Goal: Task Accomplishment & Management: Manage account settings

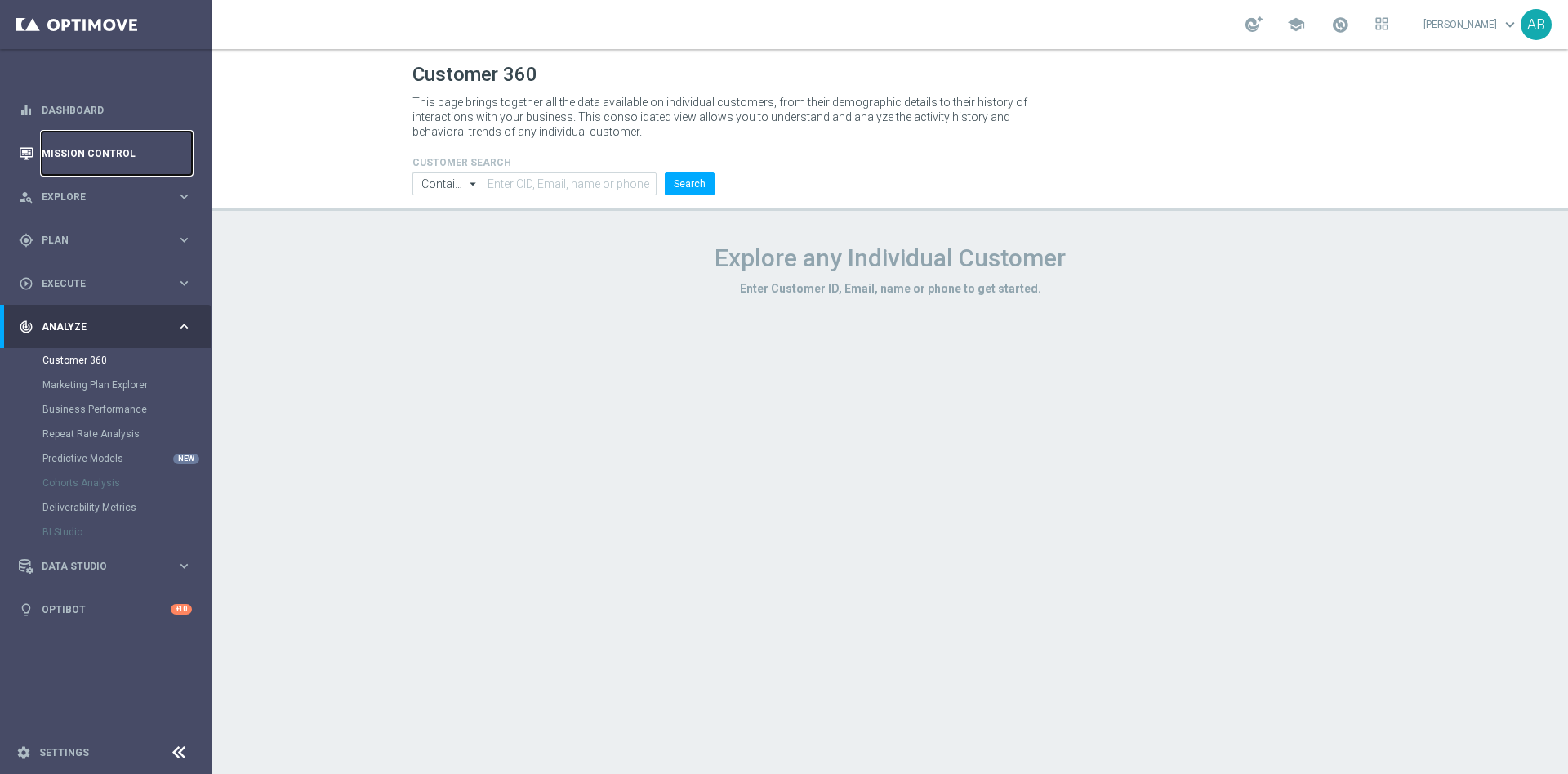
click at [117, 156] on link "Mission Control" at bounding box center [116, 153] width 150 height 43
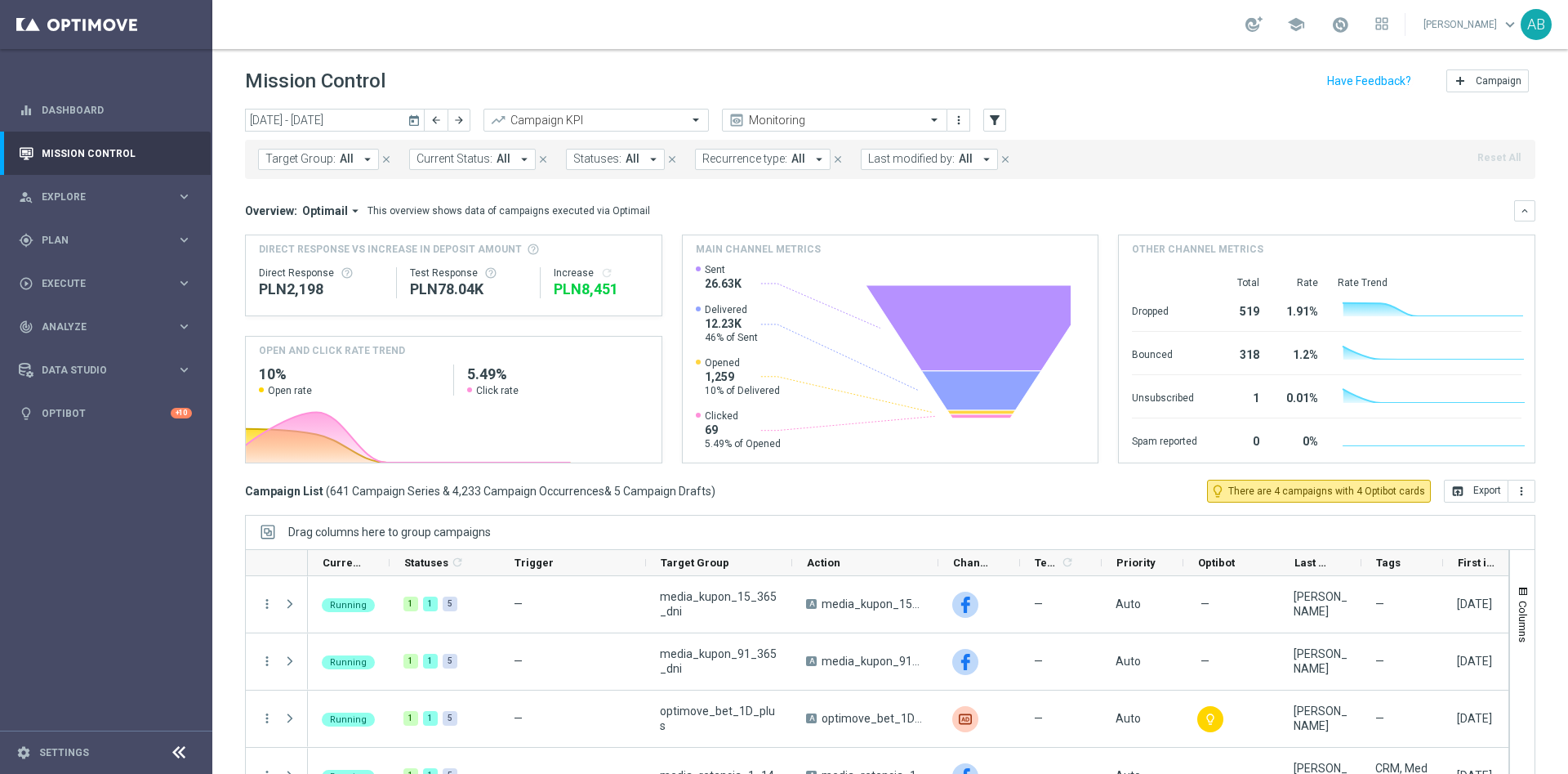
click at [353, 155] on button "Target Group: All arrow_drop_down" at bounding box center [318, 158] width 121 height 21
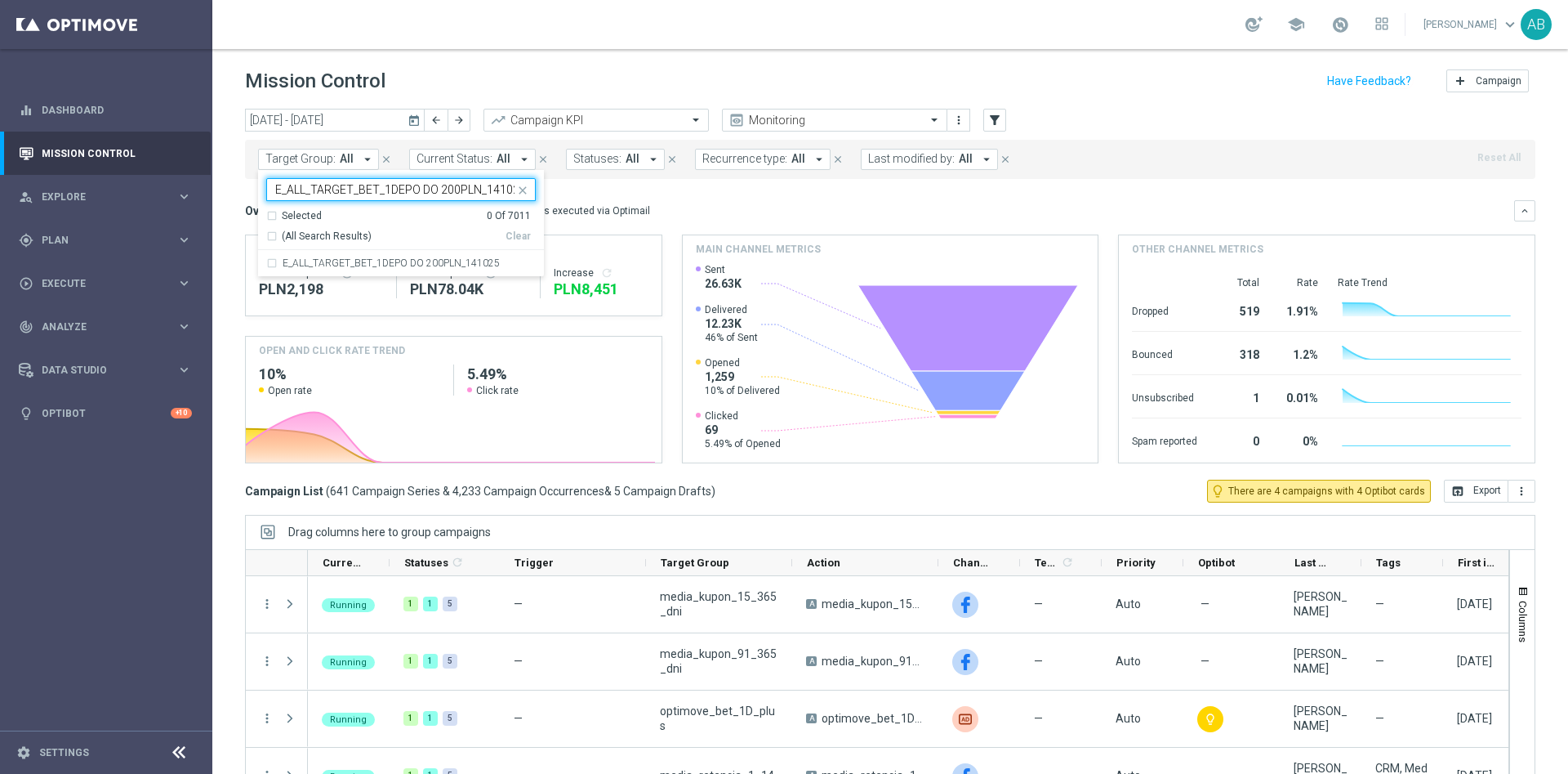
scroll to position [0, 8]
click at [353, 258] on label "E_ALL_TARGET_BET_1DEPO DO 200PLN_141025" at bounding box center [392, 263] width 217 height 10
type input "E_ALL_TARGET_BET_1DEPO DO 200PLN_141025"
click at [720, 217] on div "Overview: Optimail arrow_drop_down This overview shows data of campaigns execut…" at bounding box center [880, 211] width 1270 height 15
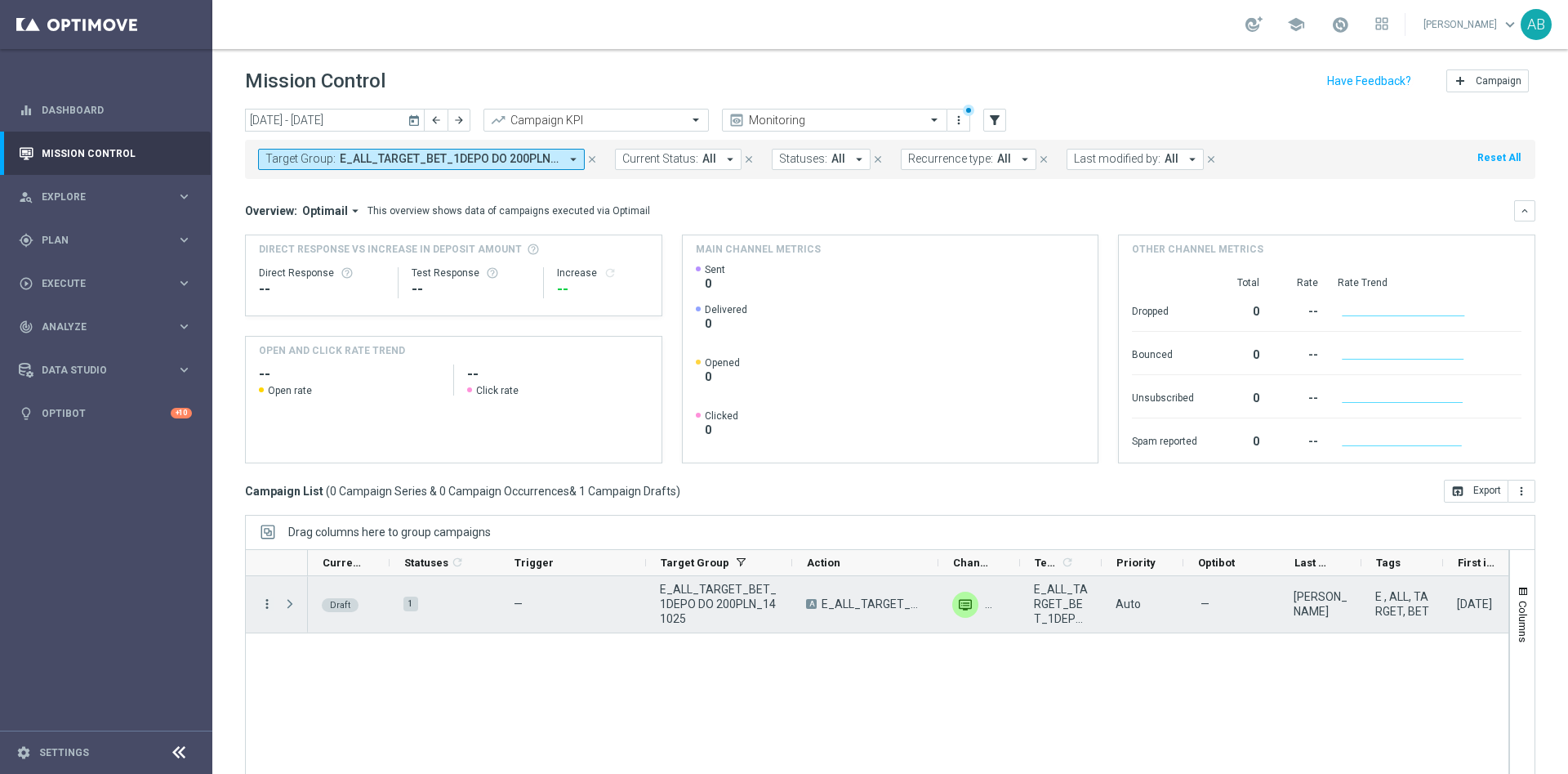
click at [265, 607] on icon "more_vert" at bounding box center [267, 604] width 15 height 15
click at [308, 608] on span "Campaign Details" at bounding box center [341, 614] width 83 height 11
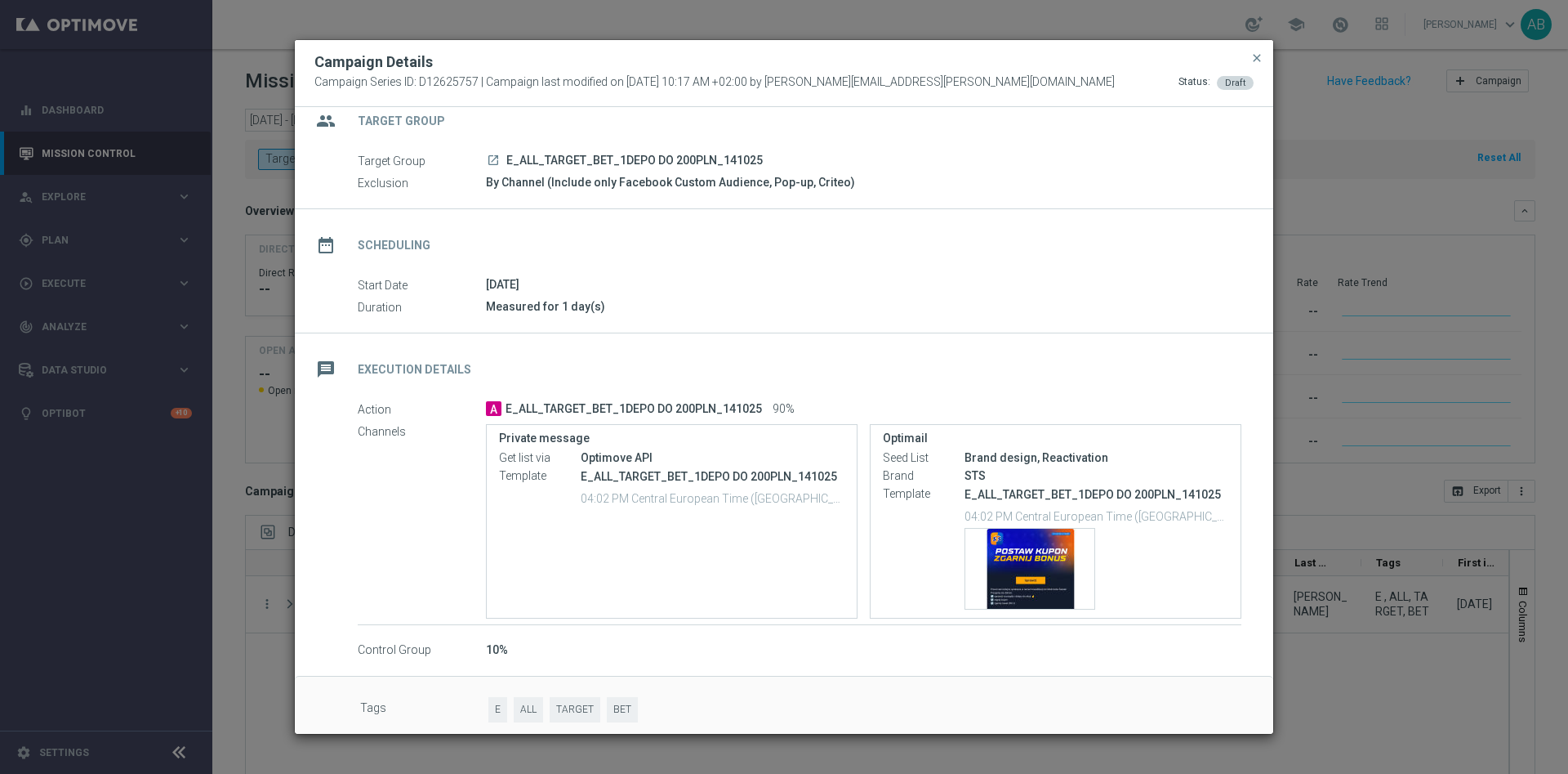
scroll to position [34, 0]
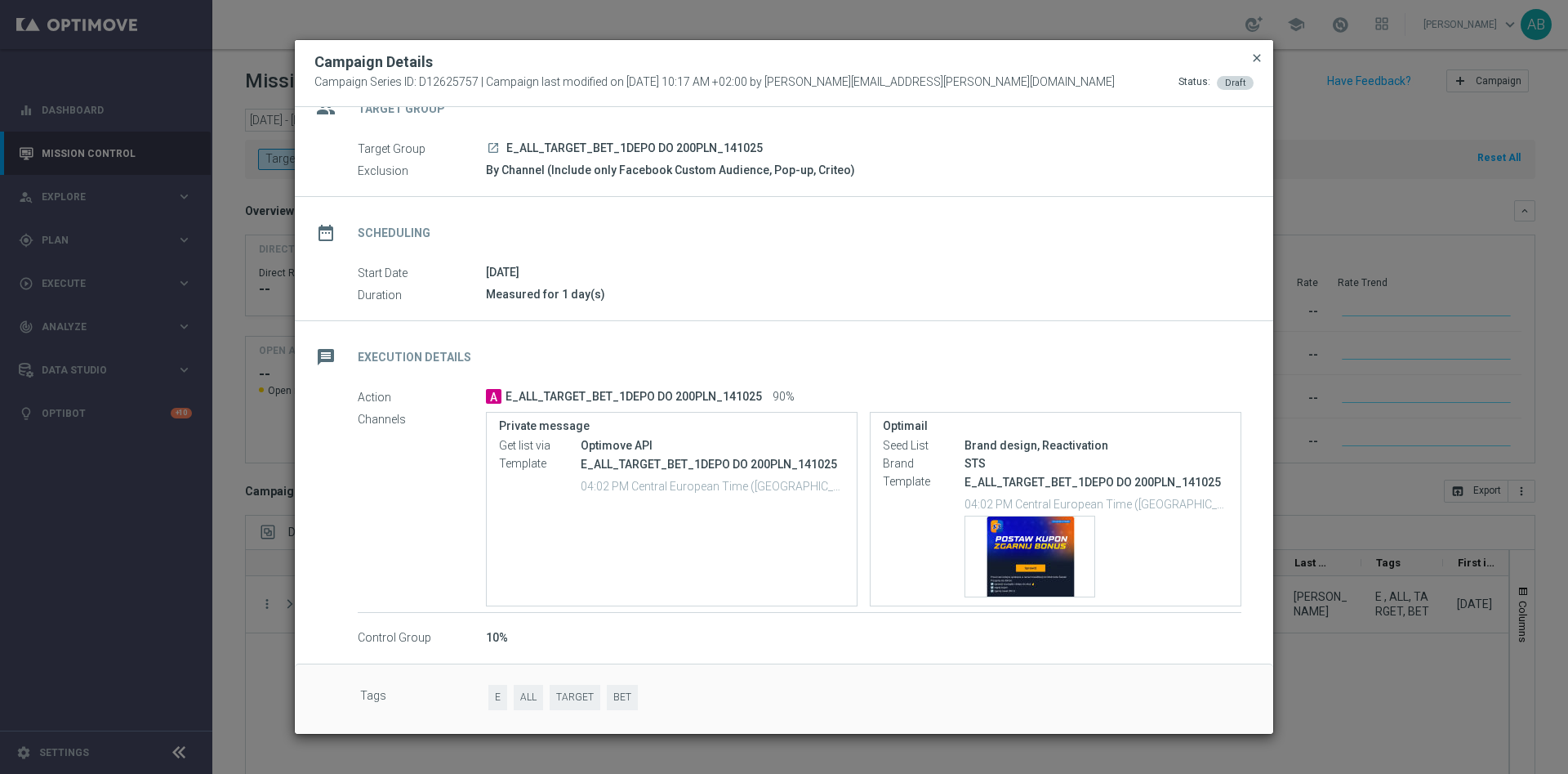
click at [1256, 62] on span "close" at bounding box center [1258, 58] width 13 height 13
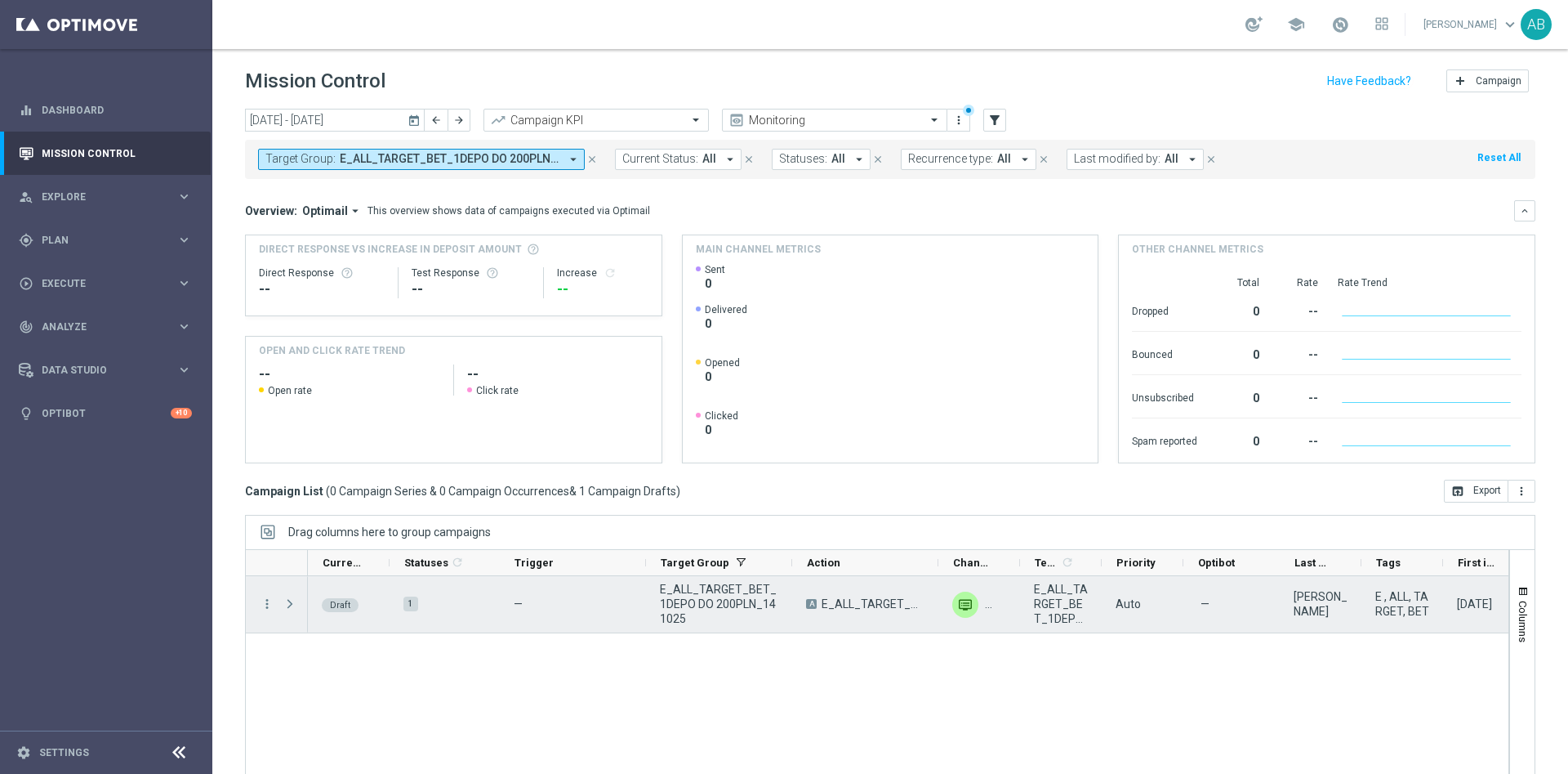
click at [266, 612] on div "more_vert" at bounding box center [261, 604] width 29 height 56
click at [266, 607] on icon "more_vert" at bounding box center [267, 604] width 15 height 15
click at [300, 666] on span "Edit" at bounding box center [309, 666] width 18 height 11
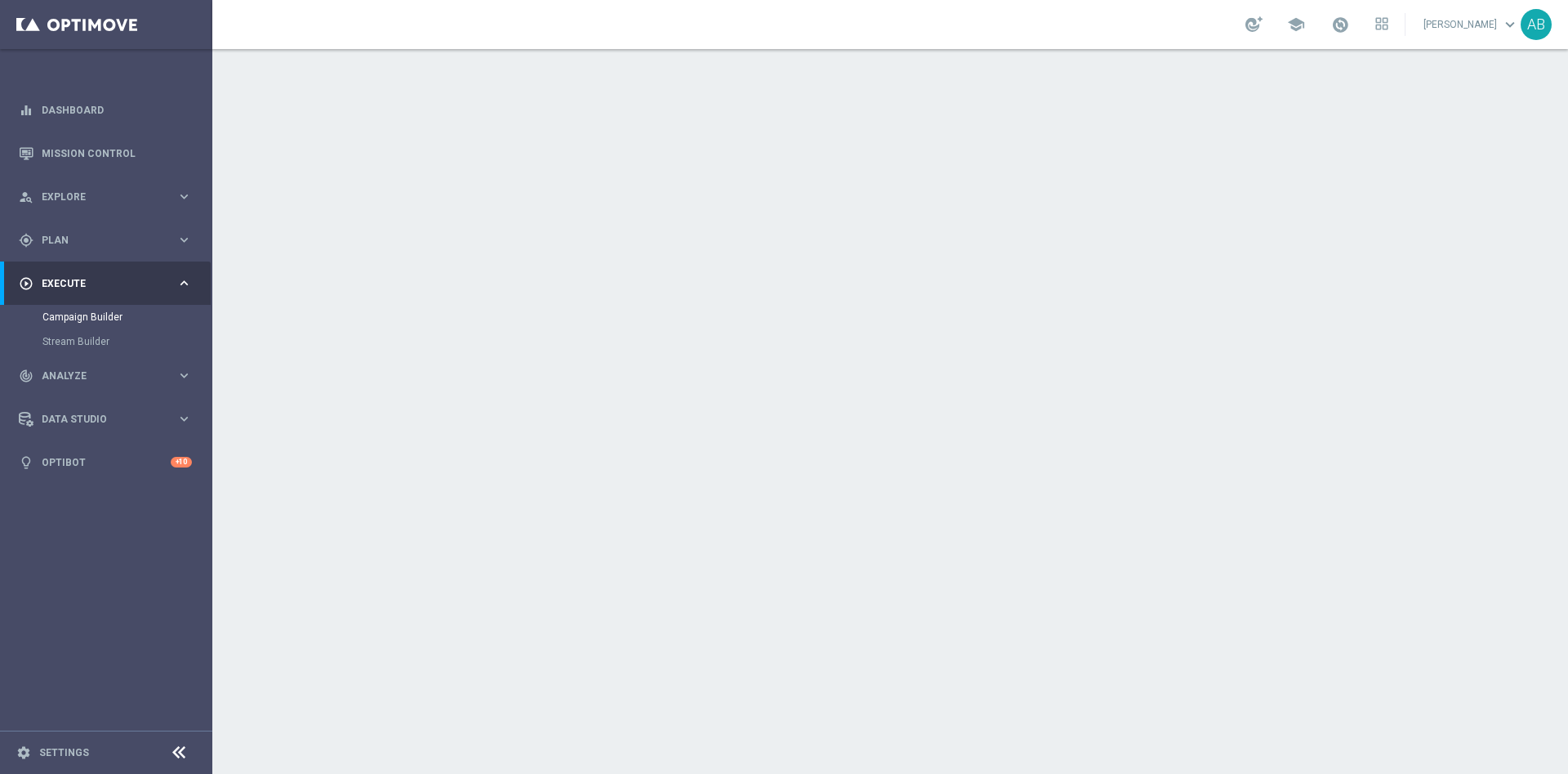
click at [1307, 416] on div "done Execution Details keyboard_arrow_down" at bounding box center [893, 420] width 912 height 31
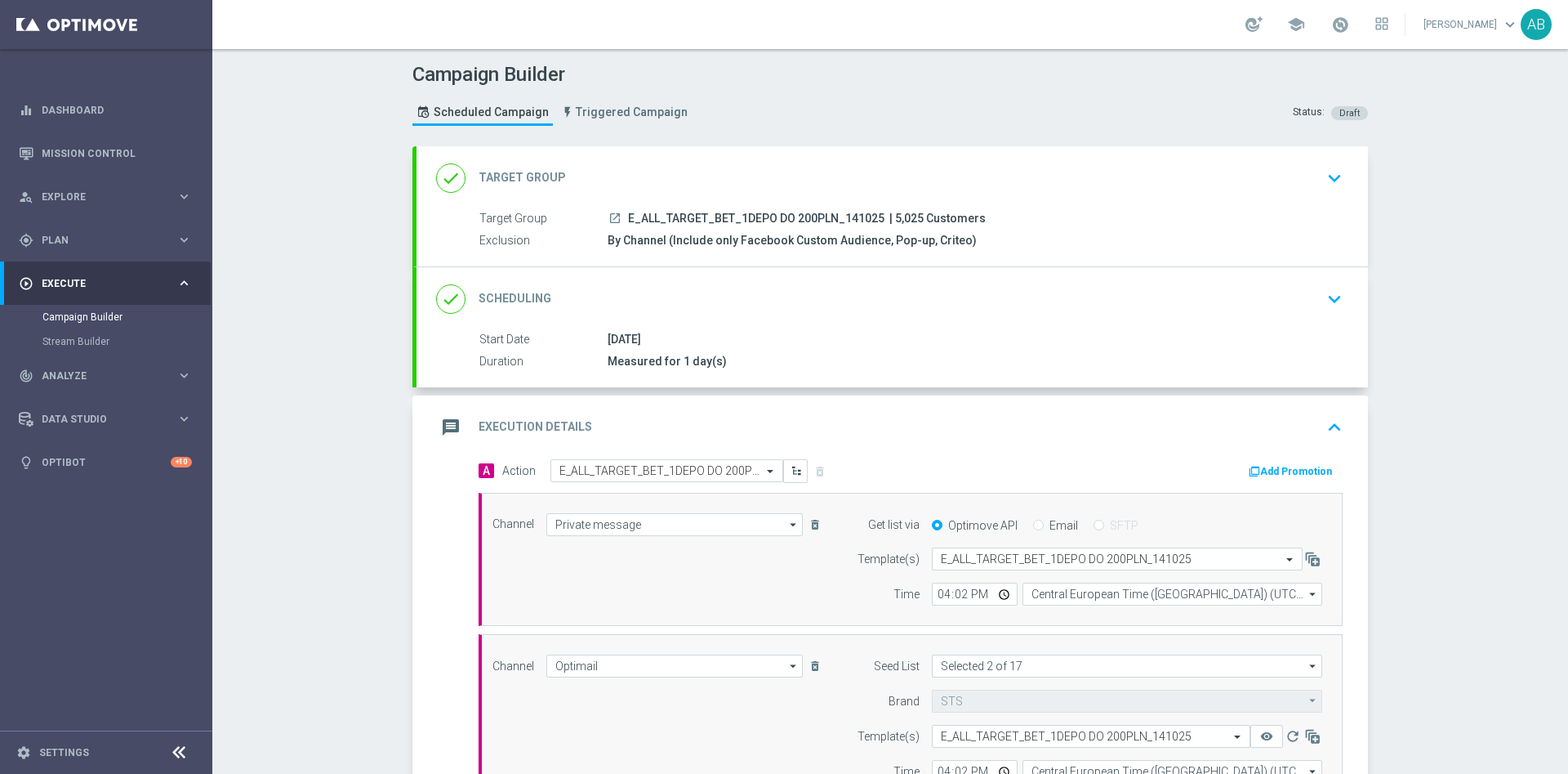
click at [1306, 312] on div "done Scheduling keyboard_arrow_down Start Date 14 Oct 2025 Duration Measured fo…" at bounding box center [892, 327] width 952 height 120
click at [1324, 304] on icon "keyboard_arrow_down" at bounding box center [1335, 299] width 25 height 25
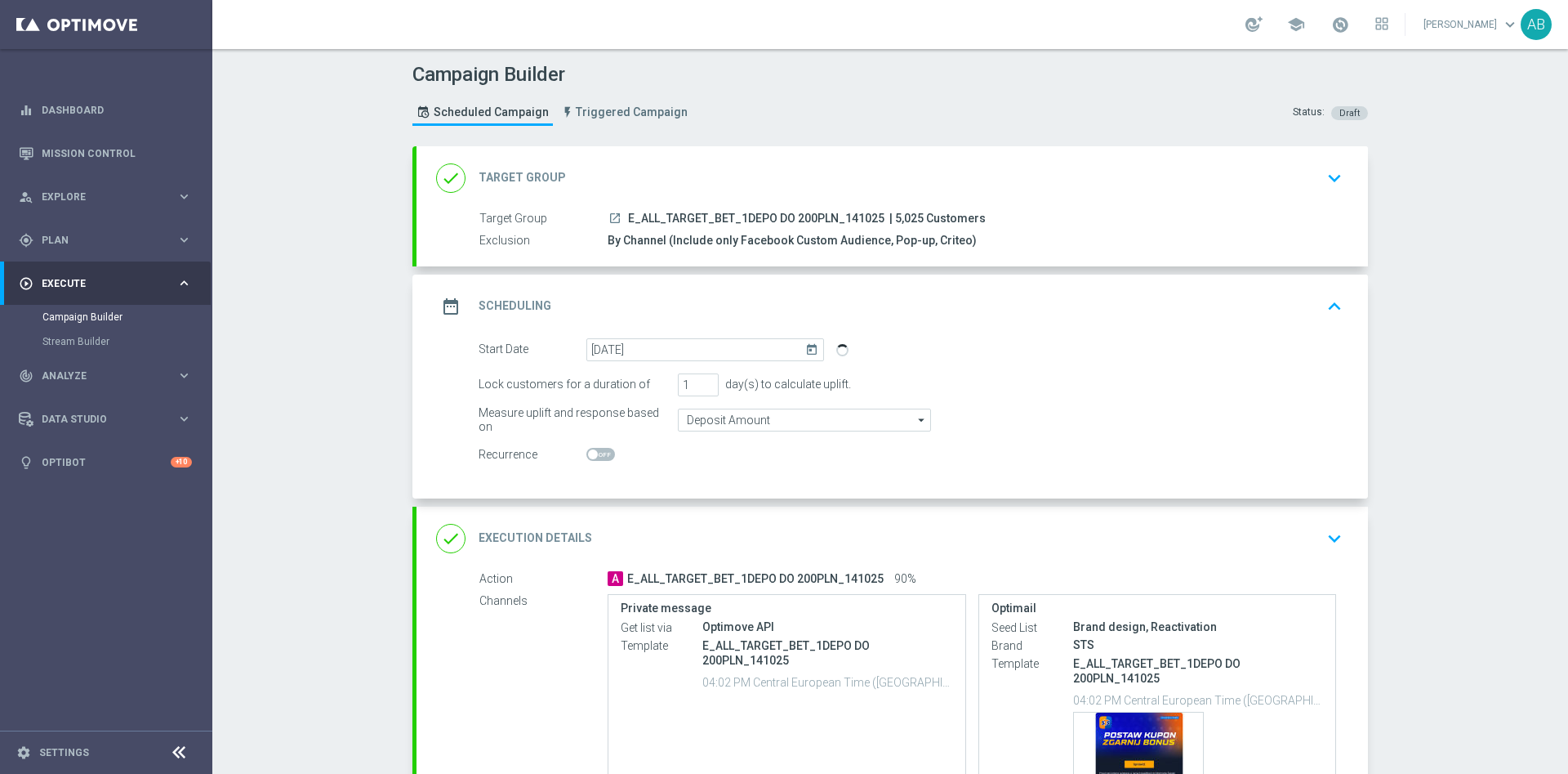
click at [1327, 535] on icon "keyboard_arrow_down" at bounding box center [1335, 538] width 25 height 25
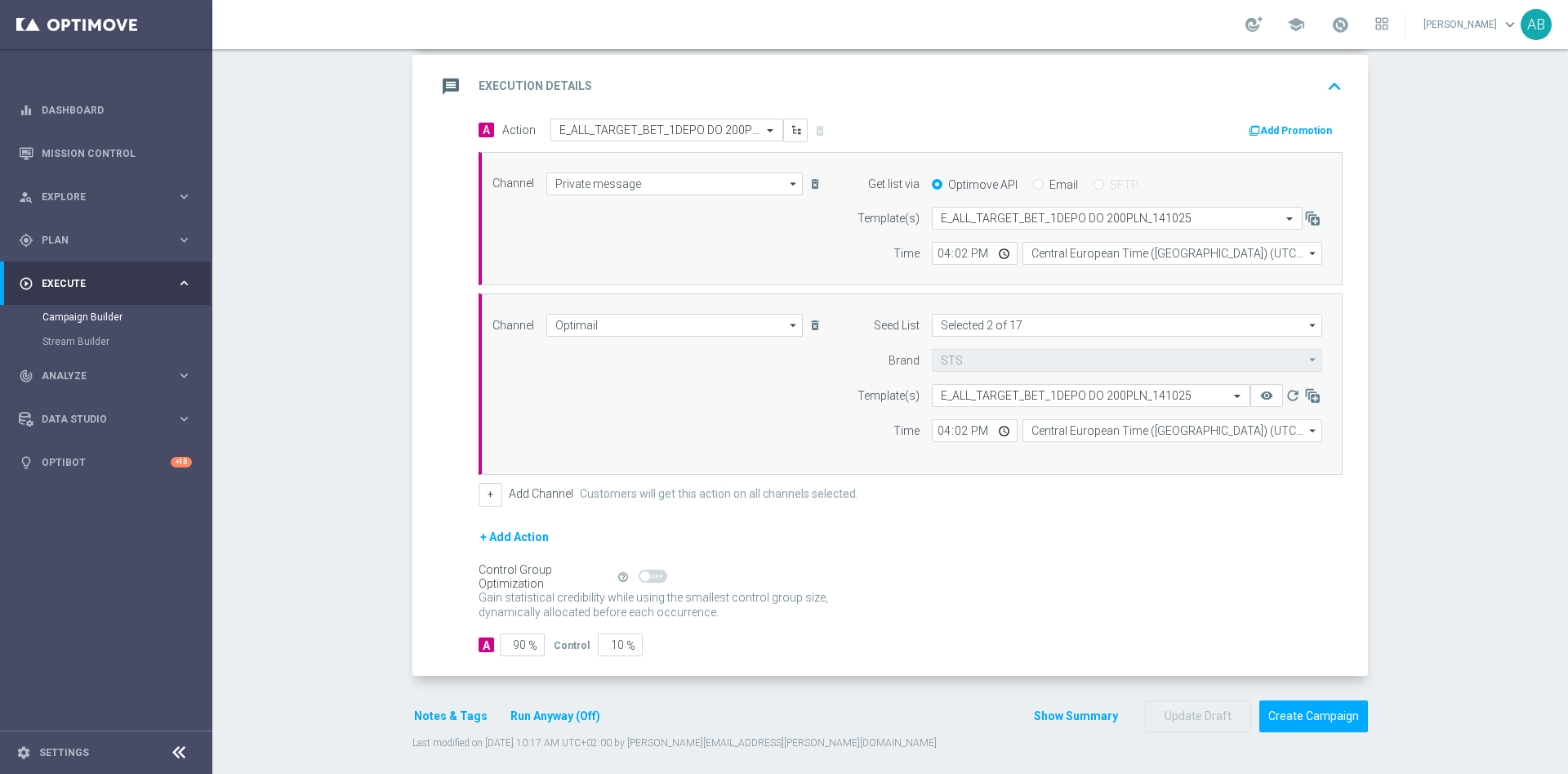
scroll to position [350, 0]
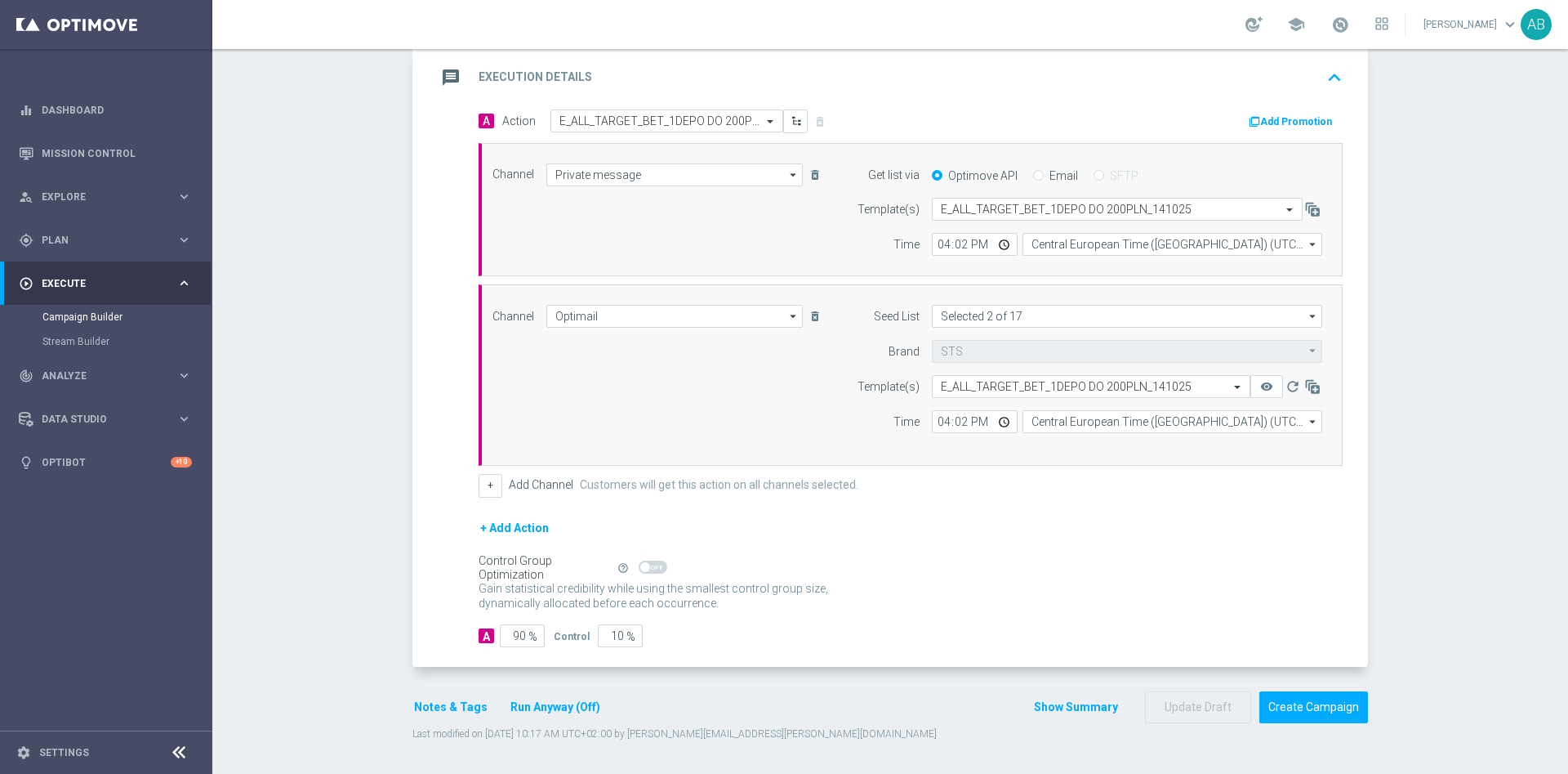
click at [448, 705] on button "Notes & Tags" at bounding box center [451, 707] width 76 height 20
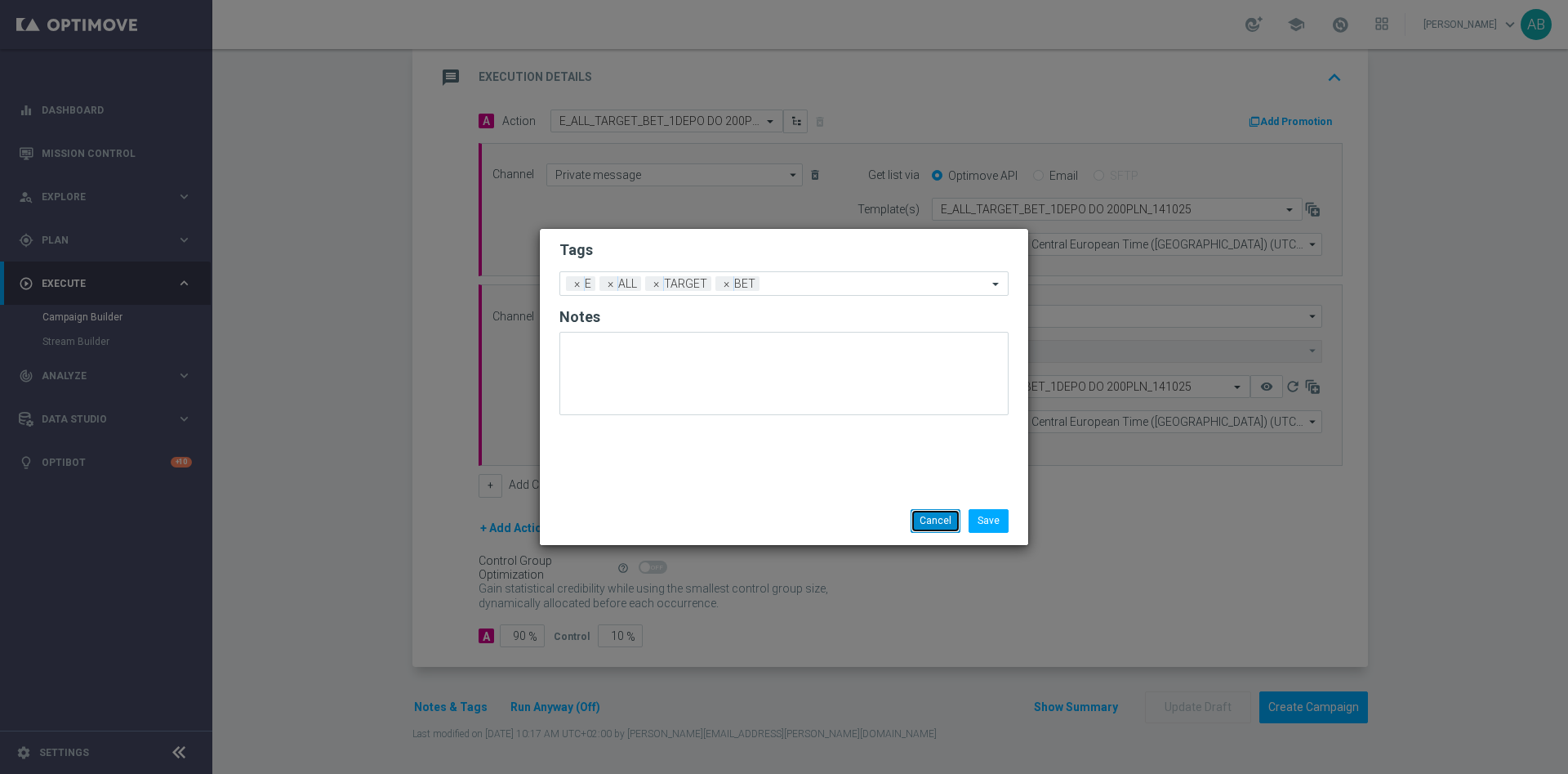
click at [928, 517] on button "Cancel" at bounding box center [936, 520] width 50 height 23
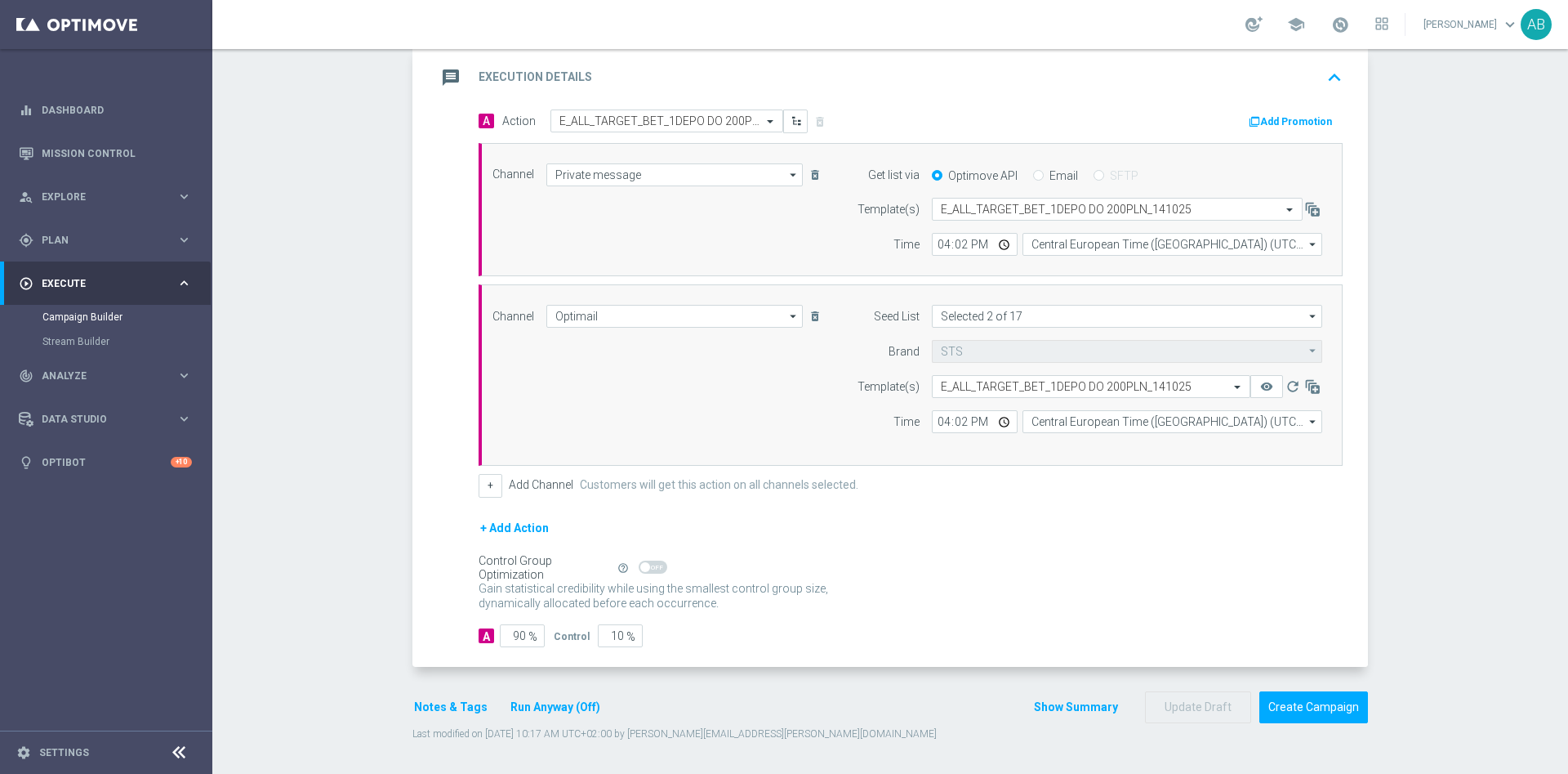
click at [450, 703] on button "Notes & Tags" at bounding box center [451, 707] width 76 height 20
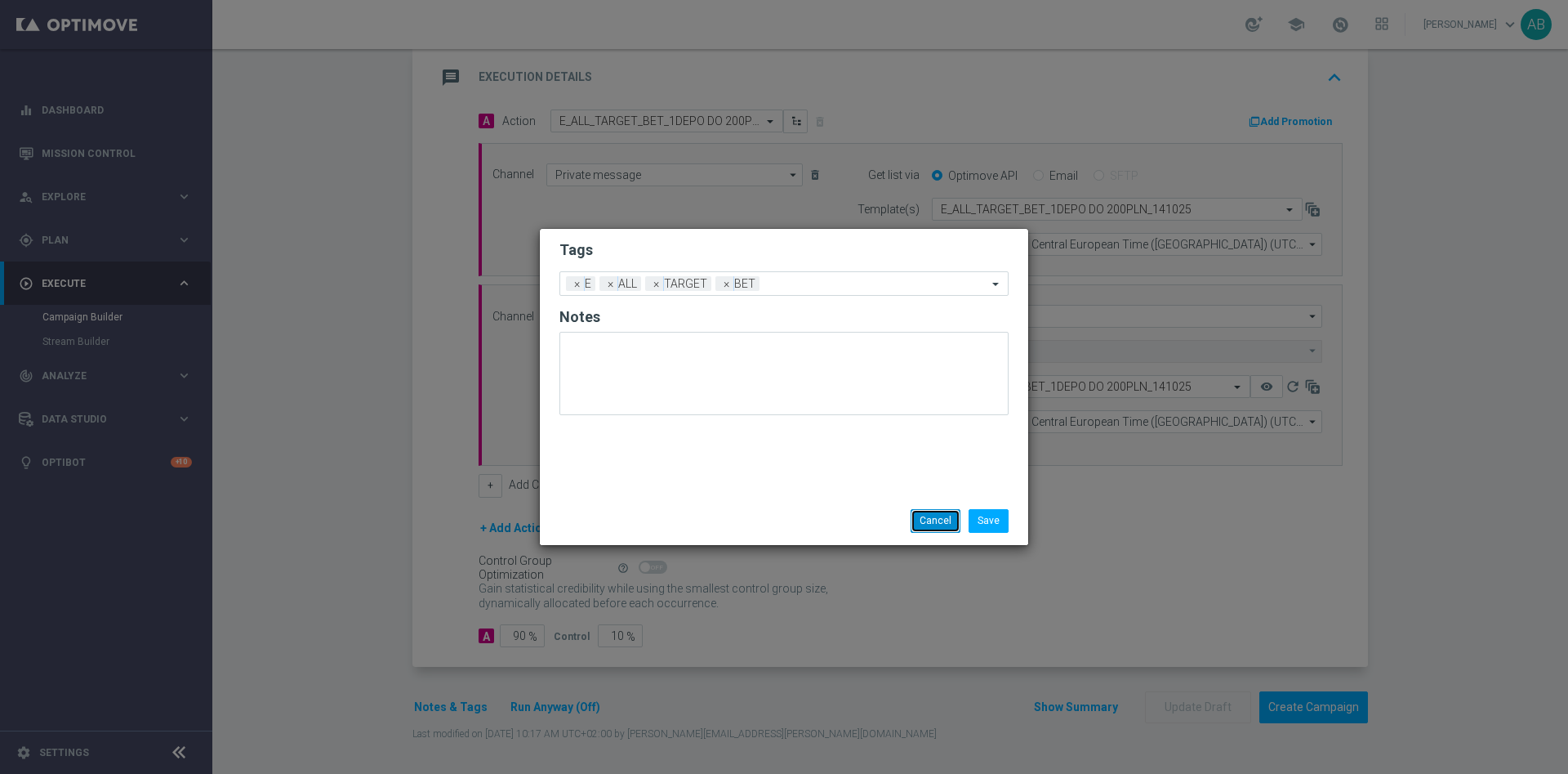
click at [922, 511] on button "Cancel" at bounding box center [936, 520] width 50 height 23
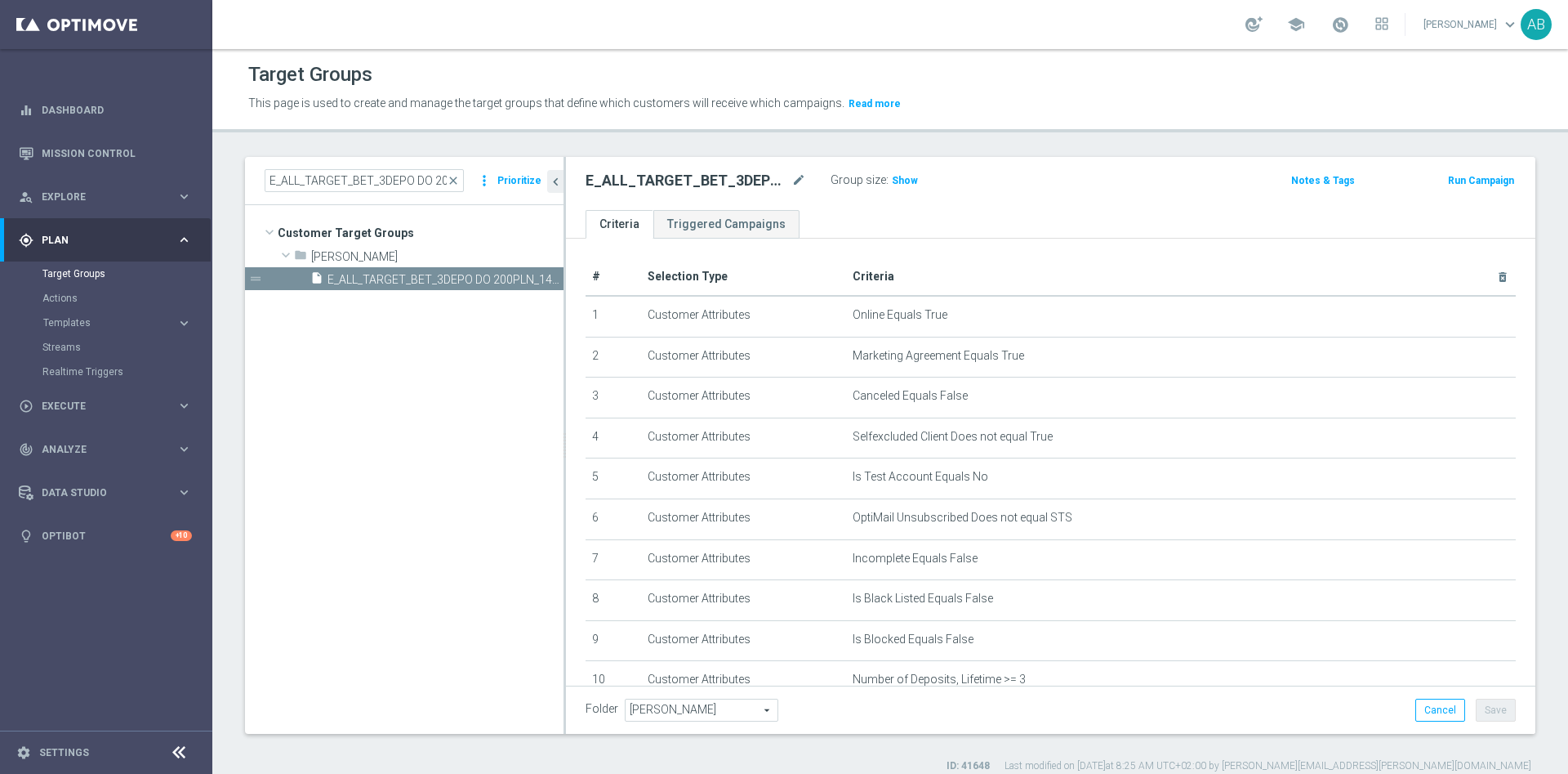
scroll to position [81, 0]
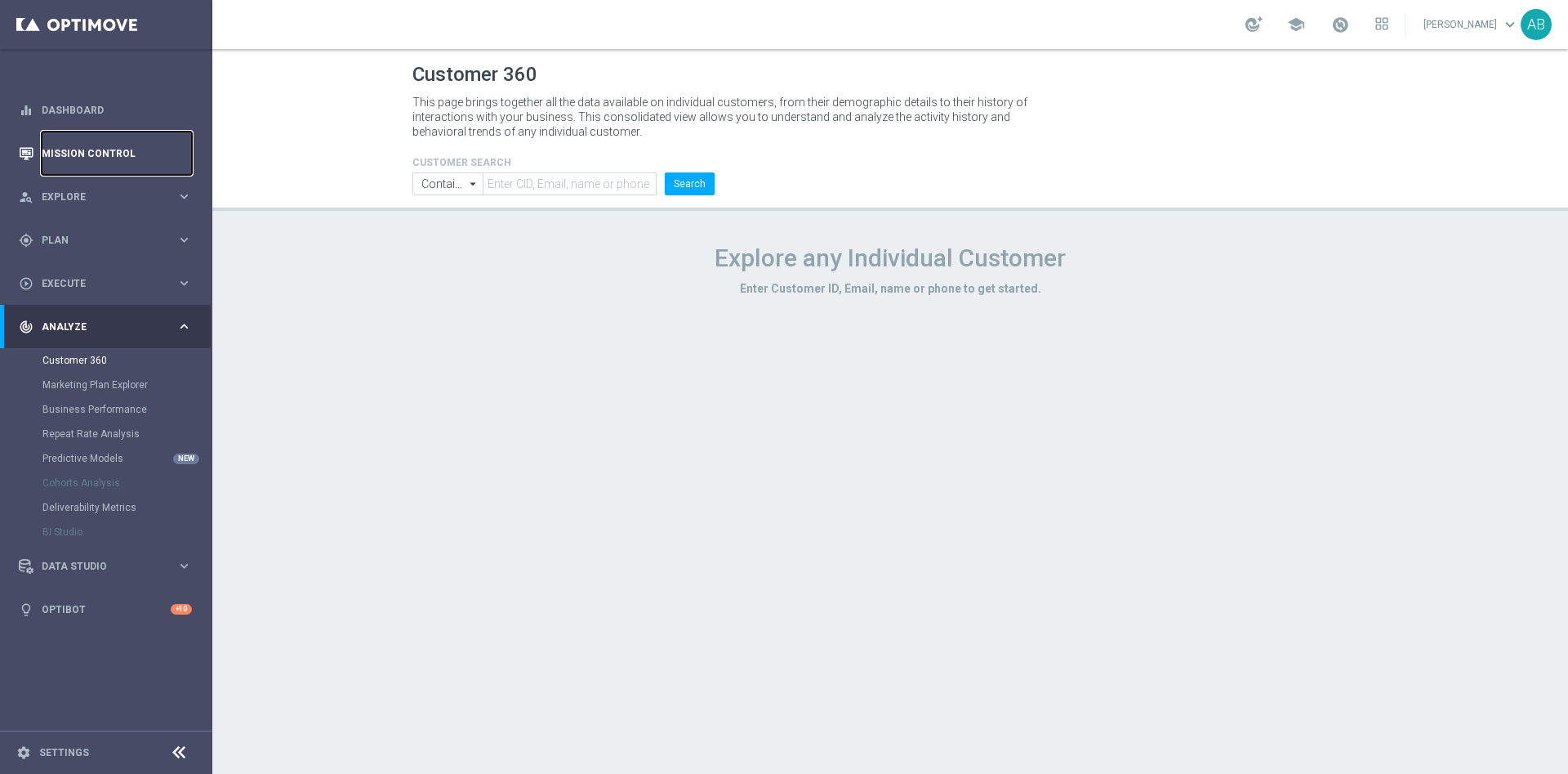
click at [111, 156] on link "Mission Control" at bounding box center [116, 153] width 150 height 43
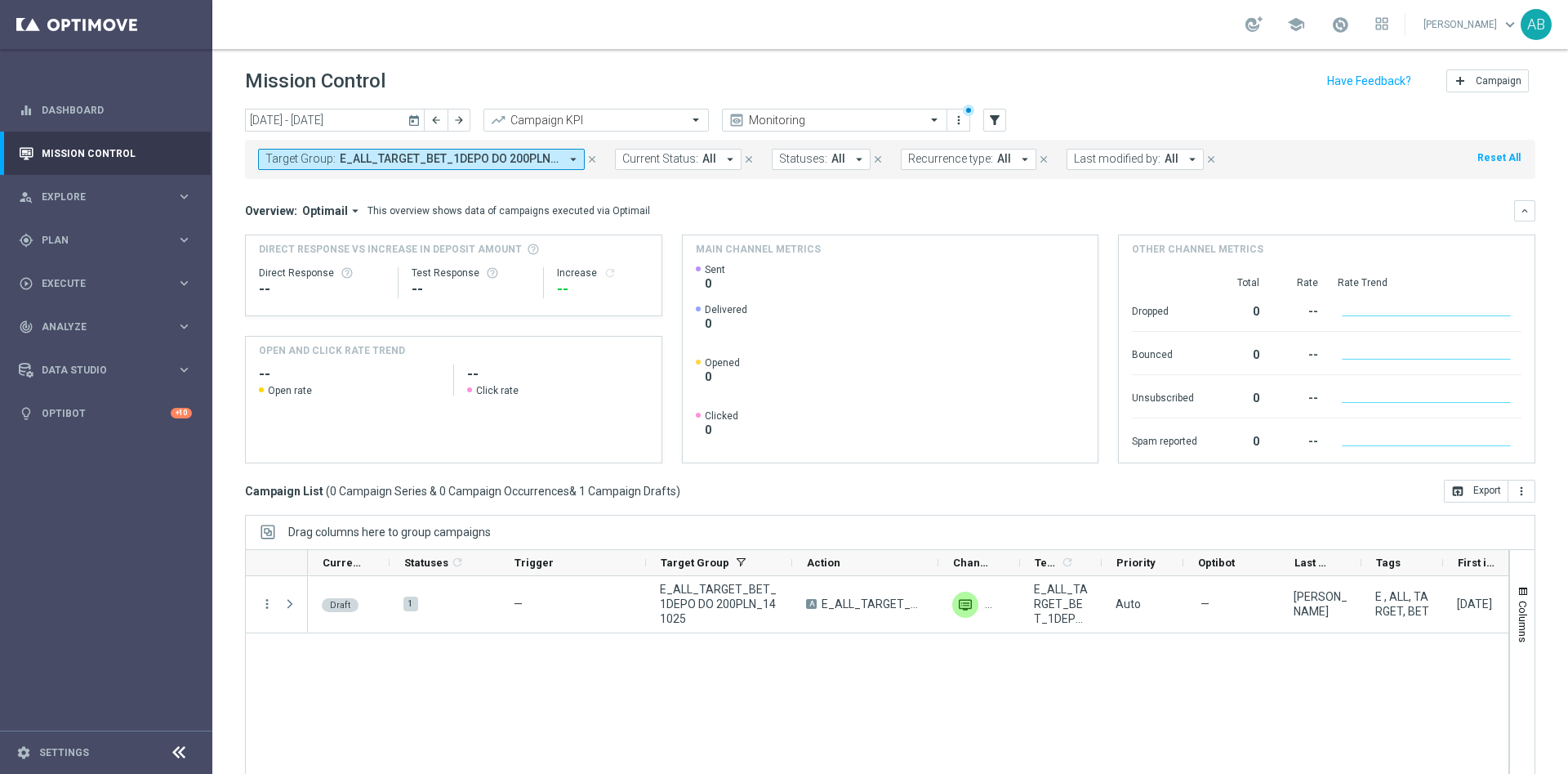
click at [485, 162] on span "E_ALL_TARGET_BET_1DEPO DO 200PLN_141025" at bounding box center [450, 158] width 220 height 14
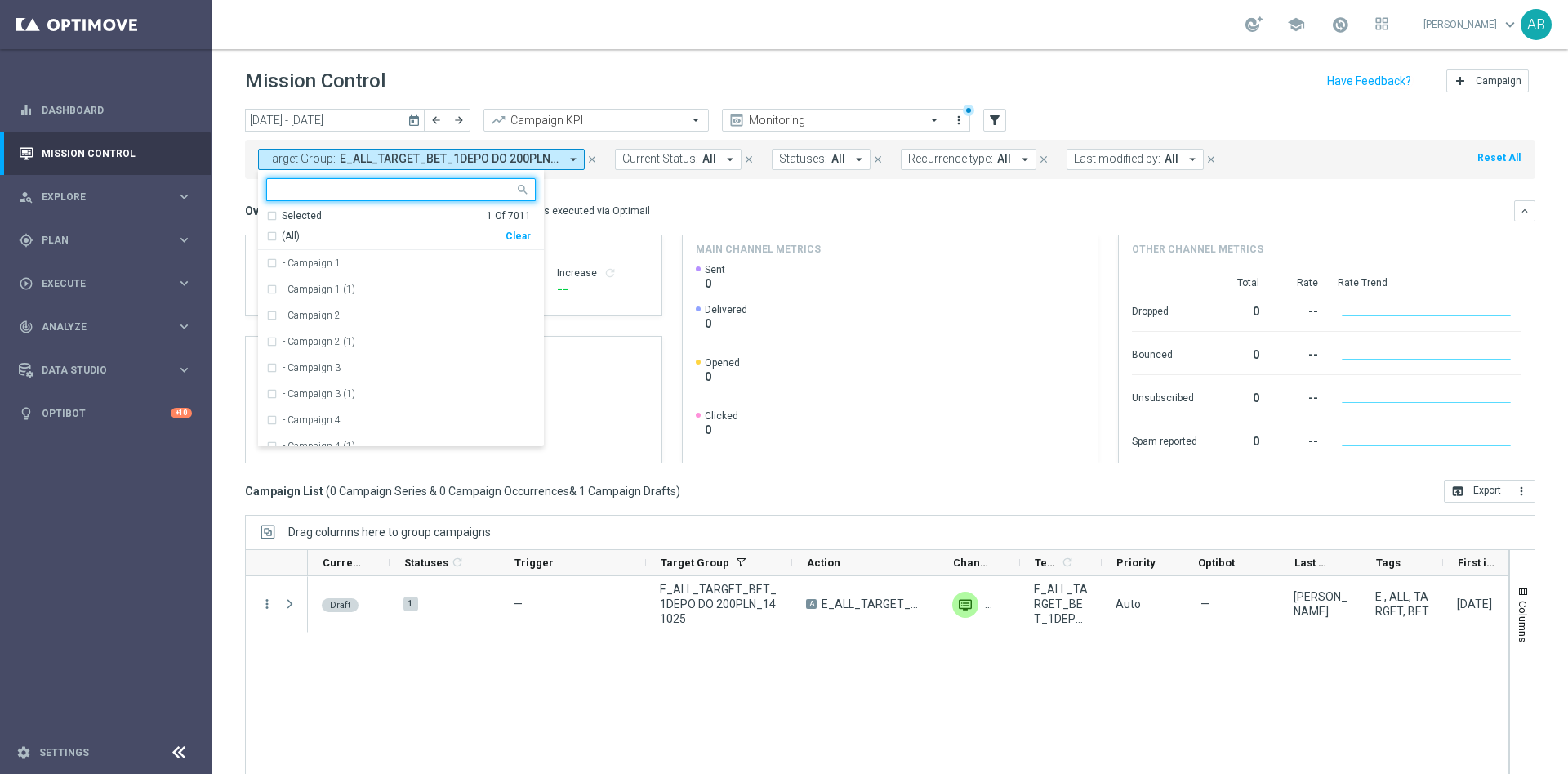
click at [0, 0] on div "Clear" at bounding box center [0, 0] width 0 height 0
click at [497, 195] on input "text" at bounding box center [395, 190] width 240 height 14
paste input "E_MIN-LOW_TARGET_BET_3DEPO DO 200PLN_141025"
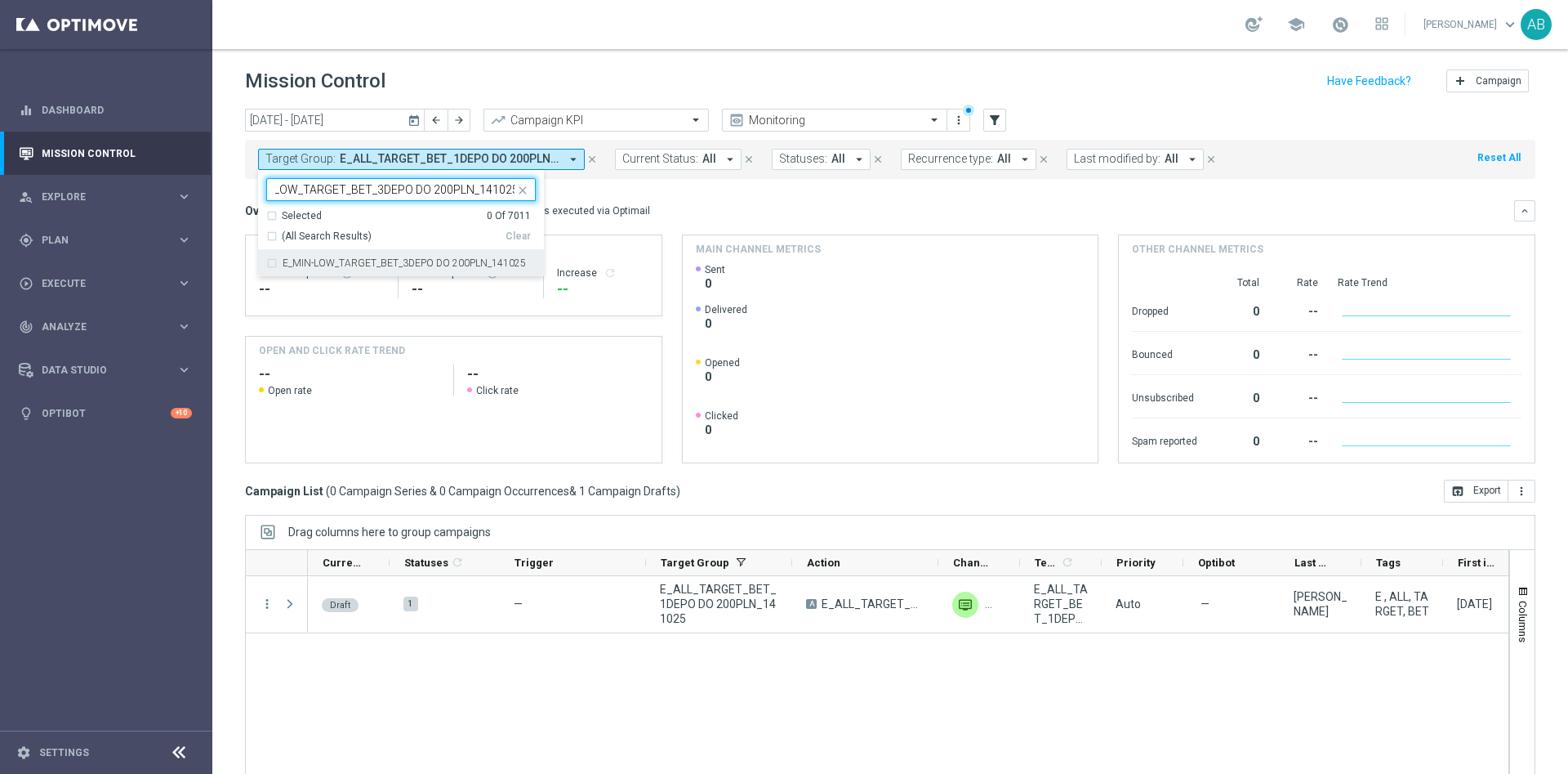
click at [477, 262] on label "E_MIN-LOW_TARGET_BET_3DEPO DO 200PLN_141025" at bounding box center [404, 263] width 243 height 10
type input "E_MIN-LOW_TARGET_BET_3DEPO DO 200PLN_141025"
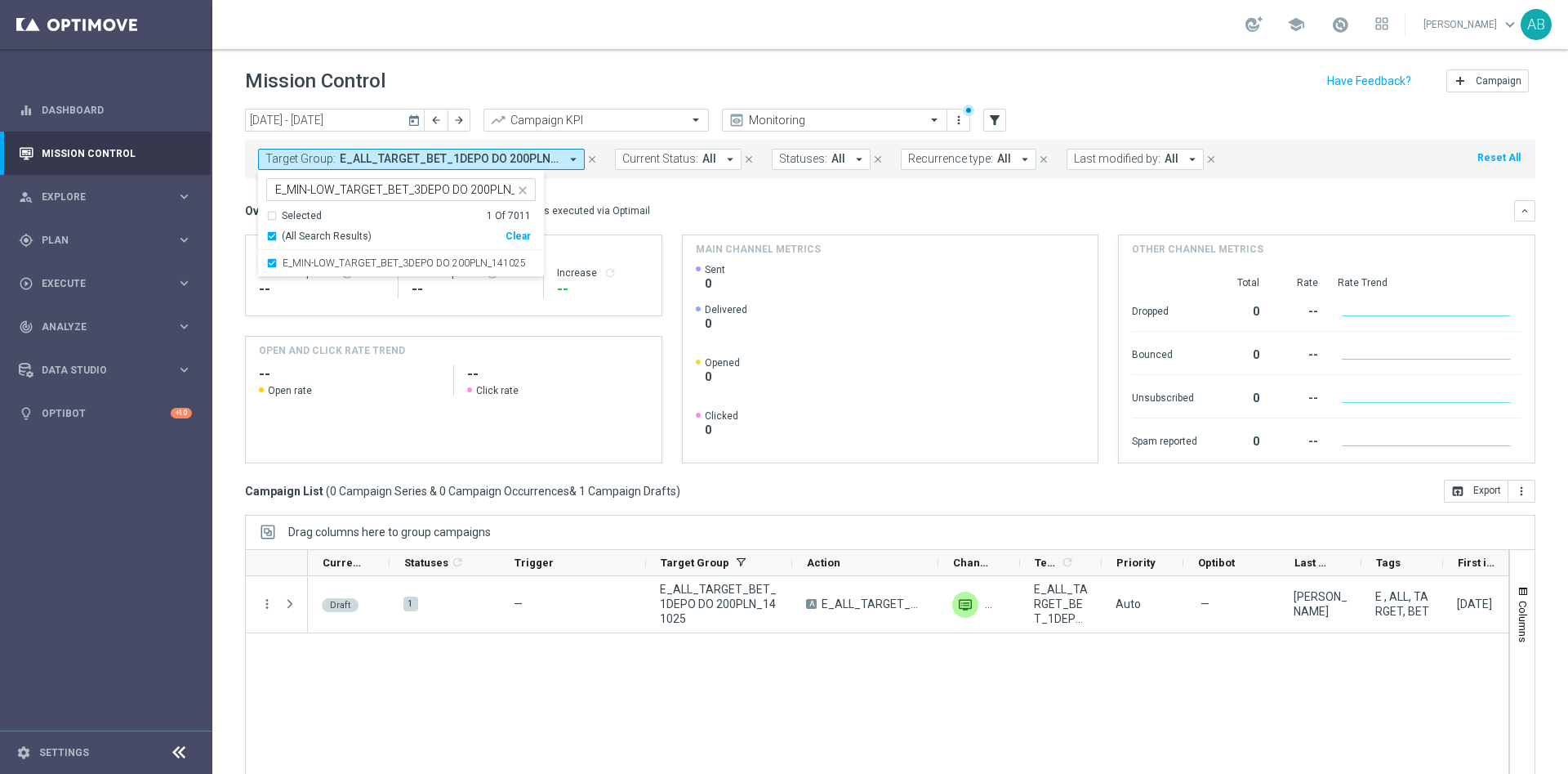
click at [755, 182] on mini-dashboard "Overview: Optimail arrow_drop_down This overview shows data of campaigns execut…" at bounding box center [890, 329] width 1291 height 300
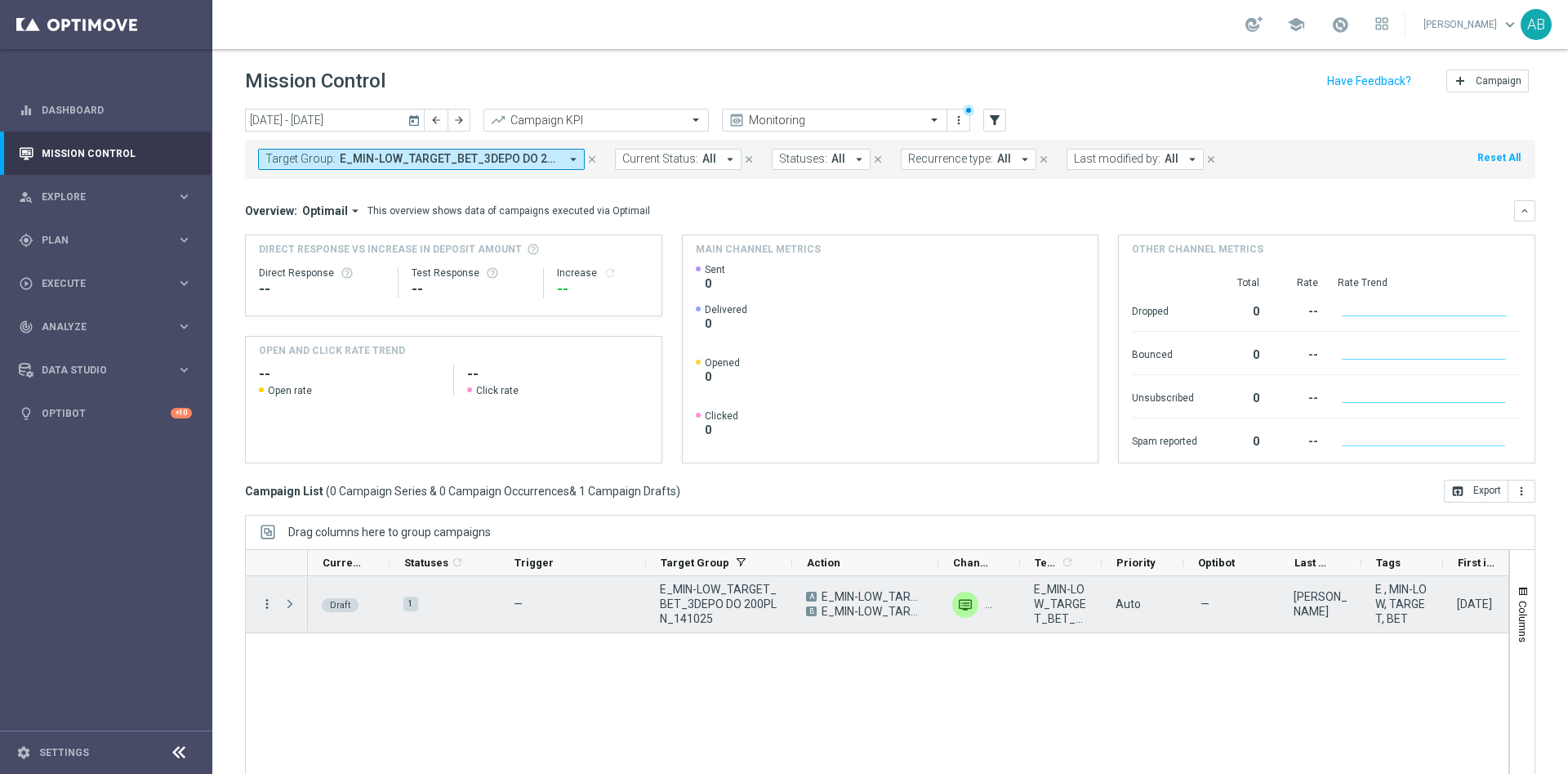
click at [269, 603] on icon "more_vert" at bounding box center [267, 604] width 15 height 15
click at [309, 667] on span "Edit" at bounding box center [309, 666] width 18 height 11
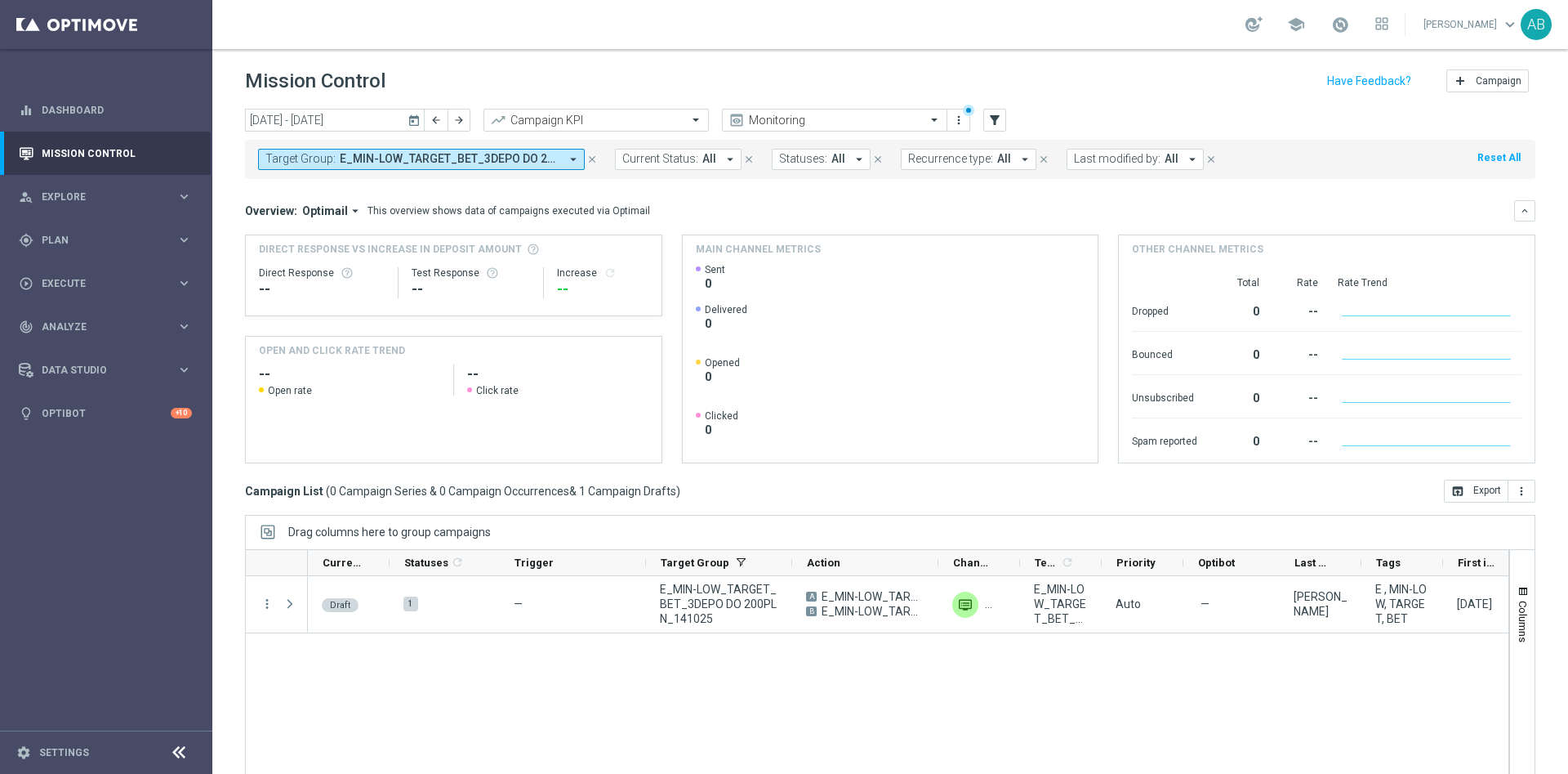
click at [390, 162] on span "E_MIN-LOW_TARGET_BET_3DEPO DO 200PLN_141025" at bounding box center [450, 158] width 220 height 14
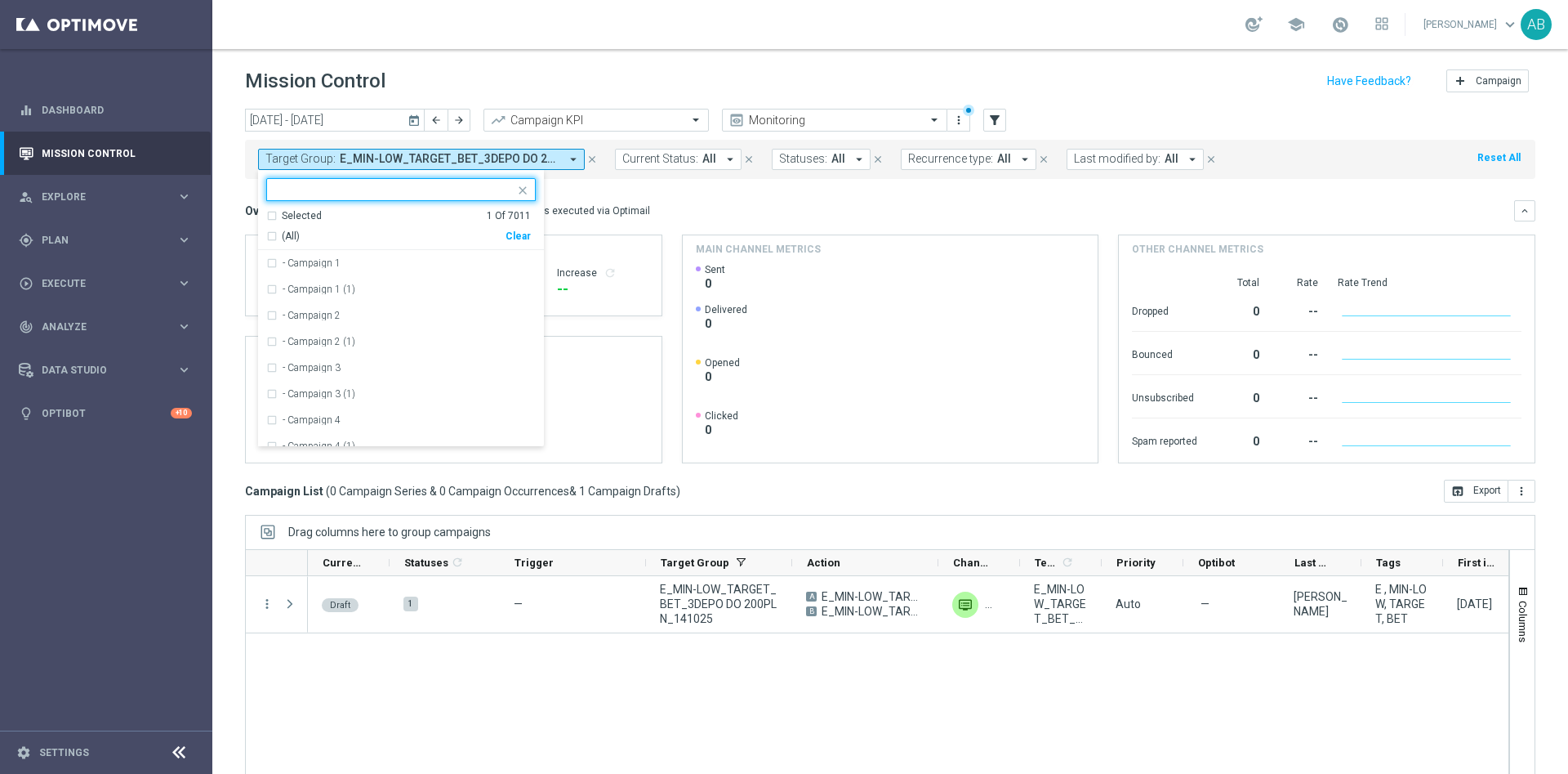
click at [0, 0] on div "Clear" at bounding box center [0, 0] width 0 height 0
click at [468, 184] on input "text" at bounding box center [395, 190] width 240 height 14
paste input "E_ALL_TARGET_BET_3DEPO DO 200PLN_141025"
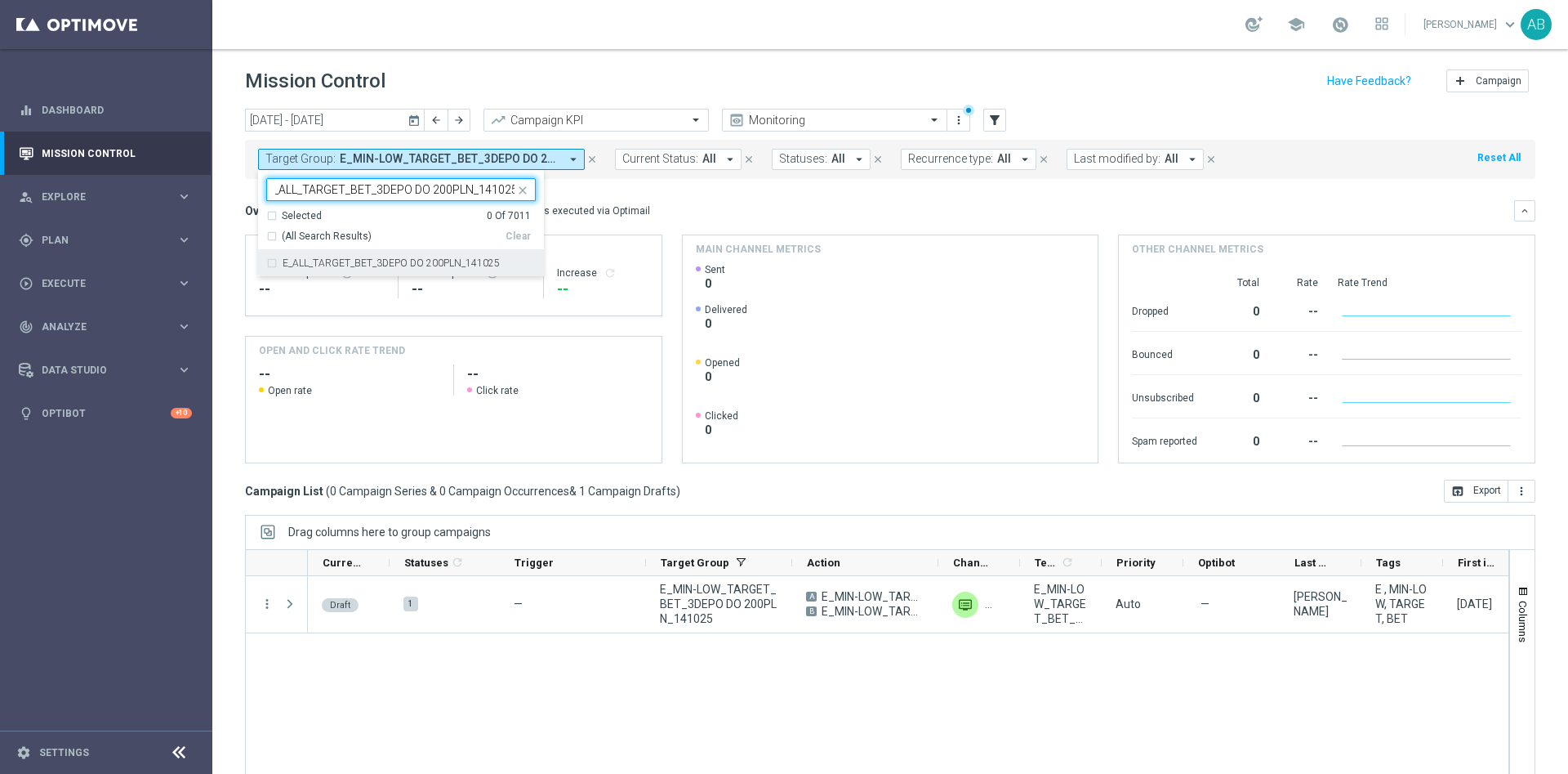
click at [449, 259] on label "E_ALL_TARGET_BET_3DEPO DO 200PLN_141025" at bounding box center [392, 263] width 217 height 10
type input "E_ALL_TARGET_BET_3DEPO DO 200PLN_141025"
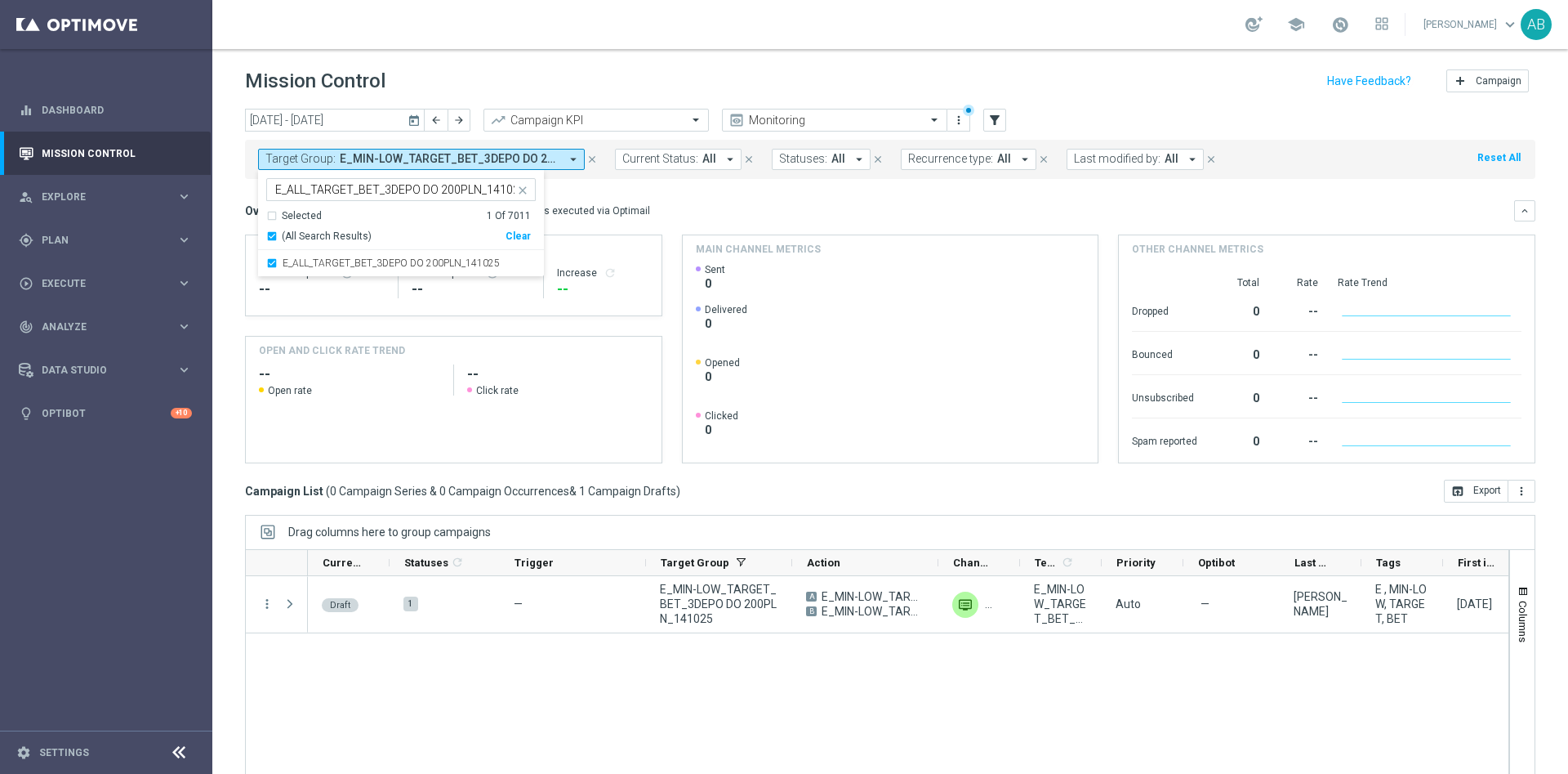
click at [674, 205] on div "Overview: Optimail arrow_drop_down This overview shows data of campaigns execut…" at bounding box center [880, 211] width 1270 height 15
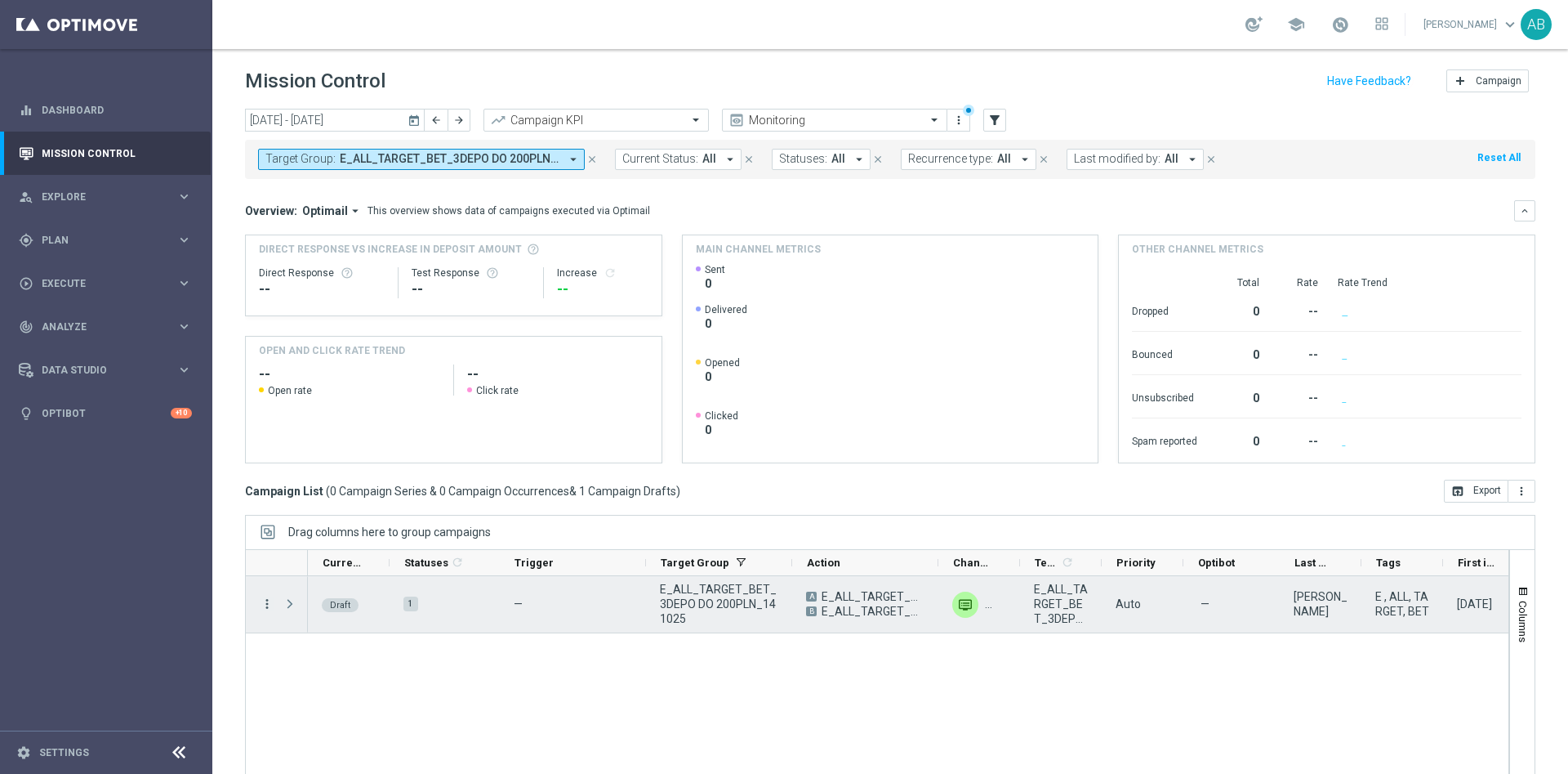
click at [265, 599] on icon "more_vert" at bounding box center [267, 604] width 15 height 15
click at [284, 667] on icon "edit" at bounding box center [287, 667] width 11 height 11
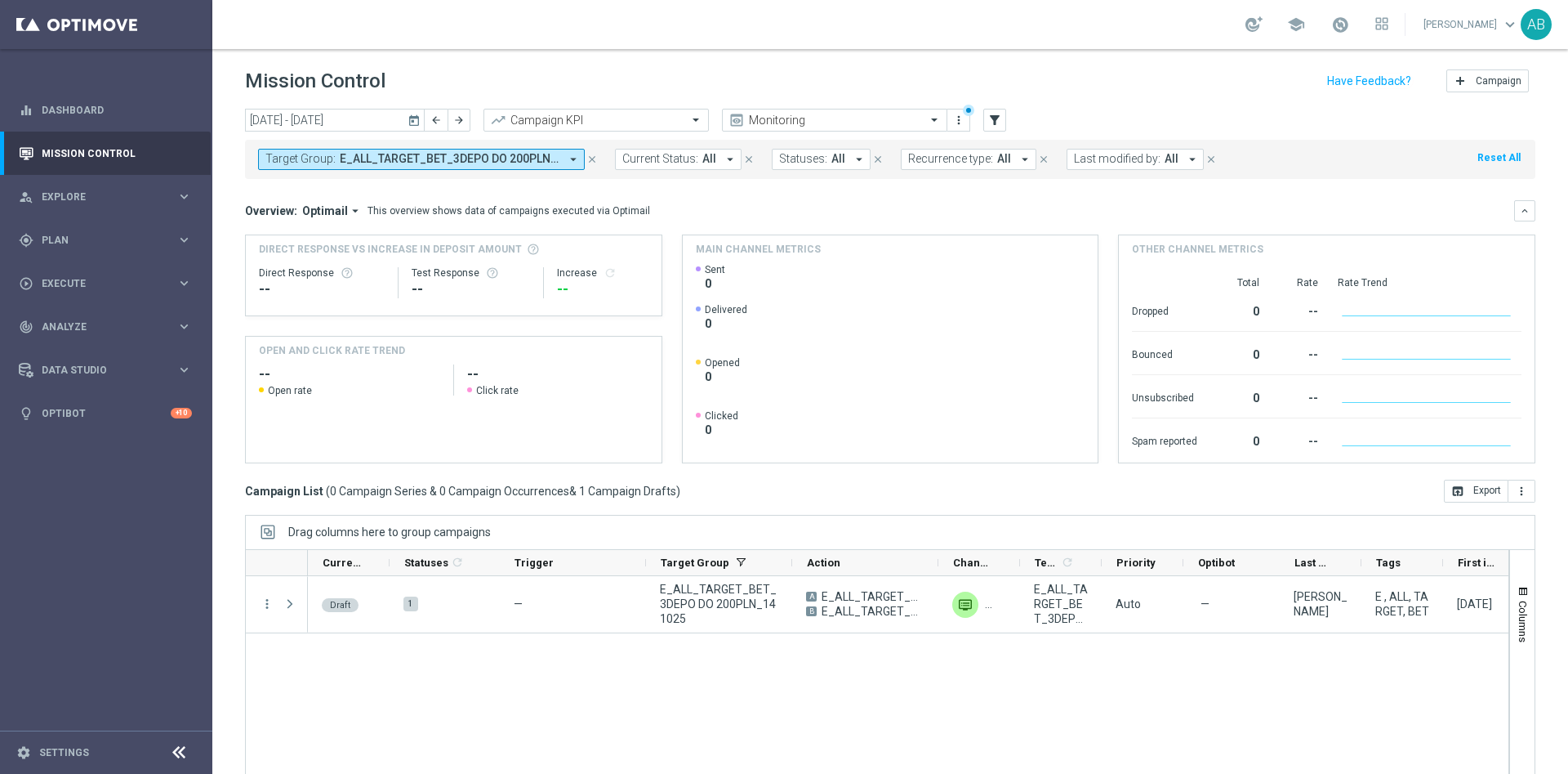
drag, startPoint x: 79, startPoint y: 187, endPoint x: 138, endPoint y: 170, distance: 61.4
click at [79, 188] on div "person_search Explore keyboard_arrow_right" at bounding box center [105, 196] width 211 height 43
click at [95, 230] on link "Customer Explorer" at bounding box center [106, 230] width 127 height 13
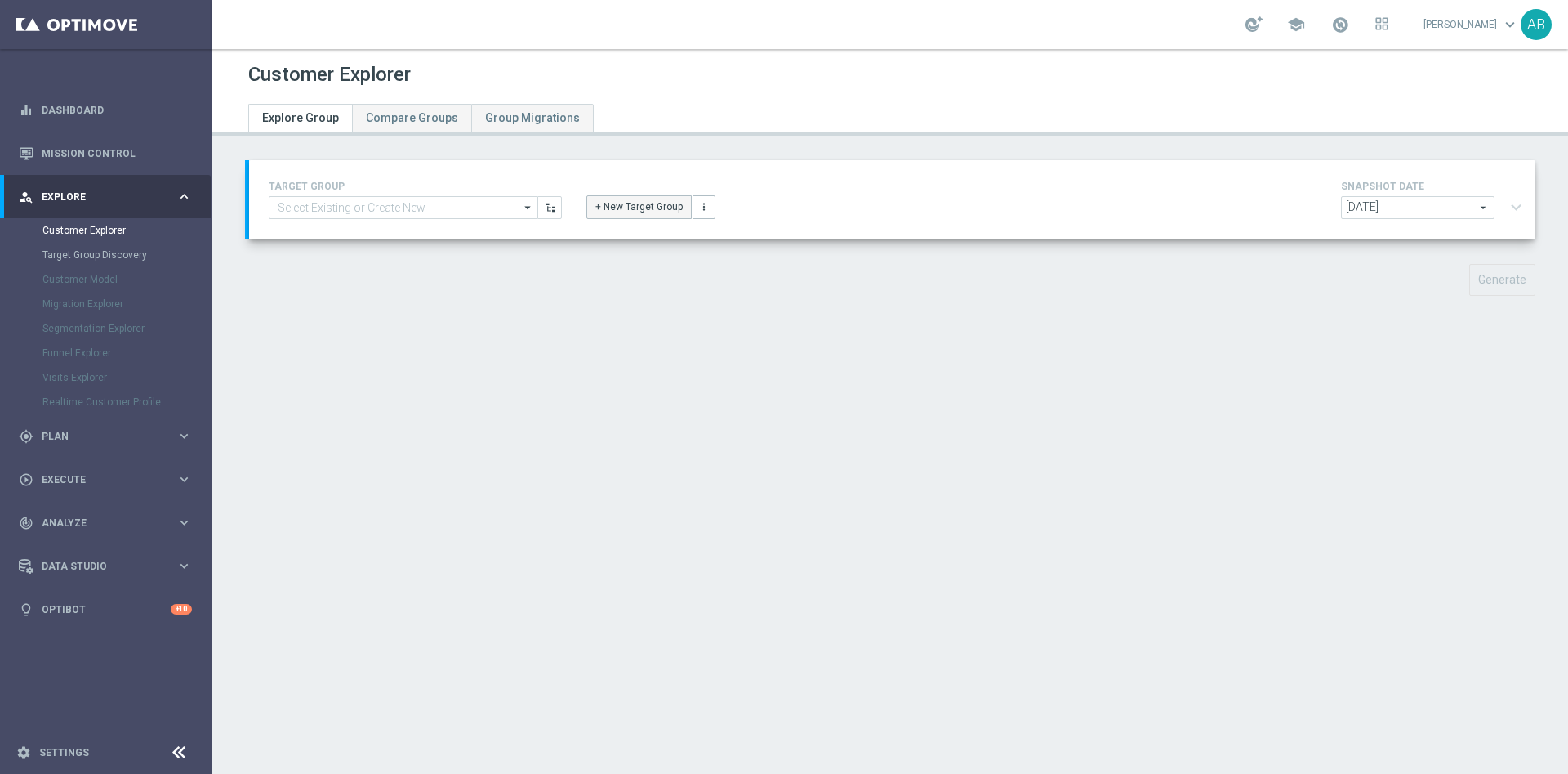
click at [638, 210] on button "+ New Target Group" at bounding box center [639, 206] width 105 height 23
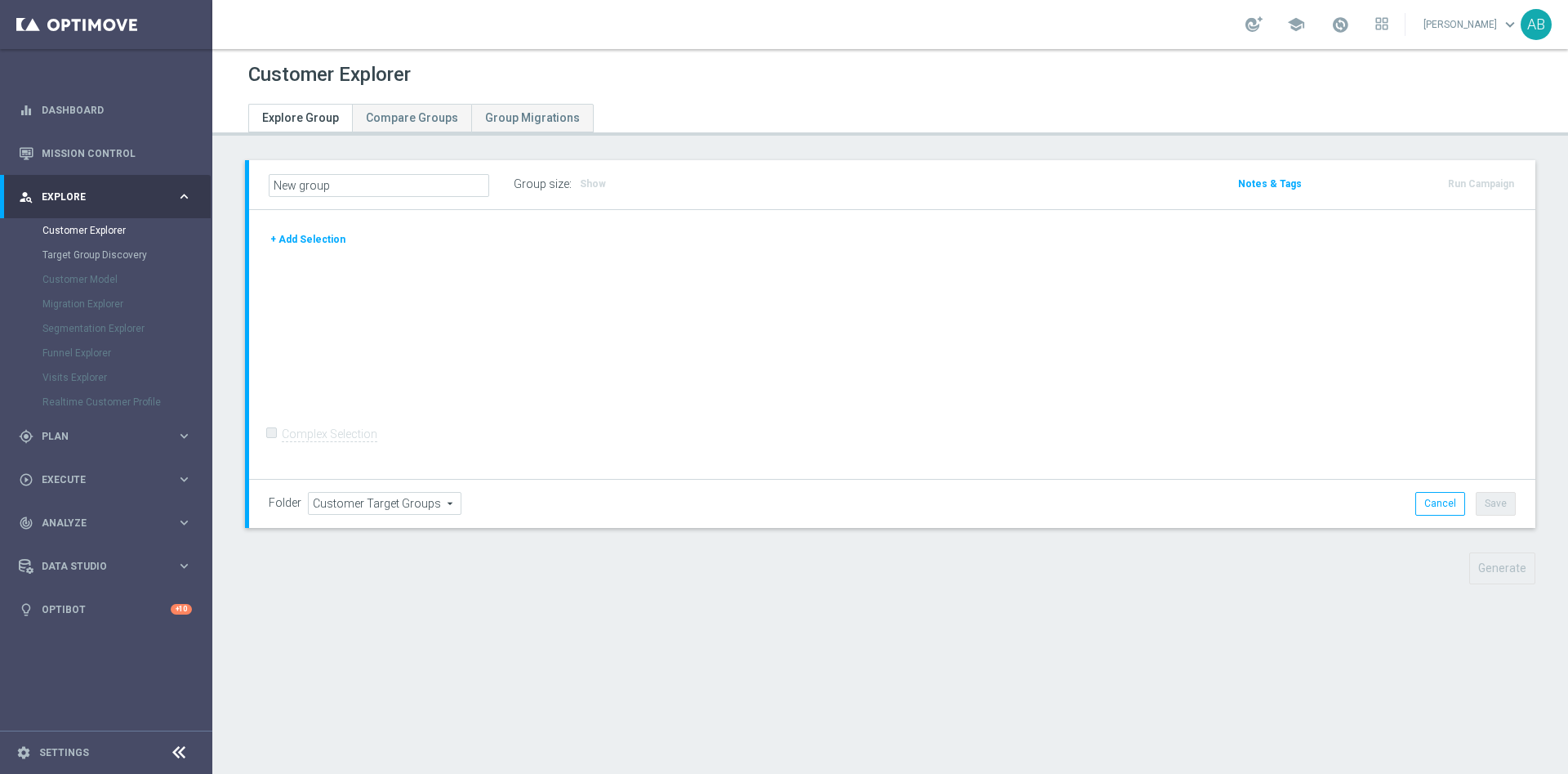
click at [297, 240] on button "+ Add Selection" at bounding box center [308, 240] width 78 height 18
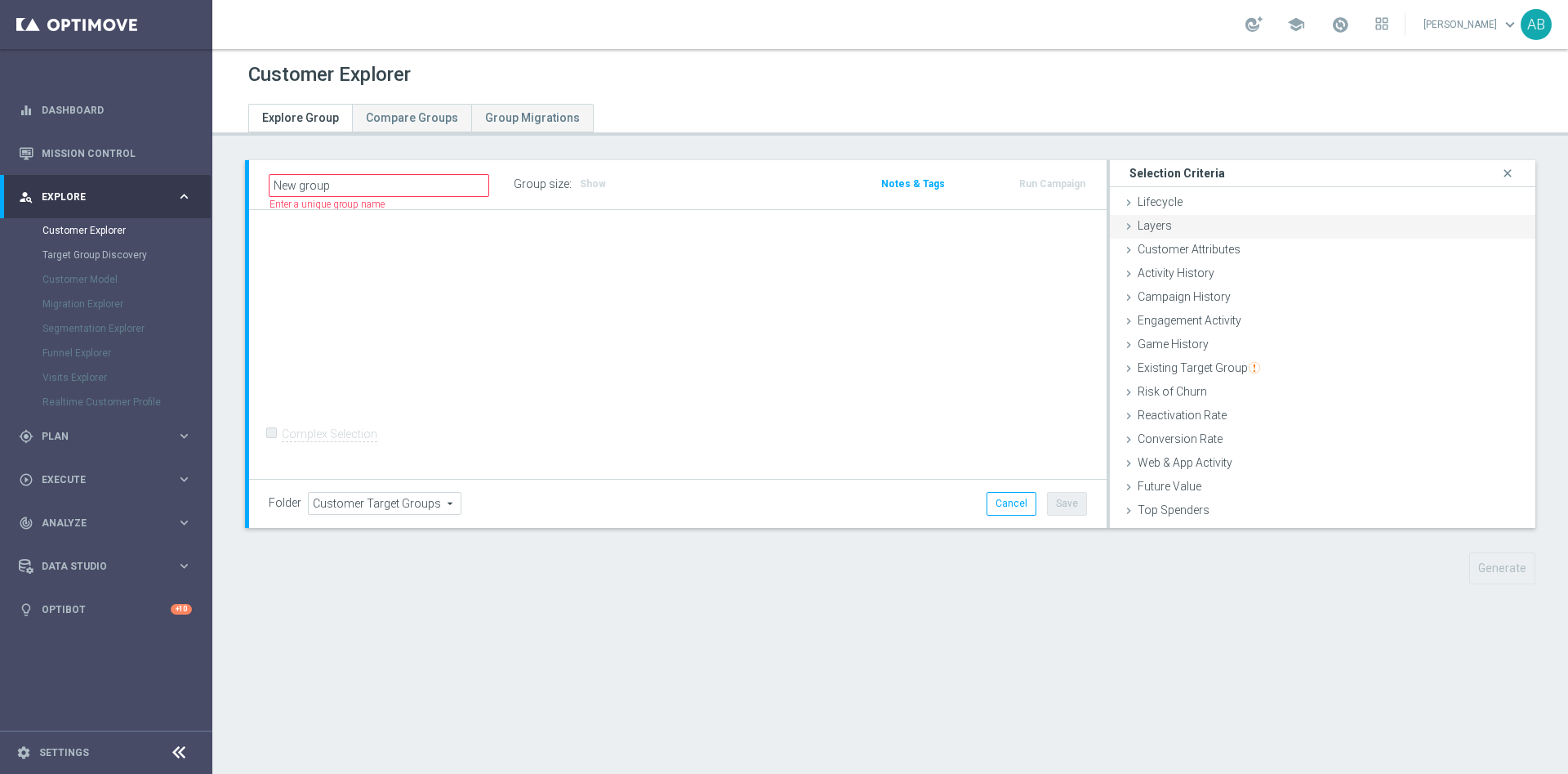
click at [1227, 237] on div "Layers done" at bounding box center [1323, 227] width 426 height 25
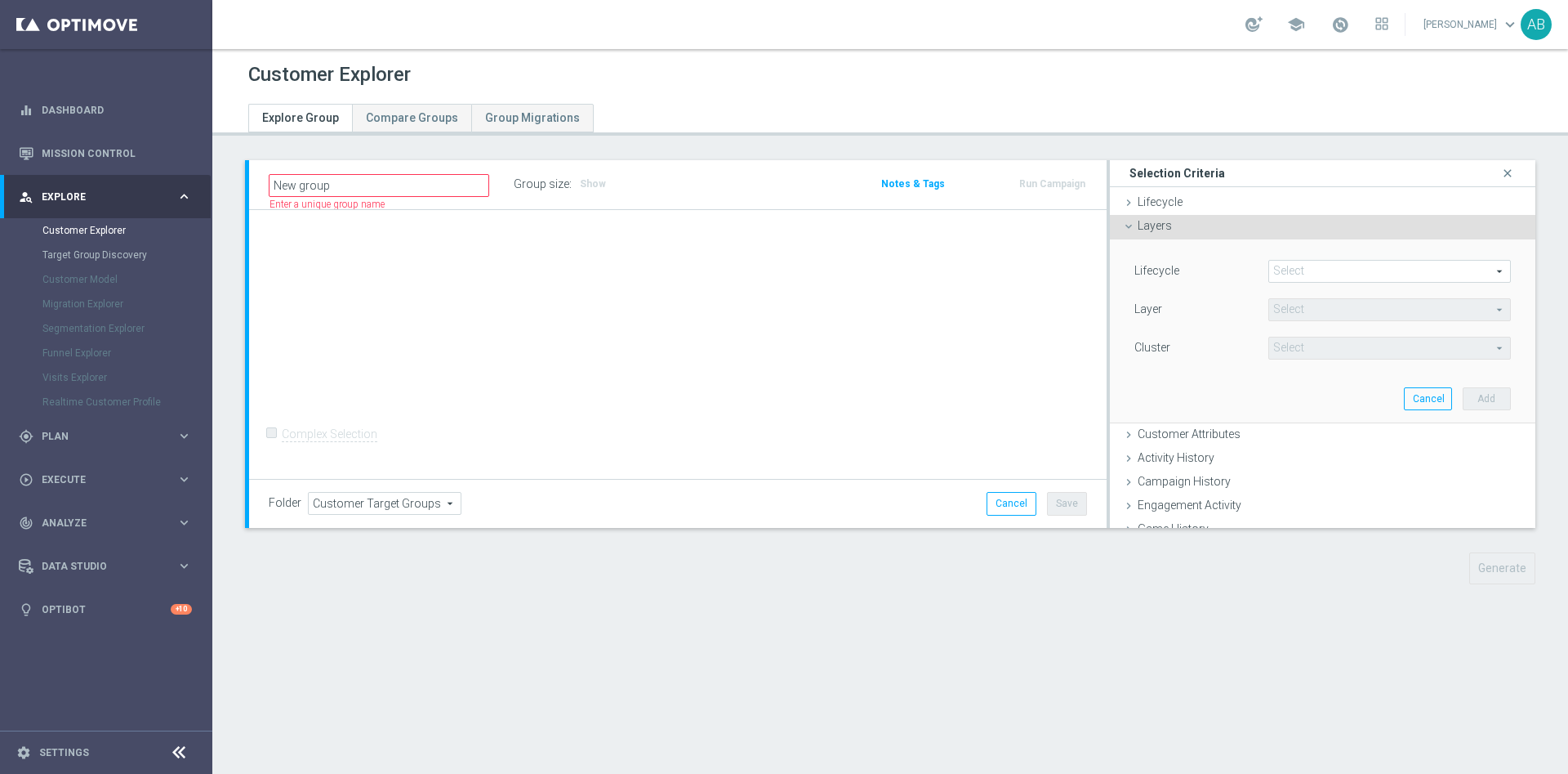
click at [1227, 236] on div "Layers done" at bounding box center [1323, 227] width 426 height 25
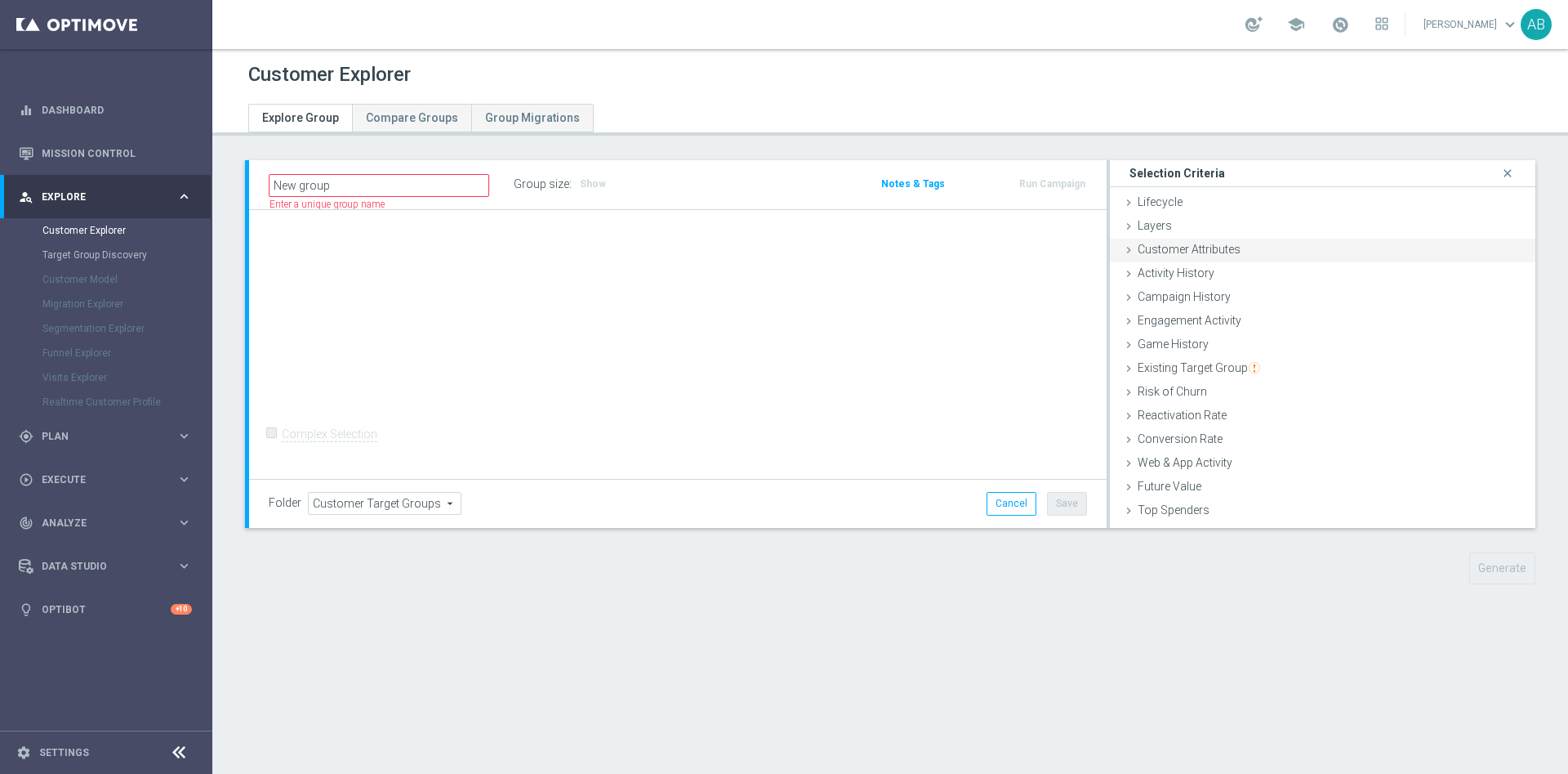
click at [1235, 241] on div "Customer Attributes done" at bounding box center [1323, 251] width 426 height 25
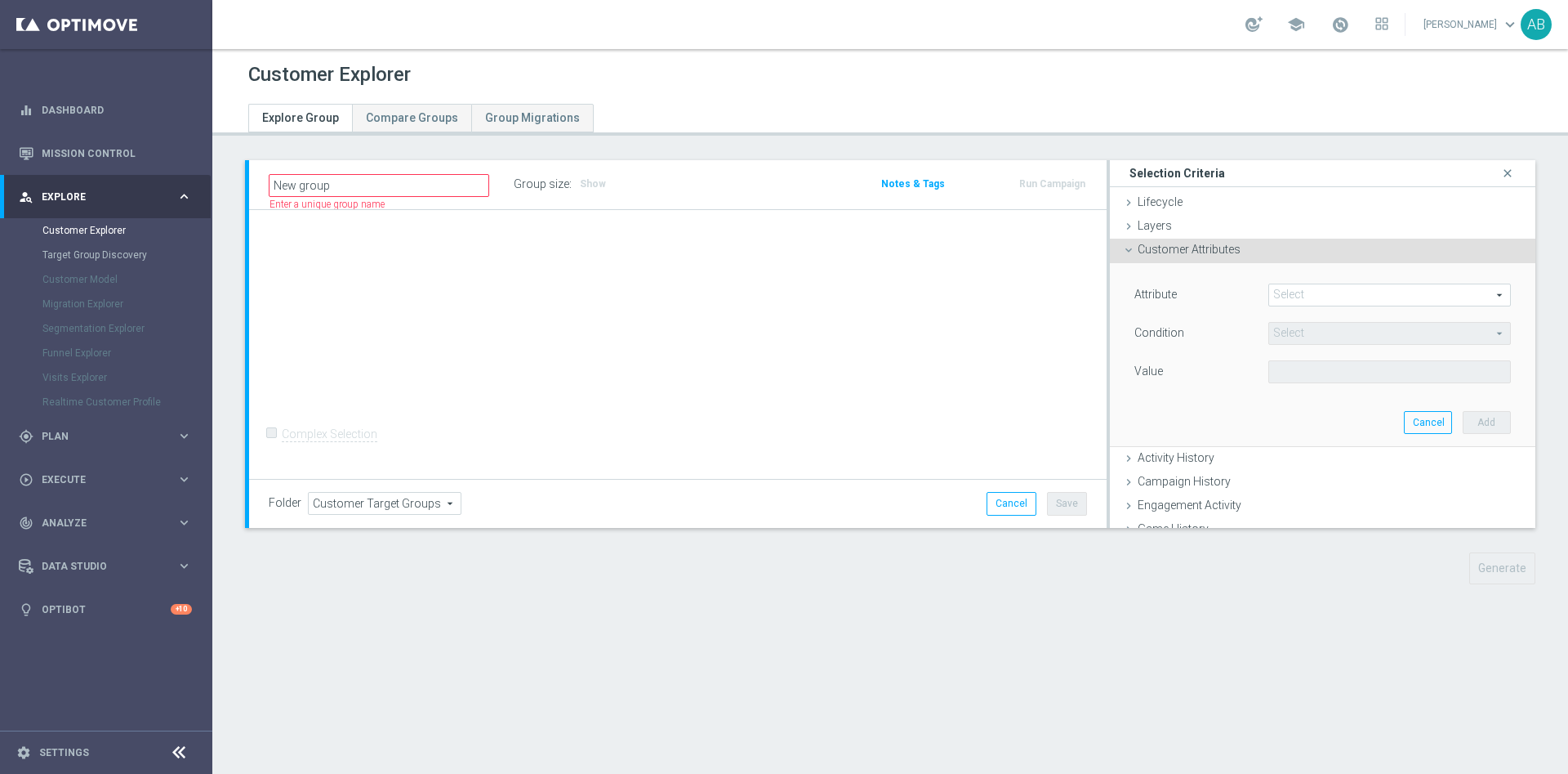
click at [1244, 258] on div "Customer Attributes done" at bounding box center [1323, 251] width 426 height 25
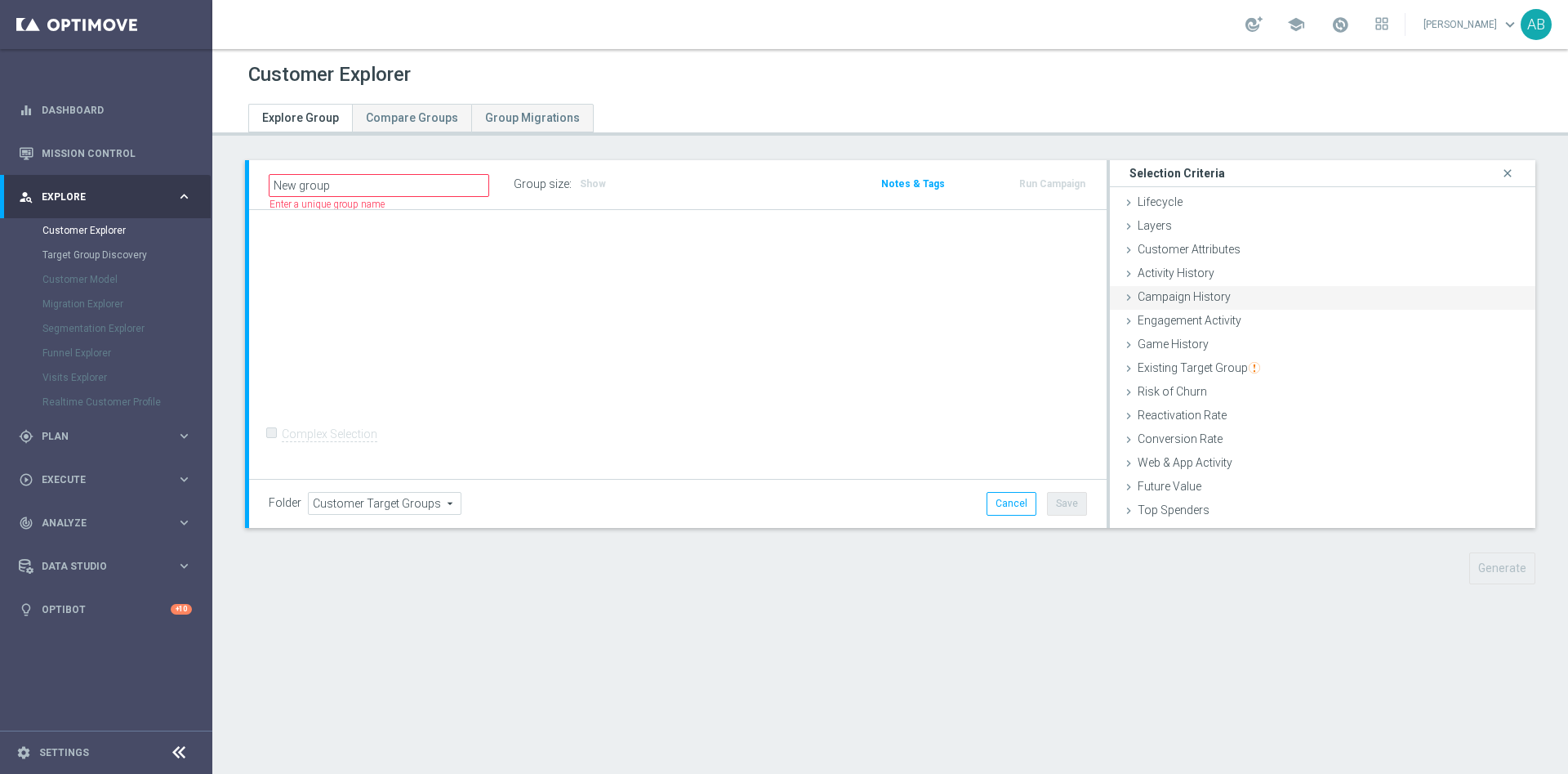
click at [1236, 305] on div "Campaign History done" at bounding box center [1323, 298] width 426 height 25
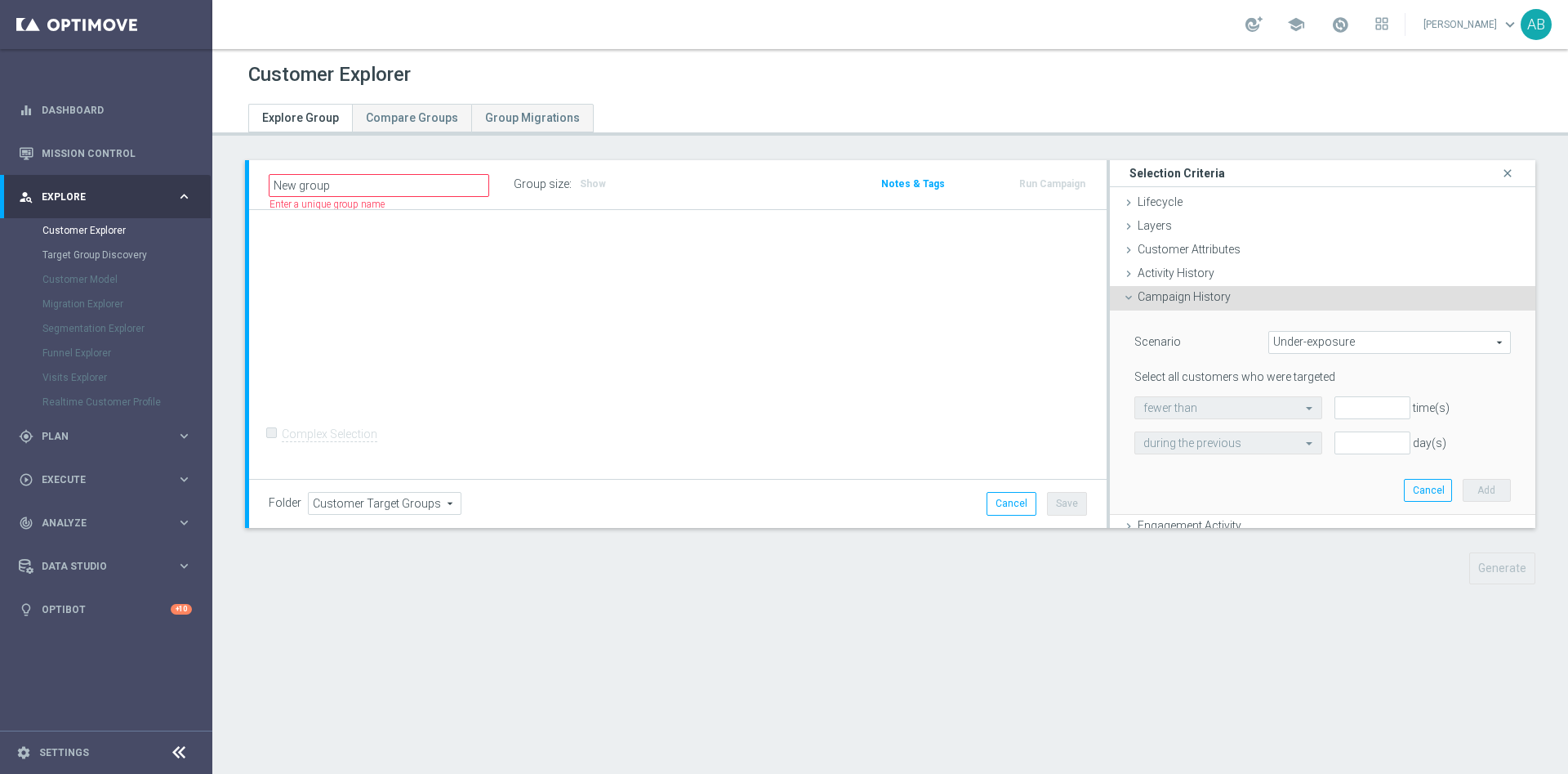
click at [1302, 347] on span "Under-exposure" at bounding box center [1390, 342] width 241 height 21
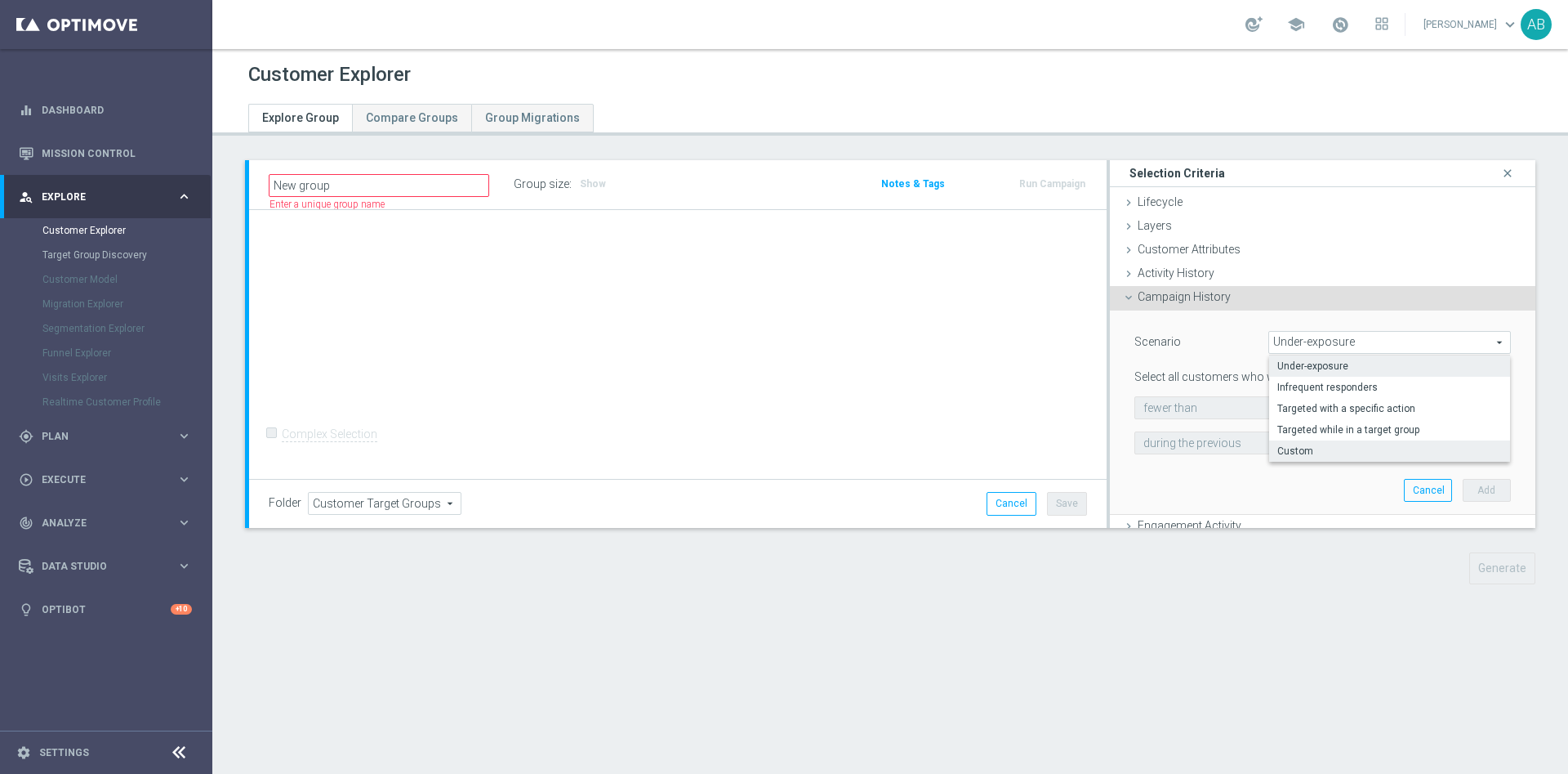
click at [1281, 440] on label "Custom" at bounding box center [1390, 451] width 241 height 21
type input "Custom"
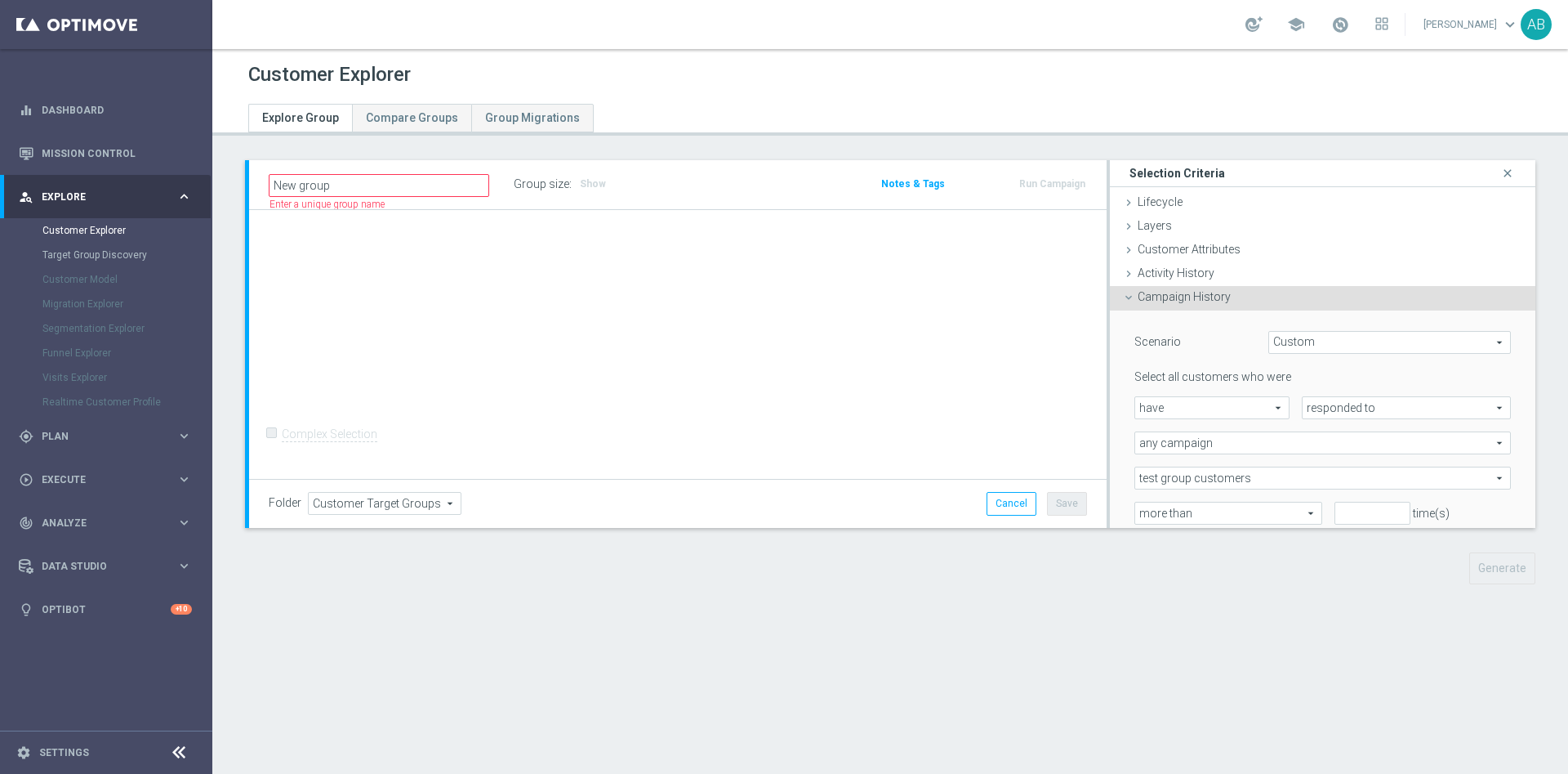
click at [1341, 407] on span "responded to" at bounding box center [1406, 407] width 207 height 21
click at [1328, 451] on span "been targeted with" at bounding box center [1406, 452] width 191 height 13
type input "been targeted with"
click at [1236, 445] on span "any campaign" at bounding box center [1323, 442] width 375 height 21
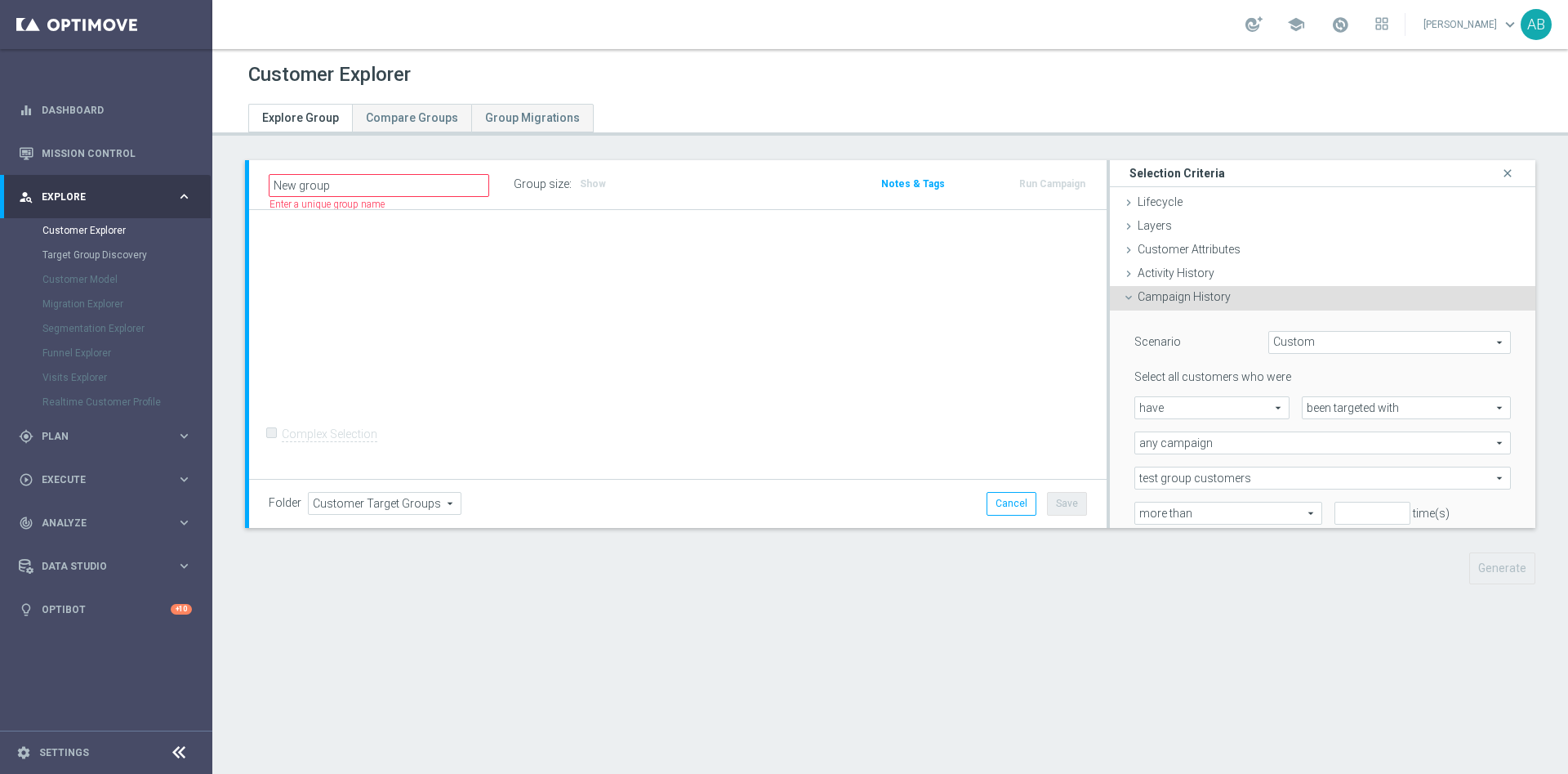
click at [1220, 442] on span "any campaign" at bounding box center [1323, 442] width 375 height 21
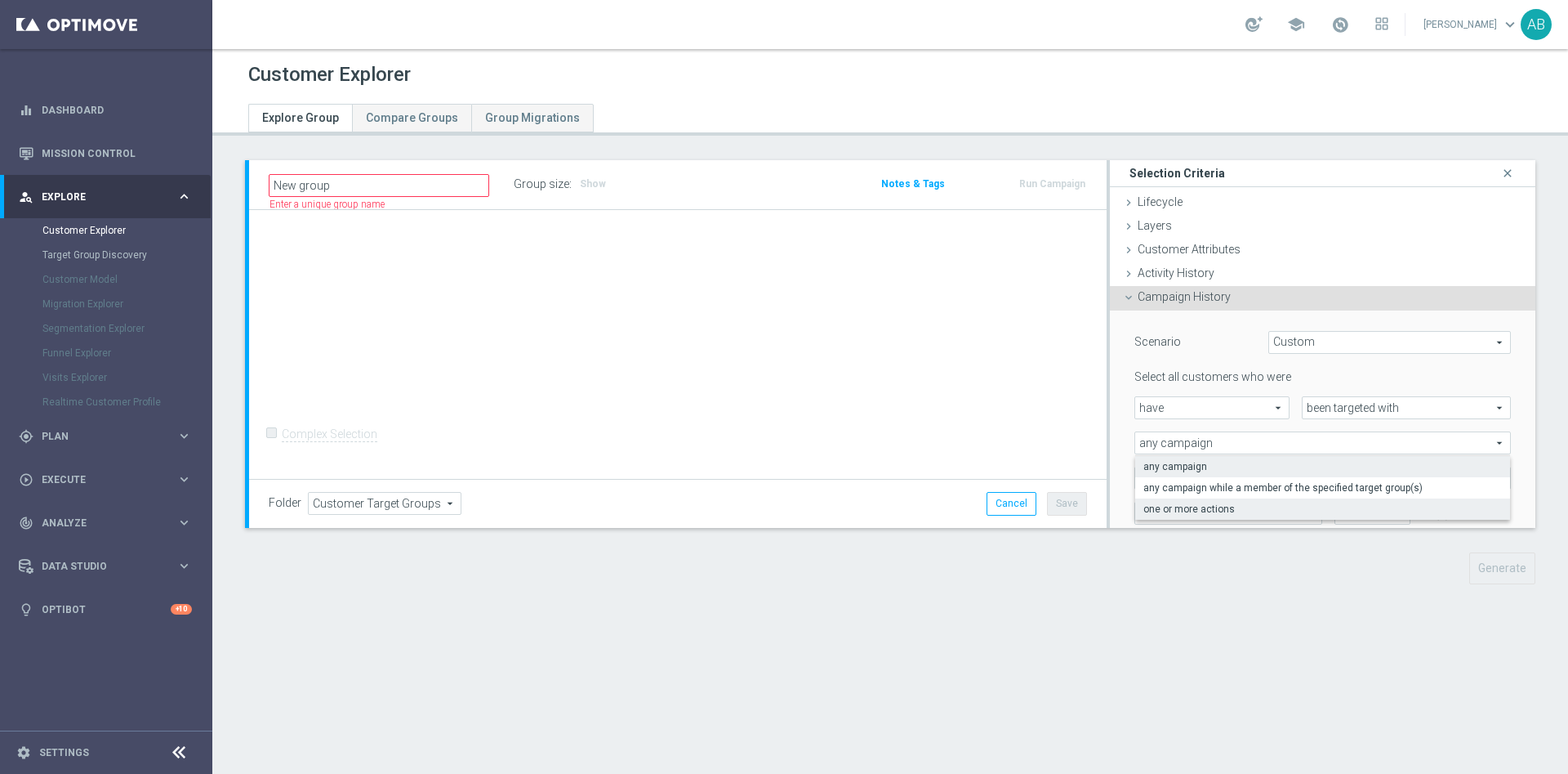
click at [1211, 504] on span "one or more actions" at bounding box center [1322, 509] width 358 height 13
type input "one or more actions"
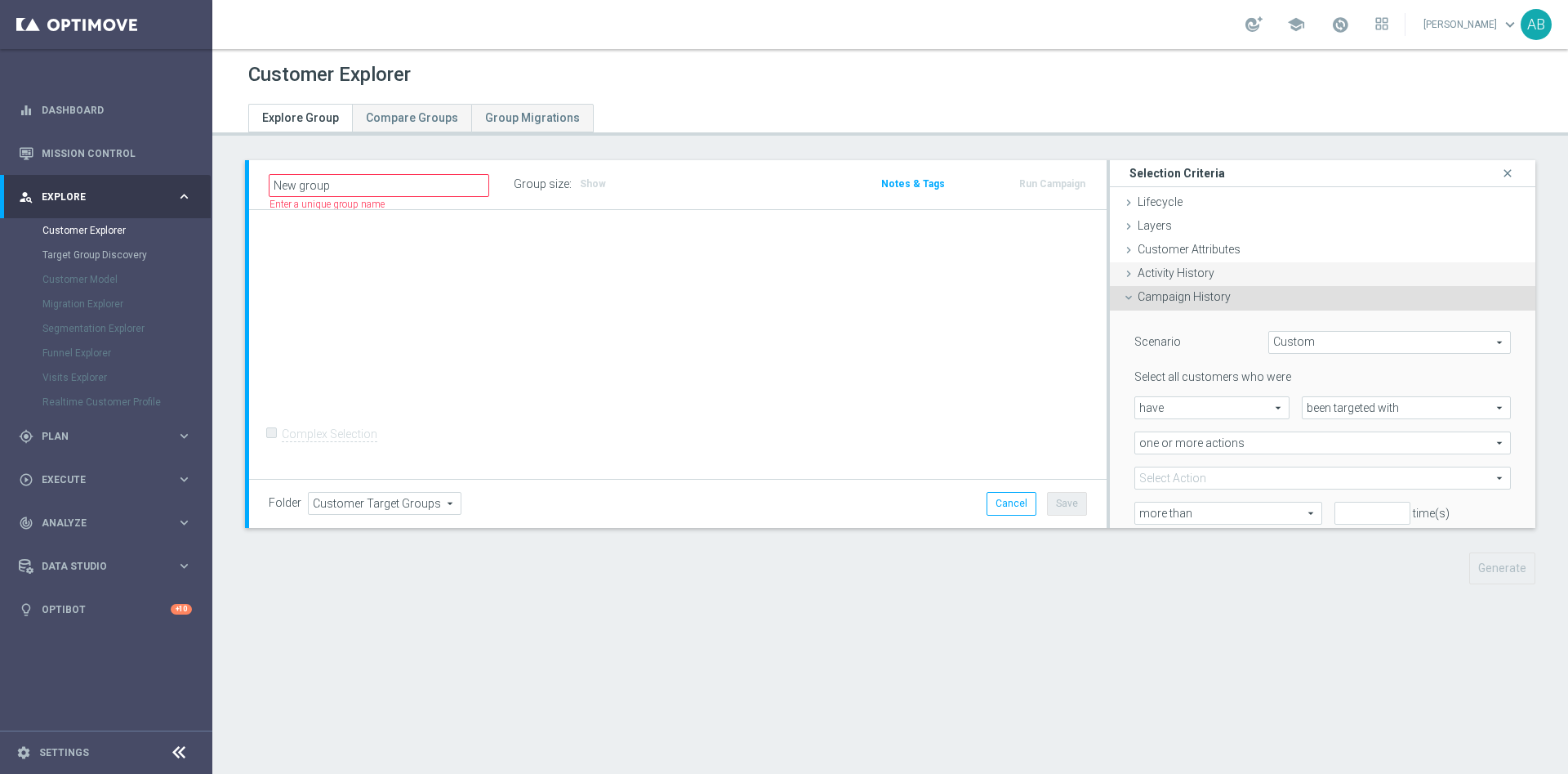
scroll to position [123, 0]
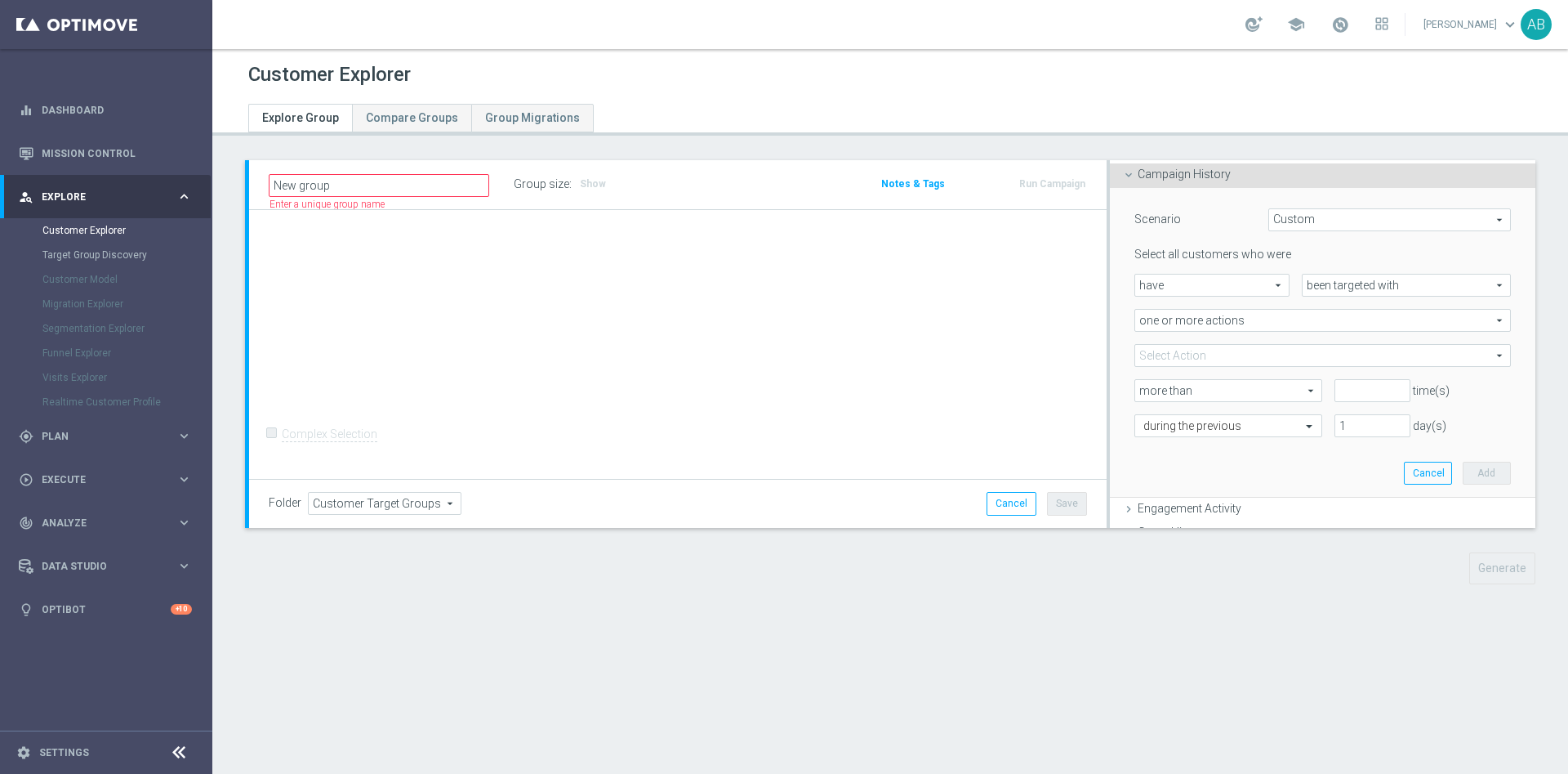
click at [1230, 361] on span at bounding box center [1323, 355] width 375 height 21
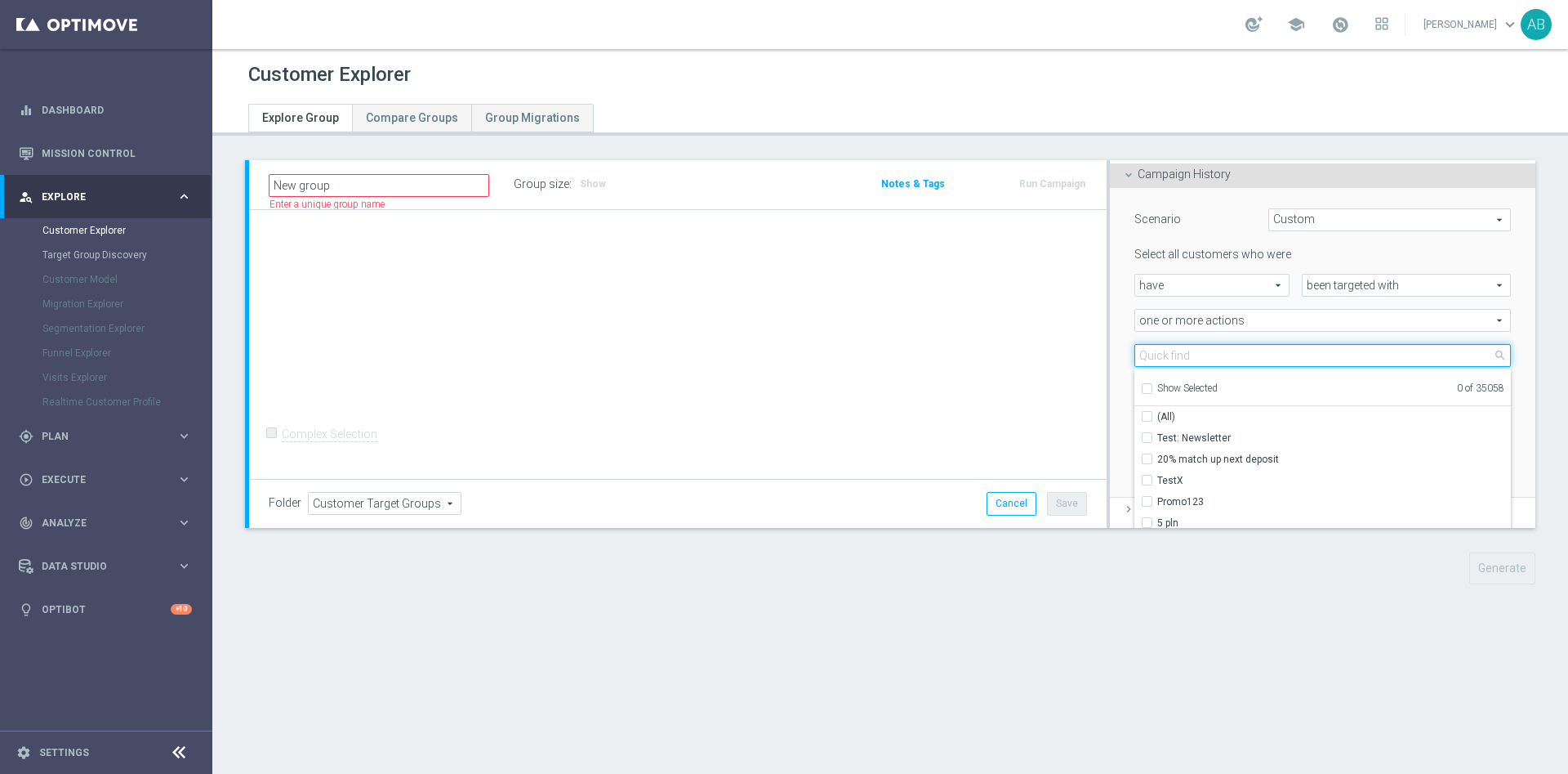
click at [1220, 348] on input "search" at bounding box center [1323, 355] width 377 height 23
paste input "E_ALL_AUTO_PRODUCT_VF DAY7 NONDEPO A_DAILY"
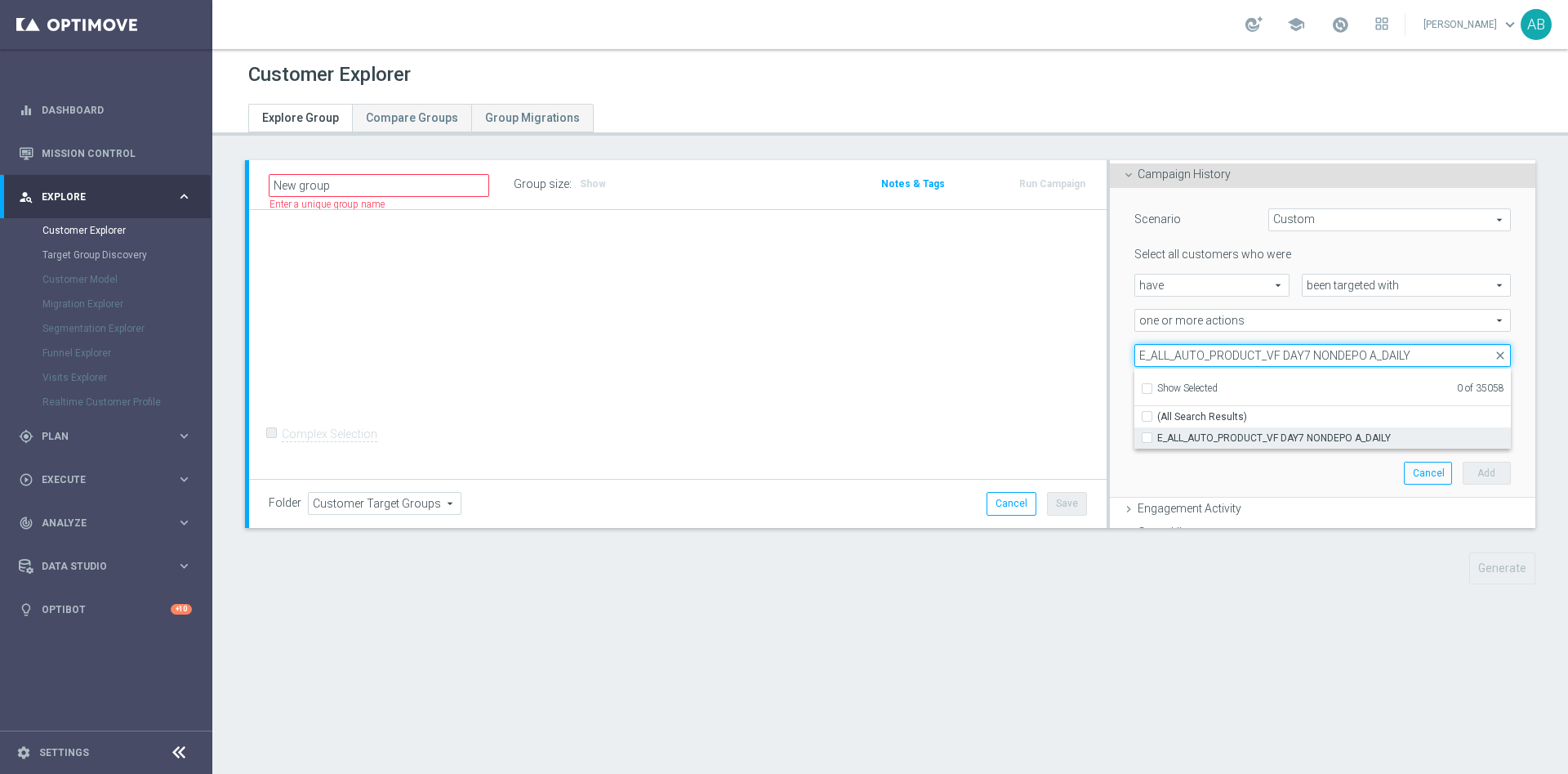
type input "E_ALL_AUTO_PRODUCT_VF DAY7 NONDEPO A_DAILY"
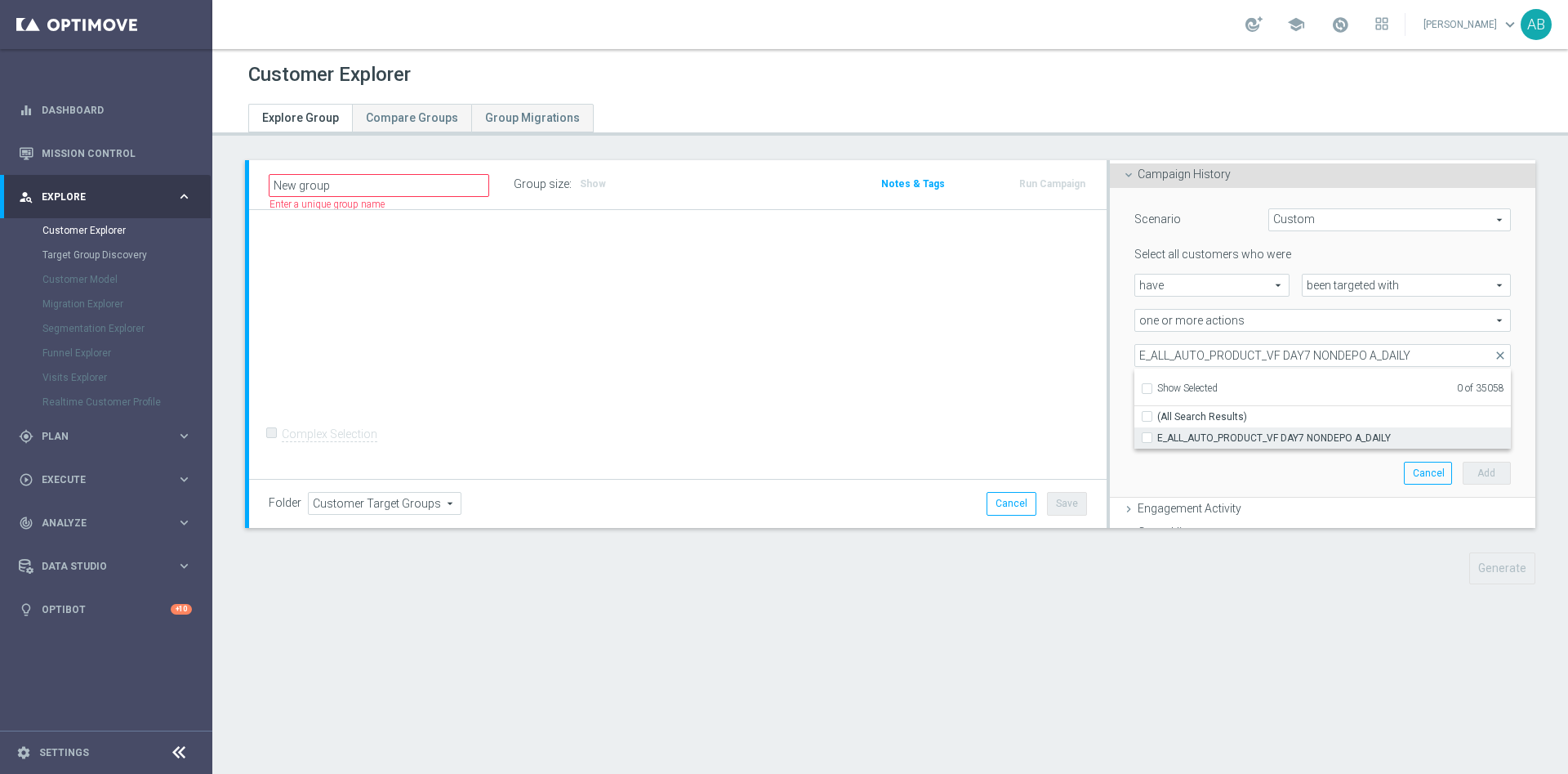
click at [1147, 437] on input "E_ALL_AUTO_PRODUCT_VF DAY7 NONDEPO A_DAILY" at bounding box center [1153, 438] width 11 height 11
checkbox input "true"
type input "E_ALL_AUTO_PRODUCT_VF DAY7 NONDEPO A_DAILY"
checkbox input "true"
click at [1110, 374] on div "Scenario Custom Custom arrow_drop_down search Select all customers who were hav…" at bounding box center [1323, 344] width 426 height 311
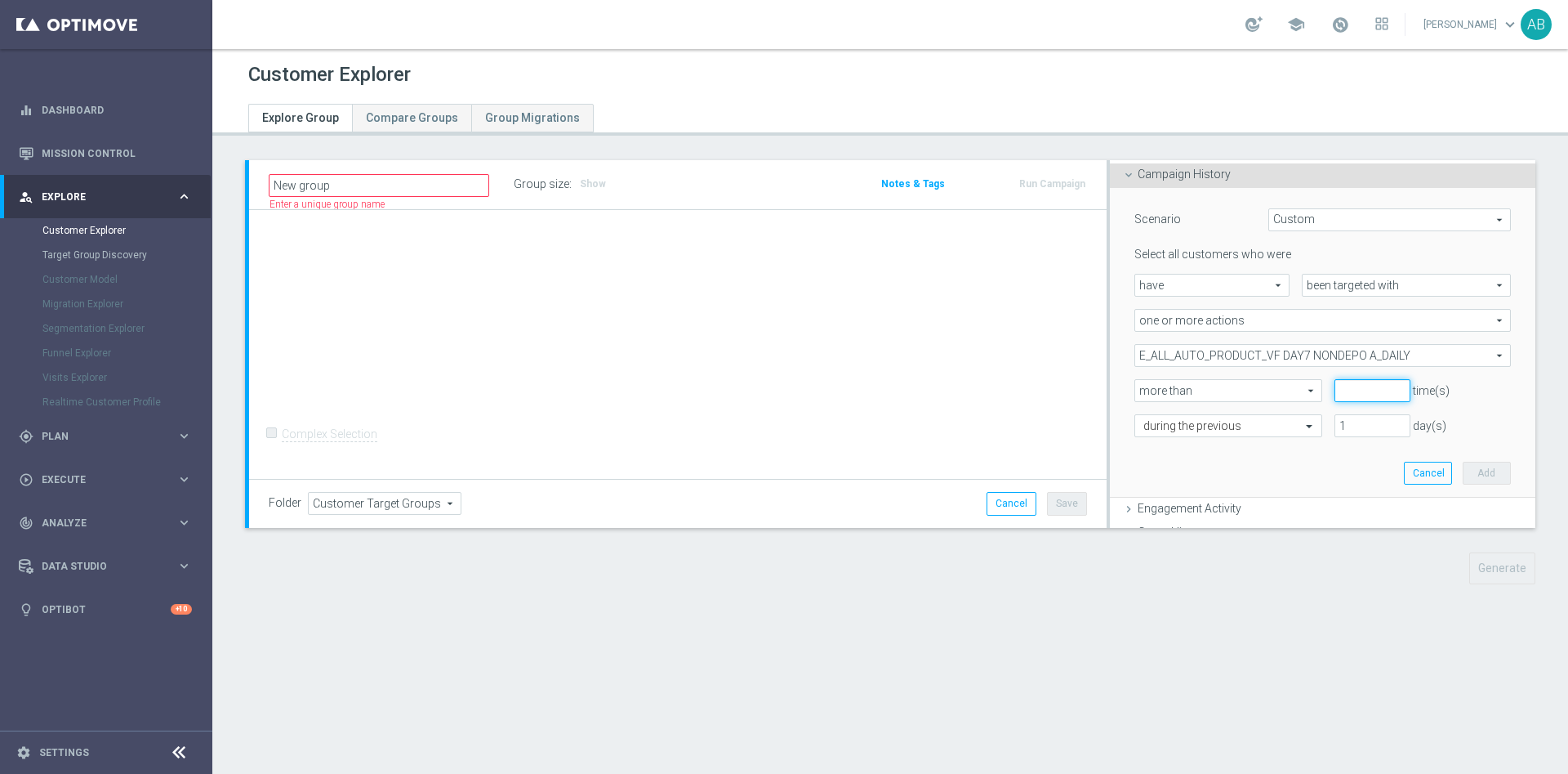
click at [1345, 392] on input "number" at bounding box center [1373, 390] width 76 height 23
type input "0"
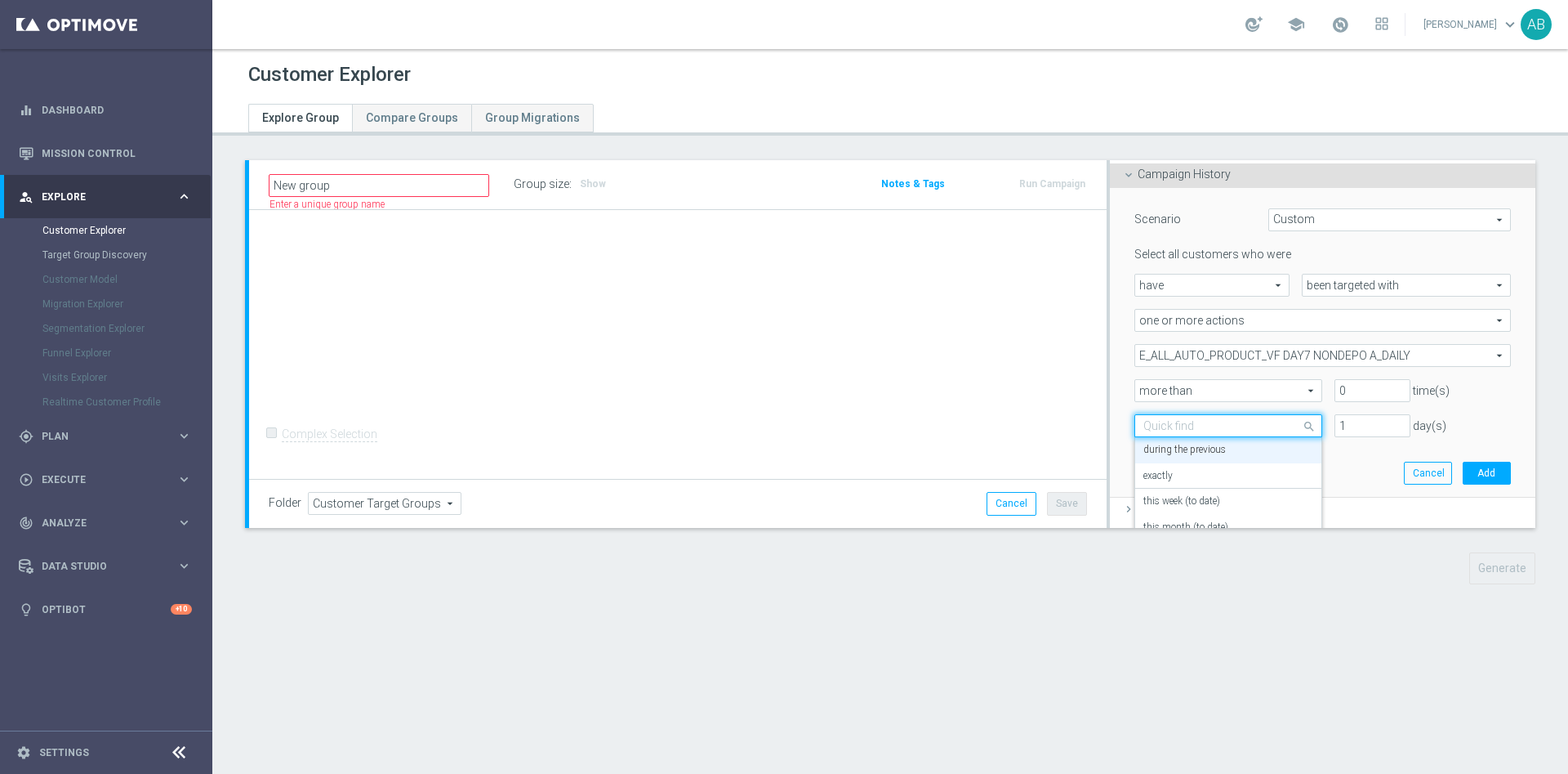
click at [1272, 416] on div "Quick find during the previous" at bounding box center [1229, 426] width 188 height 23
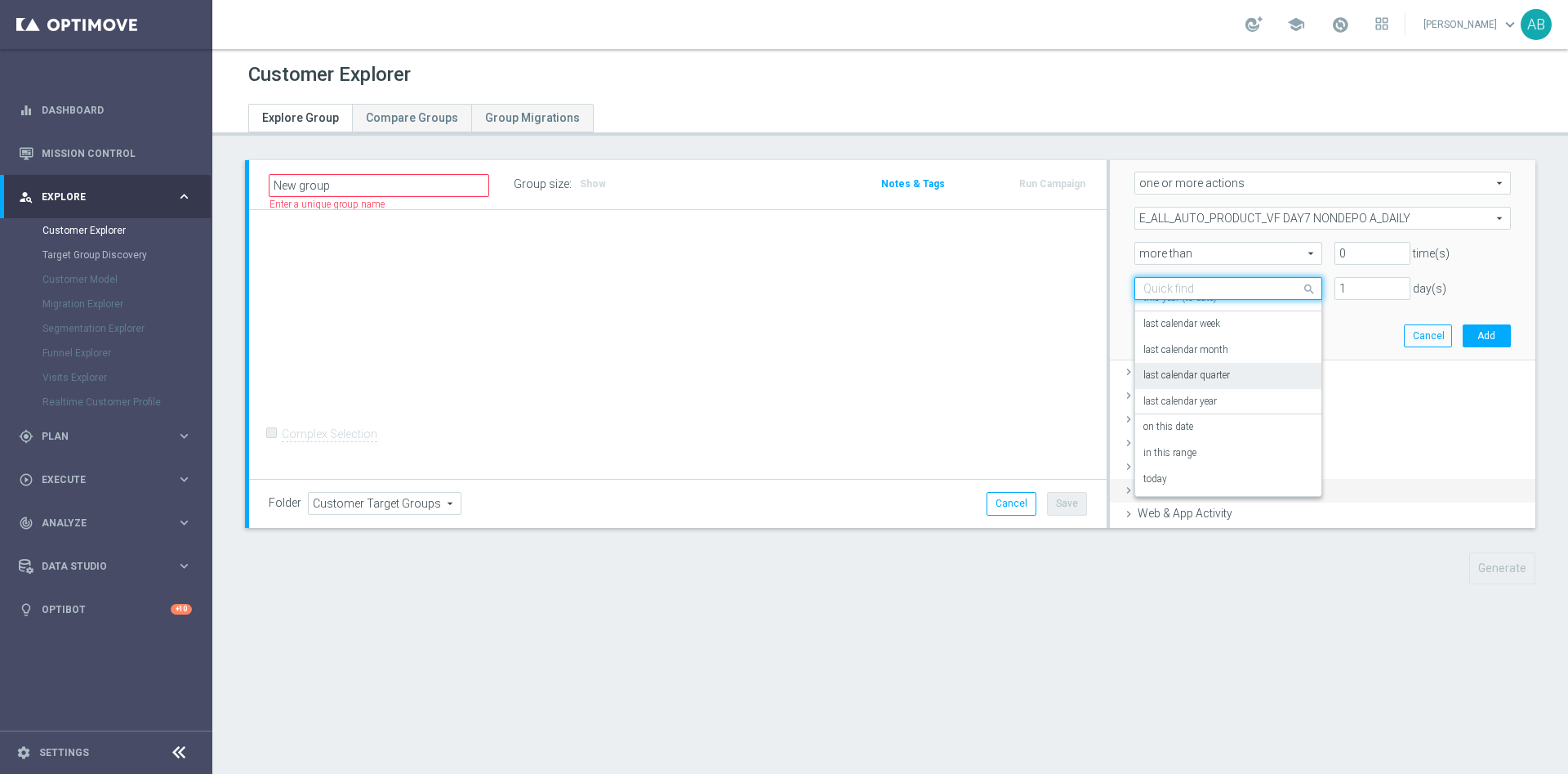
scroll to position [378, 0]
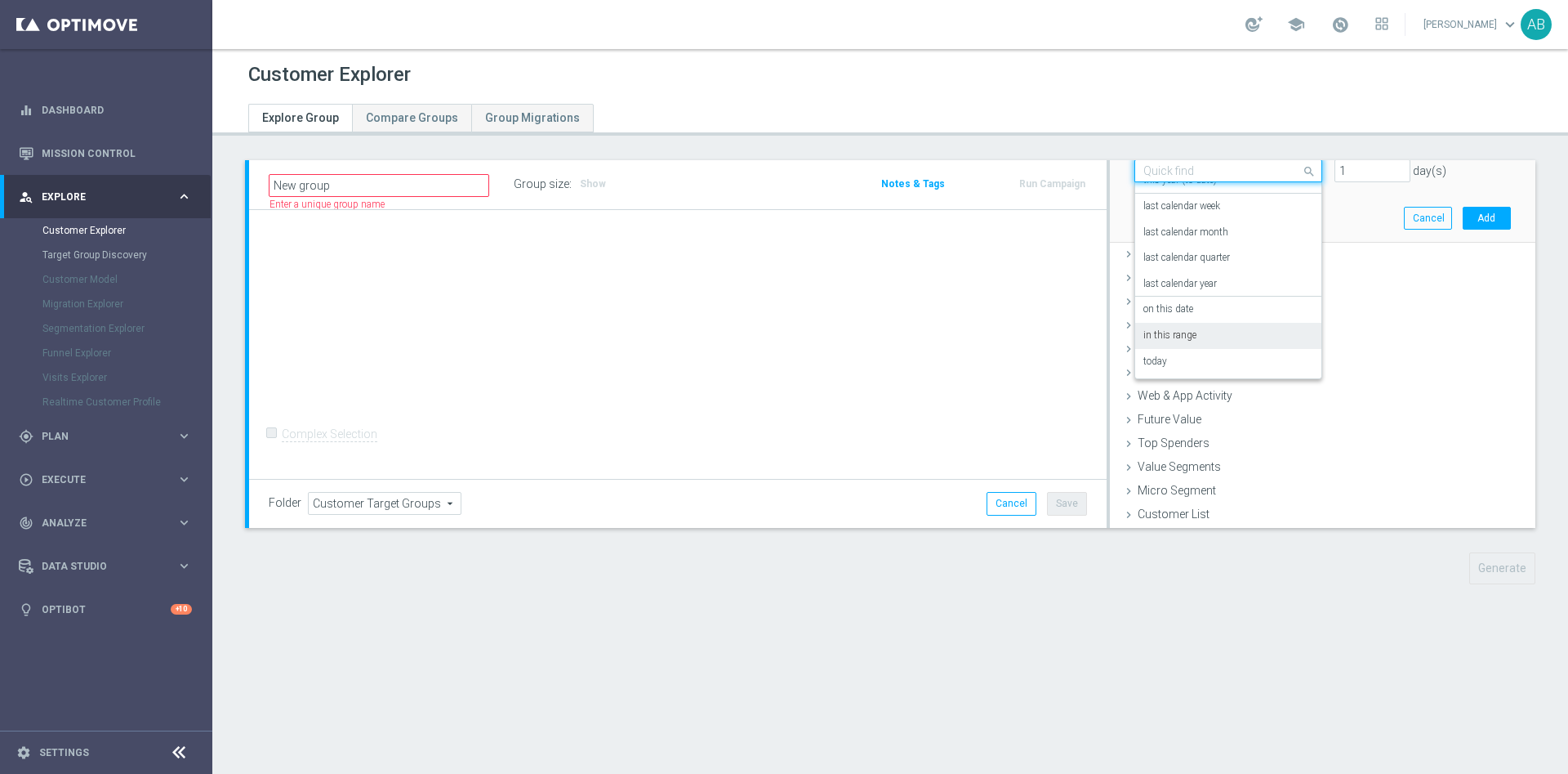
click at [1228, 330] on div "in this range" at bounding box center [1228, 335] width 170 height 26
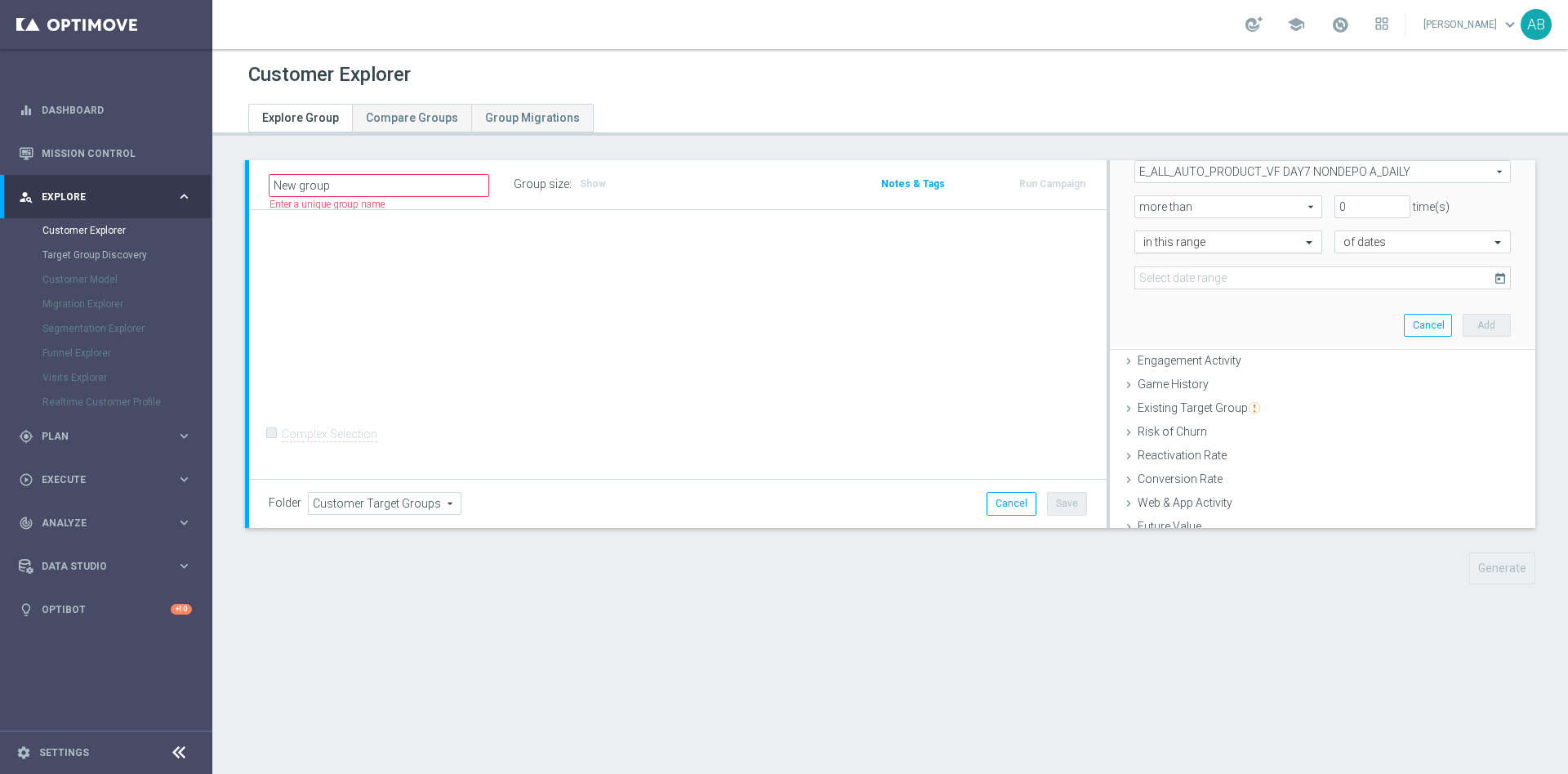
scroll to position [256, 0]
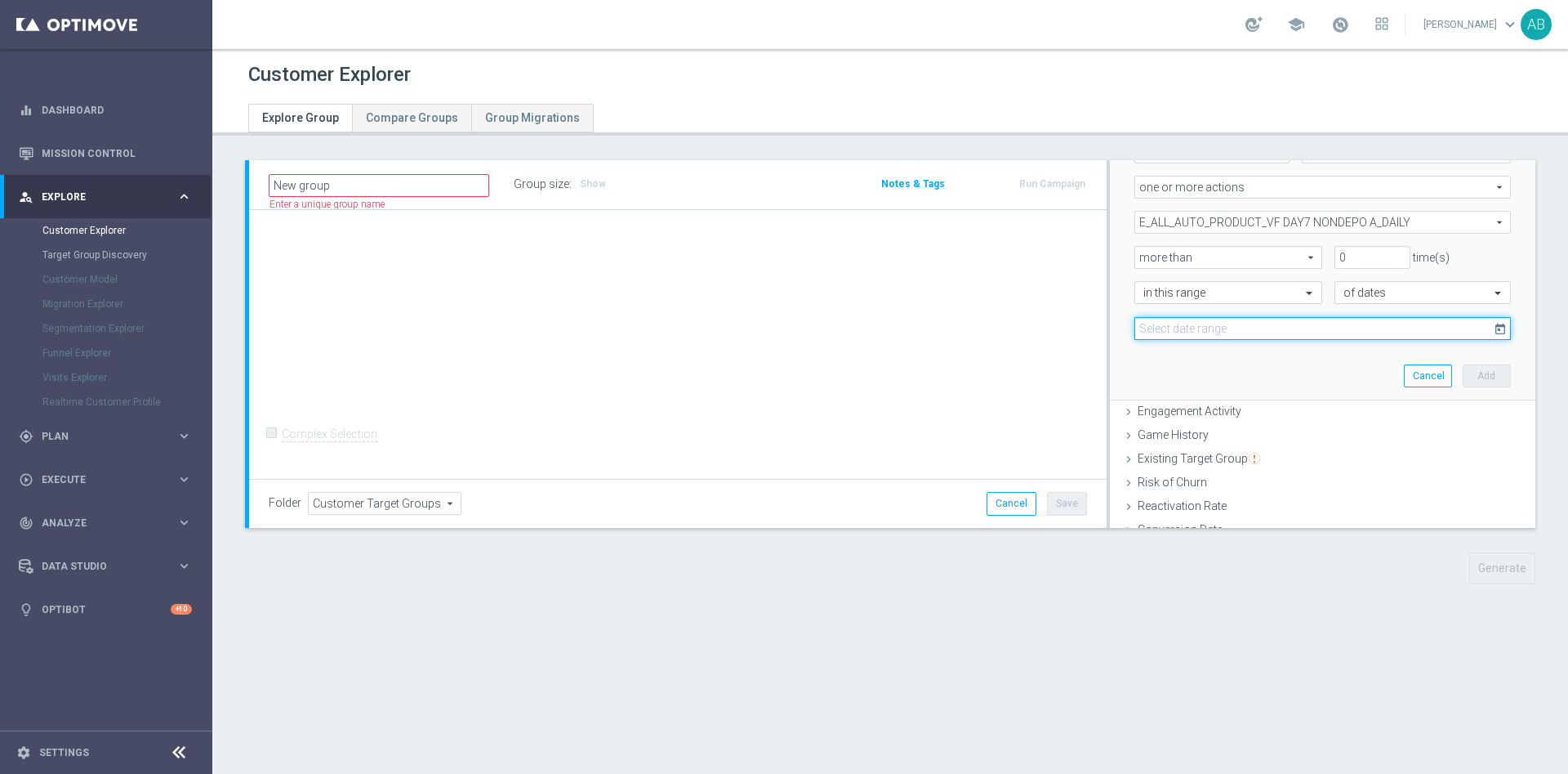
click at [1258, 326] on input at bounding box center [1323, 328] width 377 height 23
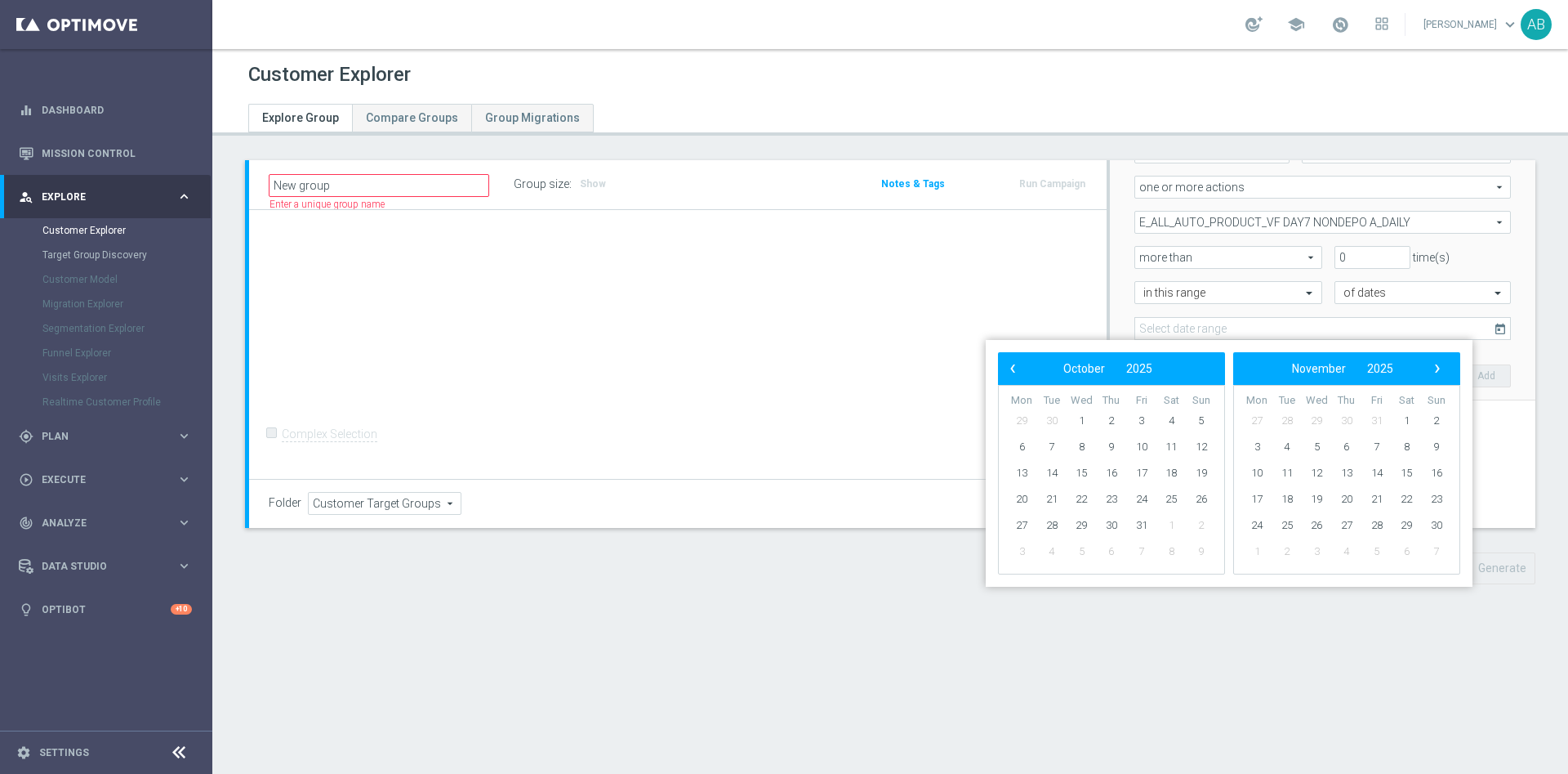
click at [1000, 368] on div "‹ ​ October ​ 2025 ​ ›" at bounding box center [1112, 368] width 228 height 32
click at [1011, 368] on span "‹" at bounding box center [1012, 368] width 21 height 21
click at [1013, 366] on span "‹" at bounding box center [1012, 368] width 21 height 21
click at [1146, 420] on span "1" at bounding box center [1141, 420] width 26 height 26
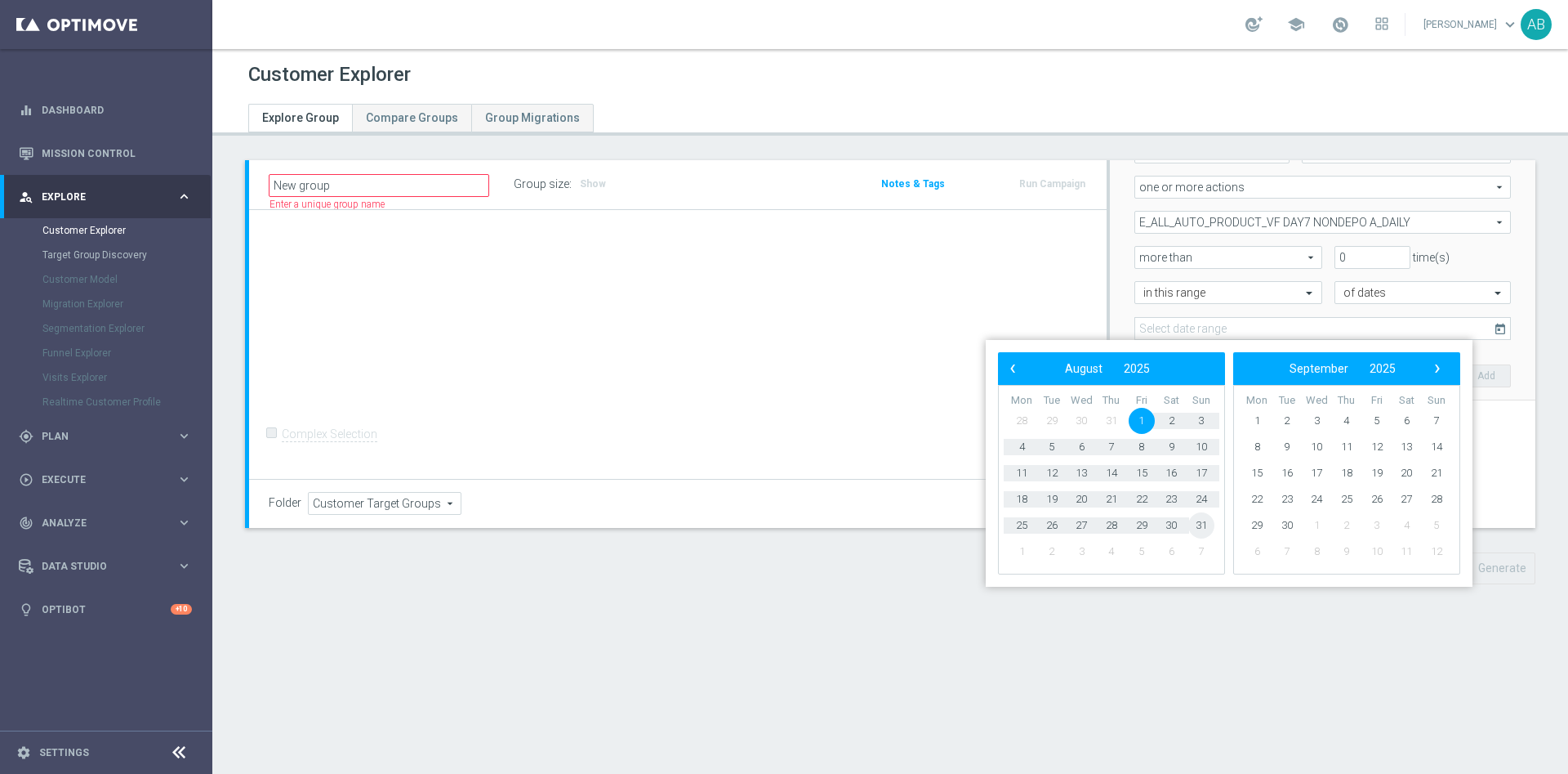
click at [1194, 523] on span "31" at bounding box center [1201, 525] width 26 height 26
type input "01 Aug 2025 - 31 Aug 2025"
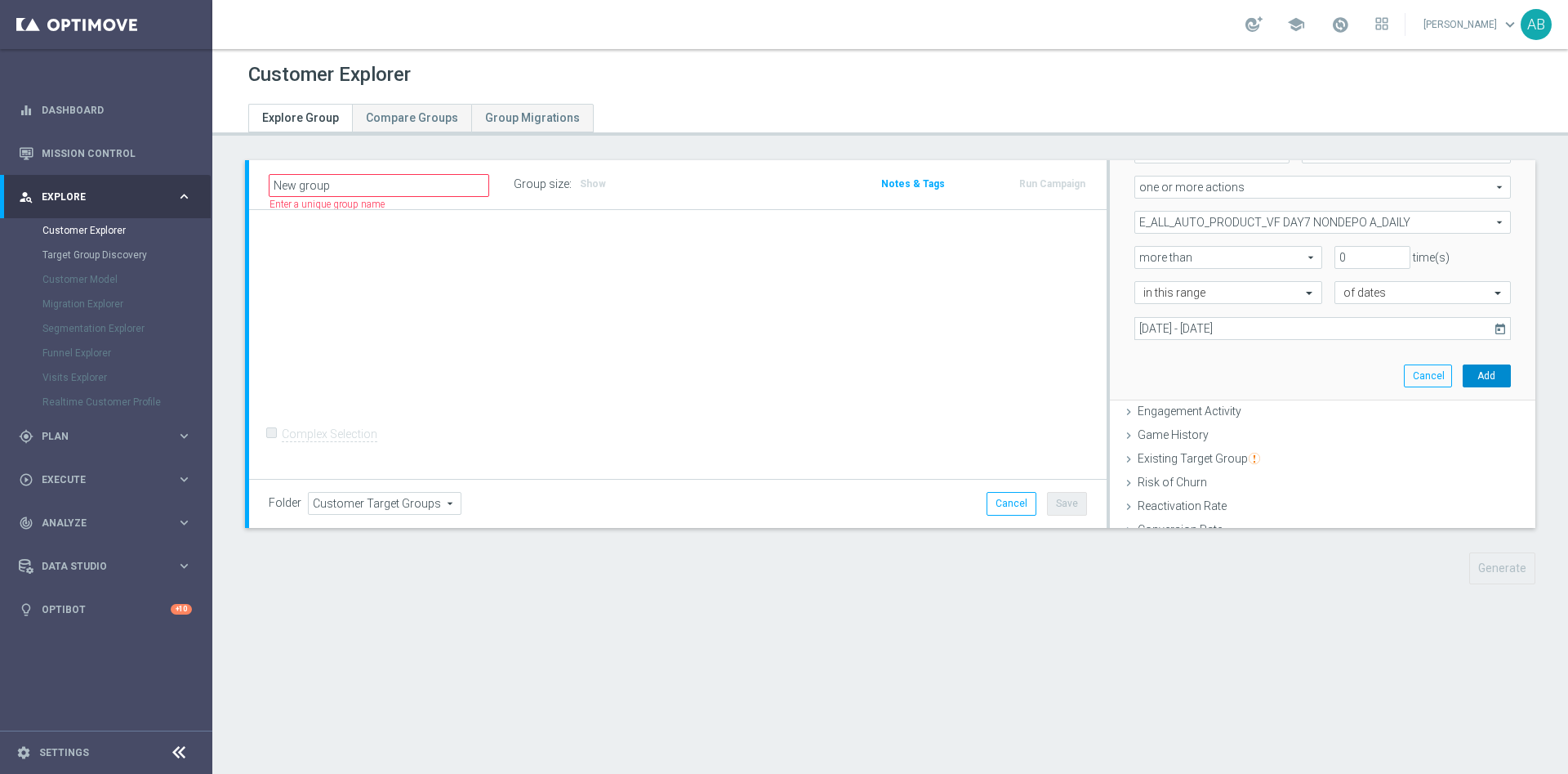
click at [1463, 376] on button "Add" at bounding box center [1487, 375] width 48 height 23
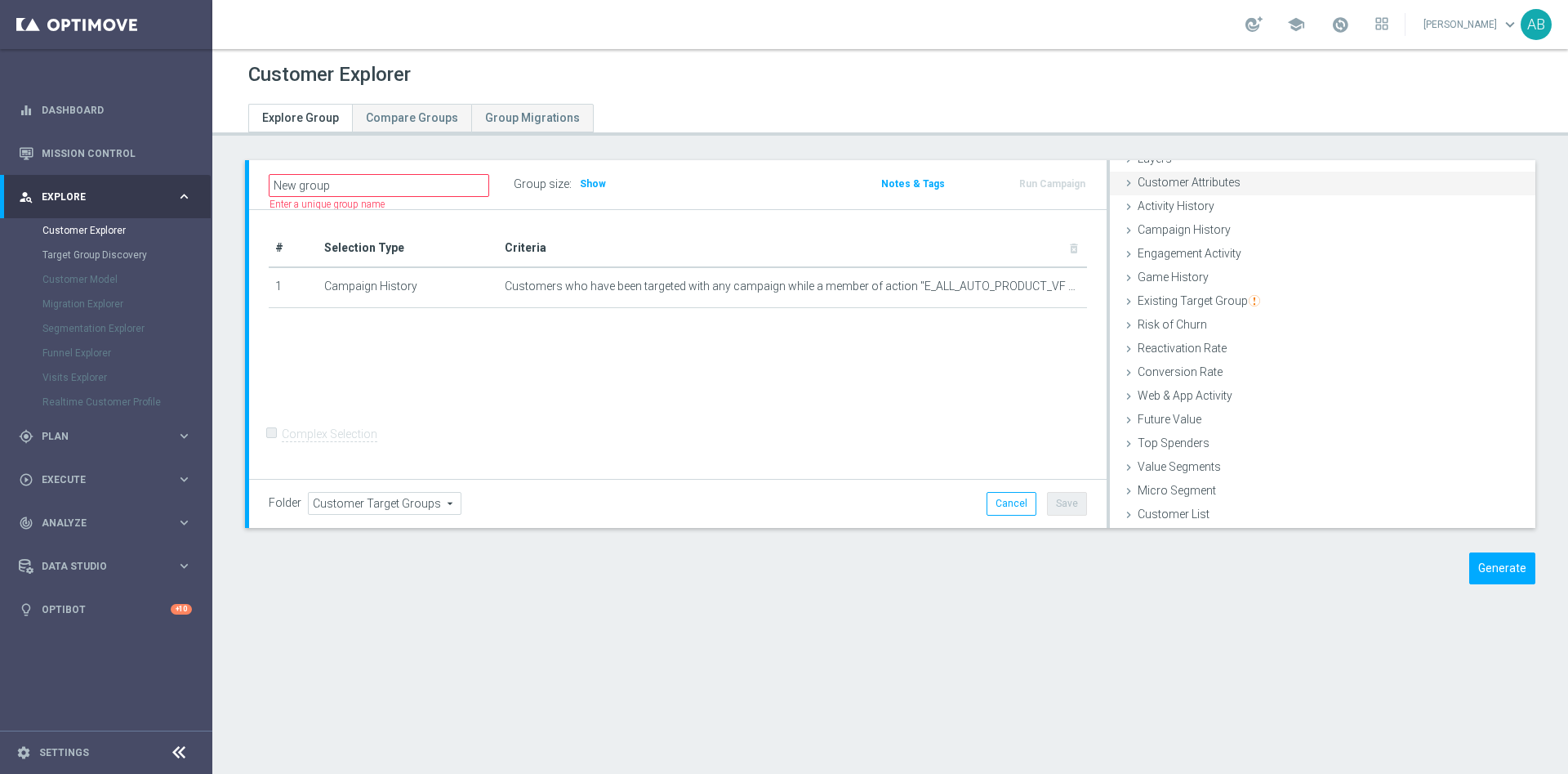
click at [1215, 184] on span "Customer Attributes" at bounding box center [1189, 182] width 103 height 13
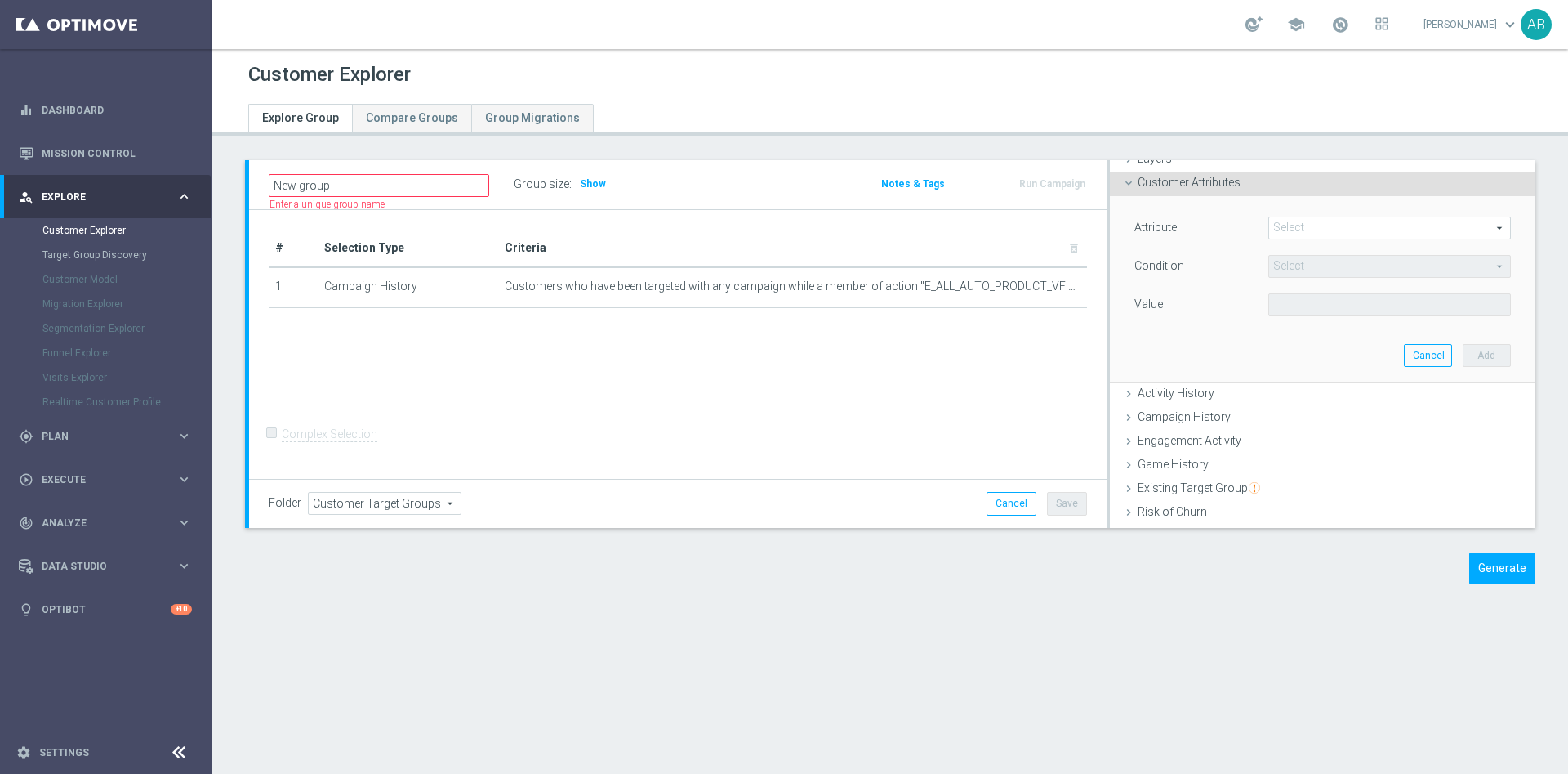
scroll to position [68, 0]
click at [1303, 221] on span at bounding box center [1390, 226] width 241 height 21
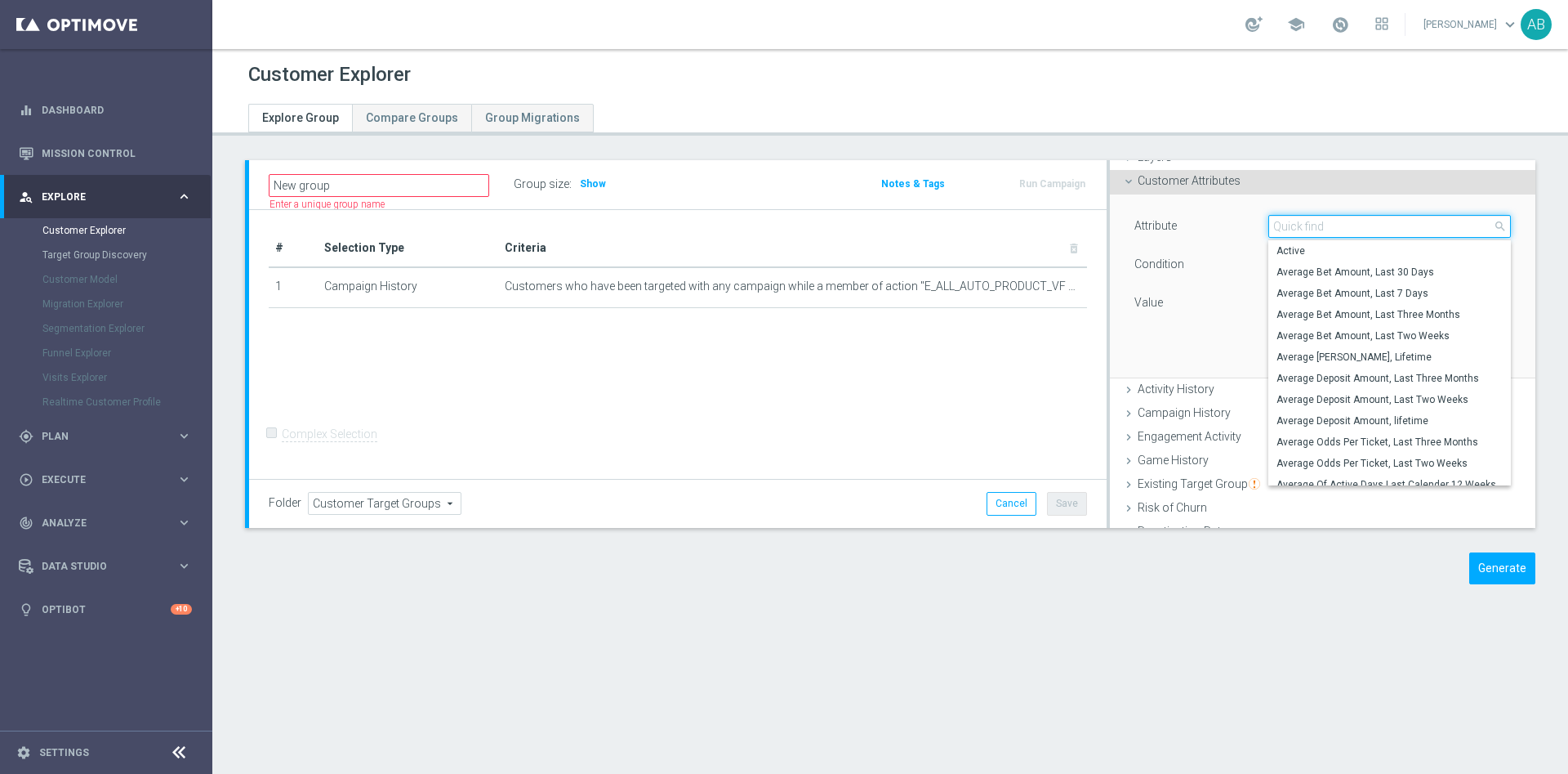
click at [1302, 231] on input "search" at bounding box center [1389, 226] width 242 height 23
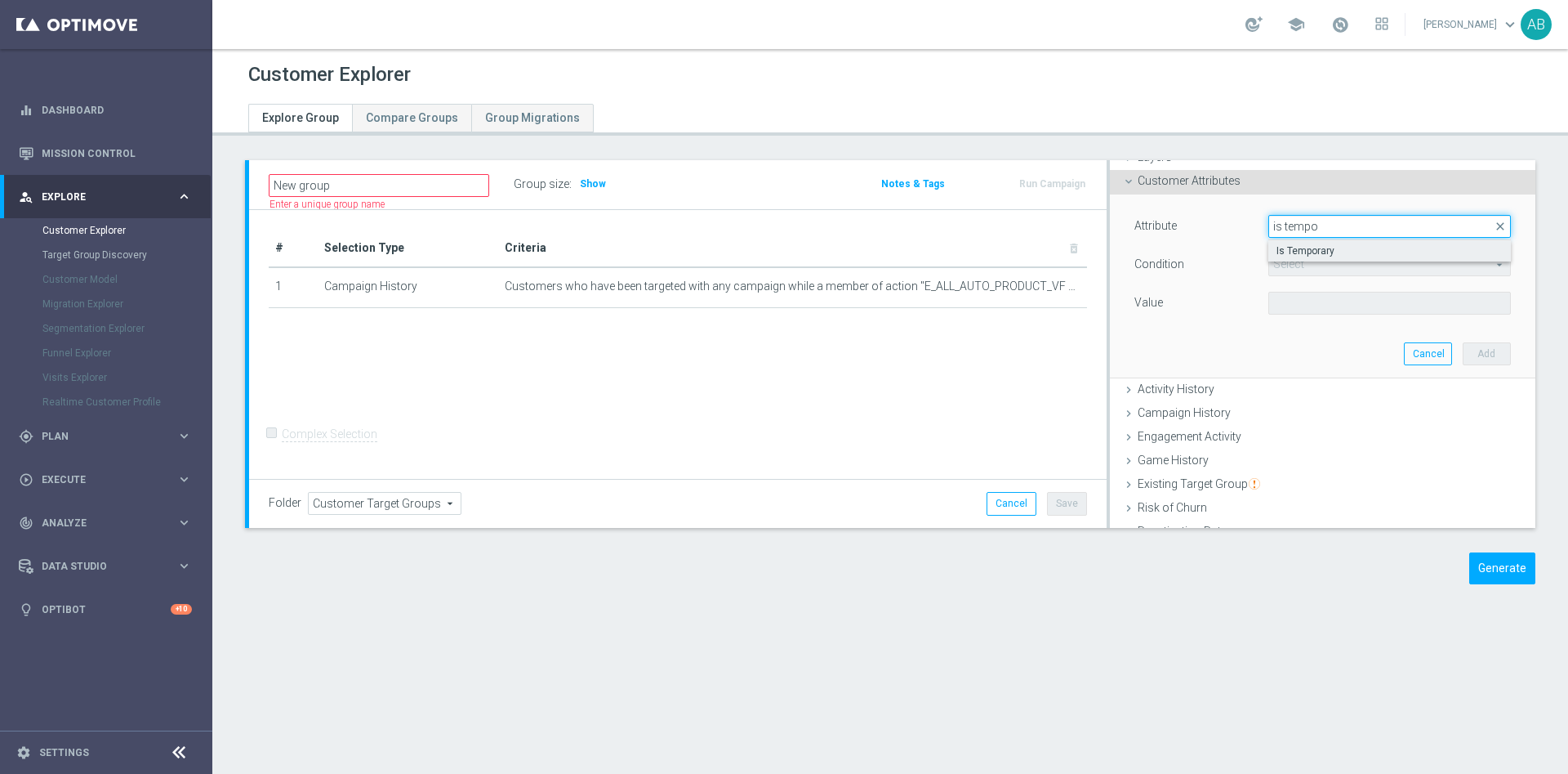
type input "is tempo"
click at [1316, 245] on span "Is Temporary" at bounding box center [1390, 251] width 227 height 13
type input "Is Temporary"
type input "Equals"
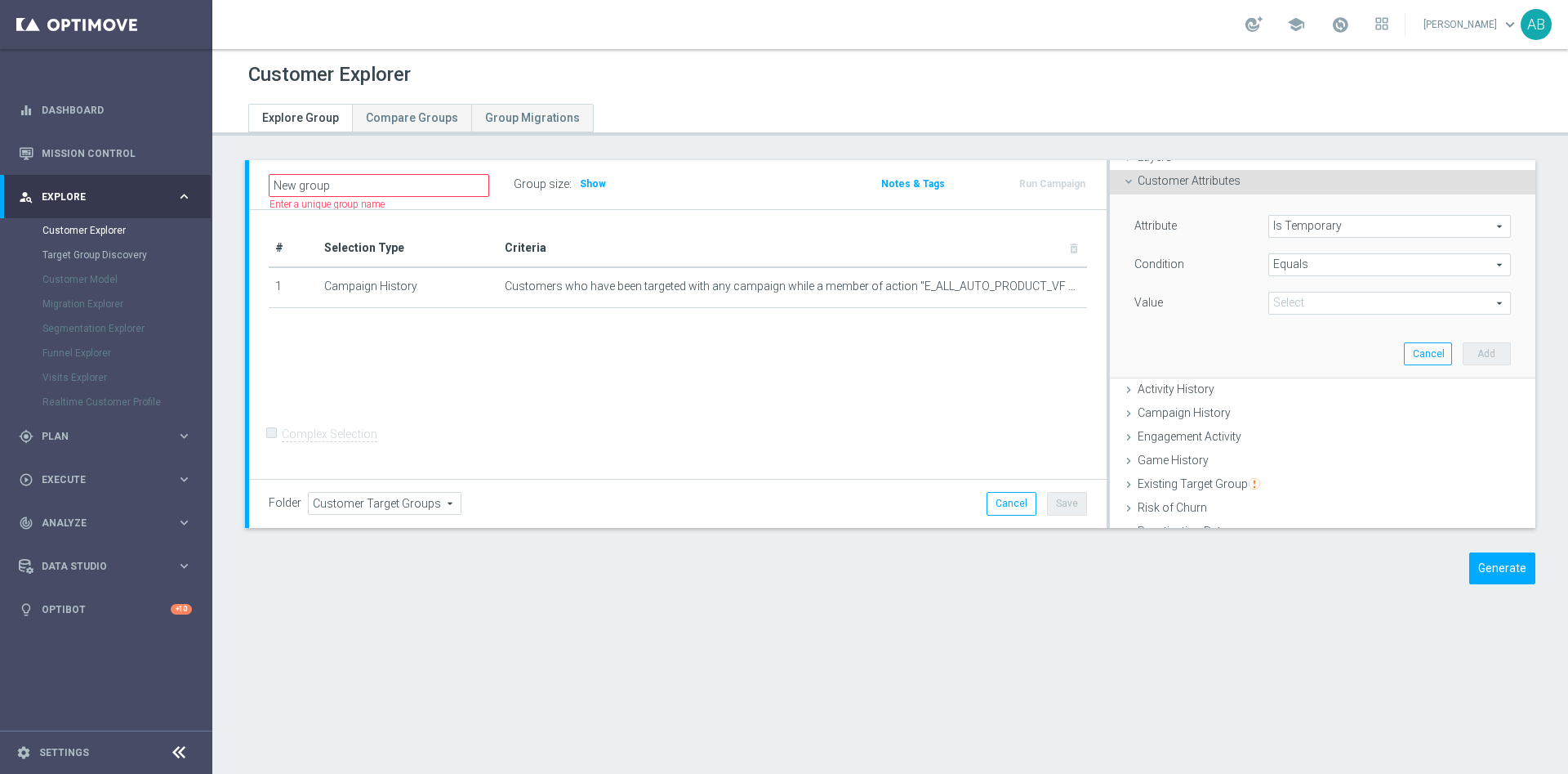
click at [1308, 273] on span "Equals" at bounding box center [1390, 264] width 241 height 21
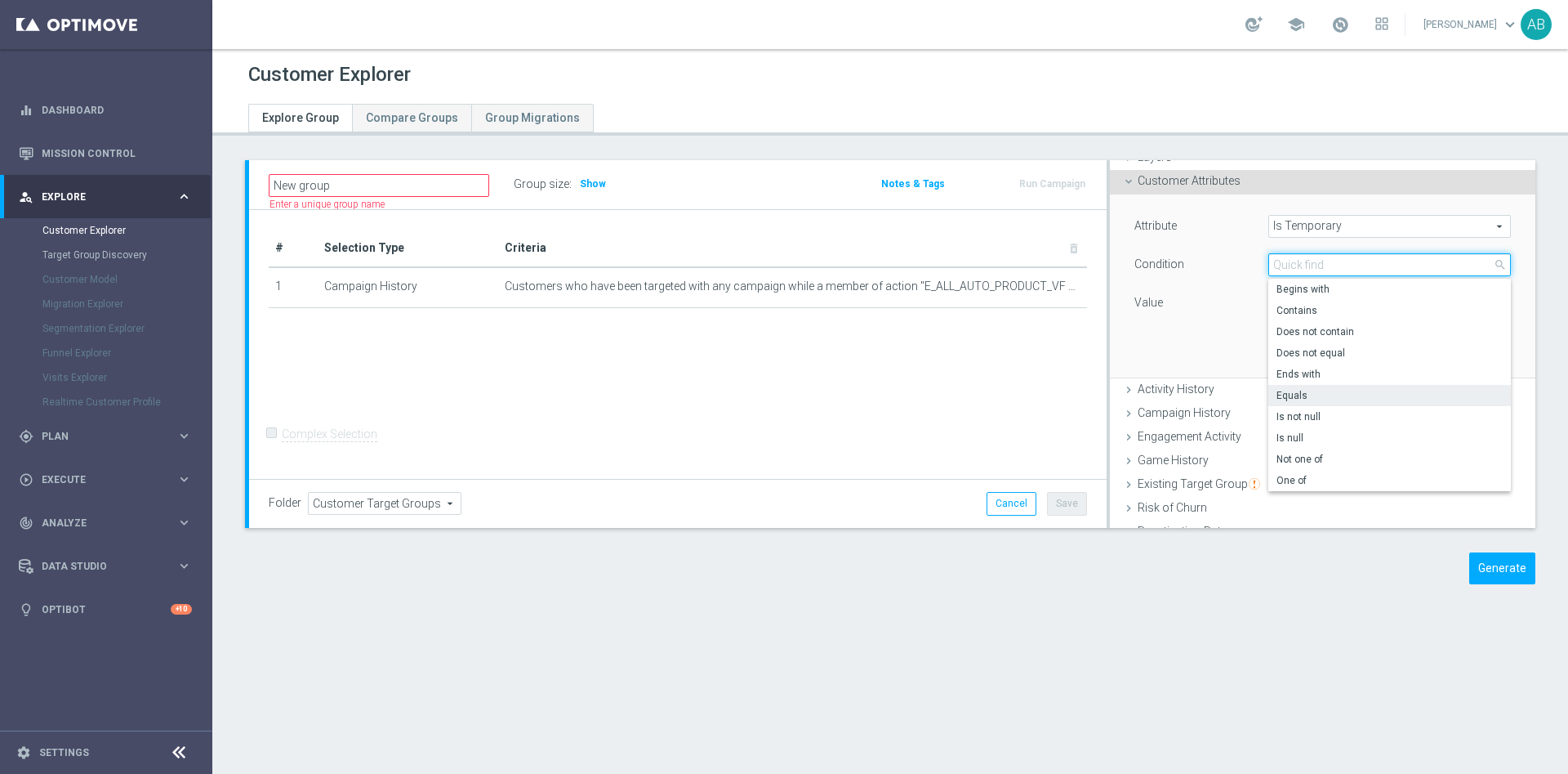
click at [1308, 270] on input "search" at bounding box center [1389, 264] width 242 height 23
click at [1187, 259] on div "Condition" at bounding box center [1188, 266] width 134 height 26
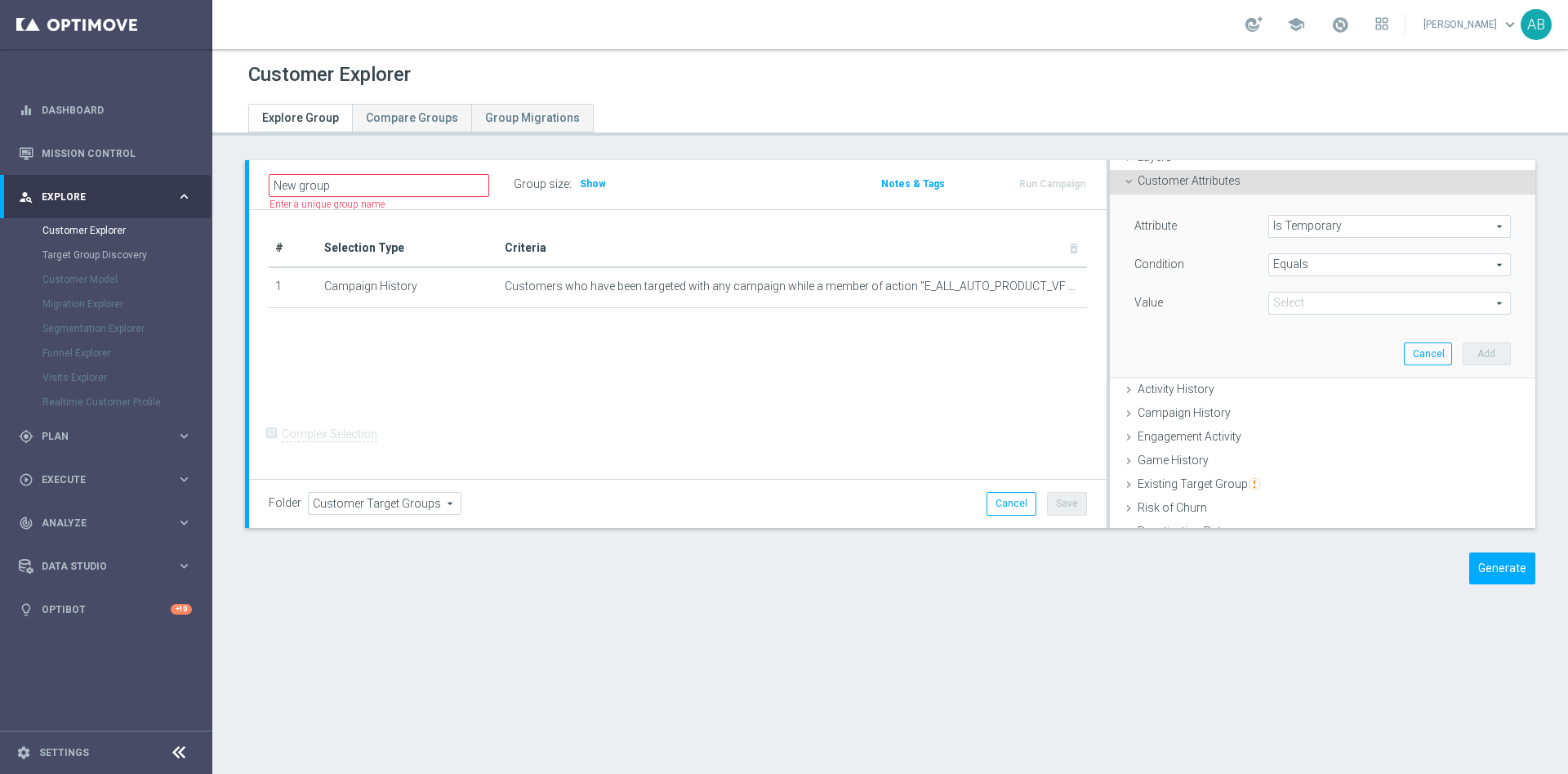
click at [1281, 313] on div "Select arrow_drop_down search" at bounding box center [1389, 303] width 242 height 23
click at [1302, 328] on span "False" at bounding box center [1390, 327] width 227 height 13
type input "False"
click at [1463, 350] on button "Add" at bounding box center [1487, 354] width 48 height 23
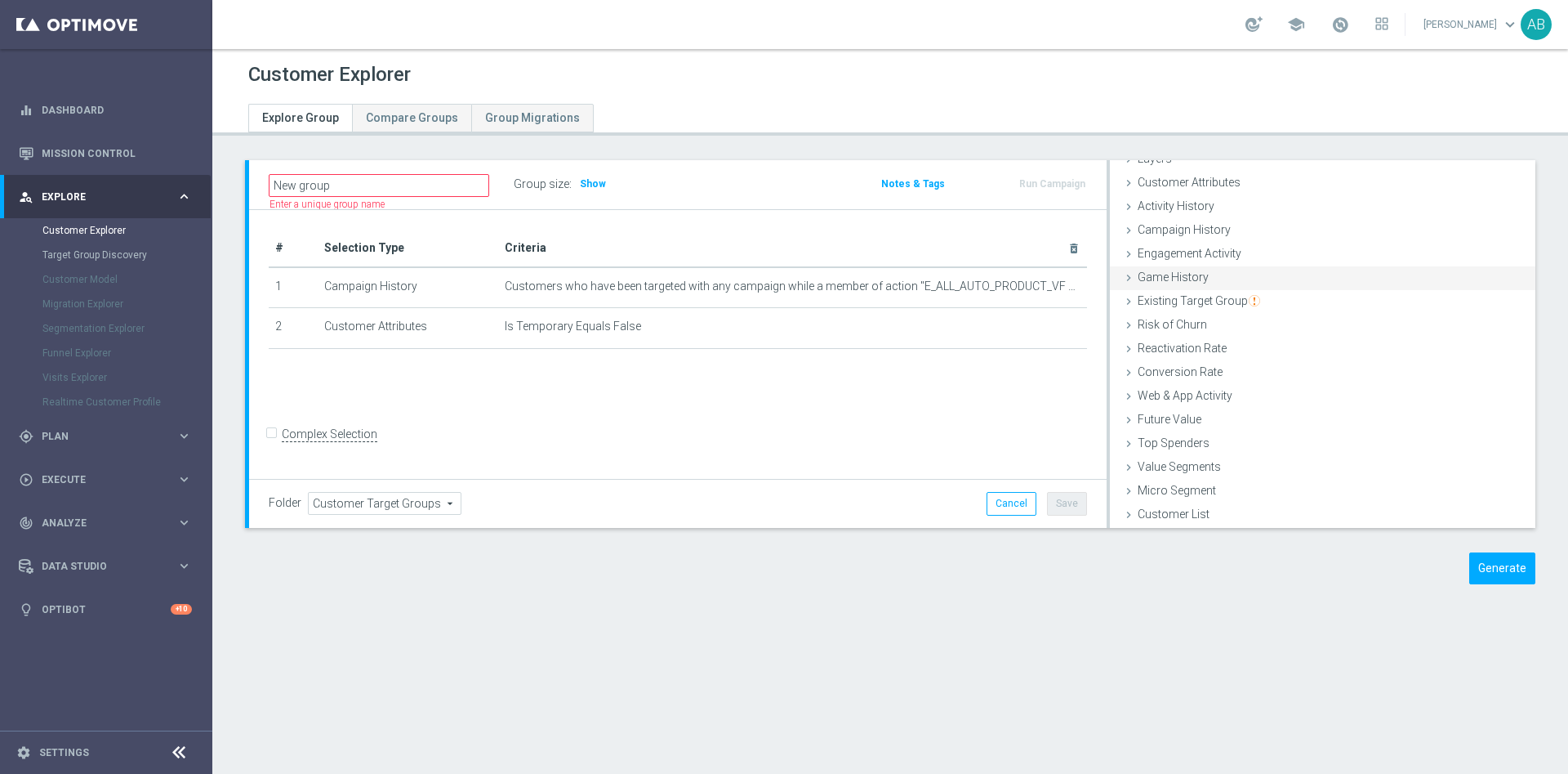
scroll to position [67, 0]
click at [1199, 226] on span "Campaign History" at bounding box center [1184, 229] width 93 height 13
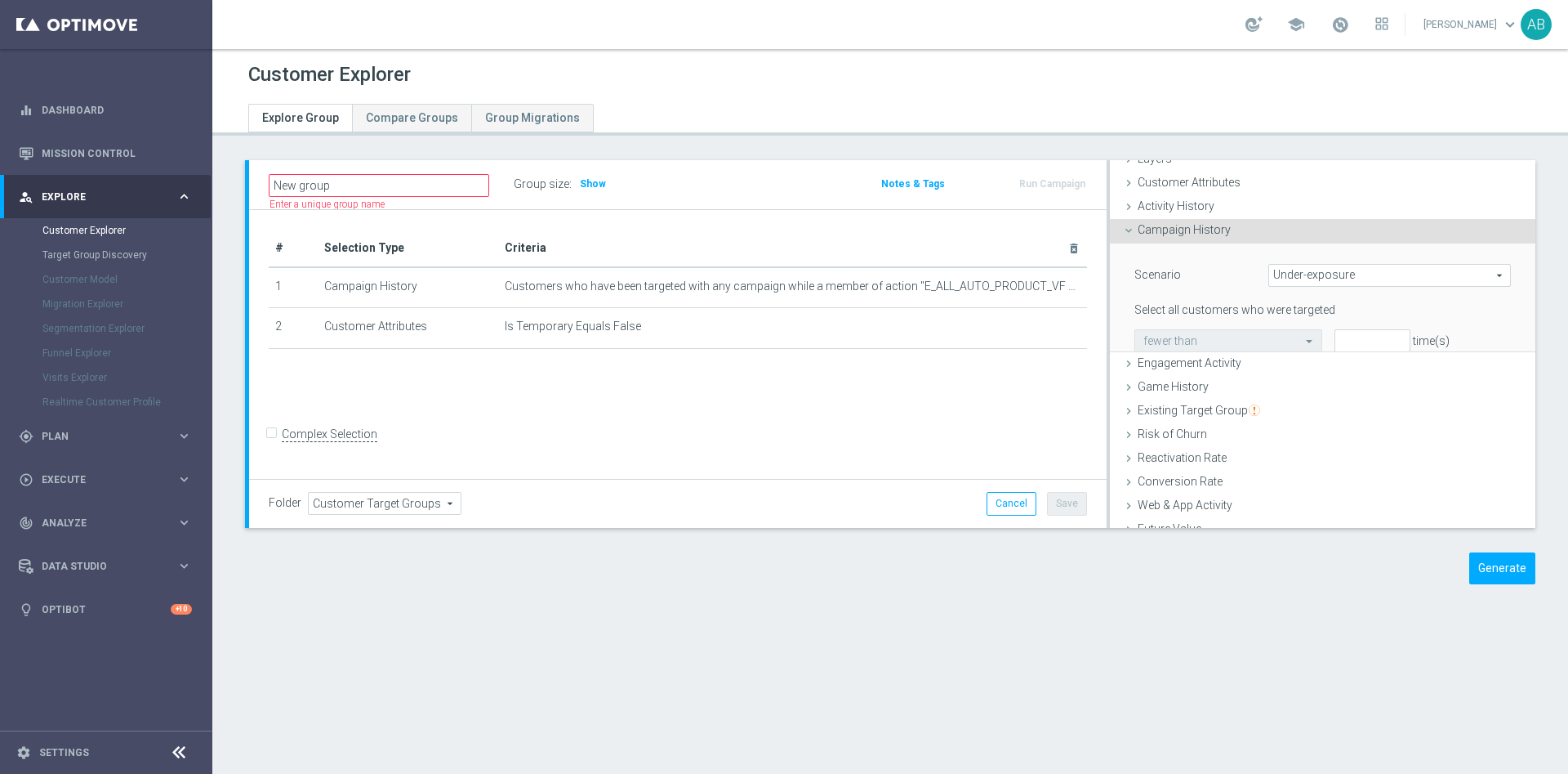
scroll to position [68, 0]
click at [1313, 274] on span "Under-exposure" at bounding box center [1390, 274] width 241 height 21
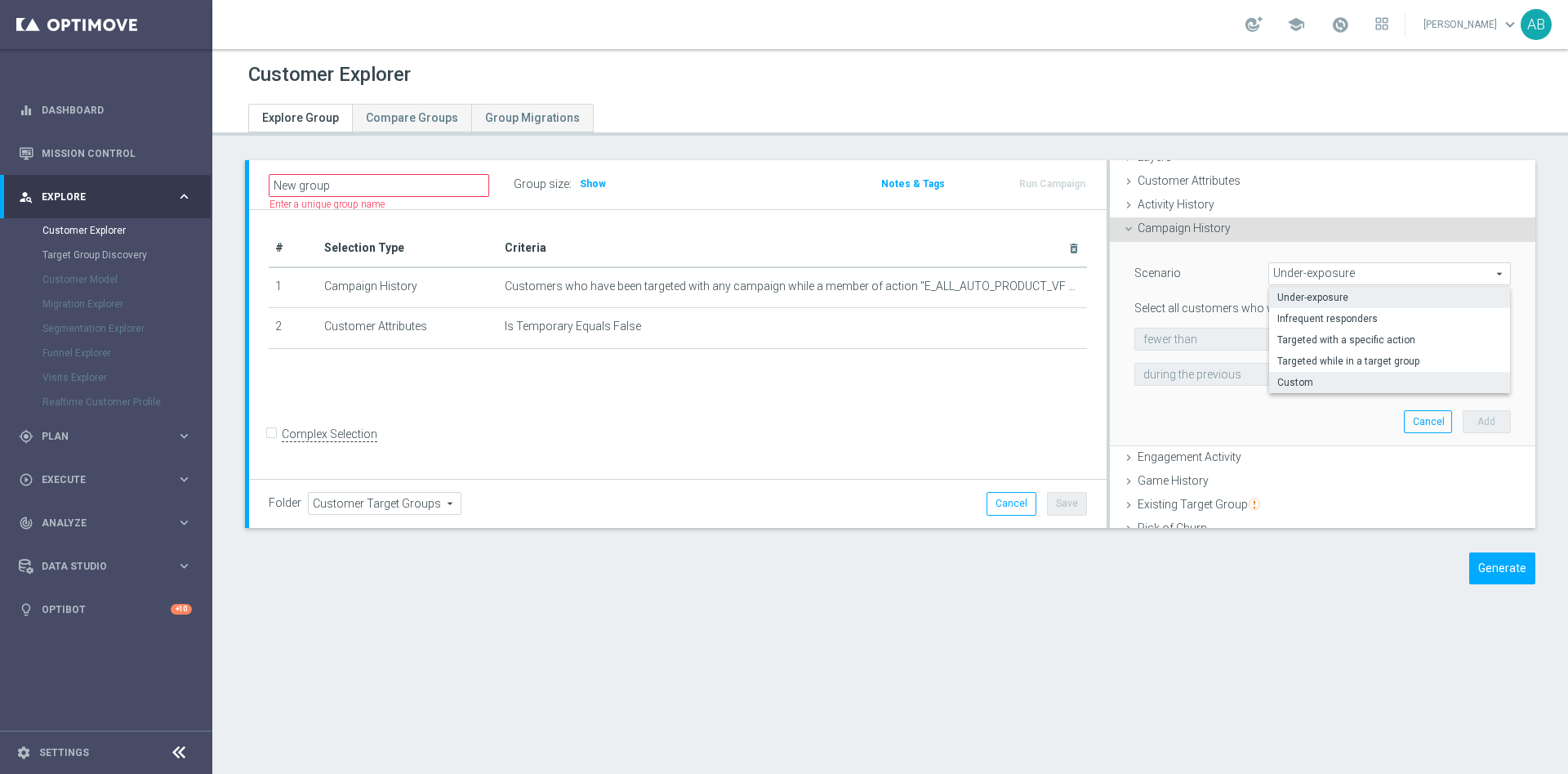
click at [1287, 376] on span "Custom" at bounding box center [1390, 382] width 225 height 13
type input "Custom"
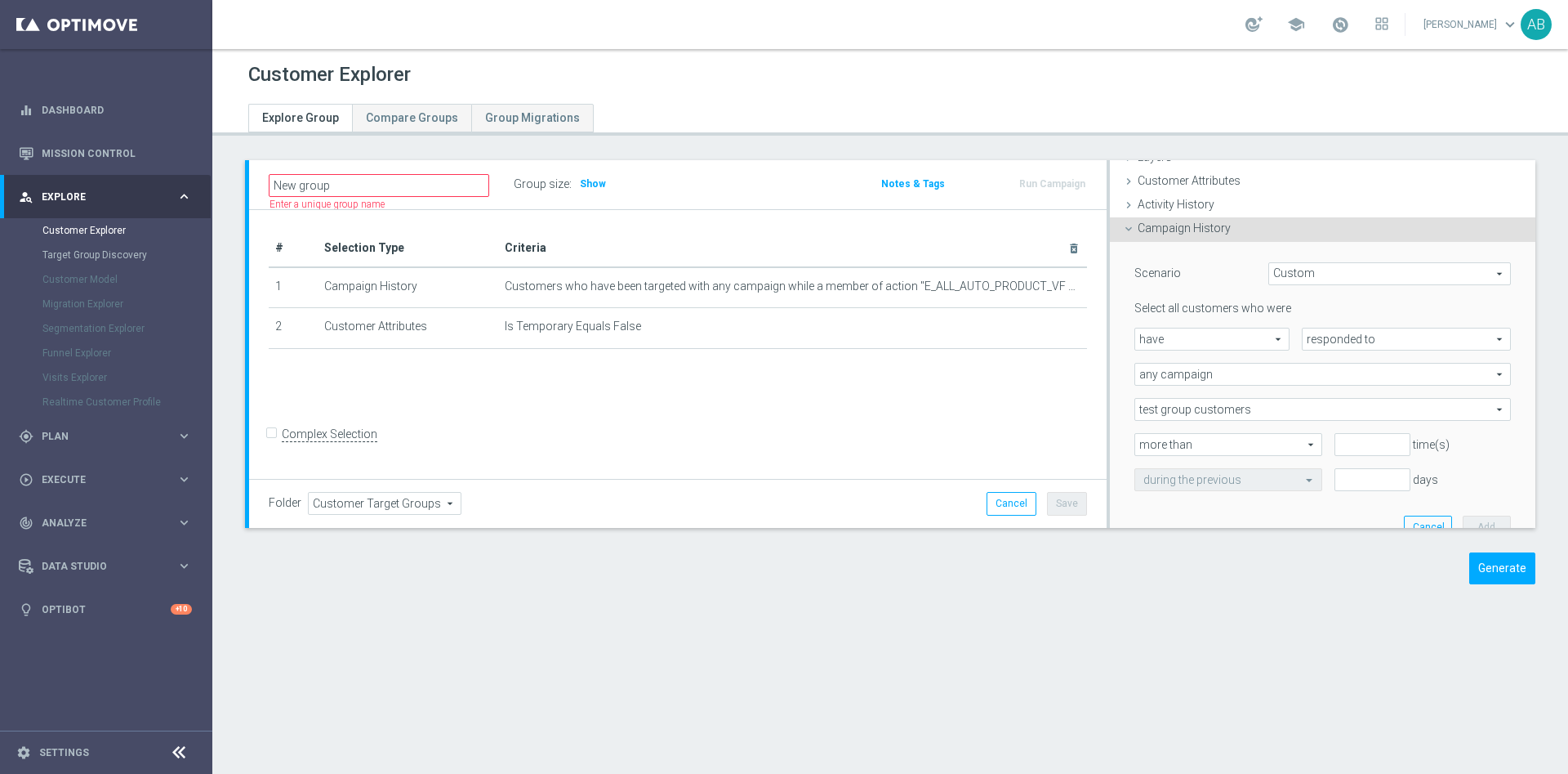
click at [1327, 341] on span "responded to" at bounding box center [1406, 338] width 207 height 21
click at [1330, 385] on span "been targeted with" at bounding box center [1406, 384] width 191 height 13
type input "been targeted with"
click at [1192, 369] on span "any campaign" at bounding box center [1323, 374] width 375 height 21
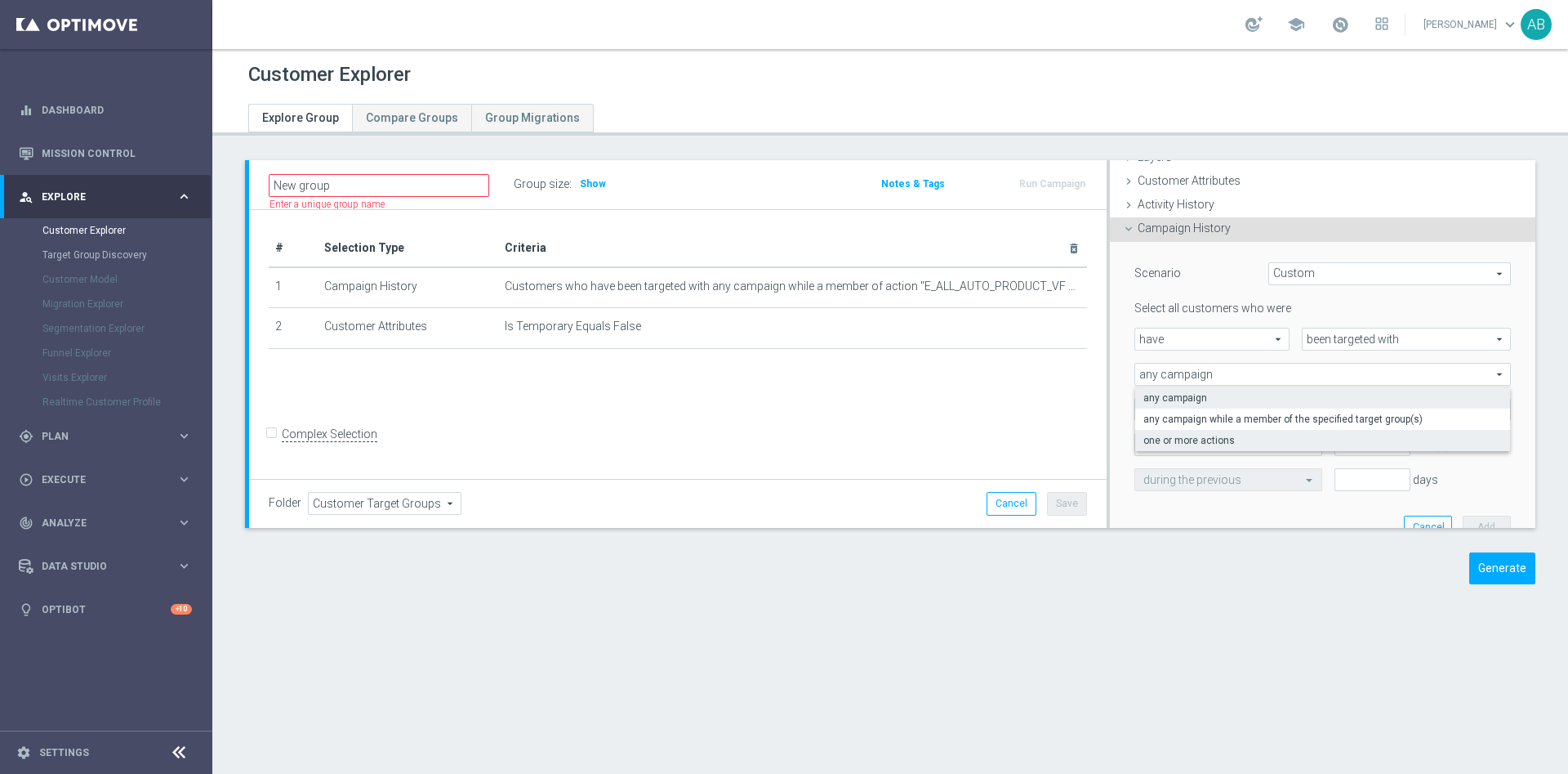
click at [1208, 435] on span "one or more actions" at bounding box center [1322, 440] width 358 height 13
type input "one or more actions"
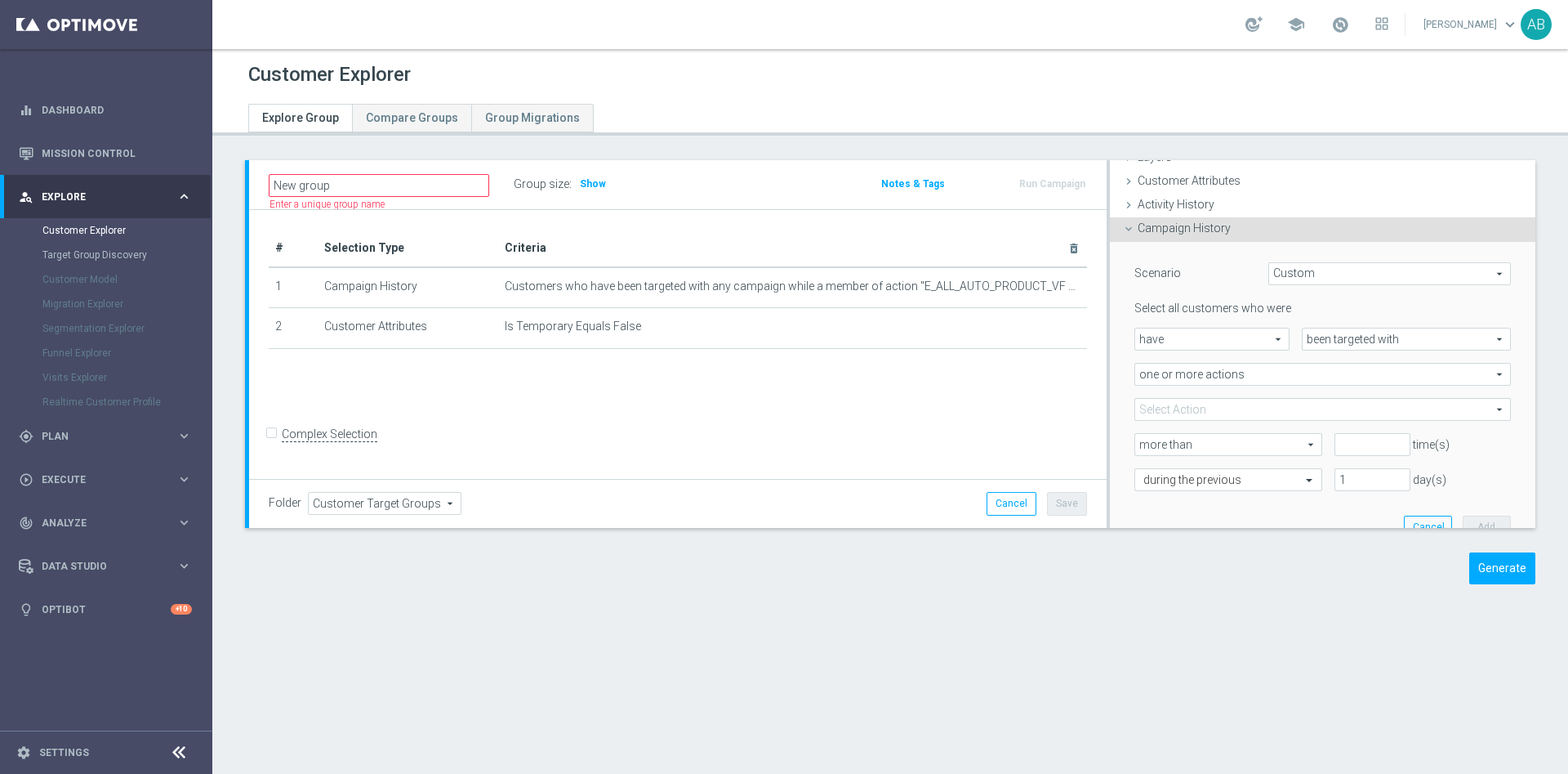
click at [1183, 409] on span at bounding box center [1323, 409] width 375 height 21
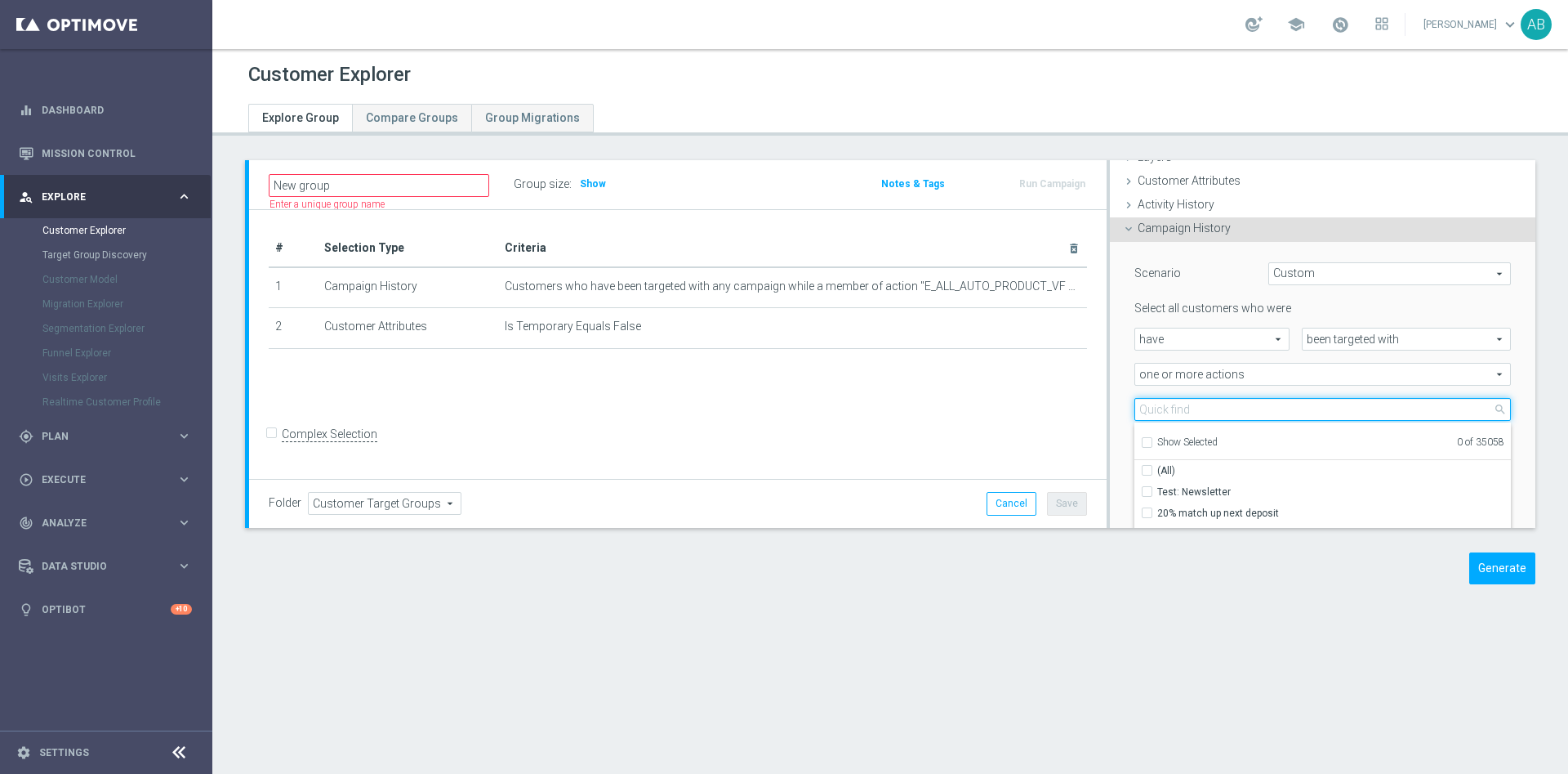
click at [1182, 409] on input "search" at bounding box center [1323, 409] width 377 height 23
paste input "E_ALL_AUTO_PRODUCT_VF DAY7 NONDEPO B_DAILY"
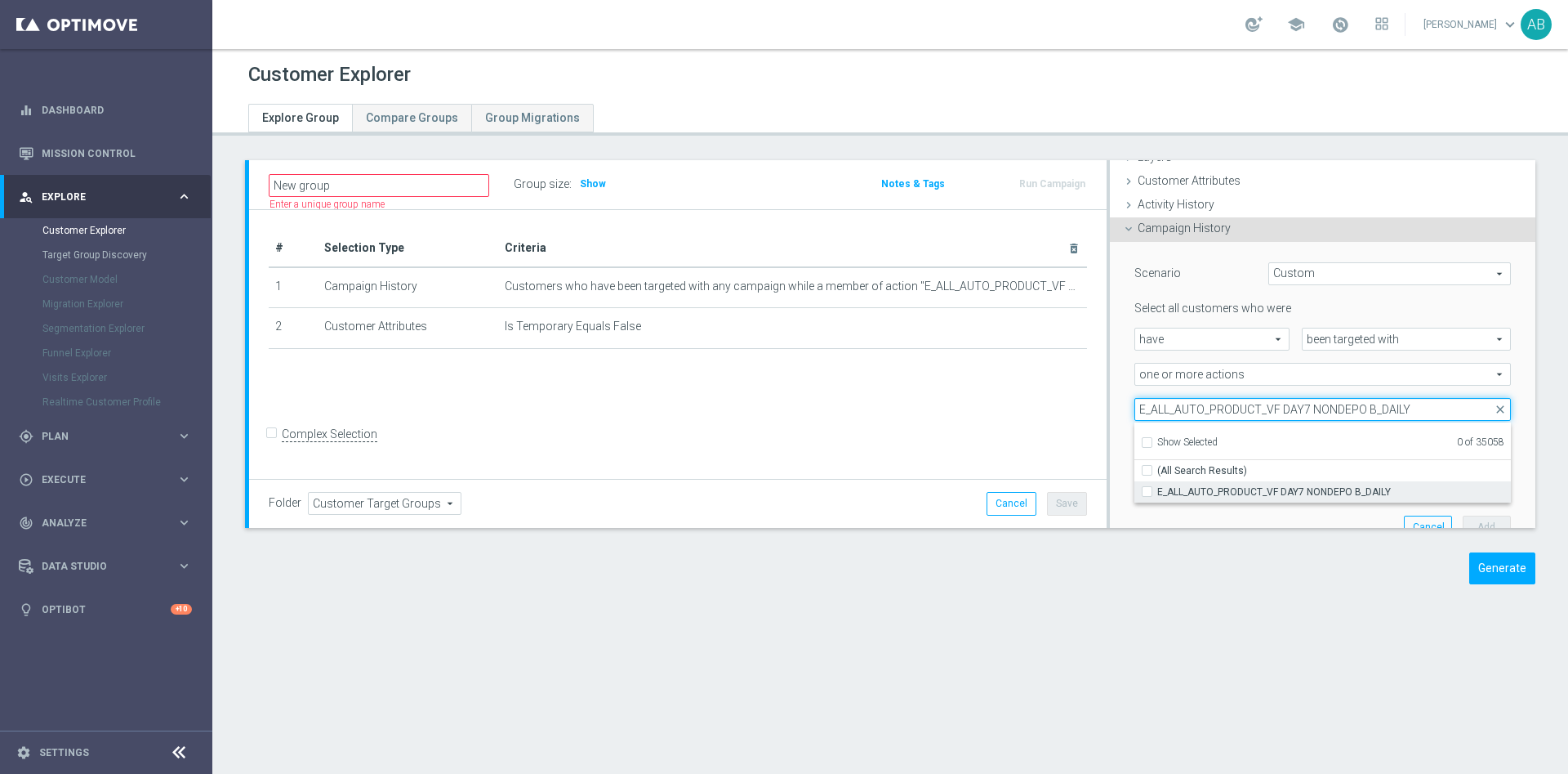
type input "E_ALL_AUTO_PRODUCT_VF DAY7 NONDEPO B_DAILY"
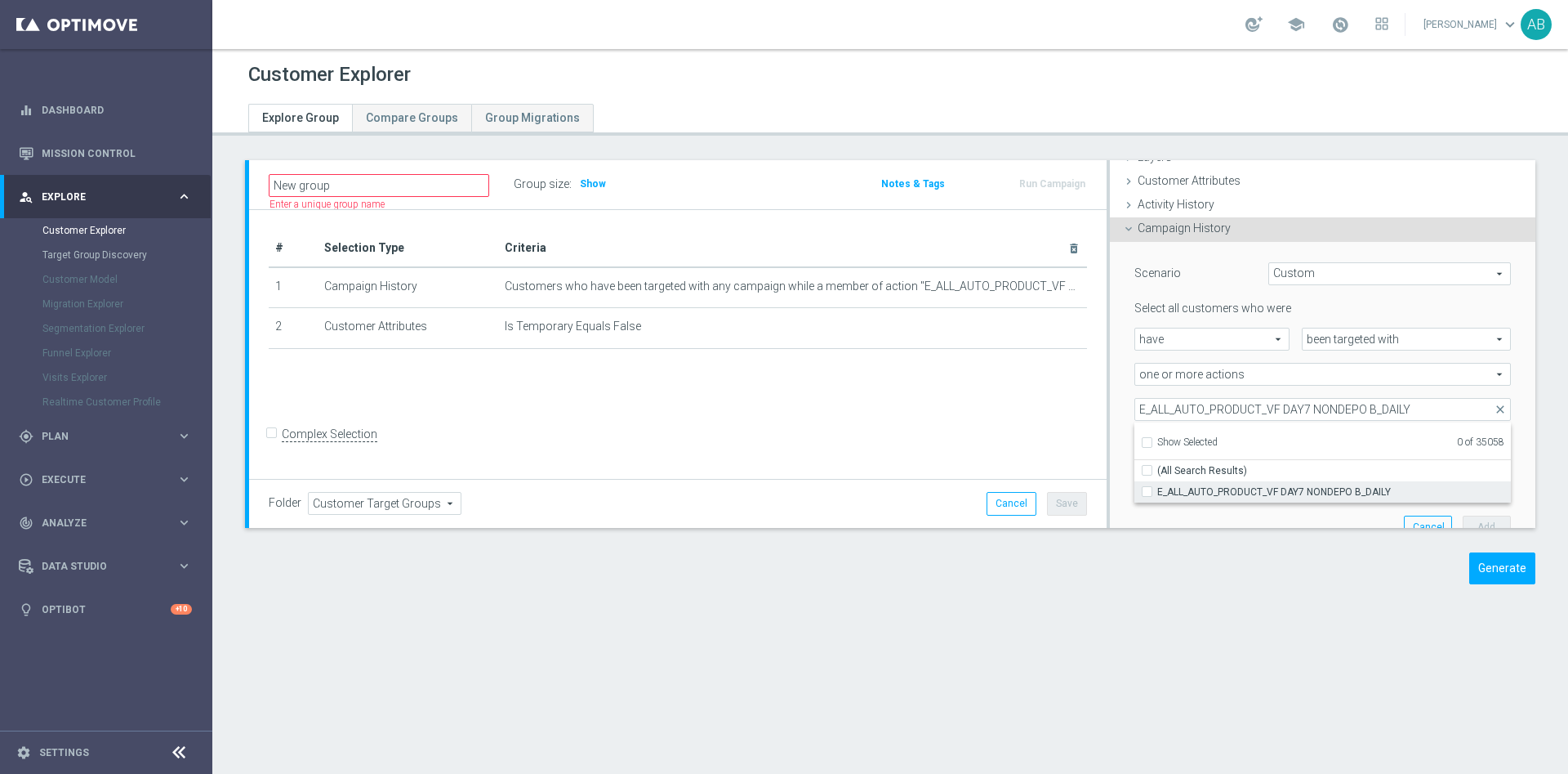
click at [1147, 490] on input "E_ALL_AUTO_PRODUCT_VF DAY7 NONDEPO B_DAILY" at bounding box center [1153, 492] width 11 height 11
checkbox input "true"
type input "E_ALL_AUTO_PRODUCT_VF DAY7 NONDEPO B_DAILY"
checkbox input "true"
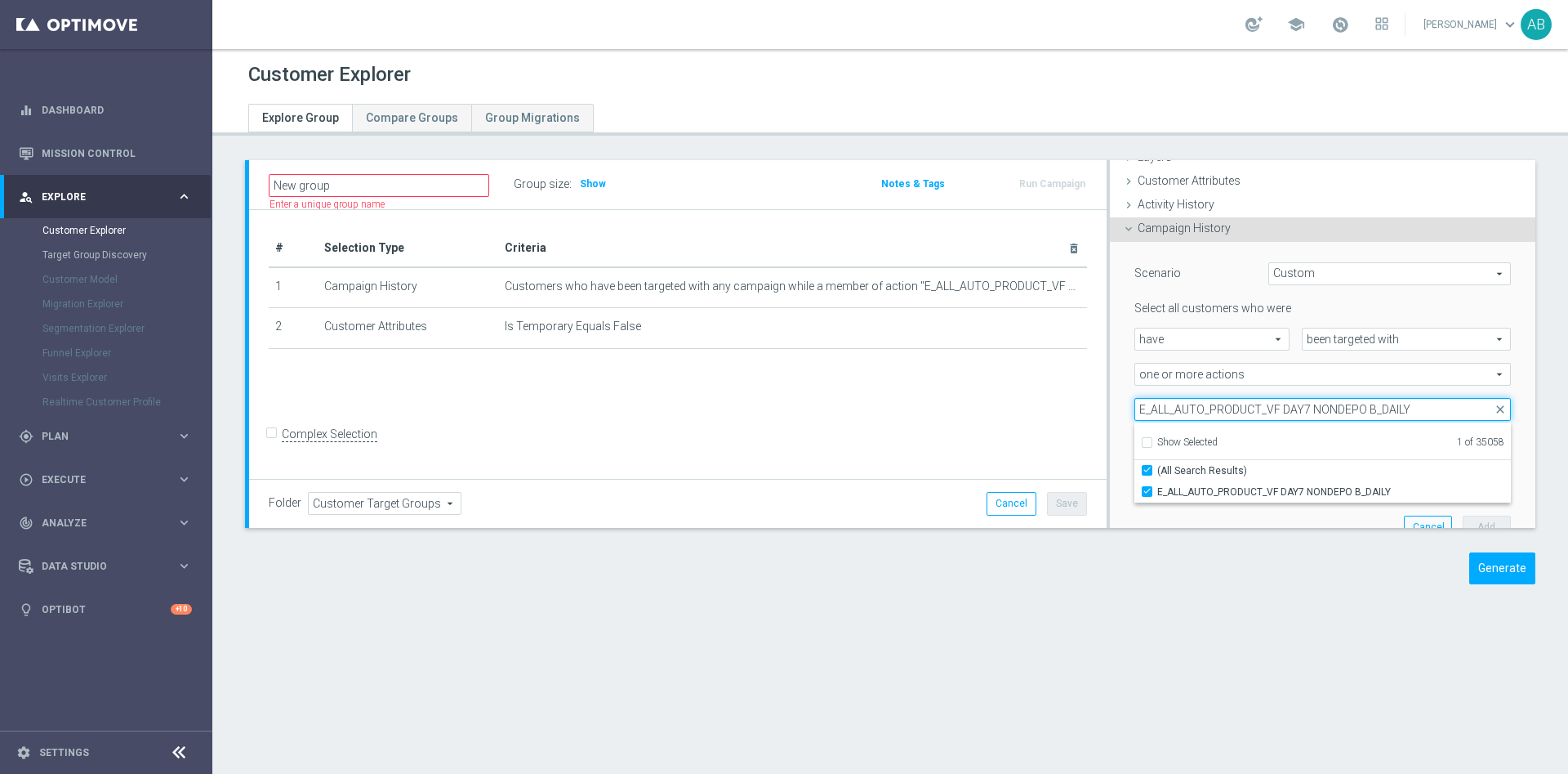
click at [1408, 408] on input "E_ALL_AUTO_PRODUCT_VF DAY7 NONDEPO B_DAILY" at bounding box center [1323, 409] width 377 height 23
type input "E_ALL_AUTO_PRODUCT_VF DAY7 NONDEPO B_DAI"
click at [1408, 408] on input "E_ALL_AUTO_PRODUCT_VF DAY7 NONDEPO B_DAI" at bounding box center [1323, 409] width 377 height 23
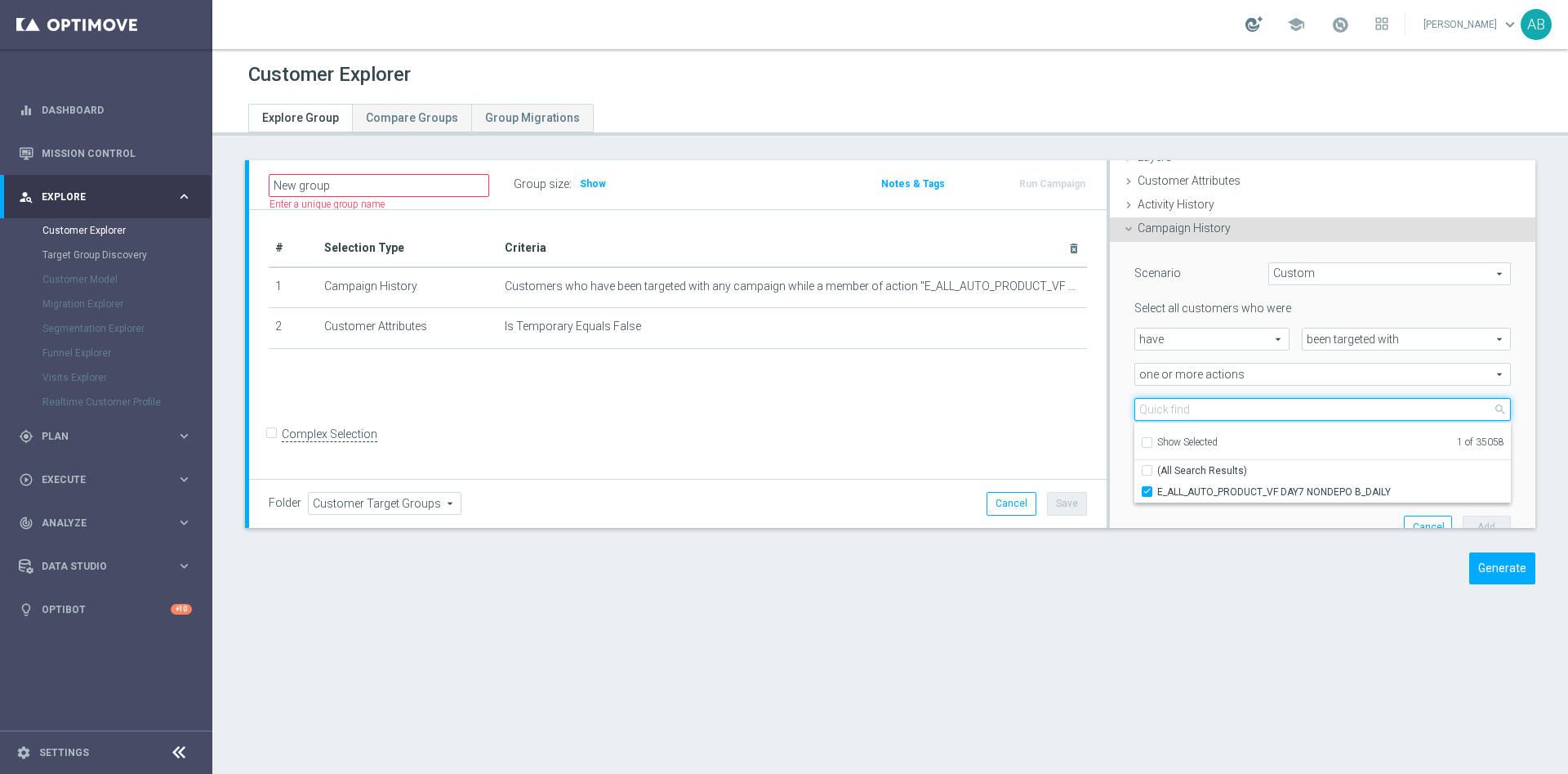
checkbox input "false"
click at [1184, 406] on input "search" at bounding box center [1323, 409] width 377 height 23
paste input "E_ALL_AUTO_PRODUCT_VF DAY15 NONDEPO_DAILY"
type input "E_ALL_AUTO_PRODUCT_VF DAY15 NONDEPO_DAILY"
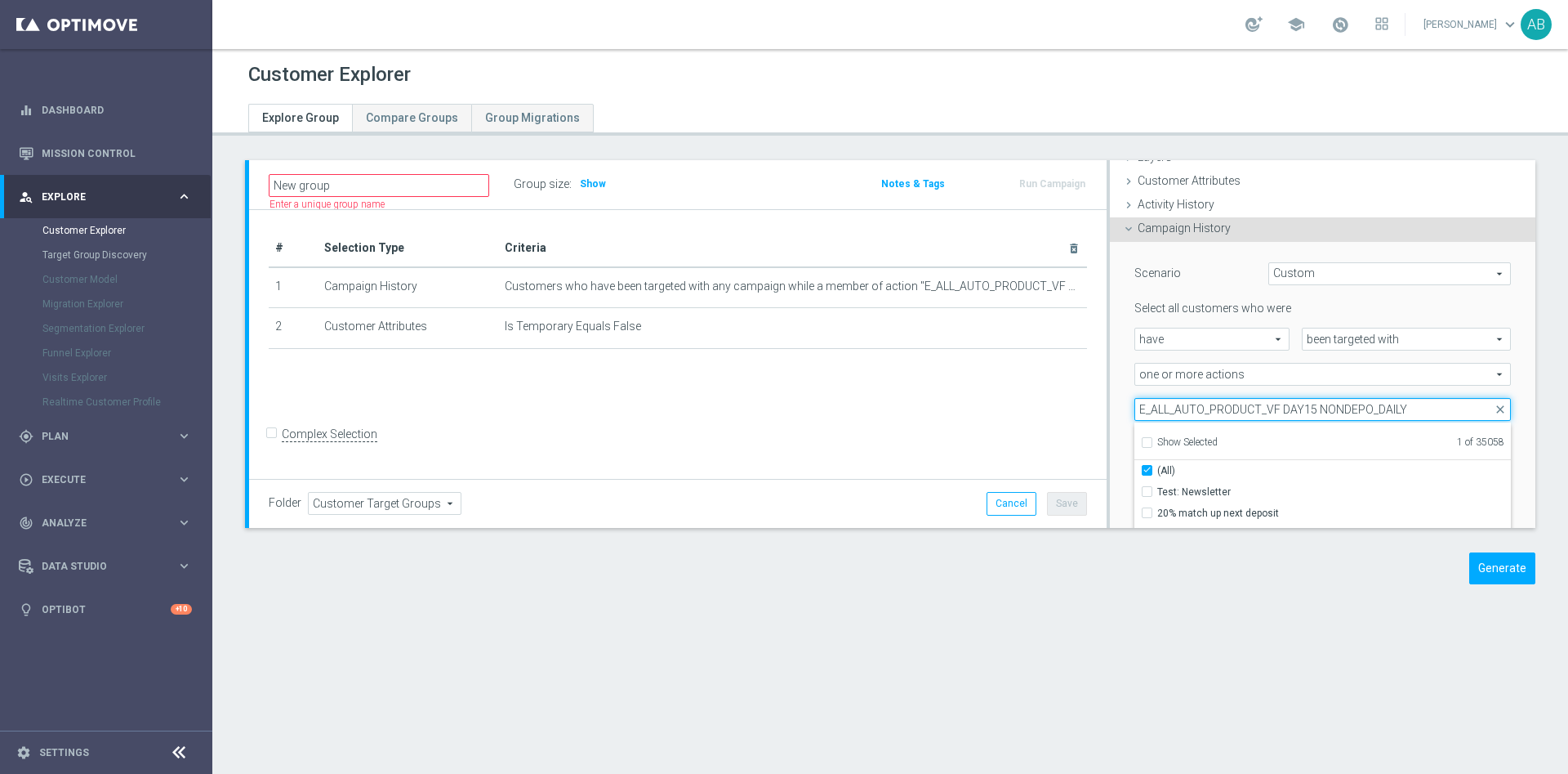
checkbox input "true"
type input "E_ALL_AUTO_PRODUCT_VF DAY15 NONDEPO_DAILY"
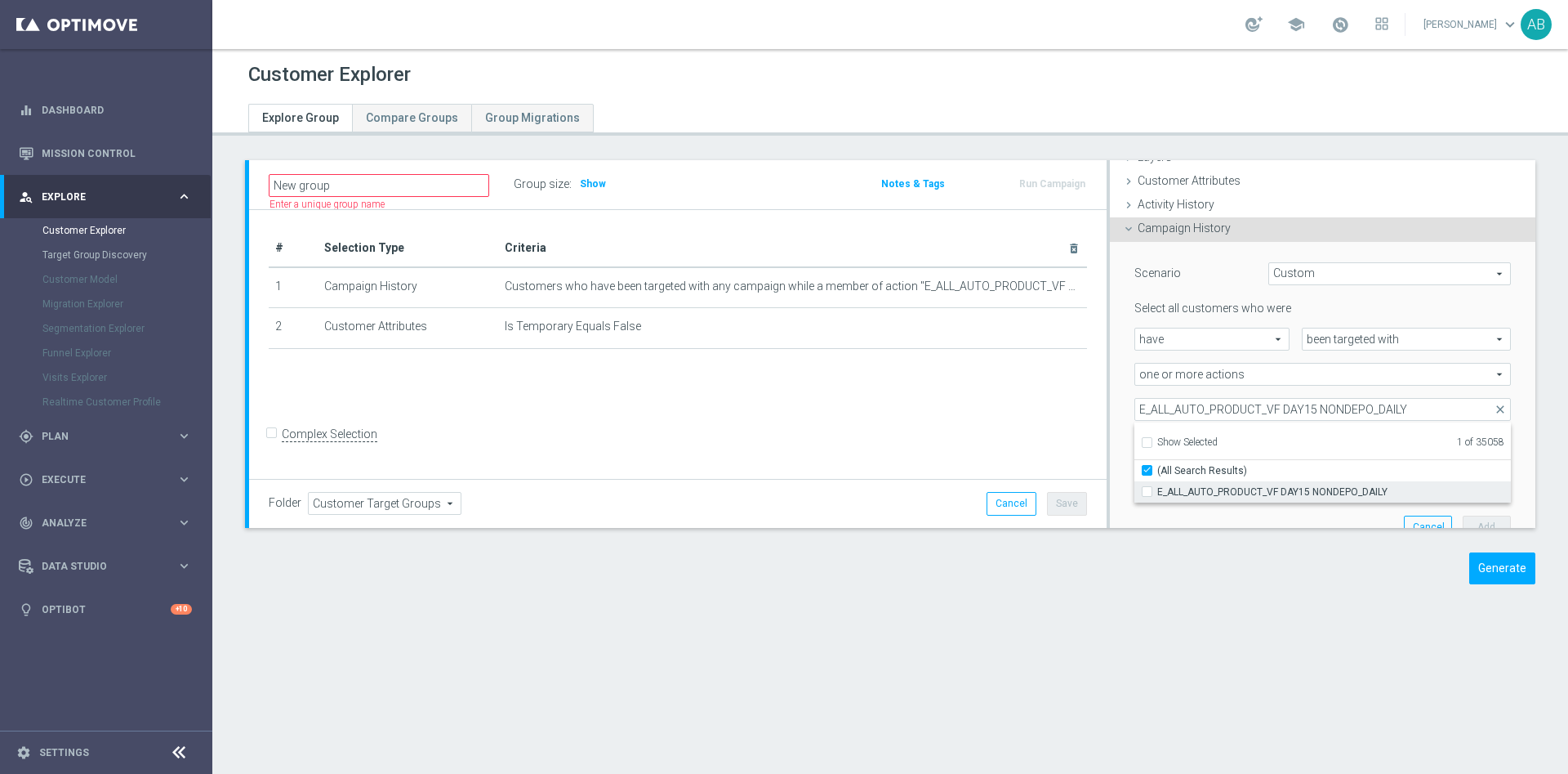
click at [1178, 496] on span "E_ALL_AUTO_PRODUCT_VF DAY15 NONDEPO_DAILY" at bounding box center [1334, 492] width 354 height 13
click at [1157, 496] on input "E_ALL_AUTO_PRODUCT_VF DAY15 NONDEPO_DAILY" at bounding box center [1153, 492] width 11 height 11
checkbox input "true"
type input "Selected 2 of 35058"
checkbox input "false"
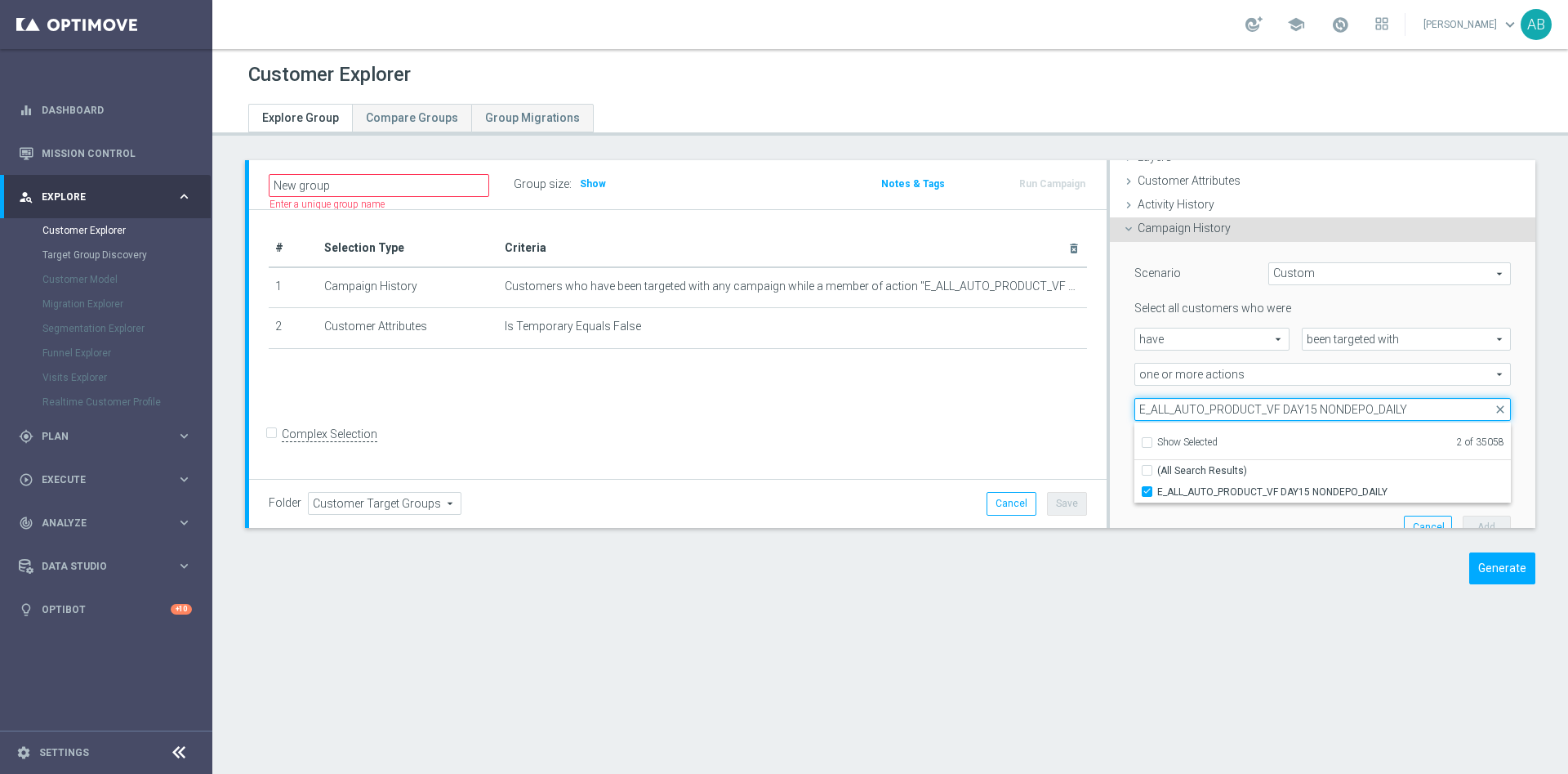
click at [1188, 404] on input "E_ALL_AUTO_PRODUCT_VF DAY15 NONDEPO_DAILY" at bounding box center [1323, 409] width 377 height 23
paste input "30"
type input "E_ALL_AUTO_PRODUCT_VF DAY30 NONDEPO_DAILY"
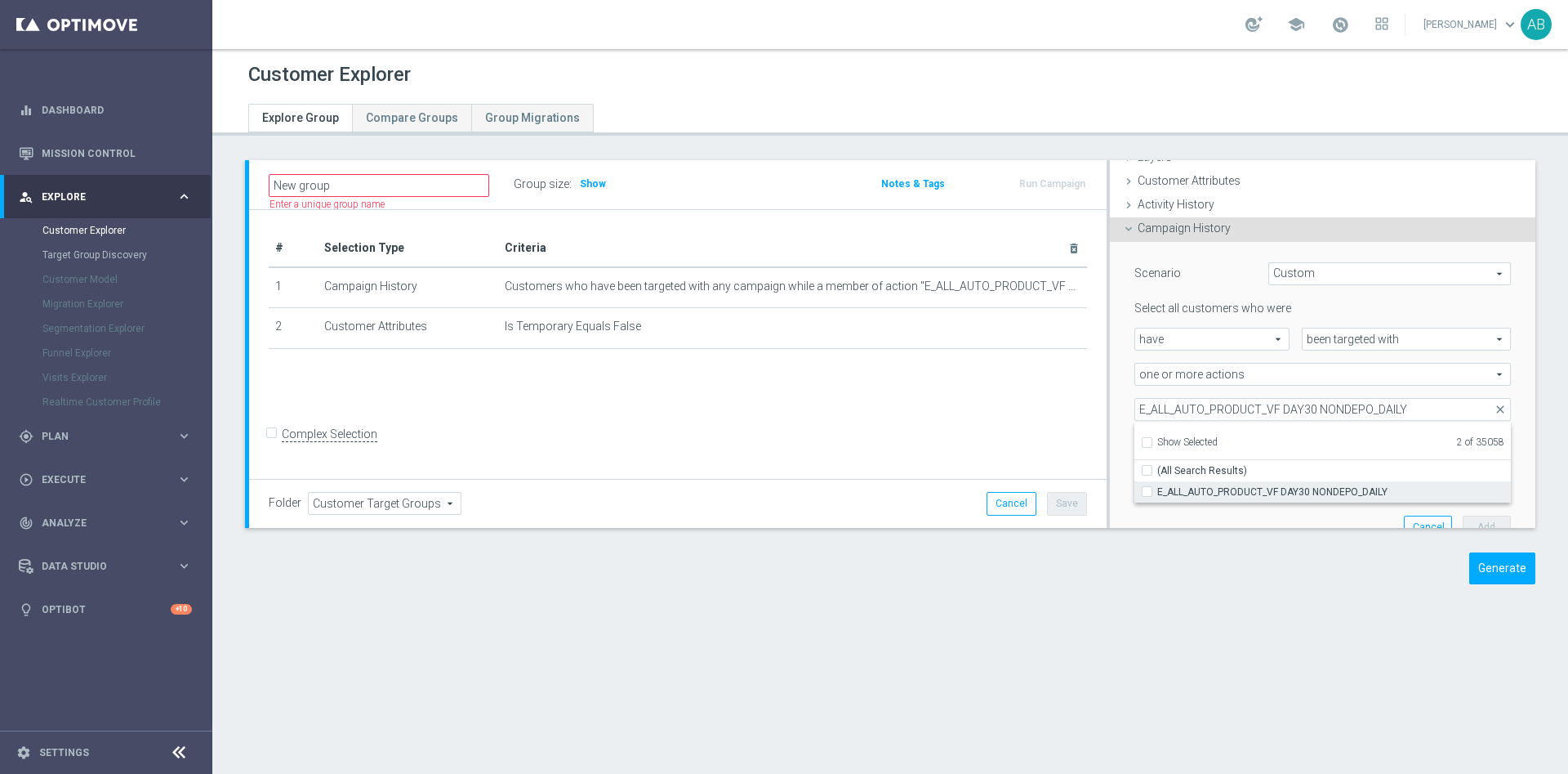
click at [1147, 494] on input "E_ALL_AUTO_PRODUCT_VF DAY30 NONDEPO_DAILY" at bounding box center [1153, 492] width 11 height 11
checkbox input "true"
type input "Selected 3 of 35058"
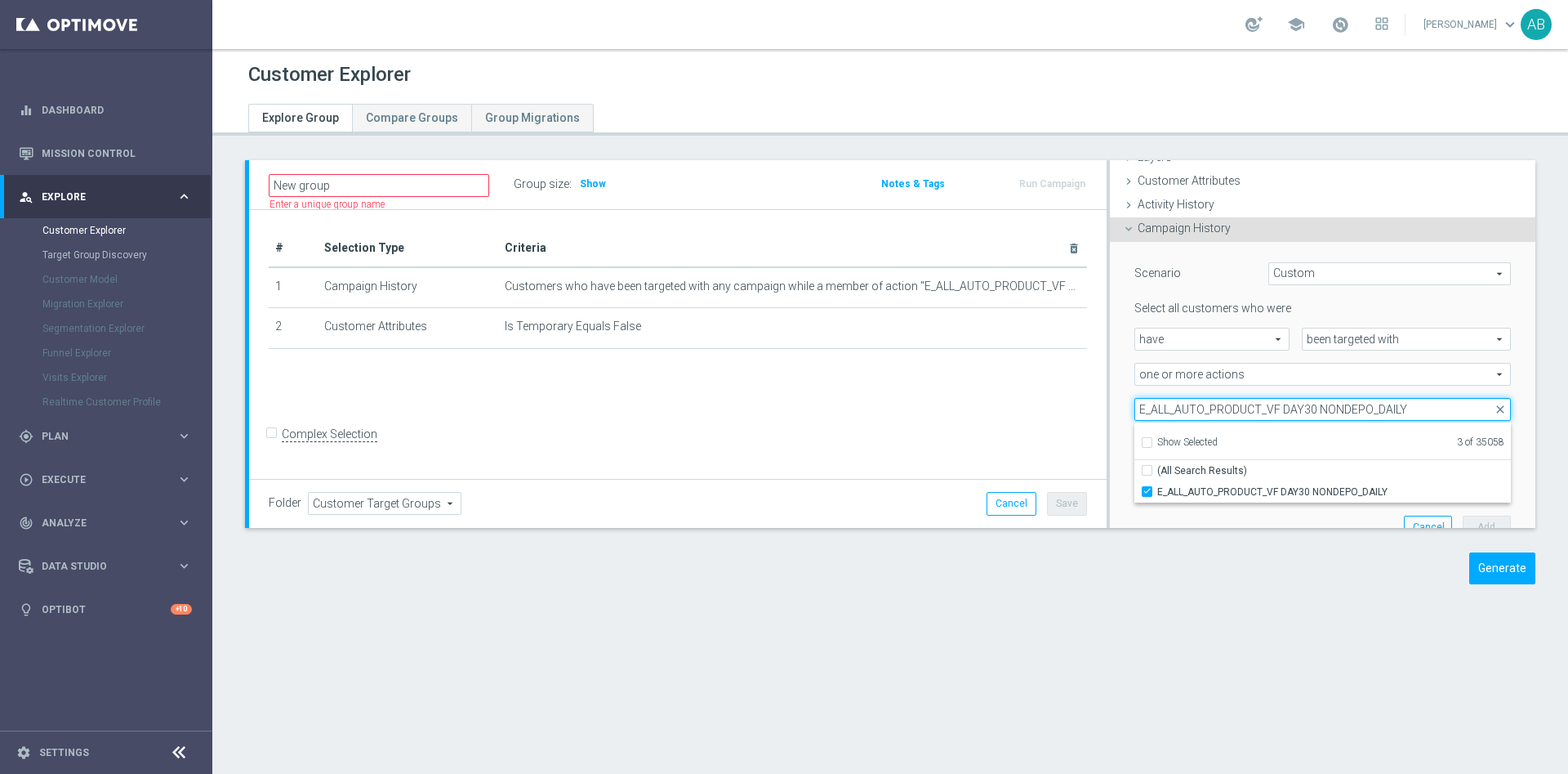
click at [1189, 404] on input "E_ALL_AUTO_PRODUCT_VF DAY30 NONDEPO_DAILY" at bounding box center [1323, 409] width 377 height 23
paste input "NH-NL_AUTO_PRODUCT_VF DAY7 1PLUS DEPO A"
type input "E_NH-NL_AUTO_PRODUCT_VF DAY7 1PLUS DEPO A_DAILY"
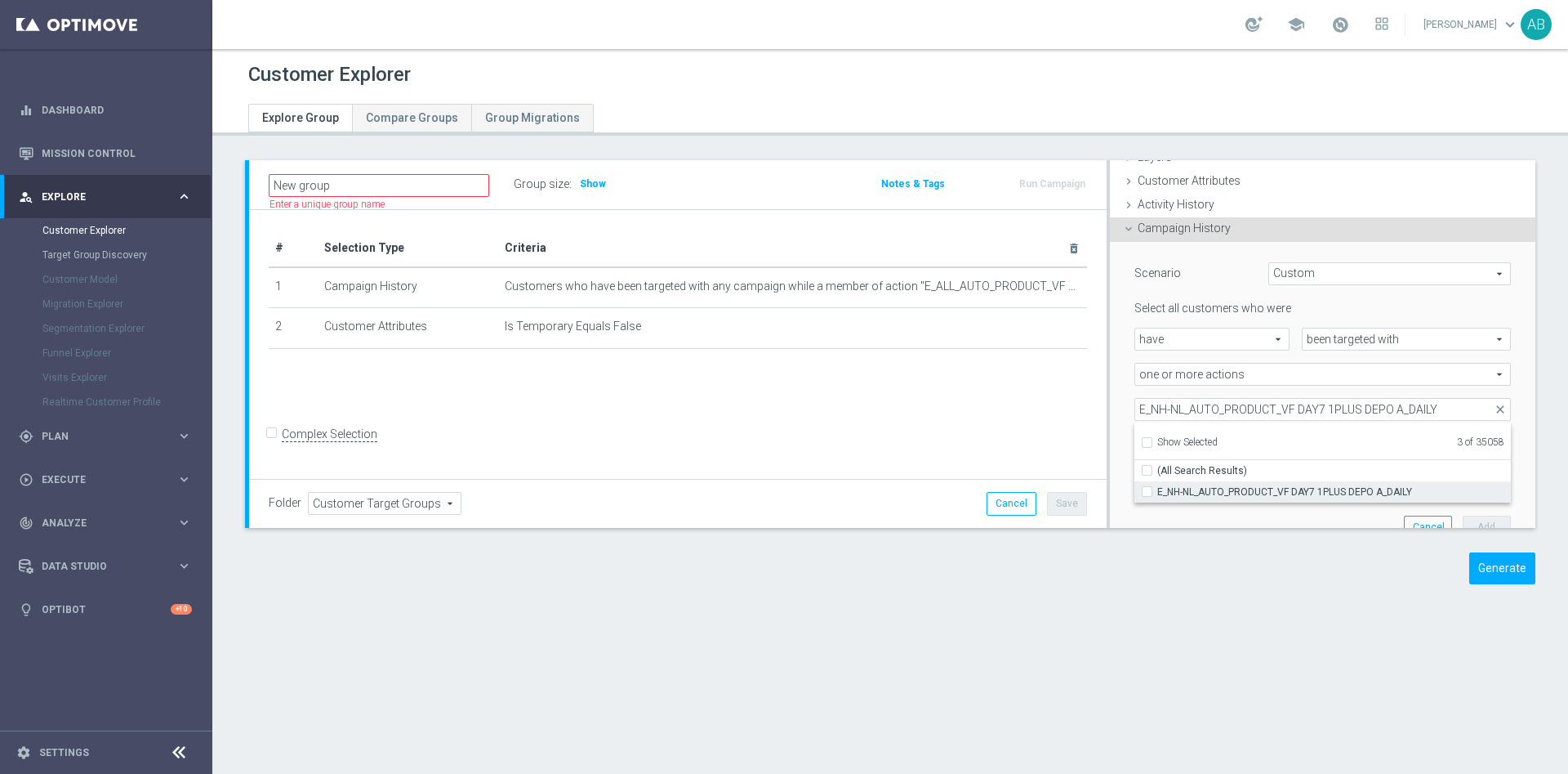
click at [1147, 489] on input "E_NH-NL_AUTO_PRODUCT_VF DAY7 1PLUS DEPO A_DAILY" at bounding box center [1153, 492] width 11 height 11
checkbox input "true"
type input "Selected 4 of 35058"
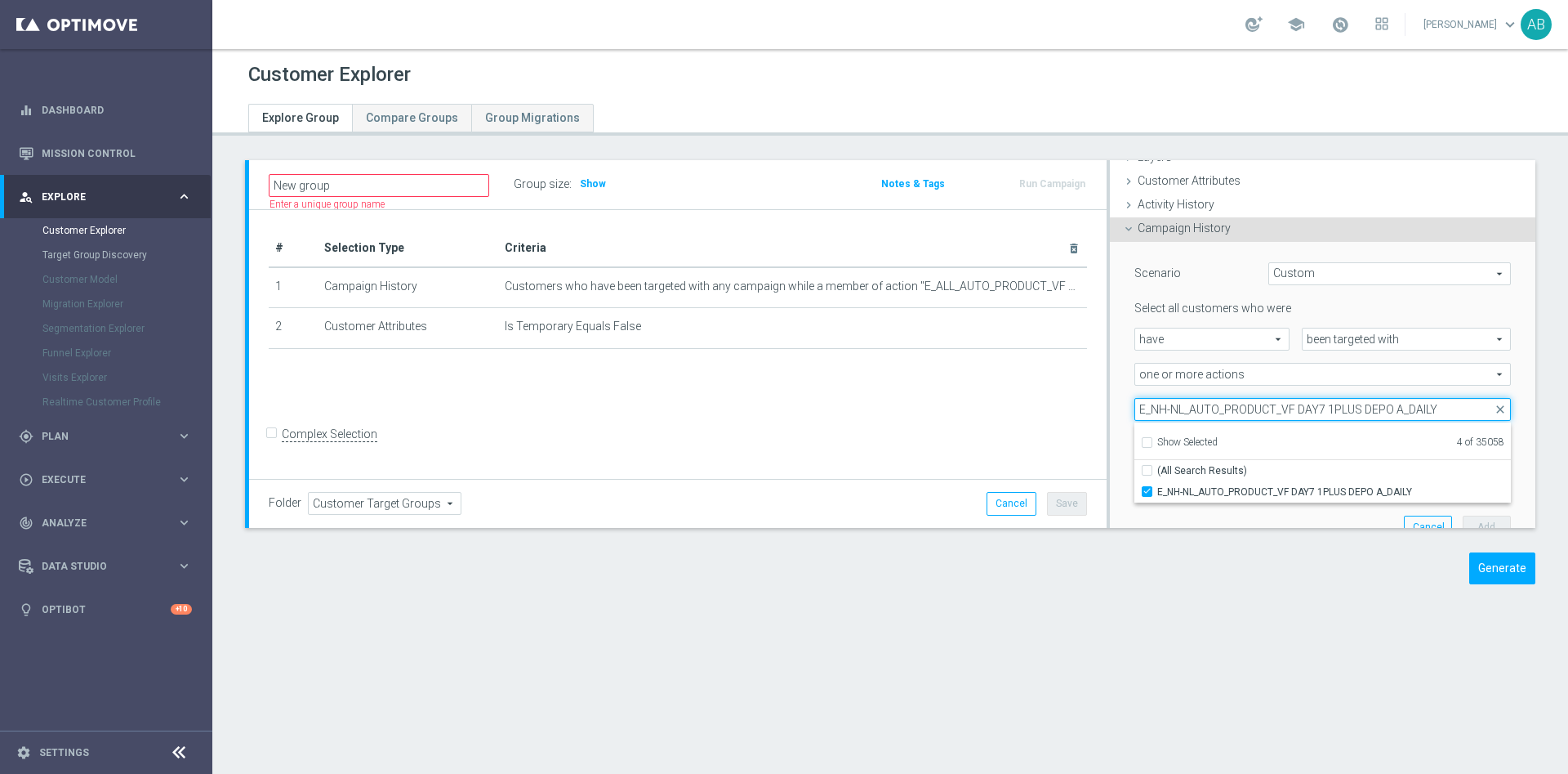
click at [1217, 411] on input "E_NH-NL_AUTO_PRODUCT_VF DAY7 1PLUS DEPO A_DAILY" at bounding box center [1323, 409] width 377 height 23
click at [1217, 412] on input "E_NH-NL_AUTO_PRODUCT_VF DAY7 1PLUS DEPO A_DAILY" at bounding box center [1323, 409] width 377 height 23
paste input "B"
type input "E_NH-NL_AUTO_PRODUCT_VF DAY7 1PLUS DEPO B_DAILY"
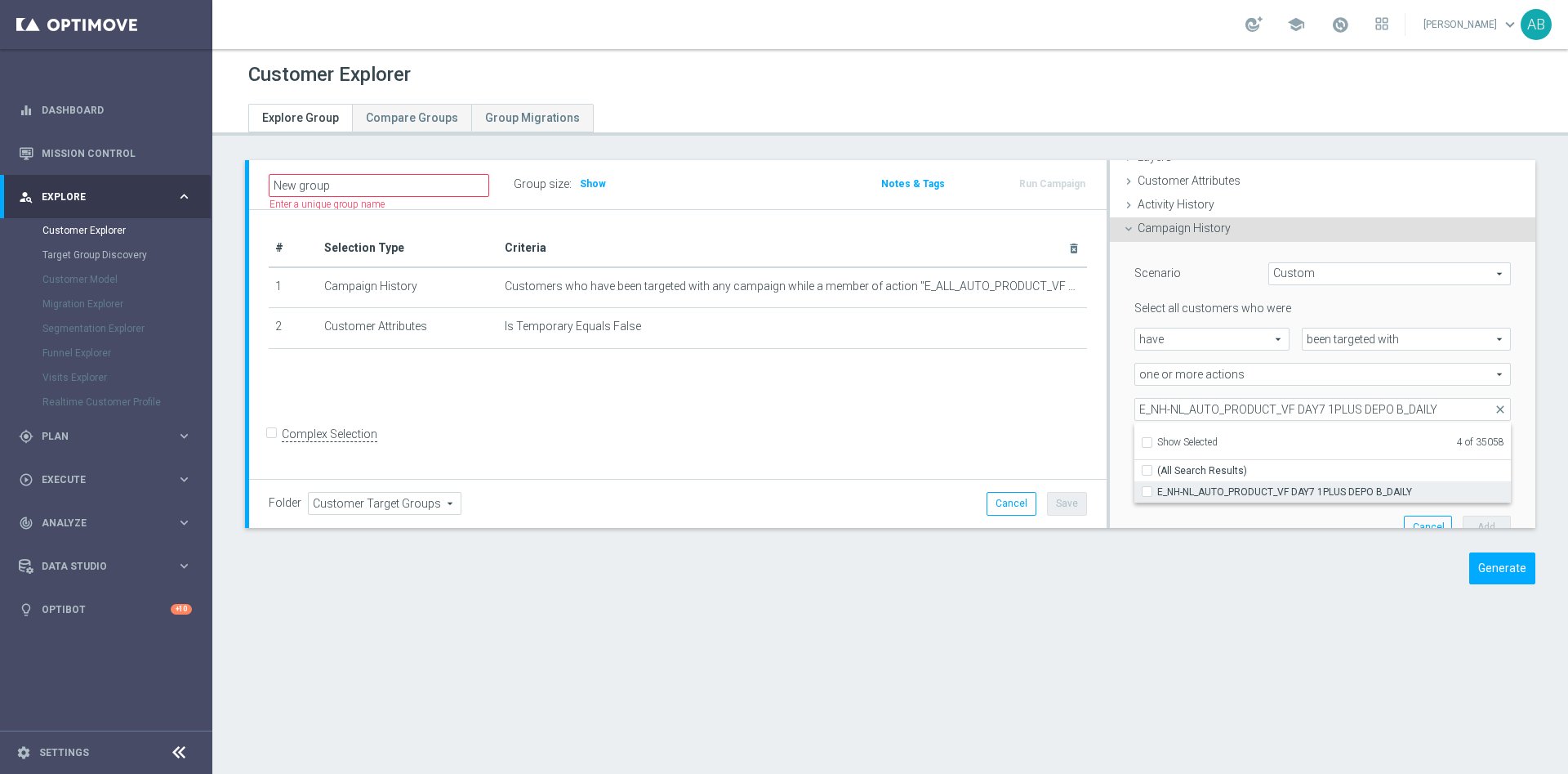
click at [1147, 492] on input "E_NH-NL_AUTO_PRODUCT_VF DAY7 1PLUS DEPO B_DAILY" at bounding box center [1153, 492] width 11 height 11
checkbox input "true"
type input "Selected 5 of 35058"
click at [1177, 427] on ul "Show Selected 5 of 35058" at bounding box center [1323, 440] width 377 height 37
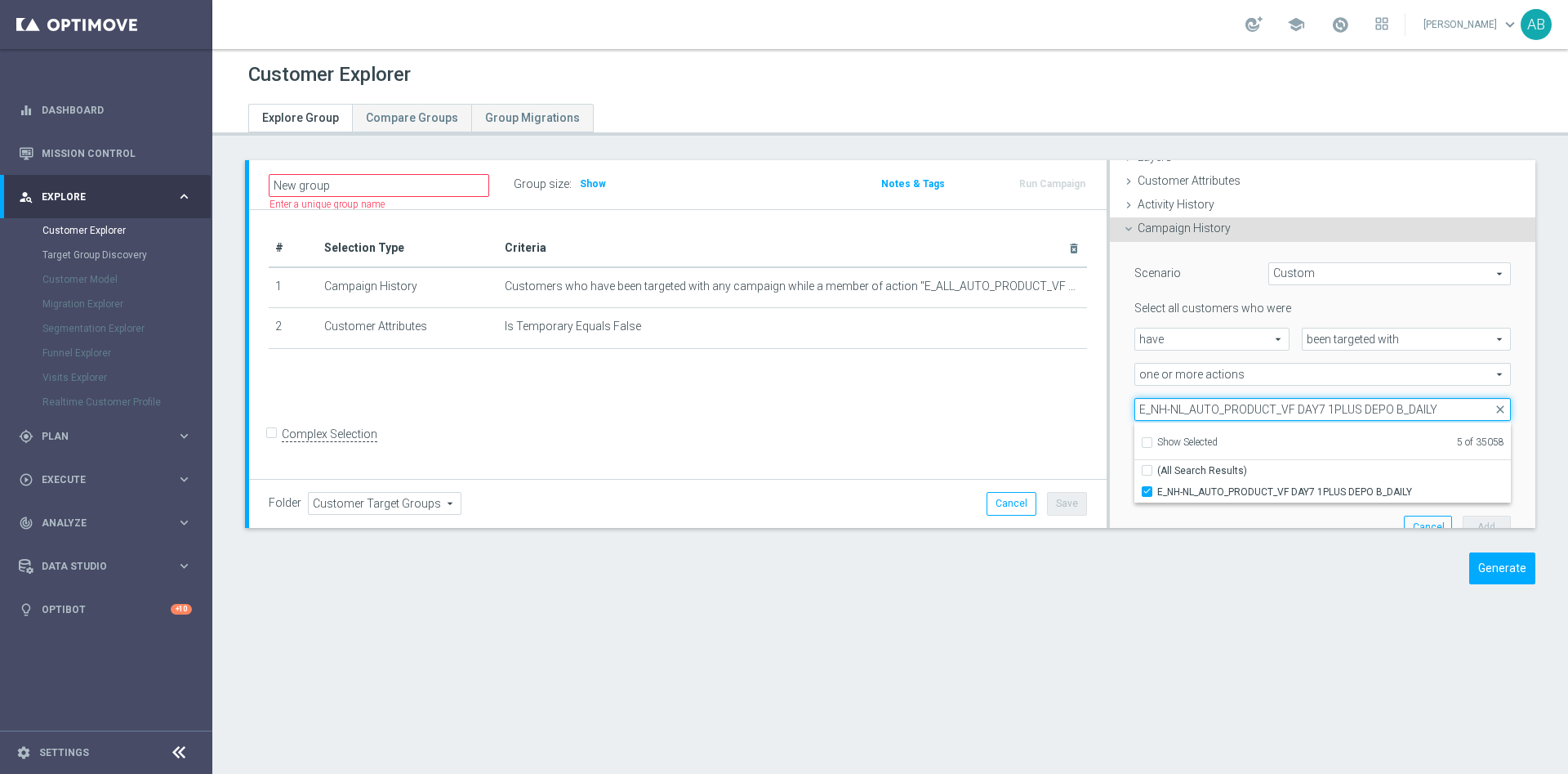
click at [1181, 415] on input "E_NH-NL_AUTO_PRODUCT_VF DAY7 1PLUS DEPO B_DAILY" at bounding box center [1323, 409] width 377 height 23
paste input "15 1PLUS DEPO A"
type input "E_NH-NL_AUTO_PRODUCT_VF DAY15 1PLUS DEPO A_DAILY"
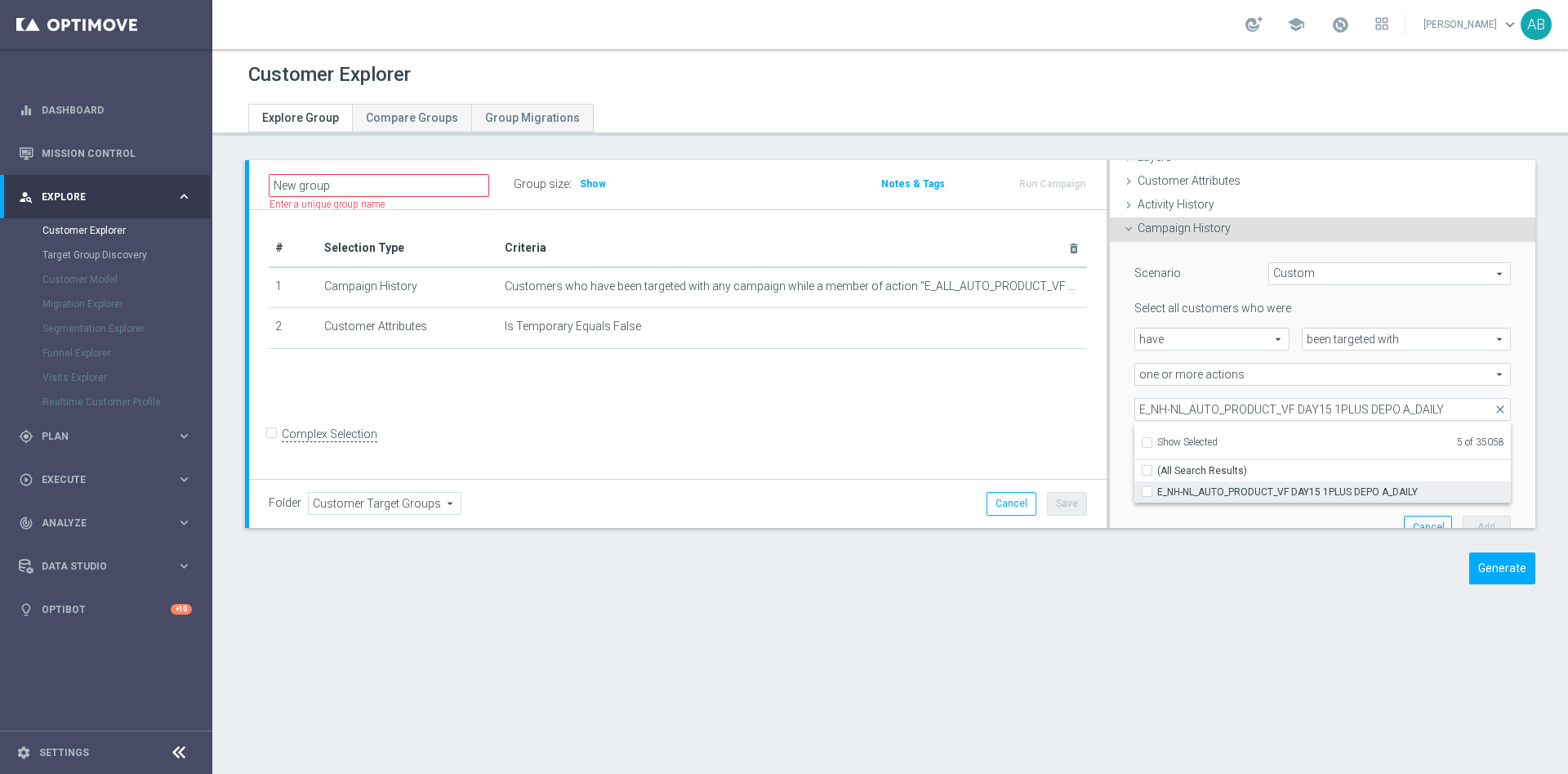
click at [1157, 490] on span "E_NH-NL_AUTO_PRODUCT_VF DAY15 1PLUS DEPO A_DAILY" at bounding box center [1334, 492] width 354 height 13
click at [1153, 490] on input "E_NH-NL_AUTO_PRODUCT_VF DAY15 1PLUS DEPO A_DAILY" at bounding box center [1153, 492] width 11 height 11
checkbox input "true"
type input "Selected 6 of 35058"
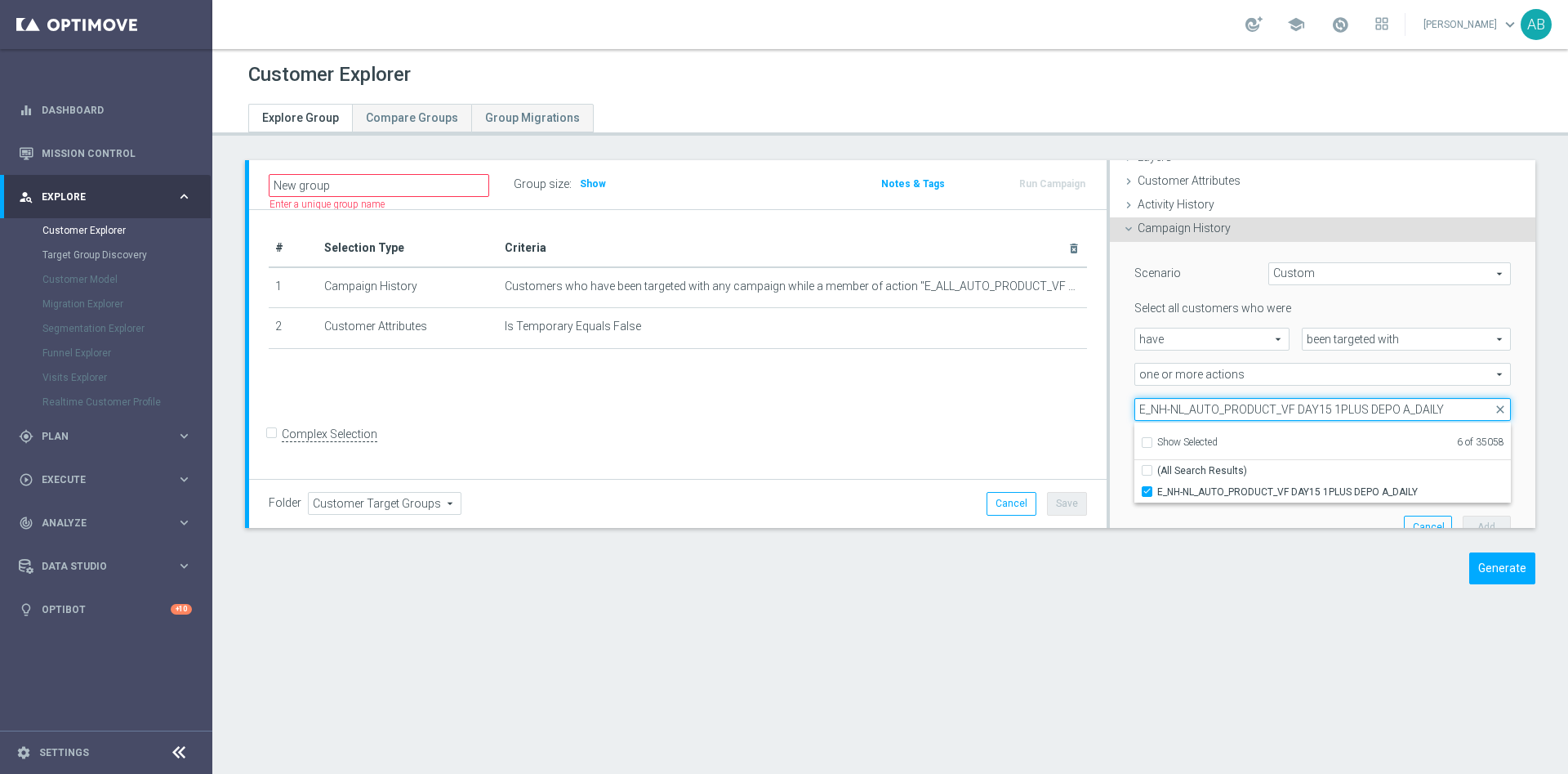
click at [1270, 406] on input "E_NH-NL_AUTO_PRODUCT_VF DAY15 1PLUS DEPO A_DAILY" at bounding box center [1323, 409] width 377 height 23
paste input "B"
type input "E_NH-NL_AUTO_PRODUCT_VF DAY15 1PLUS DEPO B_DAILY"
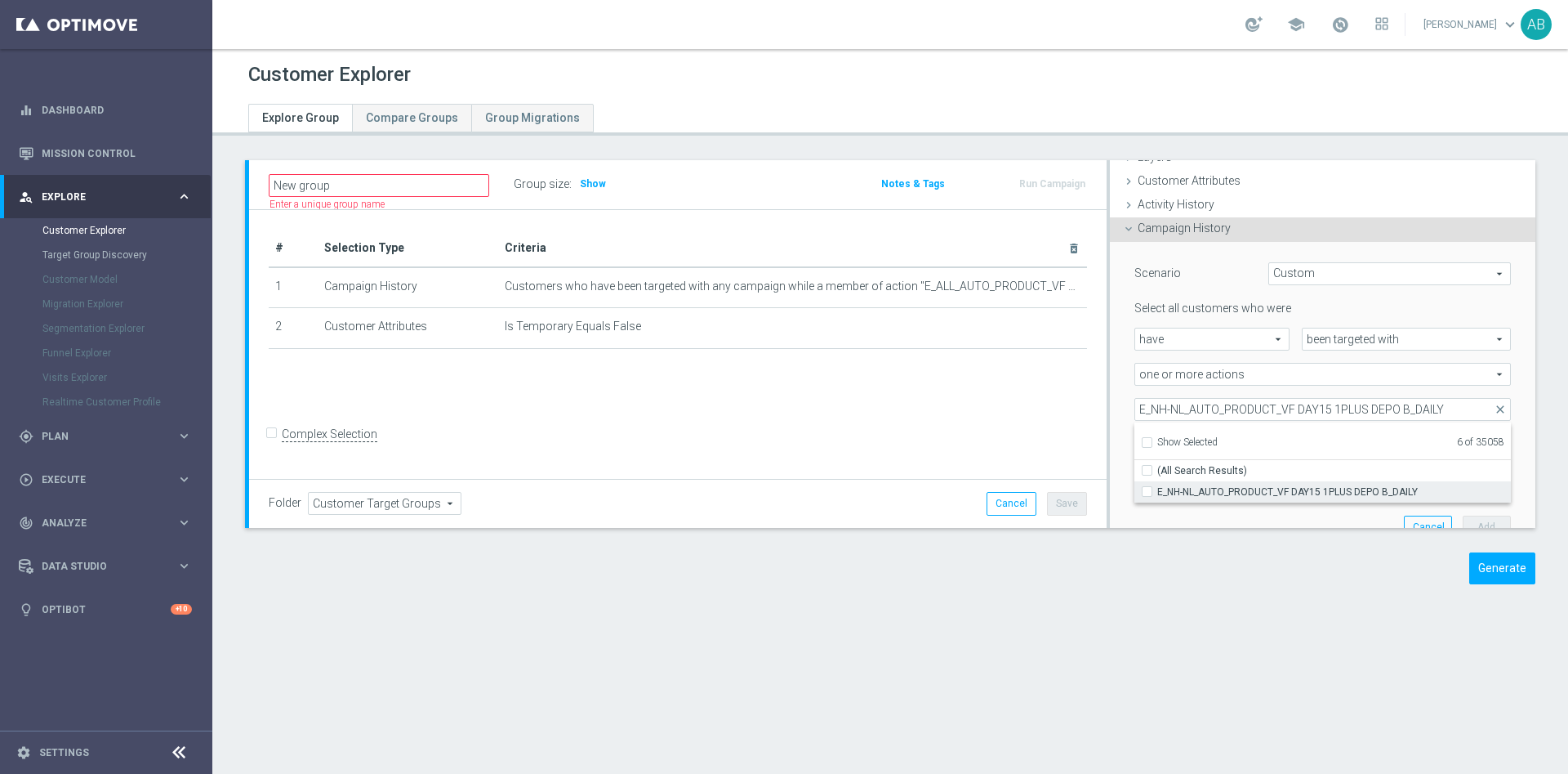
click at [1173, 494] on span "E_NH-NL_AUTO_PRODUCT_VF DAY15 1PLUS DEPO B_DAILY" at bounding box center [1334, 492] width 354 height 13
click at [1157, 494] on input "E_NH-NL_AUTO_PRODUCT_VF DAY15 1PLUS DEPO B_DAILY" at bounding box center [1153, 492] width 11 height 11
checkbox input "true"
type input "Selected 7 of 35058"
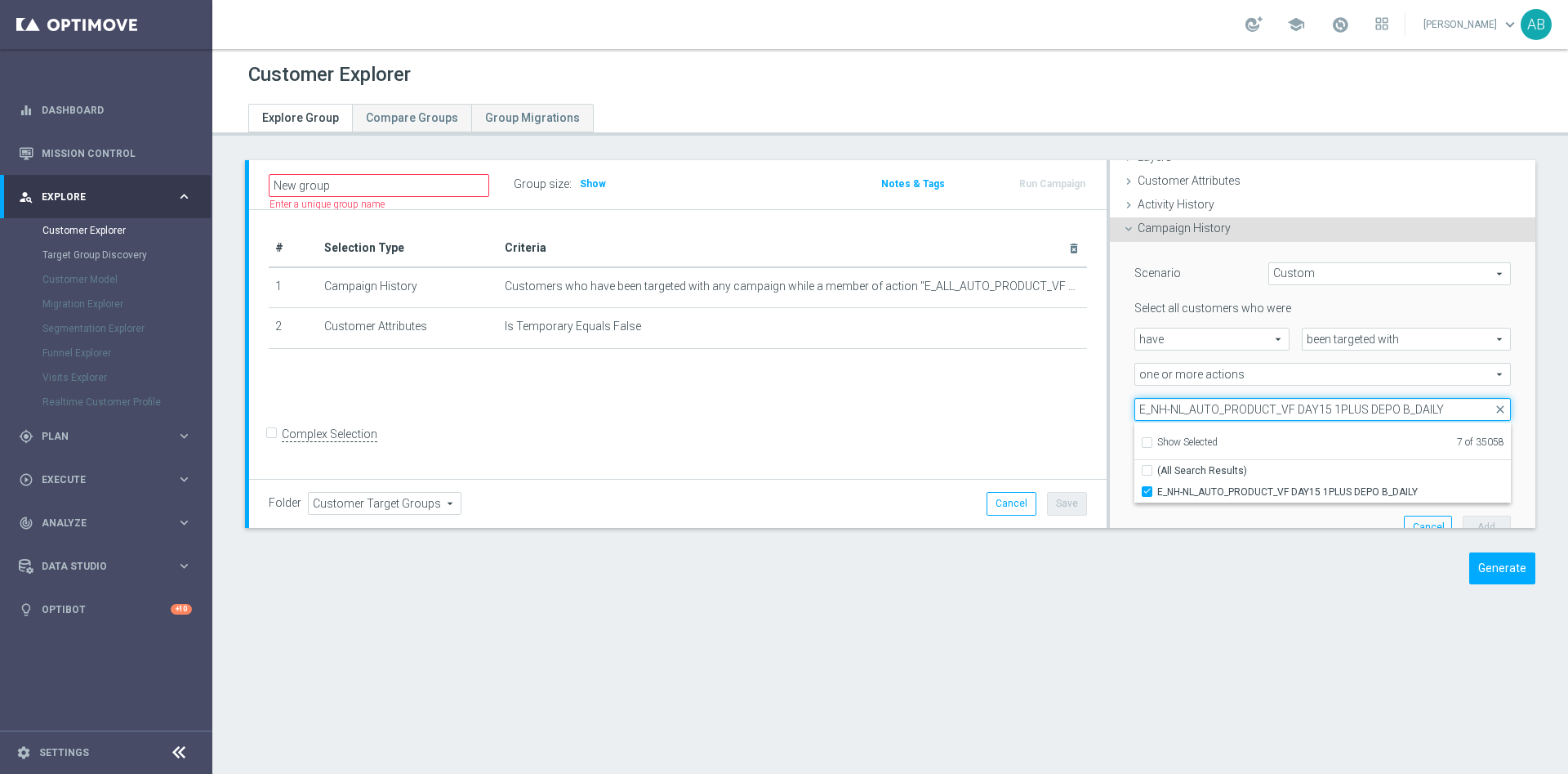
click at [1230, 403] on input "E_NH-NL_AUTO_PRODUCT_VF DAY15 1PLUS DEPO B_DAILY" at bounding box center [1323, 409] width 377 height 23
paste input "20 1PLUS DEPO A"
type input "E_NH-NL_AUTO_PRODUCT_VF DAY20 1PLUS DEPO A_DAILY"
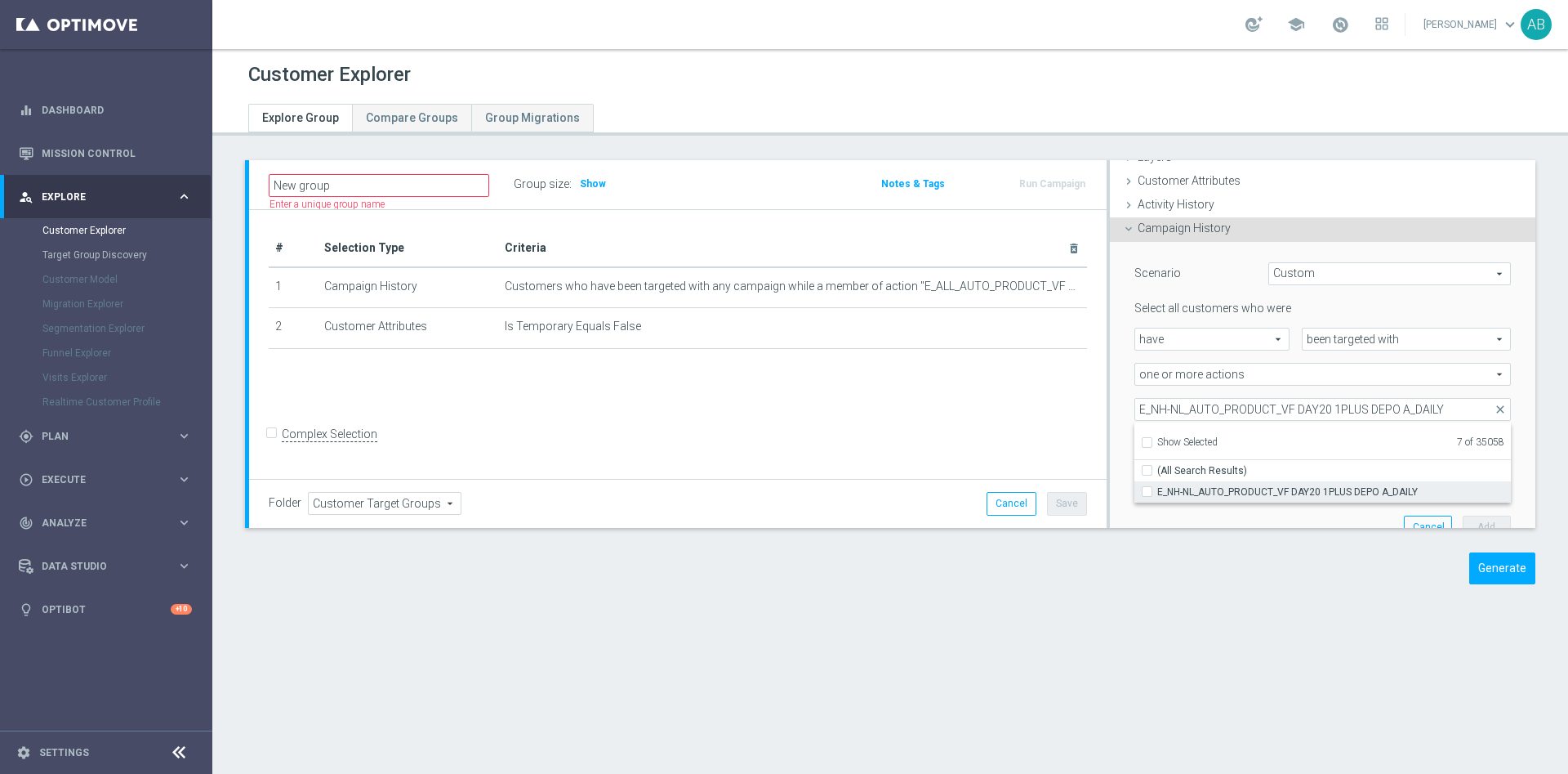
click at [1157, 494] on span "E_NH-NL_AUTO_PRODUCT_VF DAY20 1PLUS DEPO A_DAILY" at bounding box center [1334, 492] width 354 height 13
click at [1152, 494] on input "E_NH-NL_AUTO_PRODUCT_VF DAY20 1PLUS DEPO A_DAILY" at bounding box center [1153, 492] width 11 height 11
checkbox input "true"
type input "Selected 8 of 35058"
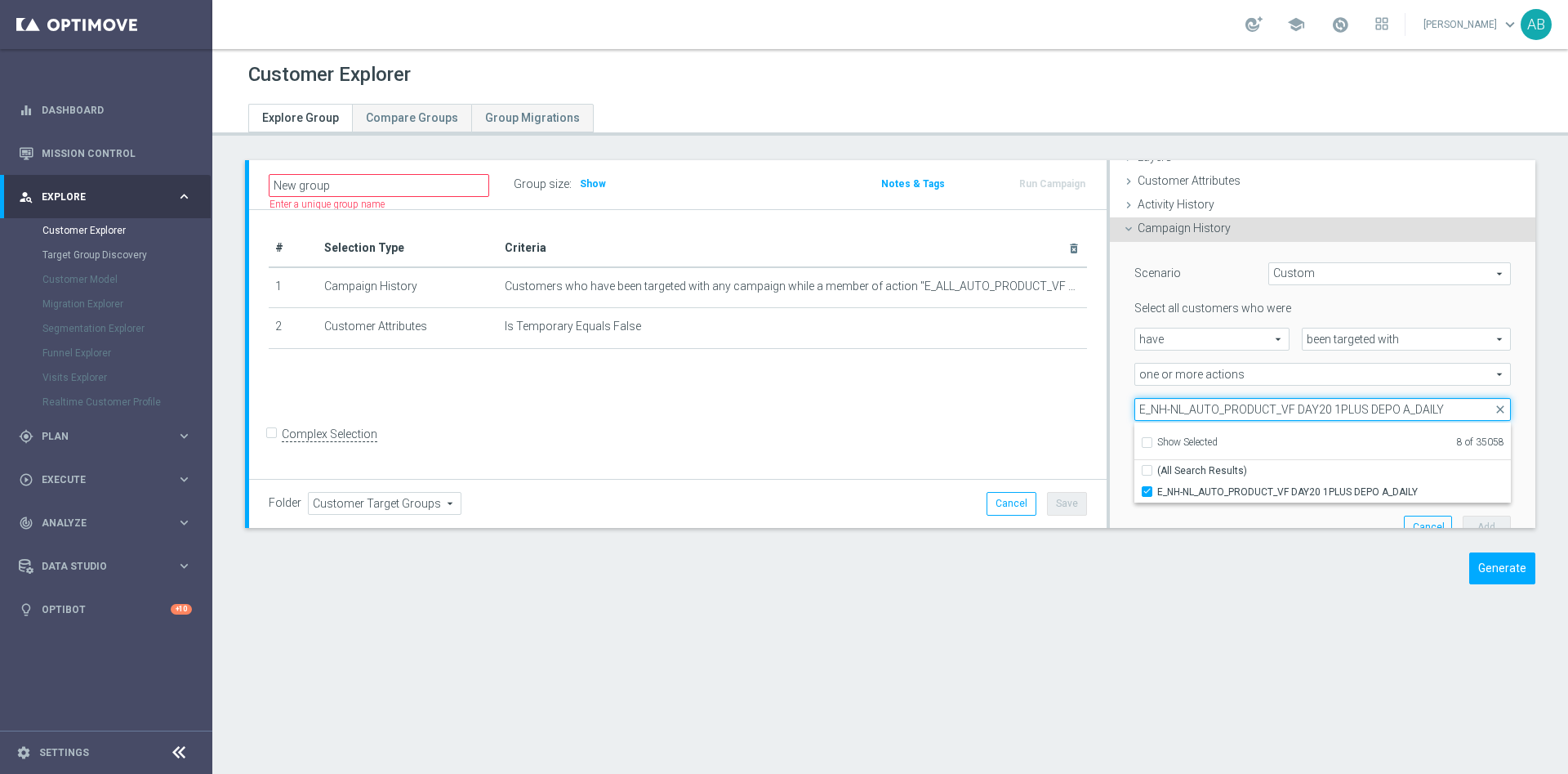
click at [1219, 405] on input "E_NH-NL_AUTO_PRODUCT_VF DAY20 1PLUS DEPO A_DAILY" at bounding box center [1323, 409] width 377 height 23
paste input "B"
type input "E_NH-NL_AUTO_PRODUCT_VF DAY20 1PLUS DEPO B_DAILY"
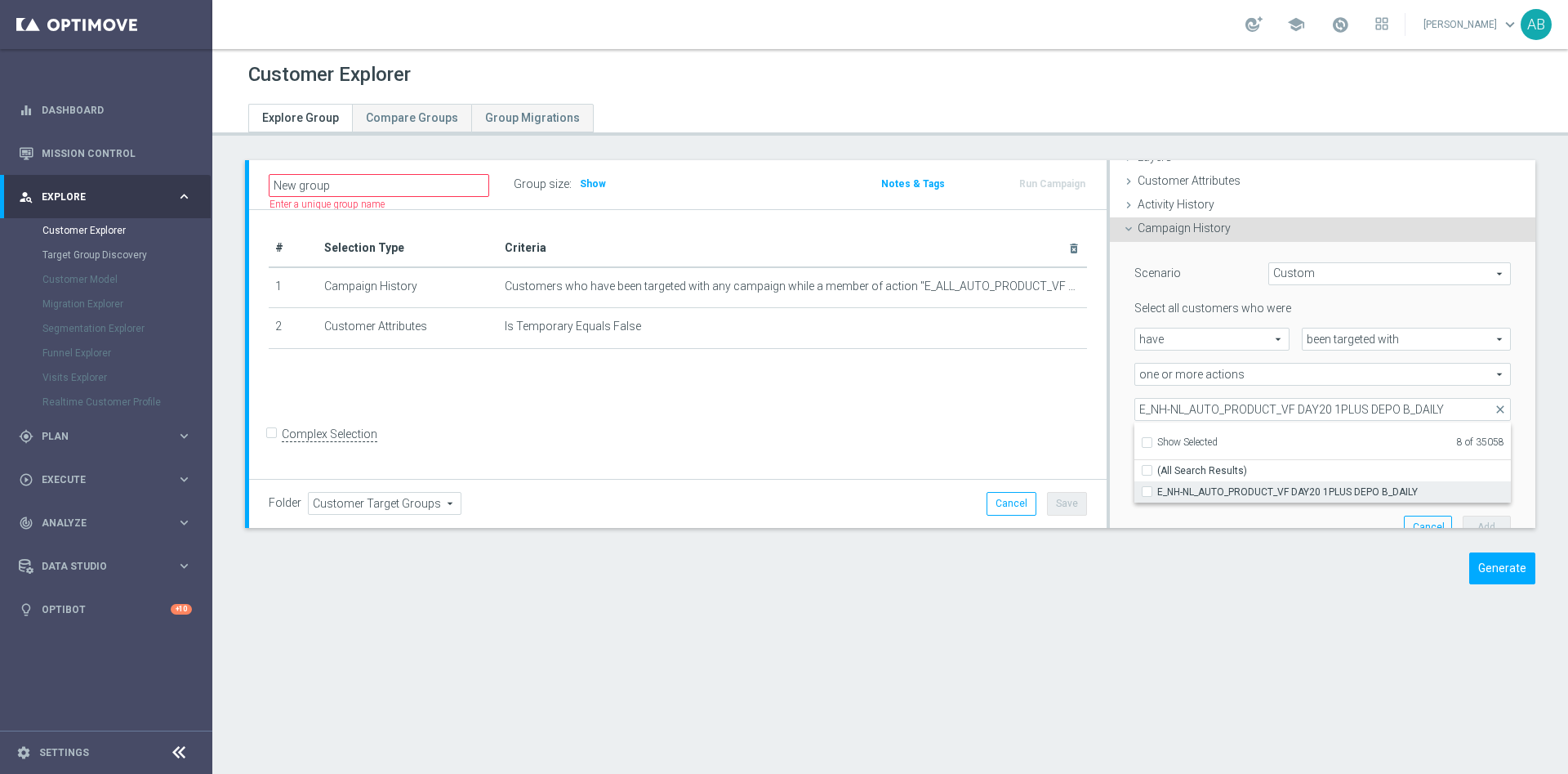
click at [1185, 491] on span "E_NH-NL_AUTO_PRODUCT_VF DAY20 1PLUS DEPO B_DAILY" at bounding box center [1334, 492] width 354 height 13
click at [1157, 491] on input "E_NH-NL_AUTO_PRODUCT_VF DAY20 1PLUS DEPO B_DAILY" at bounding box center [1153, 492] width 11 height 11
checkbox input "true"
type input "Selected 9 of 35058"
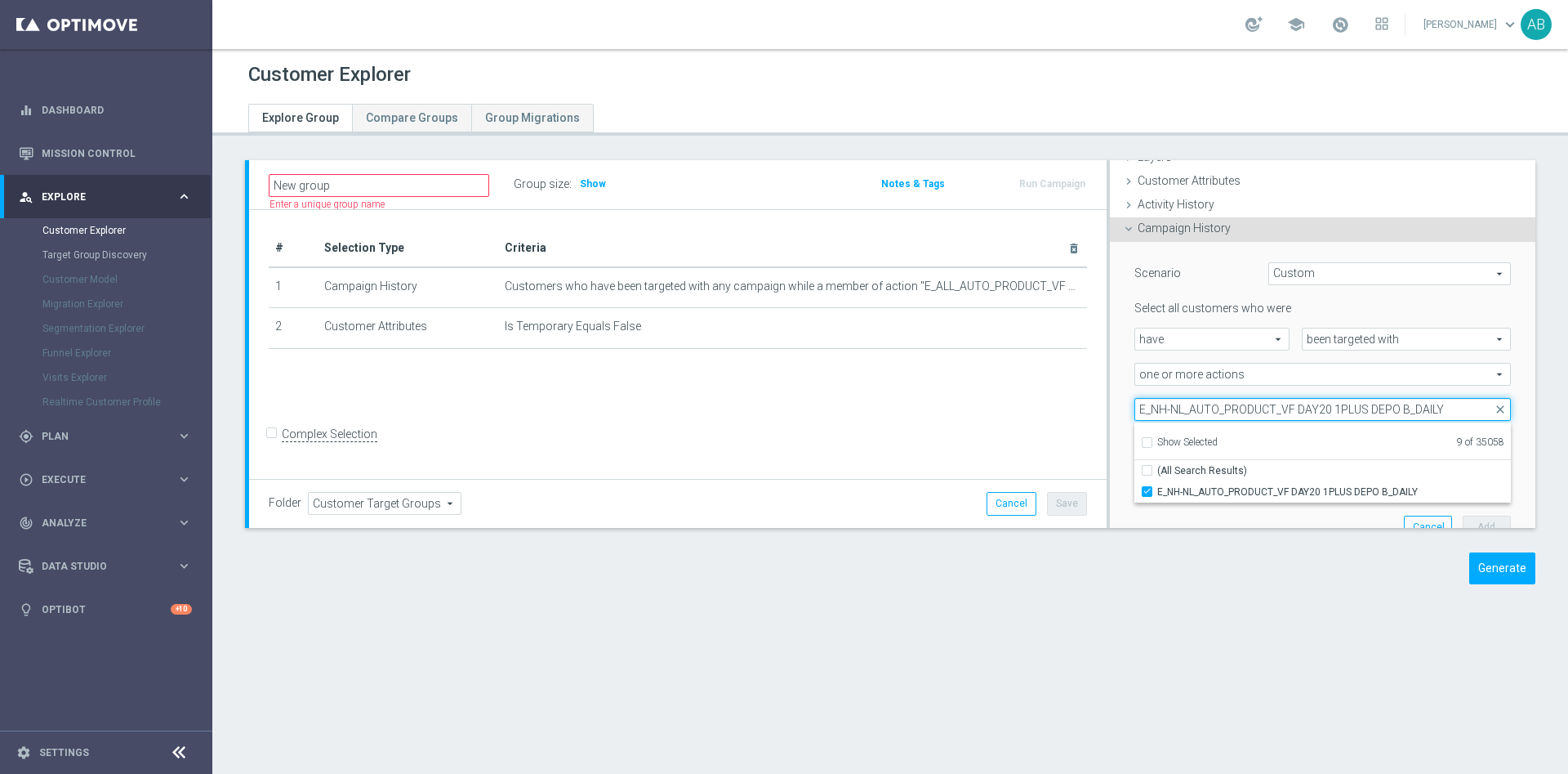
click at [1223, 400] on input "E_NH-NL_AUTO_PRODUCT_VF DAY20 1PLUS DEPO B_DAILY" at bounding box center [1323, 409] width 377 height 23
paste input "CC VF DAY23 1PLUS DEPO"
type input "E_NH-NL_AUTO_PRODUCT_CC VF DAY23 1PLUS DEPO_DAILY"
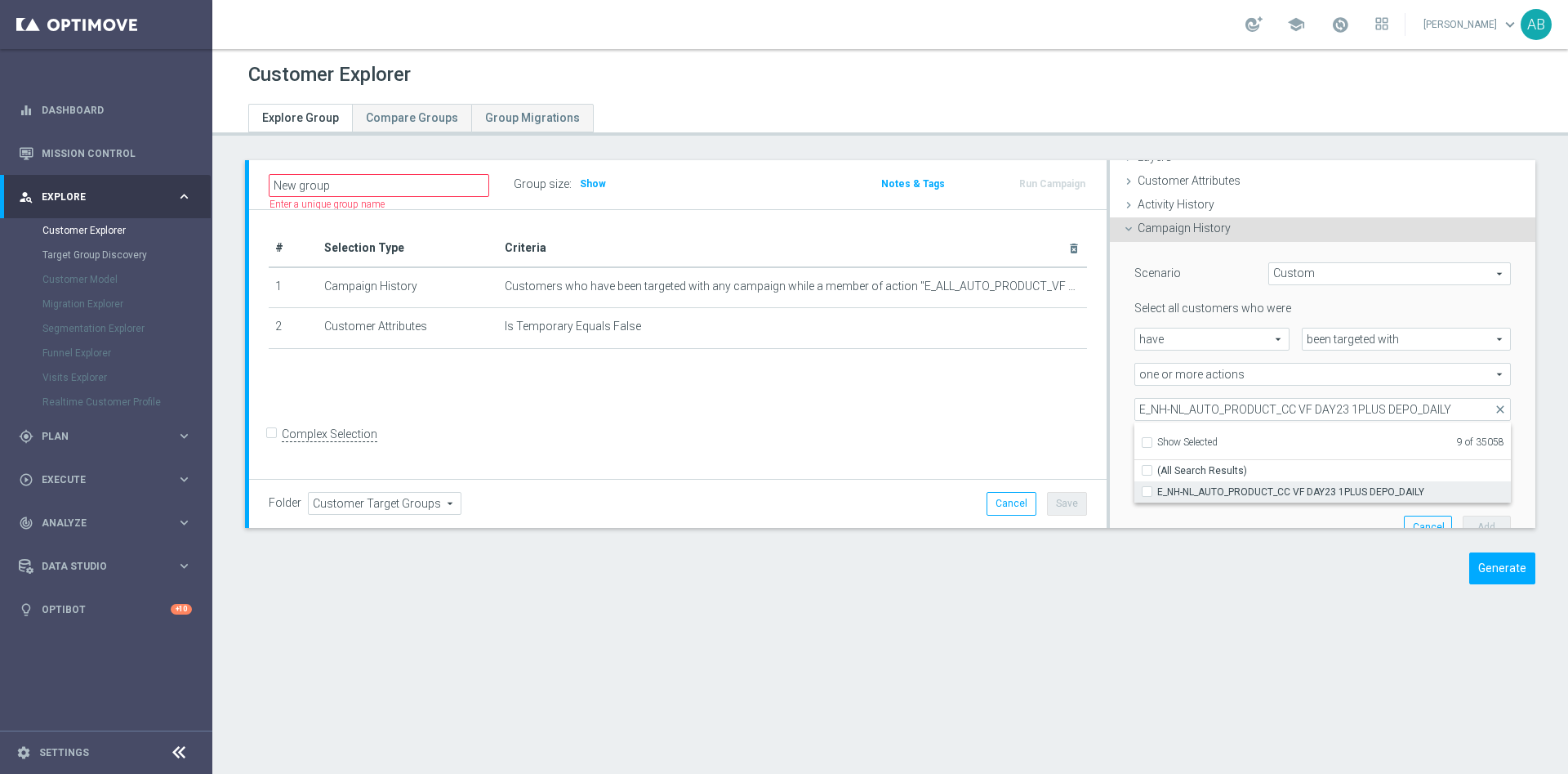
click at [1147, 489] on input "E_NH-NL_AUTO_PRODUCT_CC VF DAY23 1PLUS DEPO_DAILY" at bounding box center [1153, 492] width 11 height 11
checkbox input "true"
type input "Selected 10 of 35058"
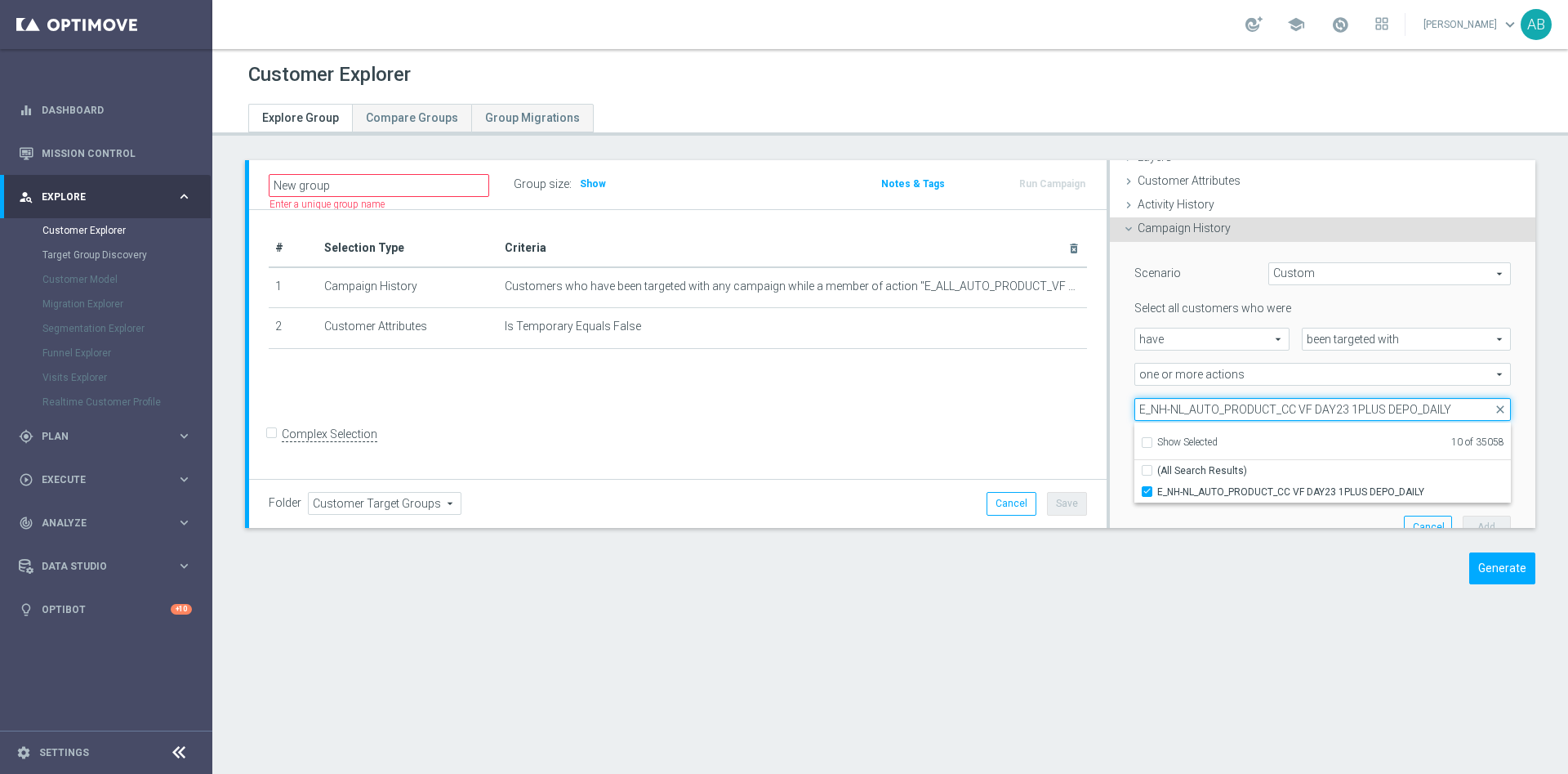
click at [1166, 415] on input "E_NH-NL_AUTO_PRODUCT_CC VF DAY23 1PLUS DEPO_DAILY" at bounding box center [1323, 409] width 377 height 23
paste input "VF BONUS DAY27"
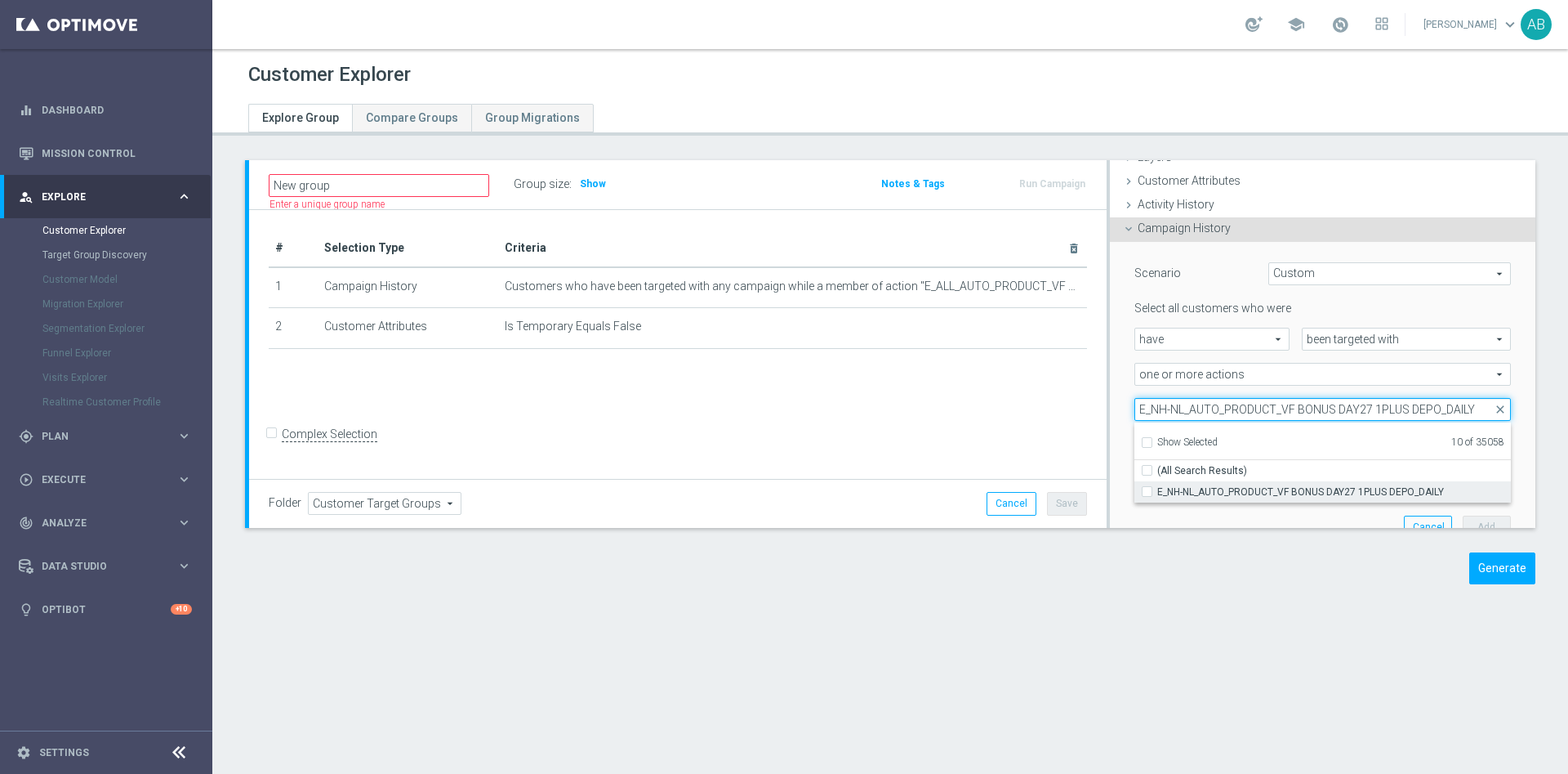
type input "E_NH-NL_AUTO_PRODUCT_VF BONUS DAY27 1PLUS DEPO_DAILY"
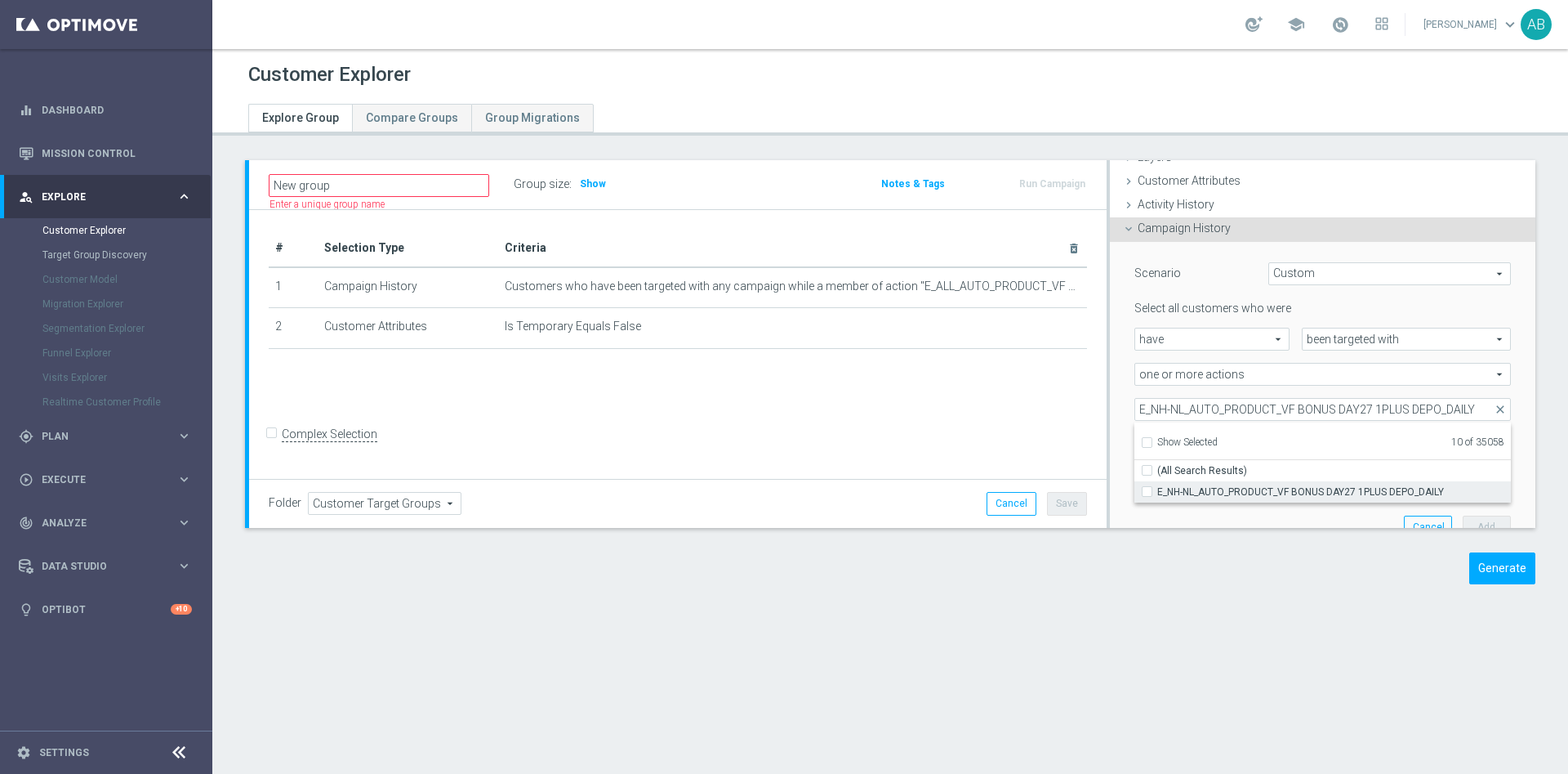
click at [1147, 494] on input "E_NH-NL_AUTO_PRODUCT_VF BONUS DAY27 1PLUS DEPO_DAILY" at bounding box center [1153, 492] width 11 height 11
checkbox input "true"
type input "Selected 11 of 35058"
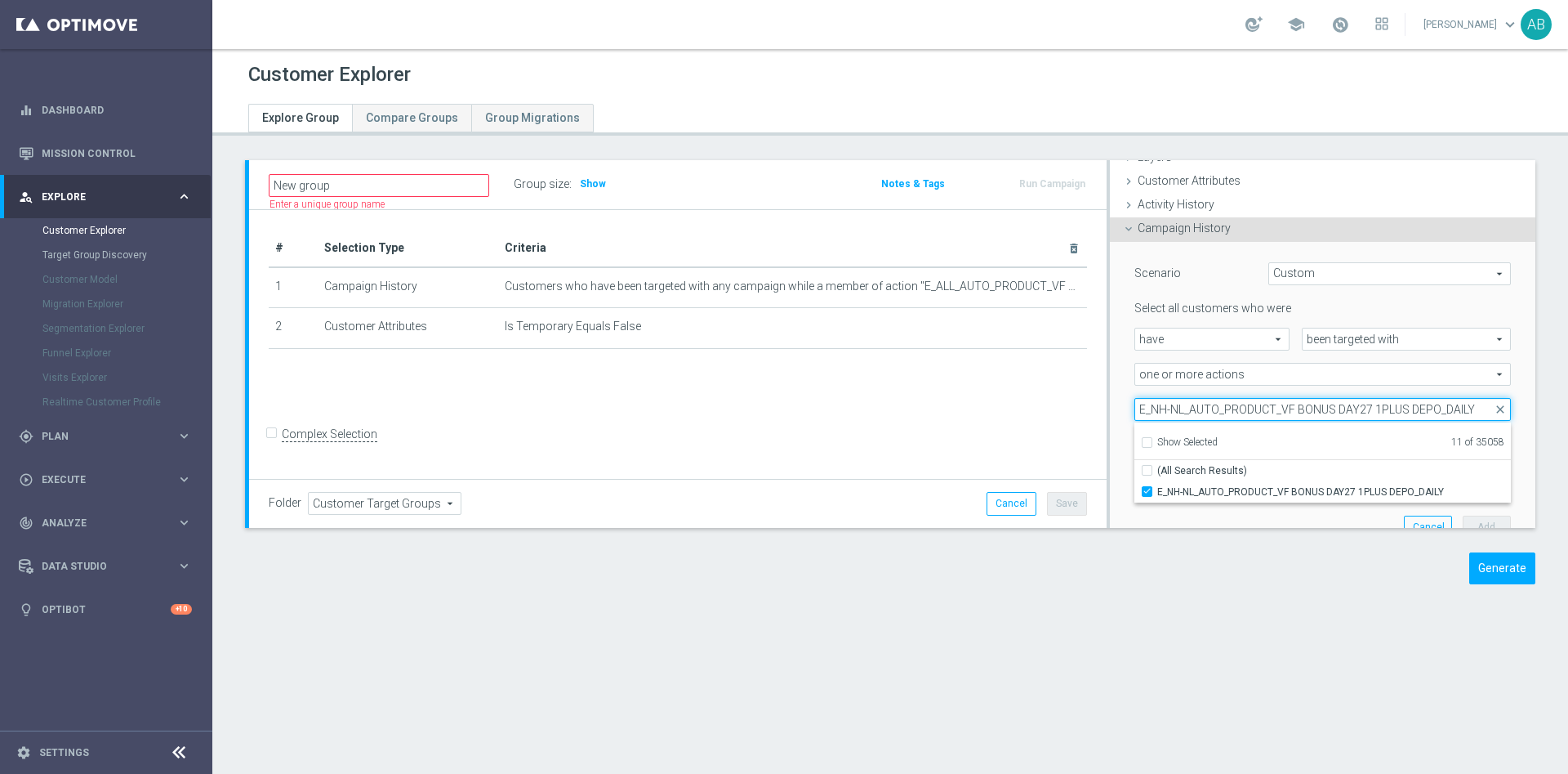
click at [1157, 406] on input "E_NH-NL_AUTO_PRODUCT_VF BONUS DAY27 1PLUS DEPO_DAILY" at bounding box center [1323, 409] width 377 height 23
paste input "MIN-LOW_AUTO_PRODUCT_VF DAY7 1PLUS DEPO A"
type input "E_MIN-LOW_AUTO_PRODUCT_VF DAY7 1PLUS DEPO A_DAILY"
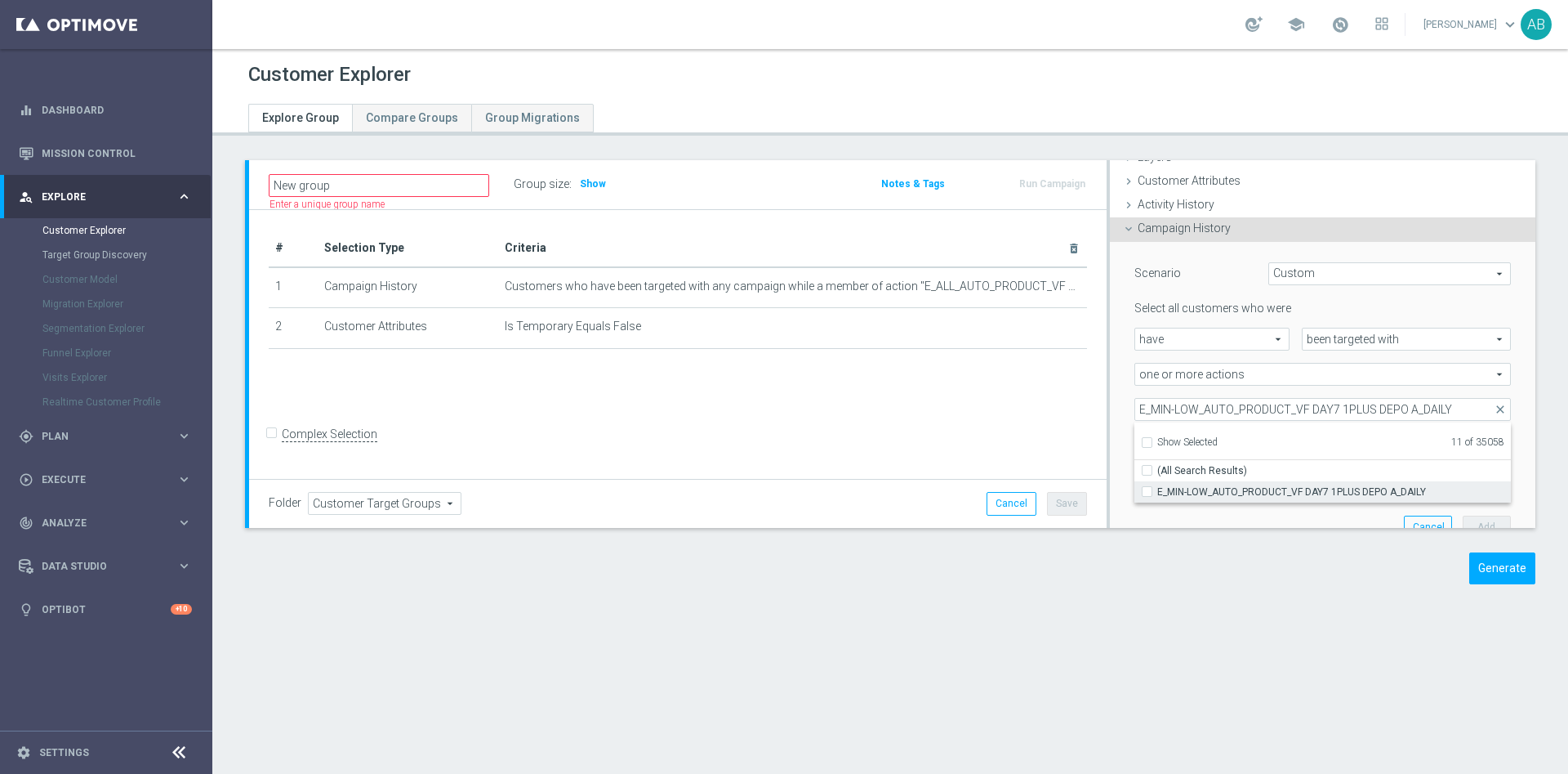
click at [1147, 487] on input "E_MIN-LOW_AUTO_PRODUCT_VF DAY7 1PLUS DEPO A_DAILY" at bounding box center [1153, 492] width 11 height 11
checkbox input "true"
type input "Selected 12 of 35058"
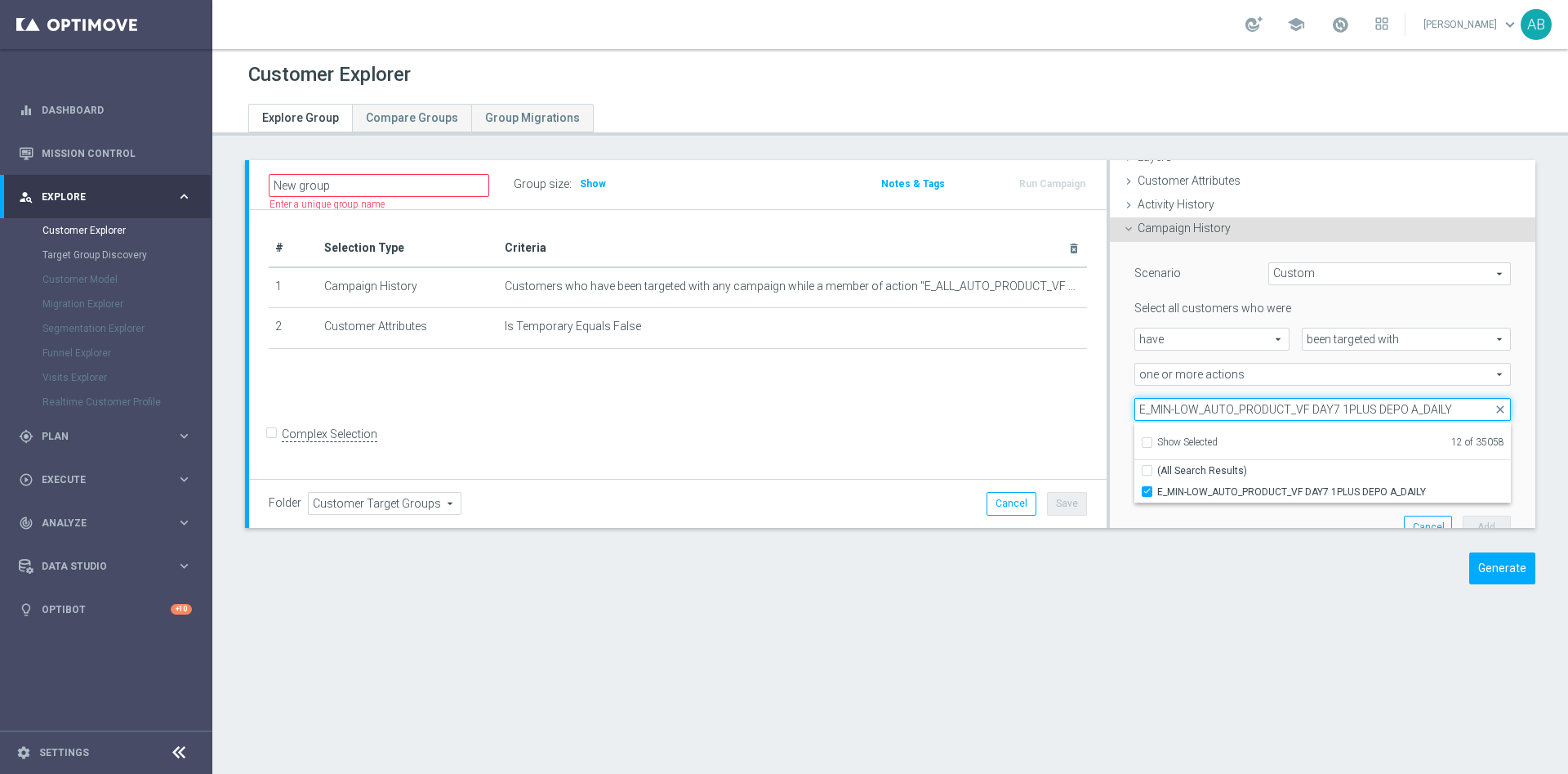
click at [1184, 412] on input "E_MIN-LOW_AUTO_PRODUCT_VF DAY7 1PLUS DEPO A_DAILY" at bounding box center [1323, 409] width 377 height 23
paste input "B"
type input "E_MIN-LOW_AUTO_PRODUCT_VF DAY7 1PLUS DEPO B_DAILY"
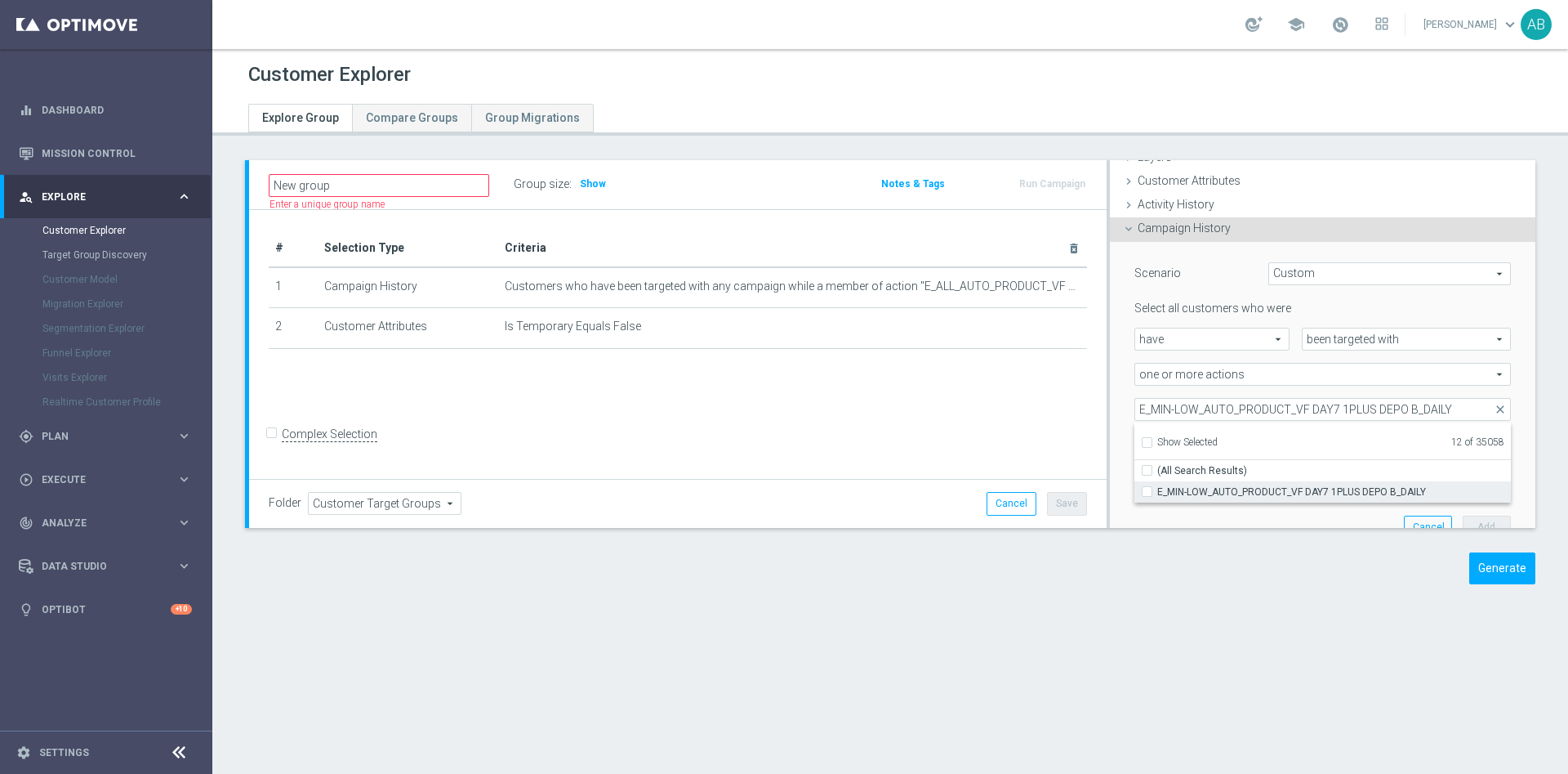
click at [1147, 488] on input "E_MIN-LOW_AUTO_PRODUCT_VF DAY7 1PLUS DEPO B_DAILY" at bounding box center [1153, 492] width 11 height 11
checkbox input "true"
type input "Selected 13 of 35058"
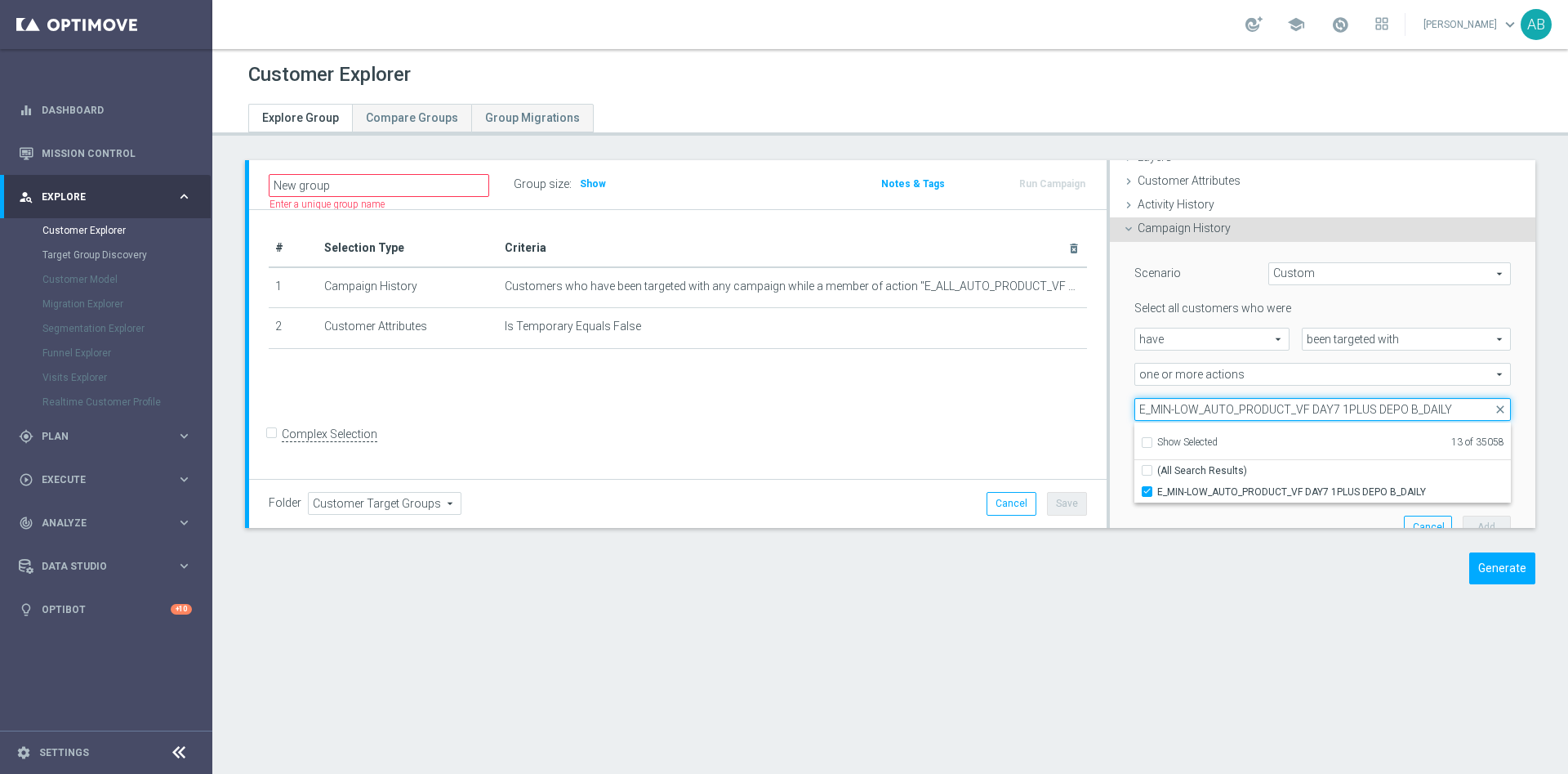
click at [1209, 406] on input "E_MIN-LOW_AUTO_PRODUCT_VF DAY7 1PLUS DEPO B_DAILY" at bounding box center [1323, 409] width 377 height 23
paste input "15 1PLUS DEPO A"
type input "E_MIN-LOW_AUTO_PRODUCT_VF DAY15 1PLUS DEPO A_DAILY"
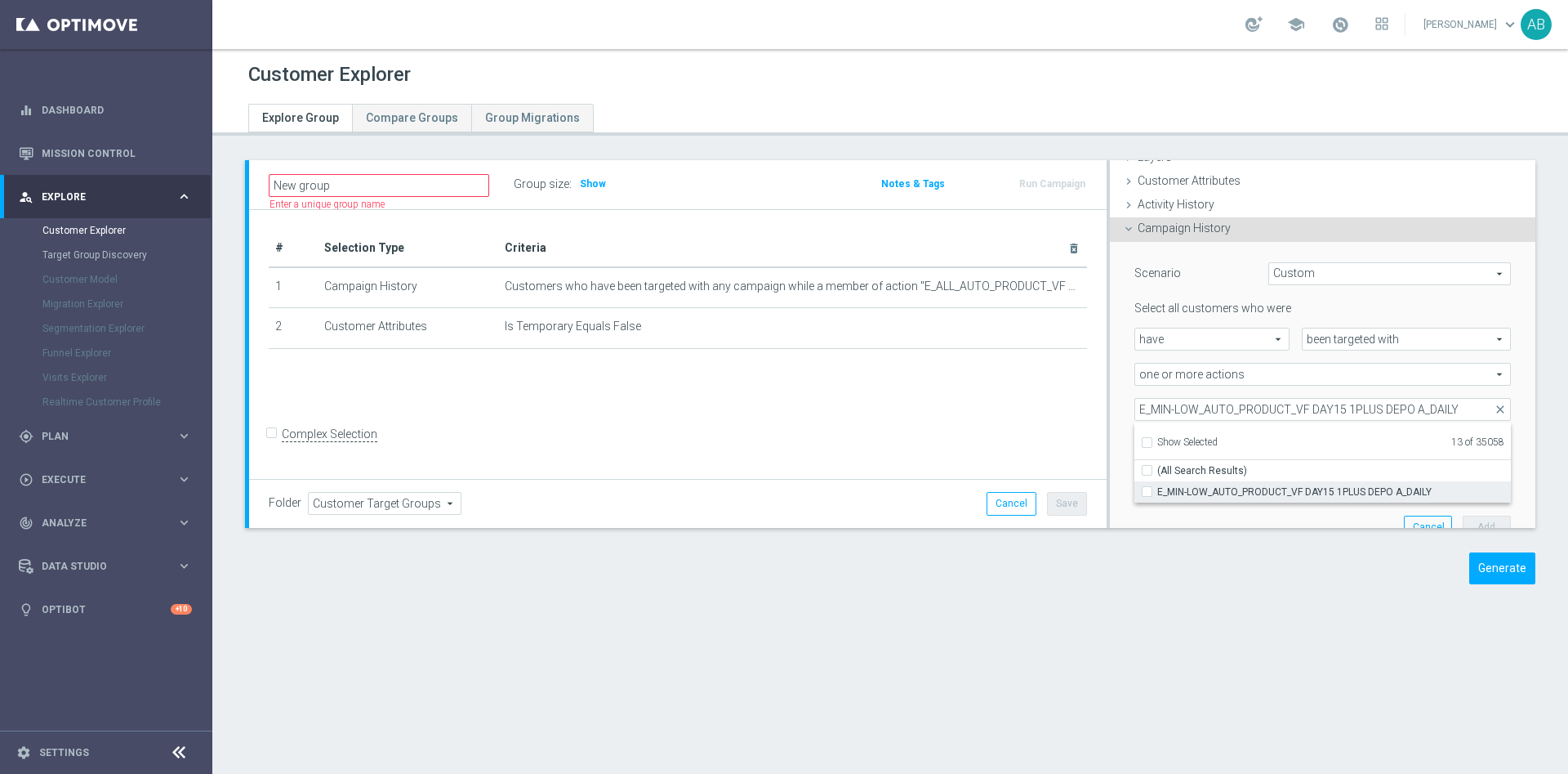
click at [1176, 487] on span "E_MIN-LOW_AUTO_PRODUCT_VF DAY15 1PLUS DEPO A_DAILY" at bounding box center [1334, 492] width 354 height 13
click at [1157, 487] on input "E_MIN-LOW_AUTO_PRODUCT_VF DAY15 1PLUS DEPO A_DAILY" at bounding box center [1153, 492] width 11 height 11
checkbox input "true"
type input "Selected 14 of 35058"
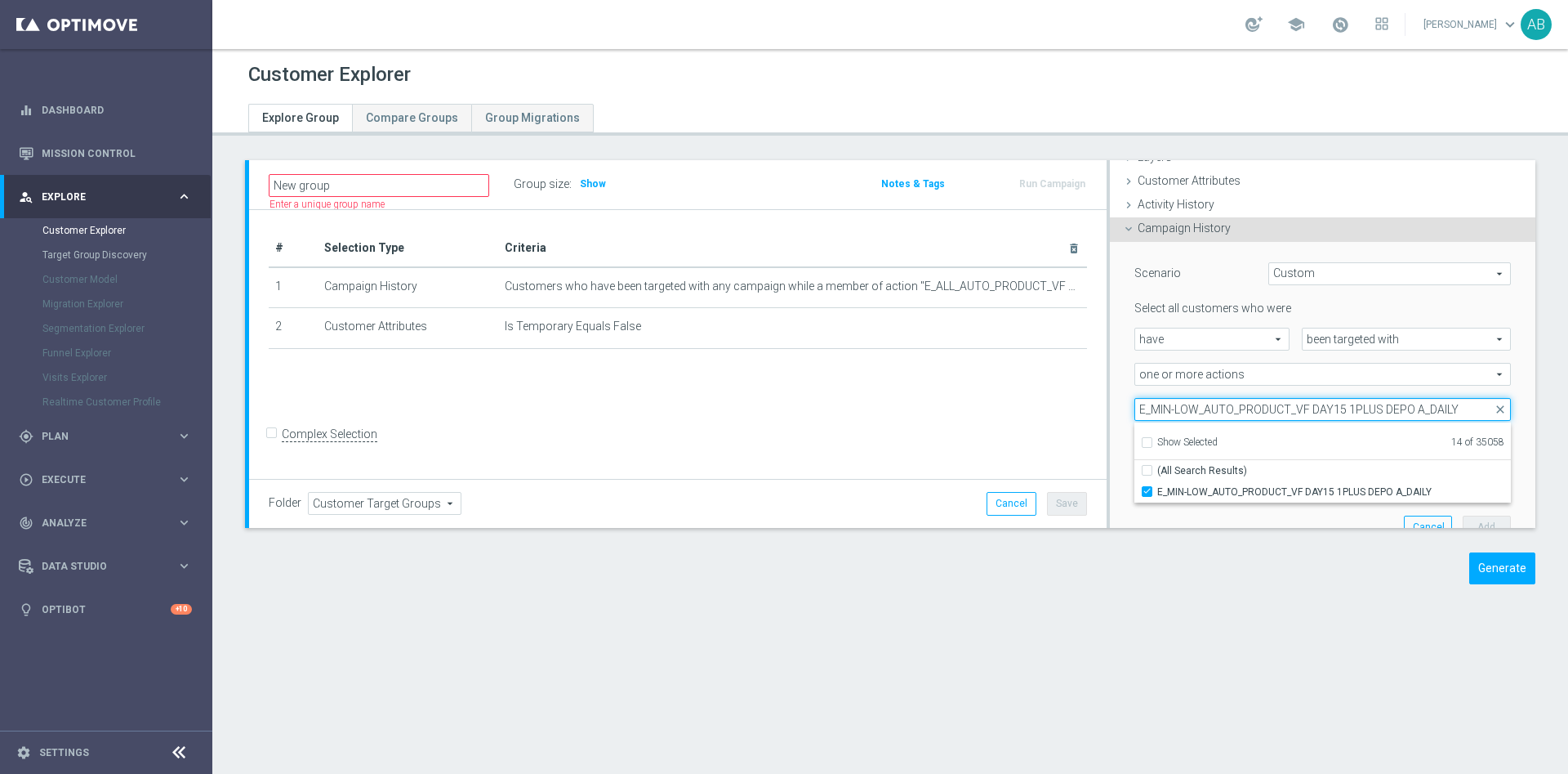
click at [1149, 402] on input "E_MIN-LOW_AUTO_PRODUCT_VF DAY15 1PLUS DEPO A_DAILY" at bounding box center [1323, 409] width 377 height 23
paste input "B"
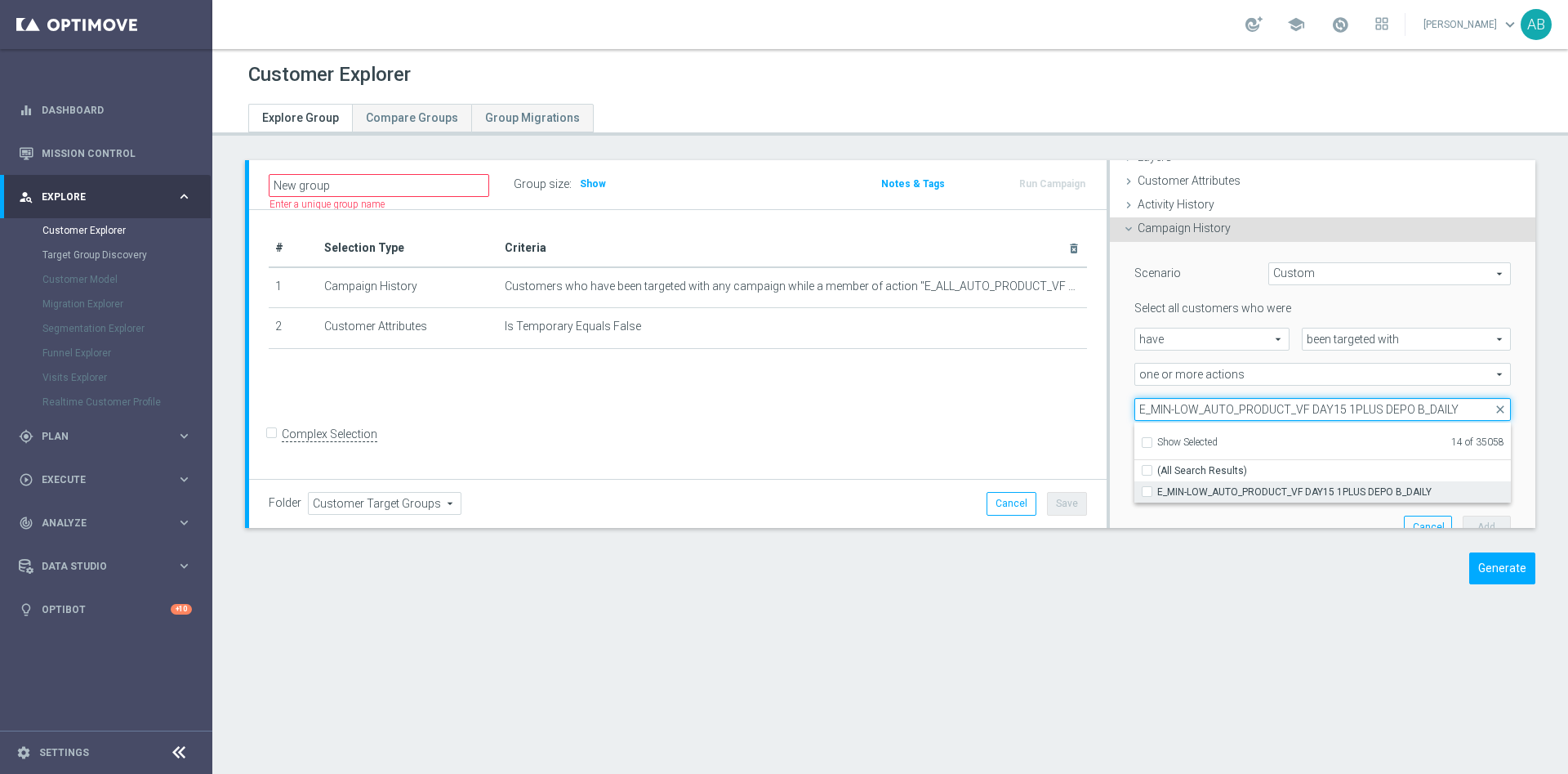
type input "E_MIN-LOW_AUTO_PRODUCT_VF DAY15 1PLUS DEPO B_DAILY"
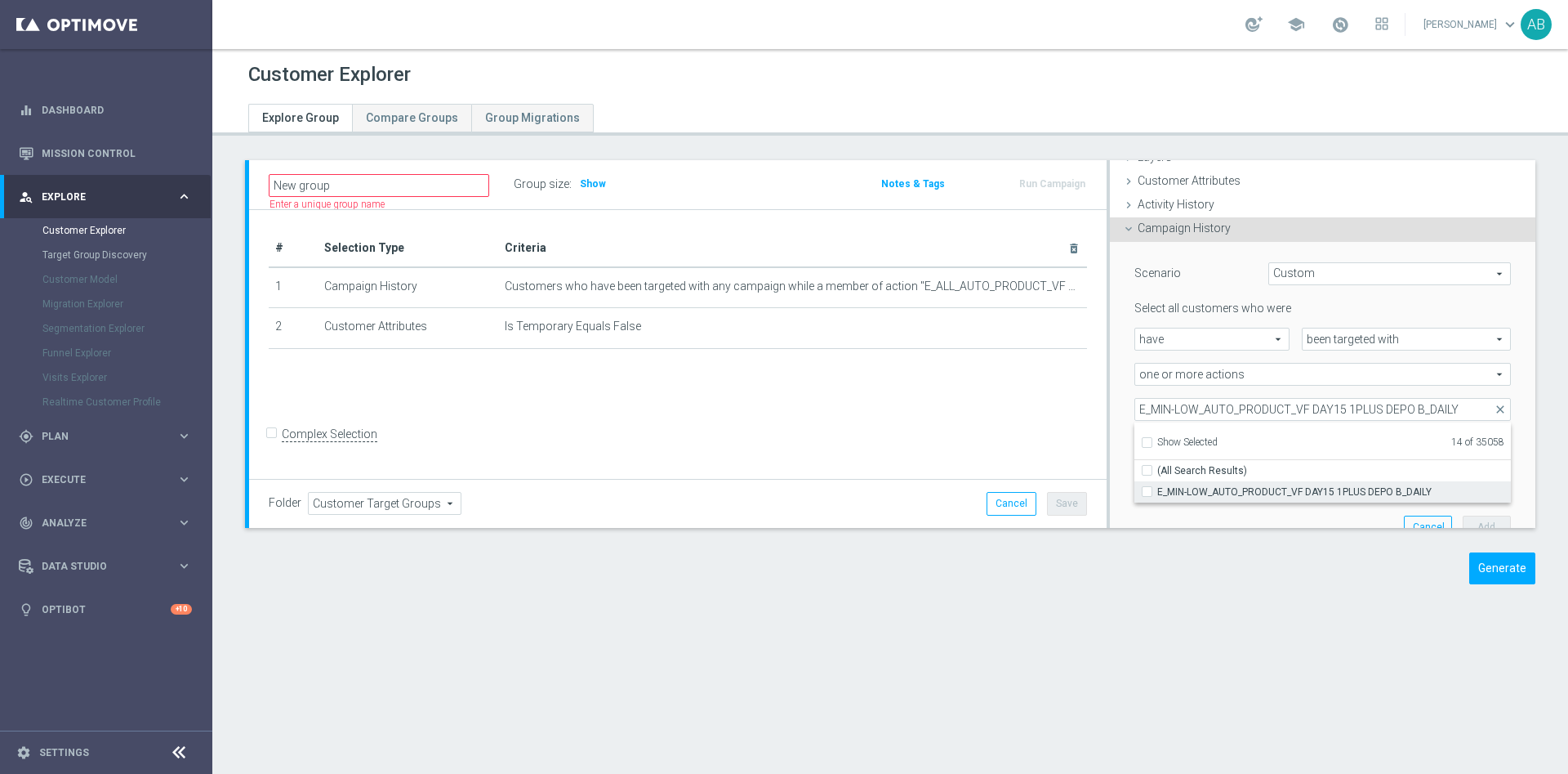
click at [1147, 491] on input "E_MIN-LOW_AUTO_PRODUCT_VF DAY15 1PLUS DEPO B_DAILY" at bounding box center [1153, 492] width 11 height 11
checkbox input "true"
type input "Selected 15 of 35058"
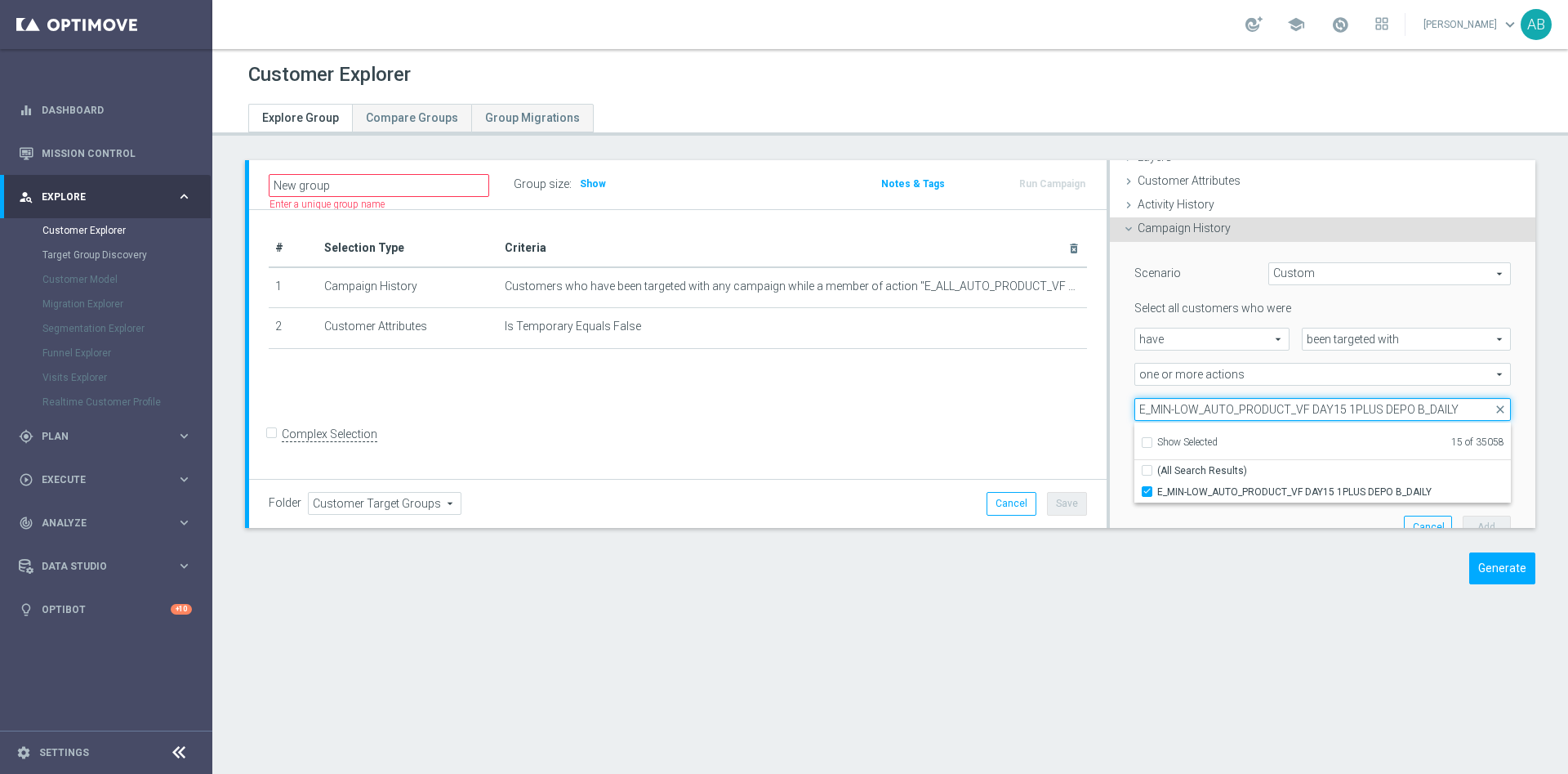
click at [1208, 401] on input "E_MIN-LOW_AUTO_PRODUCT_VF DAY15 1PLUS DEPO B_DAILY" at bounding box center [1323, 409] width 377 height 23
paste input "20 1PLUS DEPO A"
type input "E_MIN-LOW_AUTO_PRODUCT_VF DAY20 1PLUS DEPO A_DAILY"
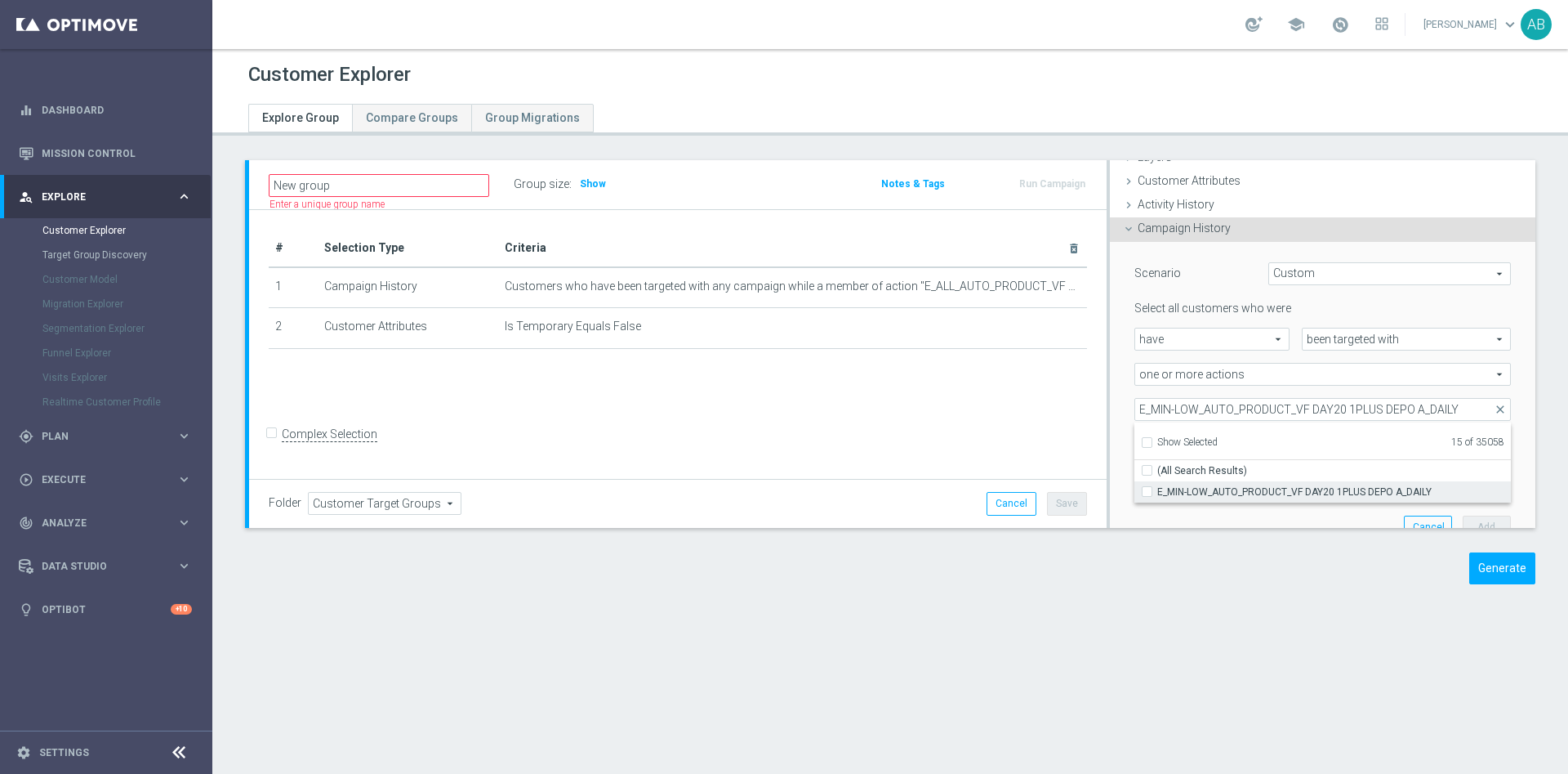
click at [1147, 494] on input "E_MIN-LOW_AUTO_PRODUCT_VF DAY20 1PLUS DEPO A_DAILY" at bounding box center [1153, 492] width 11 height 11
checkbox input "true"
type input "Selected 16 of 35058"
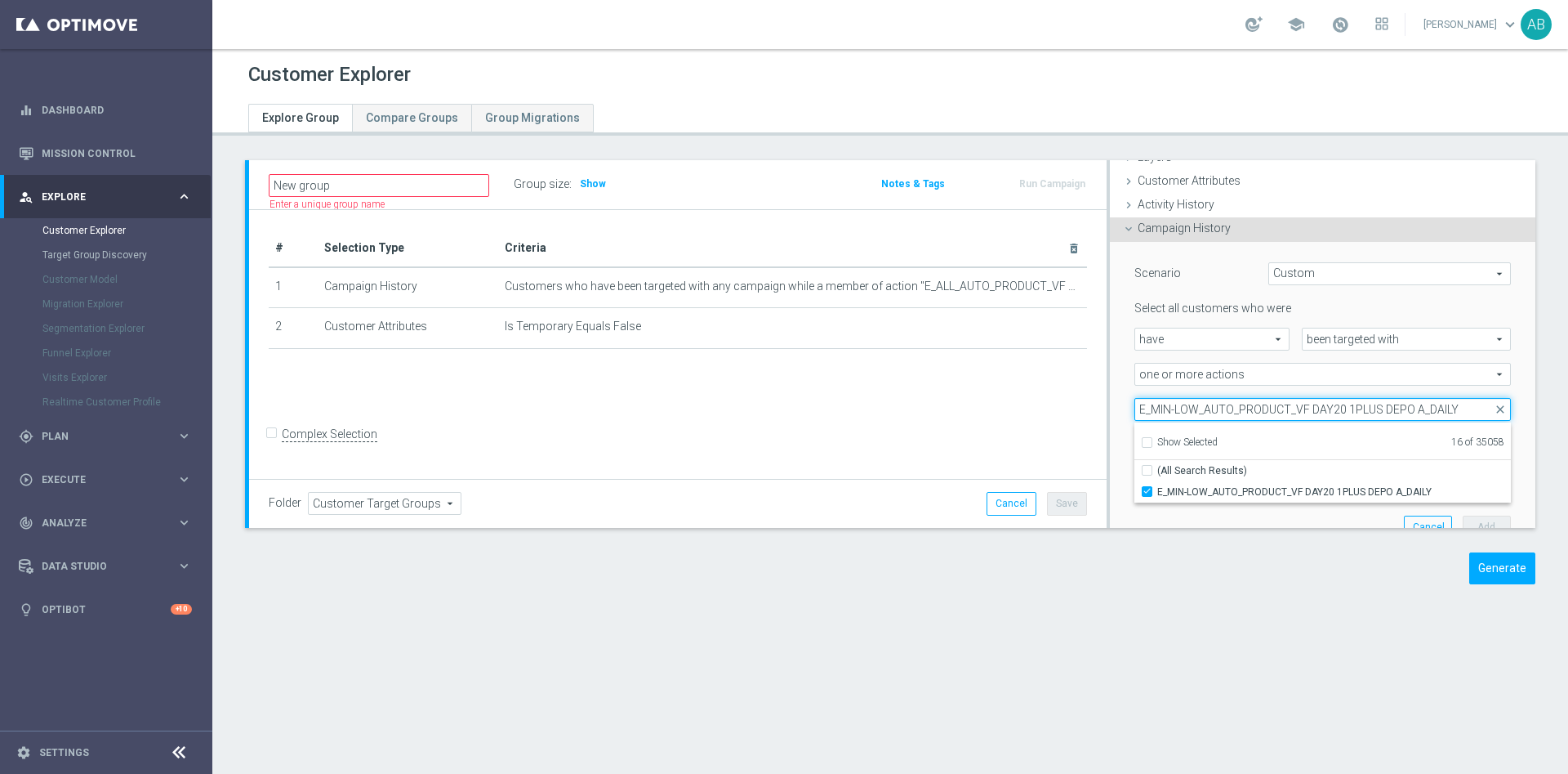
click at [1220, 408] on input "E_MIN-LOW_AUTO_PRODUCT_VF DAY20 1PLUS DEPO A_DAILY" at bounding box center [1323, 409] width 377 height 23
paste input "B"
type input "E_MIN-LOW_AUTO_PRODUCT_VF DAY20 1PLUS DEPO B_DAILY"
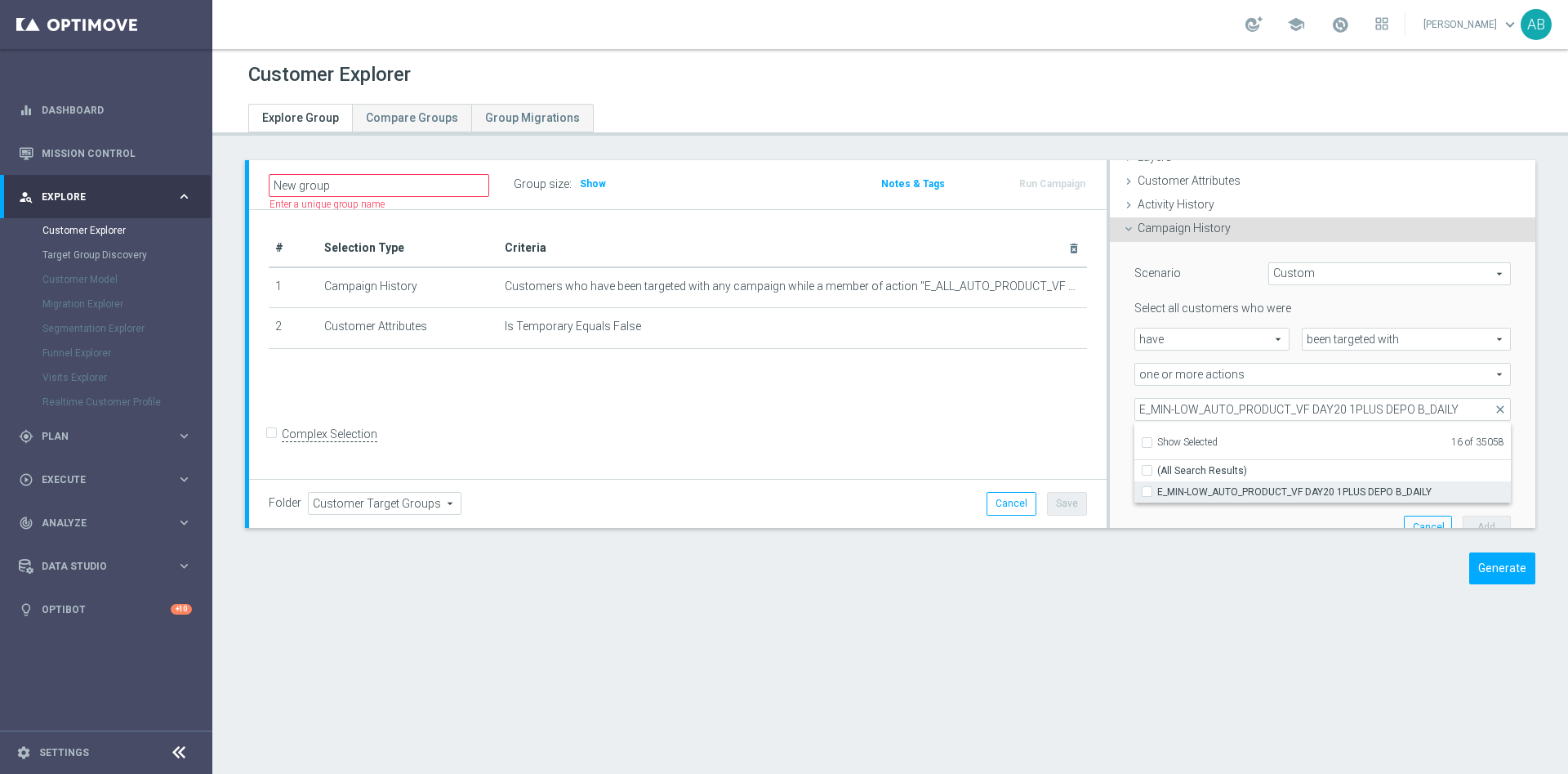
click at [1162, 491] on span "E_MIN-LOW_AUTO_PRODUCT_VF DAY20 1PLUS DEPO B_DAILY" at bounding box center [1334, 492] width 354 height 13
click at [1157, 491] on input "E_MIN-LOW_AUTO_PRODUCT_VF DAY20 1PLUS DEPO B_DAILY" at bounding box center [1153, 492] width 11 height 11
checkbox input "true"
type input "Selected 17 of 35058"
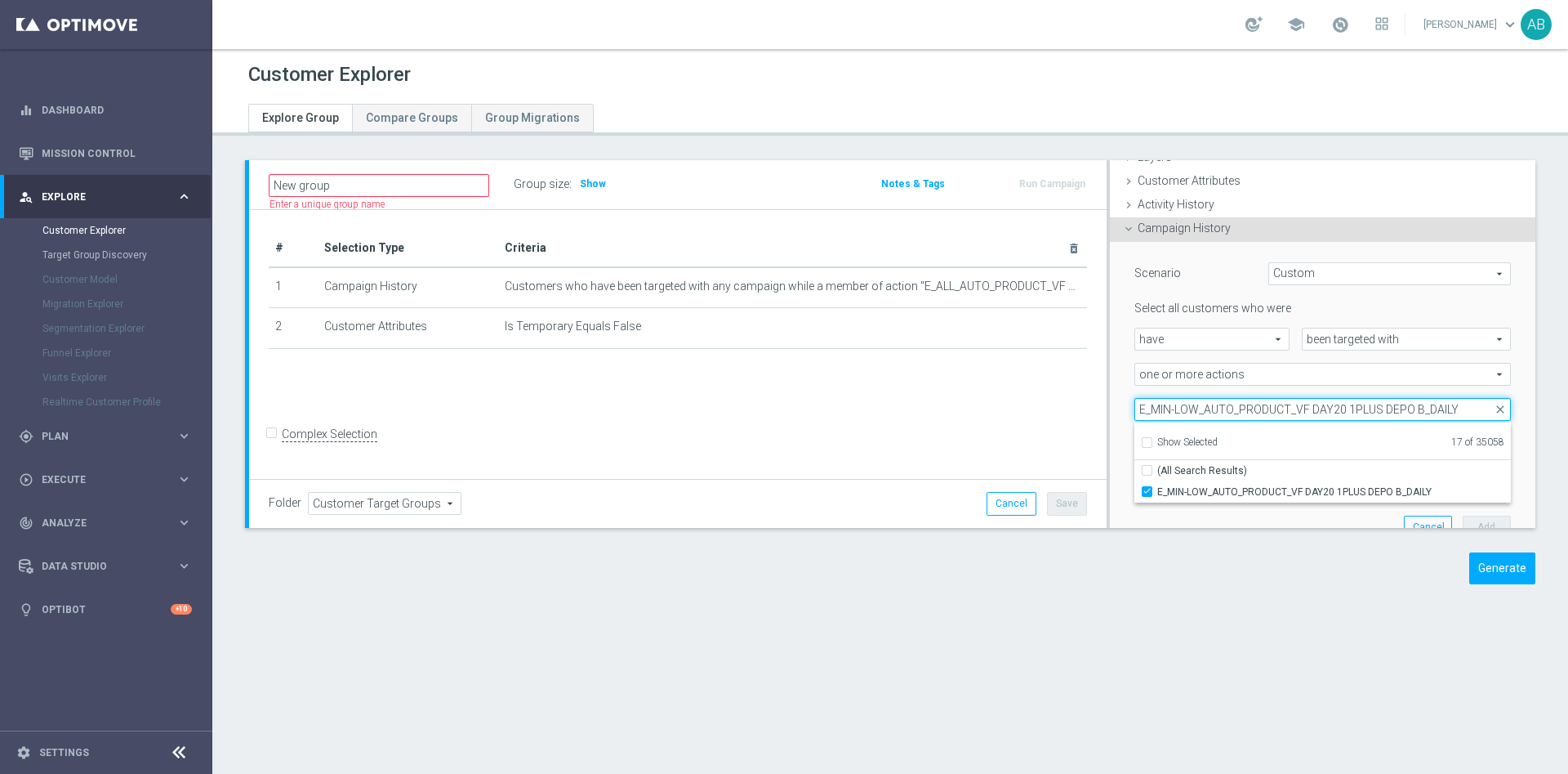
click at [1191, 412] on input "E_MIN-LOW_AUTO_PRODUCT_VF DAY20 1PLUS DEPO B_DAILY" at bounding box center [1323, 409] width 377 height 23
paste input "CC VF DAY23 1PLUS DEPO"
type input "E_MIN-LOW_AUTO_PRODUCT_CC VF DAY23 1PLUS DEPO_DAILY"
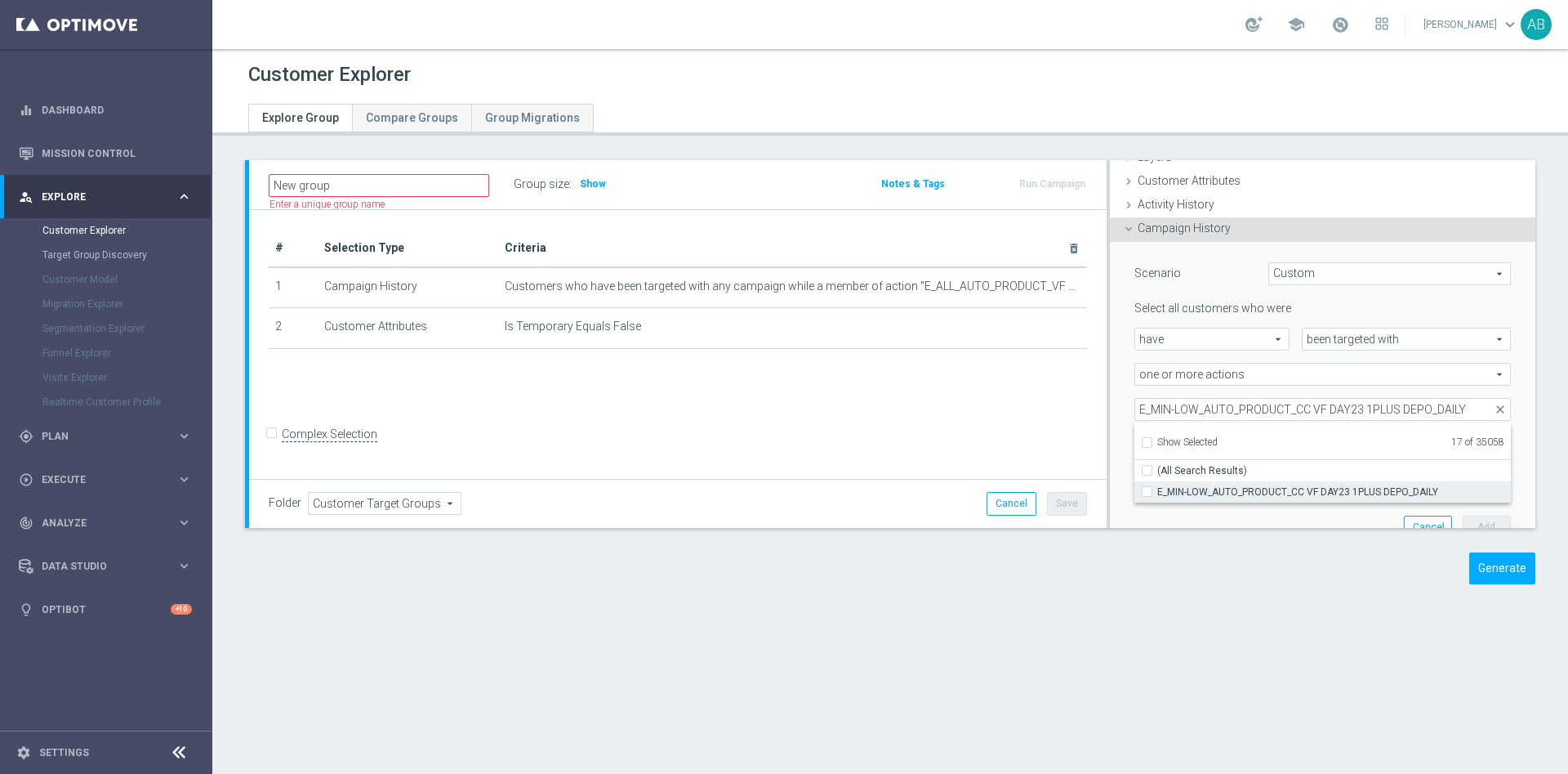
click at [1157, 487] on span "E_MIN-LOW_AUTO_PRODUCT_CC VF DAY23 1PLUS DEPO_DAILY" at bounding box center [1334, 492] width 354 height 13
click at [1151, 487] on input "E_MIN-LOW_AUTO_PRODUCT_CC VF DAY23 1PLUS DEPO_DAILY" at bounding box center [1153, 492] width 11 height 11
checkbox input "true"
type input "Selected 18 of 35058"
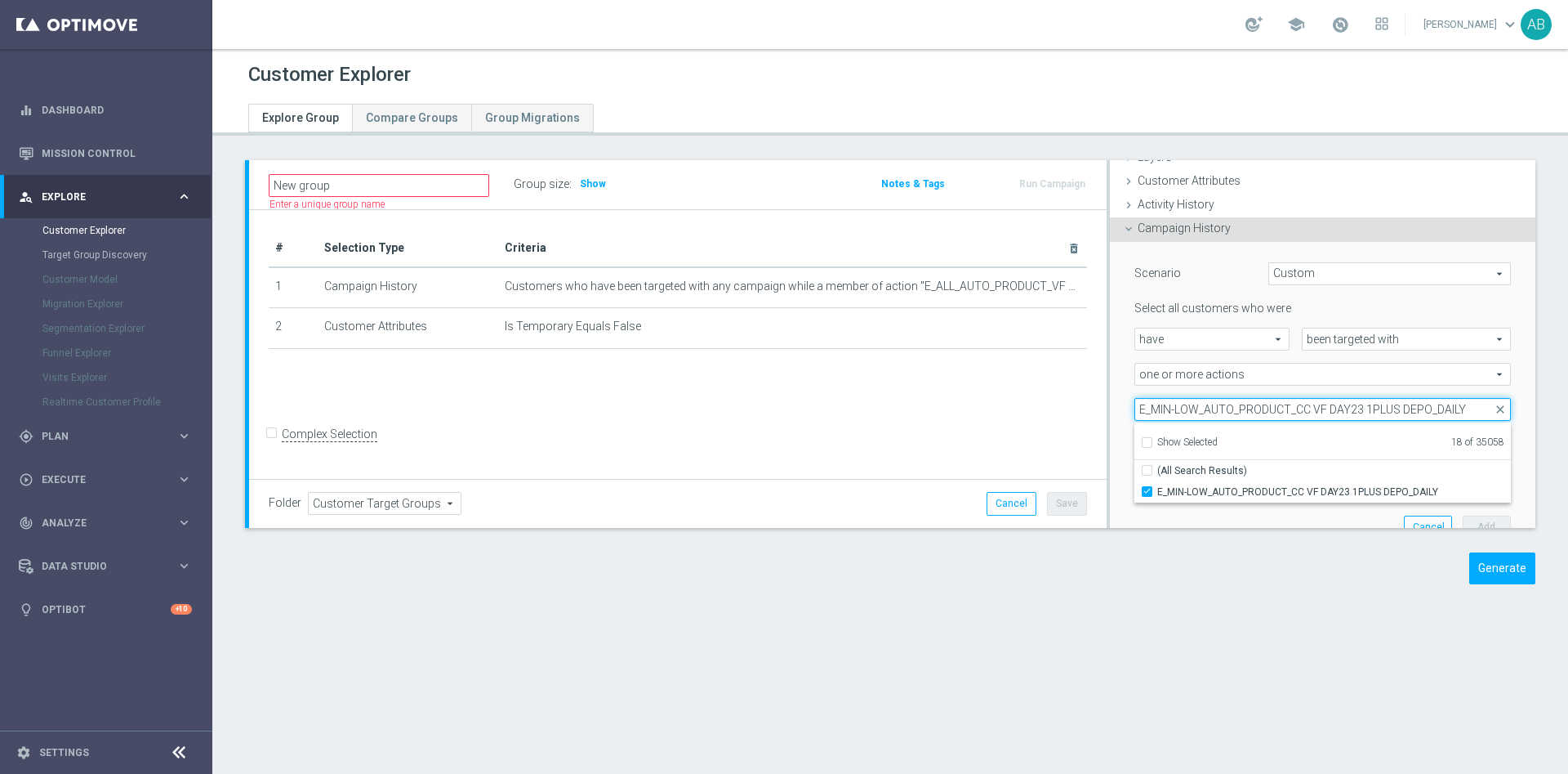
click at [1246, 407] on input "E_MIN-LOW_AUTO_PRODUCT_CC VF DAY23 1PLUS DEPO_DAILY" at bounding box center [1323, 409] width 377 height 23
paste input "VF BONUS DAY27"
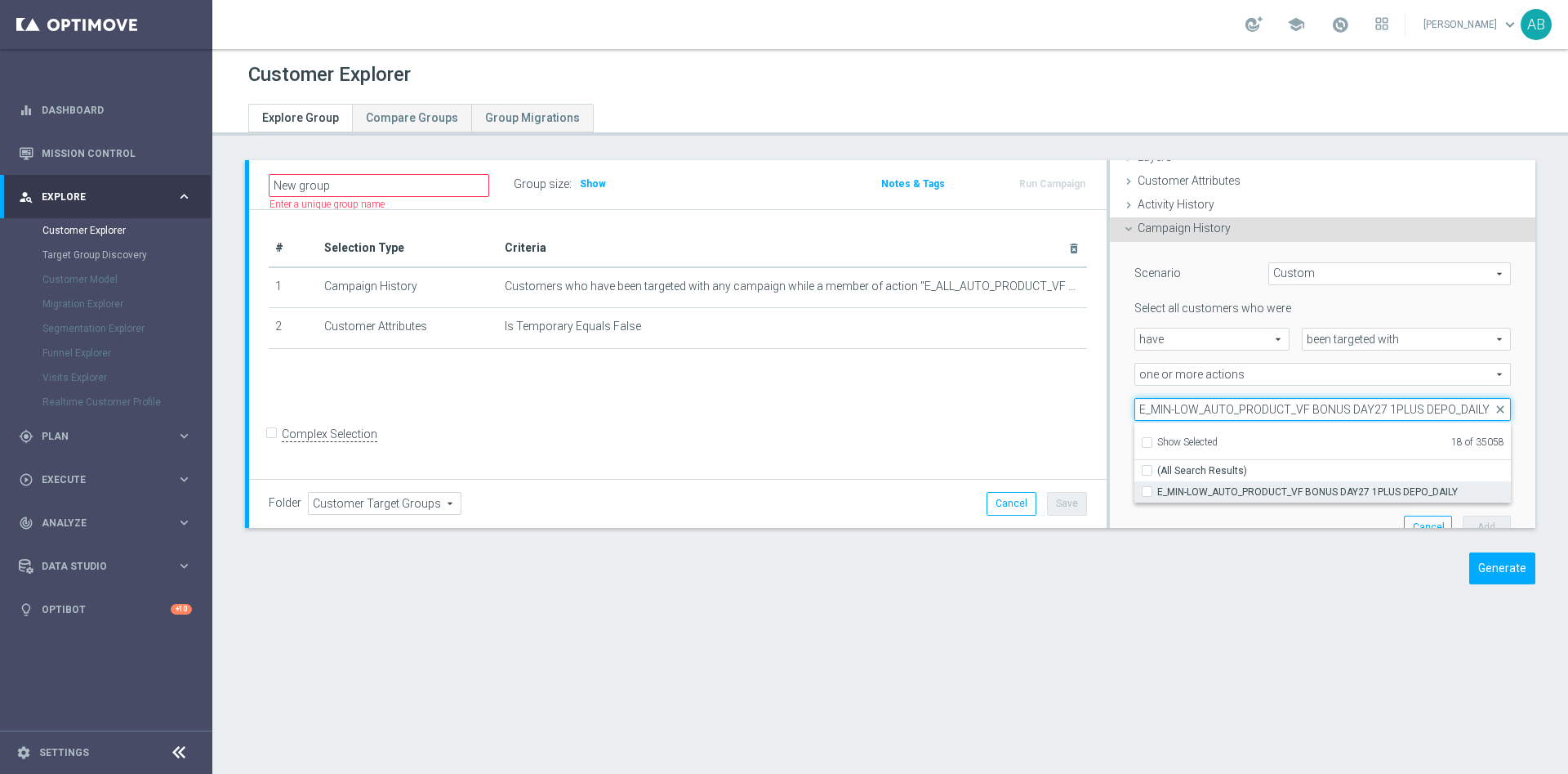
type input "E_MIN-LOW_AUTO_PRODUCT_VF BONUS DAY27 1PLUS DEPO_DAILY"
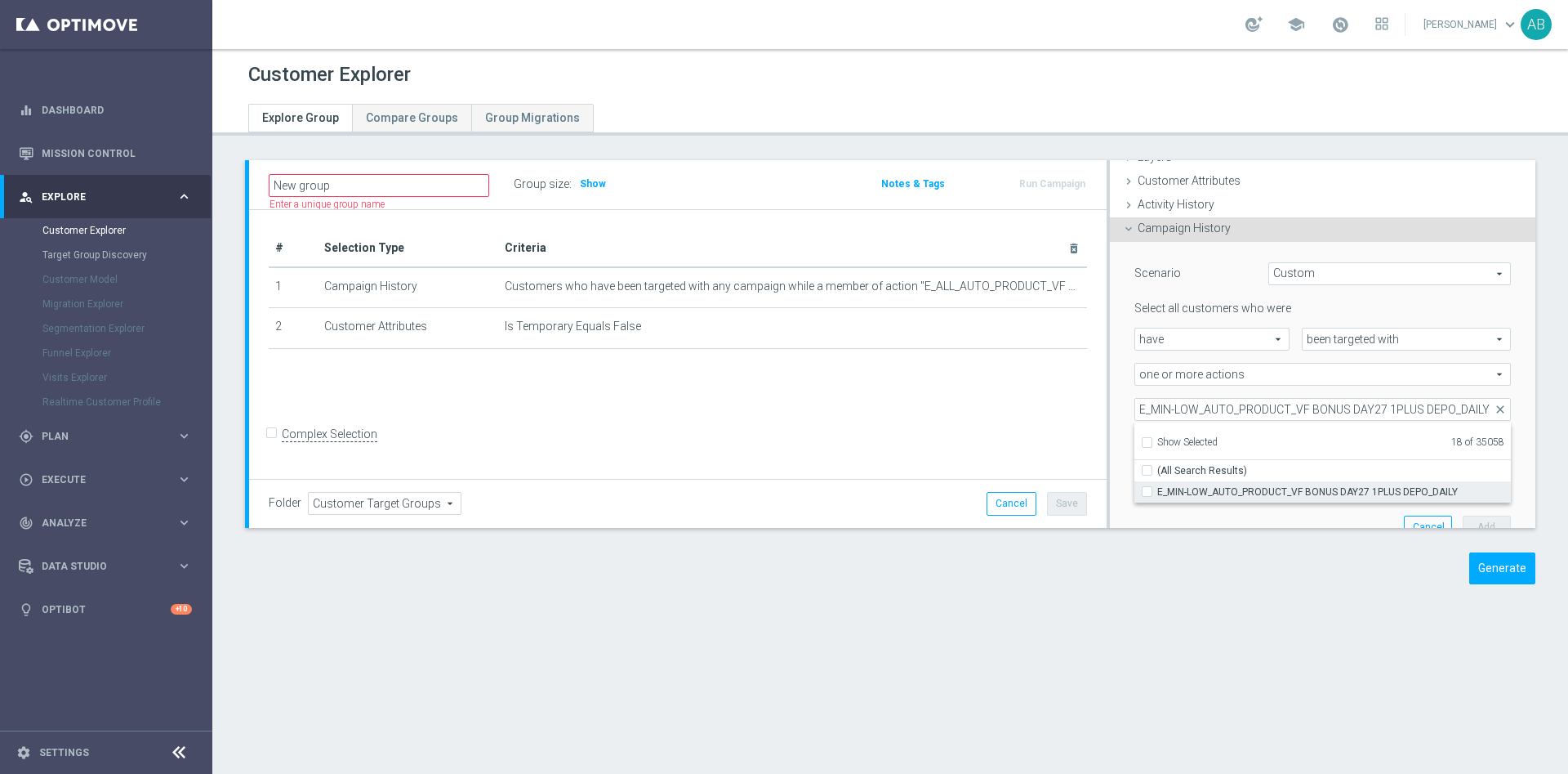
click at [1180, 493] on span "E_MIN-LOW_AUTO_PRODUCT_VF BONUS DAY27 1PLUS DEPO_DAILY" at bounding box center [1334, 492] width 354 height 13
click at [1157, 493] on input "E_MIN-LOW_AUTO_PRODUCT_VF BONUS DAY27 1PLUS DEPO_DAILY" at bounding box center [1153, 492] width 11 height 11
checkbox input "true"
type input "Selected 19 of 35058"
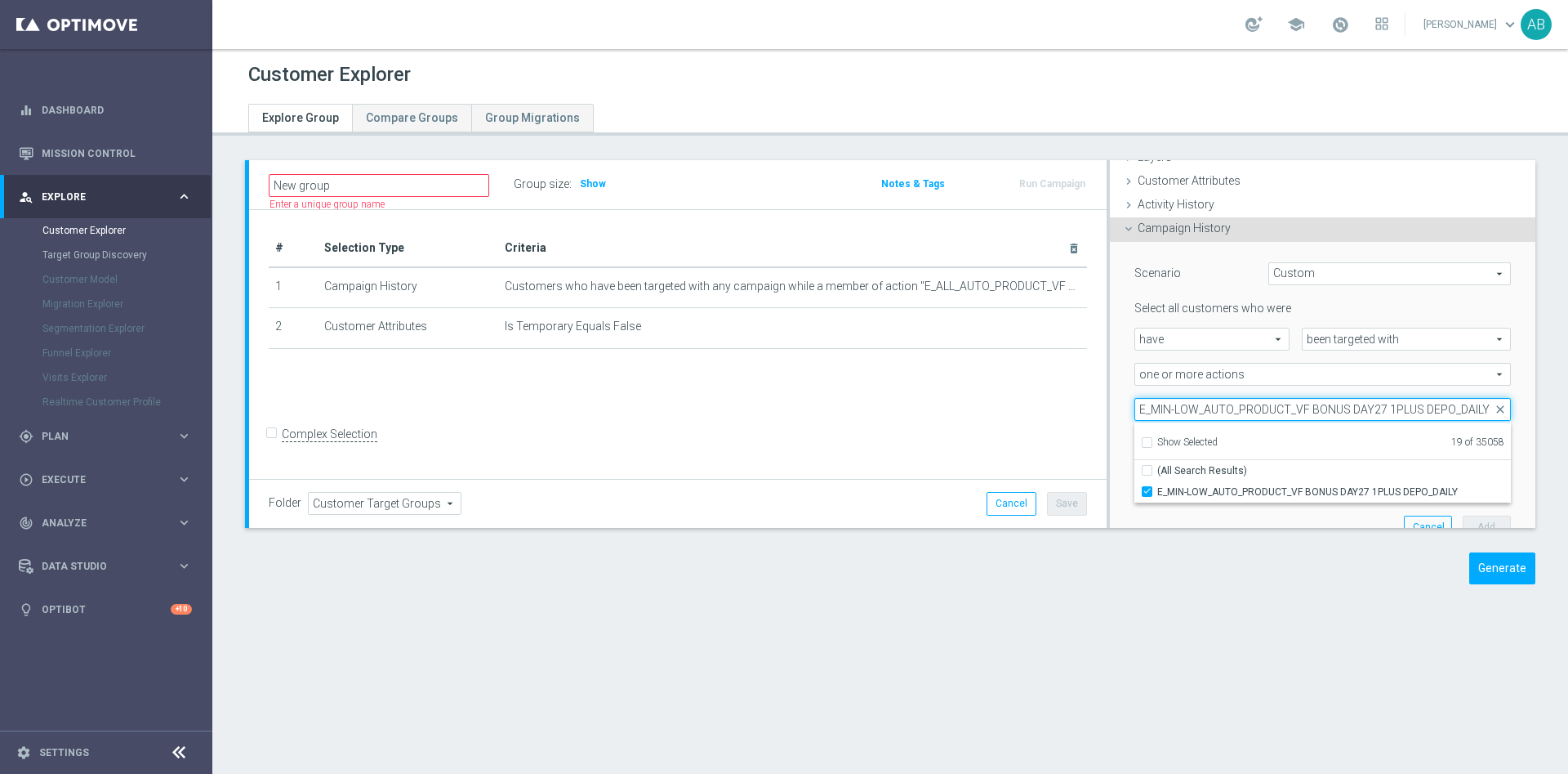
click at [1217, 408] on input "E_MIN-LOW_AUTO_PRODUCT_VF BONUS DAY27 1PLUS DEPO_DAILY" at bounding box center [1323, 409] width 377 height 23
paste input "ED-HIGH_AUTO_PRODUCT_VF DAY7 1PLUS DEPO A"
type input "E_MED-HIGH_AUTO_PRODUCT_VF DAY7 1PLUS DEPO A_DAILY"
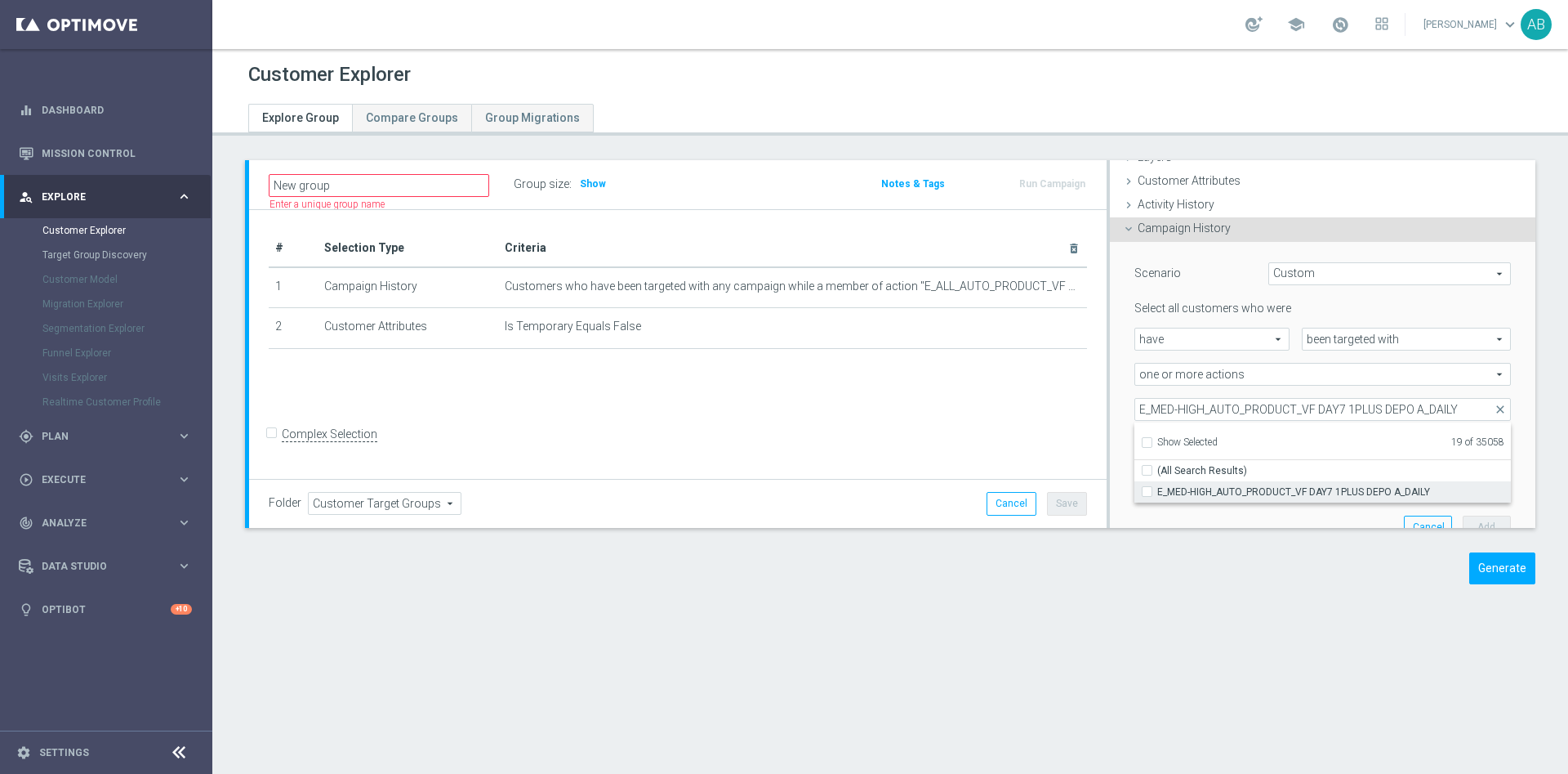
click at [1157, 496] on span "E_MED-HIGH_AUTO_PRODUCT_VF DAY7 1PLUS DEPO A_DAILY" at bounding box center [1334, 492] width 354 height 13
click at [1150, 496] on input "E_MED-HIGH_AUTO_PRODUCT_VF DAY7 1PLUS DEPO A_DAILY" at bounding box center [1153, 492] width 11 height 11
checkbox input "true"
type input "Selected 20 of 35058"
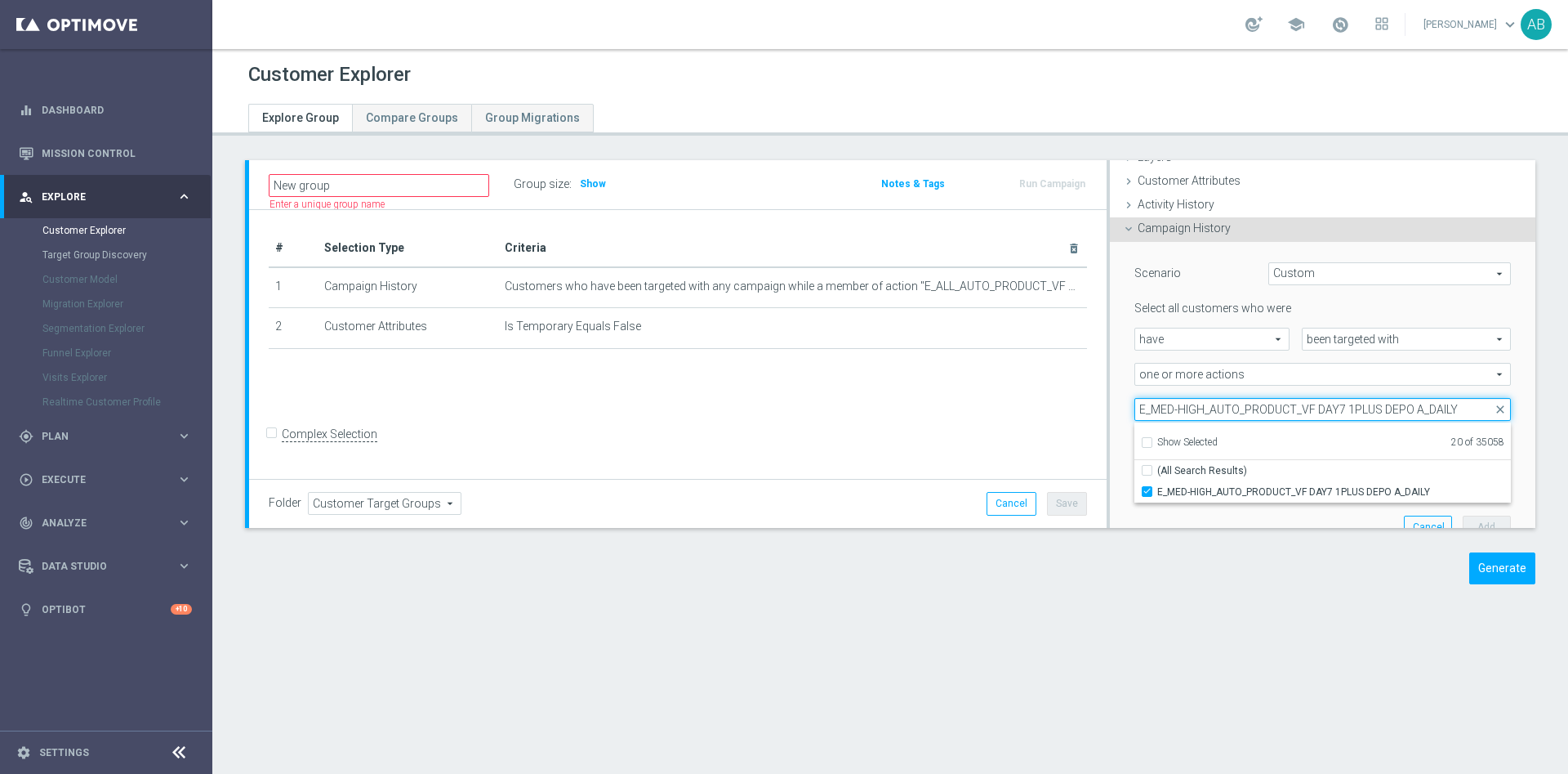
click at [1194, 407] on input "E_MED-HIGH_AUTO_PRODUCT_VF DAY7 1PLUS DEPO A_DAILY" at bounding box center [1323, 409] width 377 height 23
paste input "B"
type input "E_MED-HIGH_AUTO_PRODUCT_VF DAY7 1PLUS DEPO B_DAILY"
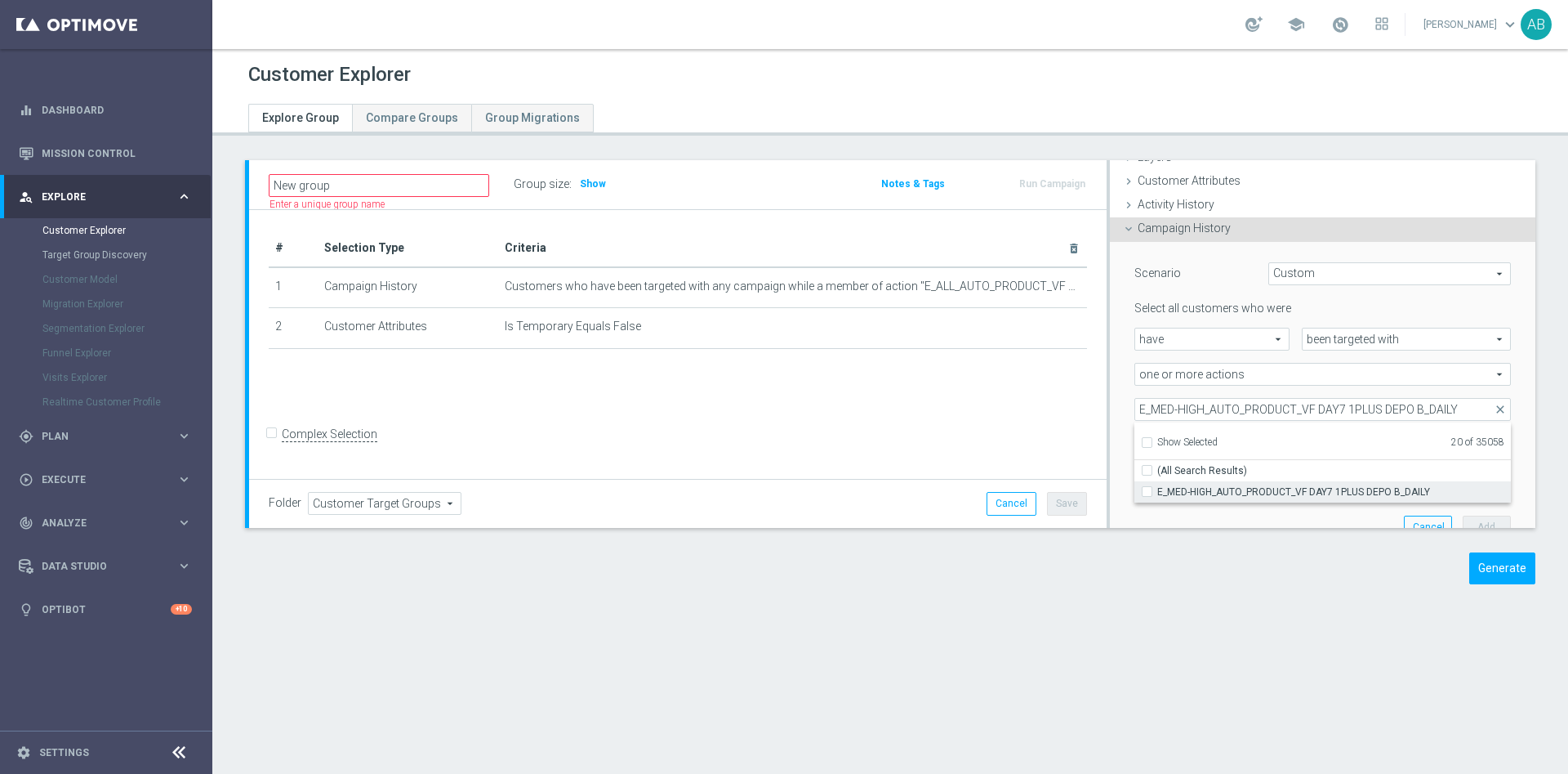
click at [1141, 500] on div "E_MED-HIGH_AUTO_PRODUCT_VF DAY7 1PLUS DEPO B_DAILY" at bounding box center [1323, 491] width 377 height 21
click at [1147, 494] on input "E_MED-HIGH_AUTO_PRODUCT_VF DAY7 1PLUS DEPO B_DAILY" at bounding box center [1153, 492] width 11 height 11
checkbox input "true"
type input "Selected 21 of 35058"
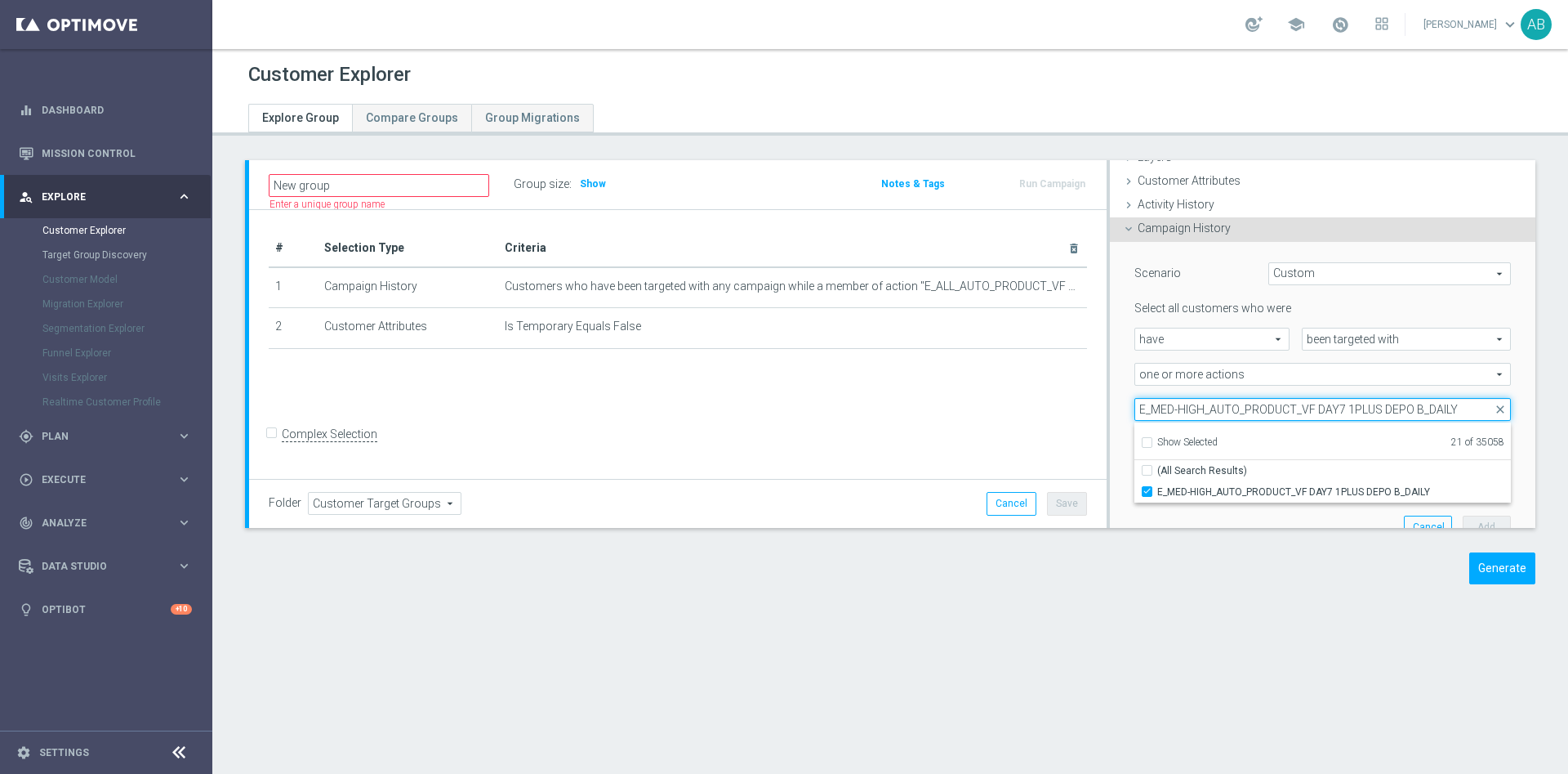
click at [1251, 403] on input "E_MED-HIGH_AUTO_PRODUCT_VF DAY7 1PLUS DEPO B_DAILY" at bounding box center [1323, 409] width 377 height 23
paste input "15 1PLUS DEPO A"
type input "E_MED-HIGH_AUTO_PRODUCT_VF DAY15 1PLUS DEPO A_DAILY"
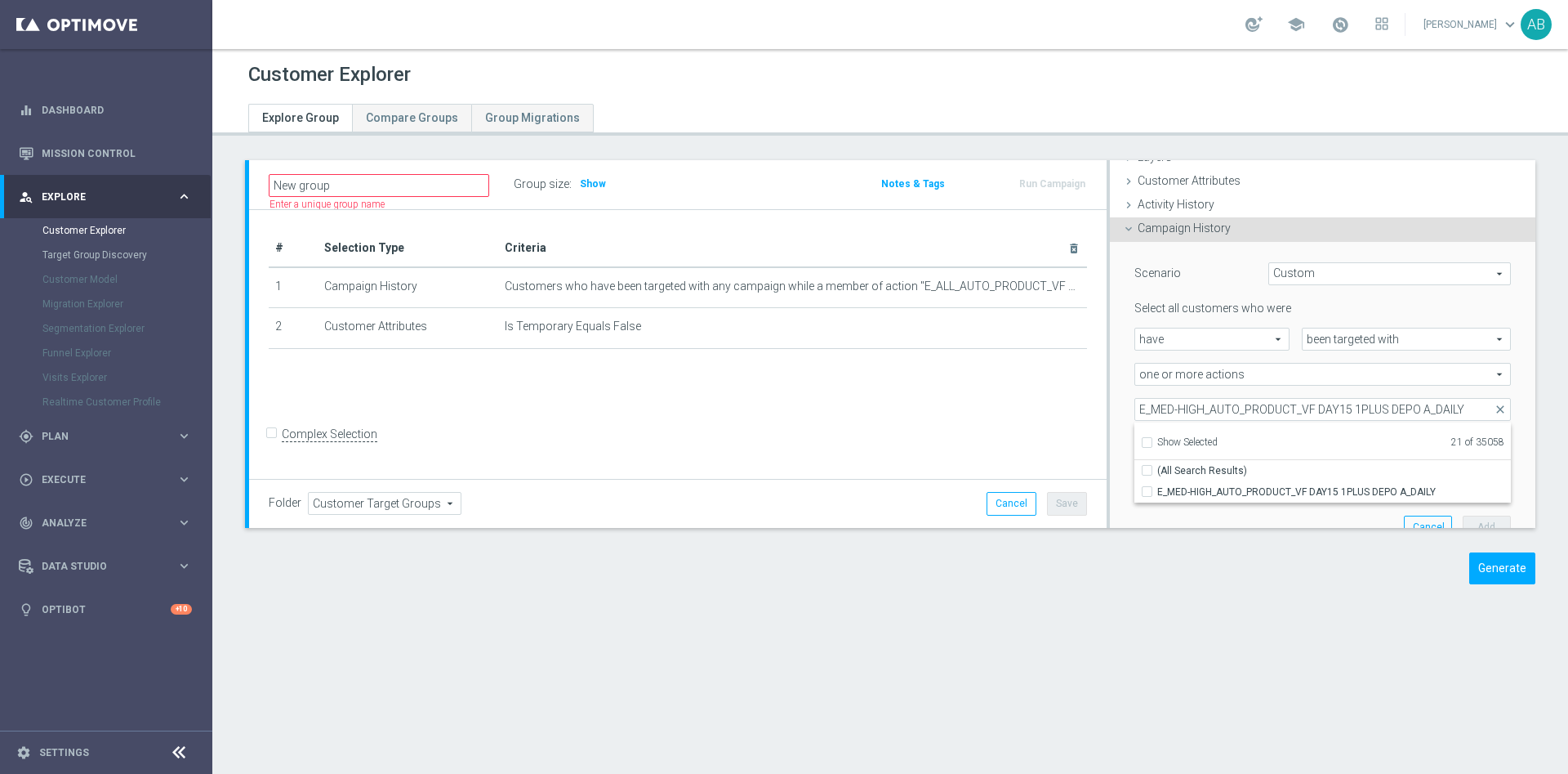
drag, startPoint x: 1160, startPoint y: 488, endPoint x: 1159, endPoint y: 565, distance: 77.0
click at [1159, 489] on span "E_MED-HIGH_AUTO_PRODUCT_VF DAY15 1PLUS DEPO A_DAILY" at bounding box center [1334, 492] width 354 height 13
click at [1135, 494] on div "E_MED-HIGH_AUTO_PRODUCT_VF DAY15 1PLUS DEPO A_DAILY" at bounding box center [1323, 491] width 377 height 21
click at [1147, 491] on input "E_MED-HIGH_AUTO_PRODUCT_VF DAY15 1PLUS DEPO A_DAILY" at bounding box center [1153, 492] width 11 height 11
checkbox input "true"
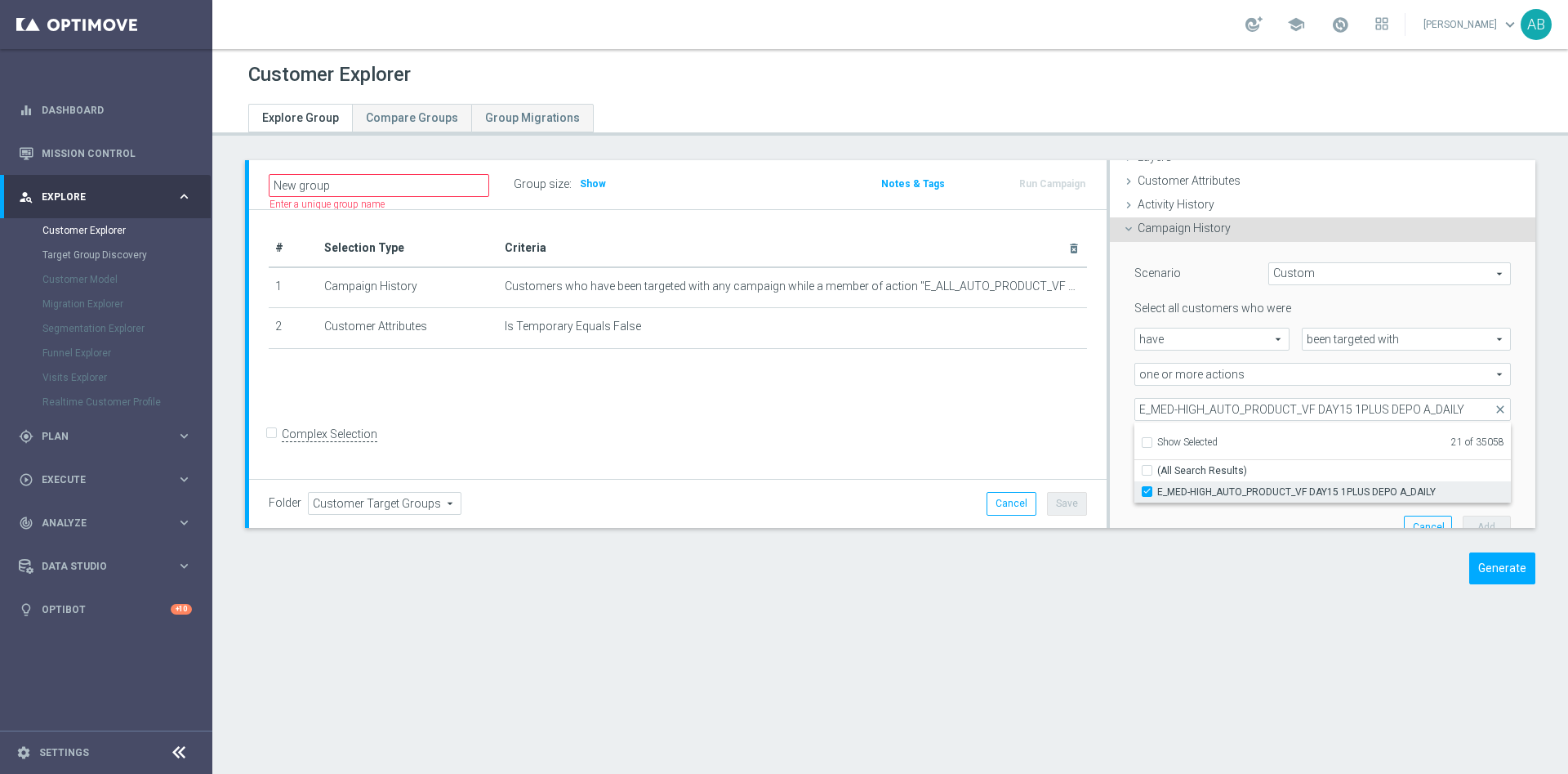
type input "Selected 22 of 35058"
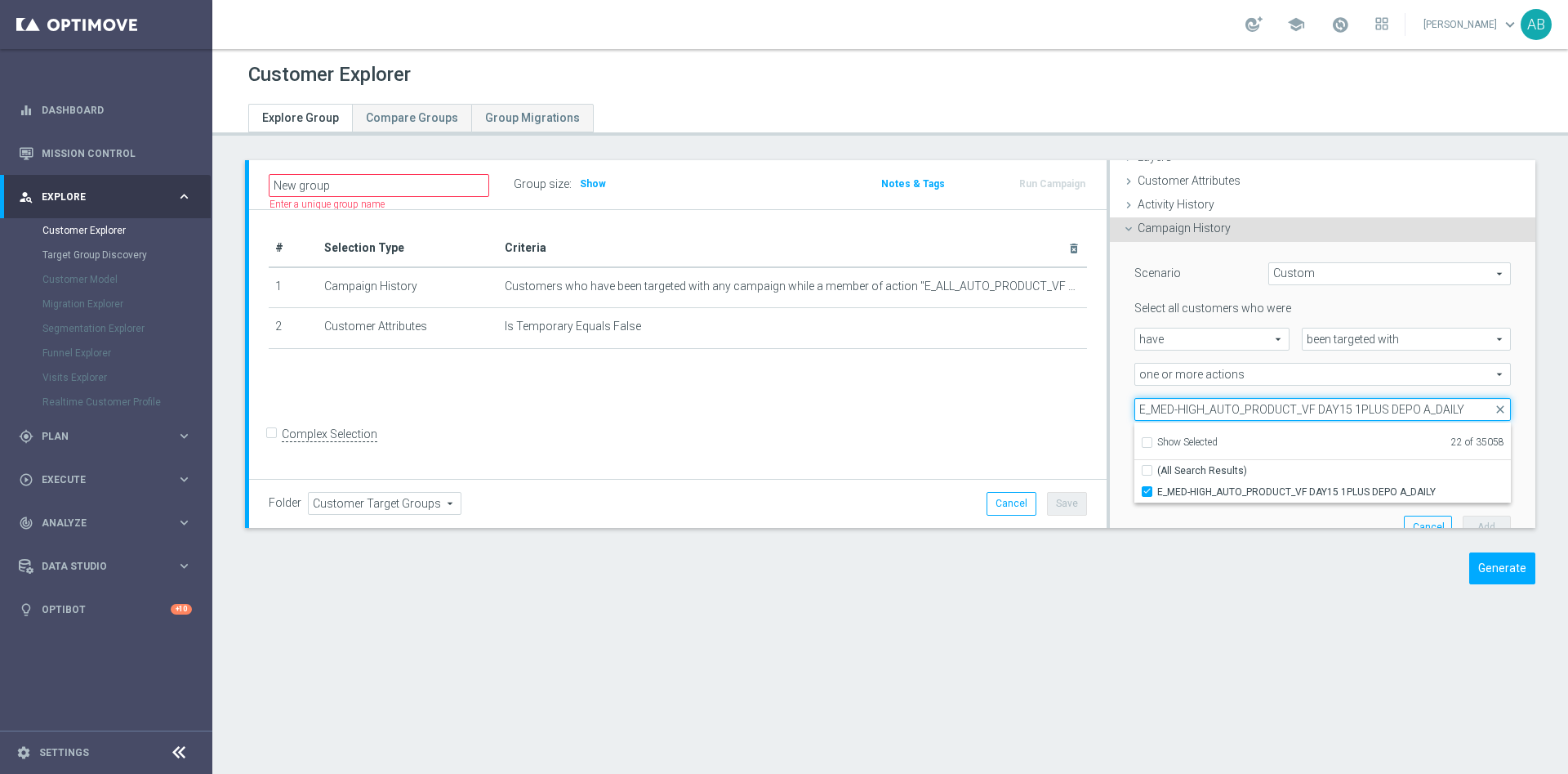
click at [1238, 414] on input "E_MED-HIGH_AUTO_PRODUCT_VF DAY15 1PLUS DEPO A_DAILY" at bounding box center [1323, 409] width 377 height 23
paste input "B"
type input "E_MED-HIGH_AUTO_PRODUCT_VF DAY15 1PLUS DEPO B_DAILY"
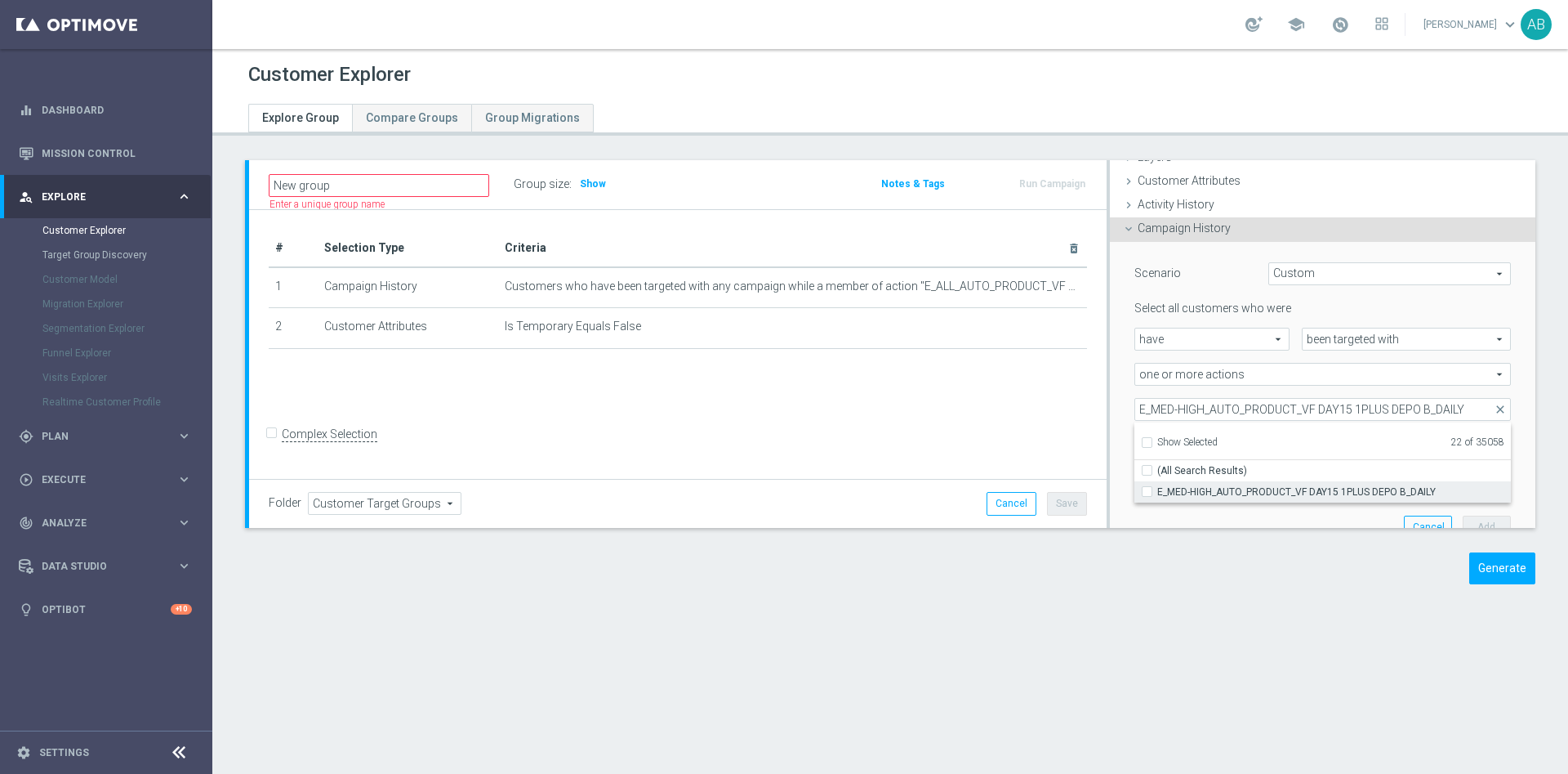
click at [1164, 492] on span "E_MED-HIGH_AUTO_PRODUCT_VF DAY15 1PLUS DEPO B_DAILY" at bounding box center [1334, 492] width 354 height 13
click at [1157, 492] on input "E_MED-HIGH_AUTO_PRODUCT_VF DAY15 1PLUS DEPO B_DAILY" at bounding box center [1153, 492] width 11 height 11
checkbox input "true"
type input "Selected 23 of 35058"
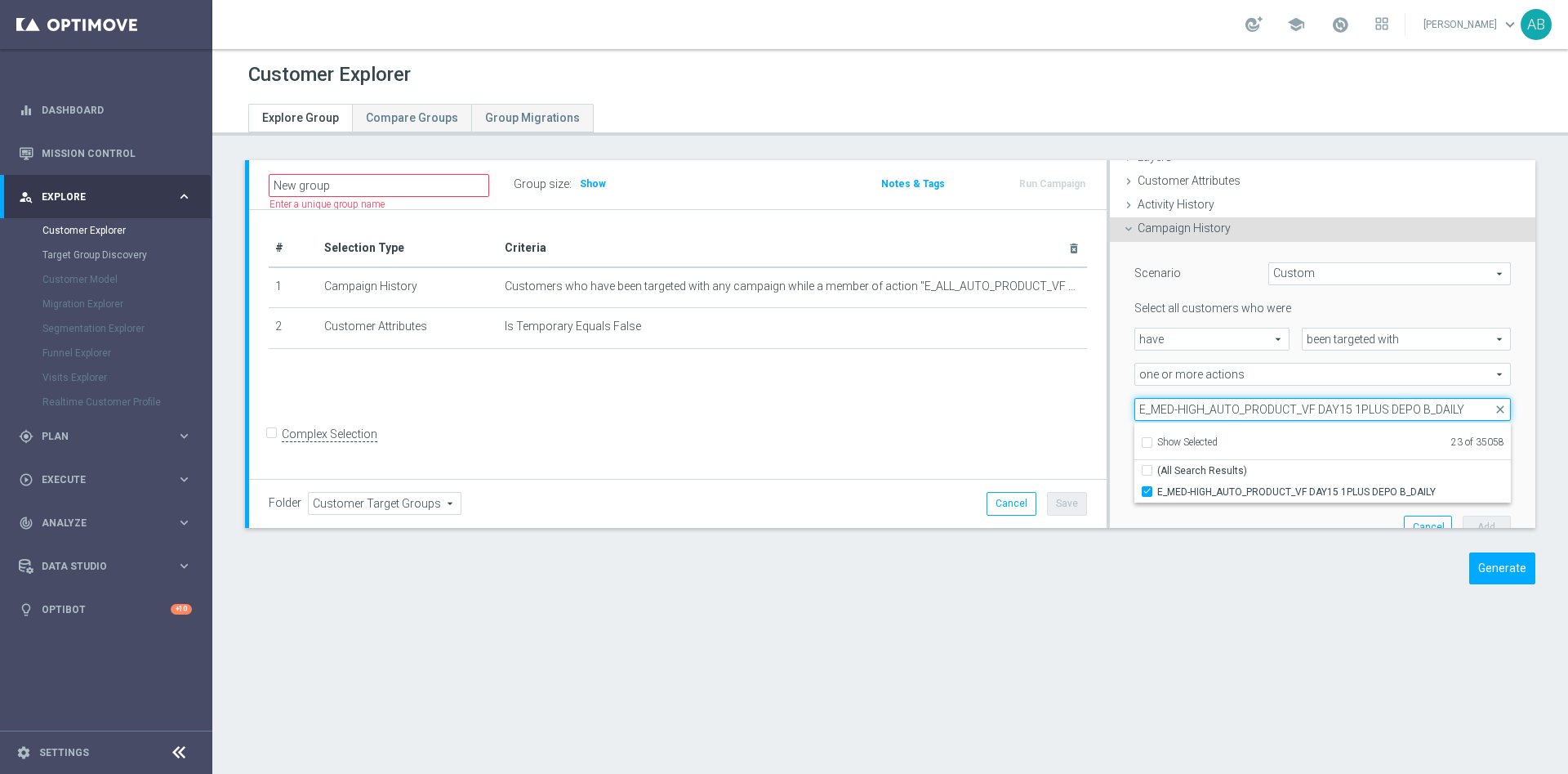
click at [1215, 412] on input "E_MED-HIGH_AUTO_PRODUCT_VF DAY15 1PLUS DEPO B_DAILY" at bounding box center [1323, 409] width 377 height 23
paste input "20 1PLUS DEPO A"
type input "E_MED-HIGH_AUTO_PRODUCT_VF DAY20 1PLUS DEPO A_DAILY"
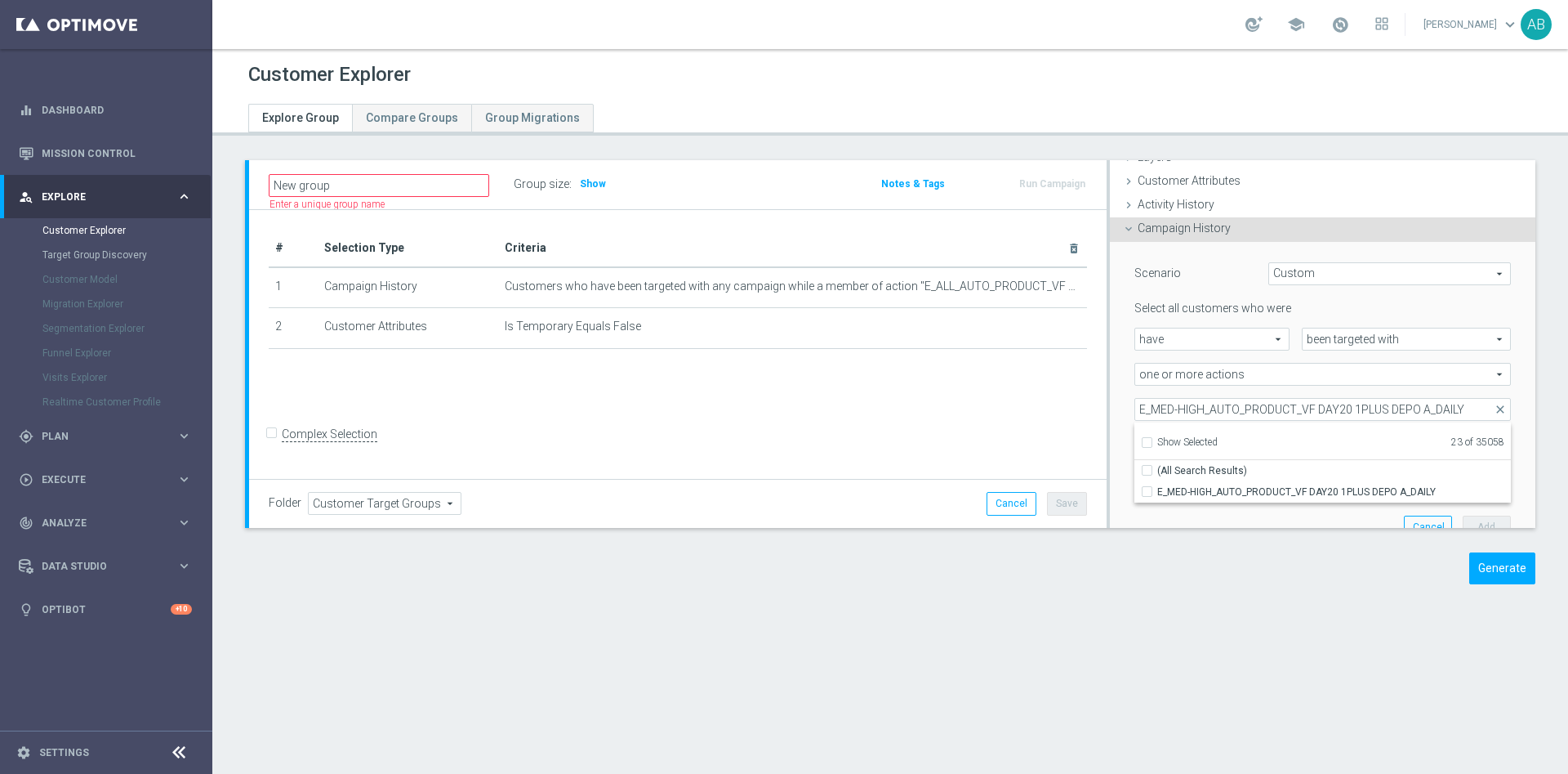
click at [1147, 487] on input "E_MED-HIGH_AUTO_PRODUCT_VF DAY20 1PLUS DEPO A_DAILY" at bounding box center [1153, 492] width 11 height 11
checkbox input "true"
type input "Selected 24 of 35058"
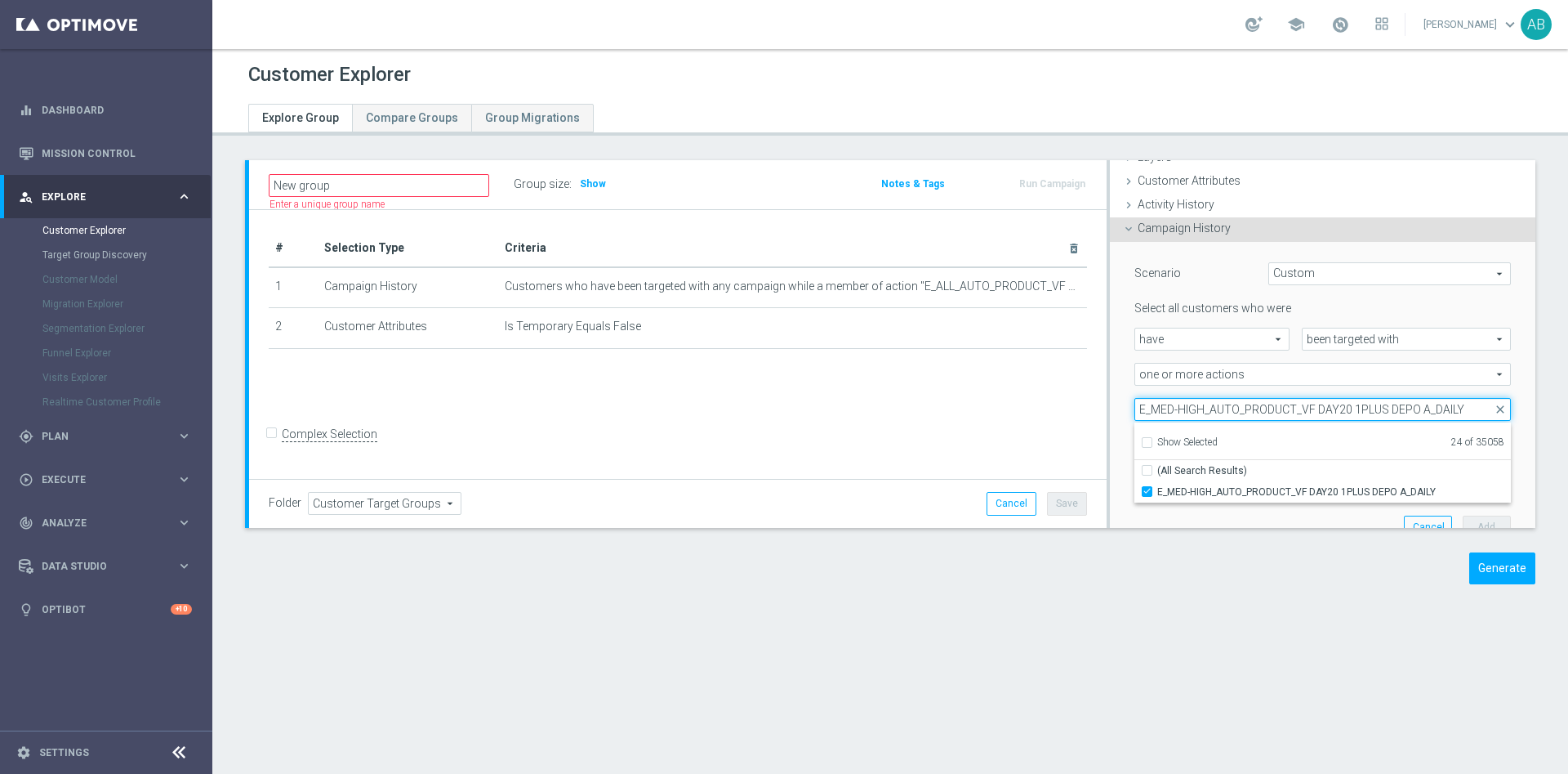
click at [1255, 407] on input "E_MED-HIGH_AUTO_PRODUCT_VF DAY20 1PLUS DEPO A_DAILY" at bounding box center [1323, 409] width 377 height 23
click at [1254, 407] on input "E_MED-HIGH_AUTO_PRODUCT_VF DAY20 1PLUS DEPO A_DAILY" at bounding box center [1323, 409] width 377 height 23
paste input "E_MED-HIGH_AUTO_PRODUCT_VF DAY20 1PLUS DEPO B_DAILY"
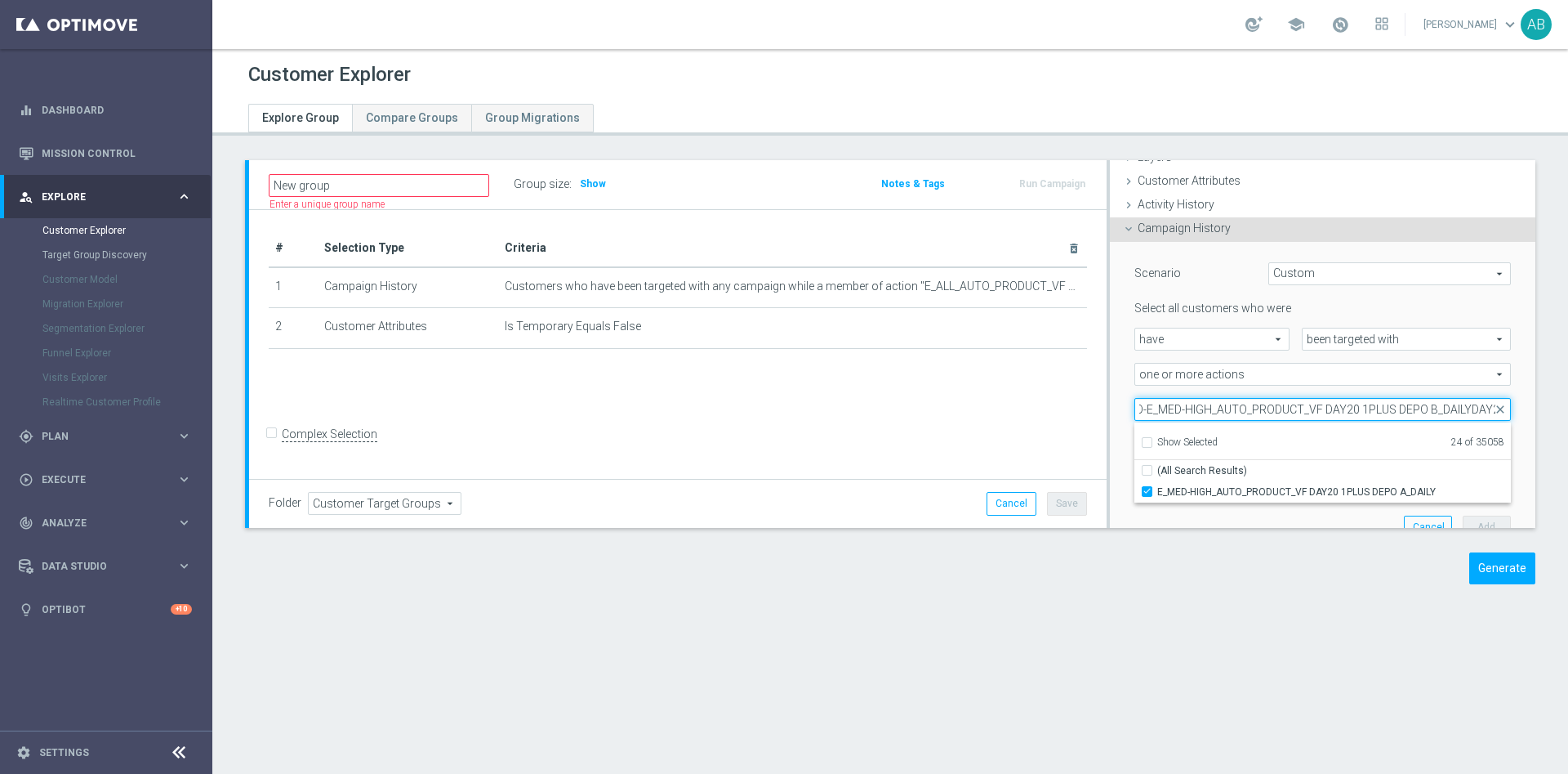
click at [1254, 407] on input "E_MED-E_MED-HIGH_AUTO_PRODUCT_VF DAY20 1PLUS DEPO B_DAILYDAY20 1PLUS DEPO A_DAI…" at bounding box center [1323, 409] width 377 height 23
paste input "HIGH_AUTO_PRODUCT_VF DAY20 1PLUS DEPO B"
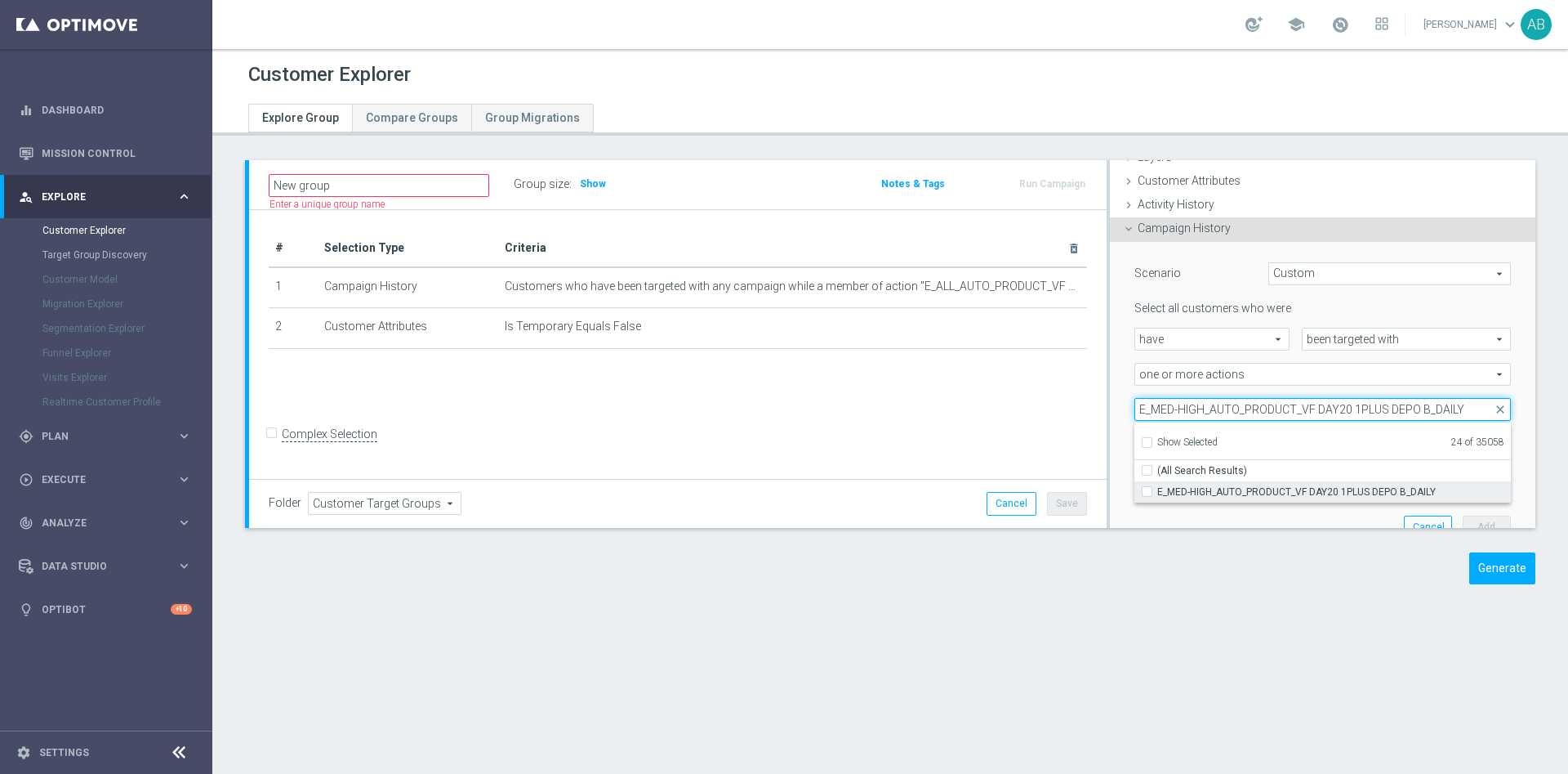
type input "E_MED-HIGH_AUTO_PRODUCT_VF DAY20 1PLUS DEPO B_DAILY"
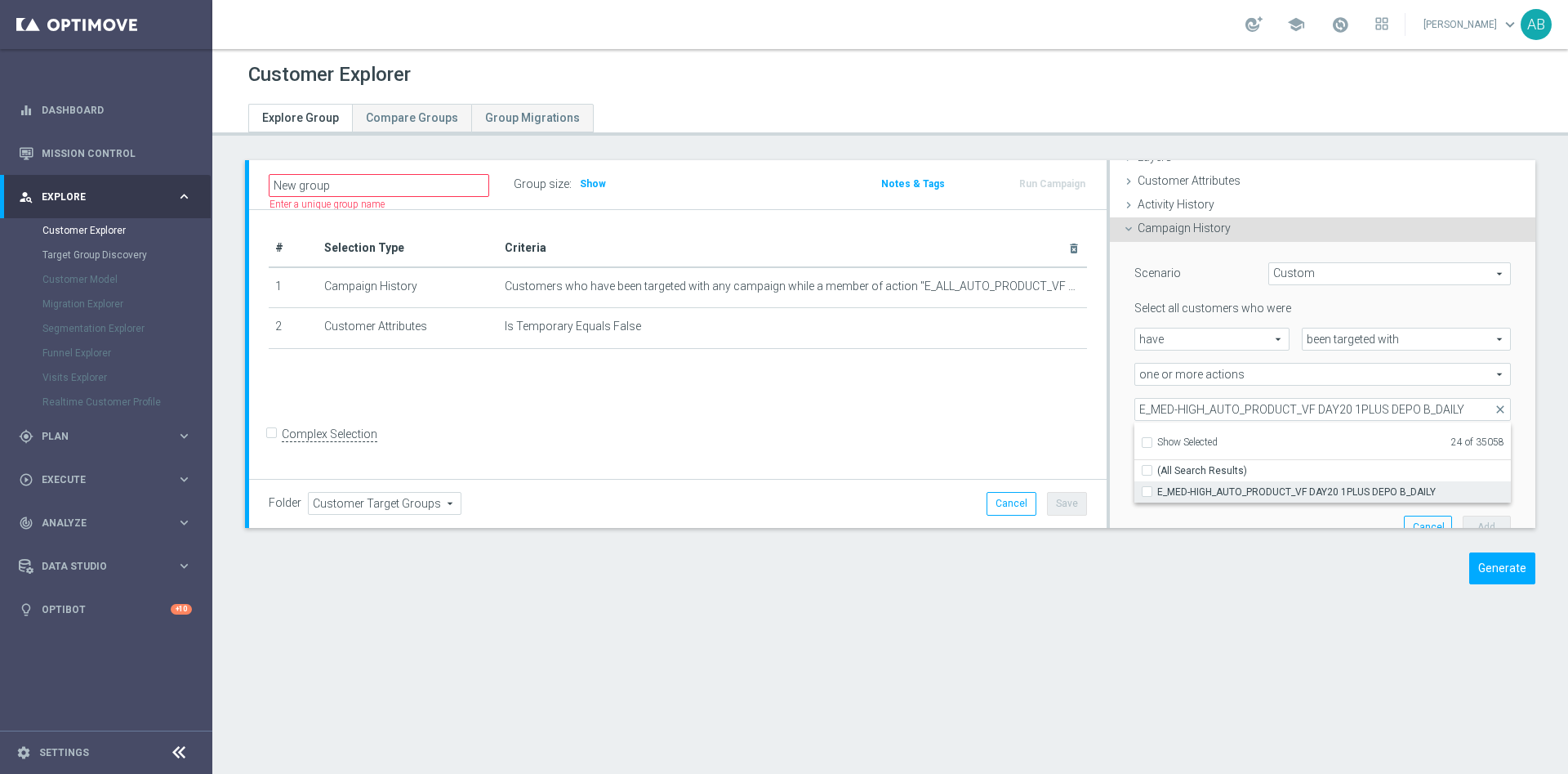
click at [1157, 493] on span "E_MED-HIGH_AUTO_PRODUCT_VF DAY20 1PLUS DEPO B_DAILY" at bounding box center [1334, 492] width 354 height 13
click at [1153, 493] on input "E_MED-HIGH_AUTO_PRODUCT_VF DAY20 1PLUS DEPO B_DAILY" at bounding box center [1153, 492] width 11 height 11
checkbox input "true"
type input "Selected 25 of 35058"
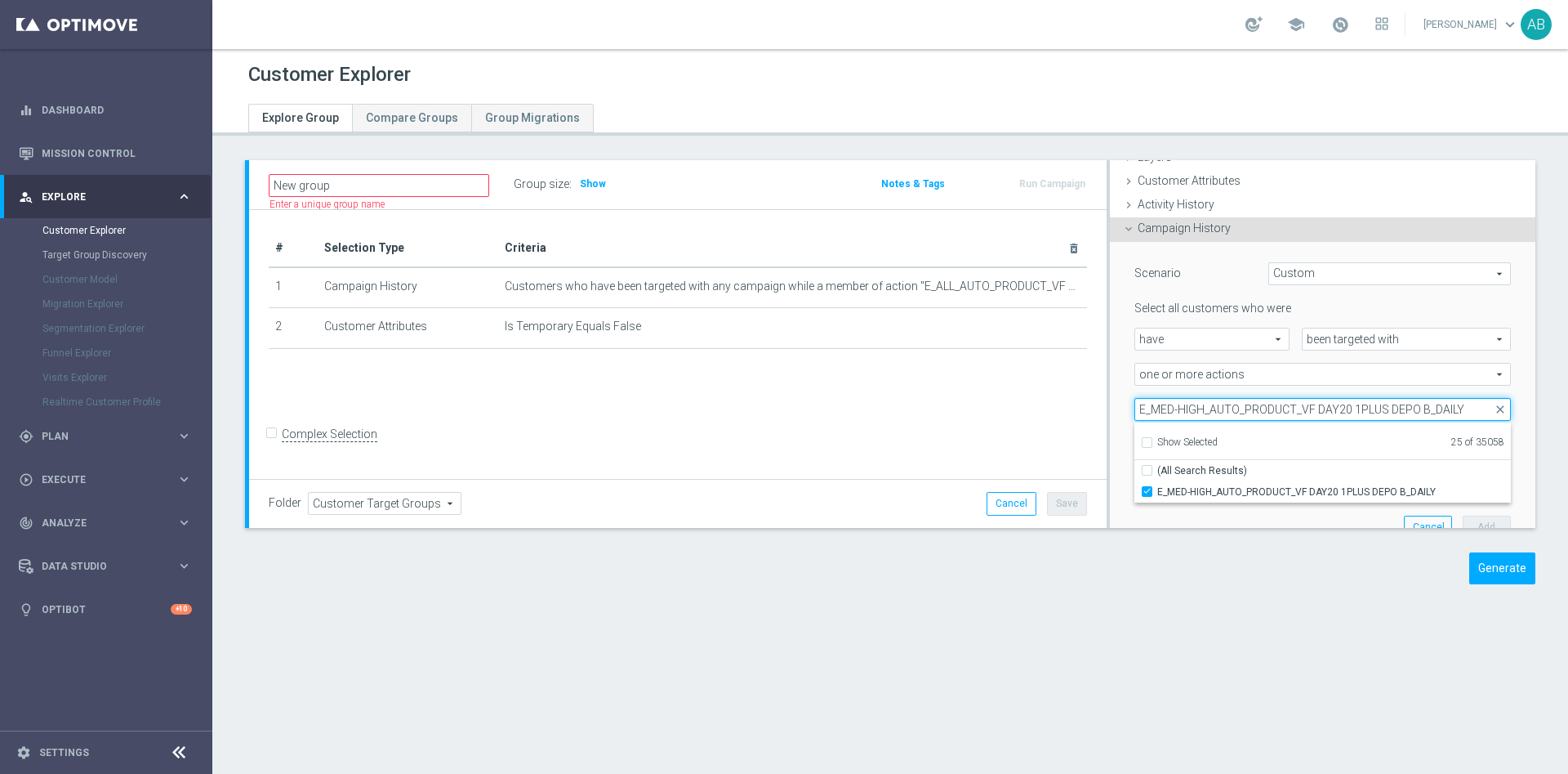
click at [1135, 418] on input "E_MED-HIGH_AUTO_PRODUCT_VF DAY20 1PLUS DEPO B_DAILY" at bounding box center [1323, 409] width 377 height 23
paste input "CC VF DAY23 1PLUS DEPO"
type input "E_MED-HIGH_AUTO_PRODUCT_CC VF DAY23 1PLUS DEPO_DAILY"
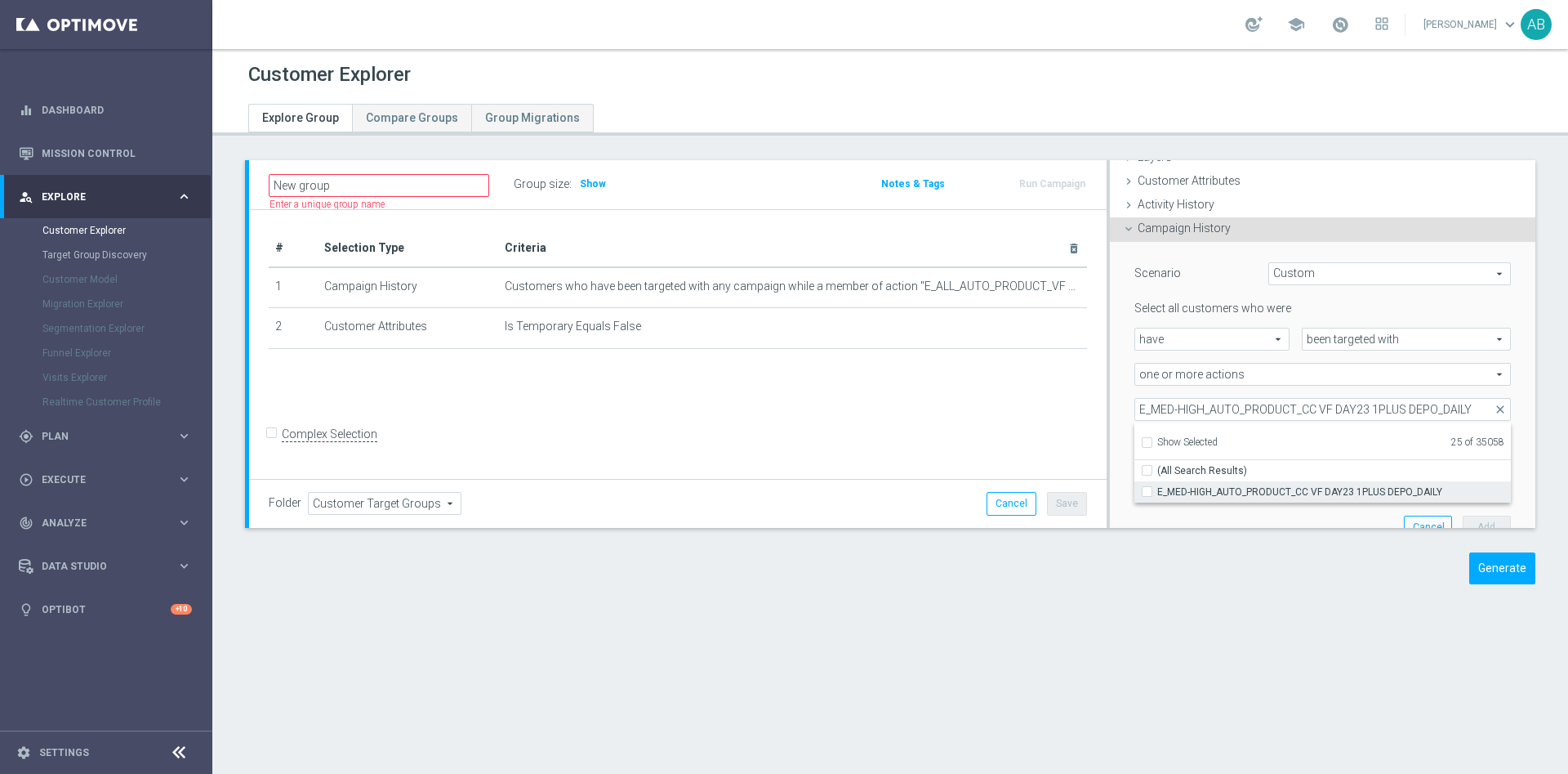
click at [1135, 498] on div "E_MED-HIGH_AUTO_PRODUCT_CC VF DAY23 1PLUS DEPO_DAILY" at bounding box center [1323, 491] width 377 height 21
click at [1147, 490] on input "E_MED-HIGH_AUTO_PRODUCT_CC VF DAY23 1PLUS DEPO_DAILY" at bounding box center [1153, 492] width 11 height 11
checkbox input "true"
type input "Selected 26 of 35058"
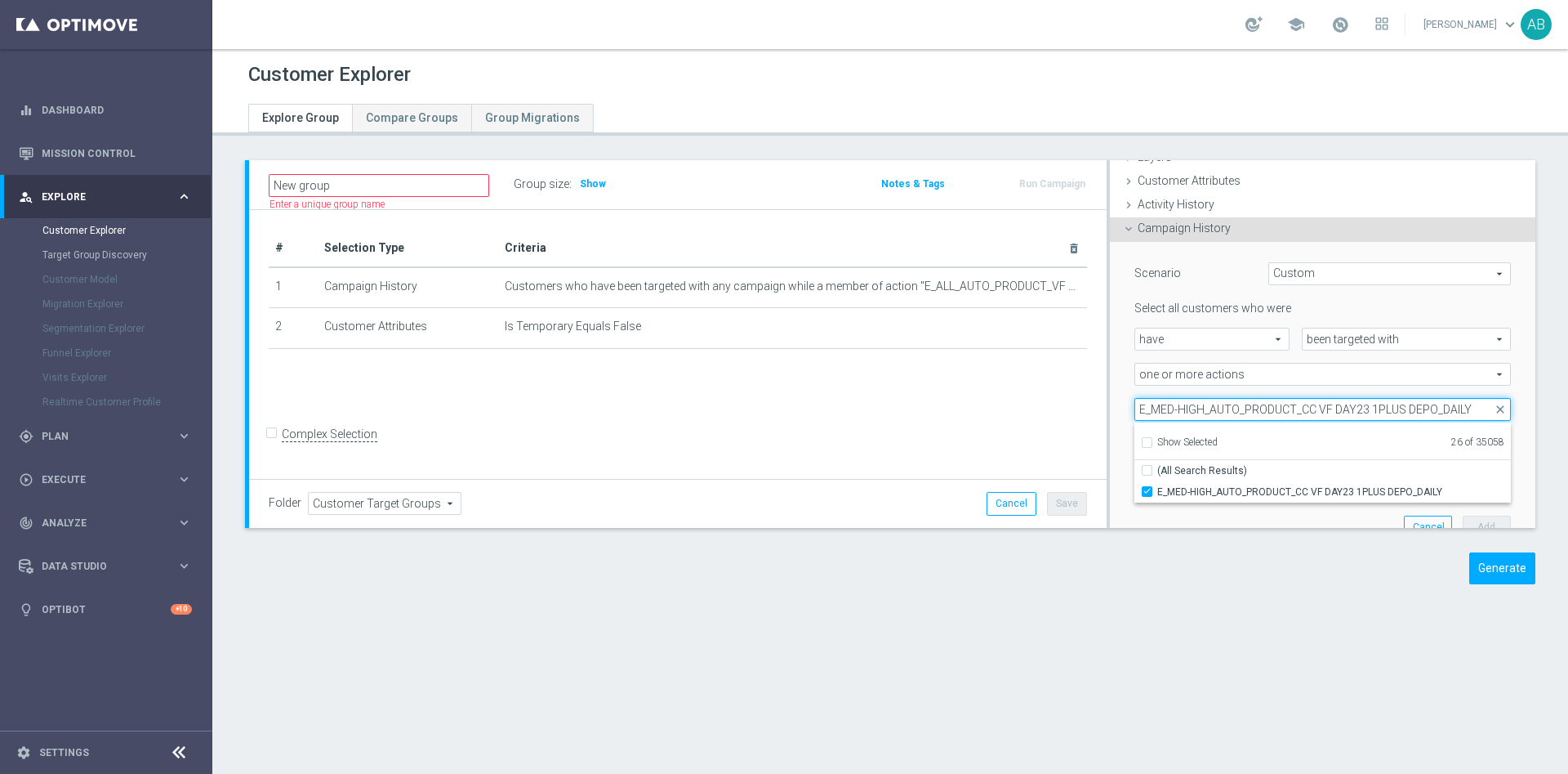
click at [1243, 416] on input "E_MED-HIGH_AUTO_PRODUCT_CC VF DAY23 1PLUS DEPO_DAILY" at bounding box center [1323, 409] width 377 height 23
paste input "VF BONUS DAY27"
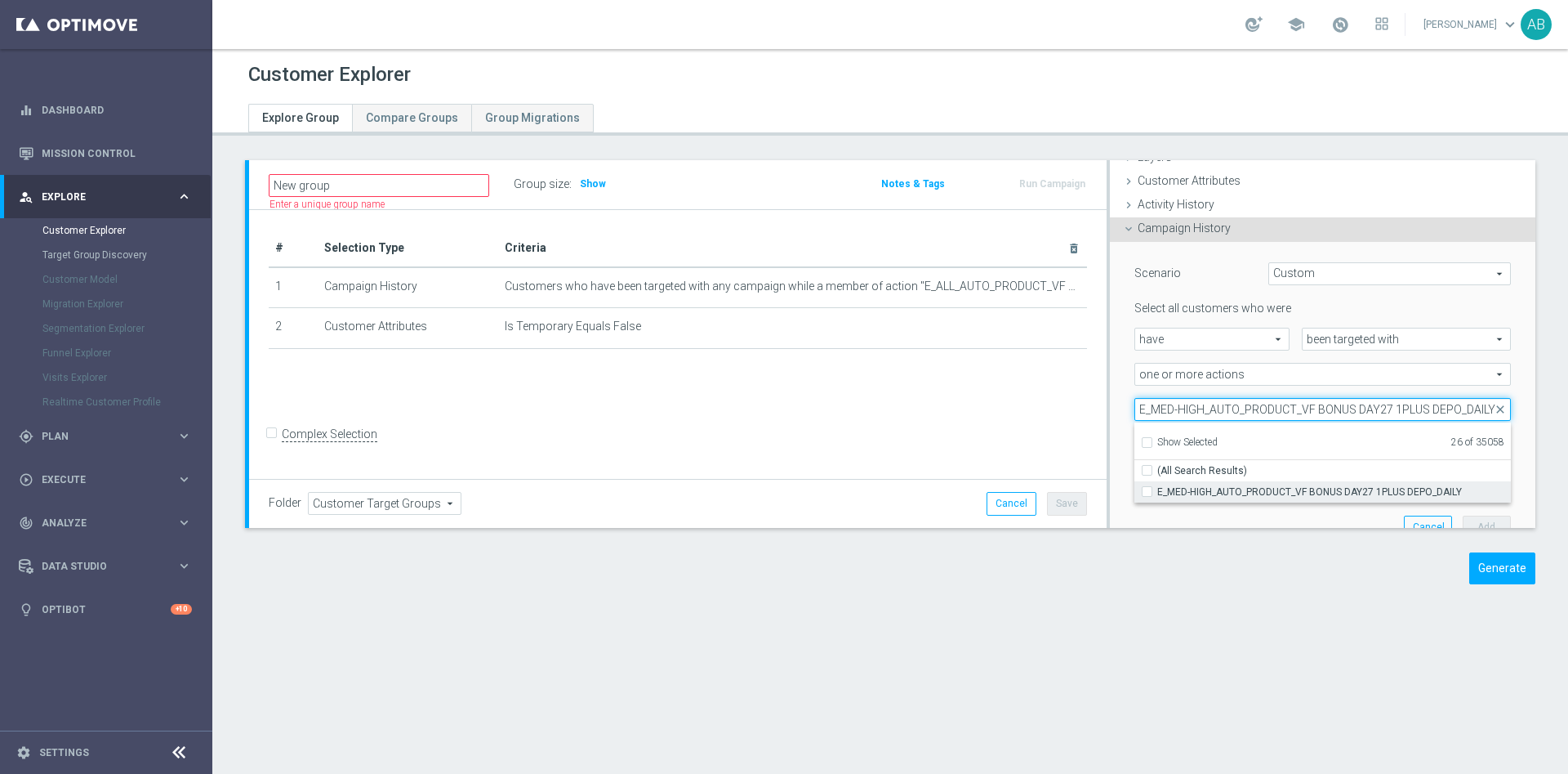
type input "E_MED-HIGH_AUTO_PRODUCT_VF BONUS DAY27 1PLUS DEPO_DAILY"
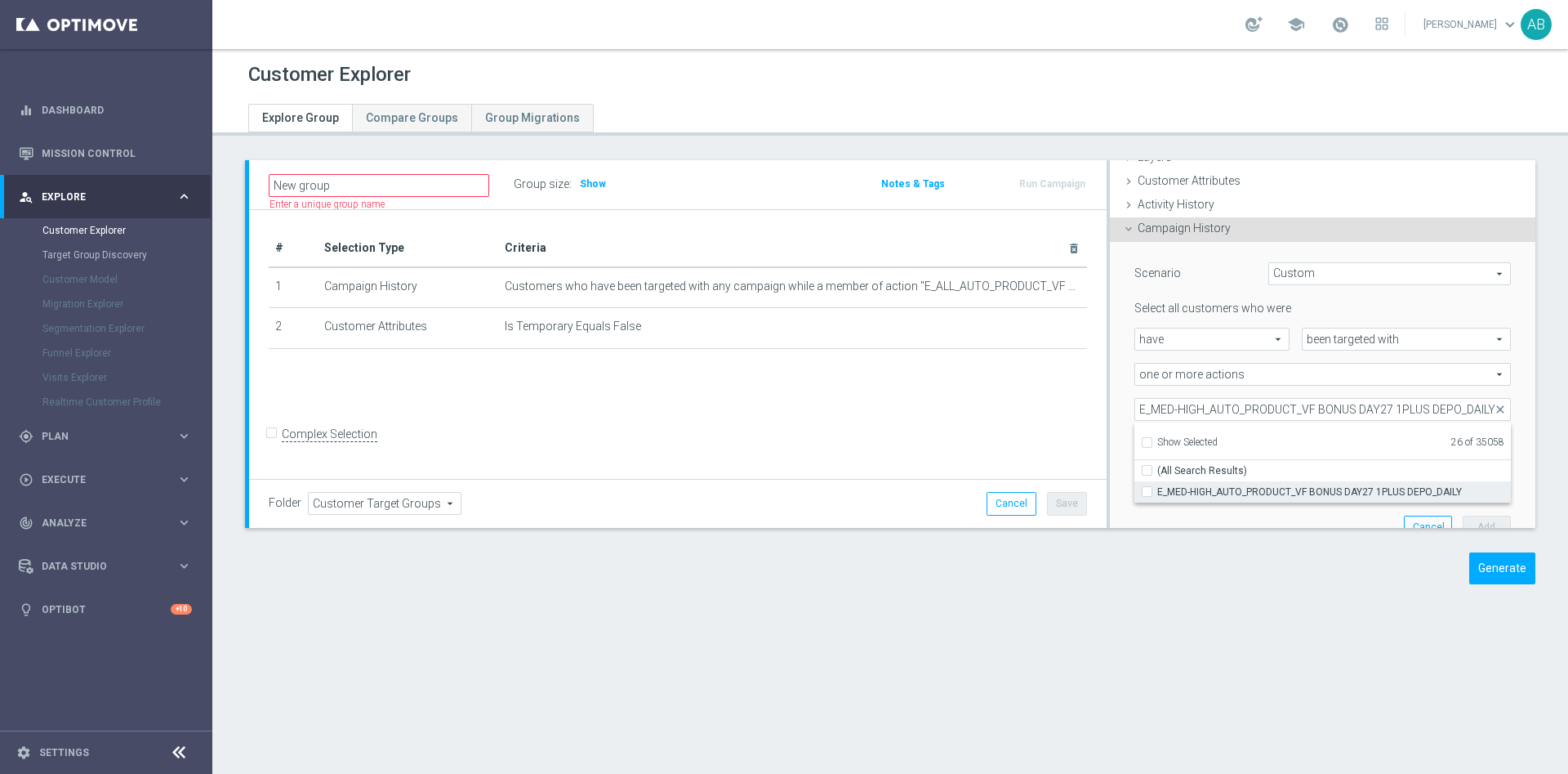
click at [1192, 487] on span "E_MED-HIGH_AUTO_PRODUCT_VF BONUS DAY27 1PLUS DEPO_DAILY" at bounding box center [1334, 492] width 354 height 13
click at [1157, 487] on input "E_MED-HIGH_AUTO_PRODUCT_VF BONUS DAY27 1PLUS DEPO_DAILY" at bounding box center [1153, 492] width 11 height 11
checkbox input "true"
type input "Selected 27 of 35058"
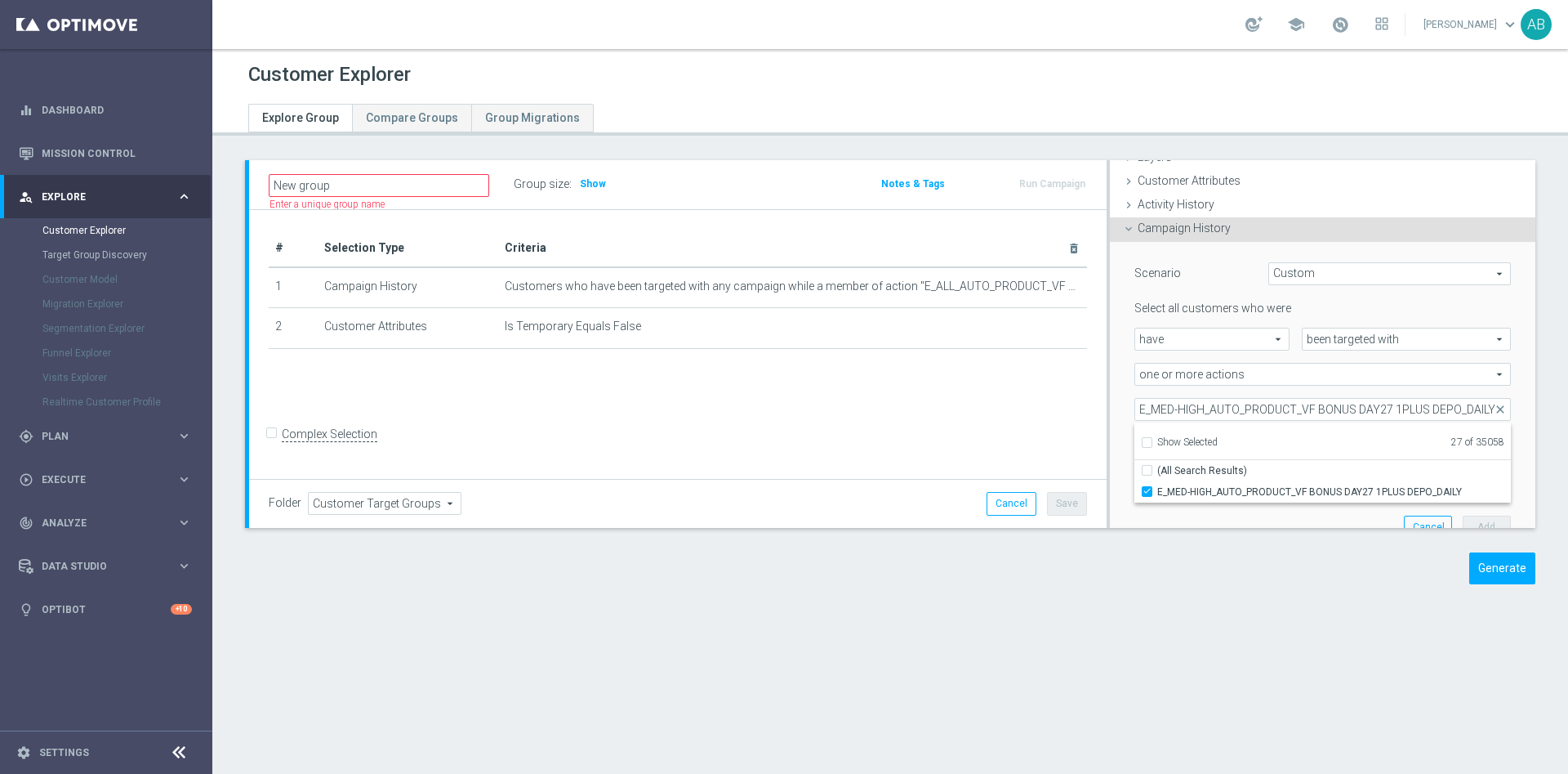
click at [1093, 351] on div "# Selection Type Criteria delete_forever 1 Campaign History Customers who have …" at bounding box center [677, 345] width 858 height 270
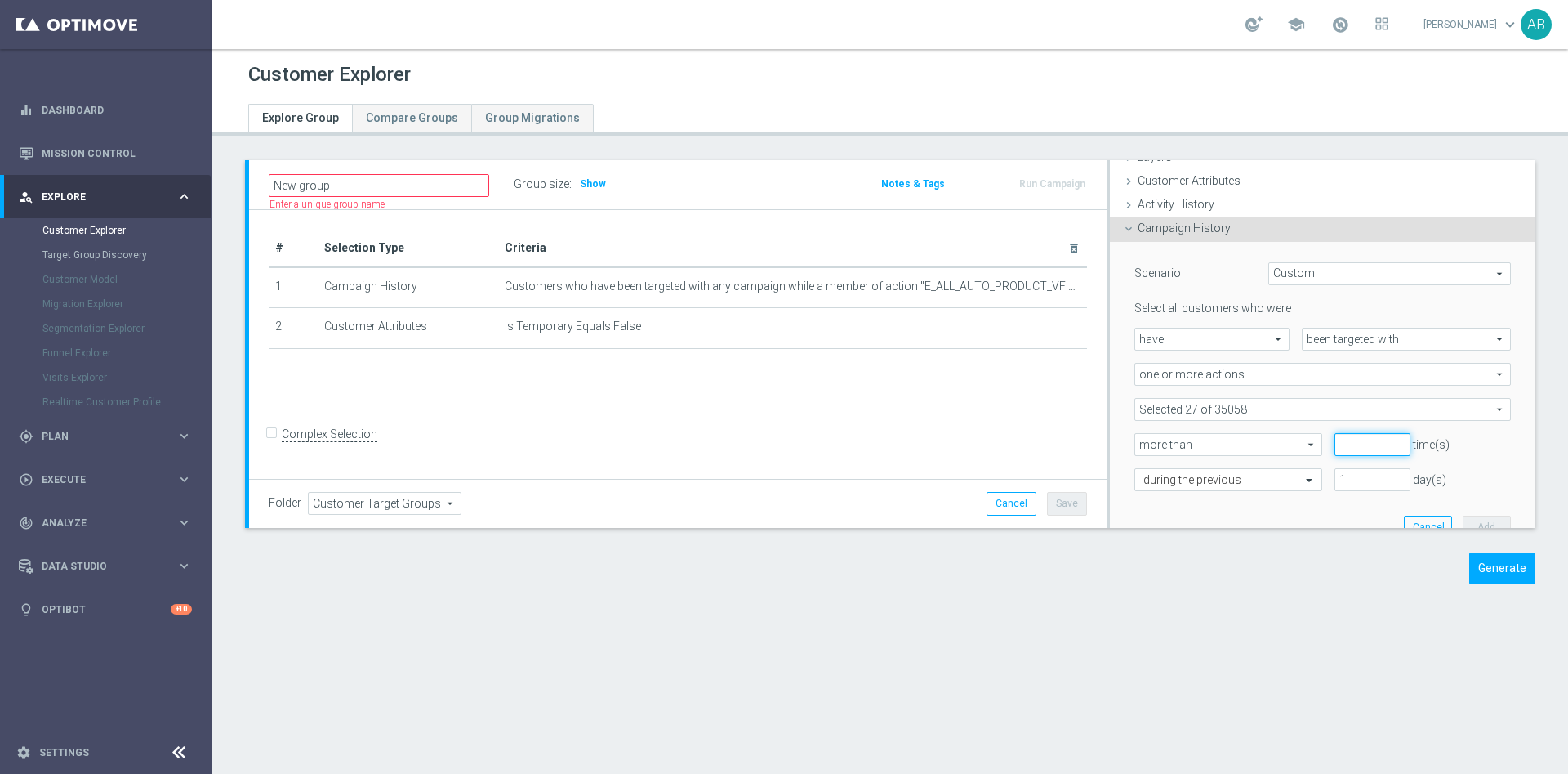
click at [1337, 446] on input "number" at bounding box center [1373, 444] width 76 height 23
type input "0"
click at [1265, 479] on div at bounding box center [1229, 480] width 186 height 15
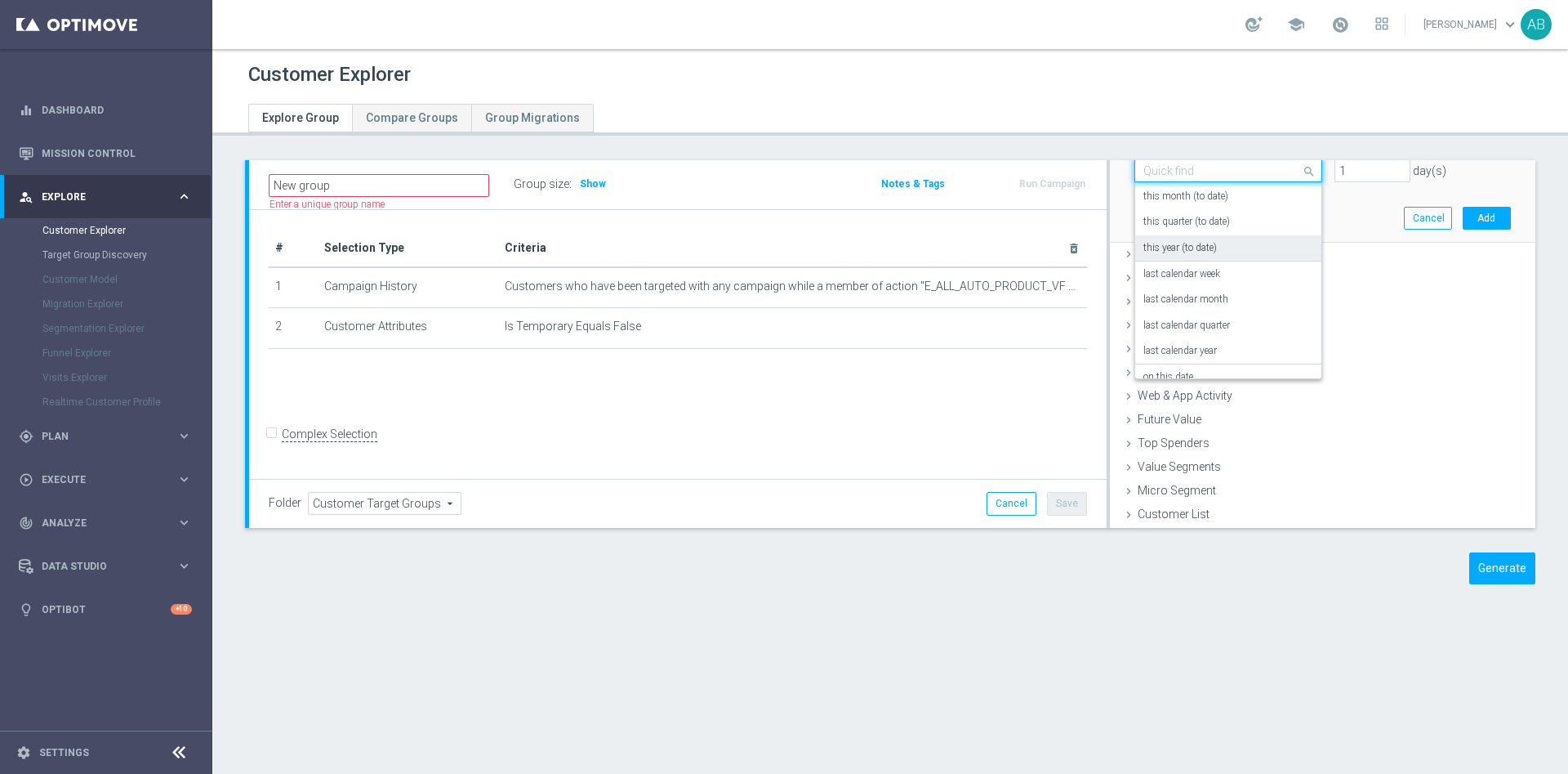
scroll to position [144, 0]
click at [1176, 339] on label "in this range" at bounding box center [1170, 335] width 53 height 13
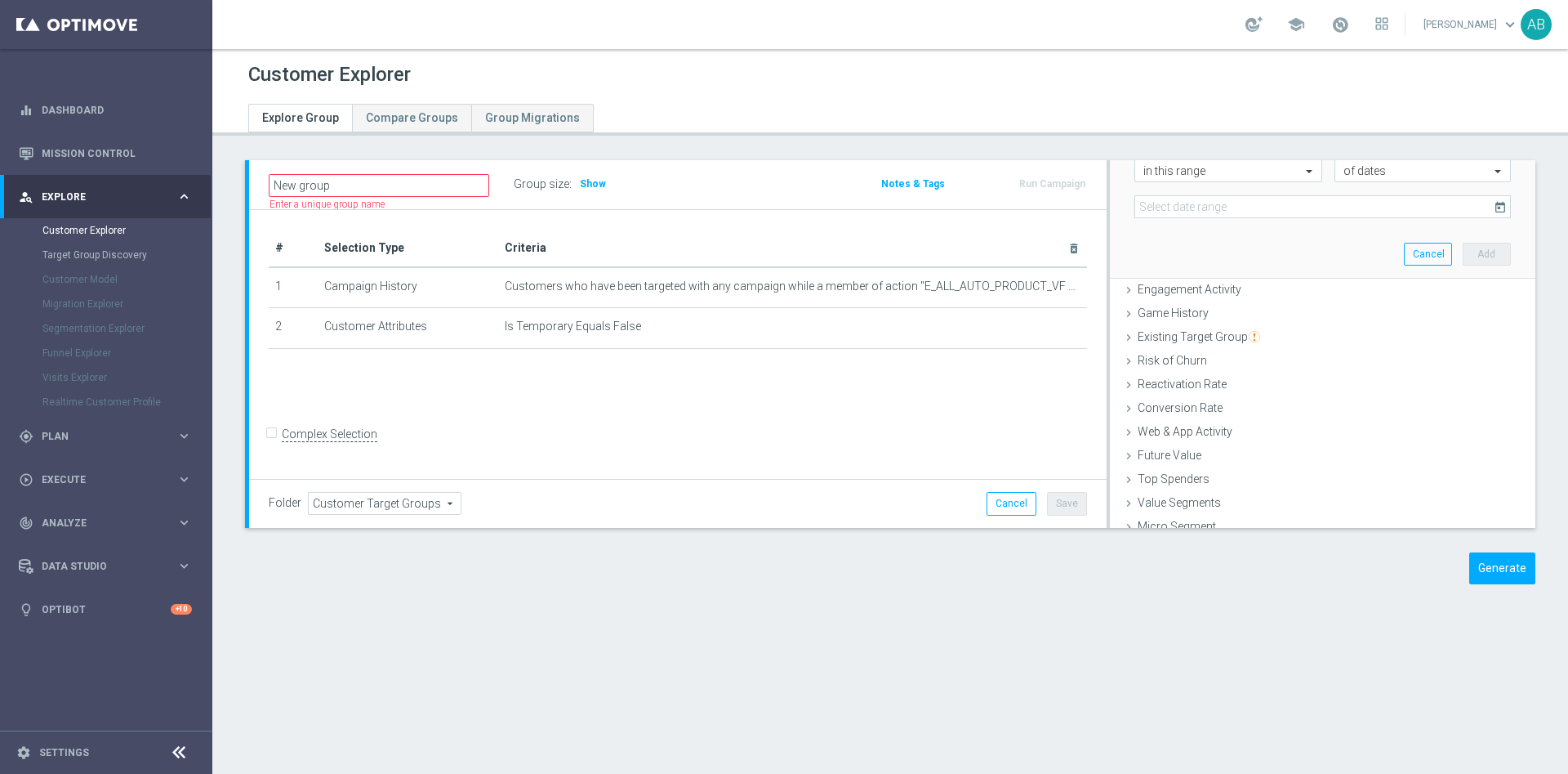
scroll to position [379, 0]
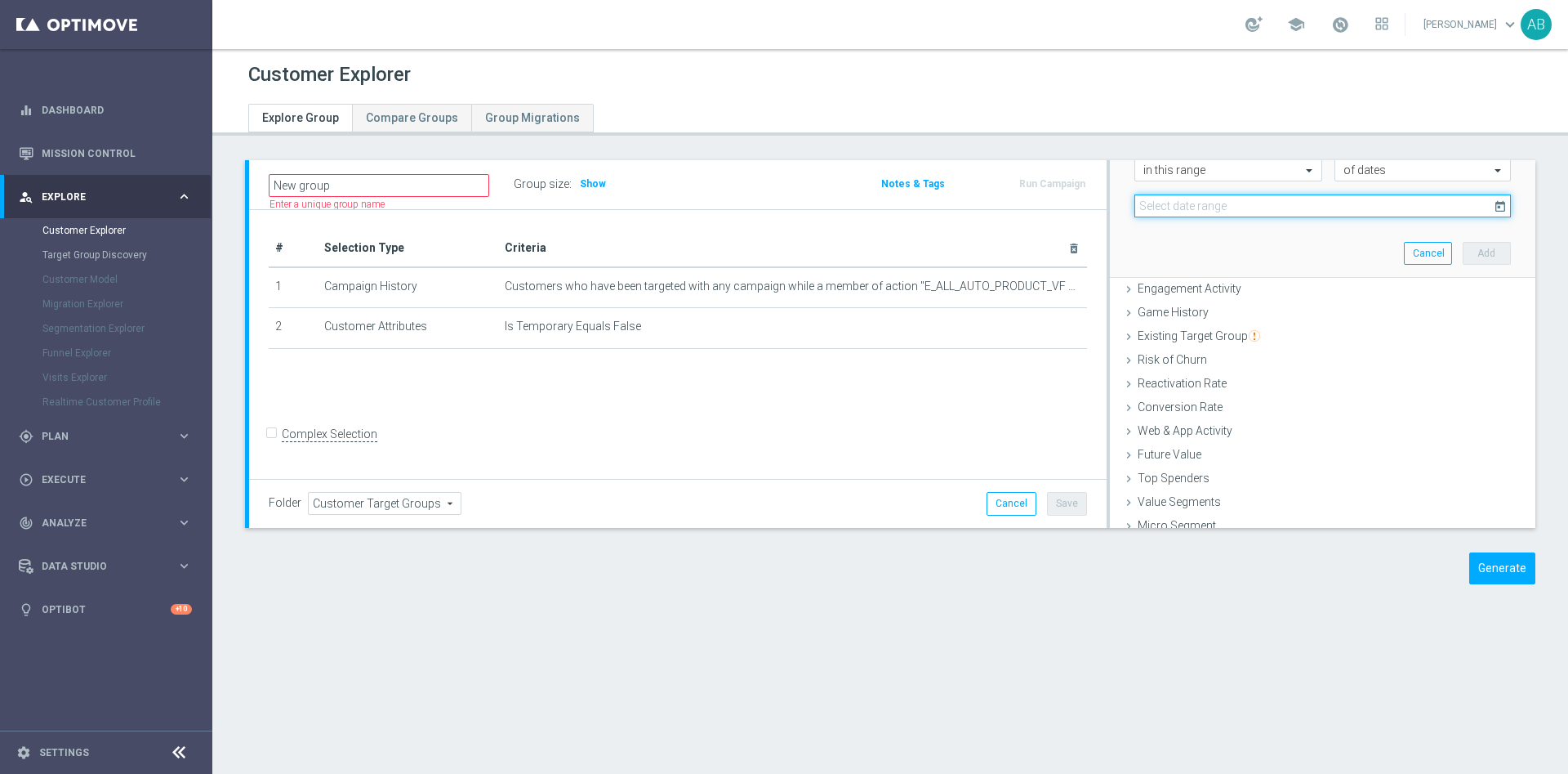
click at [1230, 200] on input at bounding box center [1323, 205] width 377 height 23
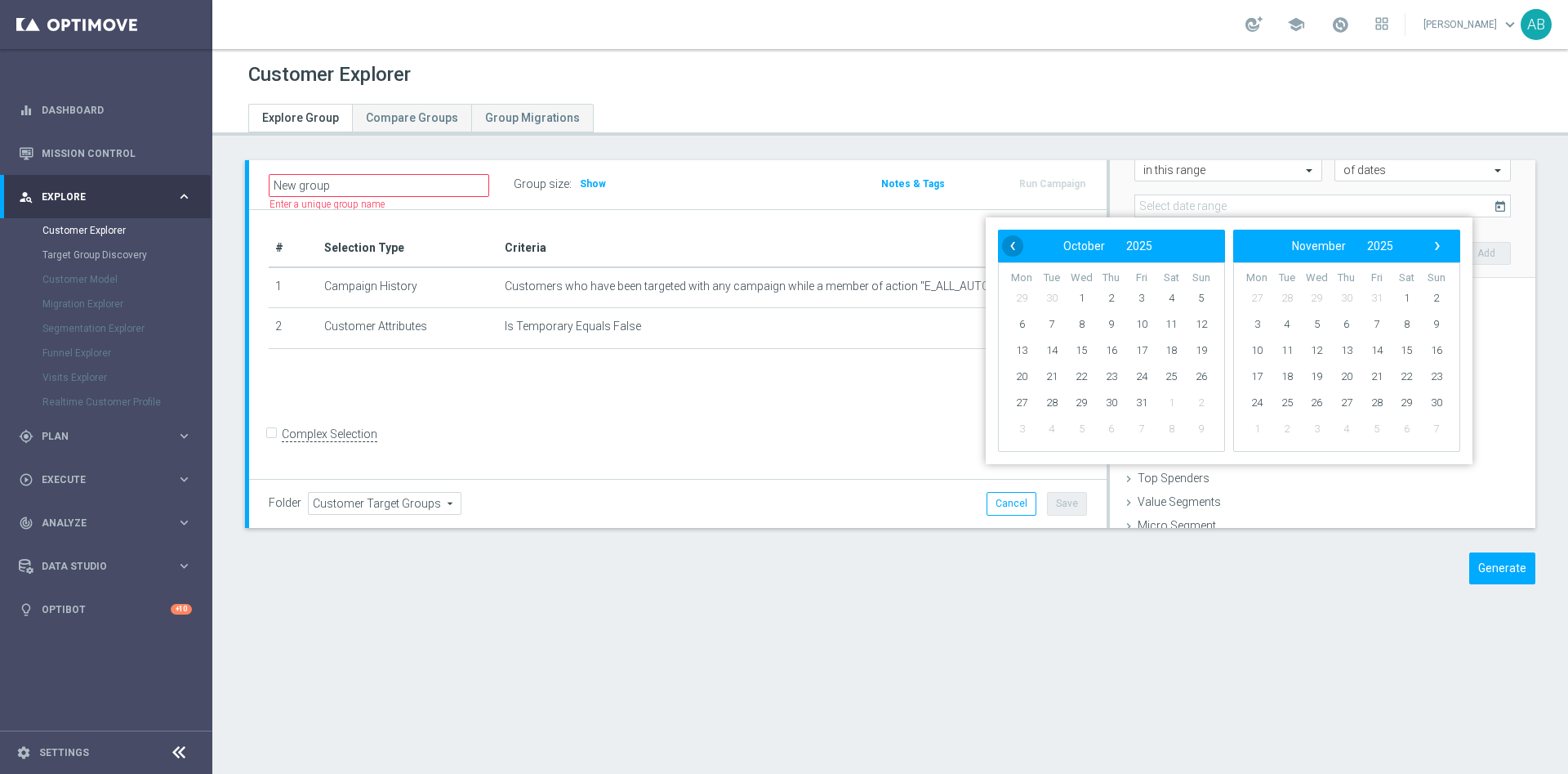
click at [1014, 242] on span "‹" at bounding box center [1012, 245] width 21 height 21
click at [1014, 245] on span "‹" at bounding box center [1012, 245] width 21 height 21
click at [1148, 297] on span "1" at bounding box center [1141, 298] width 26 height 26
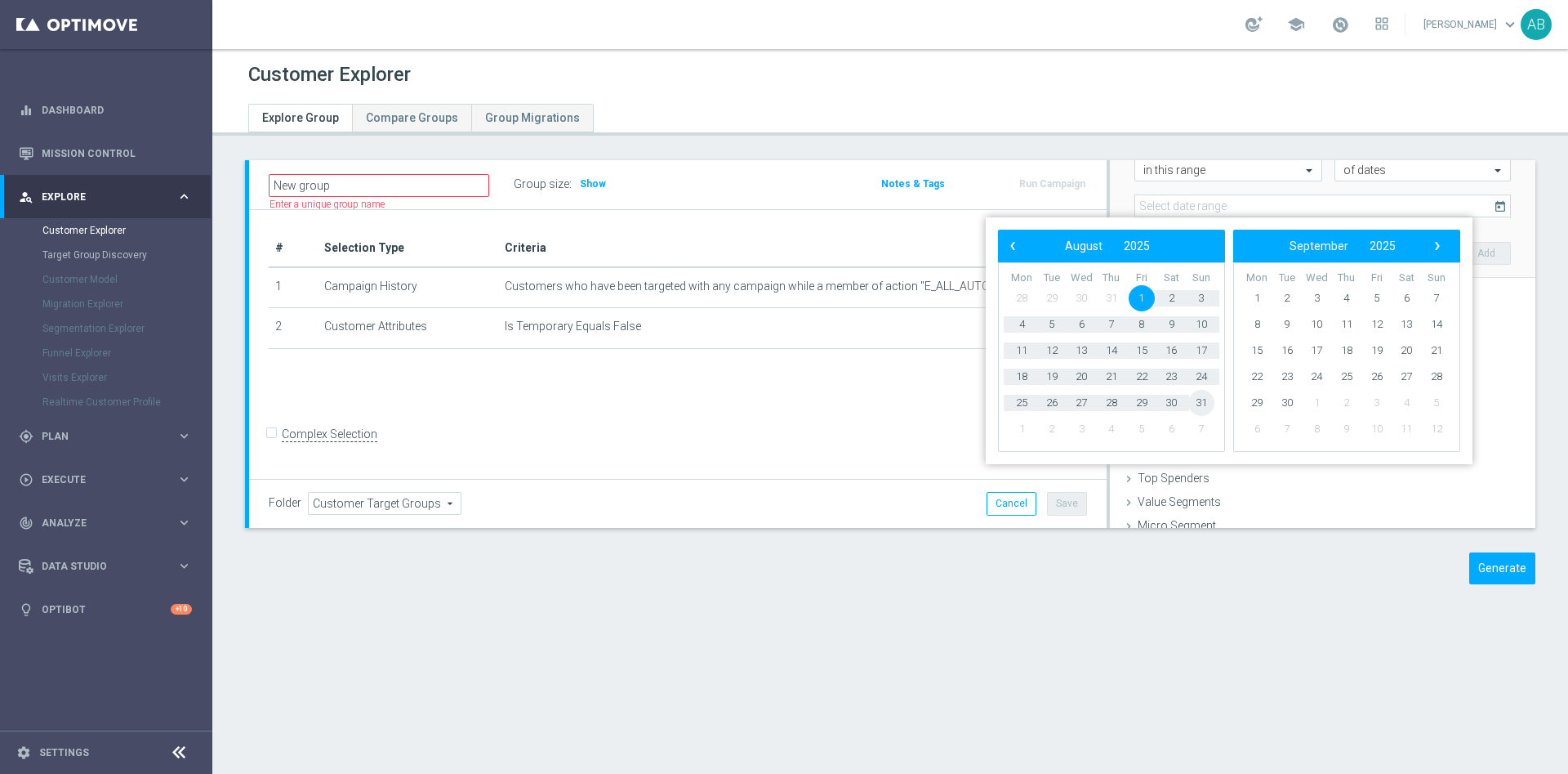
click at [1204, 406] on span "31" at bounding box center [1201, 403] width 26 height 26
type input "01 Aug 2025 - 31 Aug 2025"
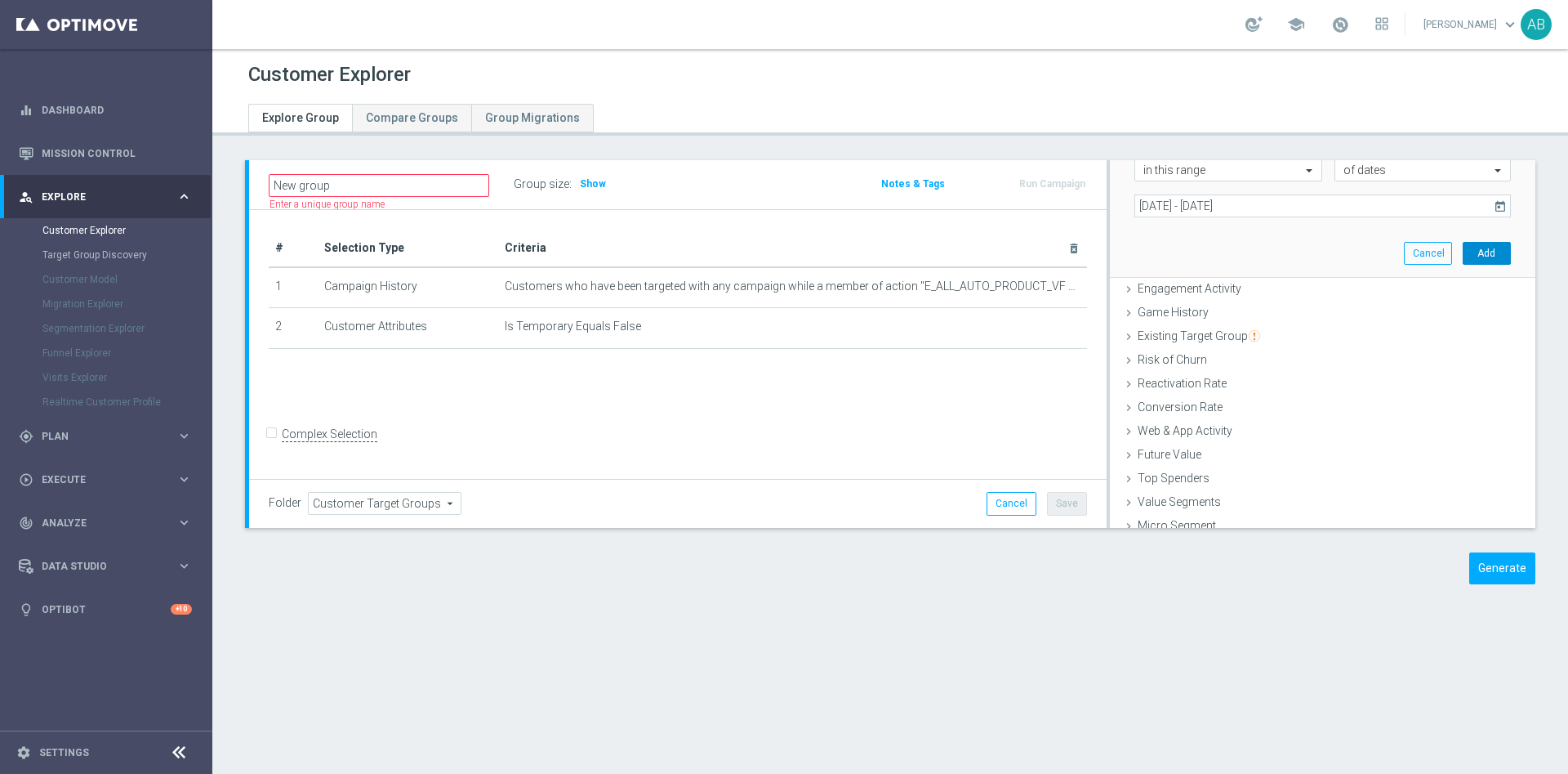
click at [1463, 248] on button "Add" at bounding box center [1487, 252] width 48 height 23
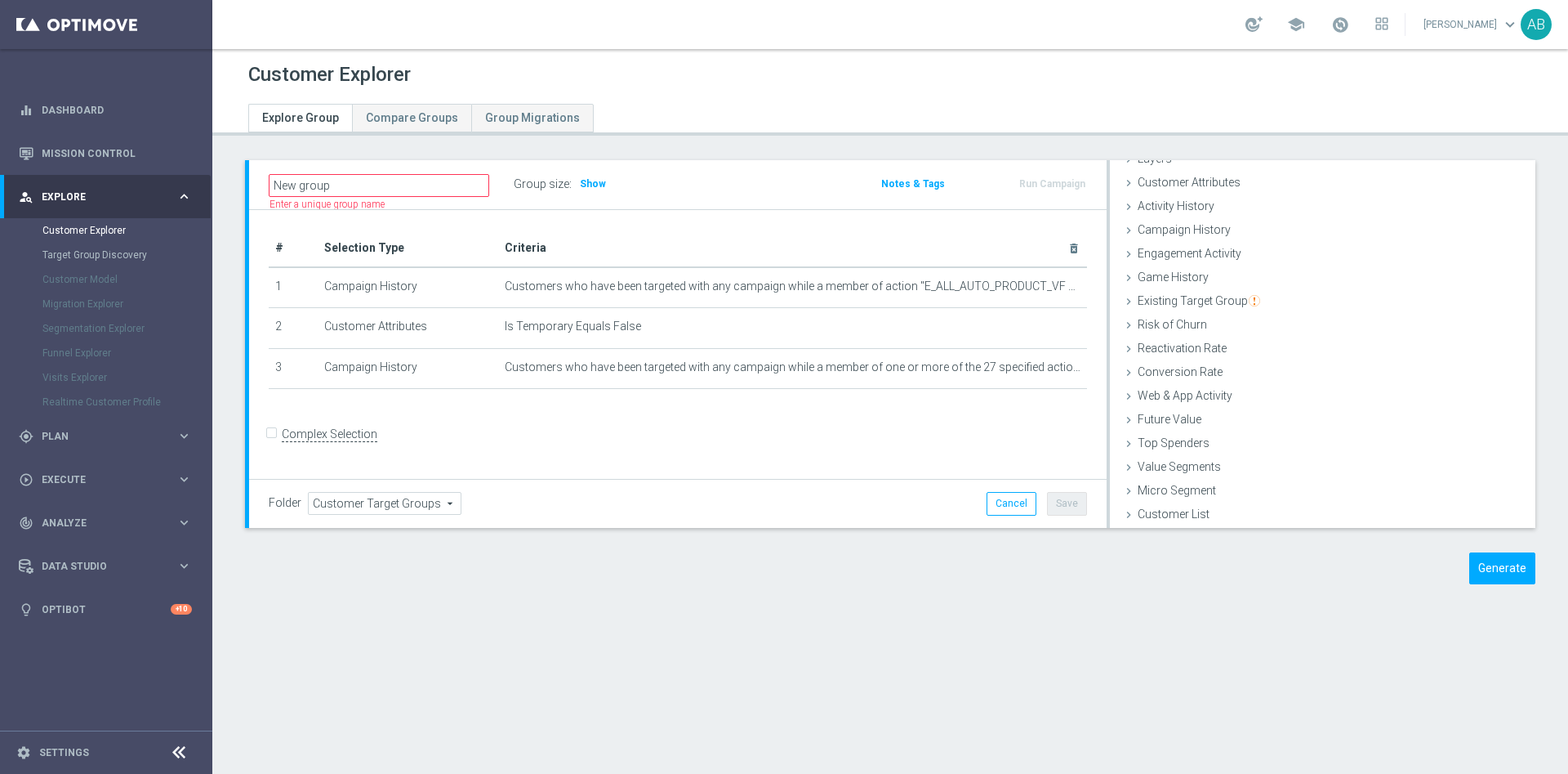
scroll to position [67, 0]
click at [602, 184] on span "Show" at bounding box center [593, 183] width 26 height 11
click at [1496, 566] on button "Generate" at bounding box center [1503, 568] width 66 height 32
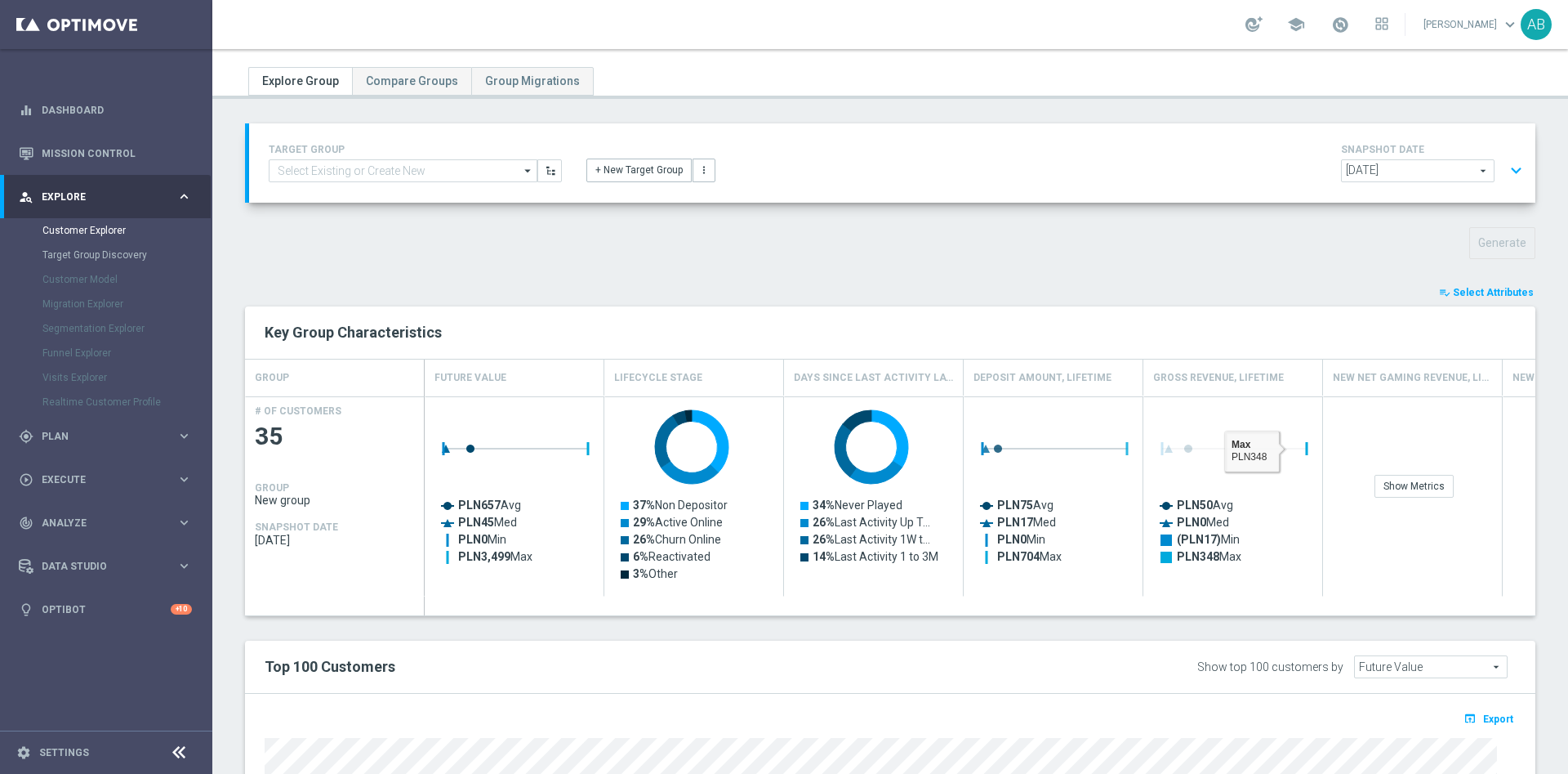
scroll to position [396, 0]
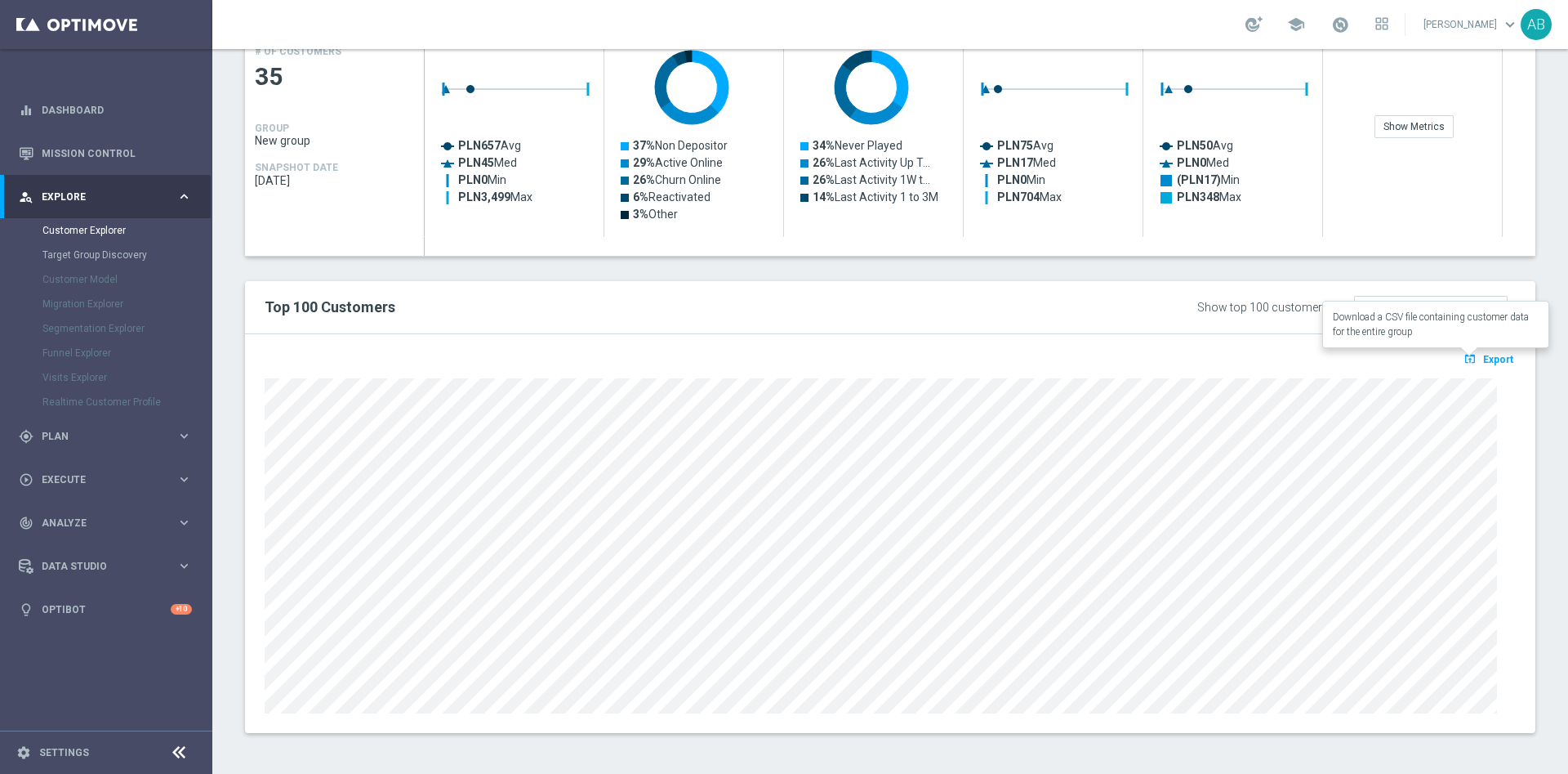
click at [1492, 357] on span "Export" at bounding box center [1498, 359] width 30 height 11
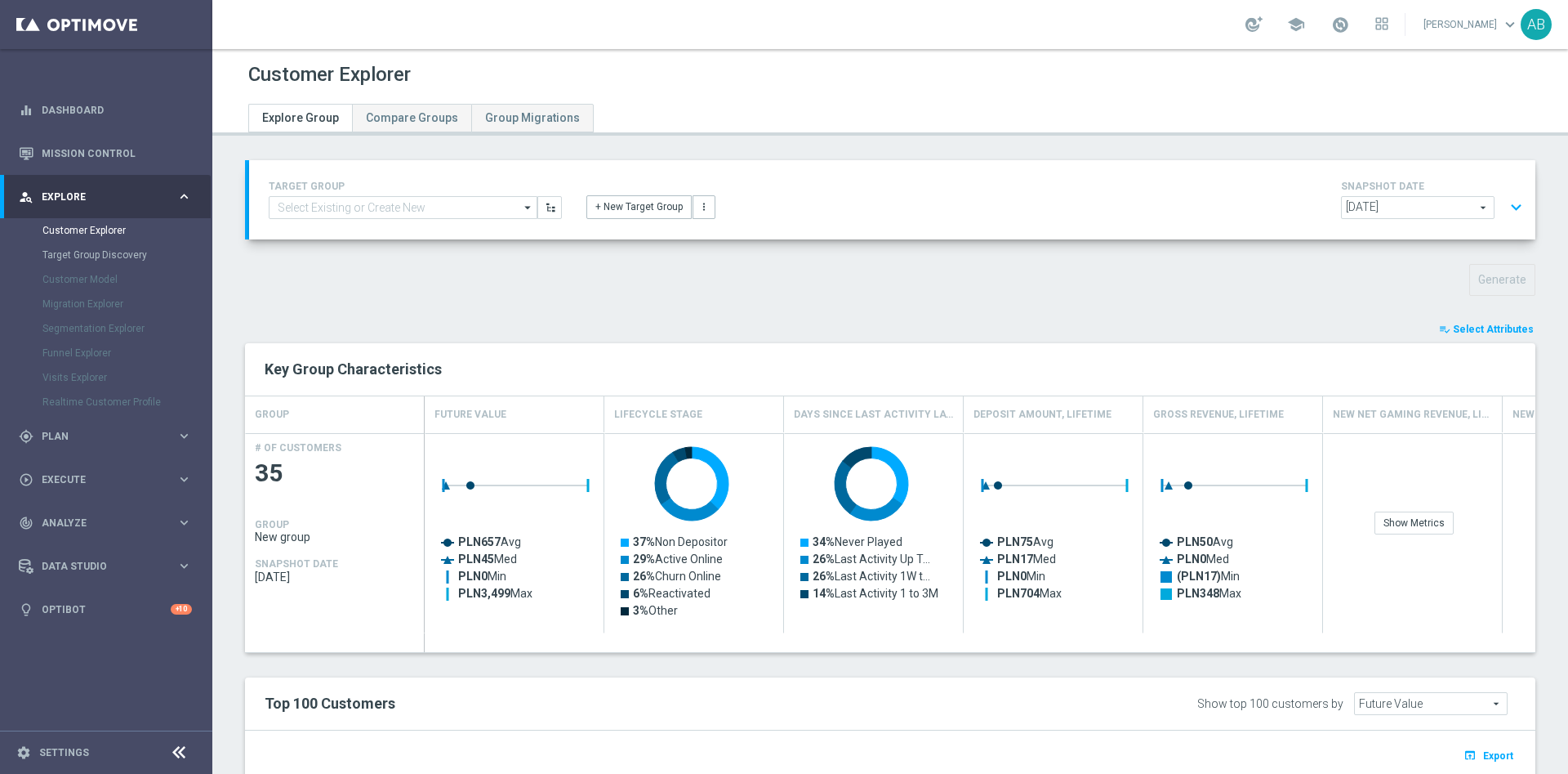
click at [1504, 205] on button "expand_more" at bounding box center [1516, 207] width 24 height 31
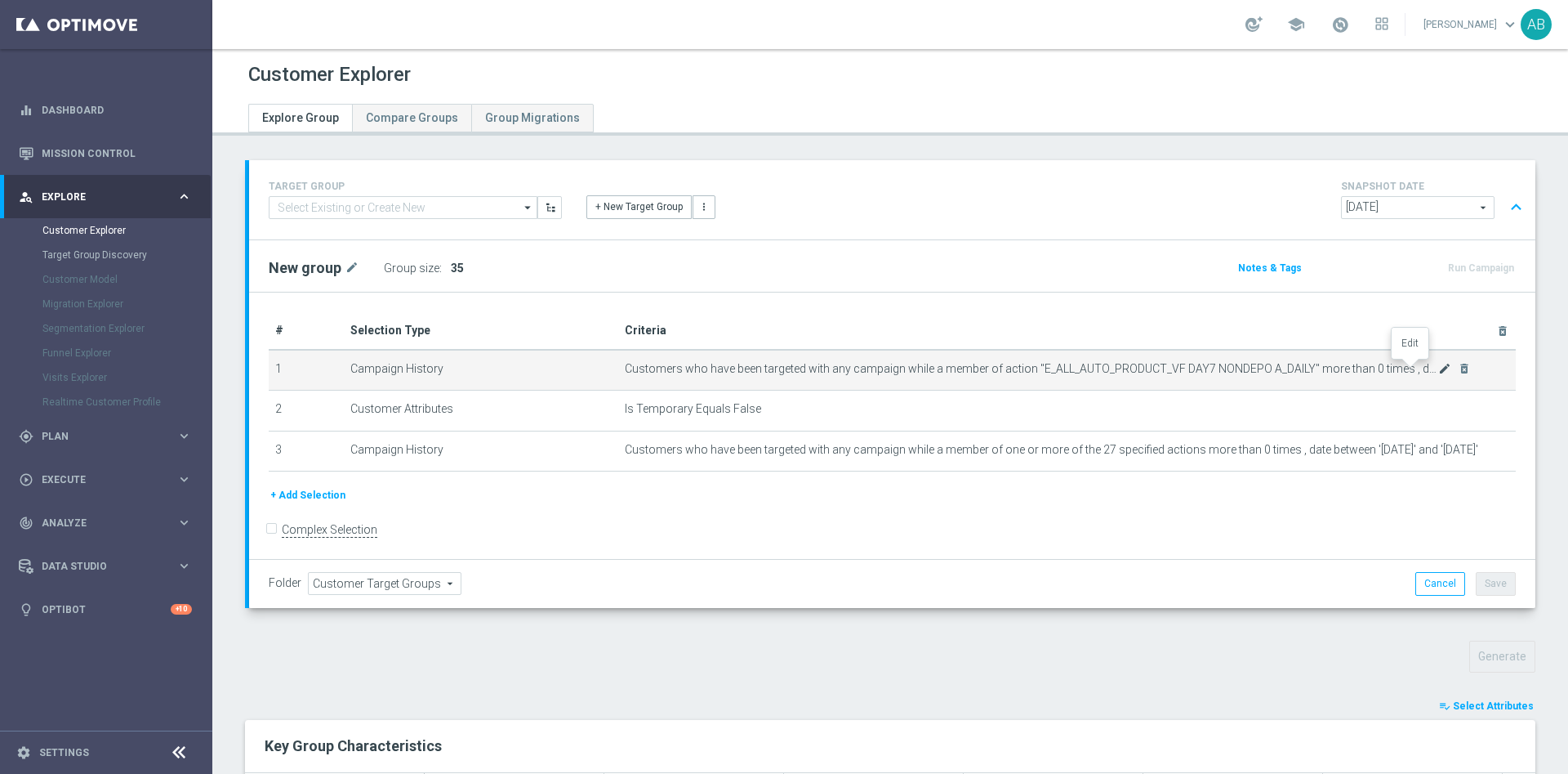
click at [1439, 369] on icon "mode_edit" at bounding box center [1445, 369] width 13 height 13
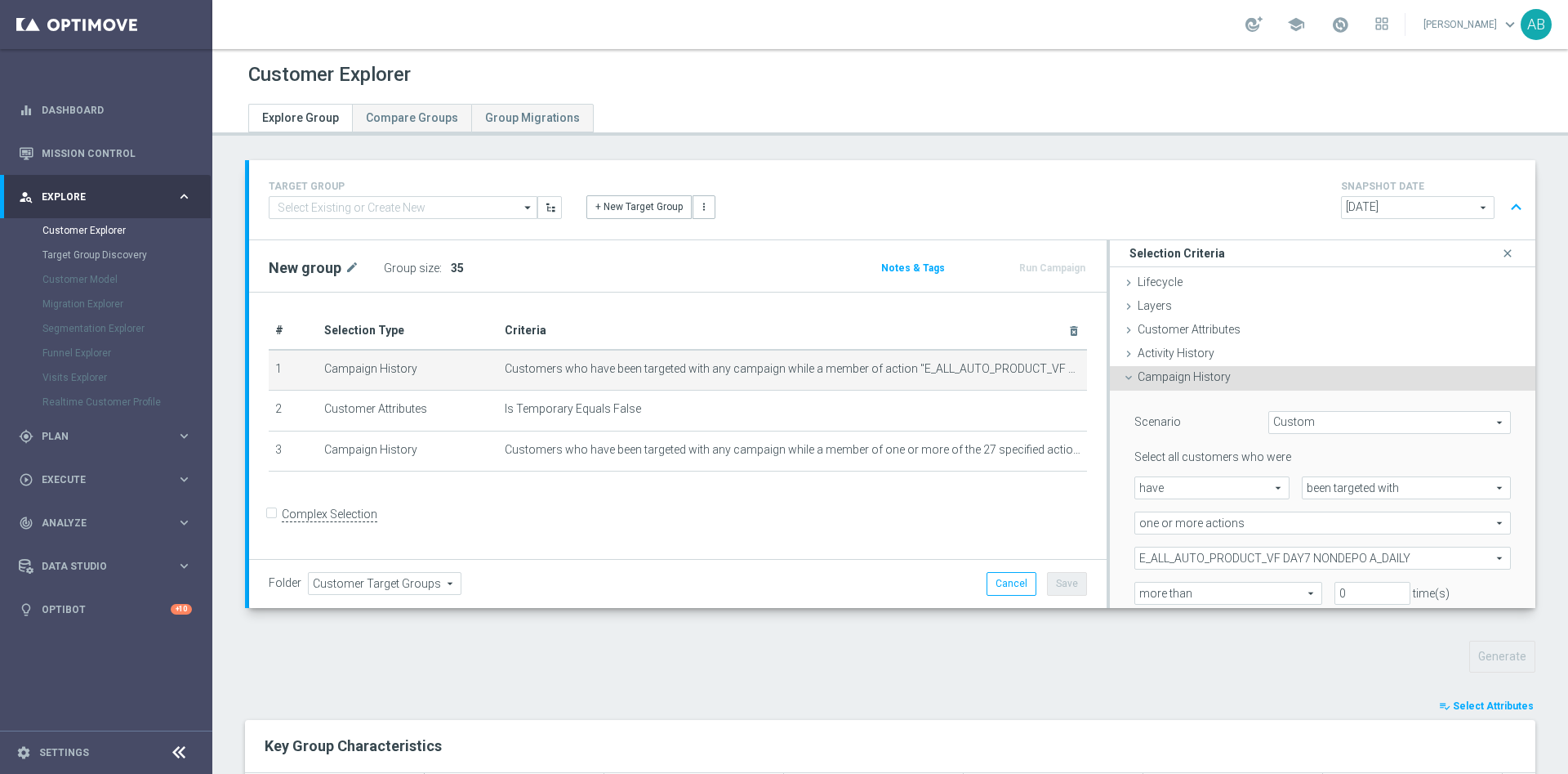
click at [1290, 569] on div "Select all customers who were have have arrow_drop_down search been targeted wi…" at bounding box center [1323, 563] width 377 height 227
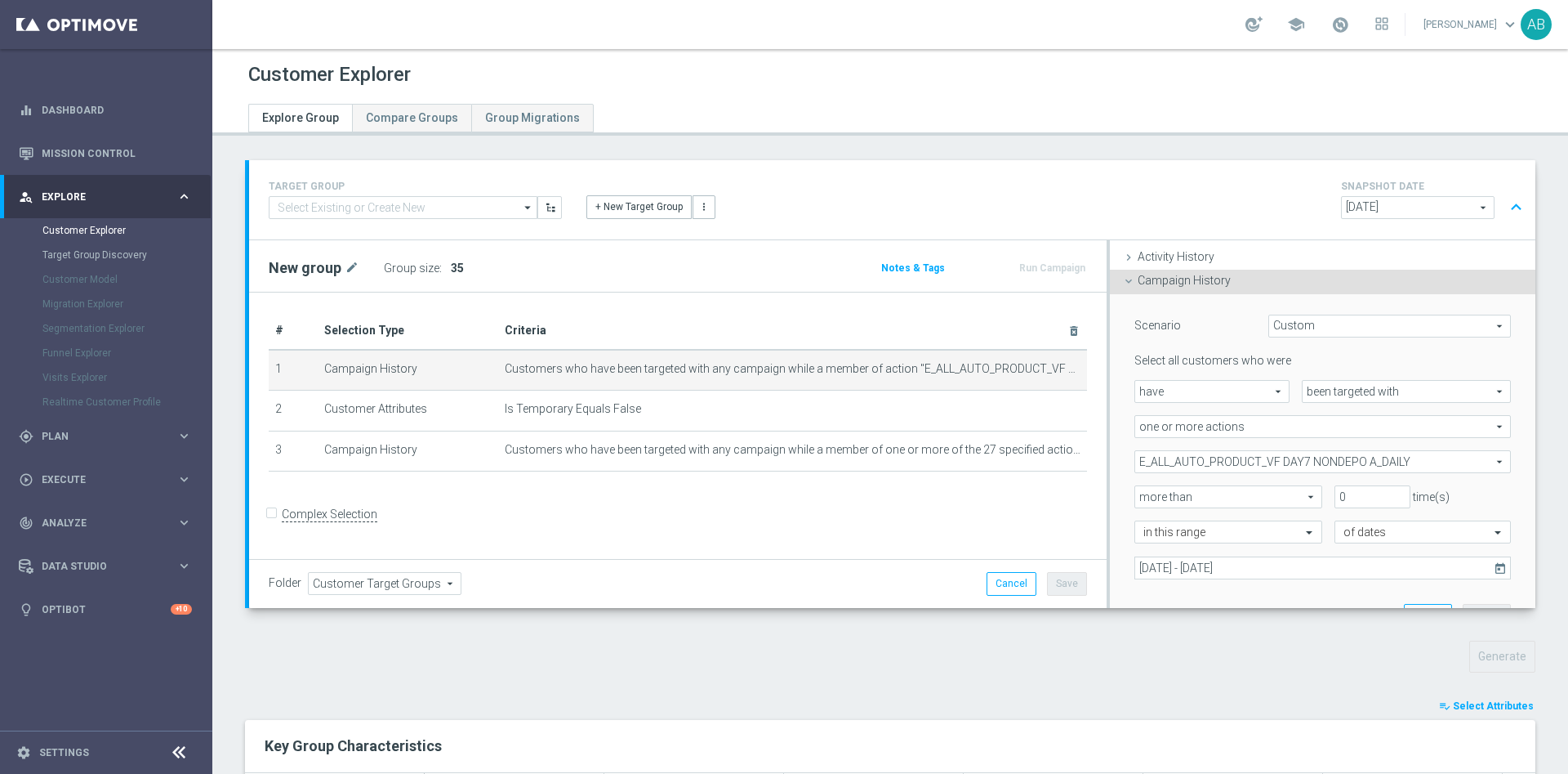
scroll to position [245, 0]
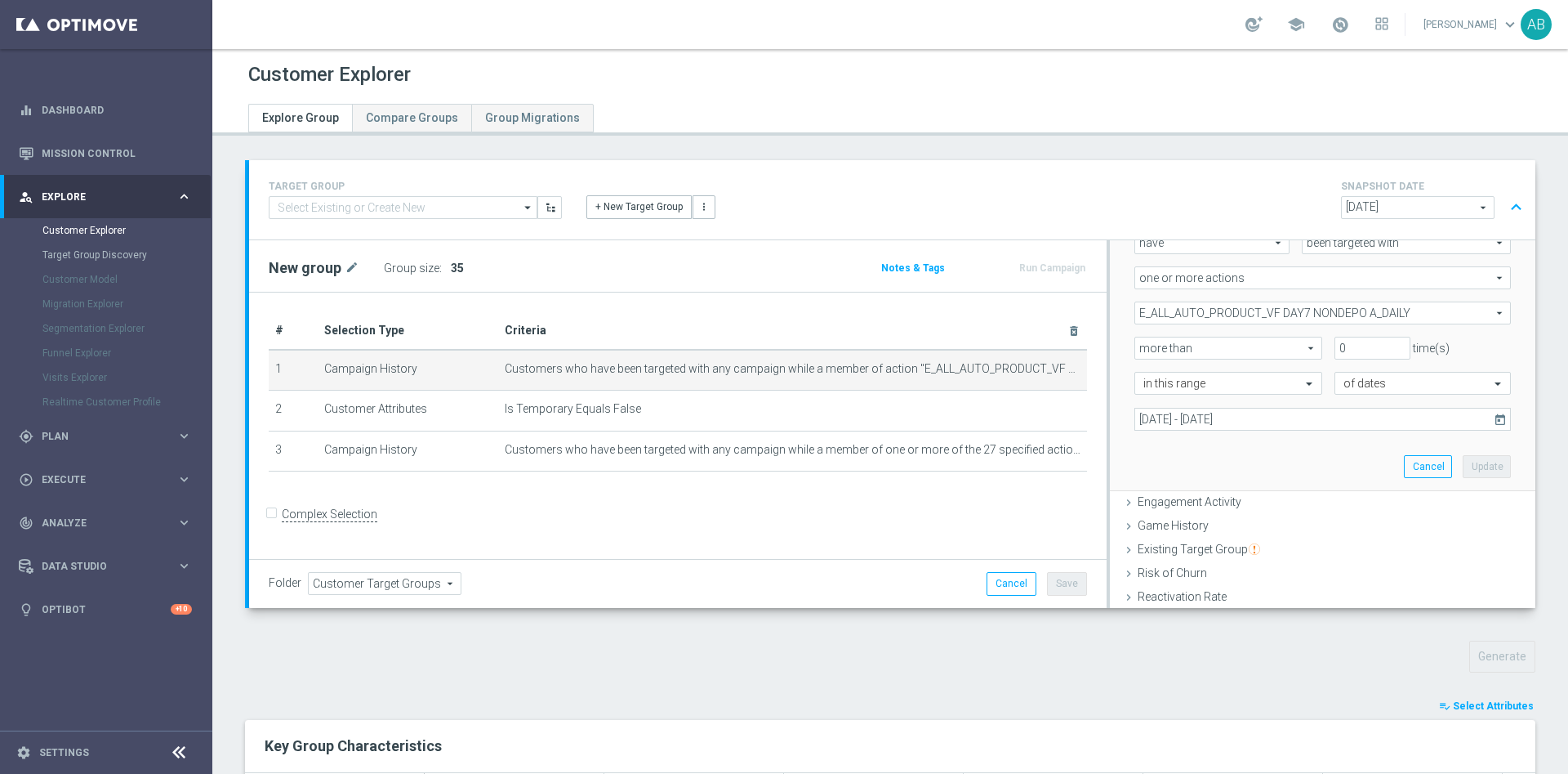
click at [1293, 312] on span "E_ALL_AUTO_PRODUCT_VF DAY7 NONDEPO A_DAILY" at bounding box center [1323, 312] width 375 height 21
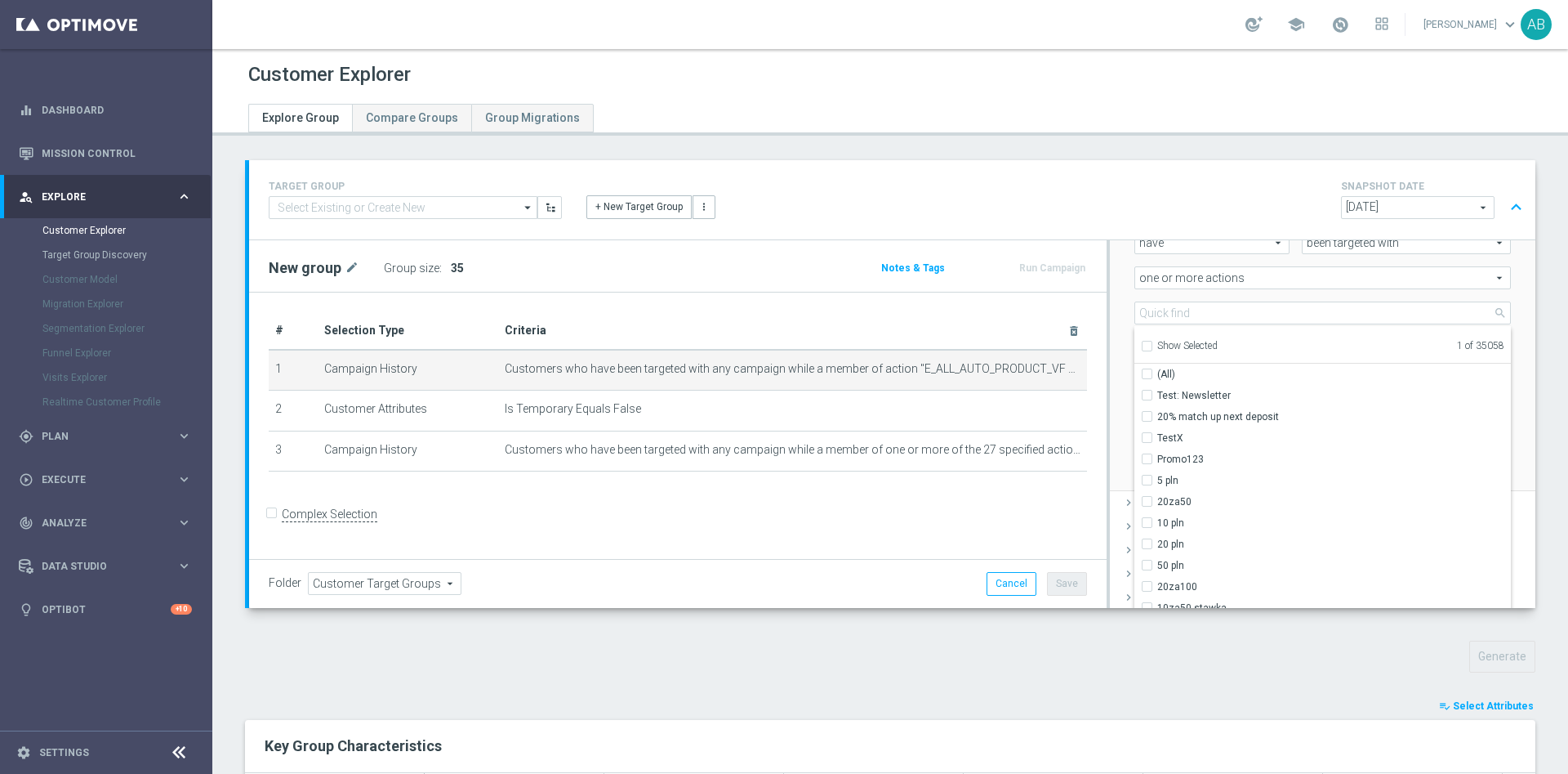
click at [1141, 346] on input "Show Selected" at bounding box center [1147, 348] width 11 height 11
checkbox input "true"
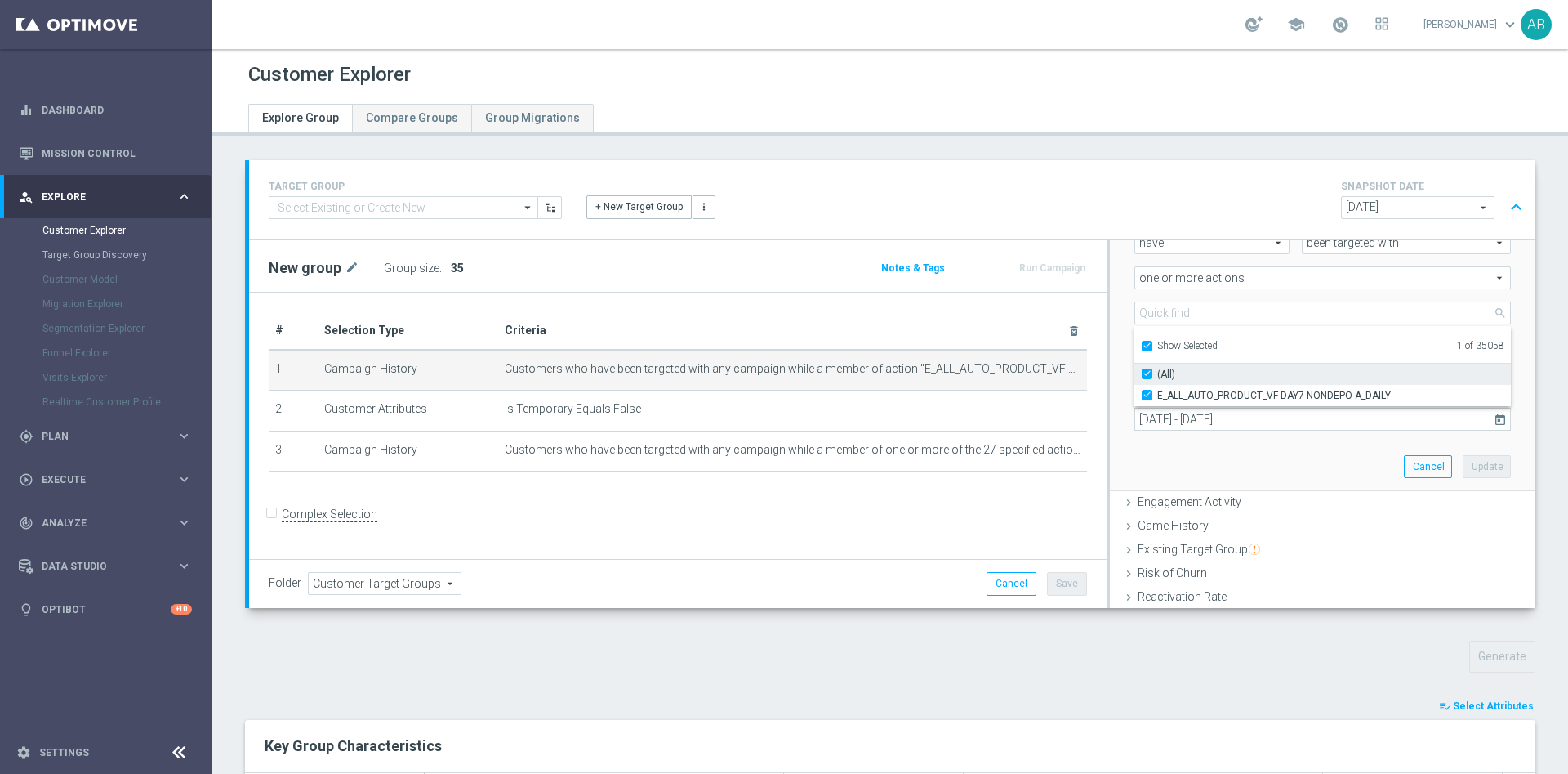
click at [1147, 378] on input "(All)" at bounding box center [1153, 374] width 11 height 11
checkbox input "false"
type input "Select Action"
checkbox input "false"
click at [1141, 350] on input "Show Selected" at bounding box center [1147, 348] width 11 height 11
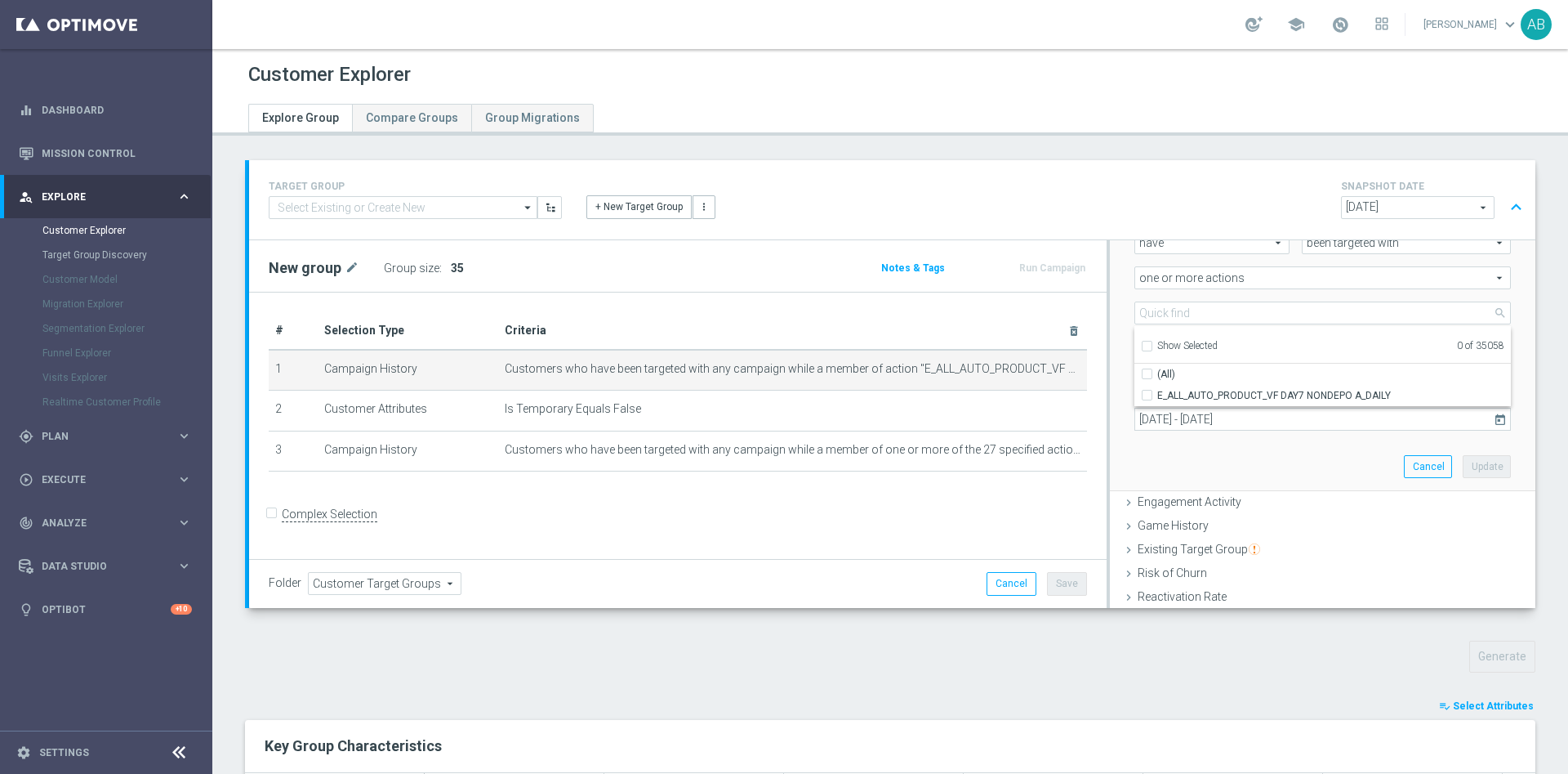
checkbox input "false"
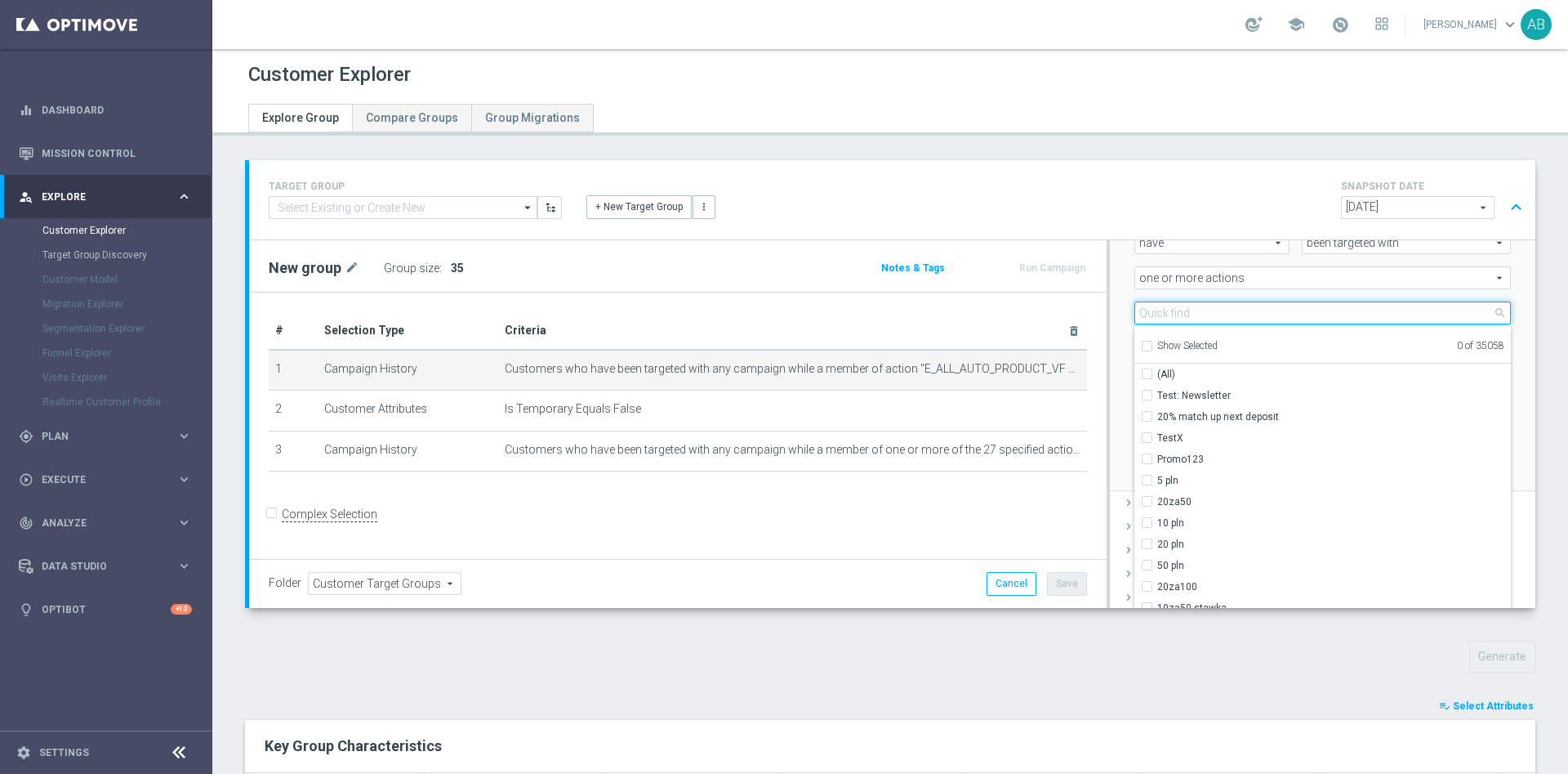
click at [1140, 323] on input "search" at bounding box center [1323, 312] width 377 height 23
paste input "E_ALL_AUTO_PRODUCT_VF DAY7 NONDEPO B_DAILY"
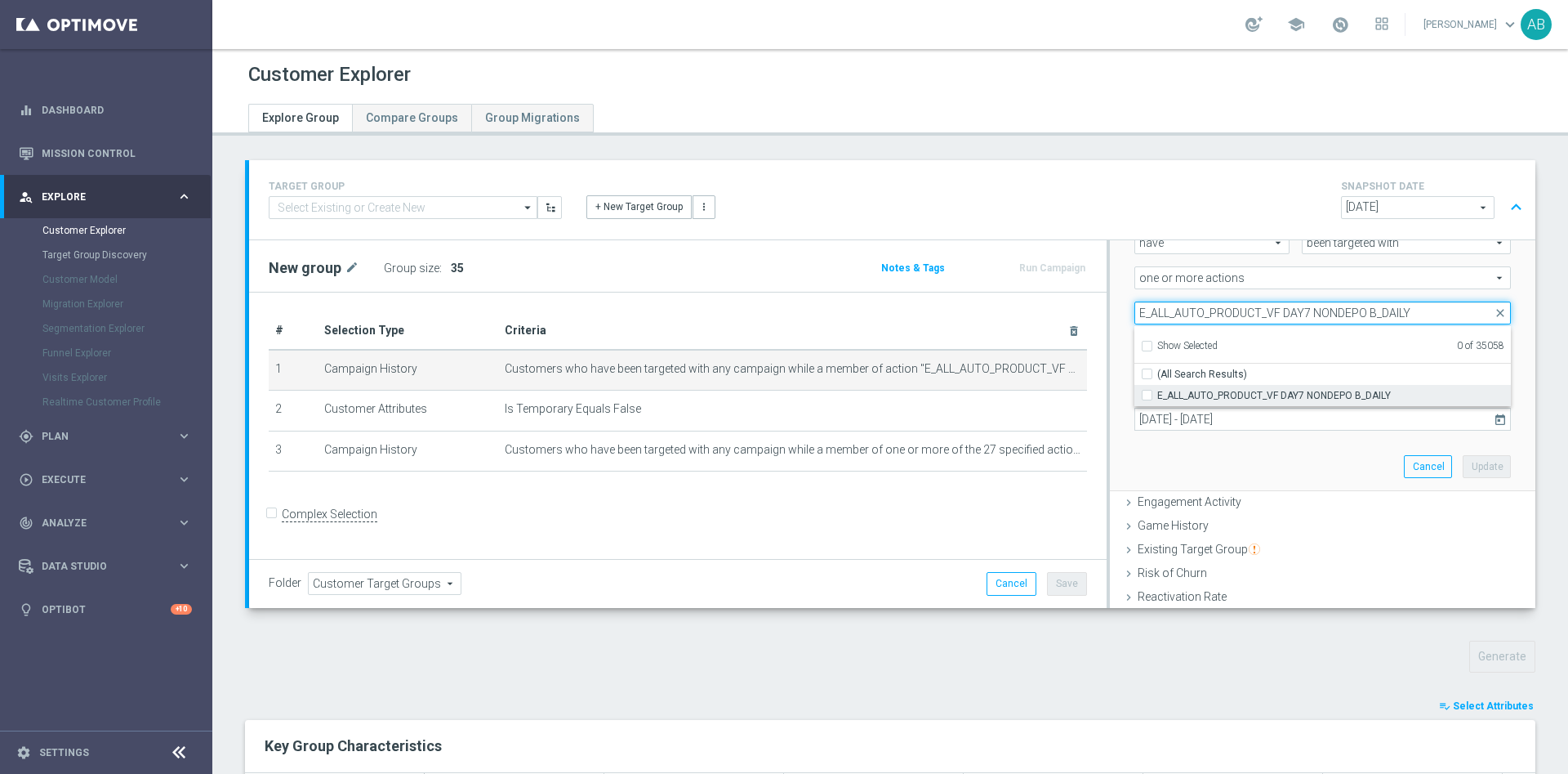
type input "E_ALL_AUTO_PRODUCT_VF DAY7 NONDEPO B_DAILY"
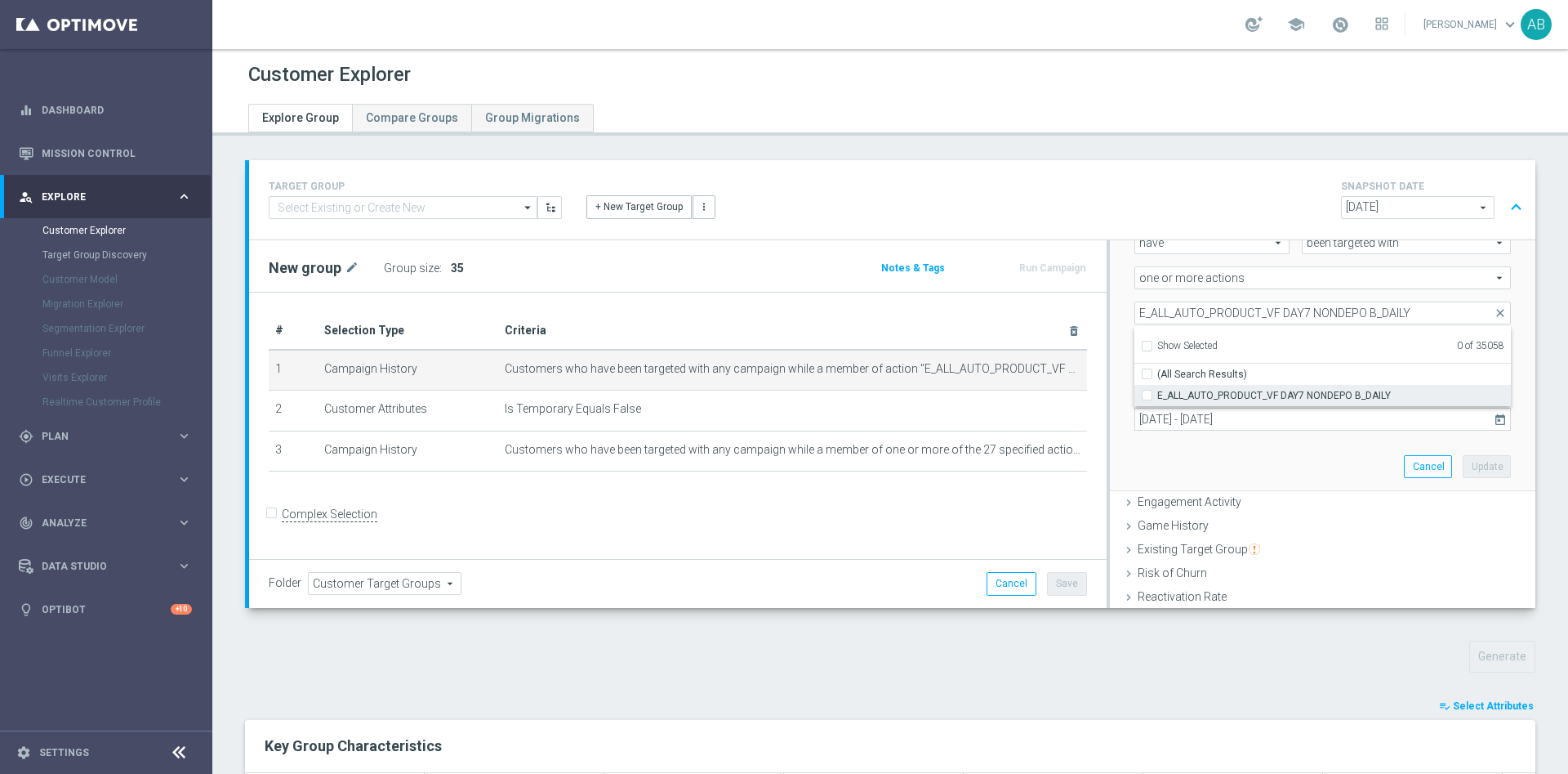
click at [1147, 395] on input "E_ALL_AUTO_PRODUCT_VF DAY7 NONDEPO B_DAILY" at bounding box center [1153, 395] width 11 height 11
checkbox input "true"
type input "E_ALL_AUTO_PRODUCT_VF DAY7 NONDEPO B_DAILY"
checkbox input "true"
click at [1106, 315] on div "Selection Criteria close Lifecycle done Cancel Update Layers done Cancel Update" at bounding box center [1321, 424] width 429 height 368
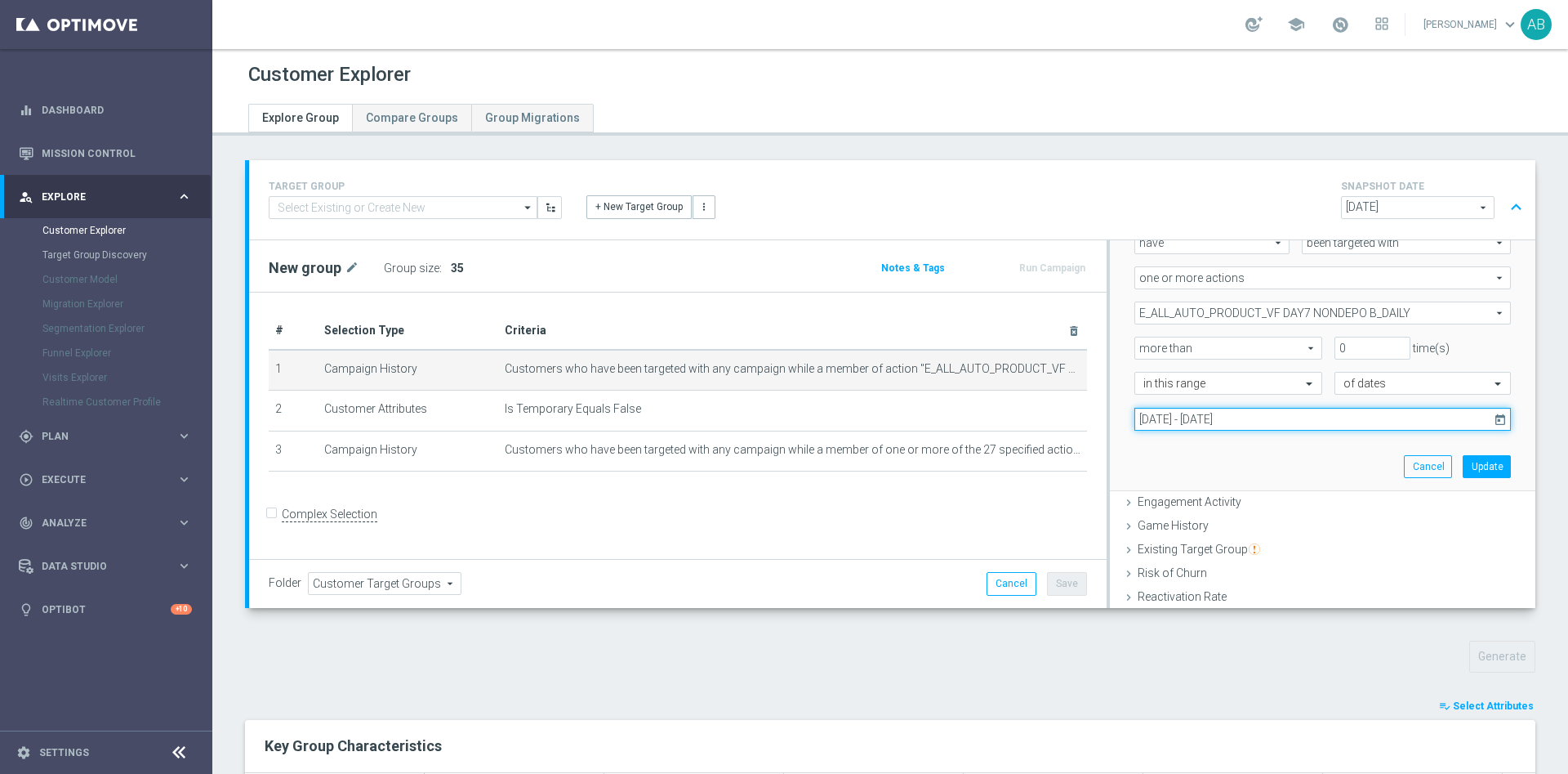
click at [1294, 416] on input "01 Aug 2025 - 31 Aug 2025" at bounding box center [1323, 418] width 377 height 23
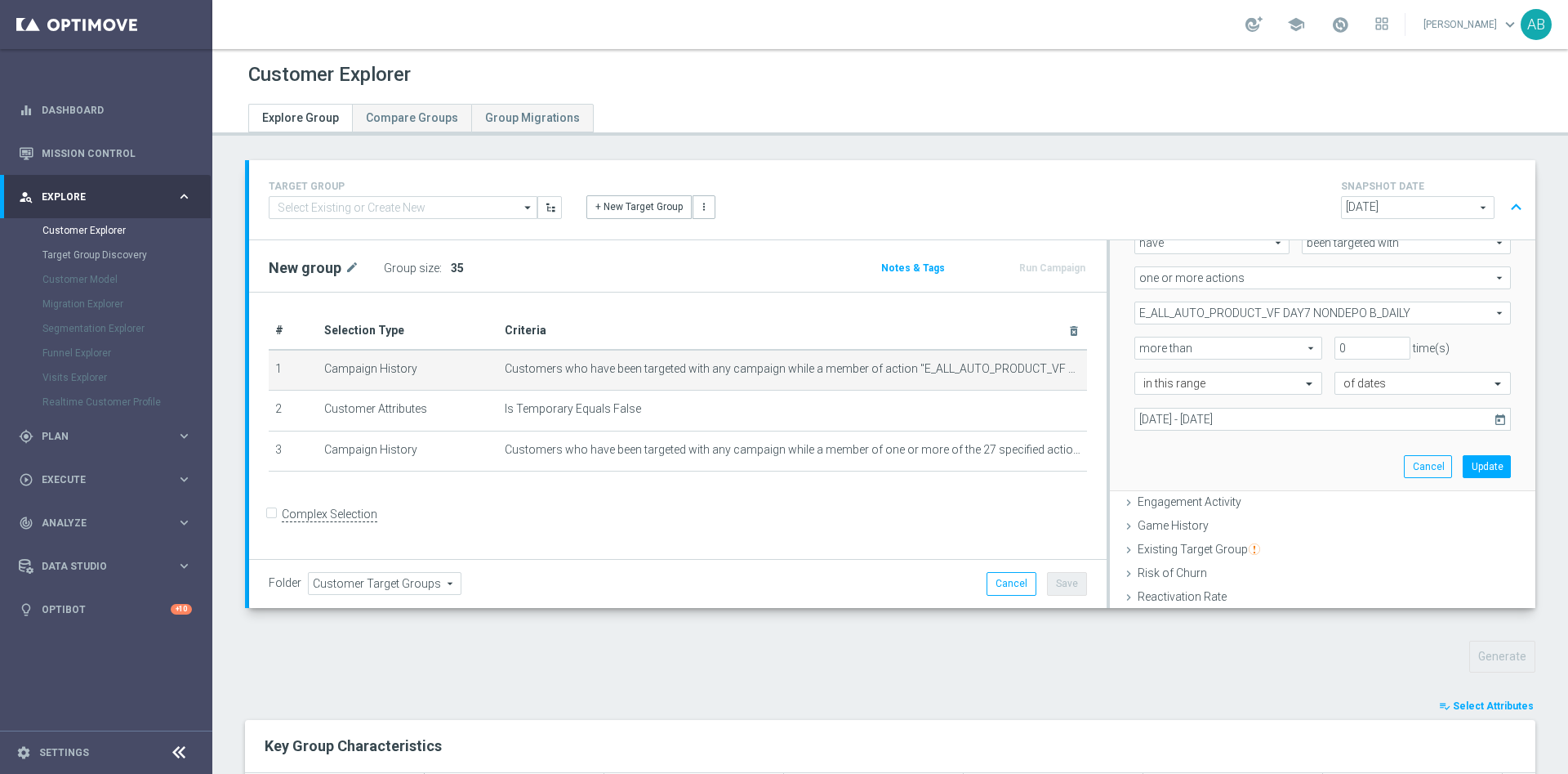
click at [1110, 390] on div "Scenario Custom Custom arrow_drop_down search Select all customers who were hav…" at bounding box center [1323, 319] width 426 height 347
click at [1463, 463] on button "Update" at bounding box center [1487, 466] width 48 height 23
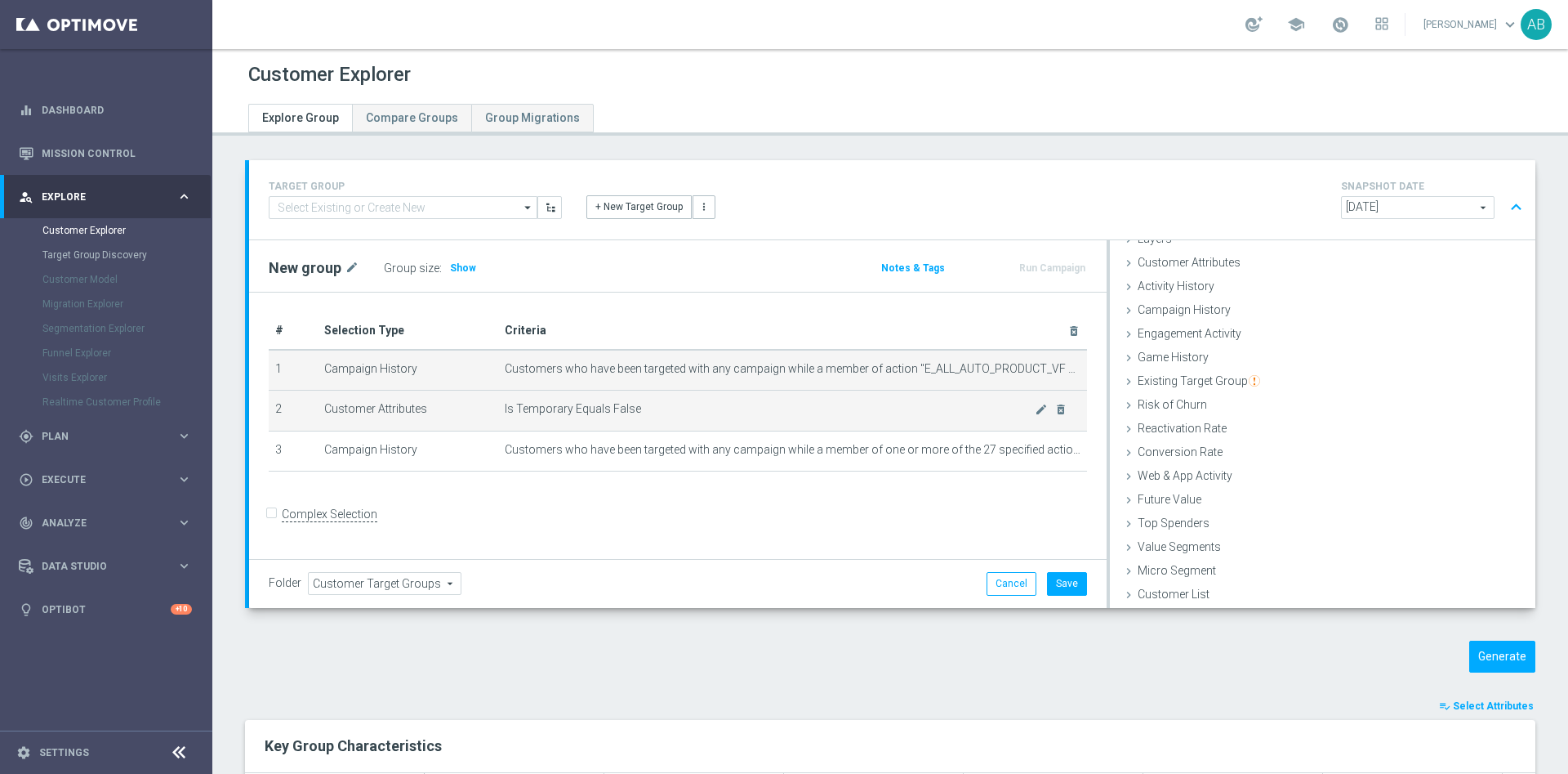
scroll to position [67, 0]
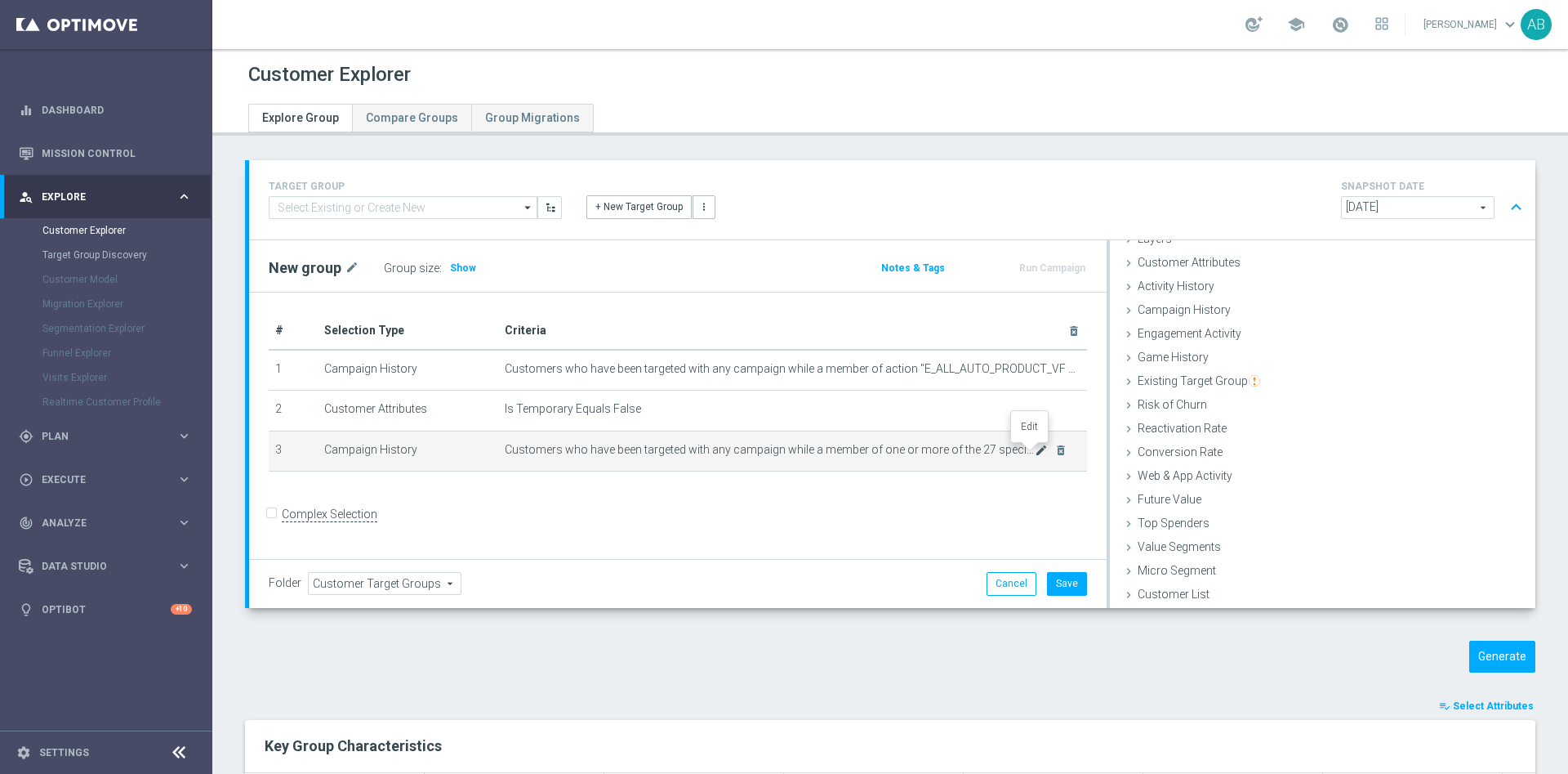
click at [1035, 453] on icon "mode_edit" at bounding box center [1041, 450] width 13 height 13
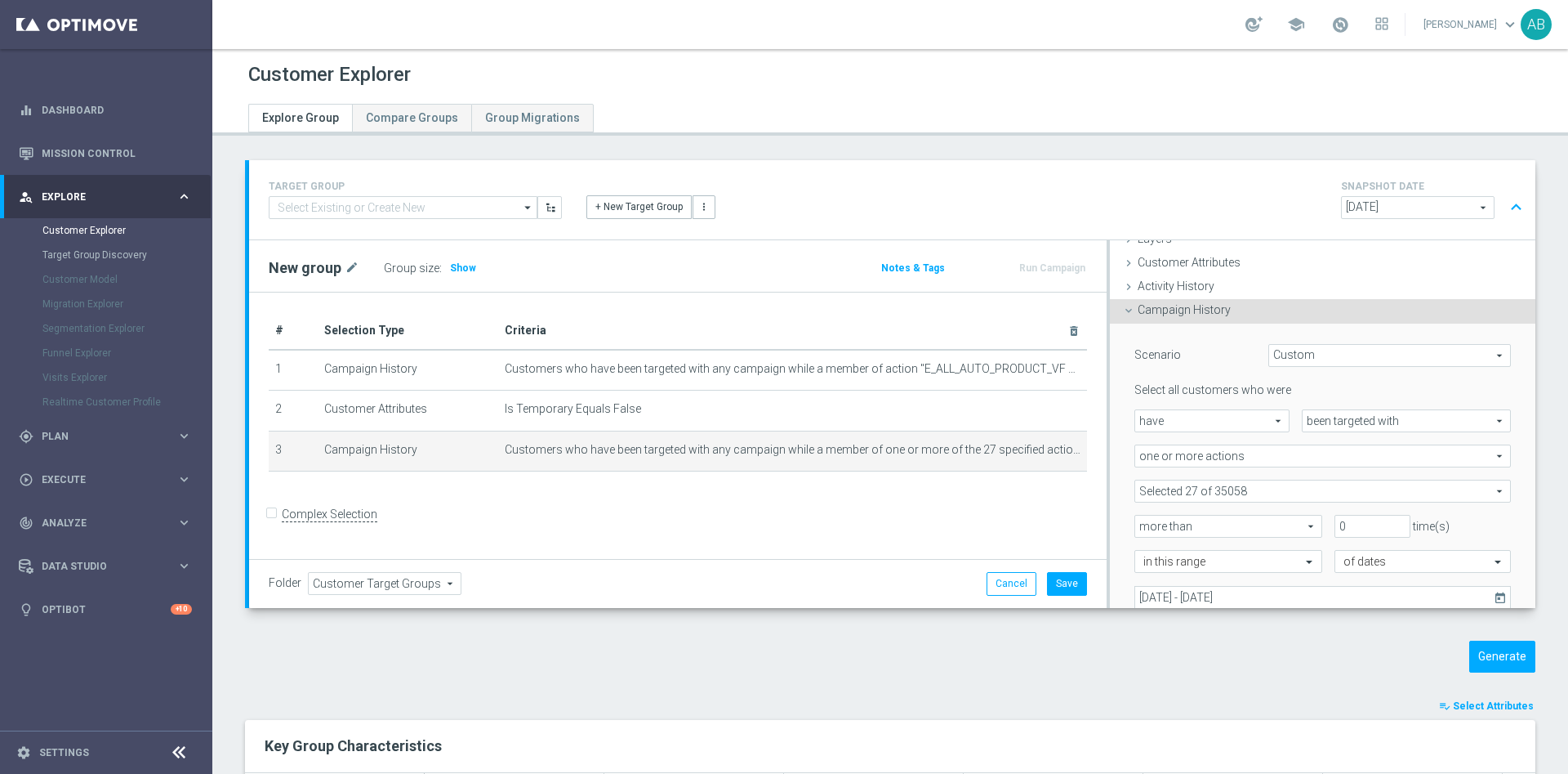
scroll to position [68, 0]
click at [1235, 487] on span at bounding box center [1323, 489] width 375 height 21
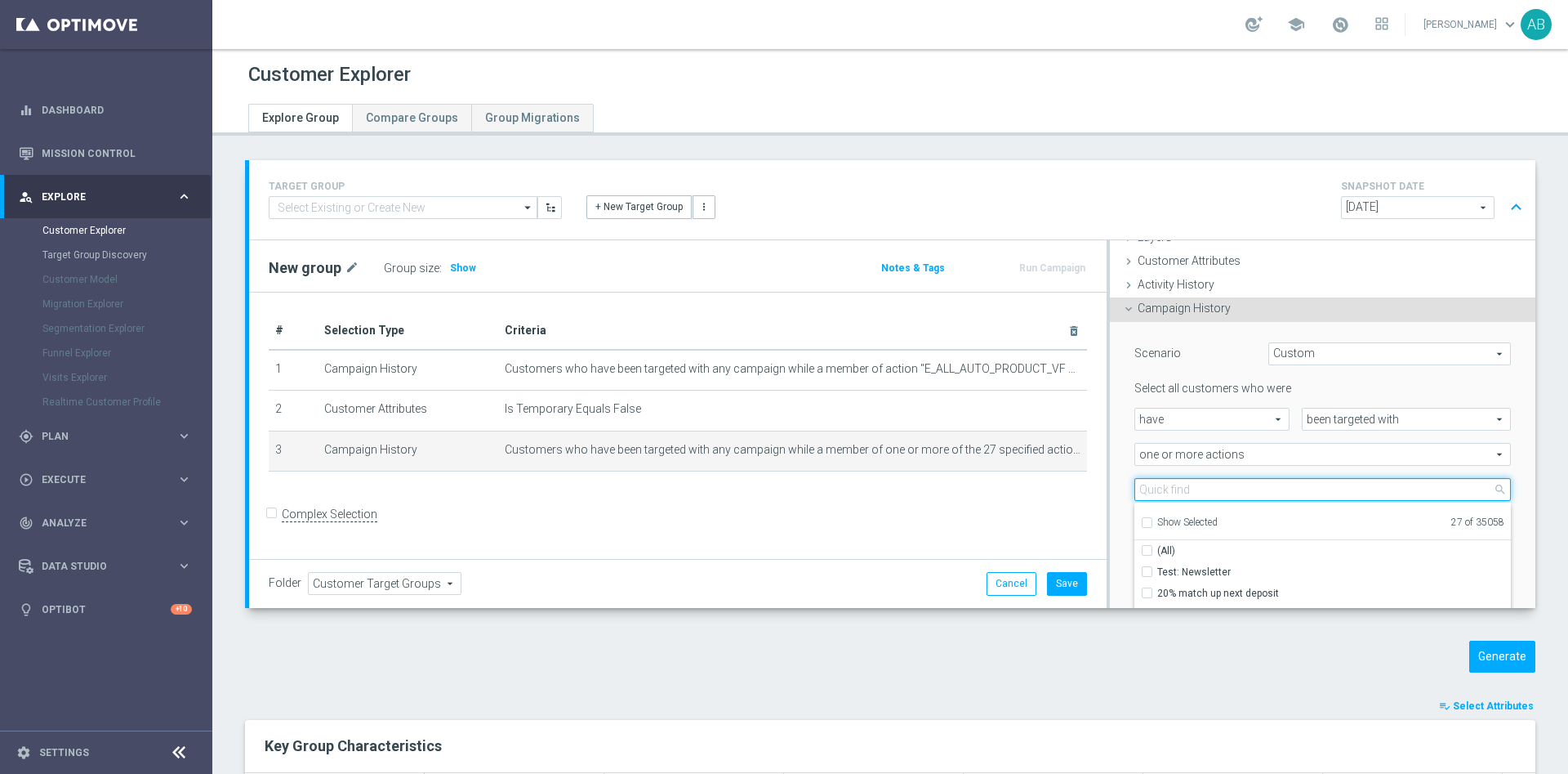
click at [1199, 489] on input "search" at bounding box center [1323, 489] width 377 height 23
paste input "E_ALL_AUTO_PRODUCT_VF DAY7 NONDEPO B_DAILY"
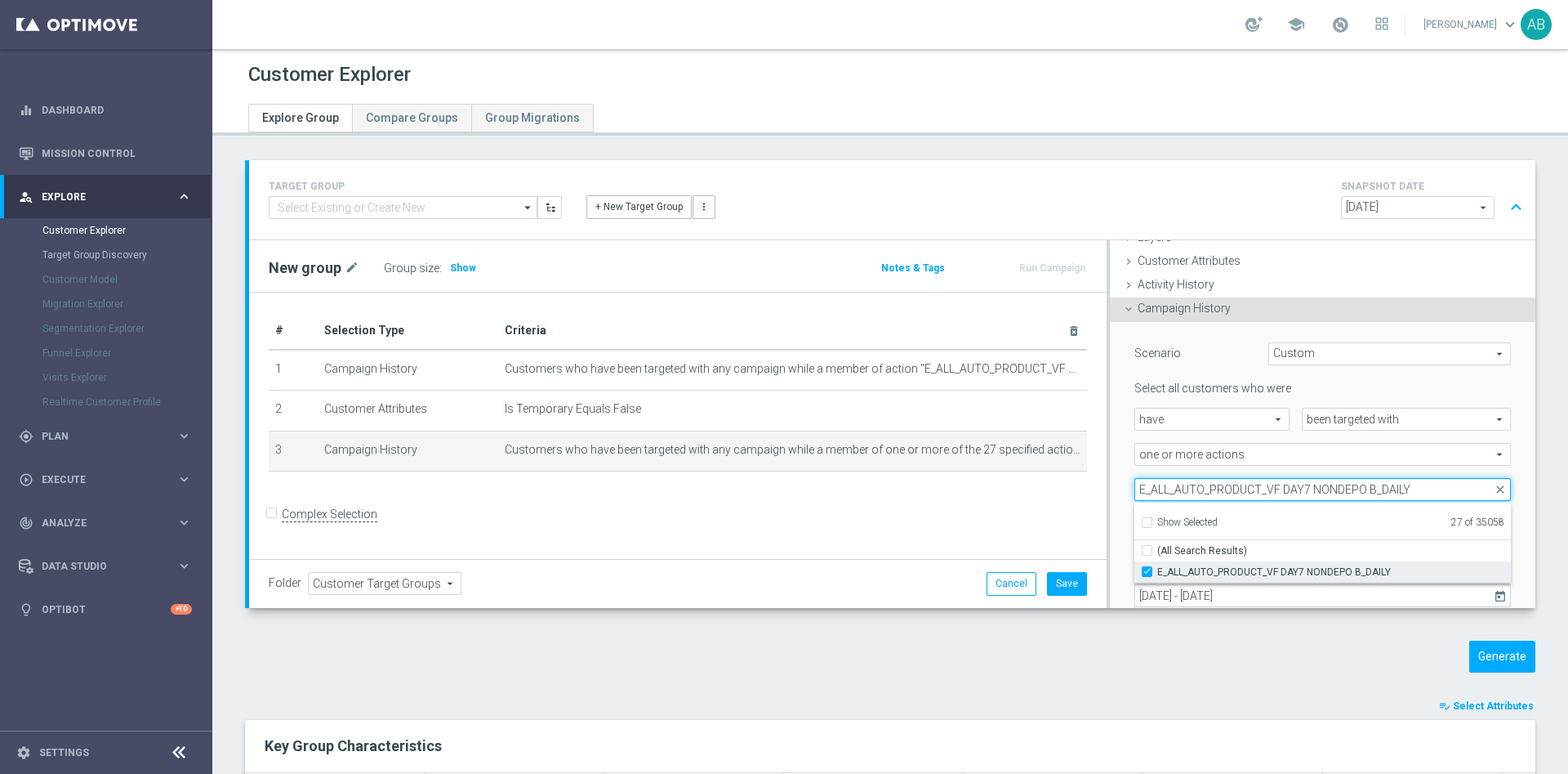
type input "E_ALL_AUTO_PRODUCT_VF DAY7 NONDEPO B_DAILY"
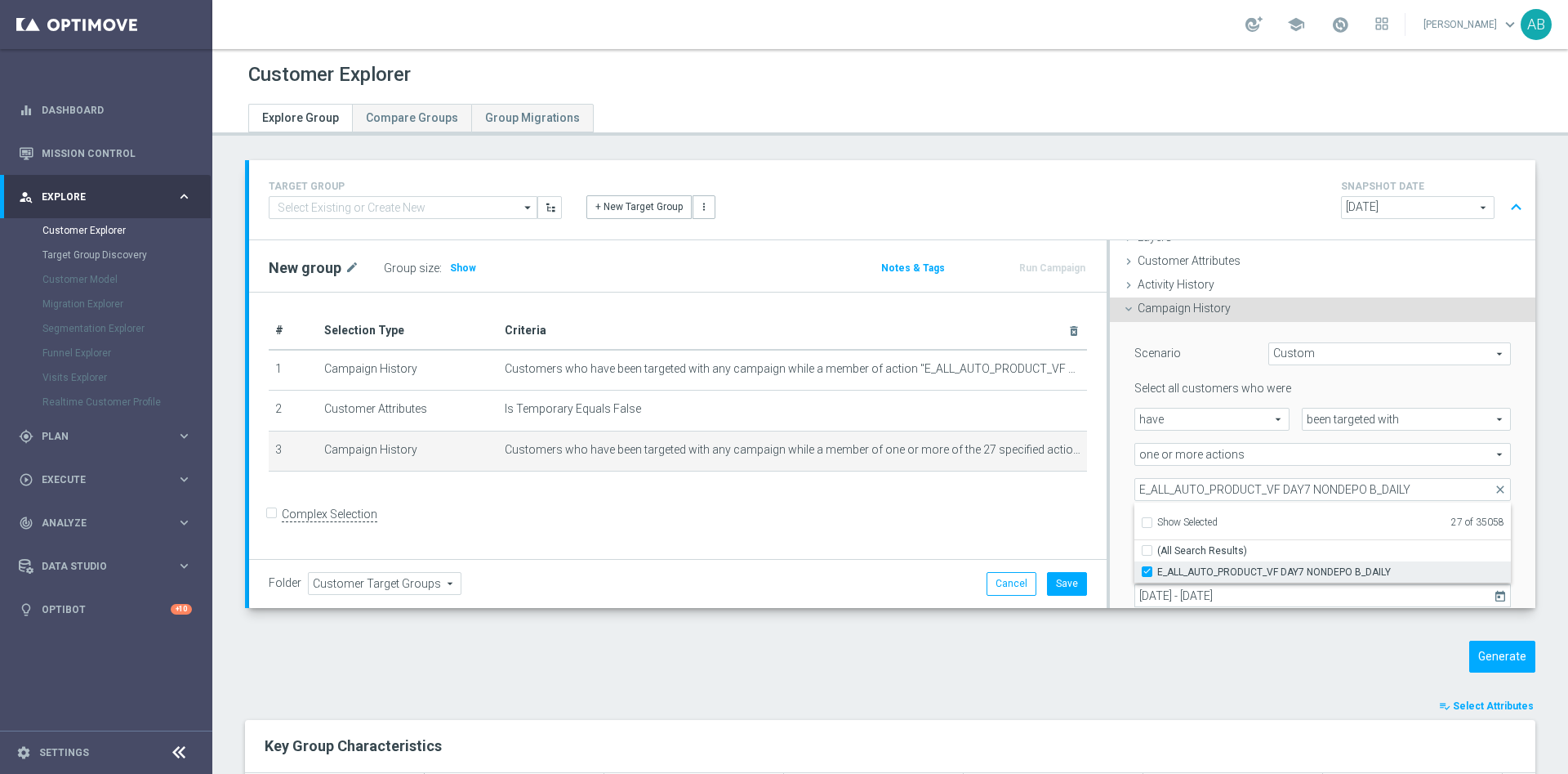
click at [1147, 572] on input "E_ALL_AUTO_PRODUCT_VF DAY7 NONDEPO B_DAILY" at bounding box center [1153, 571] width 11 height 11
checkbox input "false"
type input "Selected 26 of 35058"
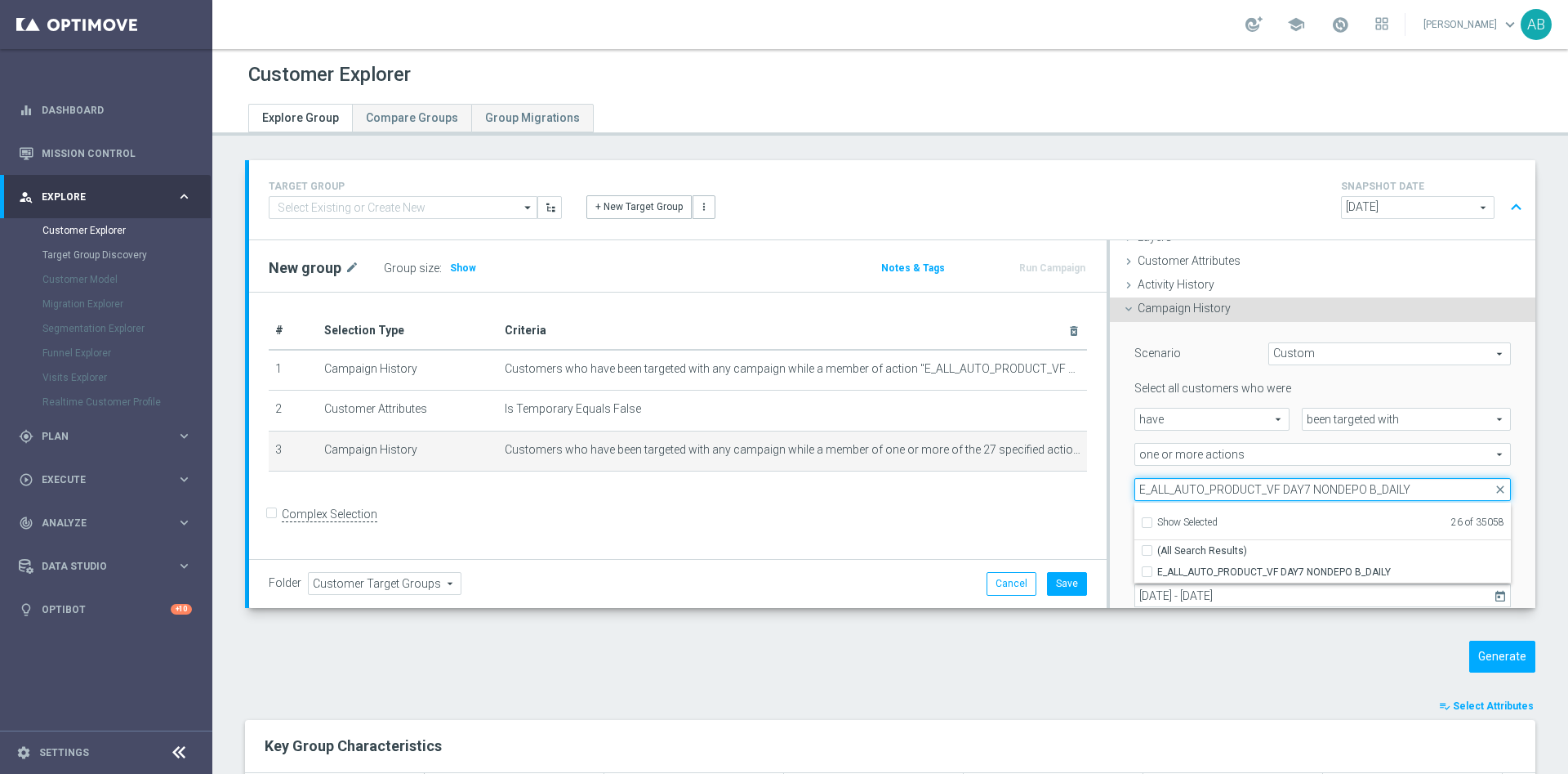
click at [1232, 490] on input "E_ALL_AUTO_PRODUCT_VF DAY7 NONDEPO B_DAILY" at bounding box center [1323, 489] width 377 height 23
paste input "A"
type input "E_ALL_AUTO_PRODUCT_VF DAY7 NONDEPO A_DAILY"
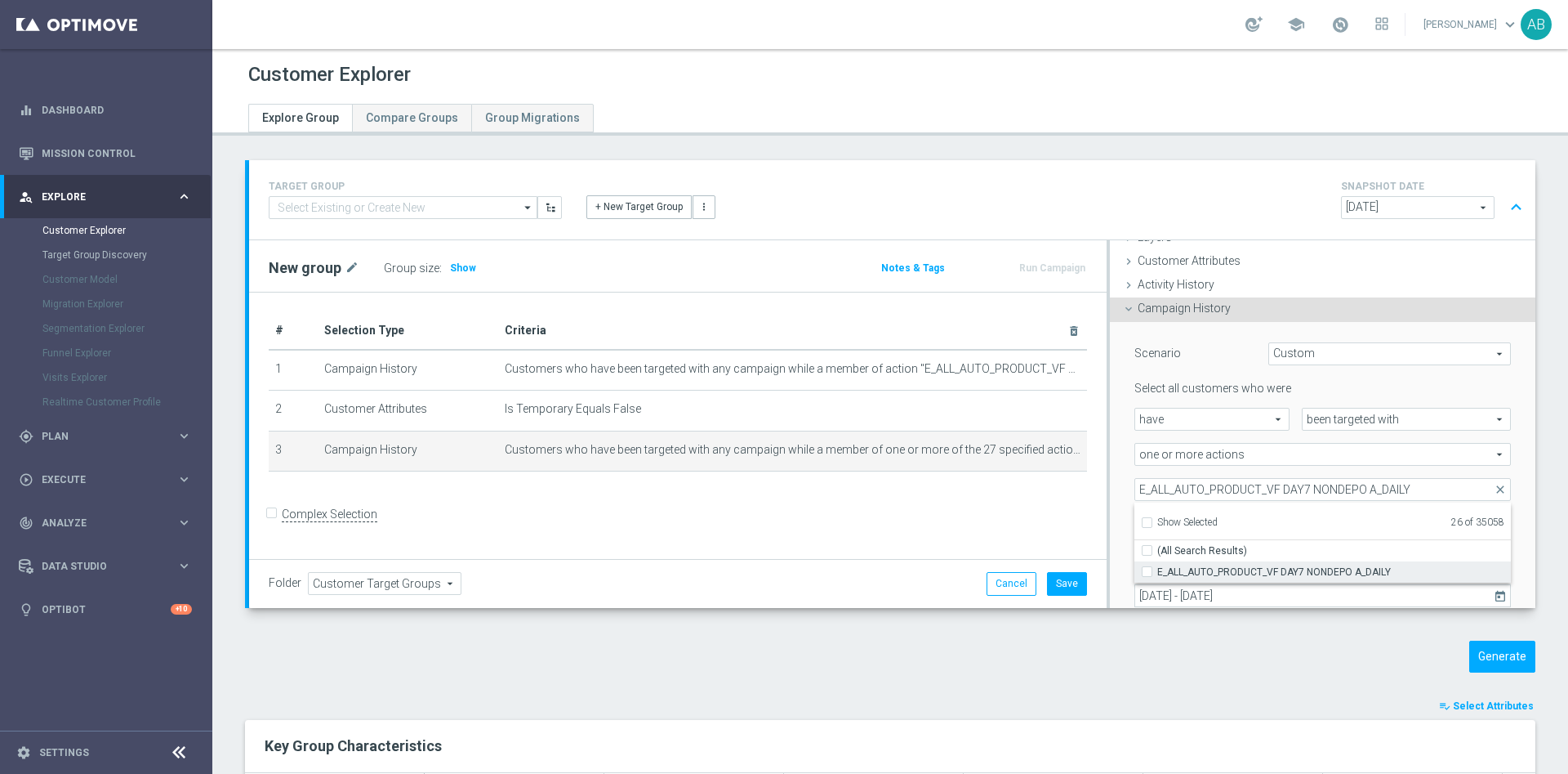
click at [1147, 573] on input "E_ALL_AUTO_PRODUCT_VF DAY7 NONDEPO A_DAILY" at bounding box center [1153, 571] width 11 height 11
checkbox input "true"
type input "Selected 27 of 35058"
click at [1122, 455] on div "one or more actions one or more actions arrow_drop_down search" at bounding box center [1322, 454] width 401 height 23
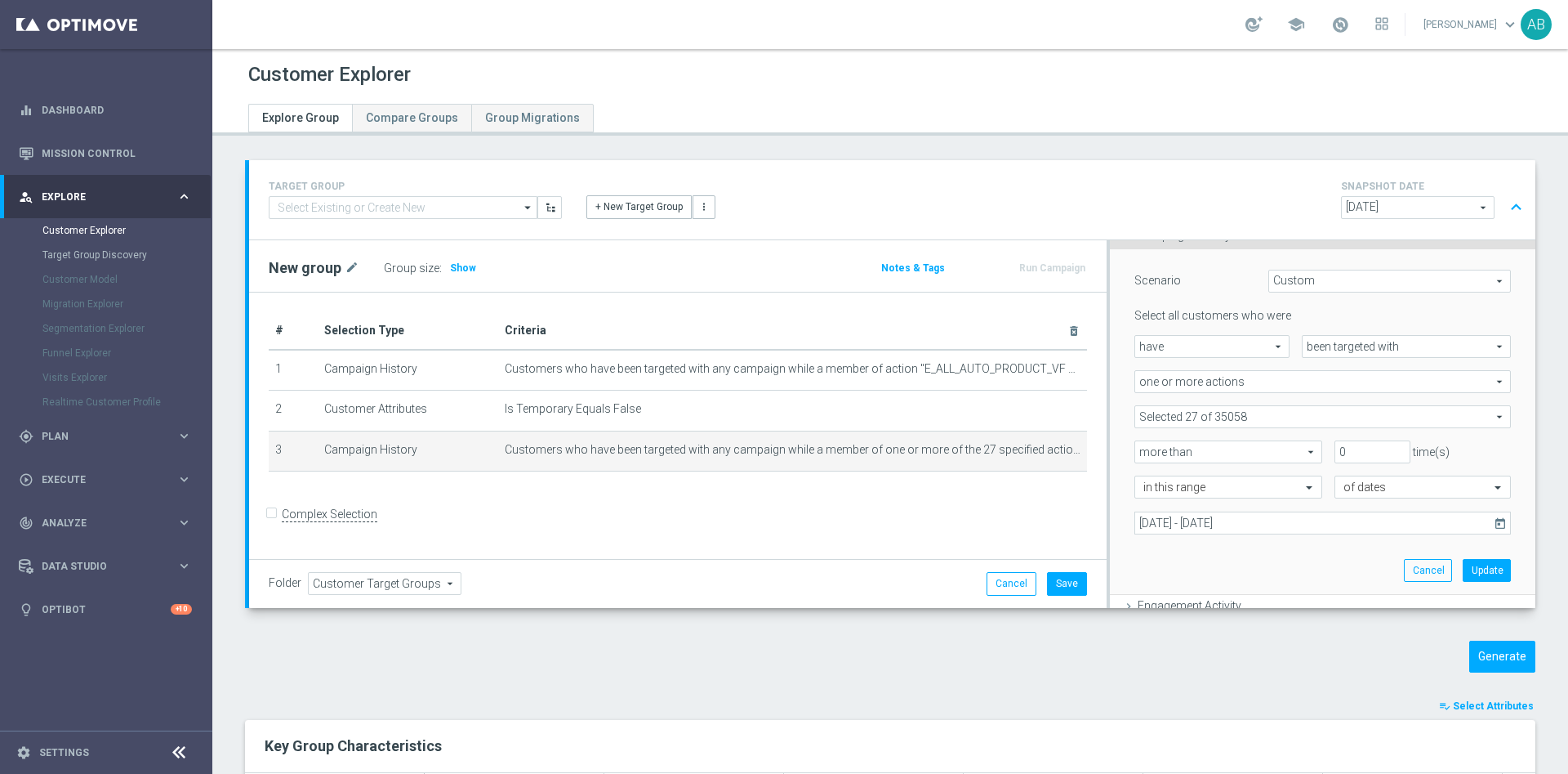
scroll to position [191, 0]
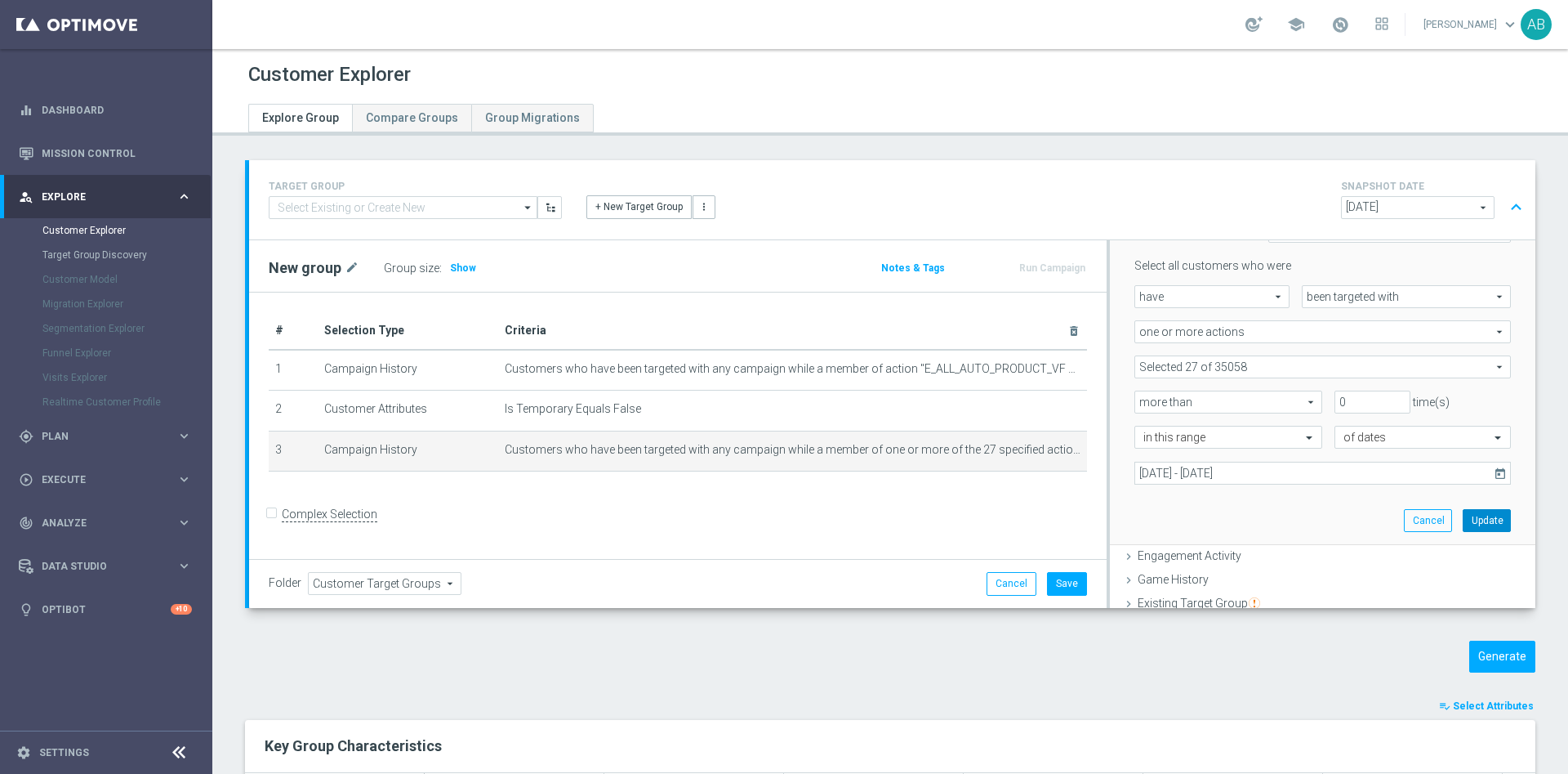
click at [1463, 518] on button "Update" at bounding box center [1487, 520] width 48 height 23
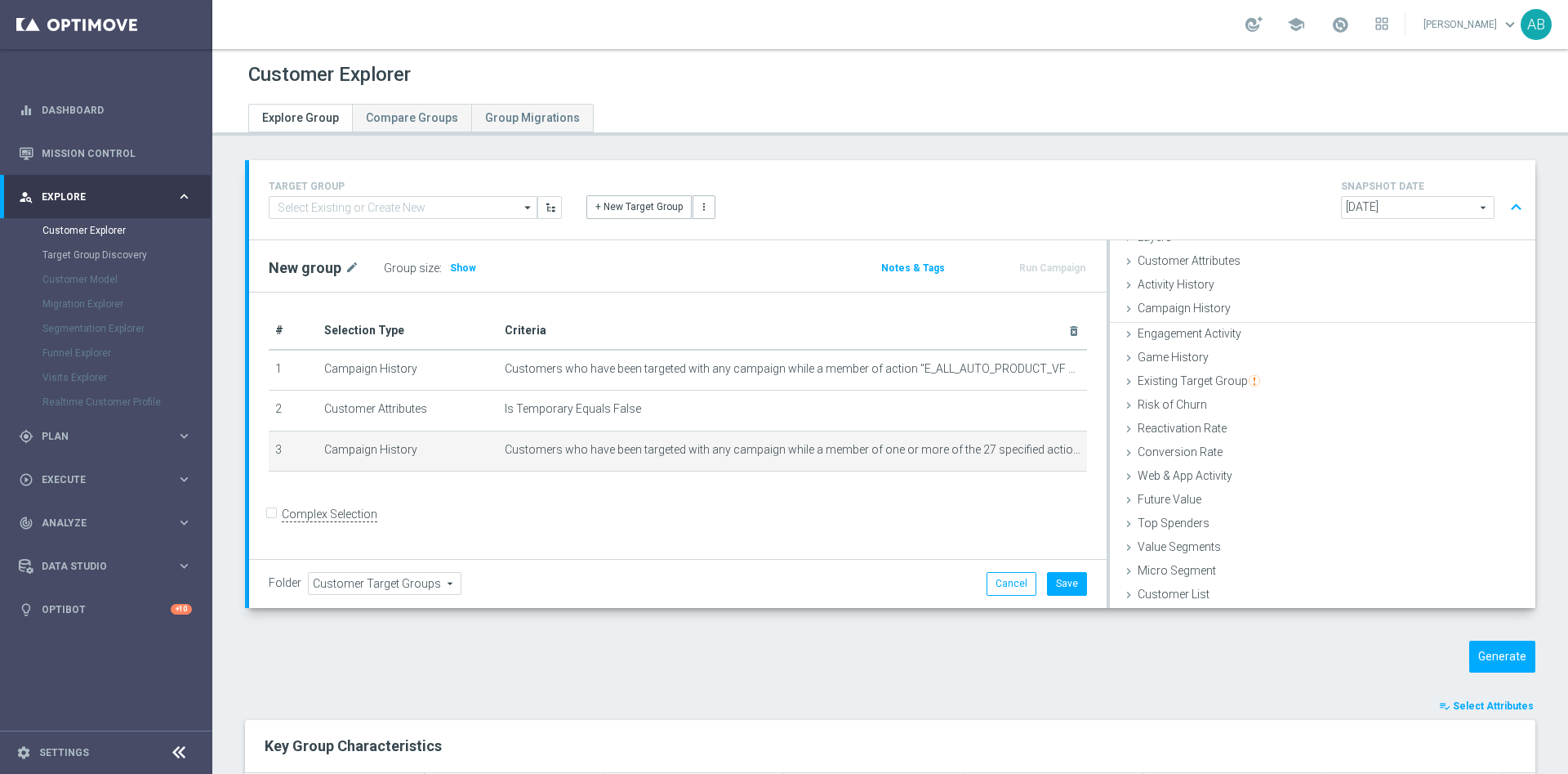
scroll to position [67, 0]
click at [486, 269] on div "Group size : Show" at bounding box center [465, 267] width 163 height 23
click at [459, 269] on span "Show" at bounding box center [463, 268] width 26 height 11
click at [1469, 657] on button "Generate" at bounding box center [1503, 656] width 66 height 32
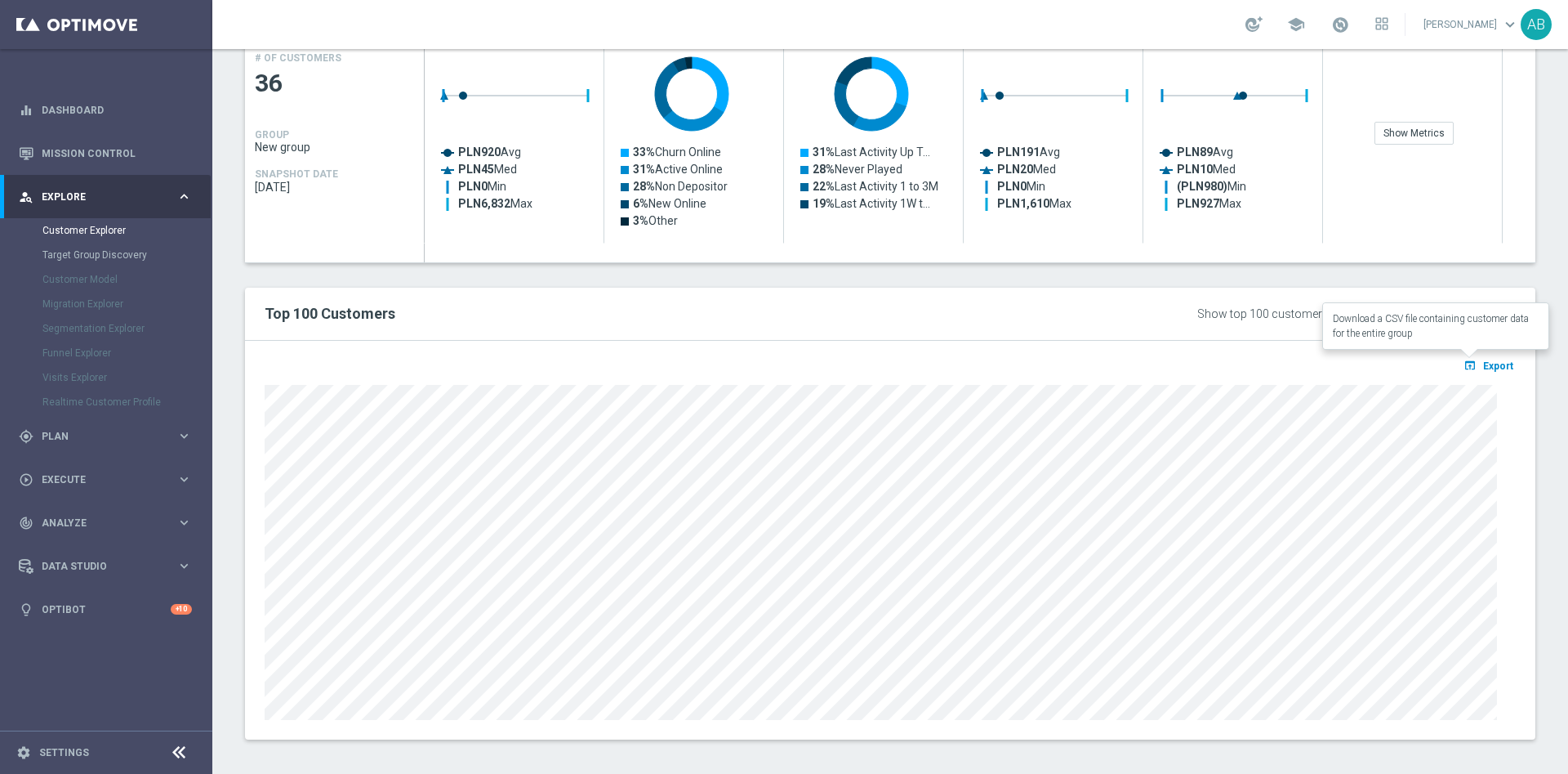
scroll to position [396, 0]
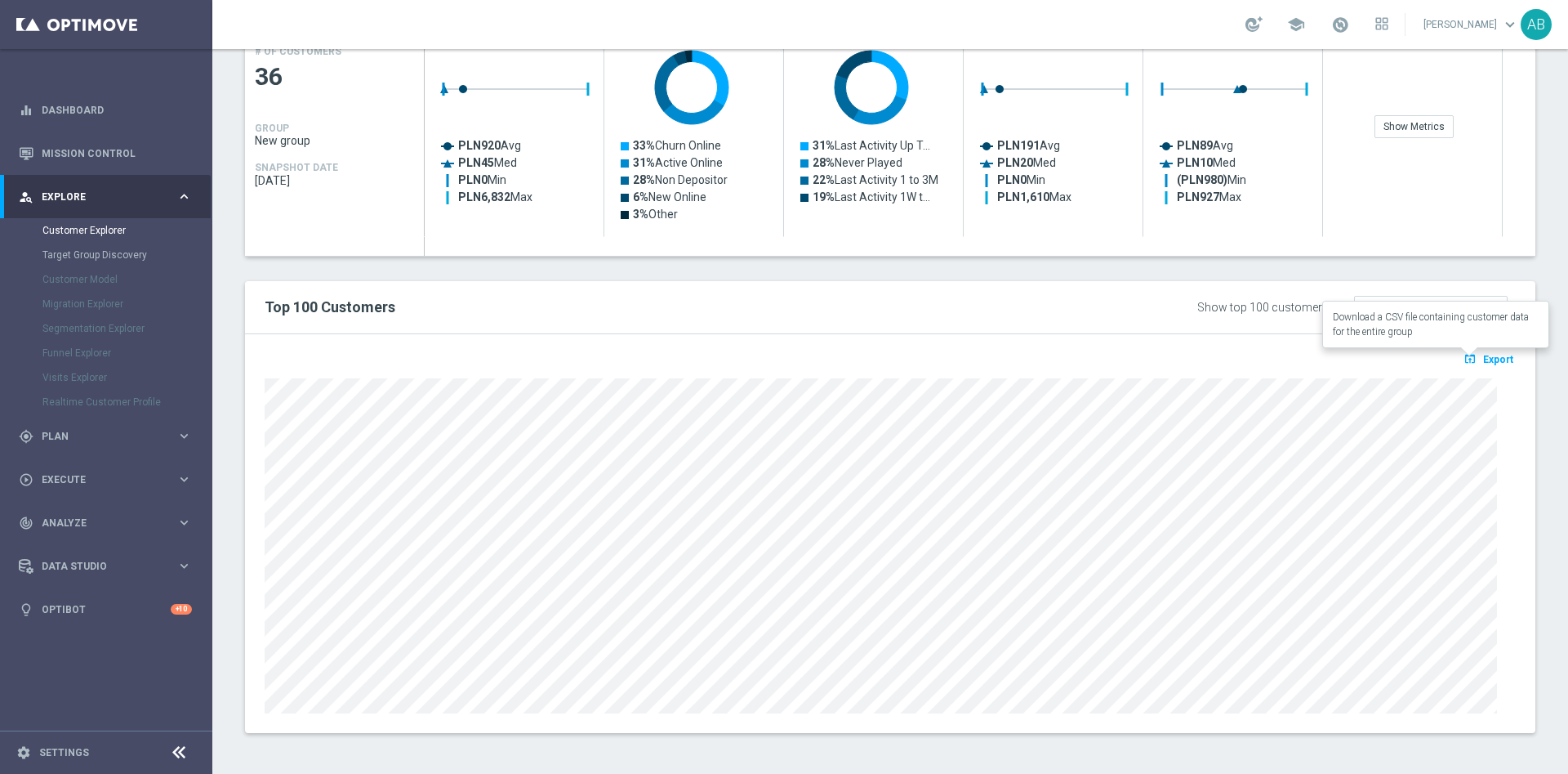
click at [1483, 358] on span "Export" at bounding box center [1498, 359] width 30 height 11
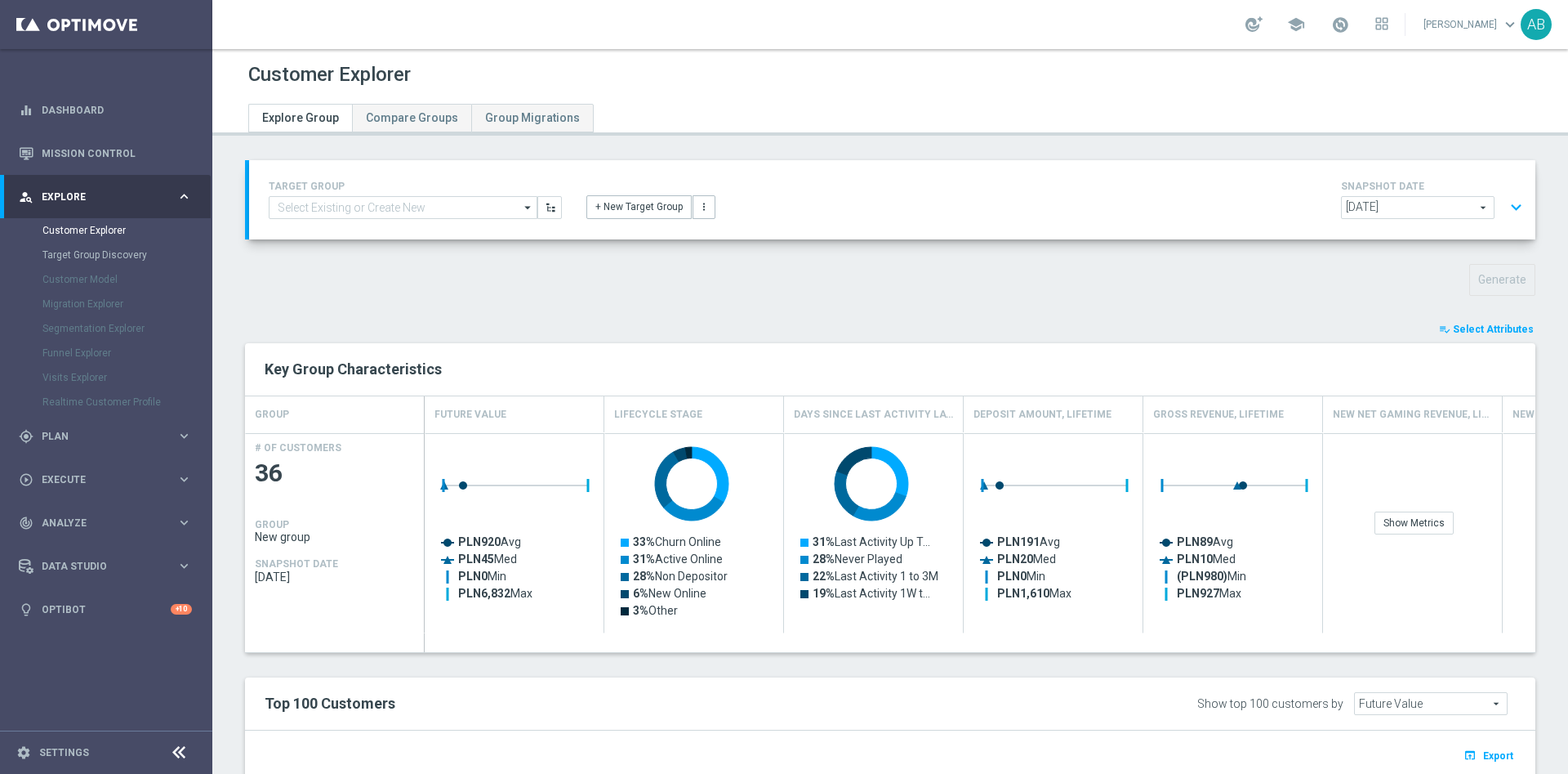
click at [1504, 201] on button "expand_more" at bounding box center [1516, 207] width 24 height 31
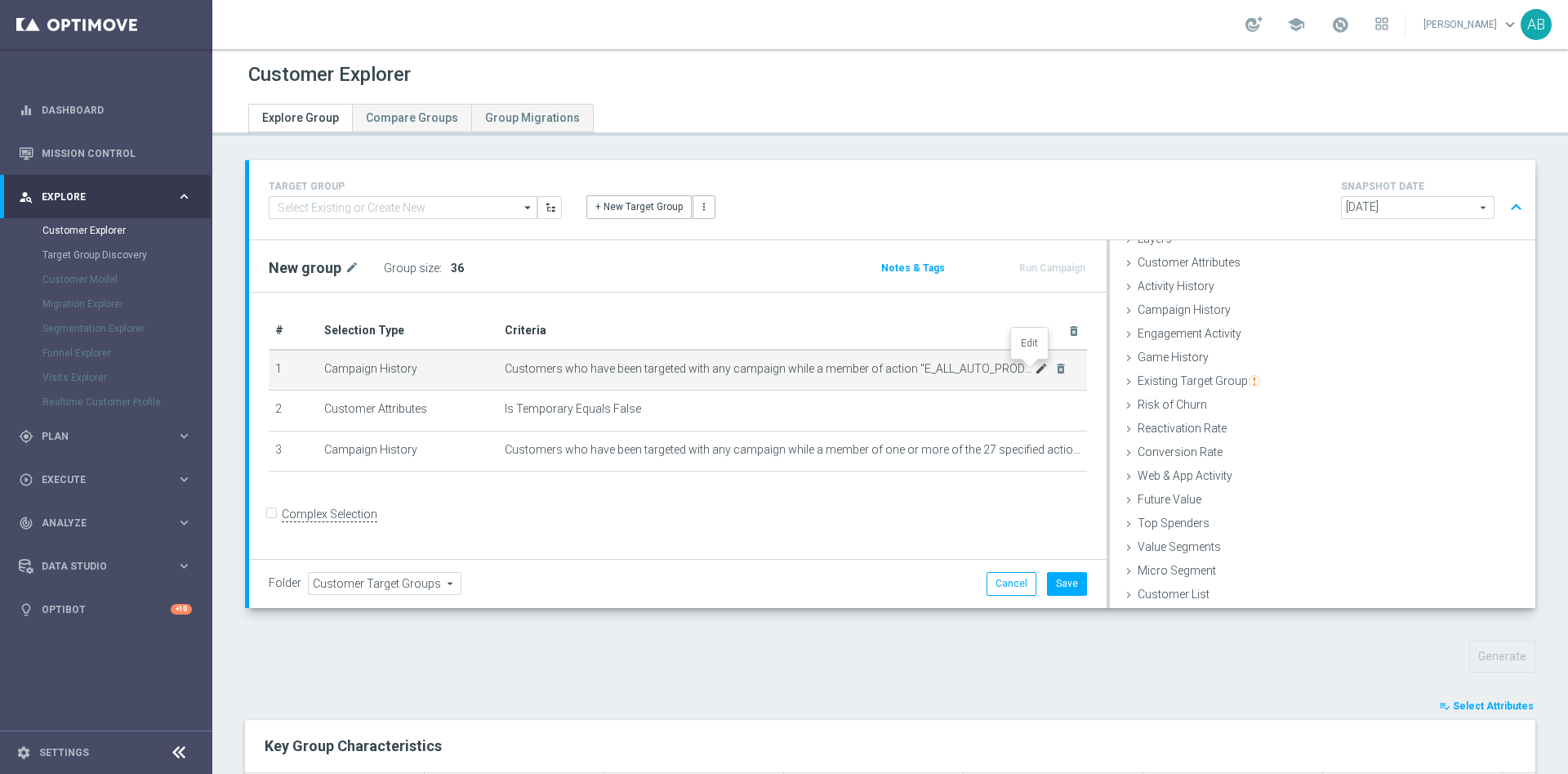
click at [1035, 370] on icon "mode_edit" at bounding box center [1041, 369] width 13 height 13
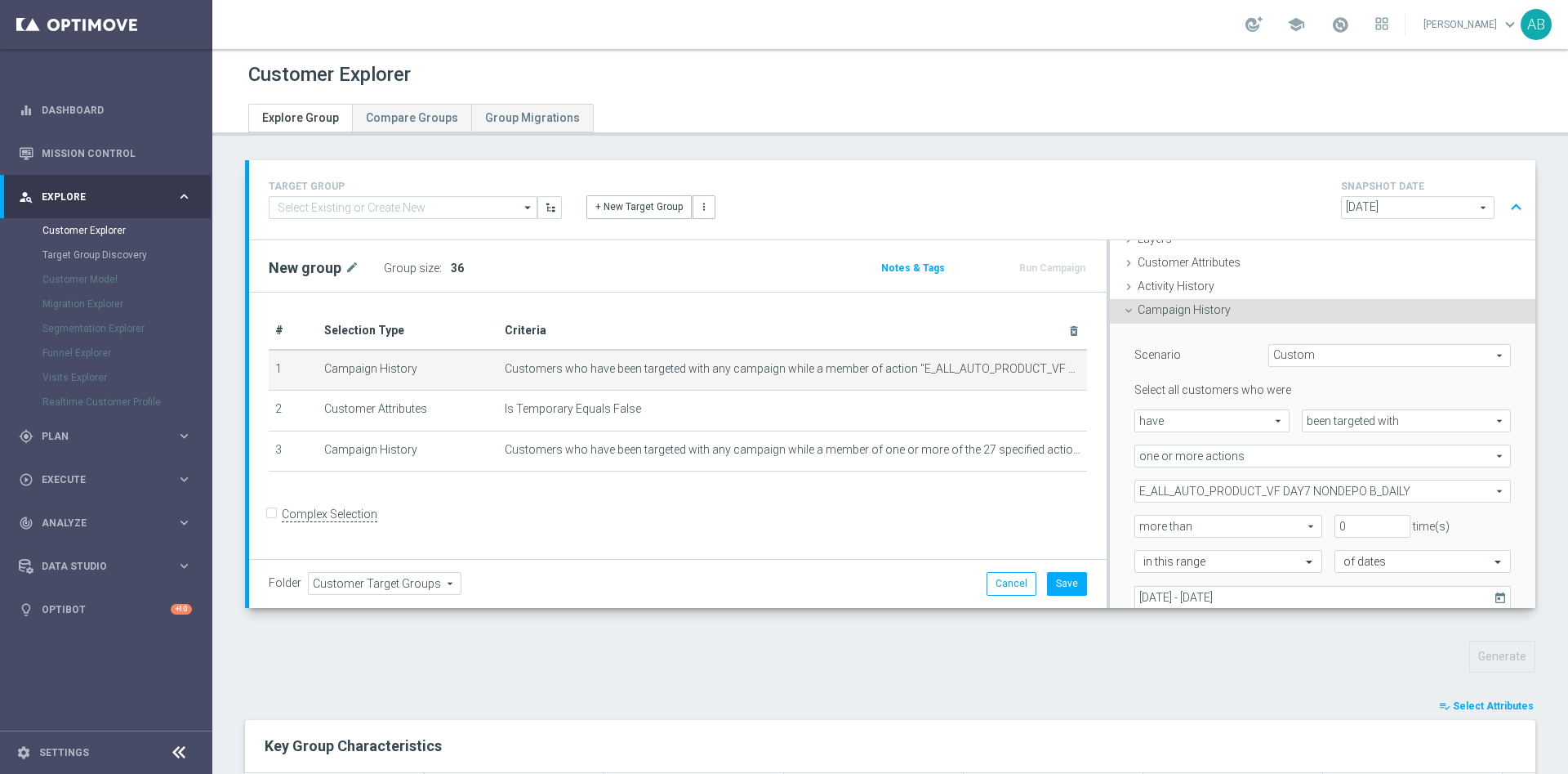
scroll to position [68, 0]
click at [1303, 494] on span "E_ALL_AUTO_PRODUCT_VF DAY7 NONDEPO B_DAILY" at bounding box center [1323, 489] width 375 height 21
click at [1141, 523] on input "Show Selected" at bounding box center [1147, 525] width 11 height 11
checkbox input "true"
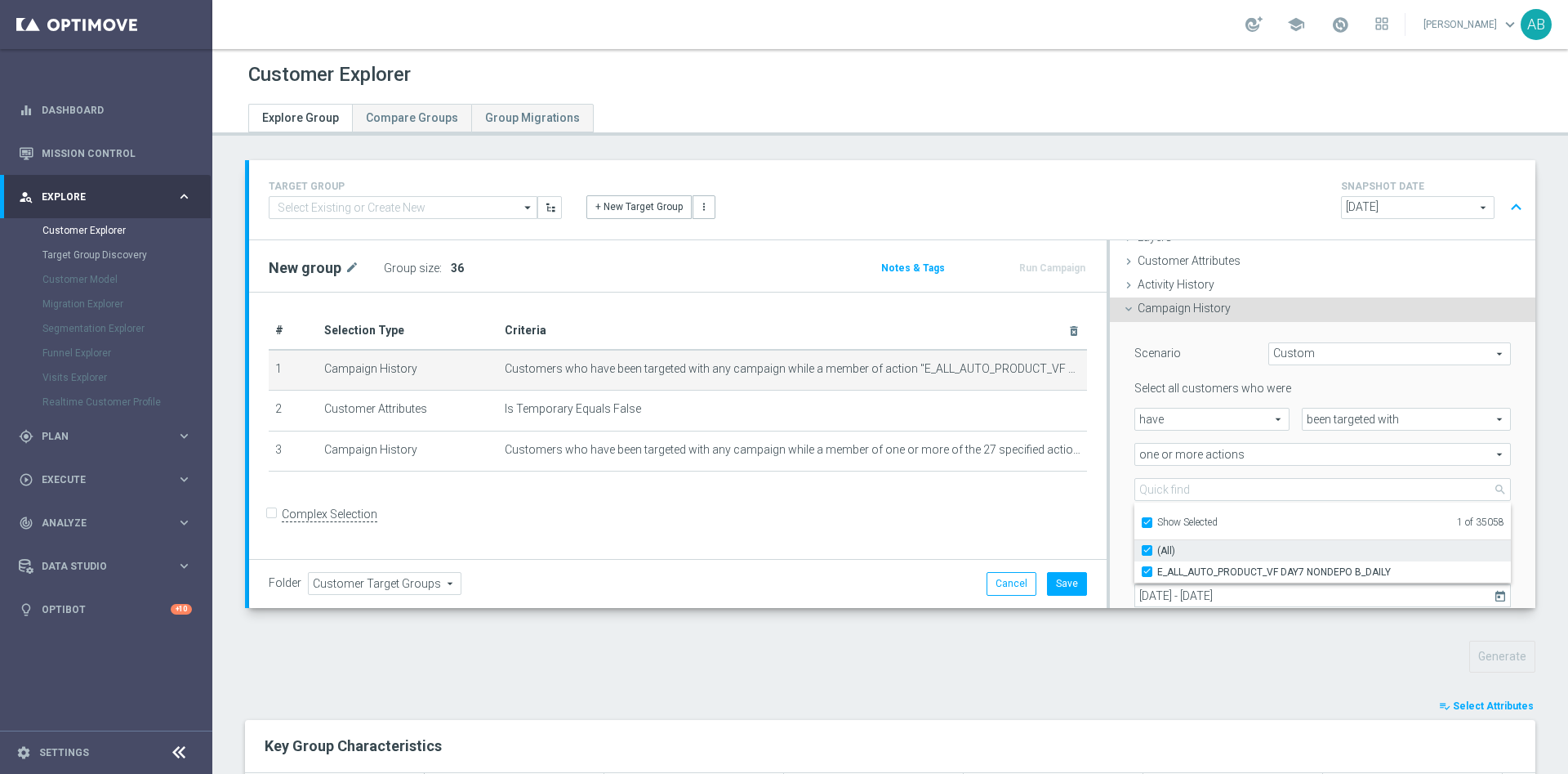
click at [1147, 546] on input "(All)" at bounding box center [1153, 550] width 11 height 11
checkbox input "false"
type input "Select Action"
checkbox input "false"
click at [1141, 524] on input "Show Selected" at bounding box center [1147, 525] width 11 height 11
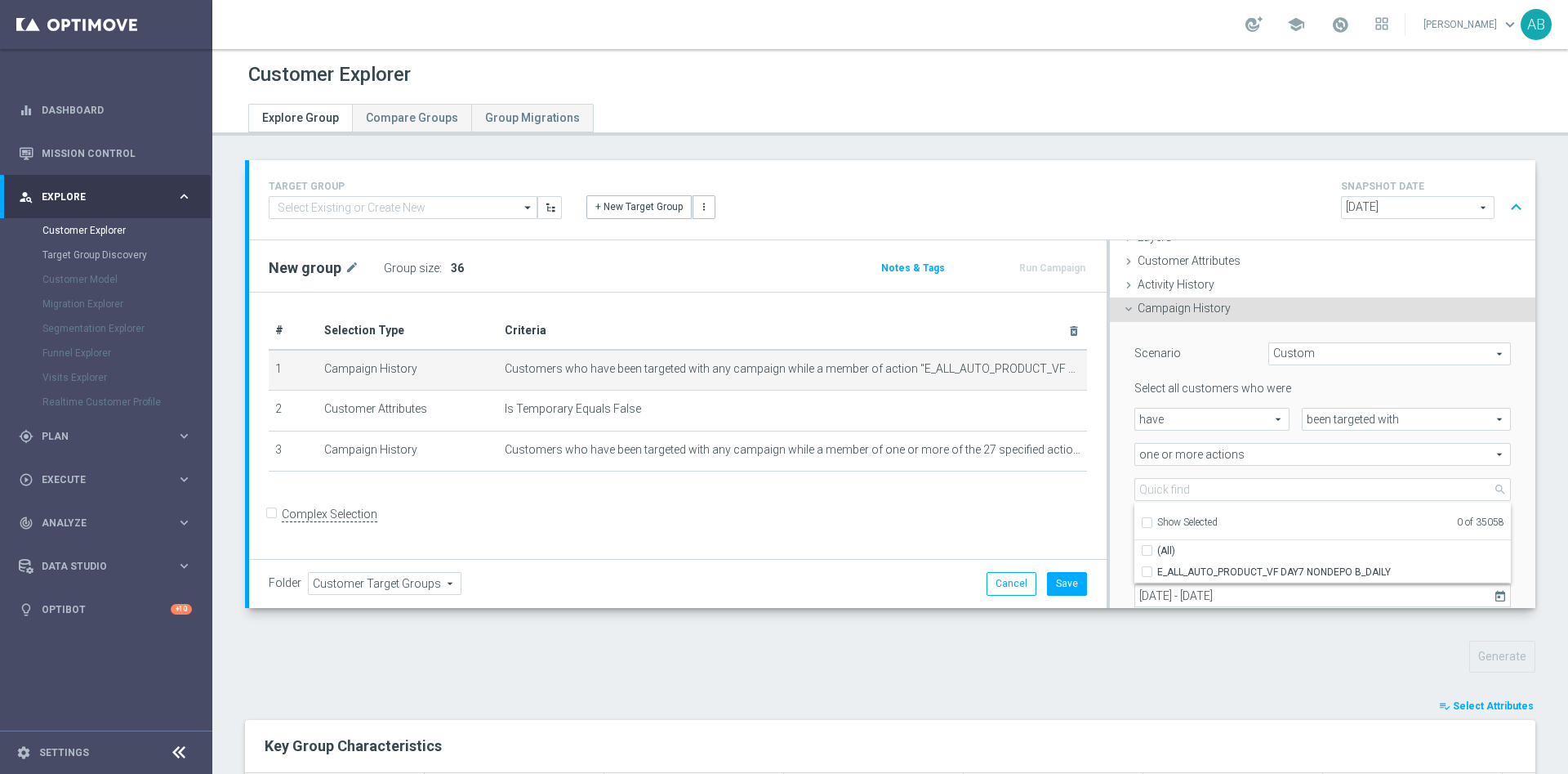
checkbox input "false"
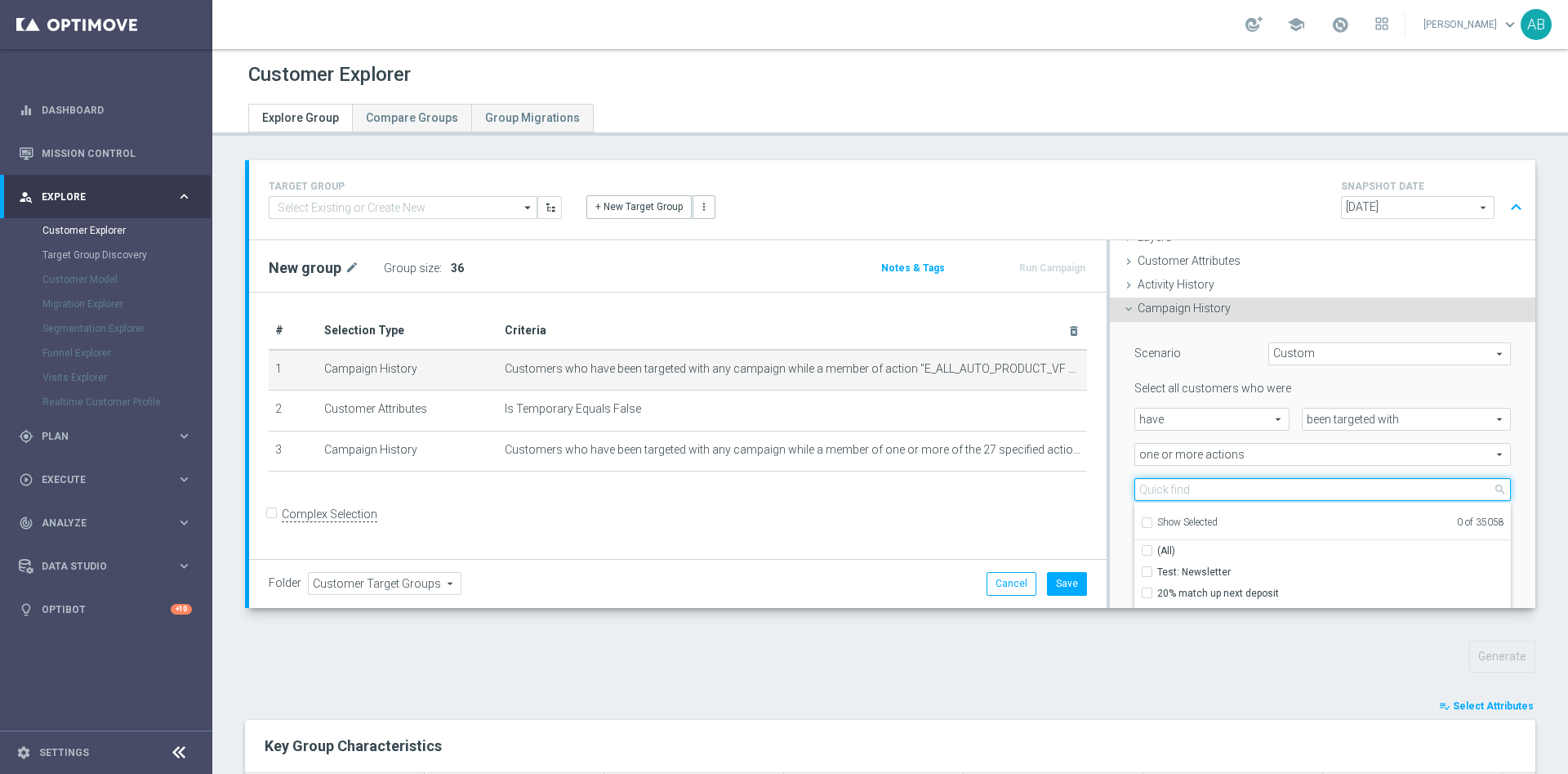
click at [1156, 488] on input "search" at bounding box center [1323, 489] width 377 height 23
paste input "E_ALL_AUTO_PRODUCT_VF DAY15 NONDEPO_DAILY"
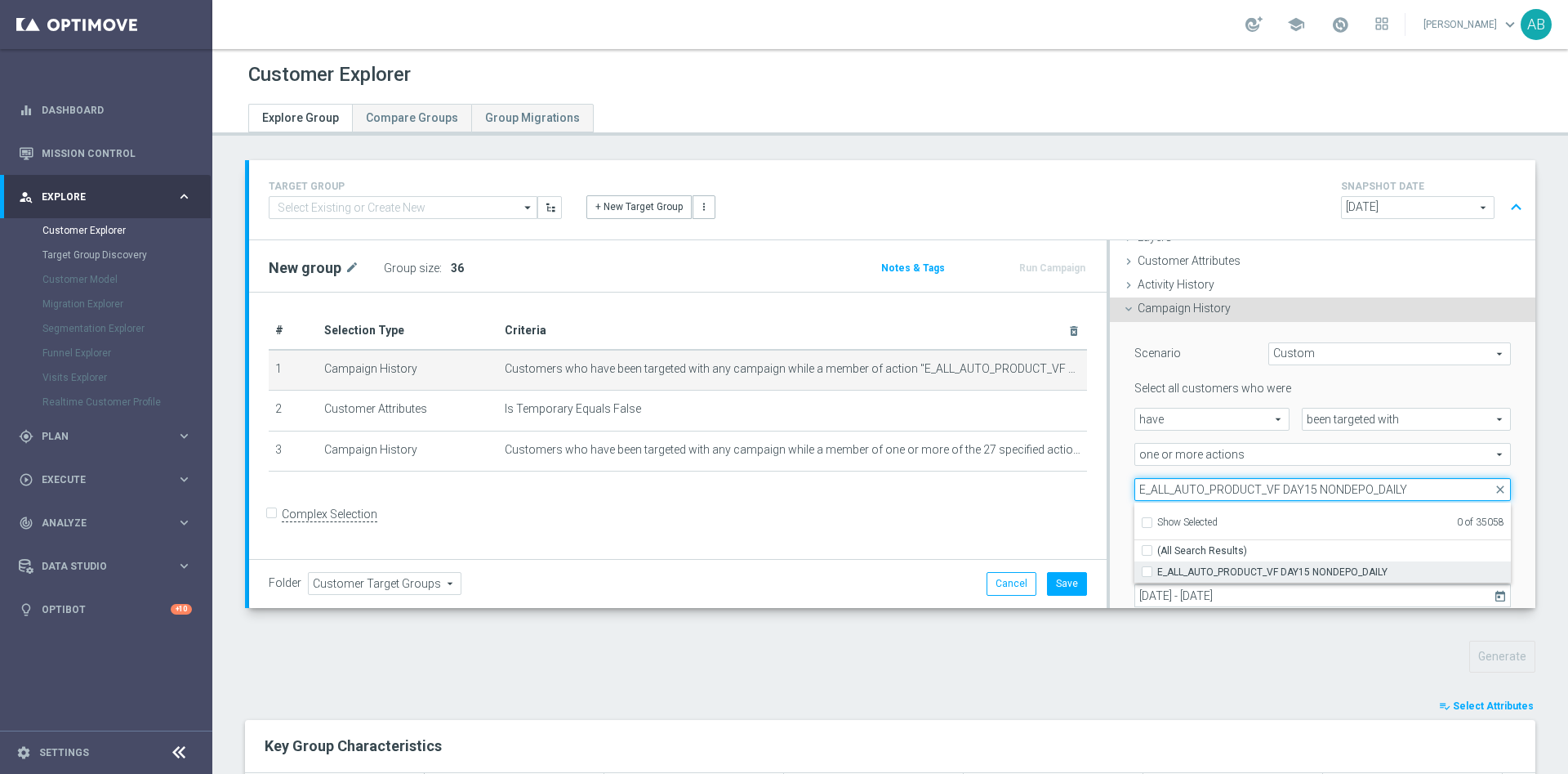
type input "E_ALL_AUTO_PRODUCT_VF DAY15 NONDEPO_DAILY"
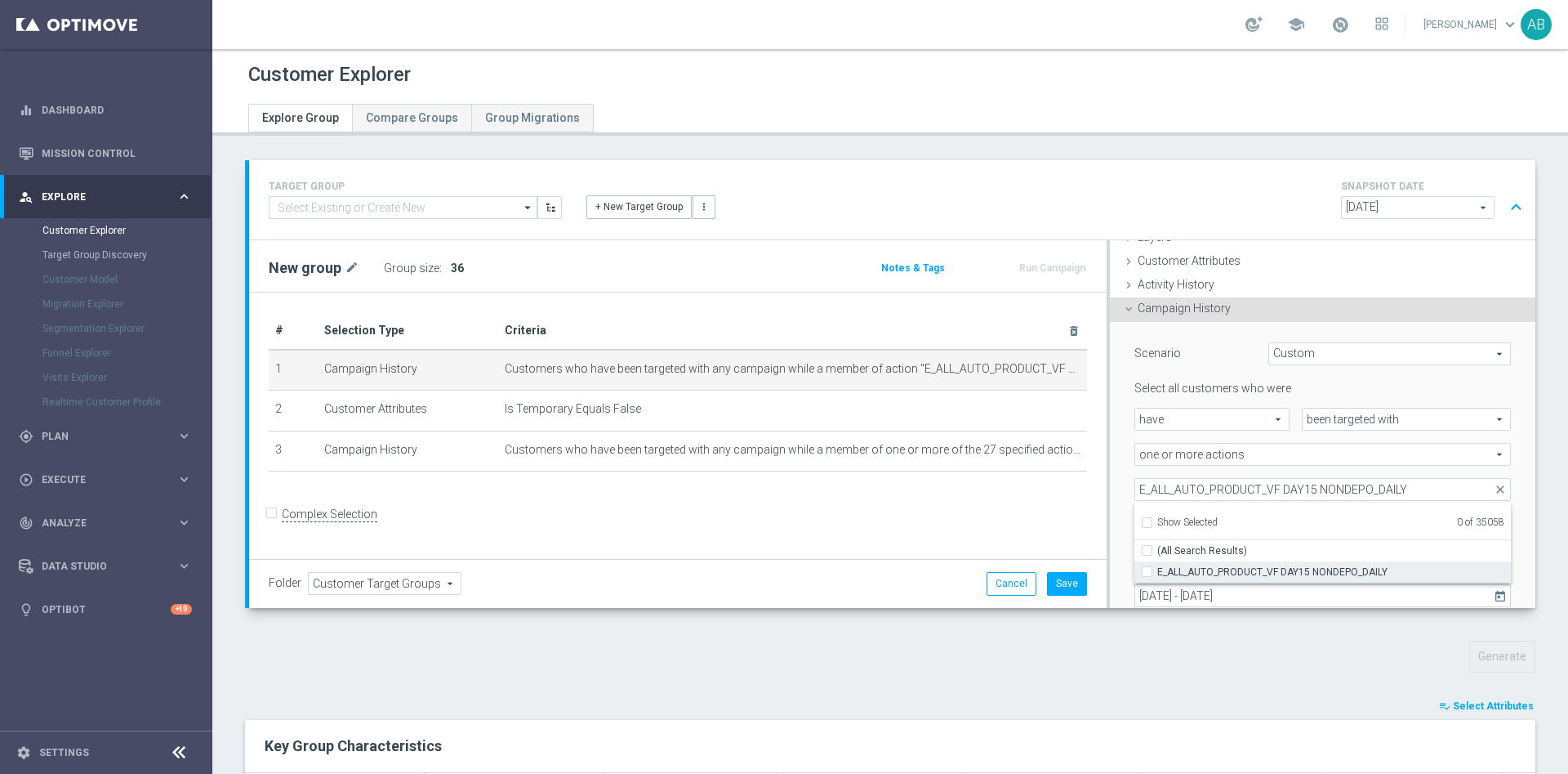
click at [1147, 568] on input "E_ALL_AUTO_PRODUCT_VF DAY15 NONDEPO_DAILY" at bounding box center [1153, 571] width 11 height 11
checkbox input "true"
type input "E_ALL_AUTO_PRODUCT_VF DAY15 NONDEPO_DAILY"
checkbox input "true"
click at [1122, 435] on div "Scenario Custom Custom arrow_drop_down search Select all customers who were hav…" at bounding box center [1322, 494] width 401 height 346
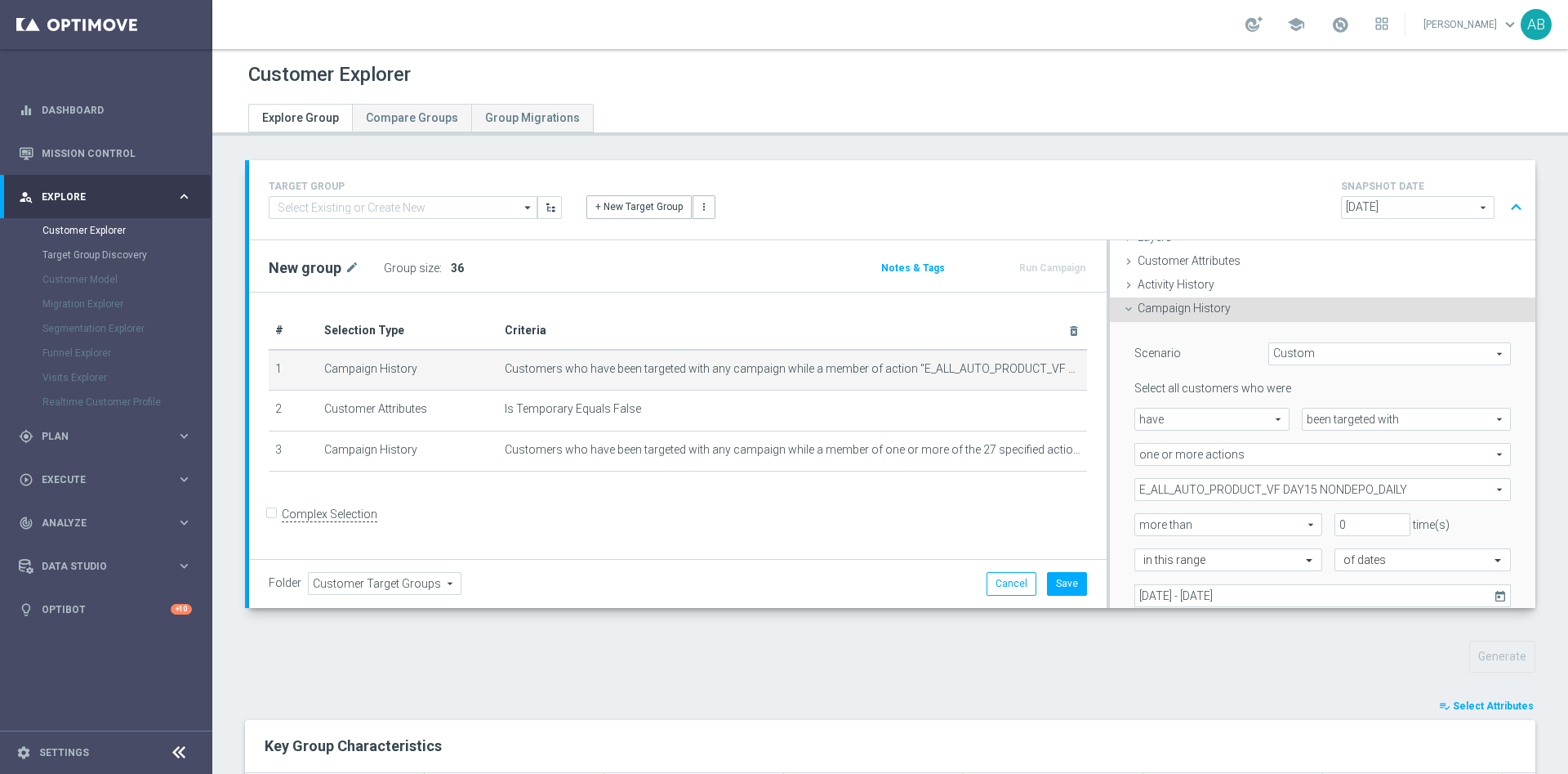
scroll to position [191, 0]
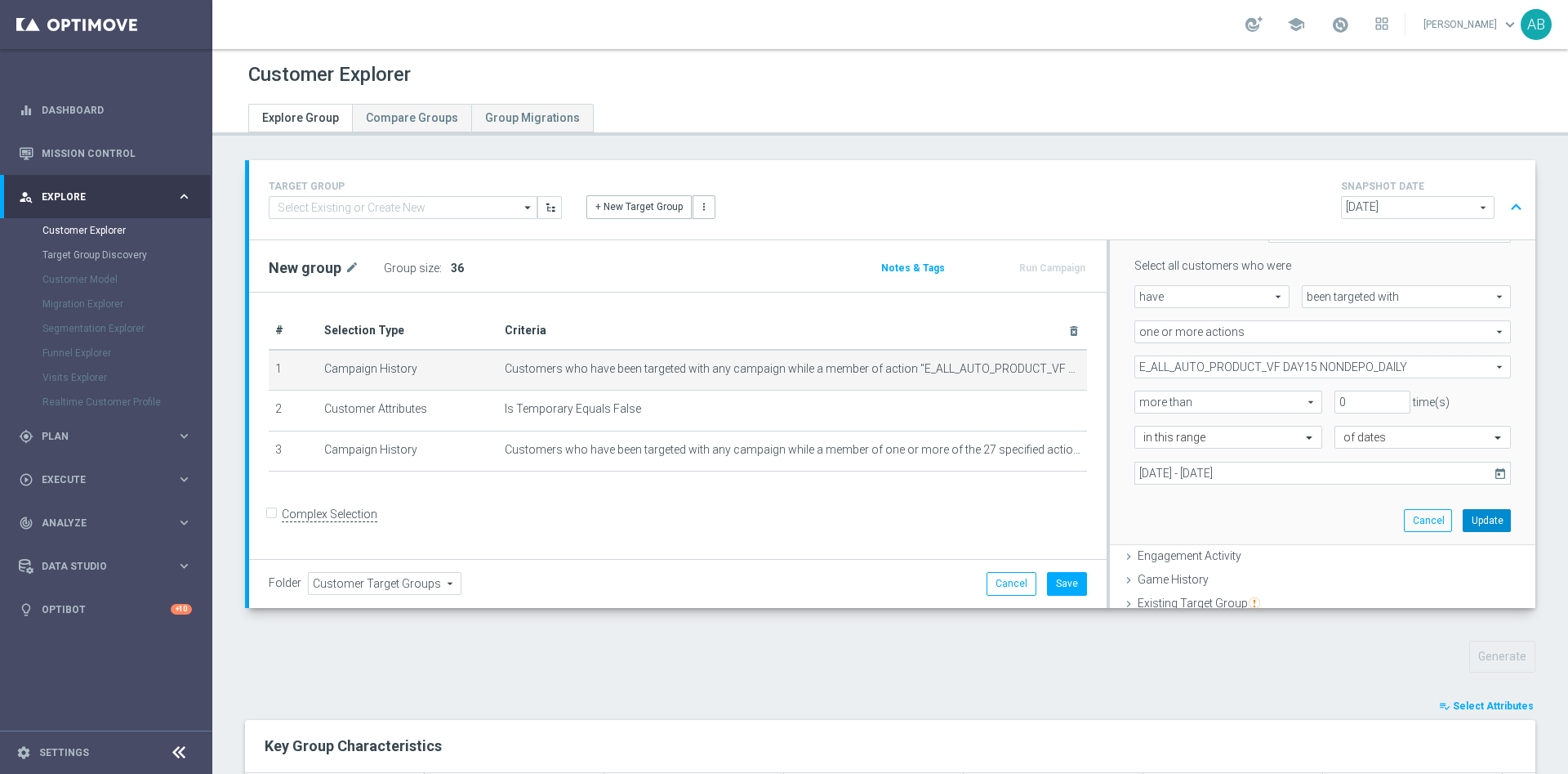
click at [1463, 509] on button "Update" at bounding box center [1487, 520] width 48 height 23
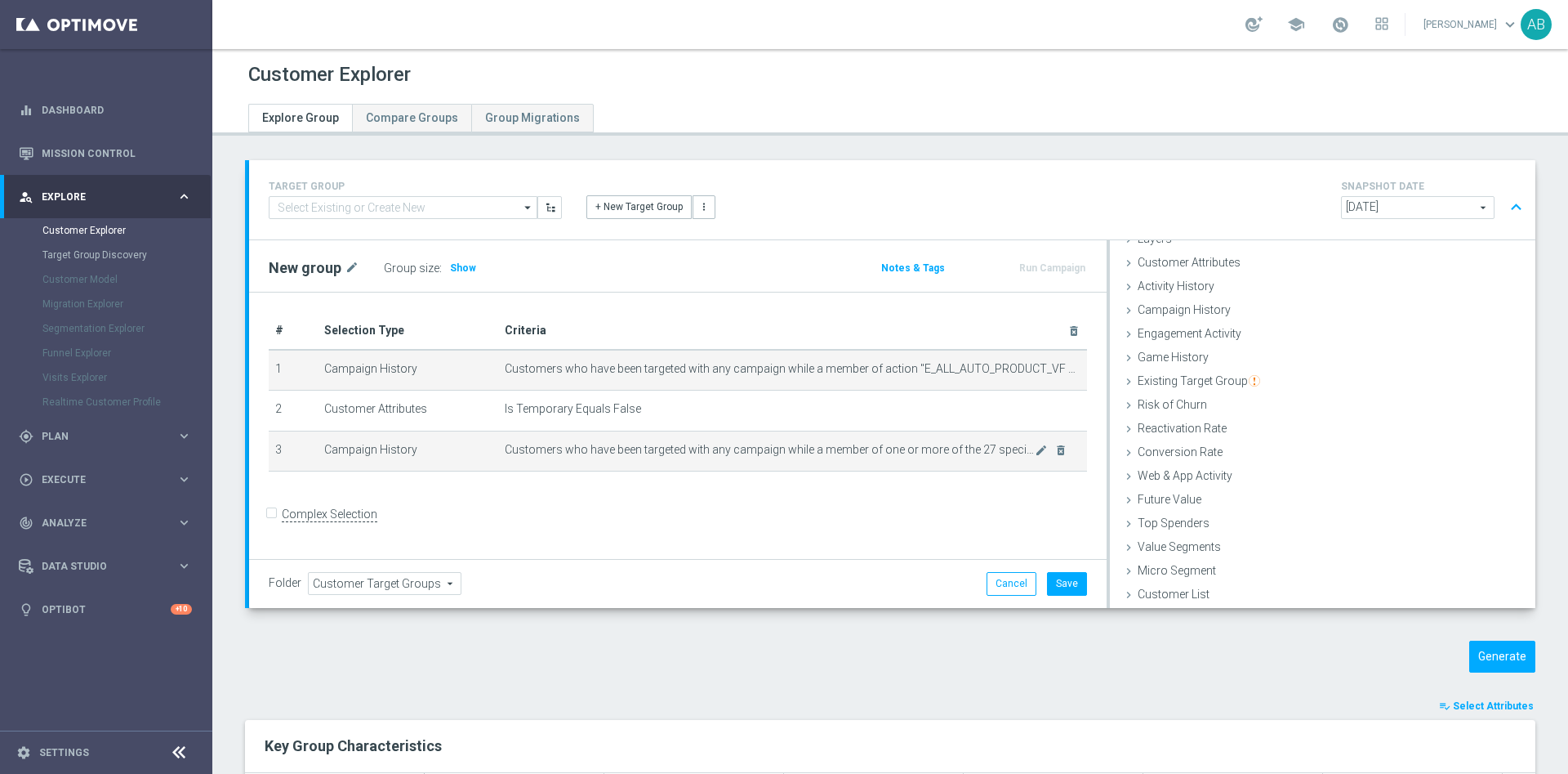
scroll to position [67, 0]
click at [1035, 454] on icon "mode_edit" at bounding box center [1041, 450] width 13 height 13
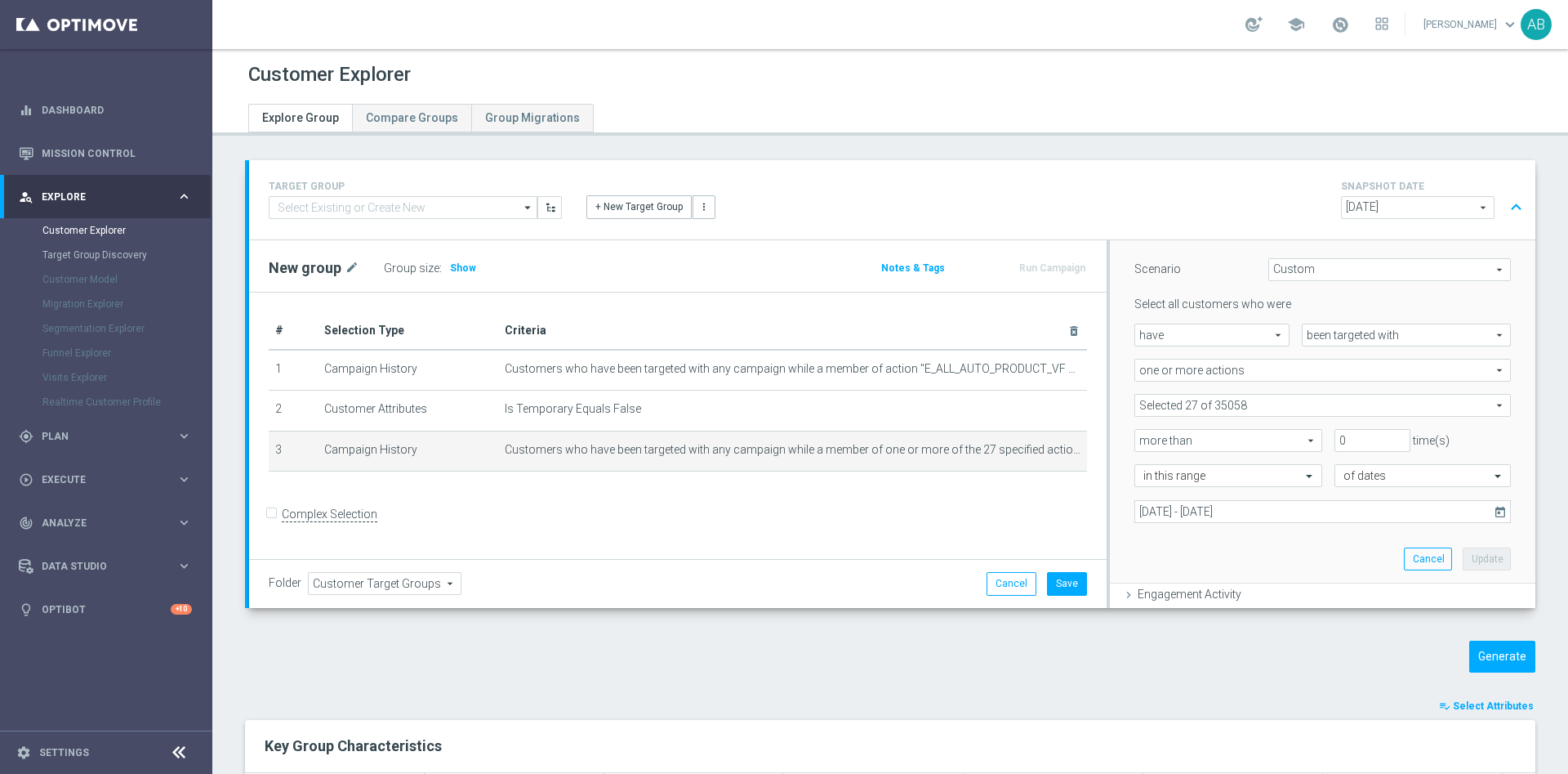
scroll to position [191, 0]
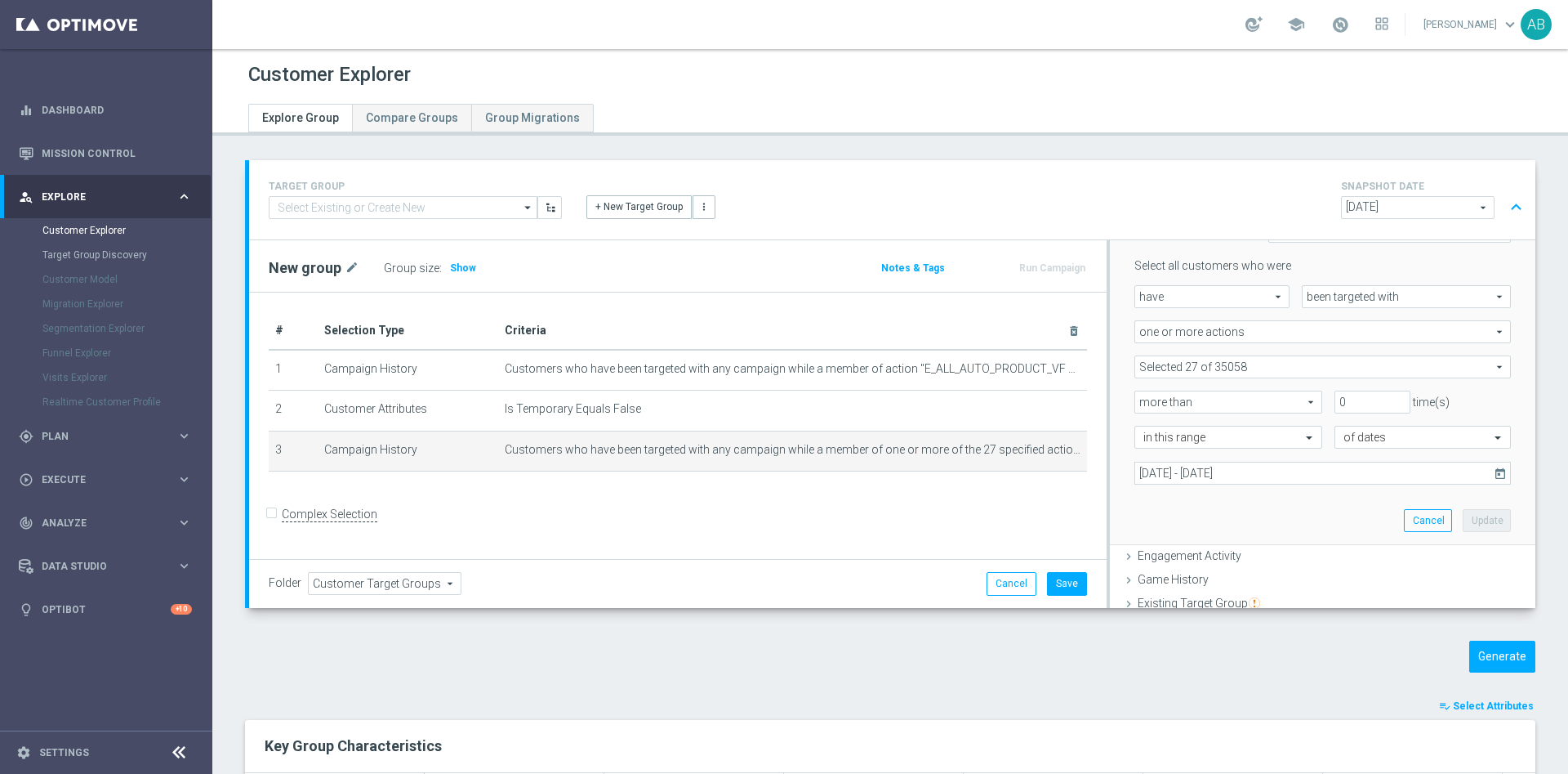
click at [1246, 368] on span at bounding box center [1323, 367] width 375 height 21
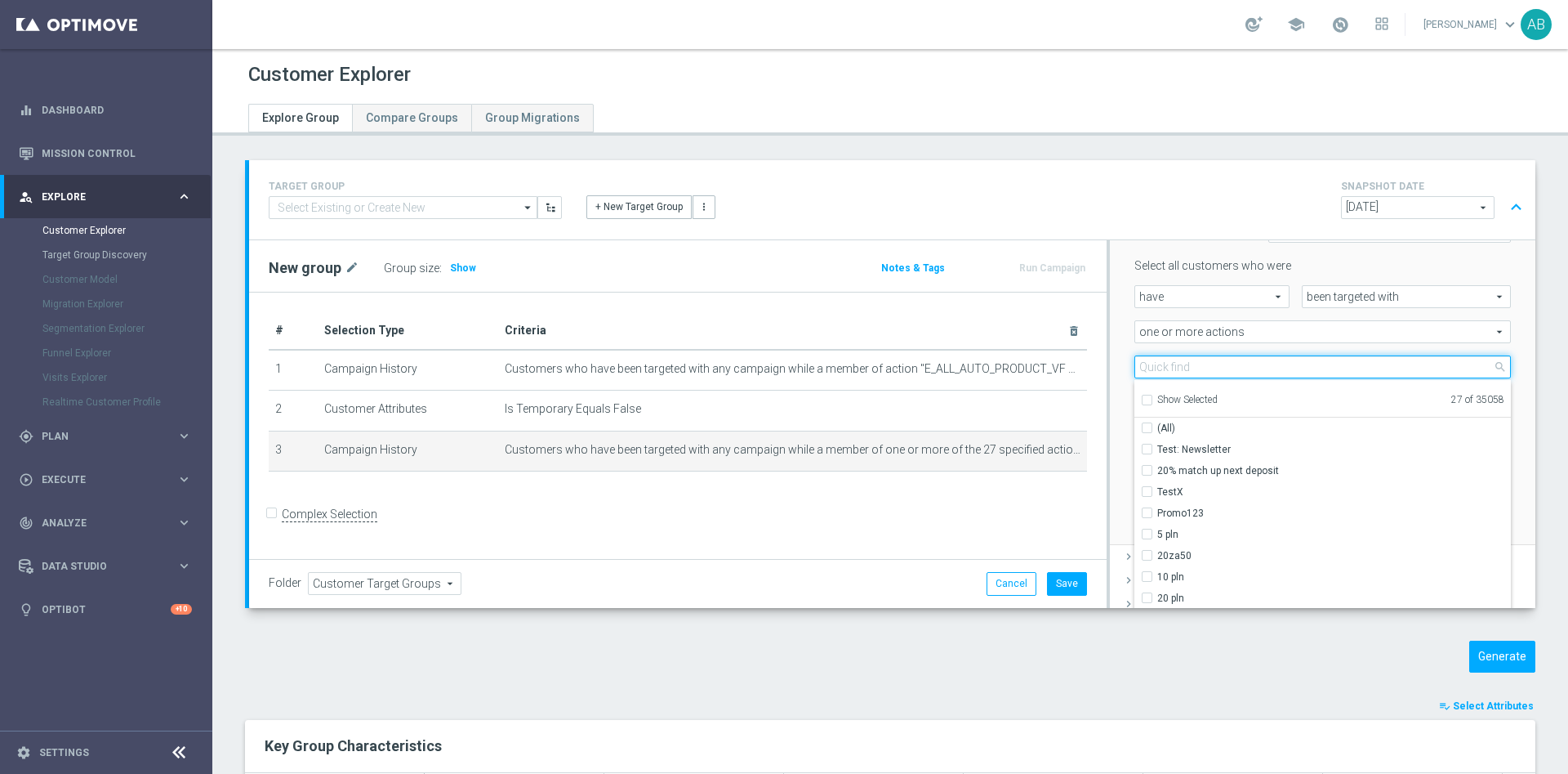
click at [1170, 358] on input "search" at bounding box center [1323, 367] width 377 height 23
paste input "E_ALL_AUTO_PRODUCT_VF DAY15 NONDEPO_DAILY"
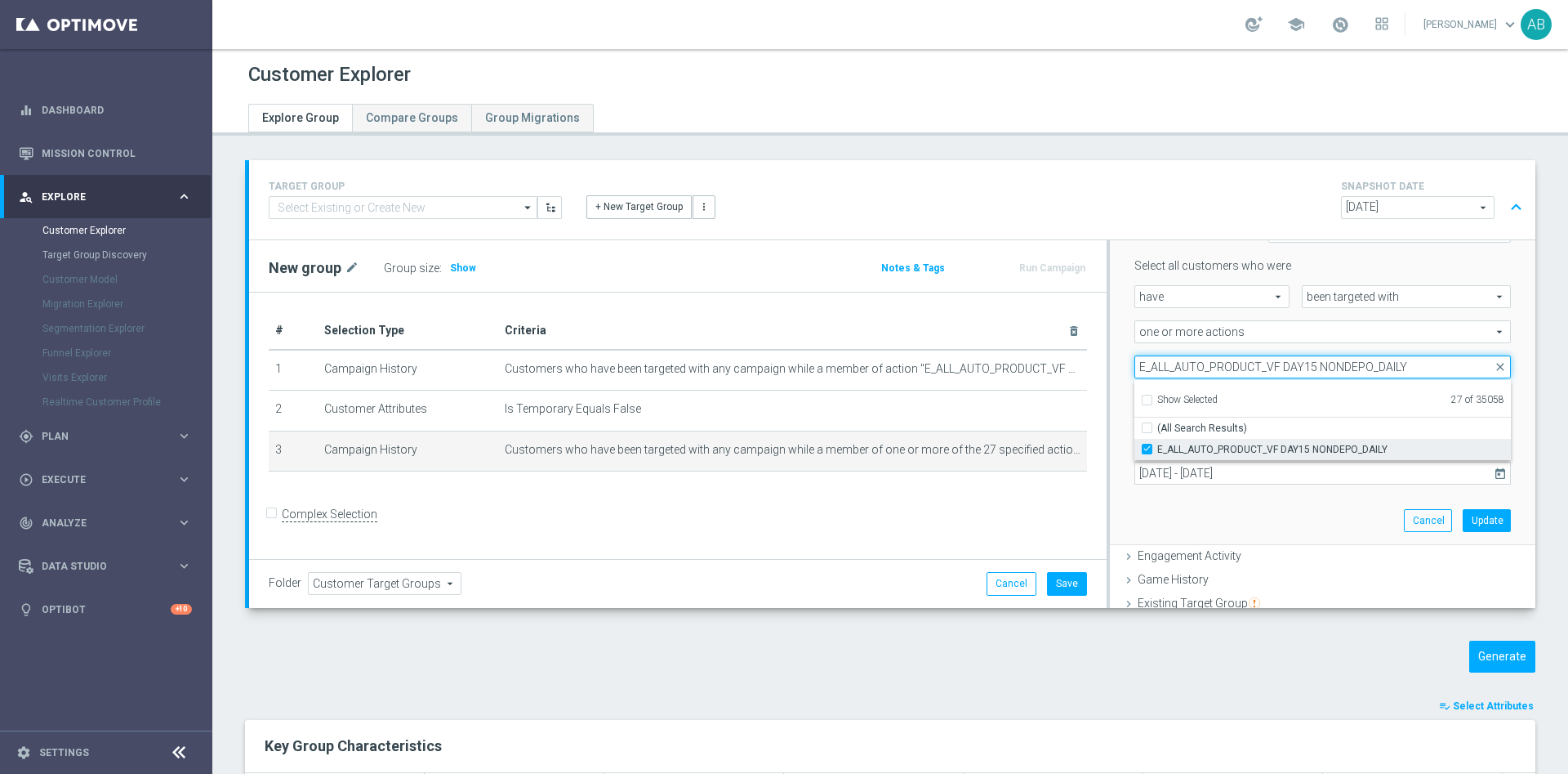
type input "E_ALL_AUTO_PRODUCT_VF DAY15 NONDEPO_DAILY"
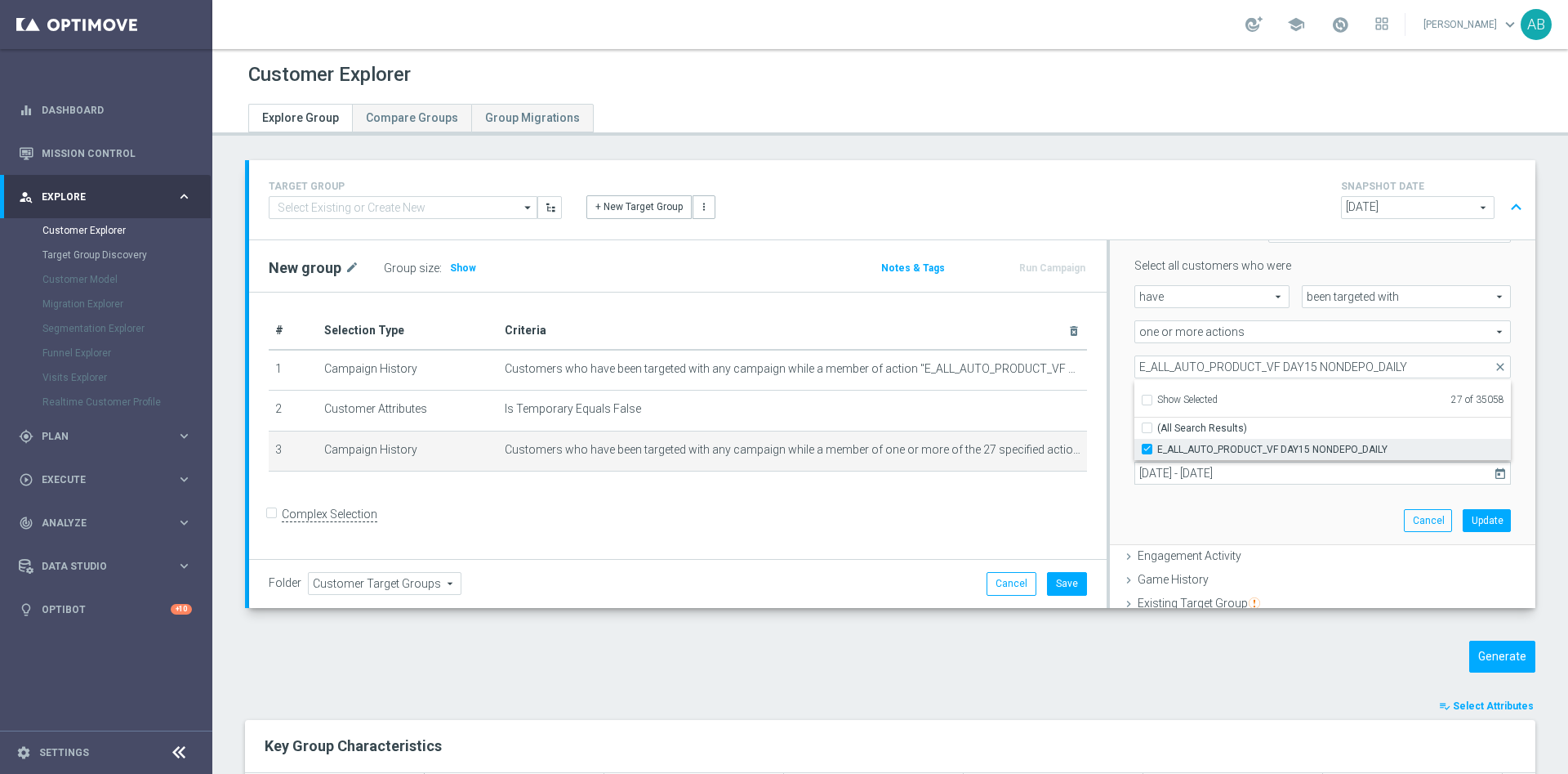
click at [1147, 444] on input "E_ALL_AUTO_PRODUCT_VF DAY15 NONDEPO_DAILY" at bounding box center [1153, 449] width 11 height 11
checkbox input "false"
type input "Selected 26 of 35058"
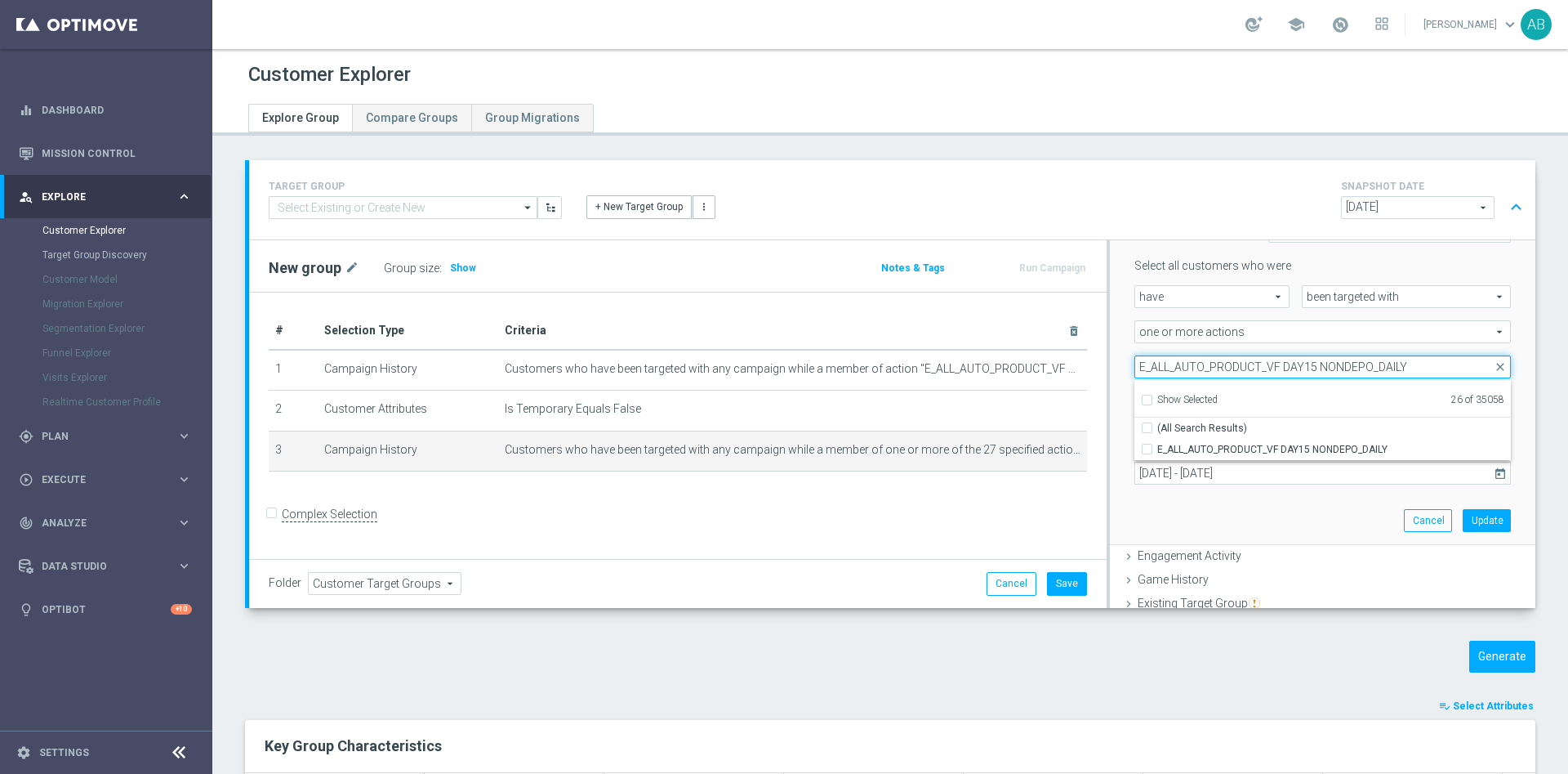
click at [1203, 369] on input "E_ALL_AUTO_PRODUCT_VF DAY15 NONDEPO_DAILY" at bounding box center [1323, 367] width 377 height 23
paste input "7 NONDEPO B"
type input "E_ALL_AUTO_PRODUCT_VF DAY7 NONDEPO B_DAILY"
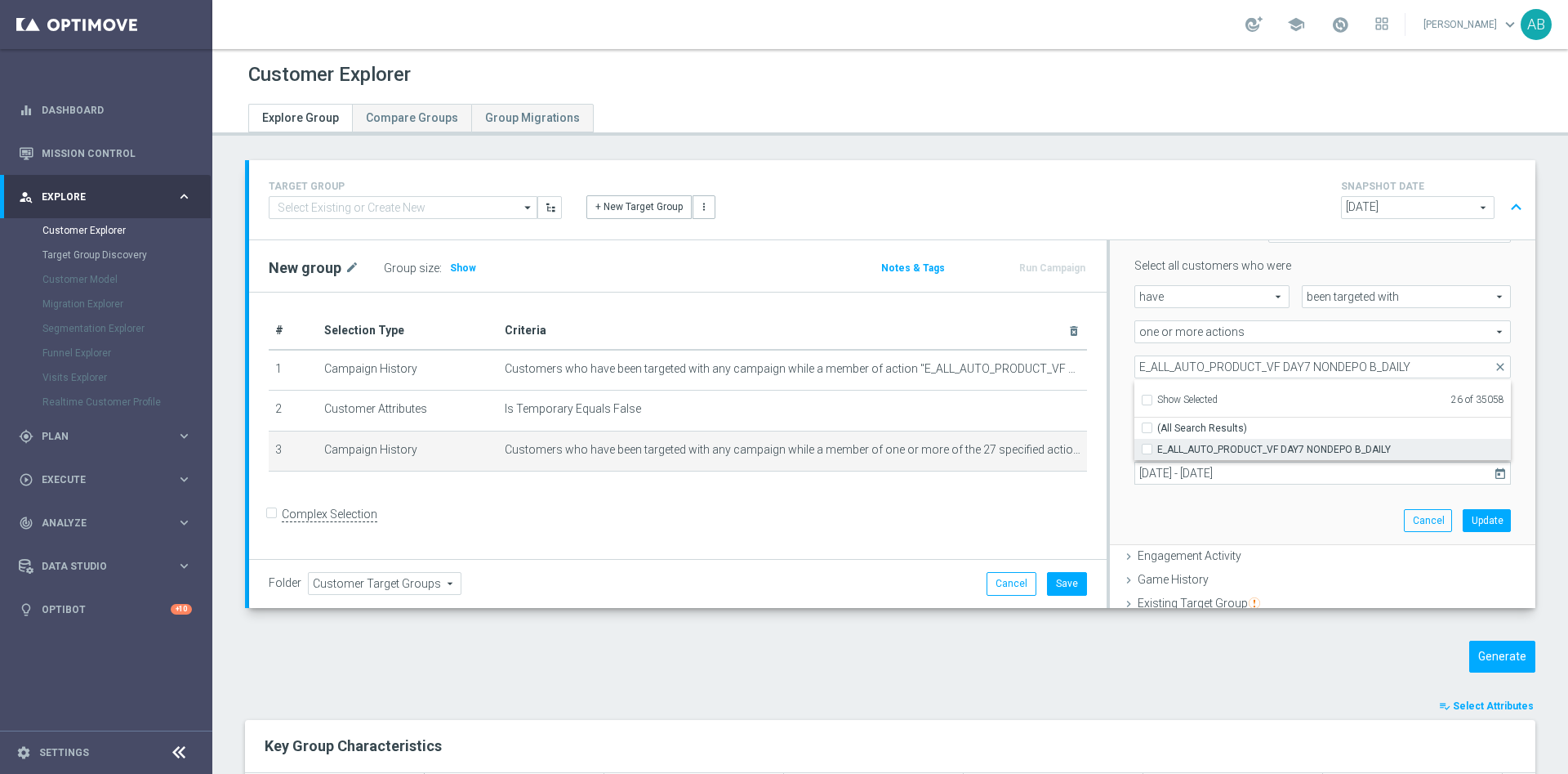
click at [1147, 448] on input "E_ALL_AUTO_PRODUCT_VF DAY7 NONDEPO B_DAILY" at bounding box center [1153, 449] width 11 height 11
checkbox input "true"
type input "Selected 27 of 35058"
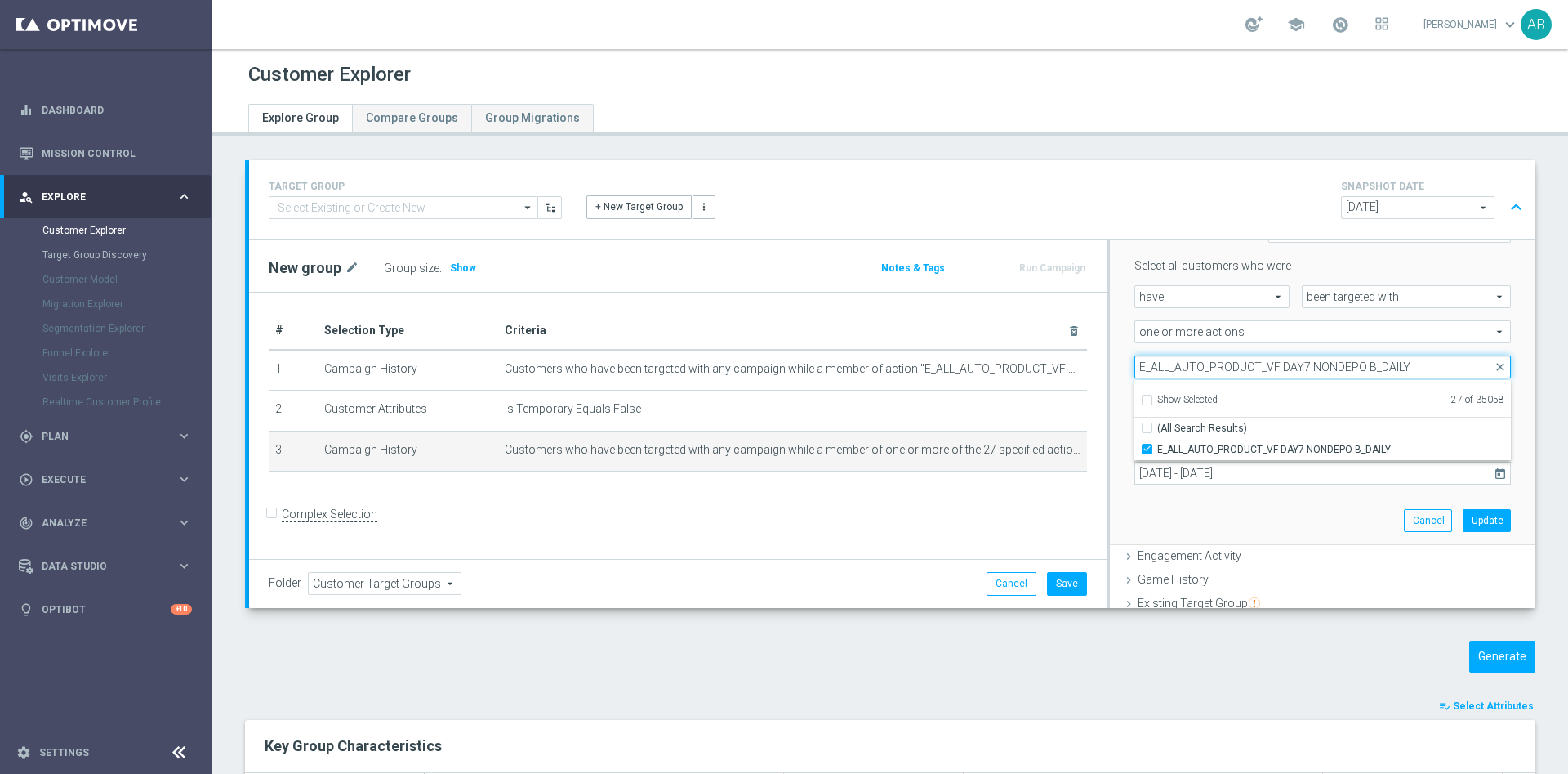
click at [1223, 372] on input "E_ALL_AUTO_PRODUCT_VF DAY7 NONDEPO B_DAILY" at bounding box center [1323, 367] width 377 height 23
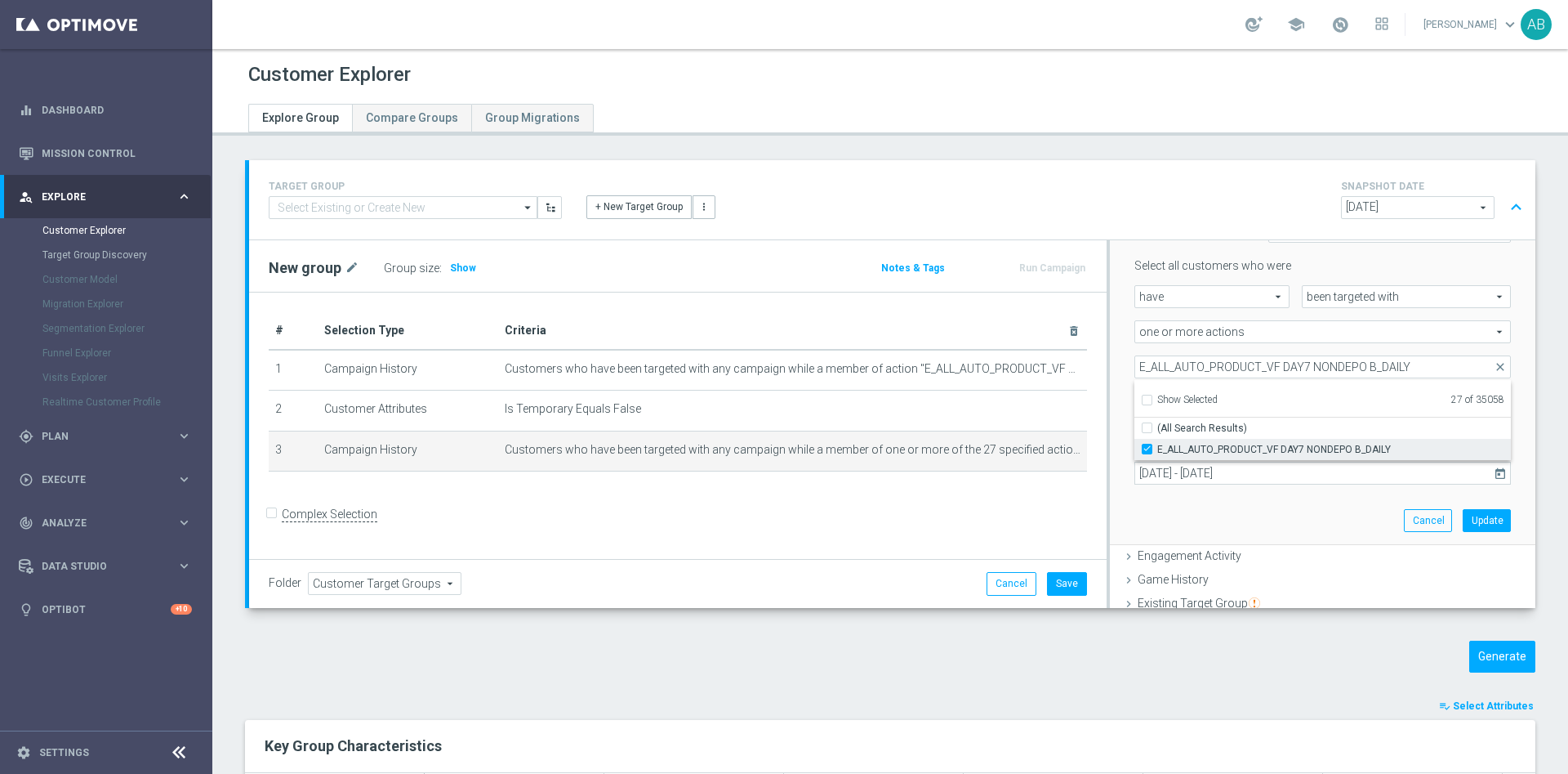
click at [1147, 452] on input "E_ALL_AUTO_PRODUCT_VF DAY7 NONDEPO B_DAILY" at bounding box center [1153, 449] width 11 height 11
checkbox input "false"
type input "Selected 26 of 35058"
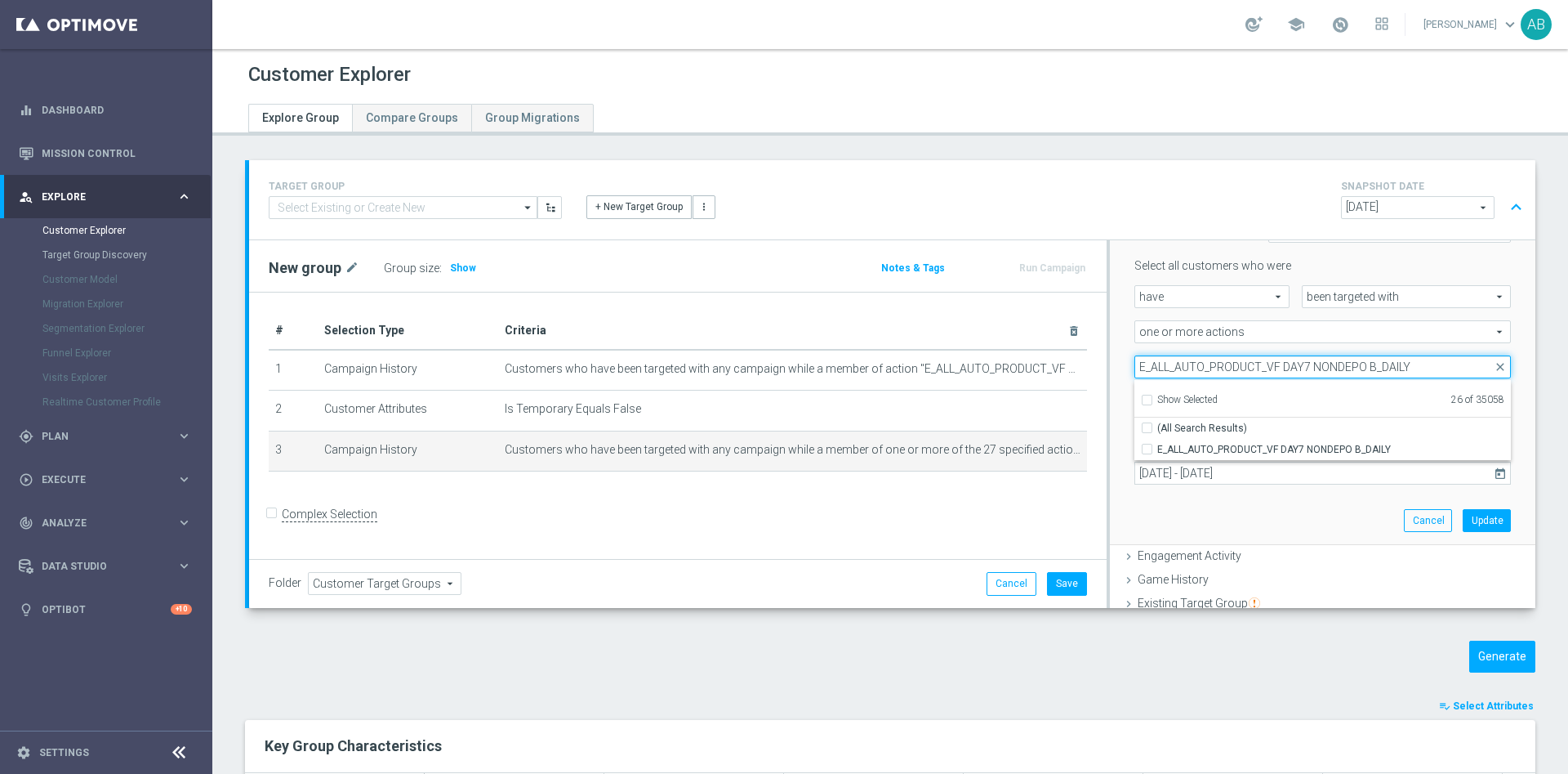
click at [1164, 369] on input "E_ALL_AUTO_PRODUCT_VF DAY7 NONDEPO B_DAILY" at bounding box center [1323, 367] width 377 height 23
paste input "A"
type input "E_ALL_AUTO_PRODUCT_VF DAY7 NONDEPO A_DAILY"
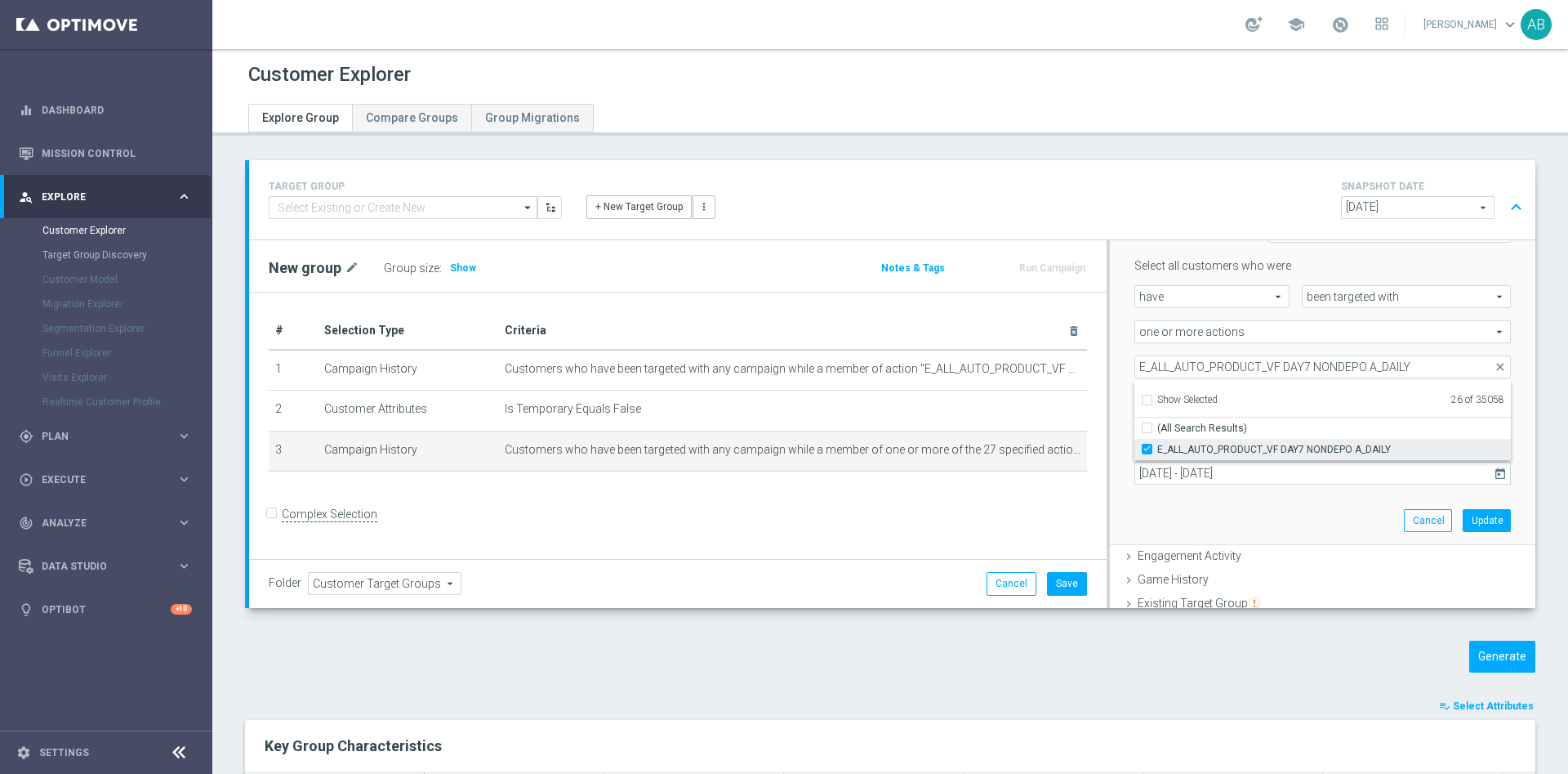
click at [1147, 443] on input "E_ALL_AUTO_PRODUCT_VF DAY7 NONDEPO A_DAILY" at bounding box center [1153, 449] width 11 height 11
checkbox input "false"
type input "Selected 25 of 35058"
click at [1122, 357] on div "Selected 25 of 35058 arrow_drop_down E_ALL_AUTO_PRODUCT_VF DAY7 NONDEPO A_DAILY…" at bounding box center [1322, 367] width 401 height 23
click at [1463, 516] on button "Update" at bounding box center [1487, 520] width 48 height 23
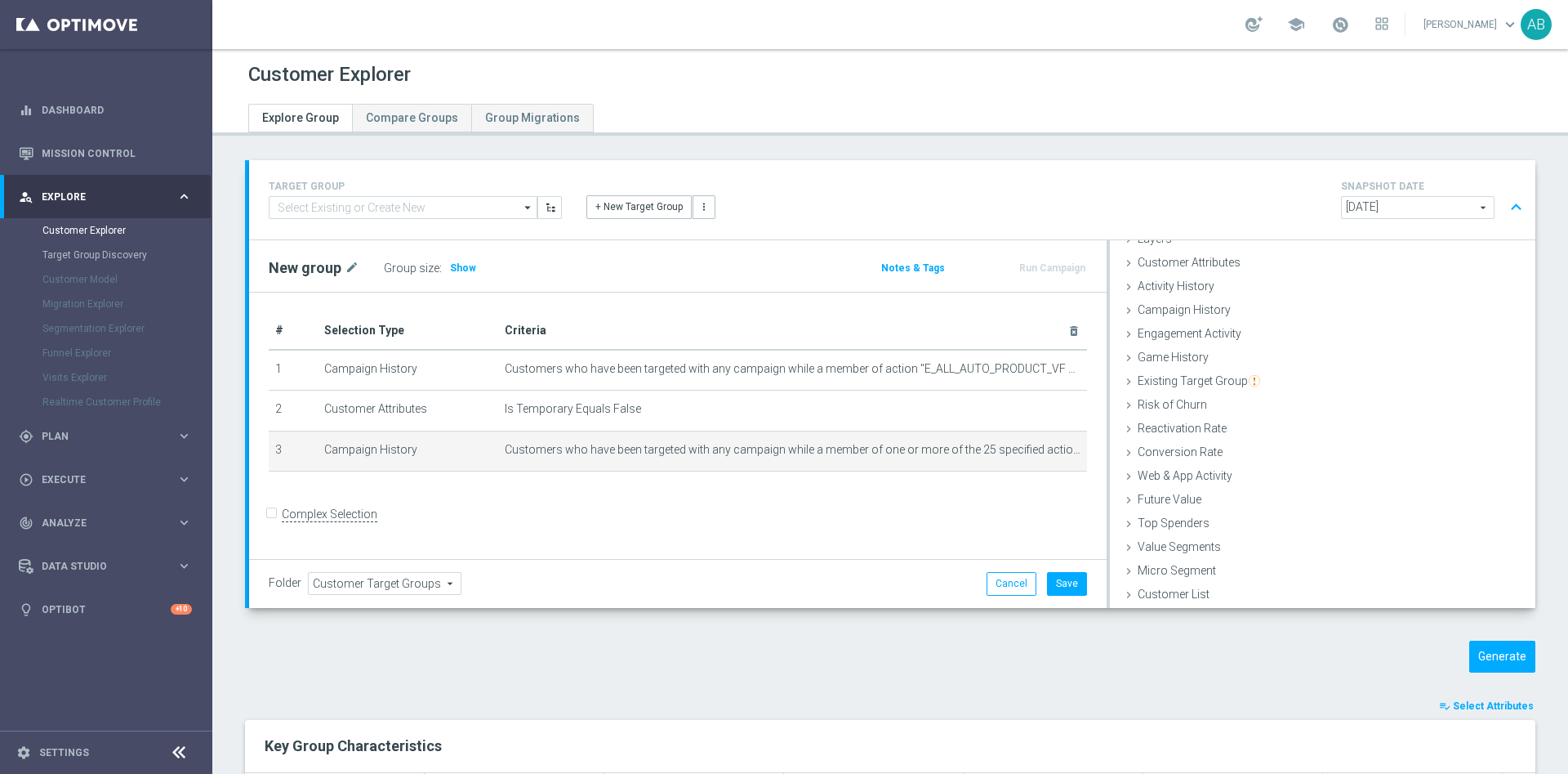
scroll to position [67, 0]
click at [457, 268] on span "Show" at bounding box center [463, 268] width 26 height 11
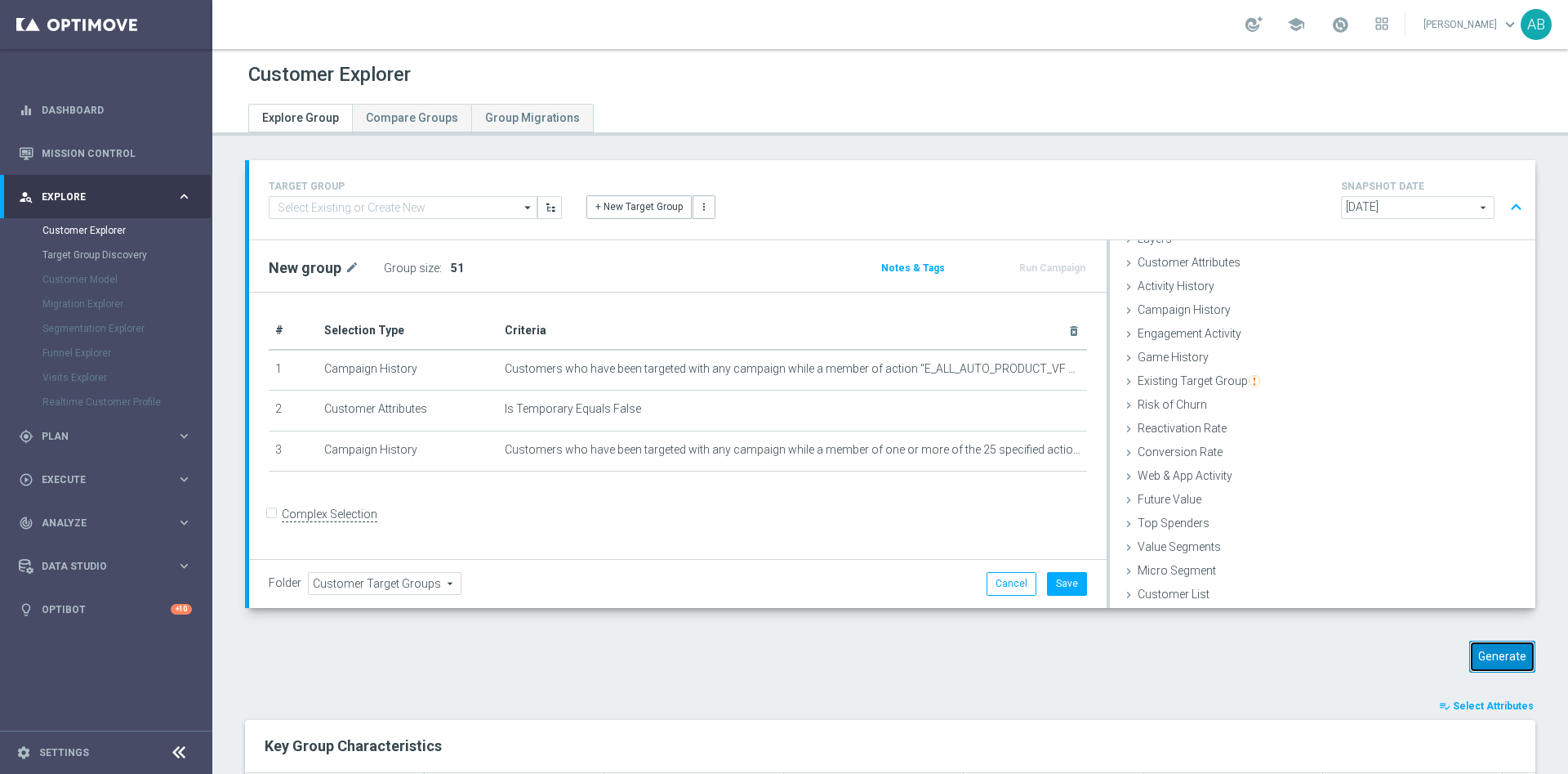
click at [1507, 647] on button "Generate" at bounding box center [1503, 656] width 66 height 32
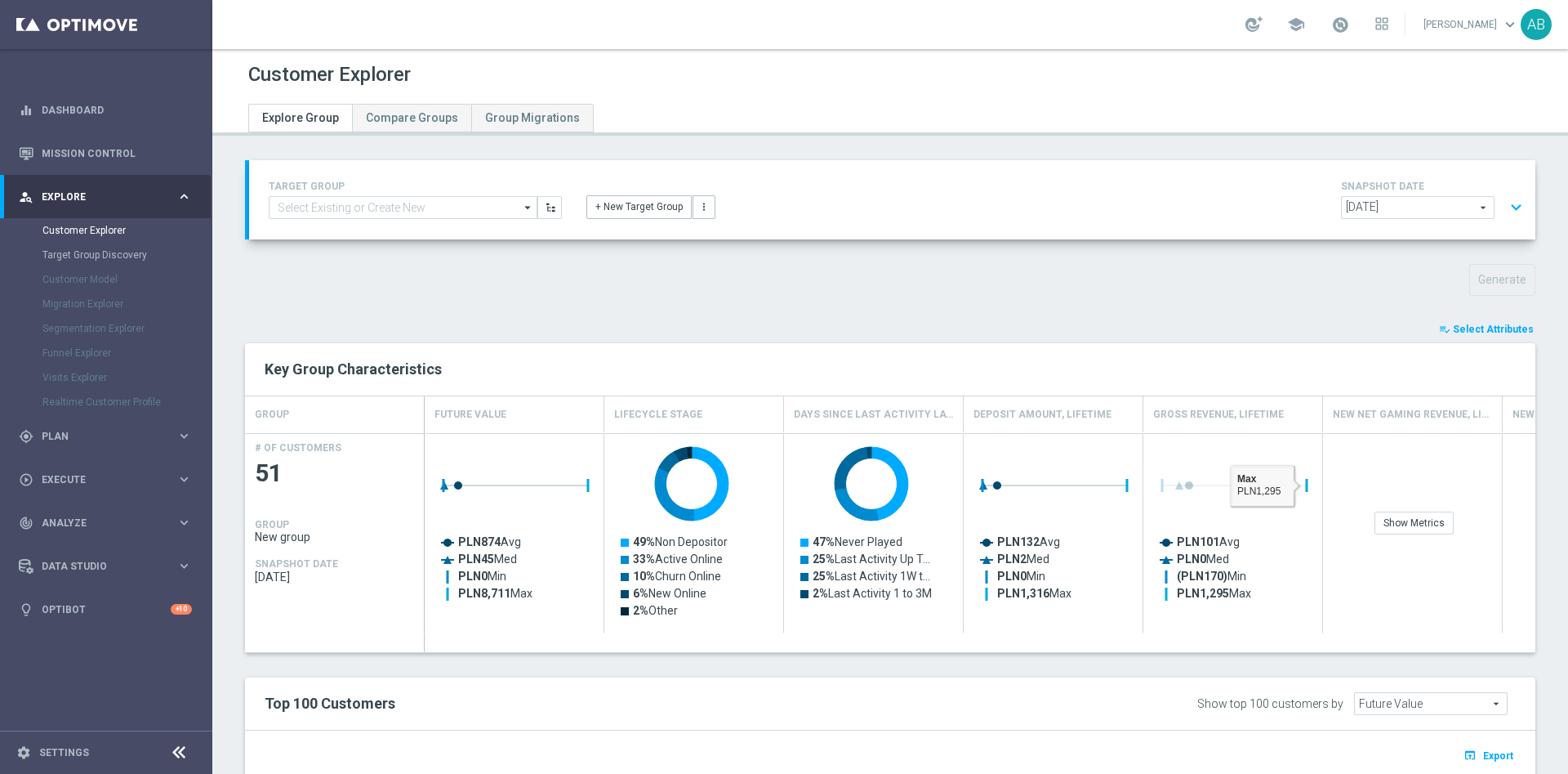
scroll to position [245, 0]
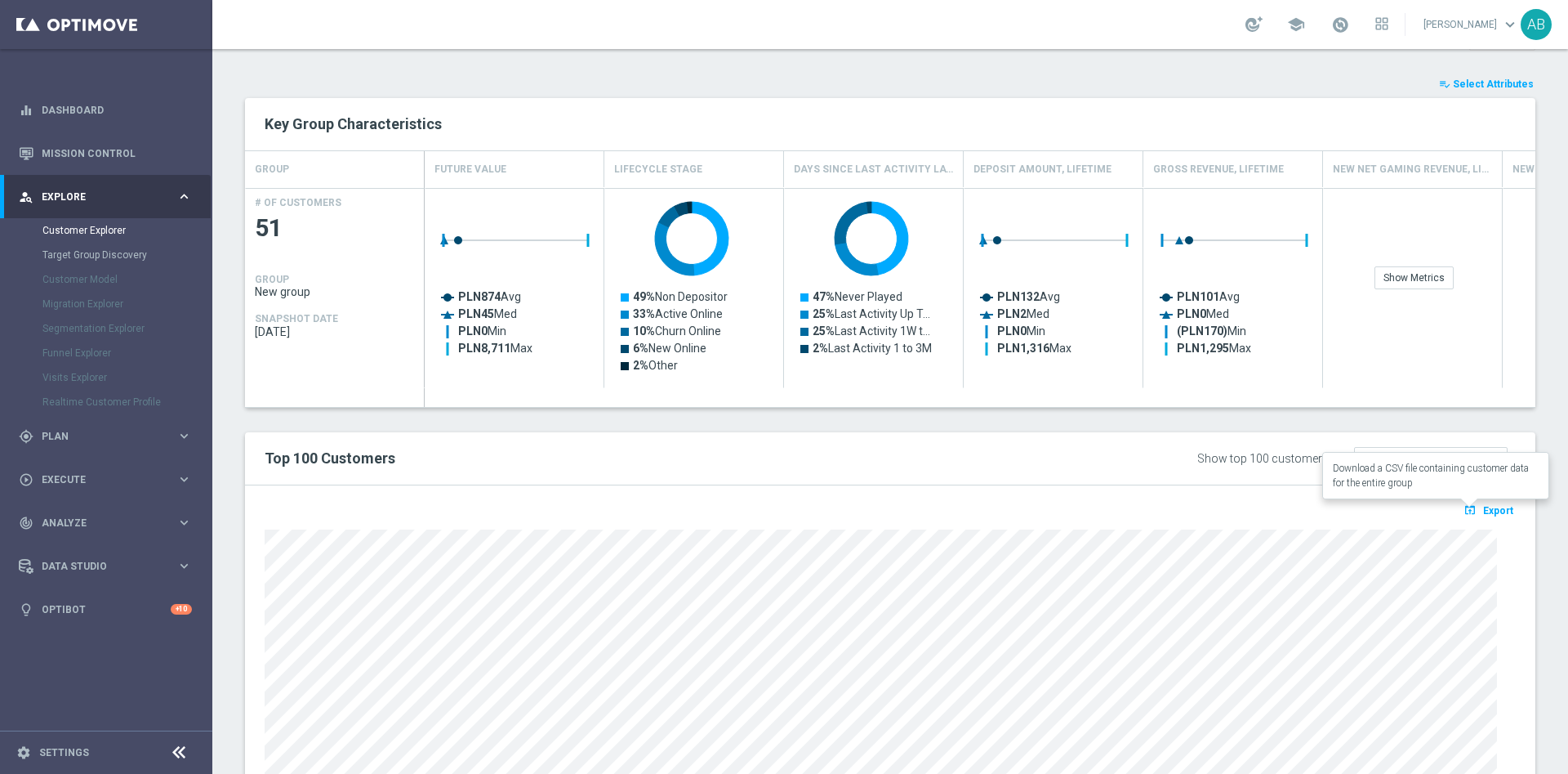
click at [1464, 503] on icon "open_in_browser" at bounding box center [1472, 510] width 18 height 13
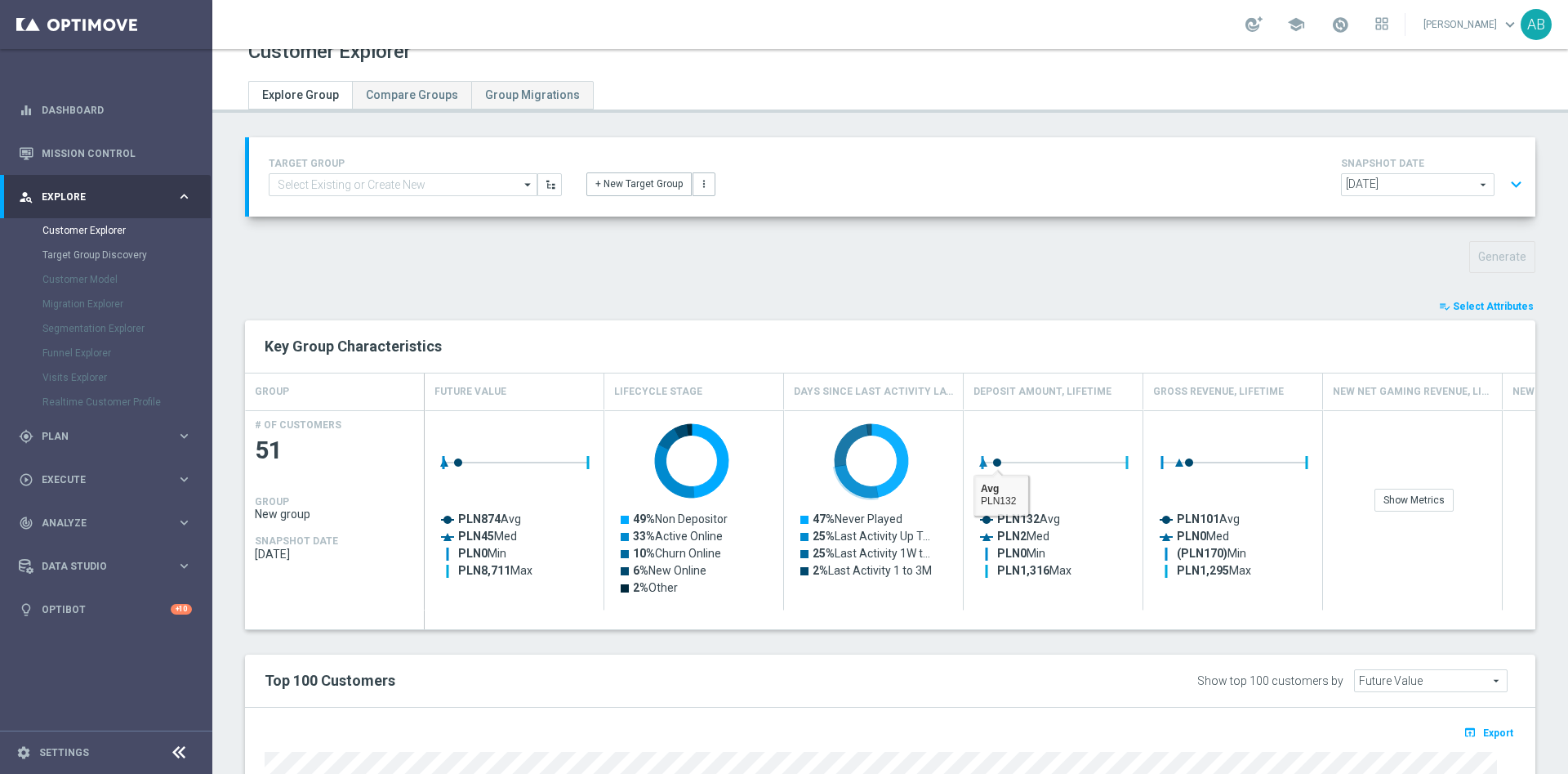
scroll to position [0, 0]
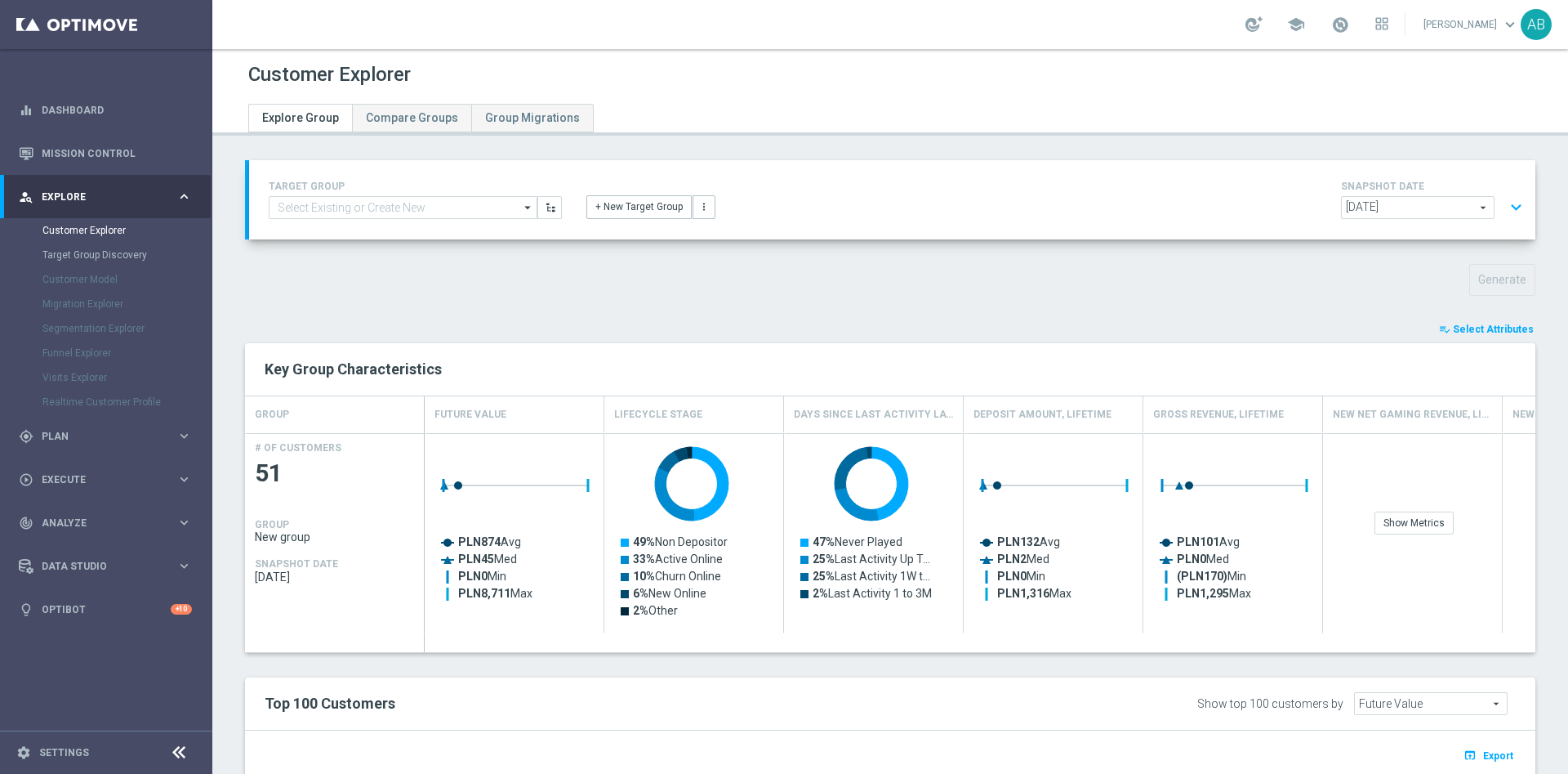
click at [1504, 195] on button "expand_more" at bounding box center [1516, 207] width 24 height 31
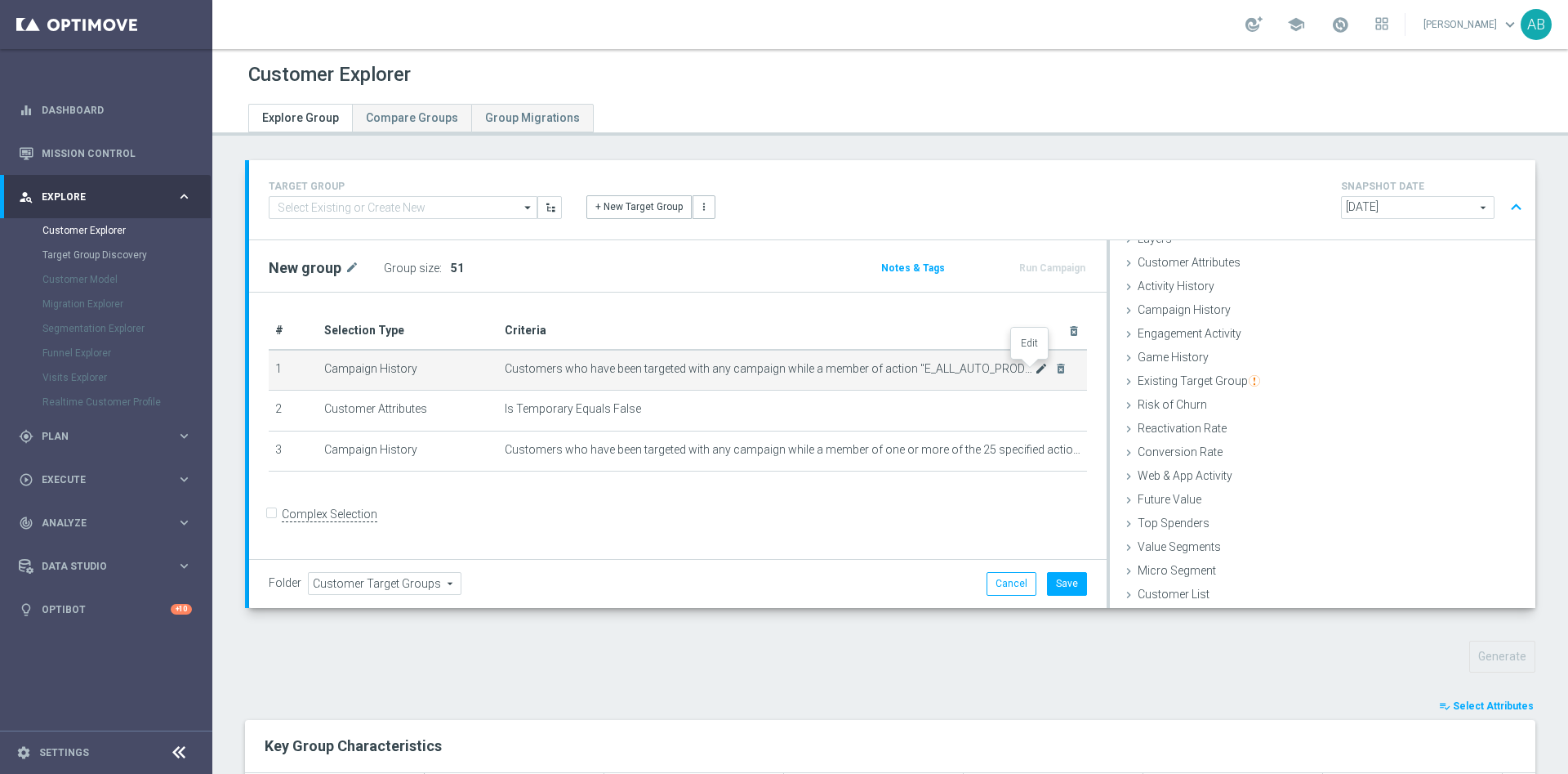
click at [1035, 373] on icon "mode_edit" at bounding box center [1041, 369] width 13 height 13
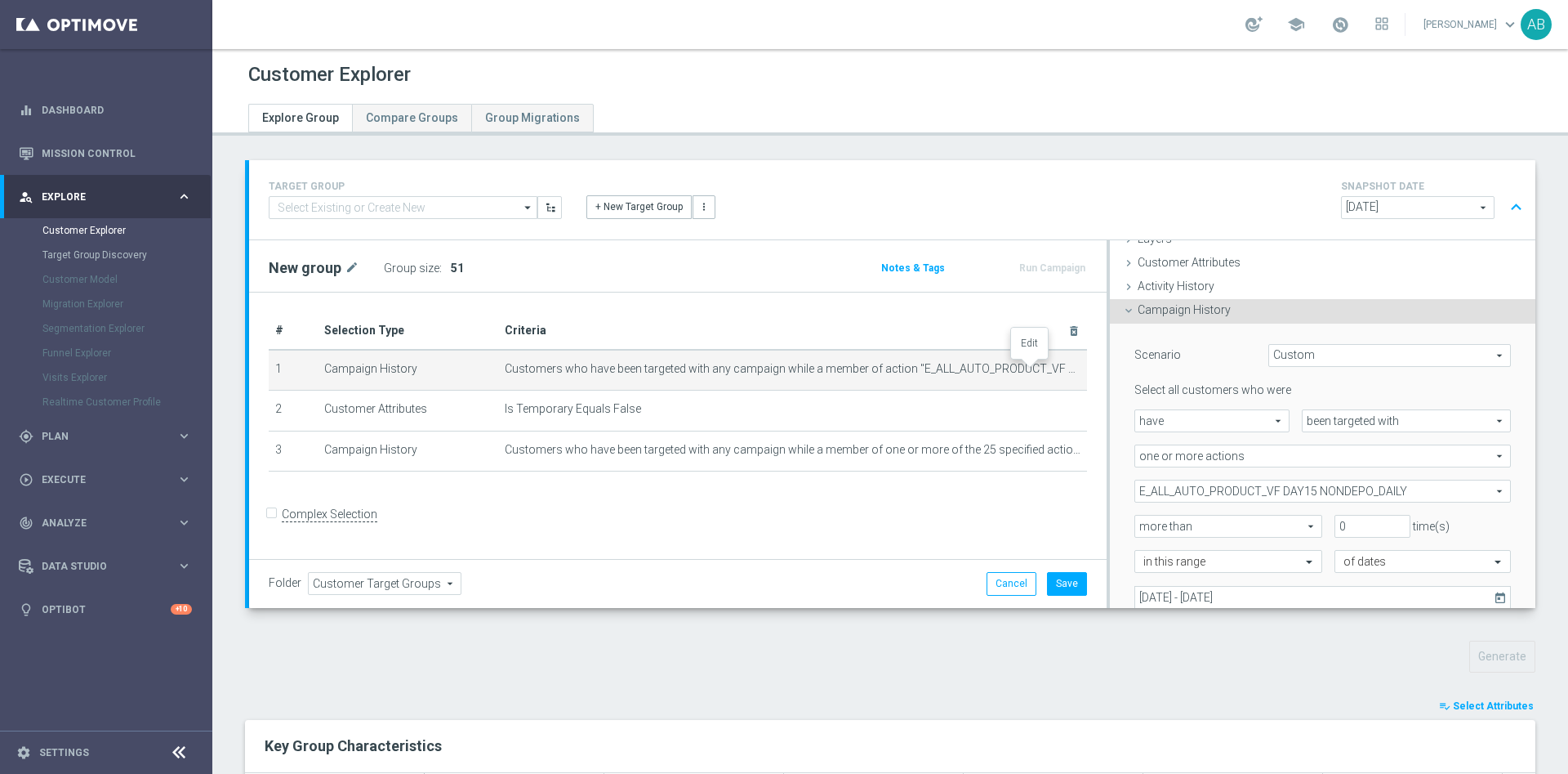
scroll to position [68, 0]
click at [1231, 483] on span "E_ALL_AUTO_PRODUCT_VF DAY15 NONDEPO_DAILY" at bounding box center [1323, 489] width 375 height 21
click at [1142, 519] on div "Show Selected" at bounding box center [1179, 521] width 76 height 20
click at [1141, 520] on input "Show Selected" at bounding box center [1147, 525] width 11 height 11
checkbox input "true"
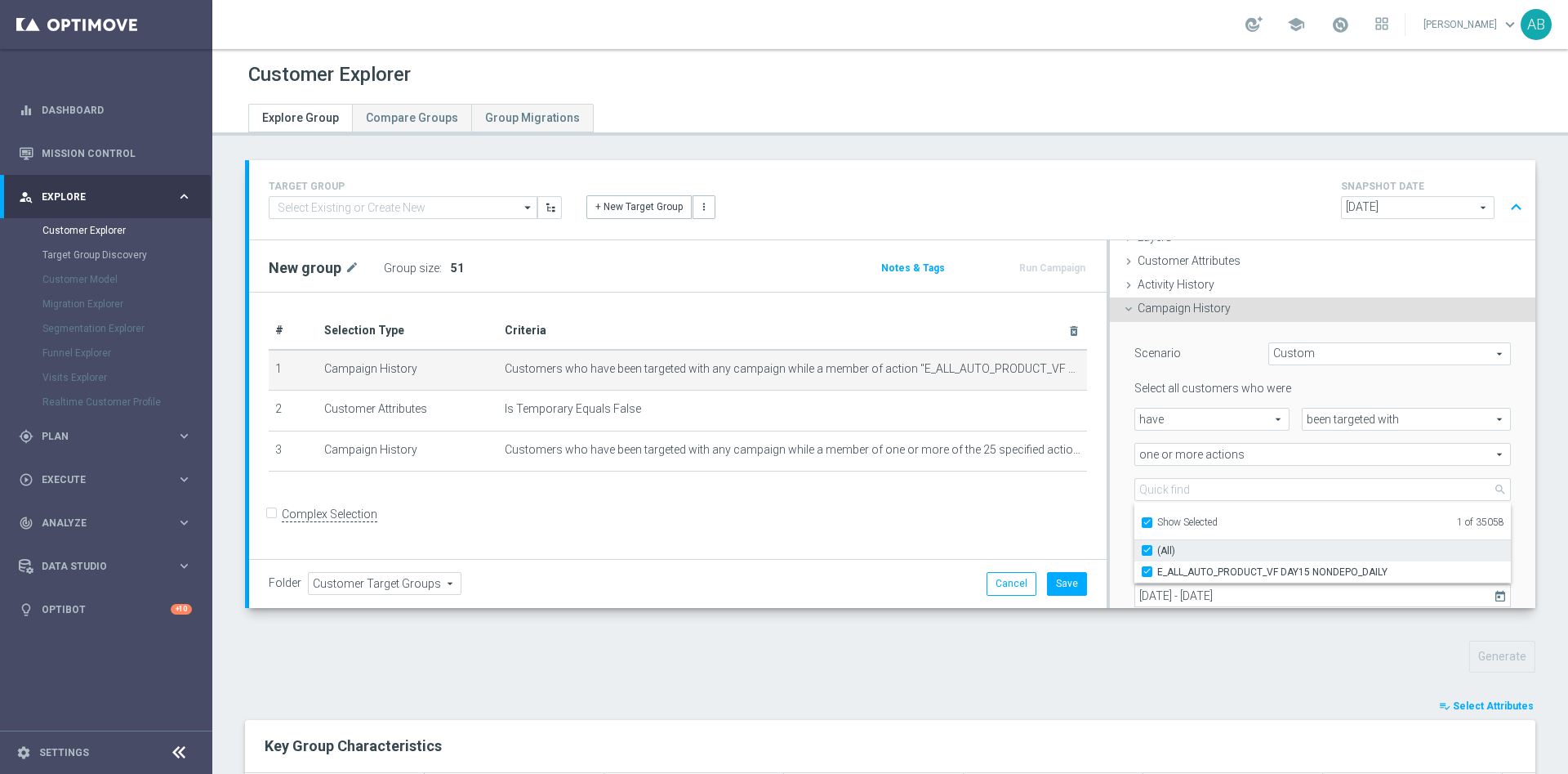
click at [1157, 556] on label "(All)" at bounding box center [1334, 550] width 354 height 21
click at [1147, 556] on input "(All)" at bounding box center [1153, 550] width 11 height 11
checkbox input "false"
type input "Select Action"
checkbox input "false"
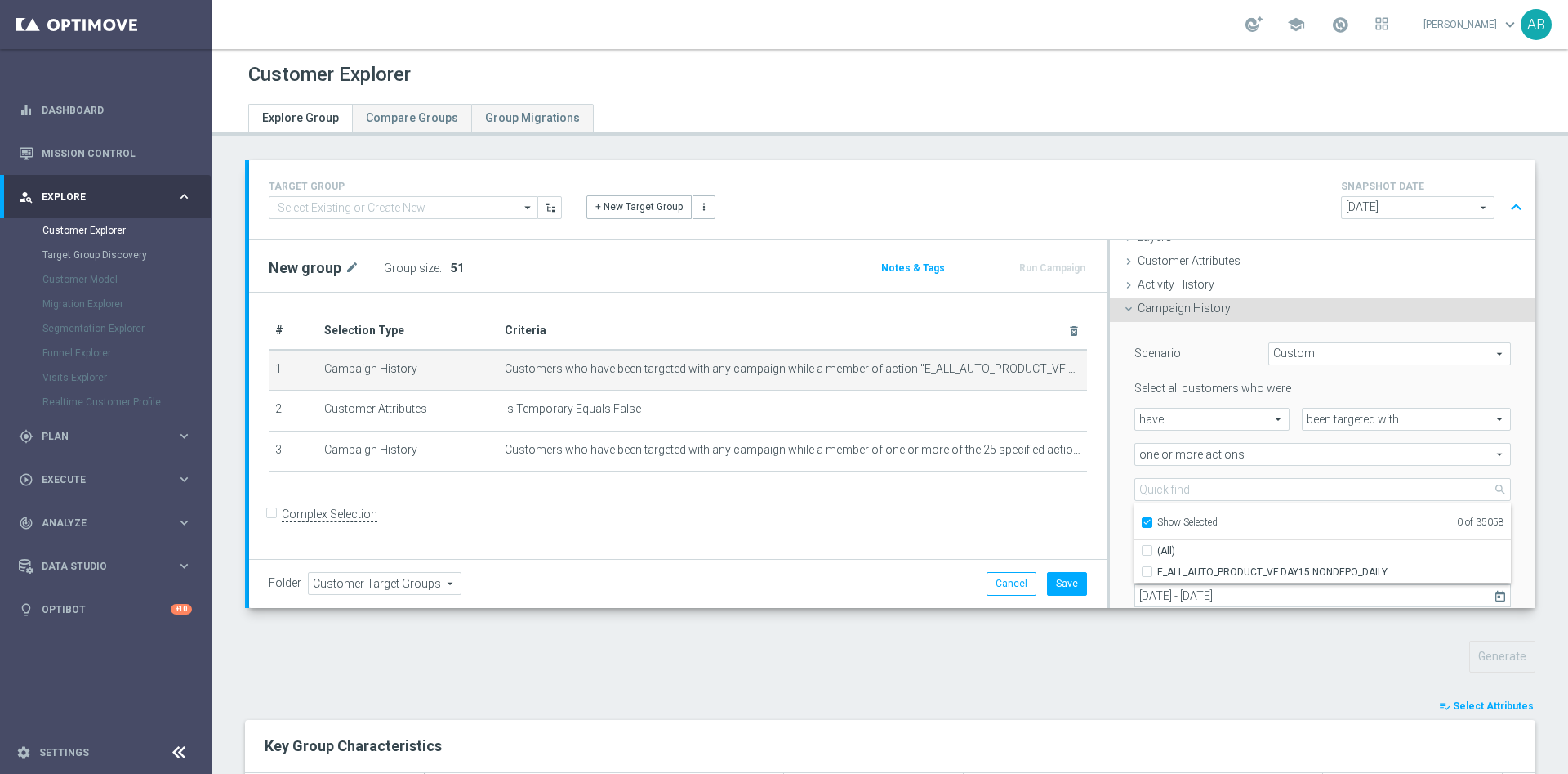
click at [1157, 518] on label "Show Selected" at bounding box center [1188, 523] width 61 height 15
click at [1141, 520] on input "Show Selected" at bounding box center [1147, 525] width 11 height 11
checkbox input "false"
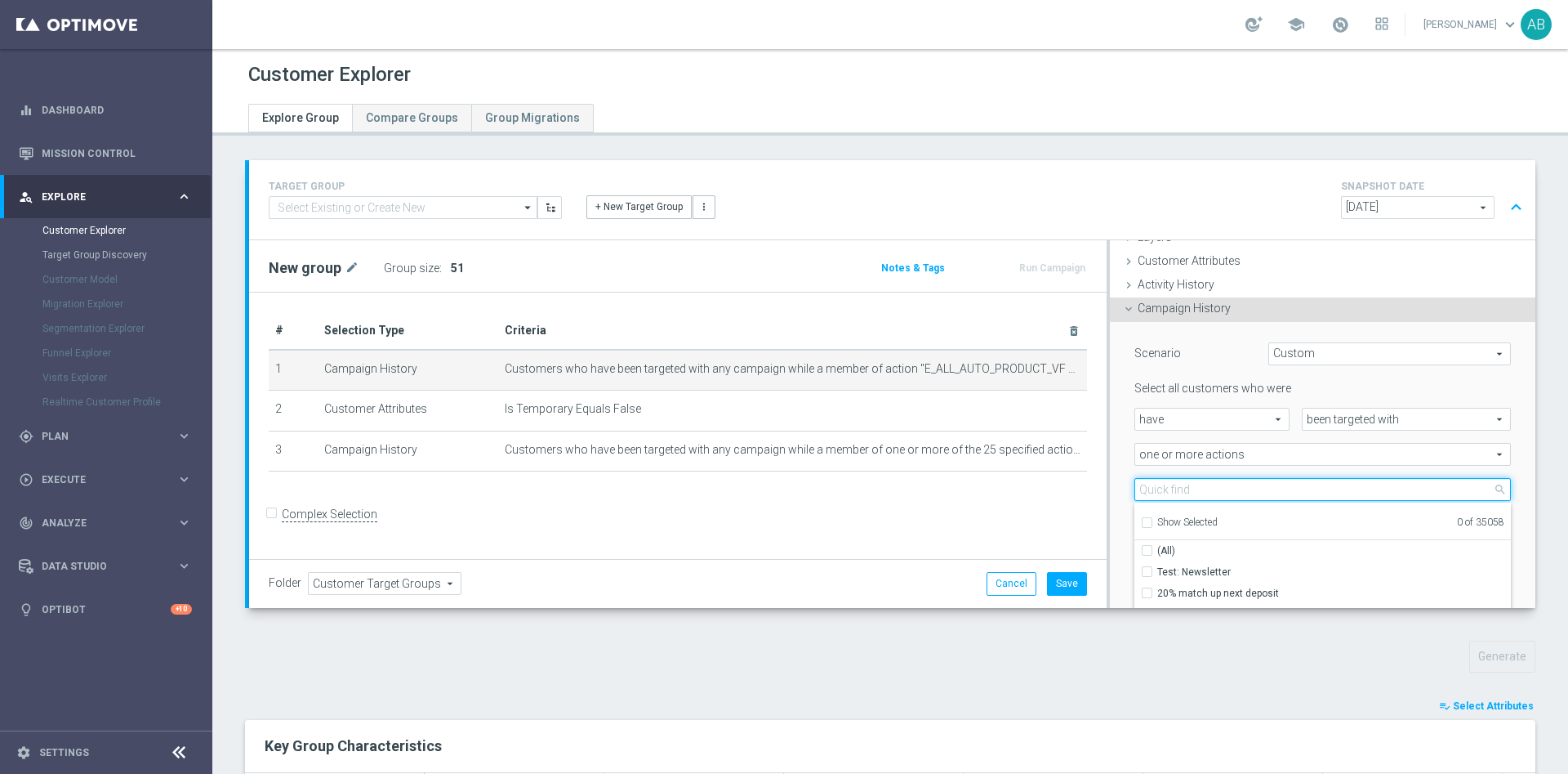
click at [1145, 488] on input "search" at bounding box center [1323, 489] width 377 height 23
paste input "E_ALL_AUTO_PRODUCT_VF DAY30 NONDEPO_DAILY"
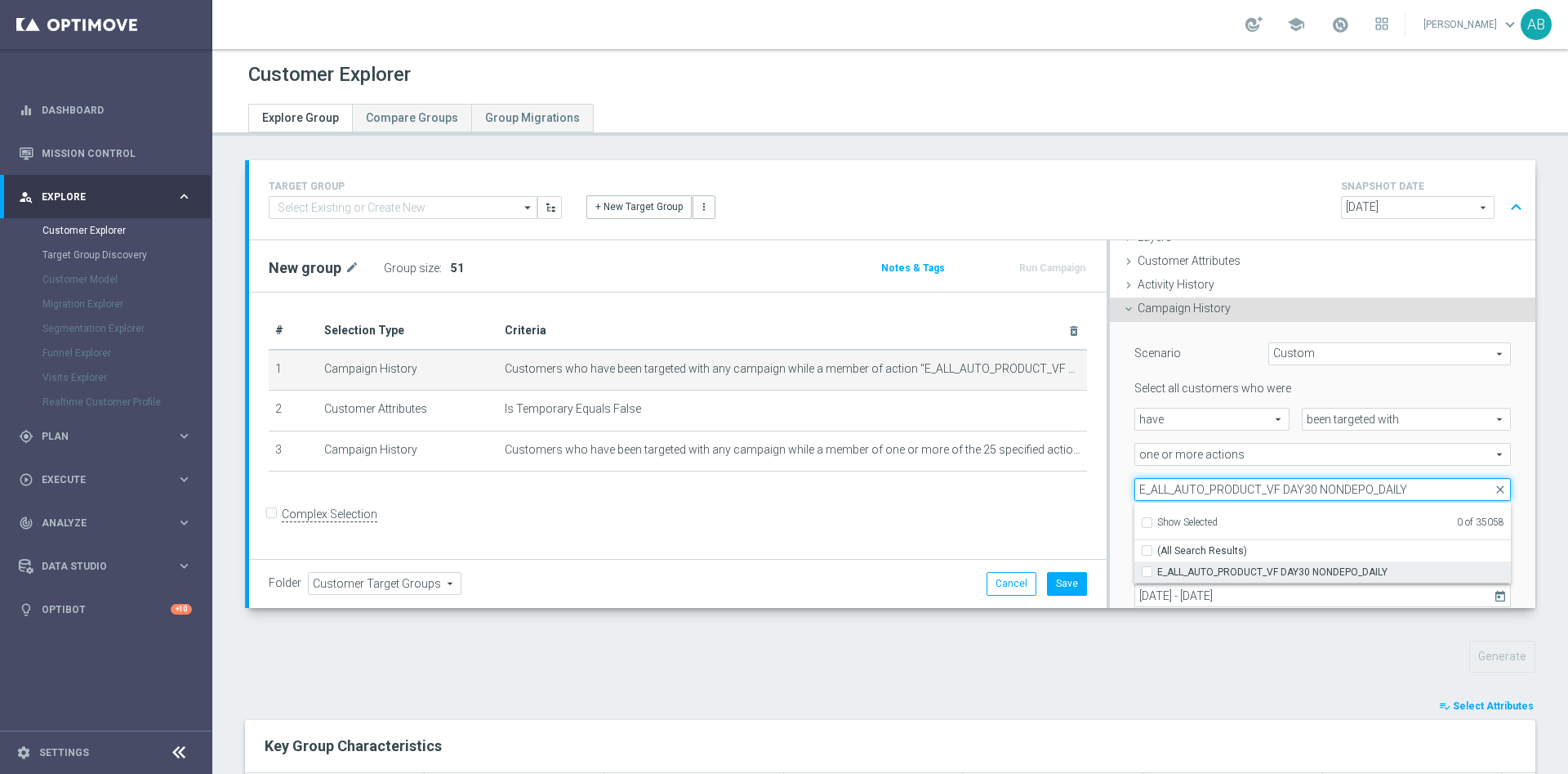
type input "E_ALL_AUTO_PRODUCT_VF DAY30 NONDEPO_DAILY"
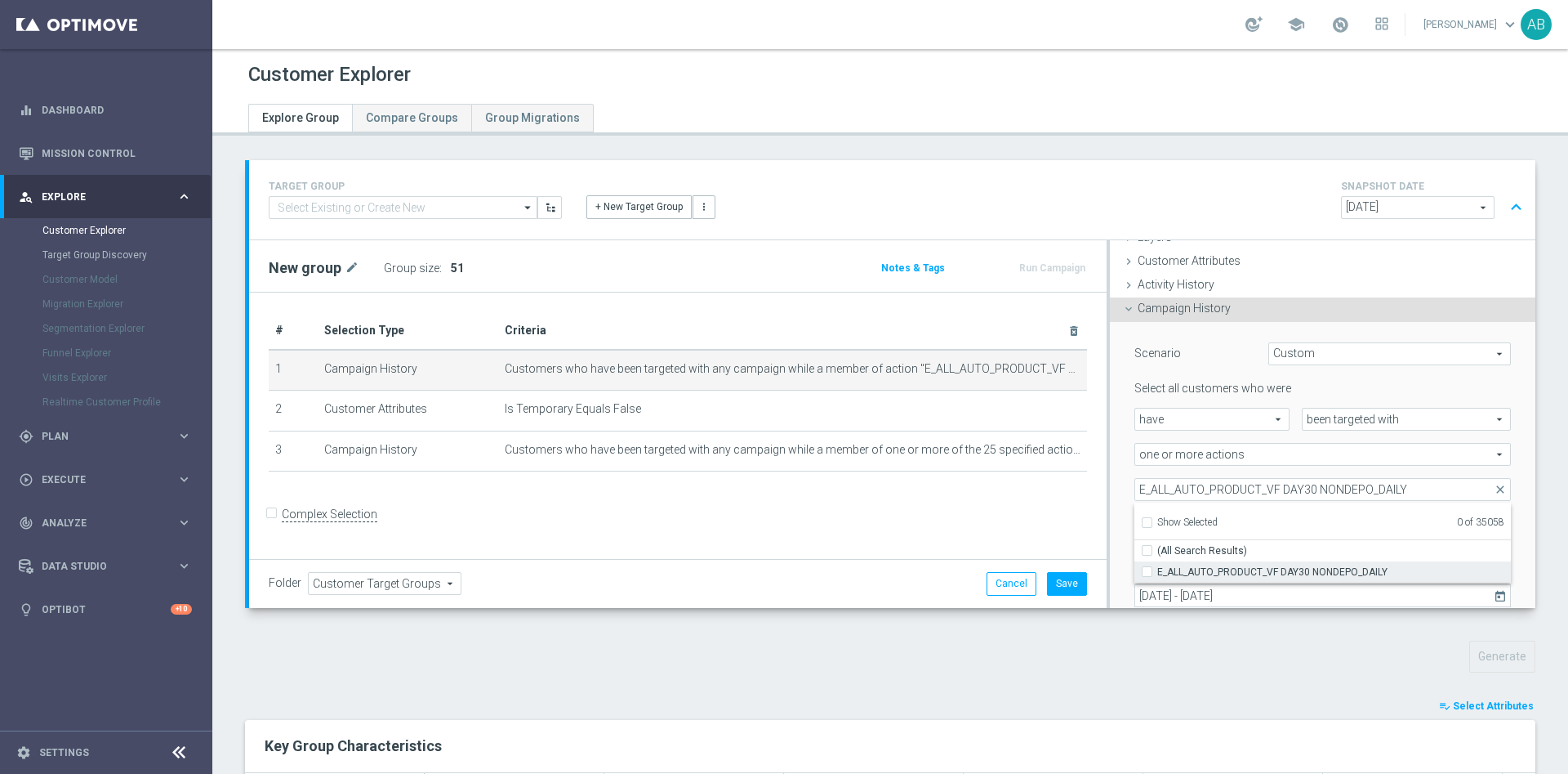
click at [1147, 571] on input "E_ALL_AUTO_PRODUCT_VF DAY30 NONDEPO_DAILY" at bounding box center [1153, 571] width 11 height 11
checkbox input "true"
type input "E_ALL_AUTO_PRODUCT_VF DAY30 NONDEPO_DAILY"
checkbox input "true"
click at [1110, 456] on div "Scenario Custom Custom arrow_drop_down search Select all customers who were hav…" at bounding box center [1323, 495] width 426 height 347
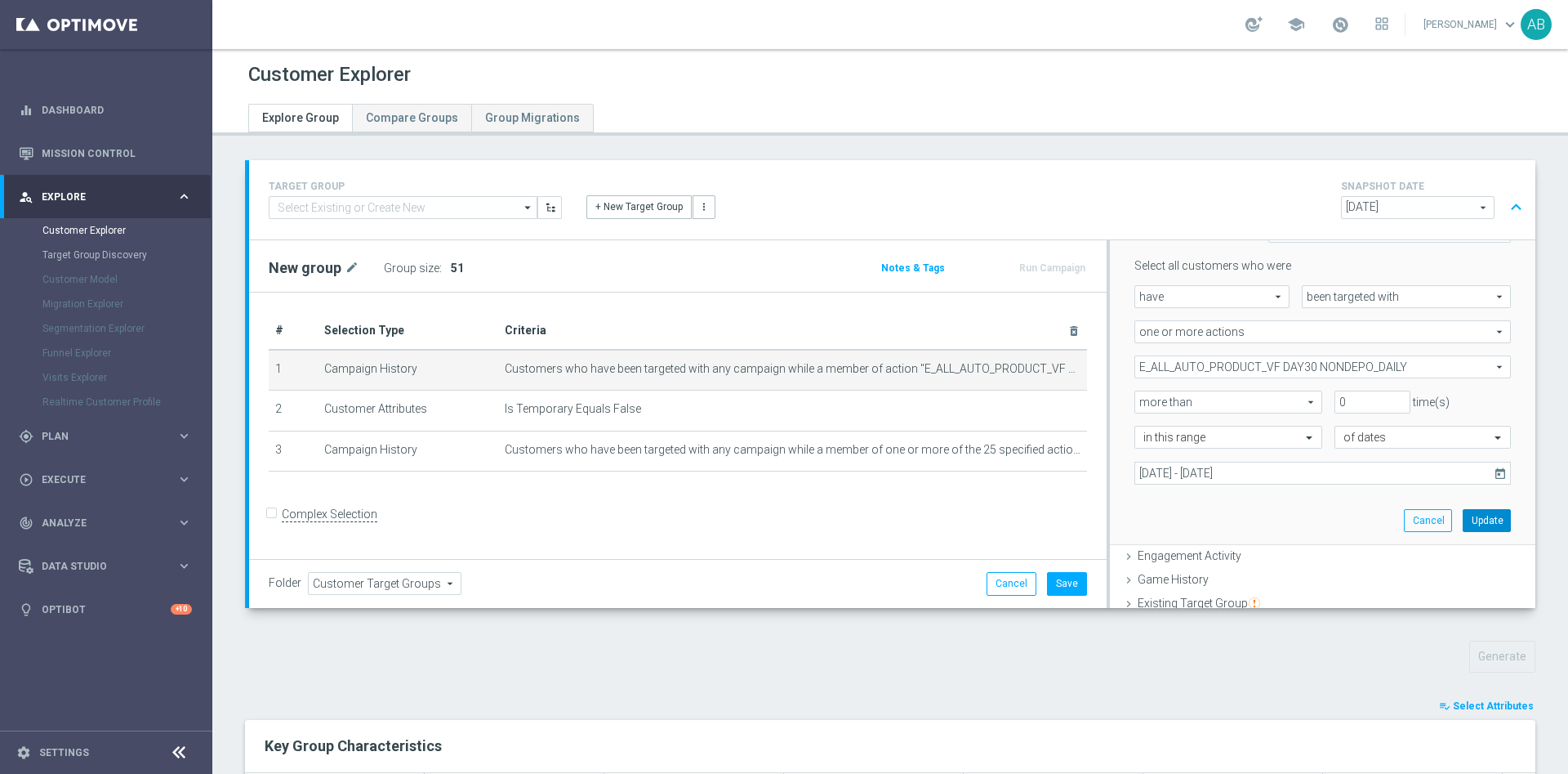
click at [1463, 511] on button "Update" at bounding box center [1487, 520] width 48 height 23
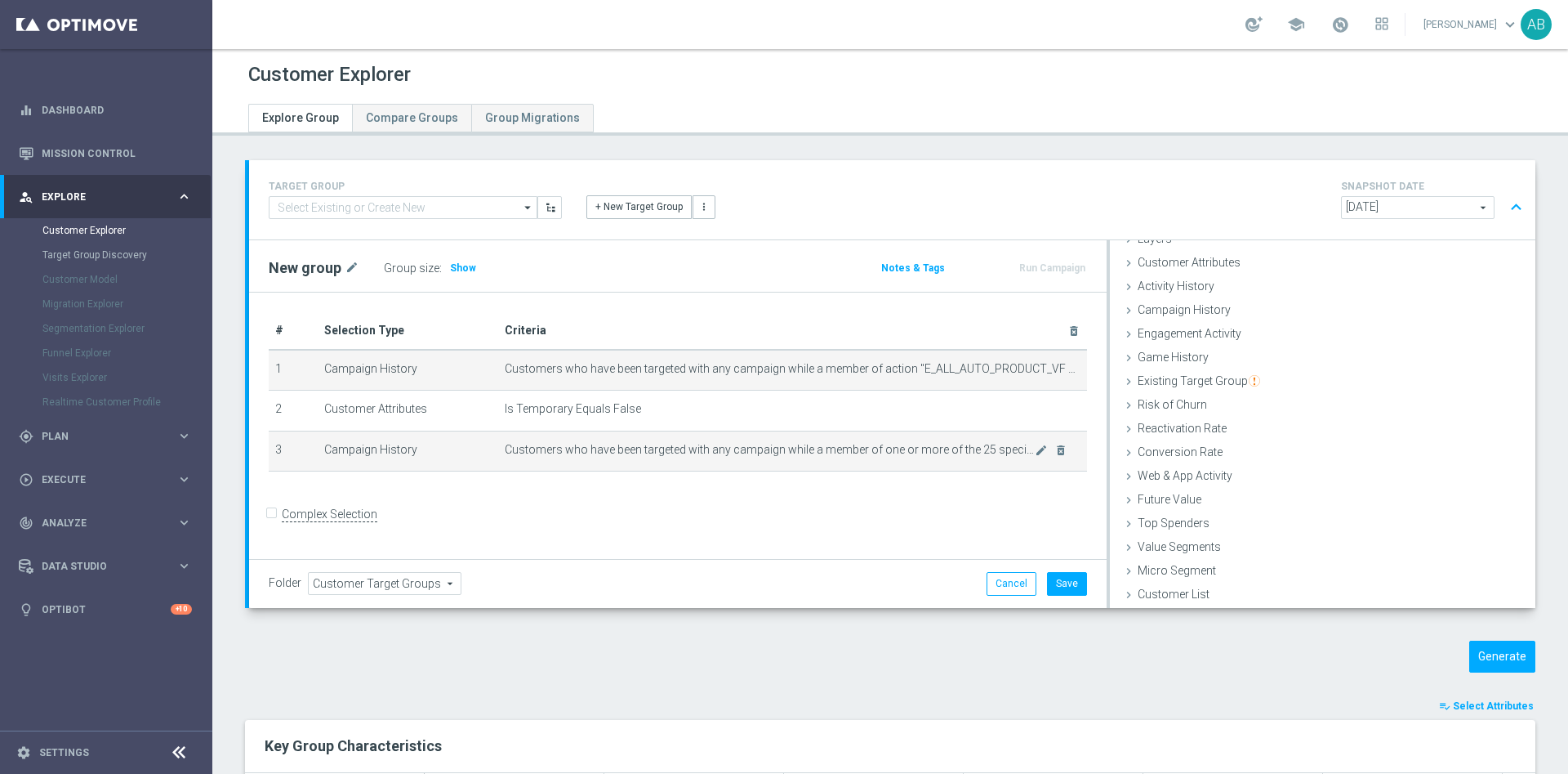
scroll to position [67, 0]
click at [1035, 454] on icon "mode_edit" at bounding box center [1041, 450] width 13 height 13
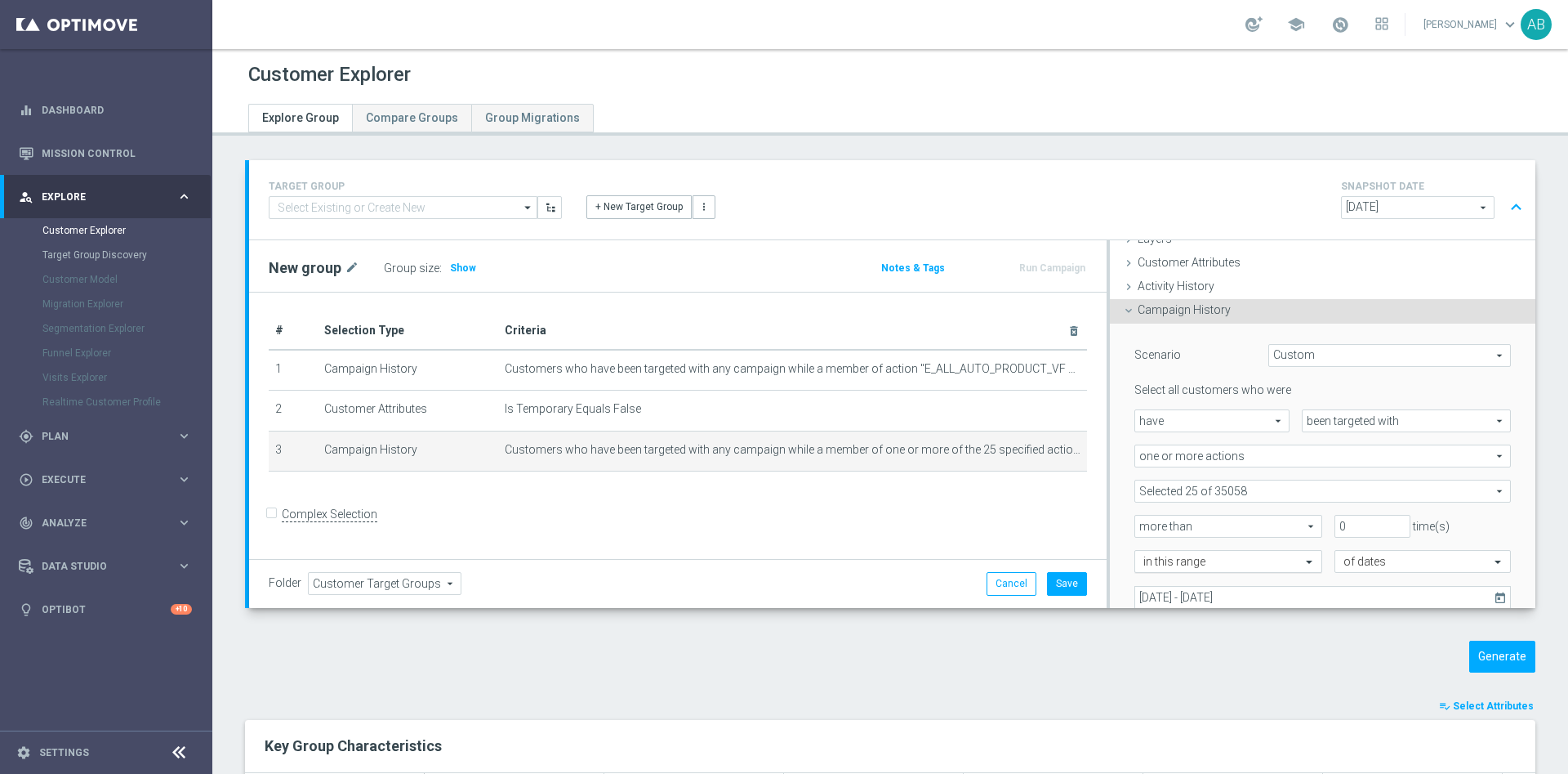
scroll to position [68, 0]
click at [1248, 492] on span at bounding box center [1323, 489] width 375 height 21
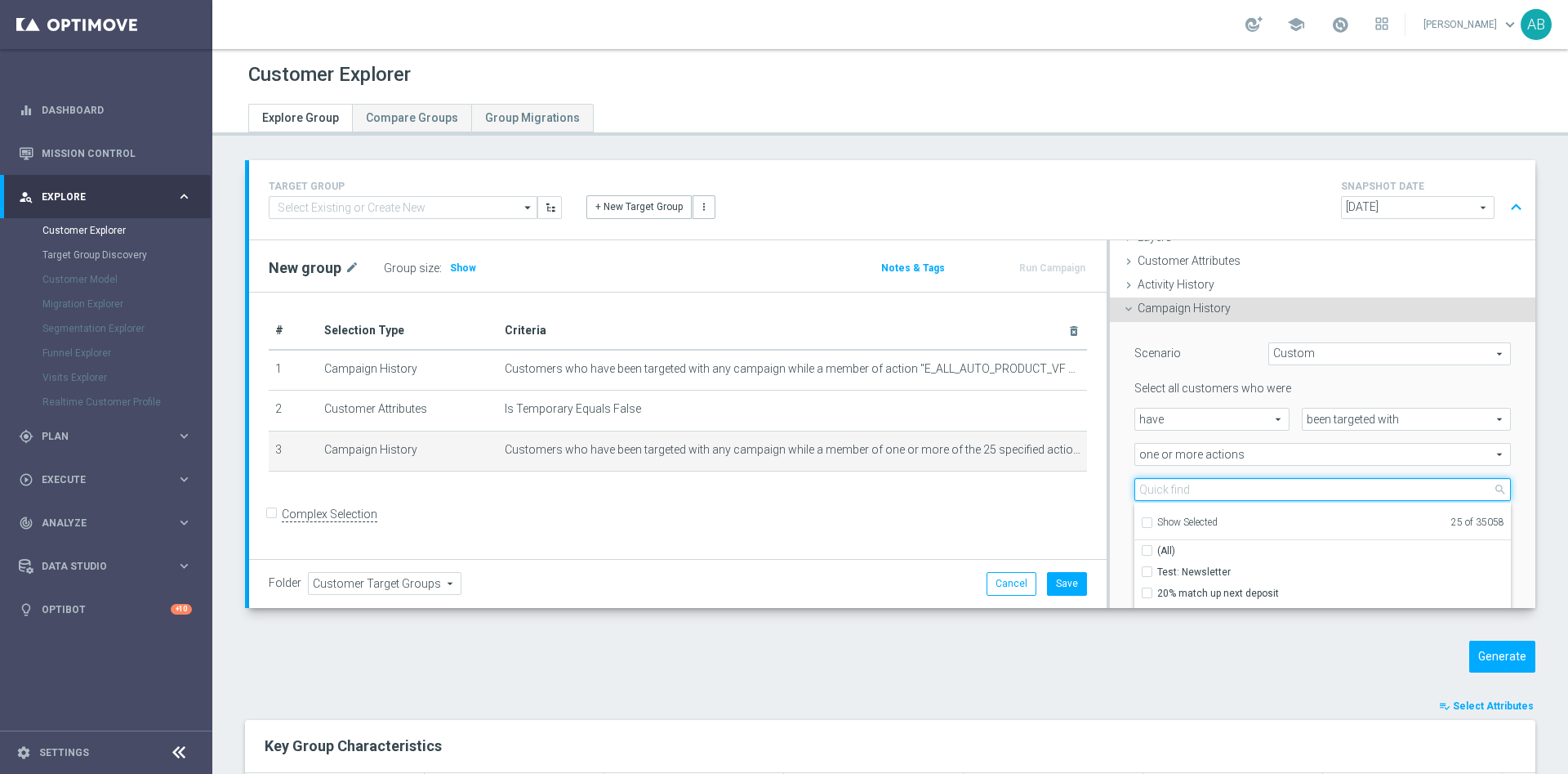
click at [1240, 484] on input "search" at bounding box center [1323, 489] width 377 height 23
paste input "E_ALL_AUTO_PRODUCT_VF DAY30 NONDEPO_DAILY"
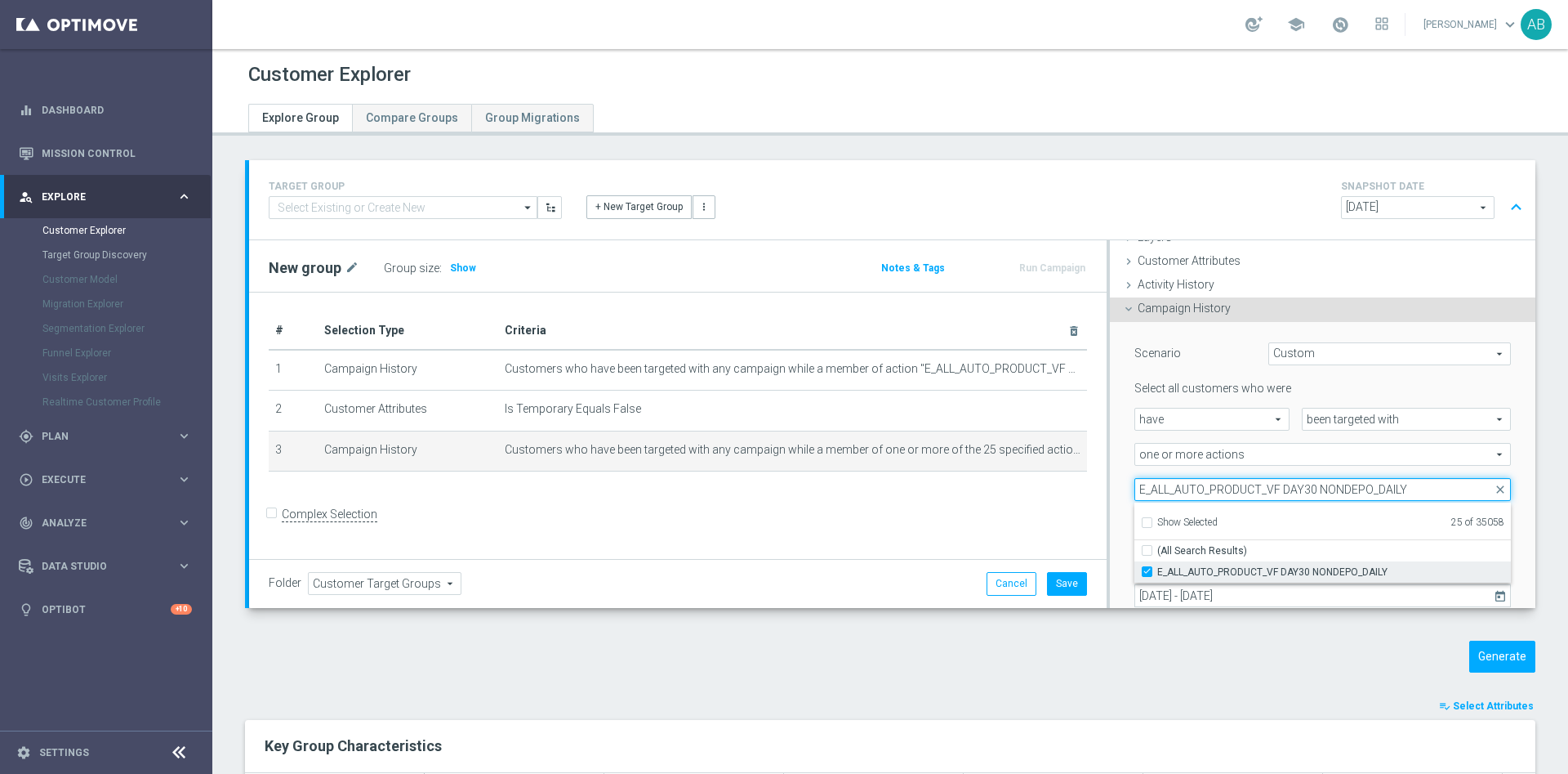
type input "E_ALL_AUTO_PRODUCT_VF DAY30 NONDEPO_DAILY"
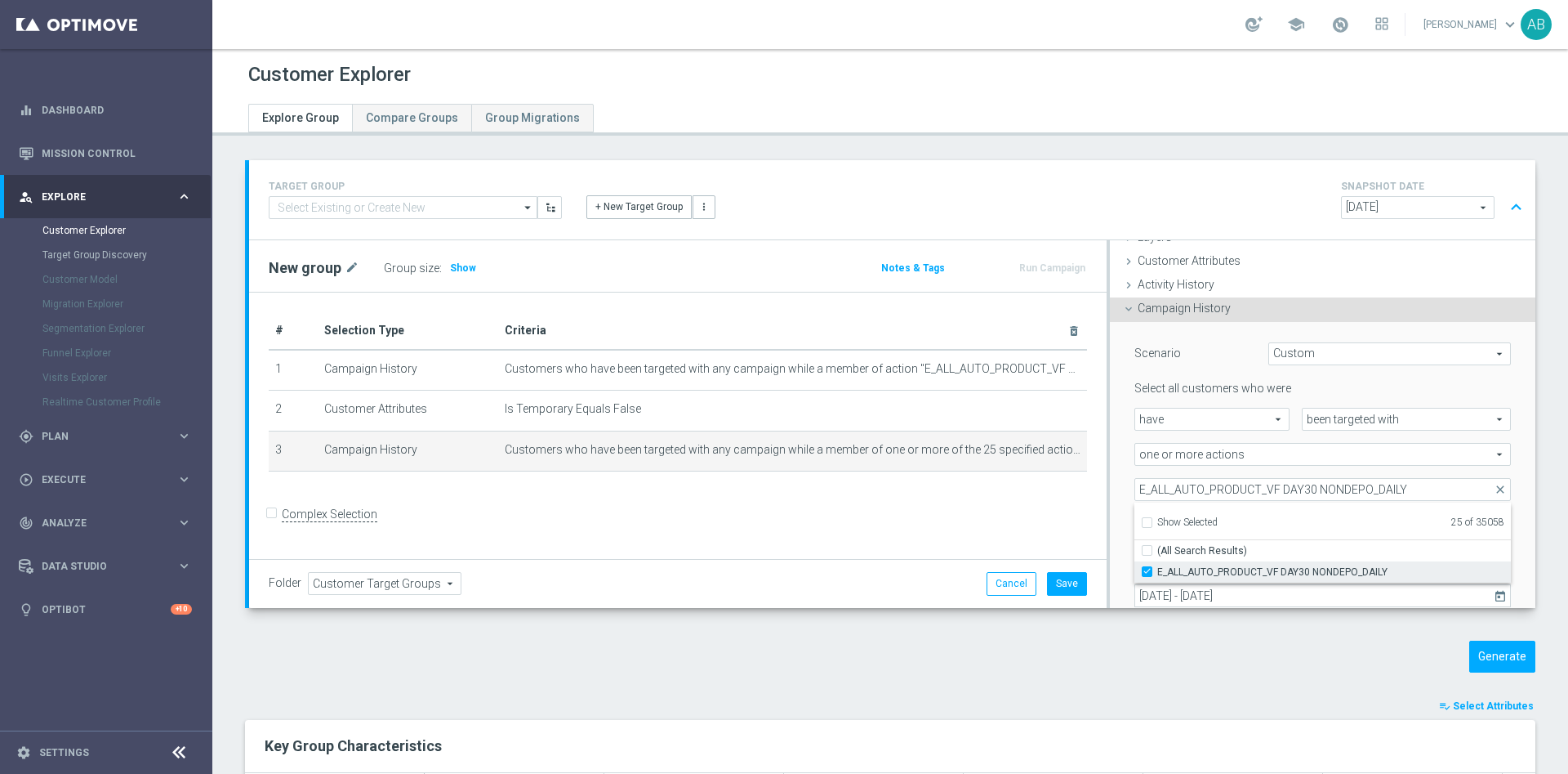
click at [1147, 573] on input "E_ALL_AUTO_PRODUCT_VF DAY30 NONDEPO_DAILY" at bounding box center [1153, 571] width 11 height 11
checkbox input "false"
type input "Selected 24 of 35058"
click at [1110, 467] on div "Scenario Custom Custom arrow_drop_down search Select all customers who were hav…" at bounding box center [1323, 495] width 426 height 347
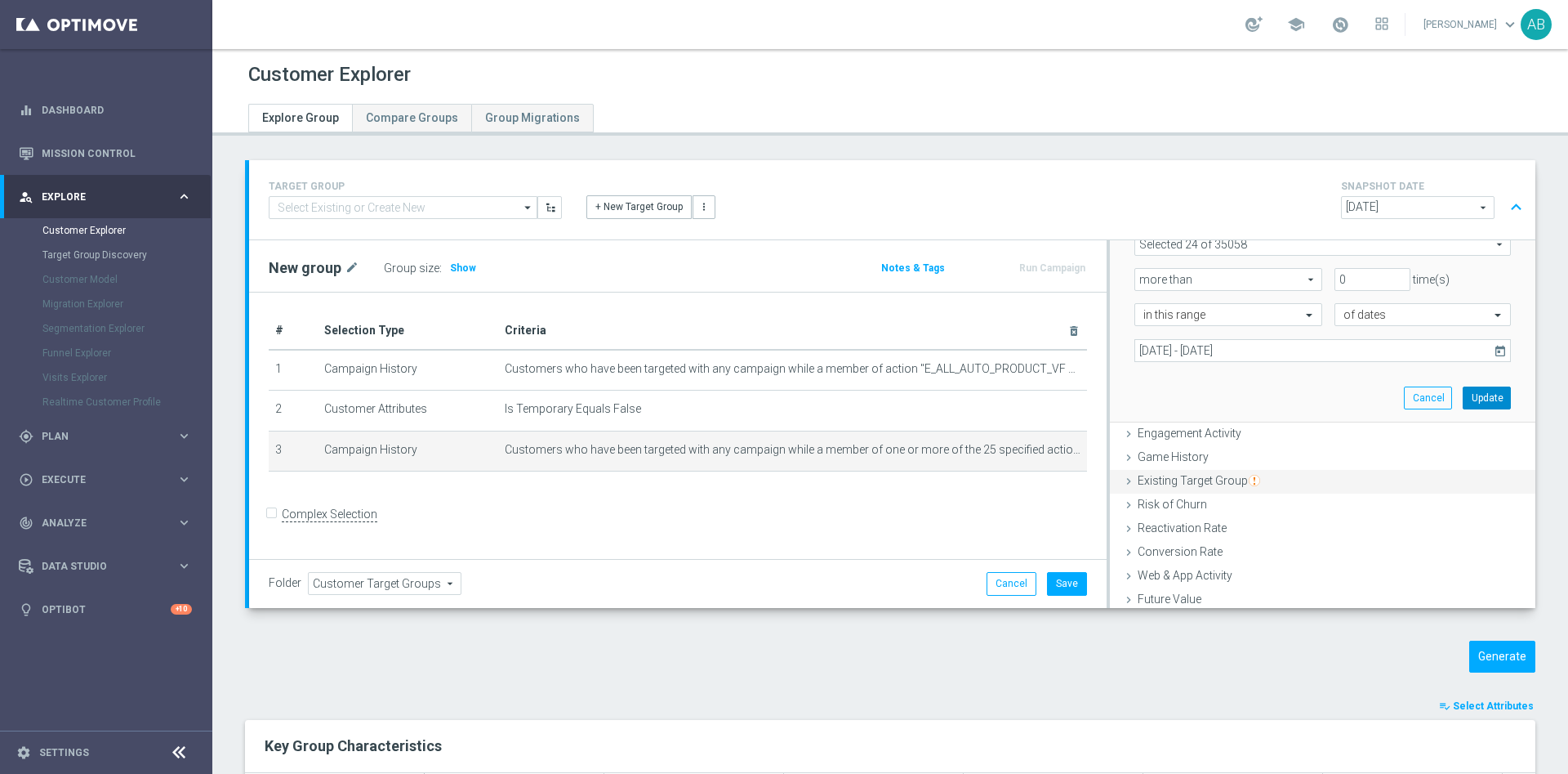
drag, startPoint x: 1467, startPoint y: 404, endPoint x: 1106, endPoint y: 389, distance: 361.3
click at [1466, 403] on button "Update" at bounding box center [1487, 397] width 48 height 23
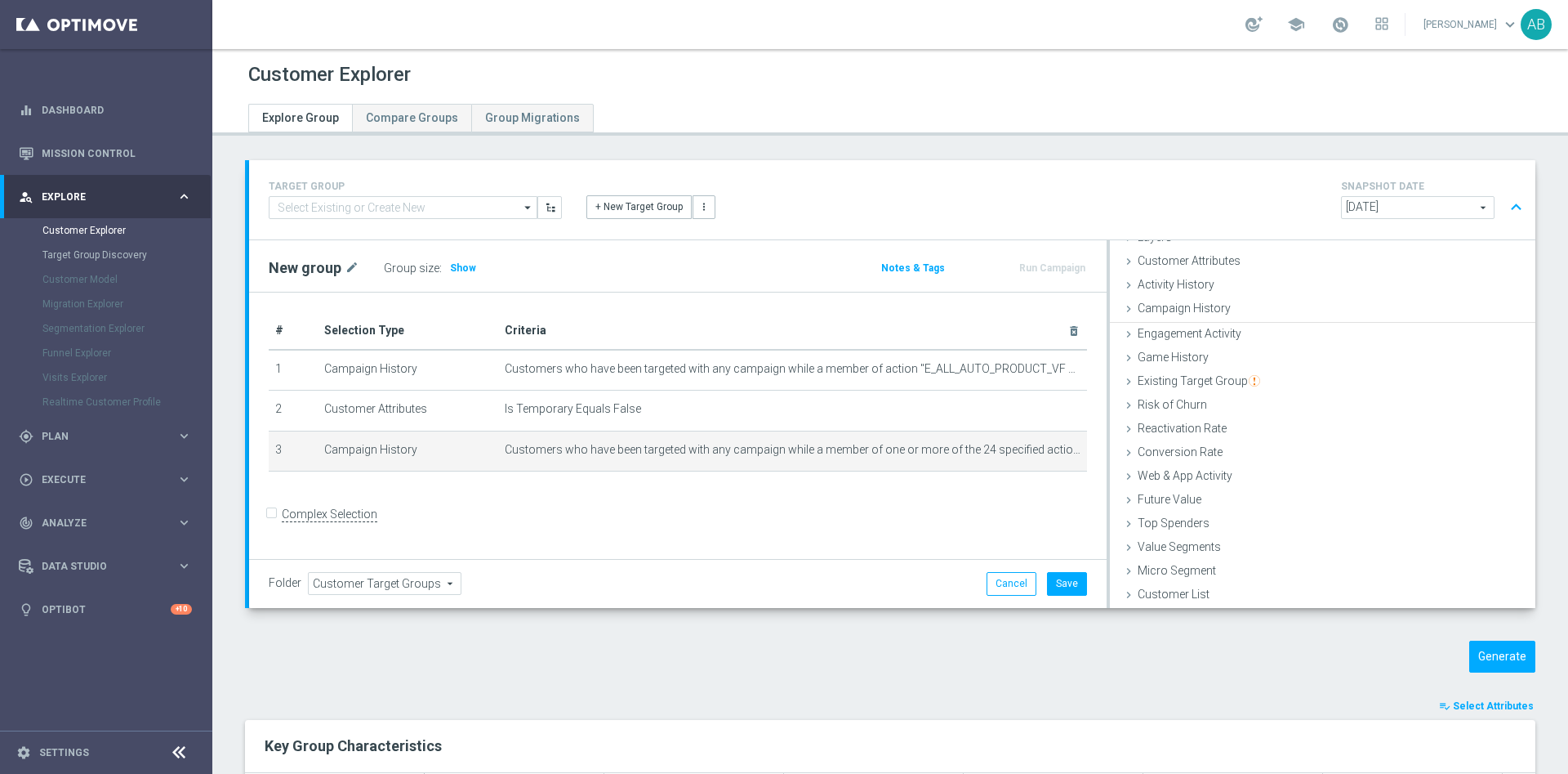
scroll to position [67, 0]
click at [451, 269] on span "Show" at bounding box center [463, 268] width 26 height 11
click at [1035, 456] on icon "mode_edit" at bounding box center [1041, 450] width 13 height 13
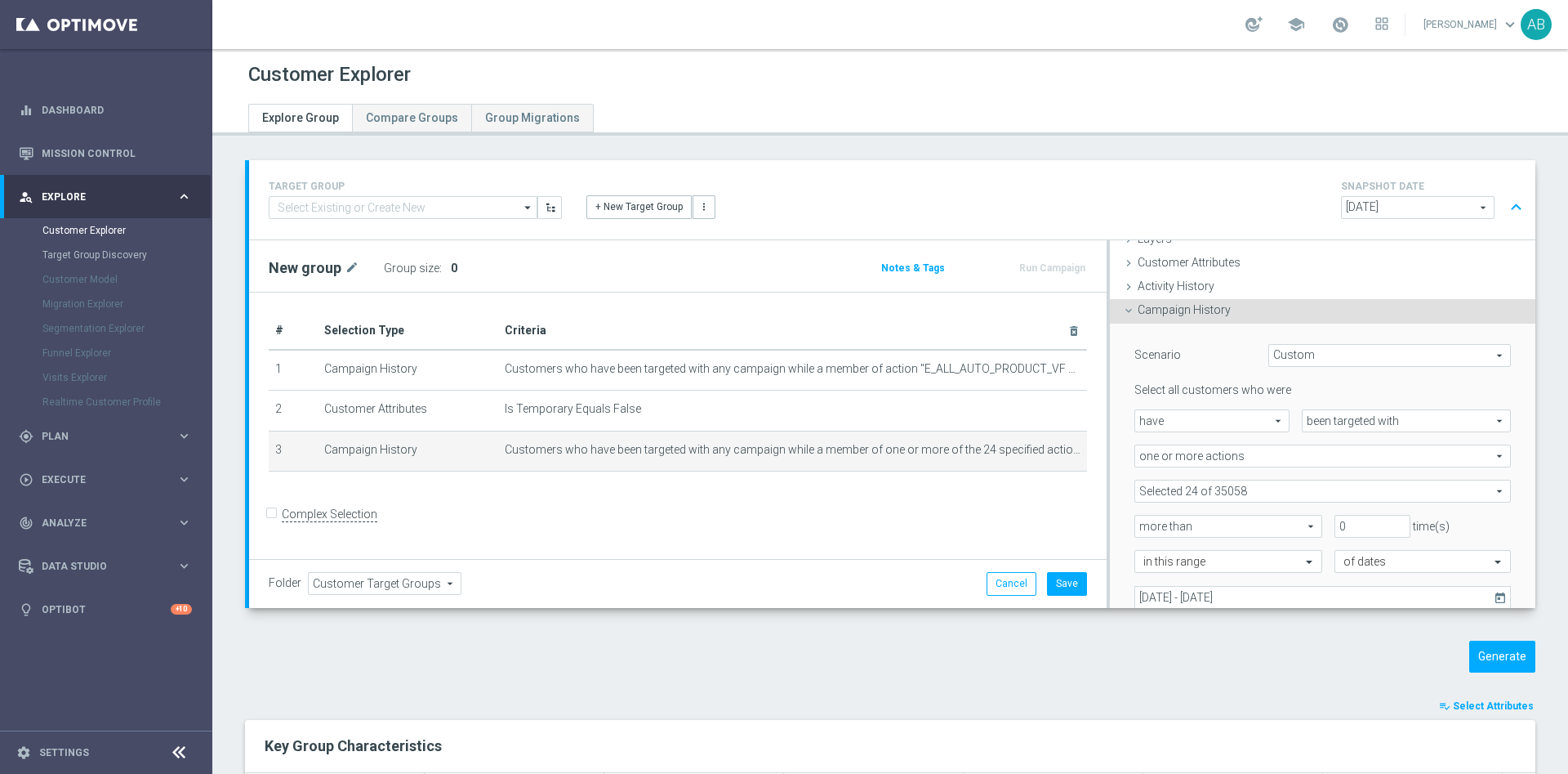
scroll to position [68, 0]
click at [1250, 488] on span at bounding box center [1323, 489] width 375 height 21
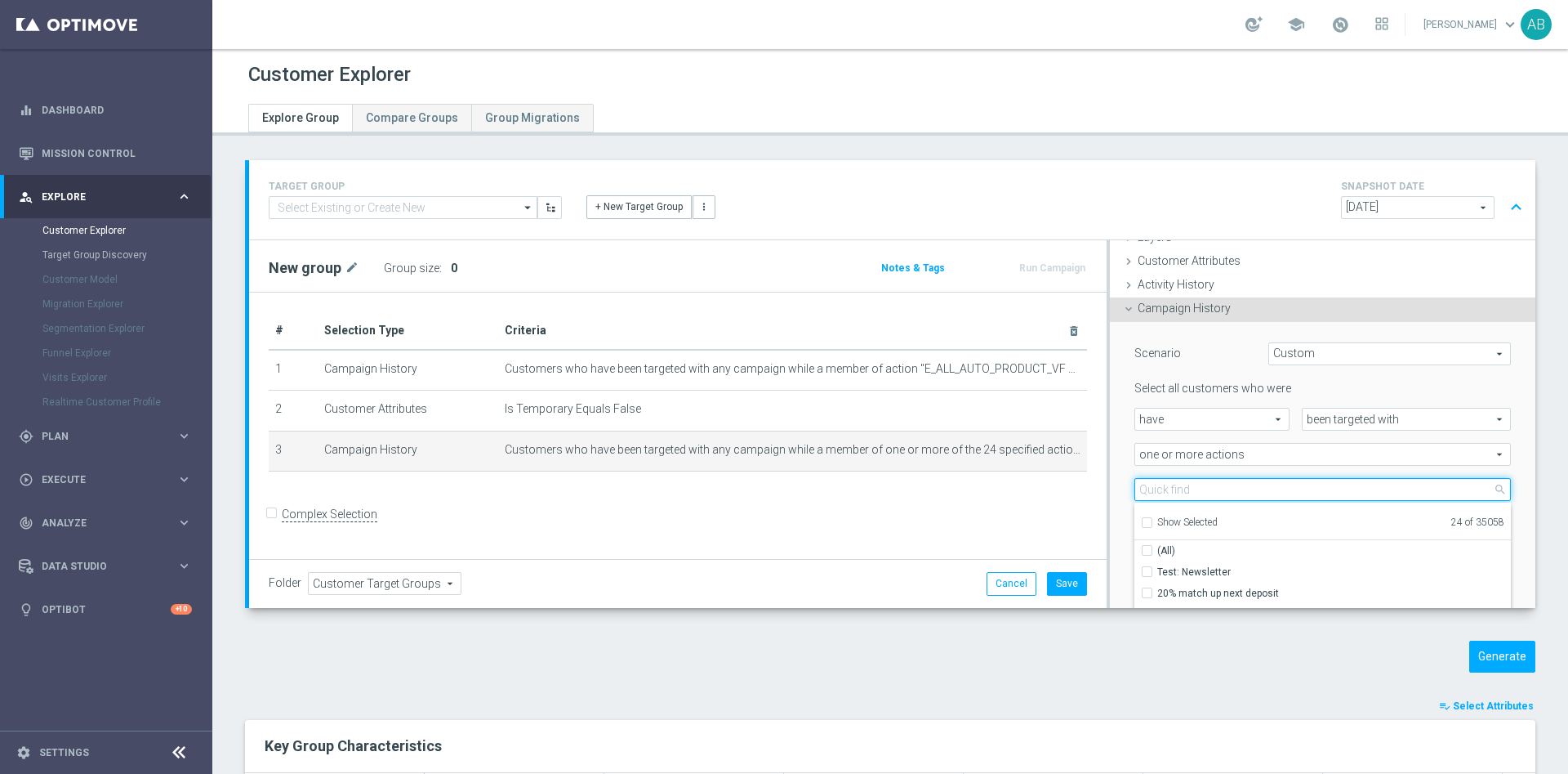
click at [1234, 484] on input "search" at bounding box center [1323, 489] width 377 height 23
paste input "E_ALL_AUTO_PRODUCT_VF DAY30 NONDEPO_DAILY"
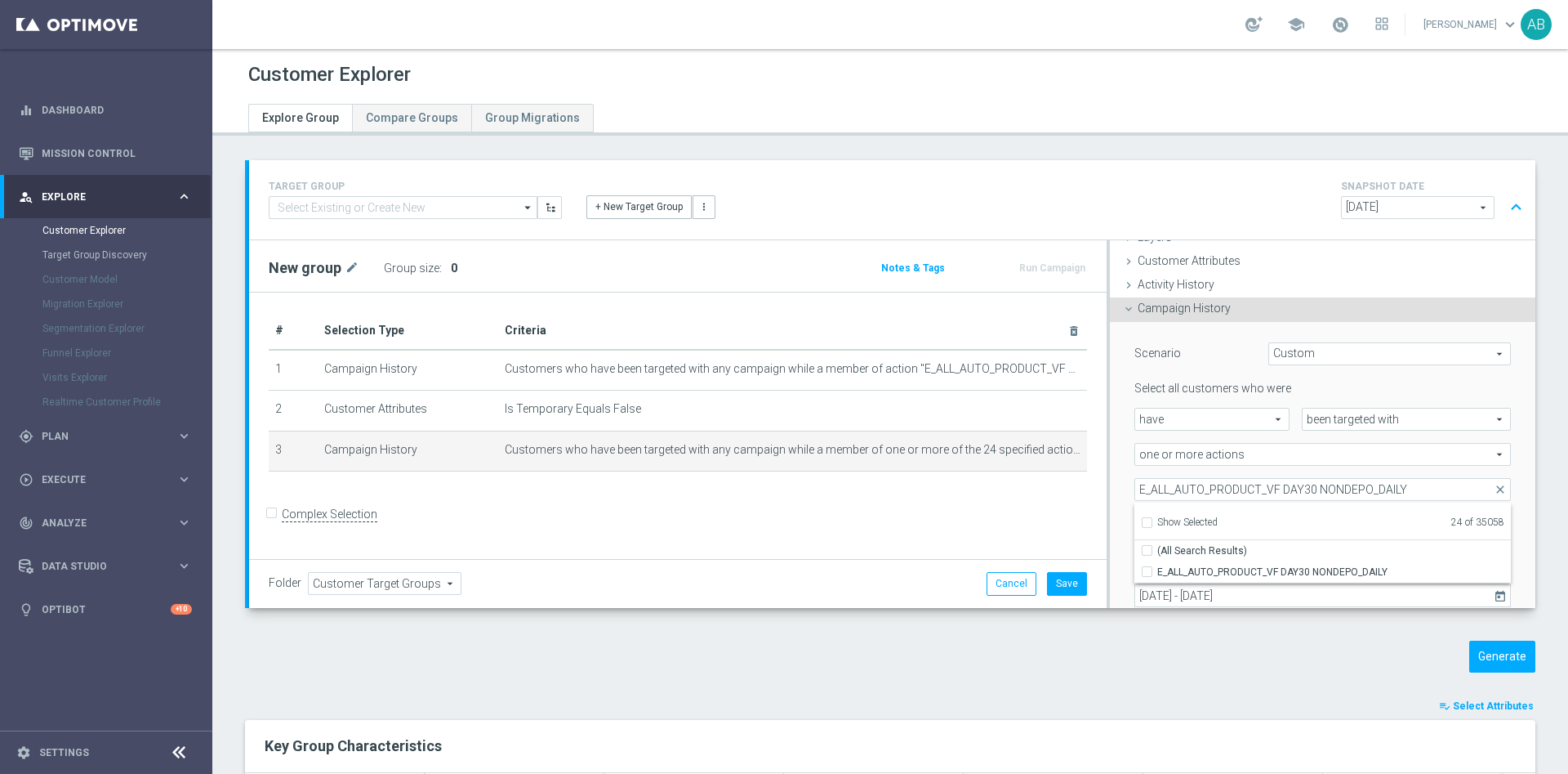
click at [1110, 481] on div "Scenario Custom Custom arrow_drop_down search Select all customers who were hav…" at bounding box center [1323, 495] width 426 height 347
click at [1190, 487] on span at bounding box center [1323, 489] width 375 height 21
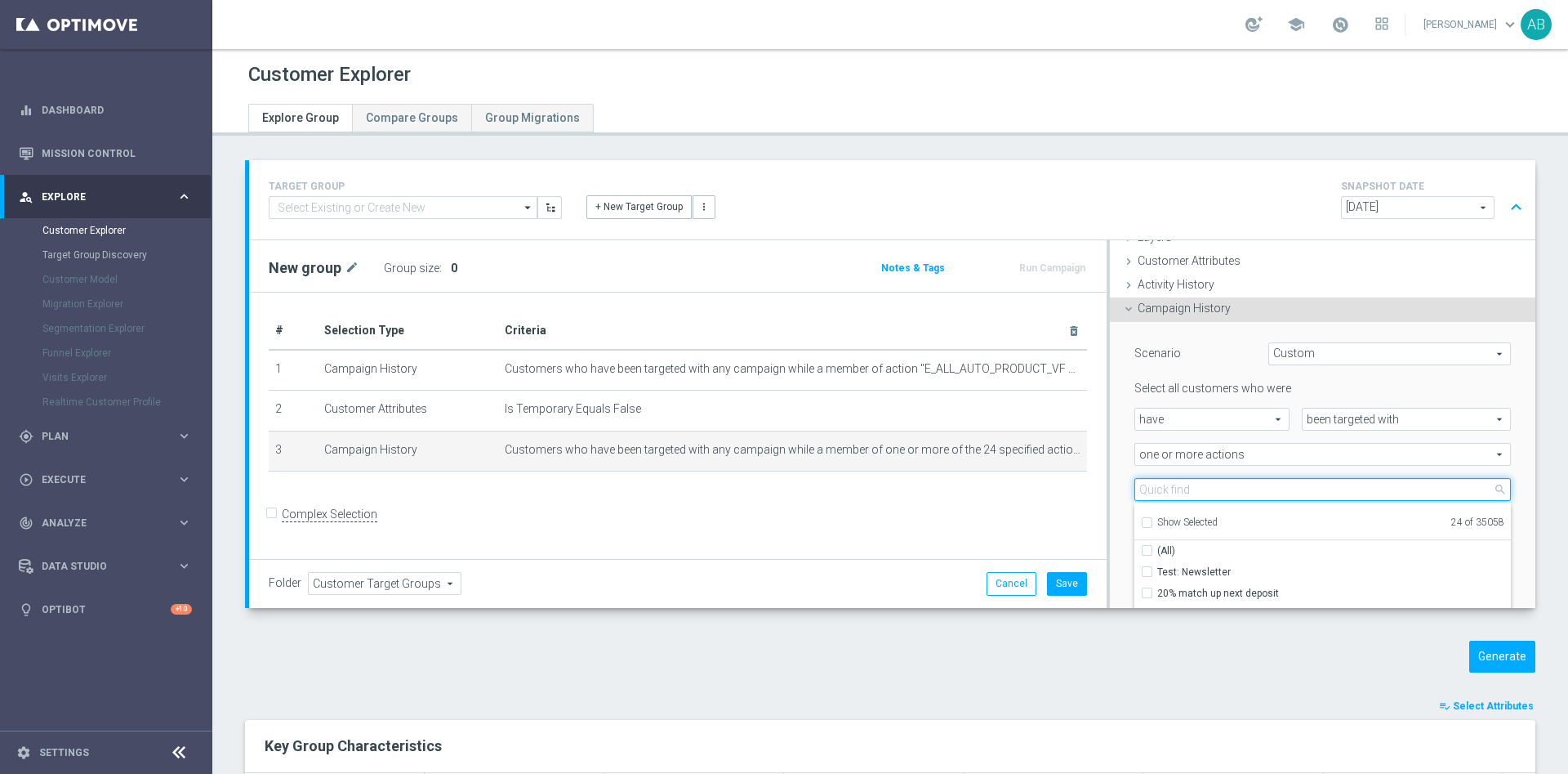
click at [1190, 487] on input "search" at bounding box center [1323, 489] width 377 height 23
paste input "E_ALL_AUTO_PRODUCT_VF DAY15 NONDEPO_DAILY"
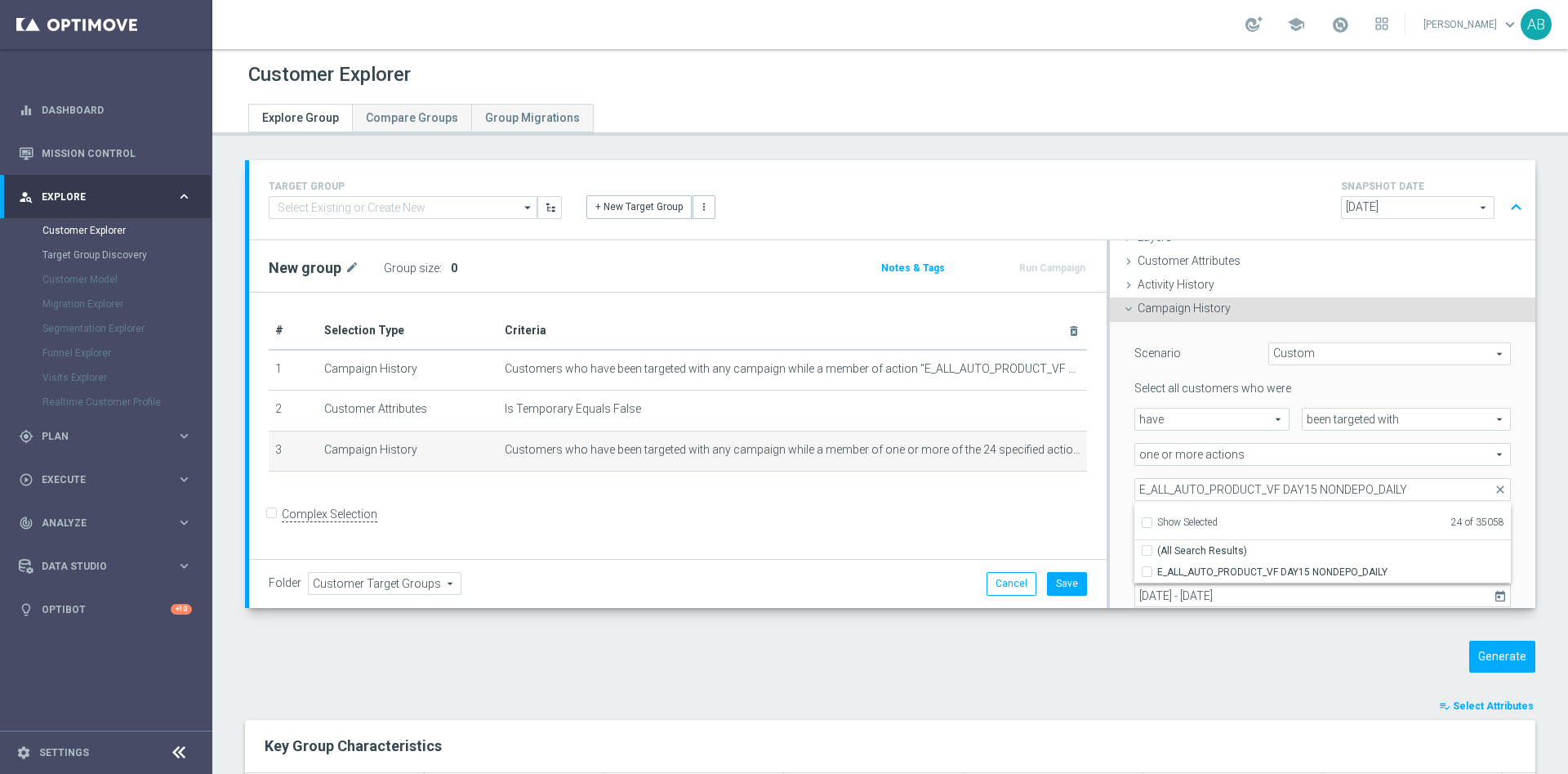
click at [1110, 467] on div "Scenario Custom Custom arrow_drop_down search Select all customers who were hav…" at bounding box center [1323, 495] width 426 height 347
click at [1209, 484] on span at bounding box center [1323, 489] width 375 height 21
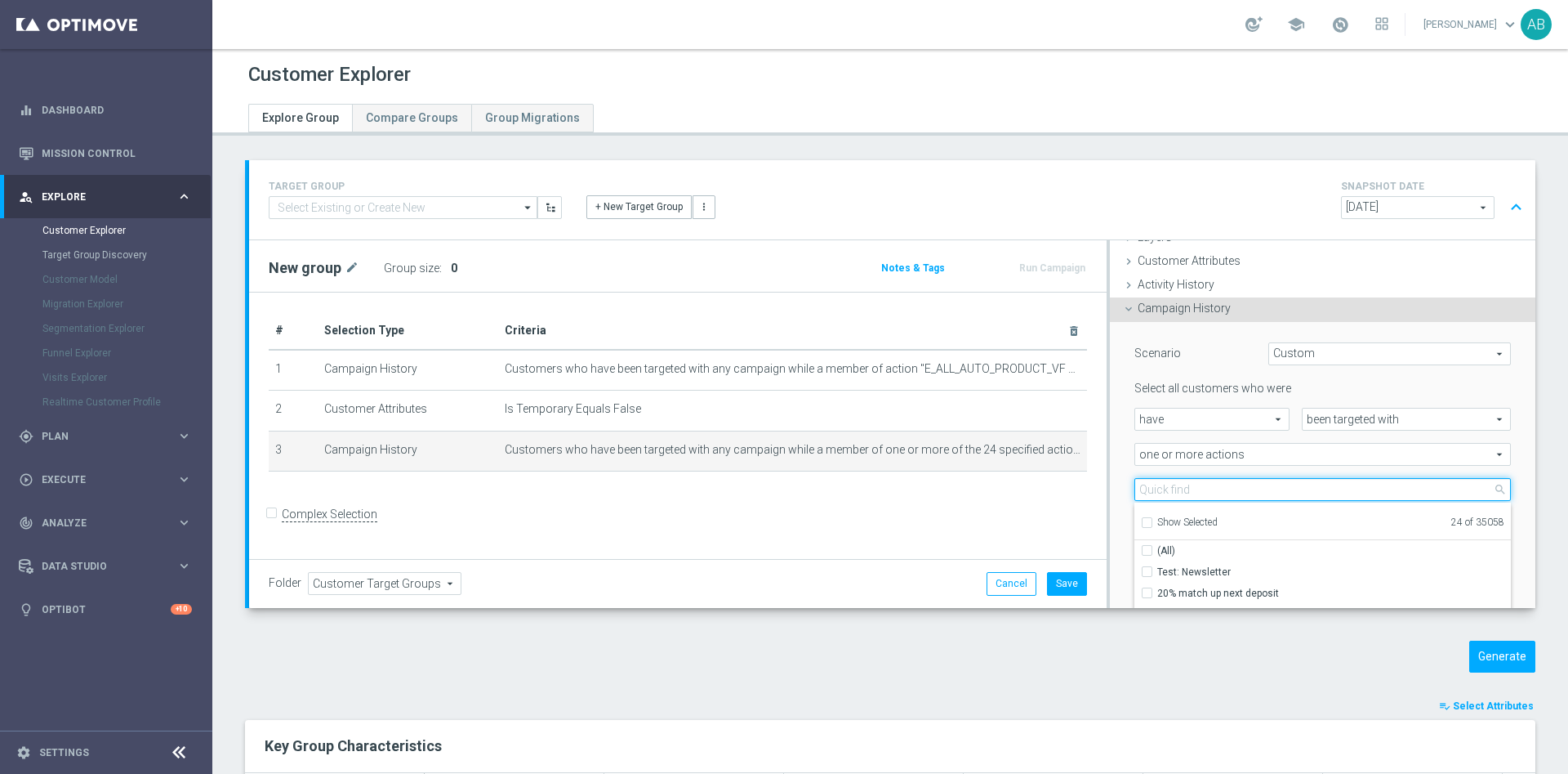
click at [1203, 491] on input "search" at bounding box center [1323, 489] width 377 height 23
paste input "E_ALL_AUTO_PRODUCT_VF DAY7 NONDEPO B_DAILY"
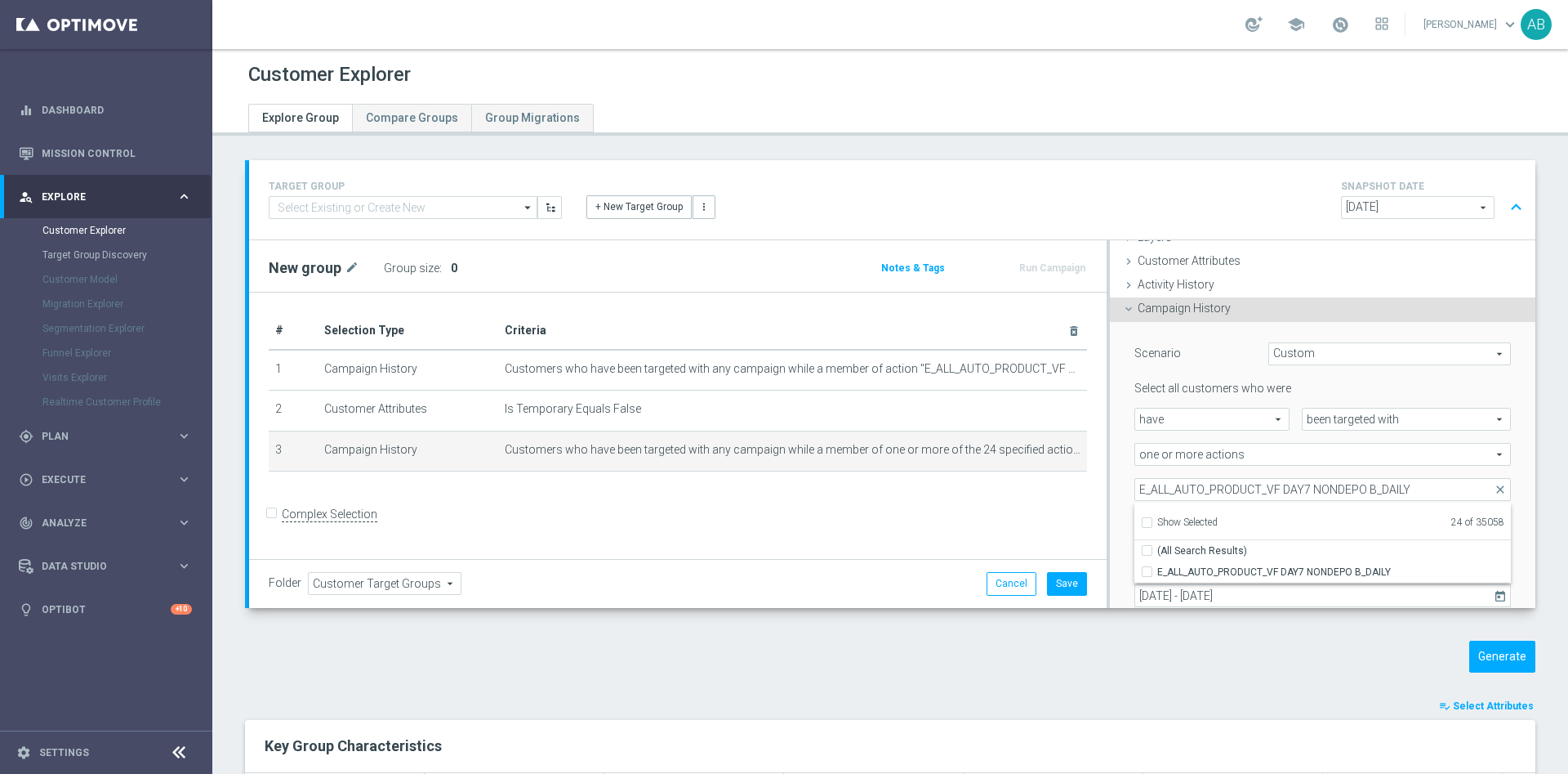
click at [1110, 473] on div "Scenario Custom Custom arrow_drop_down search Select all customers who were hav…" at bounding box center [1323, 495] width 426 height 347
click at [1208, 488] on span at bounding box center [1323, 489] width 375 height 21
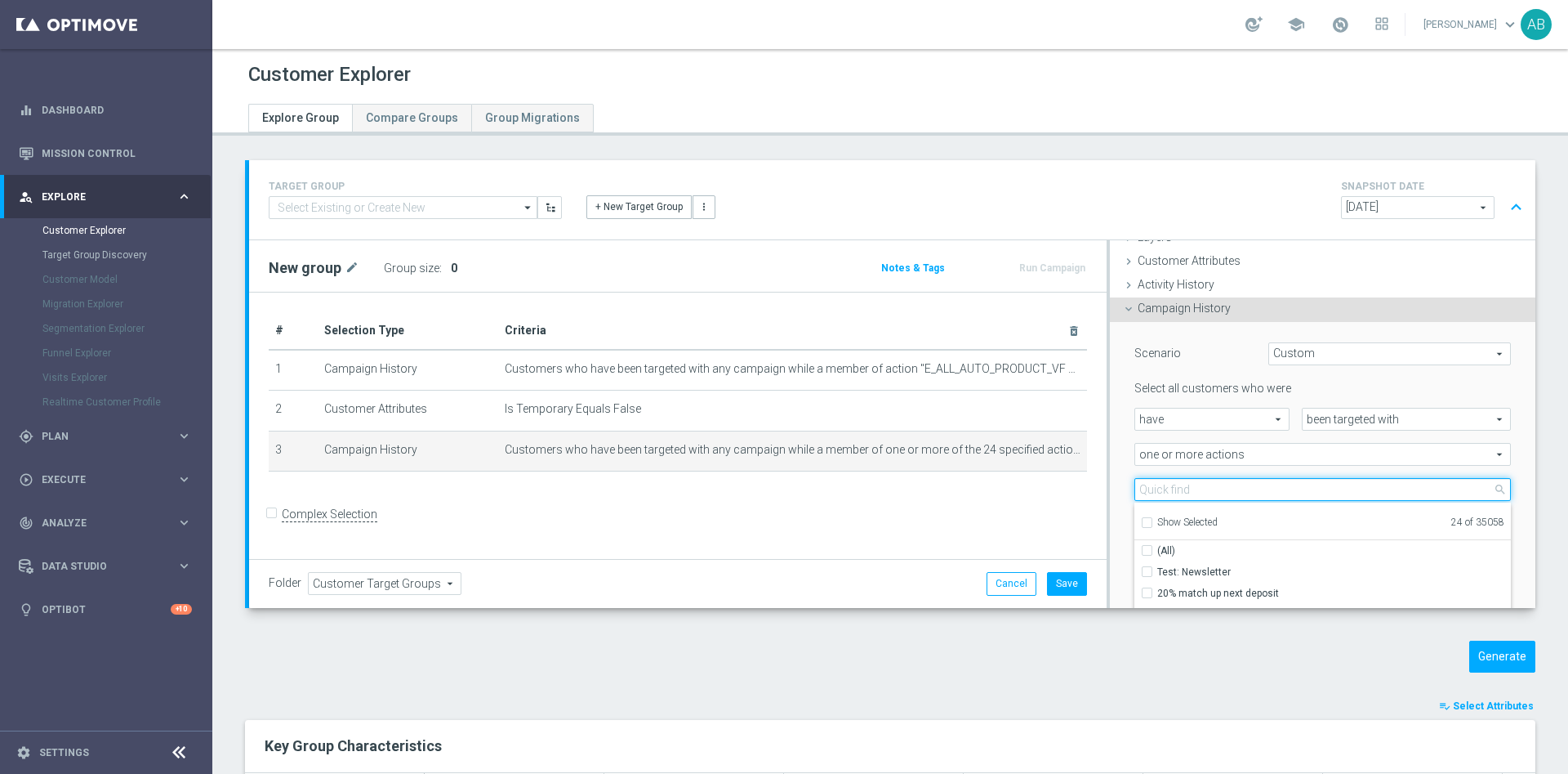
click at [1208, 488] on input "search" at bounding box center [1323, 489] width 377 height 23
paste input "E_ALL_AUTO_PRODUCT_VF DAY7 NONDEPO A_DAILY"
type input "E_ALL_AUTO_PRODUCT_VF DAY7 NONDEPO A_DAILY"
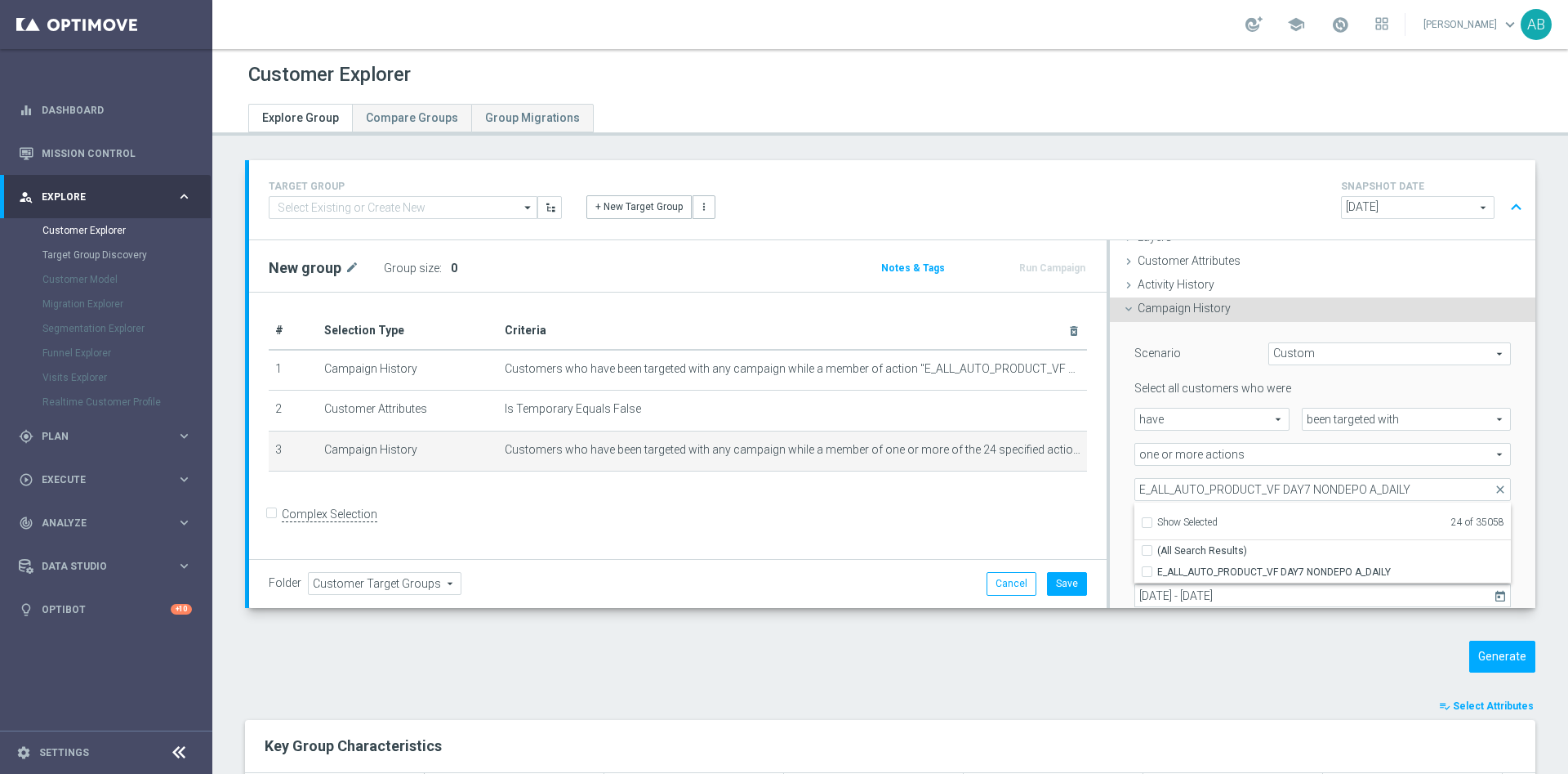
click at [1122, 471] on div "Scenario Custom Custom arrow_drop_down search Select all customers who were hav…" at bounding box center [1322, 494] width 401 height 346
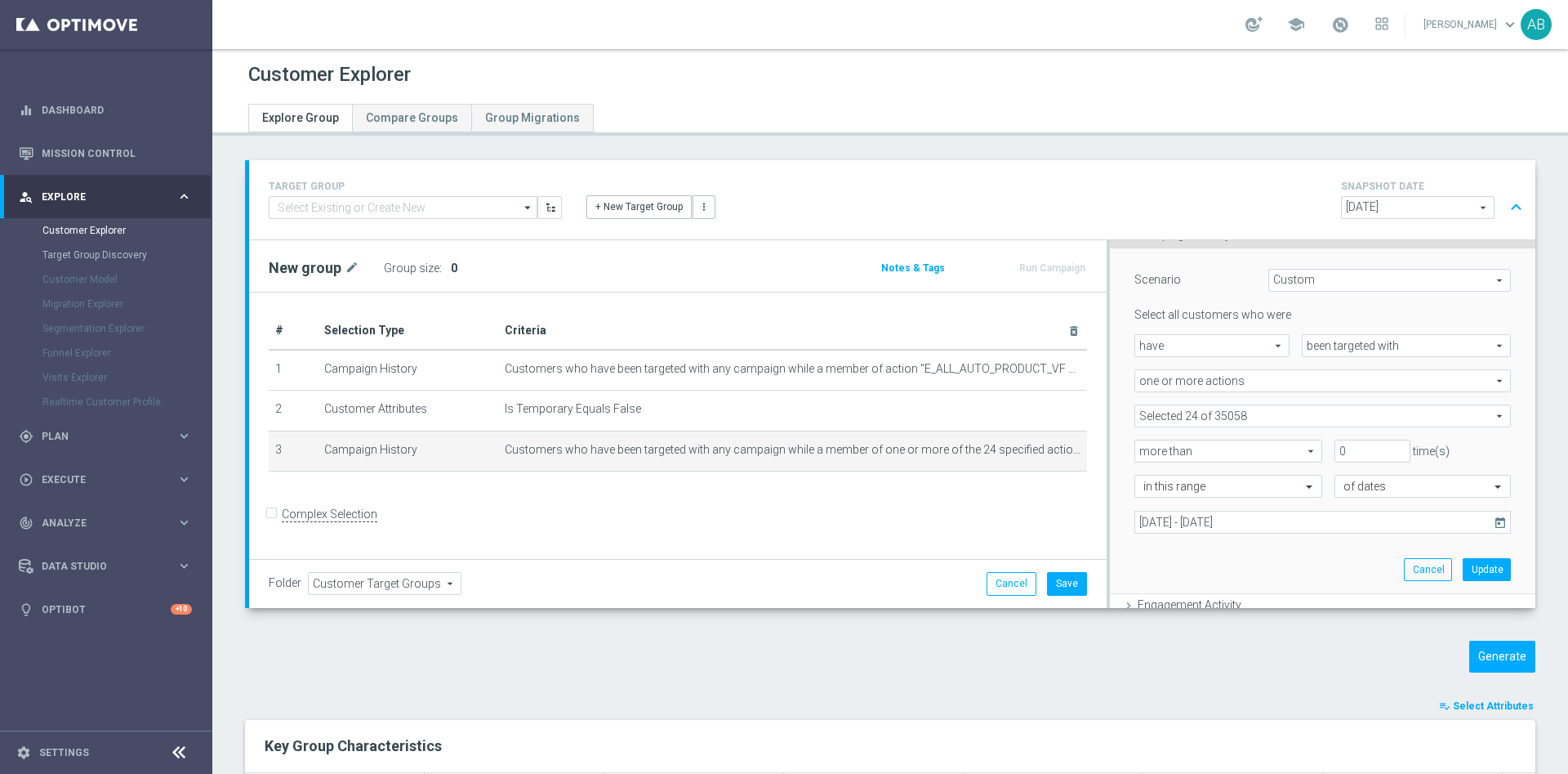
scroll to position [191, 0]
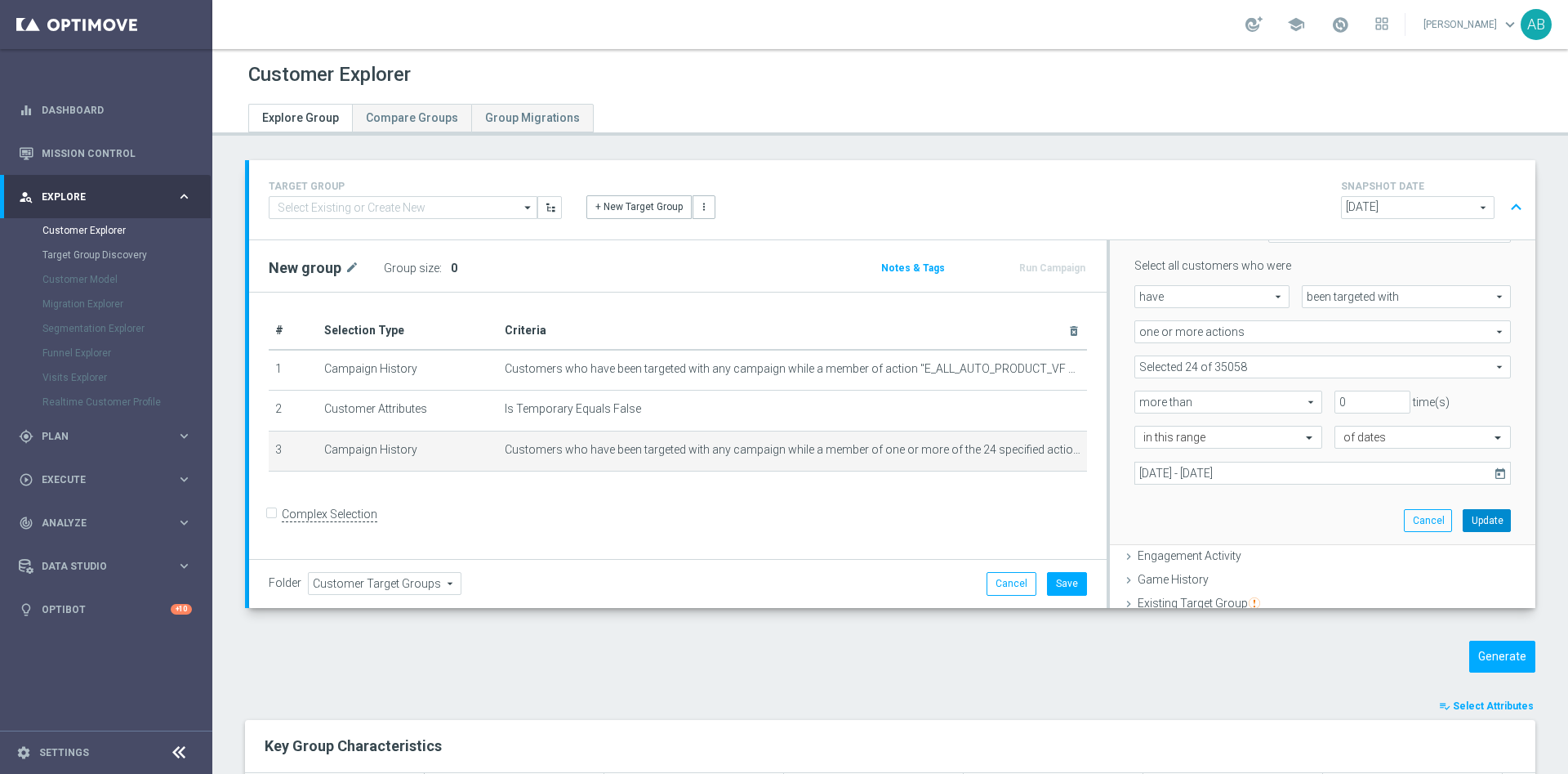
click at [1463, 522] on button "Update" at bounding box center [1487, 520] width 48 height 23
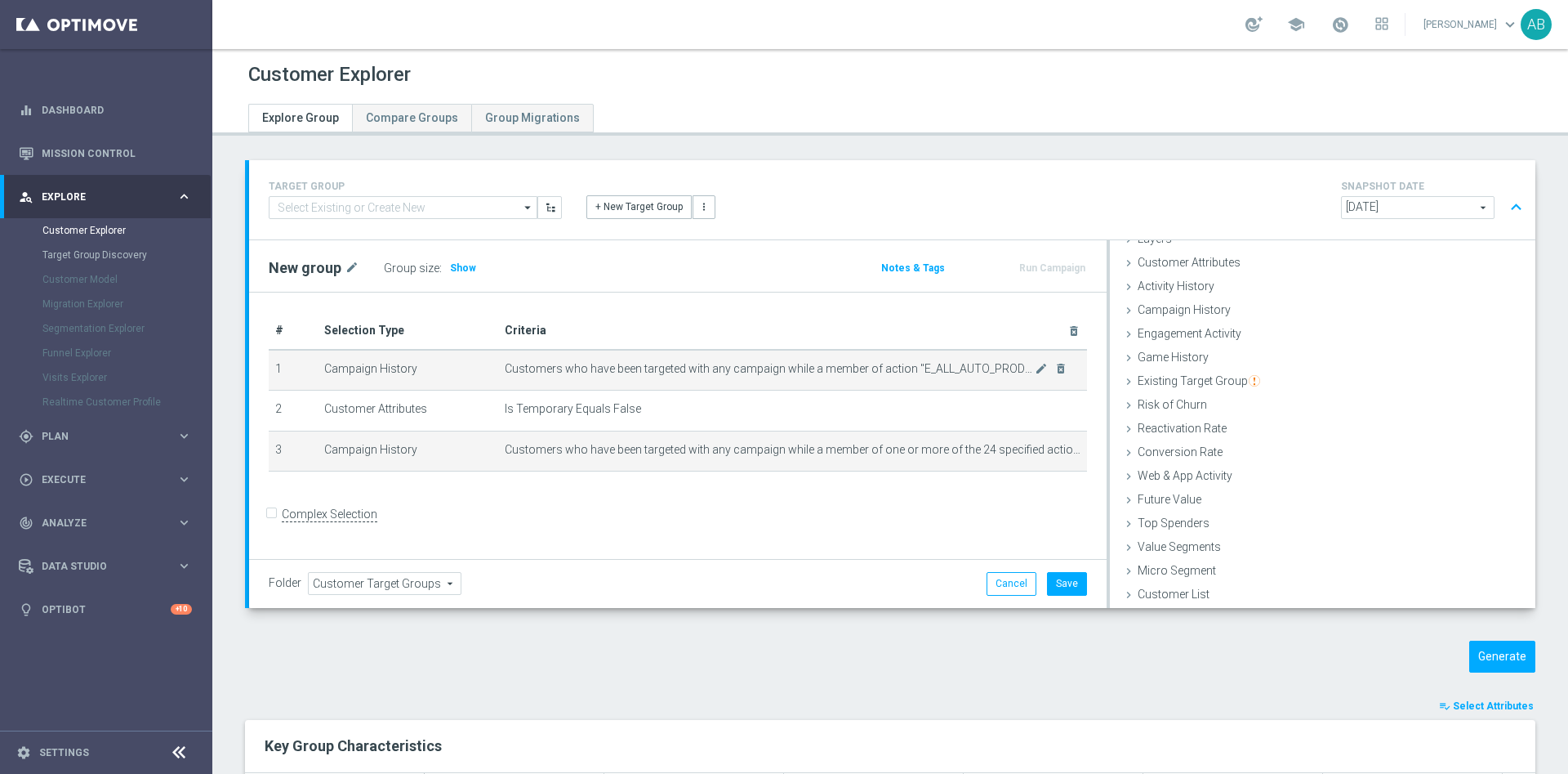
scroll to position [67, 0]
click at [1035, 451] on icon "mode_edit" at bounding box center [1041, 450] width 13 height 13
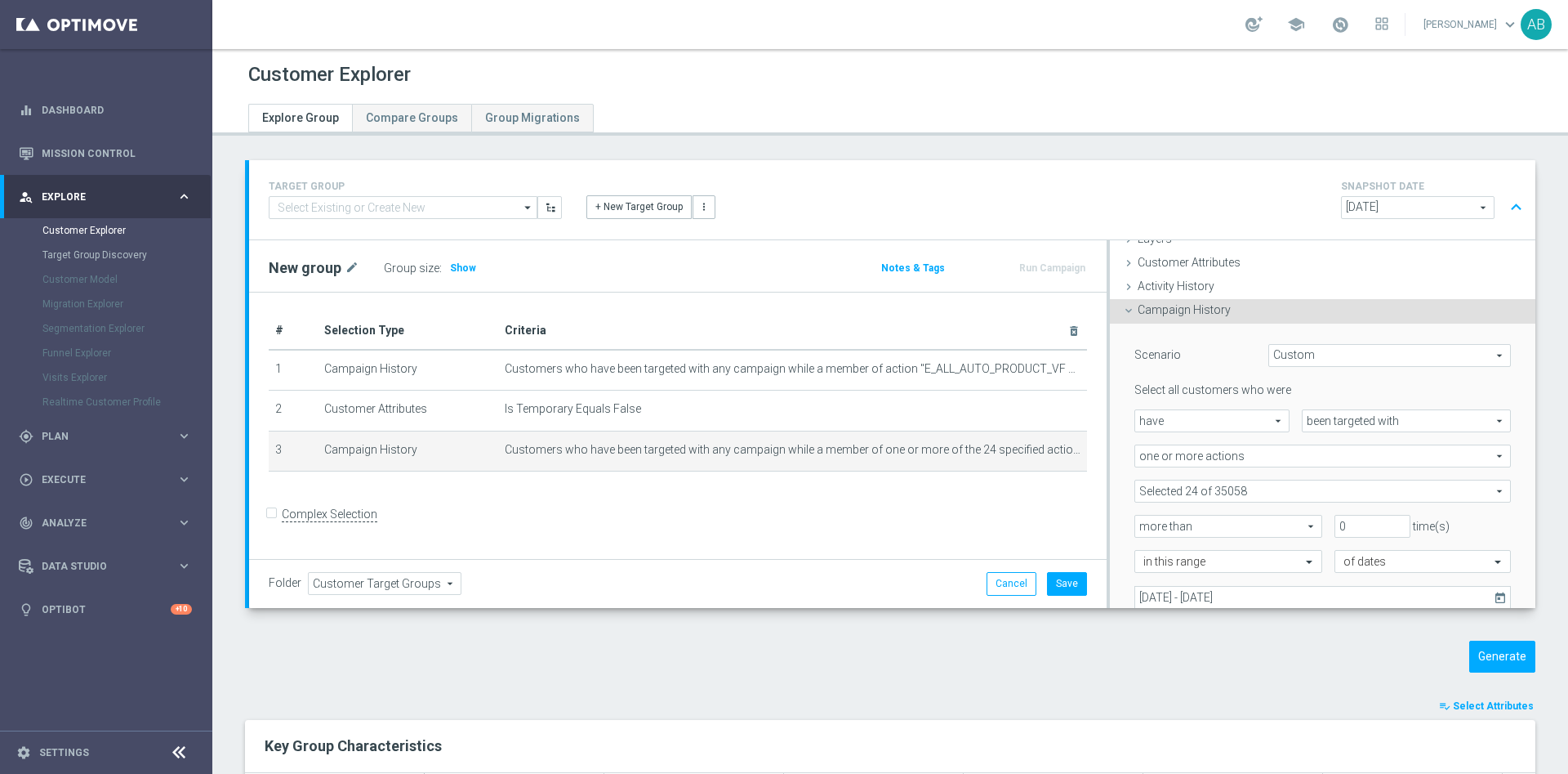
scroll to position [68, 0]
click at [1242, 415] on span "have" at bounding box center [1212, 418] width 154 height 21
click at [1198, 463] on span "have not" at bounding box center [1211, 464] width 137 height 13
type input "have not"
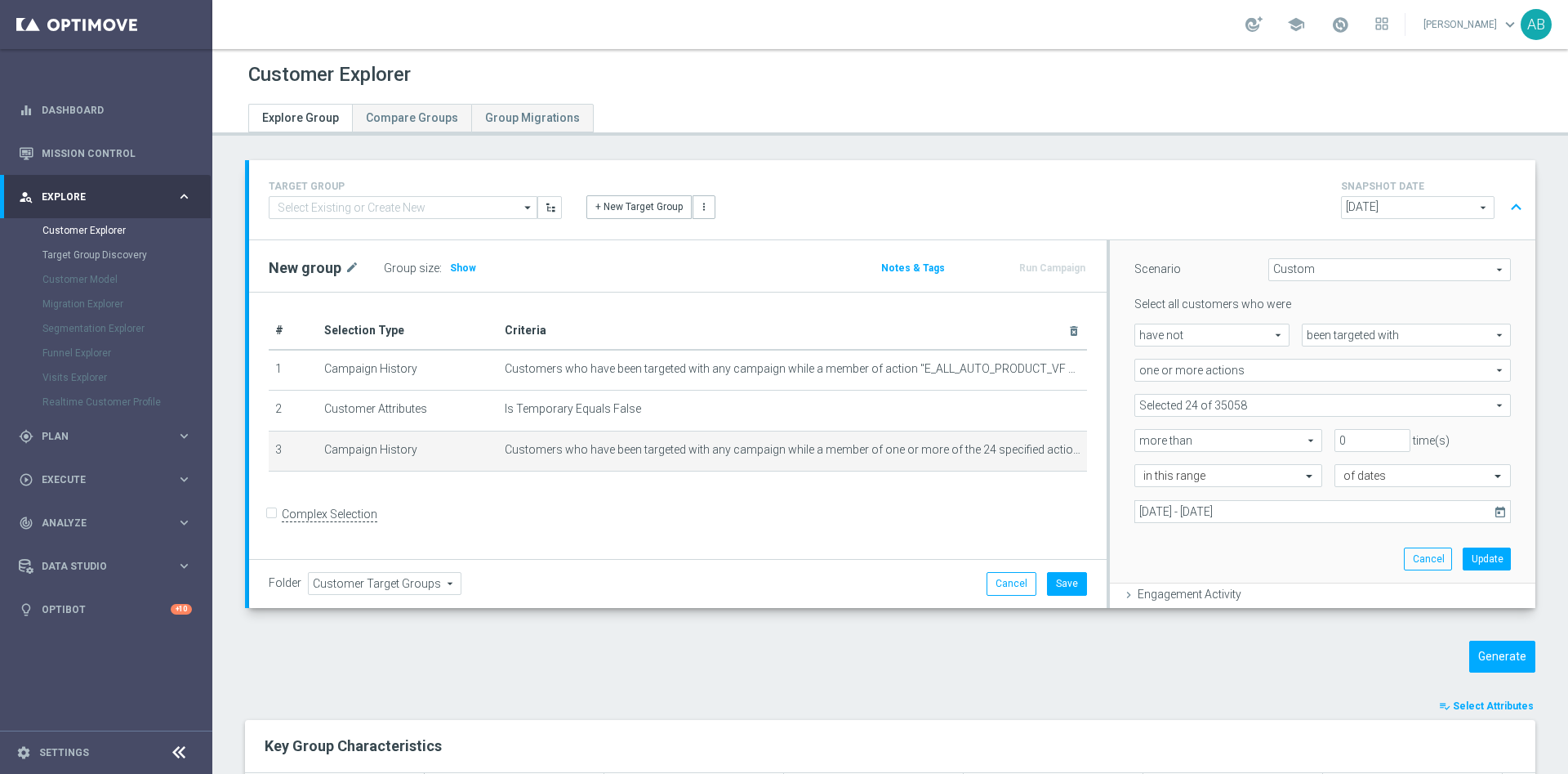
scroll to position [191, 0]
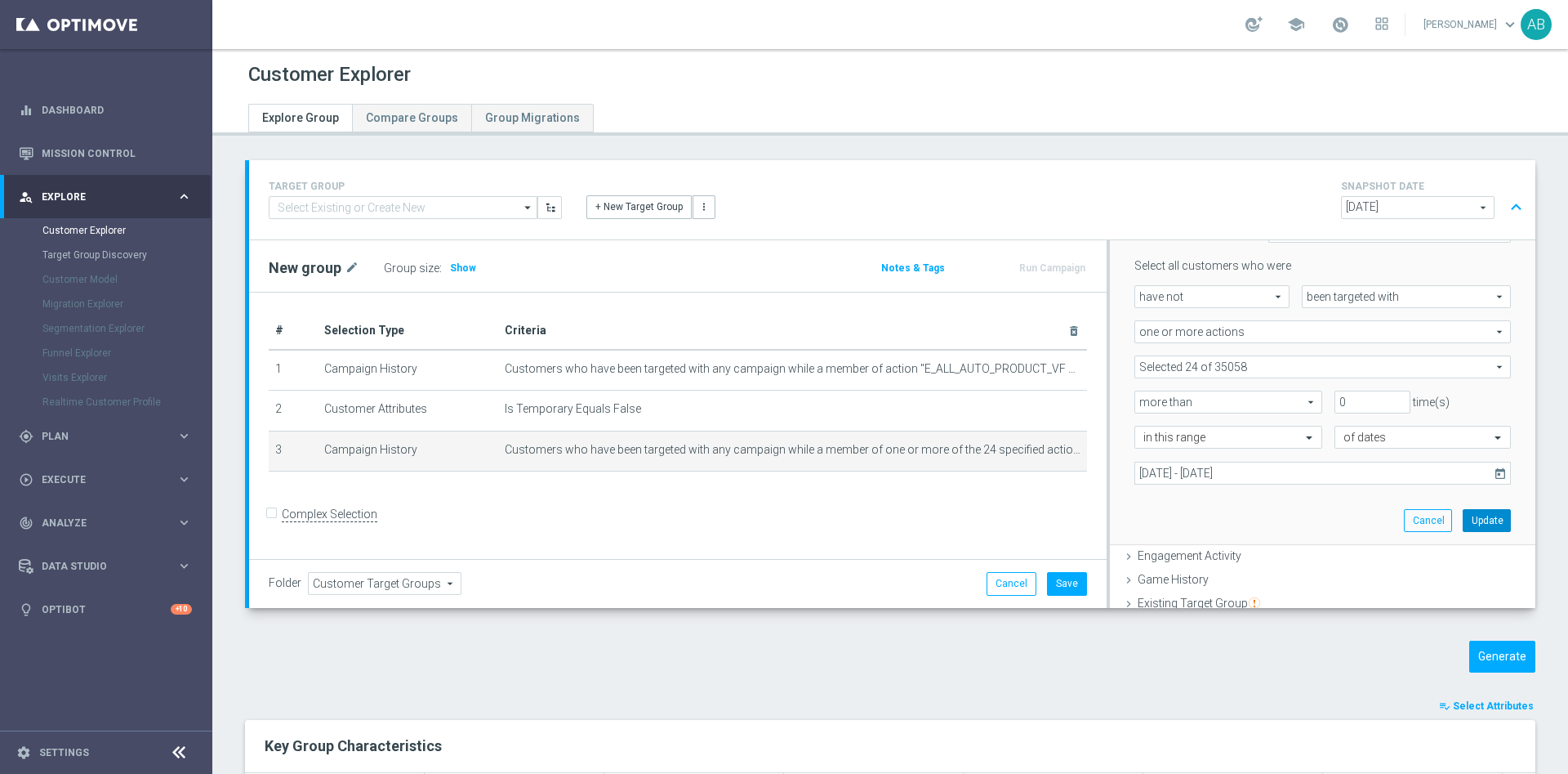
click at [1463, 514] on button "Update" at bounding box center [1487, 520] width 48 height 23
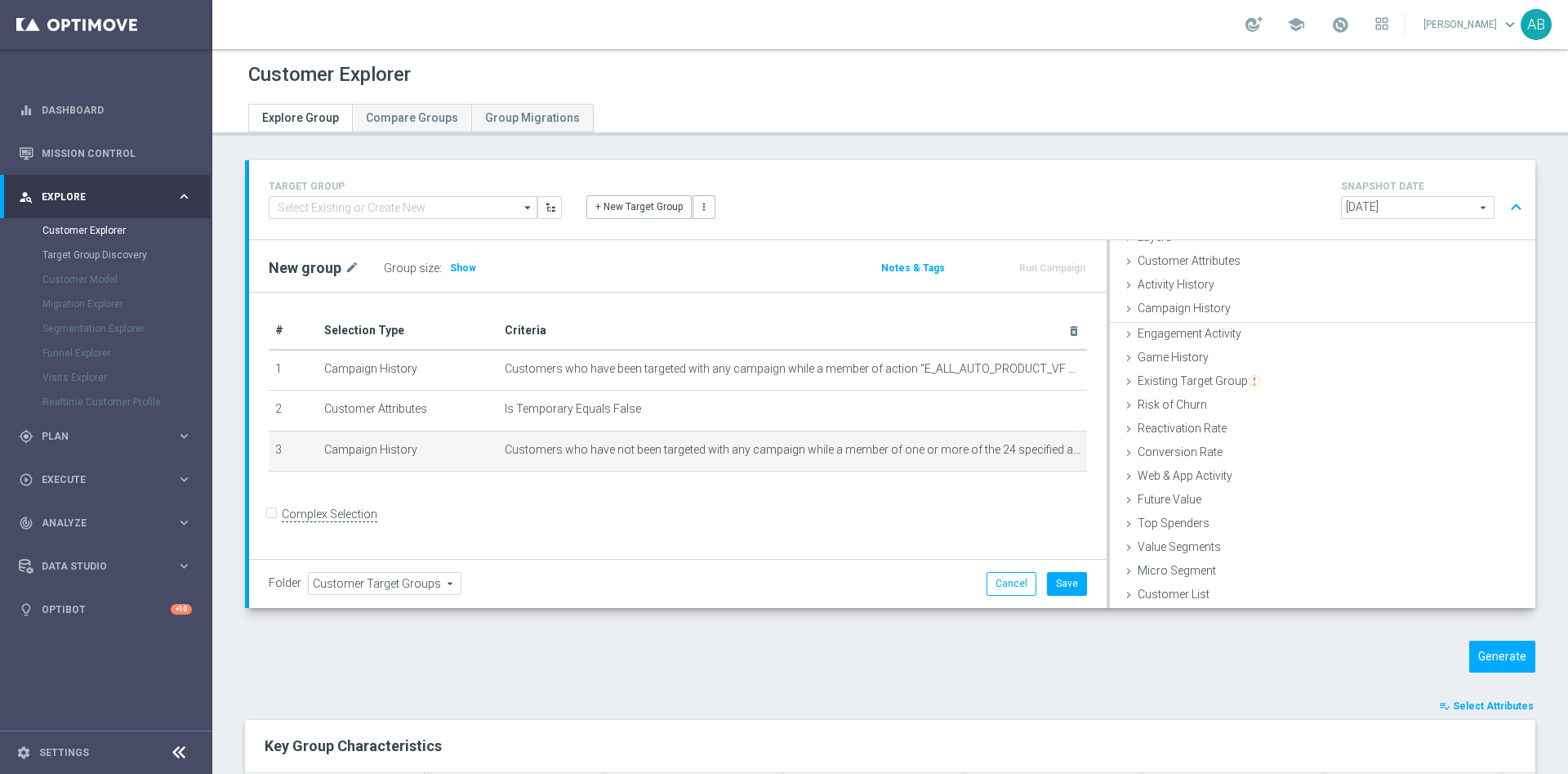
scroll to position [67, 0]
click at [451, 265] on span "Show" at bounding box center [463, 268] width 26 height 11
click at [1476, 647] on button "Generate" at bounding box center [1503, 656] width 66 height 32
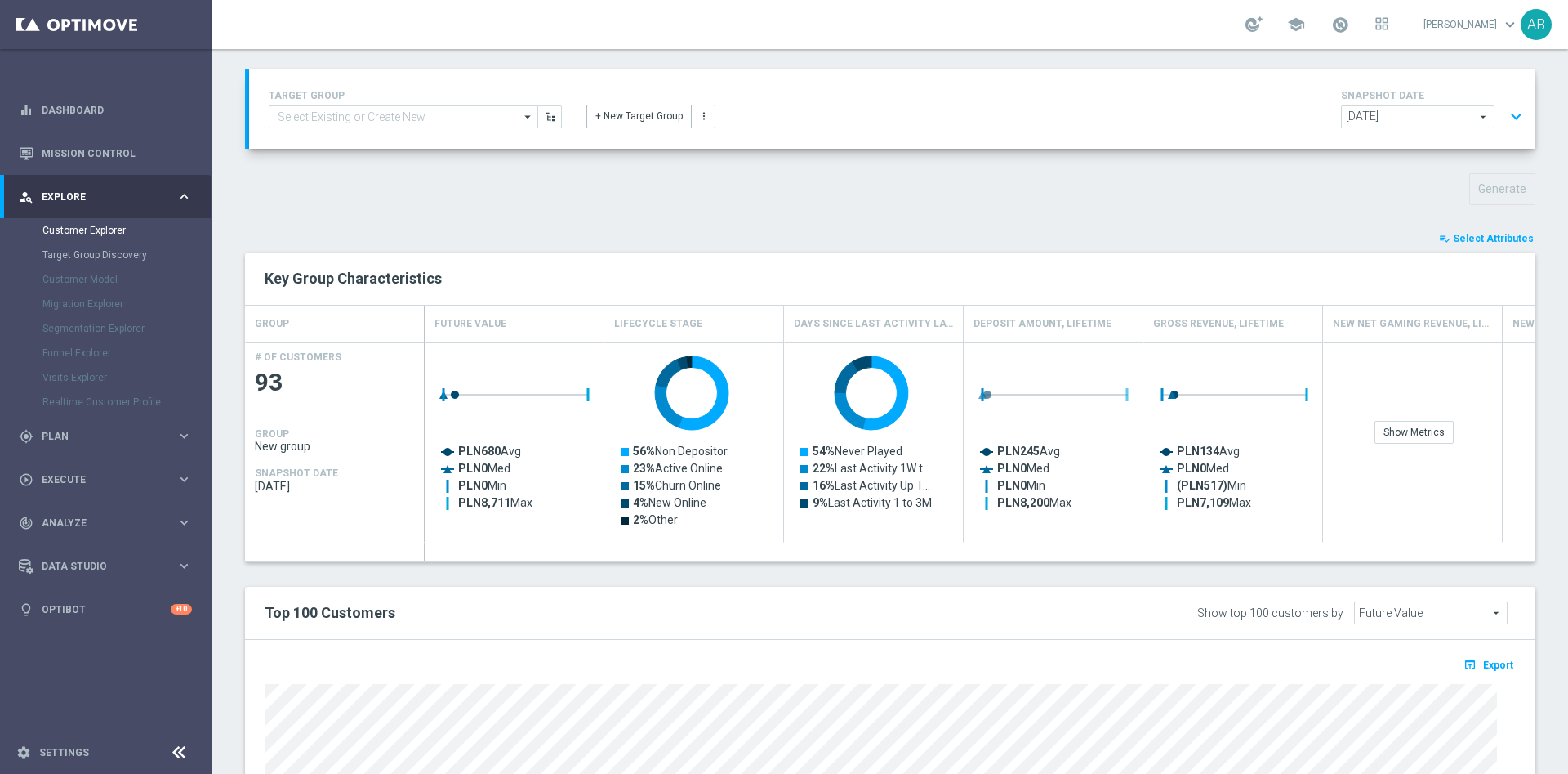
scroll to position [368, 0]
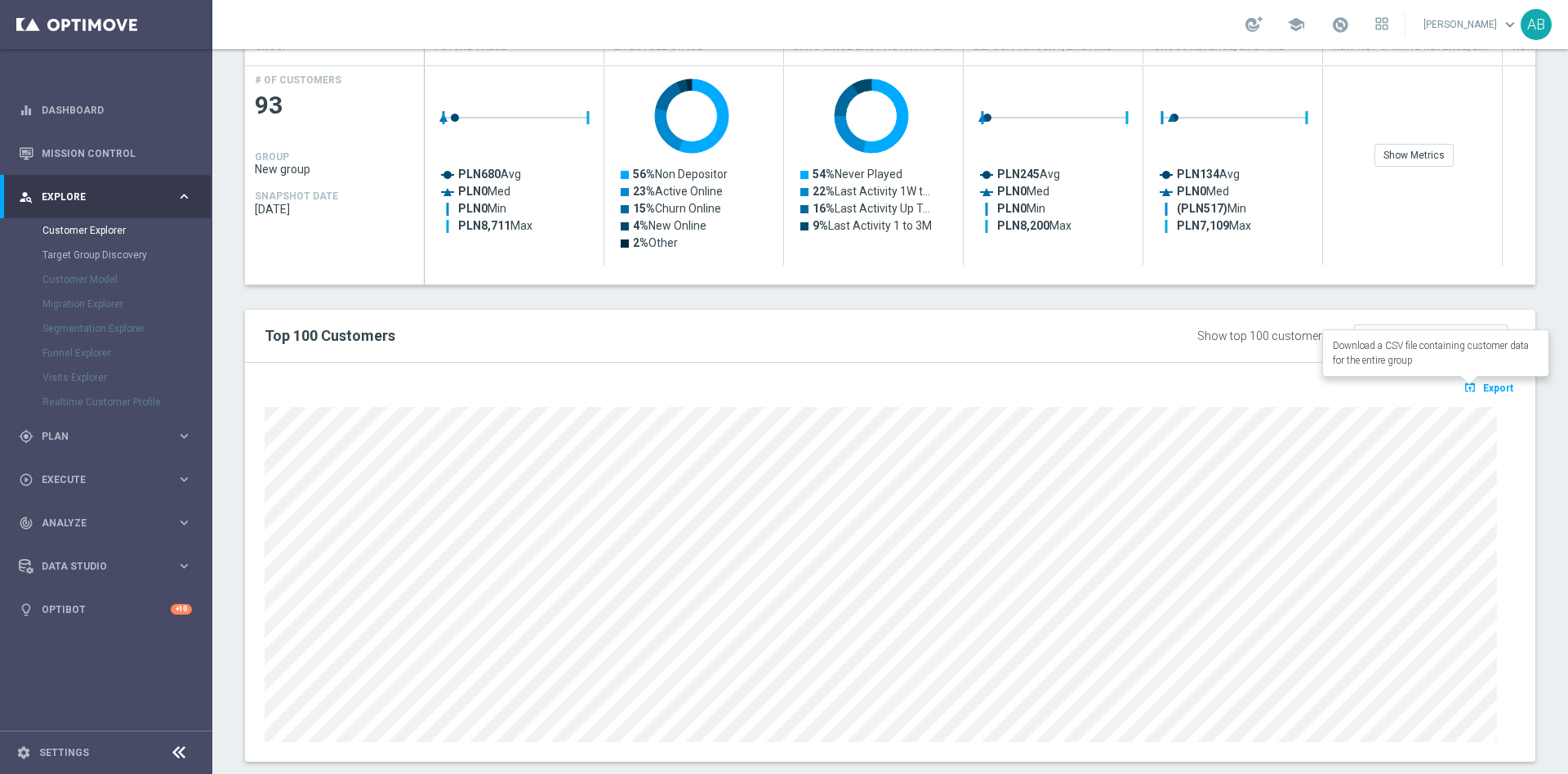
click at [1483, 393] on span "Export" at bounding box center [1498, 388] width 30 height 11
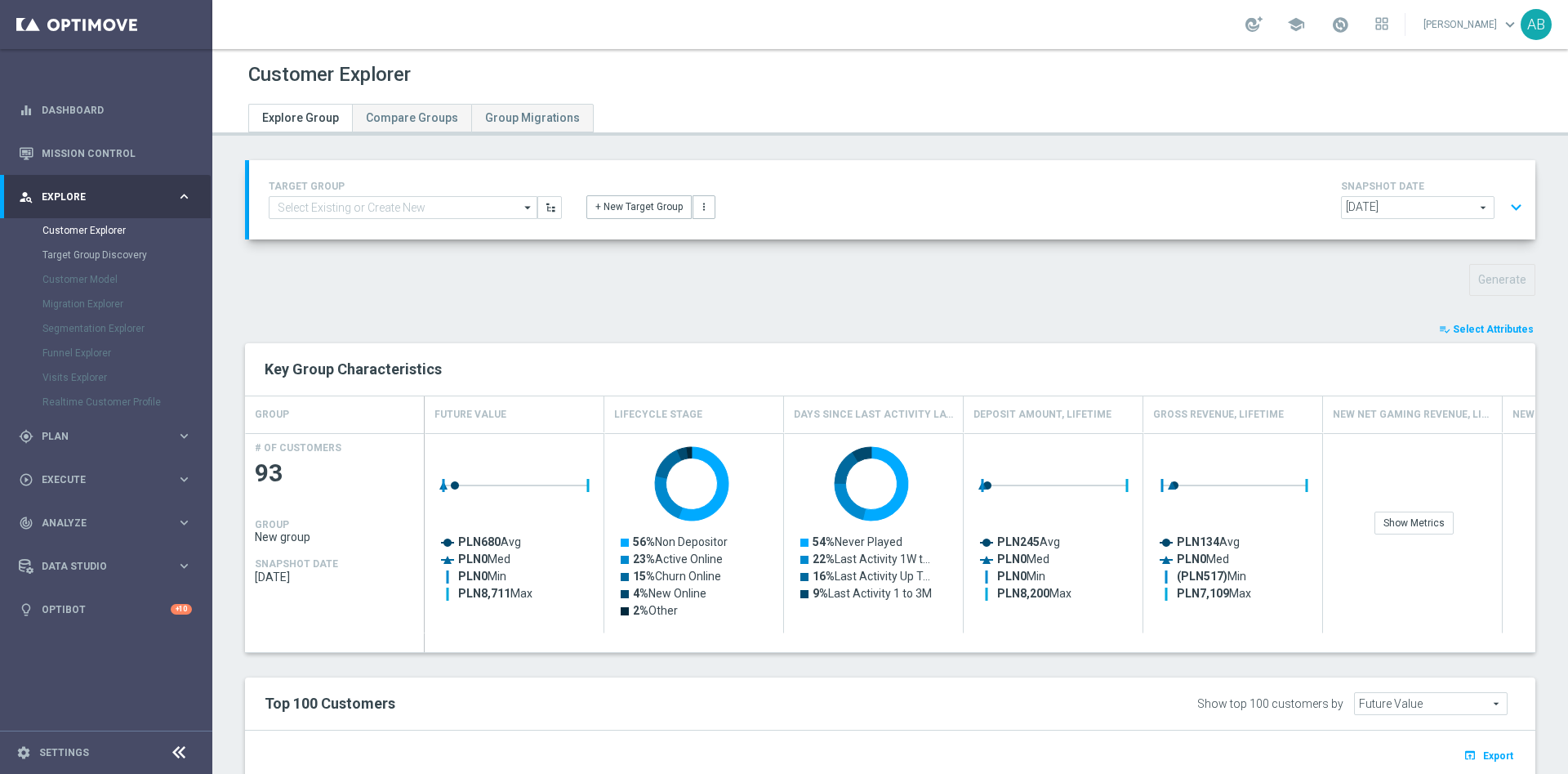
click at [1504, 197] on button "expand_more" at bounding box center [1516, 207] width 24 height 31
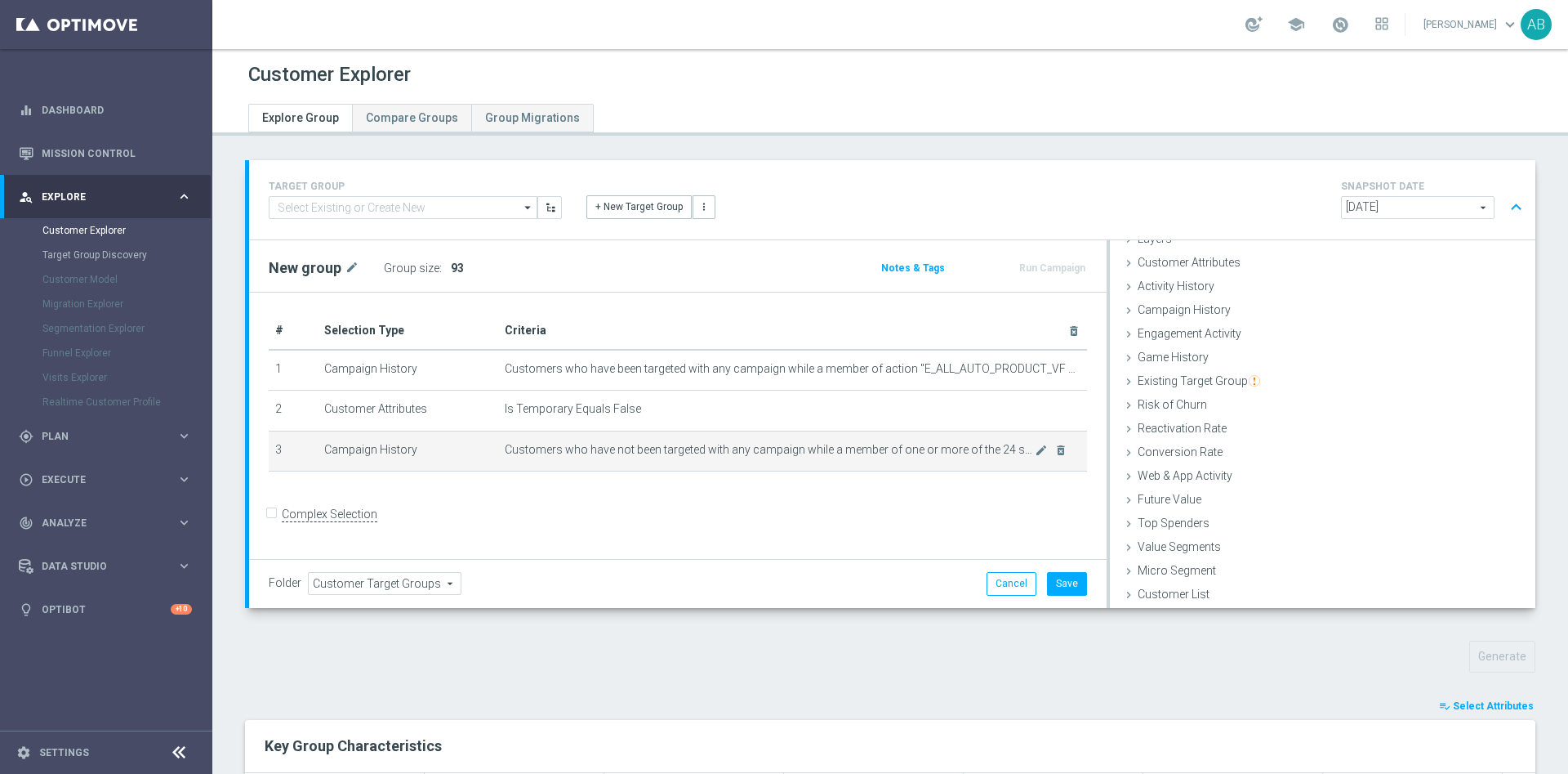
click at [1035, 454] on icon "mode_edit" at bounding box center [1041, 450] width 13 height 13
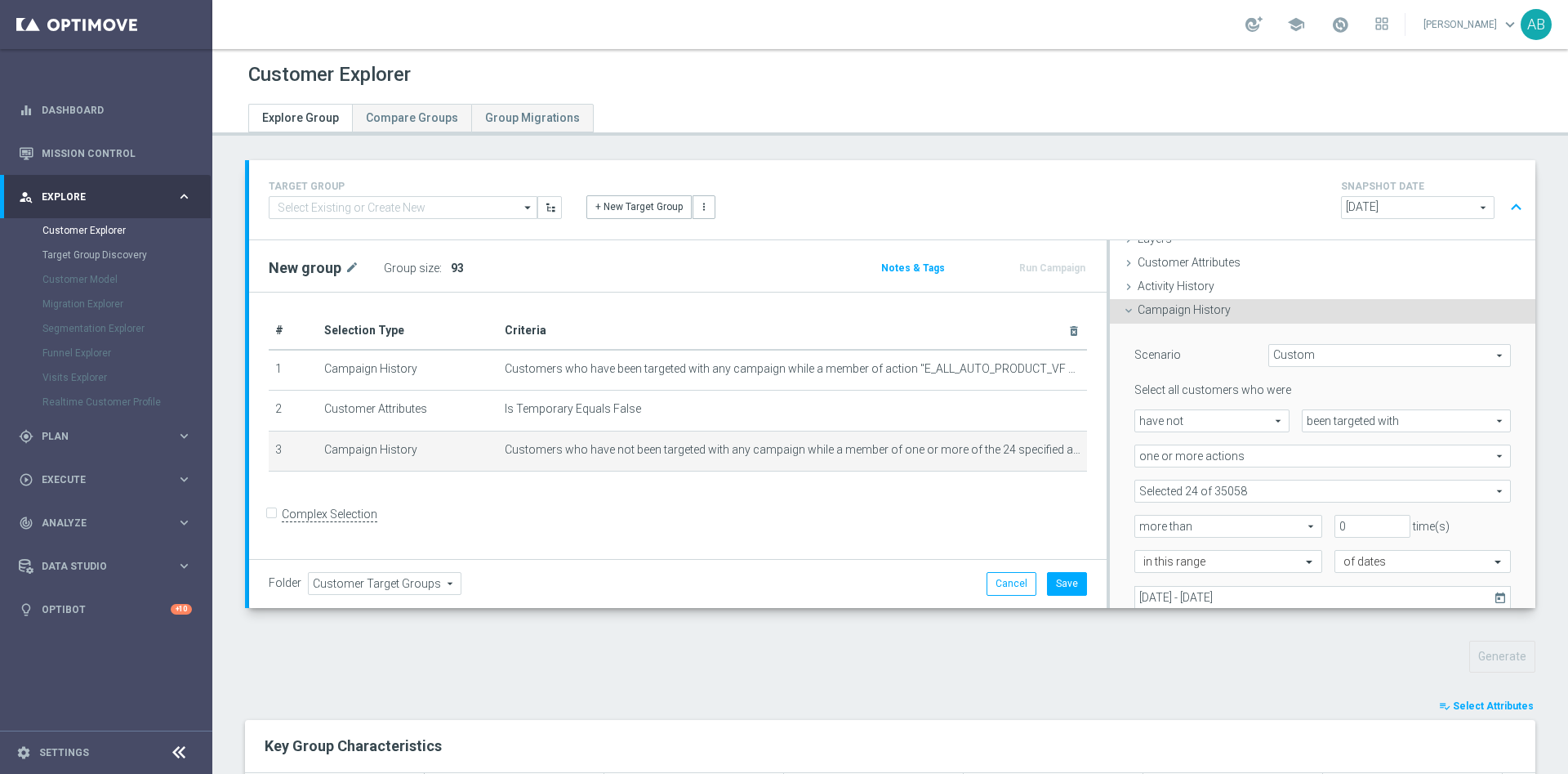
scroll to position [146, 0]
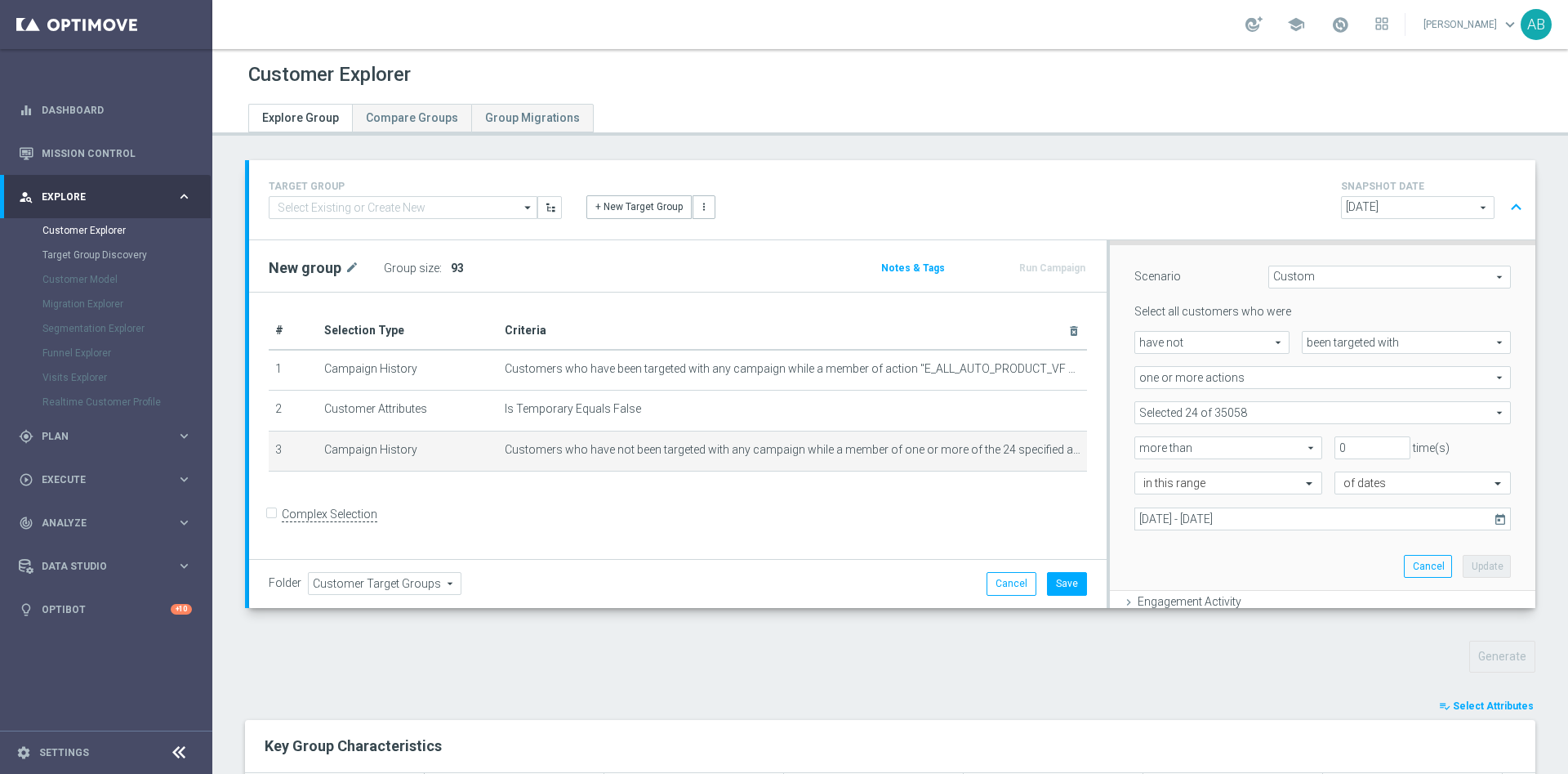
click at [1208, 414] on span at bounding box center [1323, 412] width 375 height 21
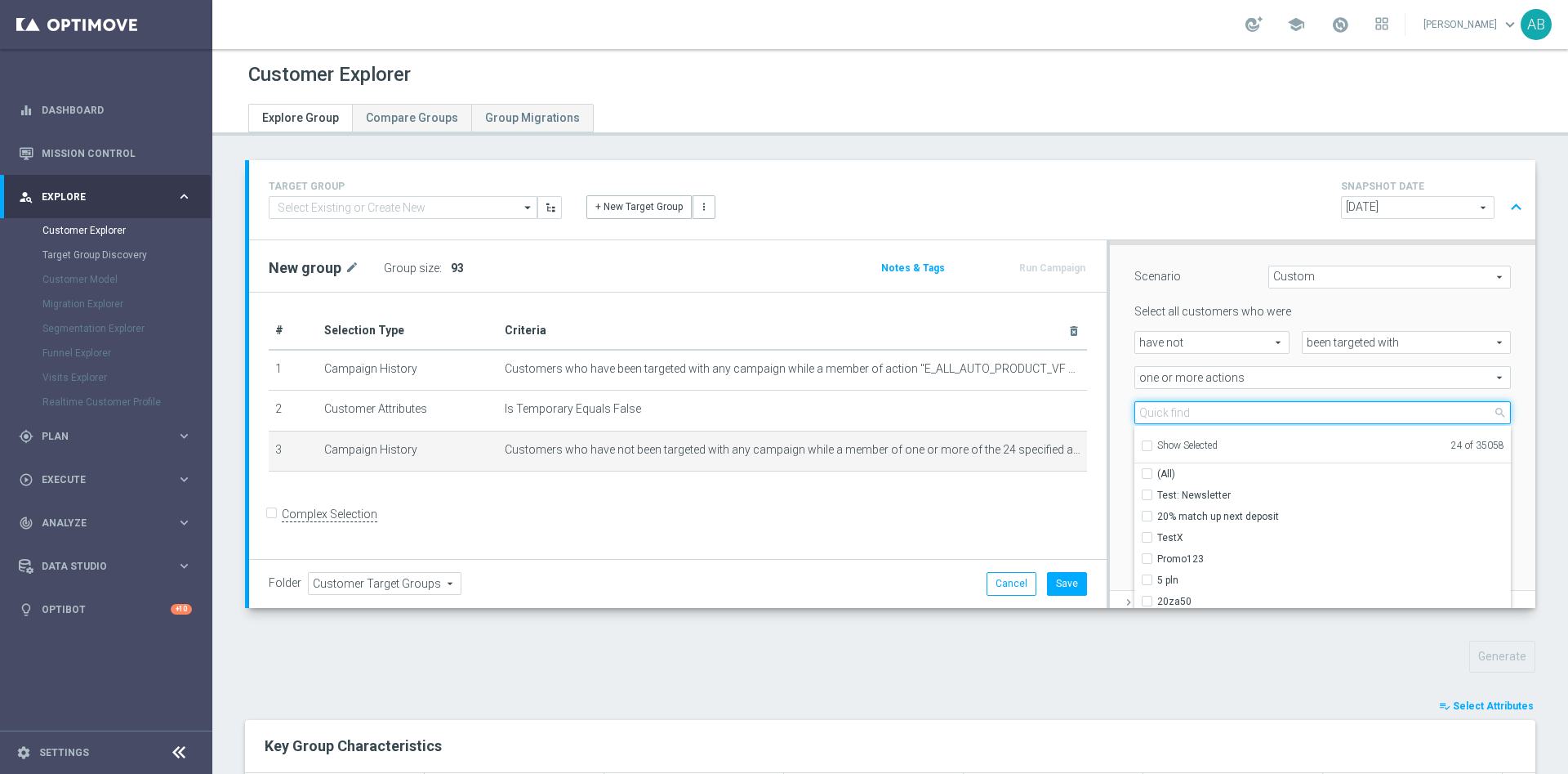
click at [1205, 414] on input "search" at bounding box center [1323, 412] width 377 height 23
paste input "E_NH-NL_AUTO_PRODUCT_VF DAY7 1PLUS DEPO A_DAILY"
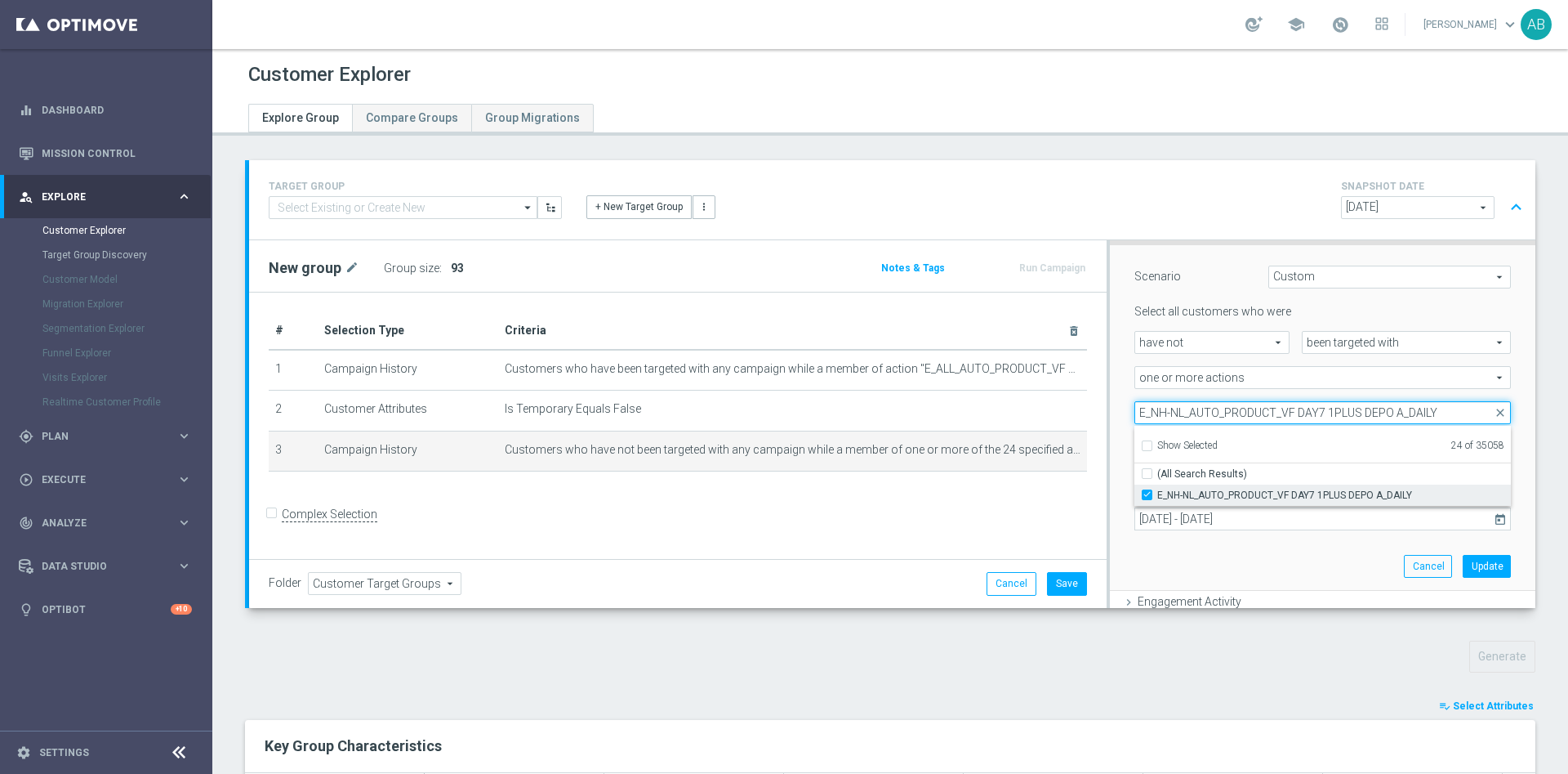
type input "E_NH-NL_AUTO_PRODUCT_VF DAY7 1PLUS DEPO A_DAILY"
click at [1147, 499] on input "E_NH-NL_AUTO_PRODUCT_VF DAY7 1PLUS DEPO A_DAILY" at bounding box center [1153, 495] width 11 height 11
checkbox input "false"
type input "Selected 23 of 35058"
click at [1188, 413] on input "E_NH-NL_AUTO_PRODUCT_VF DAY7 1PLUS DEPO A_DAILY" at bounding box center [1323, 412] width 377 height 23
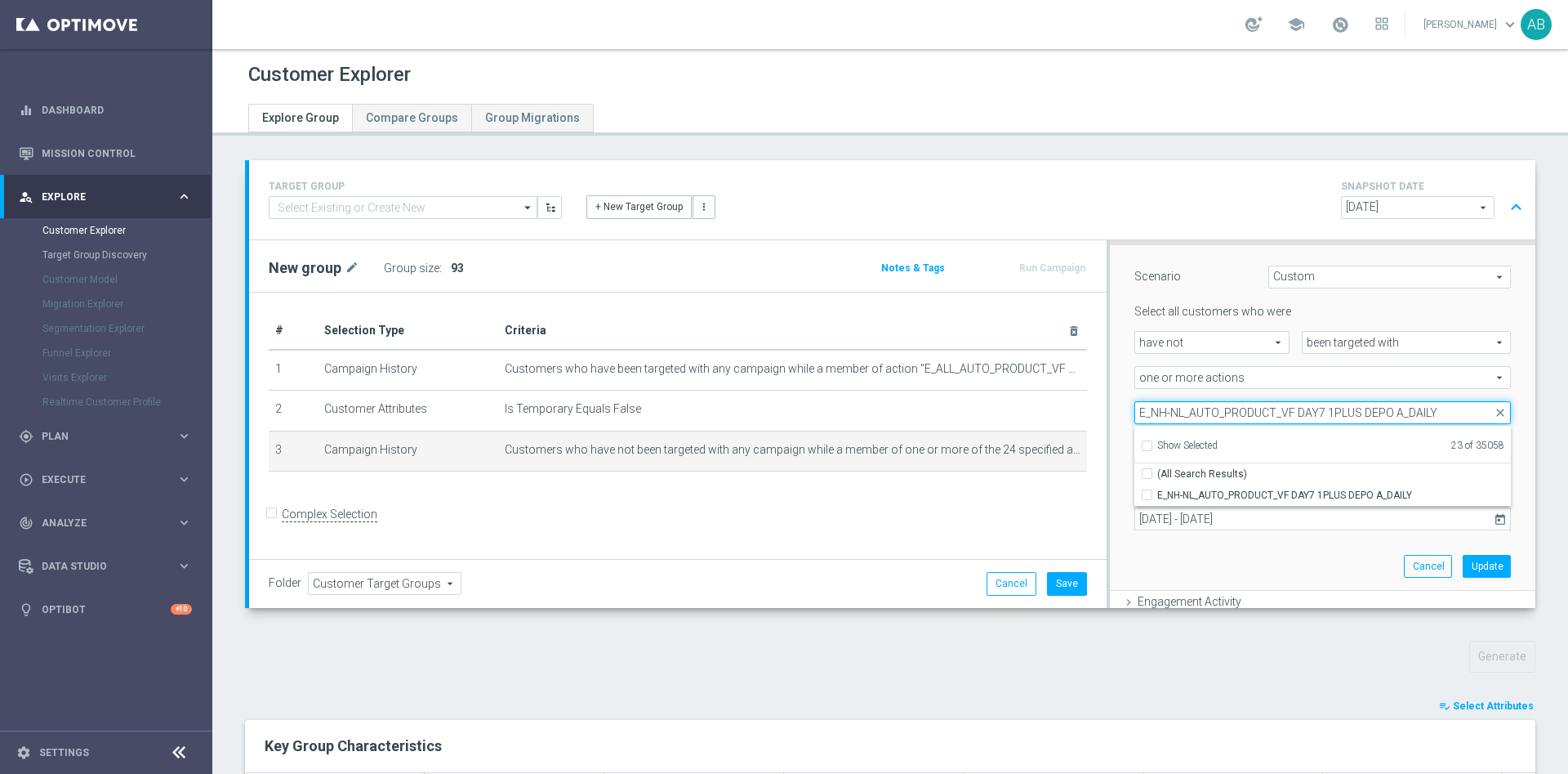
click at [1188, 413] on input "E_NH-NL_AUTO_PRODUCT_VF DAY7 1PLUS DEPO A_DAILY" at bounding box center [1323, 412] width 377 height 23
paste input "B"
type input "E_NH-NL_AUTO_PRODUCT_VF DAY7 1PLUS DEPO B_DAILY"
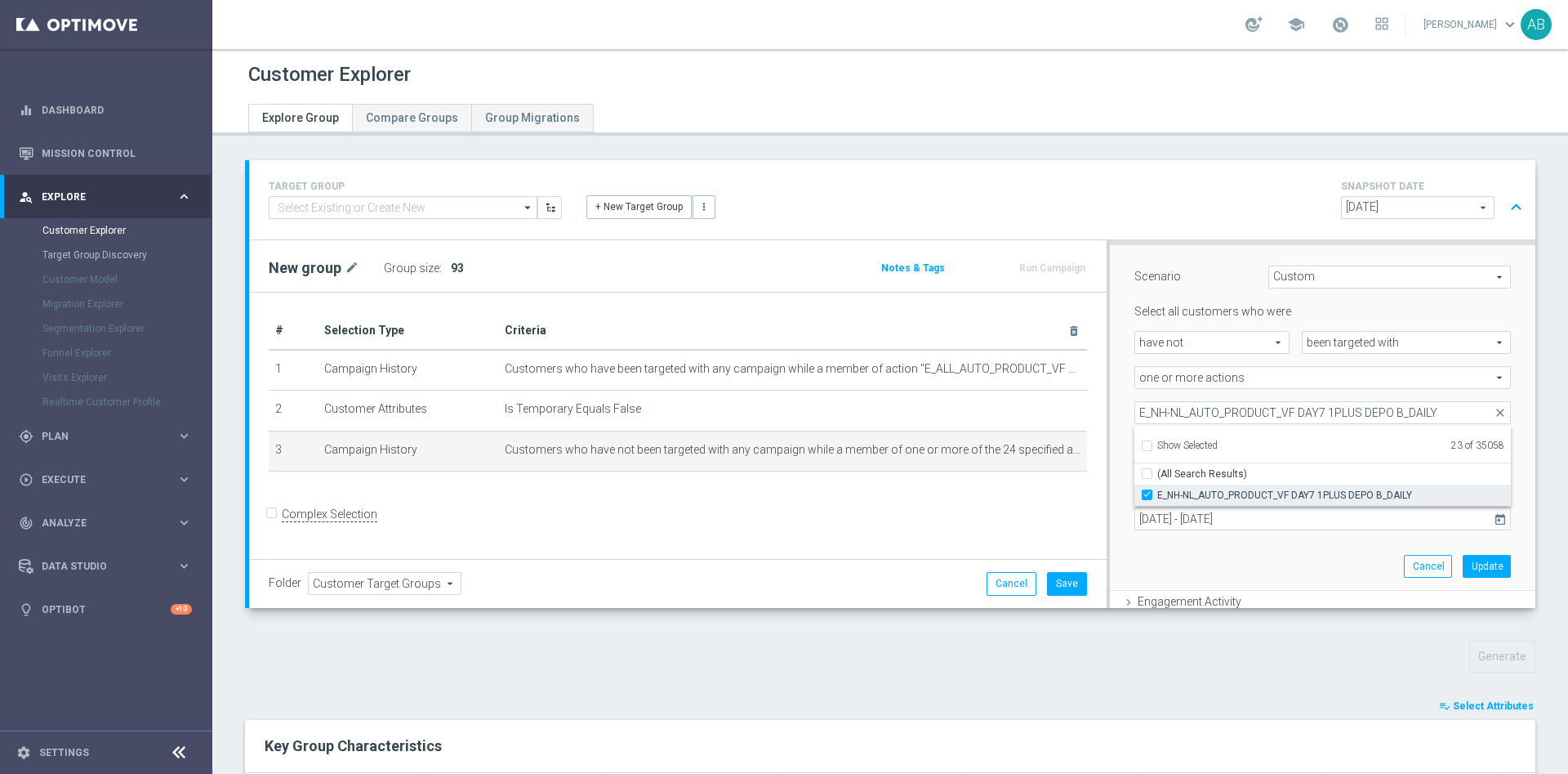
click at [1147, 493] on input "E_NH-NL_AUTO_PRODUCT_VF DAY7 1PLUS DEPO B_DAILY" at bounding box center [1153, 495] width 11 height 11
checkbox input "false"
type input "Selected 22 of 35058"
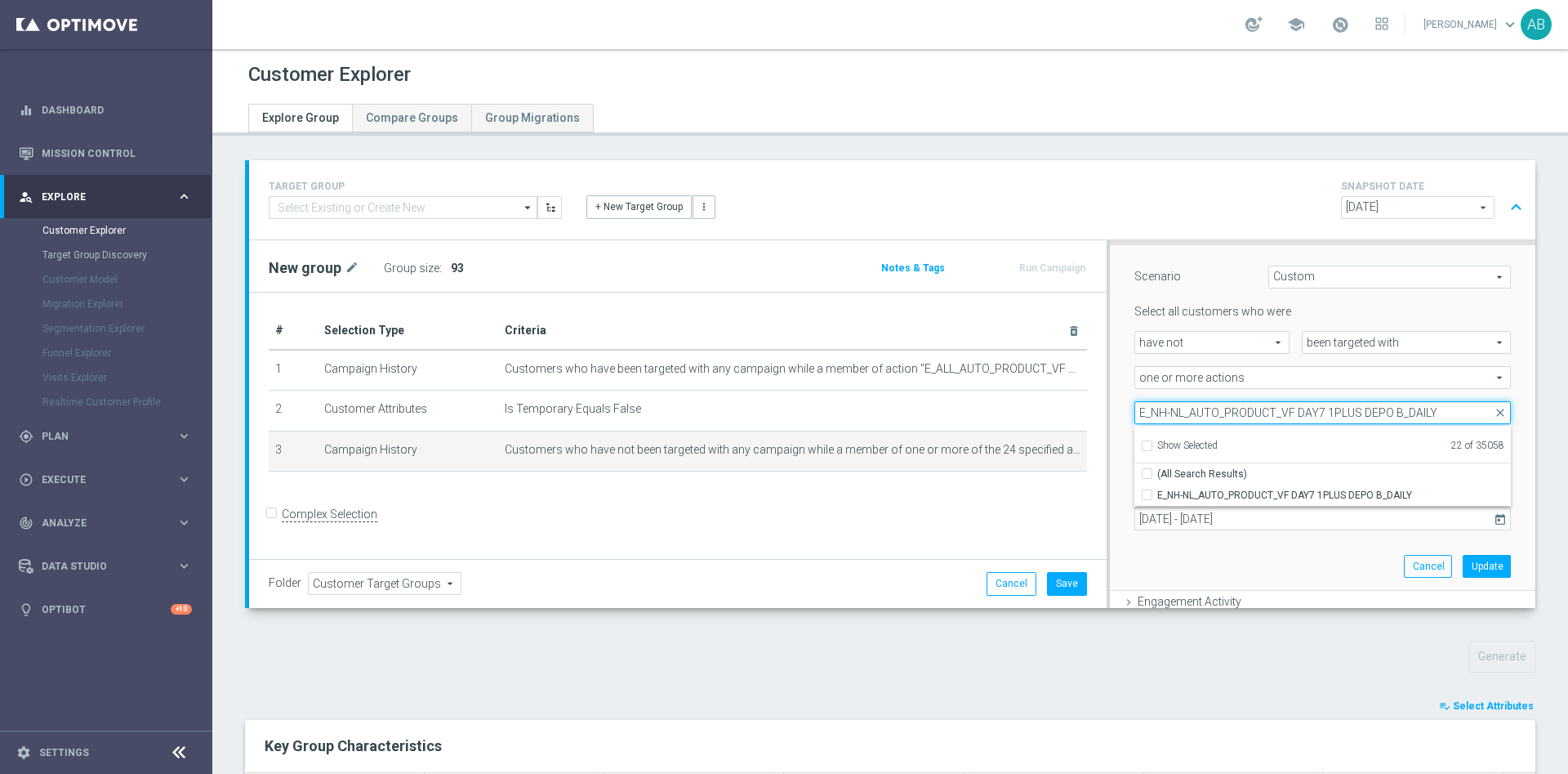
click at [1201, 415] on input "E_NH-NL_AUTO_PRODUCT_VF DAY7 1PLUS DEPO B_DAILY" at bounding box center [1323, 412] width 377 height 23
paste input "MIN-LOW_AUTO_PRODUCT_VF DAY7 1PLUS DEPO A"
type input "E_MIN-LOW_AUTO_PRODUCT_VF DAY7 1PLUS DEPO A_DAILY"
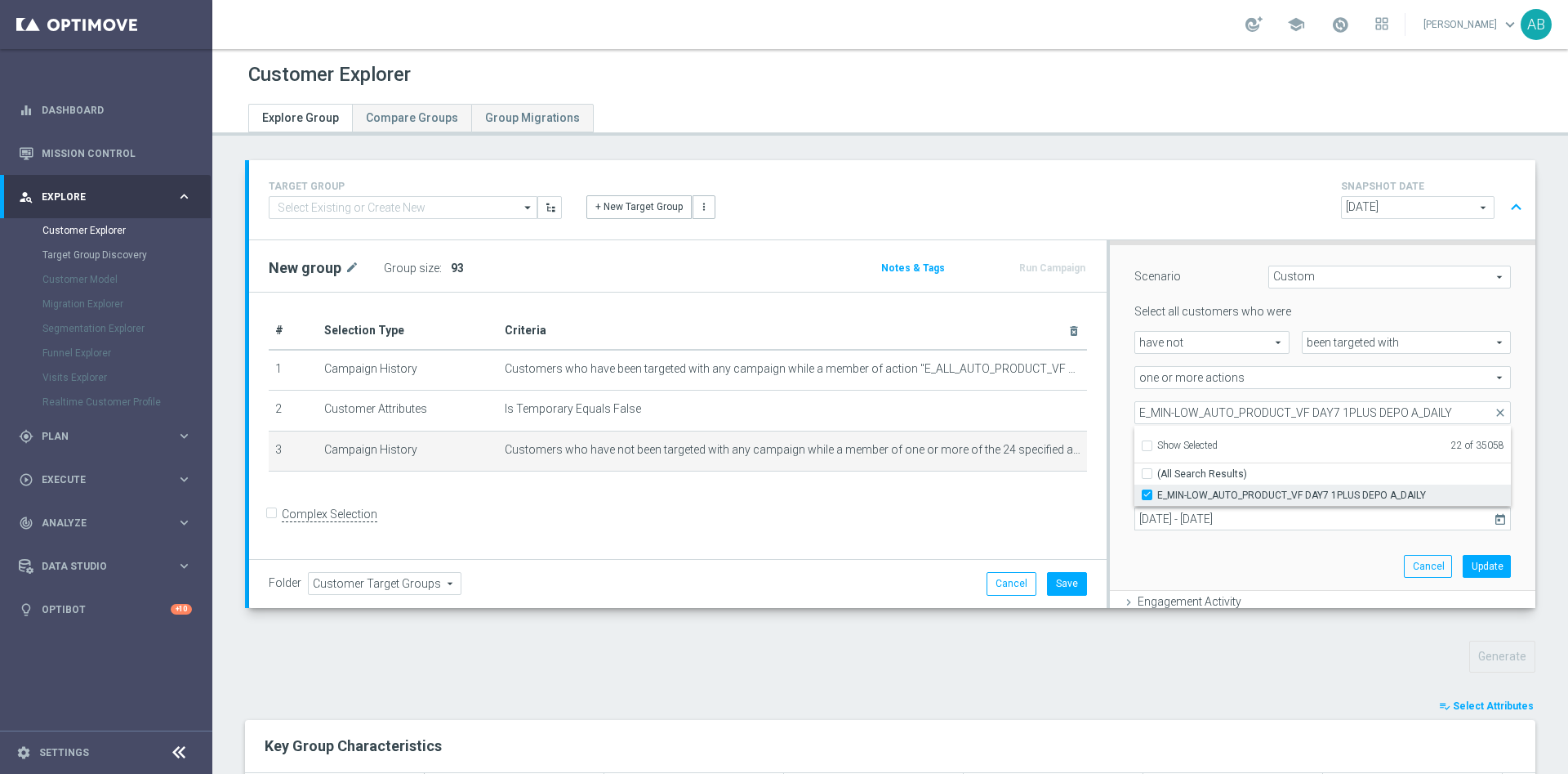
click at [1147, 499] on input "E_MIN-LOW_AUTO_PRODUCT_VF DAY7 1PLUS DEPO A_DAILY" at bounding box center [1153, 495] width 11 height 11
checkbox input "false"
type input "Selected 21 of 35058"
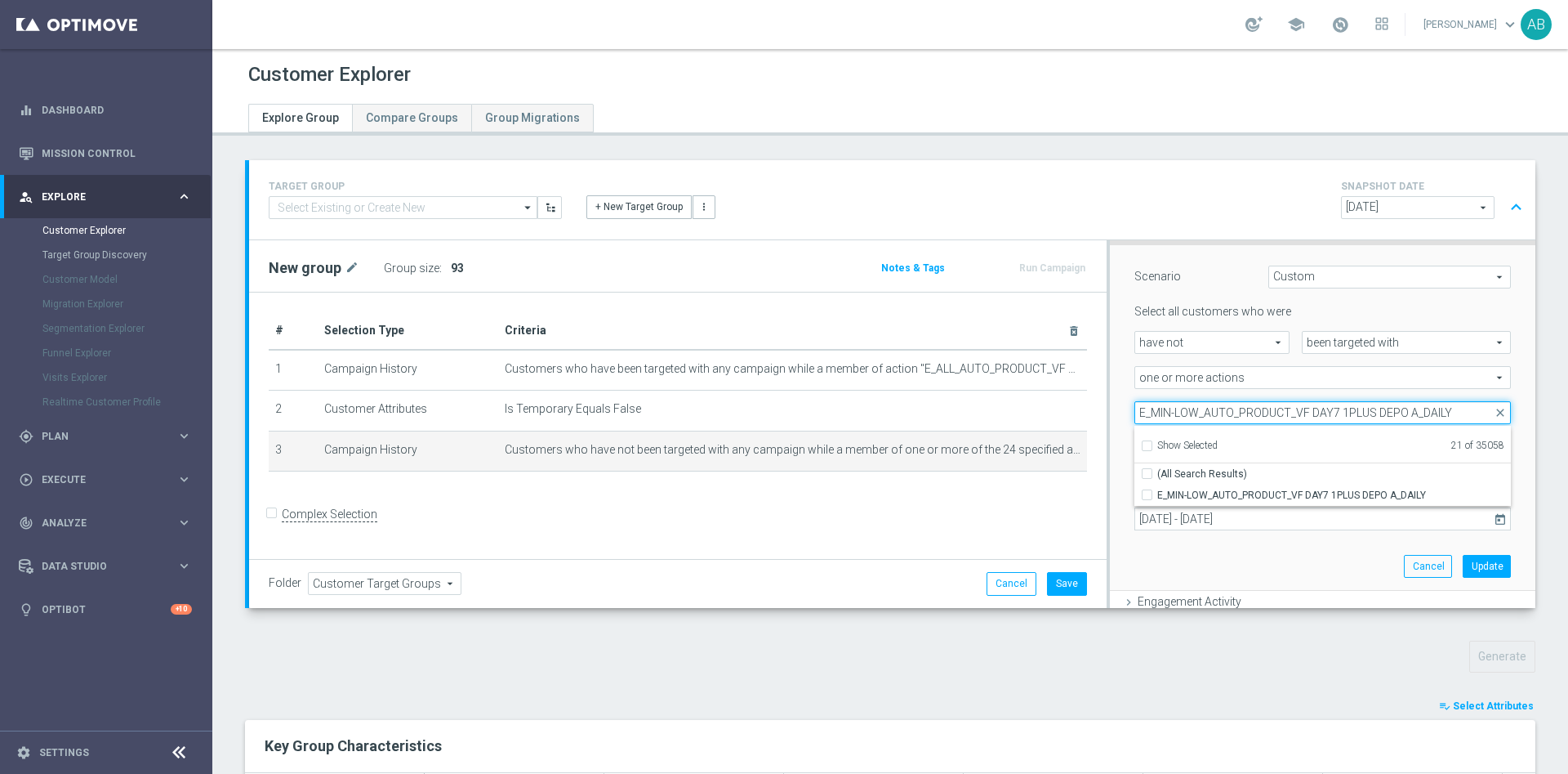
click at [1197, 414] on input "E_MIN-LOW_AUTO_PRODUCT_VF DAY7 1PLUS DEPO A_DAILY" at bounding box center [1323, 412] width 377 height 23
paste input "B"
type input "E_MIN-LOW_AUTO_PRODUCT_VF DAY7 1PLUS DEPO B_DAILY"
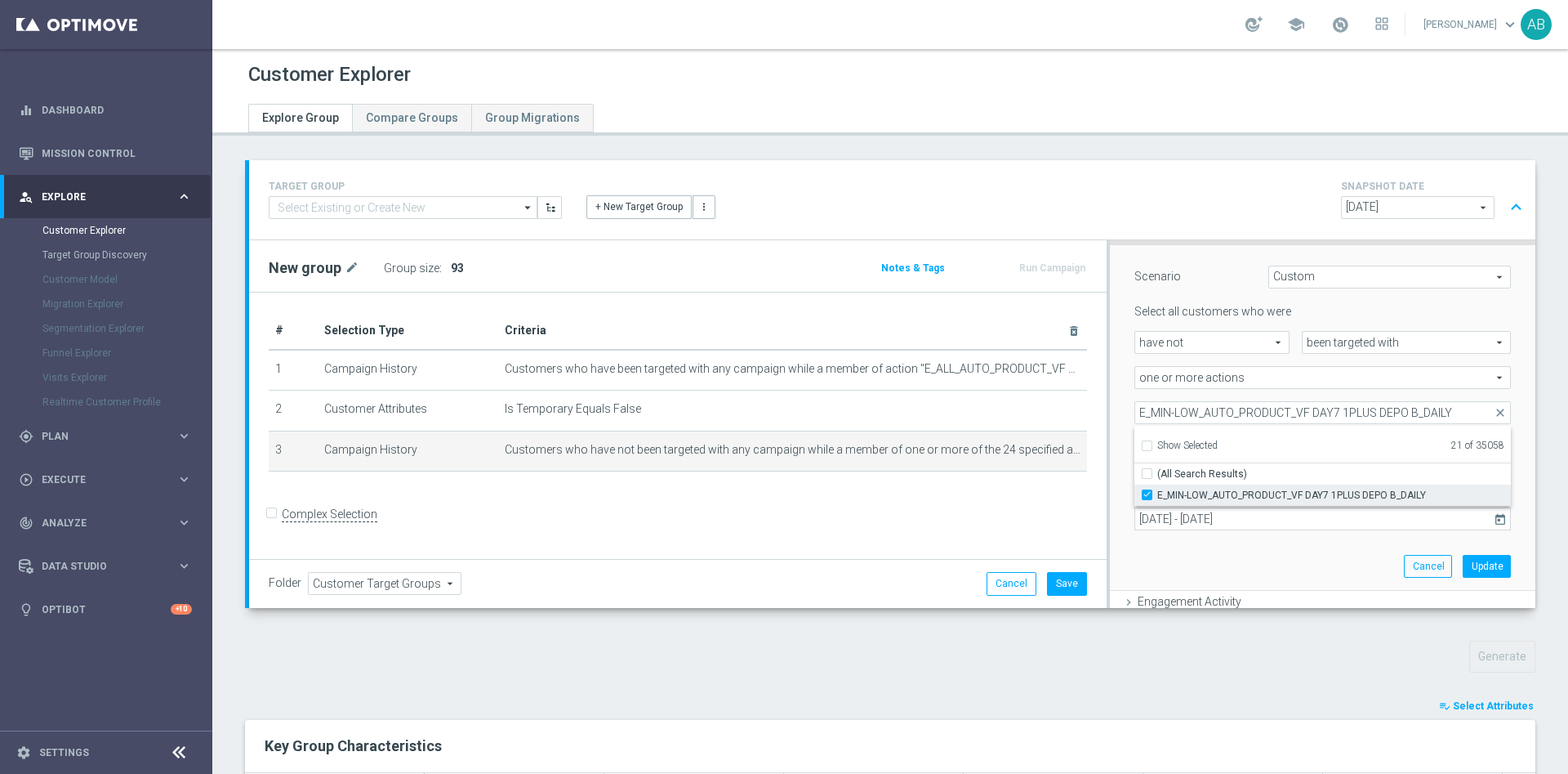
click at [1147, 497] on input "E_MIN-LOW_AUTO_PRODUCT_VF DAY7 1PLUS DEPO B_DAILY" at bounding box center [1153, 495] width 11 height 11
checkbox input "false"
type input "Selected 20 of 35058"
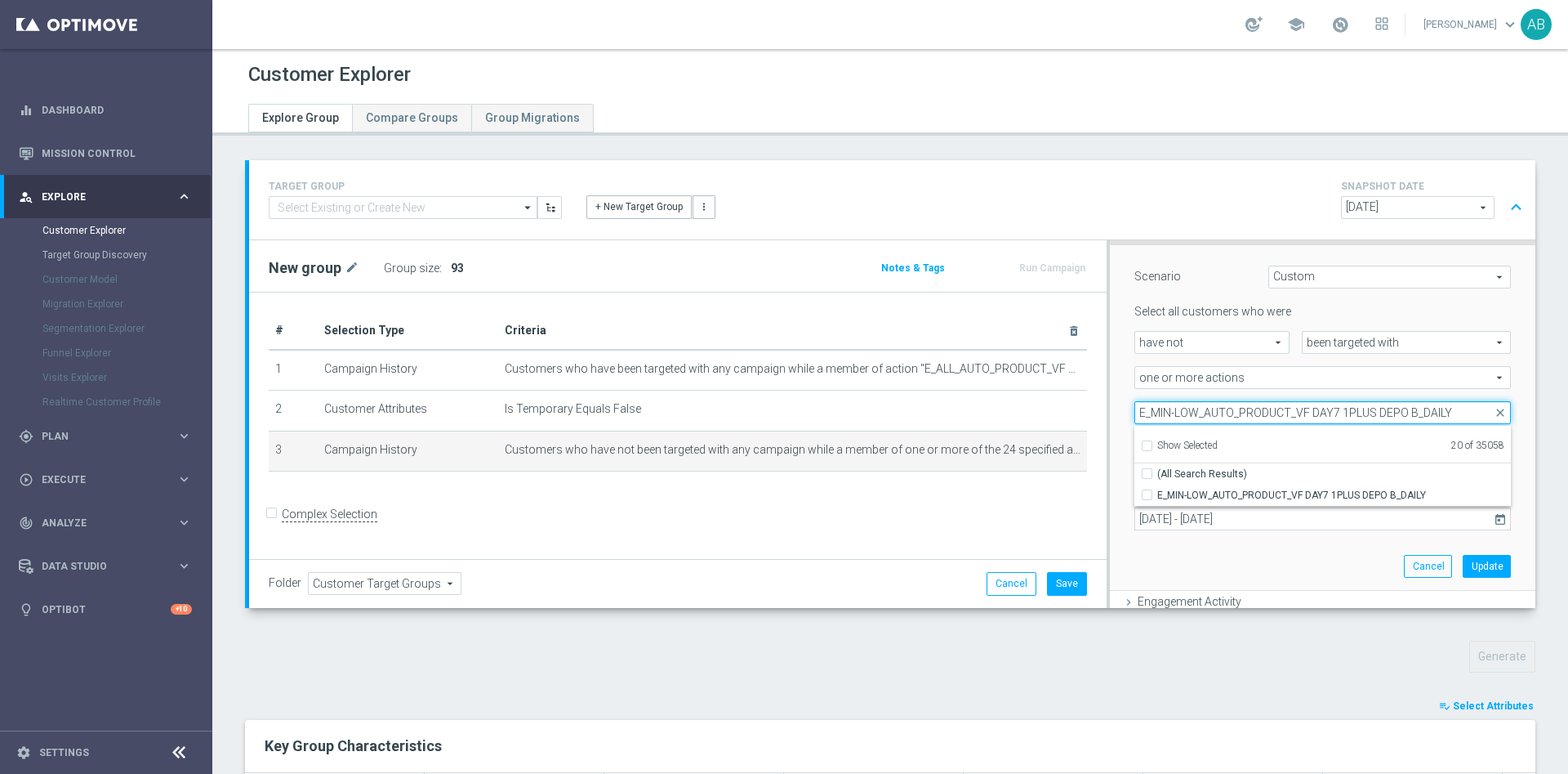
click at [1202, 404] on input "E_MIN-LOW_AUTO_PRODUCT_VF DAY7 1PLUS DEPO B_DAILY" at bounding box center [1323, 412] width 377 height 23
paste input "ED-HIGH_AUTO_PRODUCT_VF DAY7 1PLUS DEPO A"
type input "E_MED-HIGH_AUTO_PRODUCT_VF DAY7 1PLUS DEPO A_DAILY"
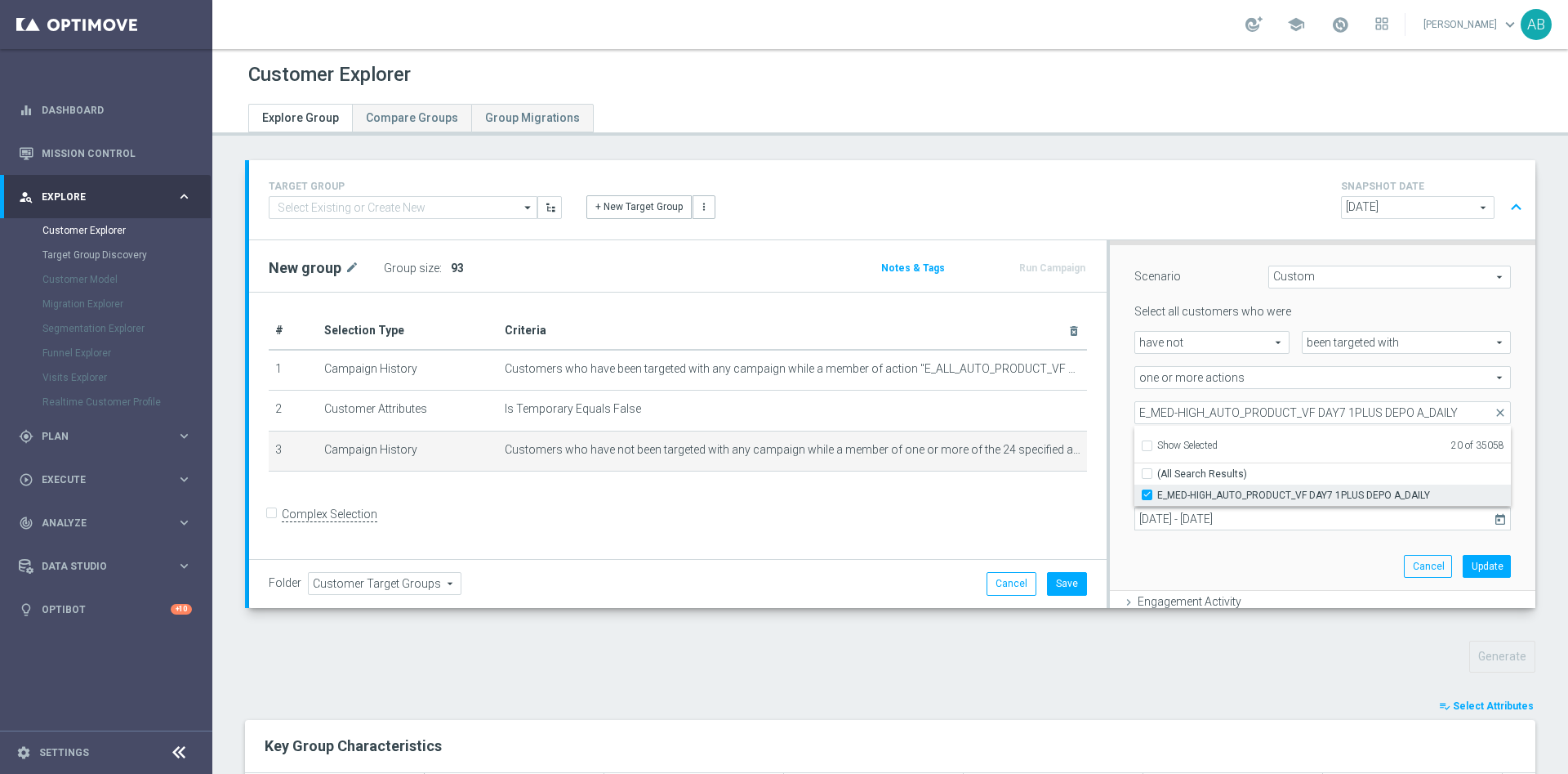
click at [1147, 495] on input "E_MED-HIGH_AUTO_PRODUCT_VF DAY7 1PLUS DEPO A_DAILY" at bounding box center [1153, 495] width 11 height 11
checkbox input "false"
type input "Selected 19 of 35058"
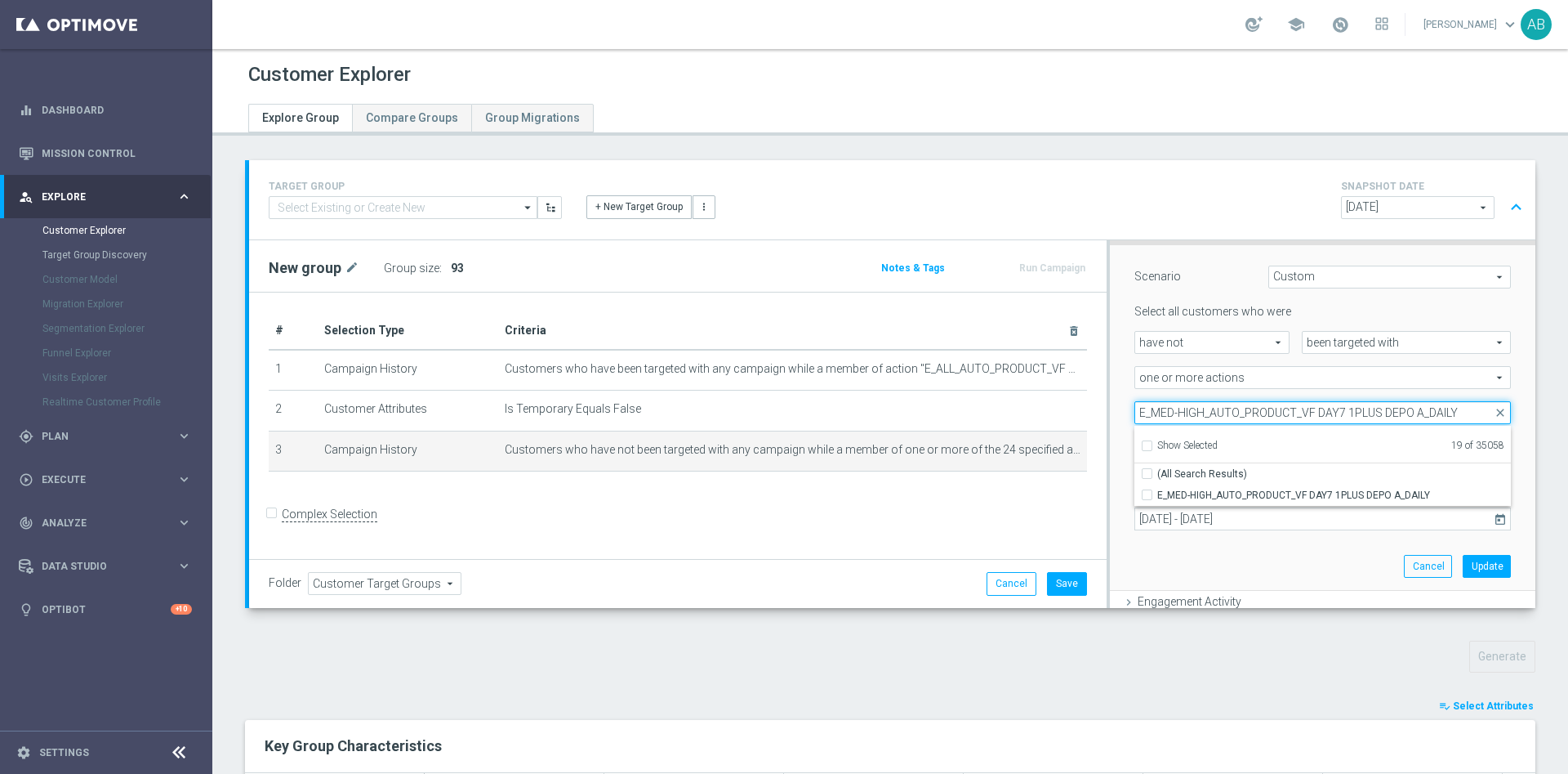
click at [1165, 403] on input "E_MED-HIGH_AUTO_PRODUCT_VF DAY7 1PLUS DEPO A_DAILY" at bounding box center [1323, 412] width 377 height 23
paste input "B"
type input "E_MED-HIGH_AUTO_PRODUCT_VF DAY7 1PLUS DEPO B_DAILY"
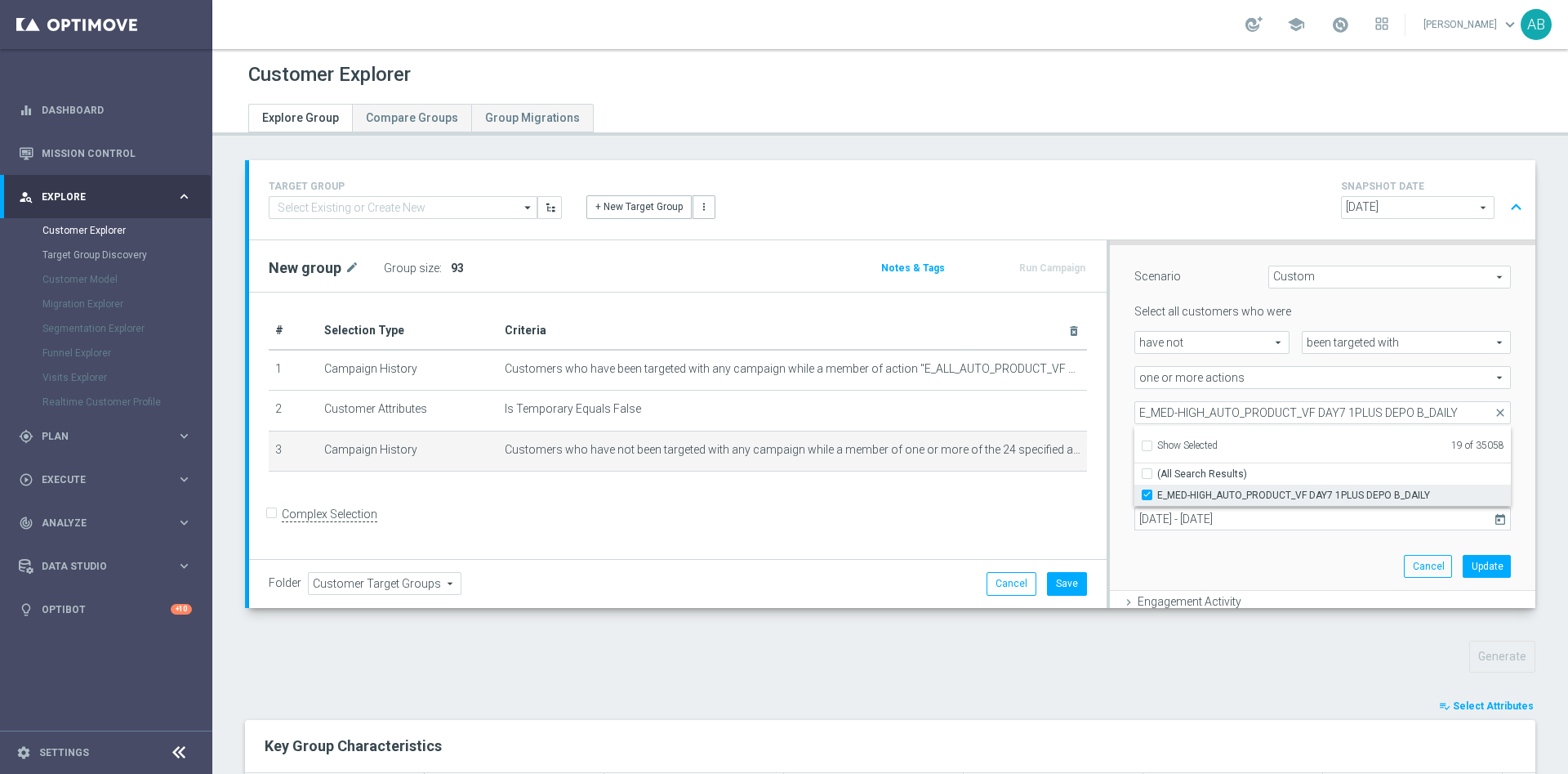
click at [1147, 497] on input "E_MED-HIGH_AUTO_PRODUCT_VF DAY7 1PLUS DEPO B_DAILY" at bounding box center [1153, 495] width 11 height 11
checkbox input "false"
type input "Selected 18 of 35058"
click at [1110, 415] on div "Scenario Custom Custom arrow_drop_down search Select all customers who were hav…" at bounding box center [1323, 418] width 426 height 347
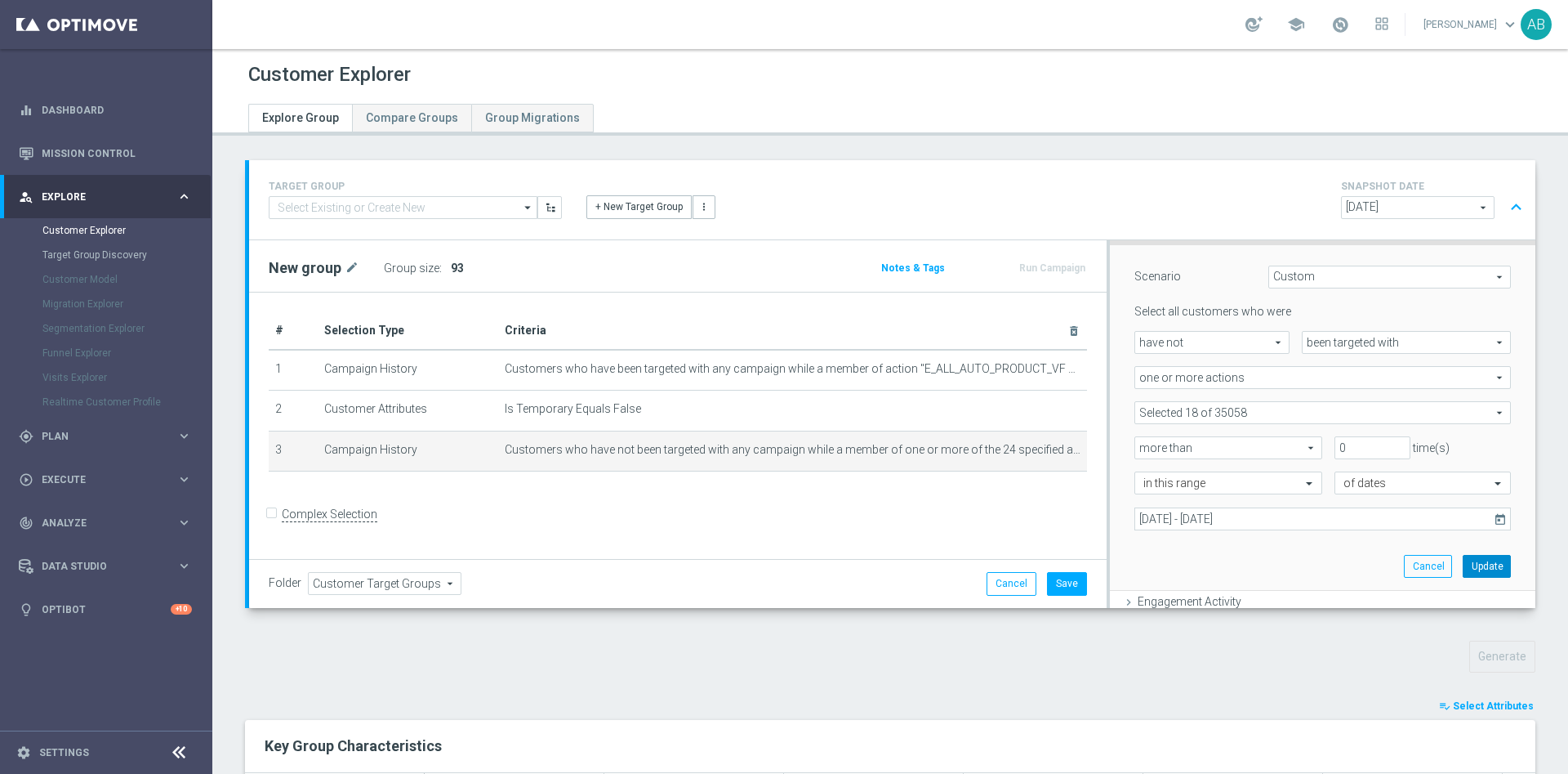
click at [1463, 566] on button "Update" at bounding box center [1487, 566] width 48 height 23
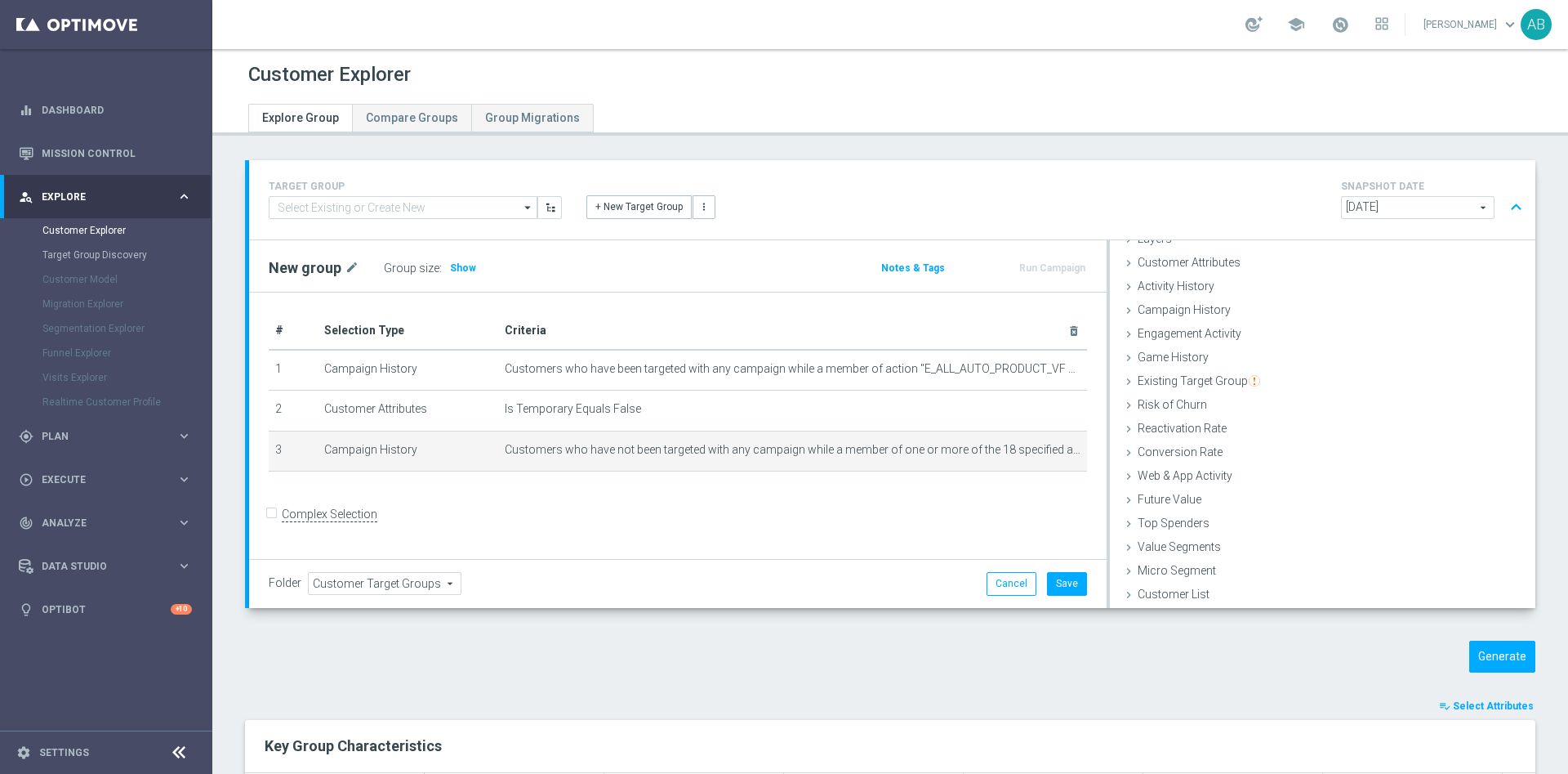
scroll to position [67, 0]
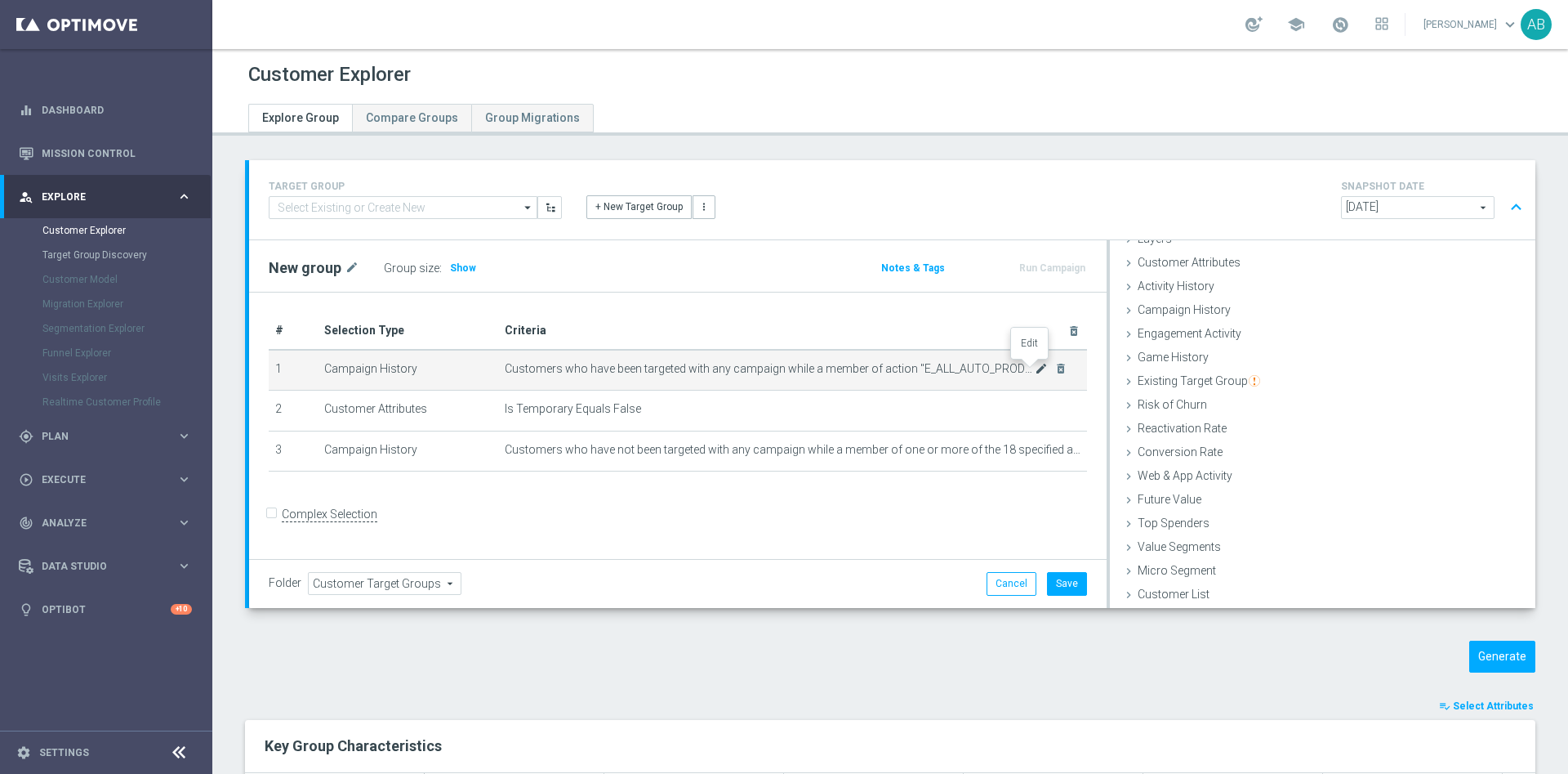
click at [1035, 371] on icon "mode_edit" at bounding box center [1041, 369] width 13 height 13
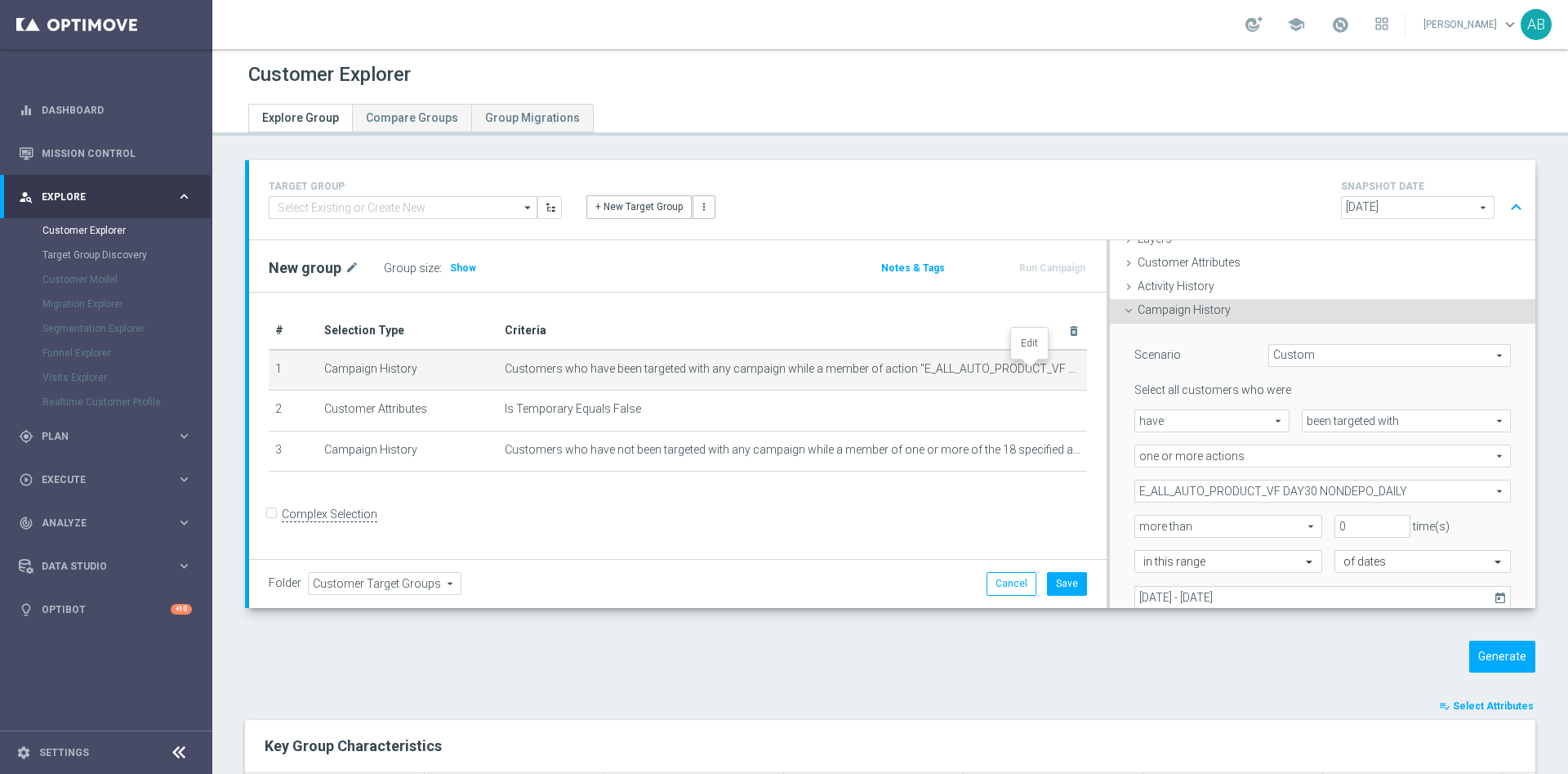
scroll to position [68, 0]
click at [1248, 485] on span "E_ALL_AUTO_PRODUCT_VF DAY30 NONDEPO_DAILY" at bounding box center [1323, 489] width 375 height 21
click at [1157, 517] on label "Show Selected" at bounding box center [1188, 523] width 61 height 15
click at [1141, 520] on input "Show Selected" at bounding box center [1147, 525] width 11 height 11
checkbox input "true"
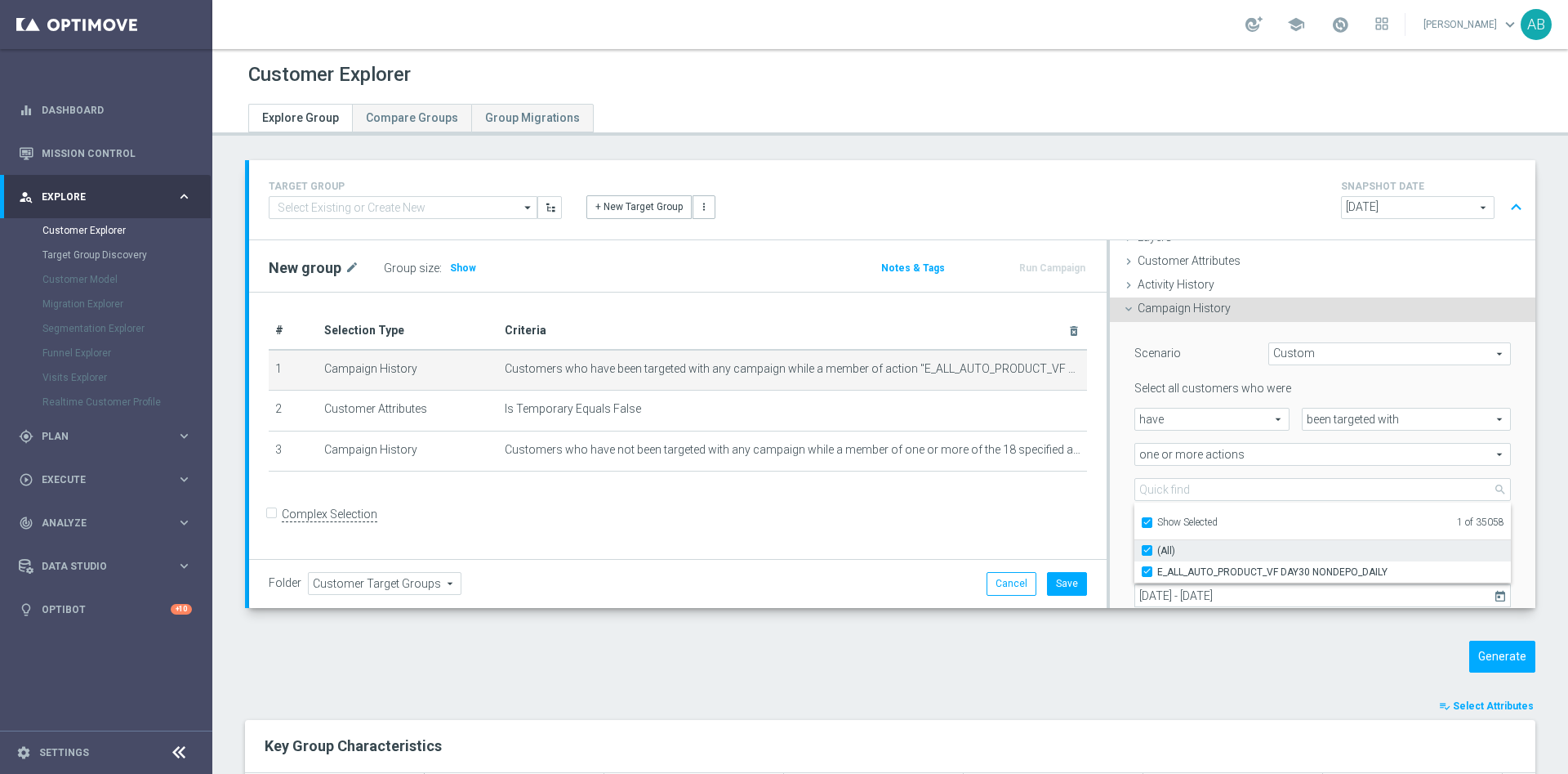
click at [1147, 548] on input "(All)" at bounding box center [1153, 550] width 11 height 11
checkbox input "false"
type input "Select Action"
checkbox input "false"
click at [1157, 516] on label "Show Selected" at bounding box center [1188, 523] width 61 height 15
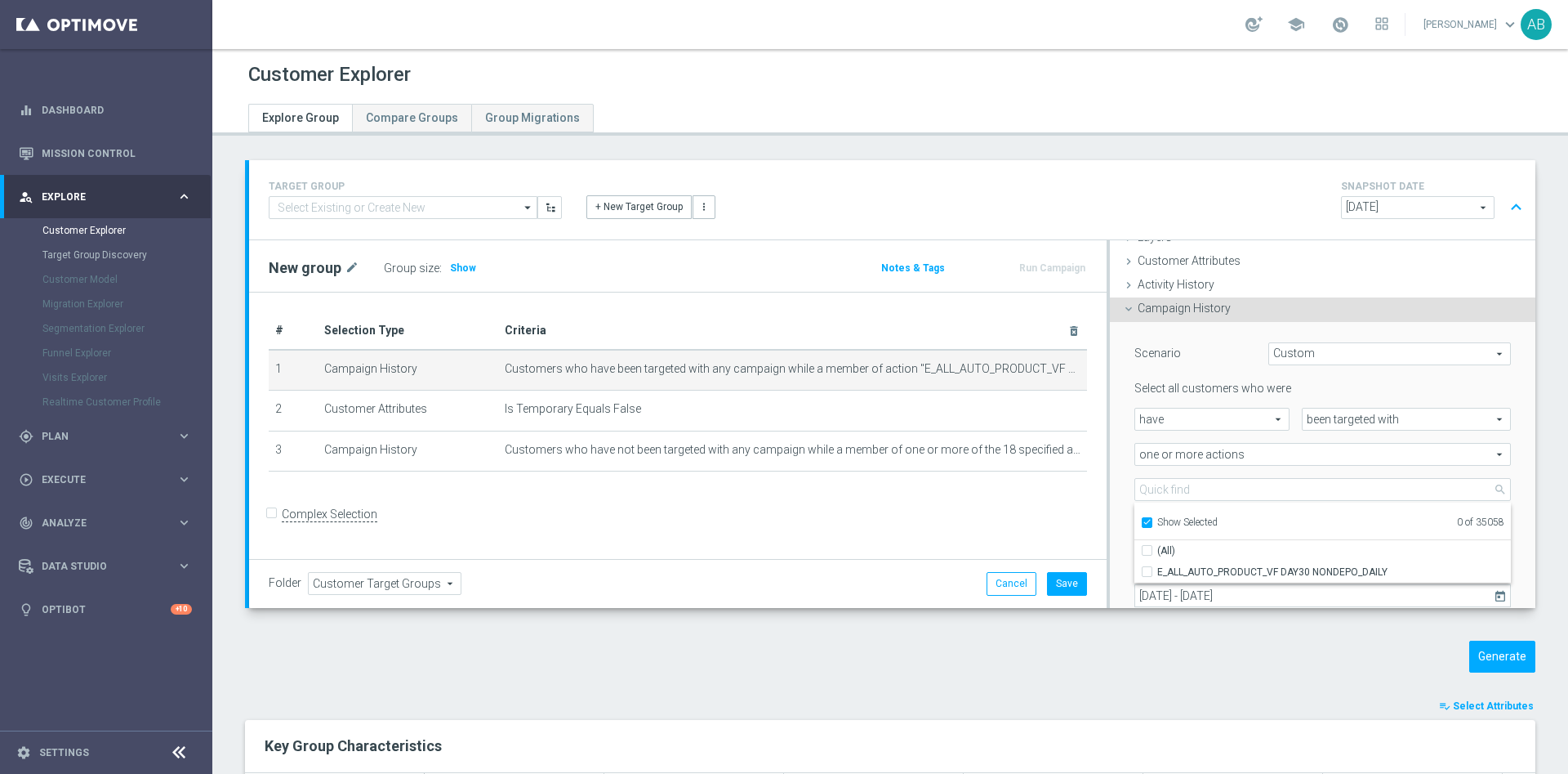
click at [1141, 520] on input "Show Selected" at bounding box center [1147, 525] width 11 height 11
checkbox input "false"
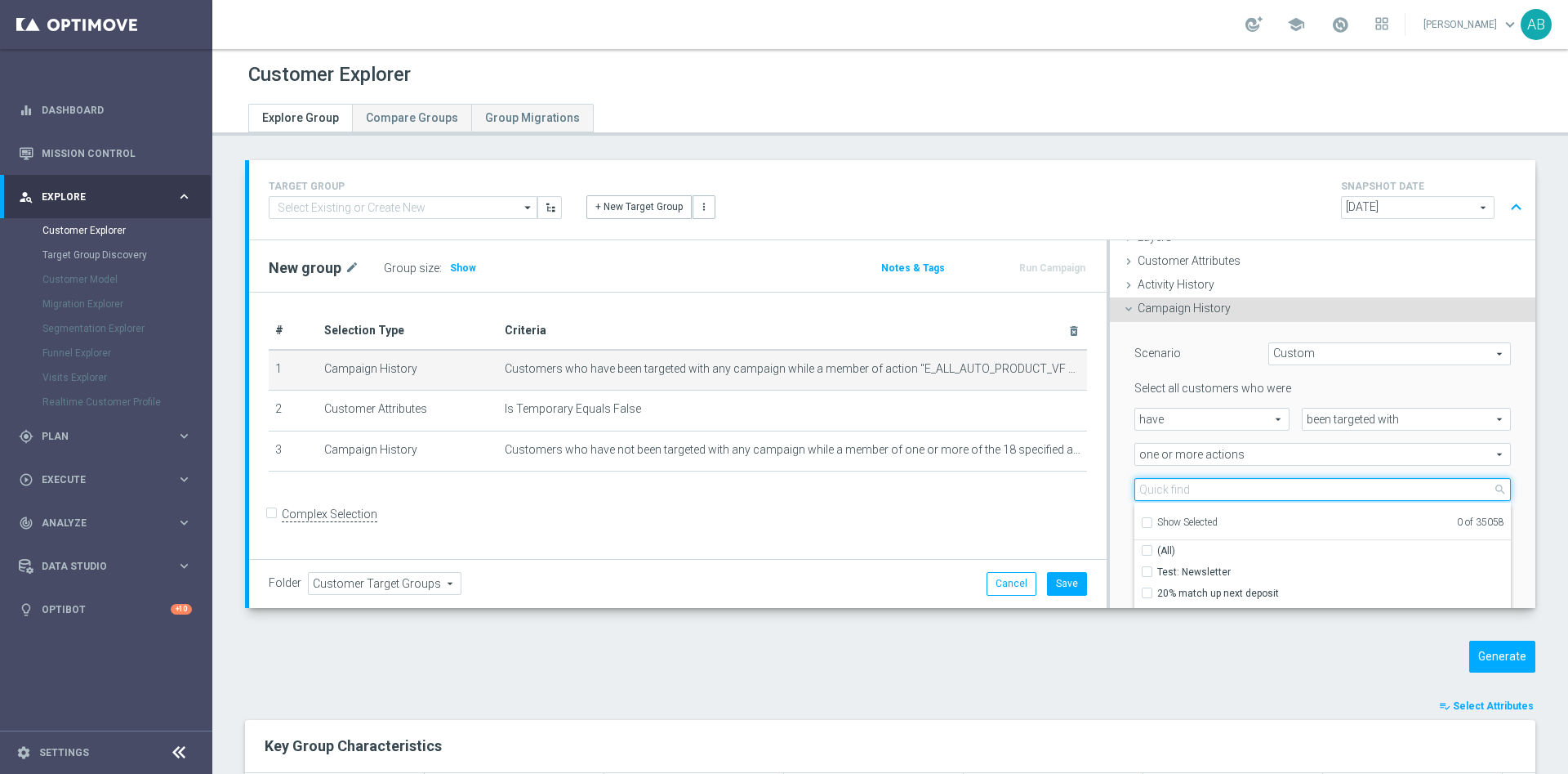
click at [1161, 487] on input "search" at bounding box center [1323, 489] width 377 height 23
paste input "E_NH-NL_AUTO_PRODUCT_VF DAY15 1PLUS DEPO A_DAILY"
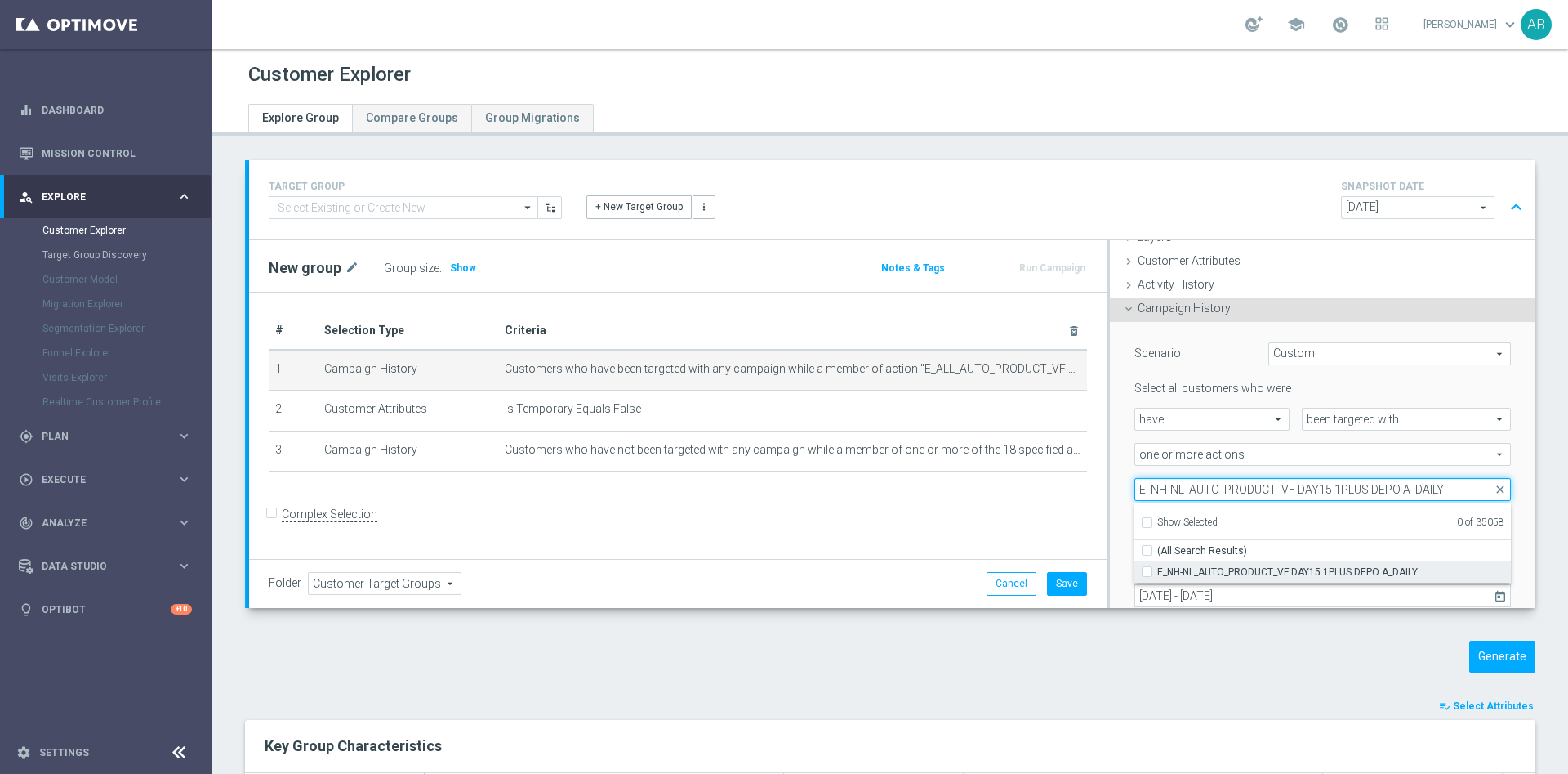
type input "E_NH-NL_AUTO_PRODUCT_VF DAY15 1PLUS DEPO A_DAILY"
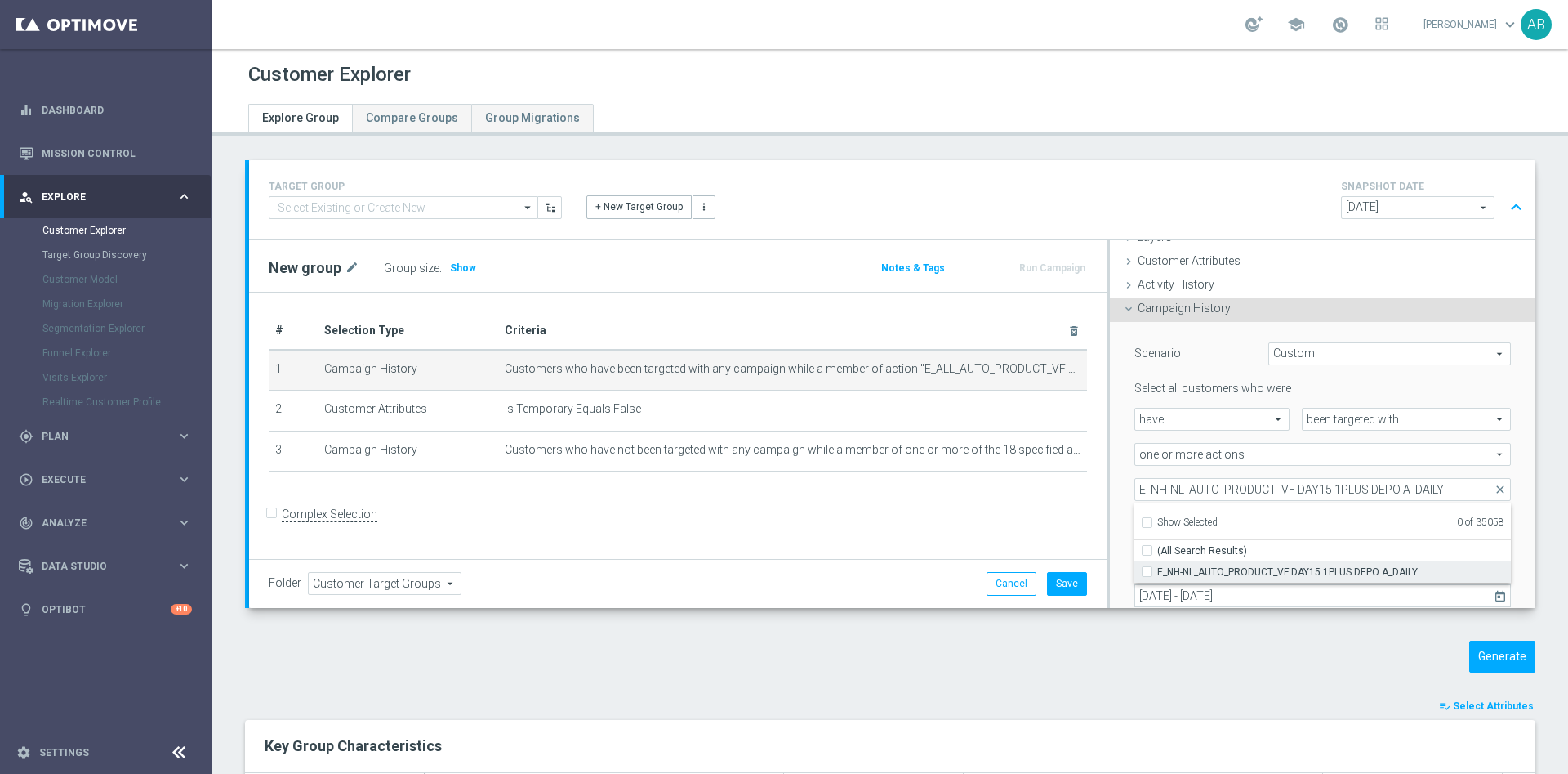
click at [1147, 567] on input "E_NH-NL_AUTO_PRODUCT_VF DAY15 1PLUS DEPO A_DAILY" at bounding box center [1153, 571] width 11 height 11
checkbox input "true"
type input "E_NH-NL_AUTO_PRODUCT_VF DAY15 1PLUS DEPO A_DAILY"
checkbox input "true"
click at [1110, 481] on div "Scenario Custom Custom arrow_drop_down search Select all customers who were hav…" at bounding box center [1323, 495] width 426 height 347
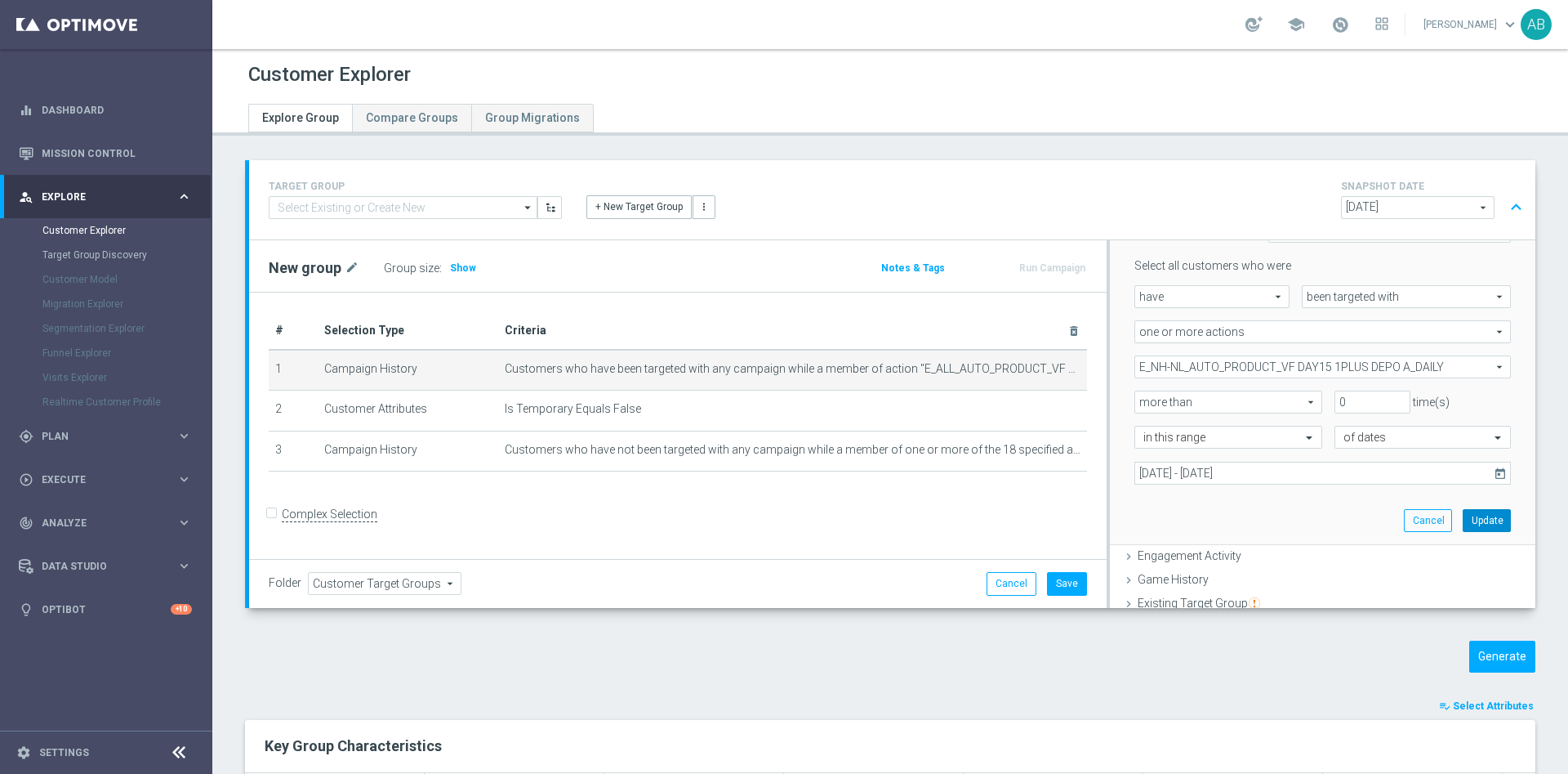
click at [1463, 516] on button "Update" at bounding box center [1487, 520] width 48 height 23
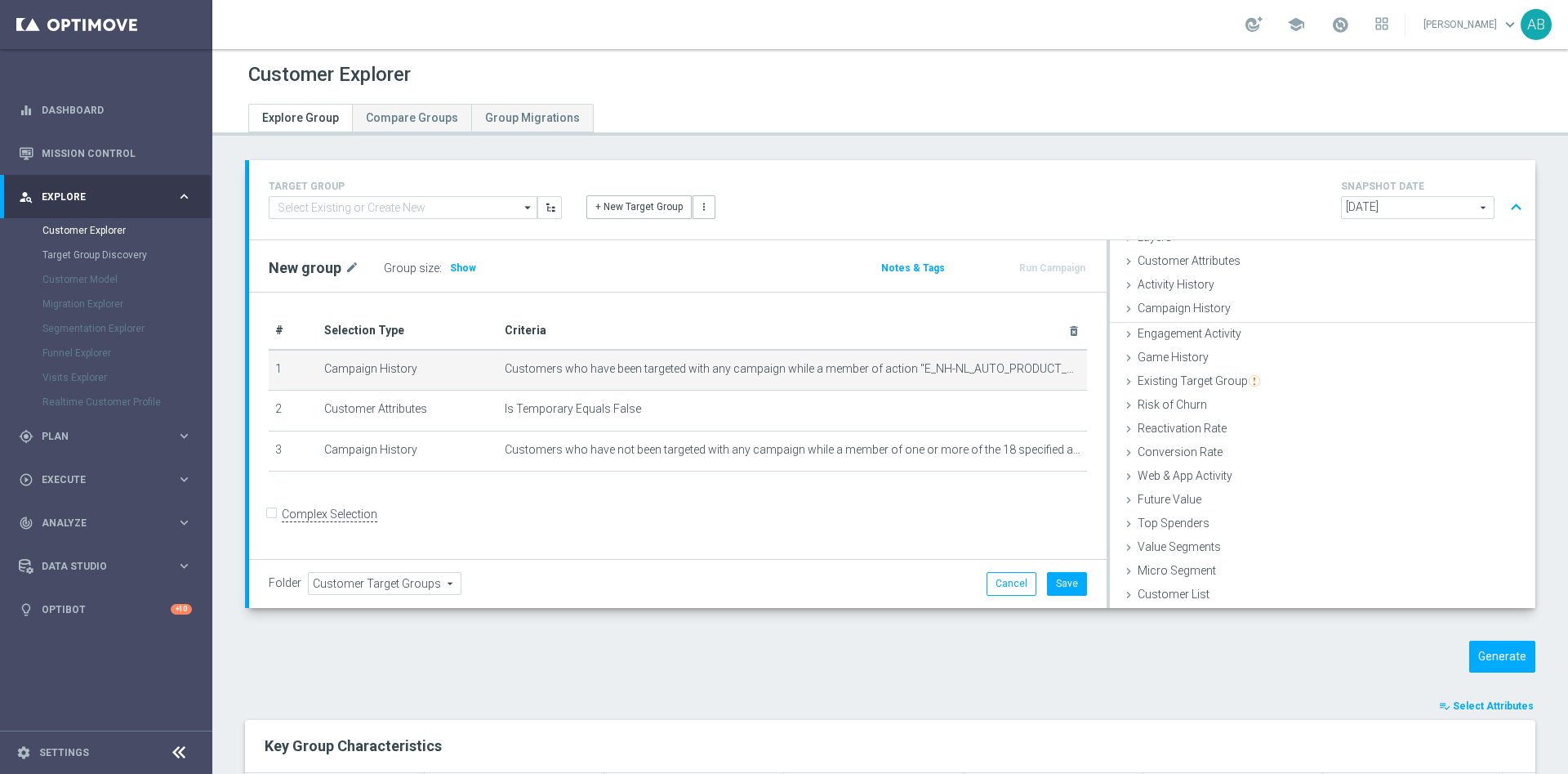
scroll to position [67, 0]
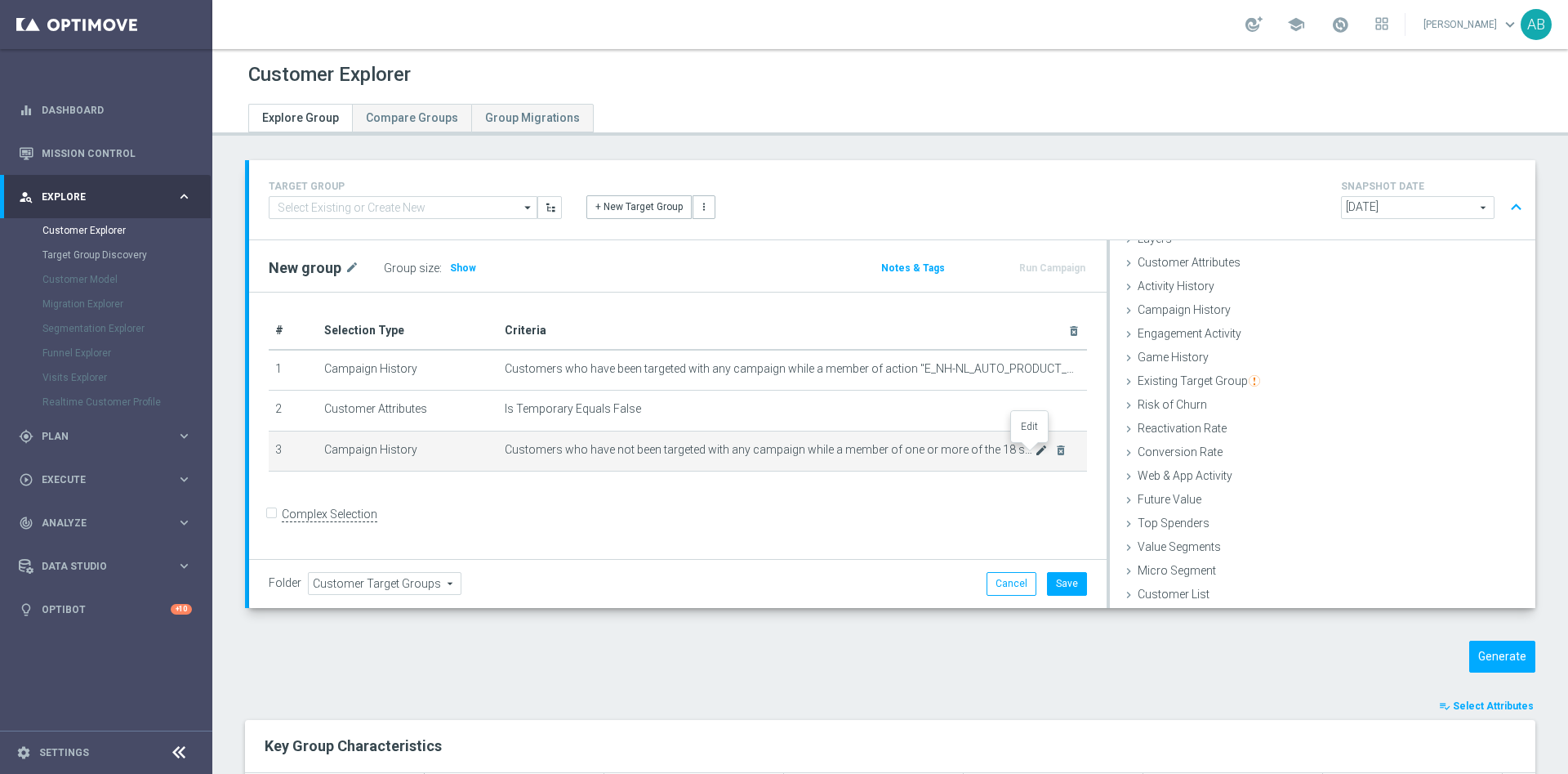
click at [1035, 453] on icon "mode_edit" at bounding box center [1041, 450] width 13 height 13
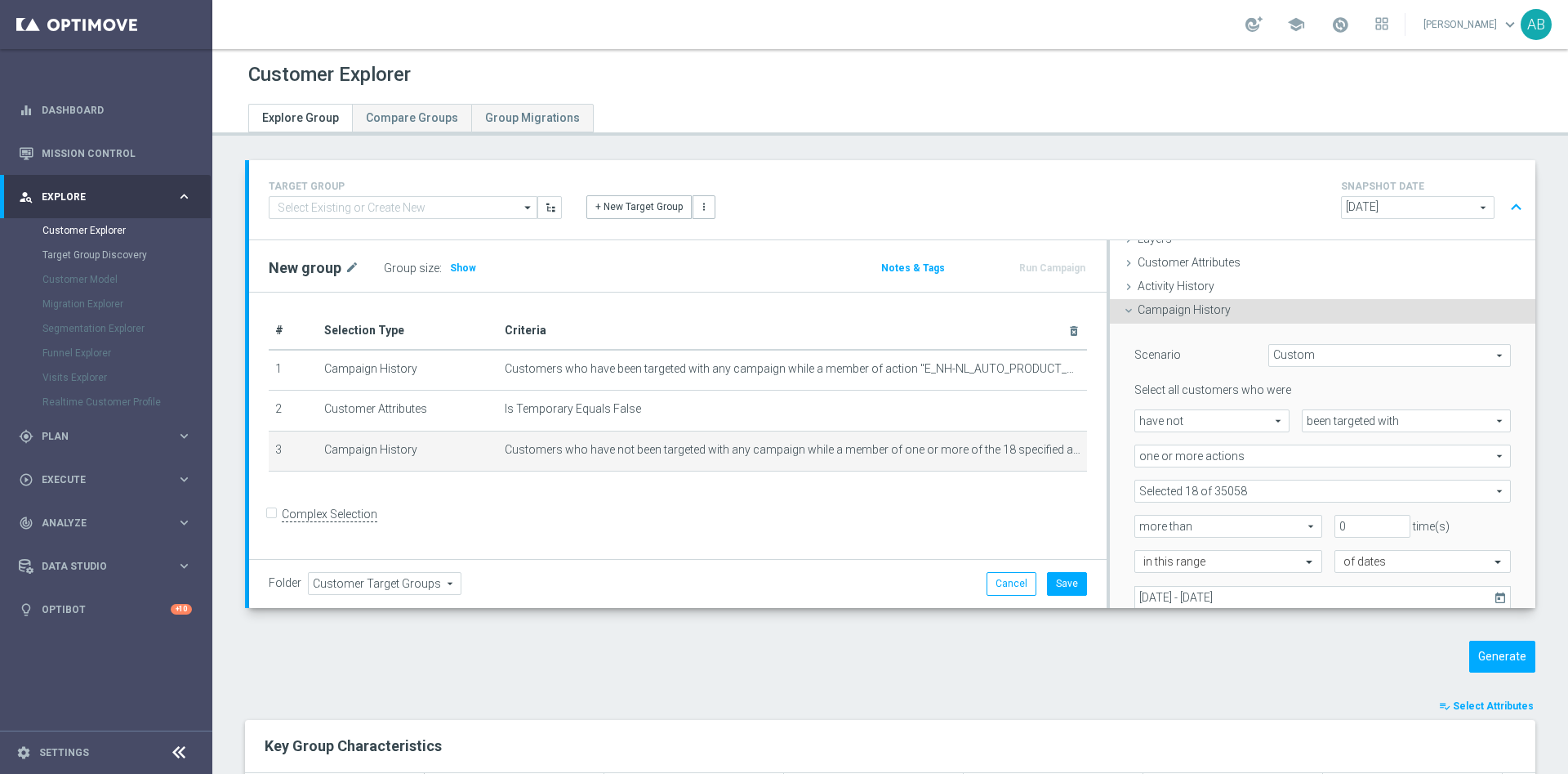
scroll to position [68, 0]
click at [1240, 490] on span at bounding box center [1323, 489] width 375 height 21
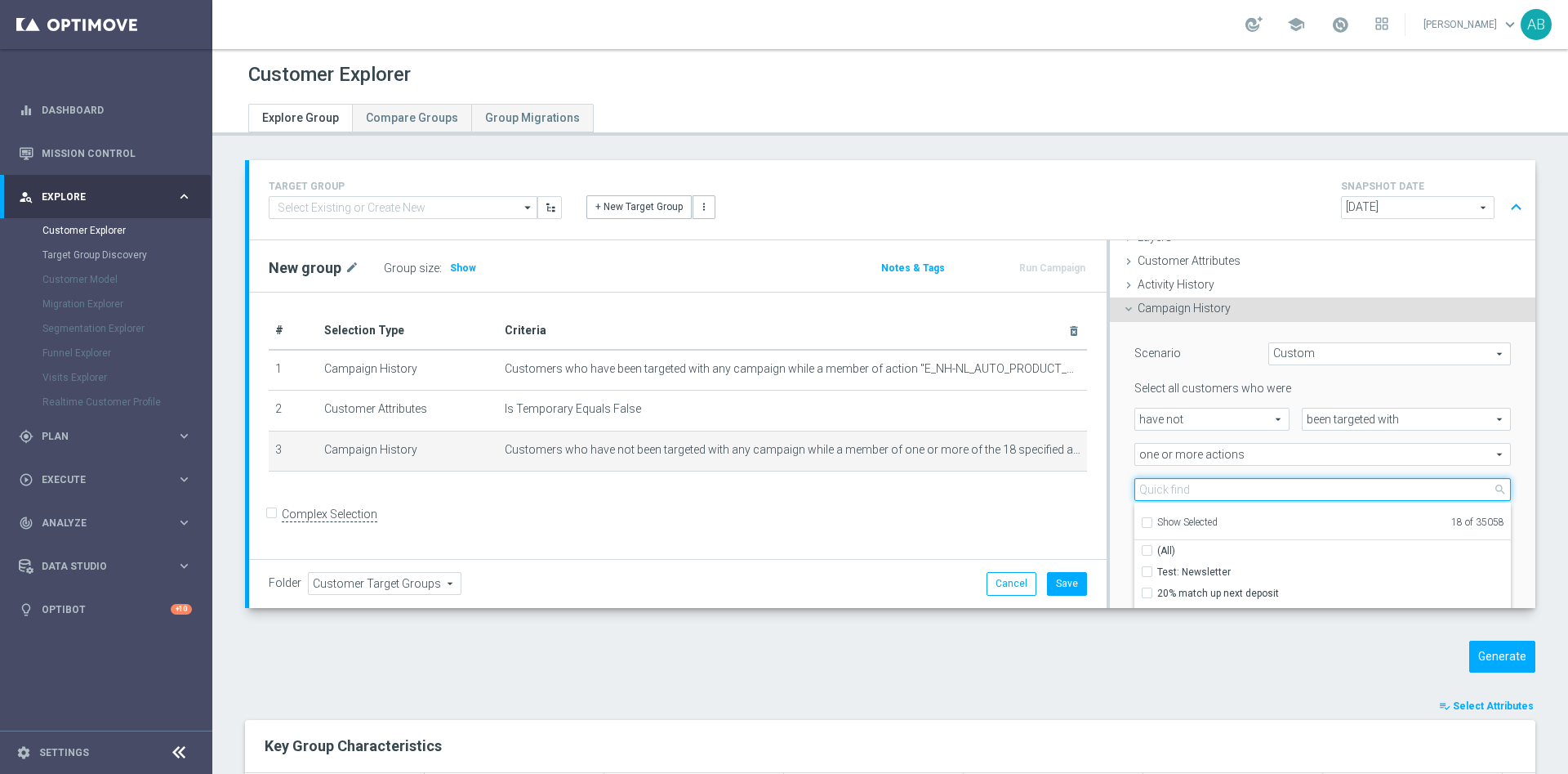
click at [1198, 494] on input "search" at bounding box center [1323, 489] width 377 height 23
paste input "E_NH-NL_AUTO_PRODUCT_VF DAY15 1PLUS DEPO A_DAILY"
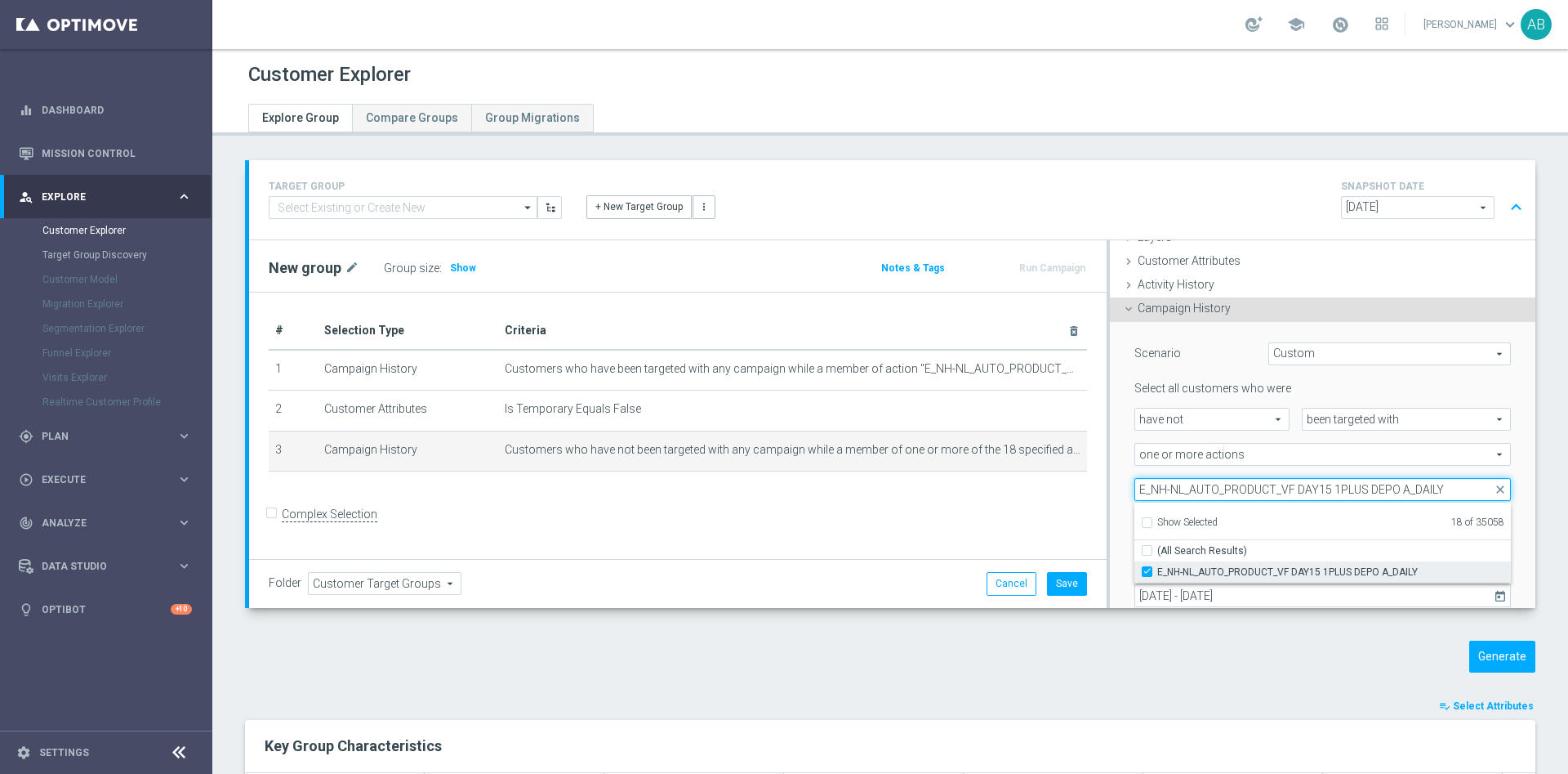
type input "E_NH-NL_AUTO_PRODUCT_VF DAY15 1PLUS DEPO A_DAILY"
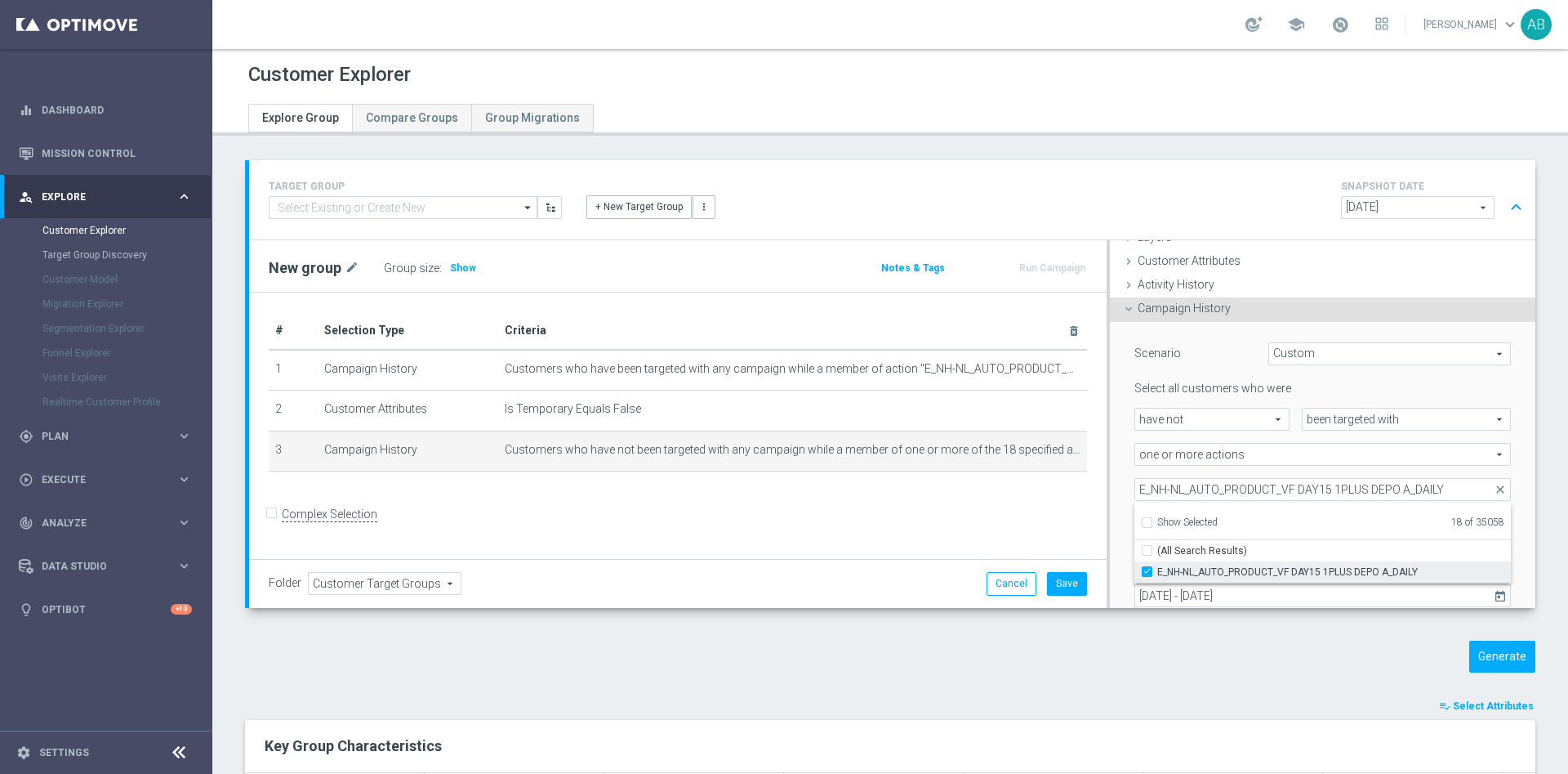
click at [1147, 571] on input "E_NH-NL_AUTO_PRODUCT_VF DAY15 1PLUS DEPO A_DAILY" at bounding box center [1153, 571] width 11 height 11
checkbox input "false"
type input "Selected 17 of 35058"
click at [1110, 470] on div "Scenario Custom Custom arrow_drop_down search Select all customers who were hav…" at bounding box center [1323, 495] width 426 height 347
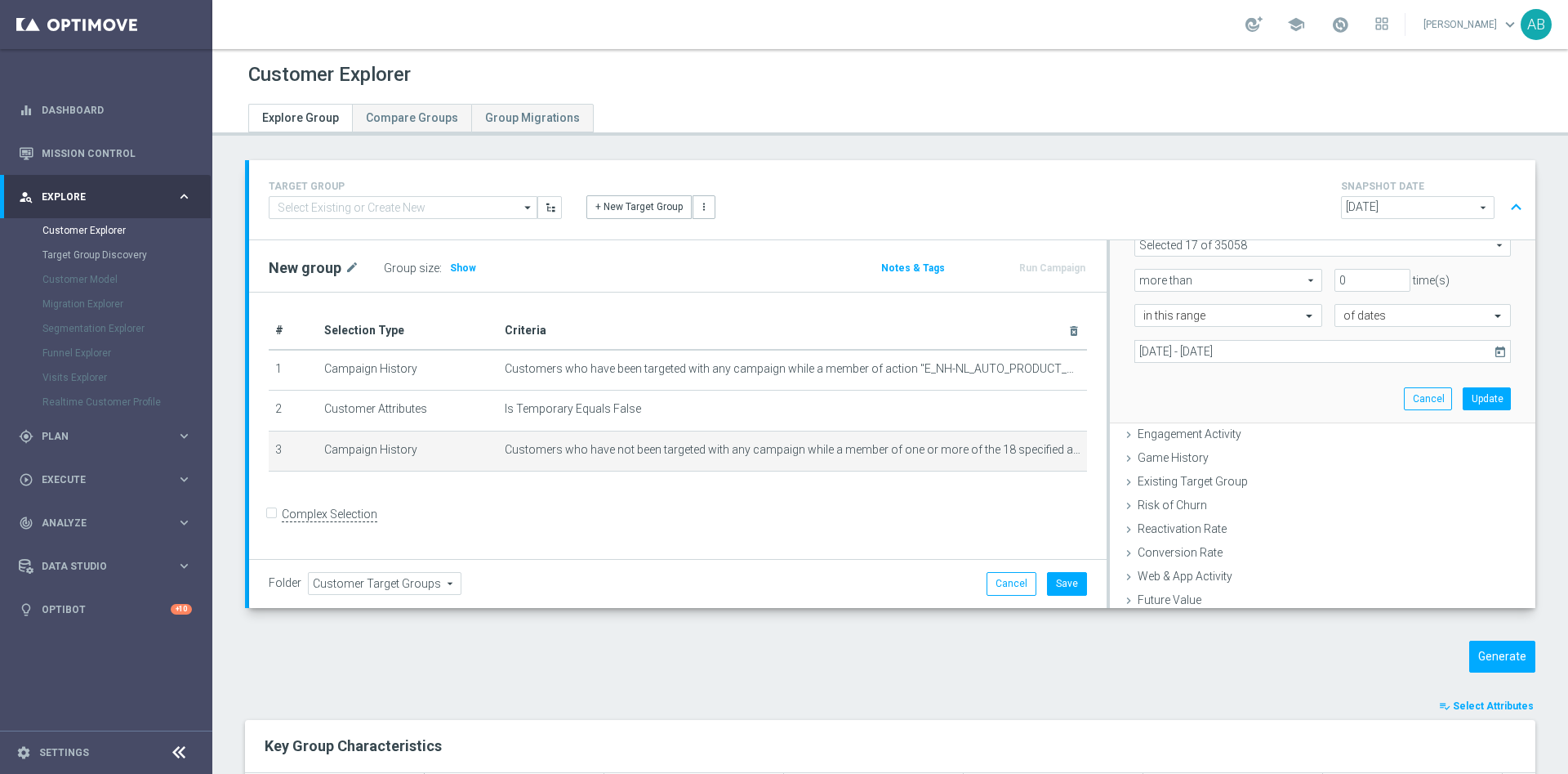
scroll to position [313, 0]
click at [1445, 386] on div "Scenario Custom Custom arrow_drop_down search Select all customers who were hav…" at bounding box center [1322, 249] width 401 height 346
click at [1463, 400] on button "Update" at bounding box center [1487, 397] width 48 height 23
click at [468, 264] on span "Show" at bounding box center [463, 268] width 26 height 11
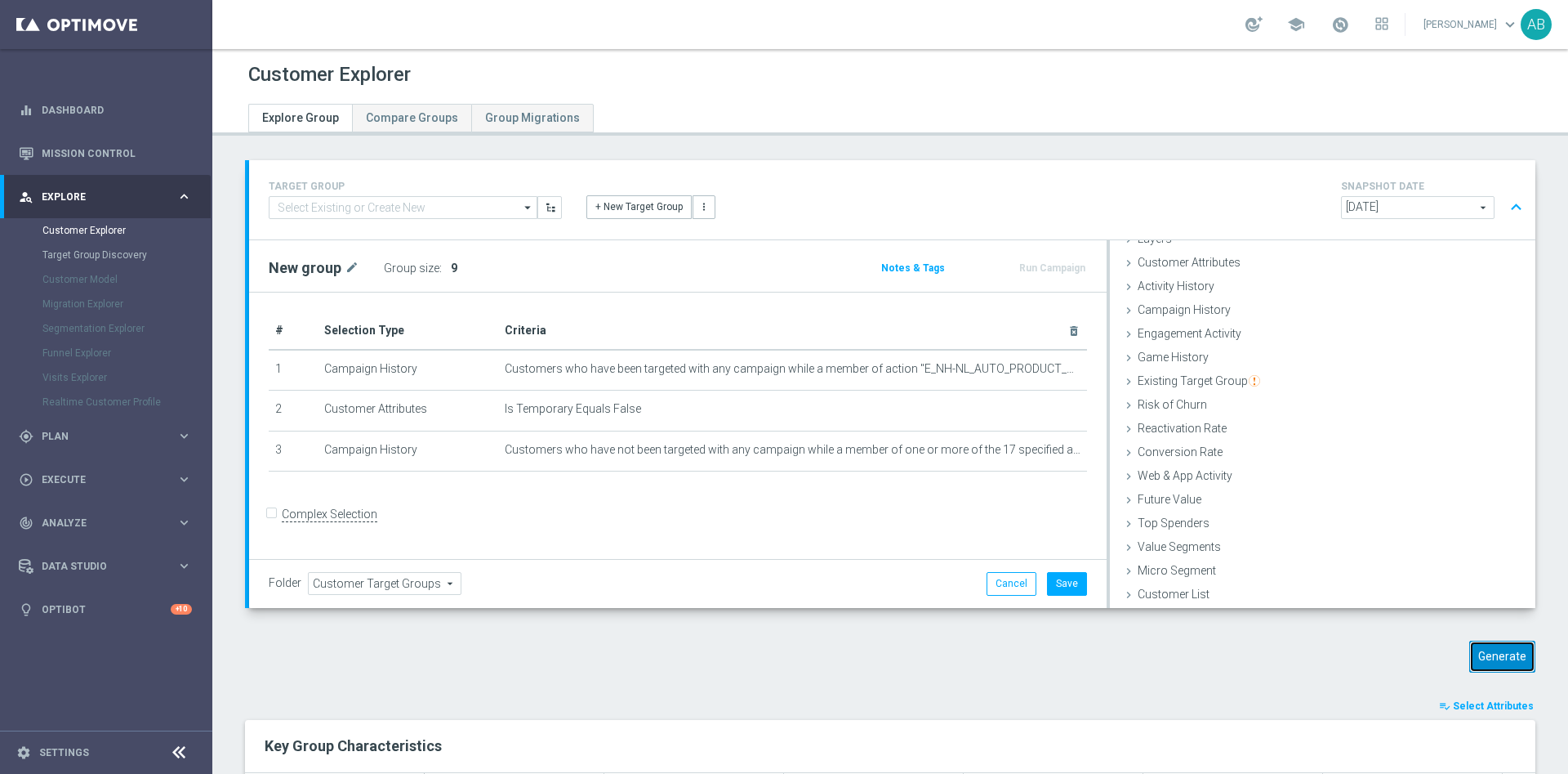
click at [1477, 656] on button "Generate" at bounding box center [1503, 656] width 66 height 32
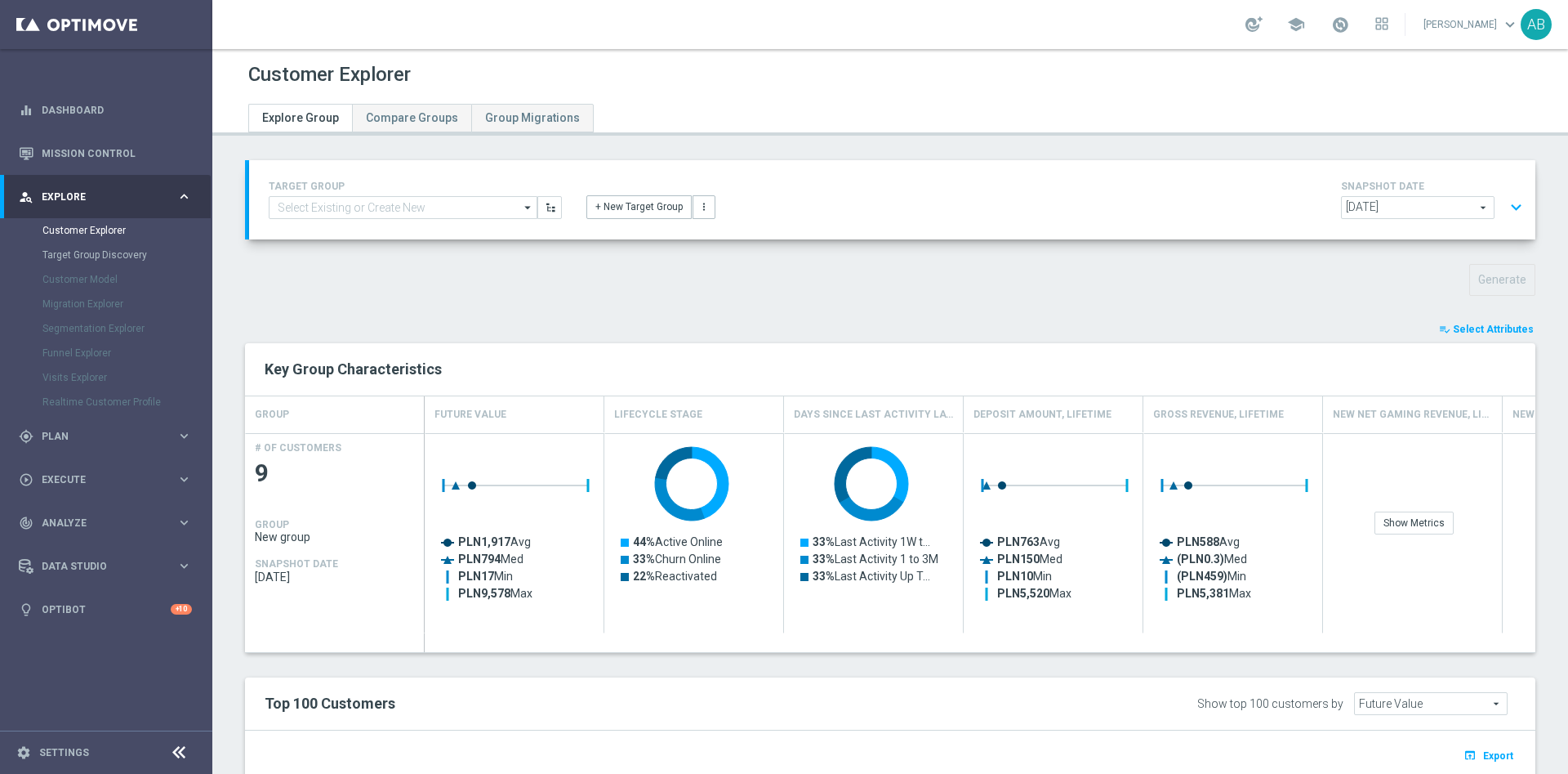
scroll to position [245, 0]
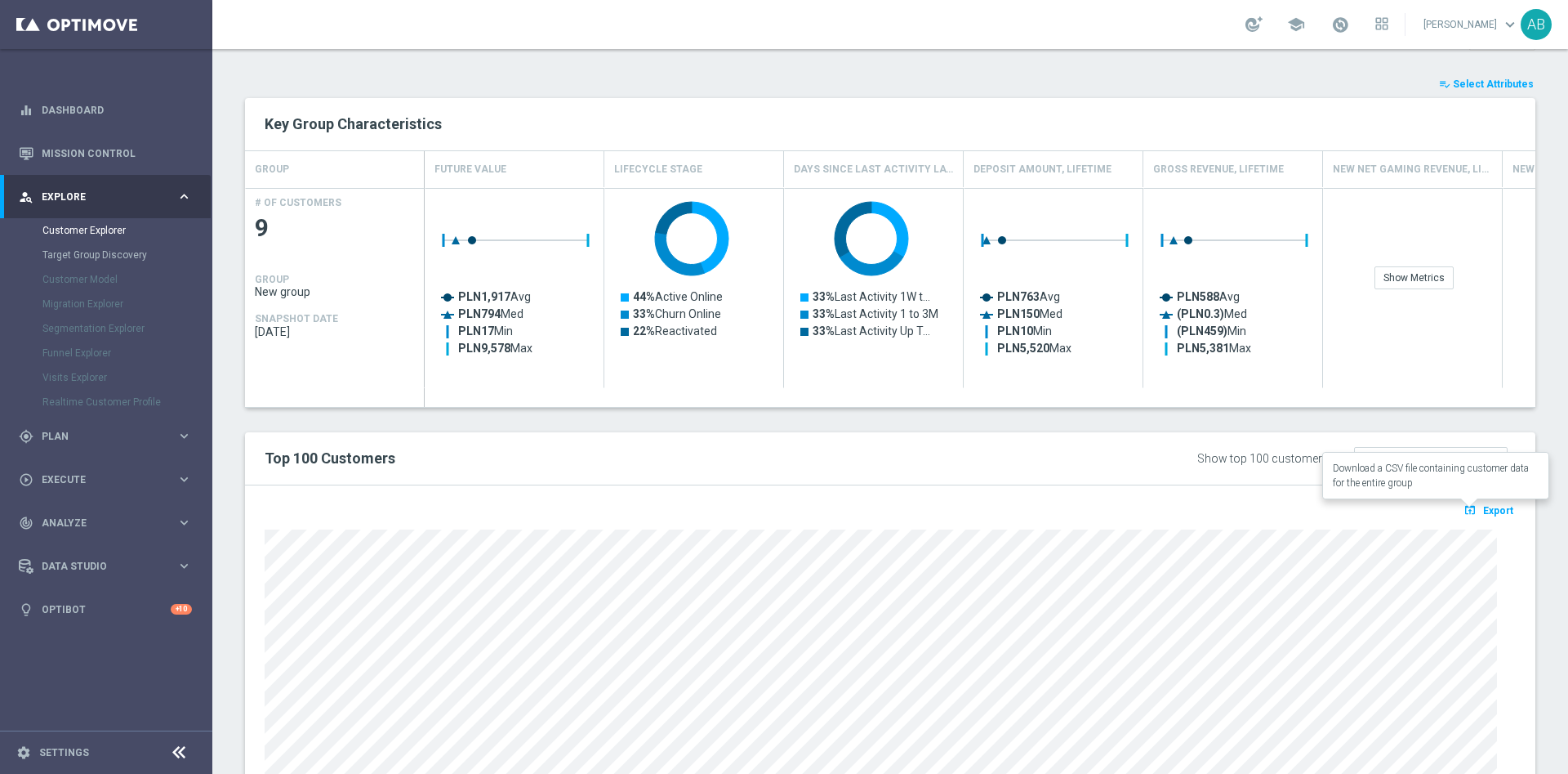
click at [1483, 511] on span "Export" at bounding box center [1498, 510] width 30 height 11
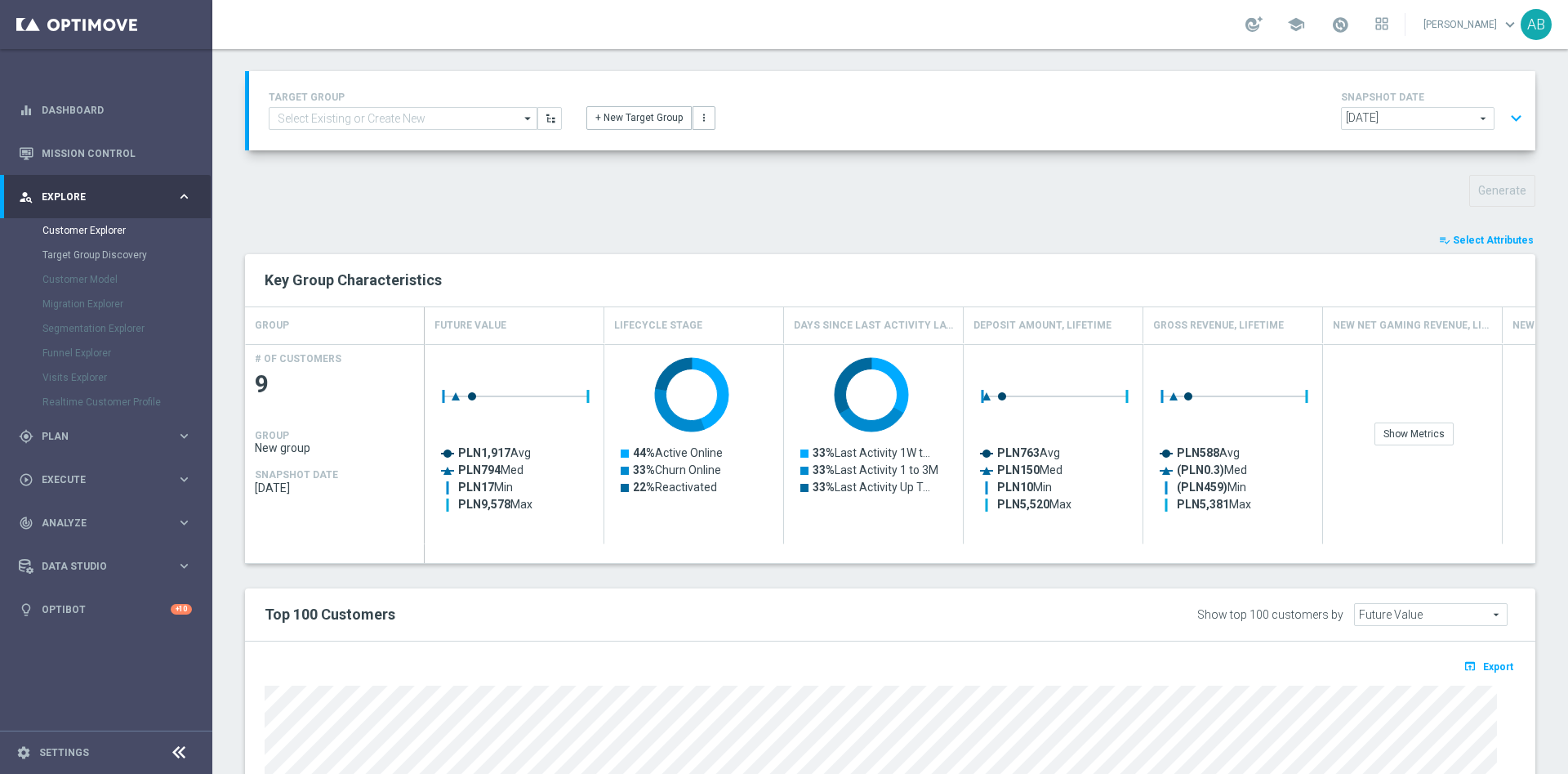
scroll to position [0, 0]
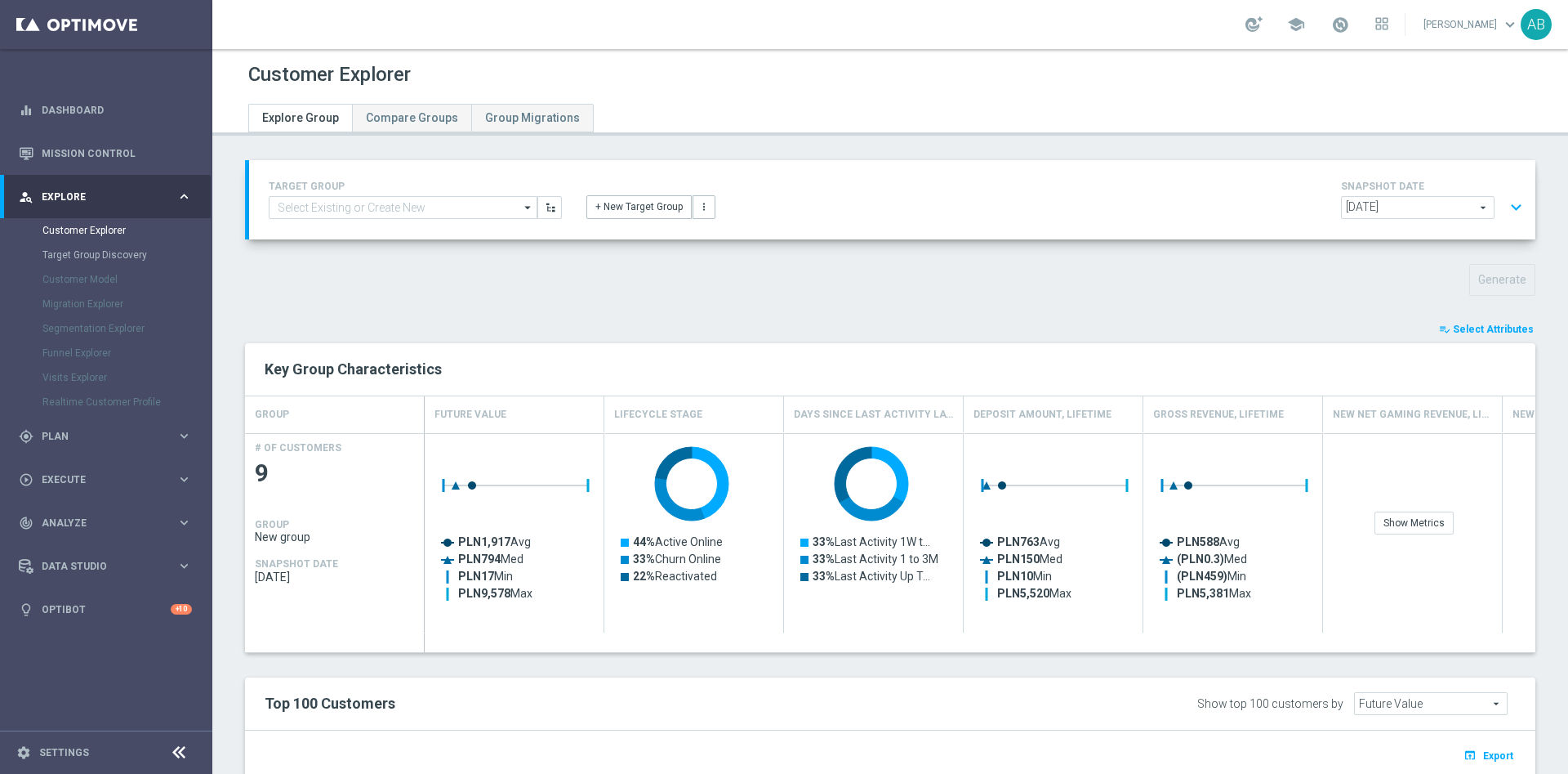
click at [1504, 196] on button "expand_more" at bounding box center [1516, 207] width 24 height 31
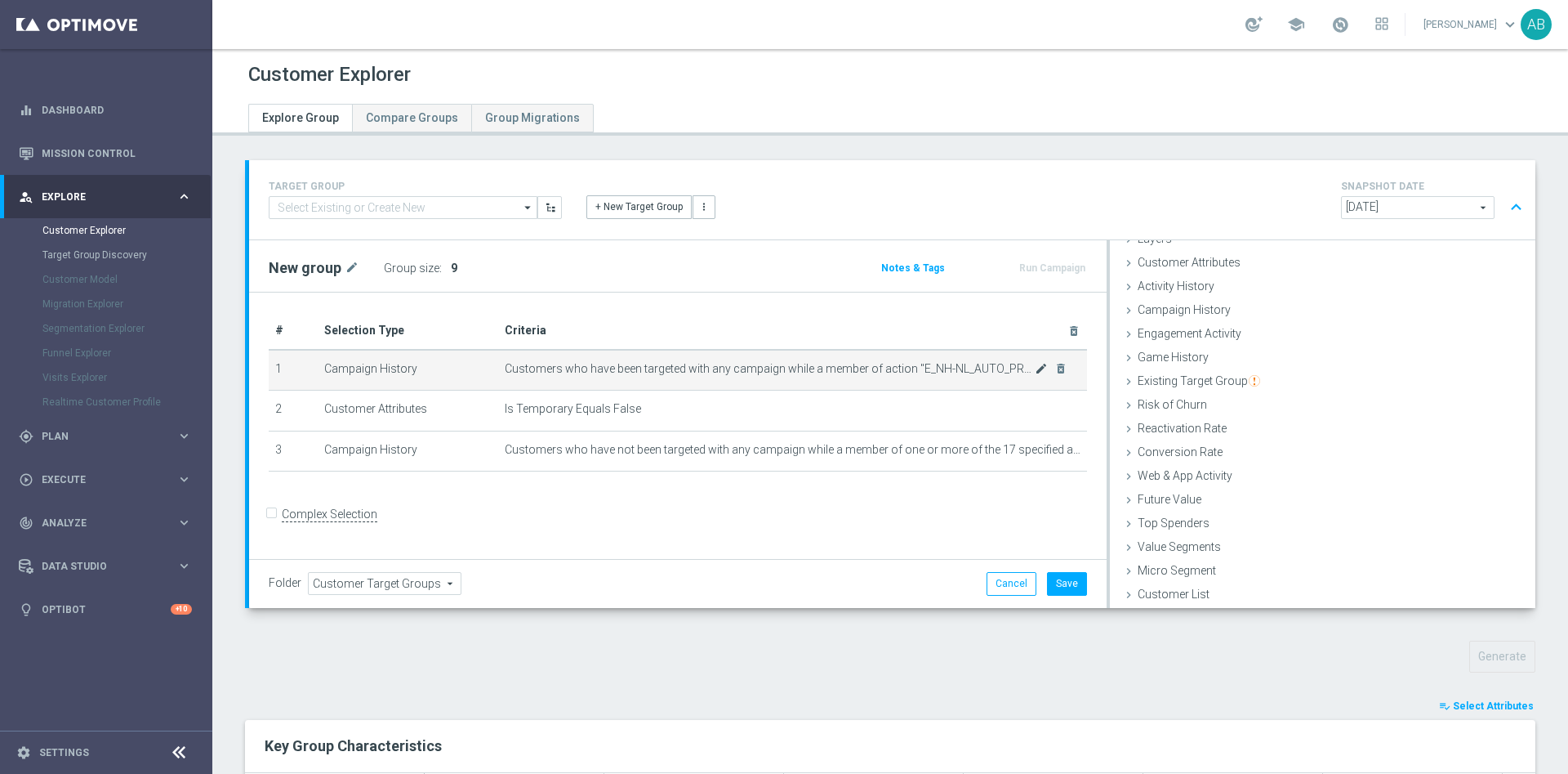
click at [1035, 369] on icon "mode_edit" at bounding box center [1041, 369] width 13 height 13
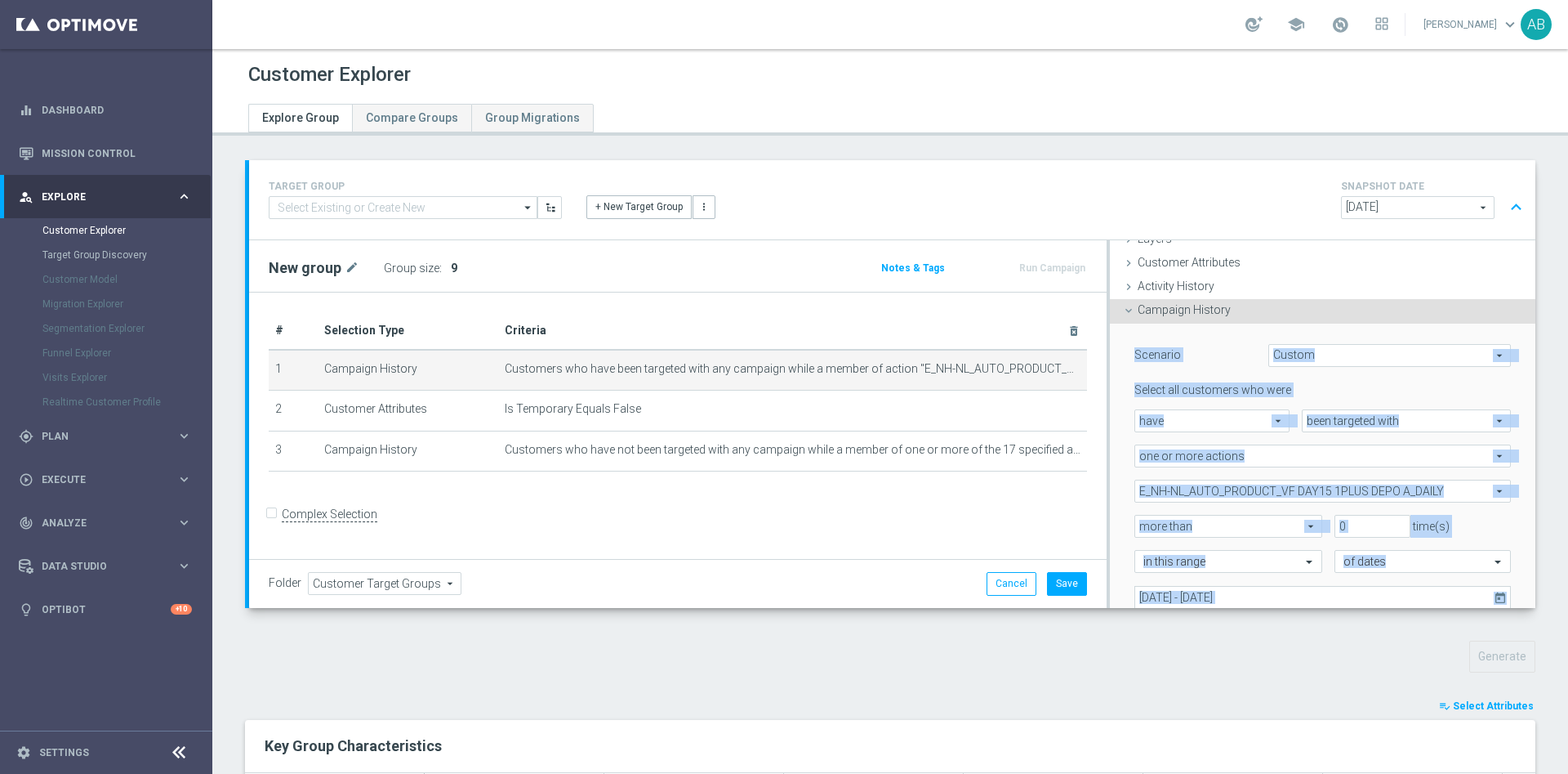
scroll to position [68, 0]
click at [1122, 365] on div "Scenario" at bounding box center [1188, 356] width 134 height 26
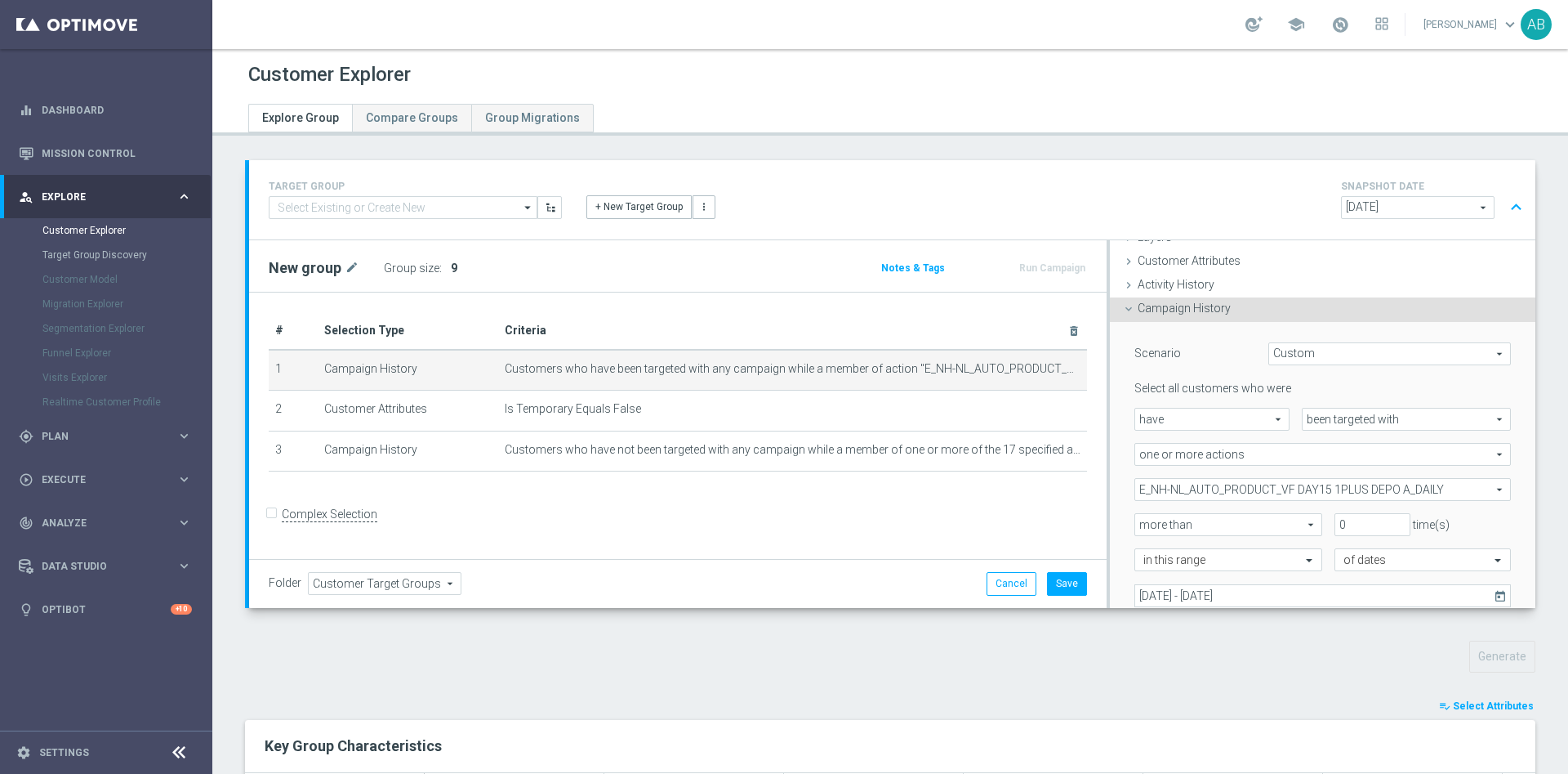
click at [1211, 492] on span "E_NH-NL_AUTO_PRODUCT_VF DAY15 1PLUS DEPO A_DAILY" at bounding box center [1323, 489] width 375 height 21
click at [1141, 522] on div "Show Selected" at bounding box center [1179, 521] width 76 height 20
click at [1141, 524] on input "Show Selected" at bounding box center [1147, 525] width 11 height 11
checkbox input "true"
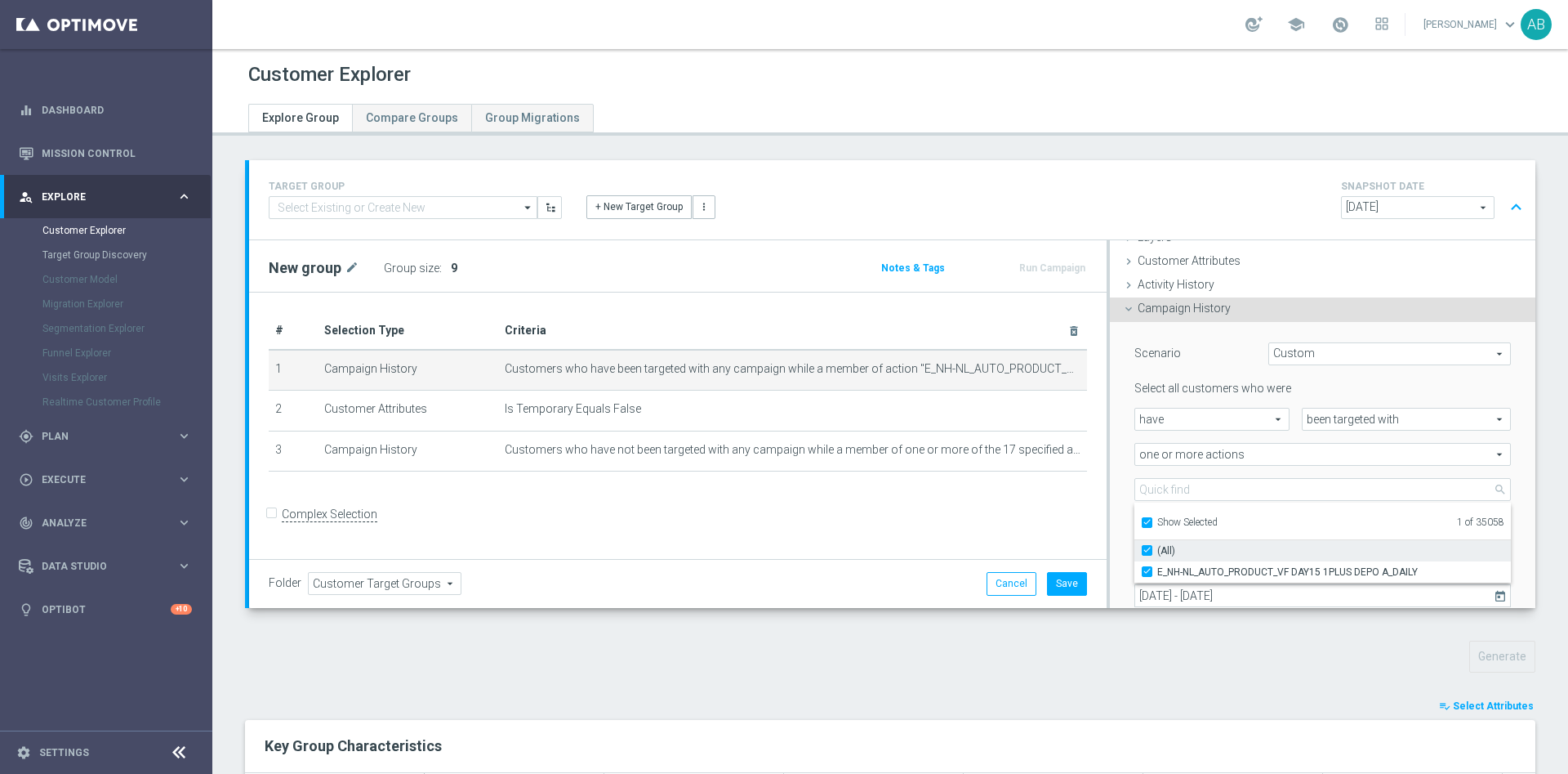
click at [1147, 553] on input "(All)" at bounding box center [1153, 550] width 11 height 11
checkbox input "false"
type input "Select Action"
checkbox input "false"
click at [1141, 522] on input "Show Selected" at bounding box center [1147, 525] width 11 height 11
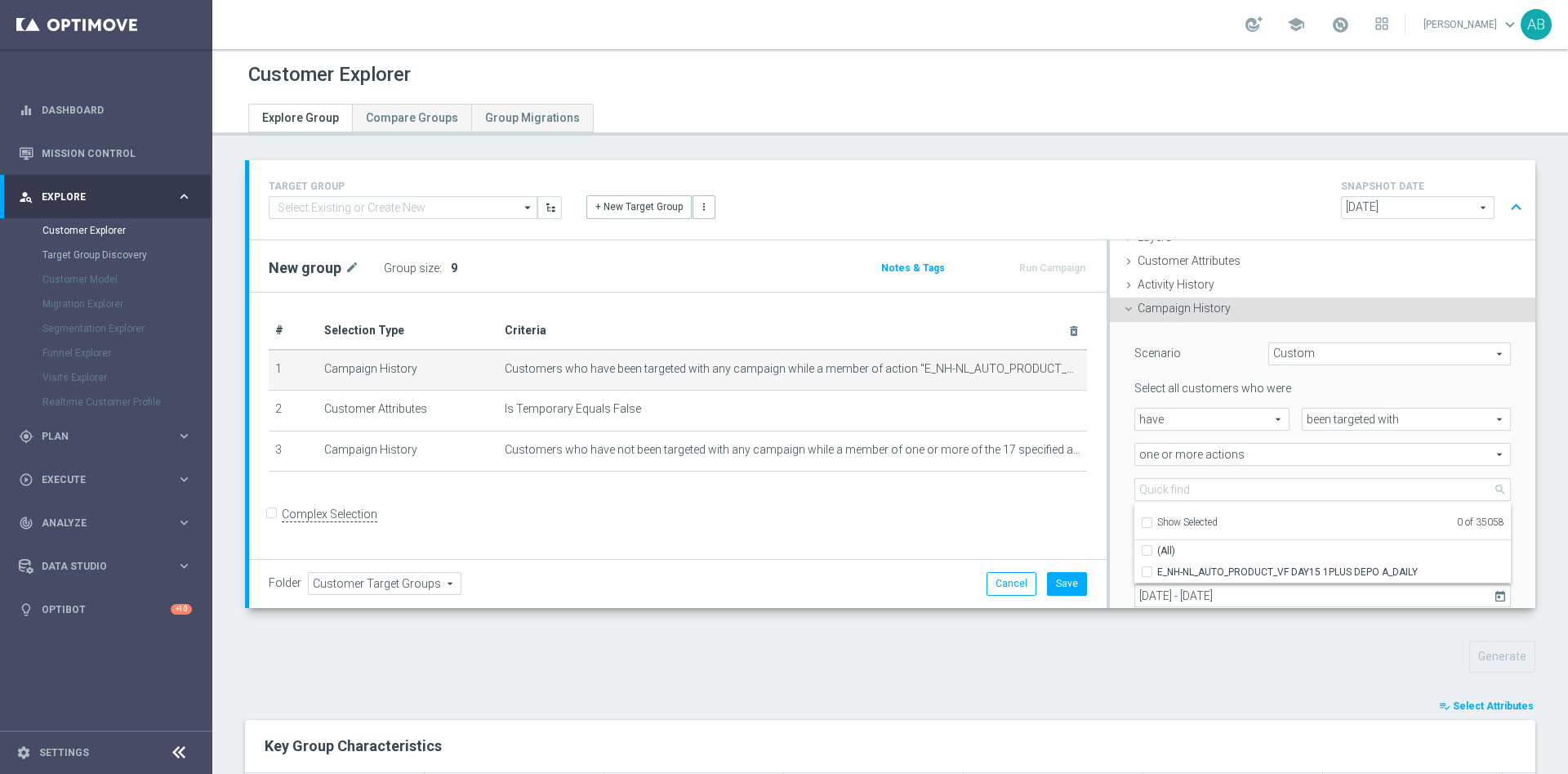
checkbox input "false"
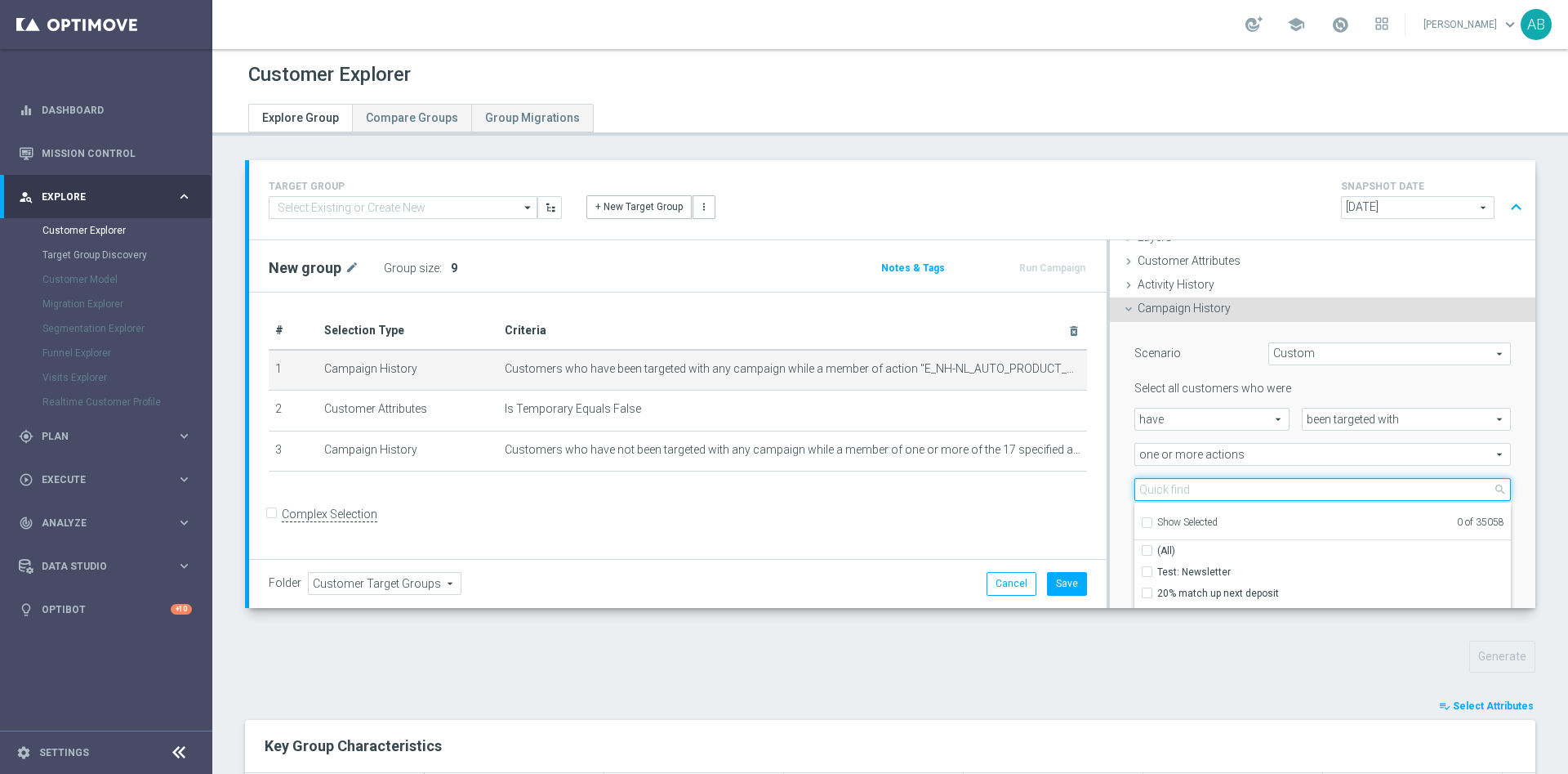
click at [1144, 489] on input "search" at bounding box center [1323, 489] width 377 height 23
paste input "E_NH-NL_AUTO_PRODUCT_VF DAY15 1PLUS DEPO B_DAILY"
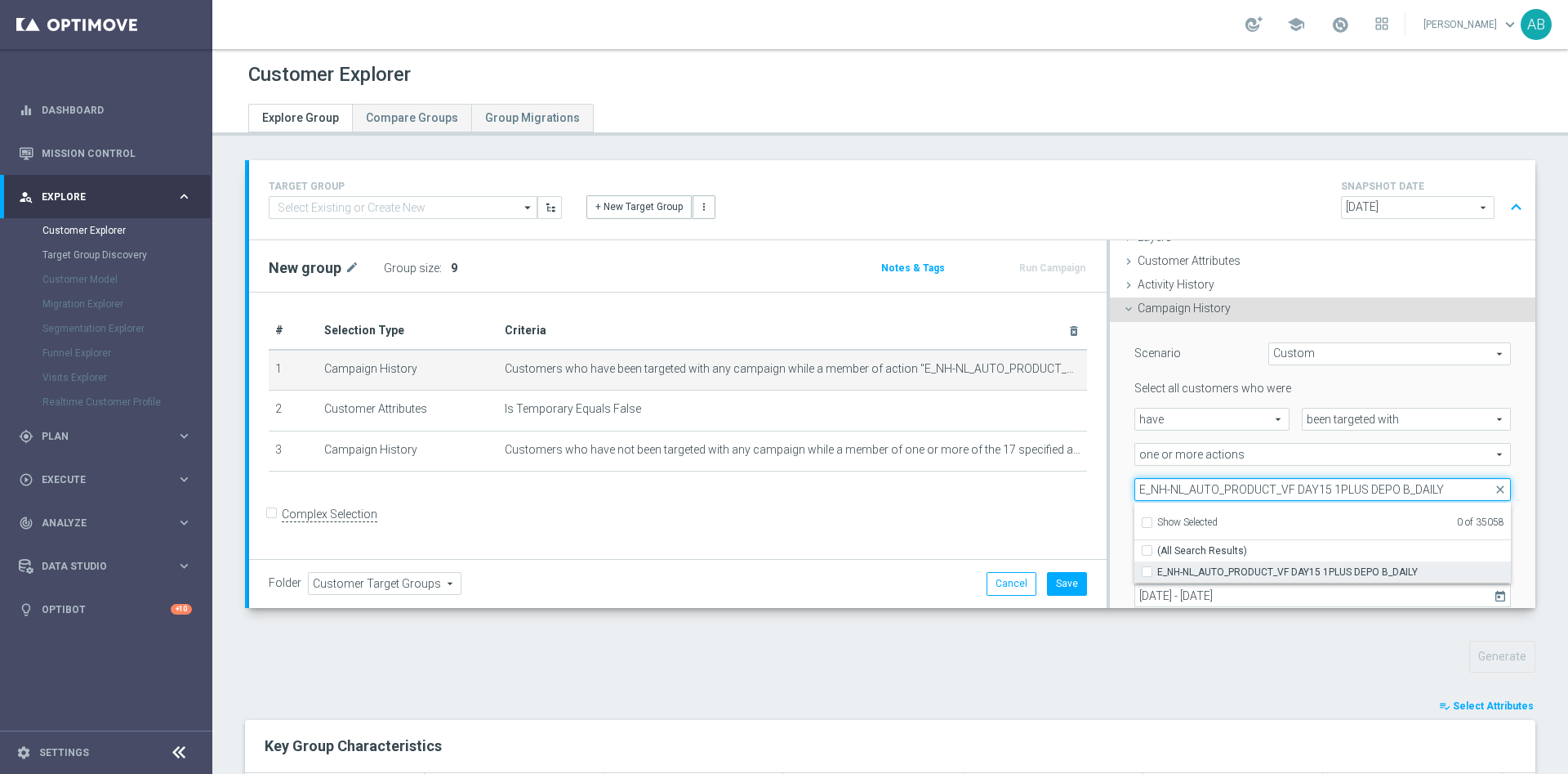
type input "E_NH-NL_AUTO_PRODUCT_VF DAY15 1PLUS DEPO B_DAILY"
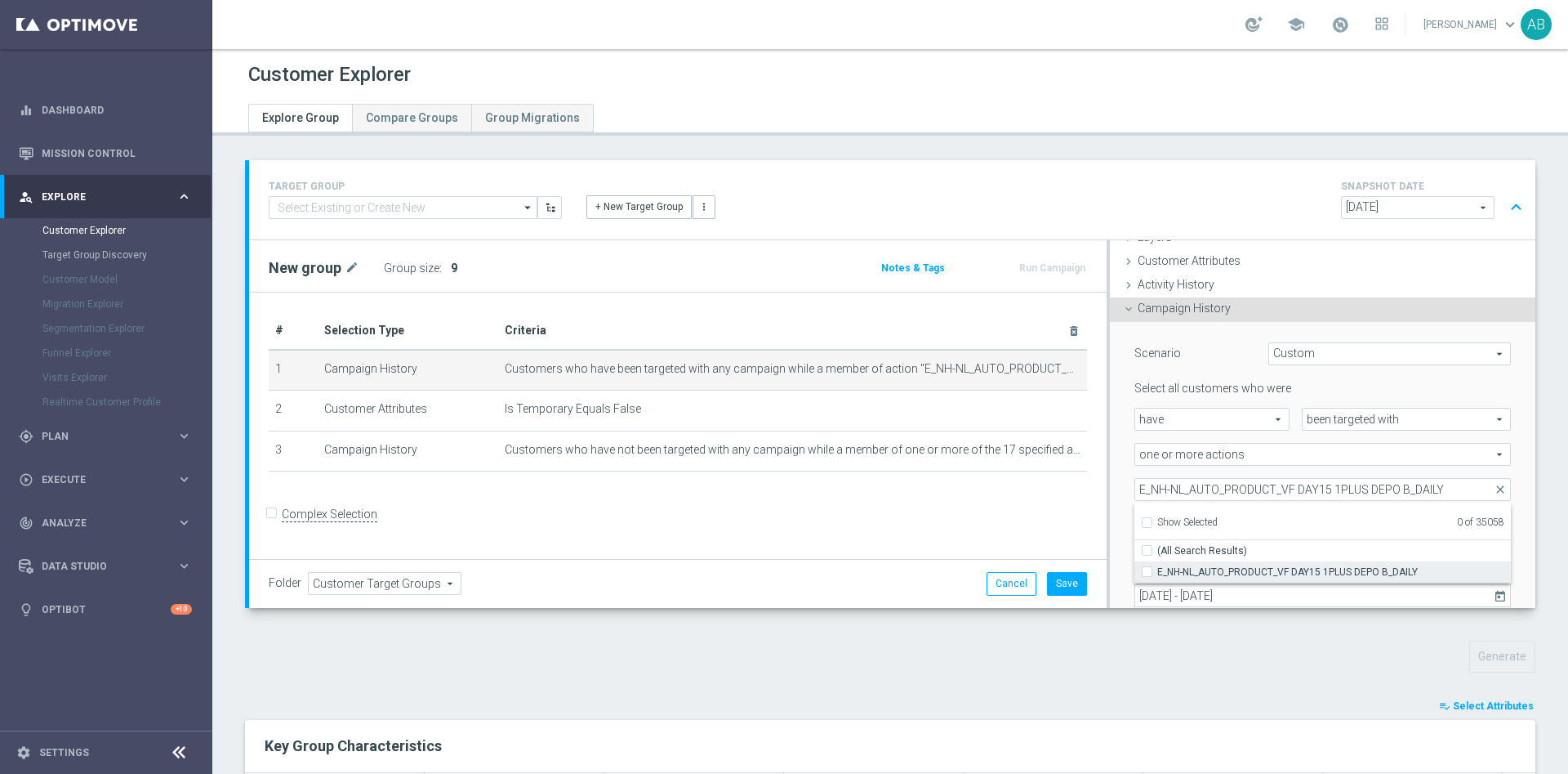
click at [1157, 569] on label "E_NH-NL_AUTO_PRODUCT_VF DAY15 1PLUS DEPO B_DAILY" at bounding box center [1334, 571] width 354 height 21
click at [1147, 569] on input "E_NH-NL_AUTO_PRODUCT_VF DAY15 1PLUS DEPO B_DAILY" at bounding box center [1153, 571] width 11 height 11
checkbox input "true"
type input "E_NH-NL_AUTO_PRODUCT_VF DAY15 1PLUS DEPO B_DAILY"
checkbox input "true"
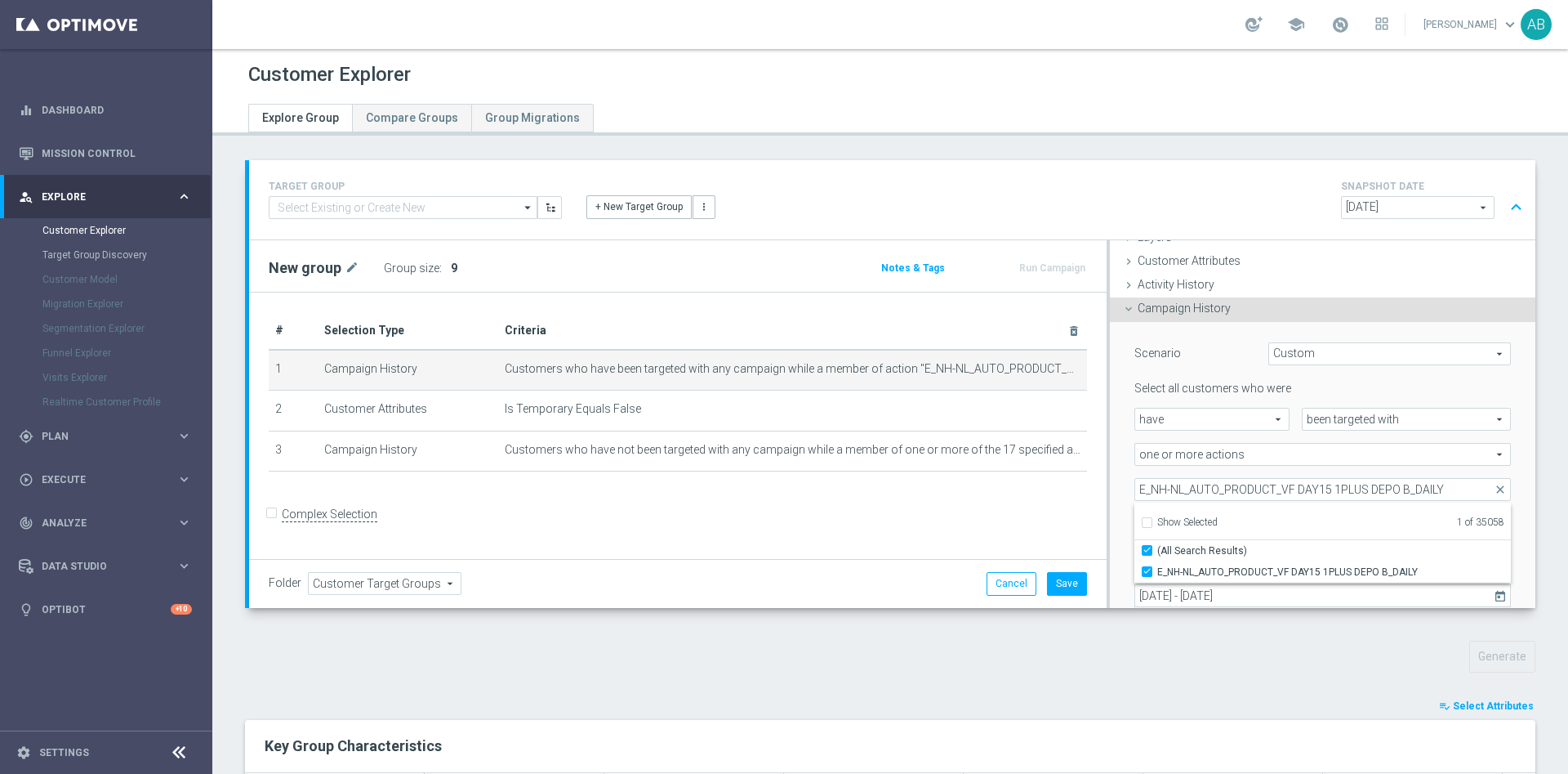
click at [1110, 479] on div "Scenario Custom Custom arrow_drop_down search Select all customers who were hav…" at bounding box center [1323, 495] width 426 height 347
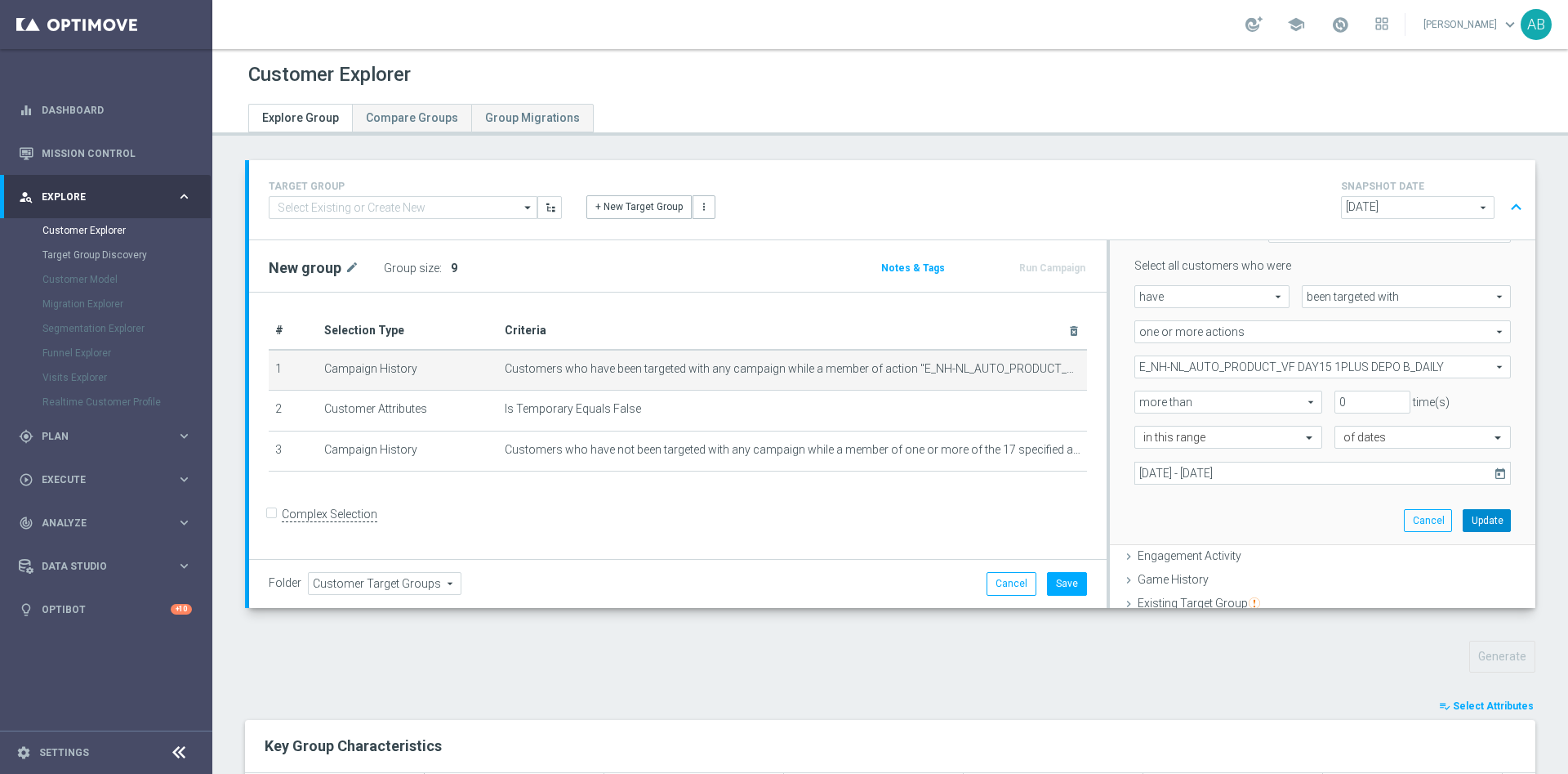
click at [1463, 509] on button "Update" at bounding box center [1487, 520] width 48 height 23
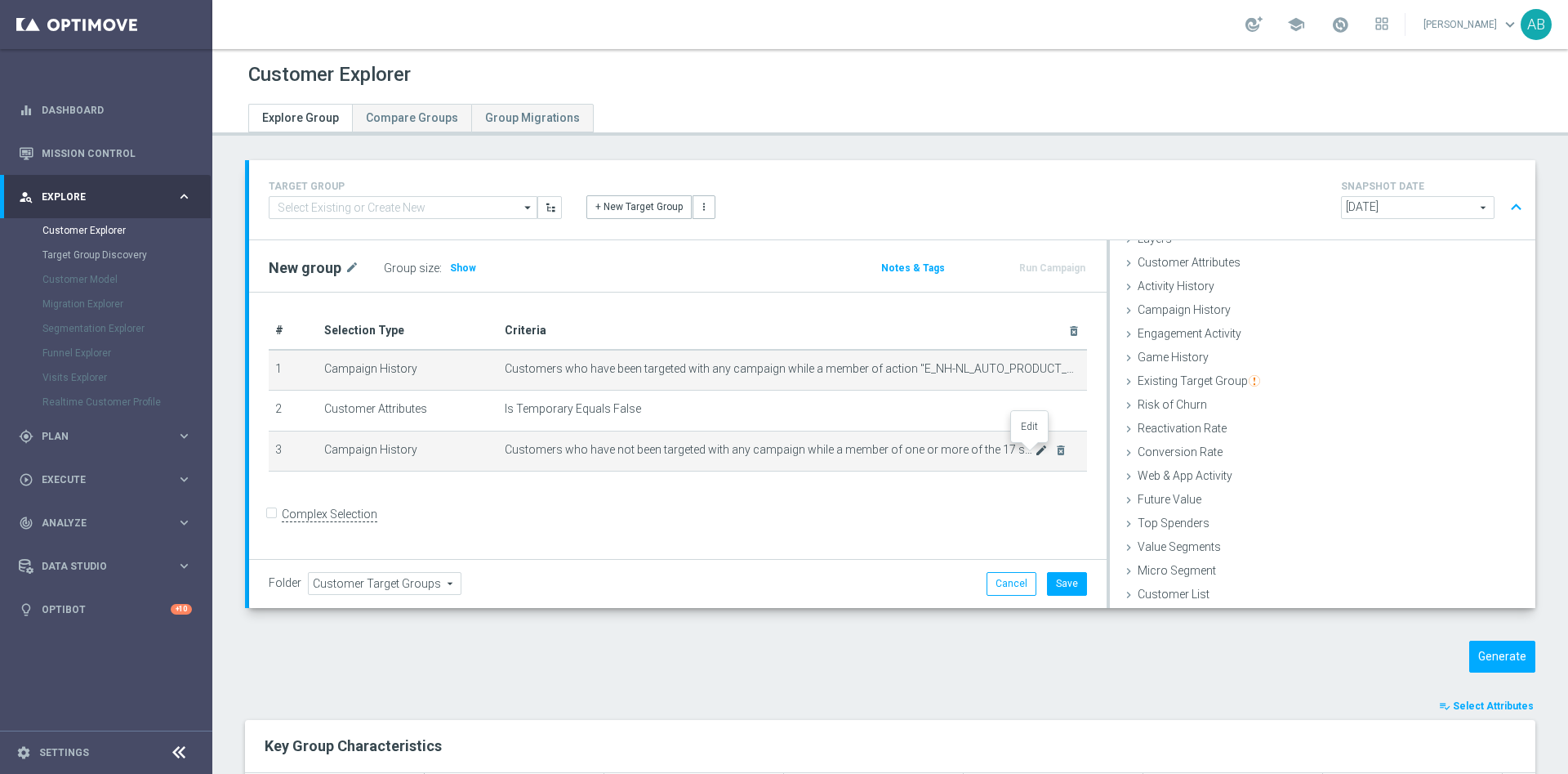
click at [1035, 456] on icon "mode_edit" at bounding box center [1041, 450] width 13 height 13
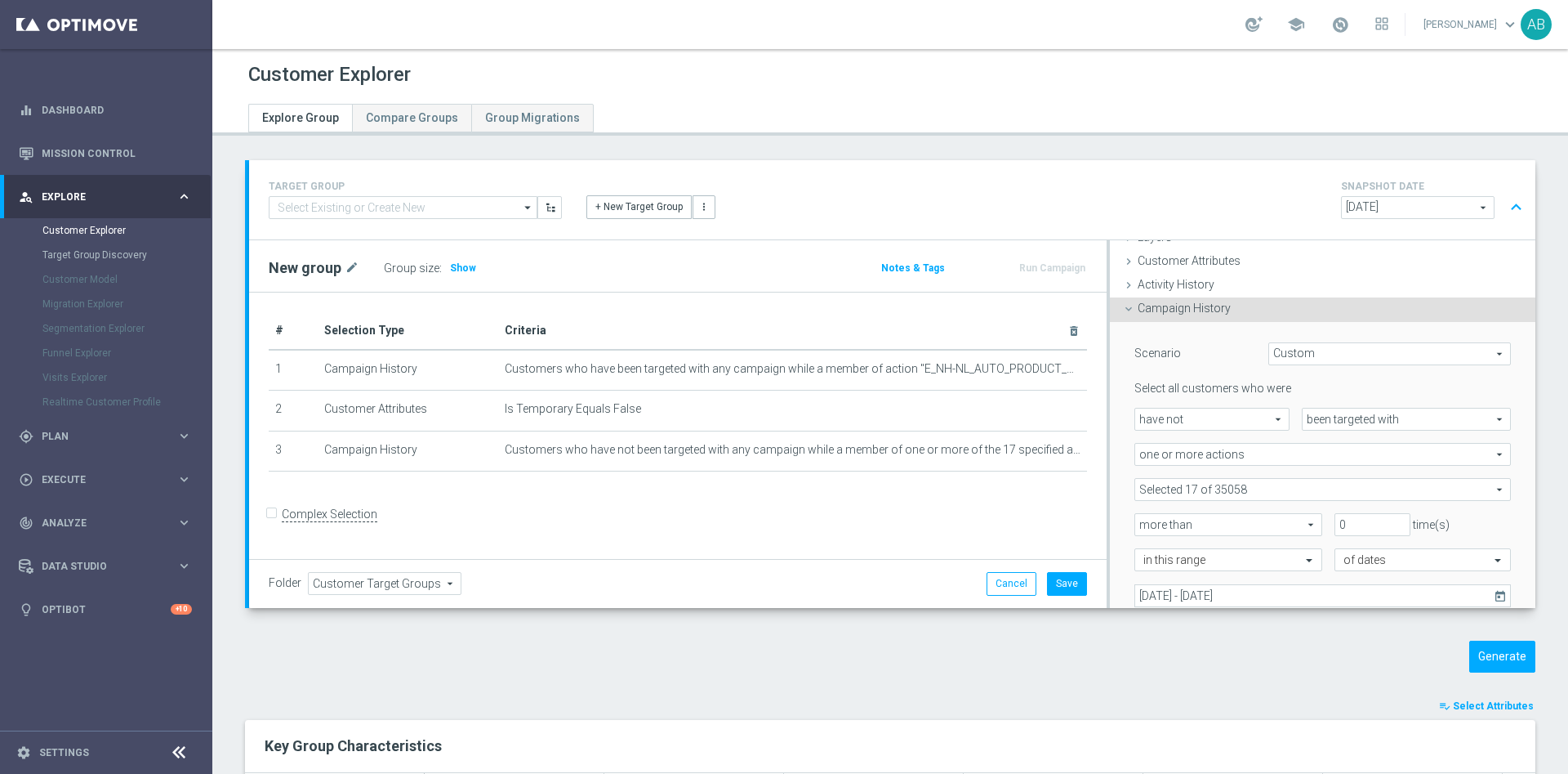
click at [1208, 488] on span at bounding box center [1323, 489] width 375 height 21
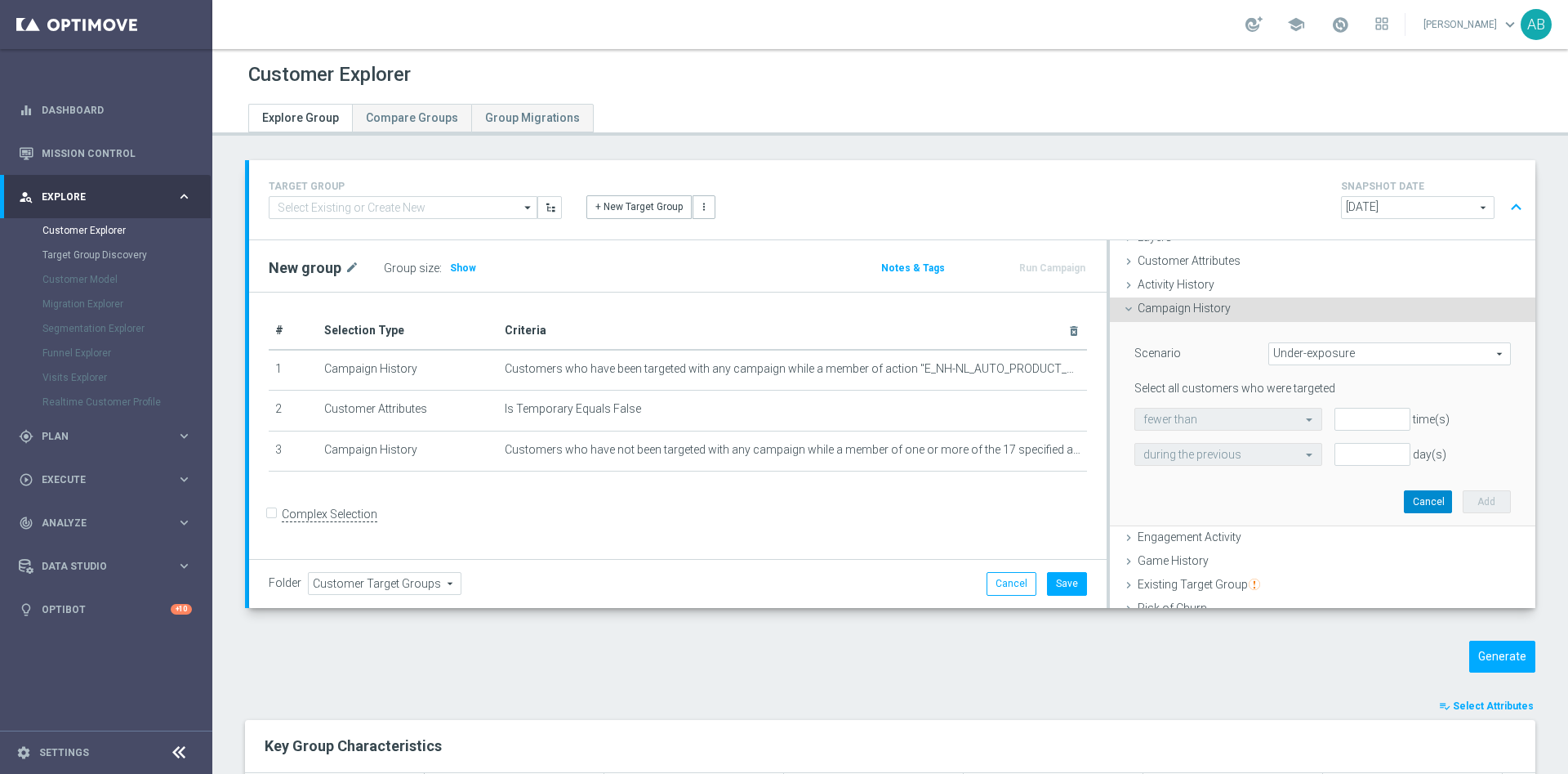
click at [1404, 492] on button "Cancel" at bounding box center [1428, 501] width 48 height 23
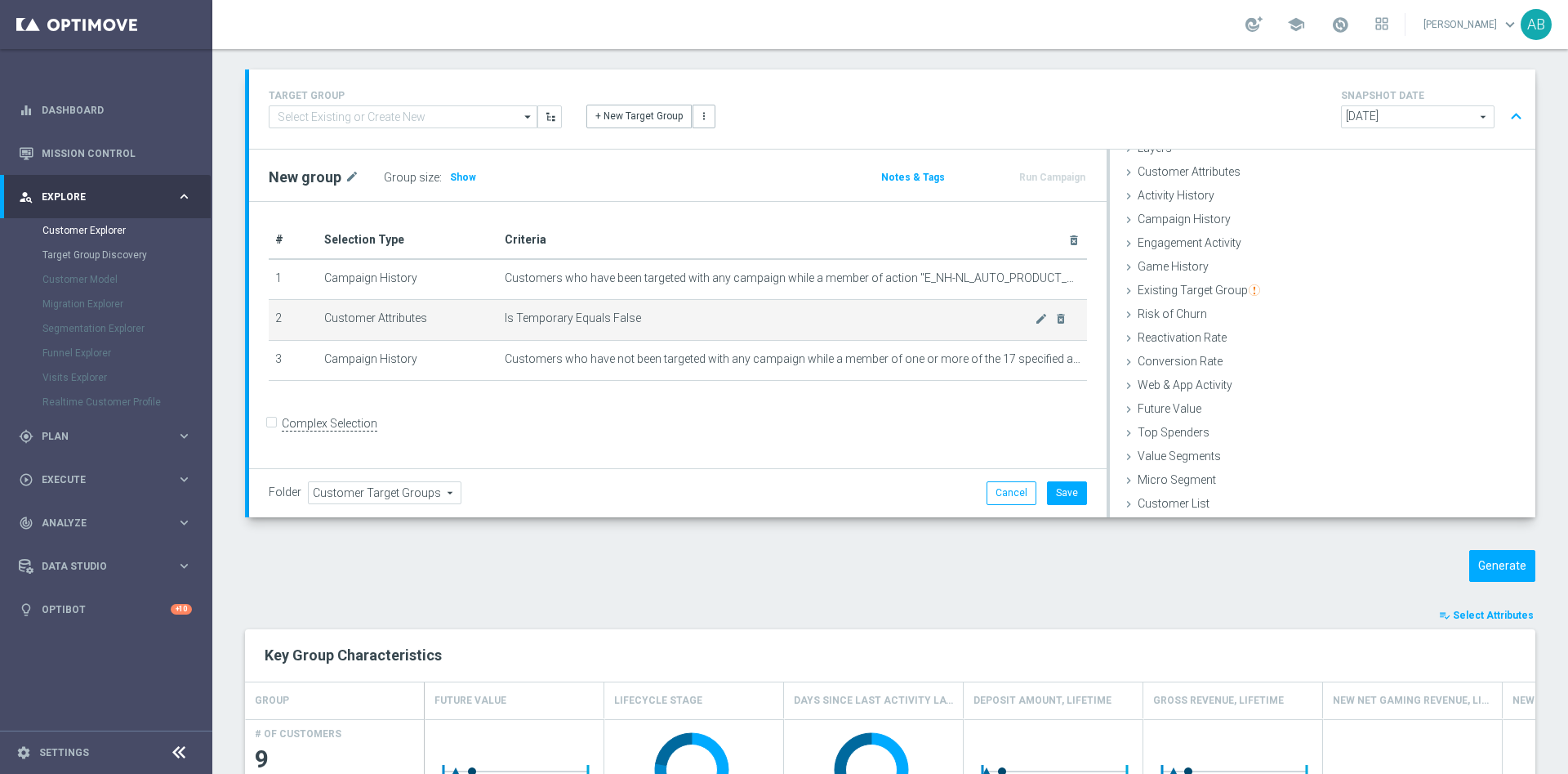
scroll to position [0, 0]
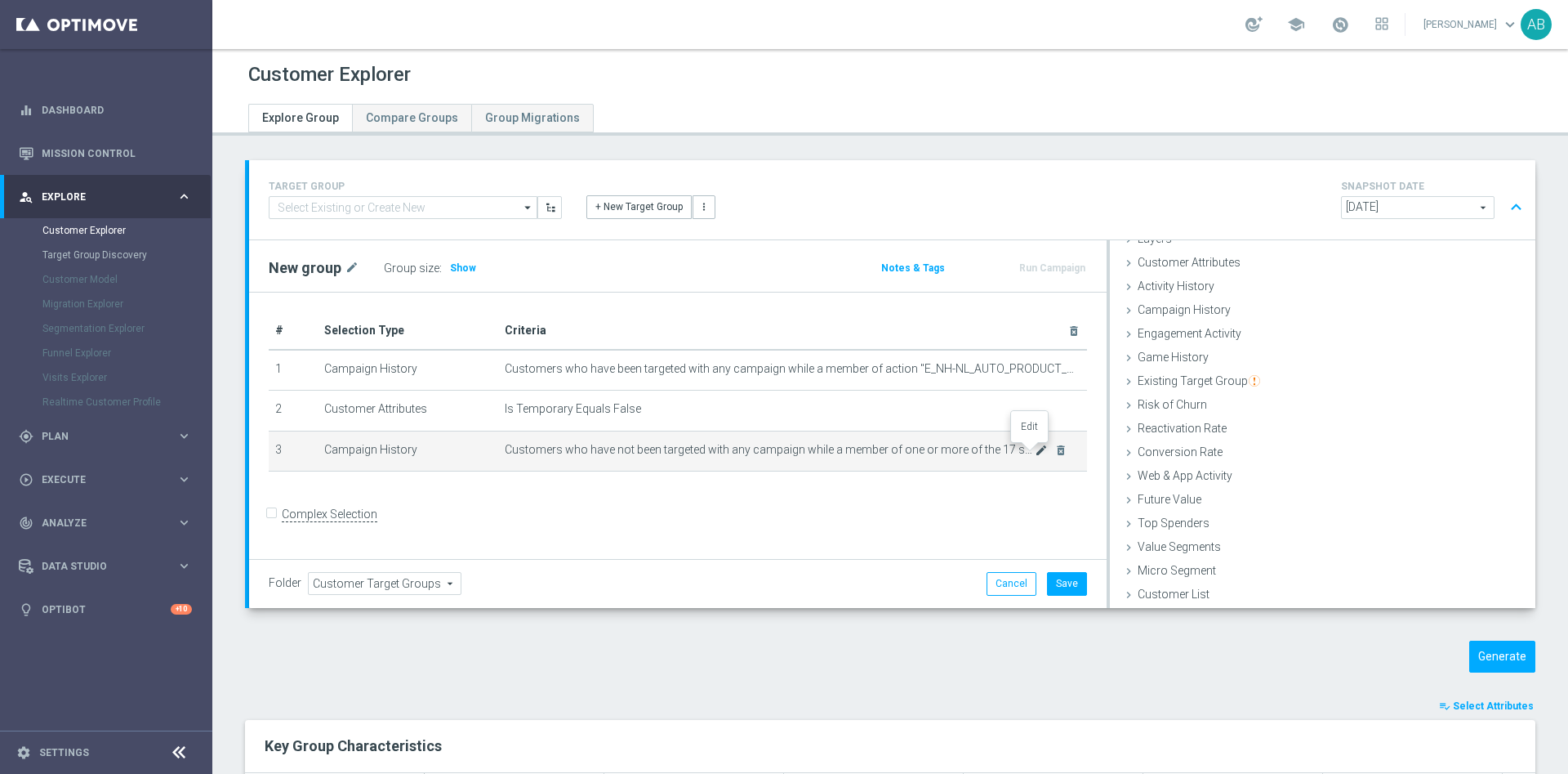
click at [1035, 452] on icon "mode_edit" at bounding box center [1041, 450] width 13 height 13
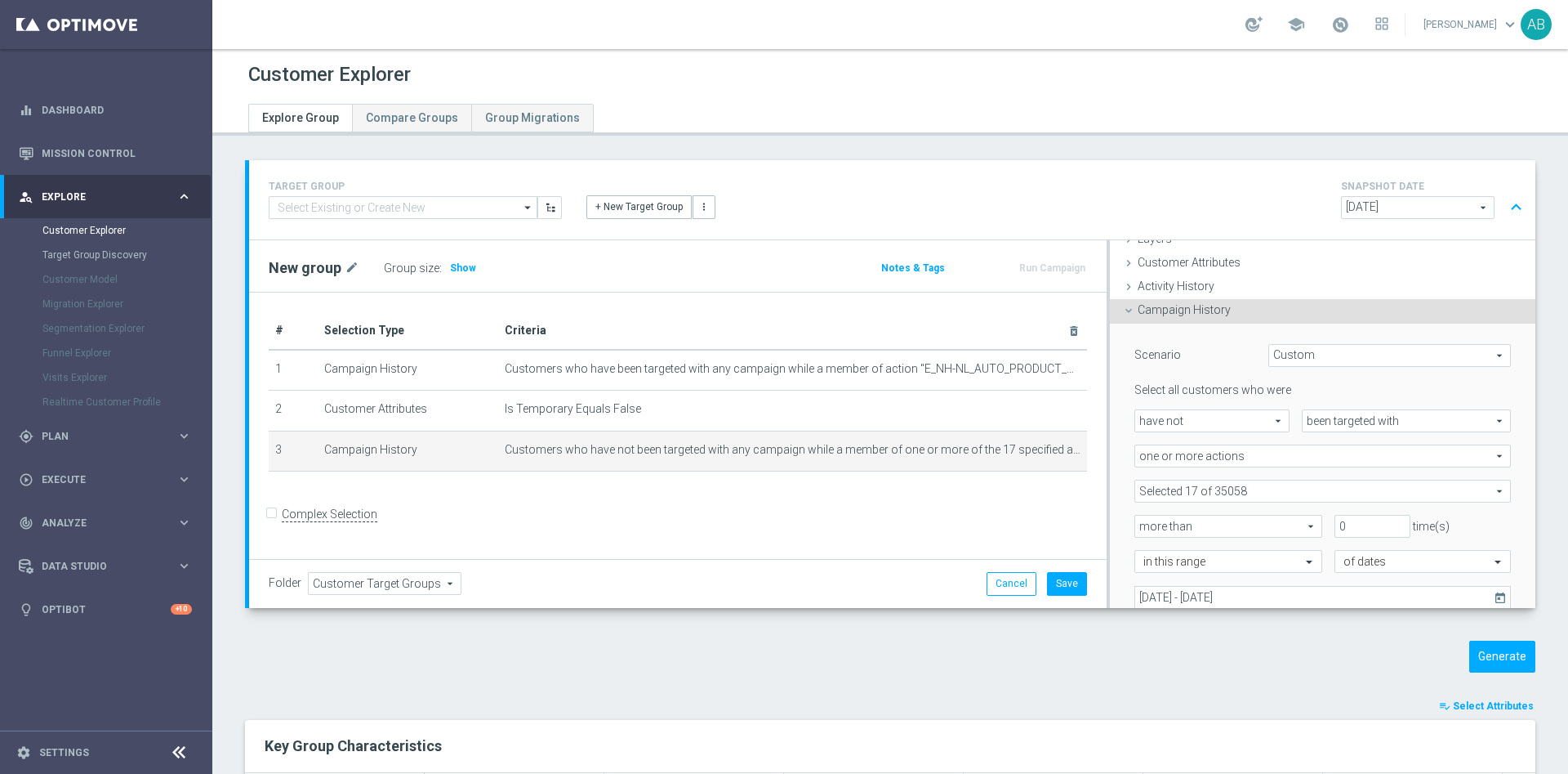
click at [1191, 490] on span at bounding box center [1323, 490] width 375 height 21
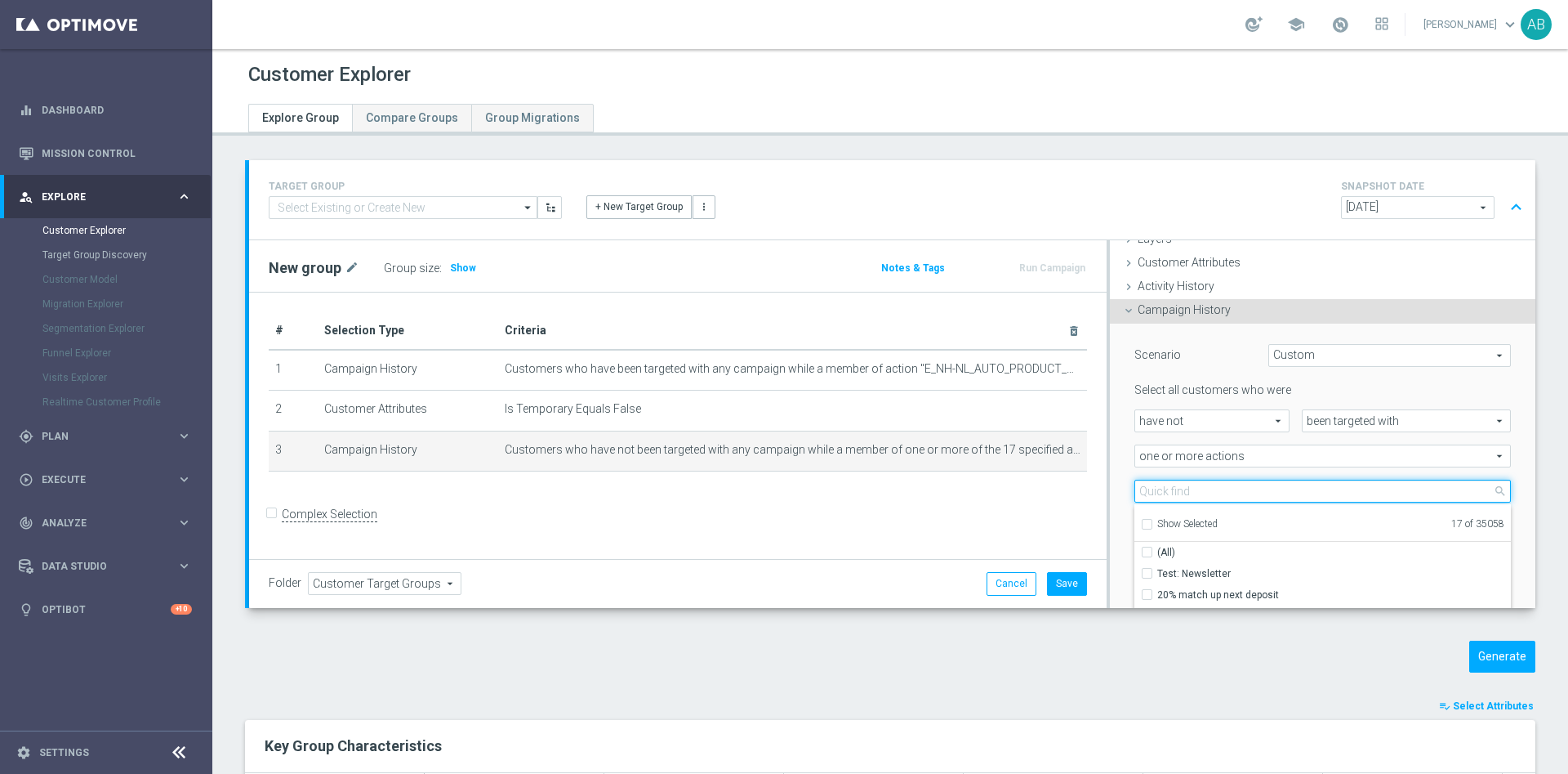
click at [1178, 493] on input "search" at bounding box center [1323, 491] width 377 height 23
paste input "E_NH-NL_AUTO_PRODUCT_VF DAY15 1PLUS DEPO B_DAILY"
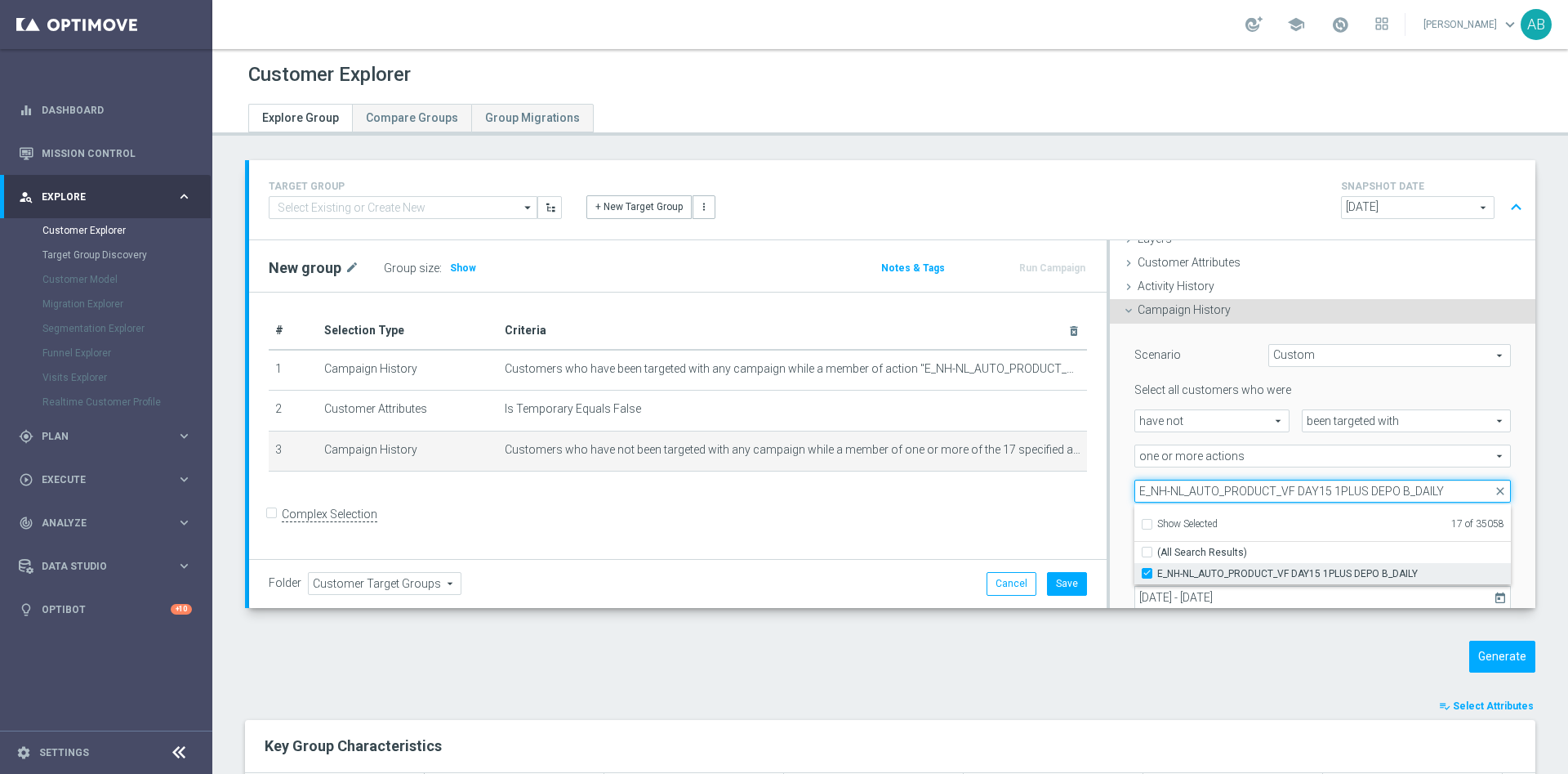
type input "E_NH-NL_AUTO_PRODUCT_VF DAY15 1PLUS DEPO B_DAILY"
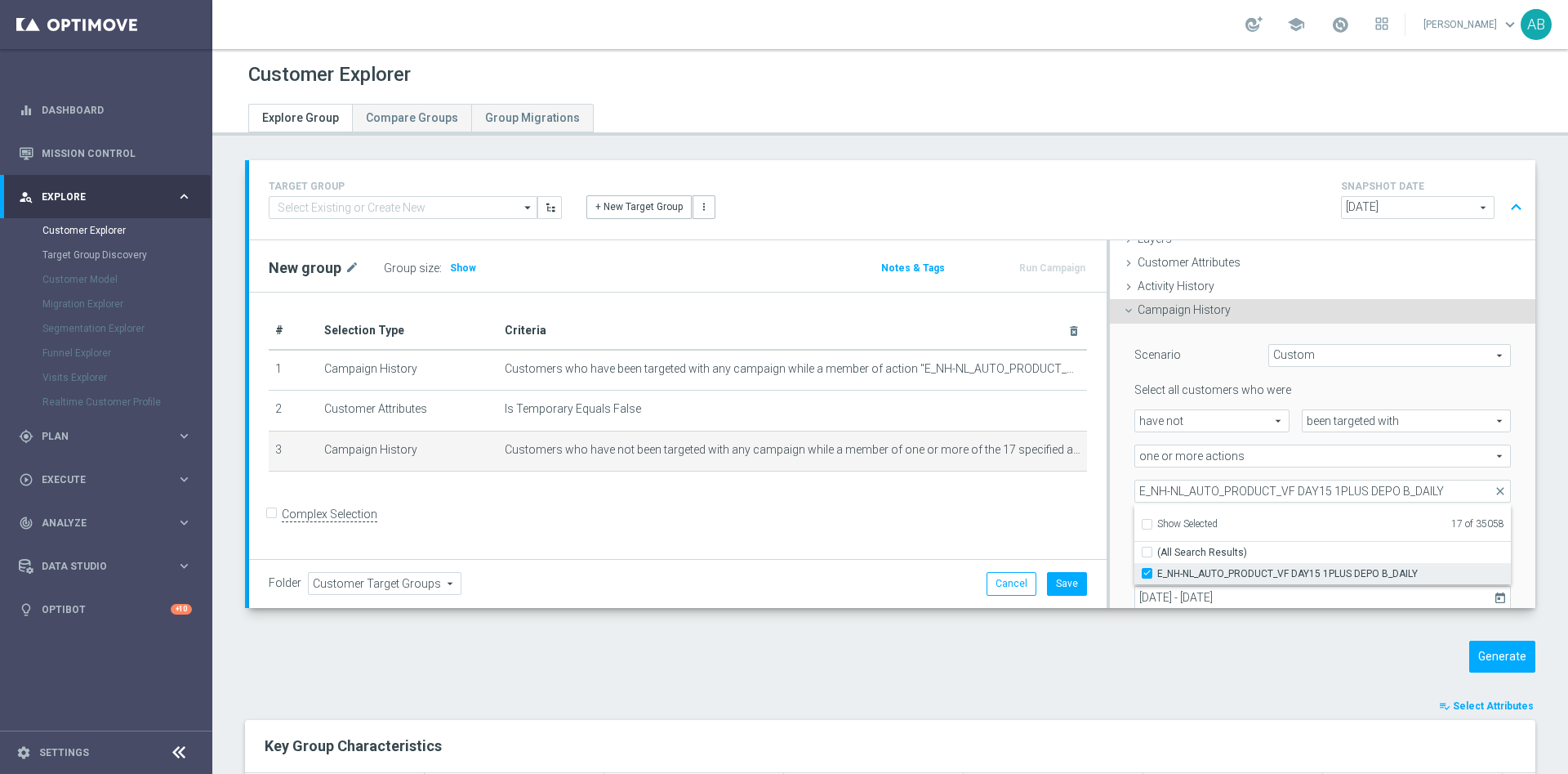
click at [1147, 569] on input "E_NH-NL_AUTO_PRODUCT_VF DAY15 1PLUS DEPO B_DAILY" at bounding box center [1153, 573] width 11 height 11
checkbox input "false"
type input "Selected 16 of 35058"
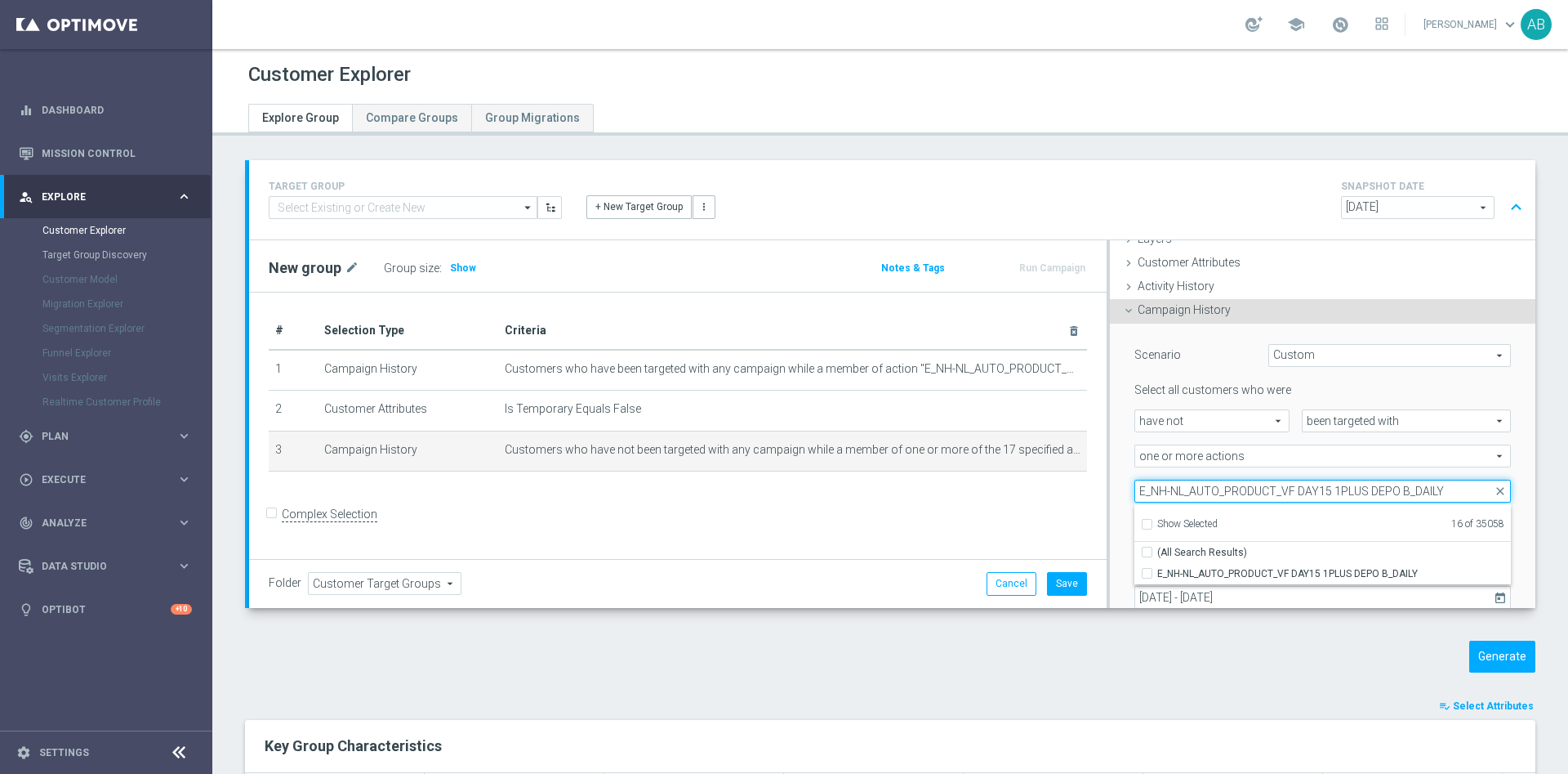
click at [1225, 487] on input "E_NH-NL_AUTO_PRODUCT_VF DAY15 1PLUS DEPO B_DAILY" at bounding box center [1323, 491] width 377 height 23
paste input "A"
type input "E_NH-NL_AUTO_PRODUCT_VF DAY15 1PLUS DEPO A_DAILY"
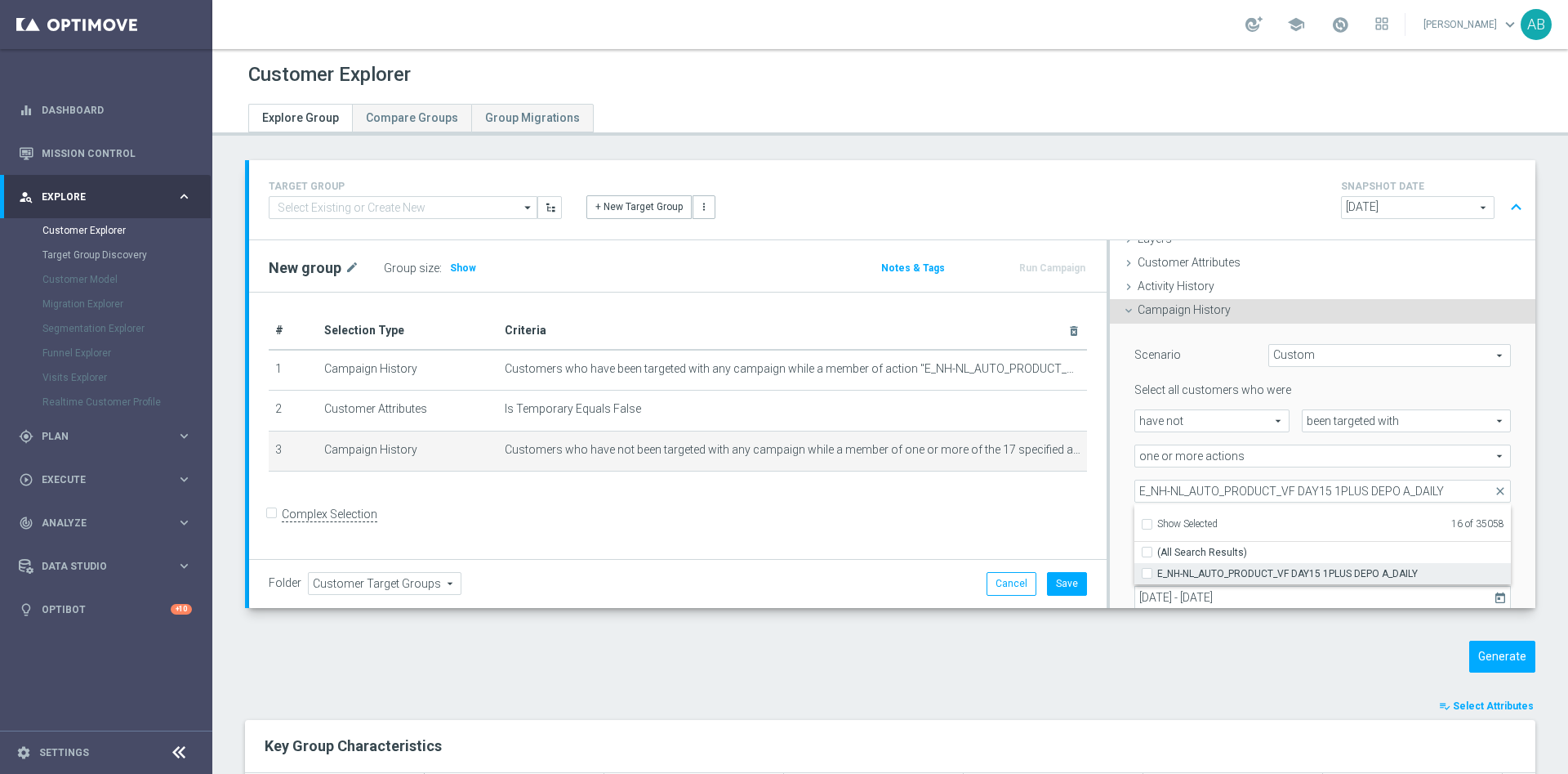
click at [1147, 572] on input "E_NH-NL_AUTO_PRODUCT_VF DAY15 1PLUS DEPO A_DAILY" at bounding box center [1153, 573] width 11 height 11
click at [1110, 468] on div "Scenario Custom Custom arrow_drop_down search Select all customers who were hav…" at bounding box center [1323, 497] width 426 height 347
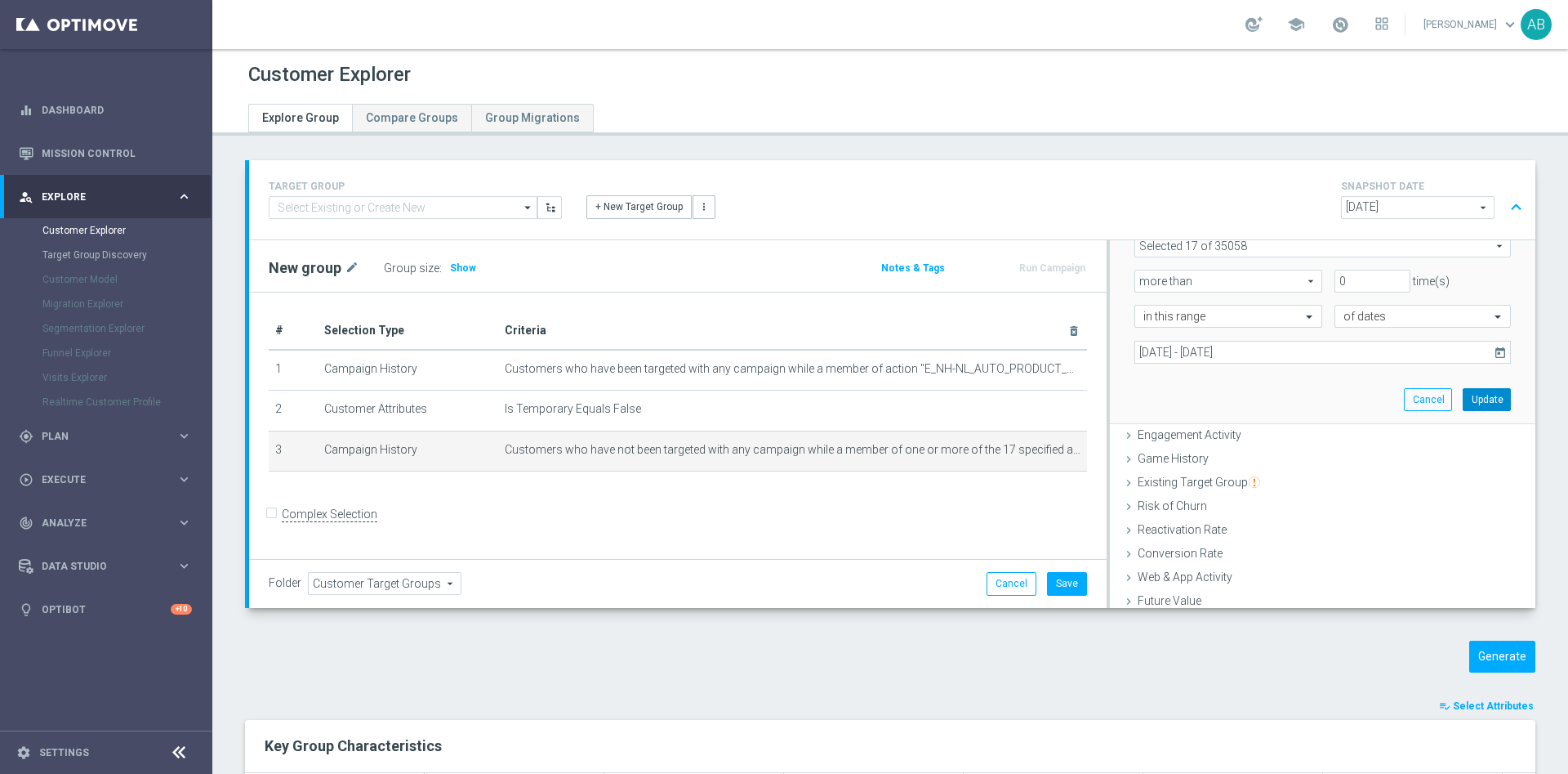
click at [1463, 408] on button "Update" at bounding box center [1487, 399] width 48 height 23
click at [458, 273] on span "Show" at bounding box center [463, 268] width 26 height 11
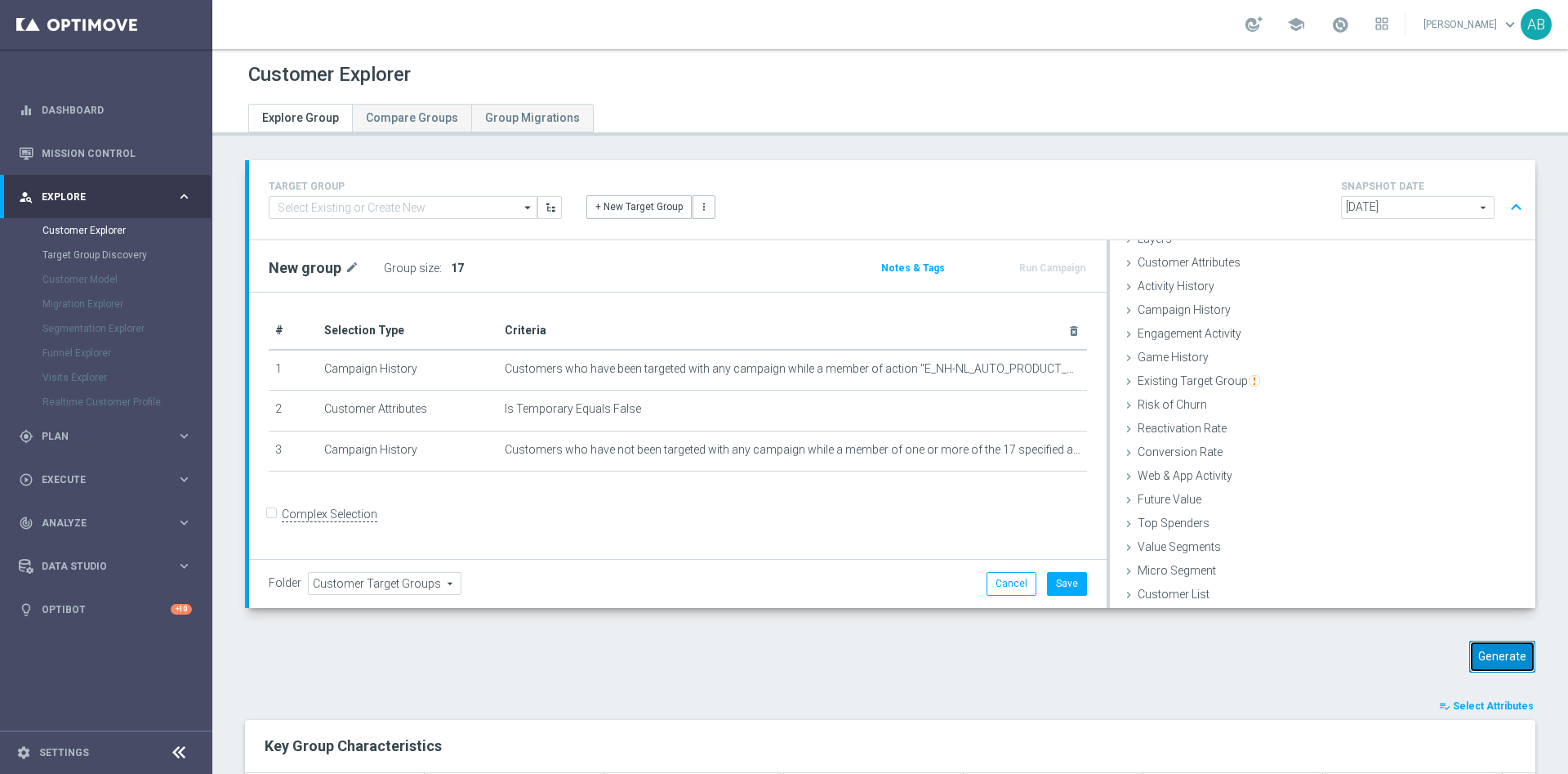
click at [1469, 655] on button "Generate" at bounding box center [1503, 656] width 66 height 32
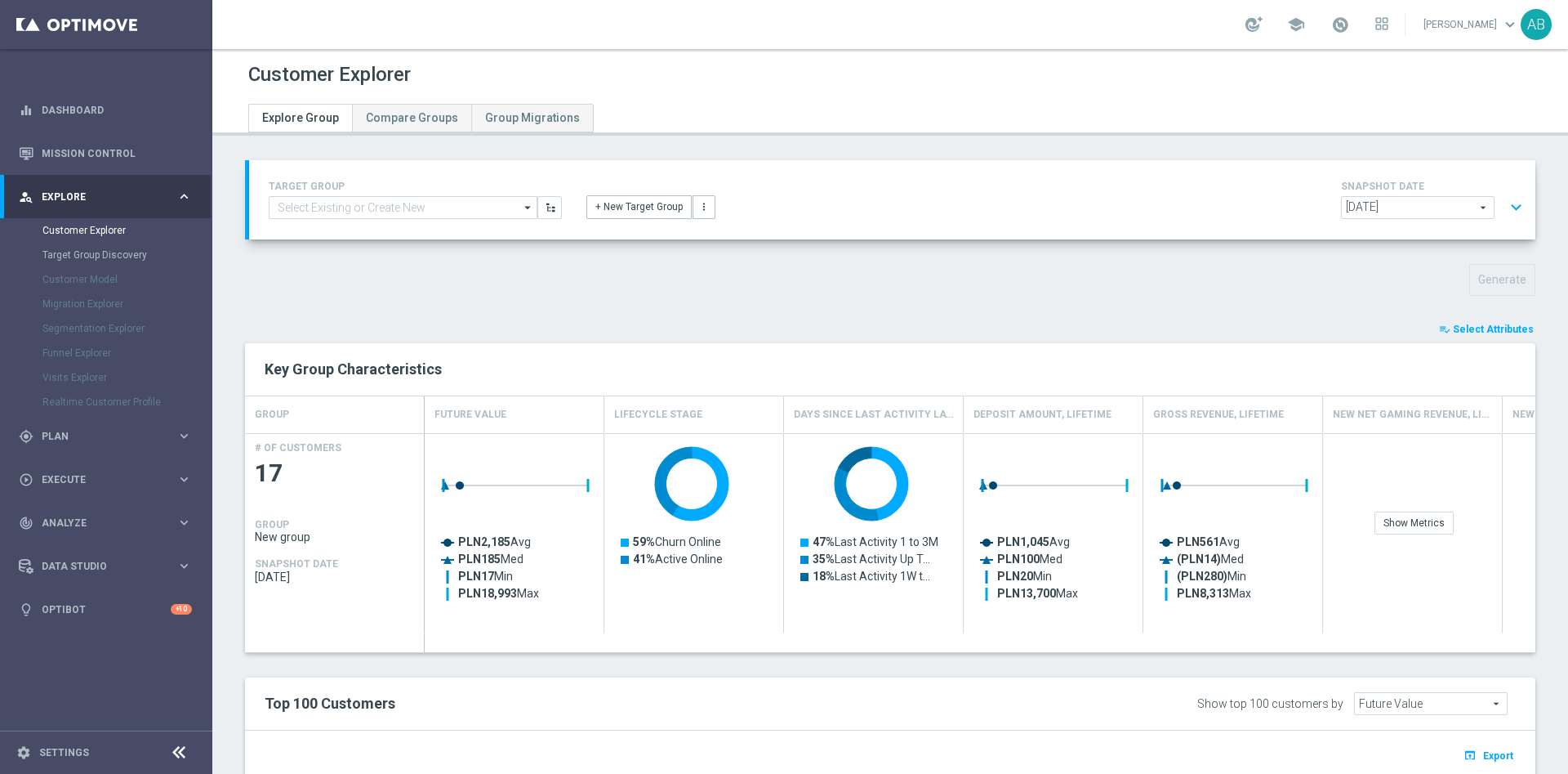
click at [1504, 205] on button "expand_more" at bounding box center [1516, 207] width 24 height 31
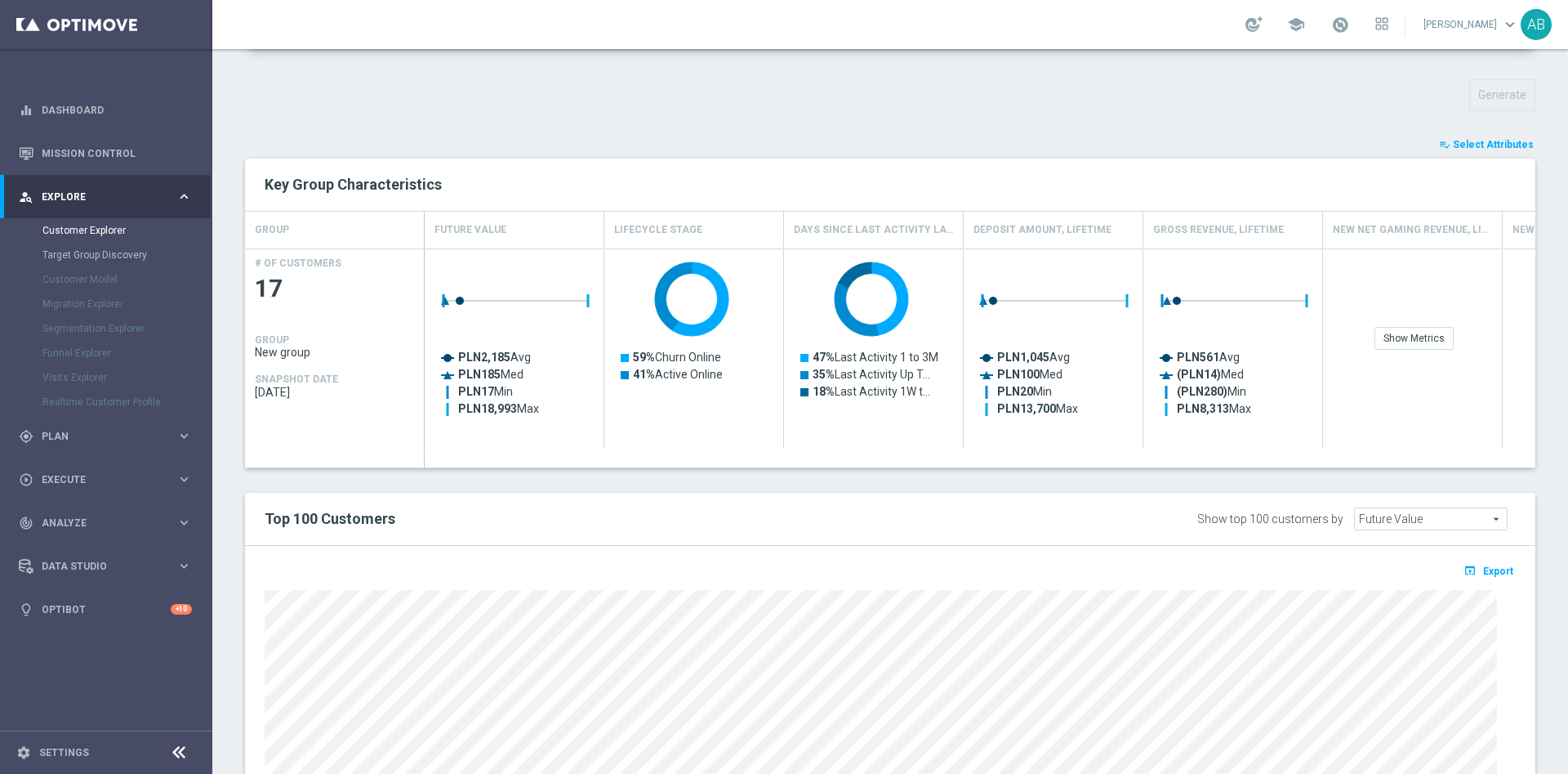
scroll to position [613, 0]
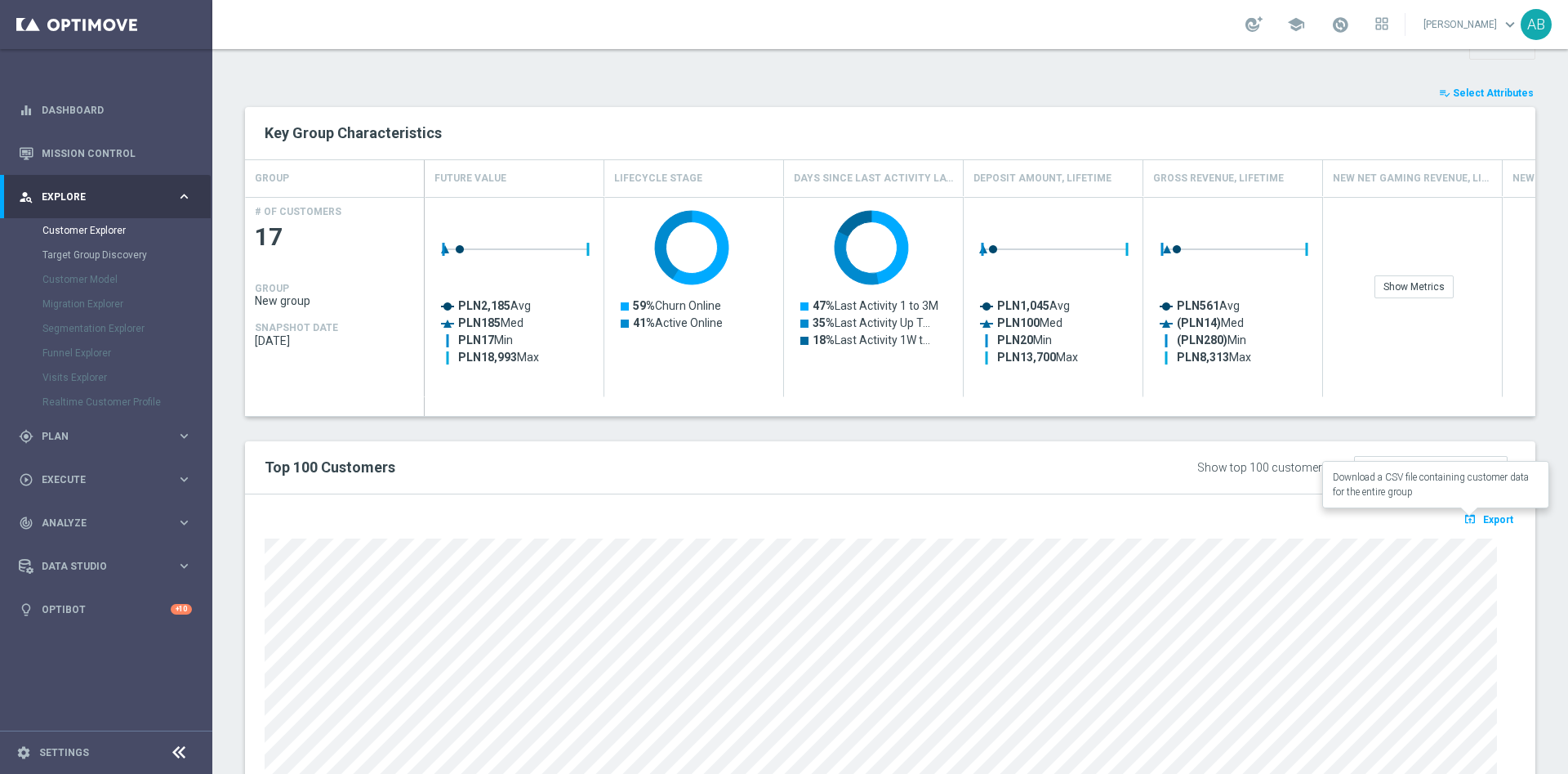
click at [1483, 516] on span "Export" at bounding box center [1498, 520] width 30 height 11
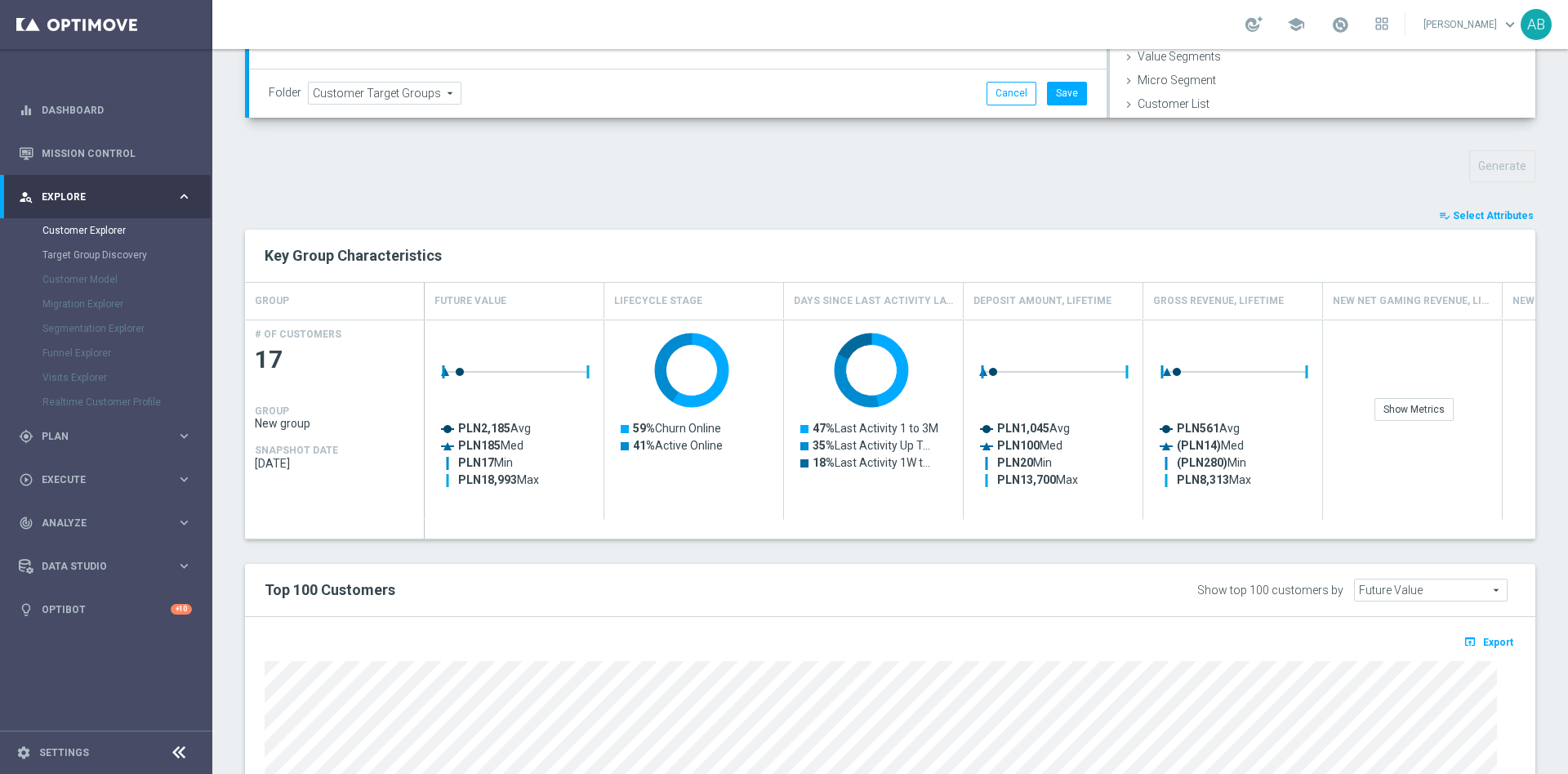
scroll to position [0, 0]
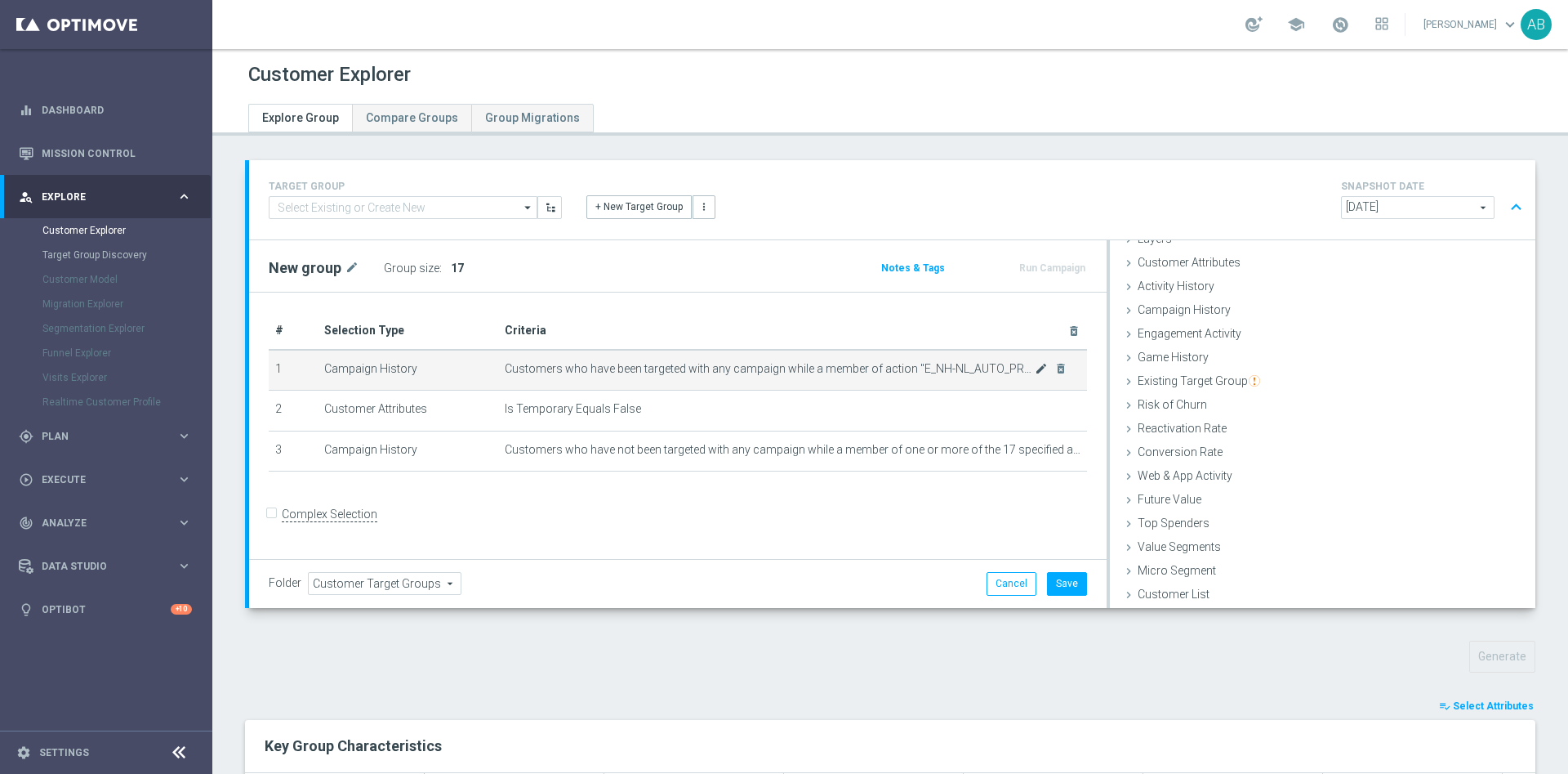
click at [1035, 372] on icon "mode_edit" at bounding box center [1041, 369] width 13 height 13
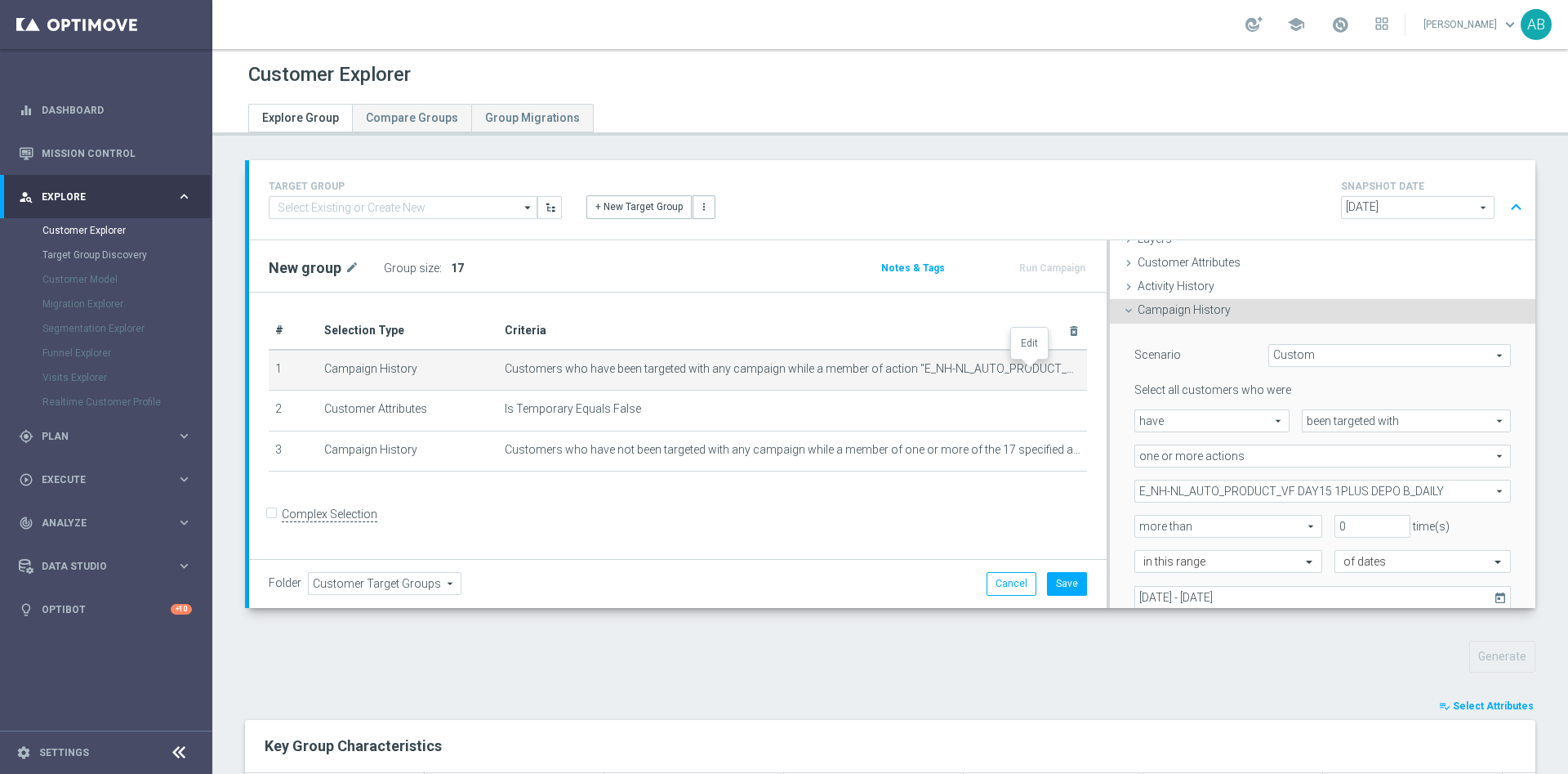
scroll to position [68, 0]
click at [1249, 487] on span "E_NH-NL_AUTO_PRODUCT_VF DAY15 1PLUS DEPO B_DAILY" at bounding box center [1323, 489] width 375 height 21
click at [1141, 522] on input "Show Selected" at bounding box center [1147, 525] width 11 height 11
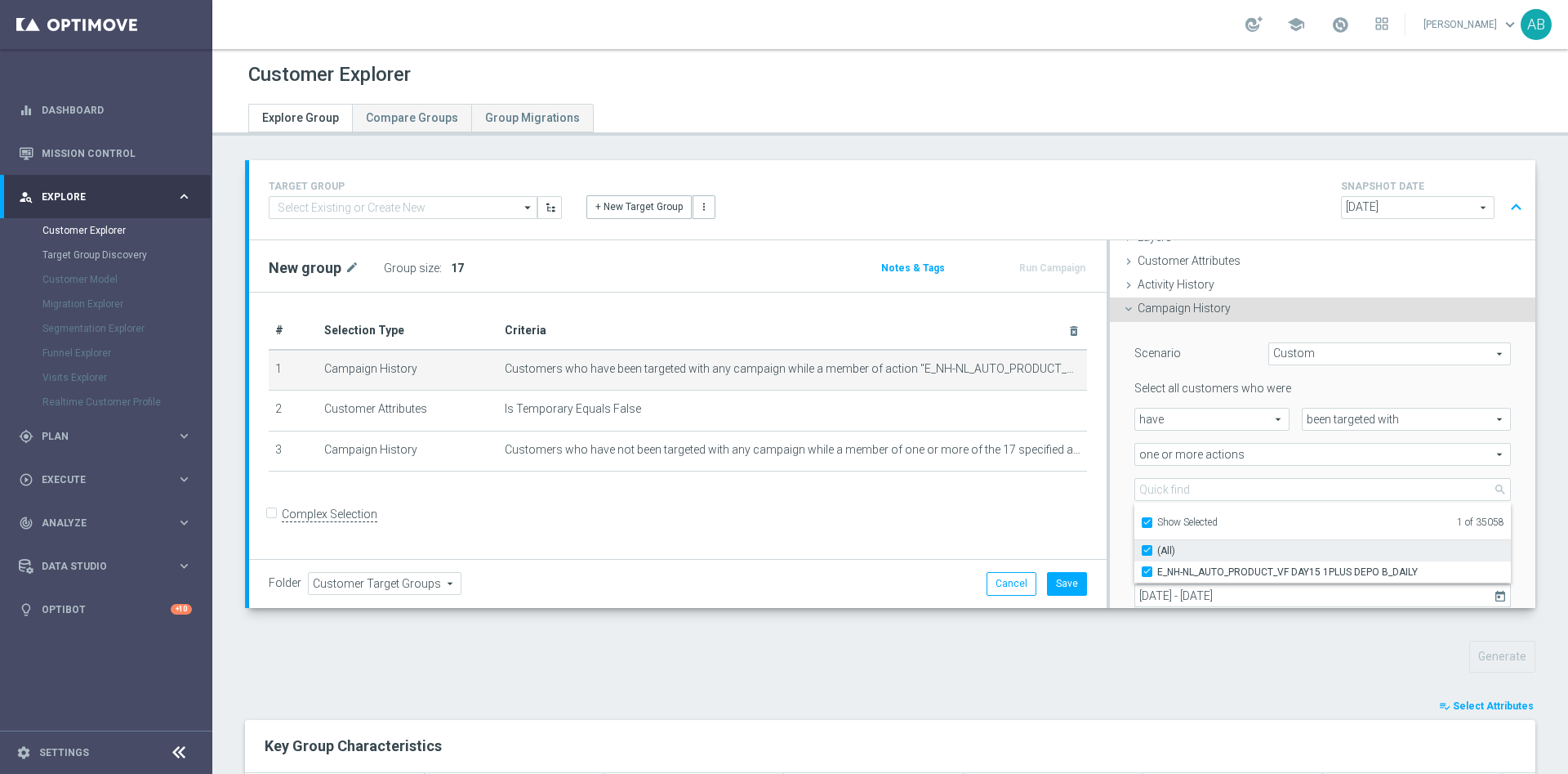
click at [1147, 551] on input "(All)" at bounding box center [1153, 550] width 11 height 11
click at [1141, 526] on input "Show Selected" at bounding box center [1147, 525] width 11 height 11
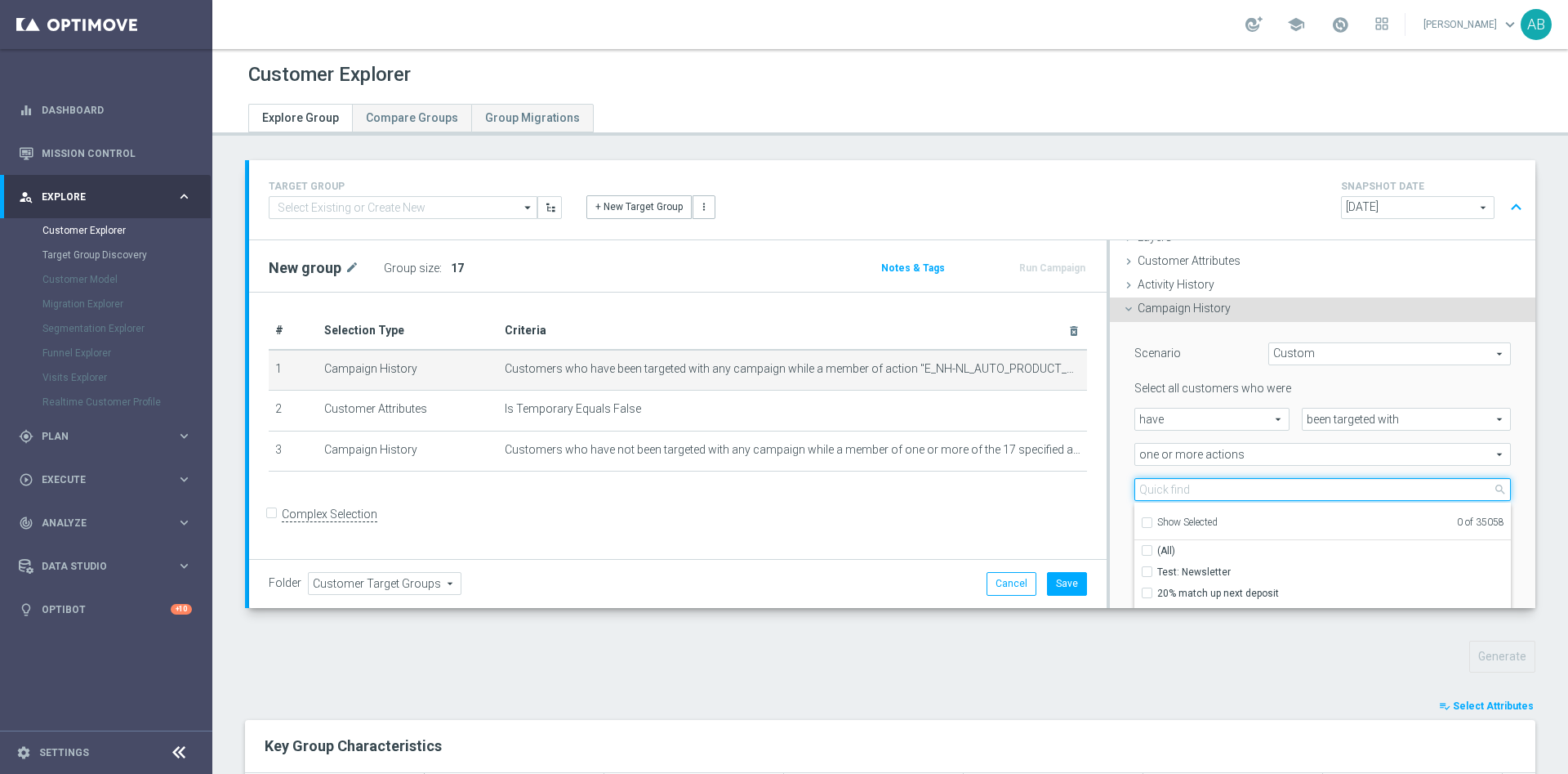
click at [1143, 488] on input "search" at bounding box center [1323, 489] width 377 height 23
paste input "E_MIN-LOW_AUTO_PRODUCT_VF DAY15 1PLUS DEPO A_DAILY"
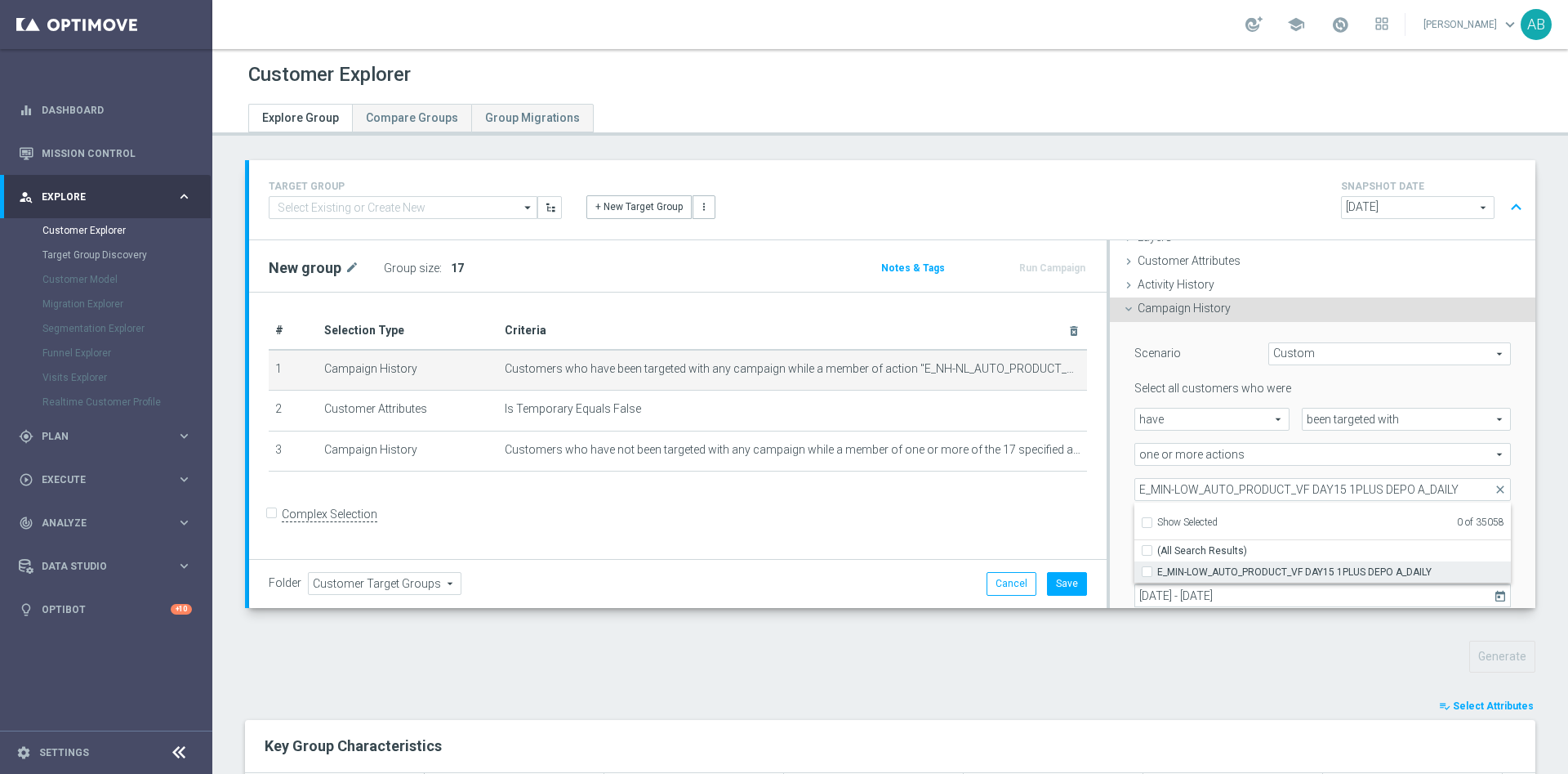
click at [1147, 575] on input "E_MIN-LOW_AUTO_PRODUCT_VF DAY15 1PLUS DEPO A_DAILY" at bounding box center [1153, 571] width 11 height 11
click at [1110, 492] on div "Scenario Custom Custom arrow_drop_down search Select all customers who were hav…" at bounding box center [1323, 495] width 426 height 347
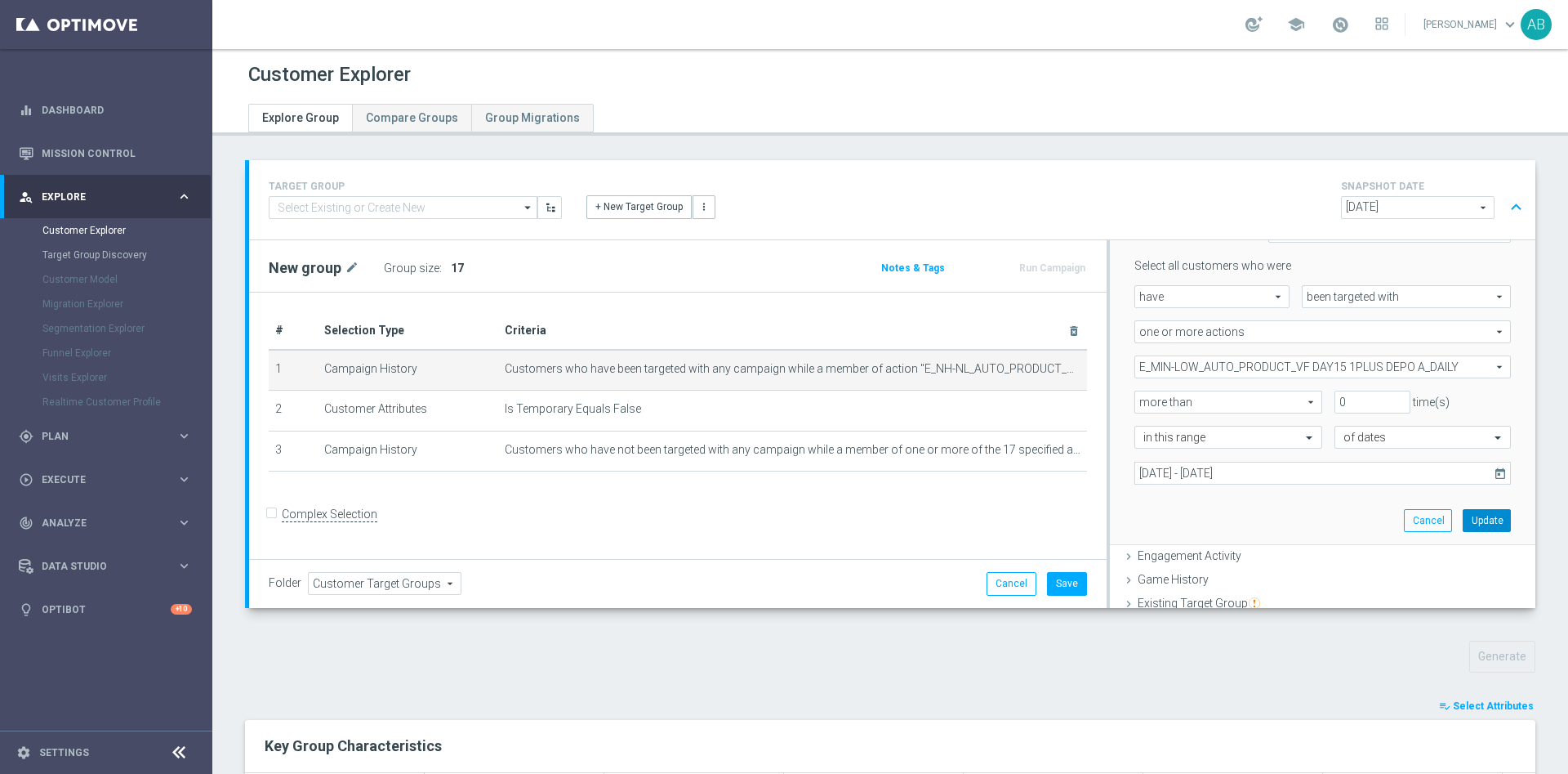
click at [1465, 527] on button "Update" at bounding box center [1487, 520] width 48 height 23
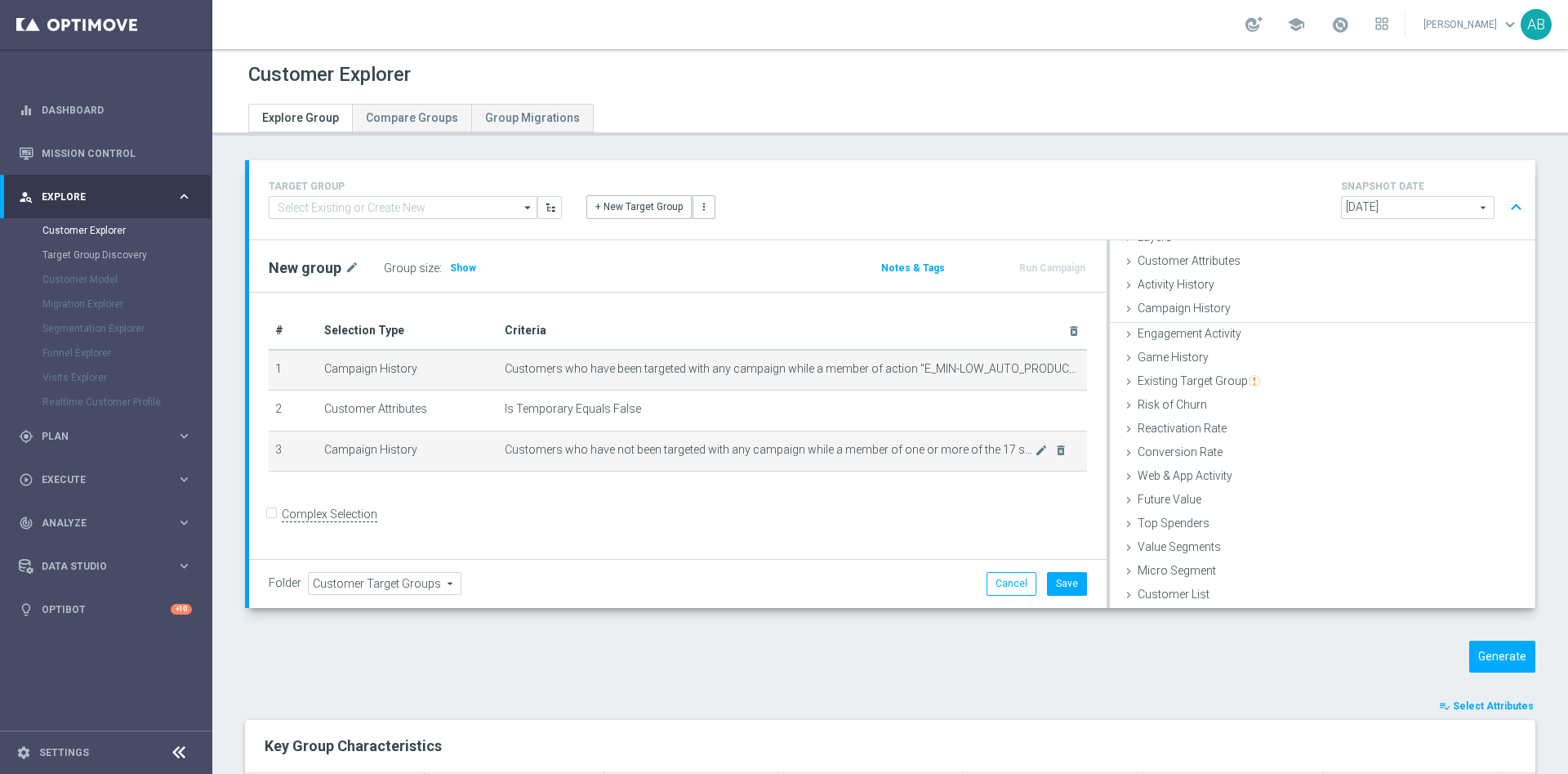
scroll to position [67, 0]
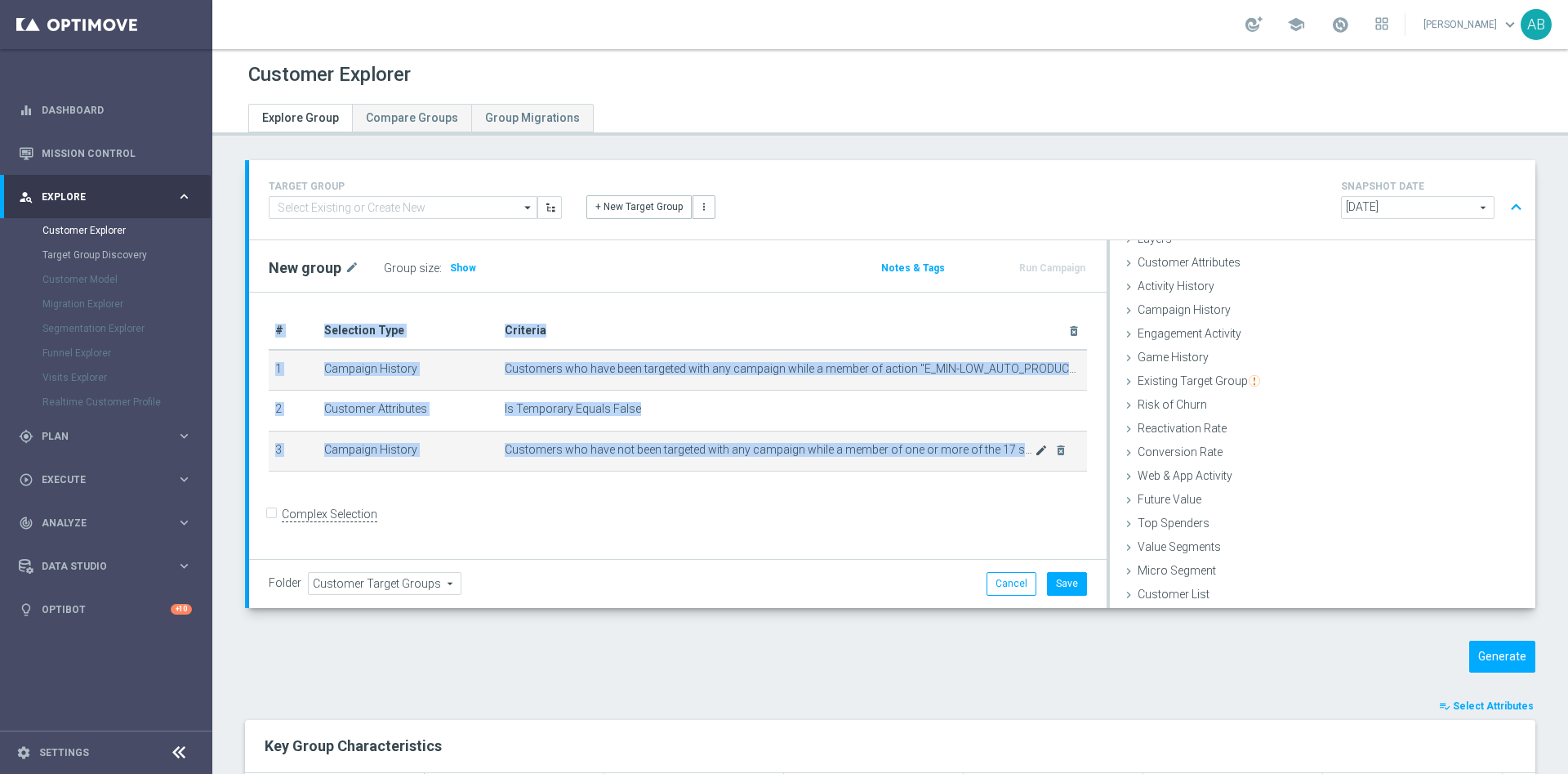
click at [1023, 452] on td "Customers who have not been targeted with any campaign while a member of one or…" at bounding box center [792, 451] width 589 height 41
click at [1035, 452] on icon "mode_edit" at bounding box center [1041, 450] width 13 height 13
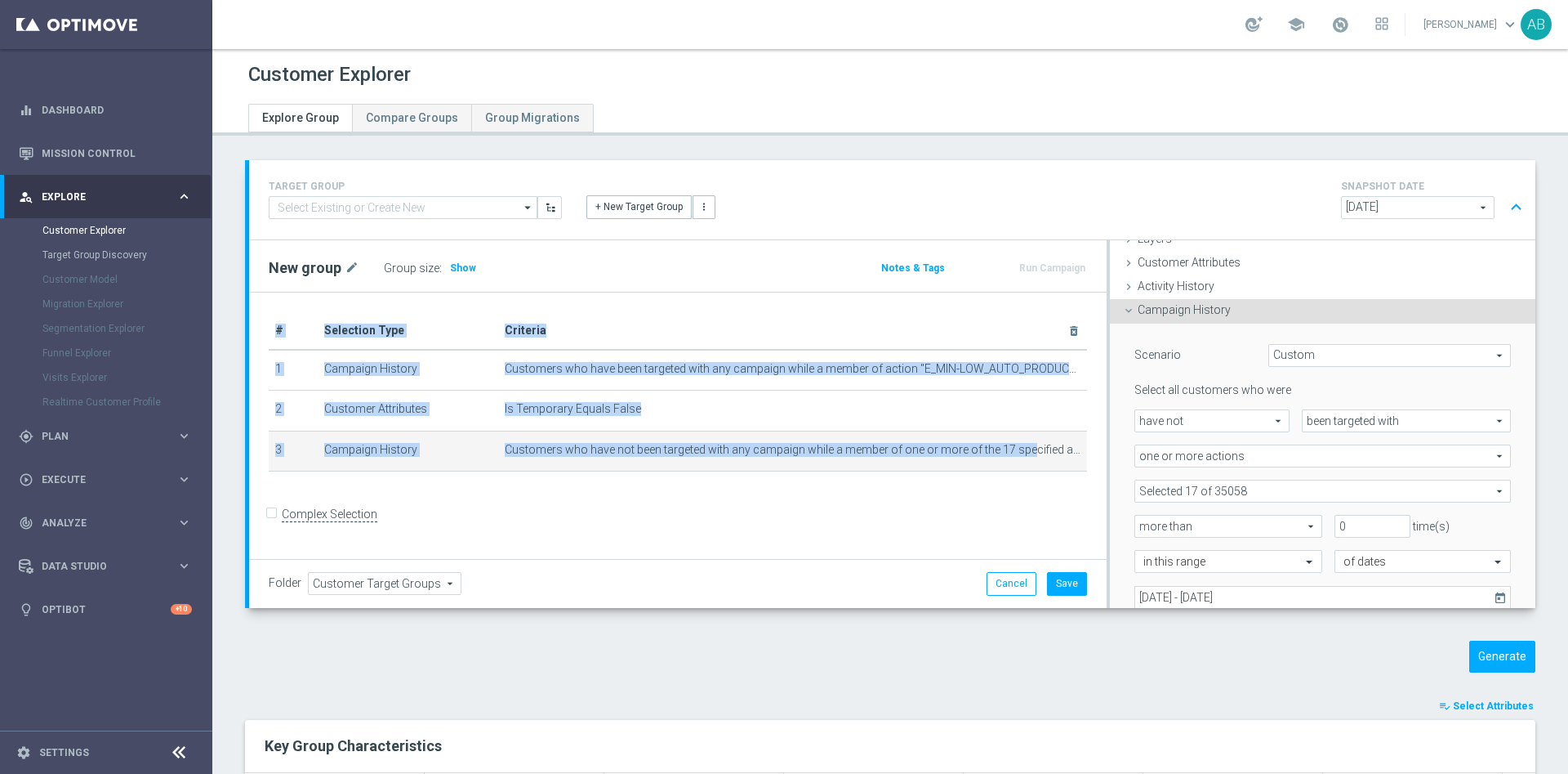
scroll to position [68, 0]
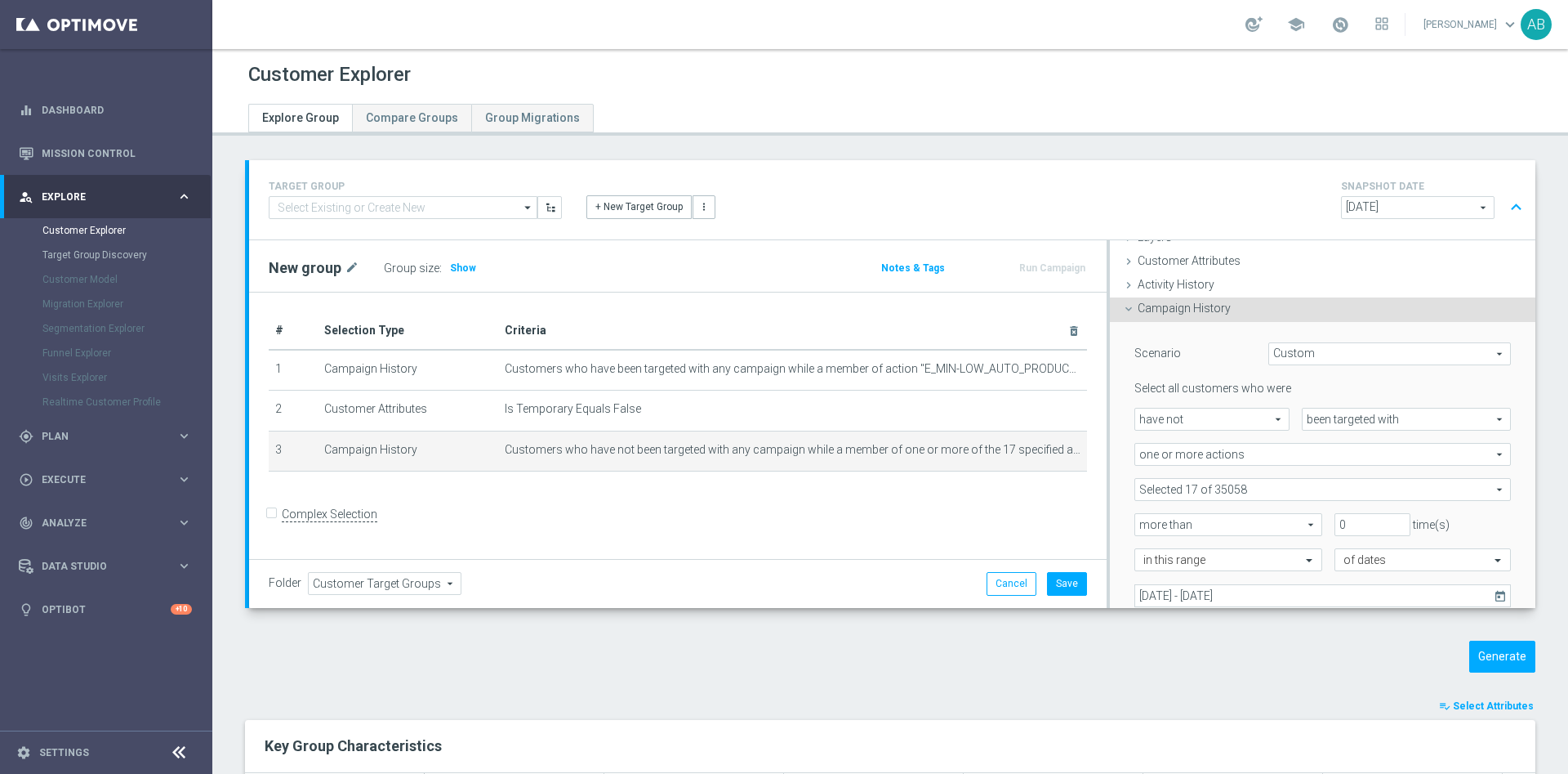
click at [1253, 489] on span at bounding box center [1323, 489] width 375 height 21
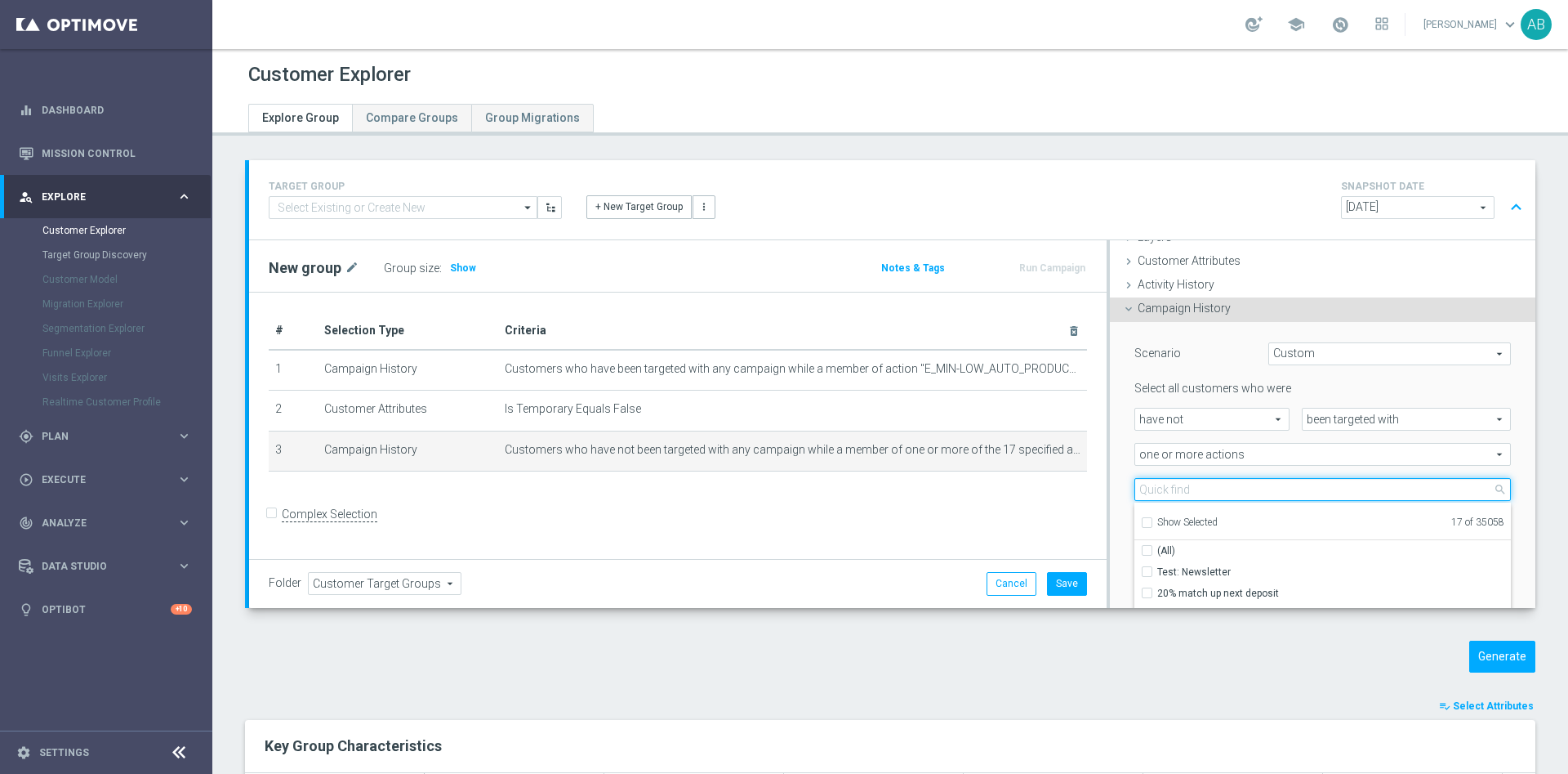
click at [1208, 485] on input "search" at bounding box center [1323, 489] width 377 height 23
paste input "E_MIN-LOW_AUTO_PRODUCT_VF DAY15 1PLUS DEPO A_DAILY"
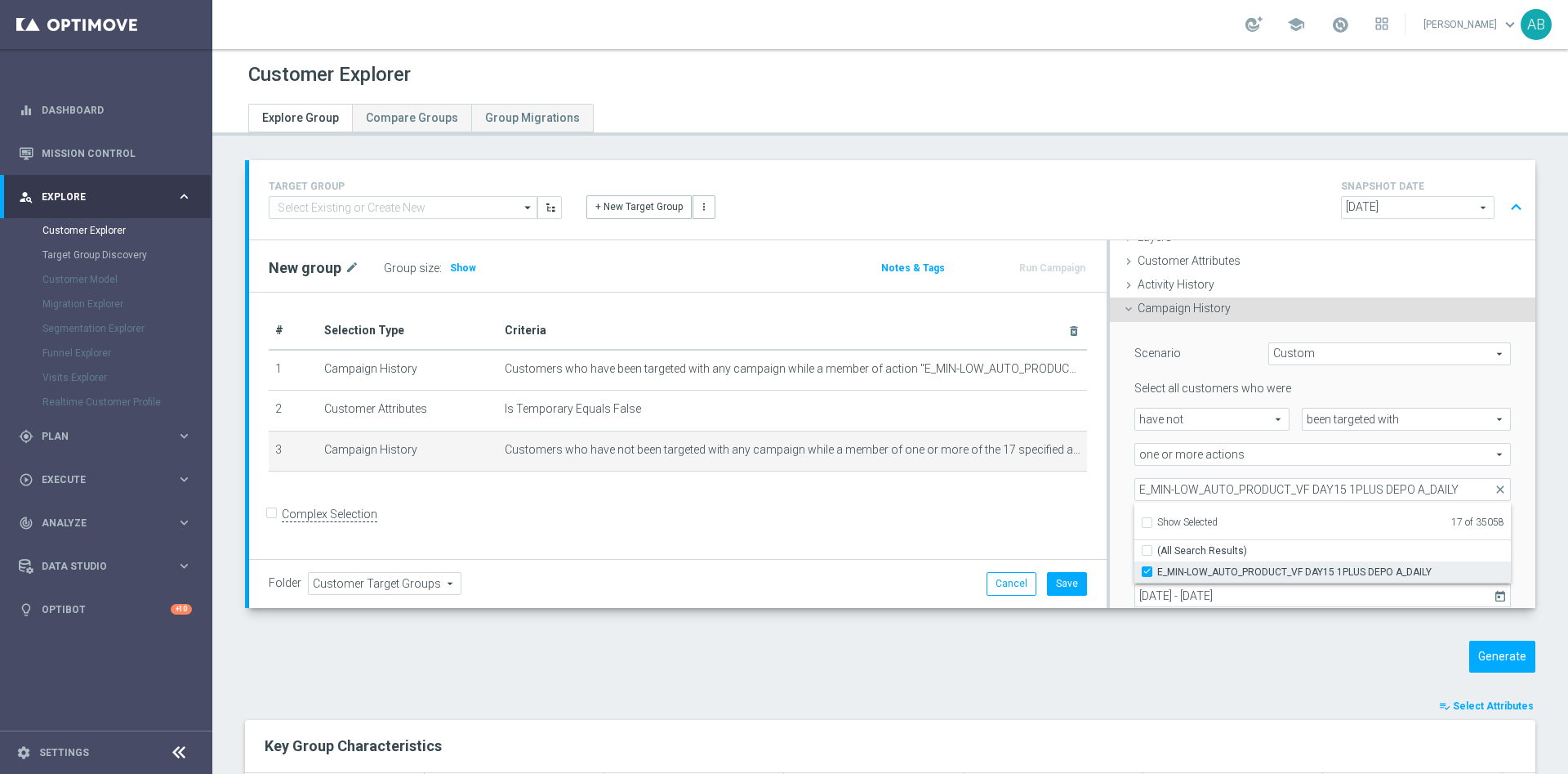
click at [1147, 570] on input "E_MIN-LOW_AUTO_PRODUCT_VF DAY15 1PLUS DEPO A_DAILY" at bounding box center [1153, 571] width 11 height 11
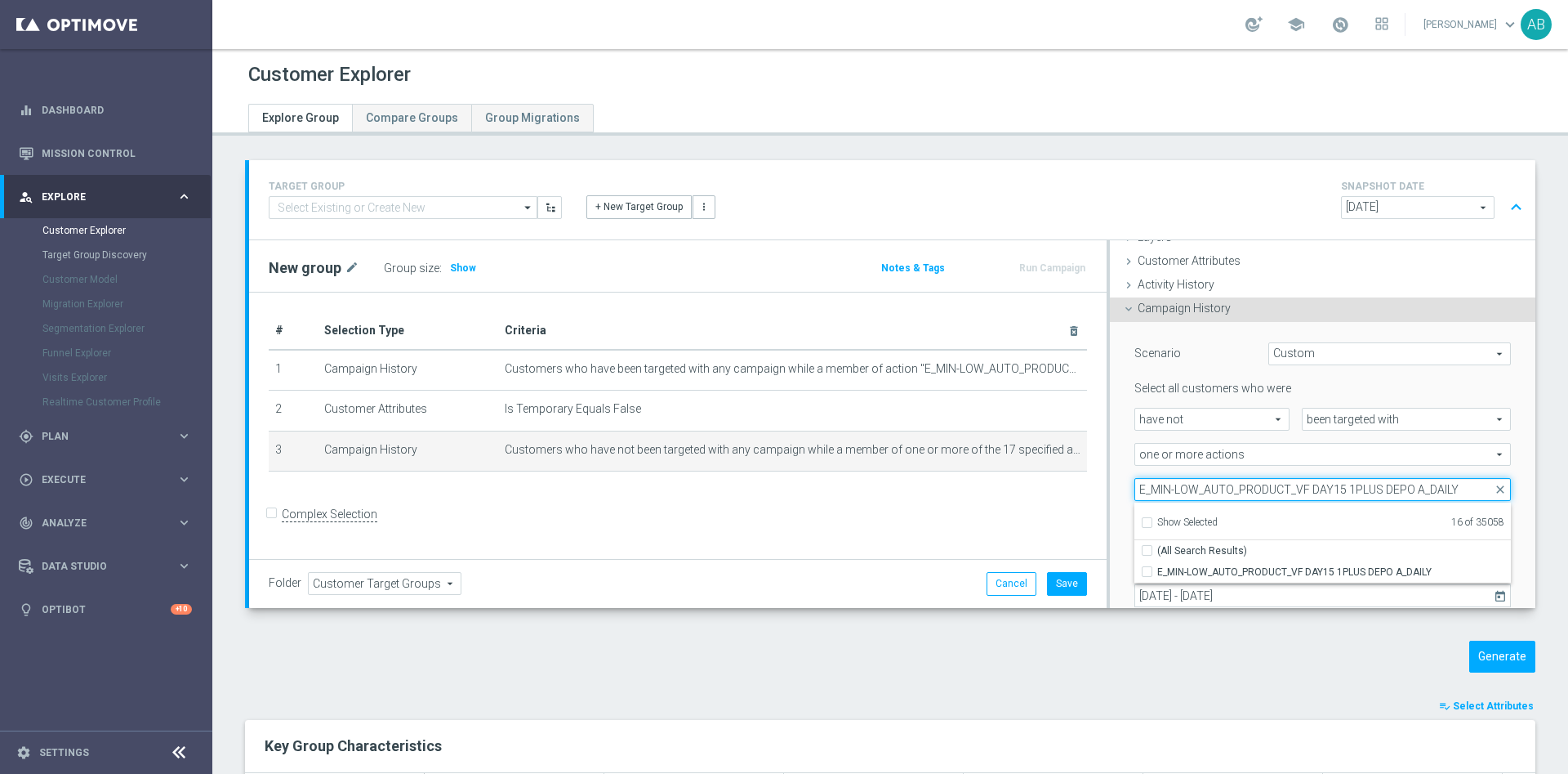
click at [1211, 489] on input "E_MIN-LOW_AUTO_PRODUCT_VF DAY15 1PLUS DEPO A_DAILY" at bounding box center [1323, 489] width 377 height 23
paste input "NH-NL_AUTO_PRODUCT_VF DAY15 1PLUS DEPO B"
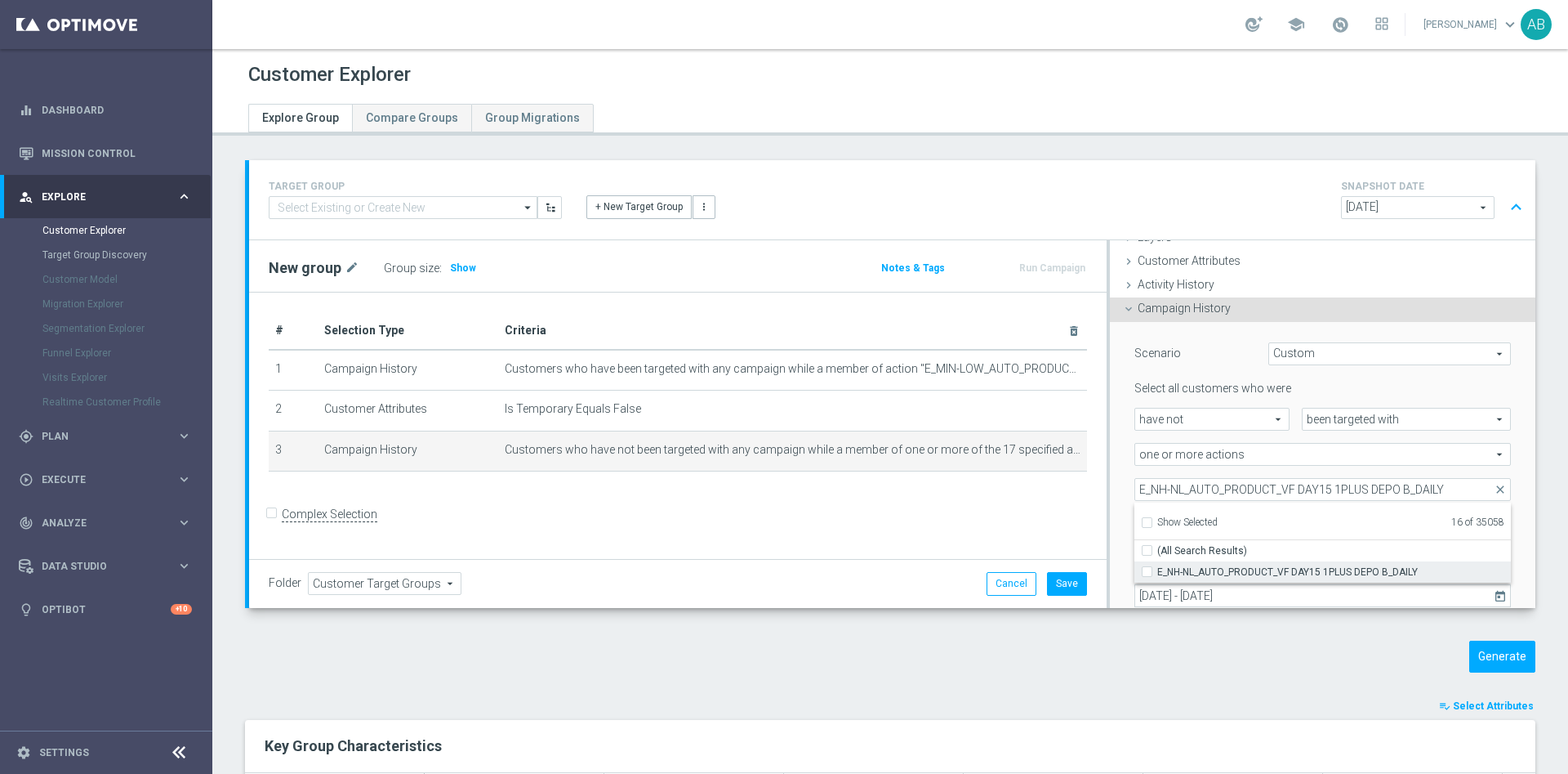
click at [1157, 574] on label "E_NH-NL_AUTO_PRODUCT_VF DAY15 1PLUS DEPO B_DAILY" at bounding box center [1334, 571] width 354 height 21
click at [1147, 574] on input "E_NH-NL_AUTO_PRODUCT_VF DAY15 1PLUS DEPO B_DAILY" at bounding box center [1153, 571] width 11 height 11
click at [1122, 436] on div "Scenario Custom Custom arrow_drop_down search Select all customers who were hav…" at bounding box center [1322, 494] width 401 height 346
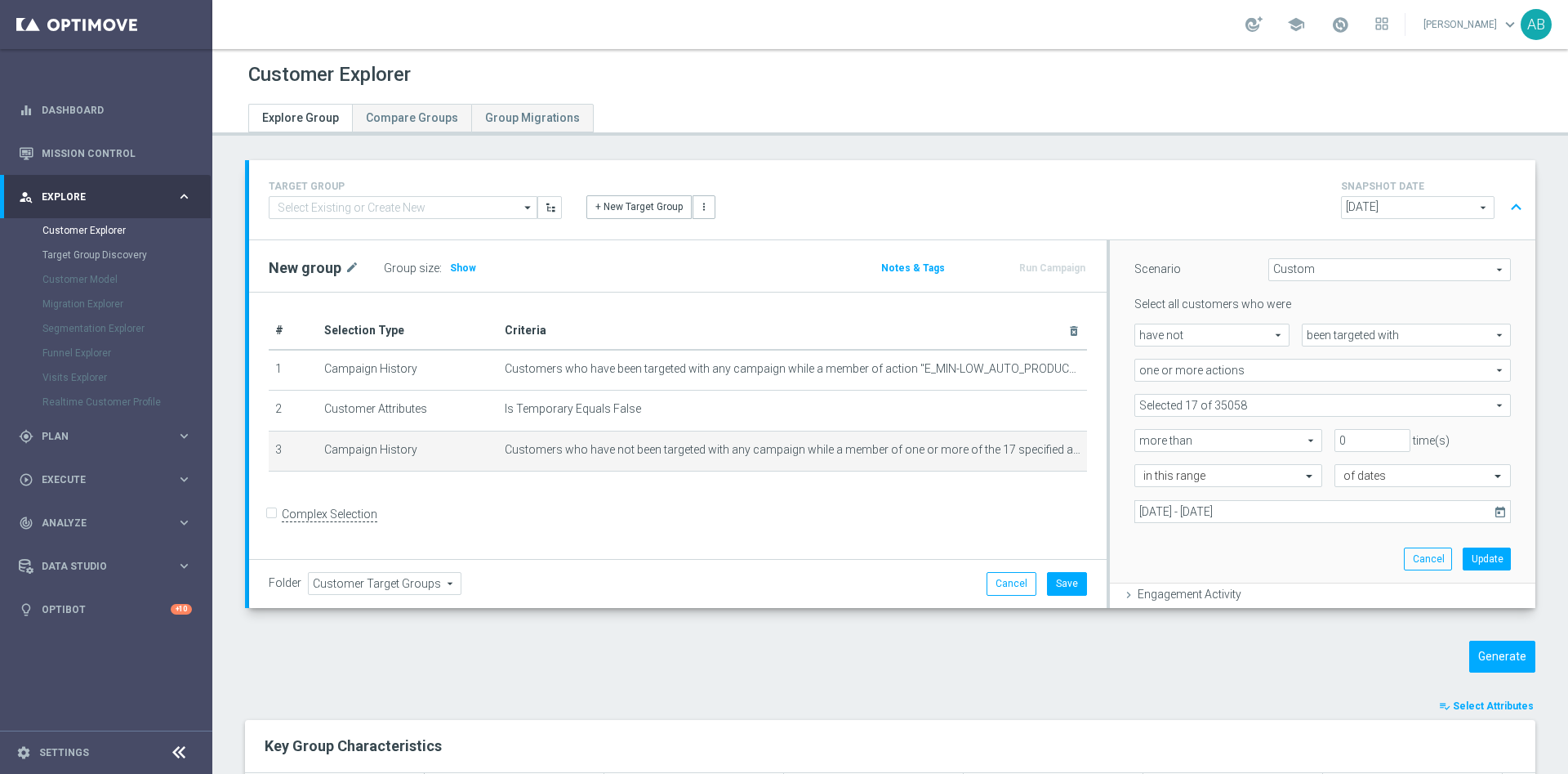
scroll to position [191, 0]
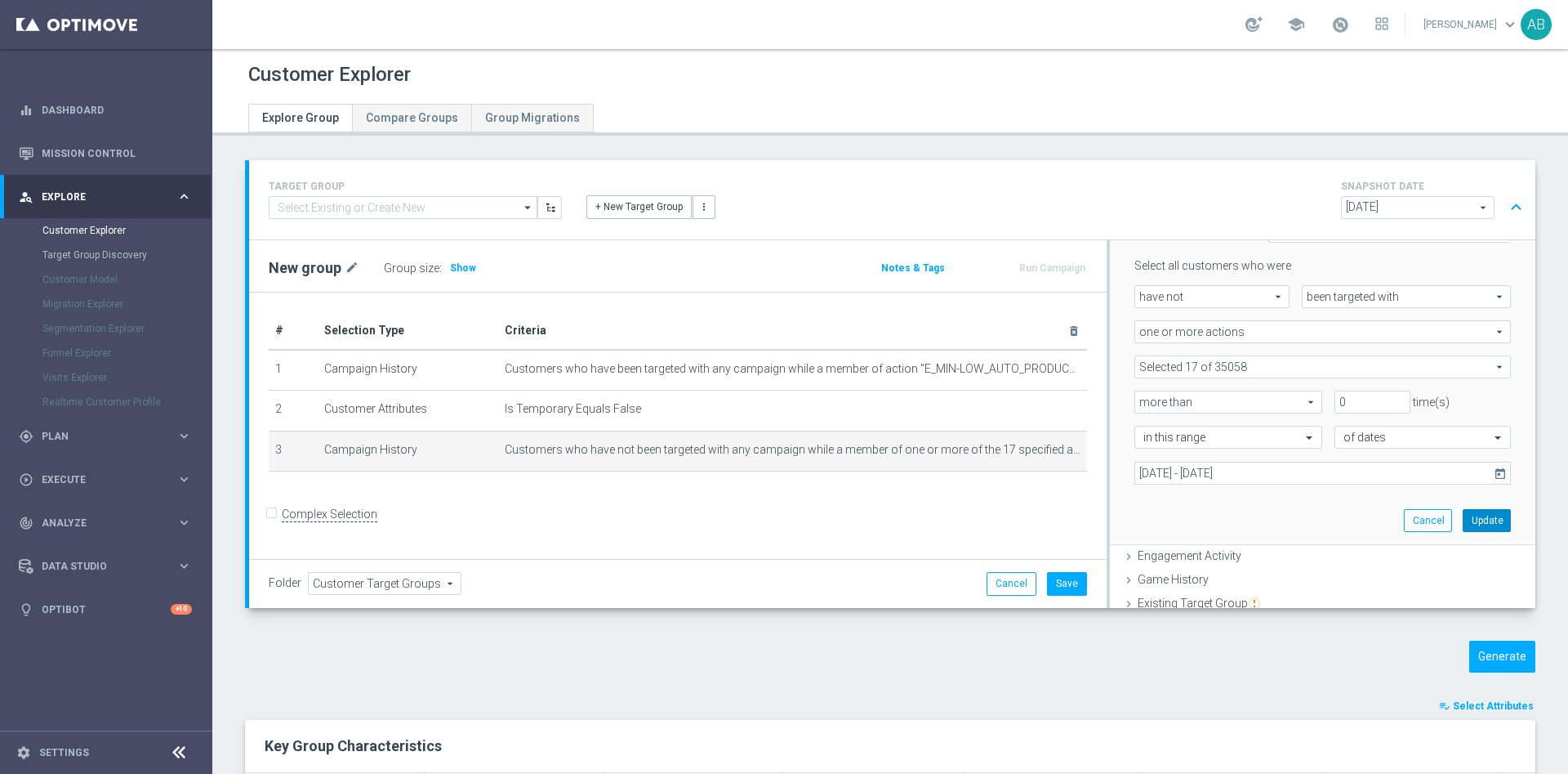
click at [1463, 519] on button "Update" at bounding box center [1487, 520] width 48 height 23
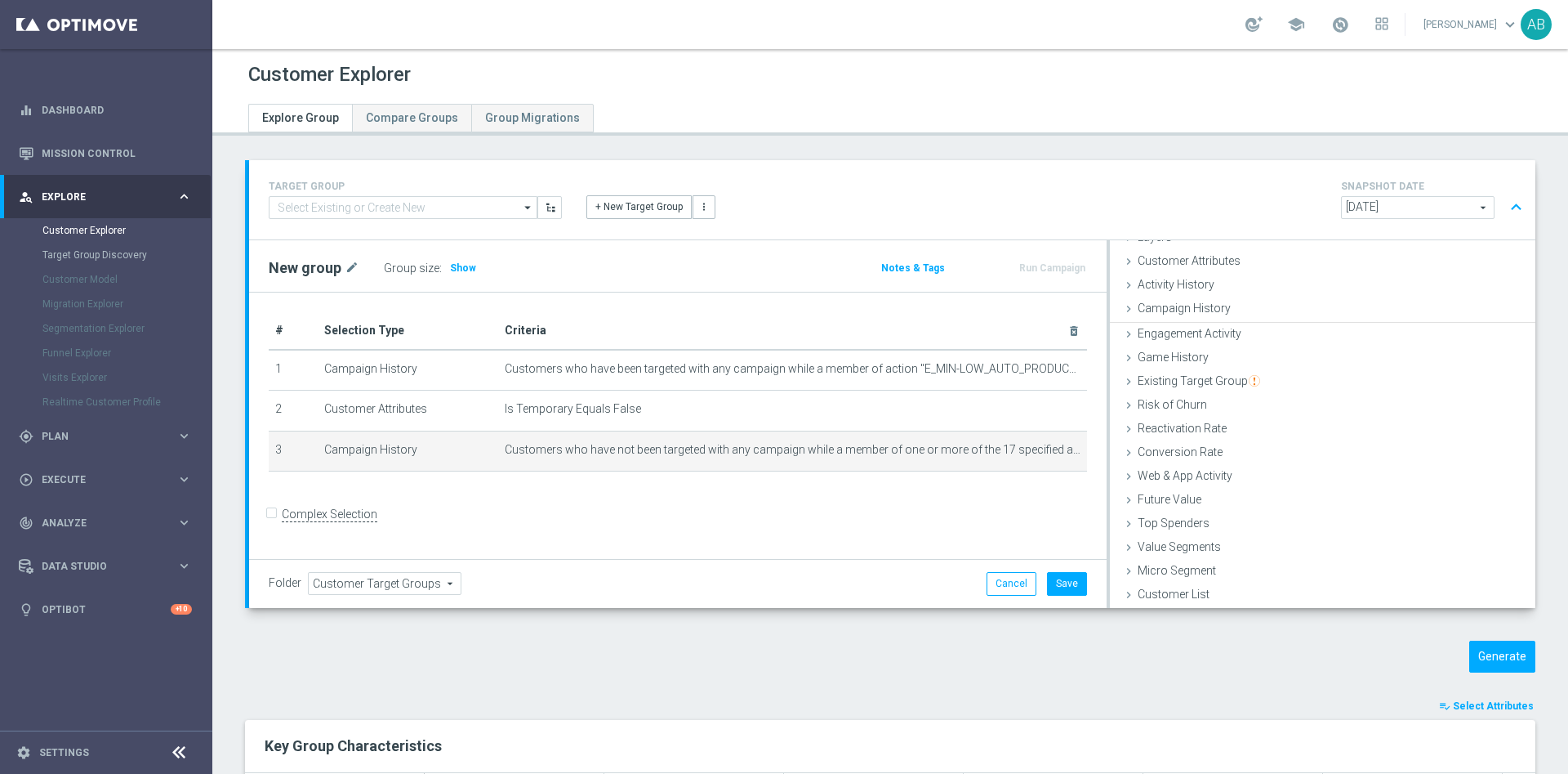
scroll to position [67, 0]
click at [470, 268] on span "Show" at bounding box center [463, 268] width 26 height 11
click at [1472, 654] on button "Generate" at bounding box center [1503, 656] width 66 height 32
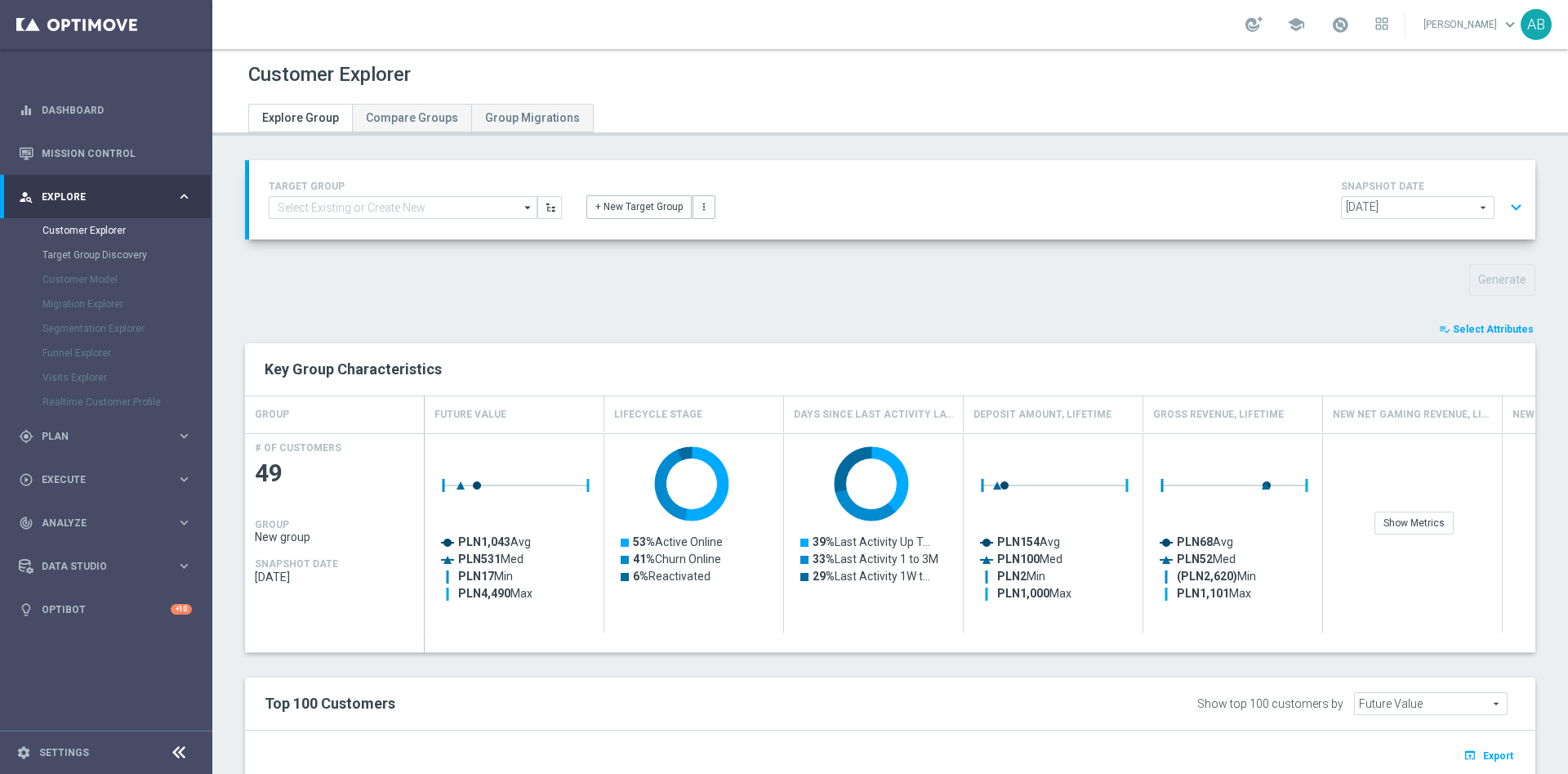
scroll to position [245, 0]
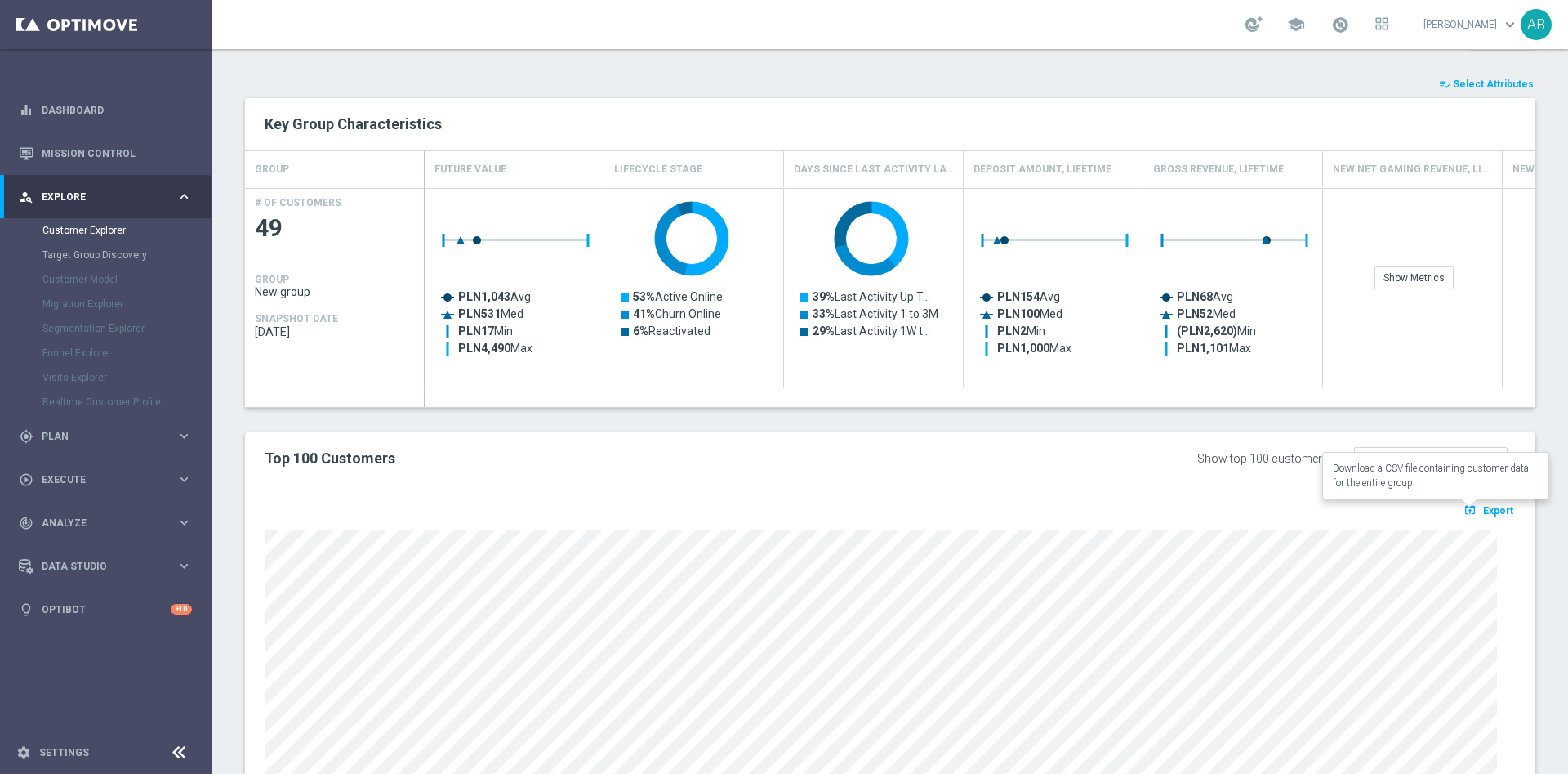
click at [1464, 504] on icon "open_in_browser" at bounding box center [1472, 510] width 18 height 13
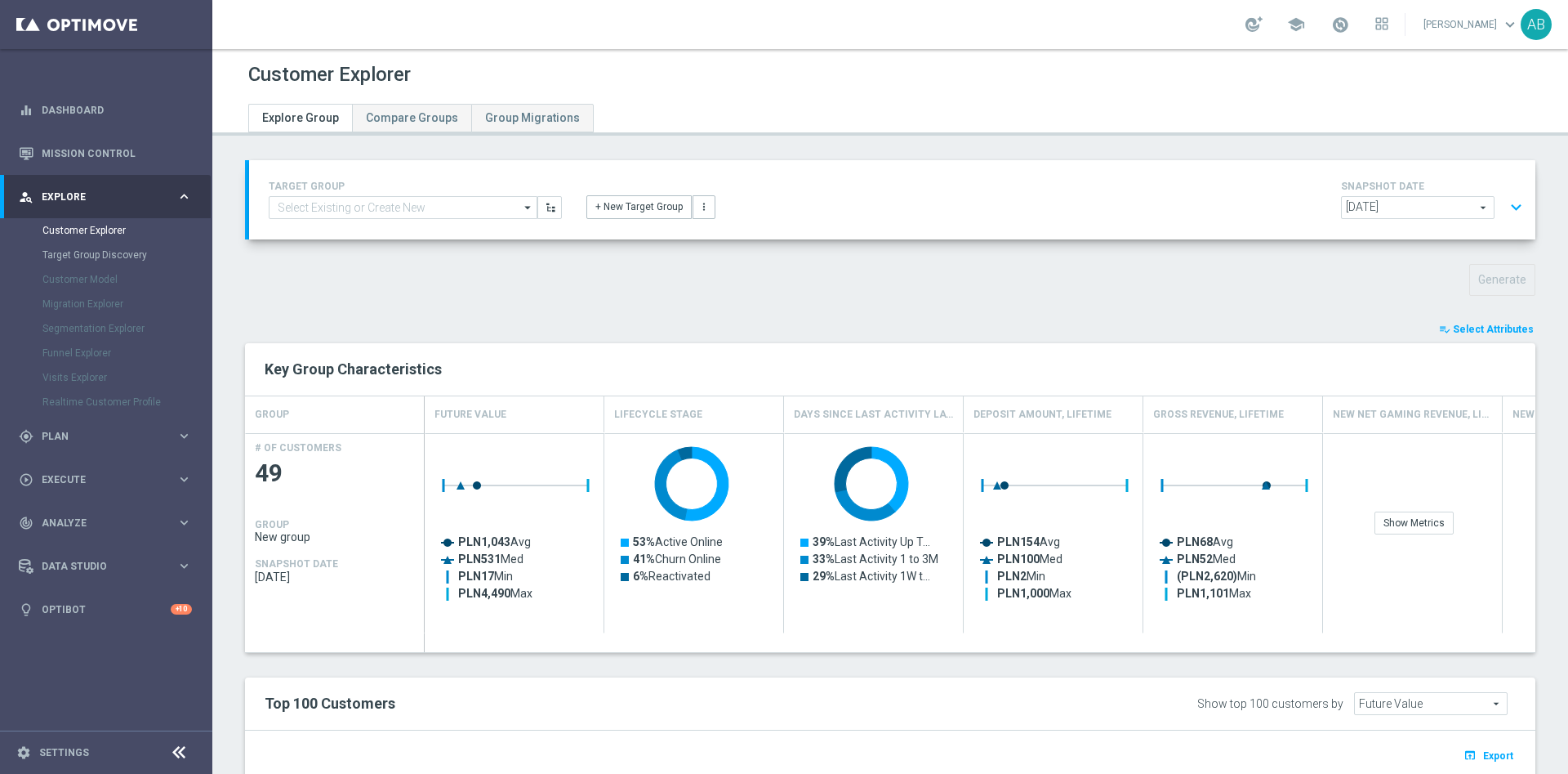
click at [1504, 205] on button "expand_more" at bounding box center [1516, 207] width 24 height 31
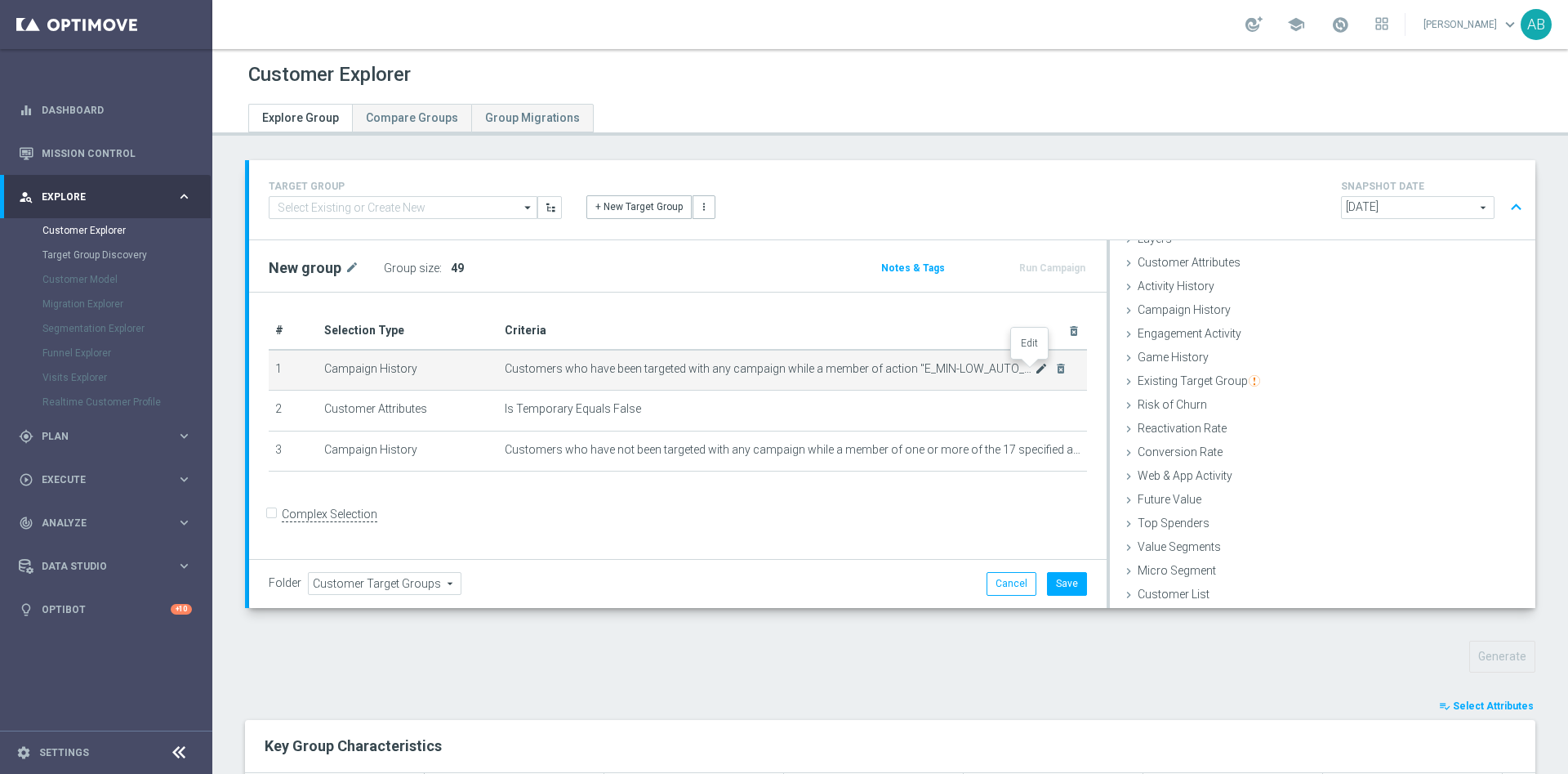
click at [1035, 372] on icon "mode_edit" at bounding box center [1041, 369] width 13 height 13
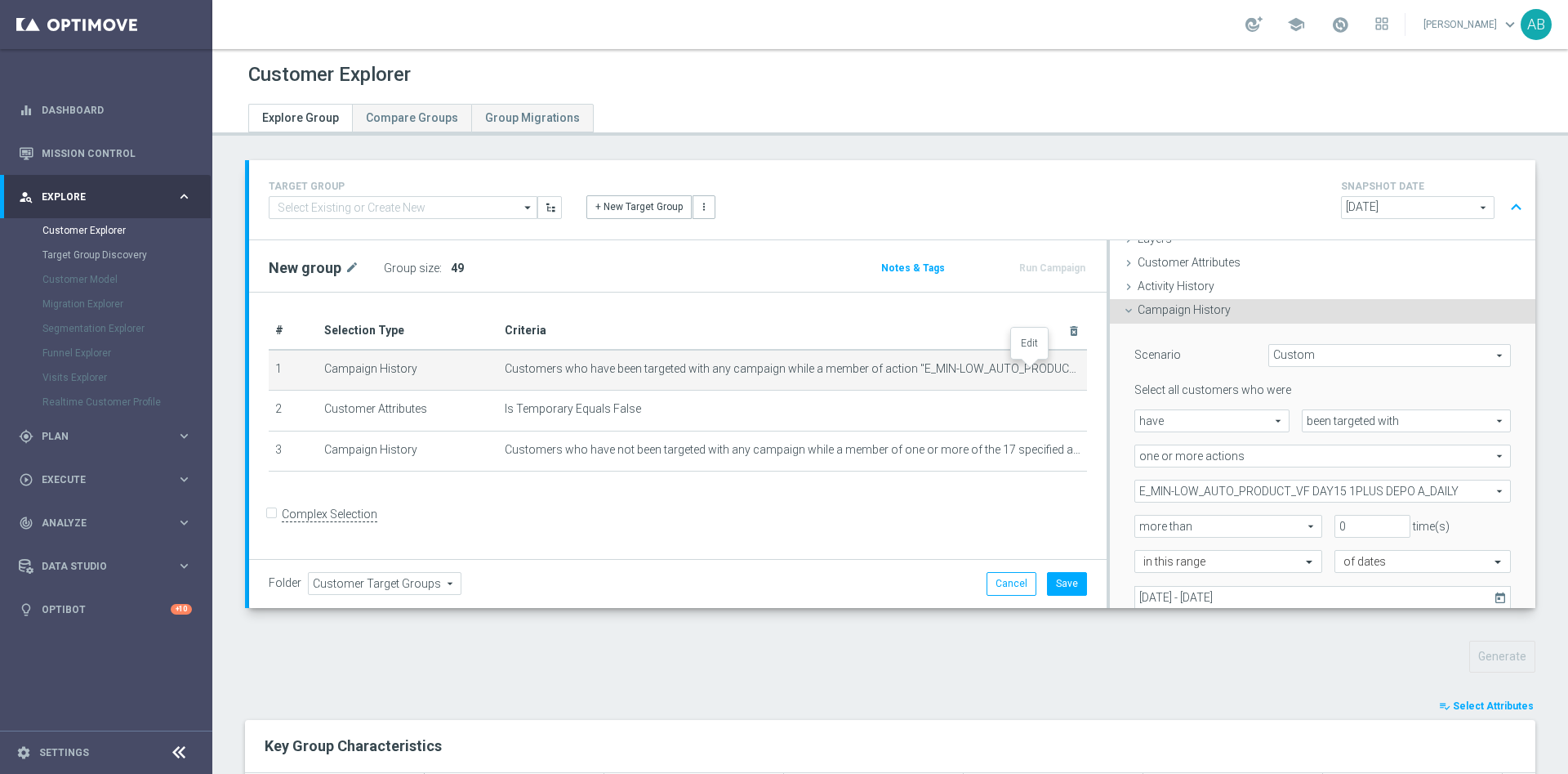
scroll to position [68, 0]
click at [1247, 485] on span "E_MIN-LOW_AUTO_PRODUCT_VF DAY15 1PLUS DEPO A_DAILY" at bounding box center [1323, 489] width 375 height 21
click at [1141, 530] on input "Show Selected" at bounding box center [1147, 525] width 11 height 11
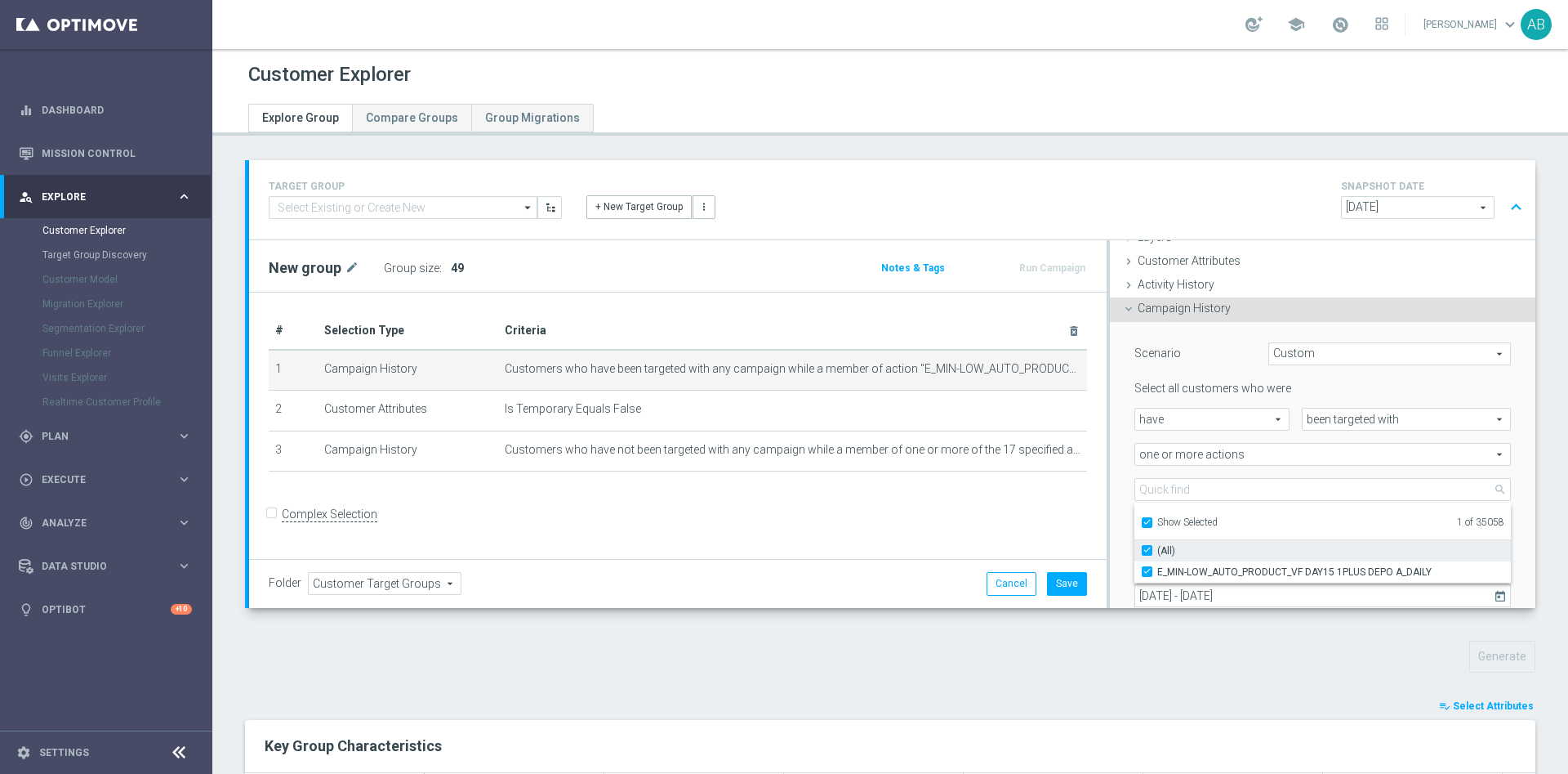
click at [1147, 549] on input "(All)" at bounding box center [1153, 550] width 11 height 11
click at [1141, 522] on input "Show Selected" at bounding box center [1147, 525] width 11 height 11
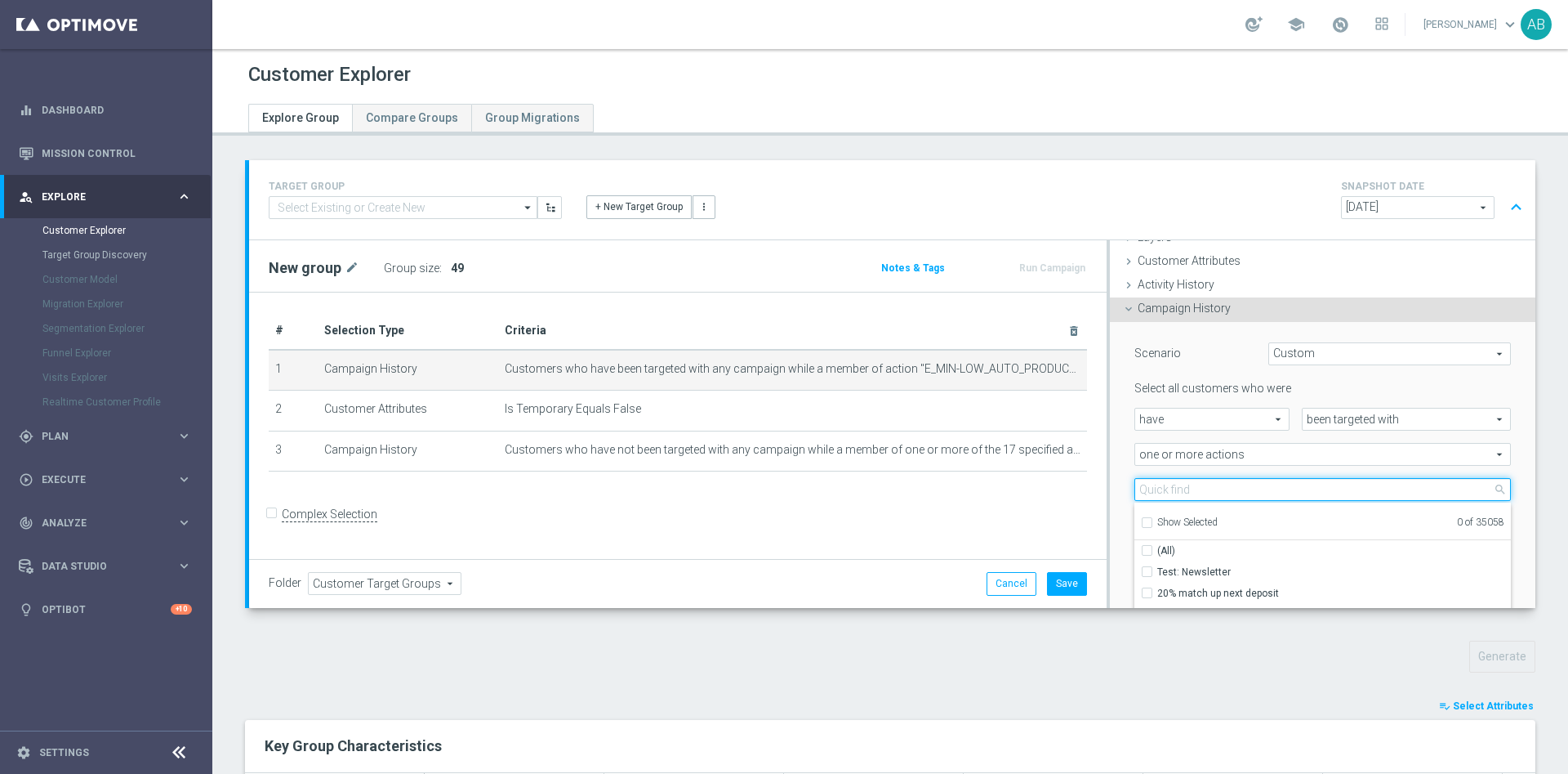
click at [1152, 489] on input "search" at bounding box center [1323, 489] width 377 height 23
paste input "E_MIN-LOW_AUTO_PRODUCT_VF DAY15 1PLUS DEPO B_DAILY"
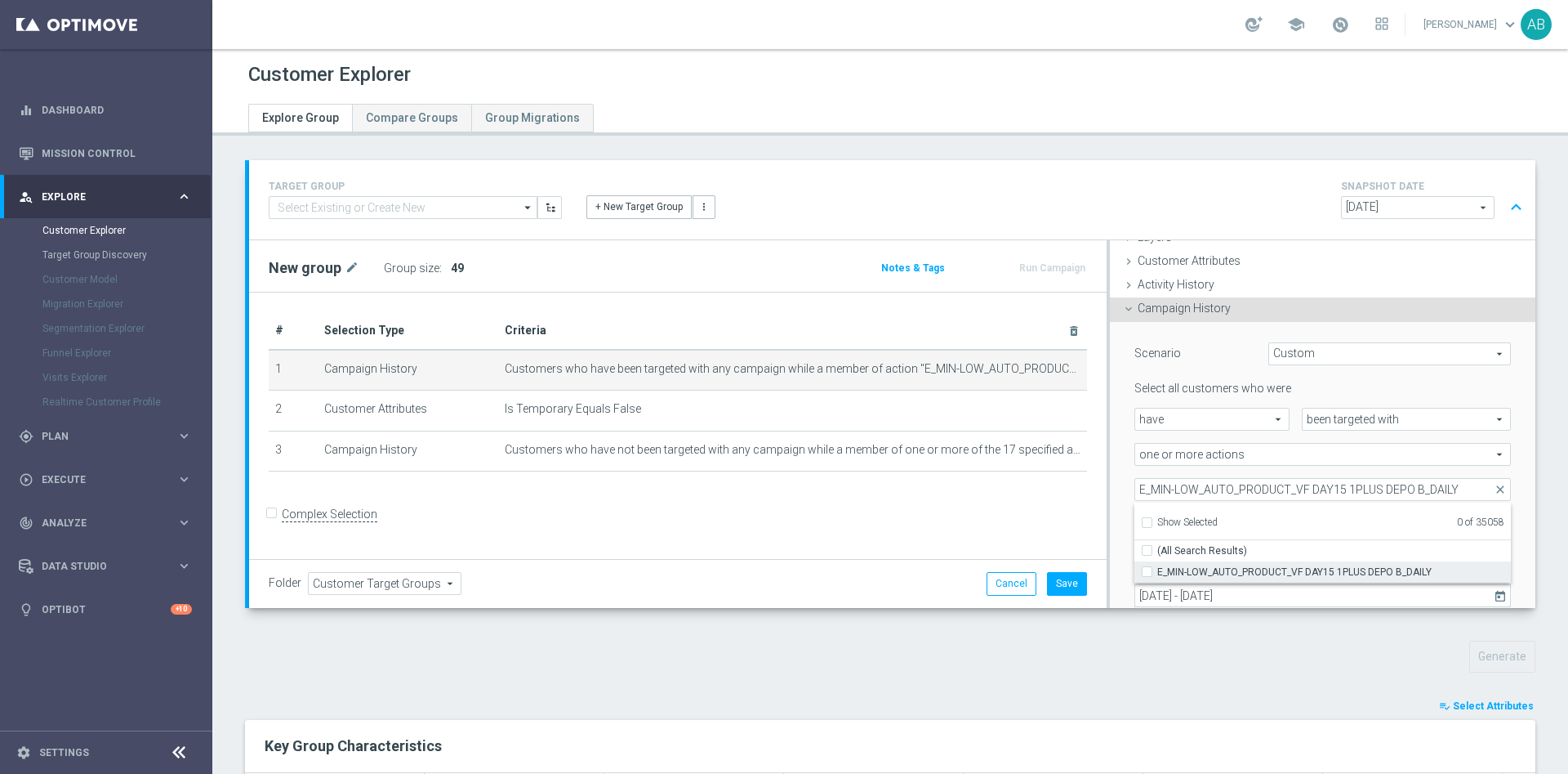
click at [1147, 572] on input "E_MIN-LOW_AUTO_PRODUCT_VF DAY15 1PLUS DEPO B_DAILY" at bounding box center [1153, 571] width 11 height 11
click at [1110, 479] on div "Scenario Custom Custom arrow_drop_down search Select all customers who were hav…" at bounding box center [1323, 495] width 426 height 347
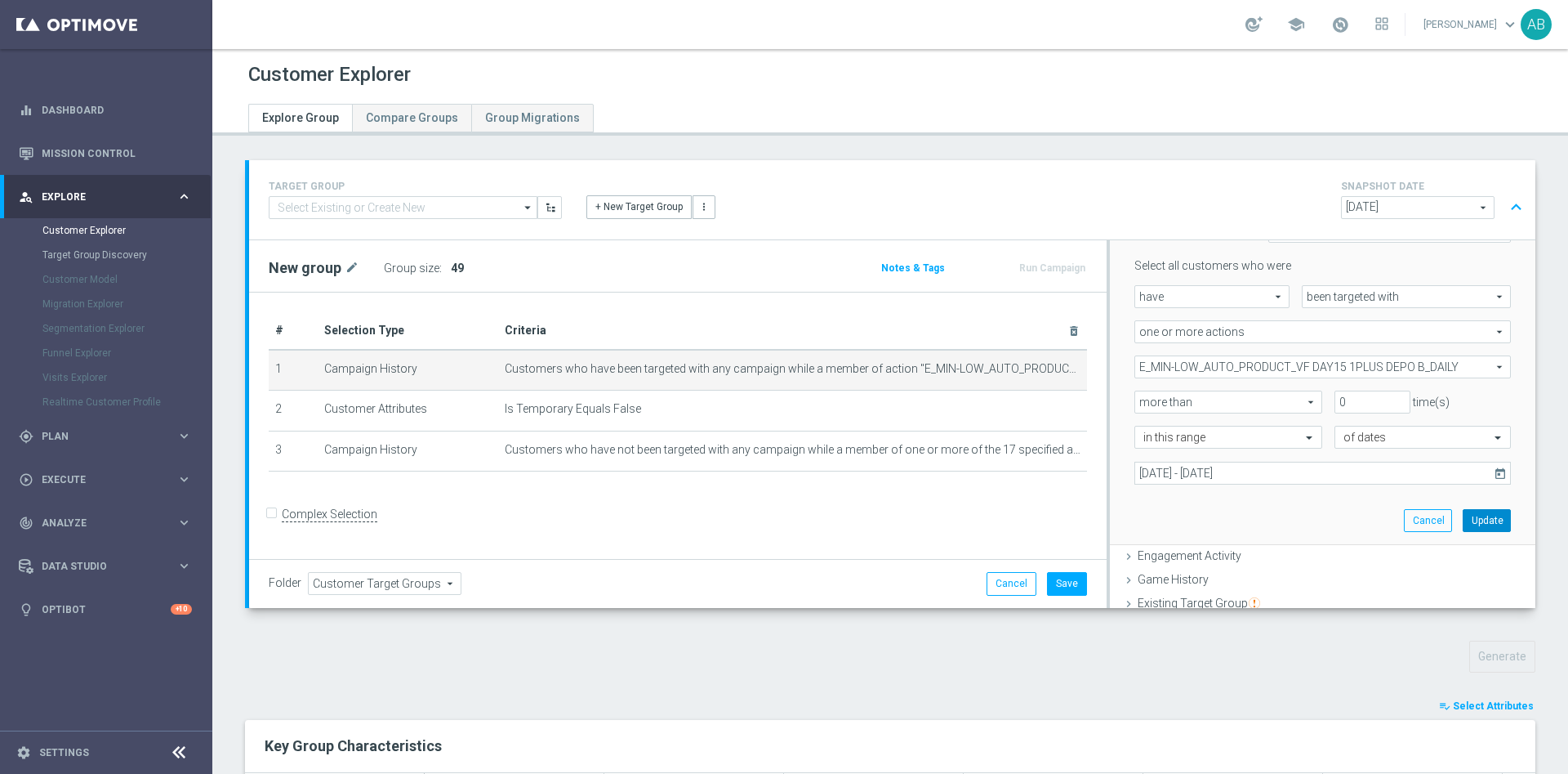
click at [1463, 520] on button "Update" at bounding box center [1487, 520] width 48 height 23
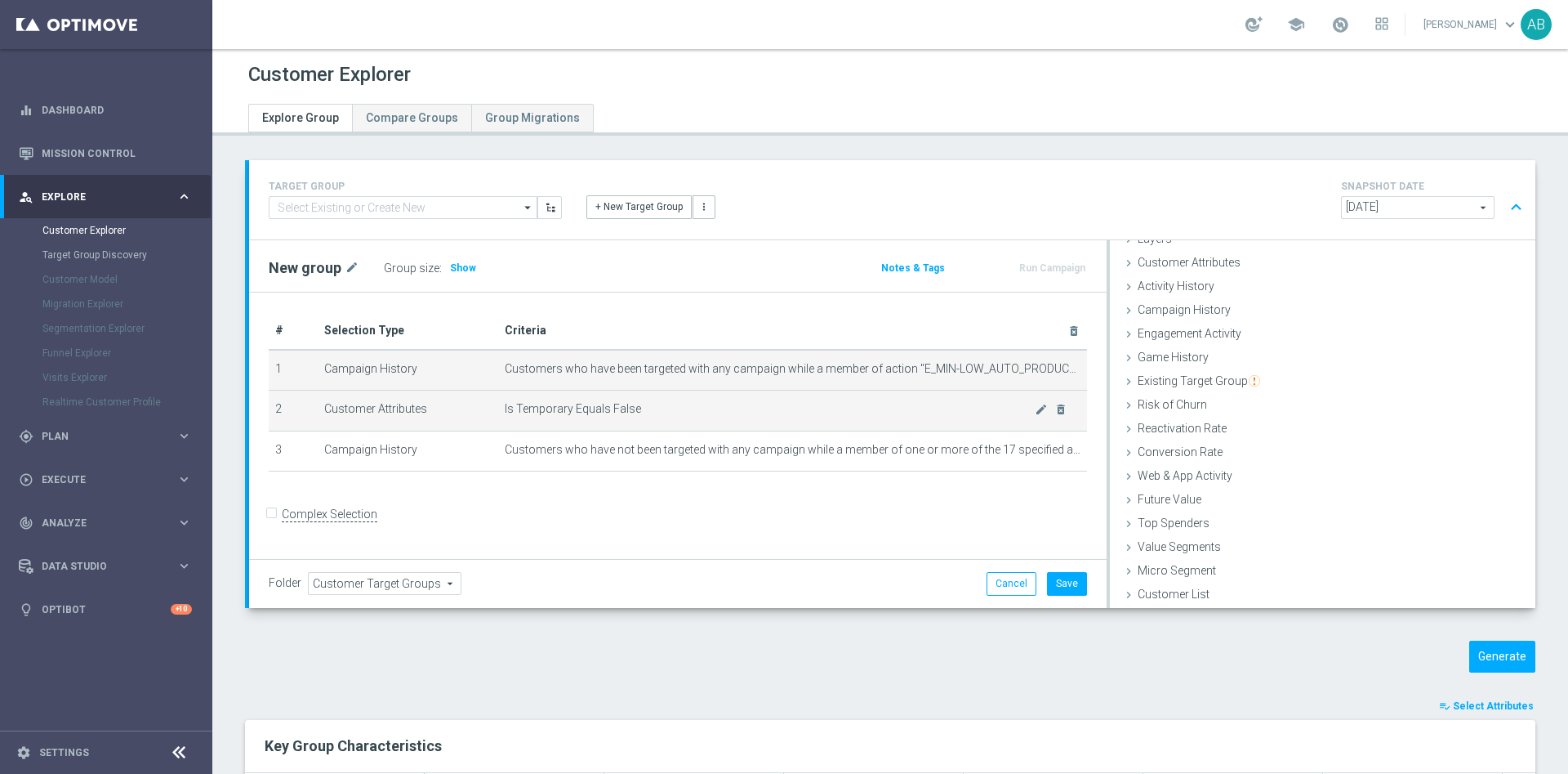
scroll to position [67, 0]
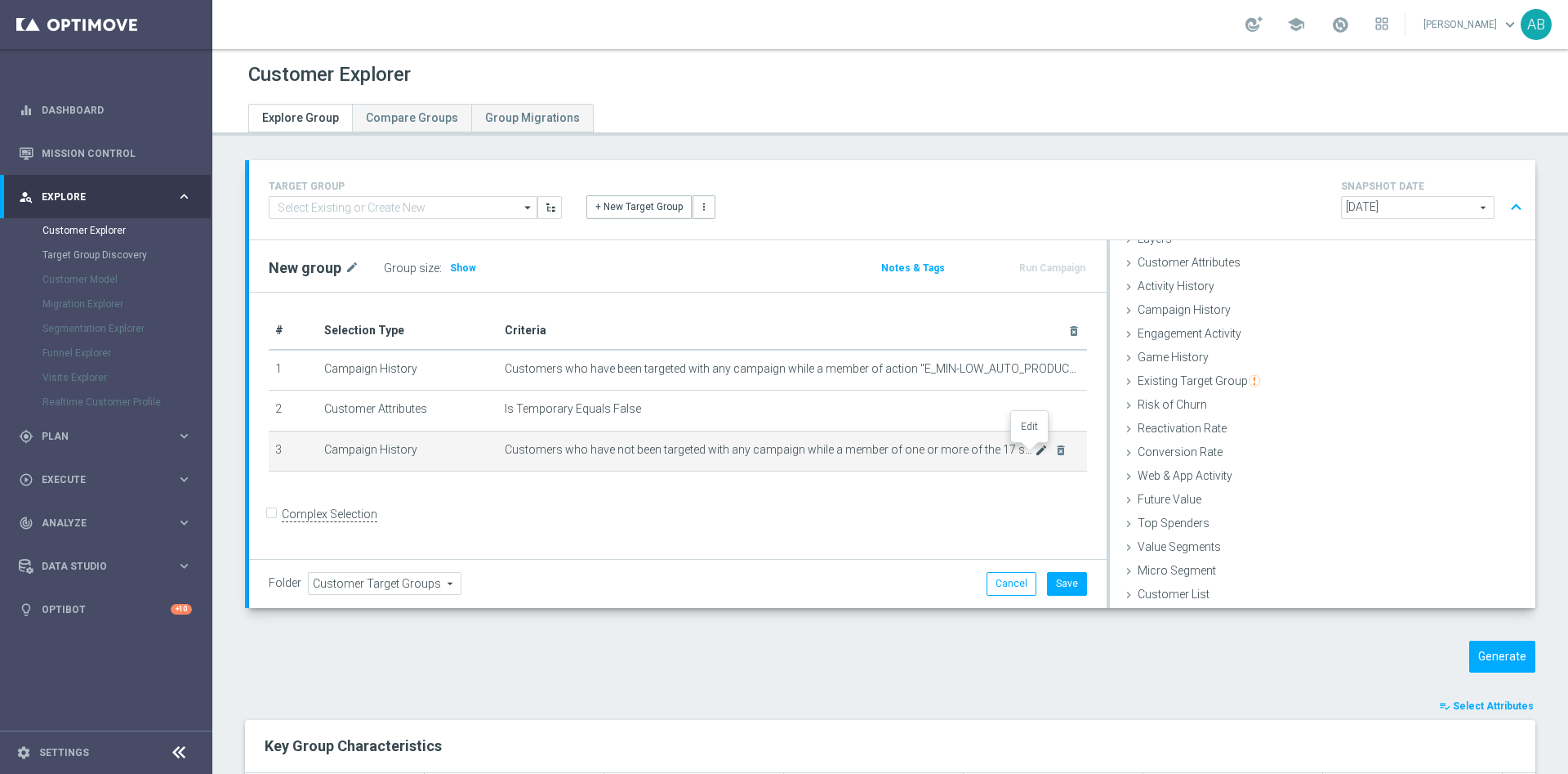
click at [1035, 453] on icon "mode_edit" at bounding box center [1041, 450] width 13 height 13
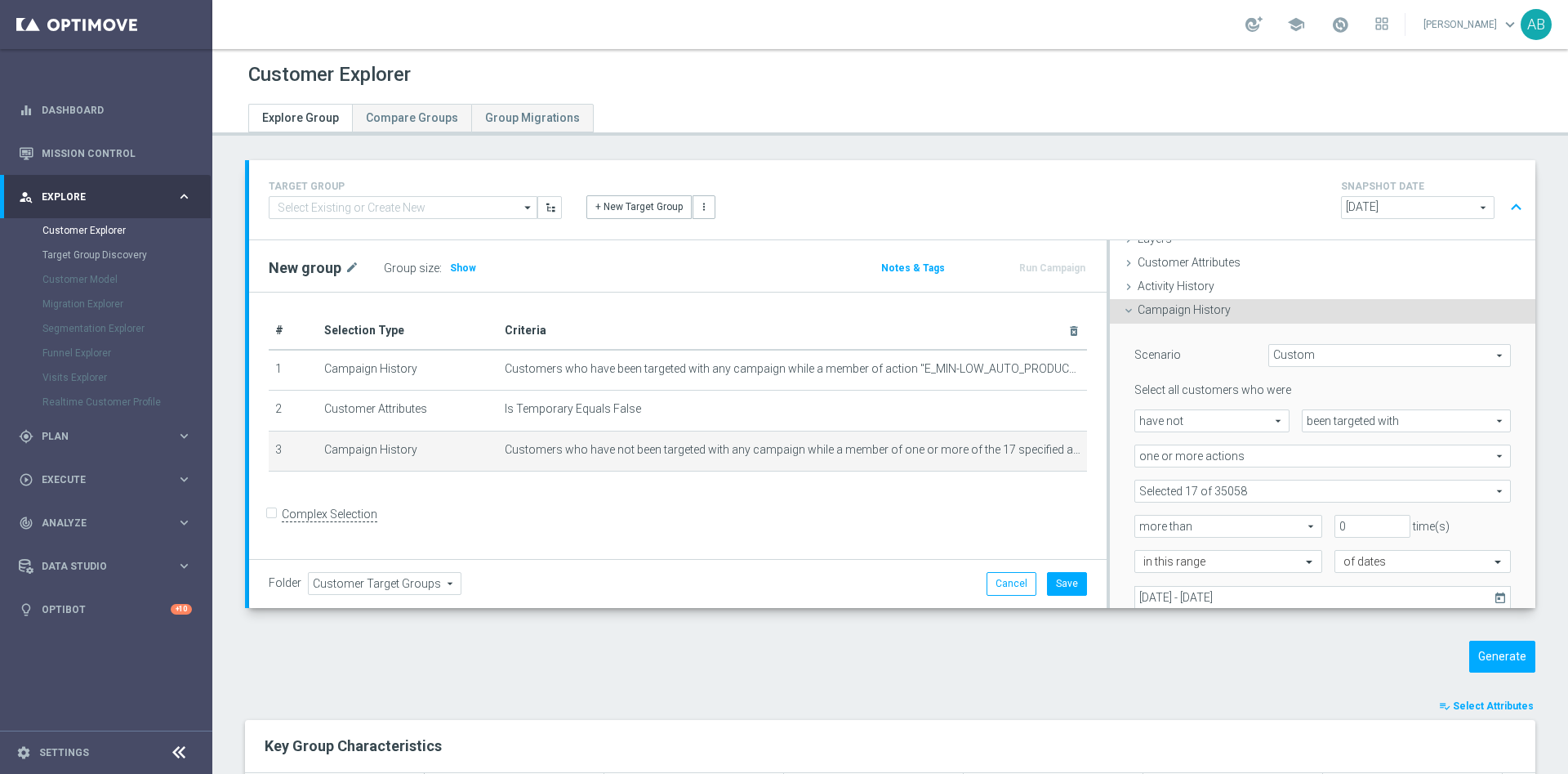
scroll to position [68, 0]
click at [1235, 494] on span at bounding box center [1323, 489] width 375 height 21
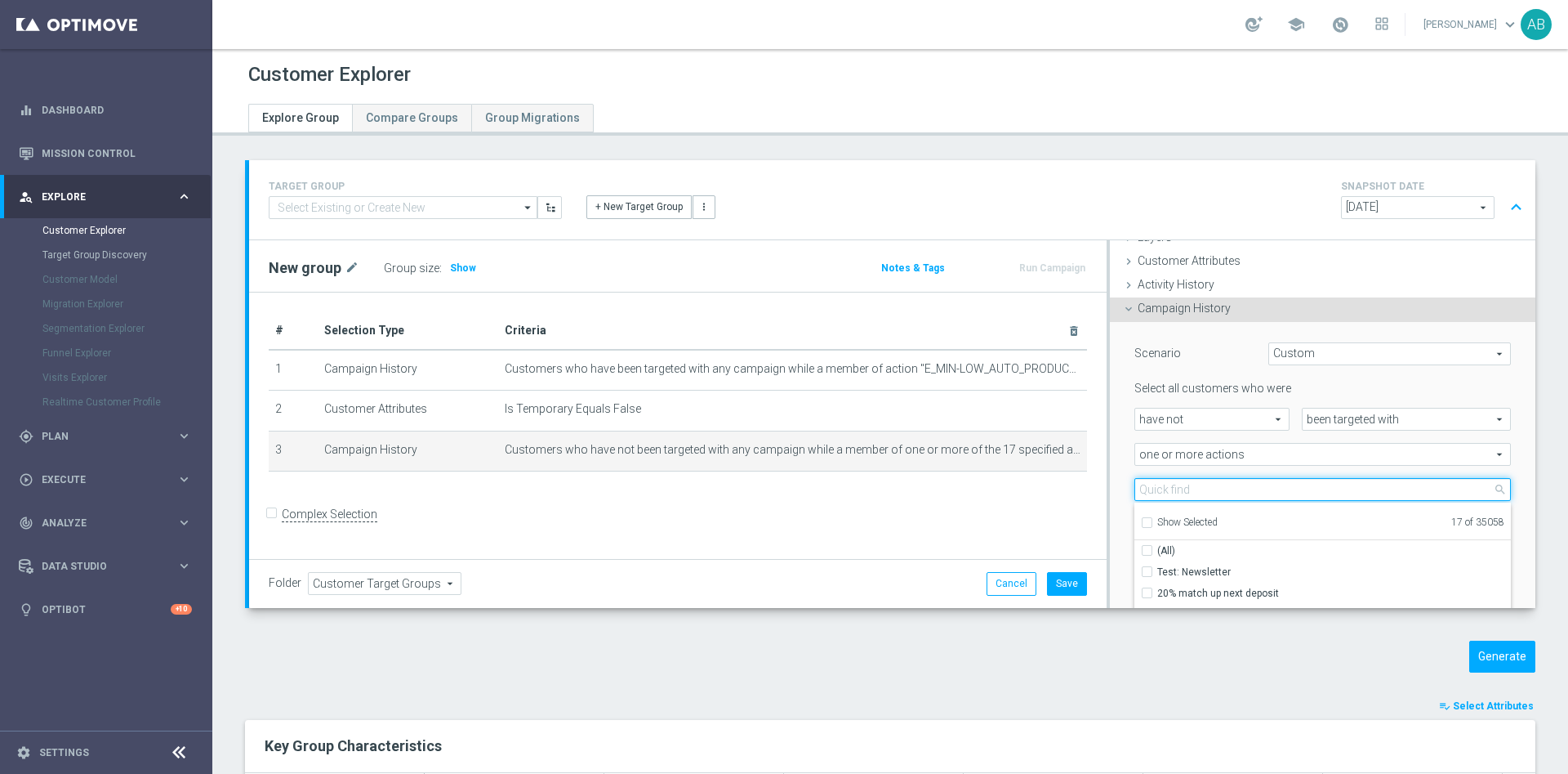
click at [1156, 492] on input "search" at bounding box center [1323, 489] width 377 height 23
paste input "E_MIN-LOW_AUTO_PRODUCT_VF DAY15 1PLUS DEPO B_DAILY"
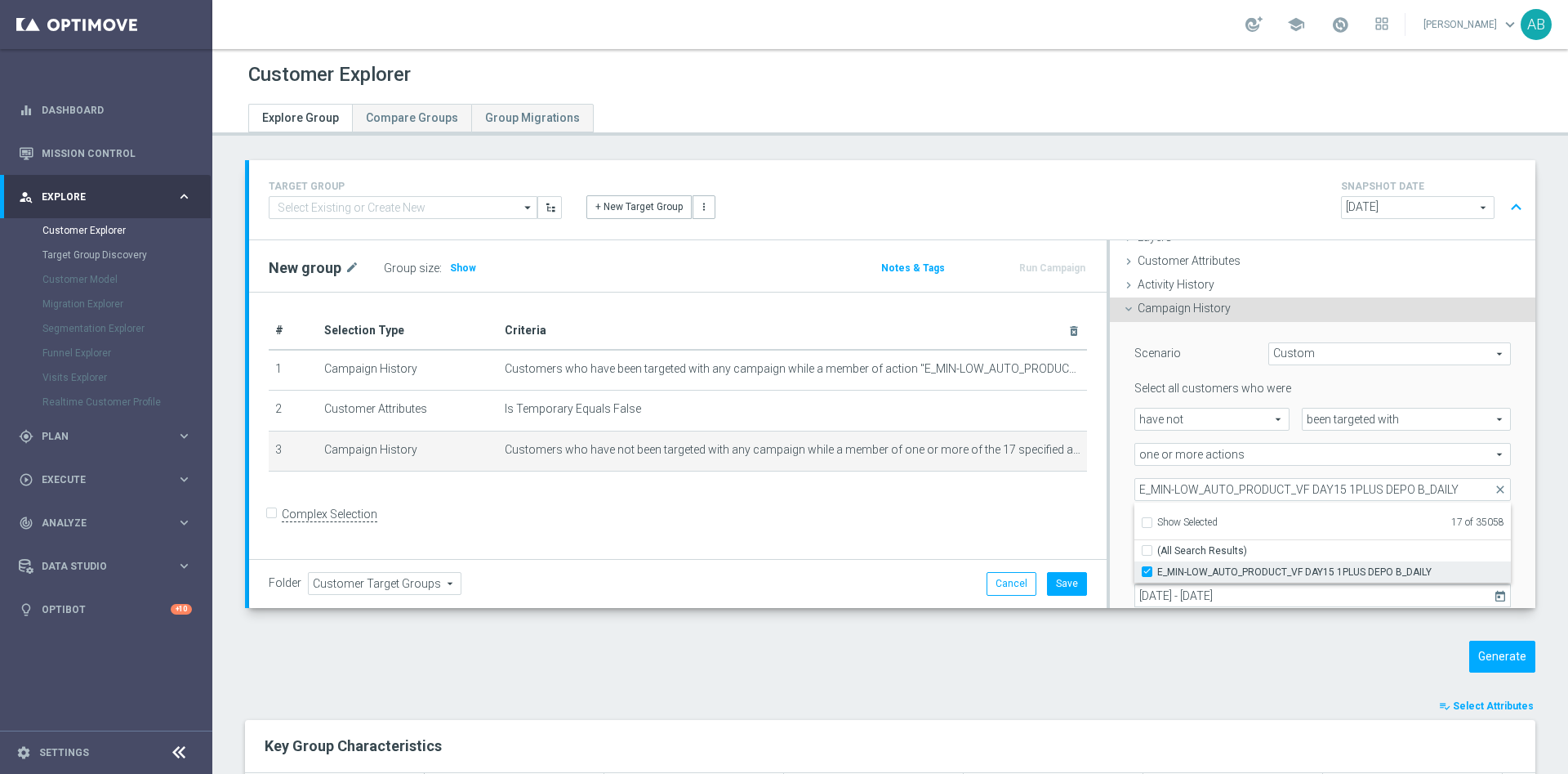
click at [1147, 571] on input "E_MIN-LOW_AUTO_PRODUCT_VF DAY15 1PLUS DEPO B_DAILY" at bounding box center [1153, 571] width 11 height 11
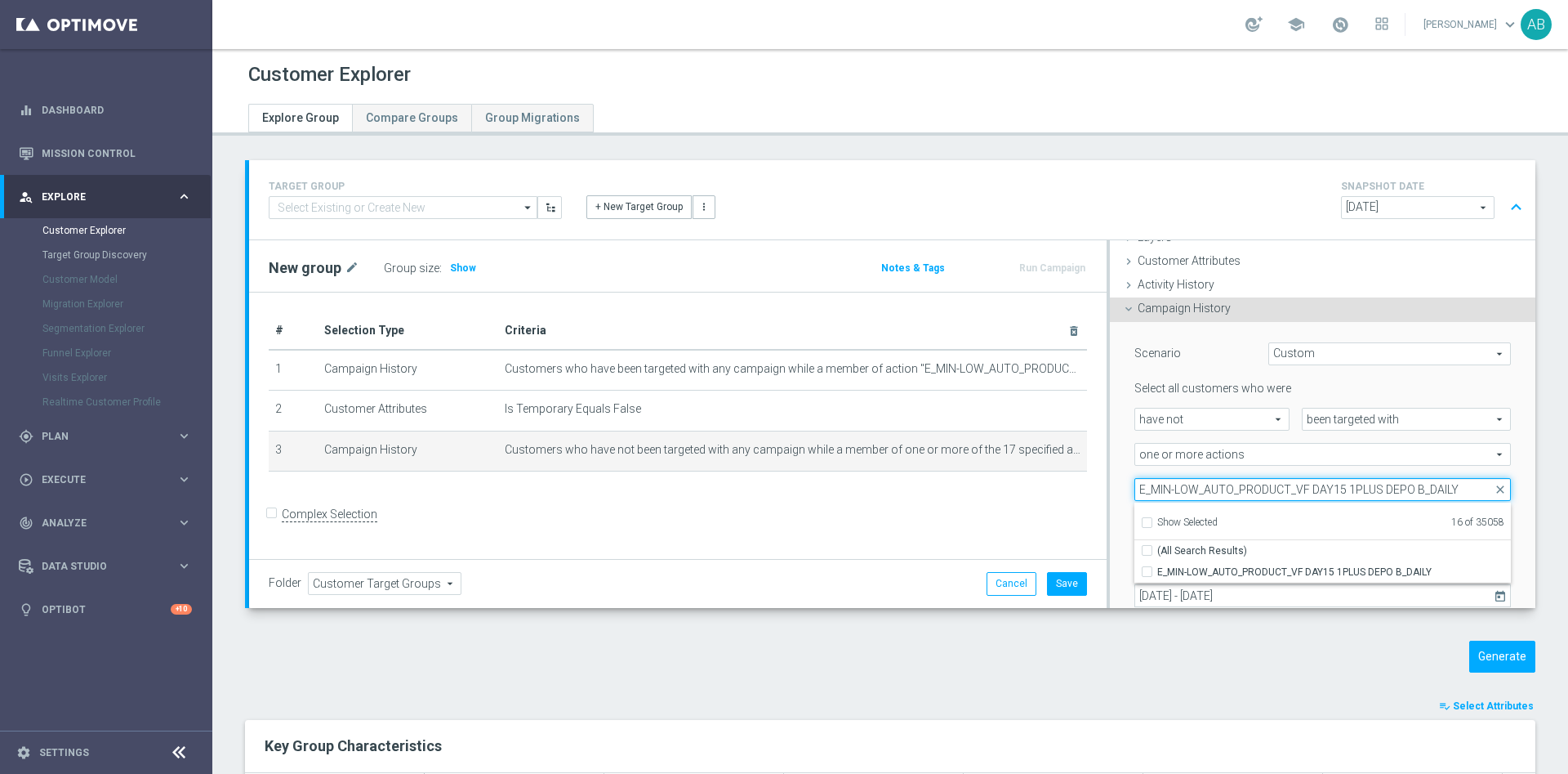
click at [1235, 487] on input "E_MIN-LOW_AUTO_PRODUCT_VF DAY15 1PLUS DEPO B_DAILY" at bounding box center [1323, 489] width 377 height 23
paste input "A"
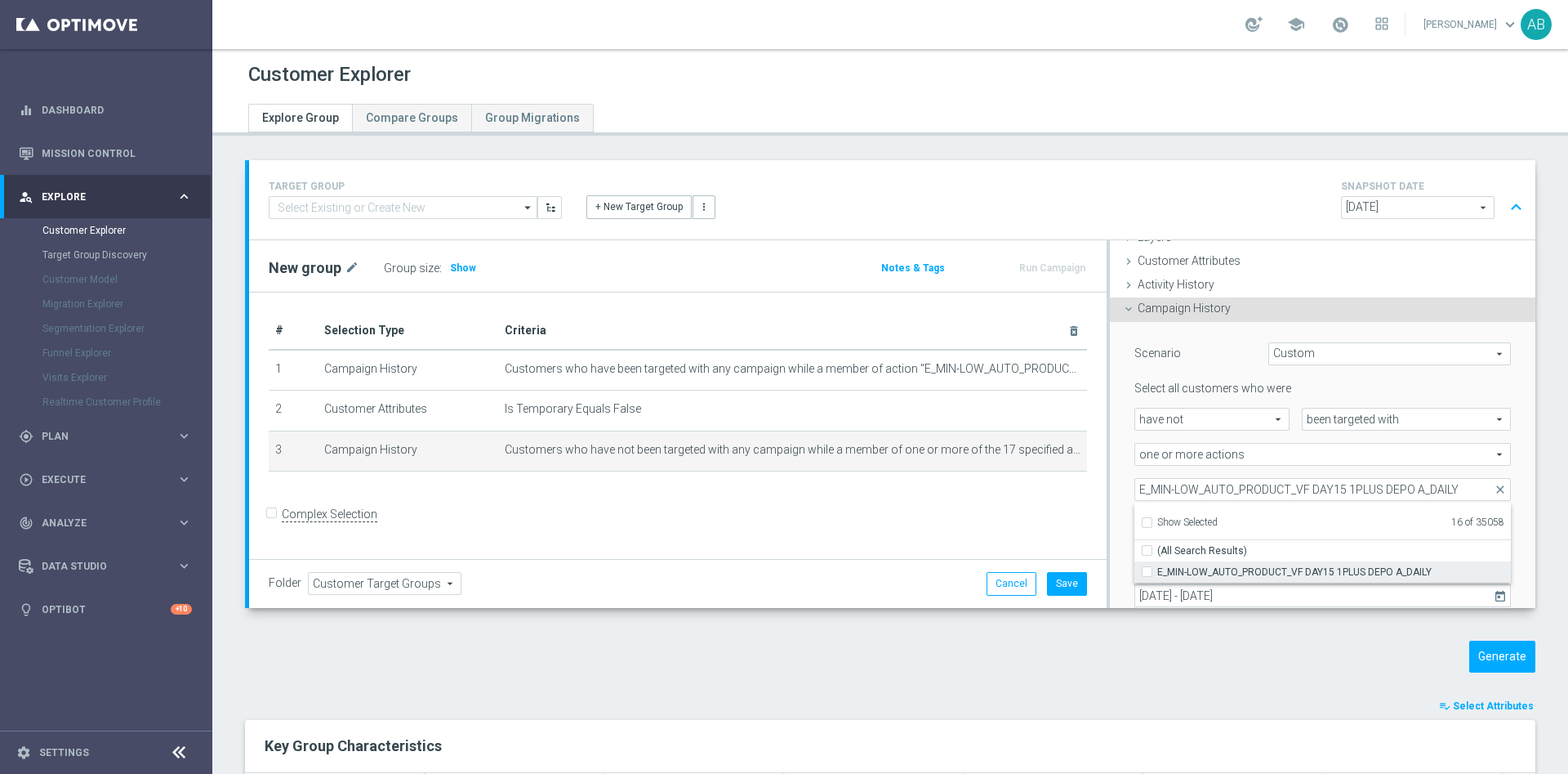
click at [1147, 574] on input "E_MIN-LOW_AUTO_PRODUCT_VF DAY15 1PLUS DEPO A_DAILY" at bounding box center [1153, 571] width 11 height 11
click at [1122, 488] on div "Selected 17 of 35058 arrow_drop_down E_MIN-LOW_AUTO_PRODUCT_VF DAY15 1PLUS DEPO…" at bounding box center [1322, 489] width 401 height 23
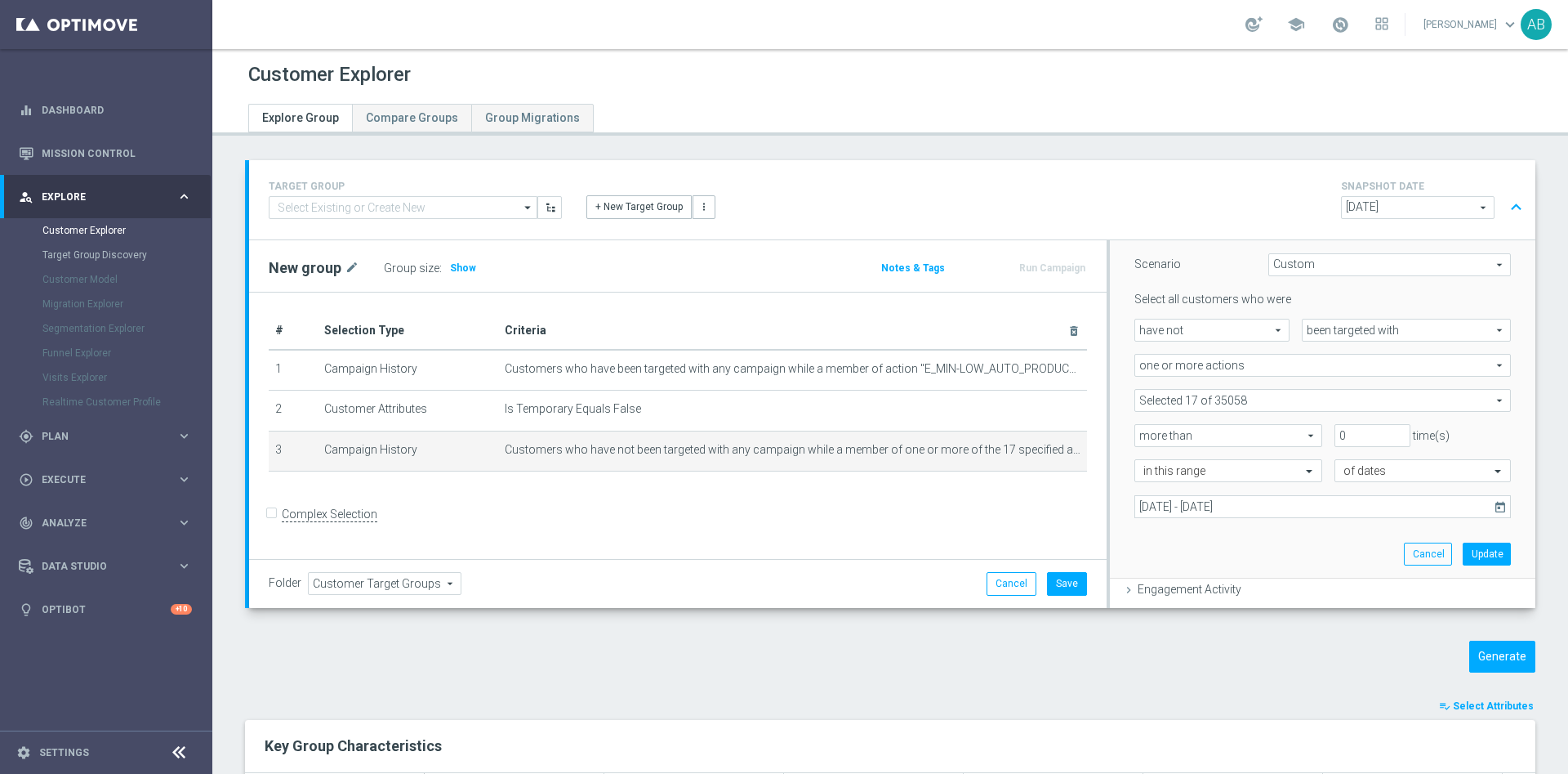
scroll to position [191, 0]
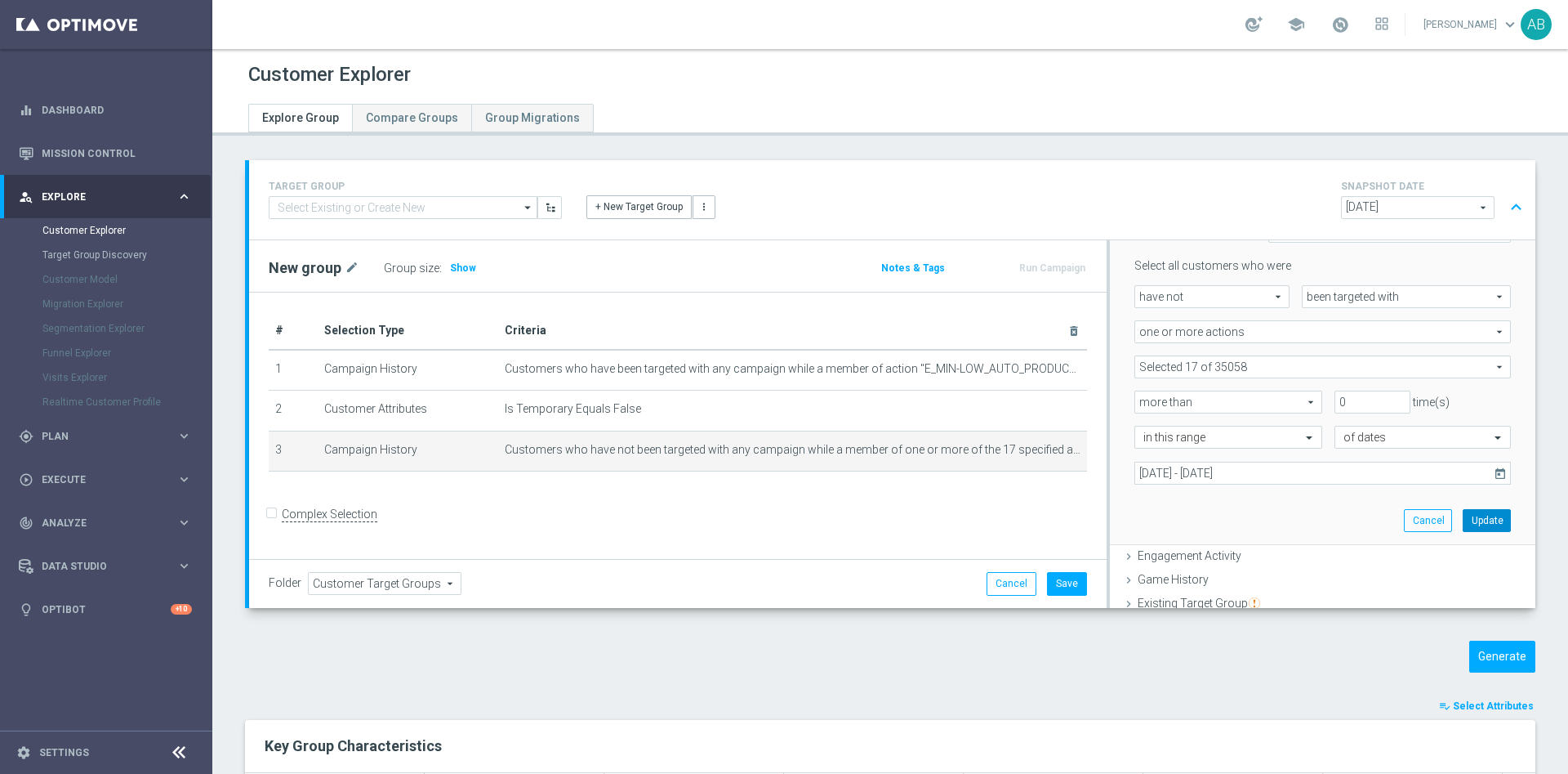
click at [1465, 525] on button "Update" at bounding box center [1487, 520] width 48 height 23
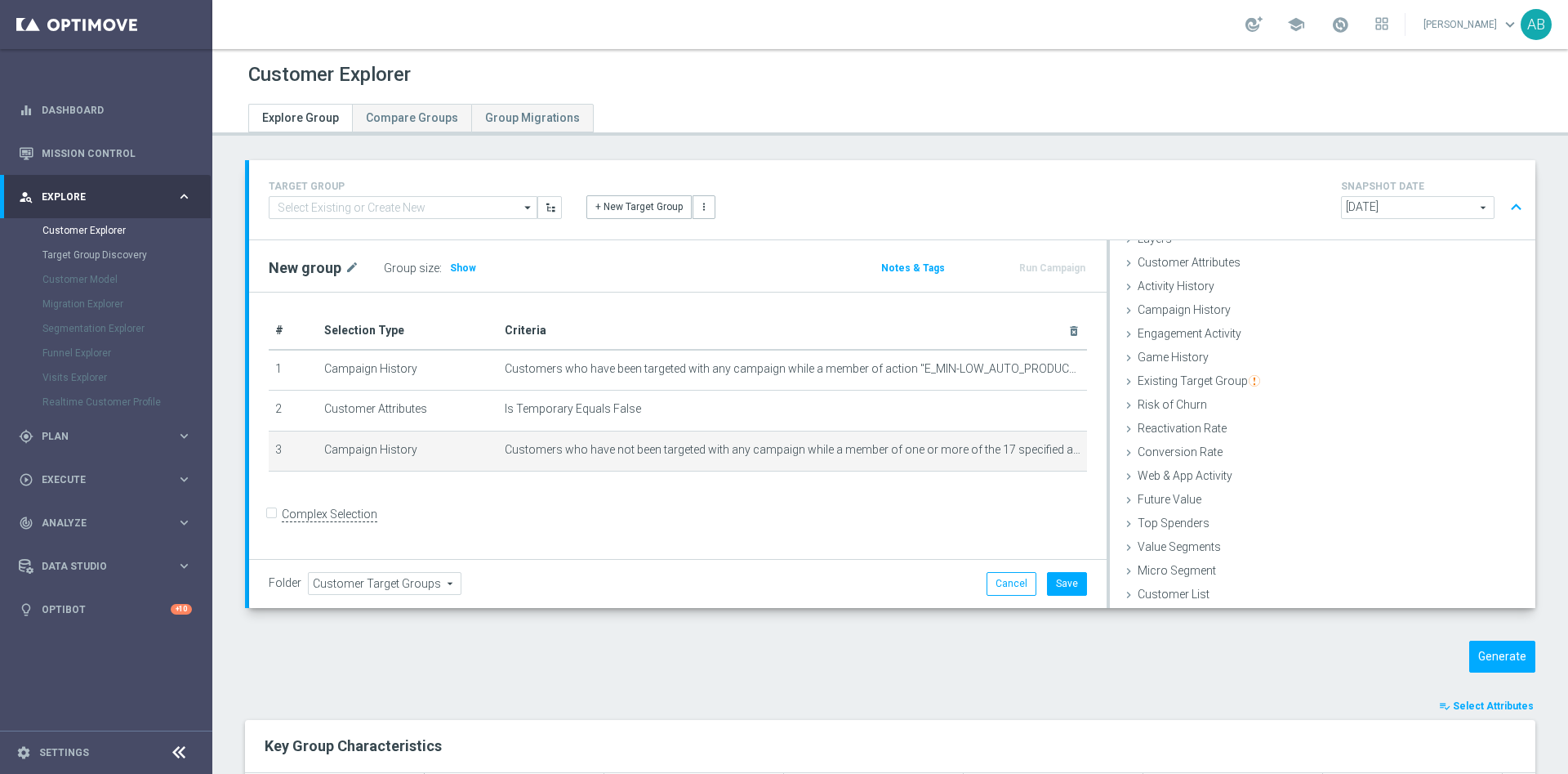
scroll to position [67, 0]
click at [451, 268] on span "Show" at bounding box center [463, 268] width 26 height 11
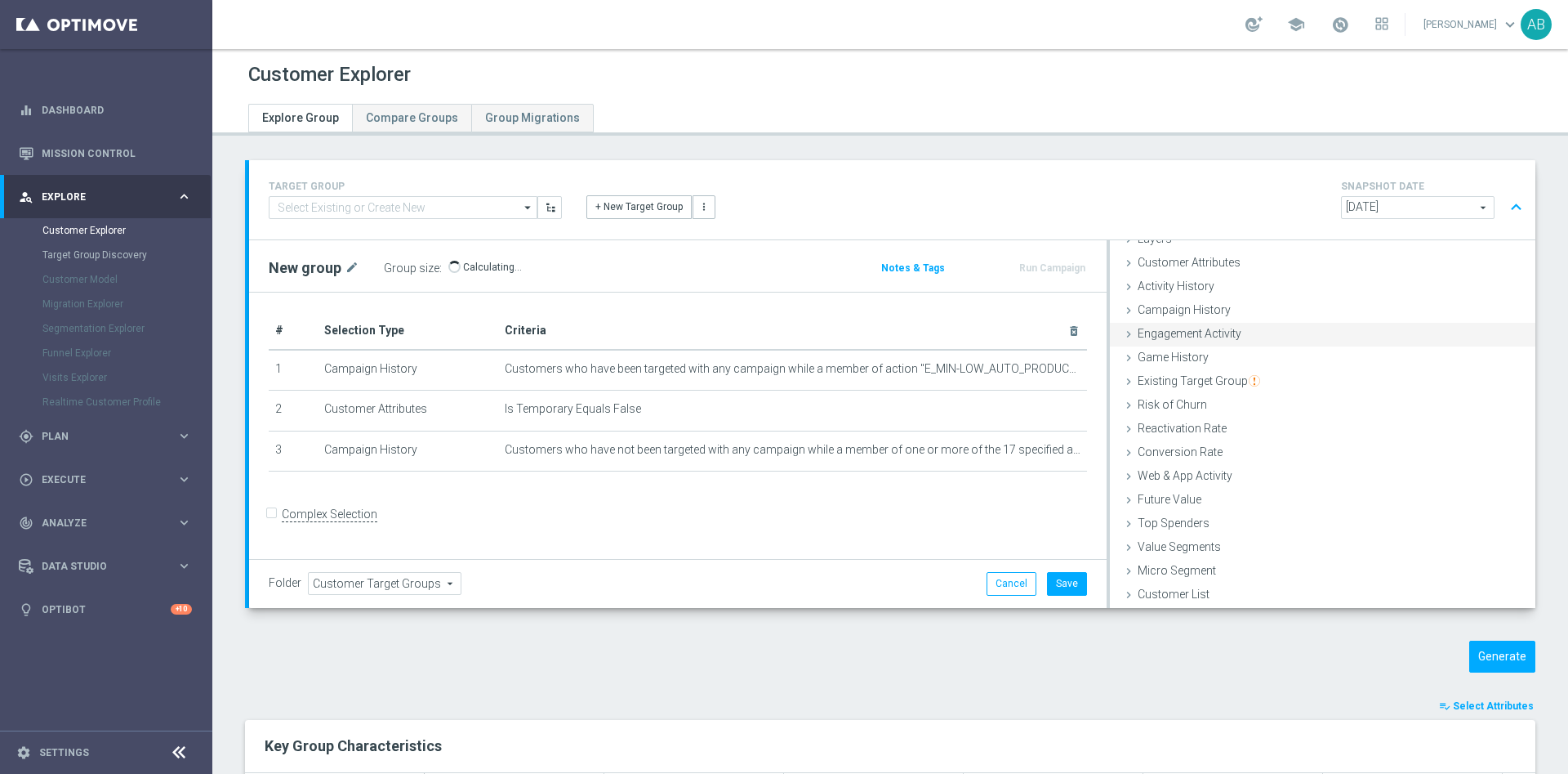
scroll to position [123, 0]
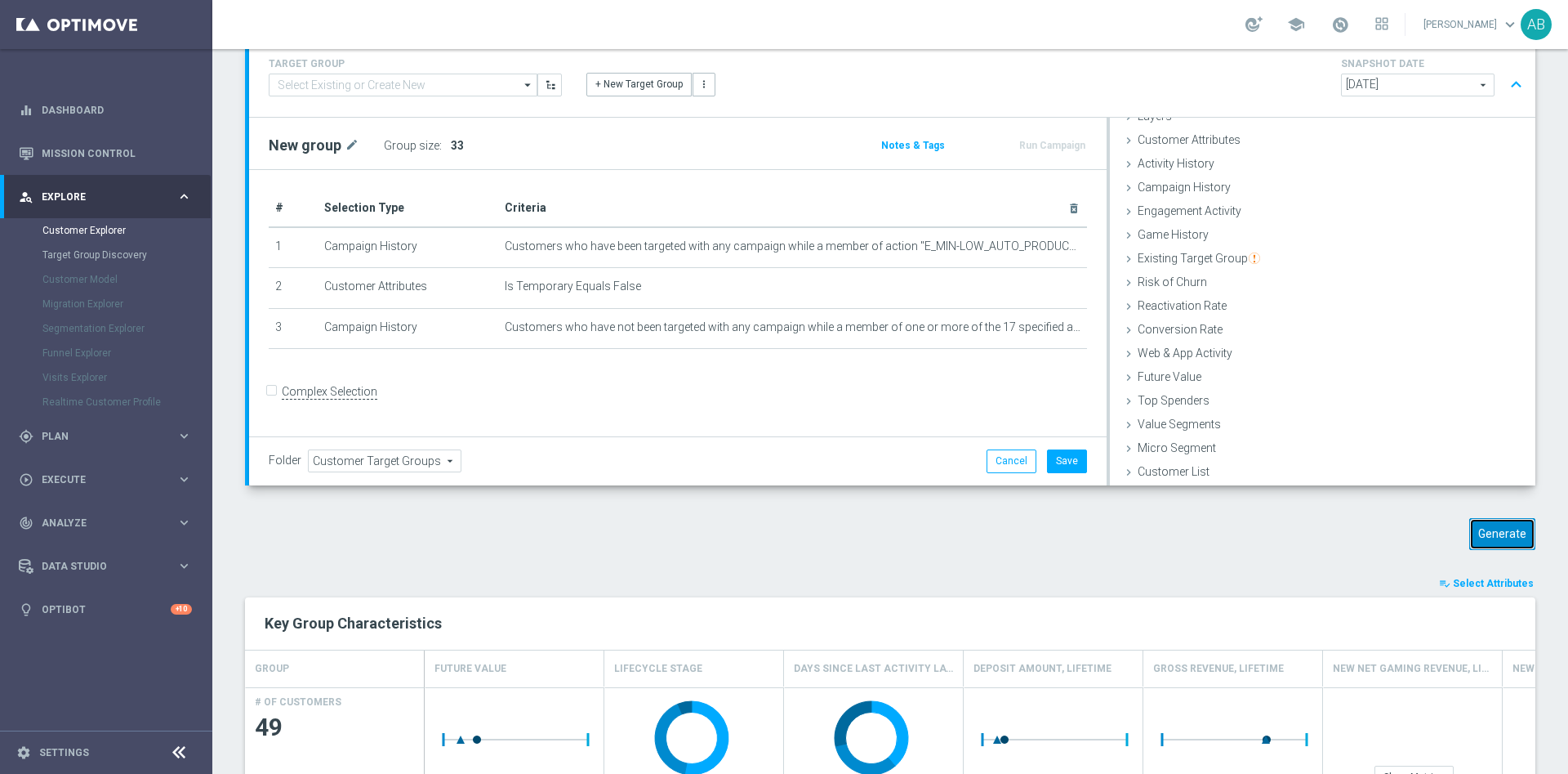
click at [1477, 527] on button "Generate" at bounding box center [1503, 534] width 66 height 32
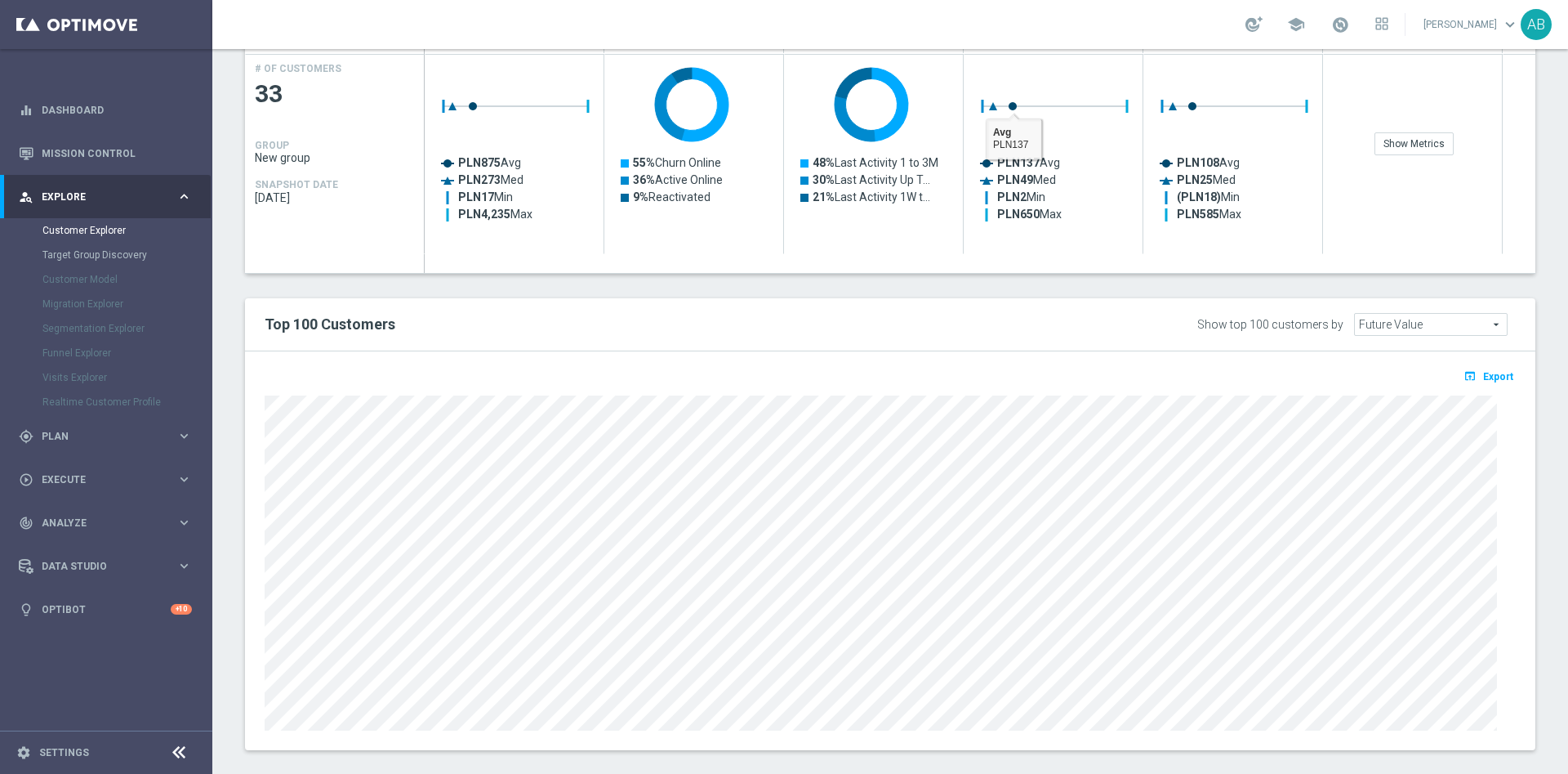
scroll to position [396, 0]
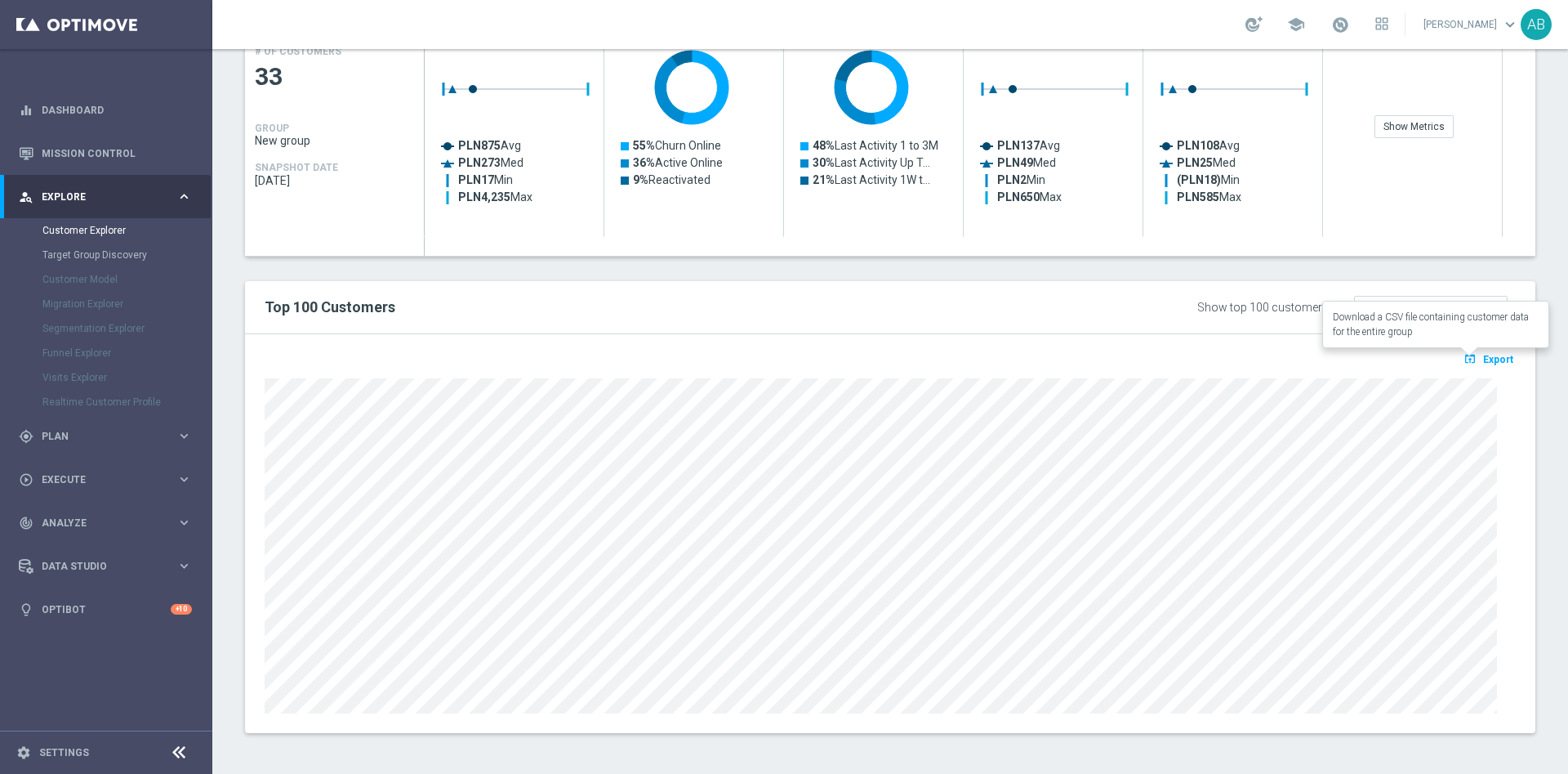
click at [1483, 356] on span "Export" at bounding box center [1498, 359] width 30 height 11
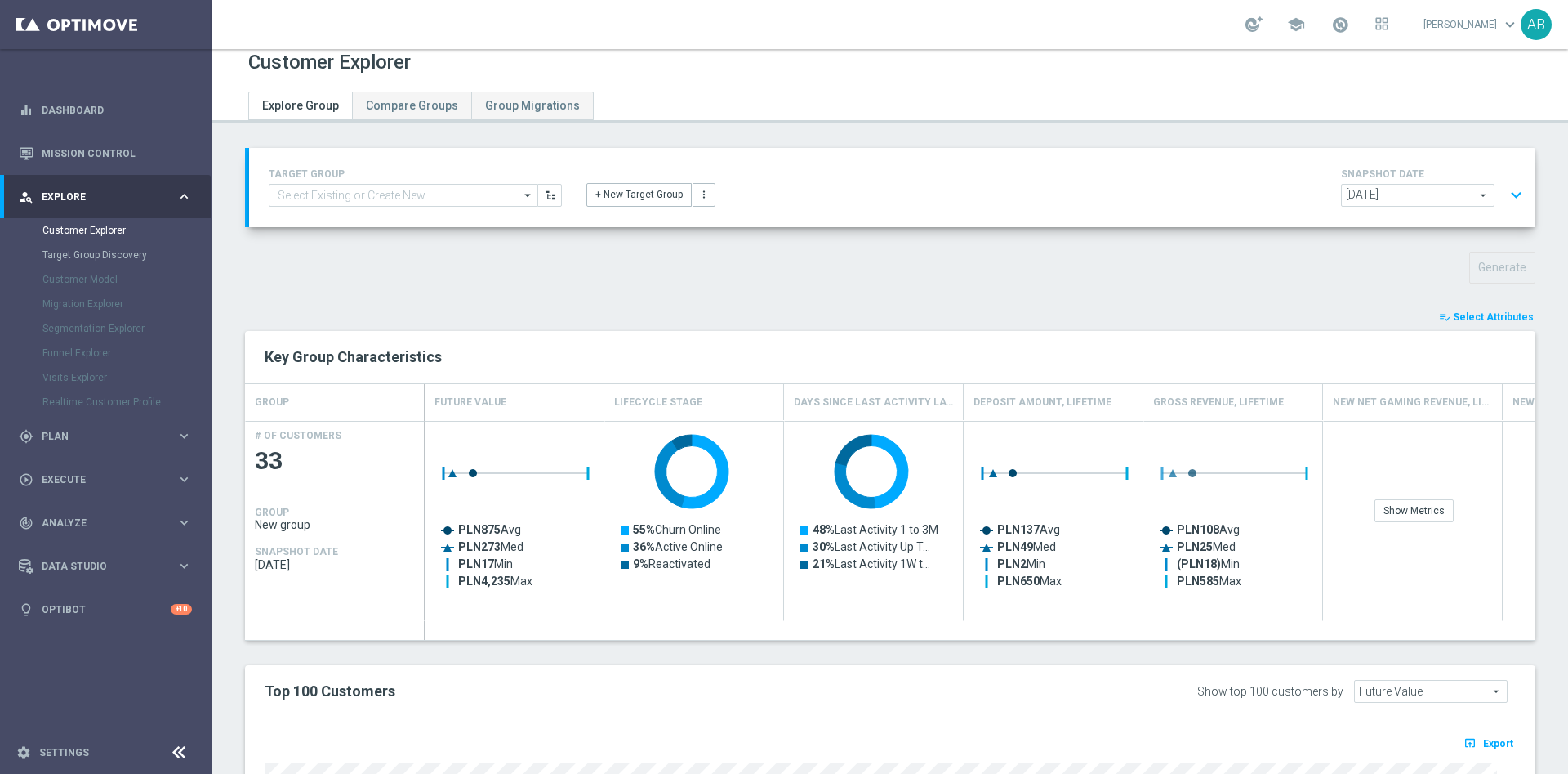
scroll to position [0, 0]
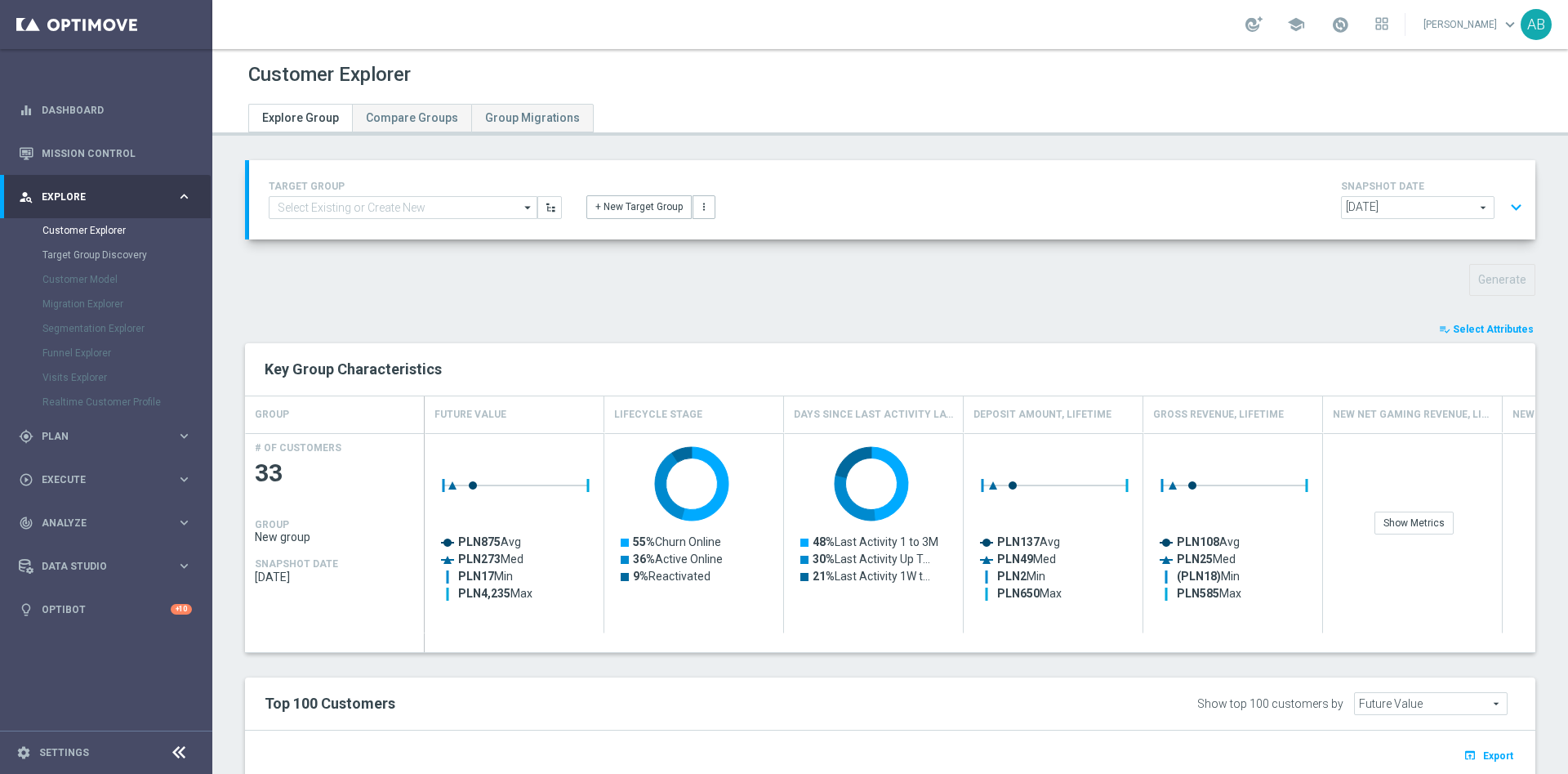
click at [1504, 205] on button "expand_more" at bounding box center [1516, 207] width 24 height 31
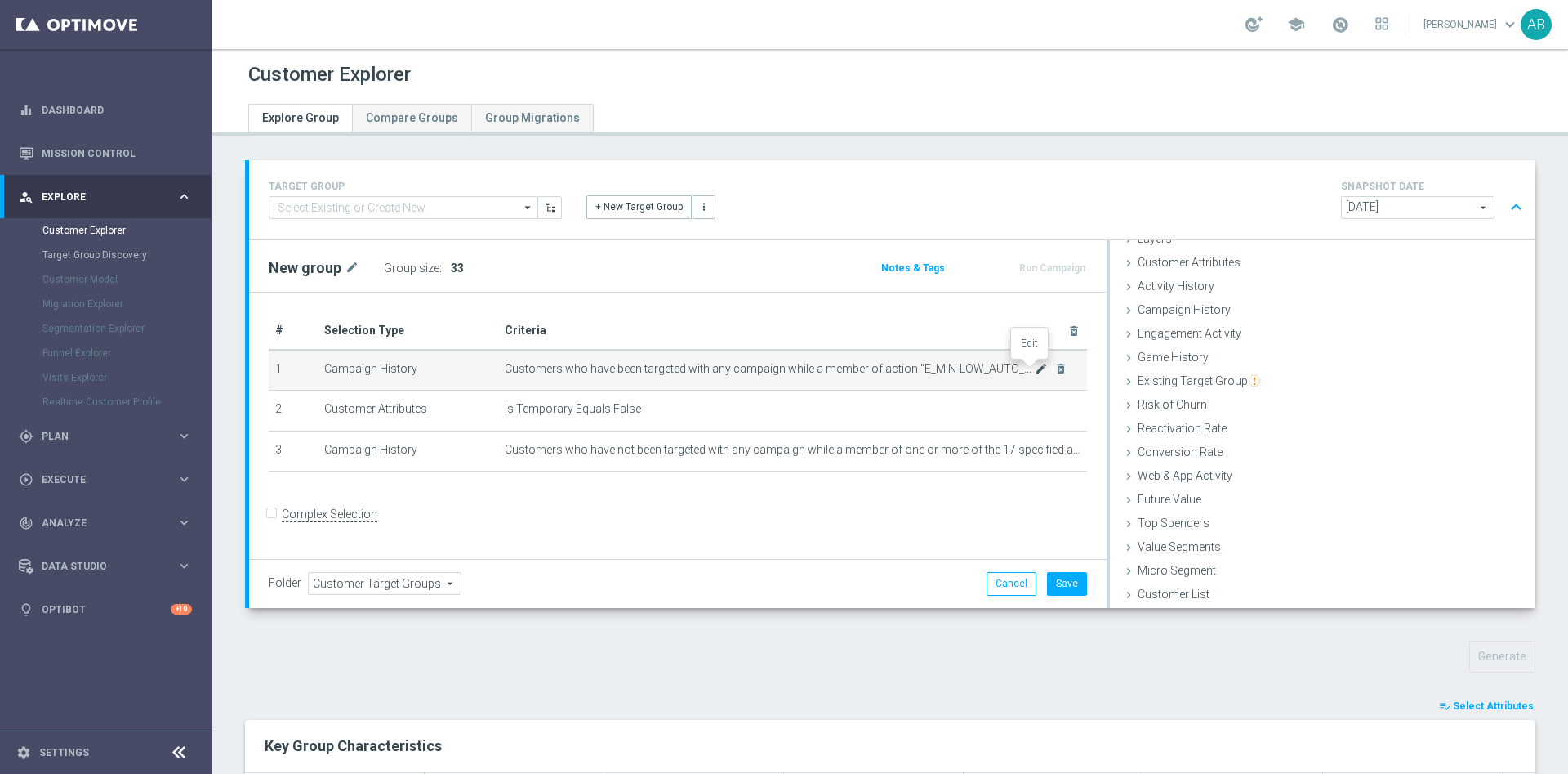
click at [1035, 369] on icon "mode_edit" at bounding box center [1041, 369] width 13 height 13
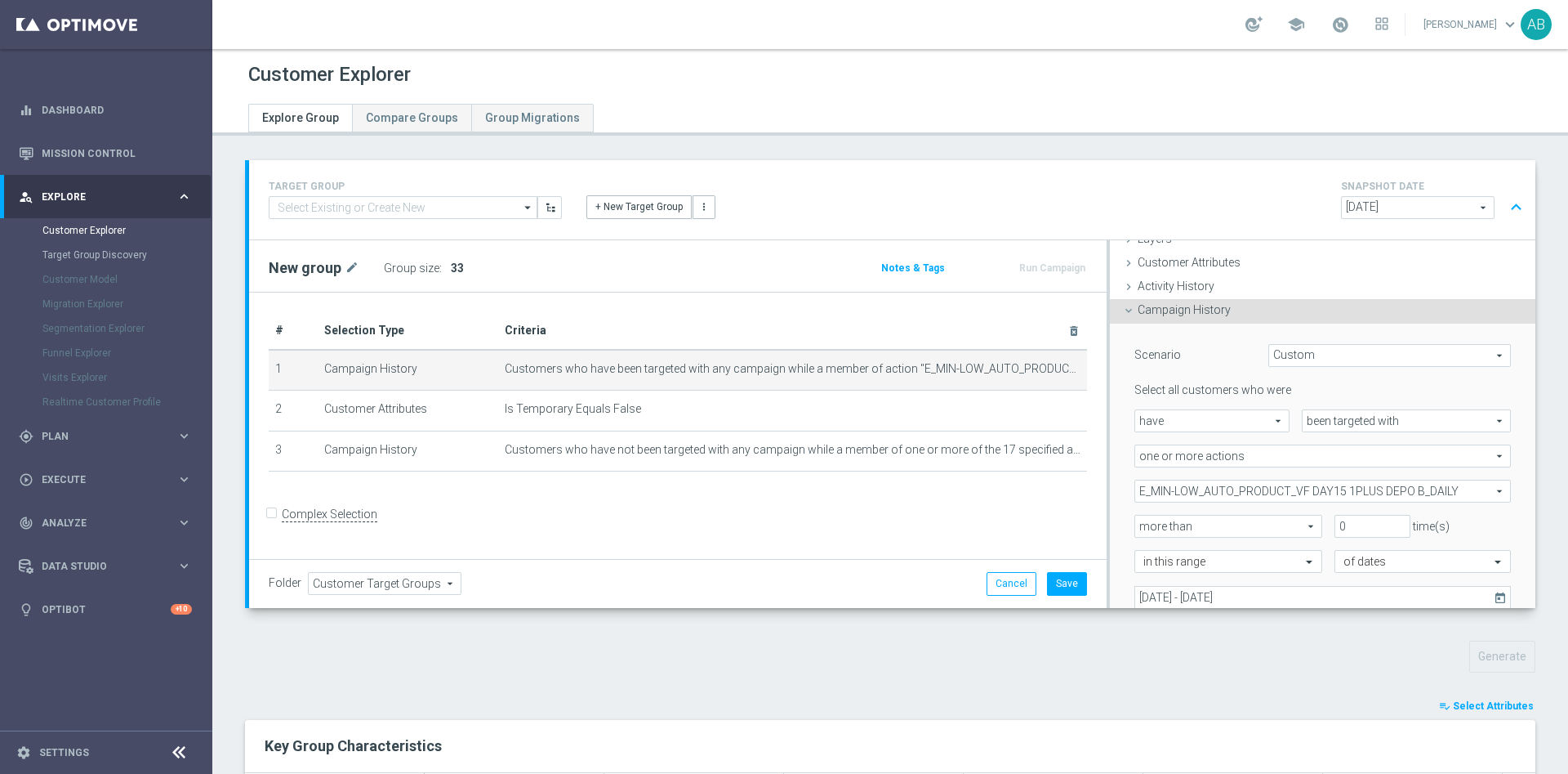
scroll to position [68, 0]
click at [1266, 491] on span "E_MIN-LOW_AUTO_PRODUCT_VF DAY15 1PLUS DEPO B_DAILY" at bounding box center [1323, 489] width 375 height 21
click at [1141, 521] on input "Show Selected" at bounding box center [1147, 525] width 11 height 11
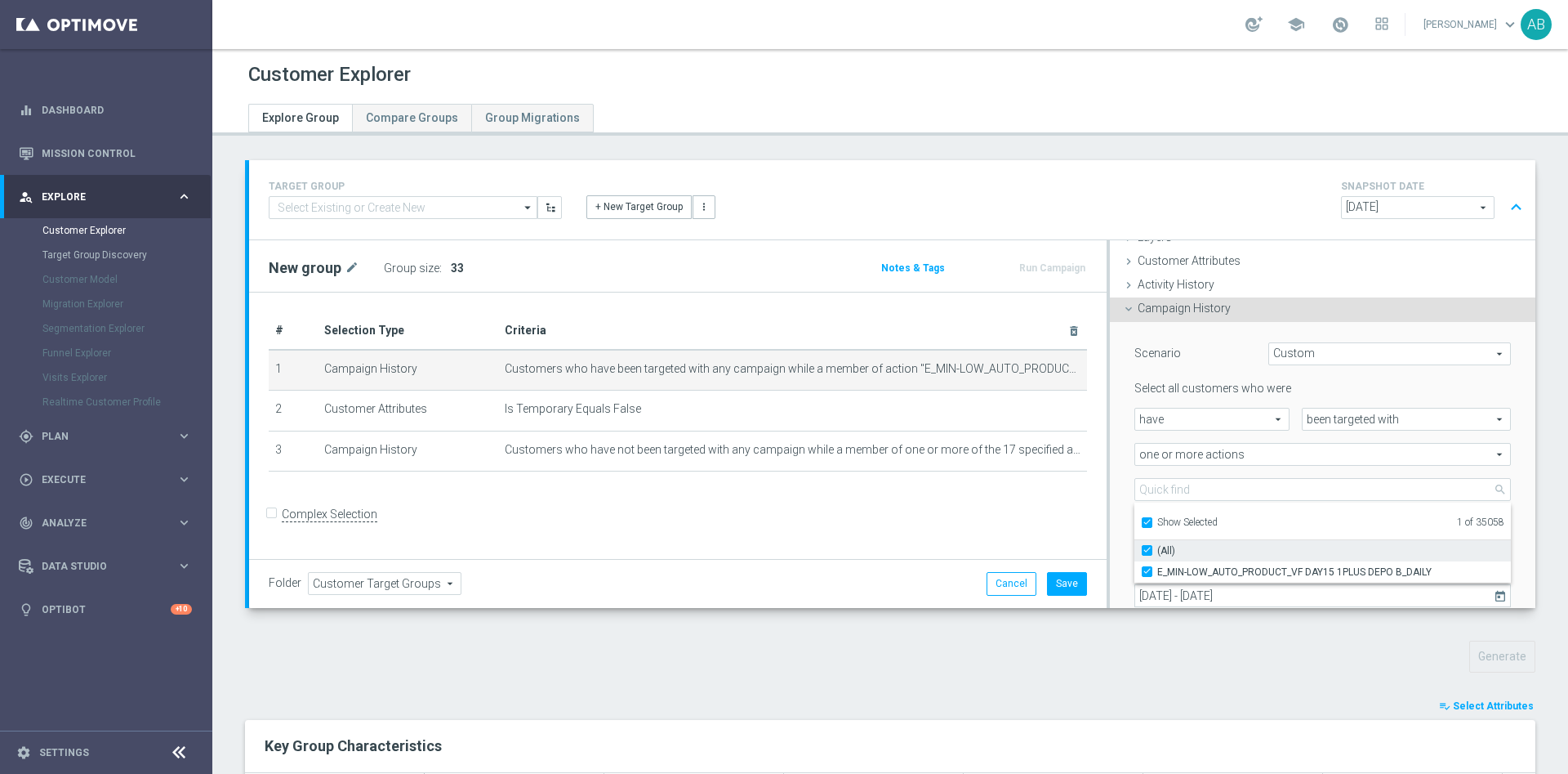
click at [1147, 547] on input "(All)" at bounding box center [1153, 550] width 11 height 11
click at [1141, 520] on input "Show Selected" at bounding box center [1147, 525] width 11 height 11
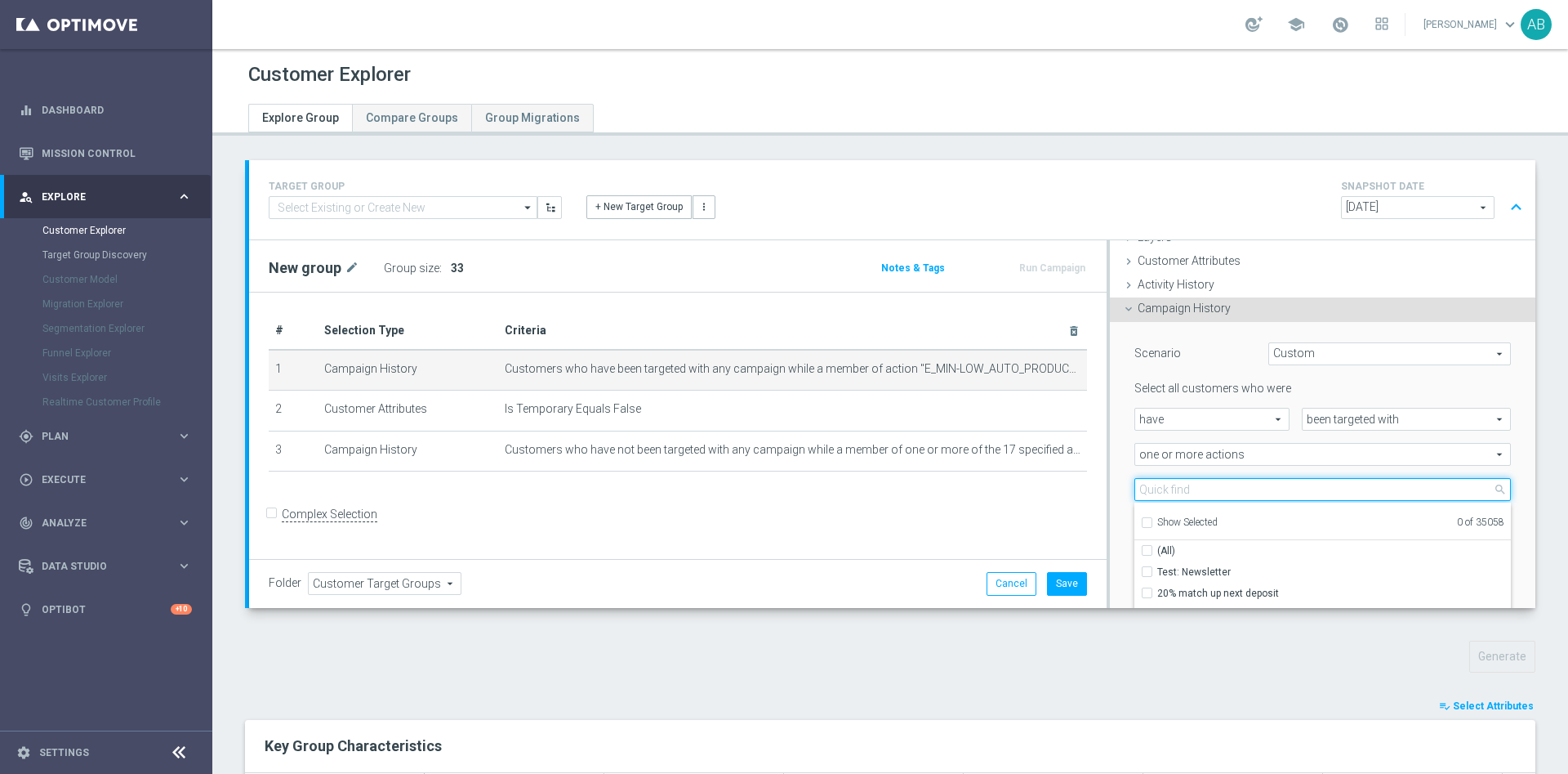
click at [1147, 489] on input "search" at bounding box center [1323, 489] width 377 height 23
paste input "E_MED-HIGH_AUTO_PRODUCT_VF DAY15 1PLUS DEPO A_DAILY"
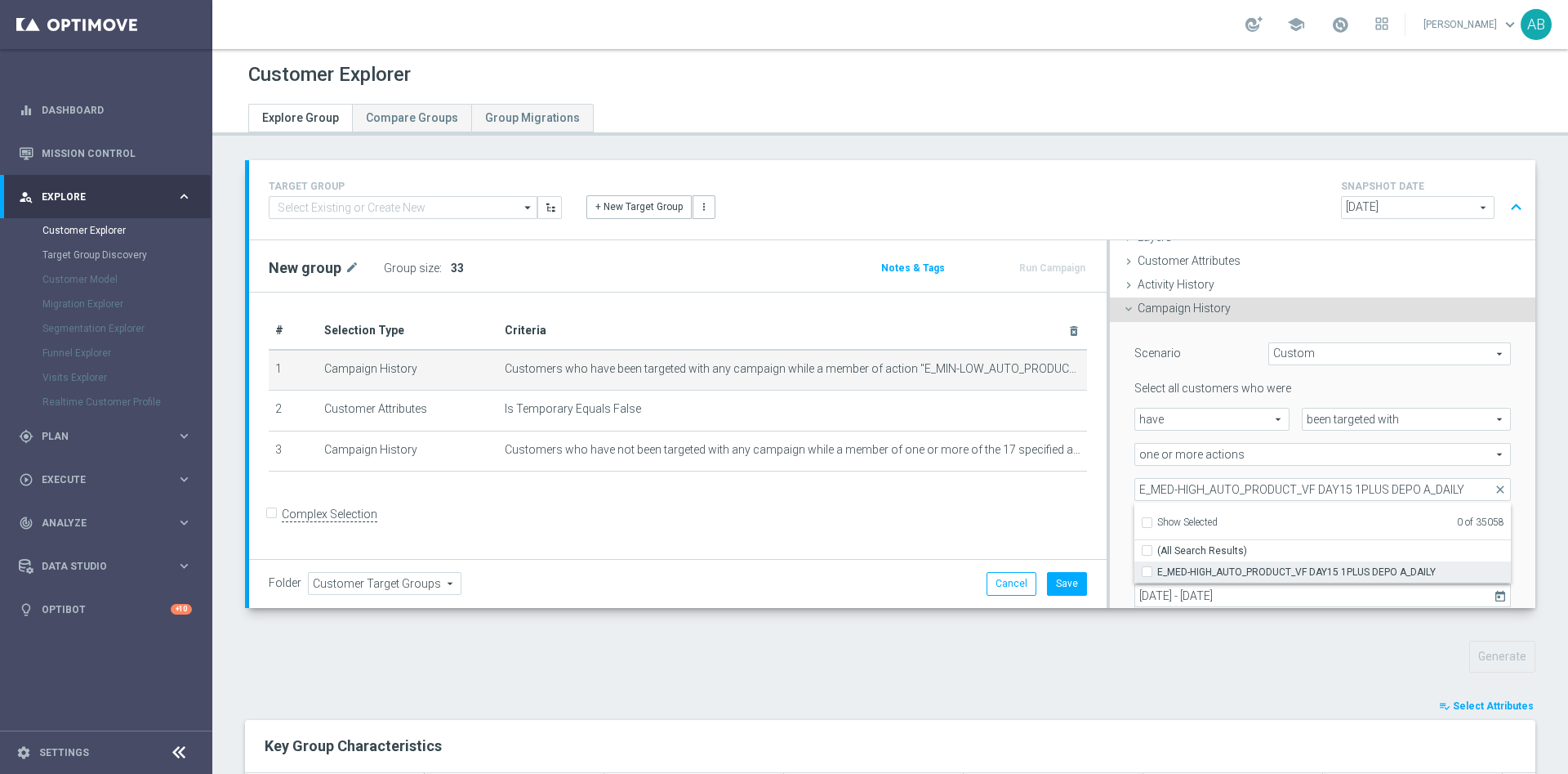
click at [1147, 569] on input "E_MED-HIGH_AUTO_PRODUCT_VF DAY15 1PLUS DEPO A_DAILY" at bounding box center [1153, 571] width 11 height 11
click at [1122, 471] on div "Scenario Custom Custom arrow_drop_down search Select all customers who were hav…" at bounding box center [1322, 494] width 401 height 346
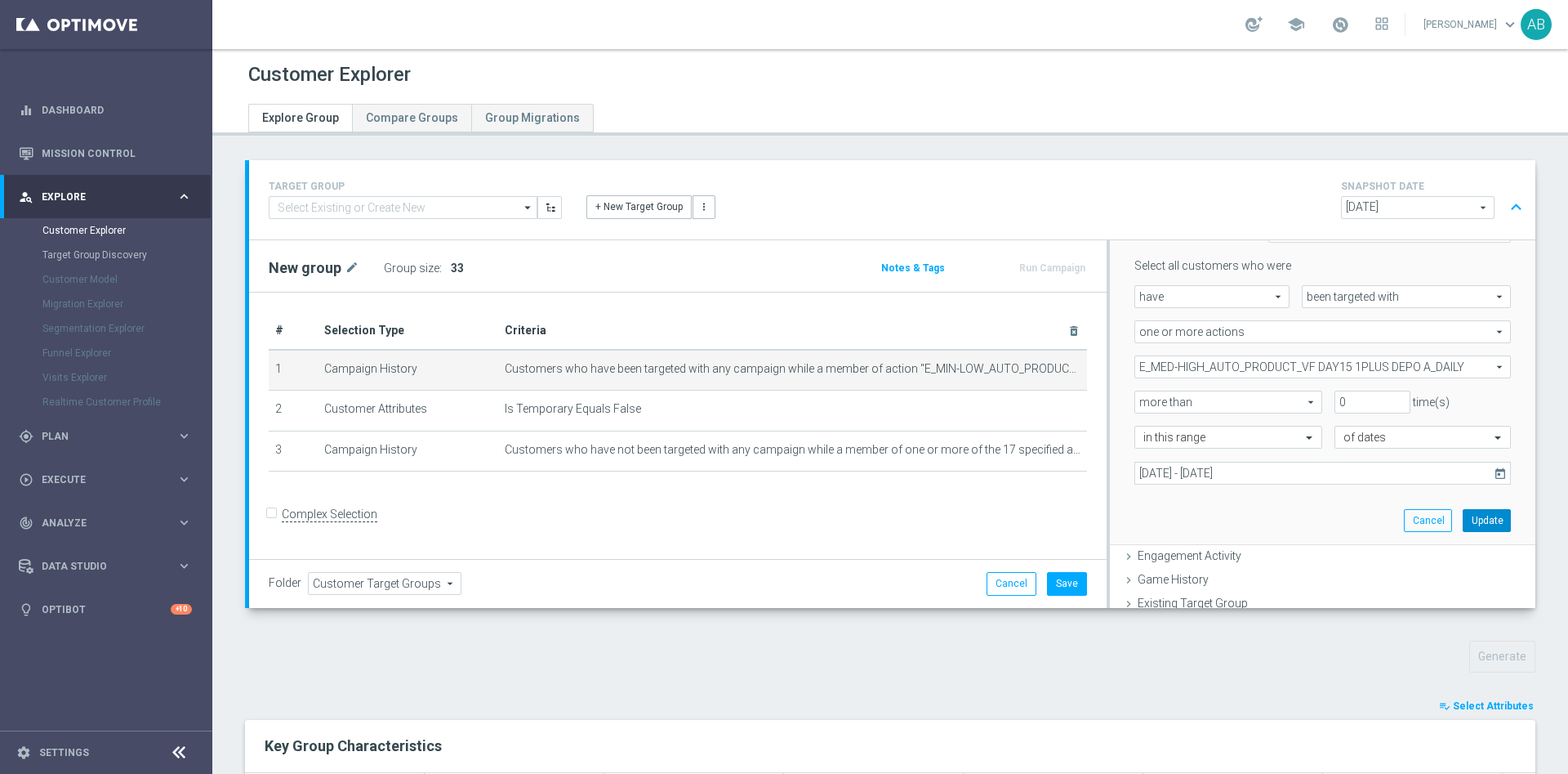
click at [1463, 523] on button "Update" at bounding box center [1487, 520] width 48 height 23
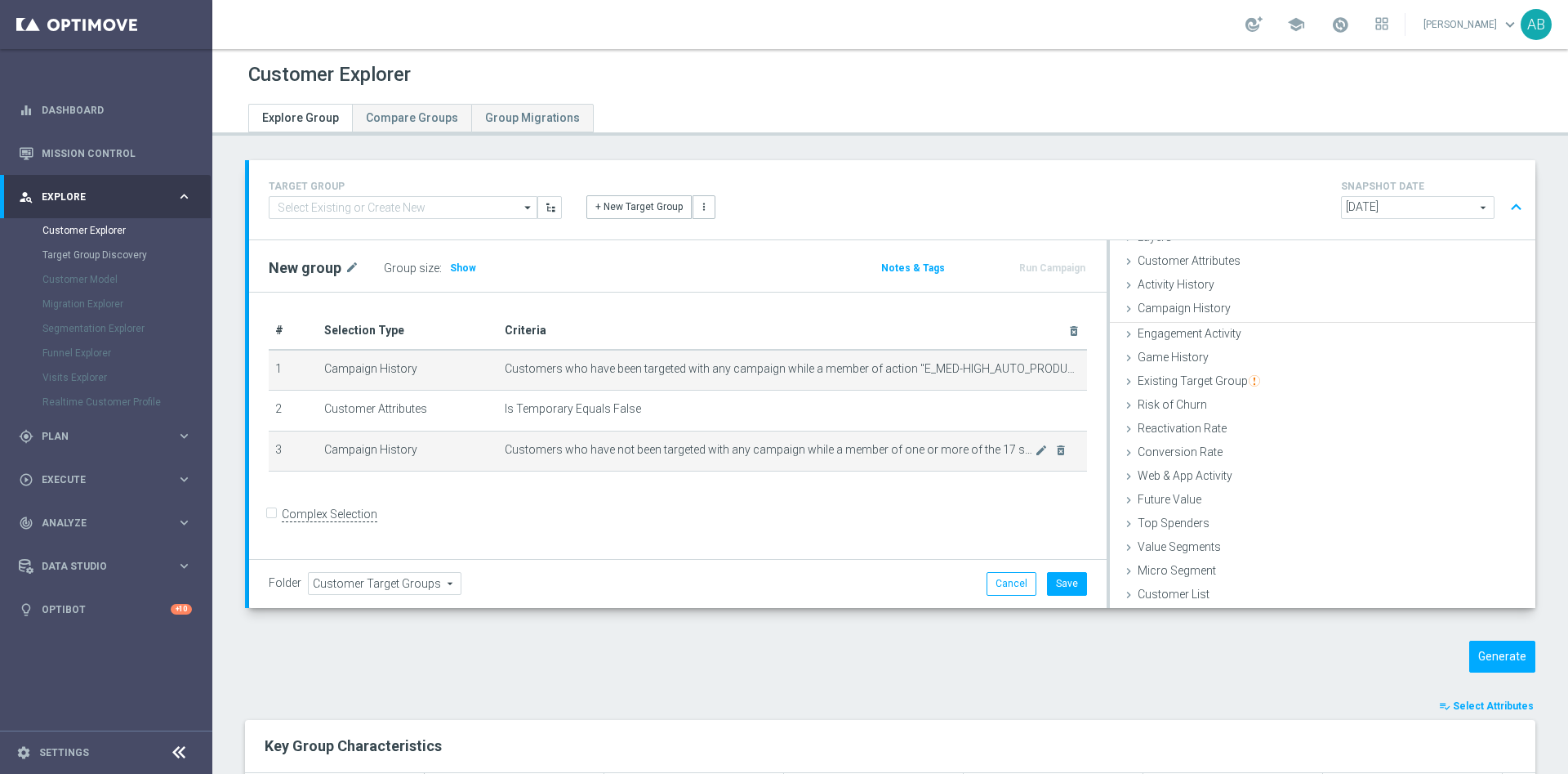
scroll to position [67, 0]
click at [1035, 453] on icon "mode_edit" at bounding box center [1041, 450] width 13 height 13
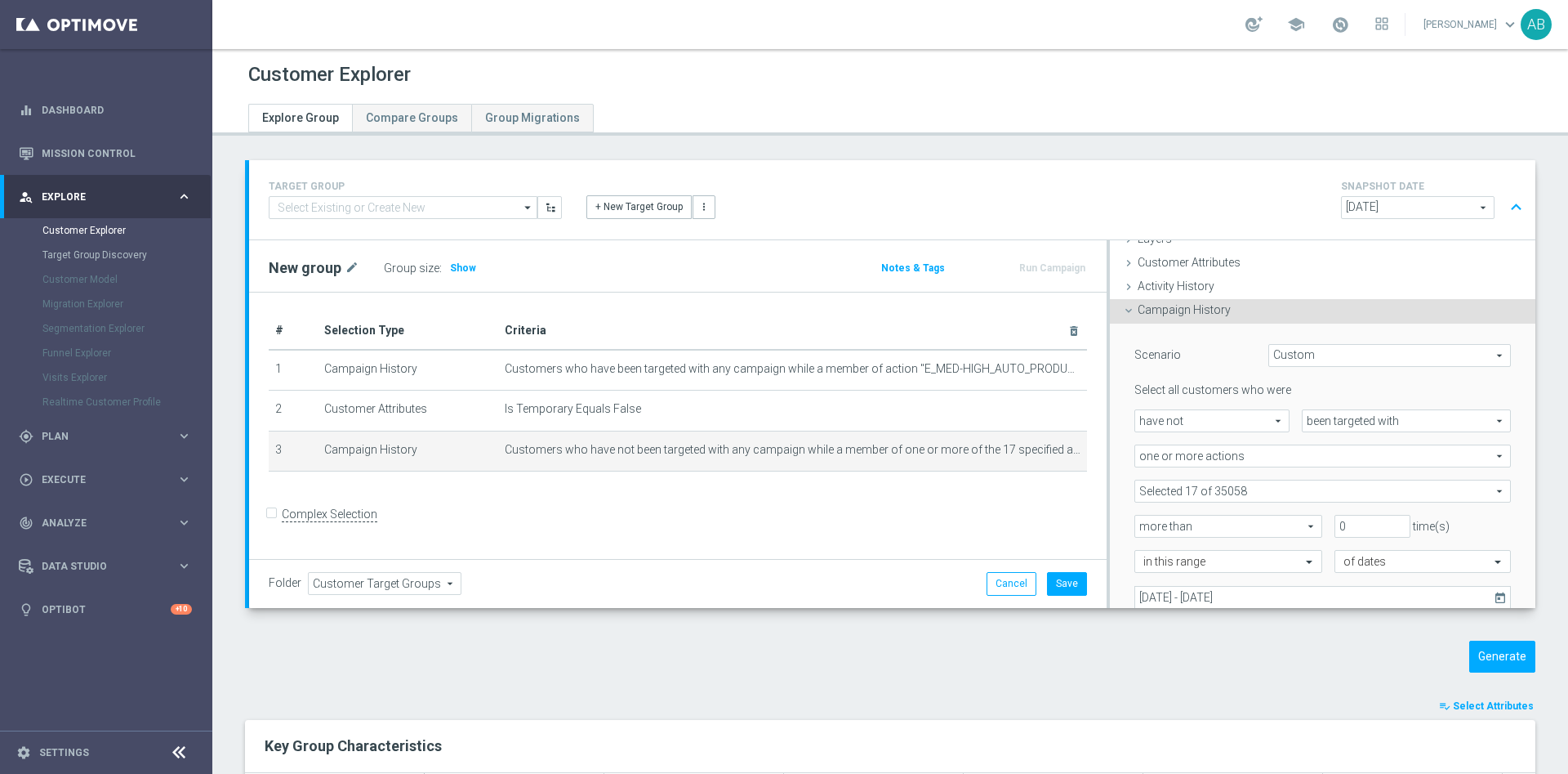
scroll to position [68, 0]
click at [1236, 493] on span at bounding box center [1323, 489] width 375 height 21
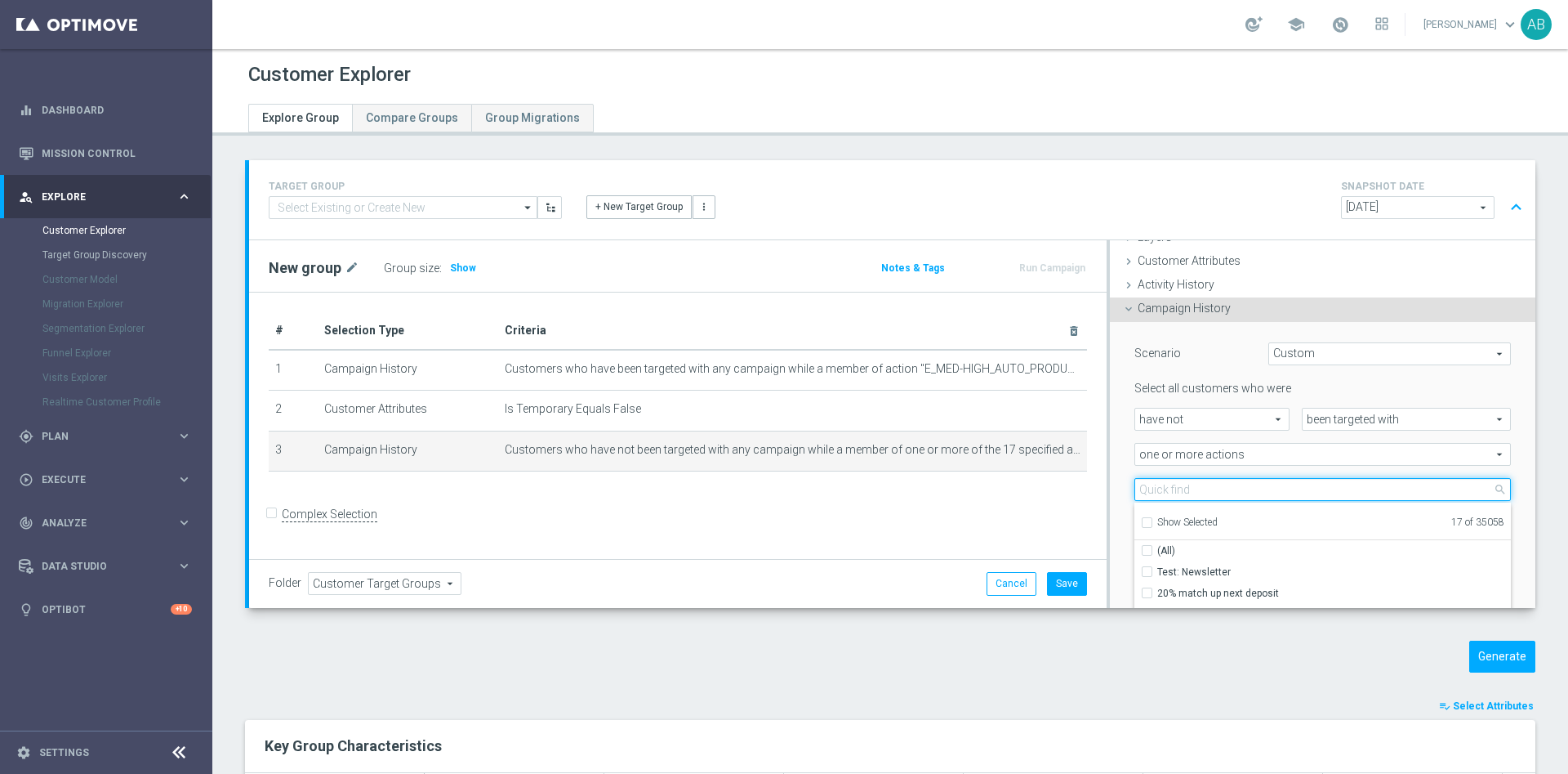
click at [1225, 490] on input "search" at bounding box center [1323, 489] width 377 height 23
paste input "E_MED-HIGH_AUTO_PRODUCT_VF DAY15 1PLUS DEPO A_DAILY"
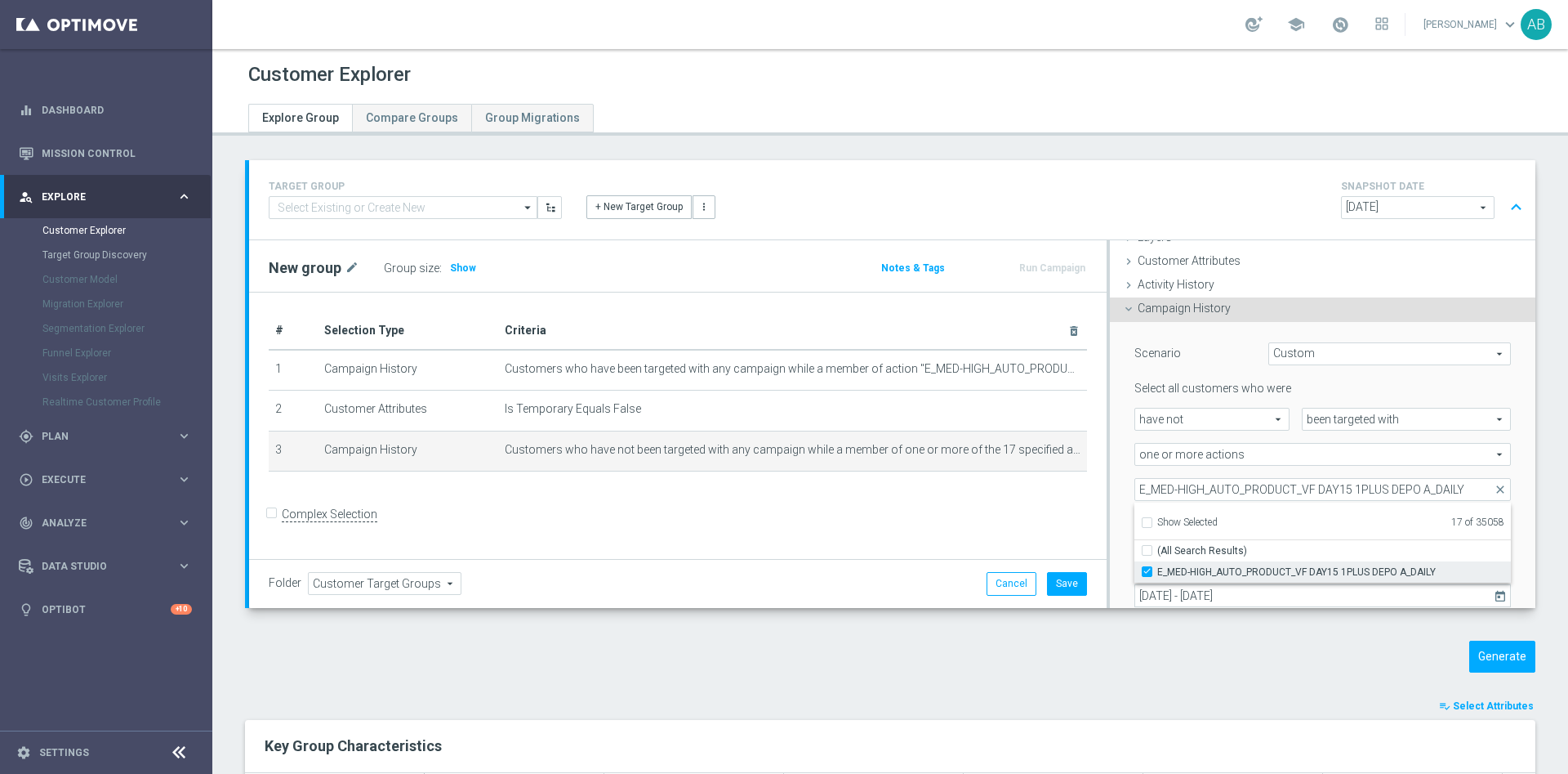
click at [1147, 571] on input "E_MED-HIGH_AUTO_PRODUCT_VF DAY15 1PLUS DEPO A_DAILY" at bounding box center [1153, 571] width 11 height 11
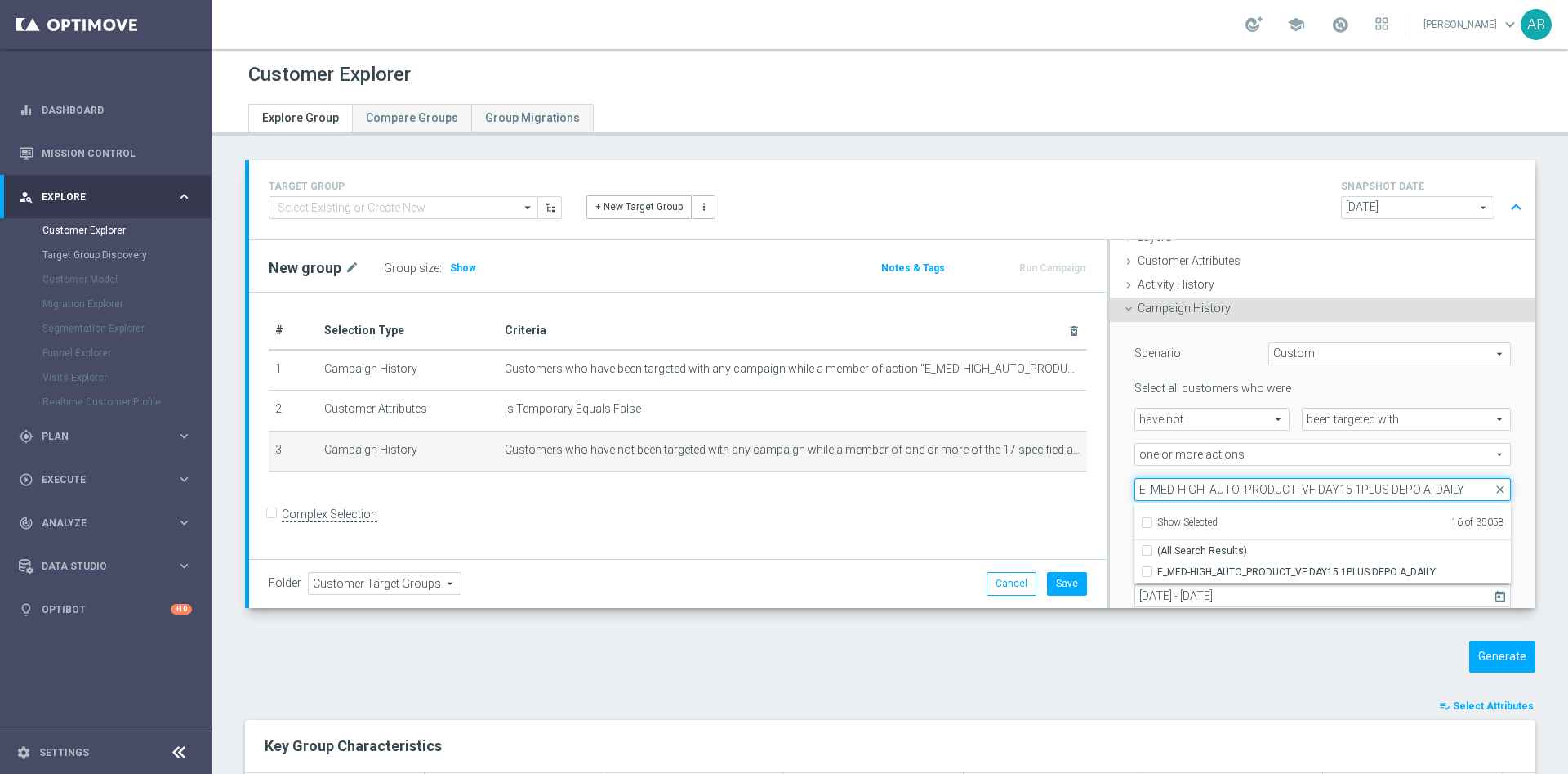
click at [1203, 488] on input "E_MED-HIGH_AUTO_PRODUCT_VF DAY15 1PLUS DEPO A_DAILY" at bounding box center [1323, 489] width 377 height 23
paste input "IN-LOW"
click at [1203, 480] on input "E_MIN-LOW_AUTO_PRODUCT_VF DAY15 1PLUS DEPO A_DAILY" at bounding box center [1323, 489] width 377 height 23
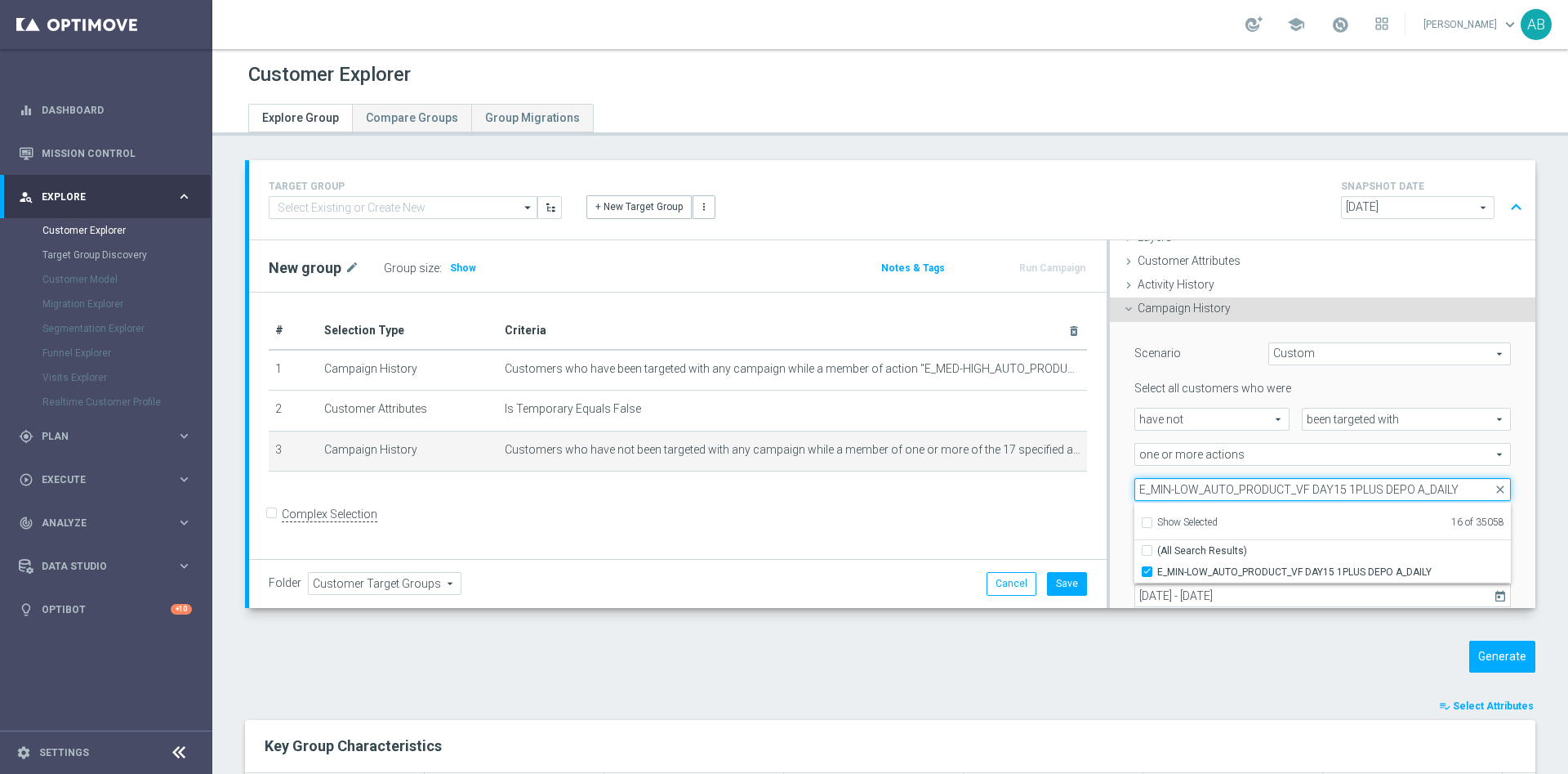
click at [1203, 480] on input "E_MIN-LOW_AUTO_PRODUCT_VF DAY15 1PLUS DEPO A_DAILY" at bounding box center [1323, 489] width 377 height 23
paste input "B"
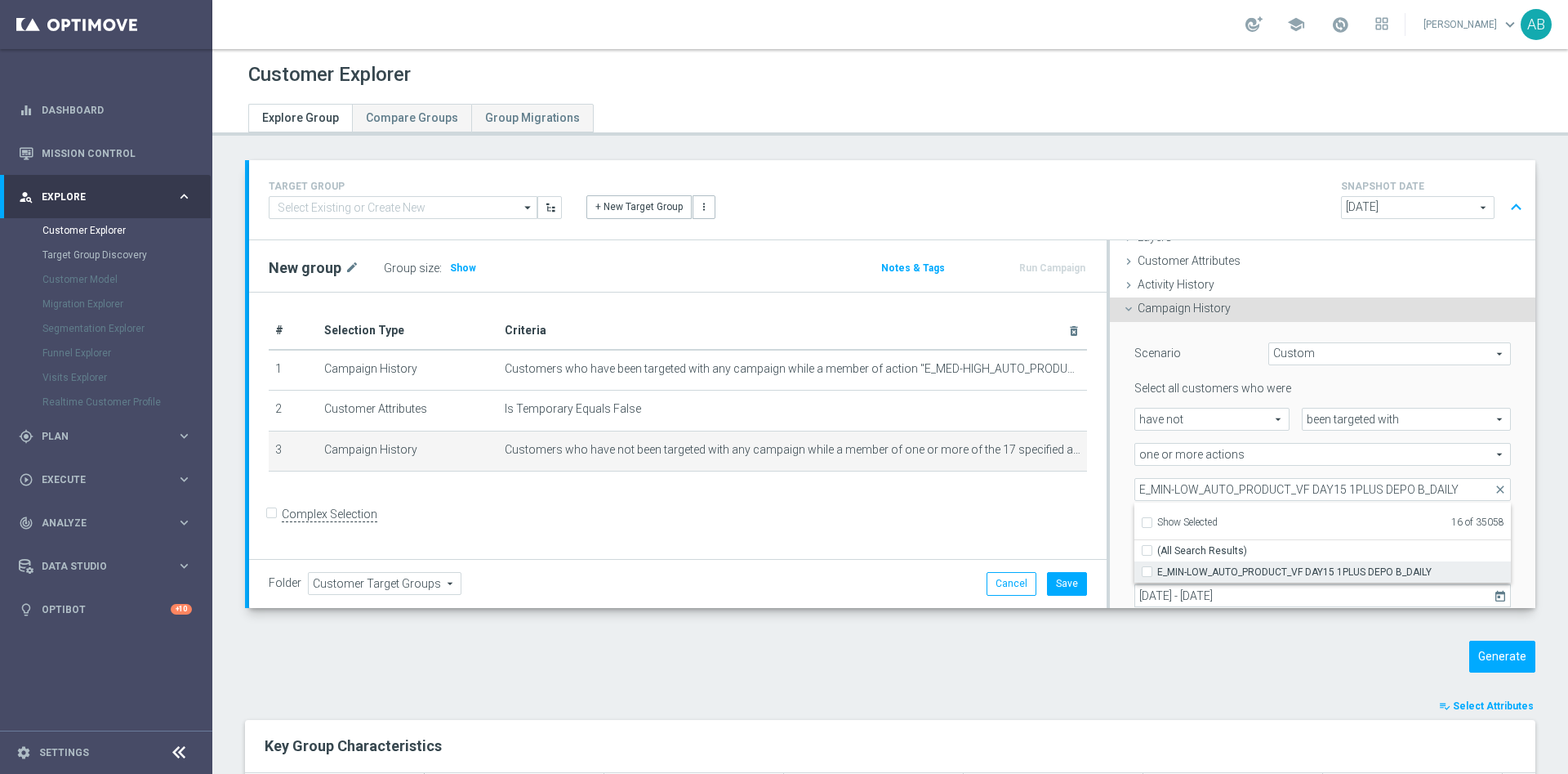
click at [1147, 573] on input "E_MIN-LOW_AUTO_PRODUCT_VF DAY15 1PLUS DEPO B_DAILY" at bounding box center [1153, 571] width 11 height 11
click at [1110, 456] on div "Scenario Custom Custom arrow_drop_down search Select all customers who were hav…" at bounding box center [1323, 495] width 426 height 347
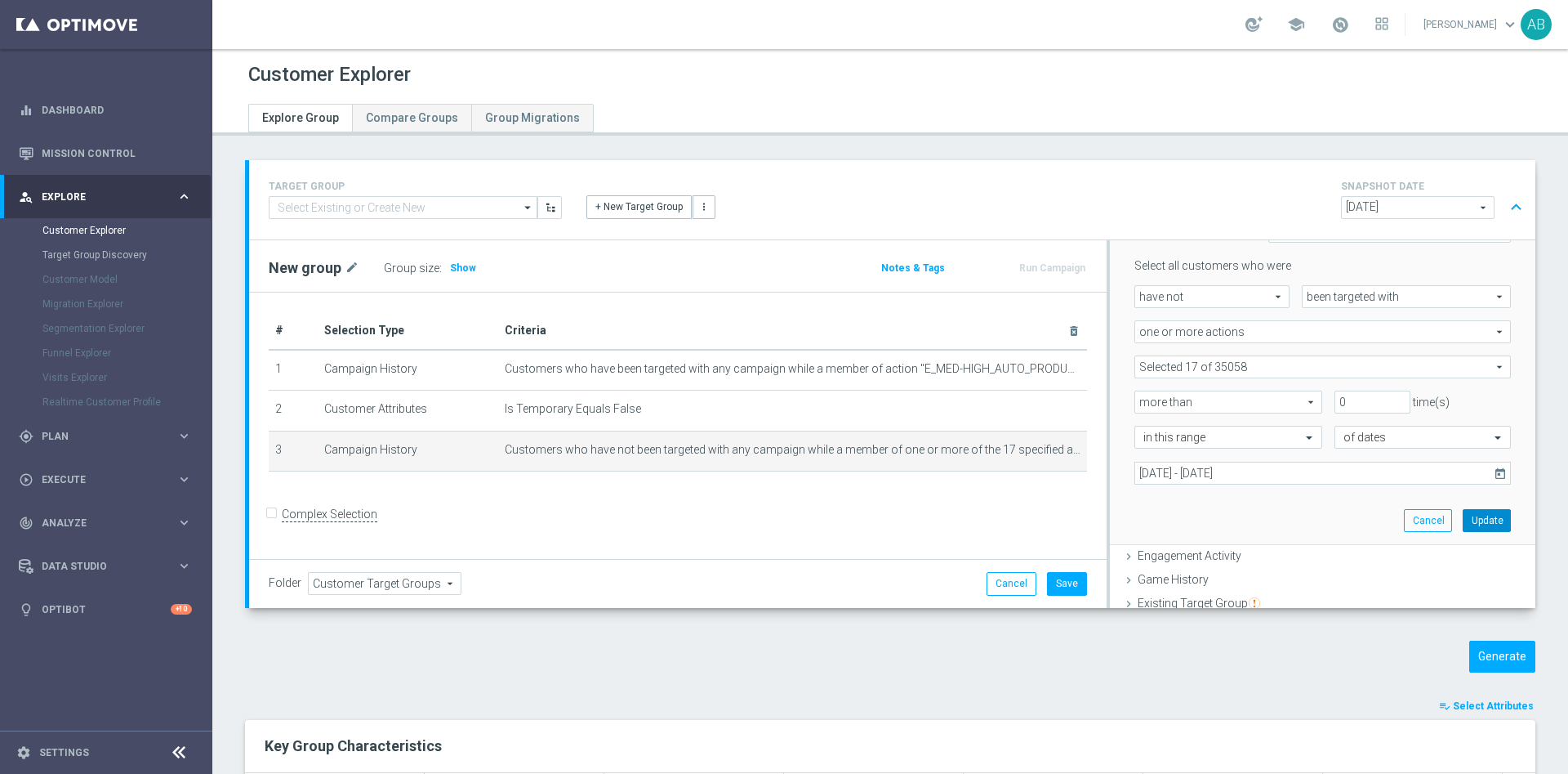
click at [1463, 522] on button "Update" at bounding box center [1487, 520] width 48 height 23
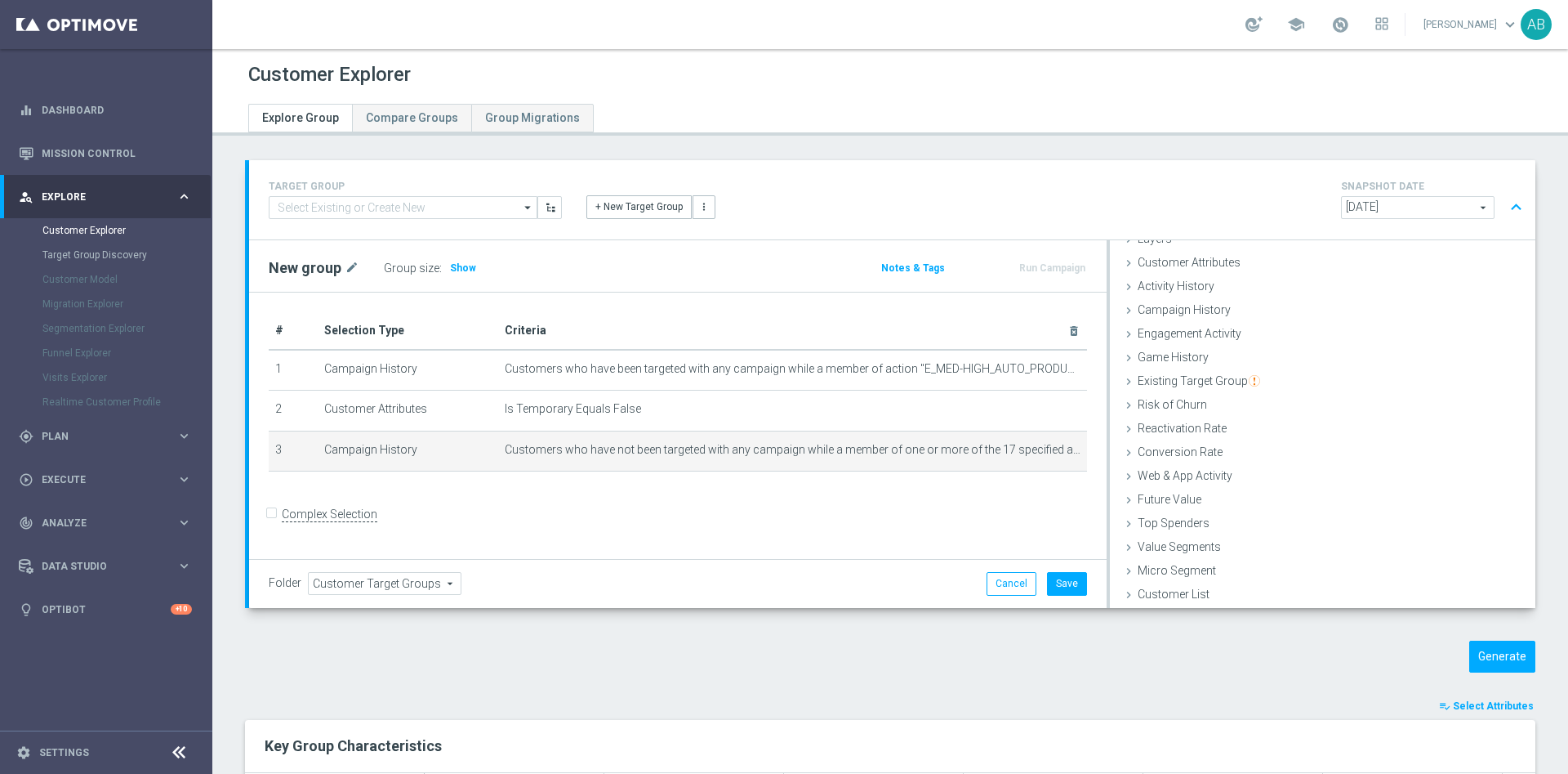
scroll to position [67, 0]
click at [464, 267] on span "Show" at bounding box center [463, 268] width 26 height 11
click at [1469, 657] on button "Generate" at bounding box center [1503, 656] width 66 height 32
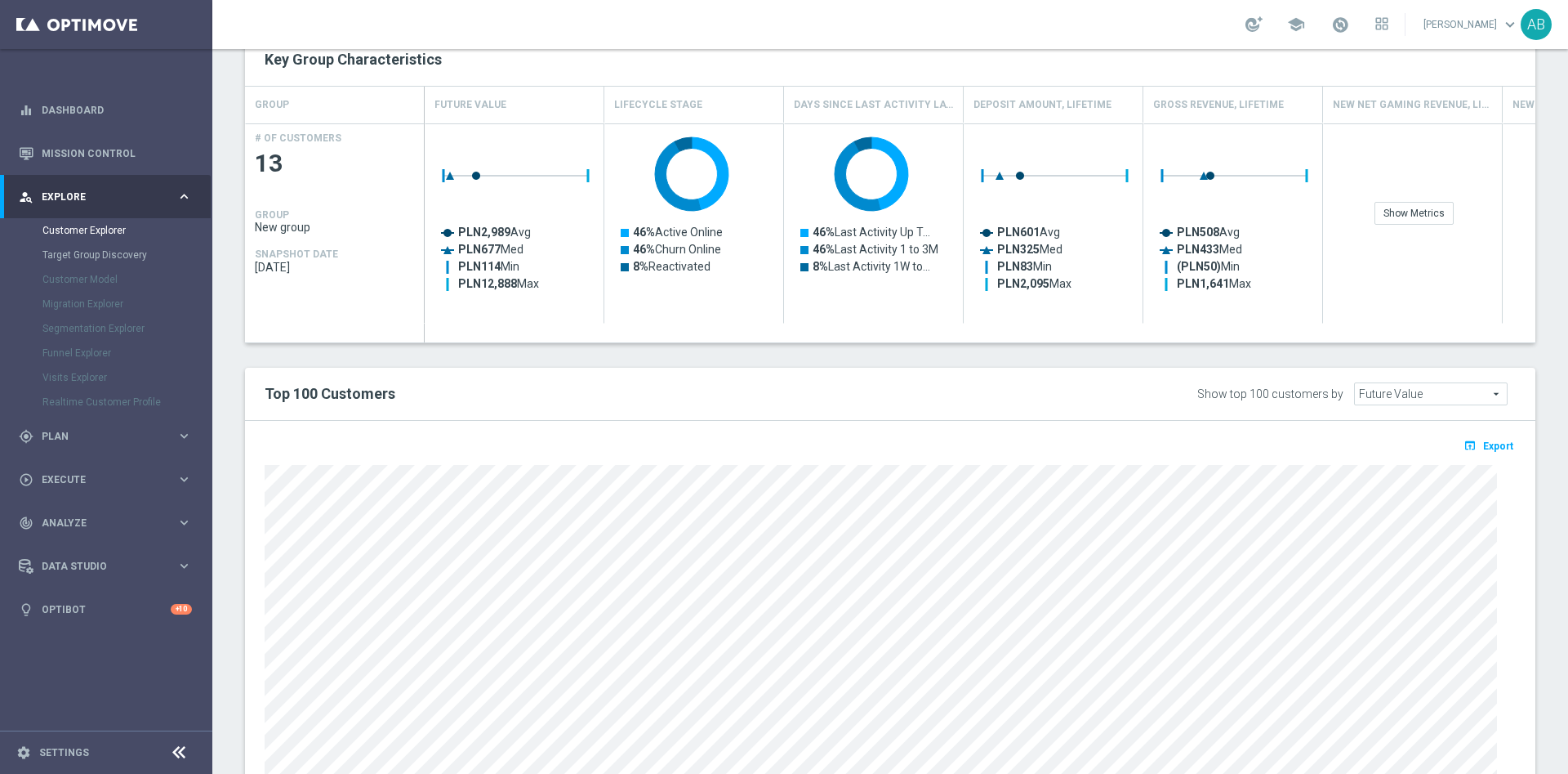
scroll to position [396, 0]
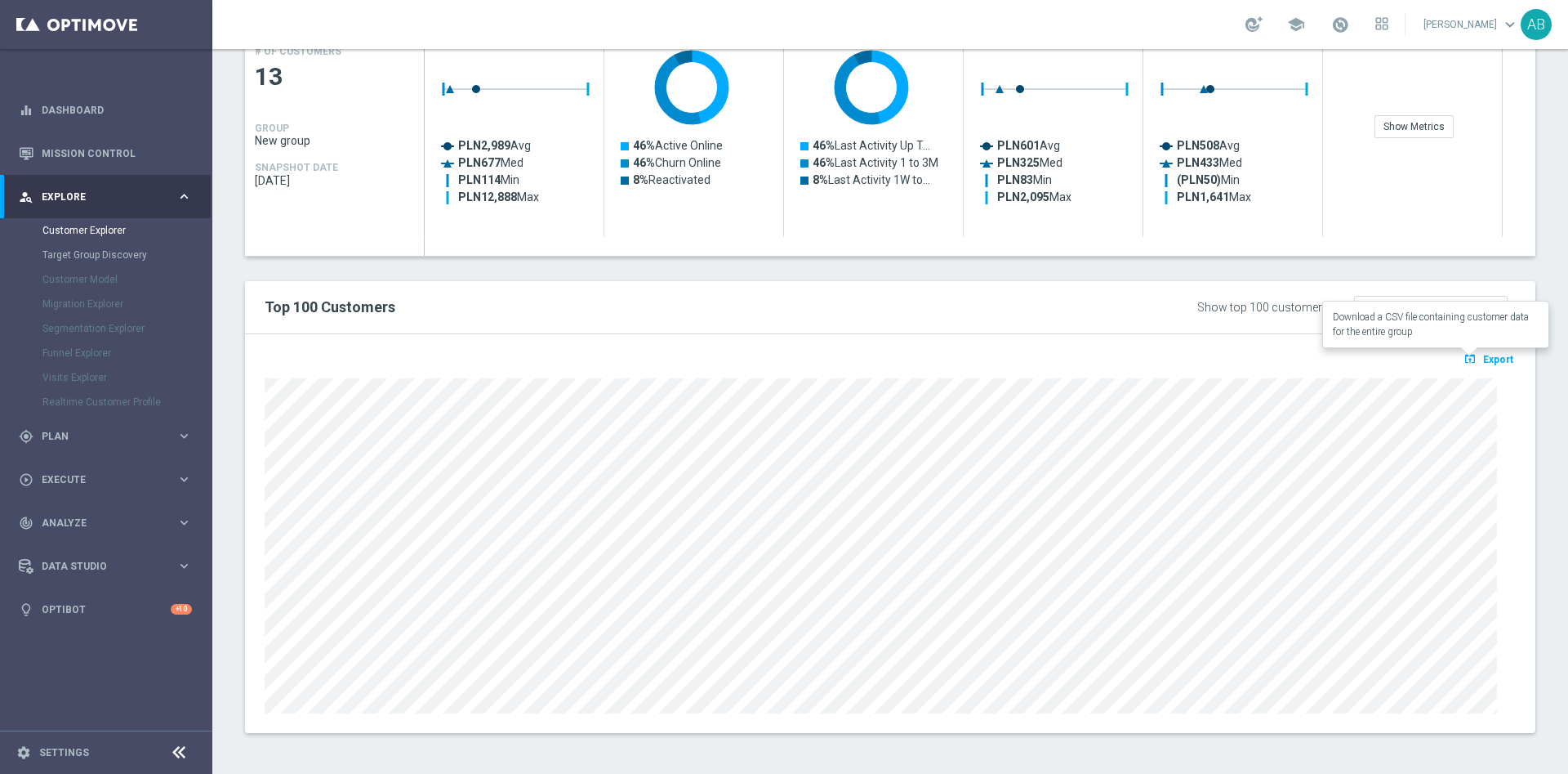
click at [1464, 353] on icon "open_in_browser" at bounding box center [1472, 358] width 18 height 13
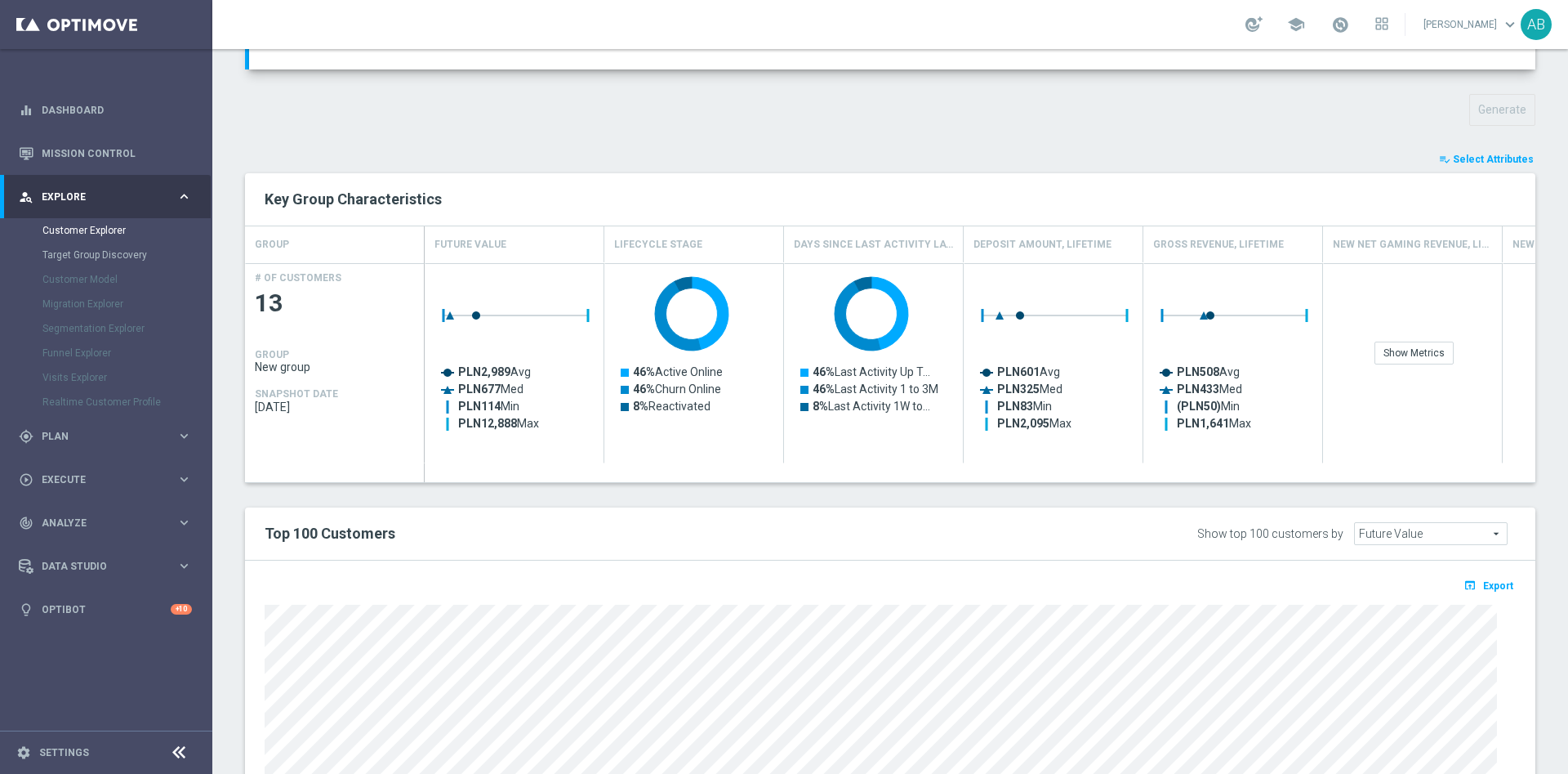
scroll to position [0, 0]
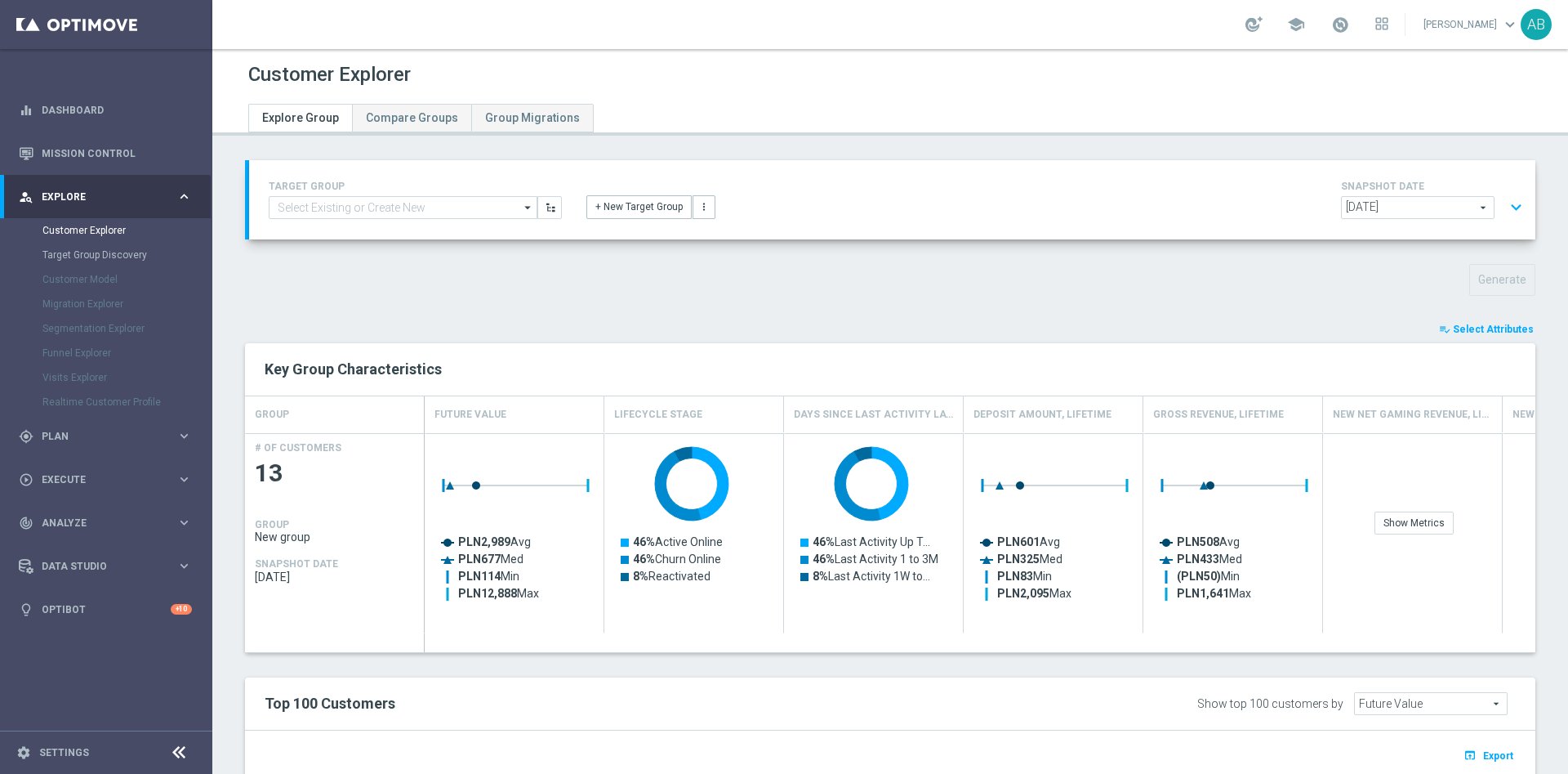
click at [1514, 205] on div "TARGET GROUP arrow_drop_down Drag here to set row groups Drag here to set colum…" at bounding box center [892, 200] width 1287 height 79
click at [1504, 206] on button "expand_more" at bounding box center [1516, 207] width 24 height 31
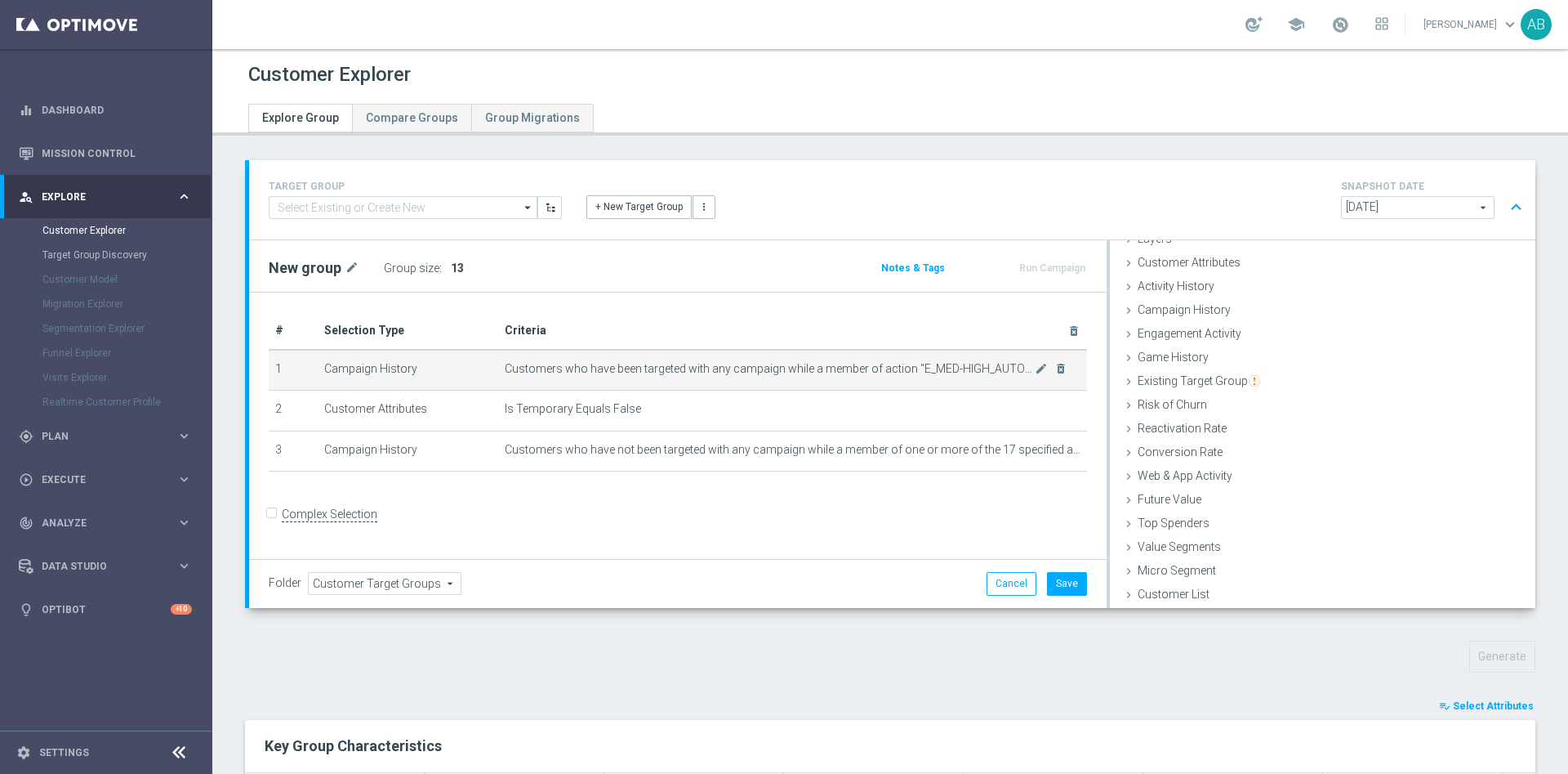
click at [1023, 375] on td "Customers who have been targeted with any campaign while a member of action "E_…" at bounding box center [792, 370] width 589 height 41
click at [1035, 371] on icon "mode_edit" at bounding box center [1041, 369] width 13 height 13
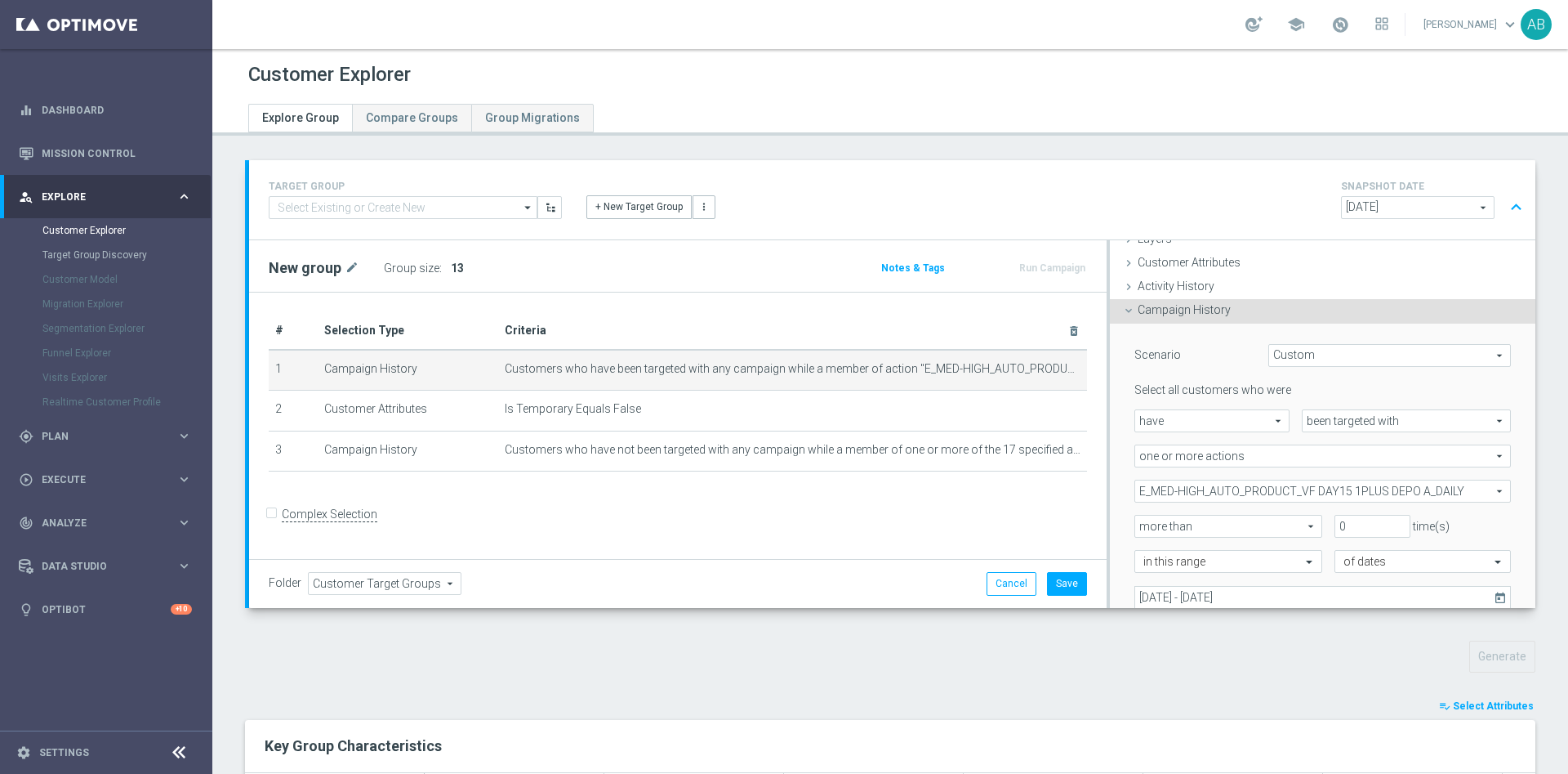
scroll to position [68, 0]
click at [1191, 492] on span "E_MED-HIGH_AUTO_PRODUCT_VF DAY15 1PLUS DEPO A_DAILY" at bounding box center [1323, 489] width 375 height 21
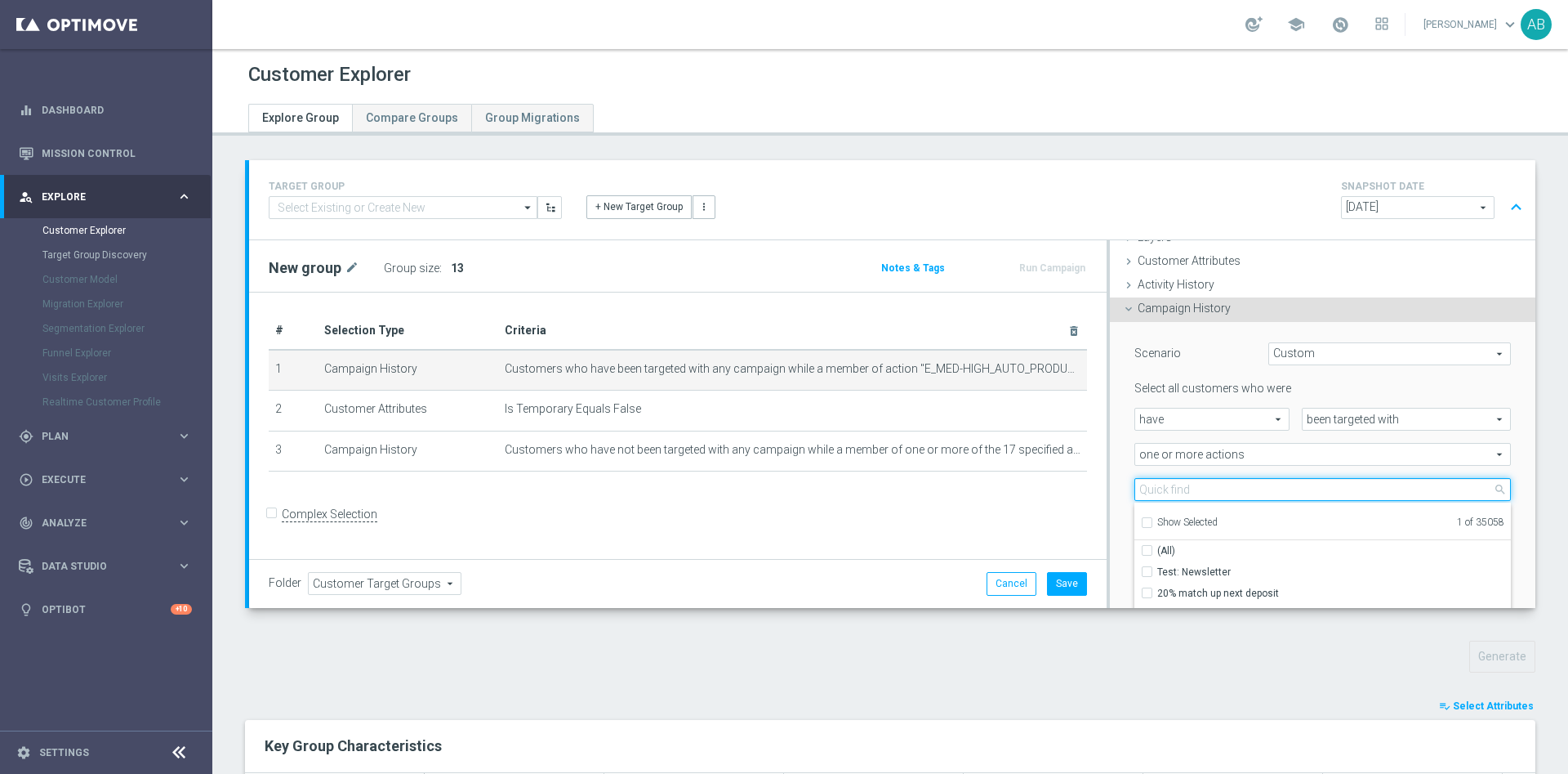
click at [1158, 487] on input "search" at bounding box center [1323, 489] width 377 height 23
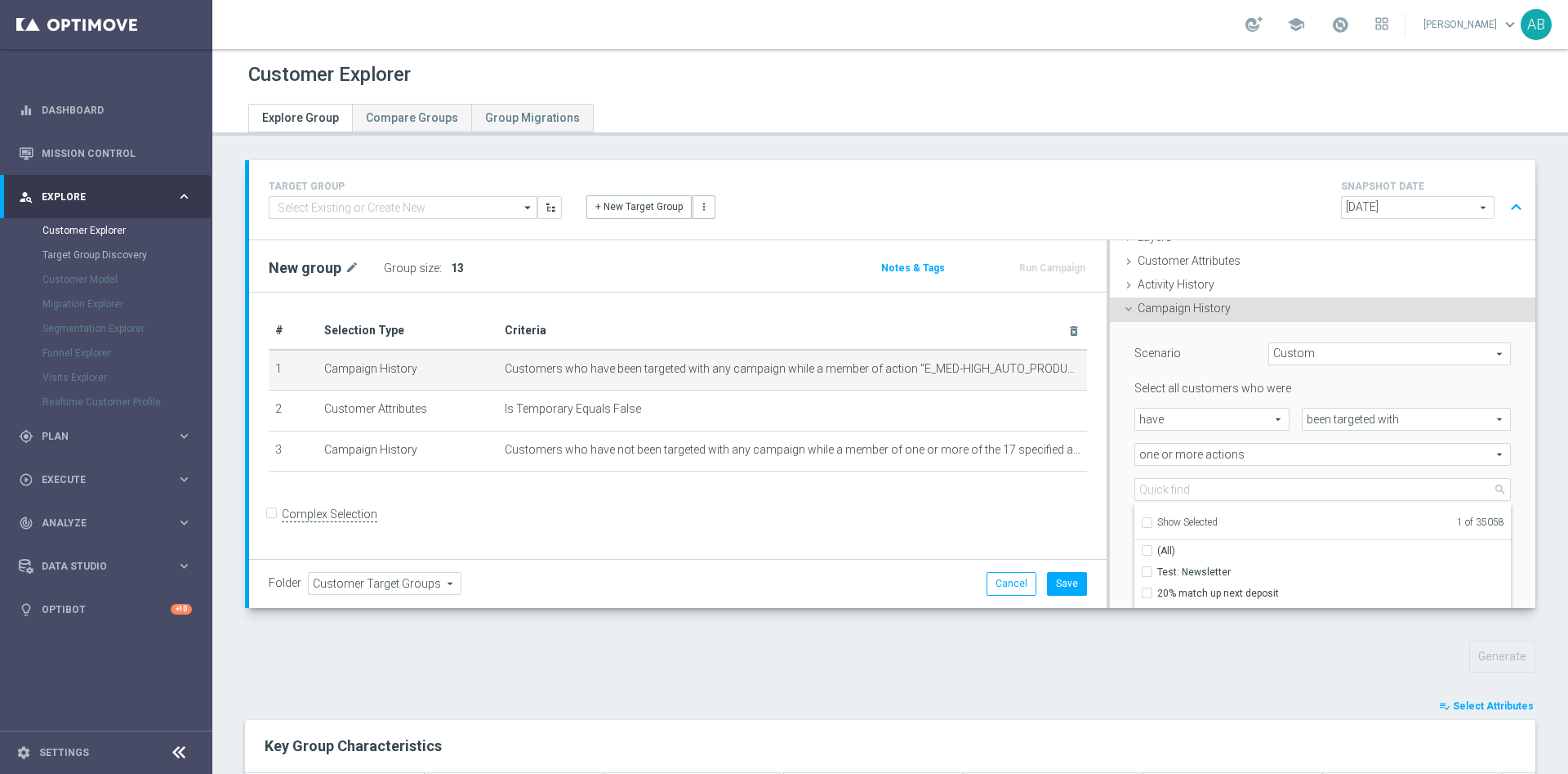
click at [1141, 521] on input "Show Selected" at bounding box center [1147, 525] width 11 height 11
click at [1147, 566] on input "E_MED-HIGH_AUTO_PRODUCT_VF DAY15 1PLUS DEPO A_DAILY" at bounding box center [1153, 571] width 11 height 11
click at [1141, 522] on input "Show Selected" at bounding box center [1147, 525] width 11 height 11
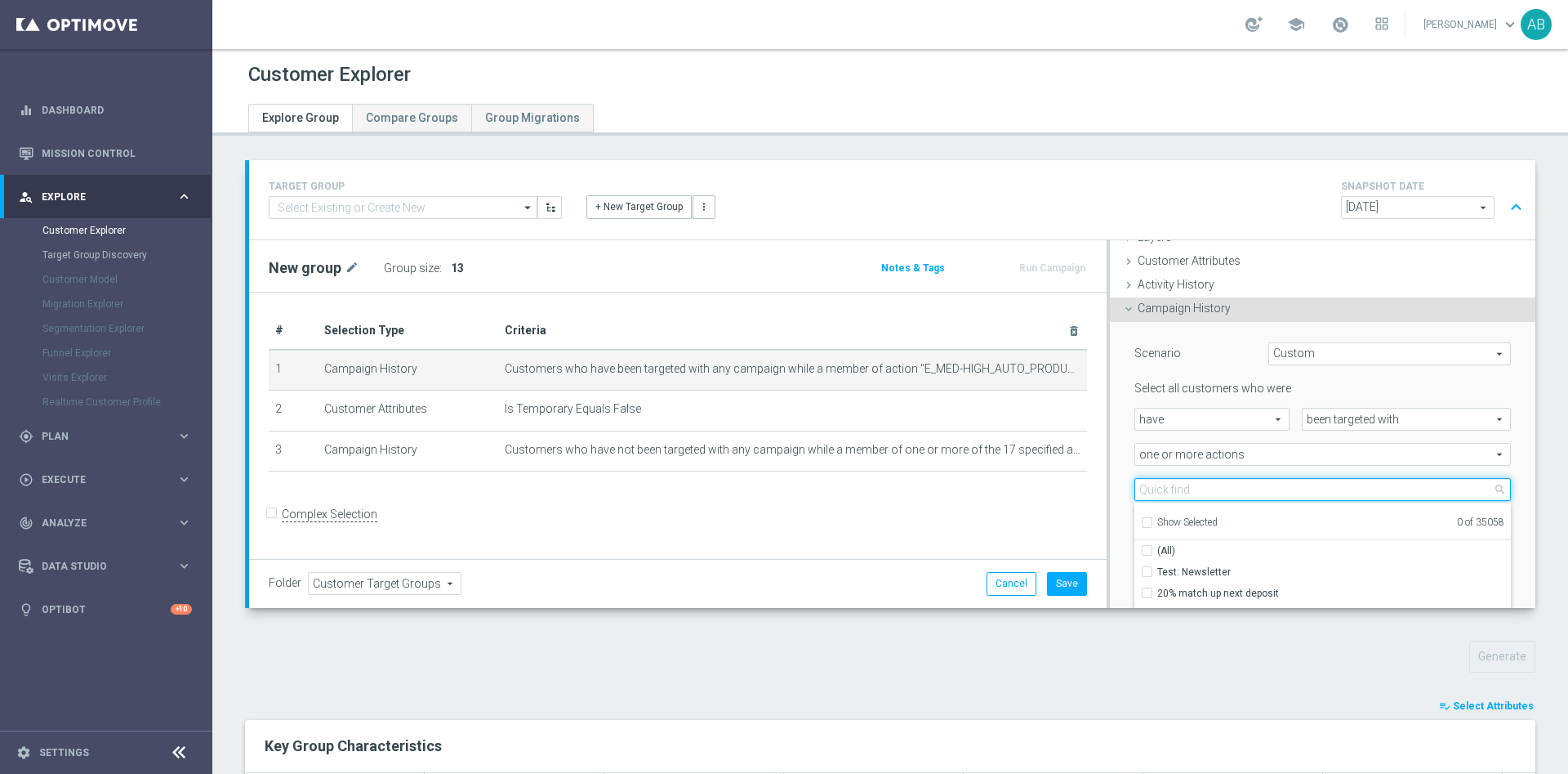
click at [1149, 490] on input "search" at bounding box center [1323, 489] width 377 height 23
paste input "E_MED-HIGH_AUTO_PRODUCT_VF DAY15 1PLUS DEPO B_DAILY"
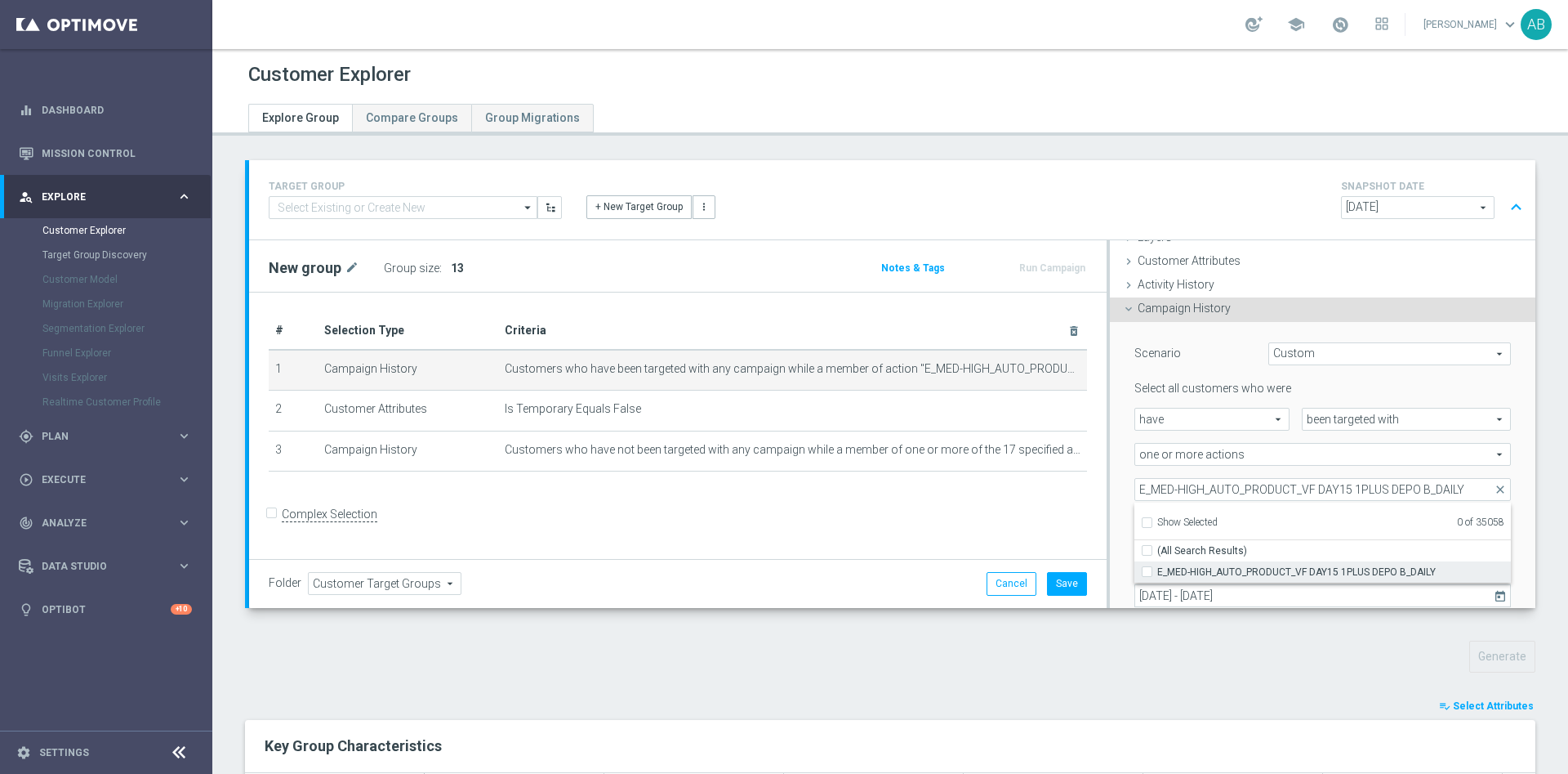
click at [1147, 575] on input "E_MED-HIGH_AUTO_PRODUCT_VF DAY15 1PLUS DEPO B_DAILY" at bounding box center [1153, 571] width 11 height 11
click at [1110, 460] on div "Scenario Custom Custom arrow_drop_down search Select all customers who were hav…" at bounding box center [1323, 495] width 426 height 347
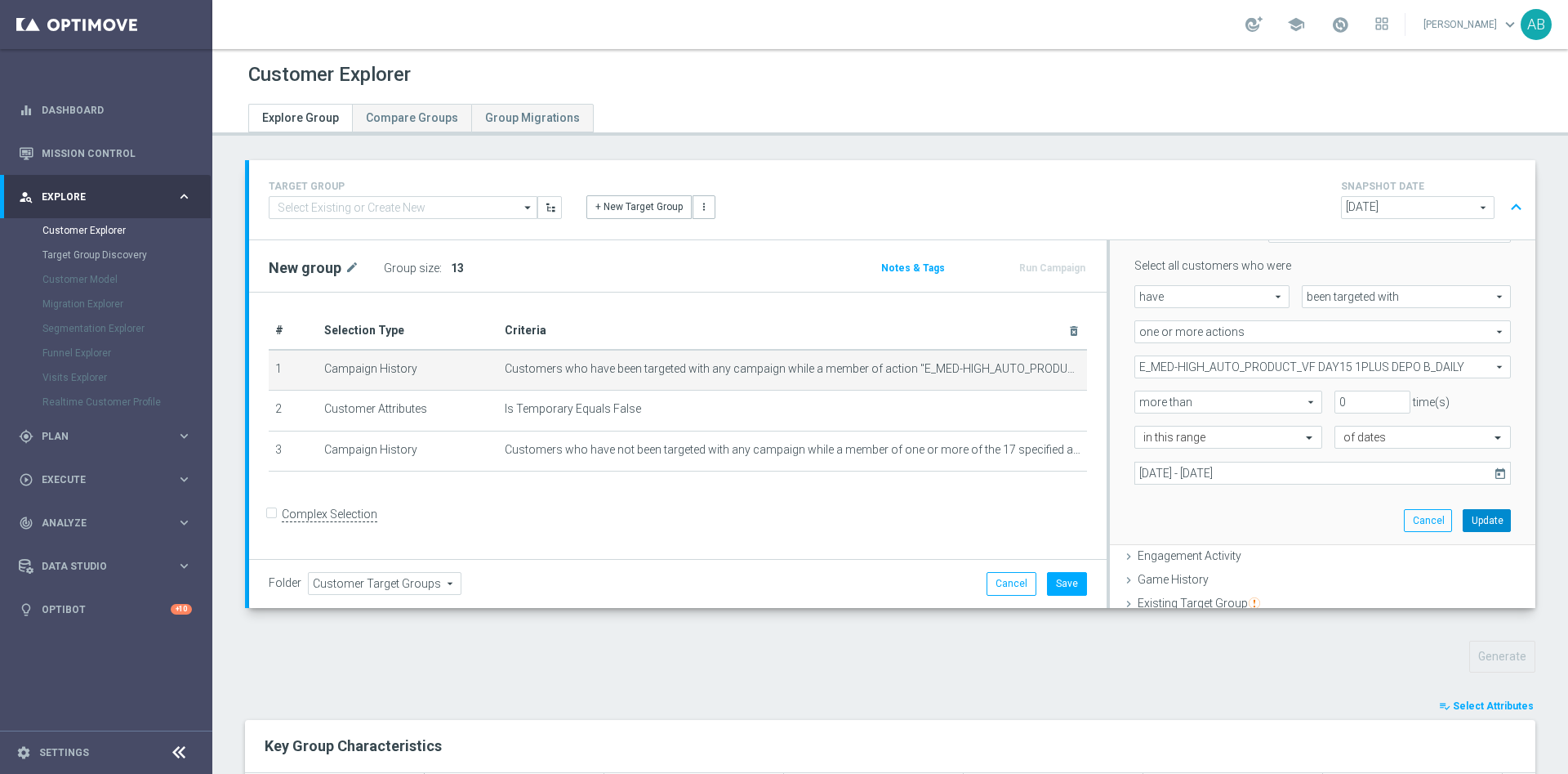
click at [1463, 522] on button "Update" at bounding box center [1487, 520] width 48 height 23
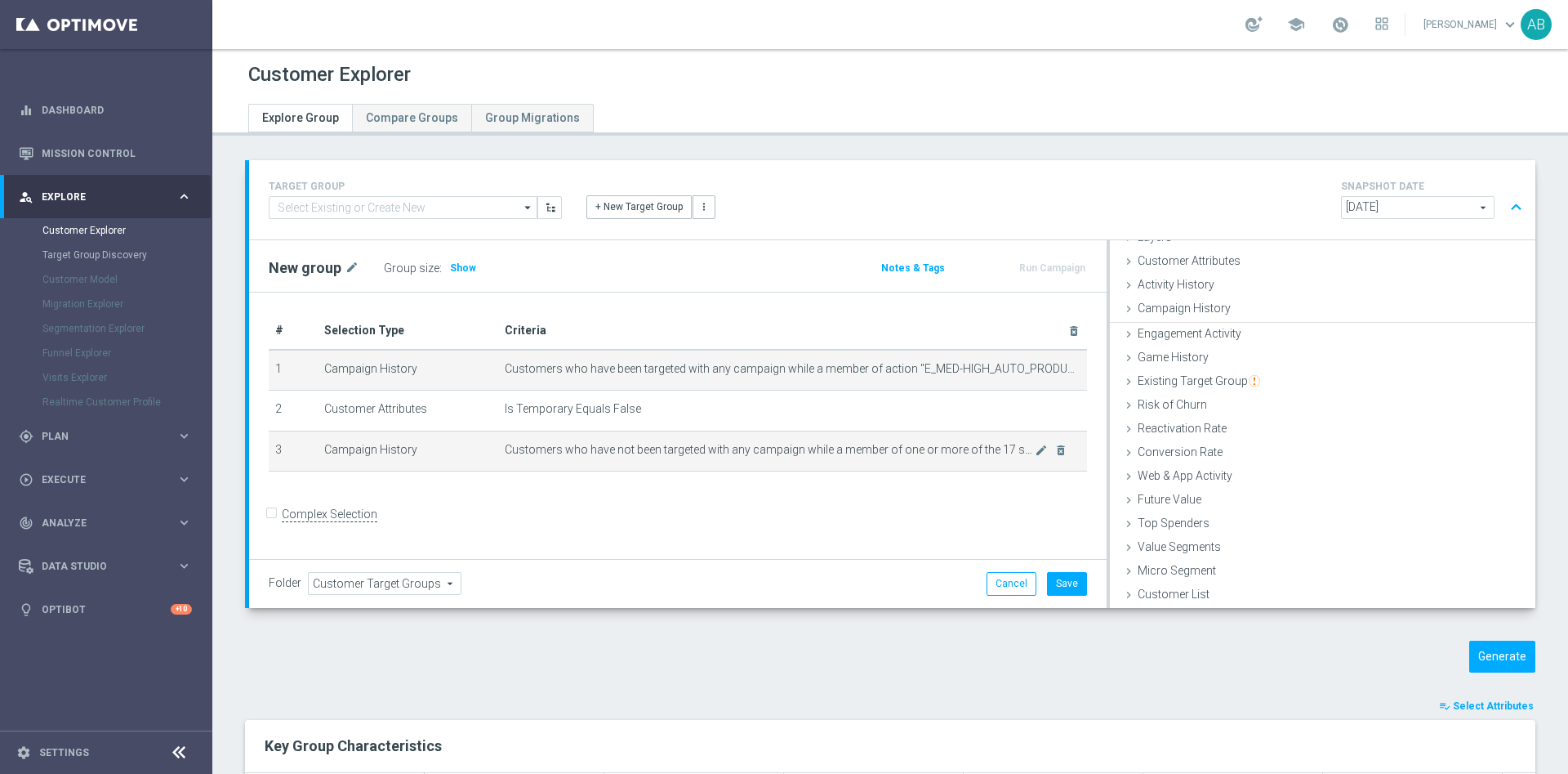
scroll to position [67, 0]
click at [1021, 451] on span "Customers who have not been targeted with any campaign while a member of one or…" at bounding box center [769, 450] width 530 height 14
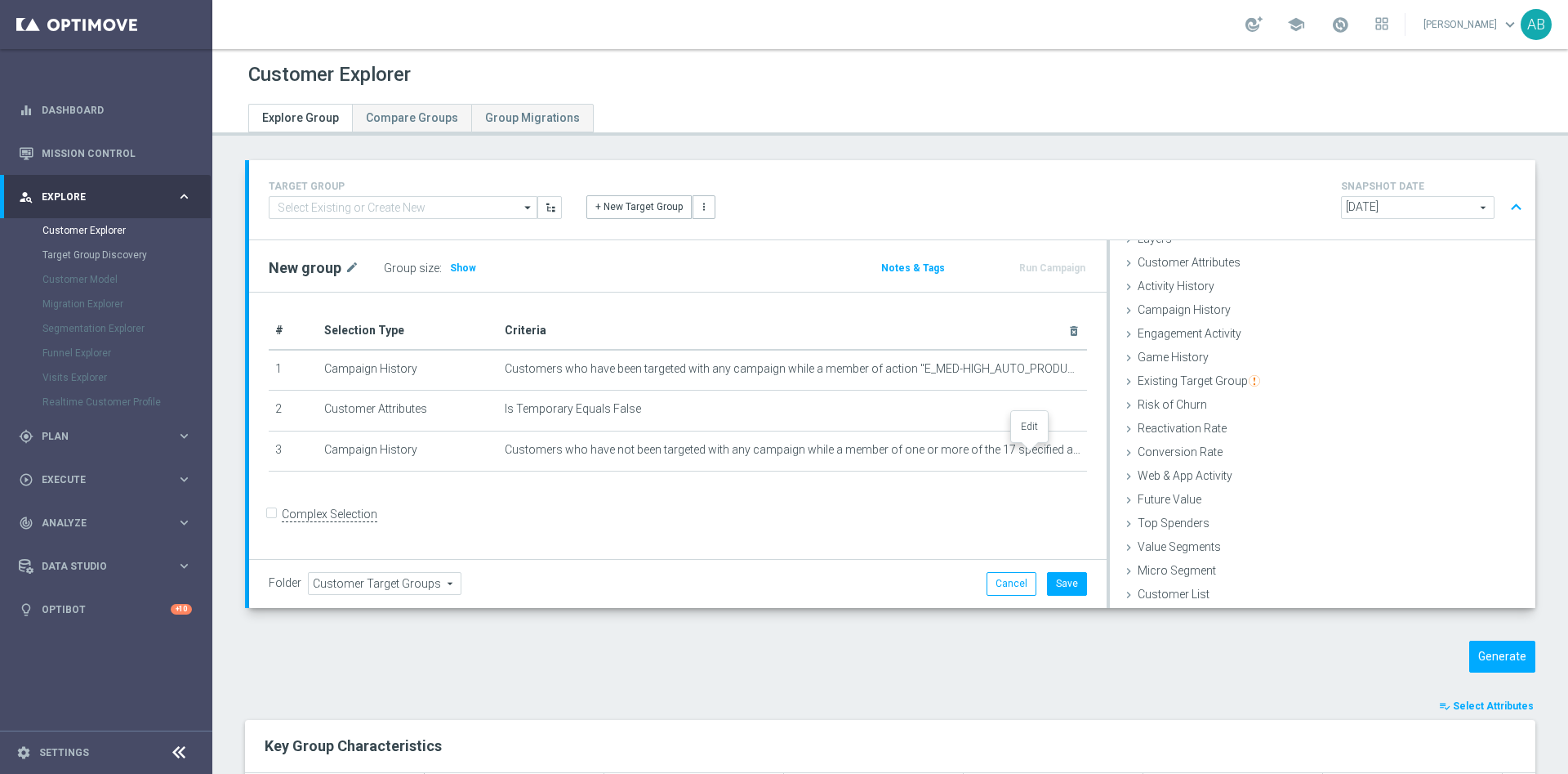
click at [1024, 451] on div at bounding box center [1030, 447] width 17 height 8
click at [1035, 456] on icon "mode_edit" at bounding box center [1041, 450] width 13 height 13
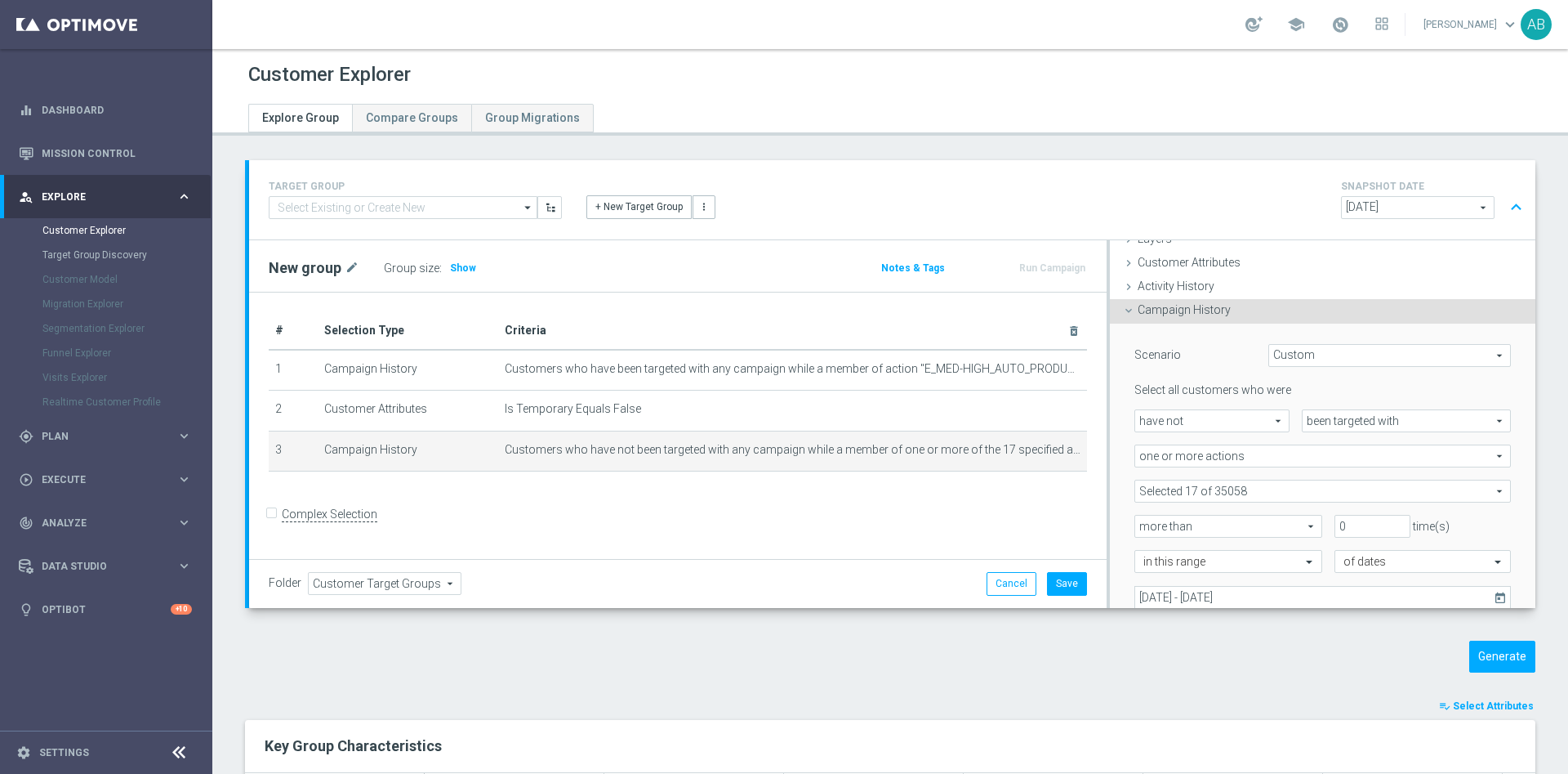
scroll to position [68, 0]
click at [1203, 490] on span at bounding box center [1323, 489] width 375 height 21
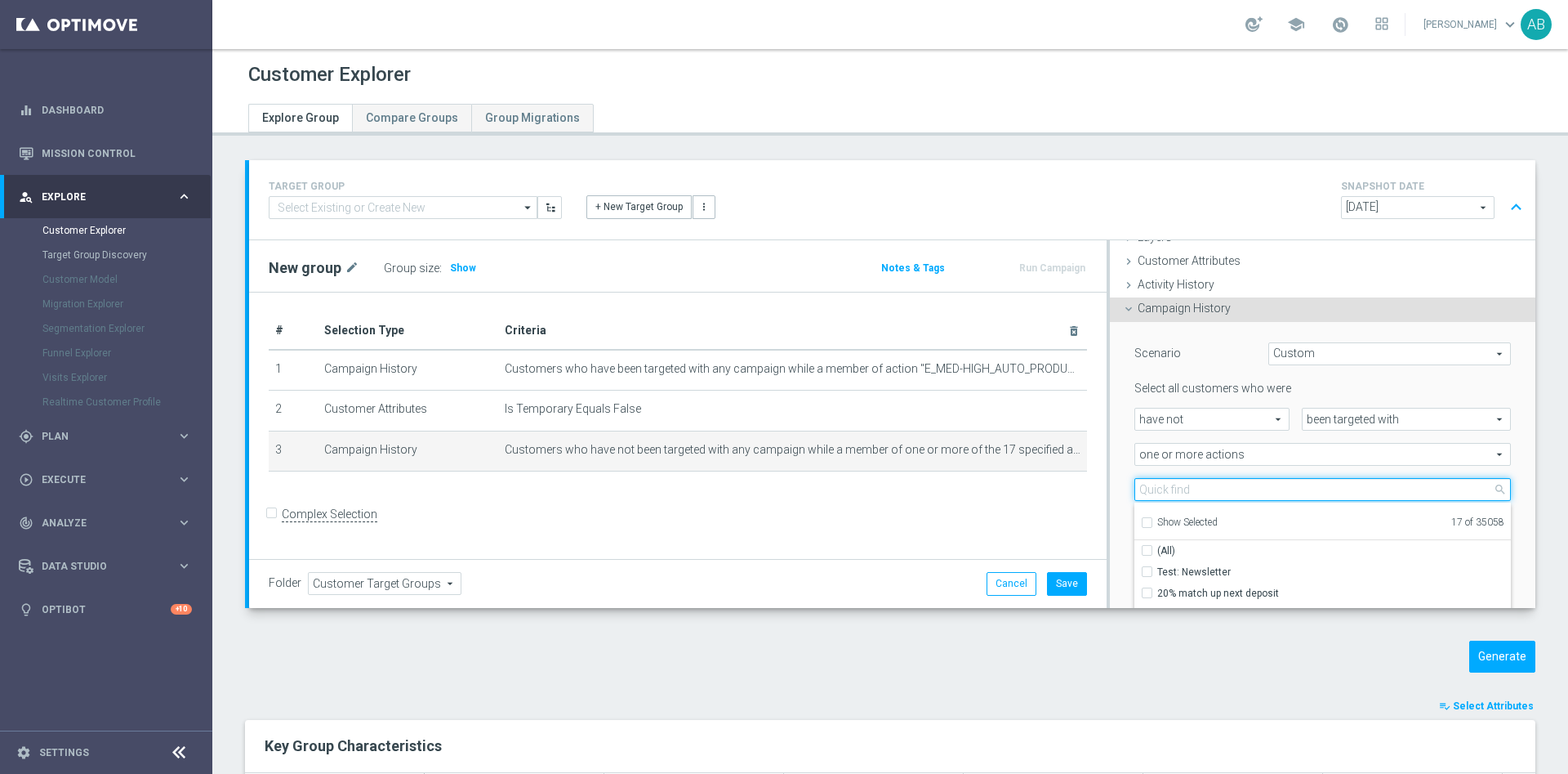
click at [1197, 492] on input "search" at bounding box center [1323, 489] width 377 height 23
paste input "E_MED-HIGH_AUTO_PRODUCT_VF DAY15 1PLUS DEPO B_DAILY"
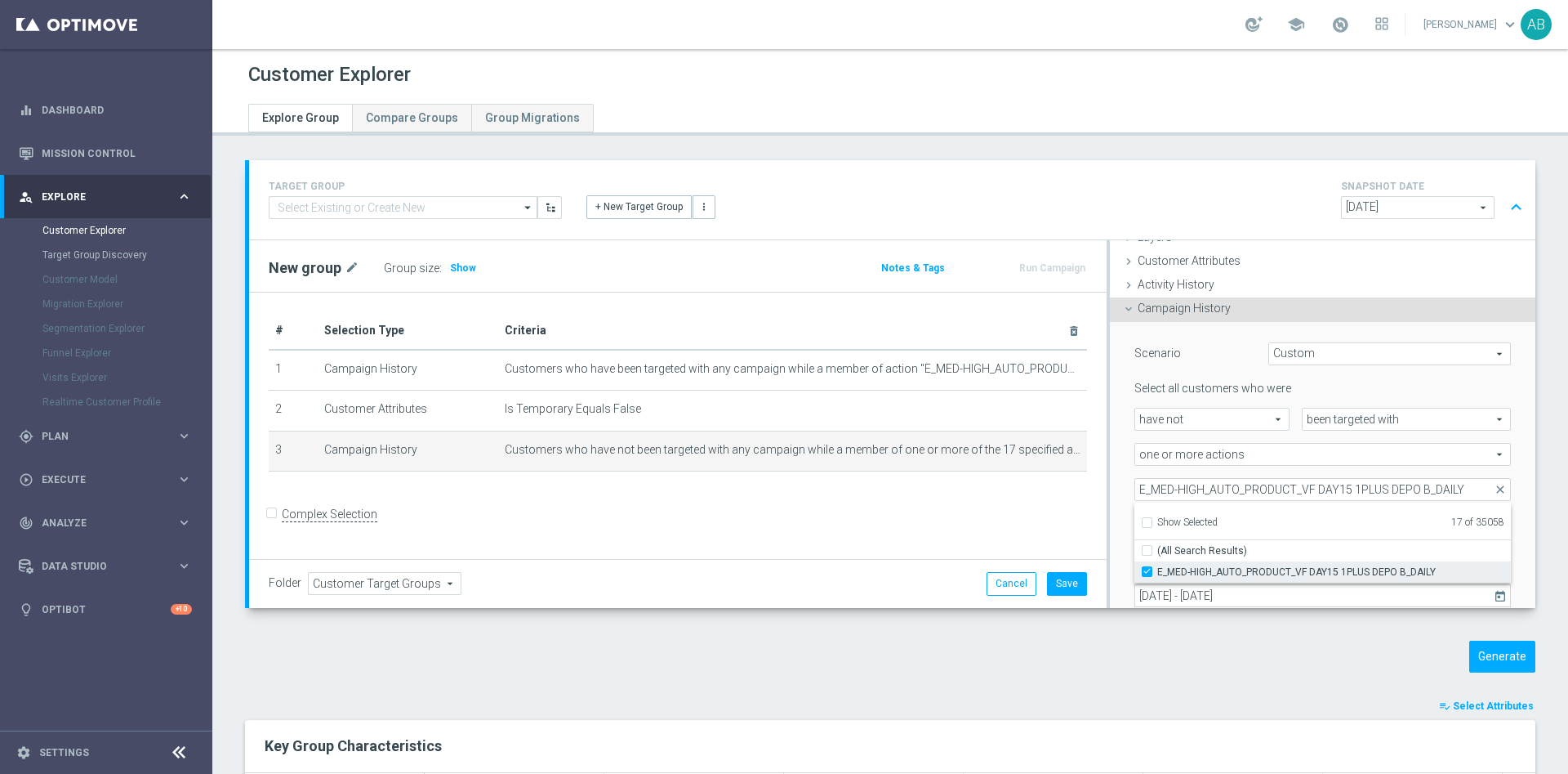
click at [1147, 573] on input "E_MED-HIGH_AUTO_PRODUCT_VF DAY15 1PLUS DEPO B_DAILY" at bounding box center [1153, 571] width 11 height 11
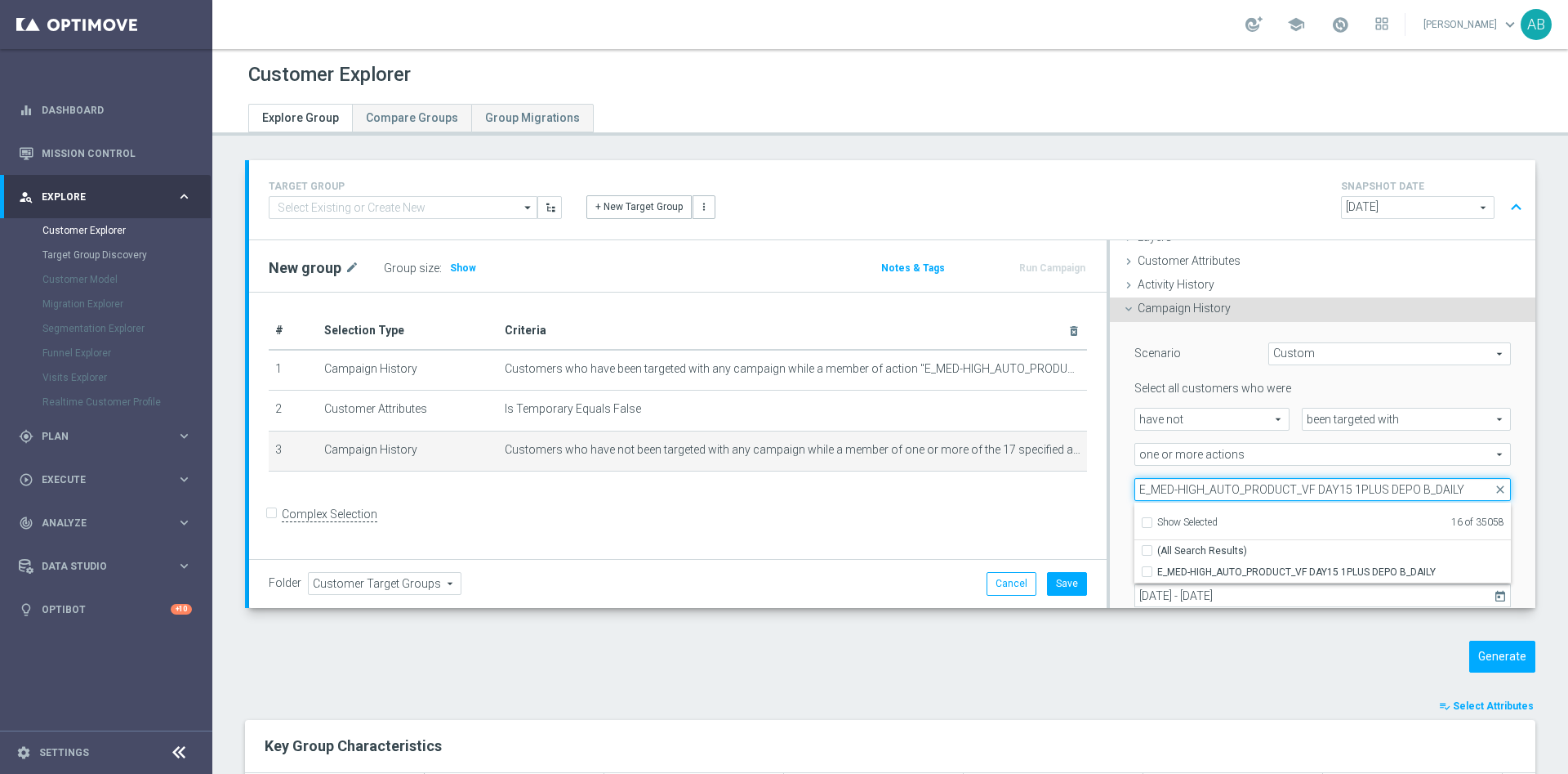
click at [1199, 492] on input "E_MED-HIGH_AUTO_PRODUCT_VF DAY15 1PLUS DEPO B_DAILY" at bounding box center [1323, 489] width 377 height 23
paste input "A"
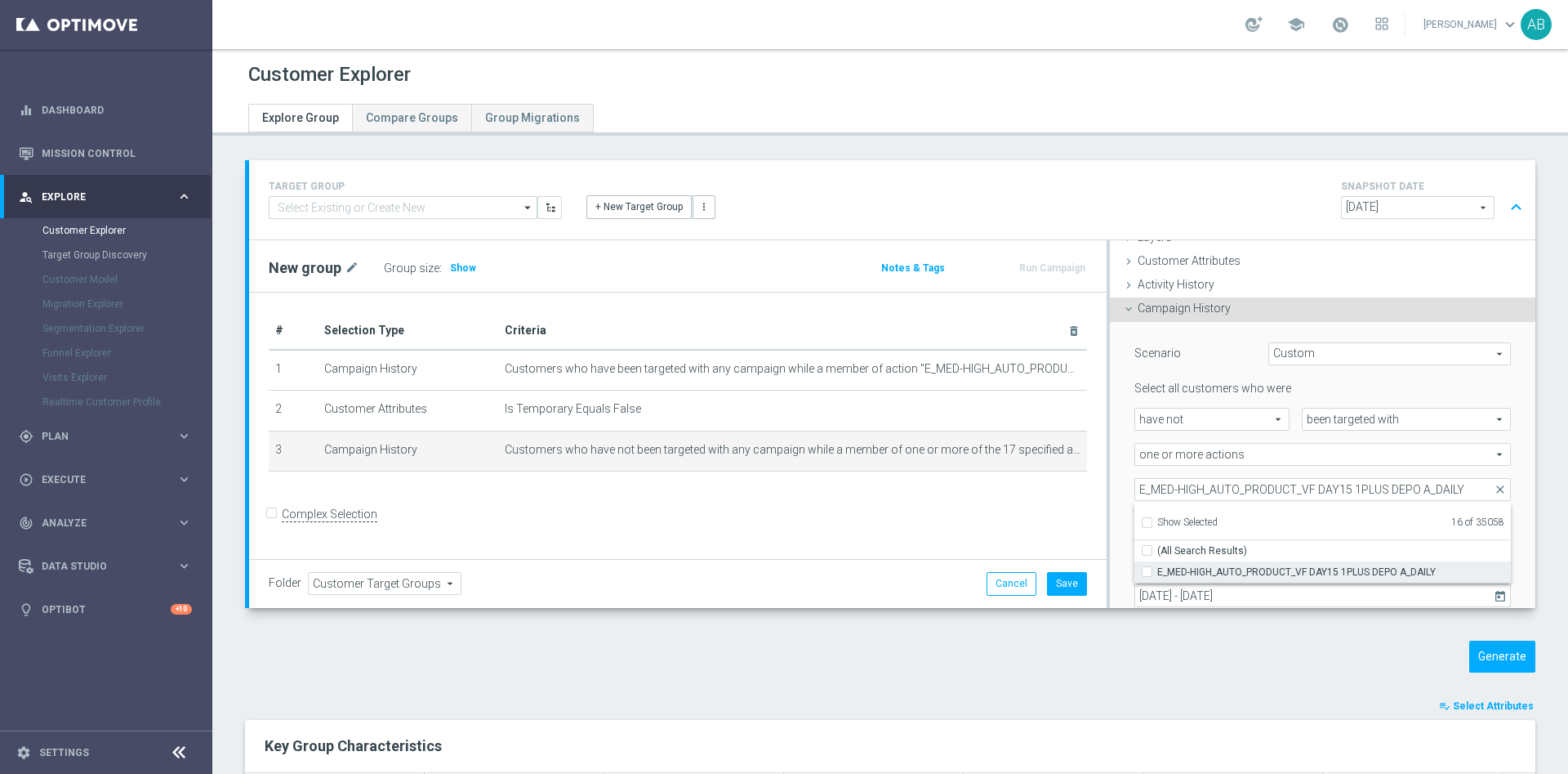
click at [1147, 573] on input "E_MED-HIGH_AUTO_PRODUCT_VF DAY15 1PLUS DEPO A_DAILY" at bounding box center [1153, 571] width 11 height 11
click at [1110, 458] on div "Scenario Custom Custom arrow_drop_down search Select all customers who were hav…" at bounding box center [1323, 495] width 426 height 347
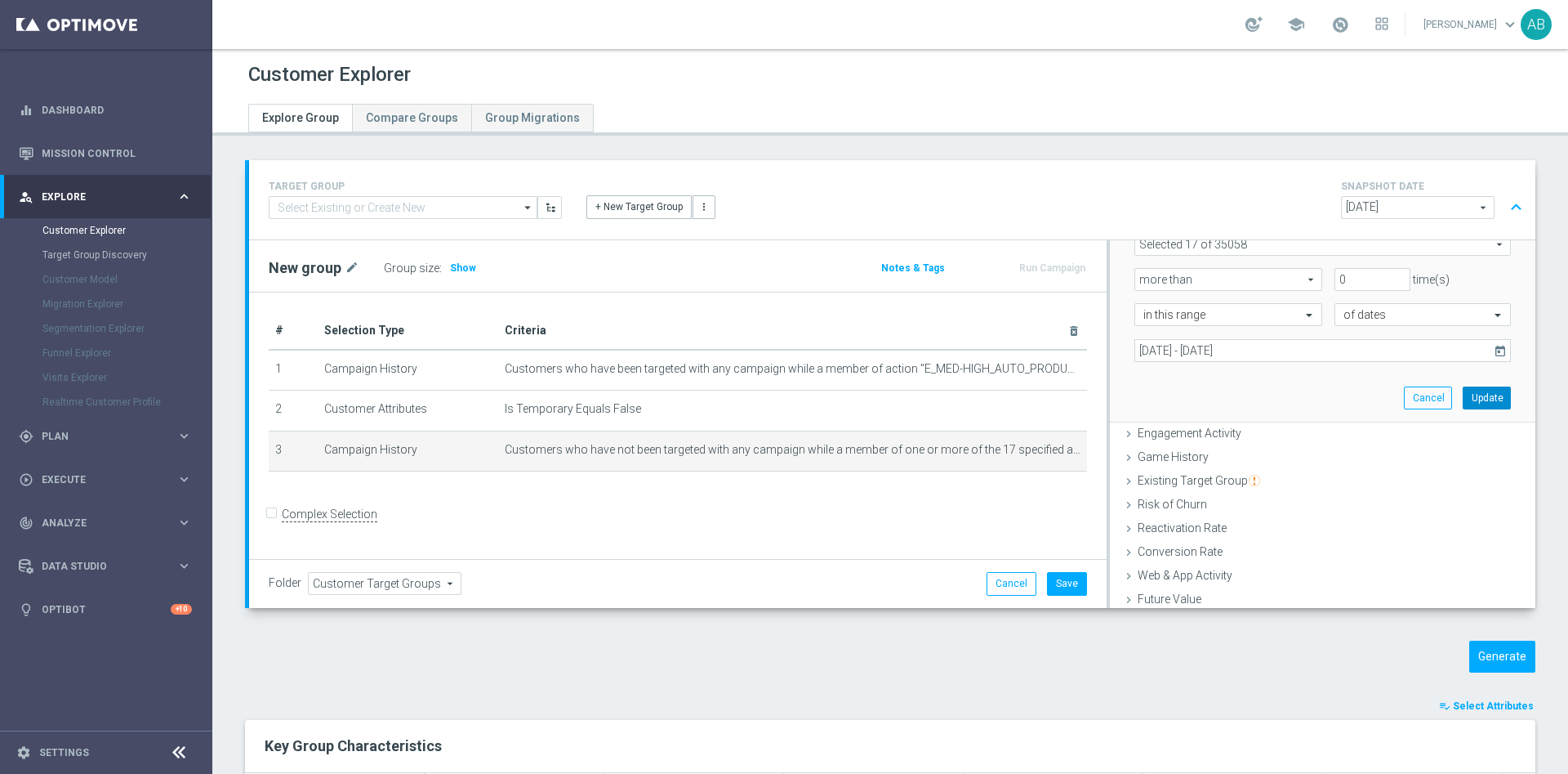
click at [1463, 391] on button "Update" at bounding box center [1487, 397] width 48 height 23
click at [458, 270] on span "Show" at bounding box center [463, 268] width 26 height 11
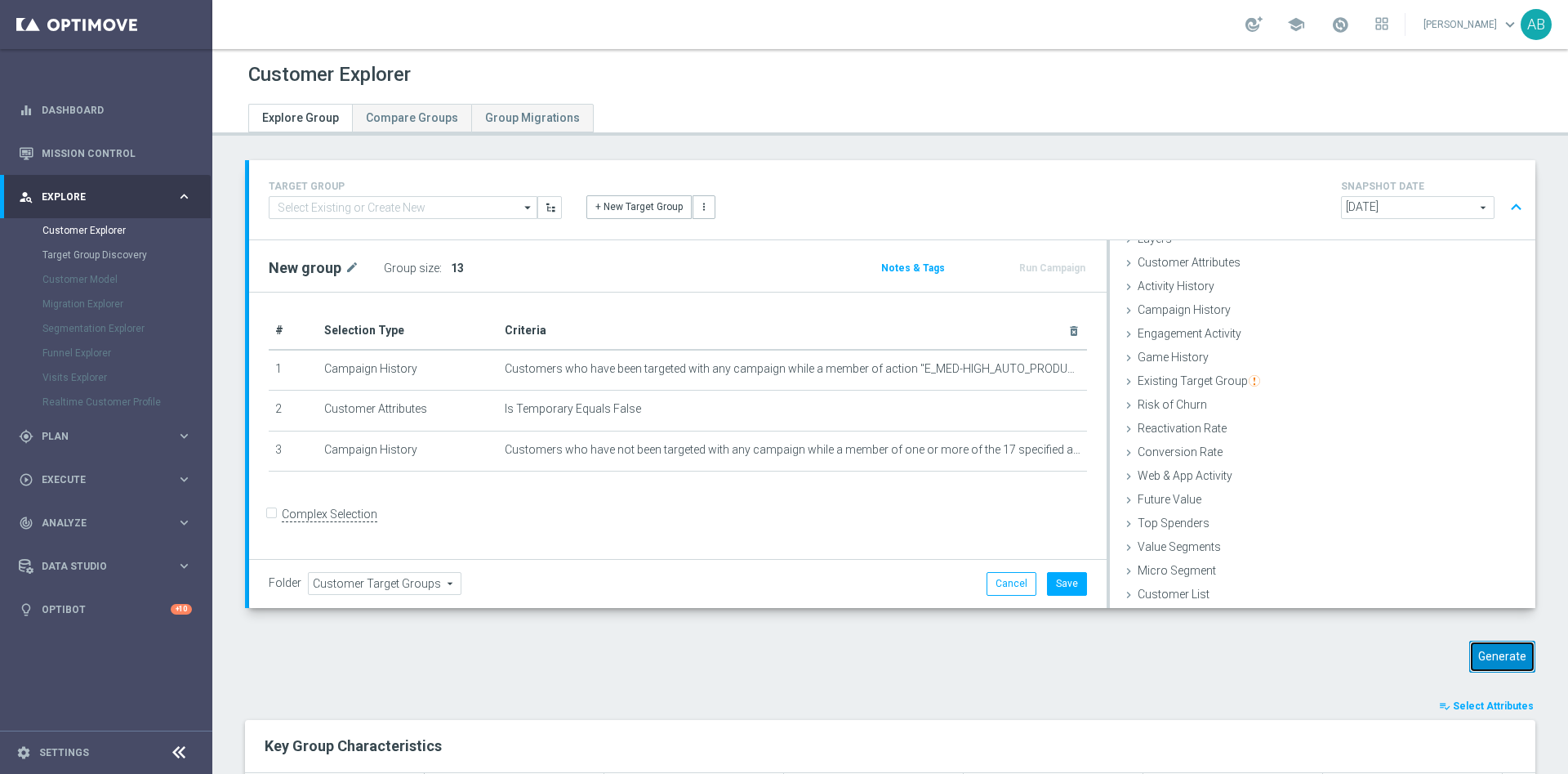
click at [1469, 657] on button "Generate" at bounding box center [1503, 656] width 66 height 32
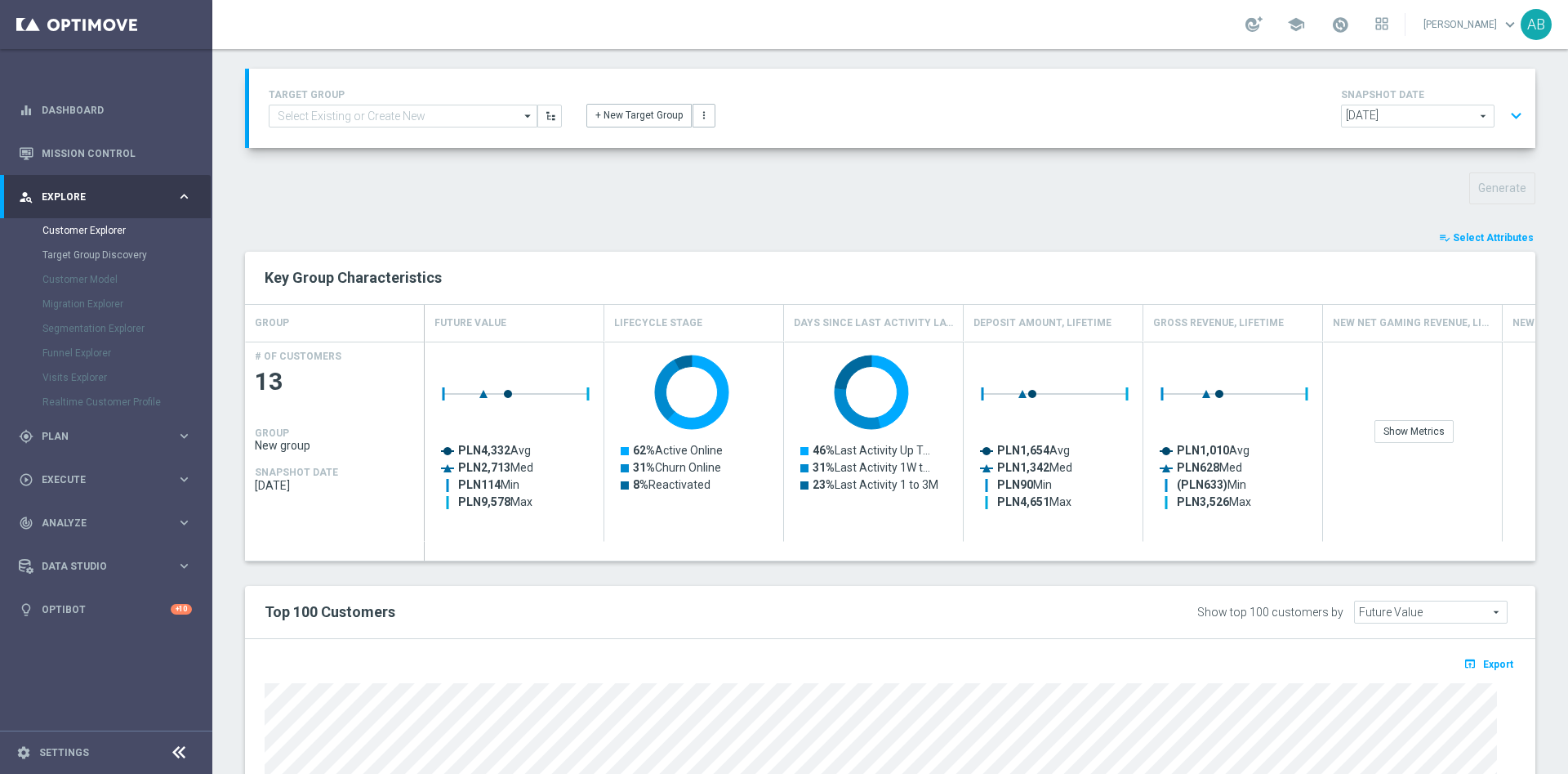
scroll to position [245, 0]
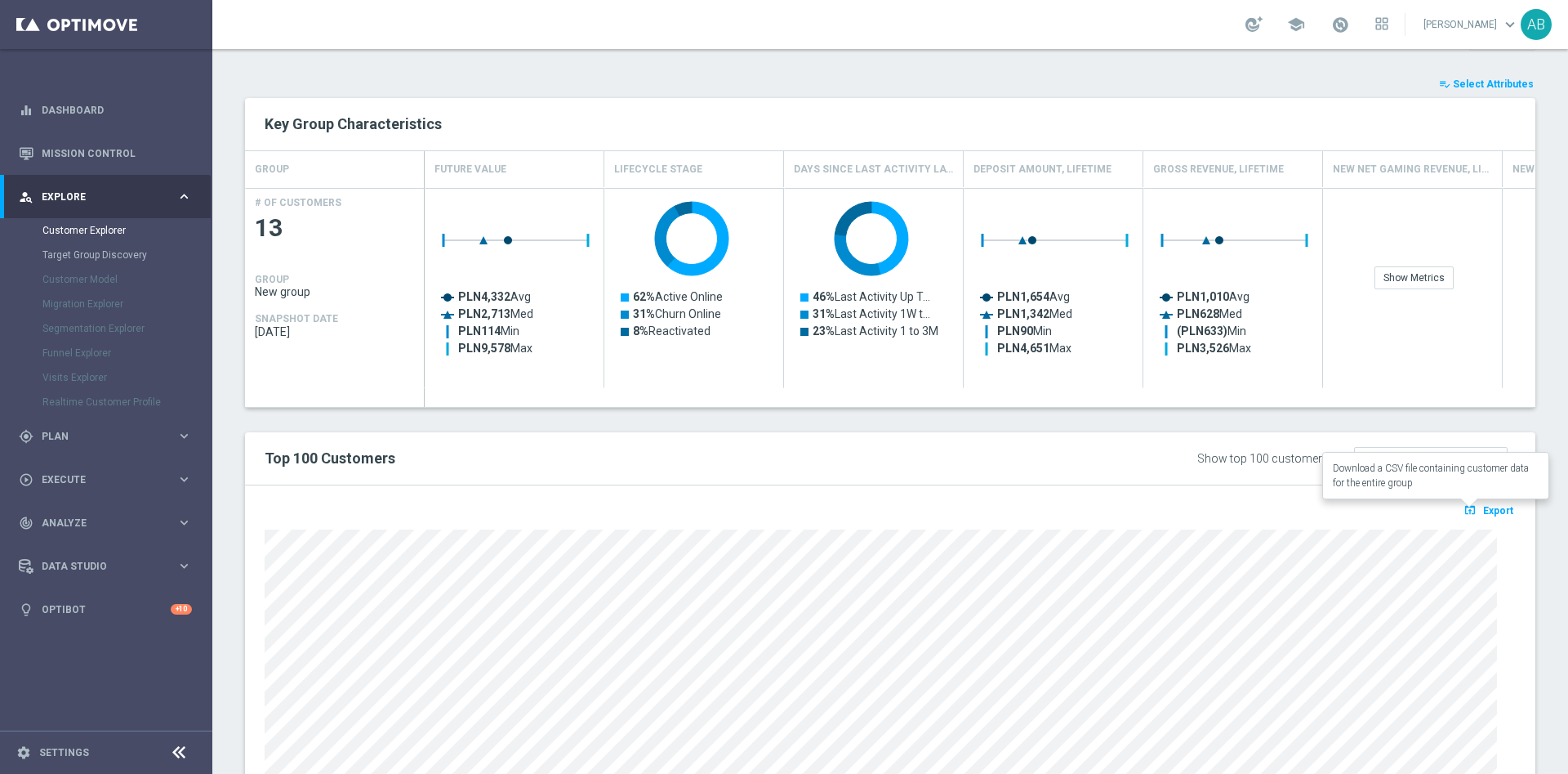
click at [1467, 517] on button "open_in_browser Export" at bounding box center [1488, 510] width 54 height 21
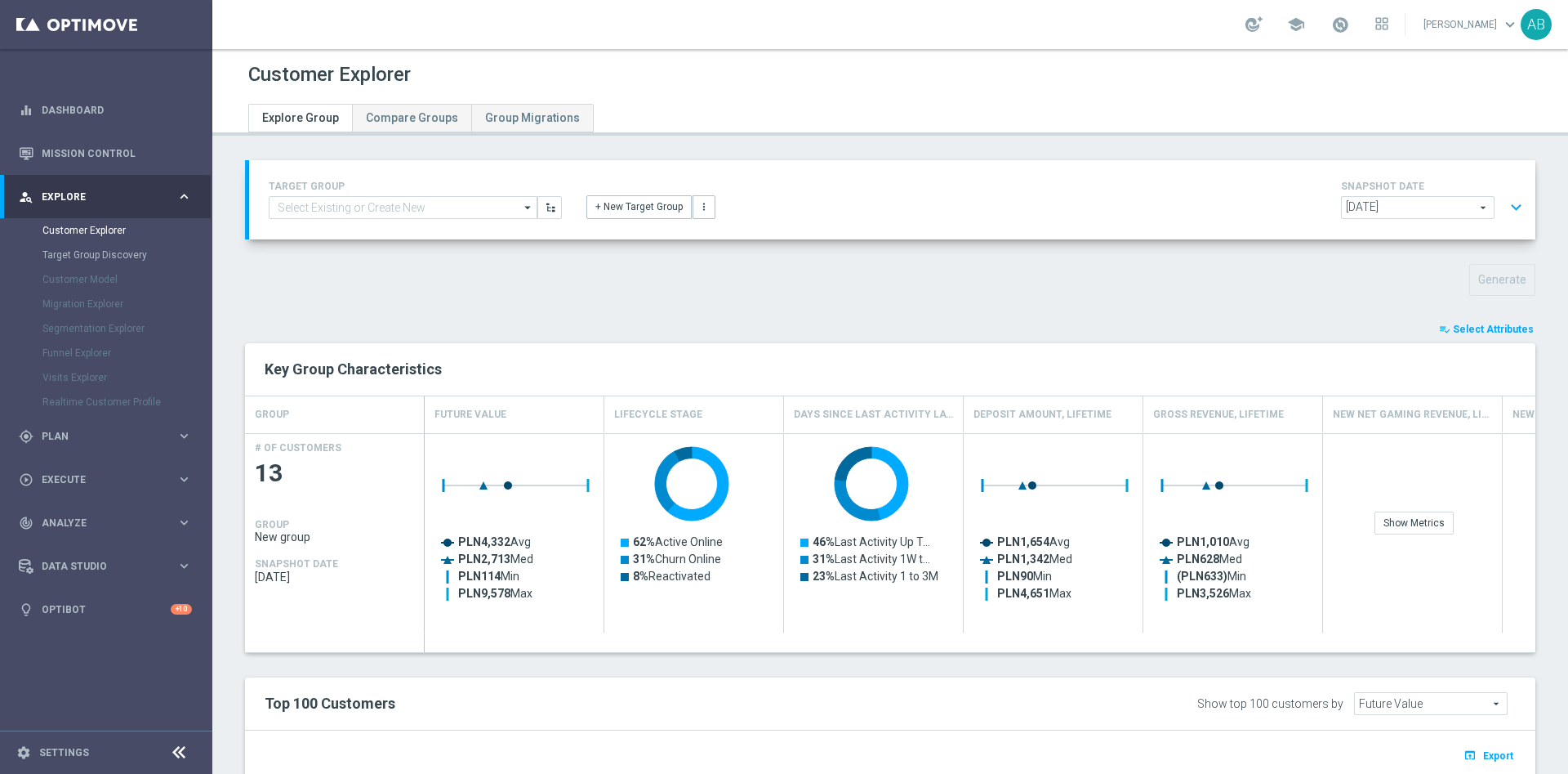
click at [1504, 205] on button "expand_more" at bounding box center [1516, 207] width 24 height 31
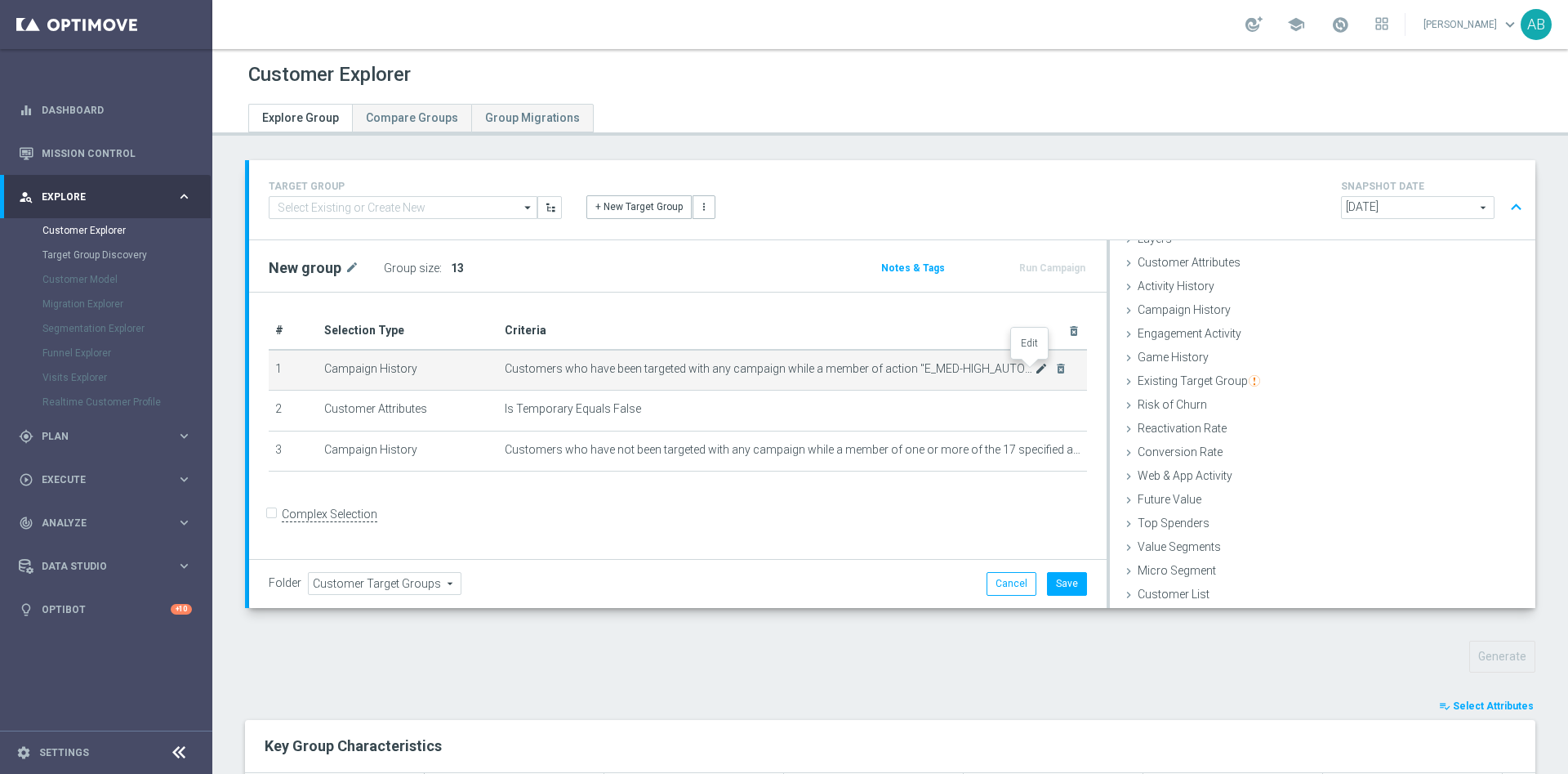
click at [1035, 373] on icon "mode_edit" at bounding box center [1041, 369] width 13 height 13
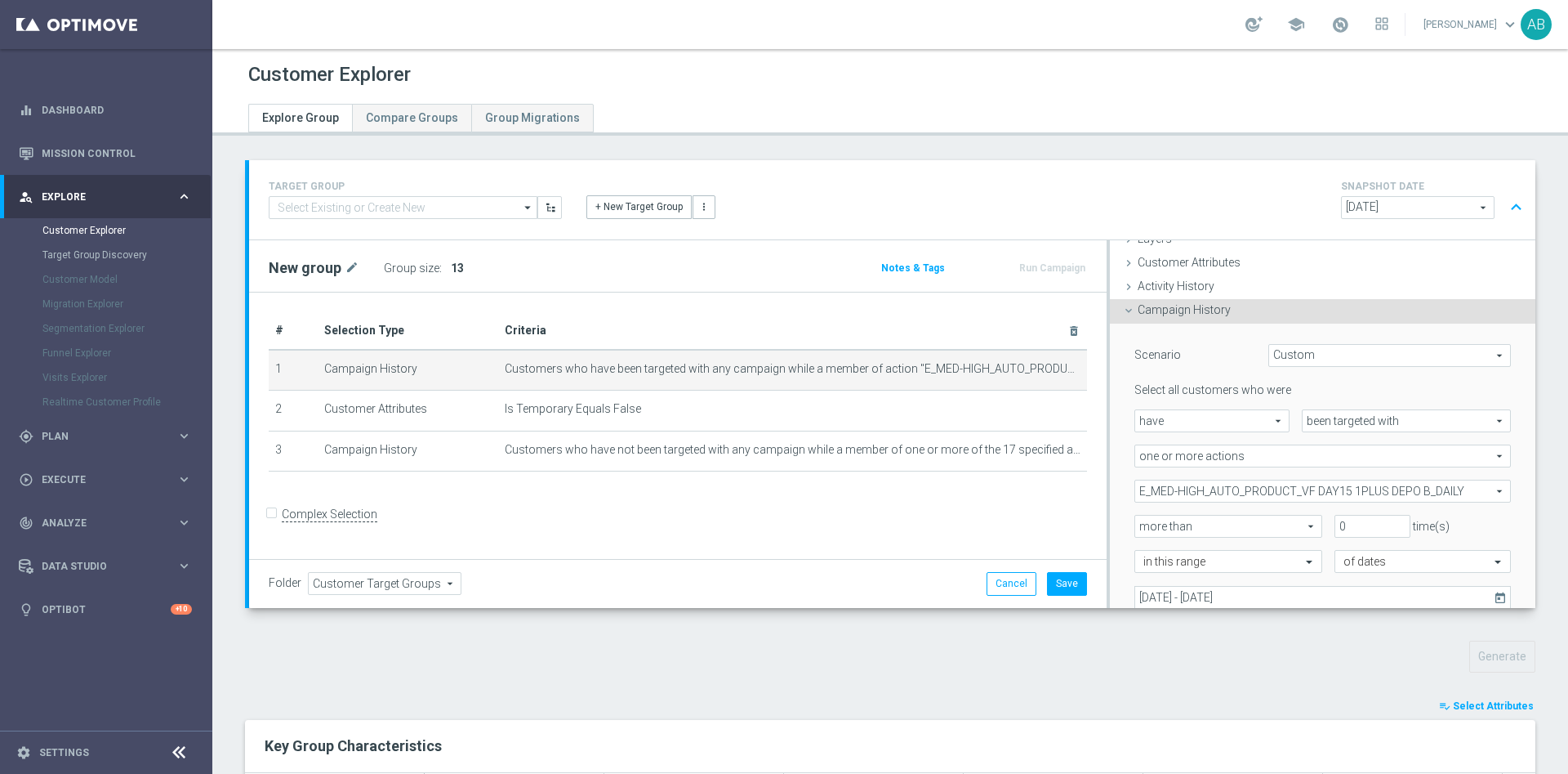
scroll to position [68, 0]
click at [1210, 485] on span "E_MED-HIGH_AUTO_PRODUCT_VF DAY15 1PLUS DEPO B_DAILY" at bounding box center [1323, 489] width 375 height 21
click at [1141, 526] on input "Show Selected" at bounding box center [1147, 525] width 11 height 11
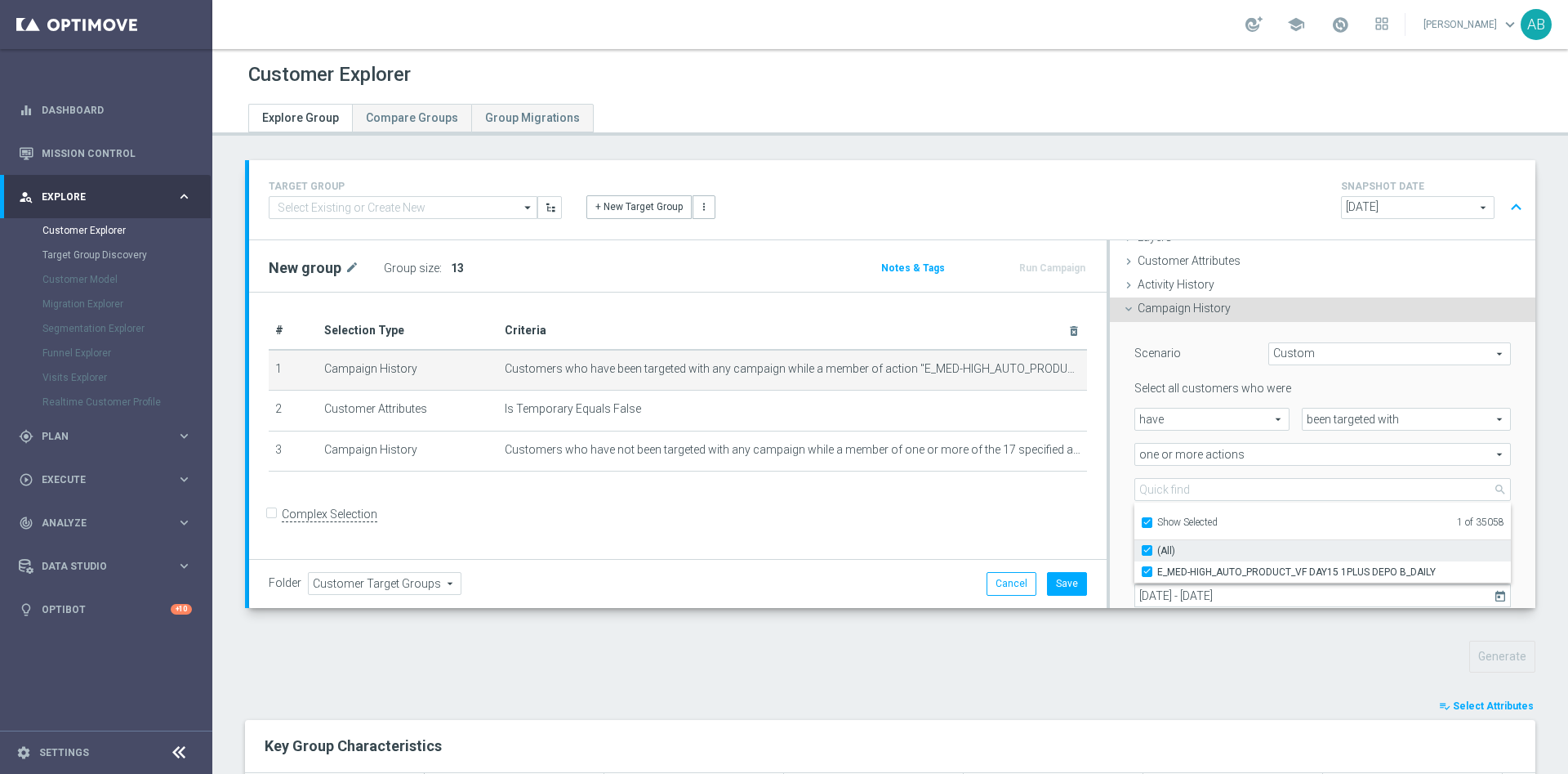
click at [1147, 552] on input "(All)" at bounding box center [1153, 550] width 11 height 11
click at [1141, 522] on input "Show Selected" at bounding box center [1147, 525] width 11 height 11
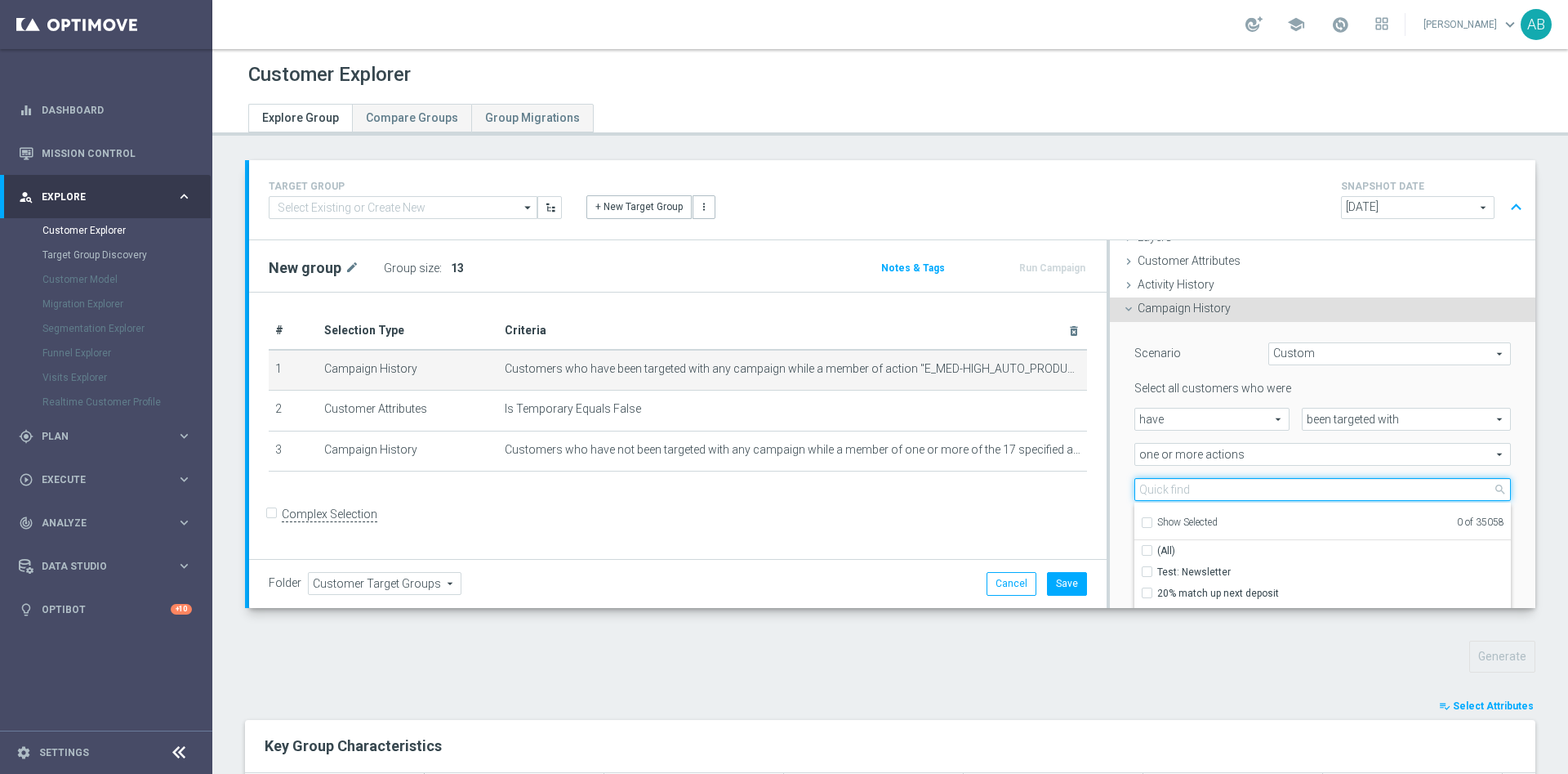
click at [1143, 487] on input "search" at bounding box center [1323, 489] width 377 height 23
paste input "E_NH-NL_AUTO_PRODUCT_VF DAY20 1PLUS DEPO A_DAILY"
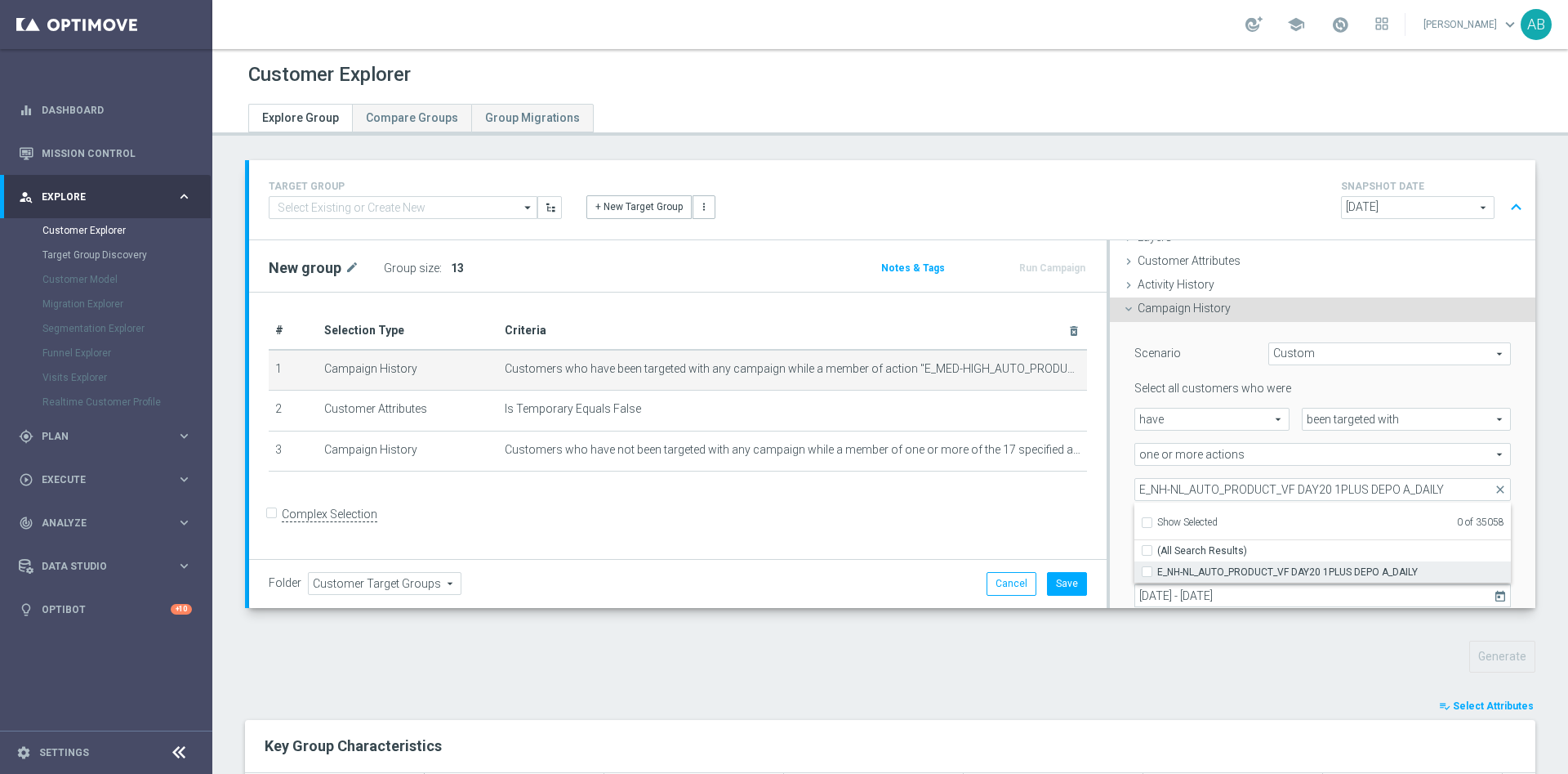
click at [1147, 571] on input "E_NH-NL_AUTO_PRODUCT_VF DAY20 1PLUS DEPO A_DAILY" at bounding box center [1153, 571] width 11 height 11
click at [1110, 470] on div "Scenario Custom Custom arrow_drop_down search Select all customers who were hav…" at bounding box center [1323, 495] width 426 height 347
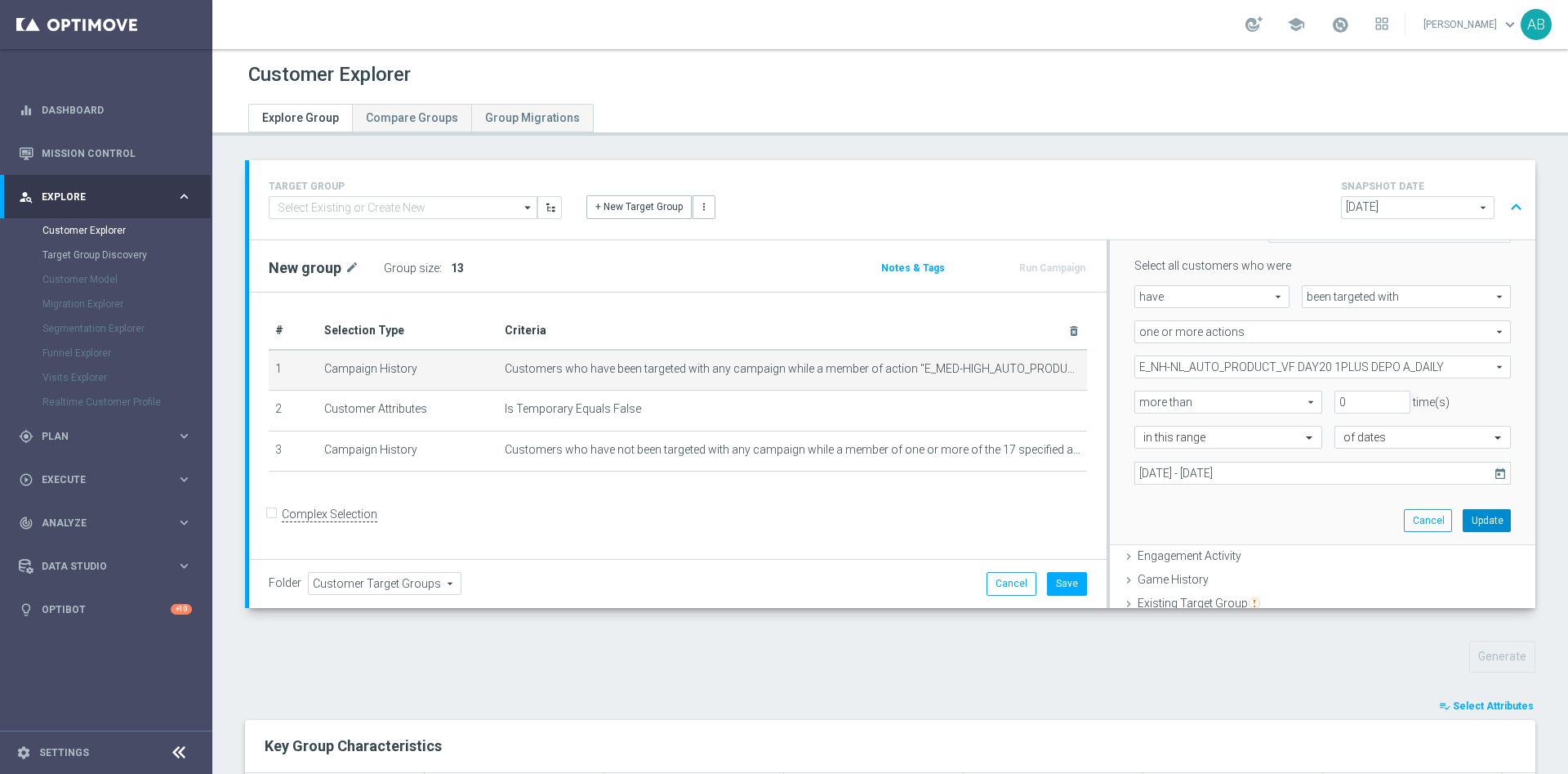
click at [1463, 522] on button "Update" at bounding box center [1487, 520] width 48 height 23
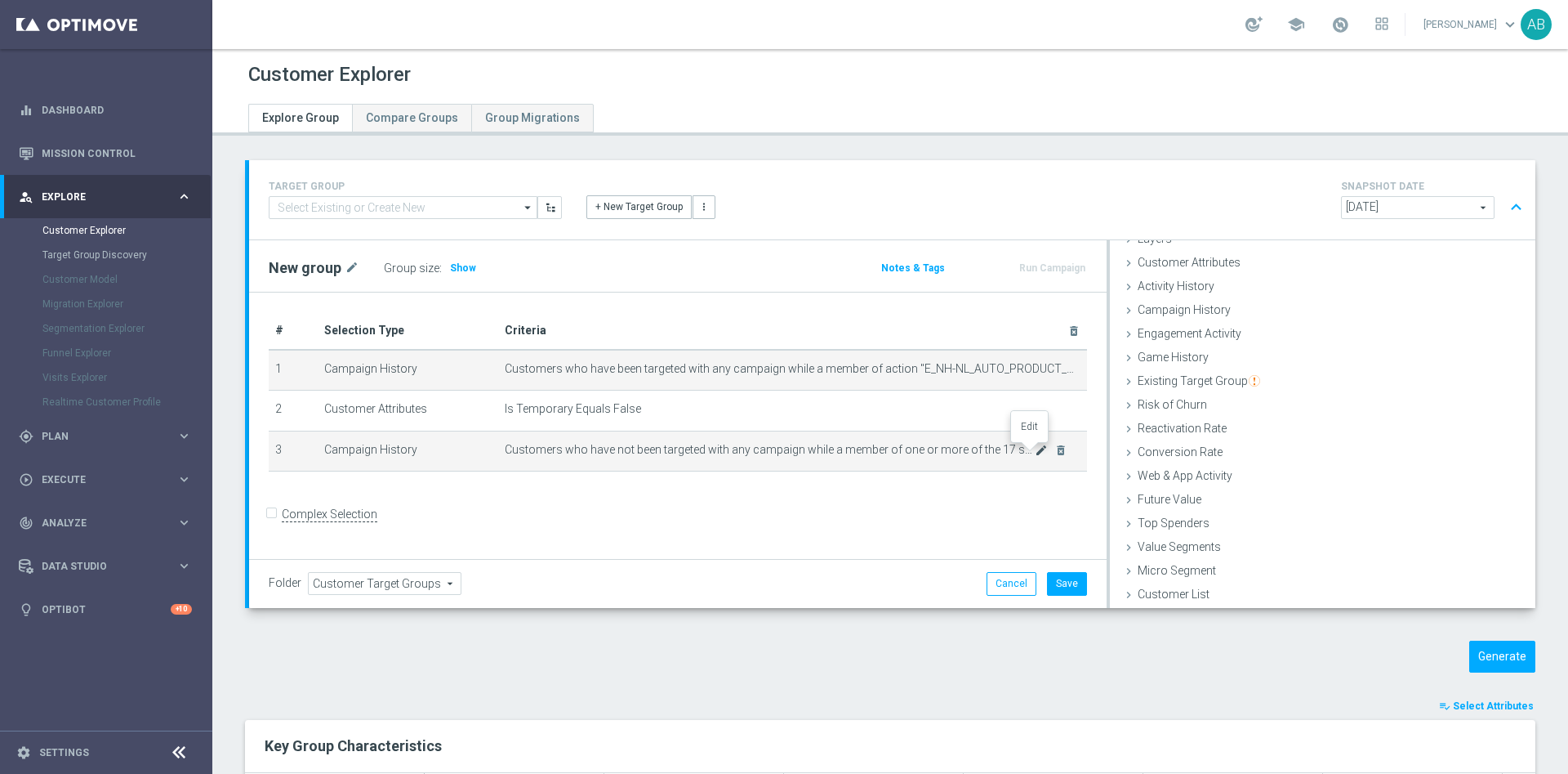
click at [1035, 453] on icon "mode_edit" at bounding box center [1041, 450] width 13 height 13
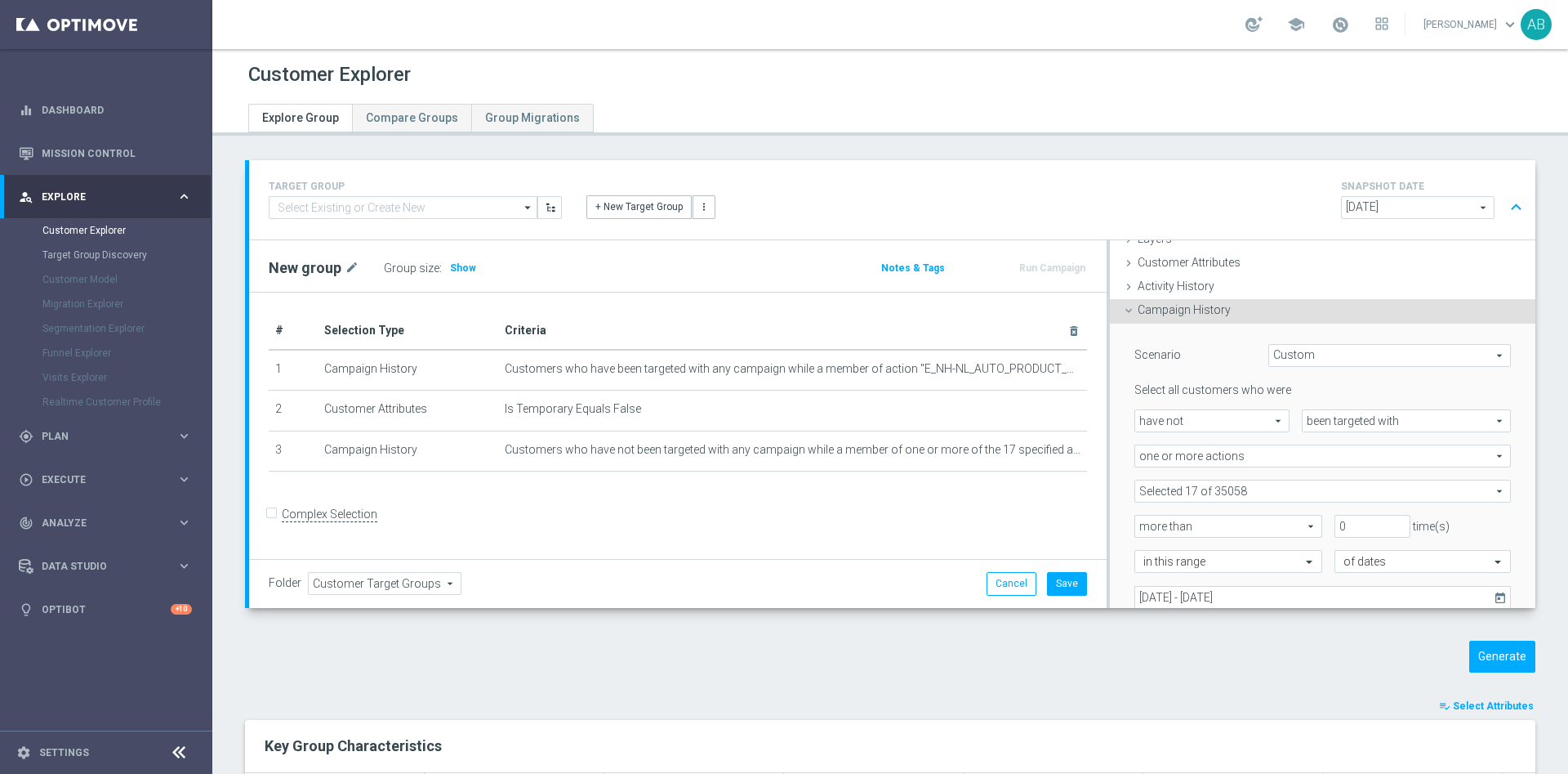
scroll to position [68, 0]
click at [1238, 489] on span at bounding box center [1323, 489] width 375 height 21
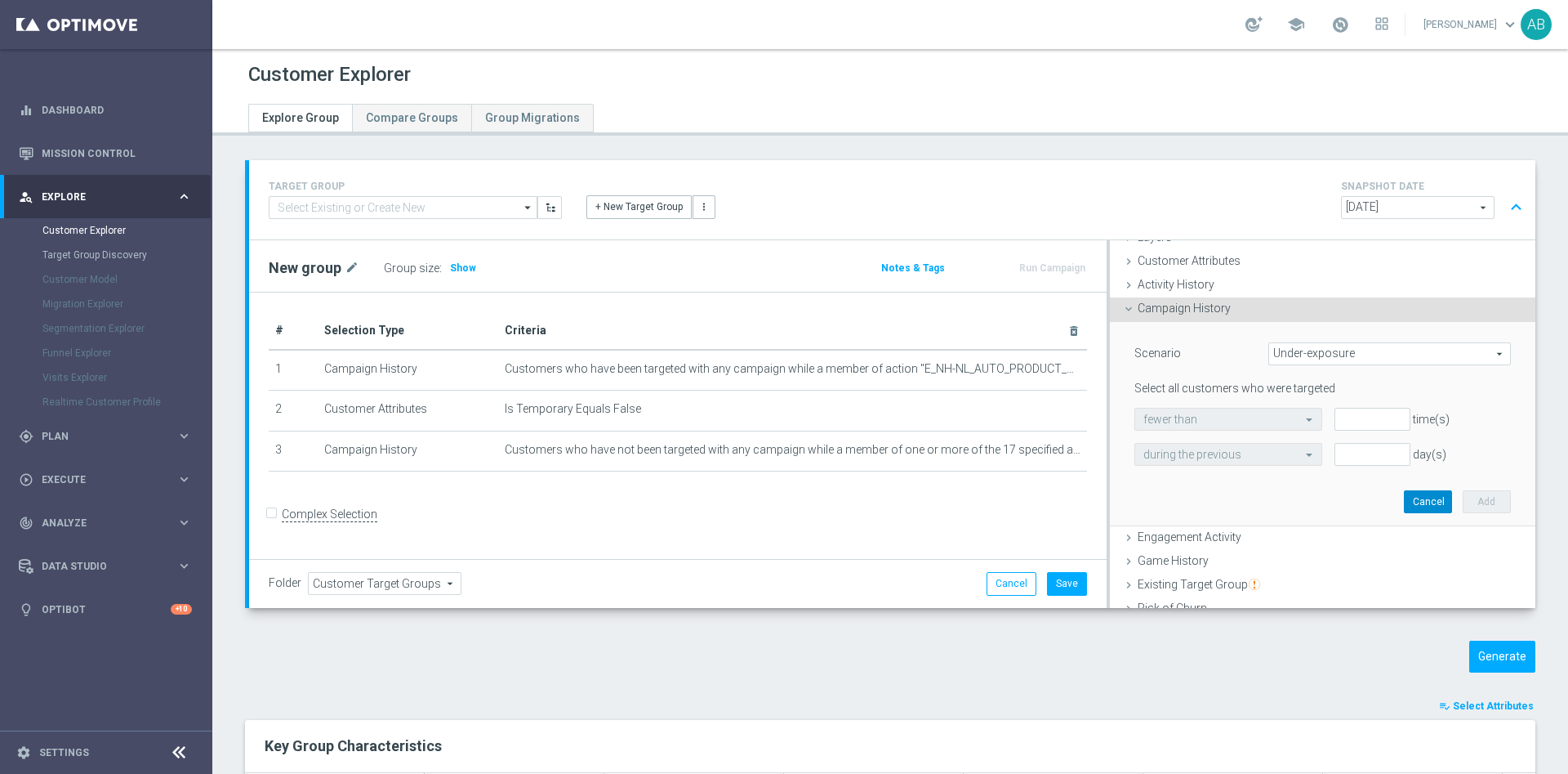
click at [1404, 492] on button "Cancel" at bounding box center [1428, 501] width 48 height 23
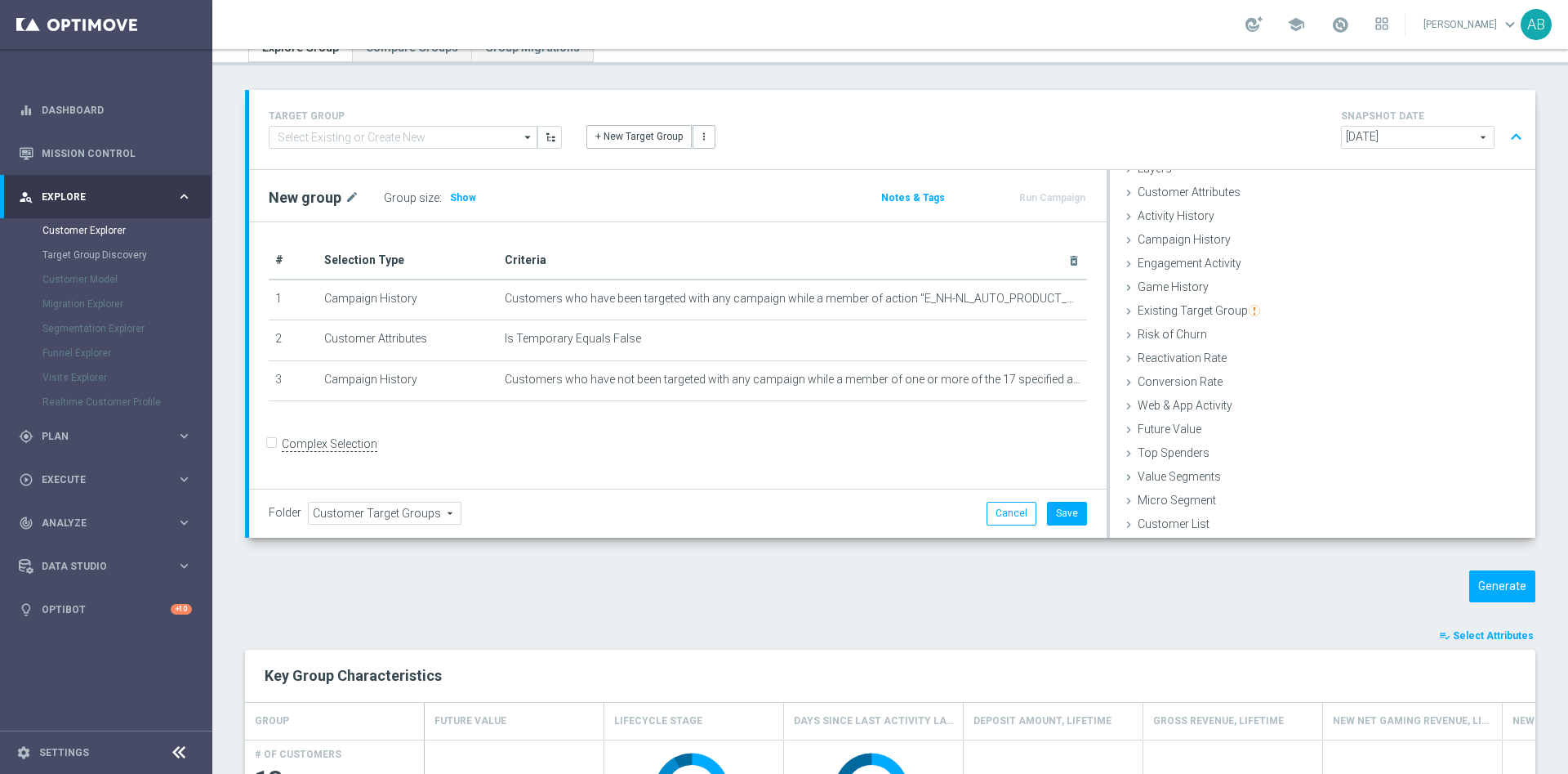
scroll to position [123, 0]
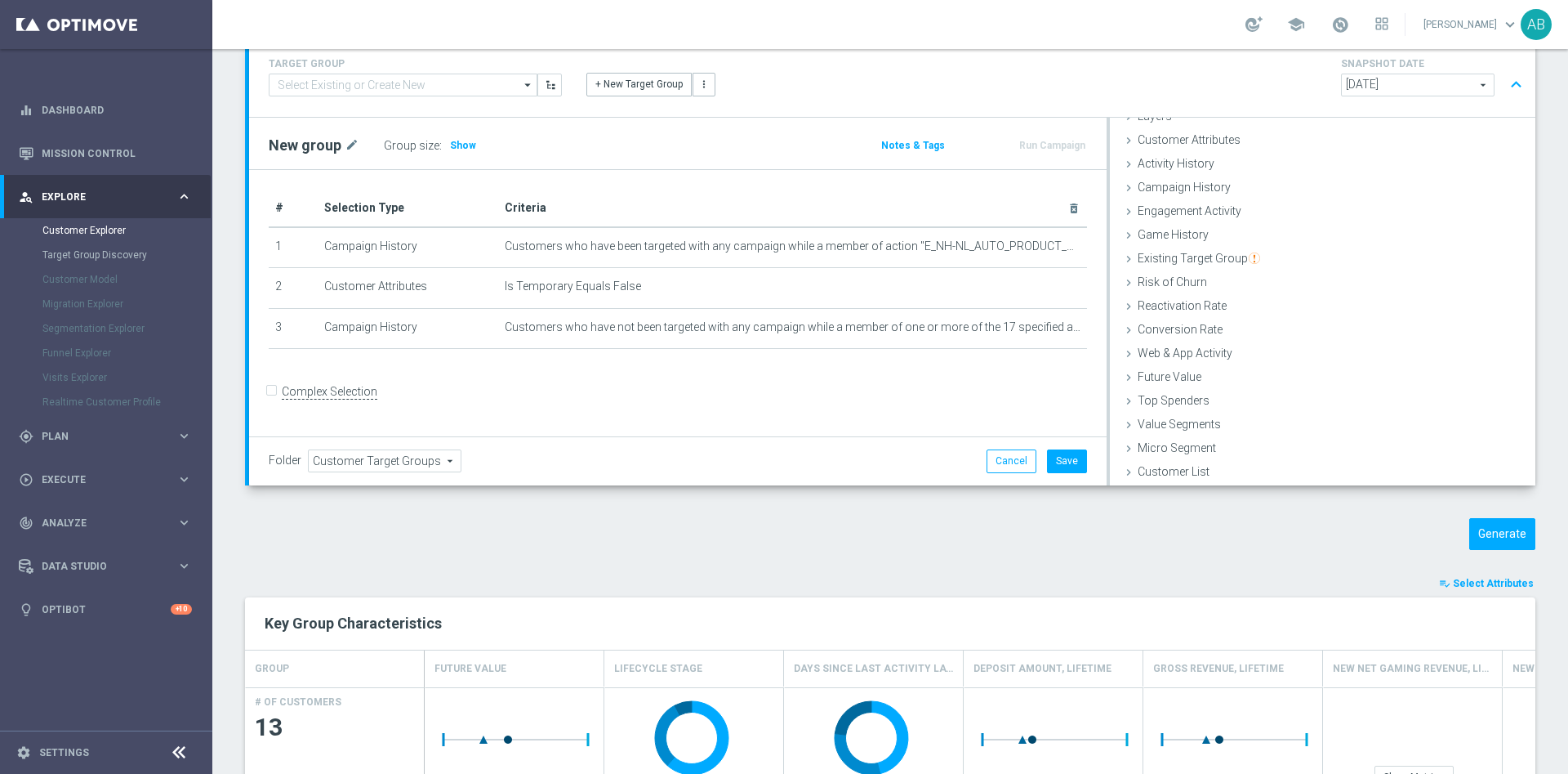
click at [1031, 327] on body "equalizer Dashboard Mission Control" at bounding box center [784, 387] width 1568 height 774
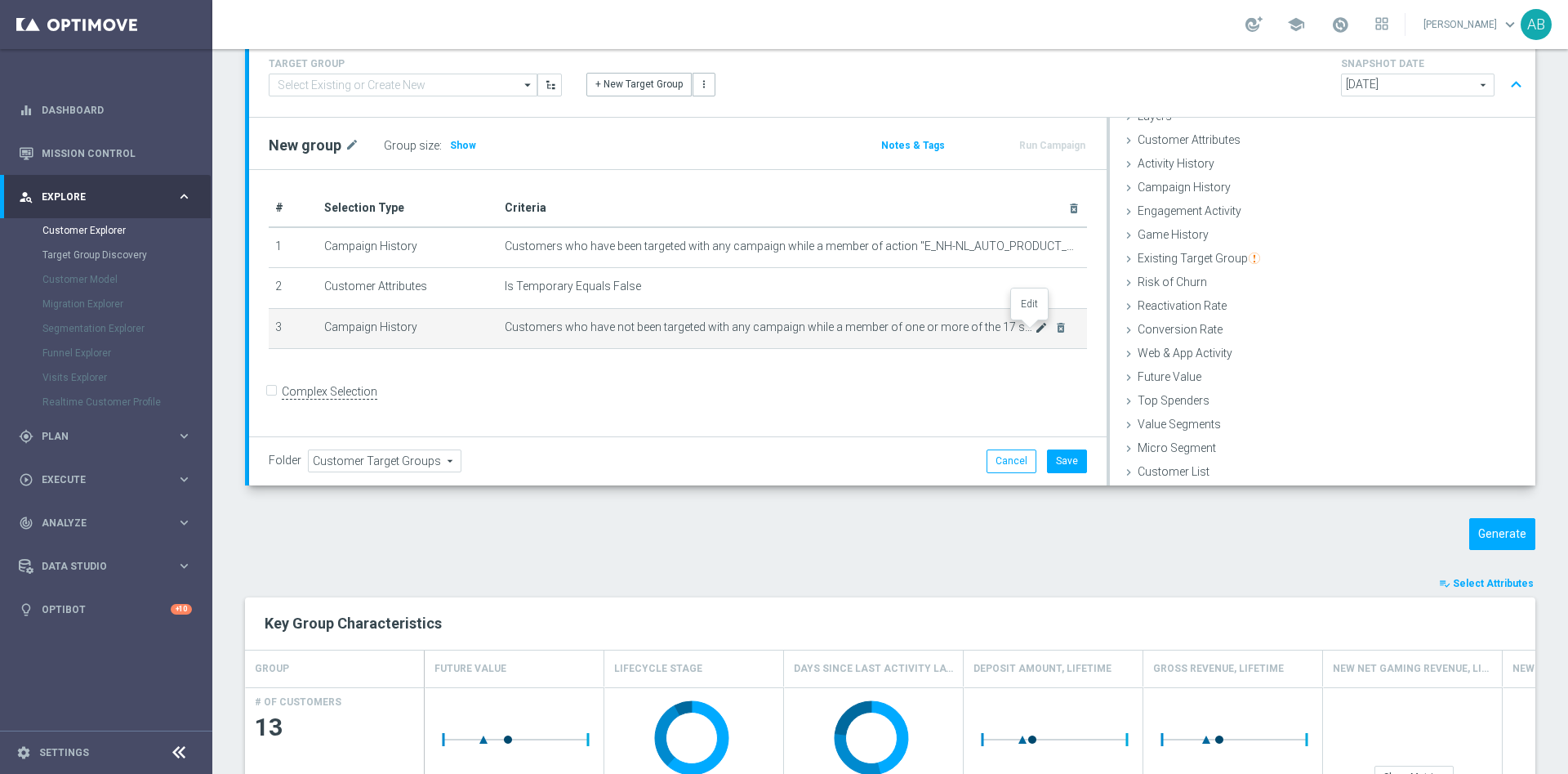
click at [1035, 333] on icon "mode_edit" at bounding box center [1041, 327] width 13 height 13
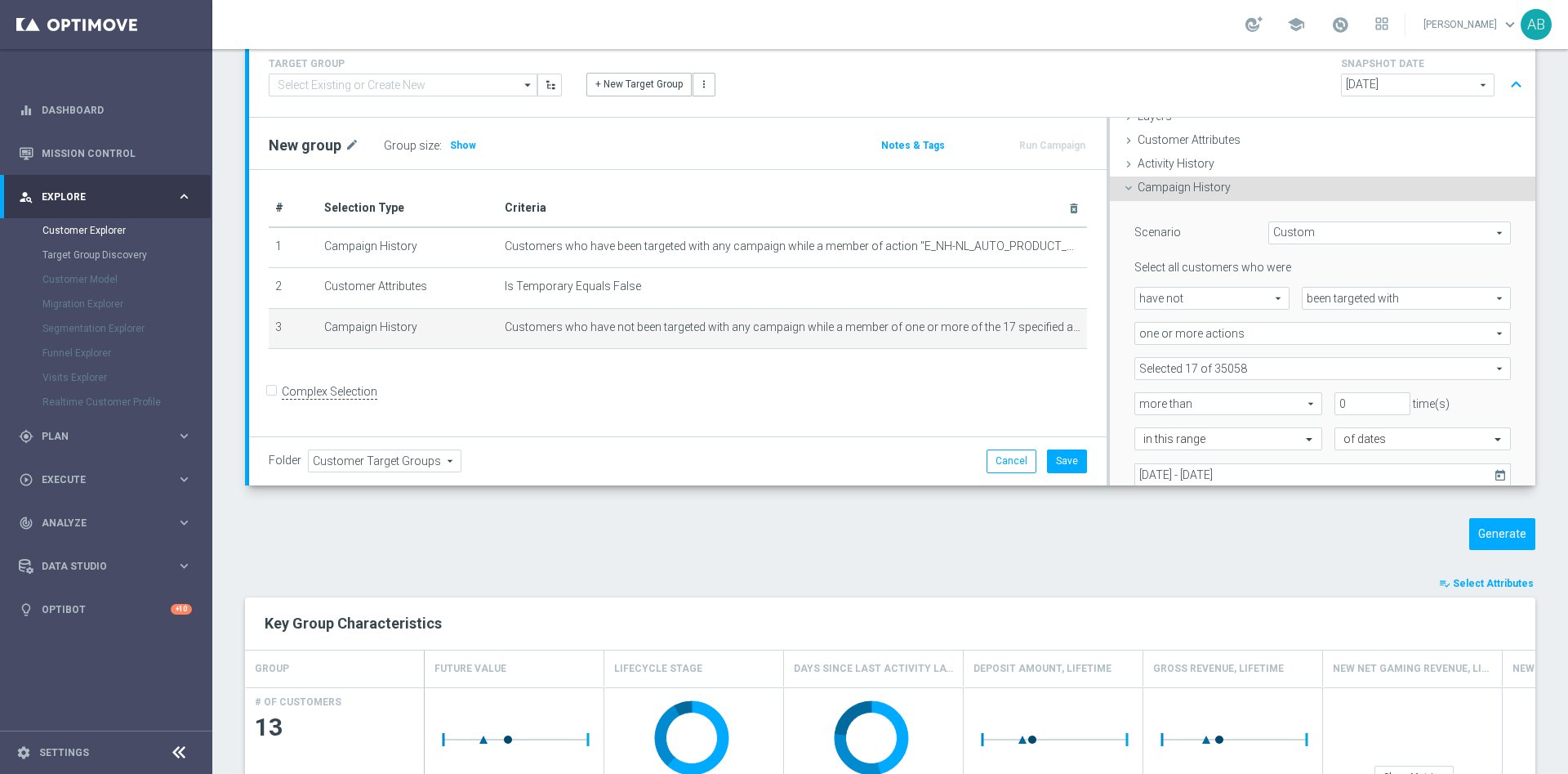
click at [1261, 369] on span at bounding box center [1323, 368] width 375 height 21
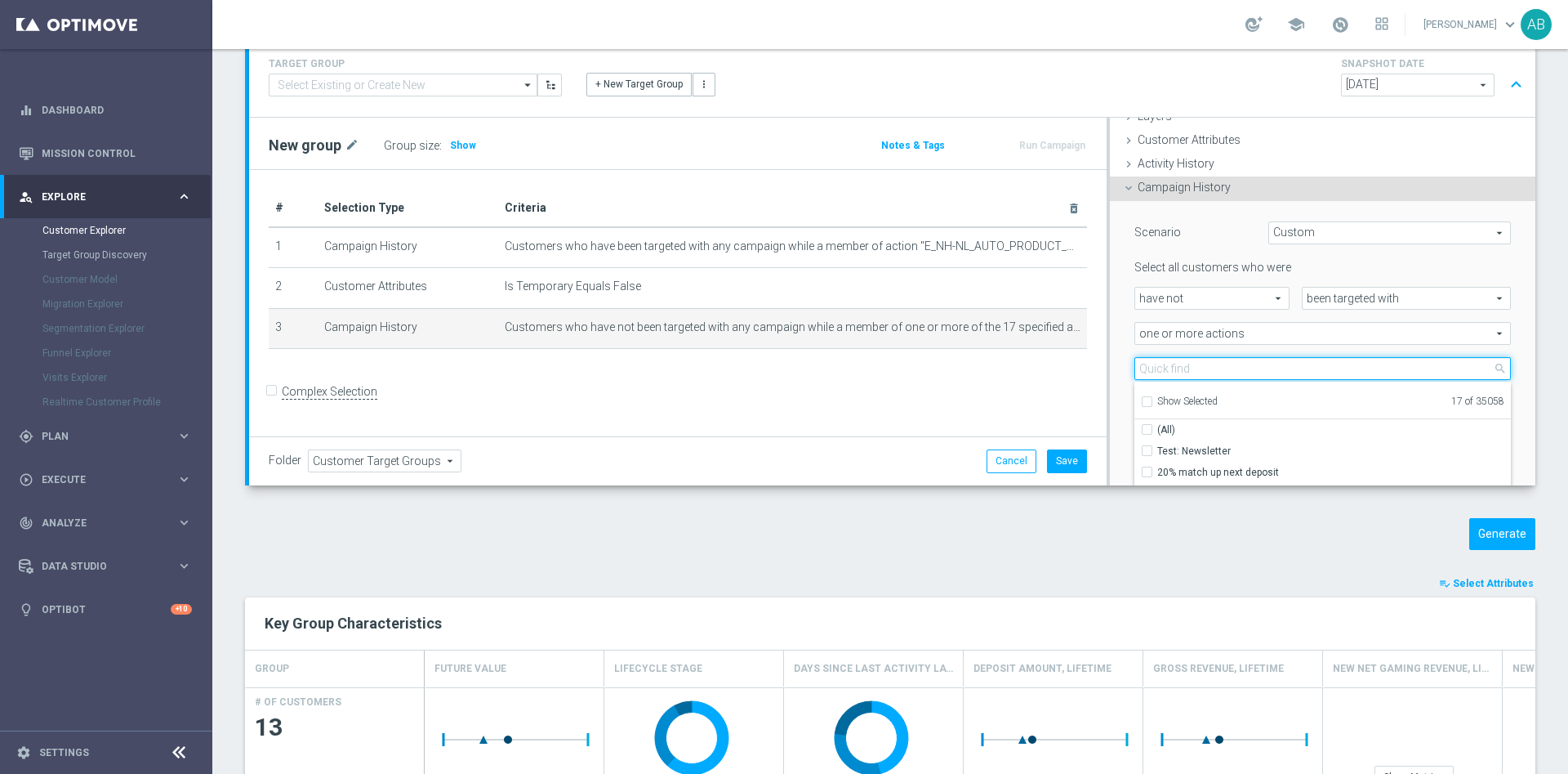
click at [1184, 368] on input "search" at bounding box center [1323, 368] width 377 height 23
paste input "E_NH-NL_AUTO_PRODUCT_VF DAY20 1PLUS DEPO A_DAILY"
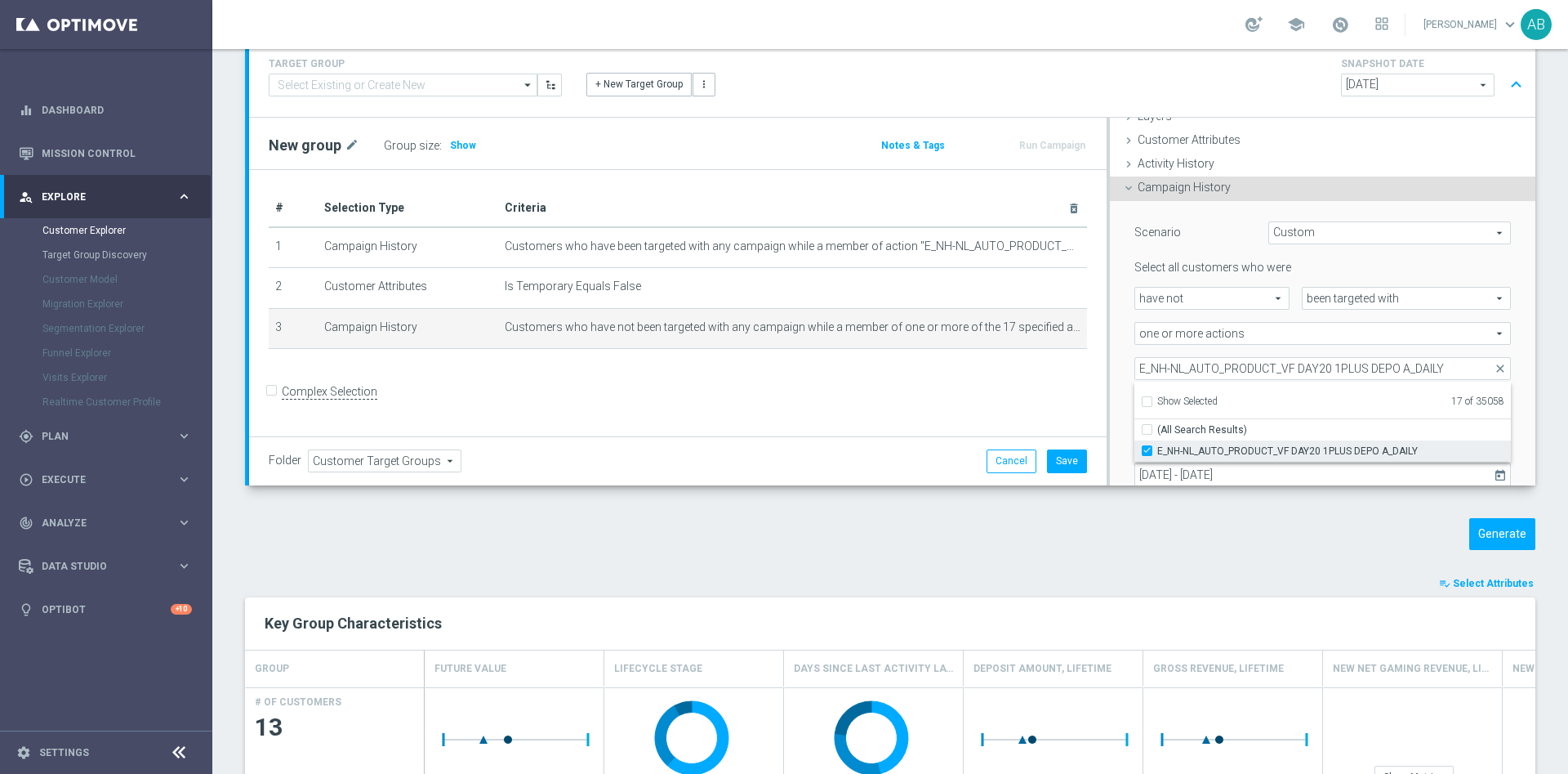
drag, startPoint x: 1136, startPoint y: 451, endPoint x: 1135, endPoint y: 443, distance: 8.1
click at [1147, 451] on input "E_NH-NL_AUTO_PRODUCT_VF DAY20 1PLUS DEPO A_DAILY" at bounding box center [1153, 451] width 11 height 11
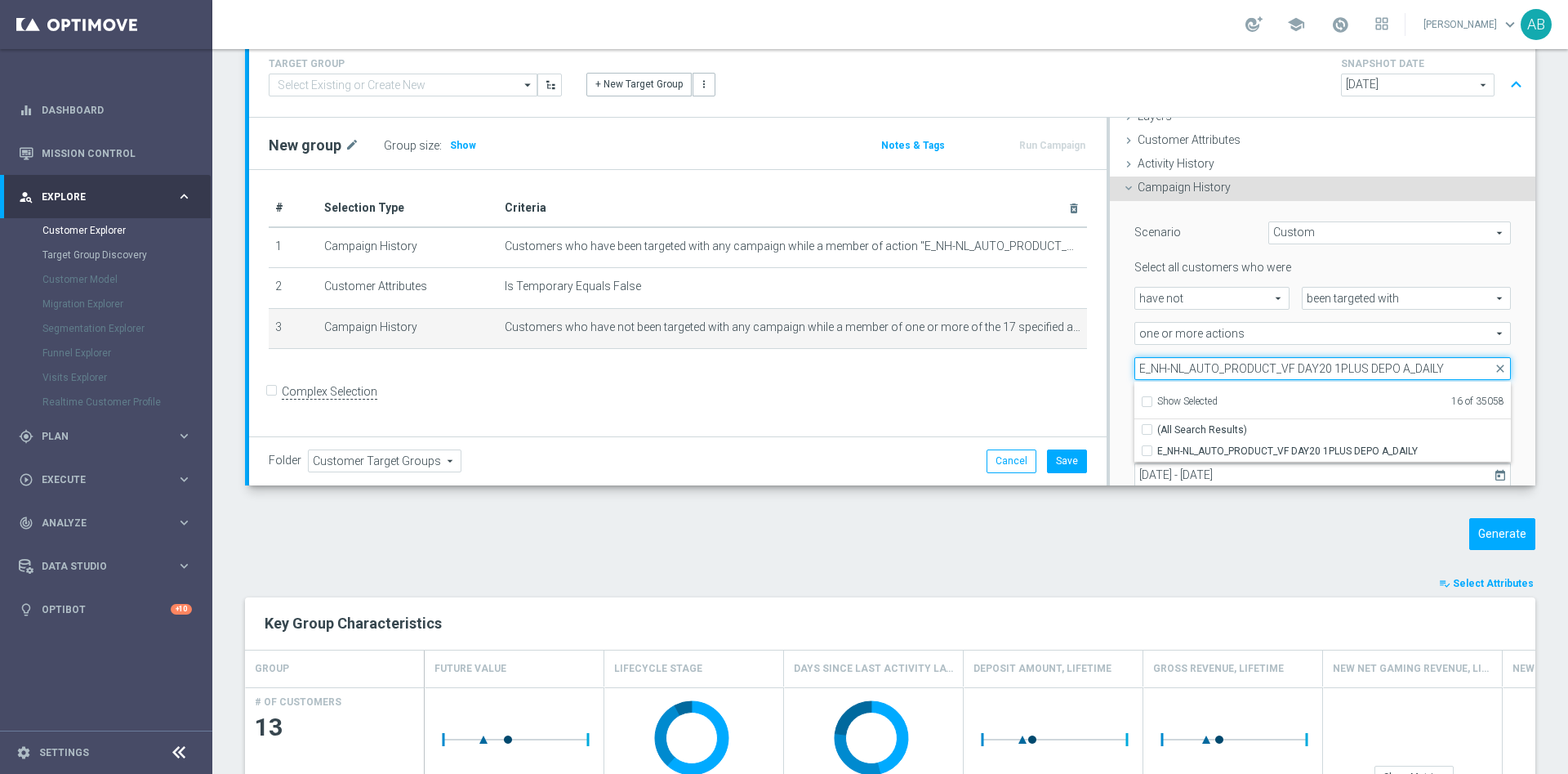
click at [1184, 364] on input "E_NH-NL_AUTO_PRODUCT_VF DAY20 1PLUS DEPO A_DAILY" at bounding box center [1323, 368] width 377 height 23
paste input "15"
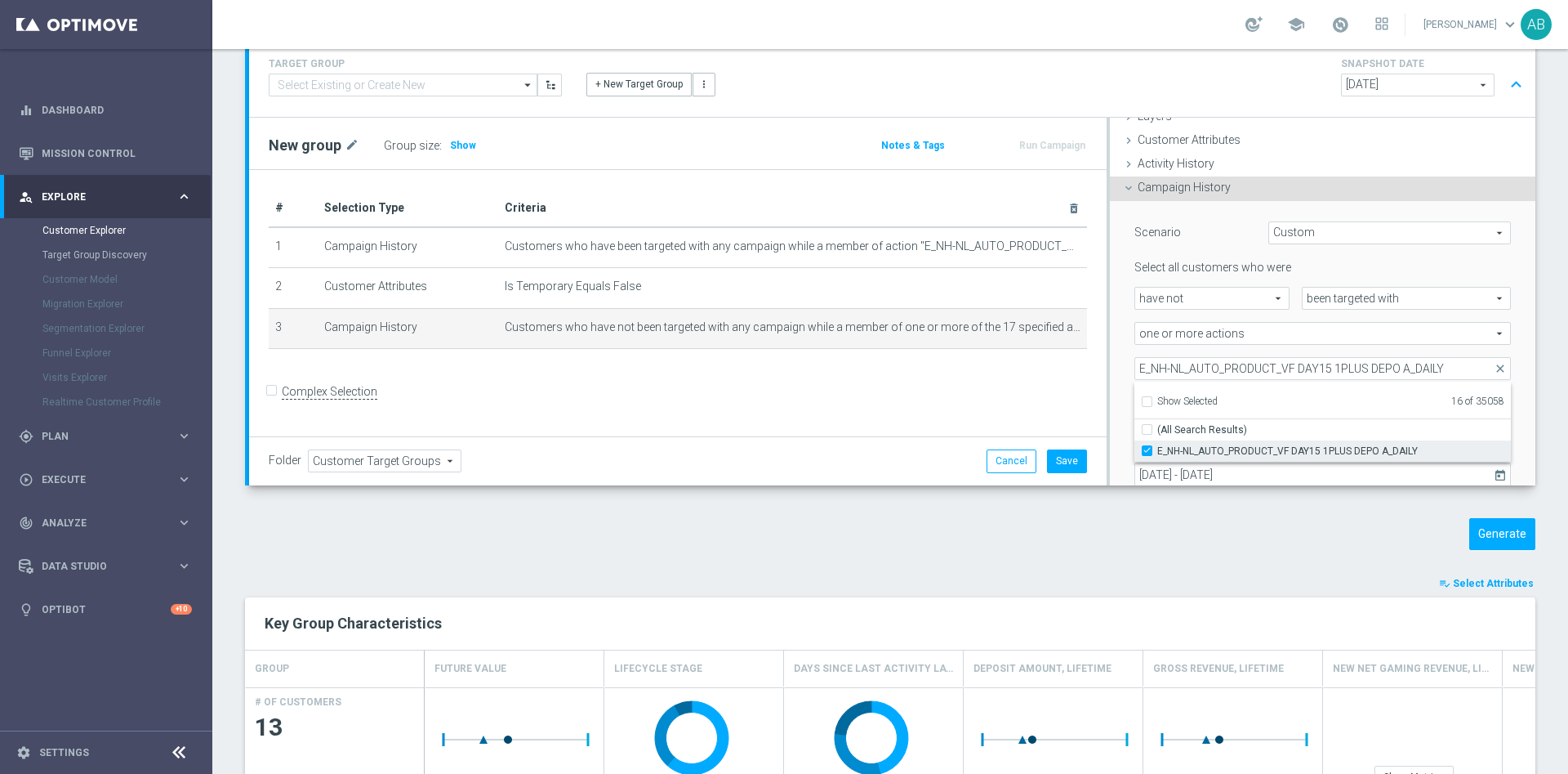
click at [1147, 452] on input "E_NH-NL_AUTO_PRODUCT_VF DAY15 1PLUS DEPO A_DAILY" at bounding box center [1153, 451] width 11 height 11
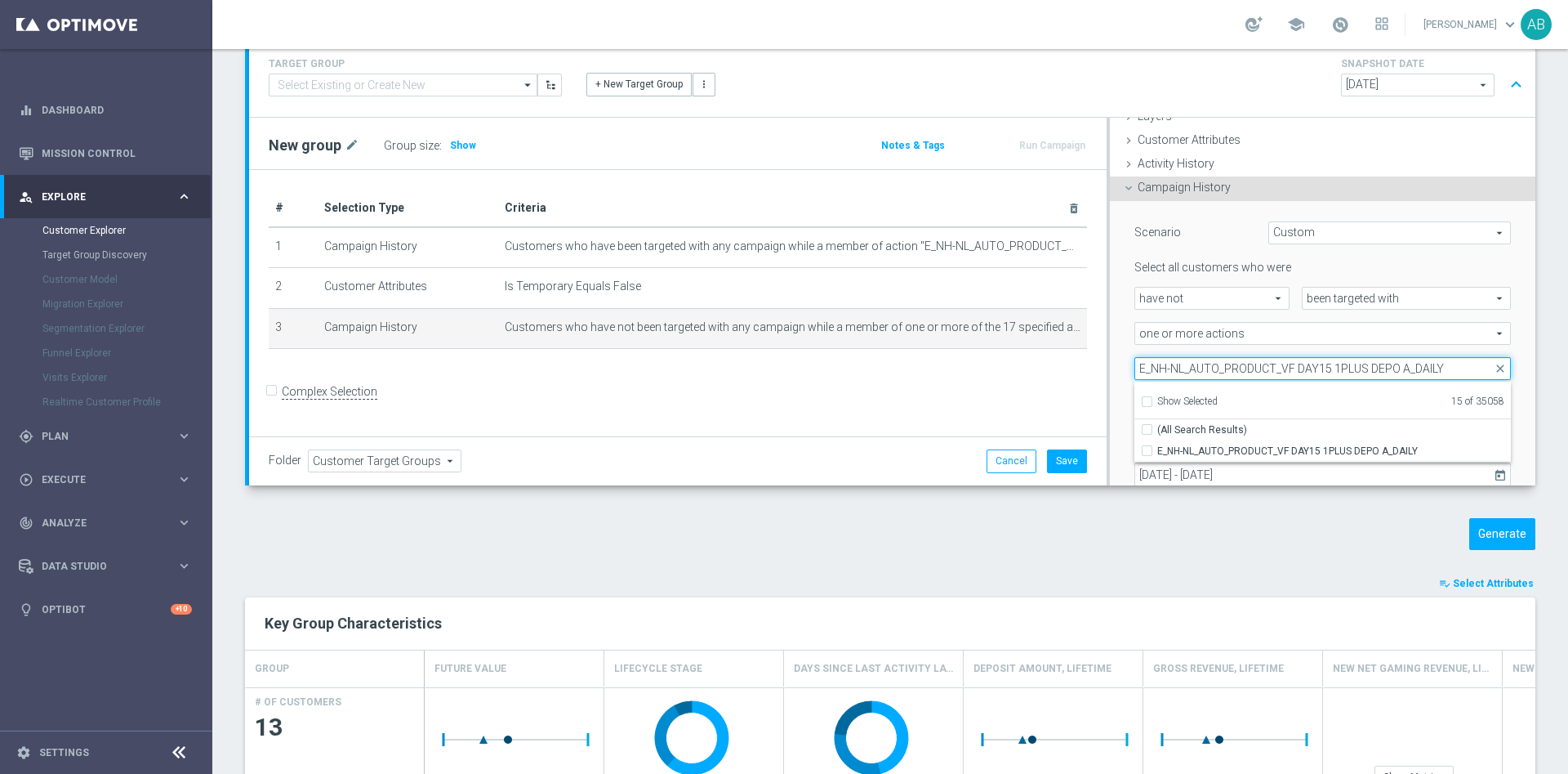
click at [1172, 363] on input "E_NH-NL_AUTO_PRODUCT_VF DAY15 1PLUS DEPO A_DAILY" at bounding box center [1323, 368] width 377 height 23
paste input "B"
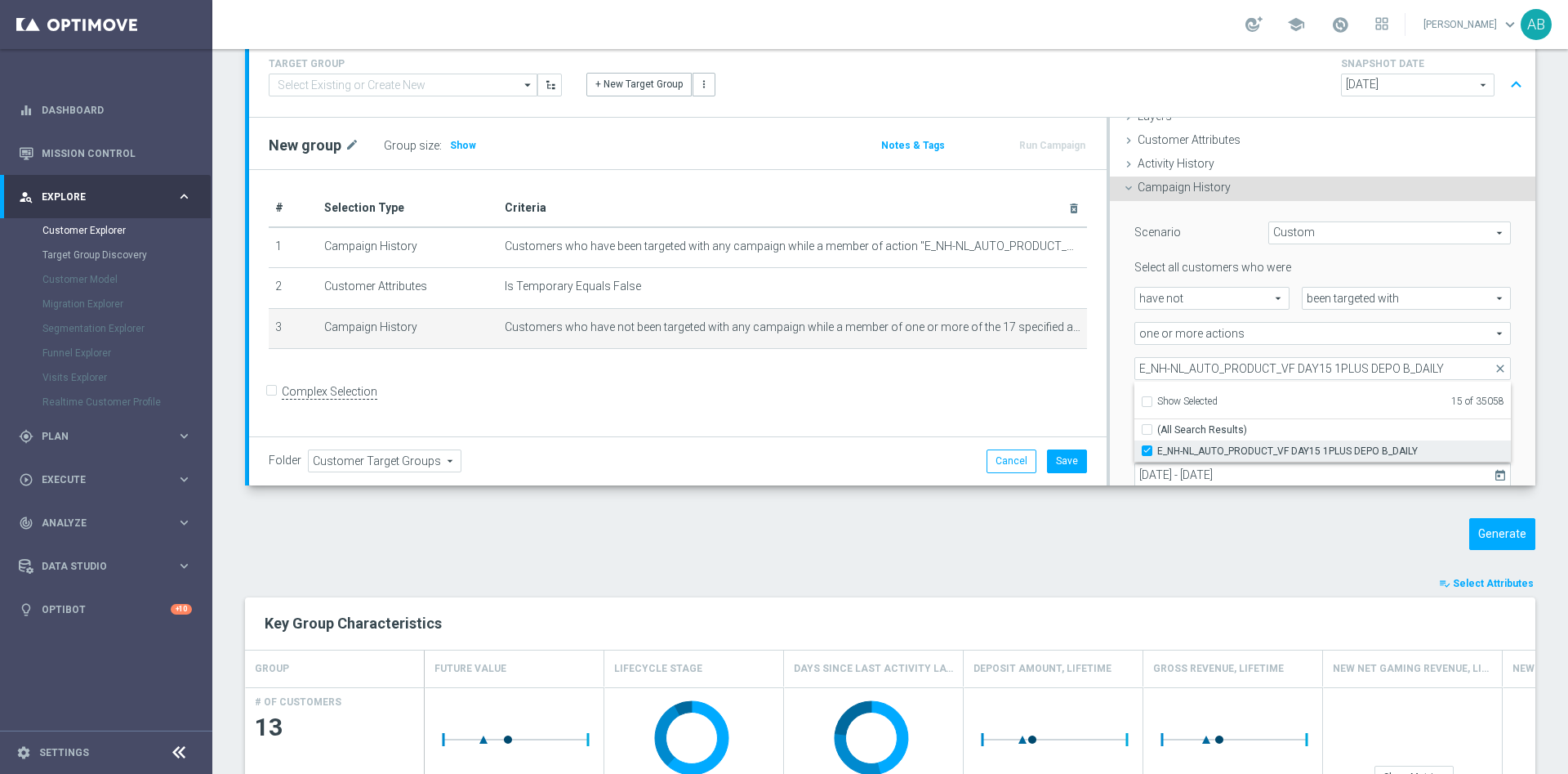
click at [1147, 449] on input "E_NH-NL_AUTO_PRODUCT_VF DAY15 1PLUS DEPO B_DAILY" at bounding box center [1153, 451] width 11 height 11
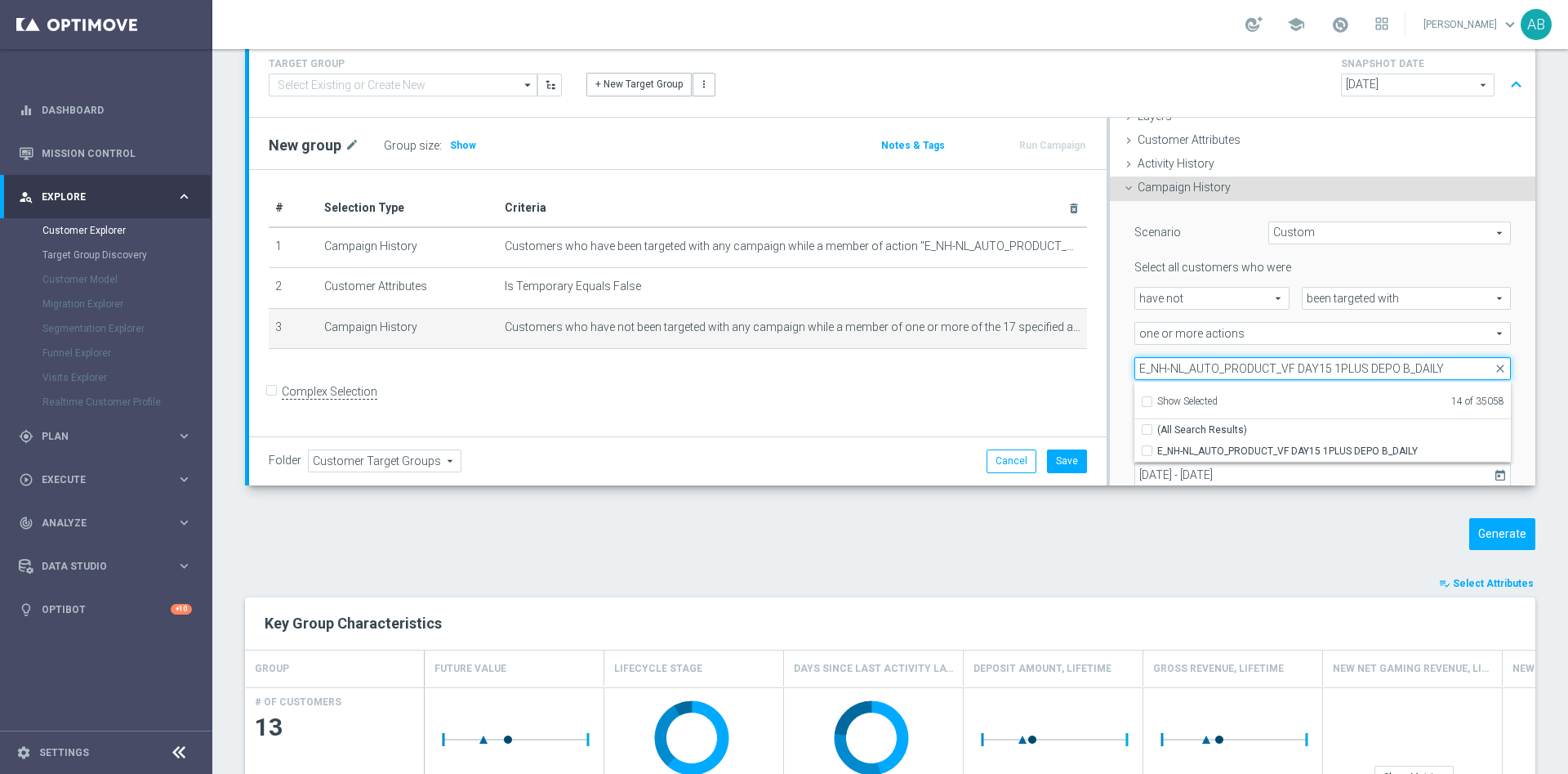
click at [1230, 365] on input "E_NH-NL_AUTO_PRODUCT_VF DAY15 1PLUS DEPO B_DAILY" at bounding box center [1323, 368] width 377 height 23
paste input "MIN-LOW_AUTO_PRODUCT_VF DAY15 1PLUS DEPO A"
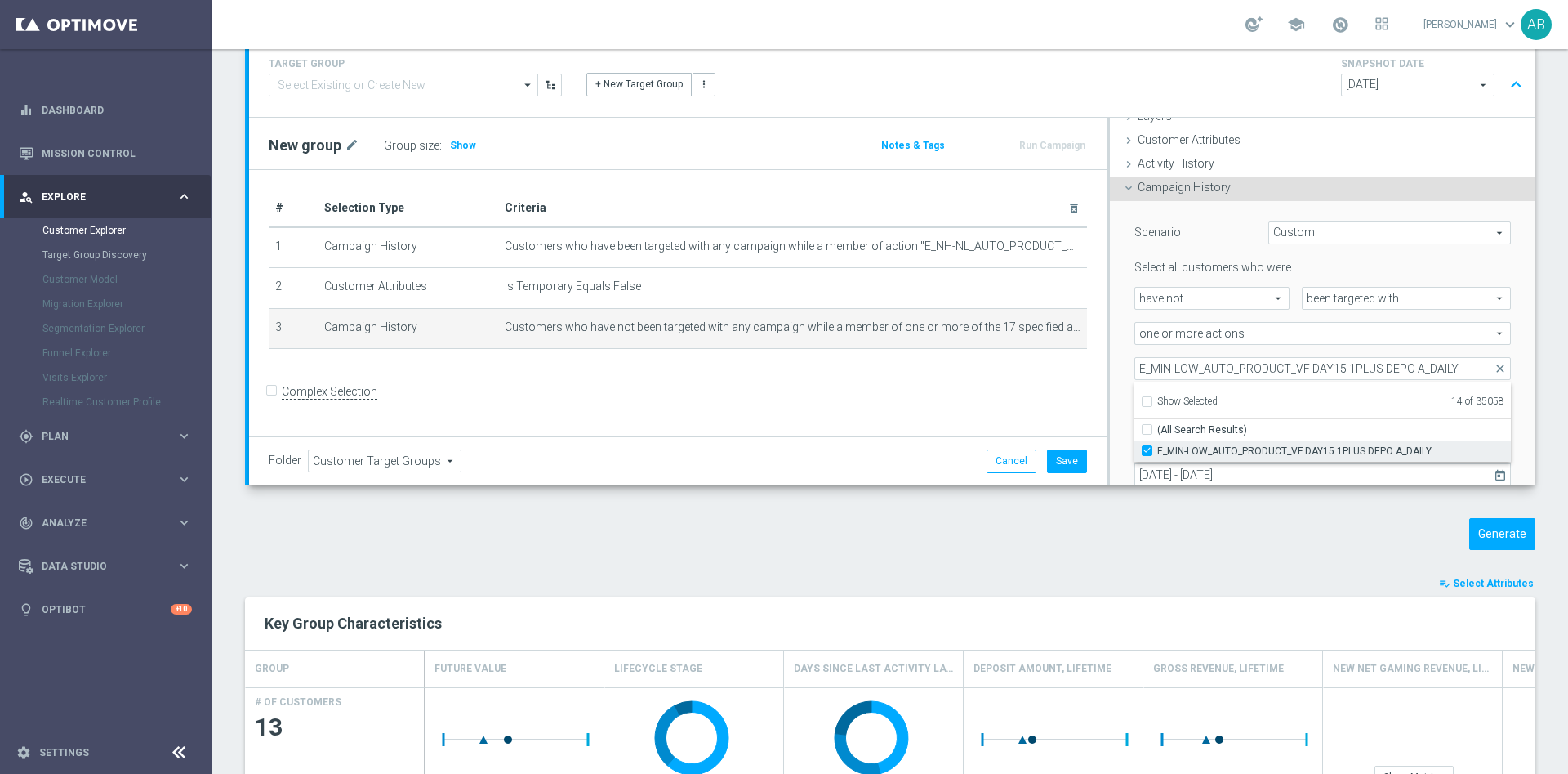
click at [1157, 449] on label "E_MIN-LOW_AUTO_PRODUCT_VF DAY15 1PLUS DEPO A_DAILY" at bounding box center [1334, 451] width 354 height 21
click at [1147, 449] on input "E_MIN-LOW_AUTO_PRODUCT_VF DAY15 1PLUS DEPO A_DAILY" at bounding box center [1153, 451] width 11 height 11
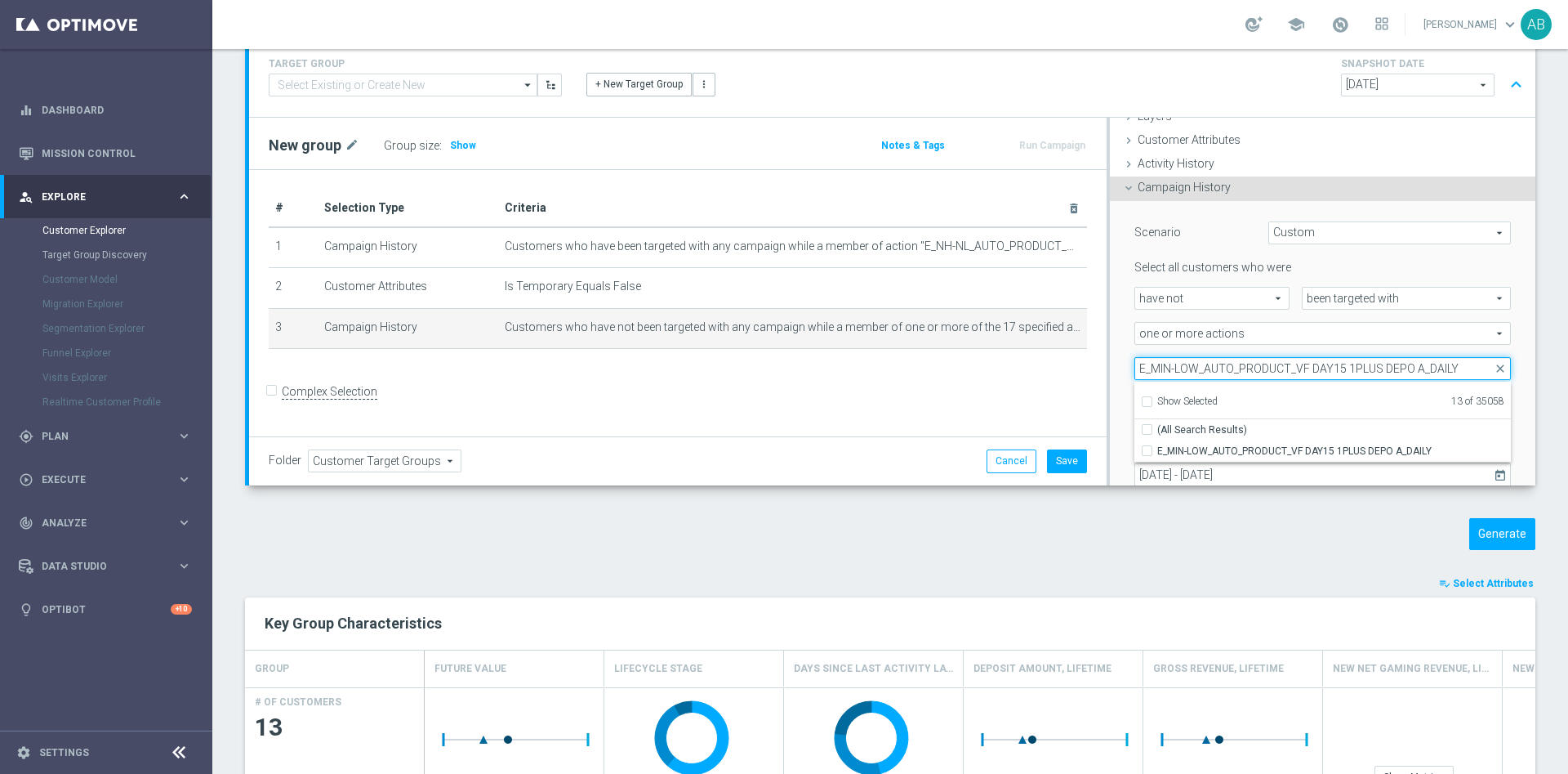
click at [1292, 369] on input "E_MIN-LOW_AUTO_PRODUCT_VF DAY15 1PLUS DEPO A_DAILY" at bounding box center [1323, 368] width 377 height 23
paste input "B"
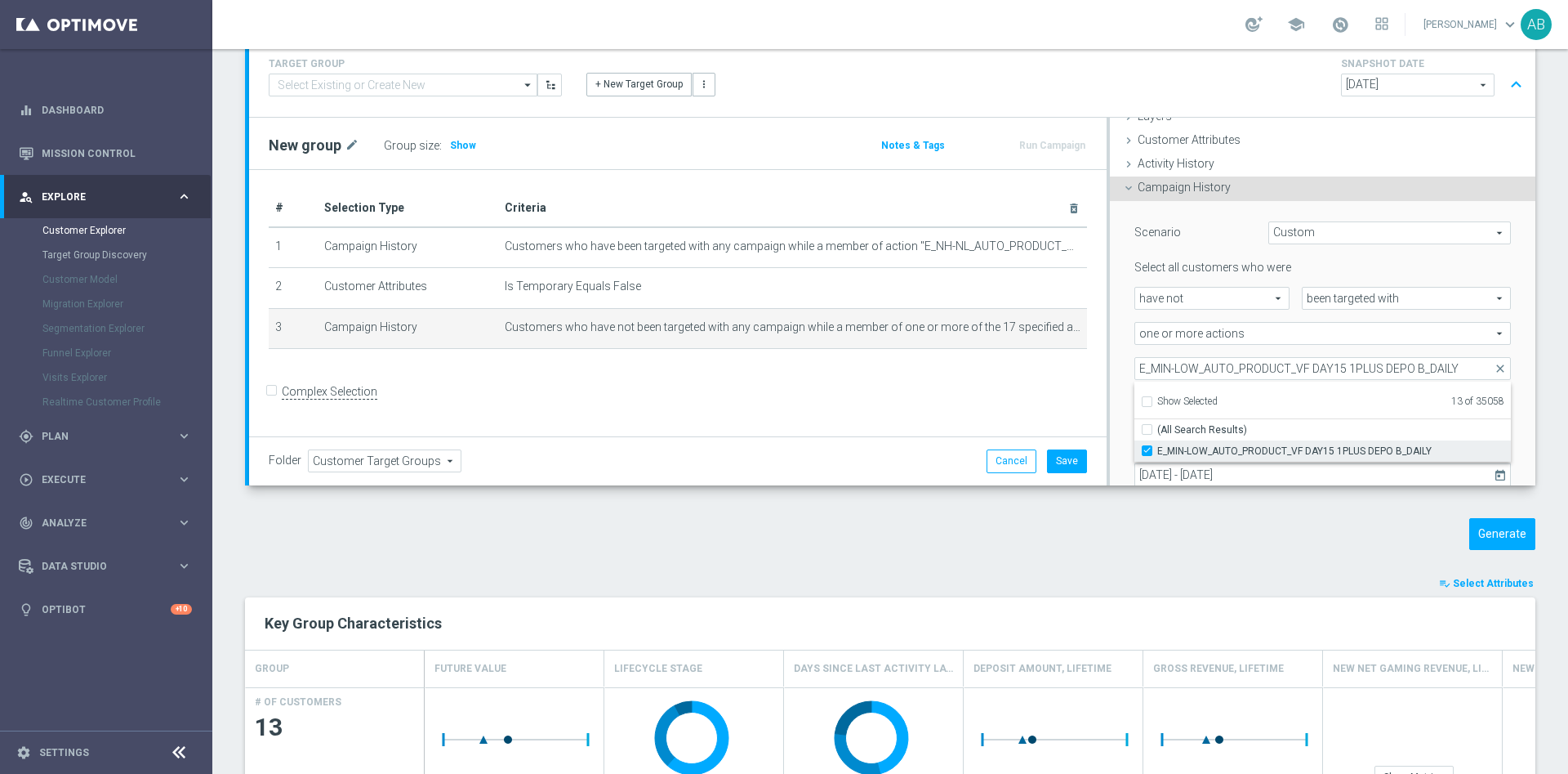
click at [1147, 451] on input "E_MIN-LOW_AUTO_PRODUCT_VF DAY15 1PLUS DEPO B_DAILY" at bounding box center [1153, 451] width 11 height 11
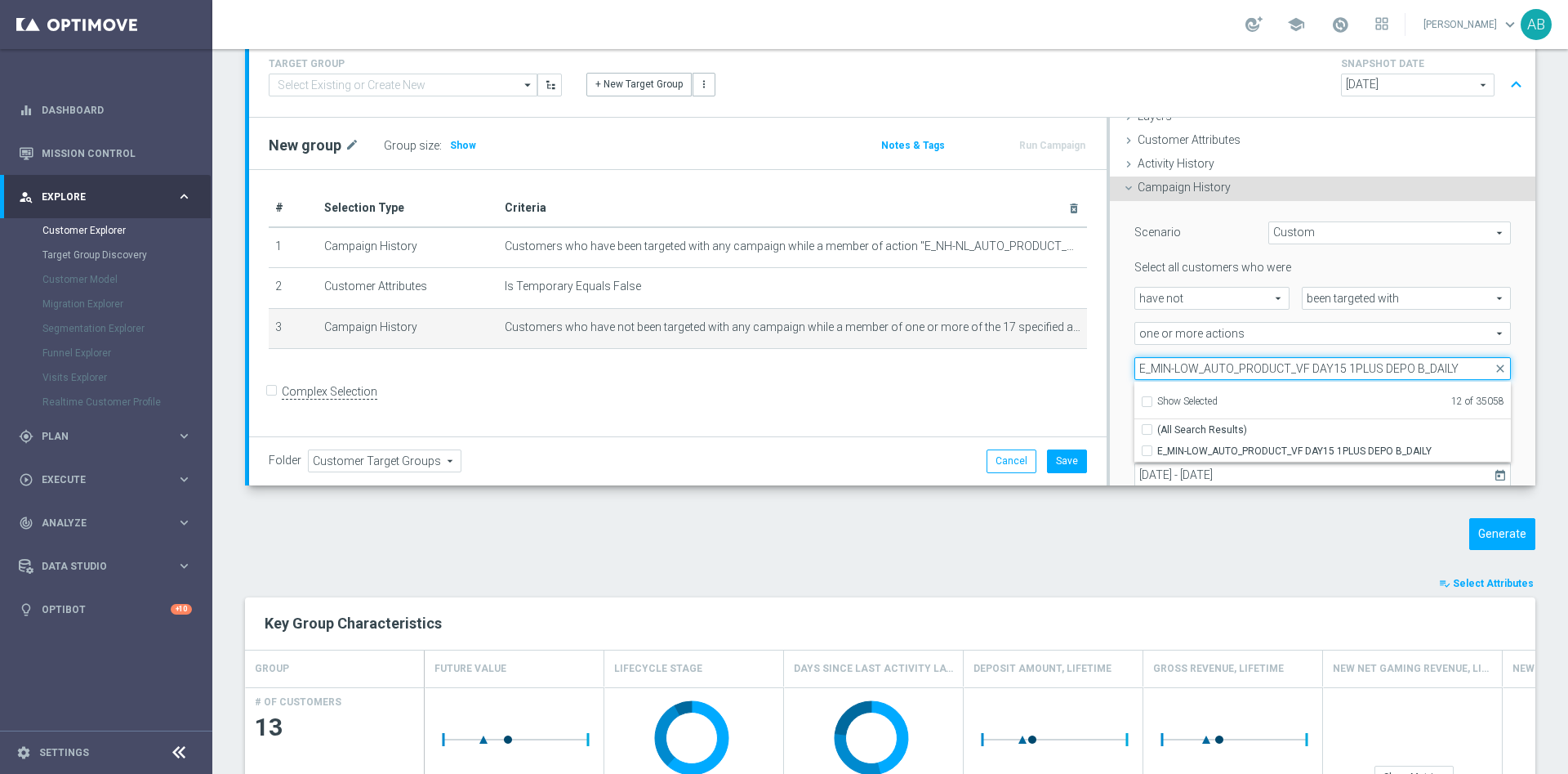
click at [1177, 362] on input "E_MIN-LOW_AUTO_PRODUCT_VF DAY15 1PLUS DEPO B_DAILY" at bounding box center [1323, 368] width 377 height 23
paste input "ED-HIGH_AUTO_PRODUCT_VF DAY15 1PLUS DEPO A"
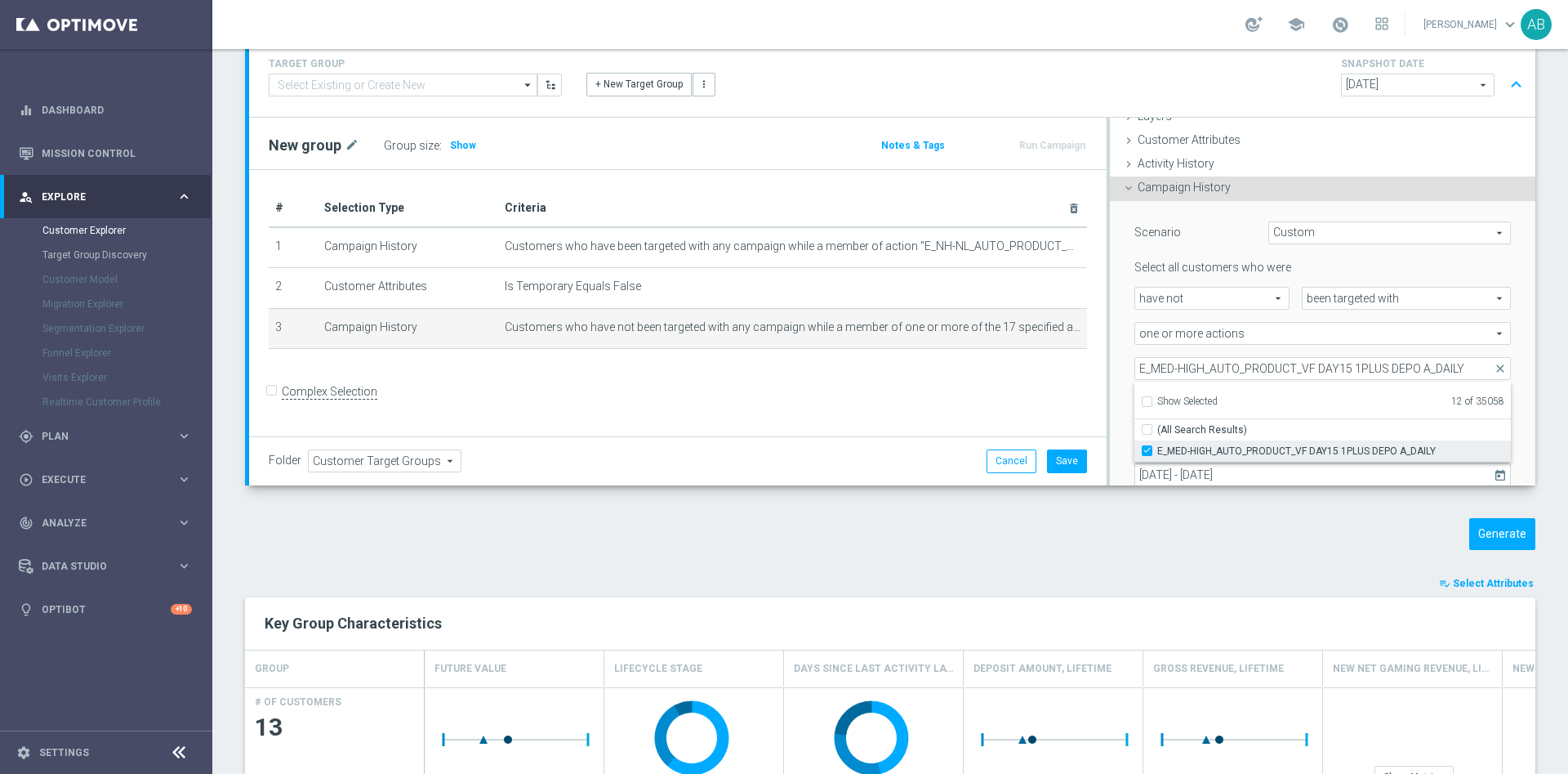
click at [1147, 450] on input "E_MED-HIGH_AUTO_PRODUCT_VF DAY15 1PLUS DEPO A_DAILY" at bounding box center [1153, 451] width 11 height 11
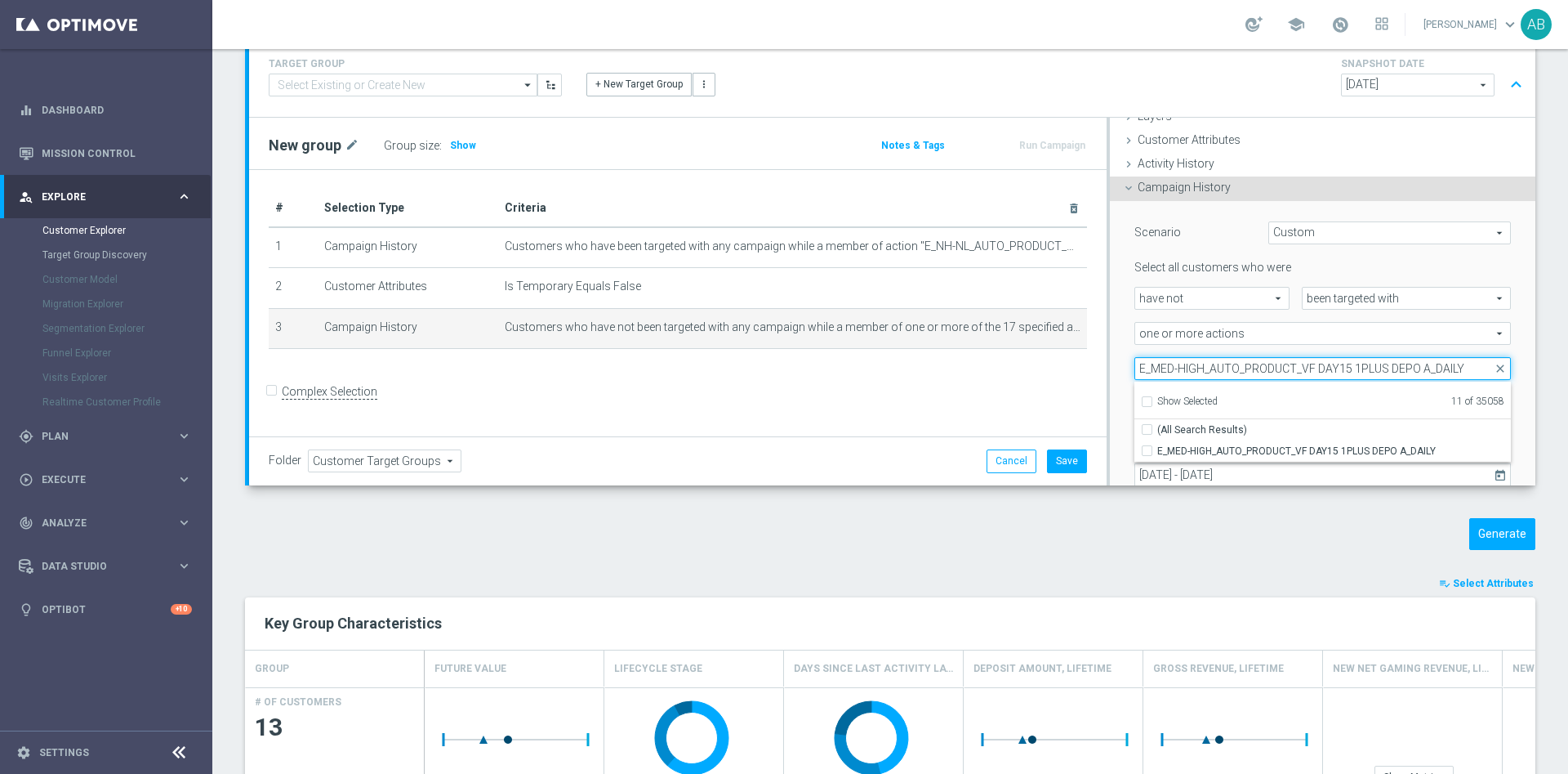
click at [1266, 369] on input "E_MED-HIGH_AUTO_PRODUCT_VF DAY15 1PLUS DEPO A_DAILY" at bounding box center [1323, 368] width 377 height 23
paste input "B"
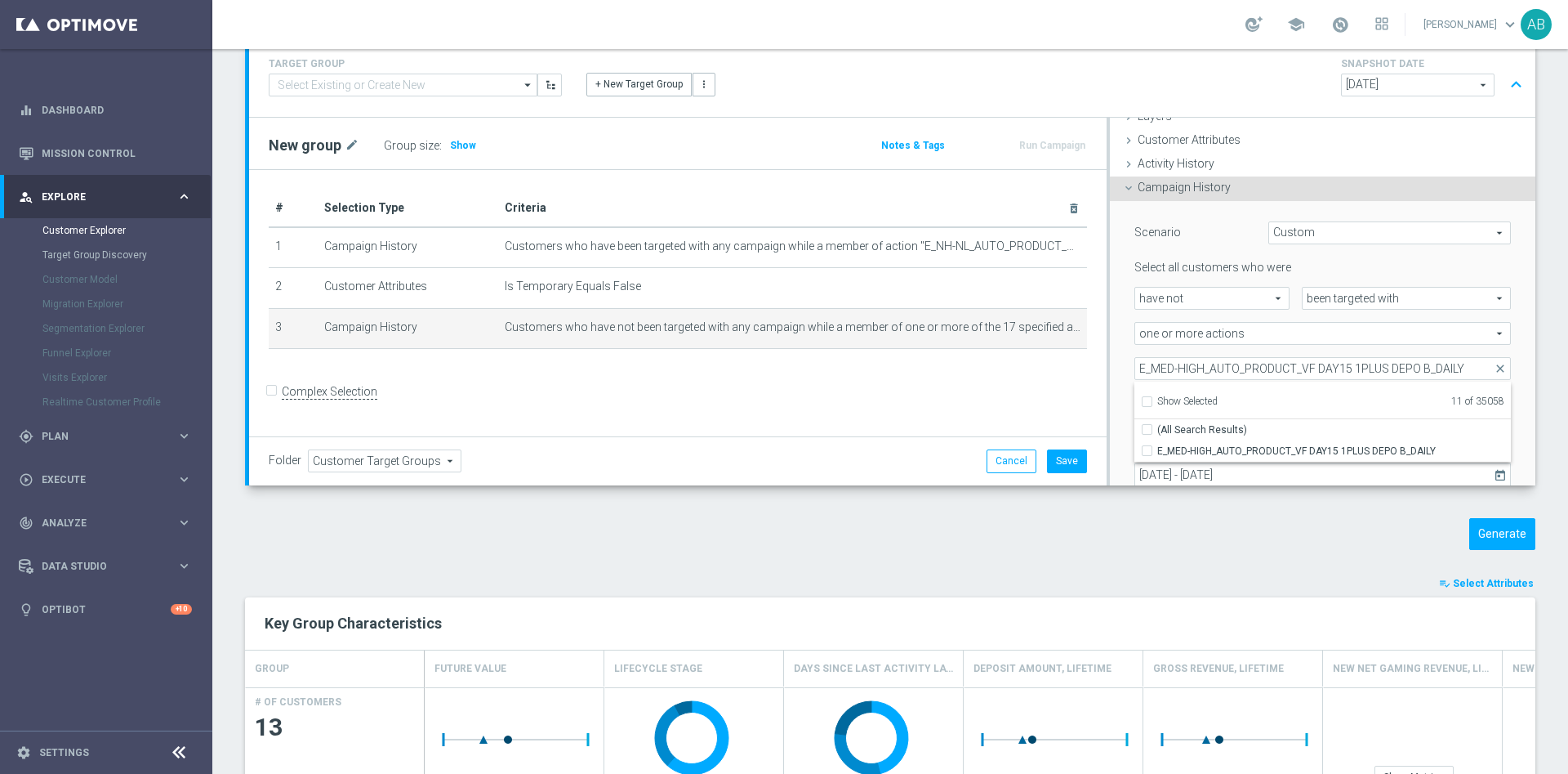
click at [1122, 350] on div "Scenario Custom Custom arrow_drop_down search Select all customers who were hav…" at bounding box center [1322, 373] width 401 height 346
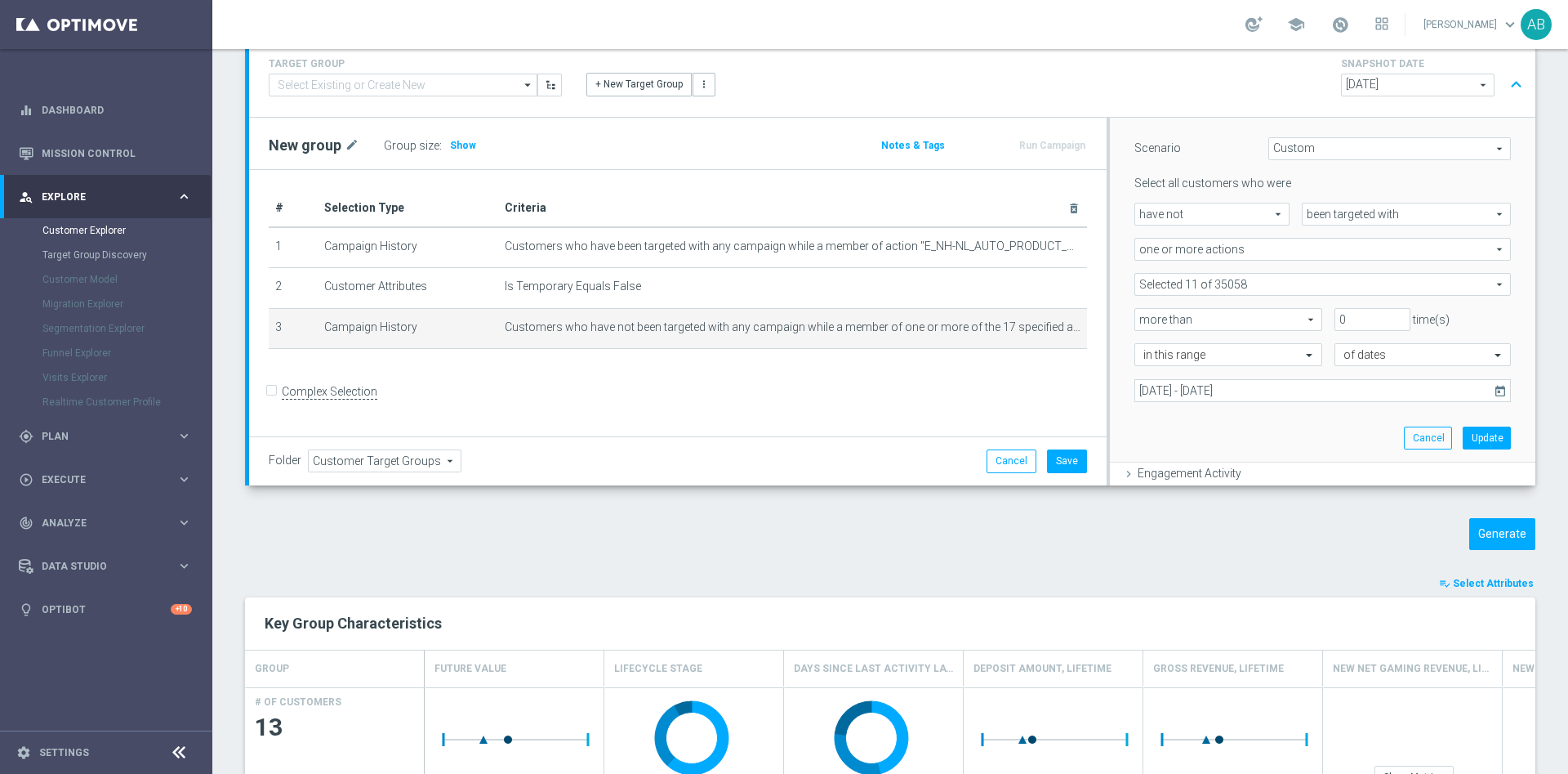
scroll to position [190, 0]
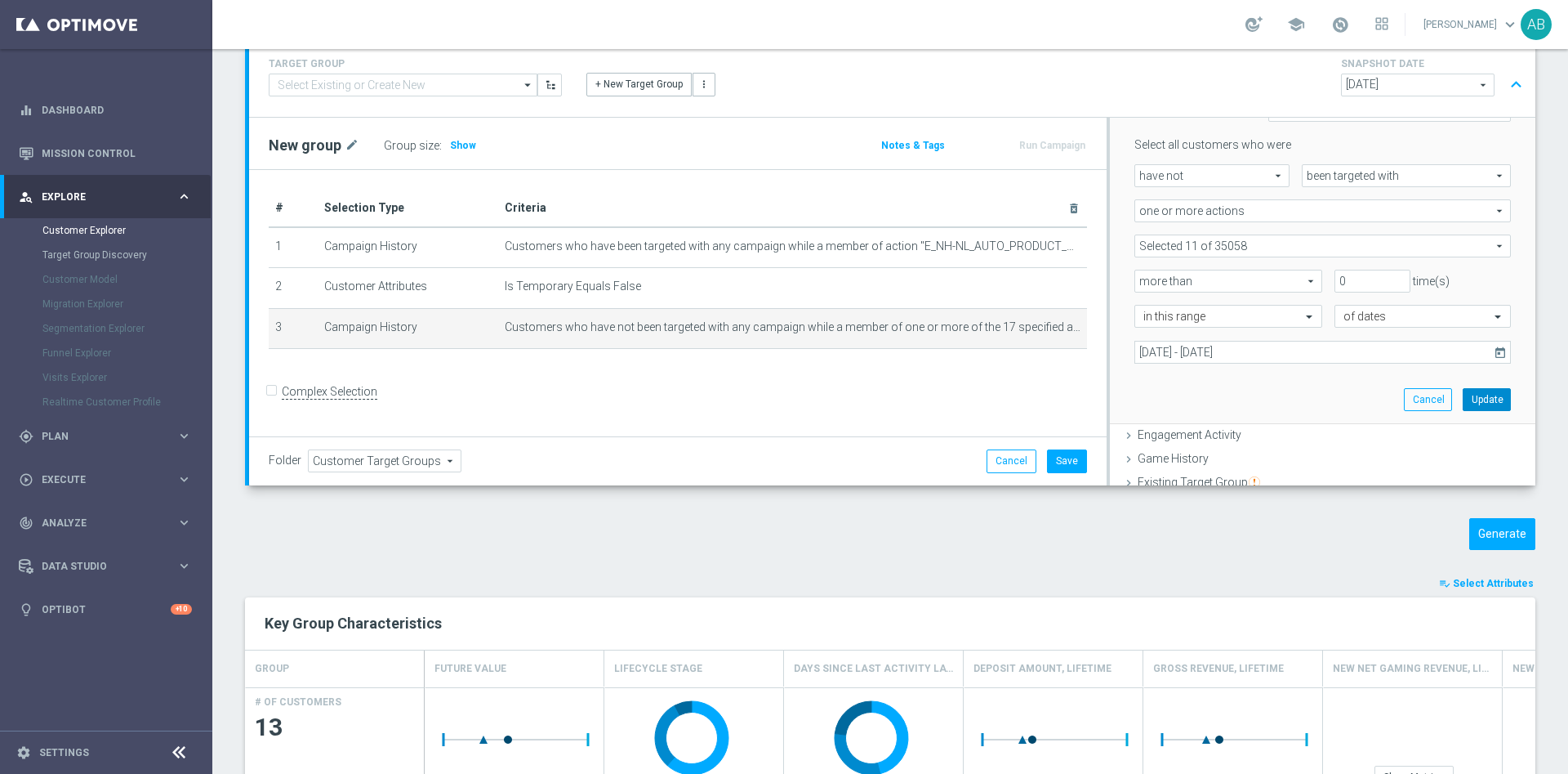
click at [1463, 399] on button "Update" at bounding box center [1487, 399] width 48 height 23
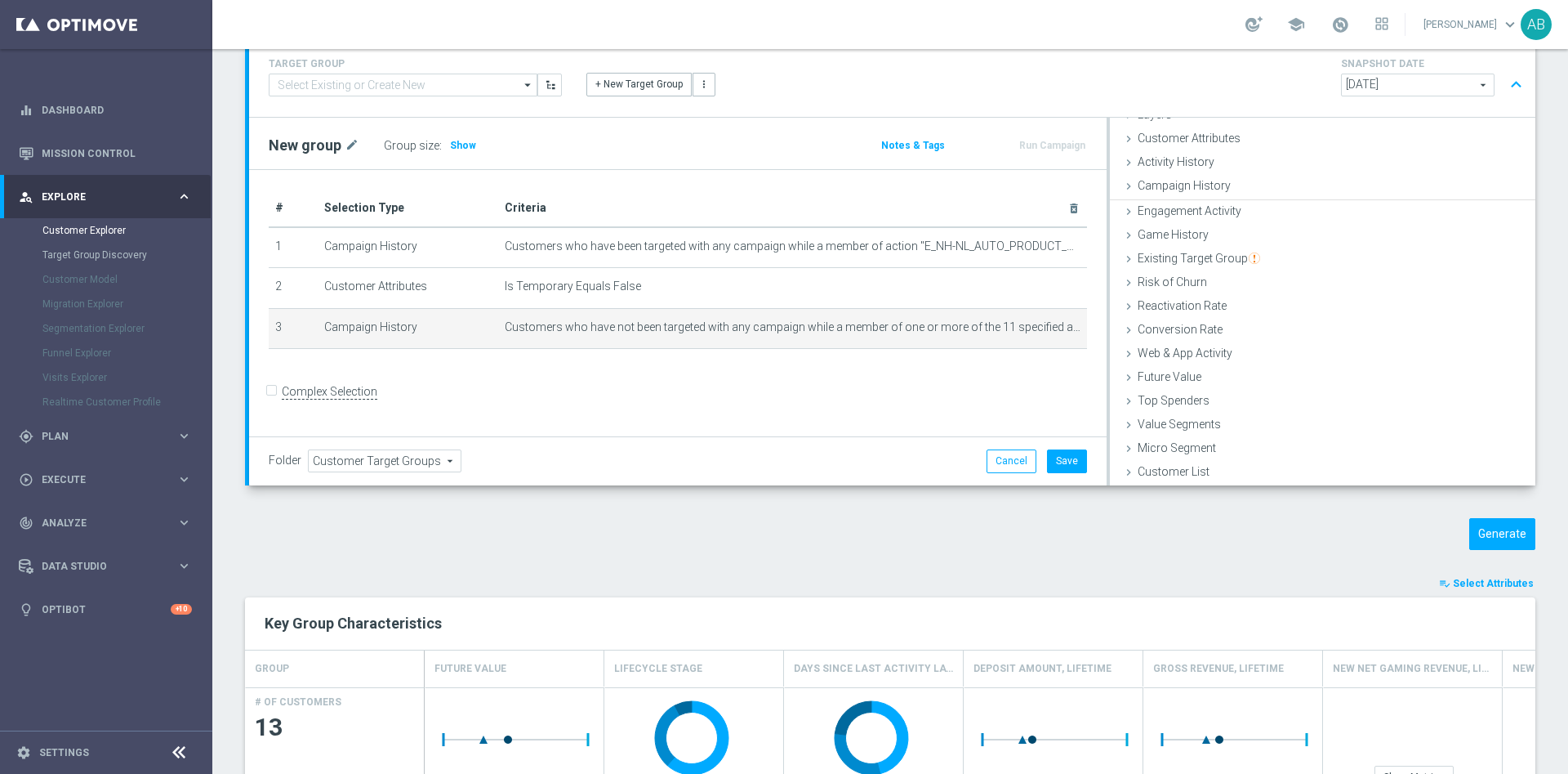
scroll to position [67, 0]
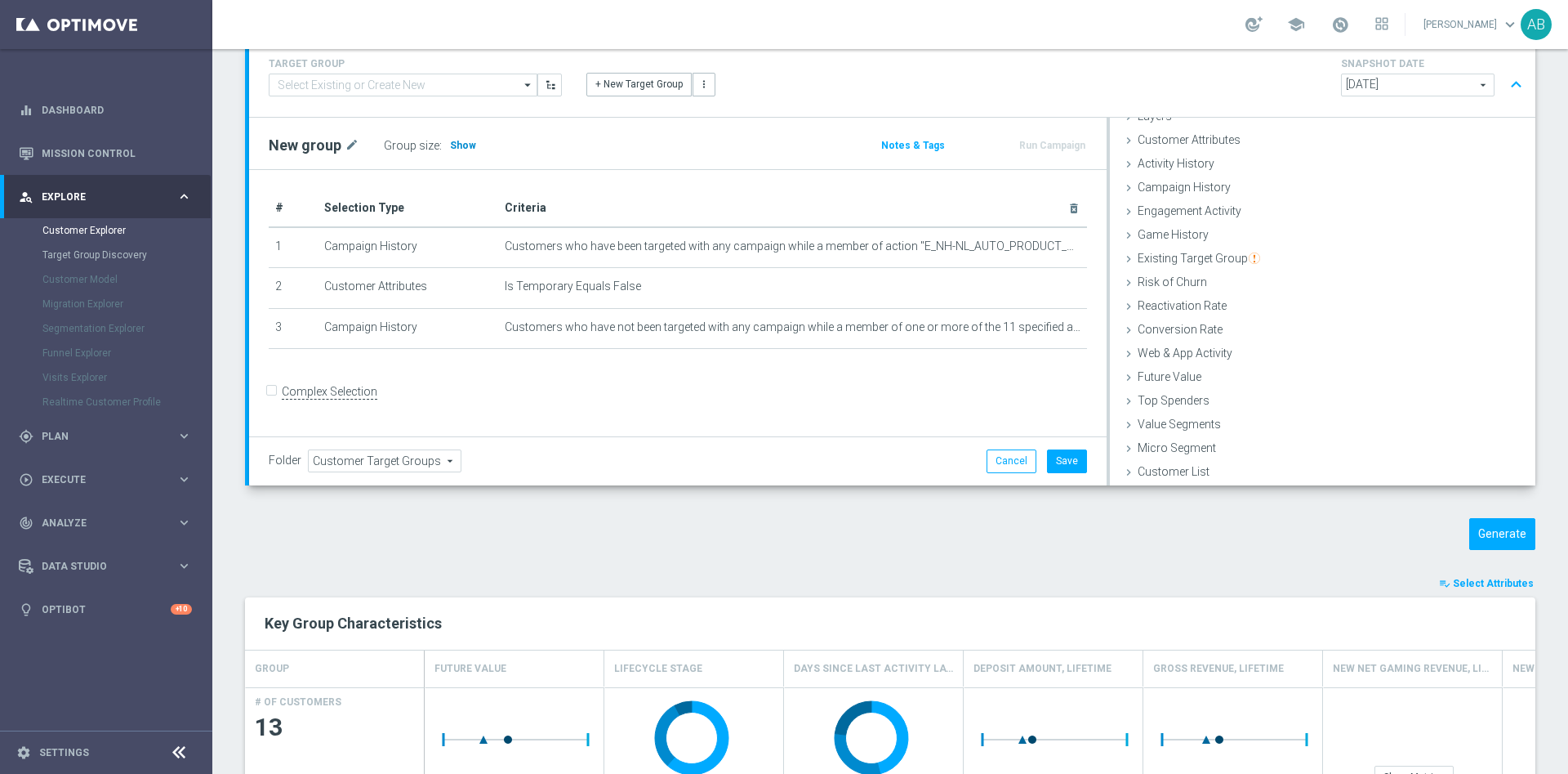
click at [462, 143] on span "Show" at bounding box center [463, 146] width 26 height 11
click at [1490, 539] on button "Generate" at bounding box center [1503, 534] width 66 height 32
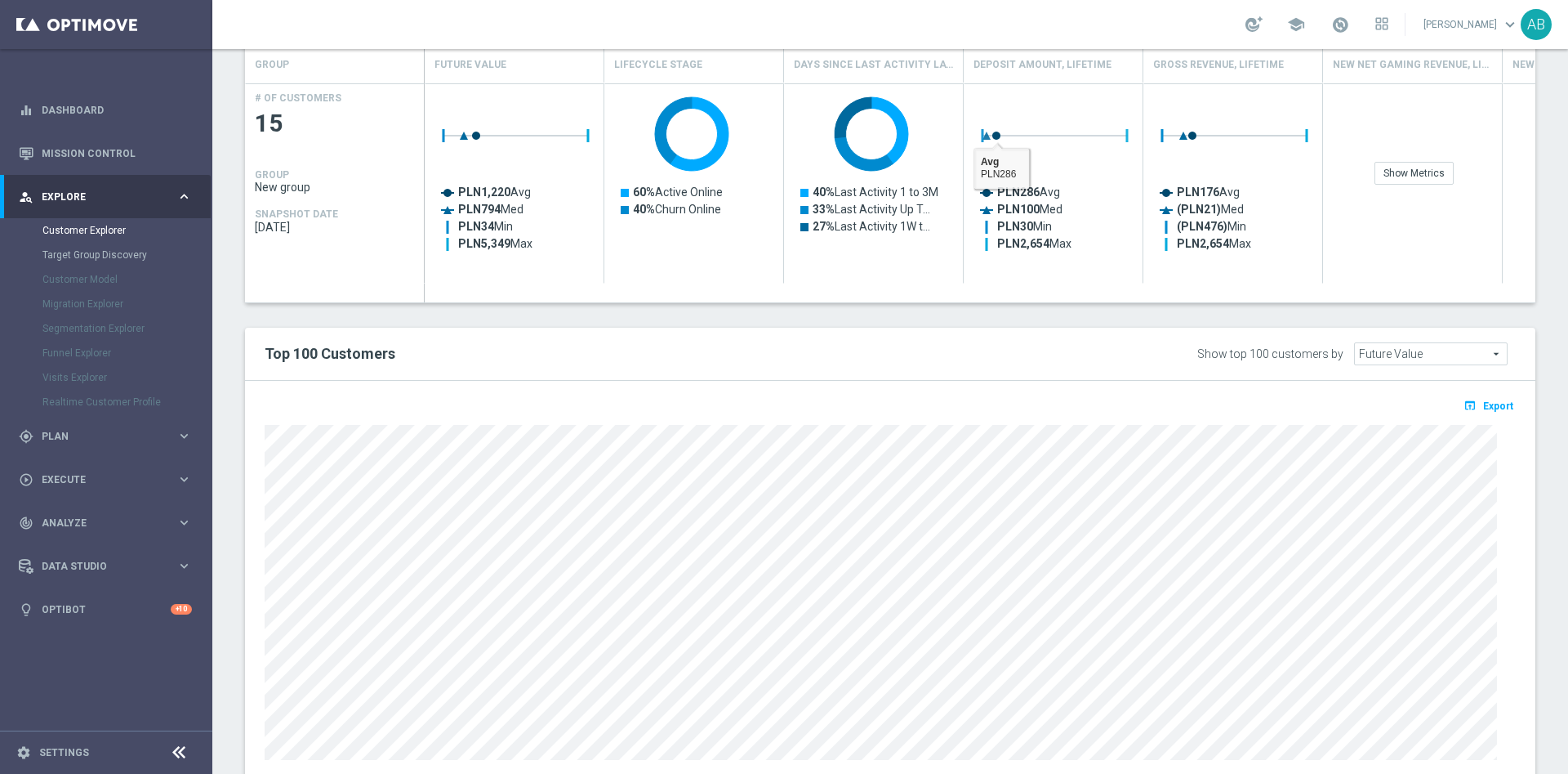
scroll to position [368, 0]
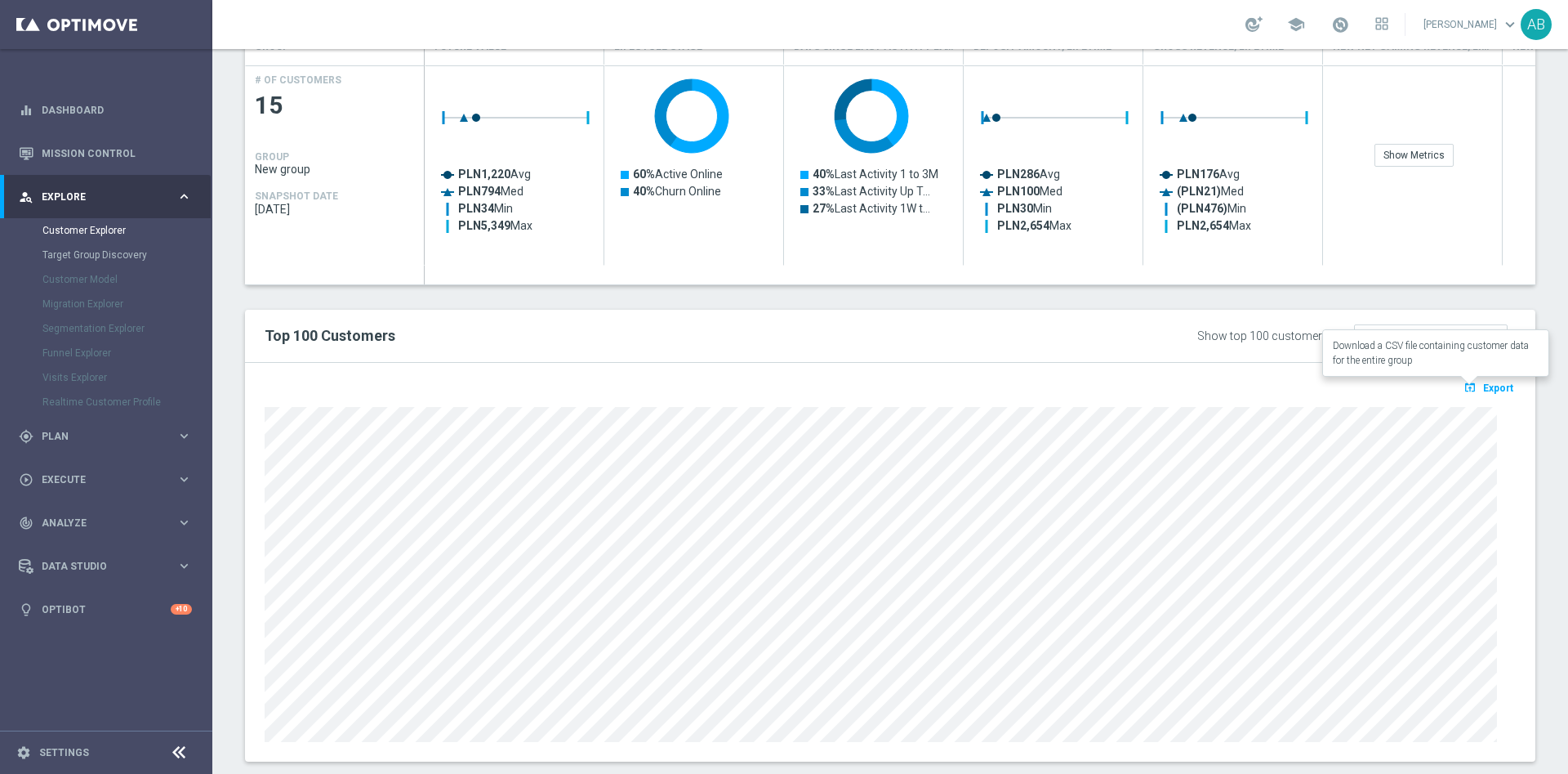
click at [1464, 392] on icon "open_in_browser" at bounding box center [1472, 387] width 18 height 13
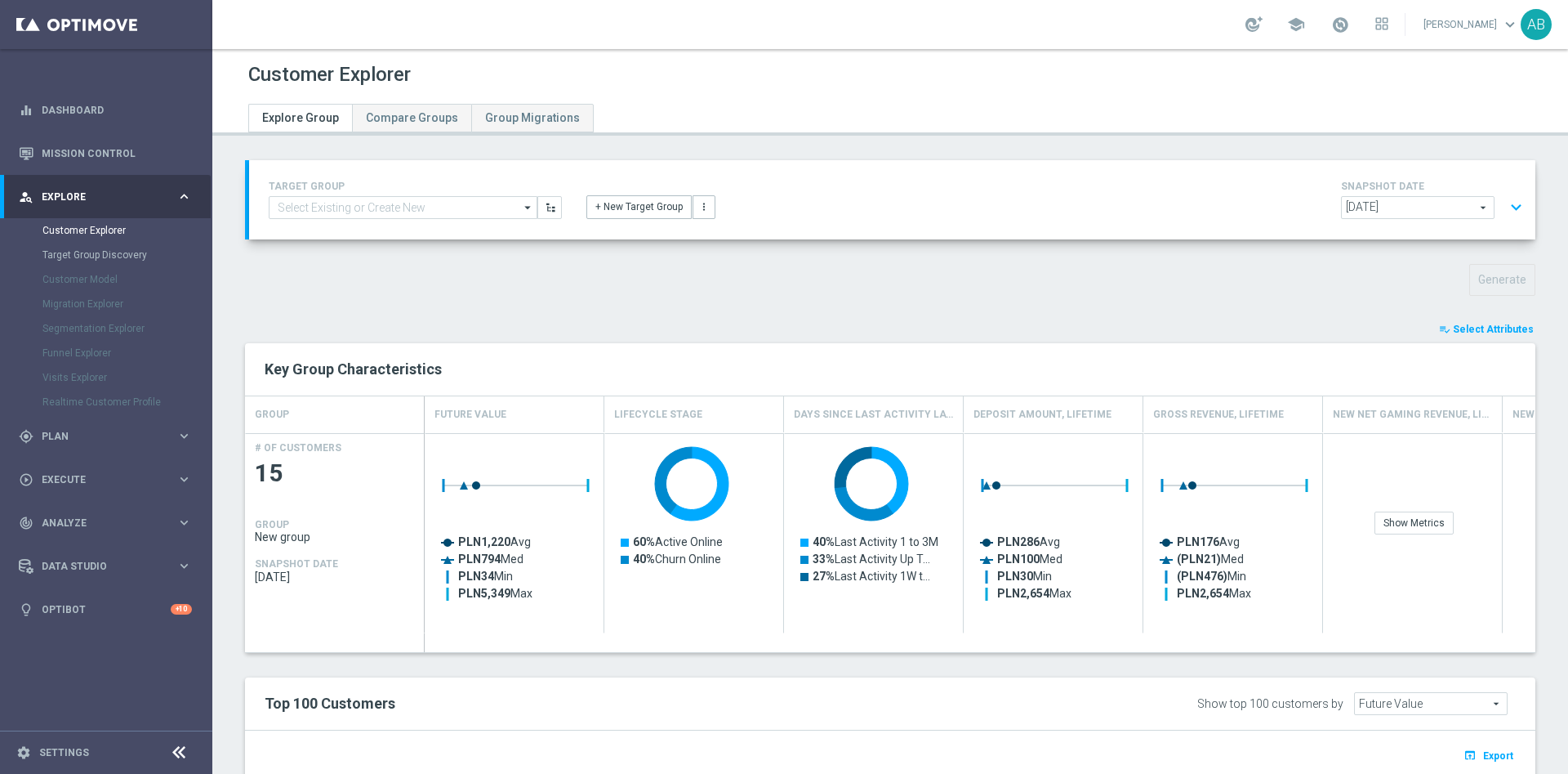
click at [1504, 198] on button "expand_more" at bounding box center [1516, 207] width 24 height 31
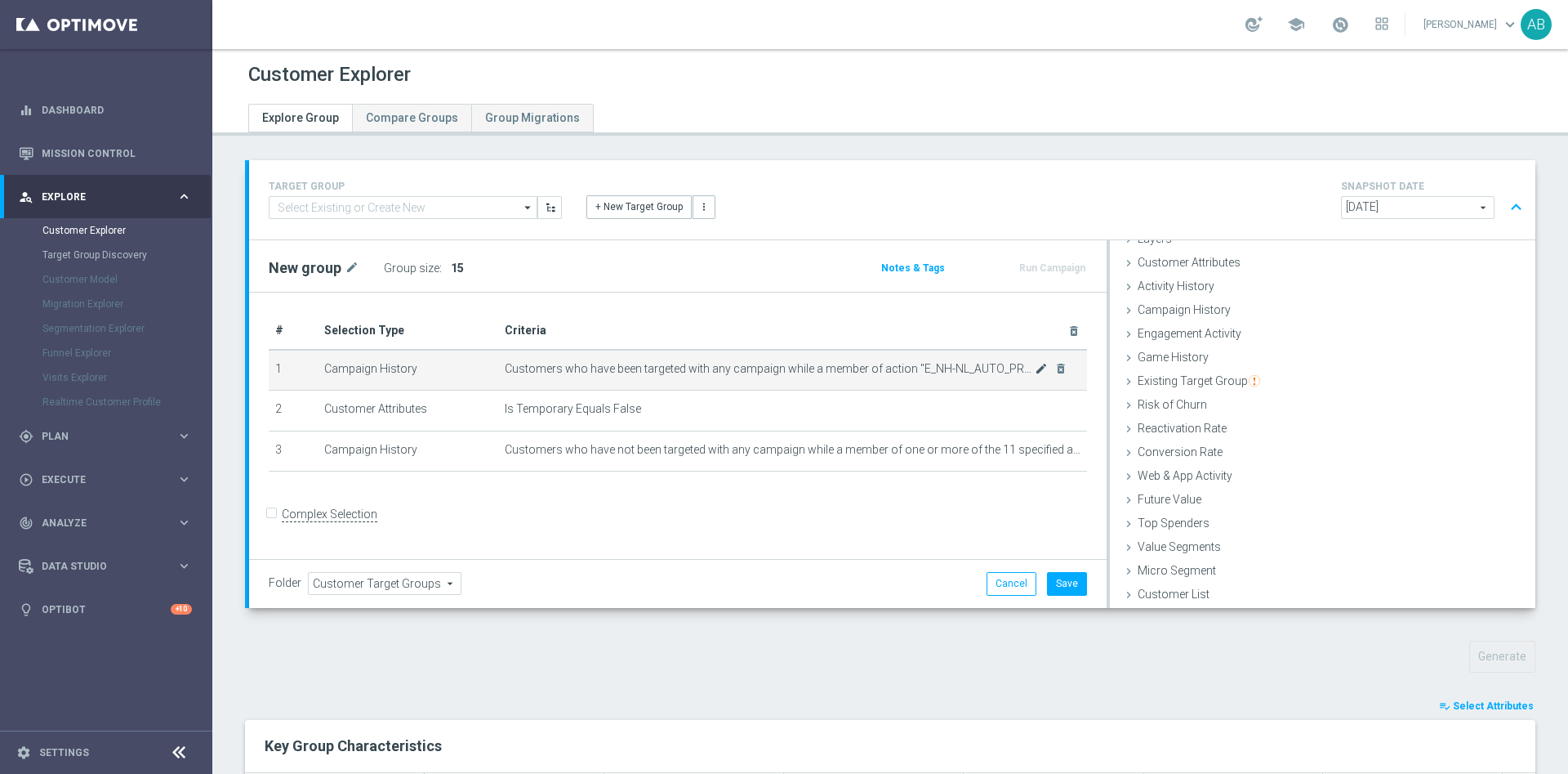
click at [1035, 374] on icon "mode_edit" at bounding box center [1041, 369] width 13 height 13
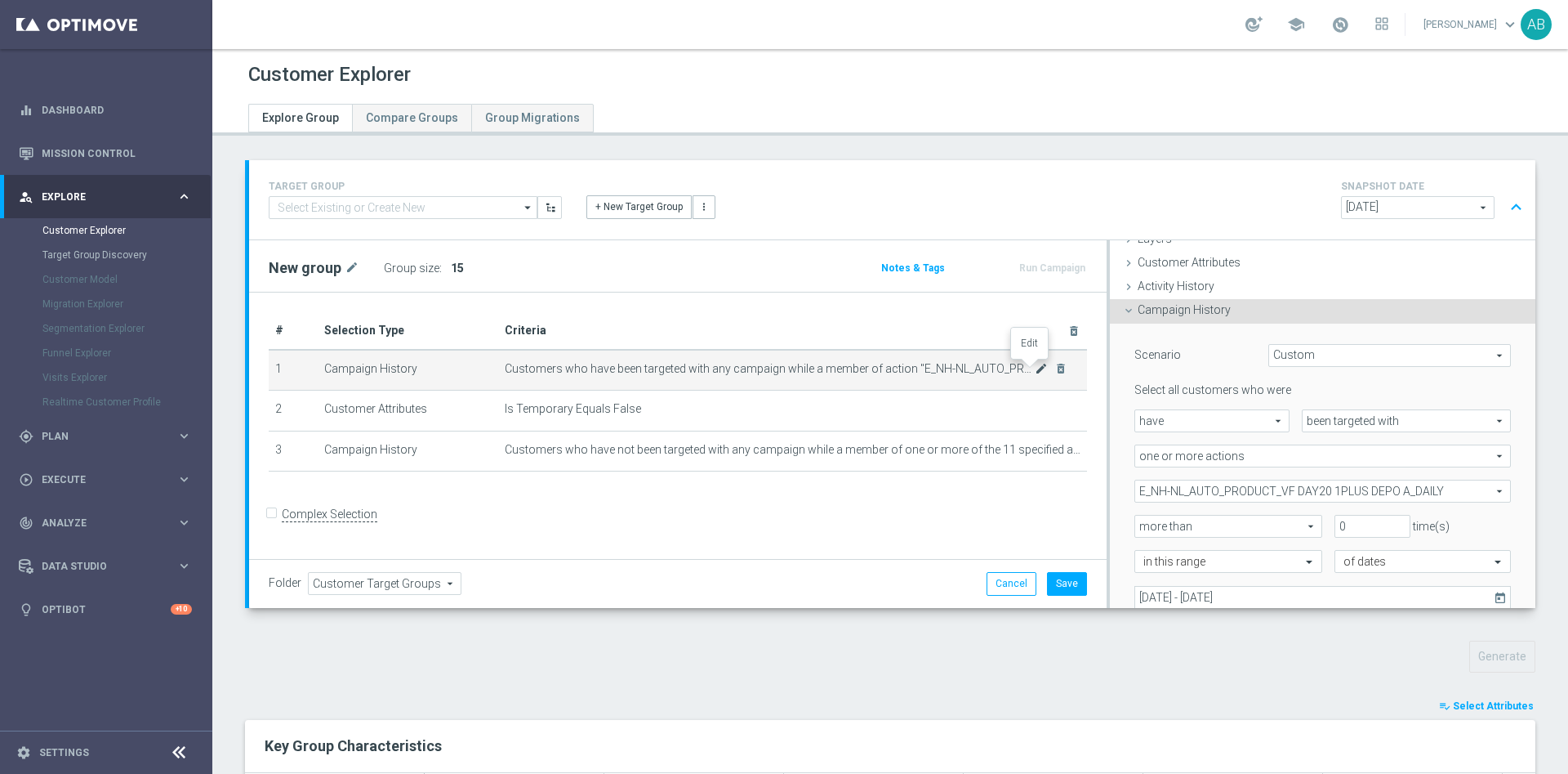
scroll to position [68, 0]
click at [1211, 489] on span "E_NH-NL_AUTO_PRODUCT_VF DAY20 1PLUS DEPO A_DAILY" at bounding box center [1323, 489] width 375 height 21
click at [1141, 522] on input "Show Selected" at bounding box center [1147, 525] width 11 height 11
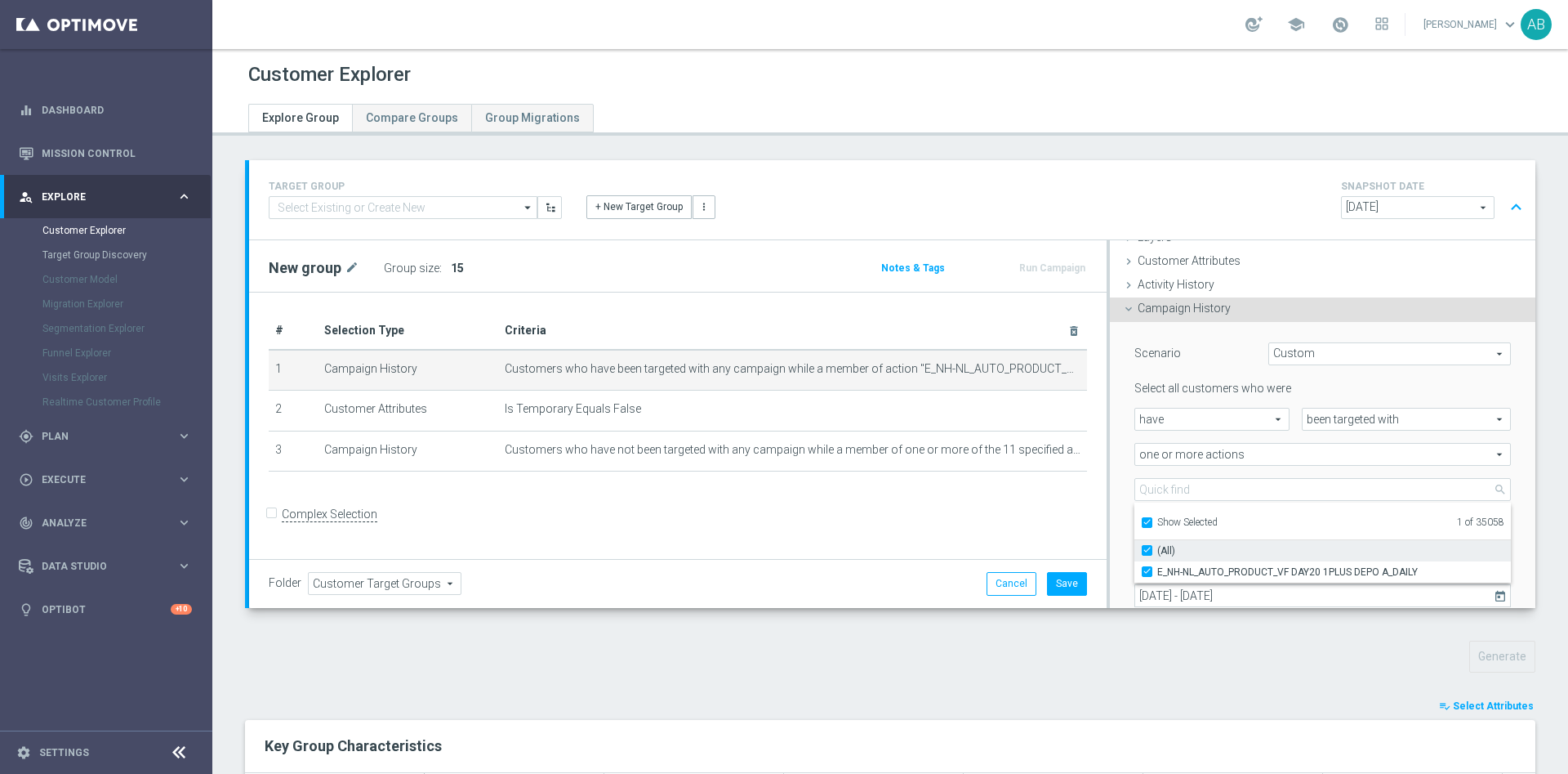
click at [1147, 546] on input "(All)" at bounding box center [1153, 550] width 11 height 11
click at [1141, 522] on input "Show Selected" at bounding box center [1147, 525] width 11 height 11
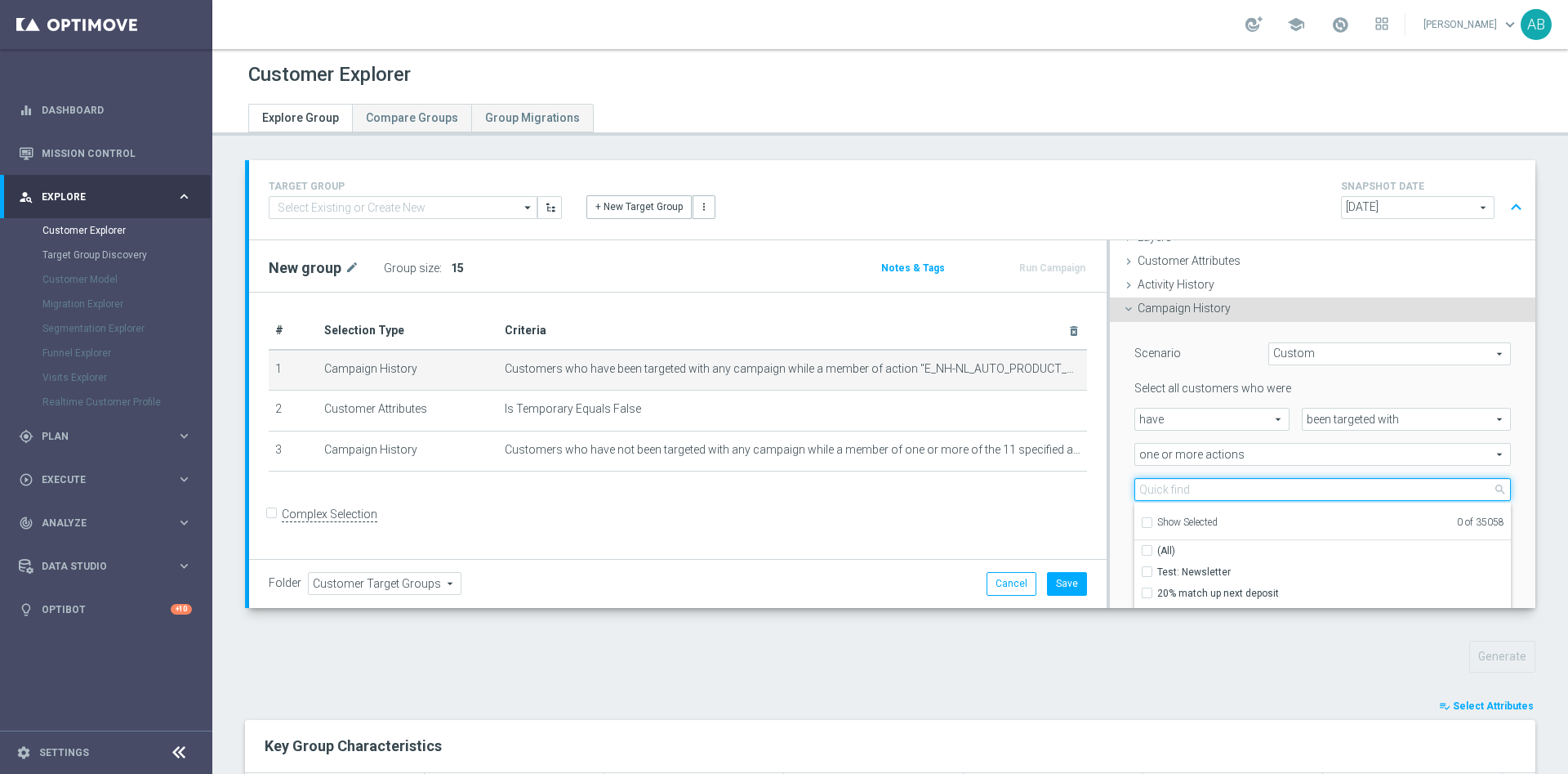
click at [1146, 497] on input "search" at bounding box center [1323, 489] width 377 height 23
paste input "E_NH-NL_AUTO_PRODUCT_VF DAY20 1PLUS DEPO B_DAILY"
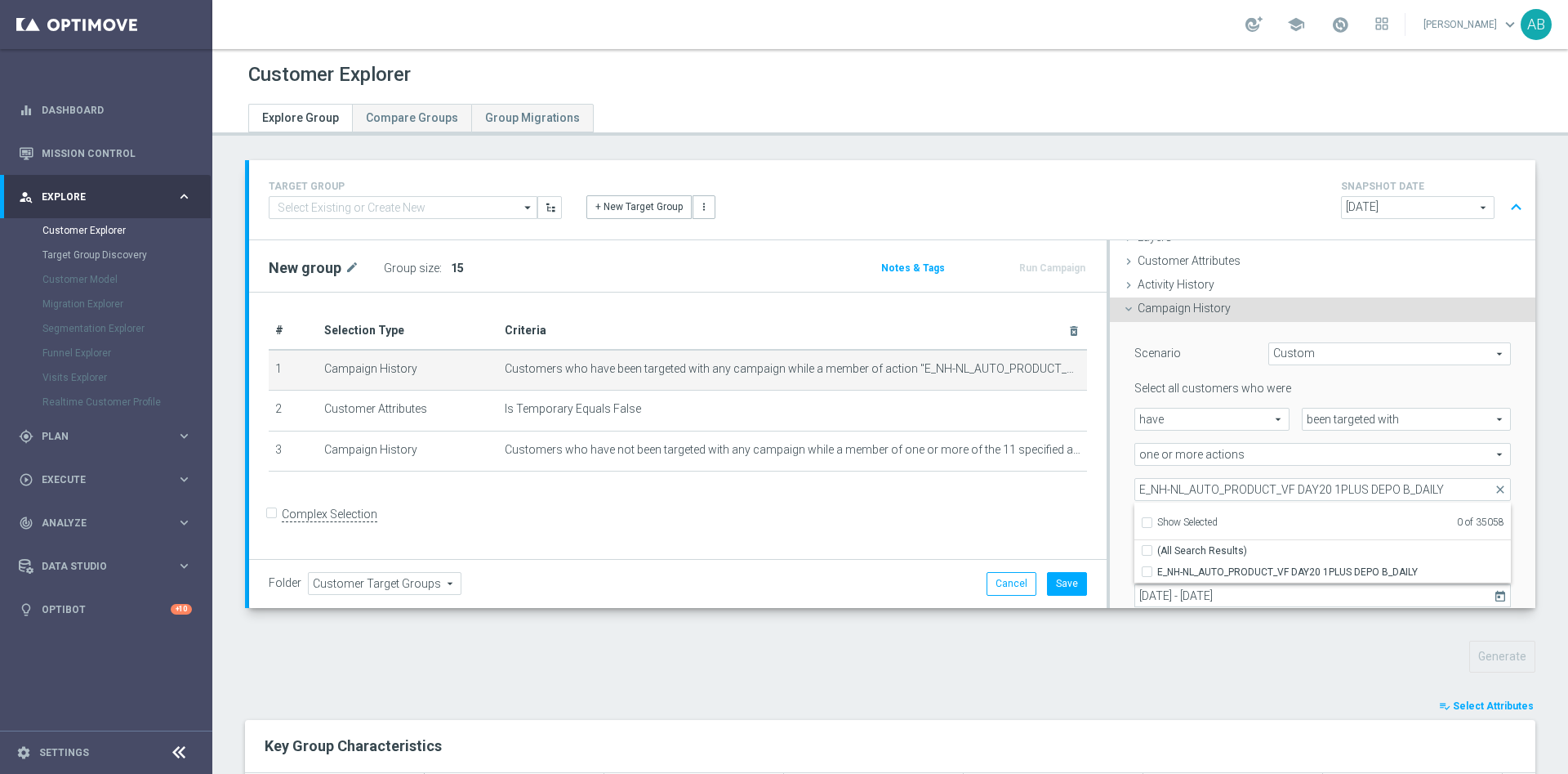
click at [1147, 571] on input "E_NH-NL_AUTO_PRODUCT_VF DAY20 1PLUS DEPO B_DAILY" at bounding box center [1153, 571] width 11 height 11
click at [1110, 475] on div "Scenario Custom Custom arrow_drop_down search Select all customers who were hav…" at bounding box center [1323, 495] width 426 height 347
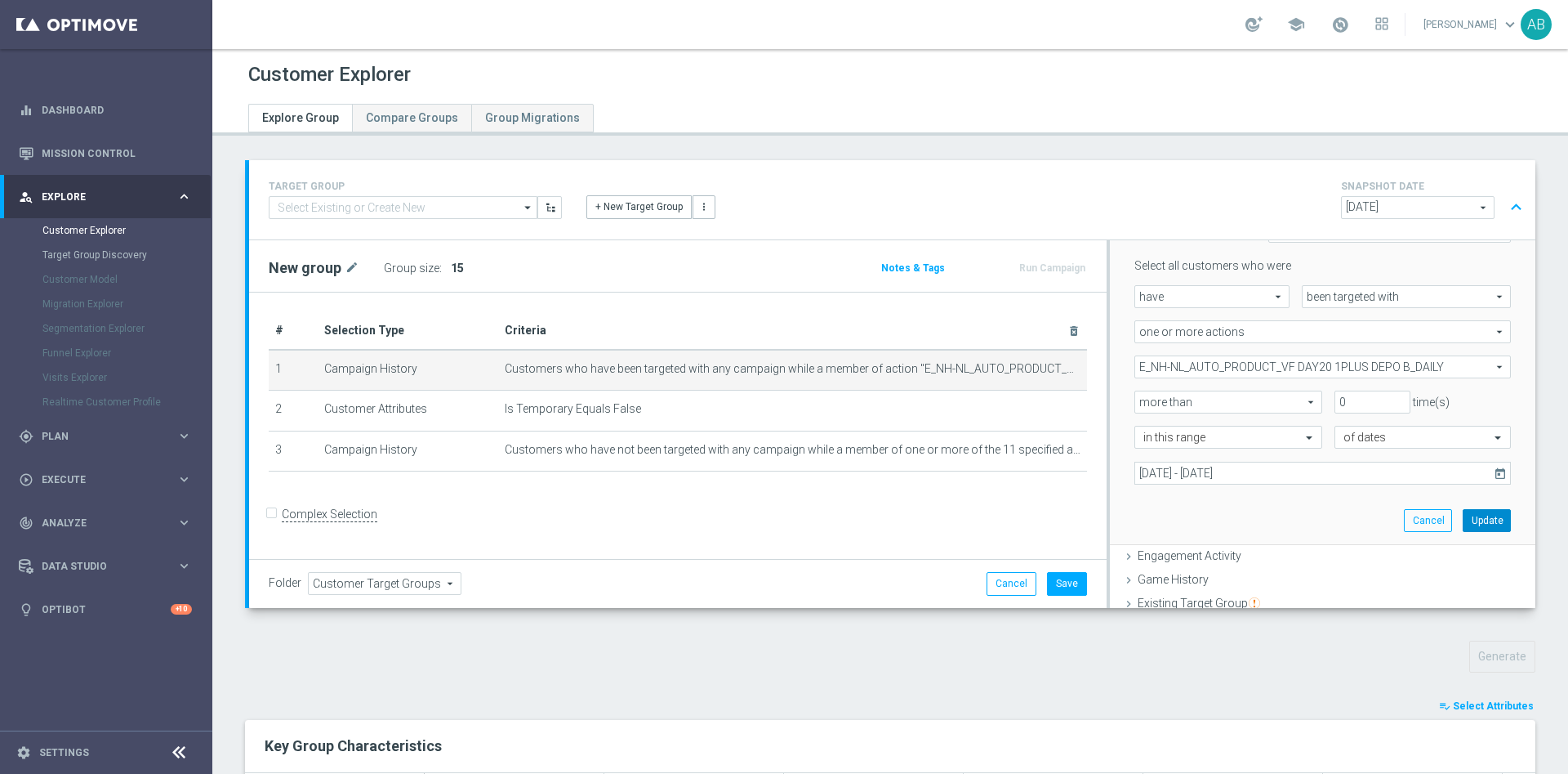
click at [1463, 525] on button "Update" at bounding box center [1487, 520] width 48 height 23
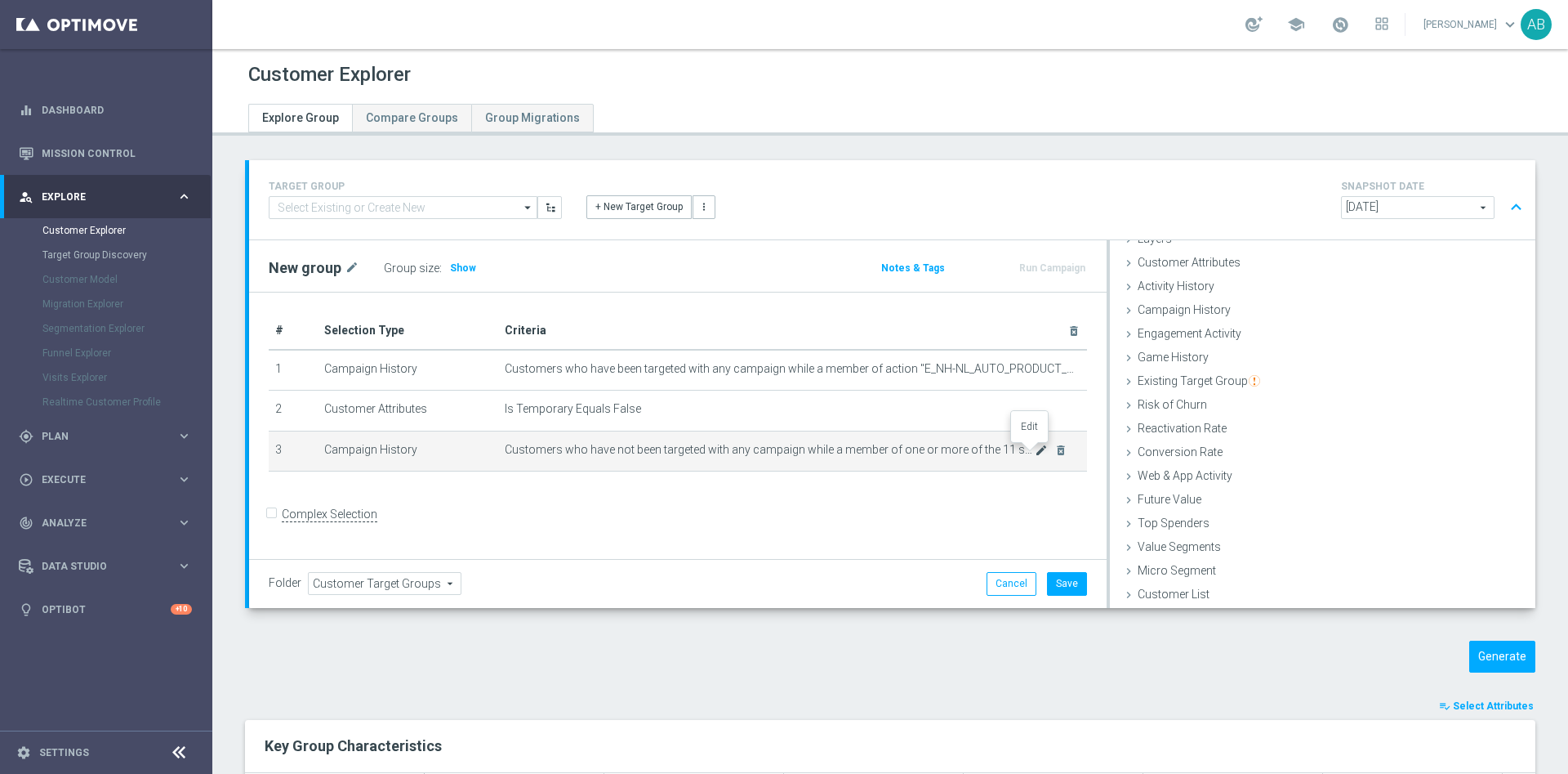
click at [1035, 452] on icon "mode_edit" at bounding box center [1041, 450] width 13 height 13
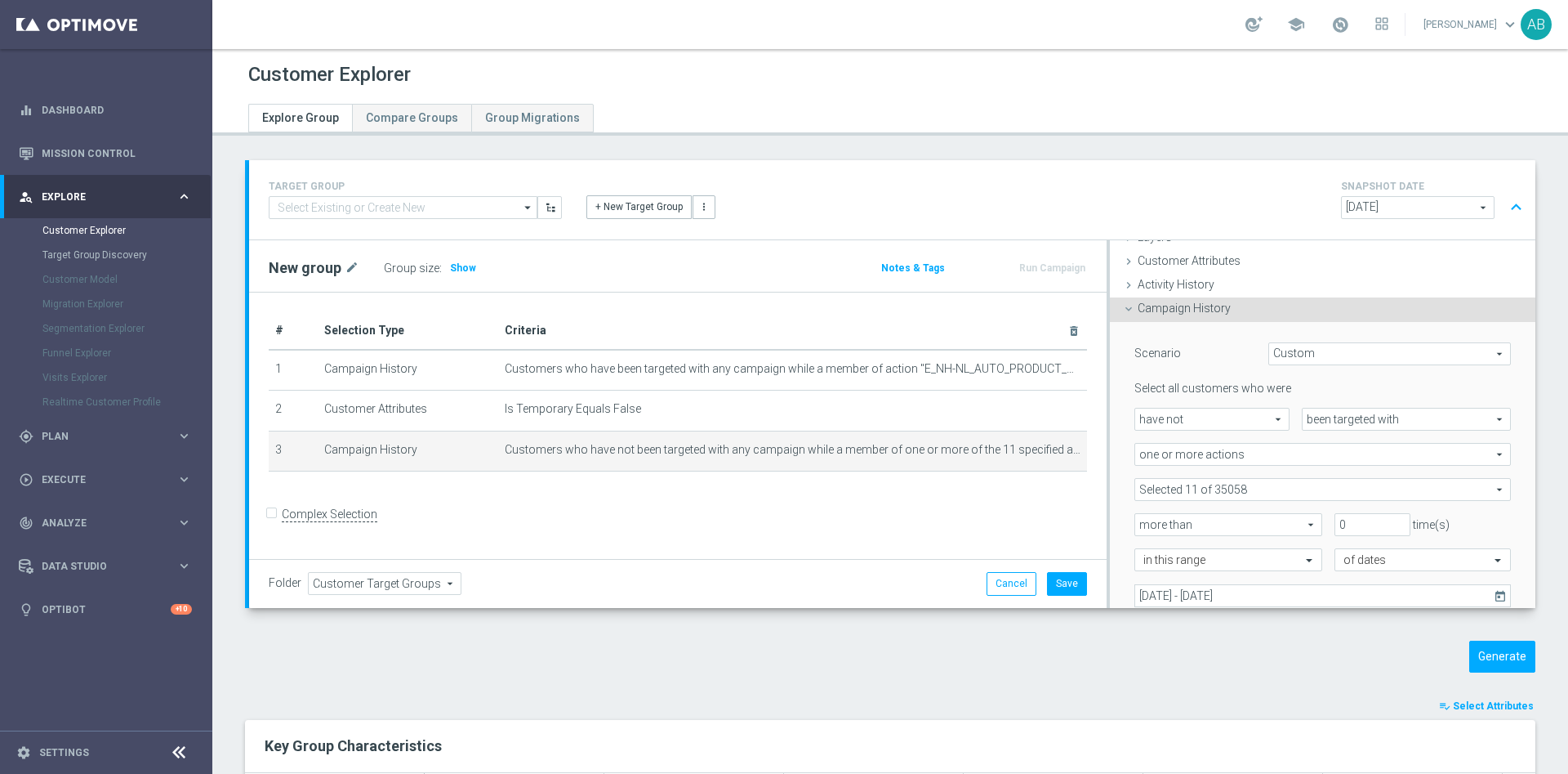
click at [1187, 492] on span at bounding box center [1323, 489] width 375 height 21
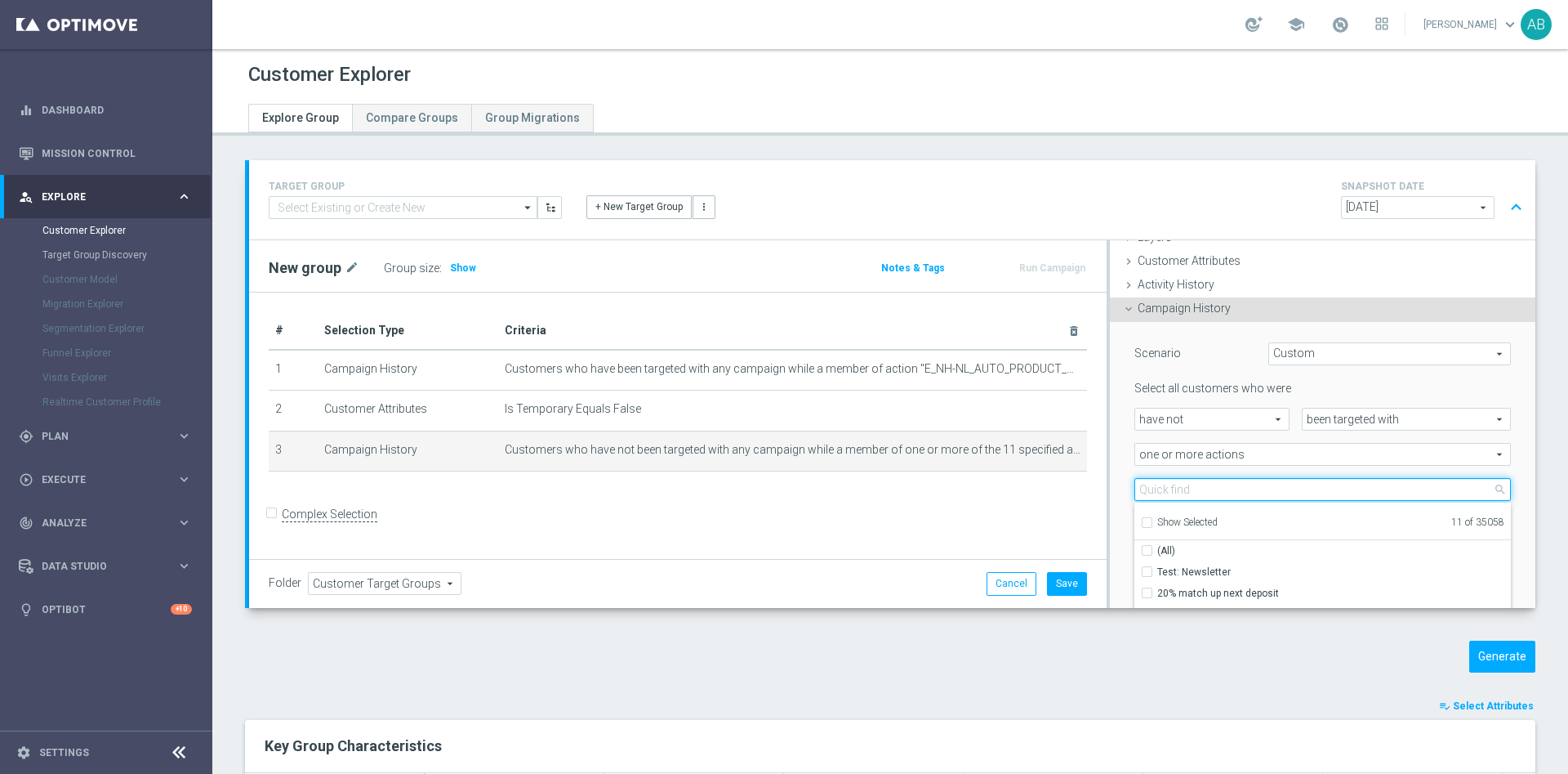
click at [1185, 490] on input "search" at bounding box center [1323, 489] width 377 height 23
paste input "E_NH-NL_AUTO_PRODUCT_VF DAY20 1PLUS DEPO B_DAILY"
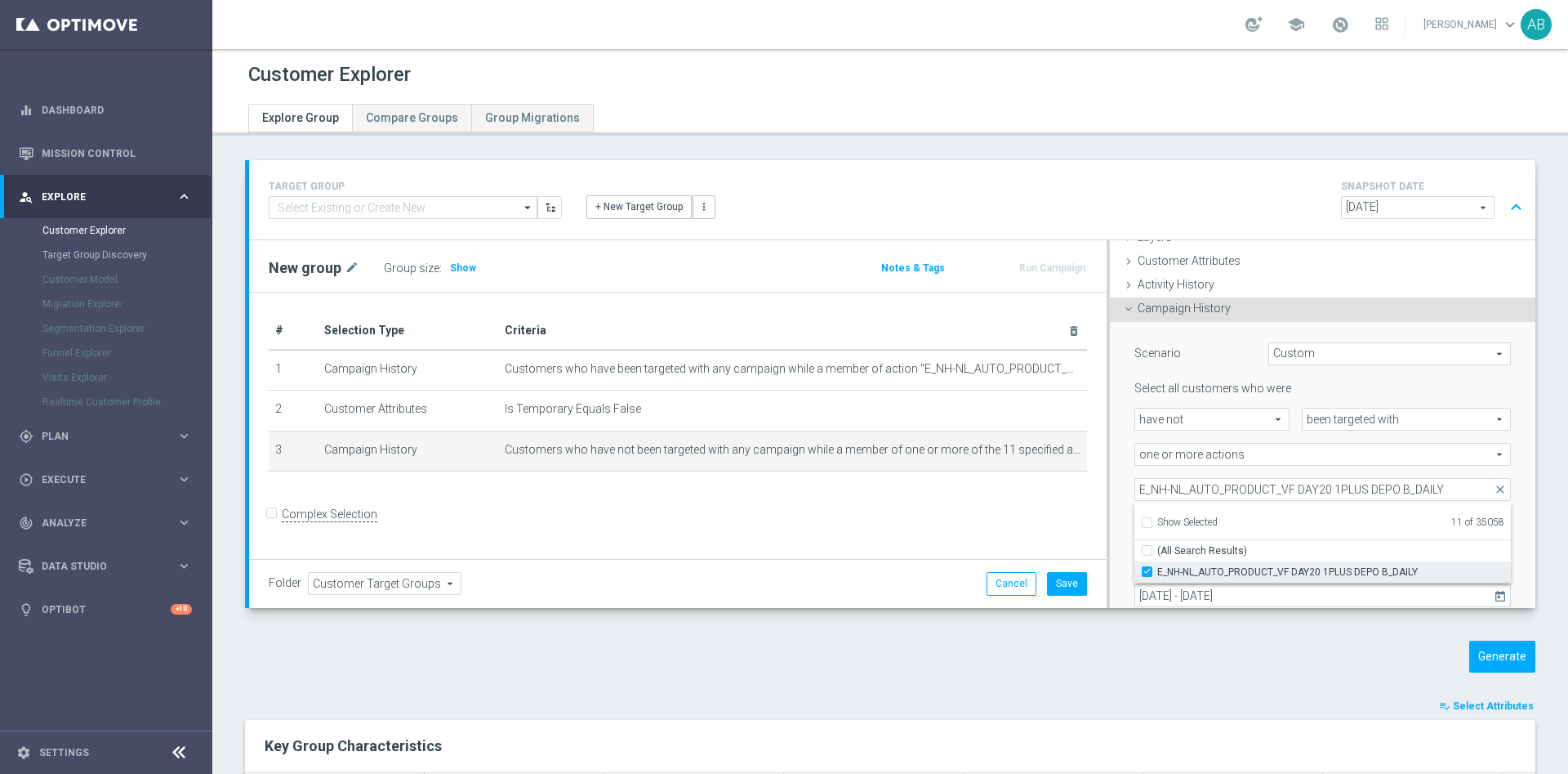
click at [1147, 568] on input "E_NH-NL_AUTO_PRODUCT_VF DAY20 1PLUS DEPO B_DAILY" at bounding box center [1153, 571] width 11 height 11
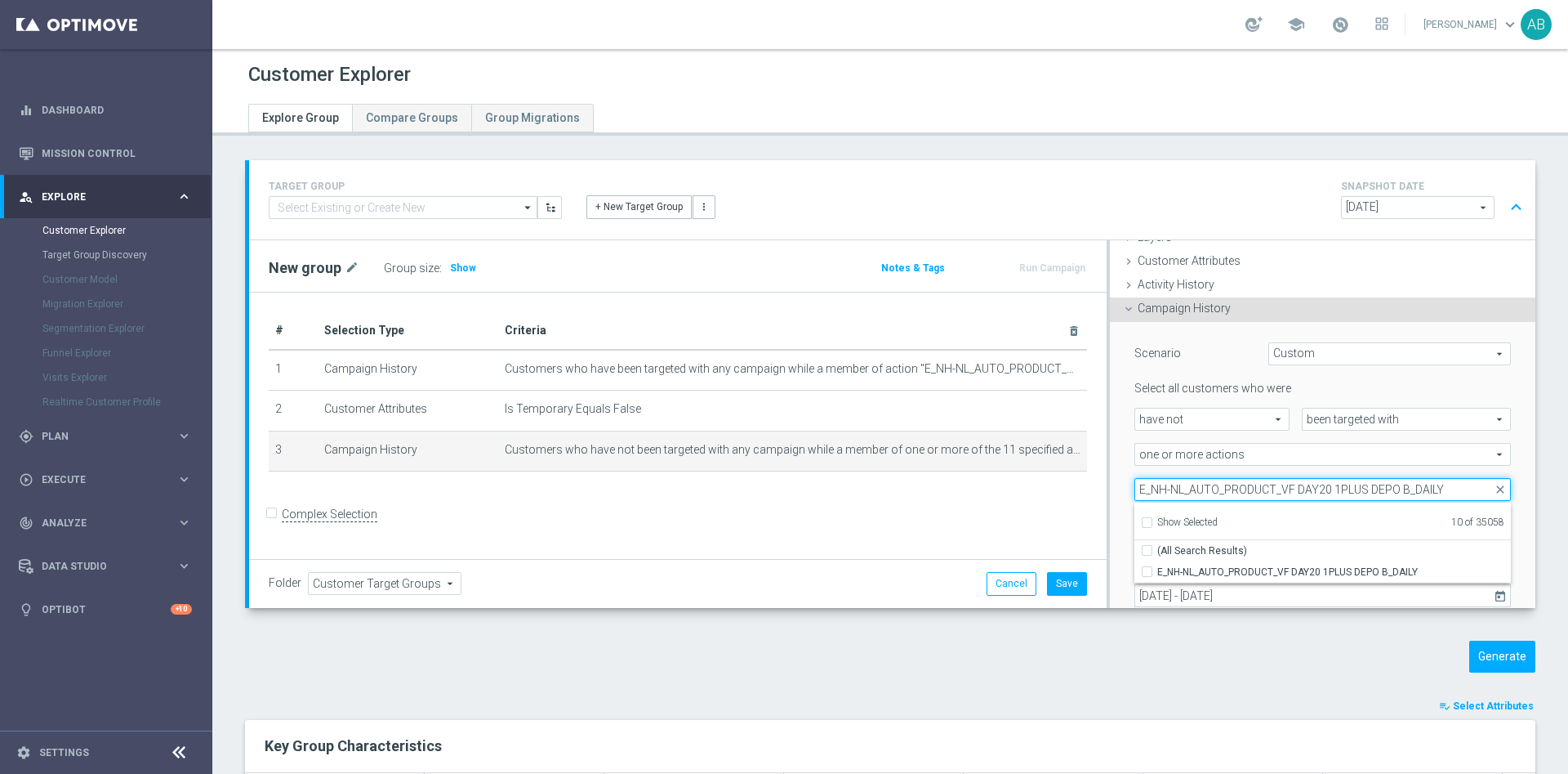
click at [1216, 490] on input "E_NH-NL_AUTO_PRODUCT_VF DAY20 1PLUS DEPO B_DAILY" at bounding box center [1323, 489] width 377 height 23
paste input "A"
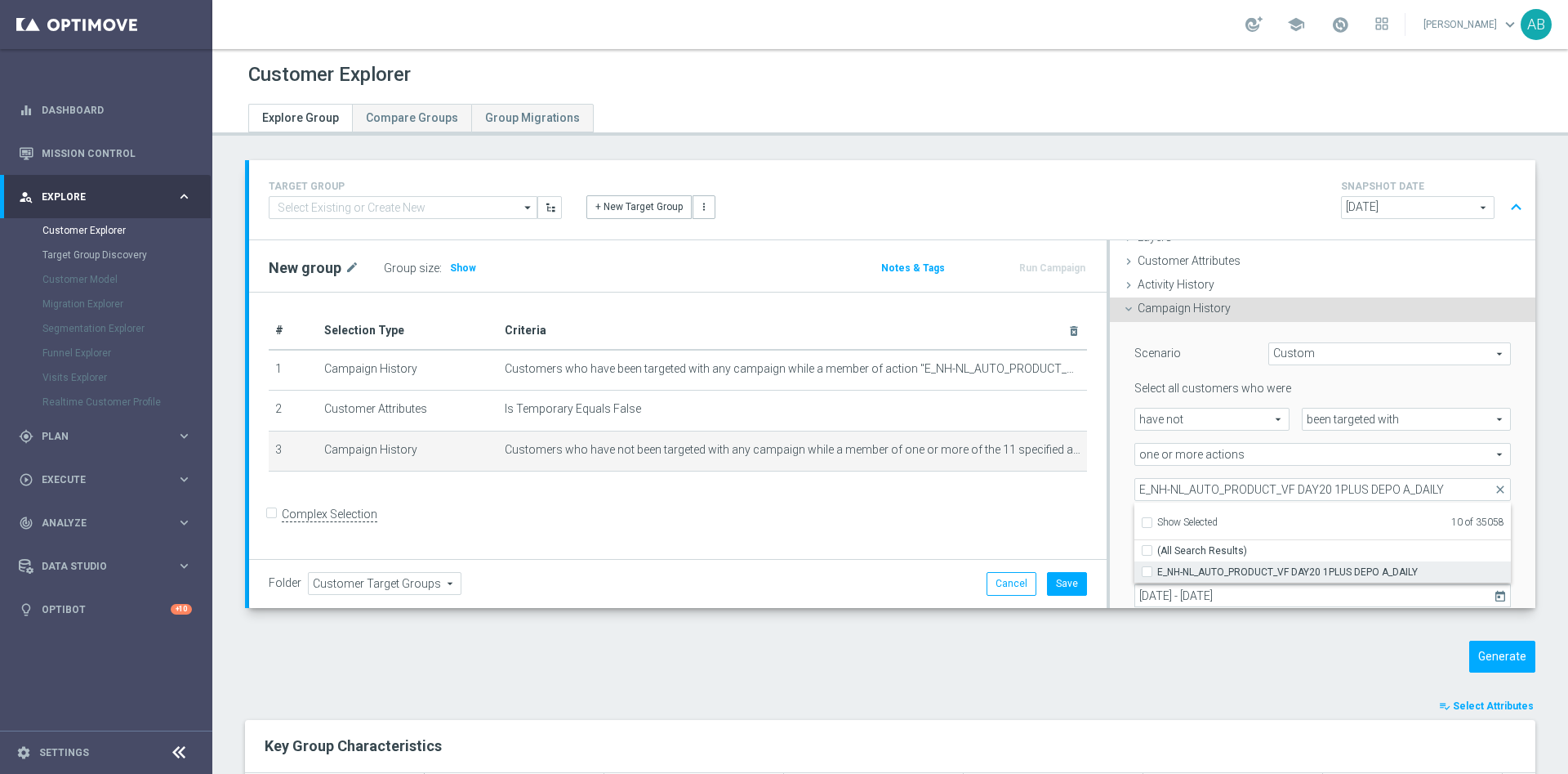
click at [1147, 571] on input "E_NH-NL_AUTO_PRODUCT_VF DAY20 1PLUS DEPO A_DAILY" at bounding box center [1153, 571] width 11 height 11
click at [1122, 476] on div "Scenario Custom Custom arrow_drop_down search Select all customers who were hav…" at bounding box center [1322, 494] width 401 height 346
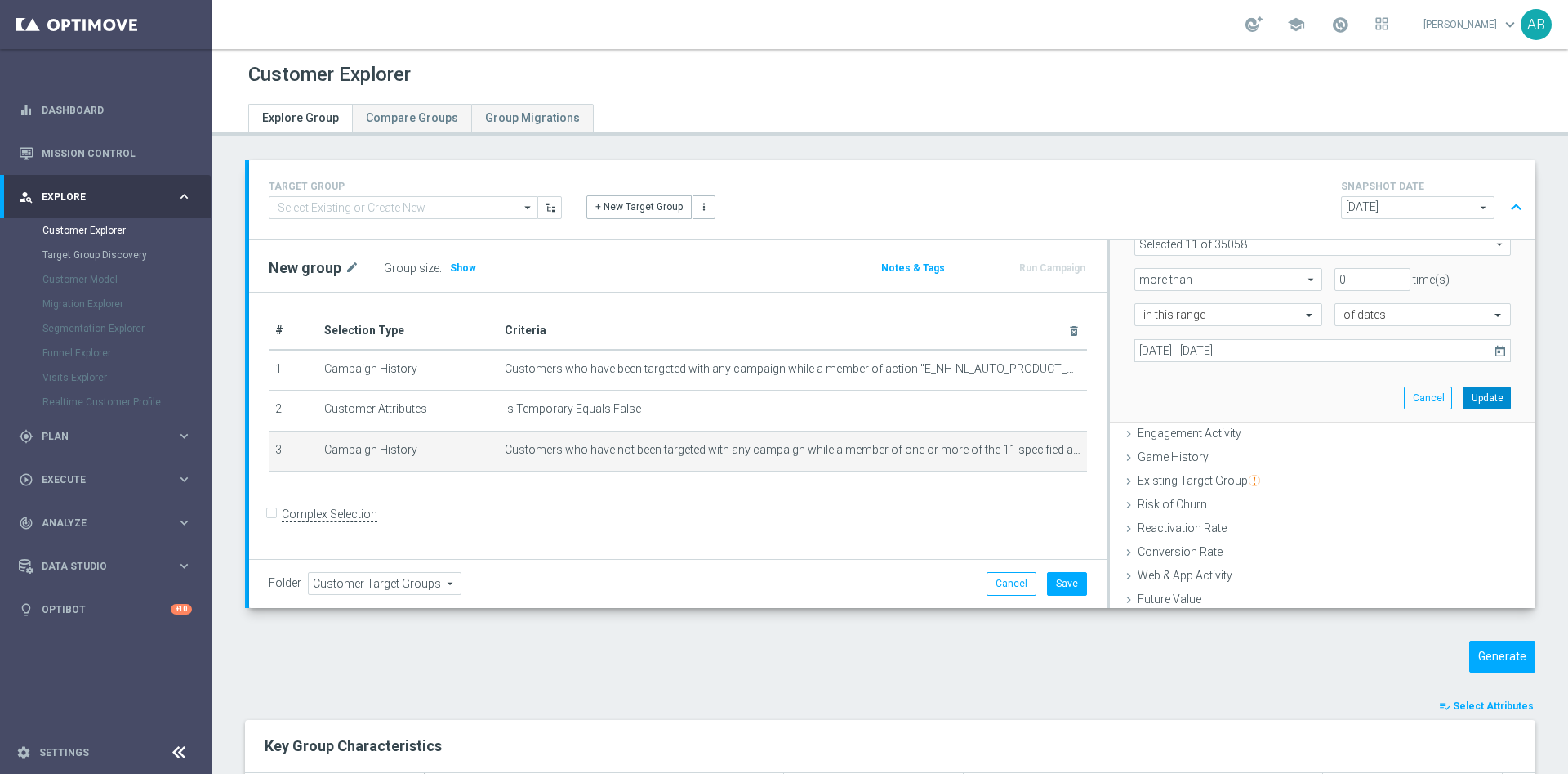
click at [1463, 405] on button "Update" at bounding box center [1487, 397] width 48 height 23
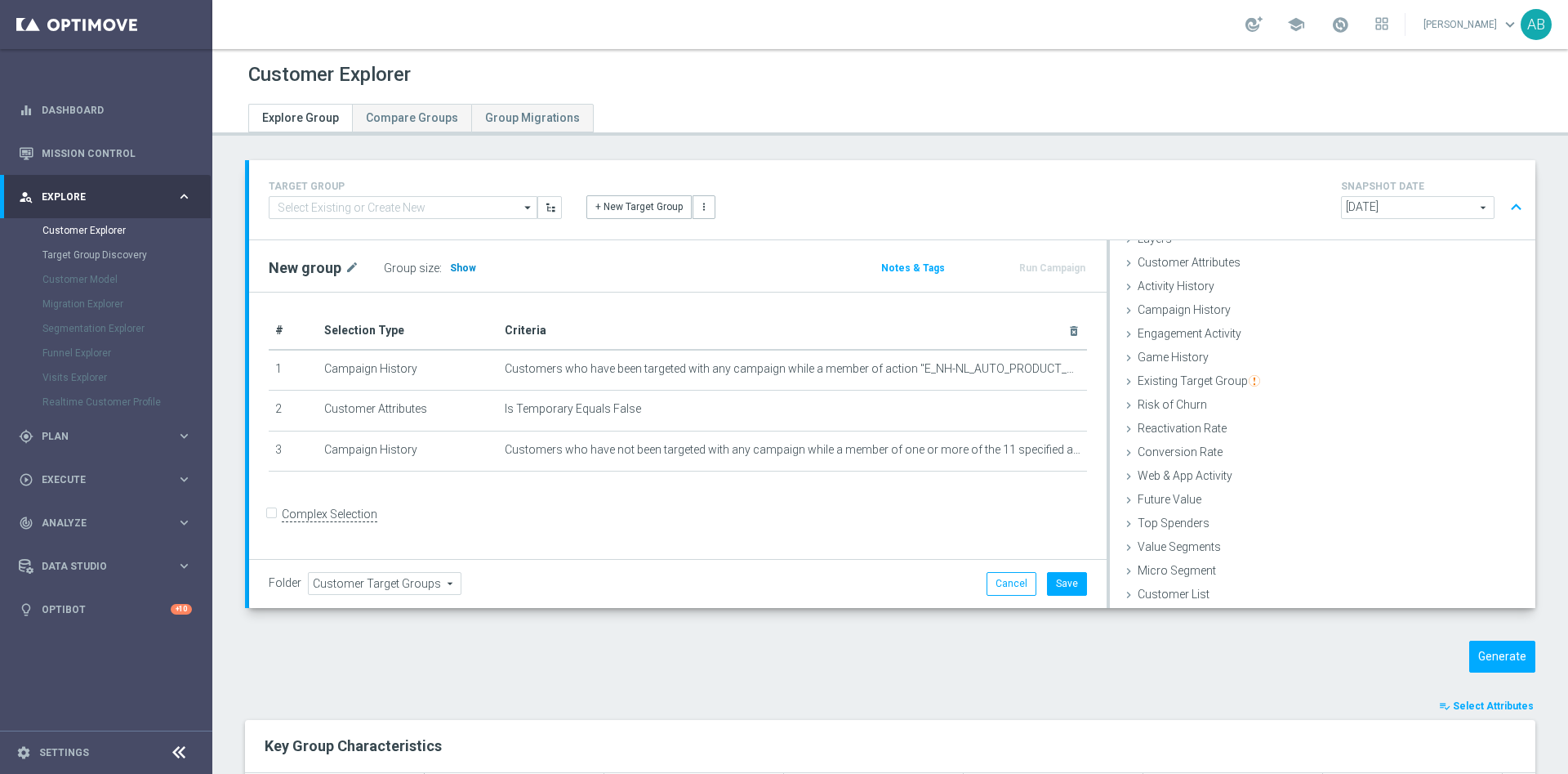
click at [465, 270] on span "Show" at bounding box center [463, 268] width 26 height 11
click at [1523, 656] on div "Generate" at bounding box center [1384, 656] width 329 height 32
click at [1515, 656] on button "Generate" at bounding box center [1503, 656] width 66 height 32
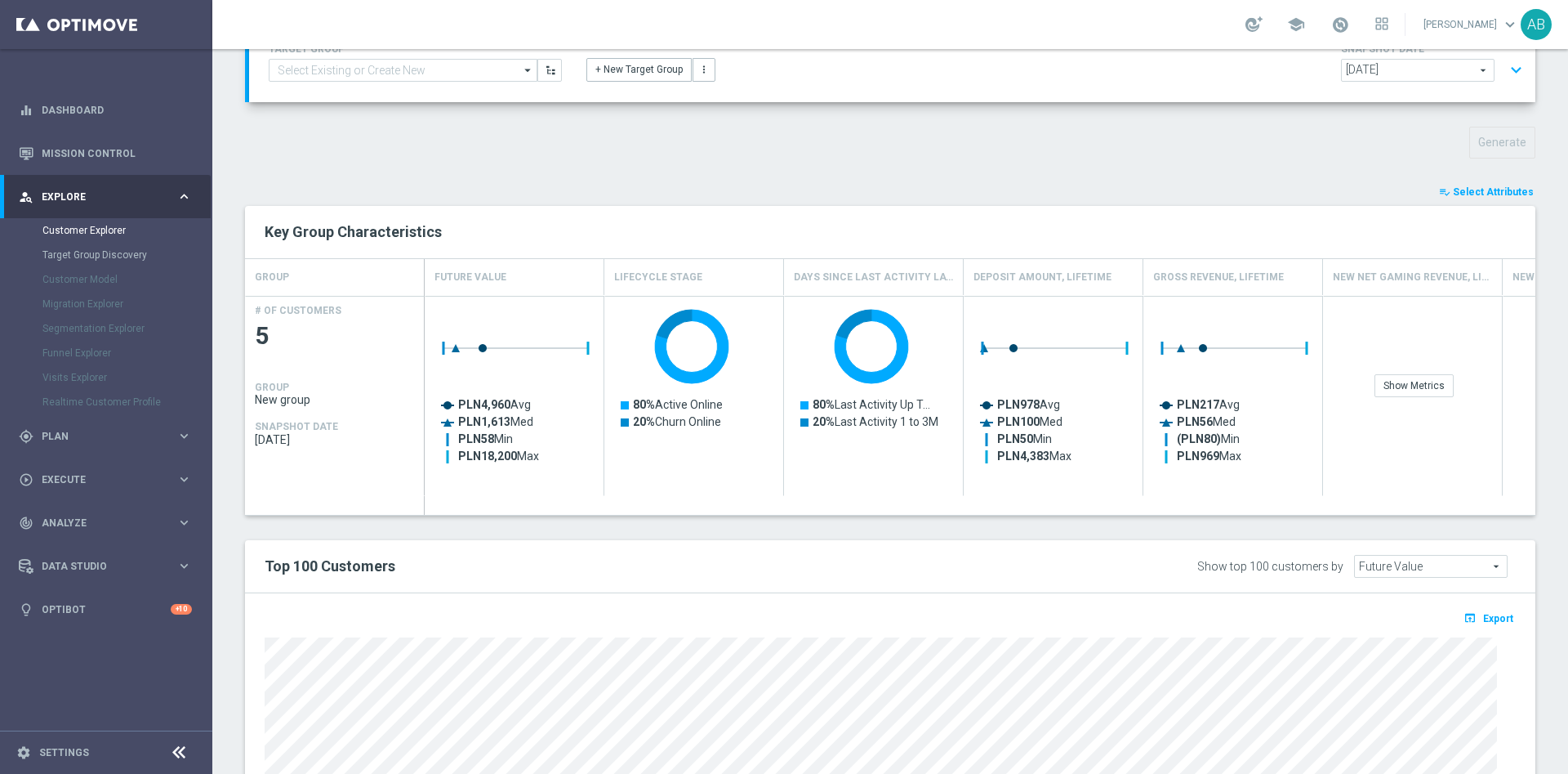
scroll to position [260, 0]
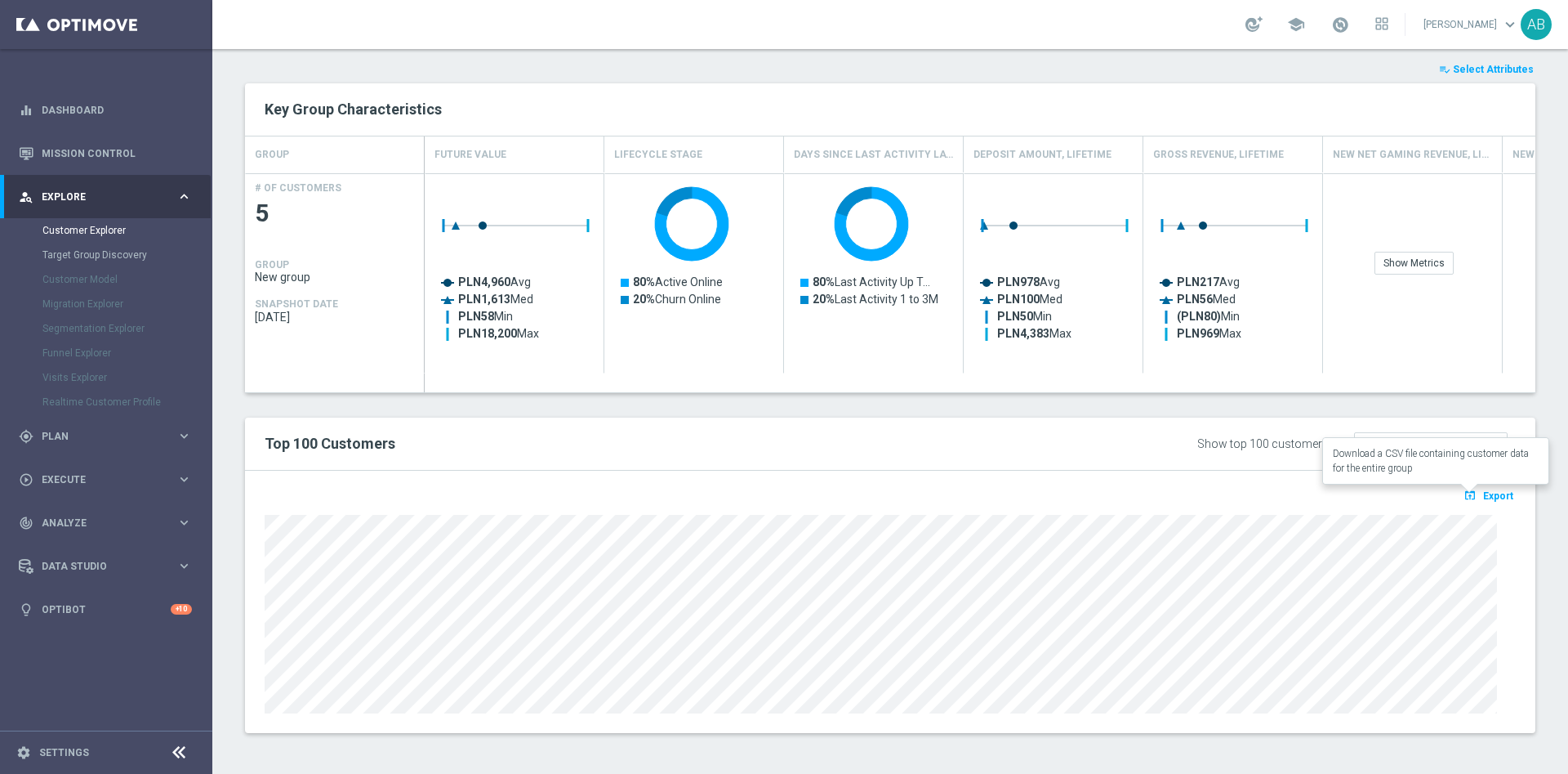
click at [1495, 498] on button "open_in_browser Export" at bounding box center [1488, 495] width 54 height 21
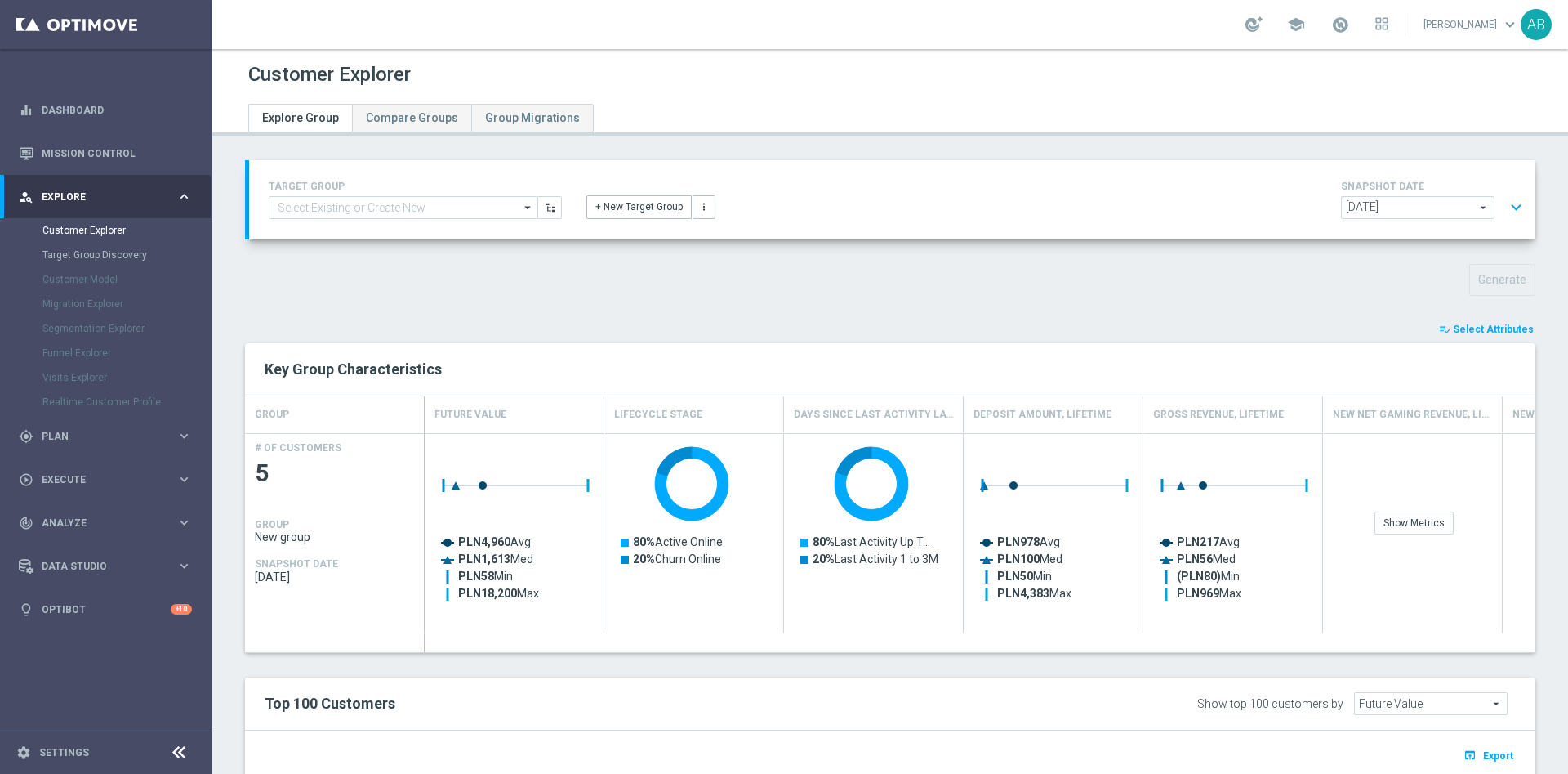
click at [1504, 205] on button "expand_more" at bounding box center [1516, 207] width 24 height 31
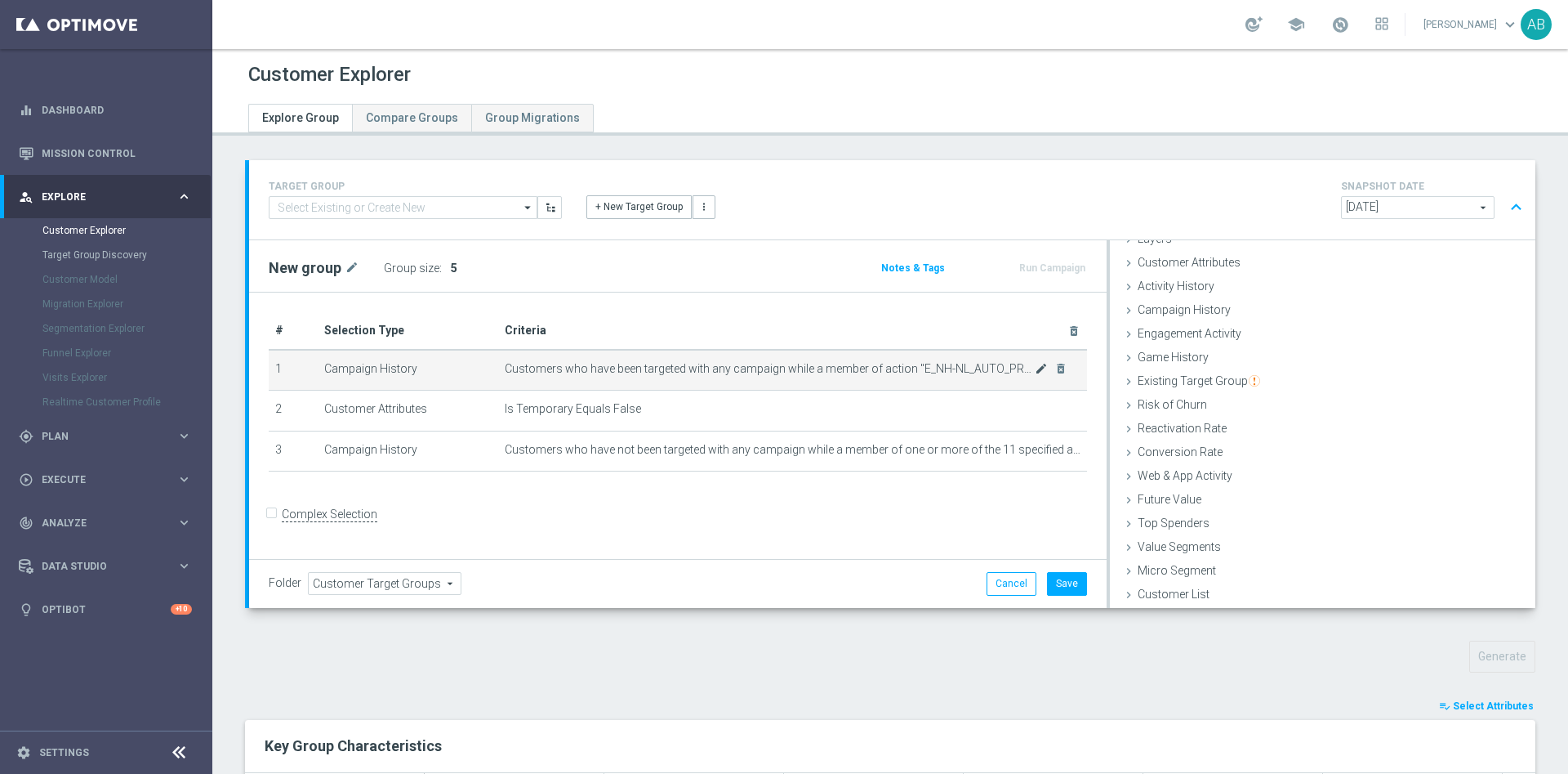
click at [1033, 368] on body "equalizer Dashboard Mission Control" at bounding box center [784, 387] width 1568 height 774
click at [1035, 373] on icon "mode_edit" at bounding box center [1041, 369] width 13 height 13
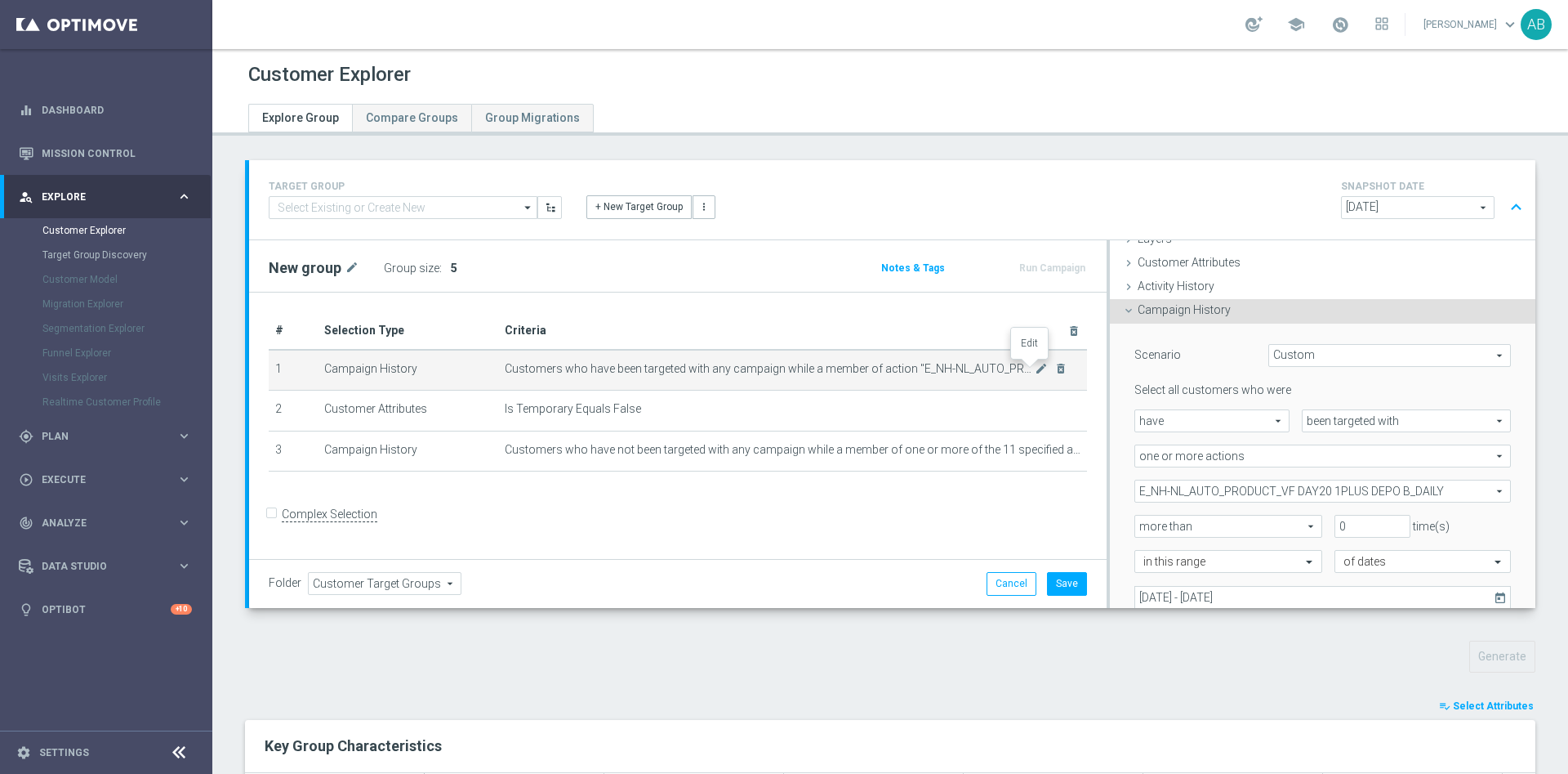
scroll to position [68, 0]
click at [1097, 170] on div "TARGET GROUP arrow_drop_down Drag here to set row groups Drag here to set colum…" at bounding box center [892, 200] width 1287 height 79
click at [1193, 484] on span "E_NH-NL_AUTO_PRODUCT_VF DAY20 1PLUS DEPO B_DAILY" at bounding box center [1323, 489] width 375 height 21
click at [1141, 515] on div "Show Selected" at bounding box center [1179, 521] width 76 height 20
click at [1141, 522] on input "Show Selected" at bounding box center [1147, 525] width 11 height 11
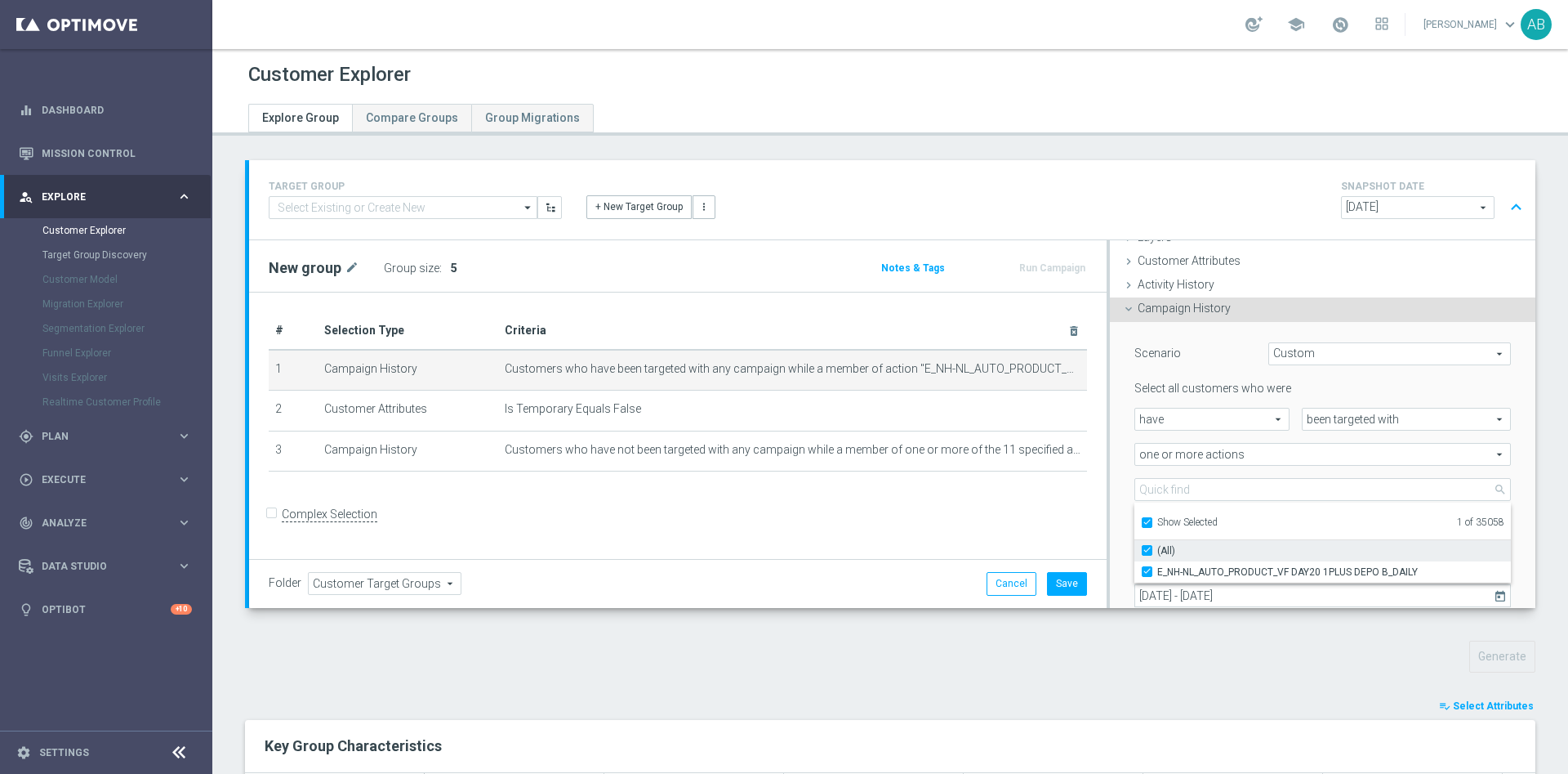
click at [1147, 552] on input "(All)" at bounding box center [1153, 550] width 11 height 11
click at [1141, 523] on input "Show Selected" at bounding box center [1147, 525] width 11 height 11
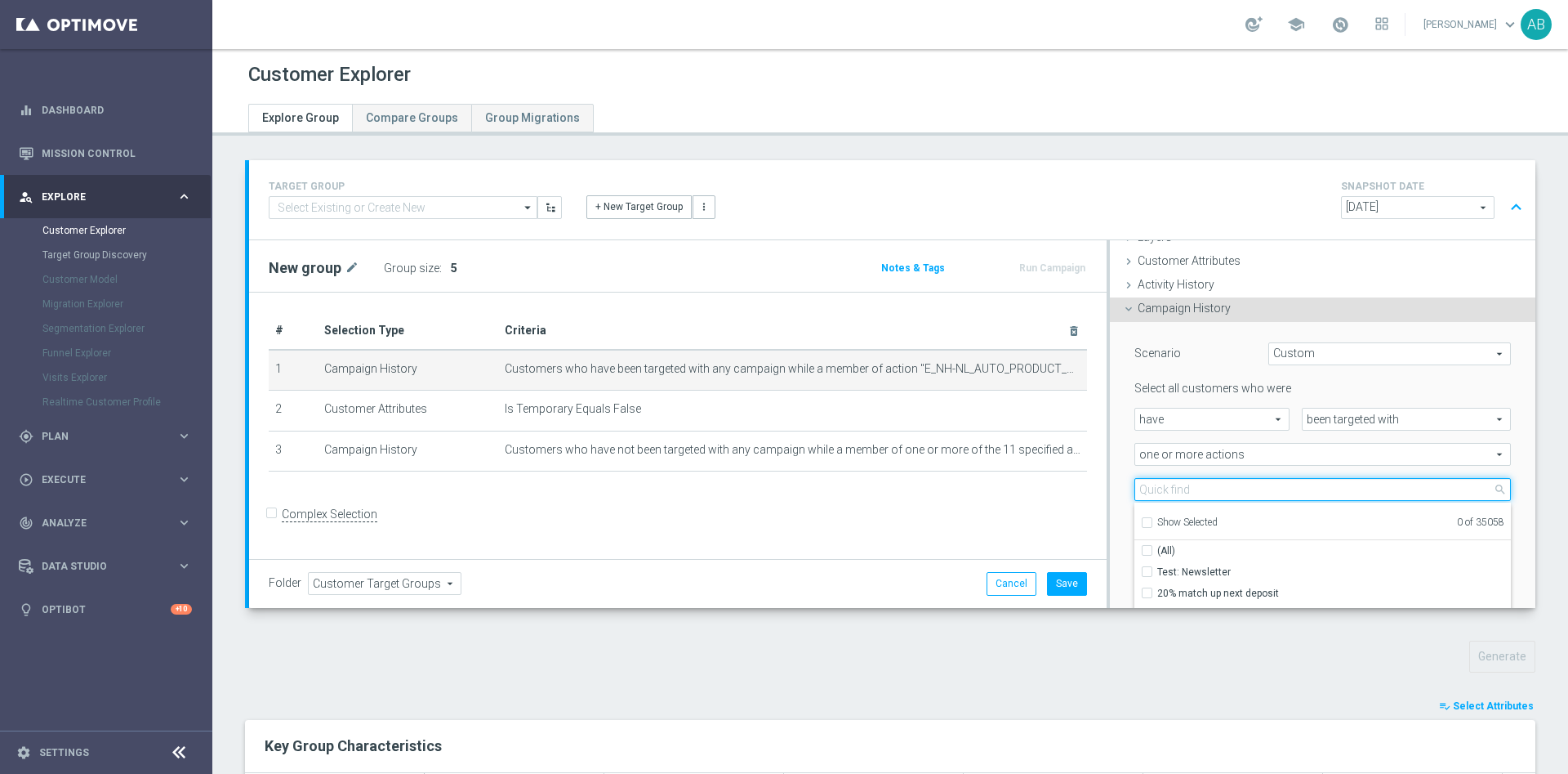
click at [1142, 492] on input "search" at bounding box center [1323, 489] width 377 height 23
paste input "E_MIN-LOW_AUTO_PRODUCT_VF DAY20 1PLUS DEPO A_DAILY"
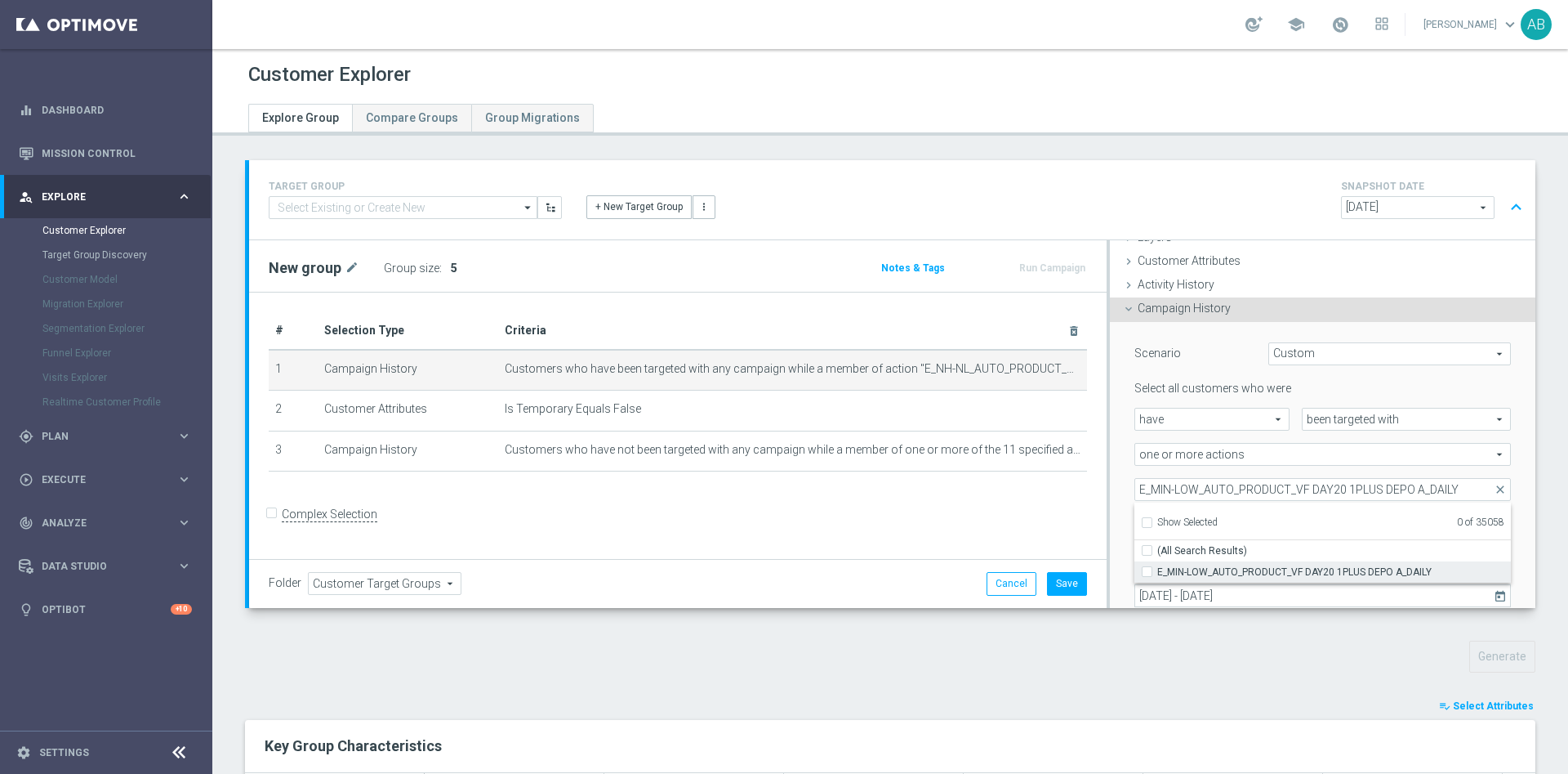
click at [1147, 568] on input "E_MIN-LOW_AUTO_PRODUCT_VF DAY20 1PLUS DEPO A_DAILY" at bounding box center [1153, 571] width 11 height 11
click at [1110, 458] on div "Scenario Custom Custom arrow_drop_down search Select all customers who were hav…" at bounding box center [1323, 495] width 426 height 347
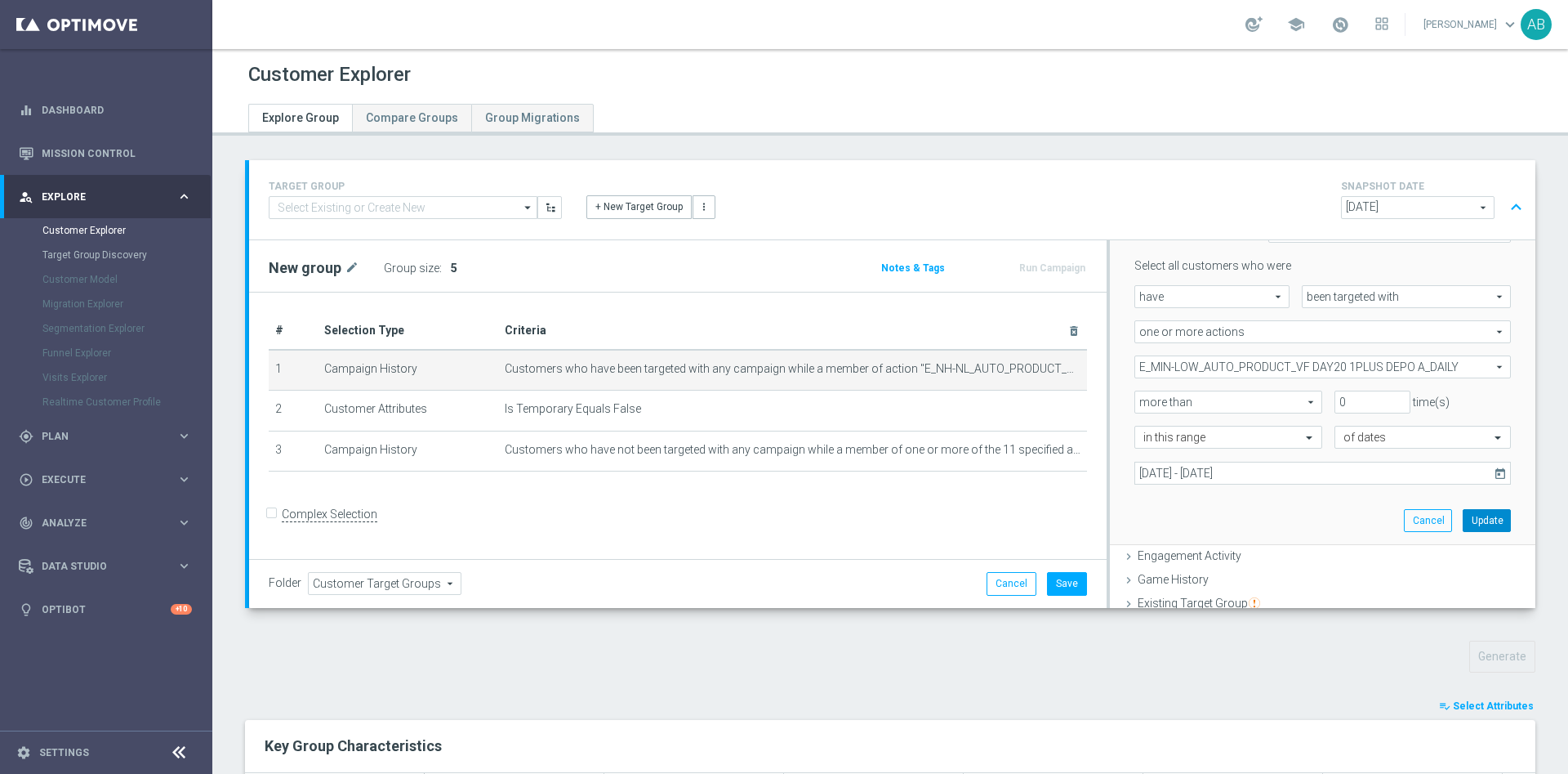
click at [1463, 516] on button "Update" at bounding box center [1487, 520] width 48 height 23
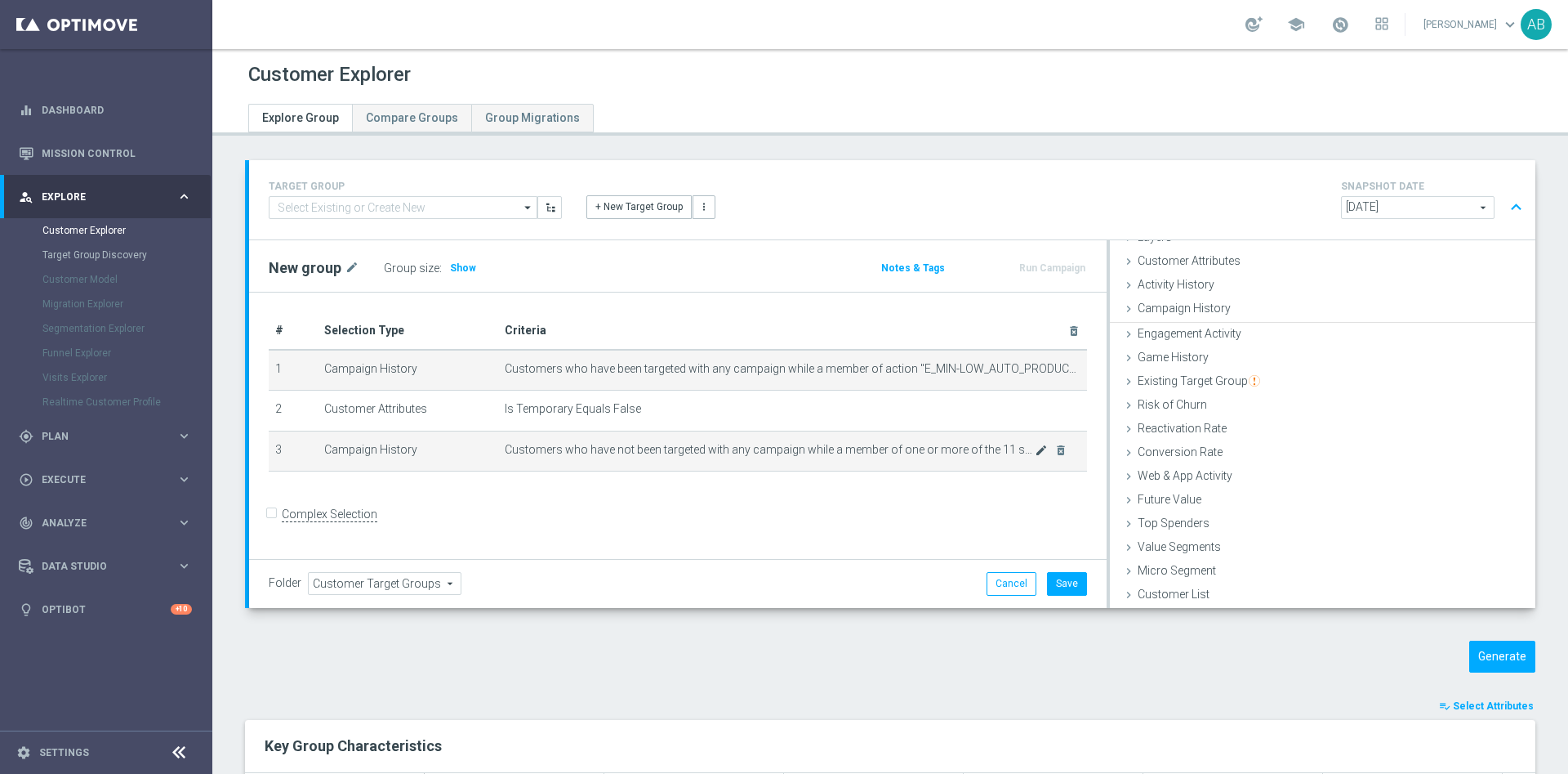
scroll to position [67, 0]
click at [1020, 452] on span "Customers who have not been targeted with any campaign while a member of one or…" at bounding box center [769, 450] width 530 height 14
click at [1035, 456] on icon "mode_edit" at bounding box center [1041, 450] width 13 height 13
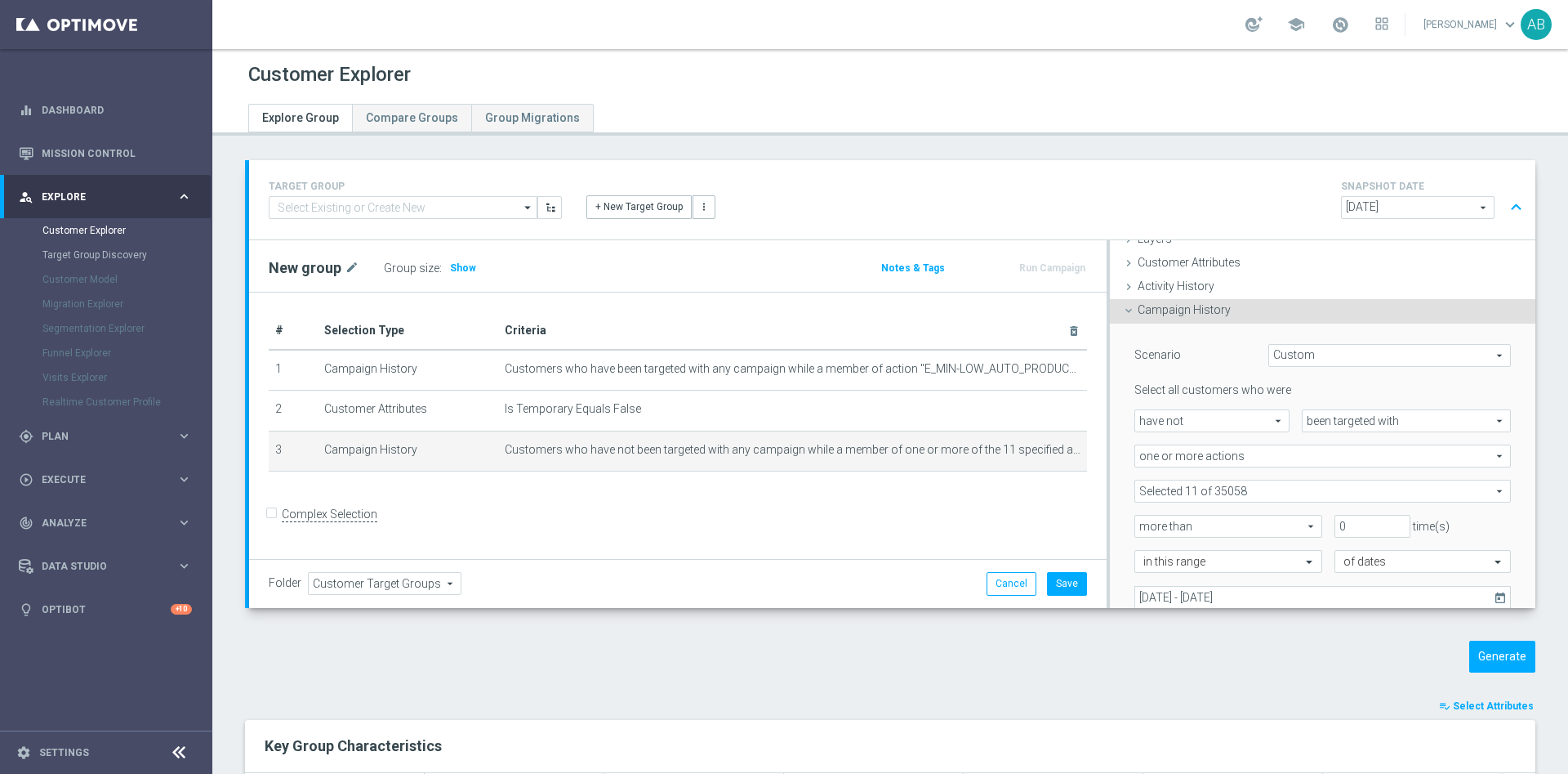
scroll to position [68, 0]
click at [1256, 492] on span at bounding box center [1323, 489] width 375 height 21
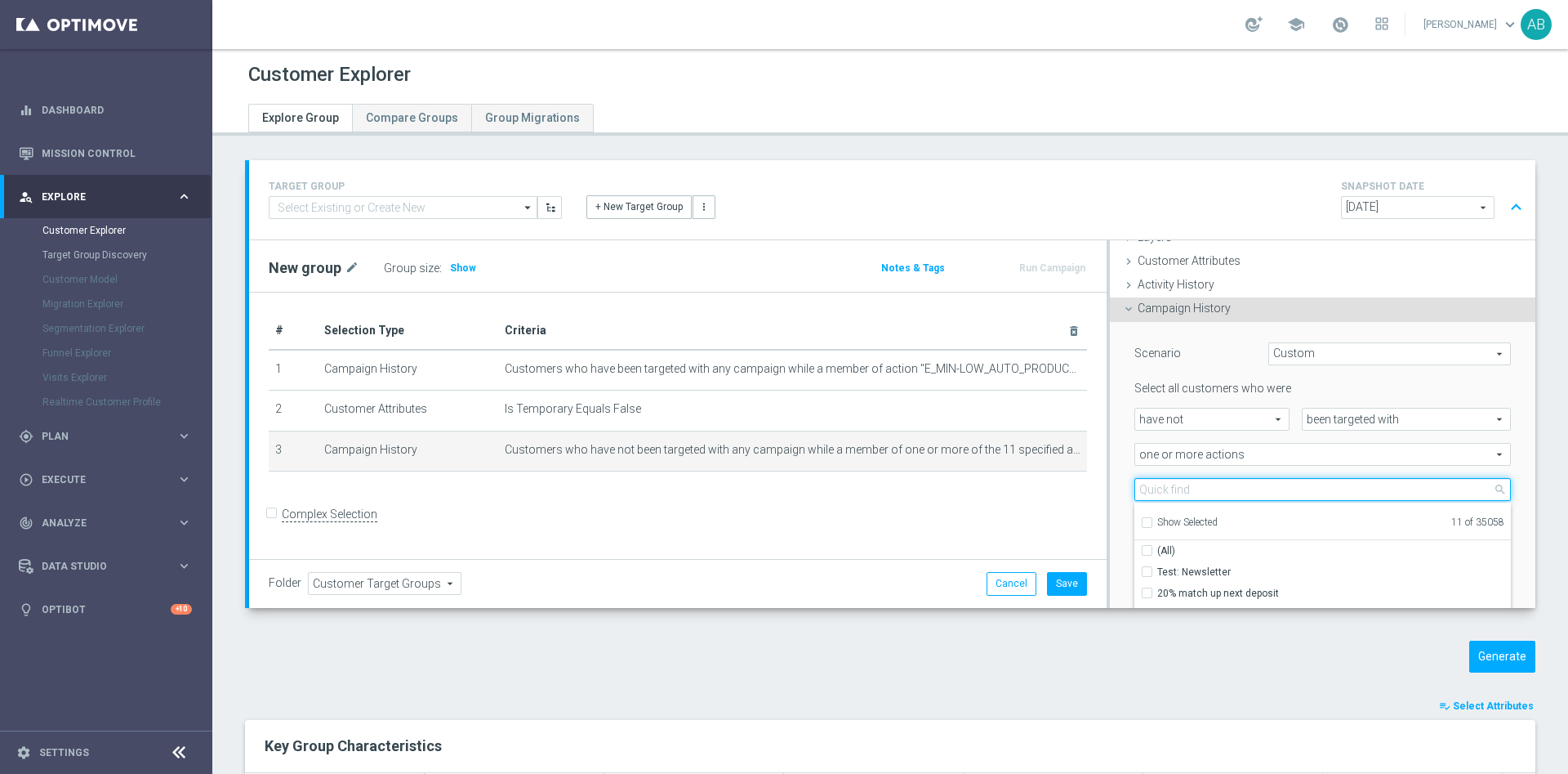
click at [1252, 492] on input "search" at bounding box center [1323, 489] width 377 height 23
paste input "E_MIN-LOW_AUTO_PRODUCT_VF DAY20 1PLUS DEPO A_DAILY"
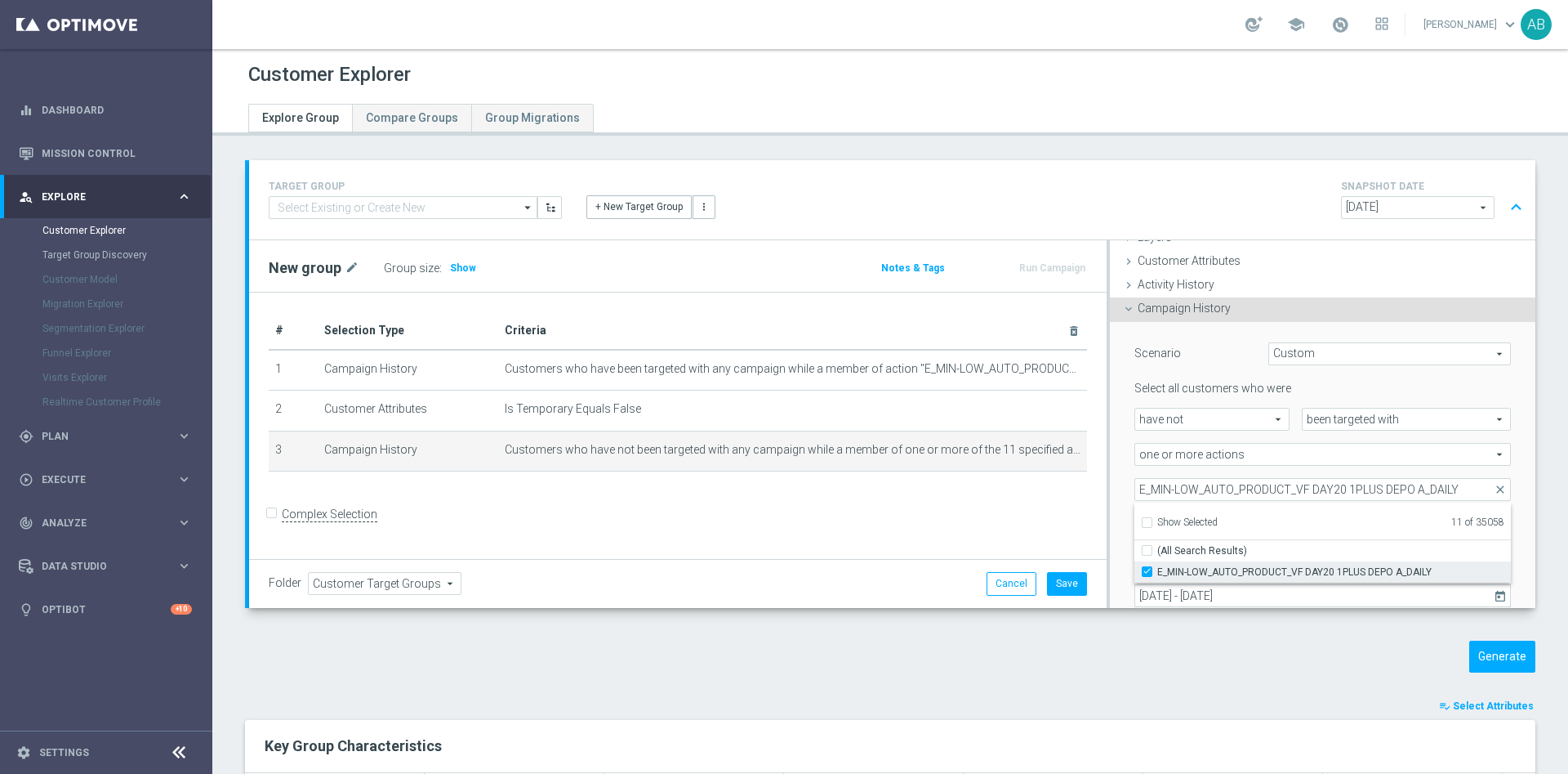
click at [1157, 570] on label "E_MIN-LOW_AUTO_PRODUCT_VF DAY20 1PLUS DEPO A_DAILY" at bounding box center [1334, 571] width 354 height 21
click at [1147, 570] on input "E_MIN-LOW_AUTO_PRODUCT_VF DAY20 1PLUS DEPO A_DAILY" at bounding box center [1153, 571] width 11 height 11
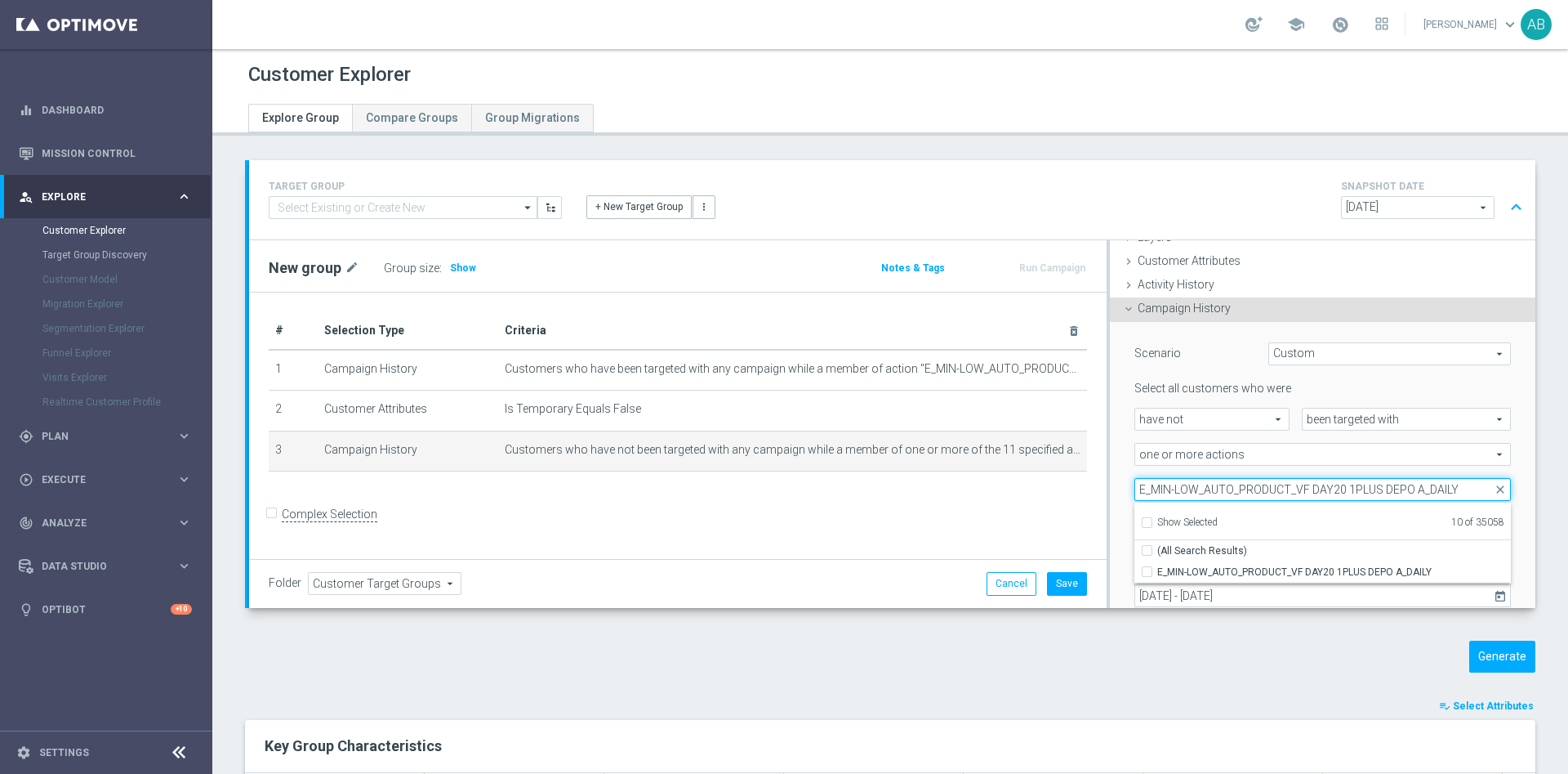
click at [1226, 489] on input "E_MIN-LOW_AUTO_PRODUCT_VF DAY20 1PLUS DEPO A_DAILY" at bounding box center [1323, 489] width 377 height 23
paste input "NH-NL_AUTO_PRODUCT_VF DAY20 1PLUS DEPO B"
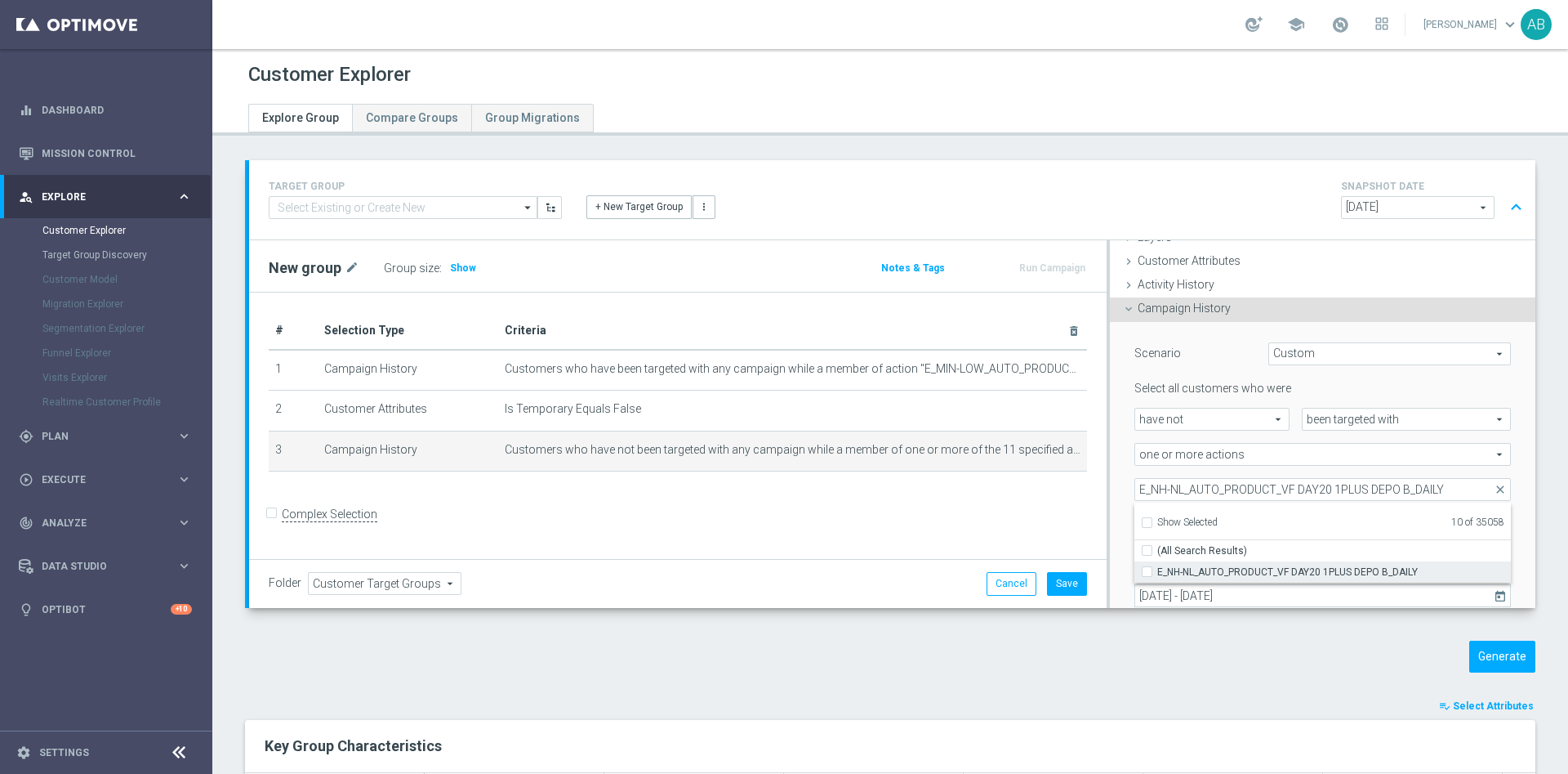
click at [1147, 573] on input "E_NH-NL_AUTO_PRODUCT_VF DAY20 1PLUS DEPO B_DAILY" at bounding box center [1153, 571] width 11 height 11
click at [1110, 464] on div "Scenario Custom Custom arrow_drop_down search Select all customers who were hav…" at bounding box center [1323, 495] width 426 height 347
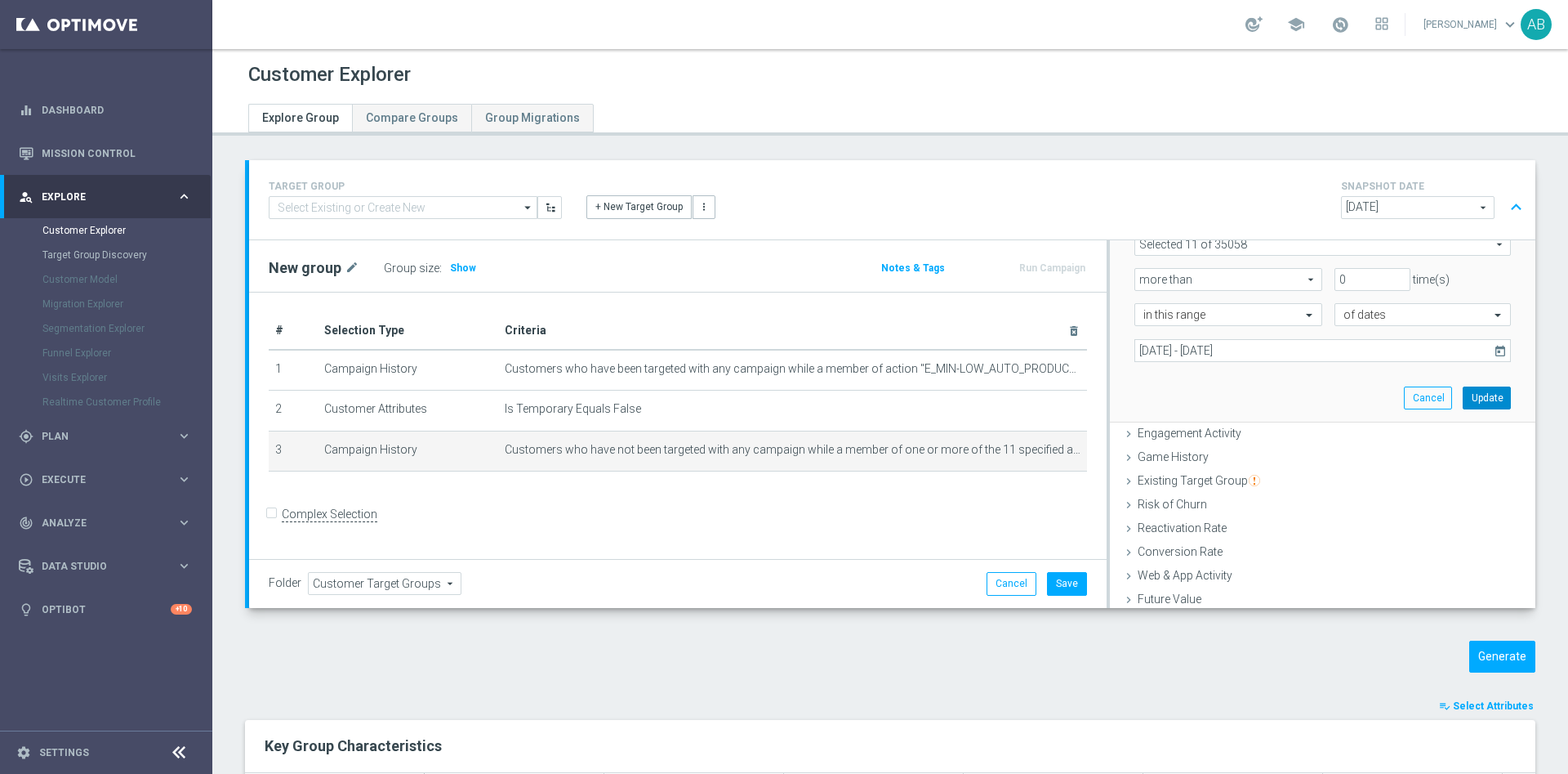
click at [1463, 393] on button "Update" at bounding box center [1487, 397] width 48 height 23
click at [462, 269] on span "Show" at bounding box center [463, 268] width 26 height 11
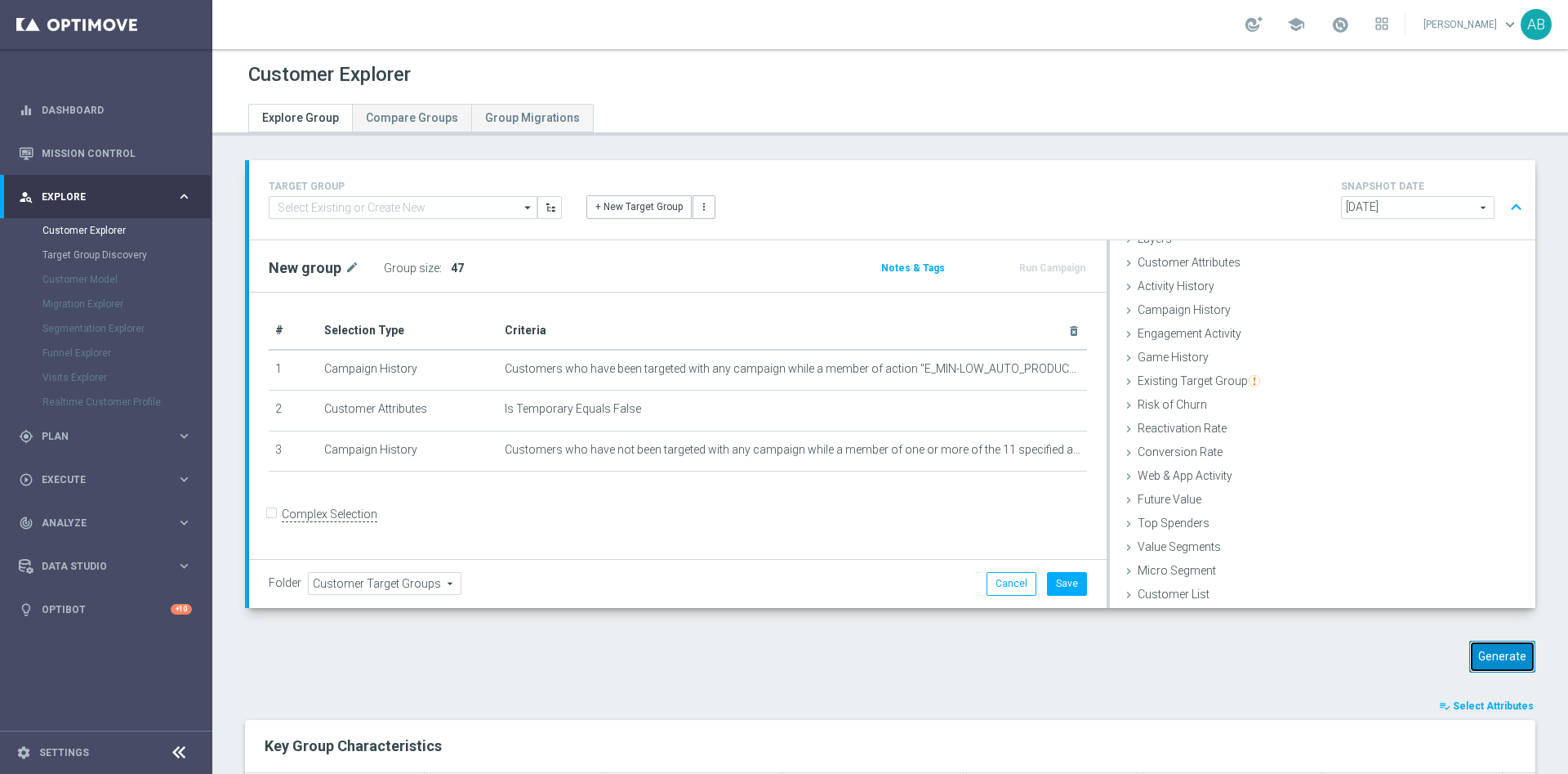
click at [1476, 659] on button "Generate" at bounding box center [1503, 656] width 66 height 32
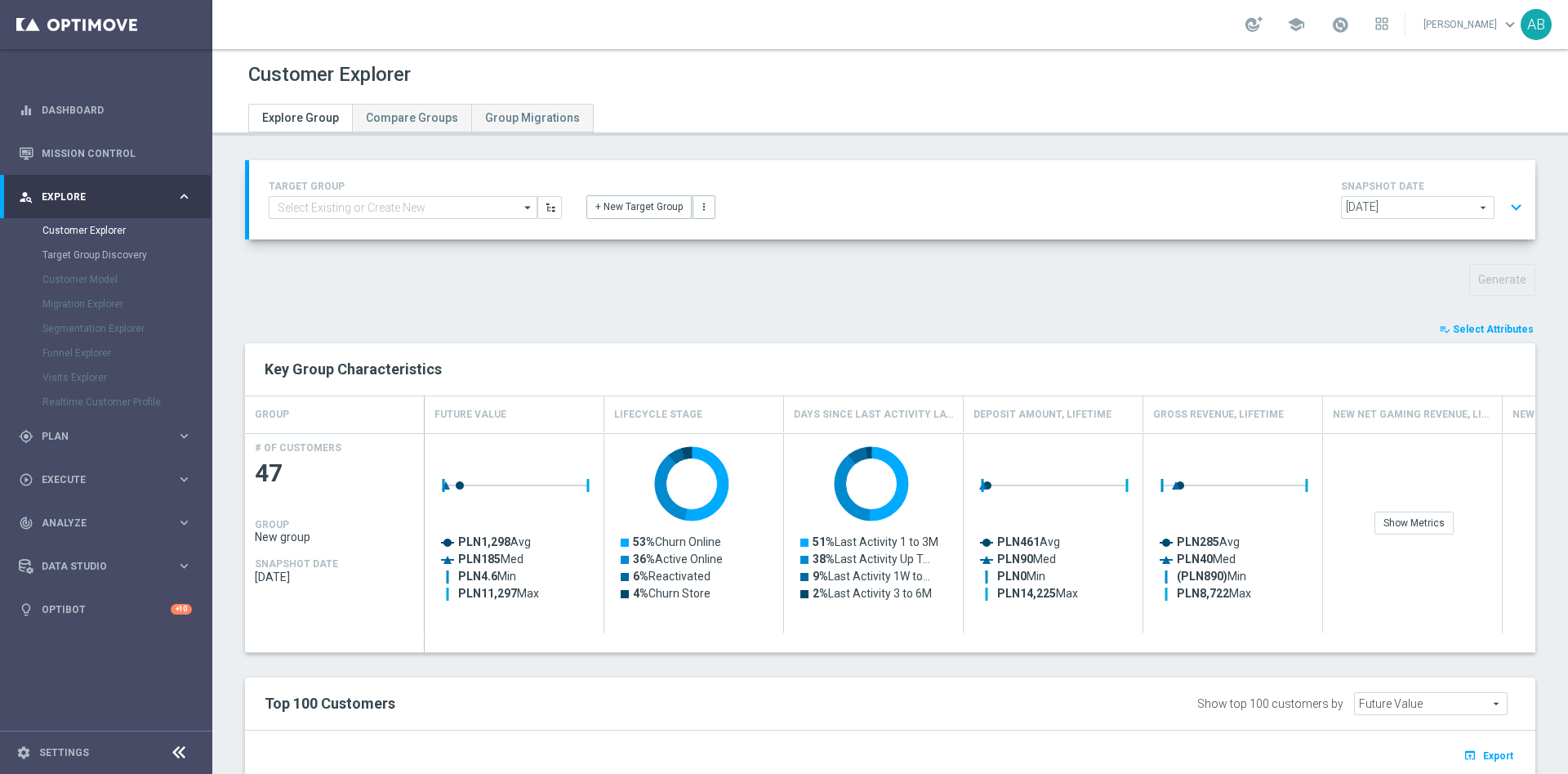
scroll to position [245, 0]
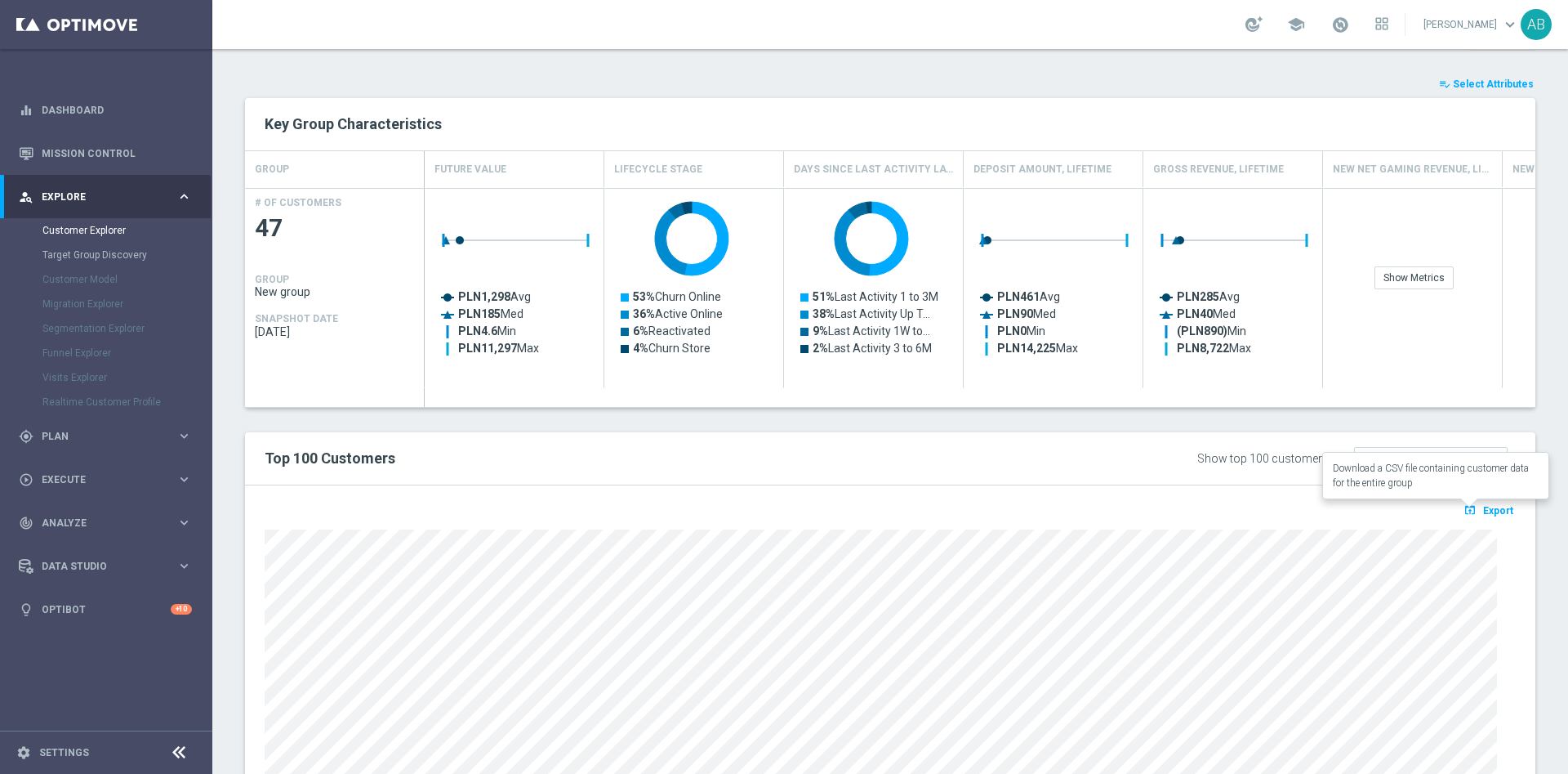
click at [1483, 510] on span "Export" at bounding box center [1498, 510] width 30 height 11
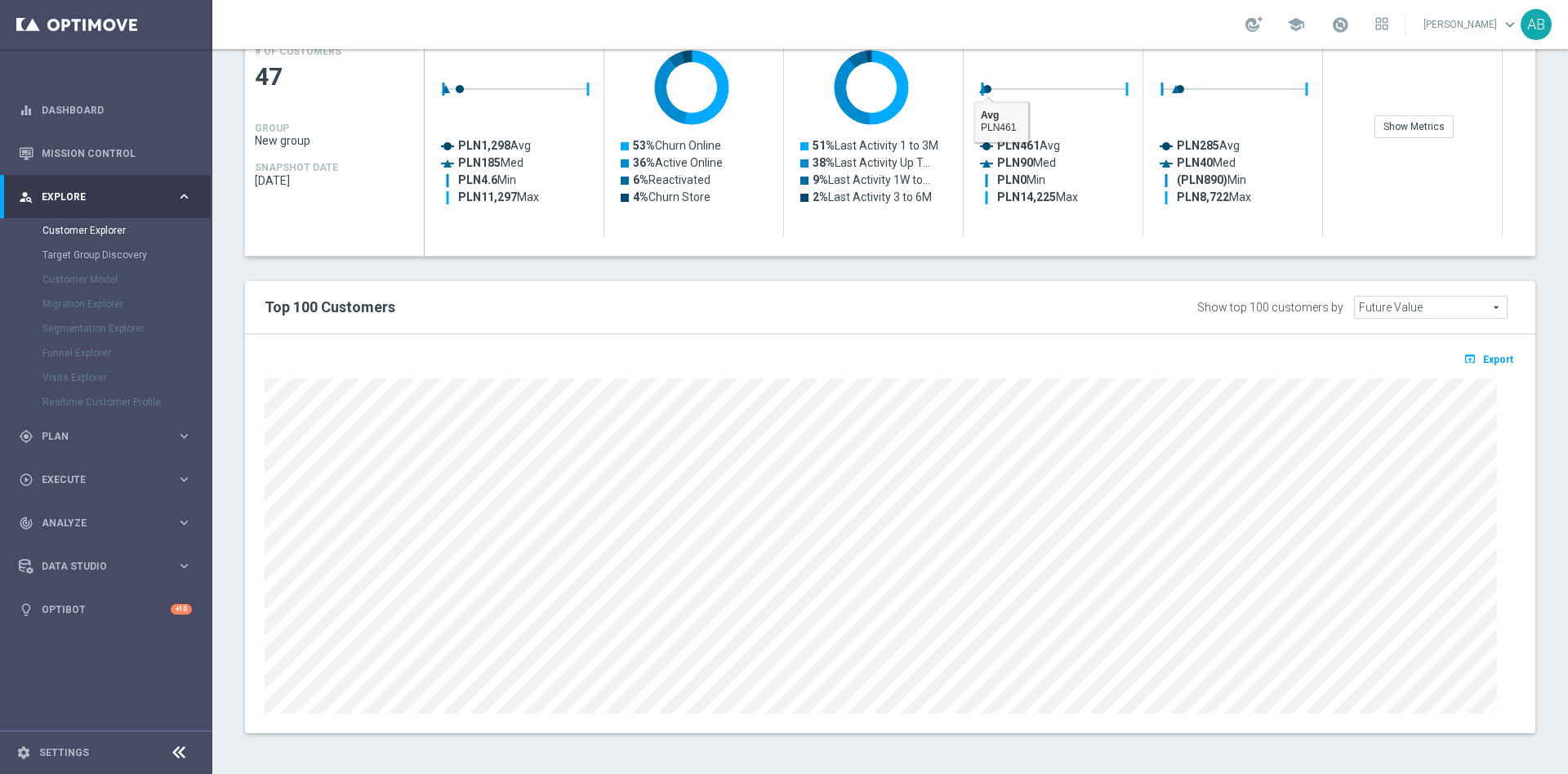
scroll to position [0, 0]
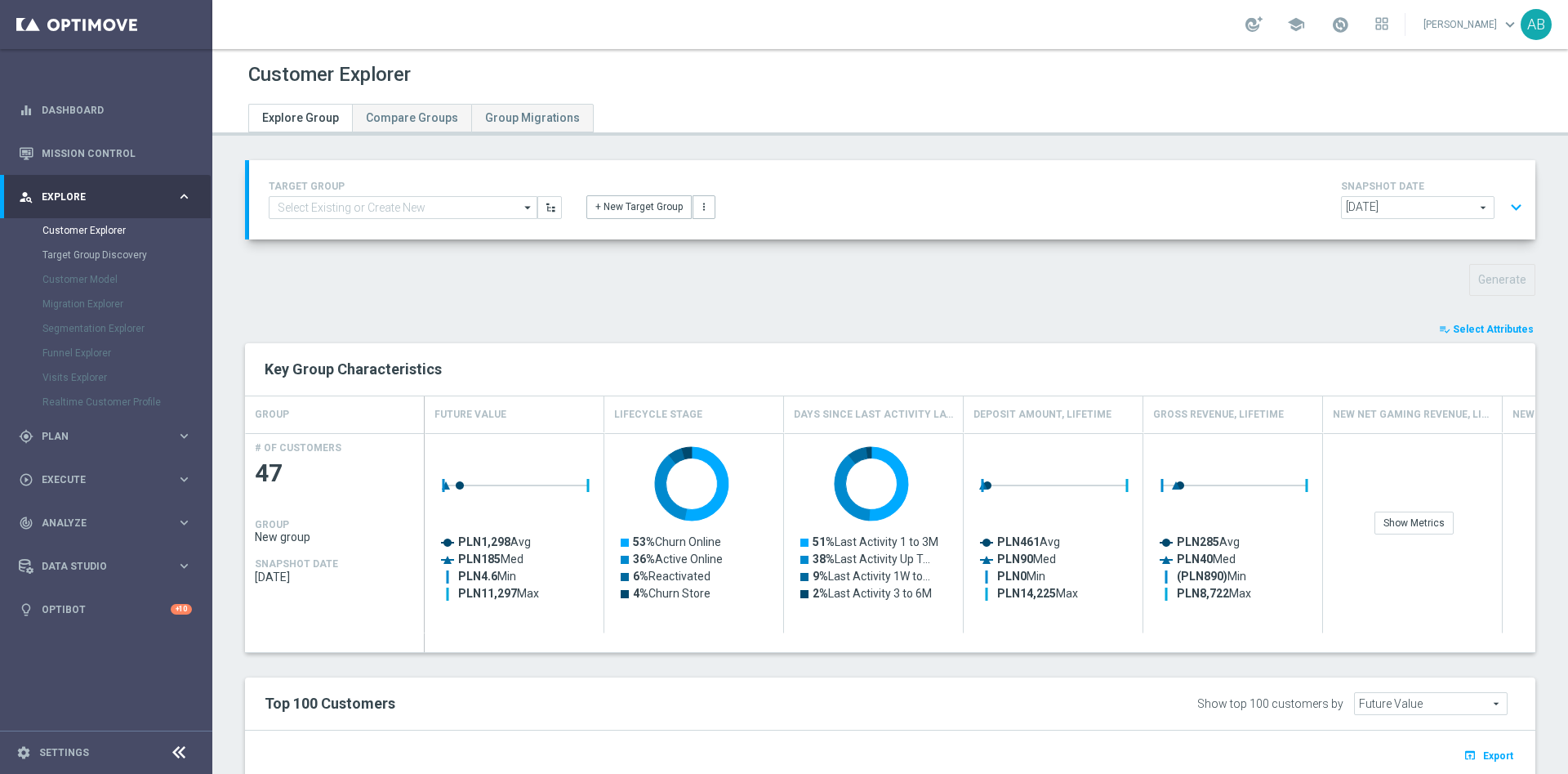
click at [1504, 205] on button "expand_more" at bounding box center [1516, 207] width 24 height 31
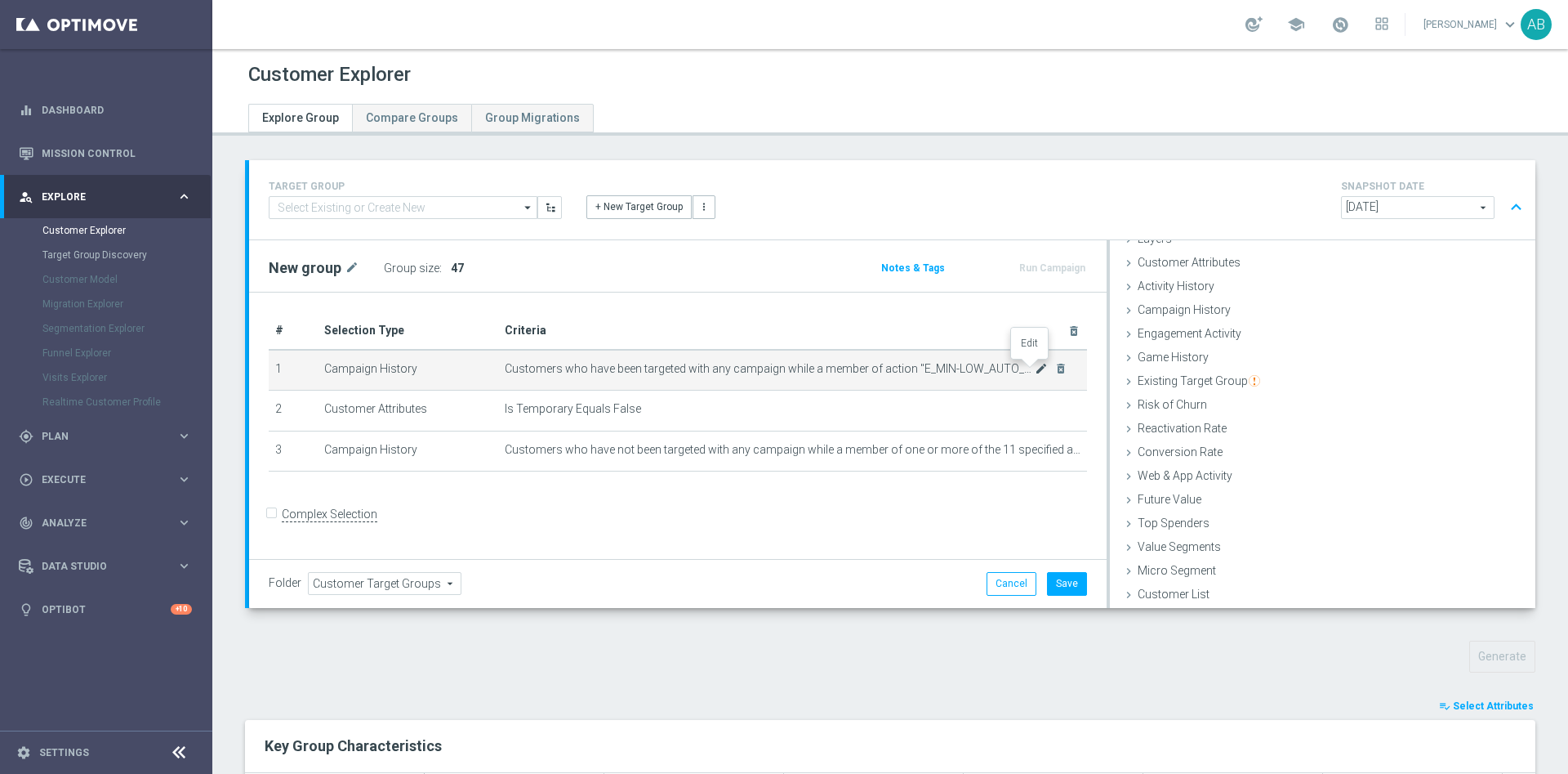
click at [1035, 369] on icon "mode_edit" at bounding box center [1041, 369] width 13 height 13
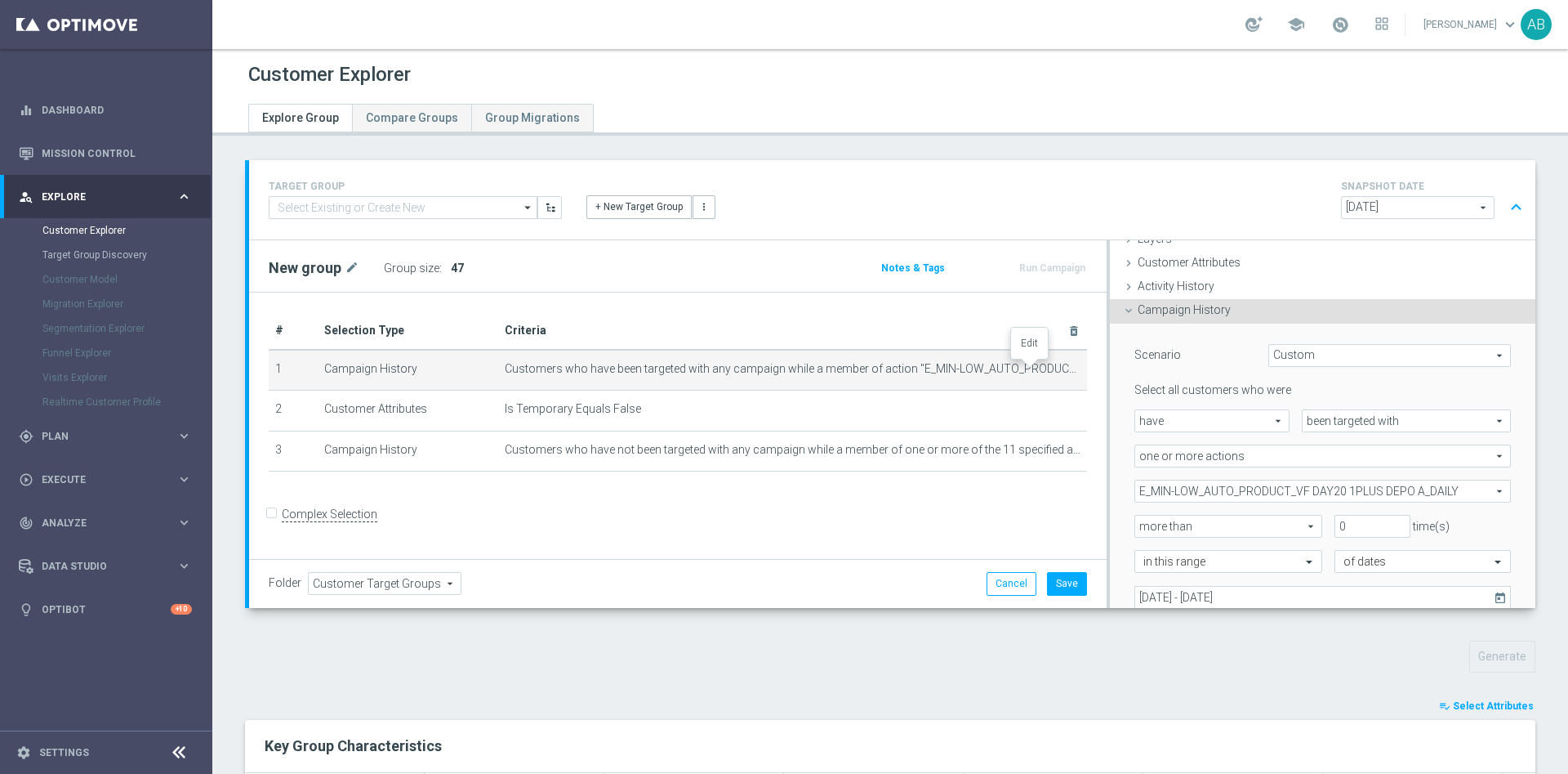
scroll to position [68, 0]
click at [1157, 488] on span "E_MIN-LOW_AUTO_PRODUCT_VF DAY20 1PLUS DEPO A_DAILY" at bounding box center [1323, 489] width 375 height 21
click at [1141, 525] on input "Show Selected" at bounding box center [1147, 525] width 11 height 11
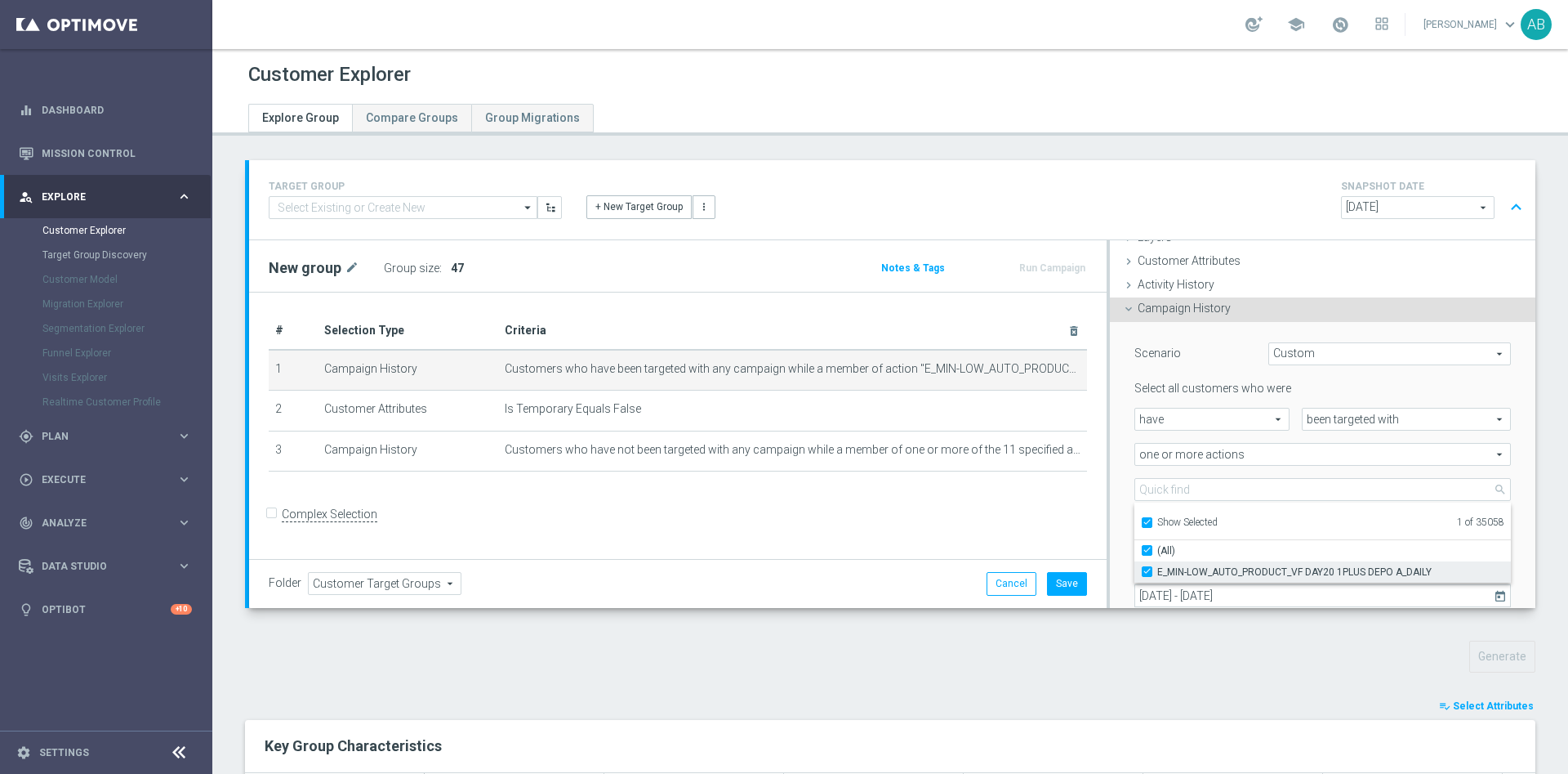
click at [1147, 571] on input "E_MIN-LOW_AUTO_PRODUCT_VF DAY20 1PLUS DEPO A_DAILY" at bounding box center [1153, 571] width 11 height 11
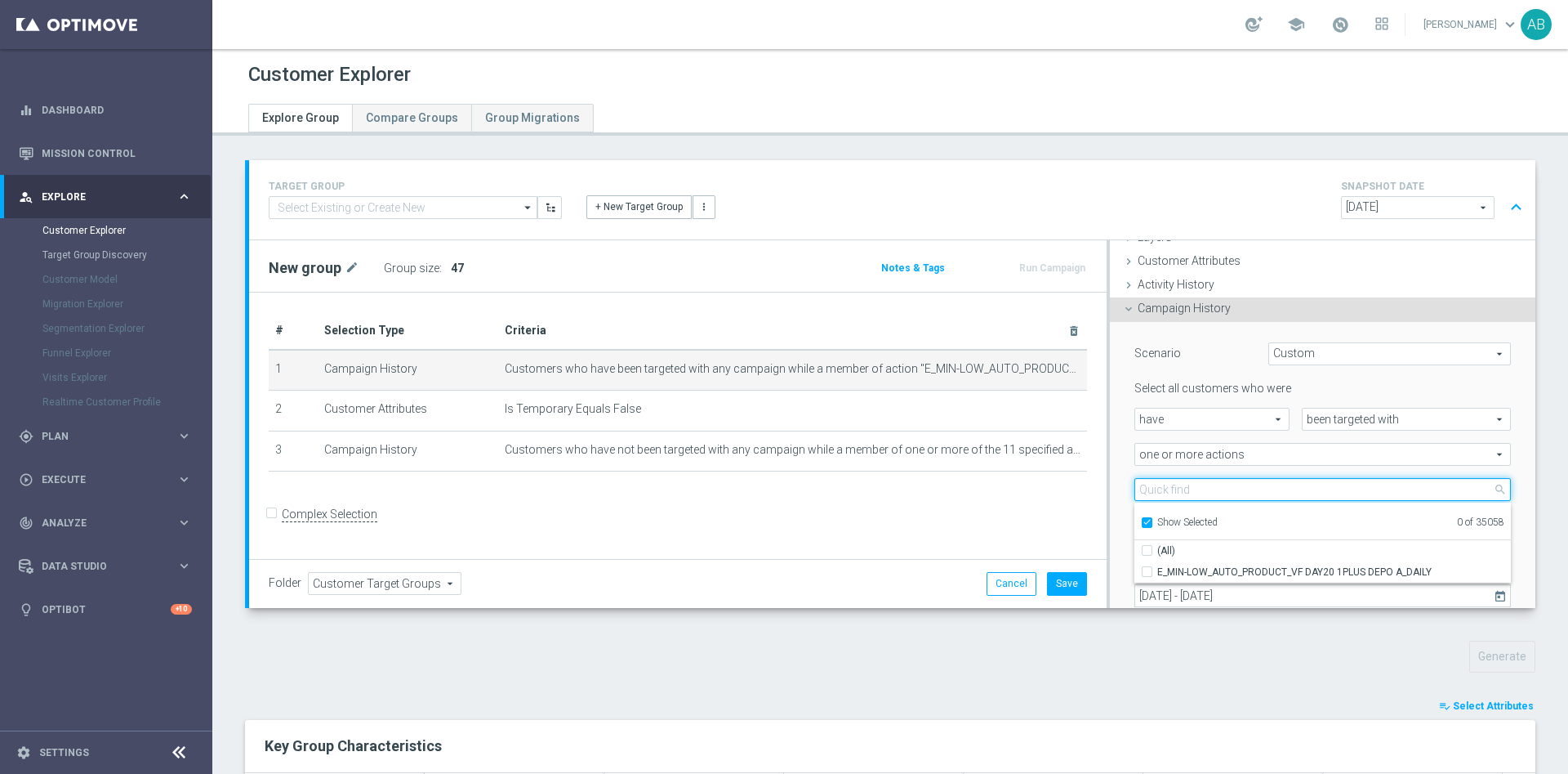
click at [1164, 487] on input "search" at bounding box center [1323, 489] width 377 height 23
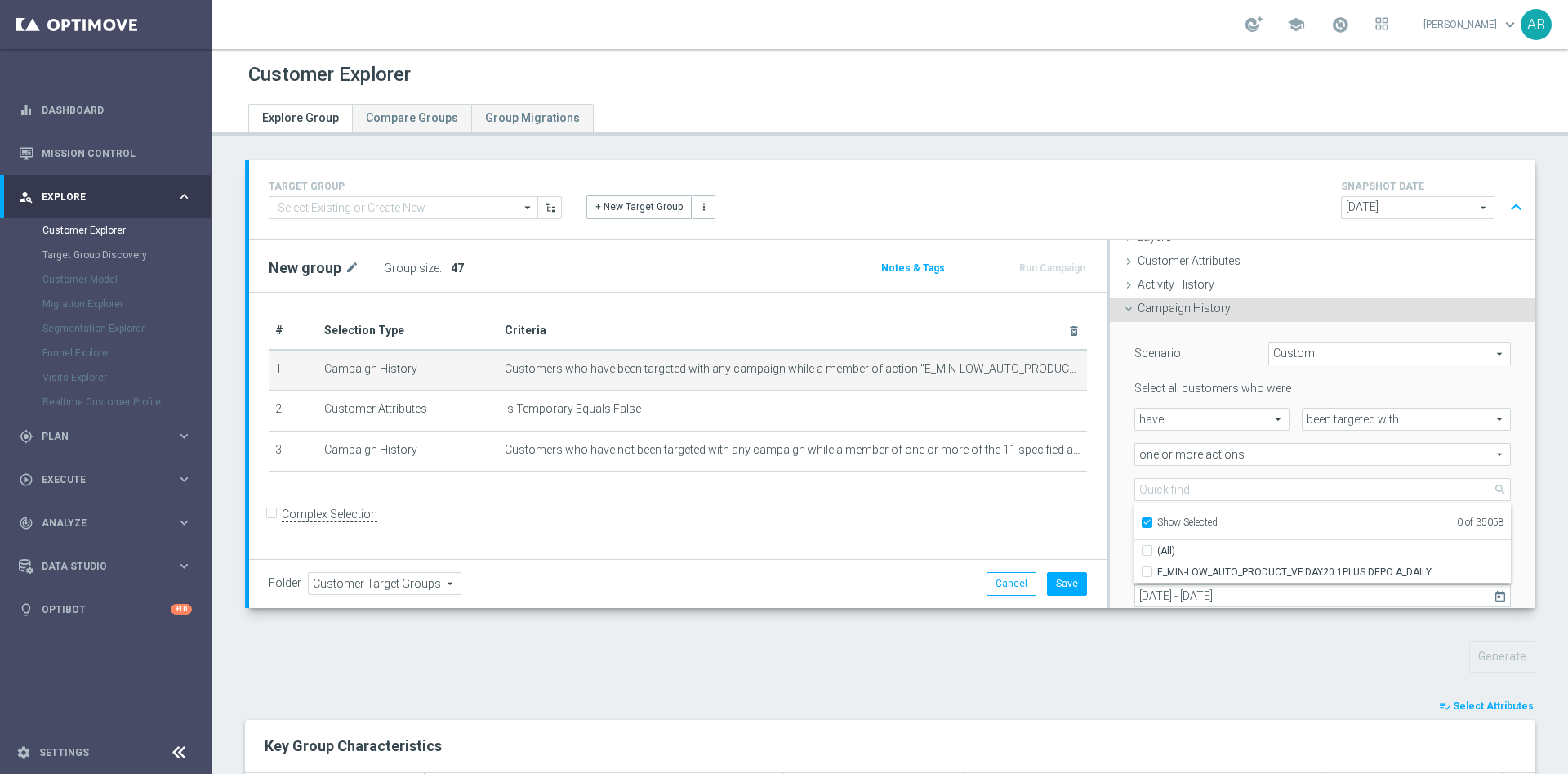
click at [1157, 522] on label "Show Selected" at bounding box center [1188, 523] width 61 height 15
click at [1141, 522] on input "Show Selected" at bounding box center [1147, 525] width 11 height 11
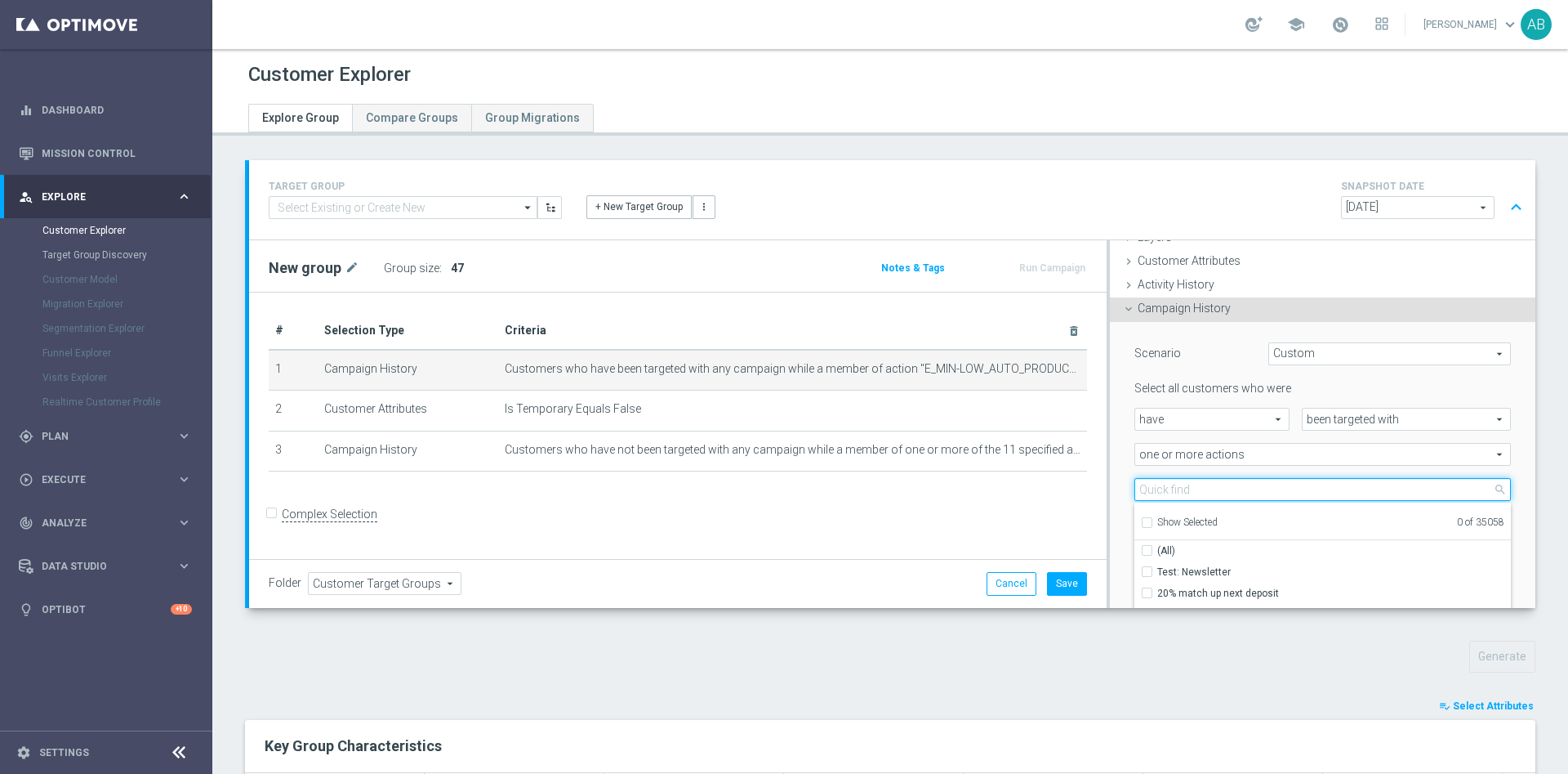
click at [1158, 487] on input "search" at bounding box center [1323, 489] width 377 height 23
paste input "E_NH-NL_AUTO_PRODUCT_VF DAY20 1PLUS DEPO B_DAILY"
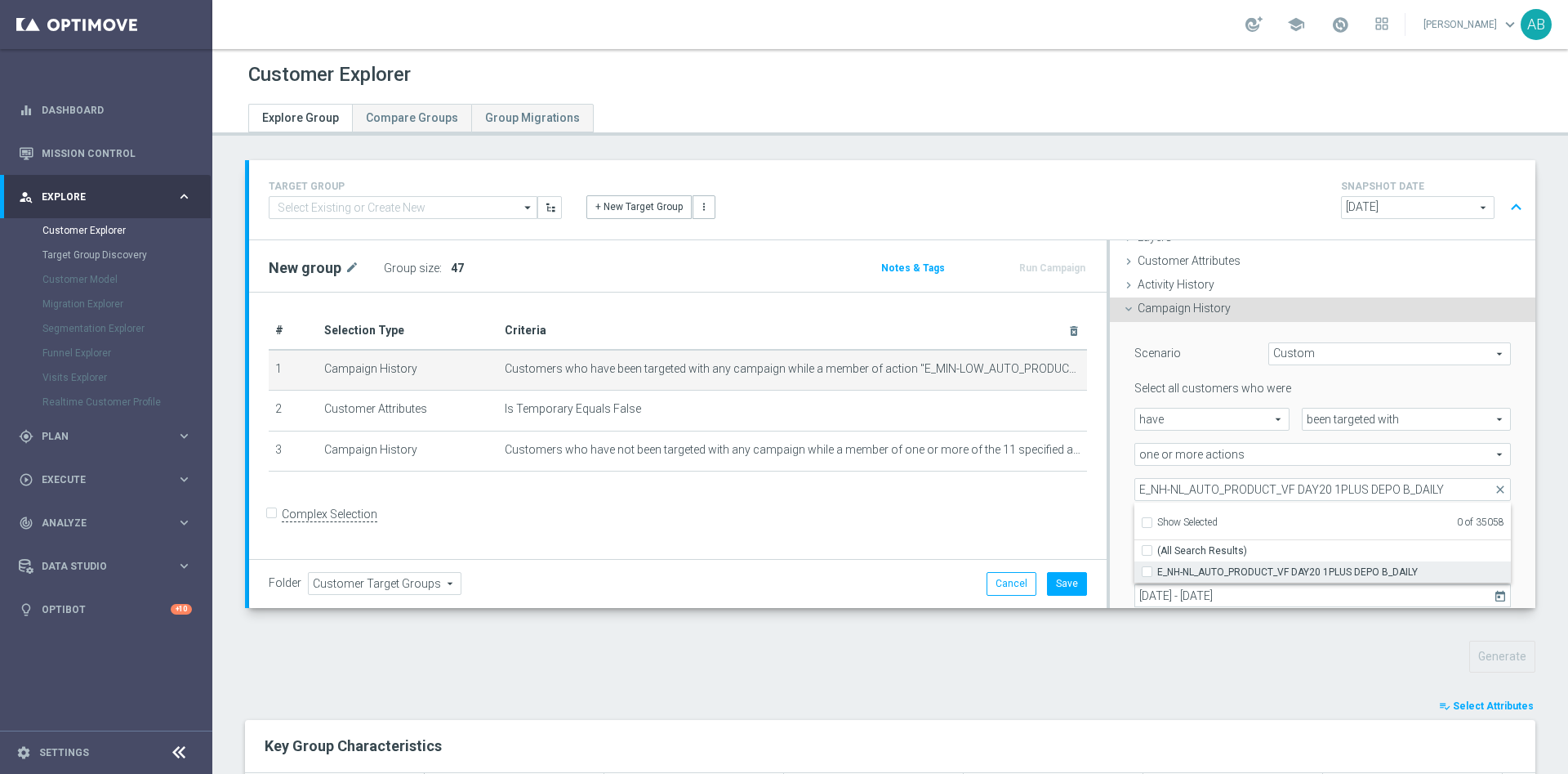
click at [1147, 569] on input "E_NH-NL_AUTO_PRODUCT_VF DAY20 1PLUS DEPO B_DAILY" at bounding box center [1153, 571] width 11 height 11
click at [1122, 469] on div "Scenario Custom Custom arrow_drop_down search Select all customers who were hav…" at bounding box center [1322, 494] width 401 height 346
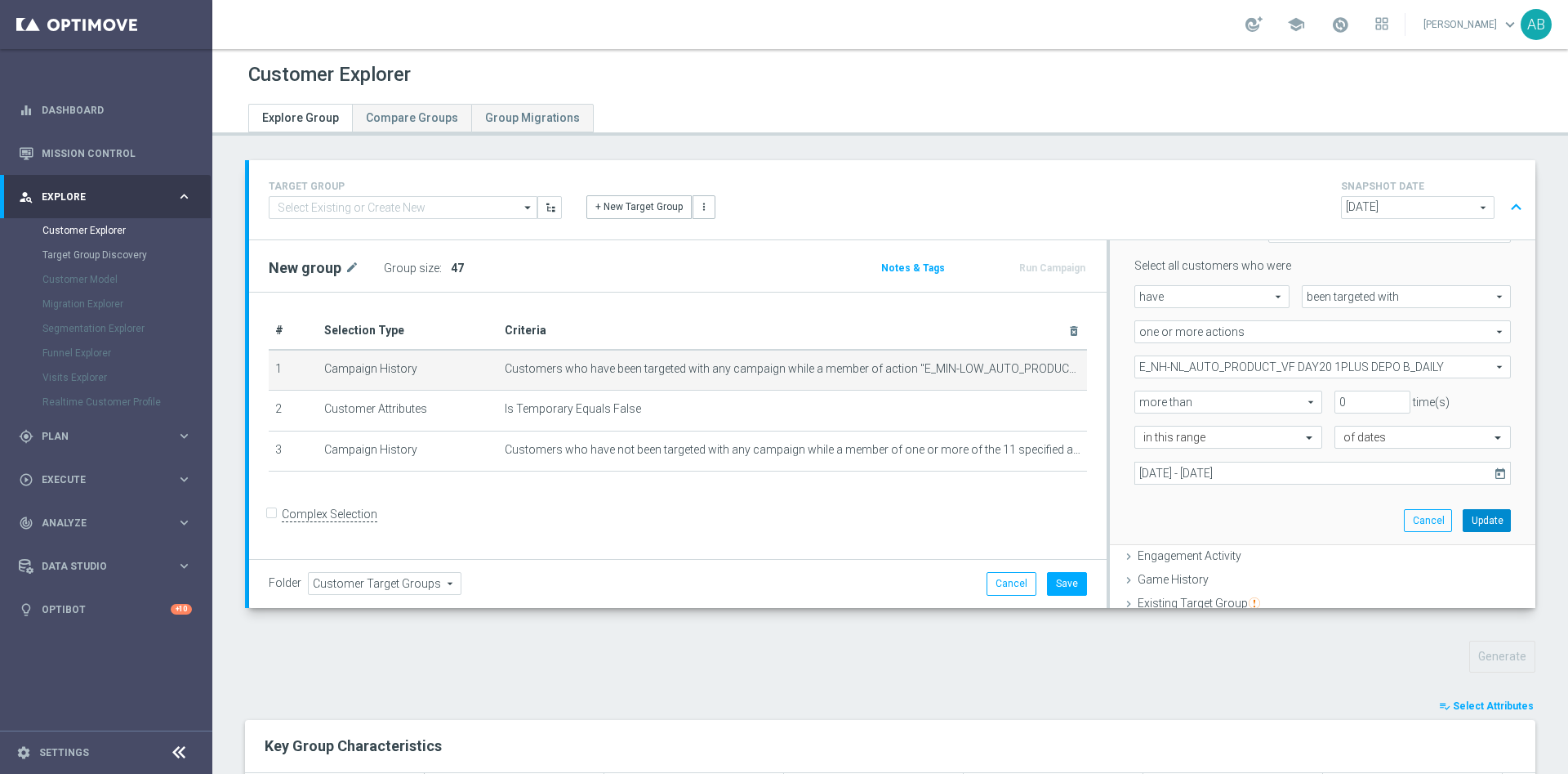
click at [1463, 523] on button "Update" at bounding box center [1487, 520] width 48 height 23
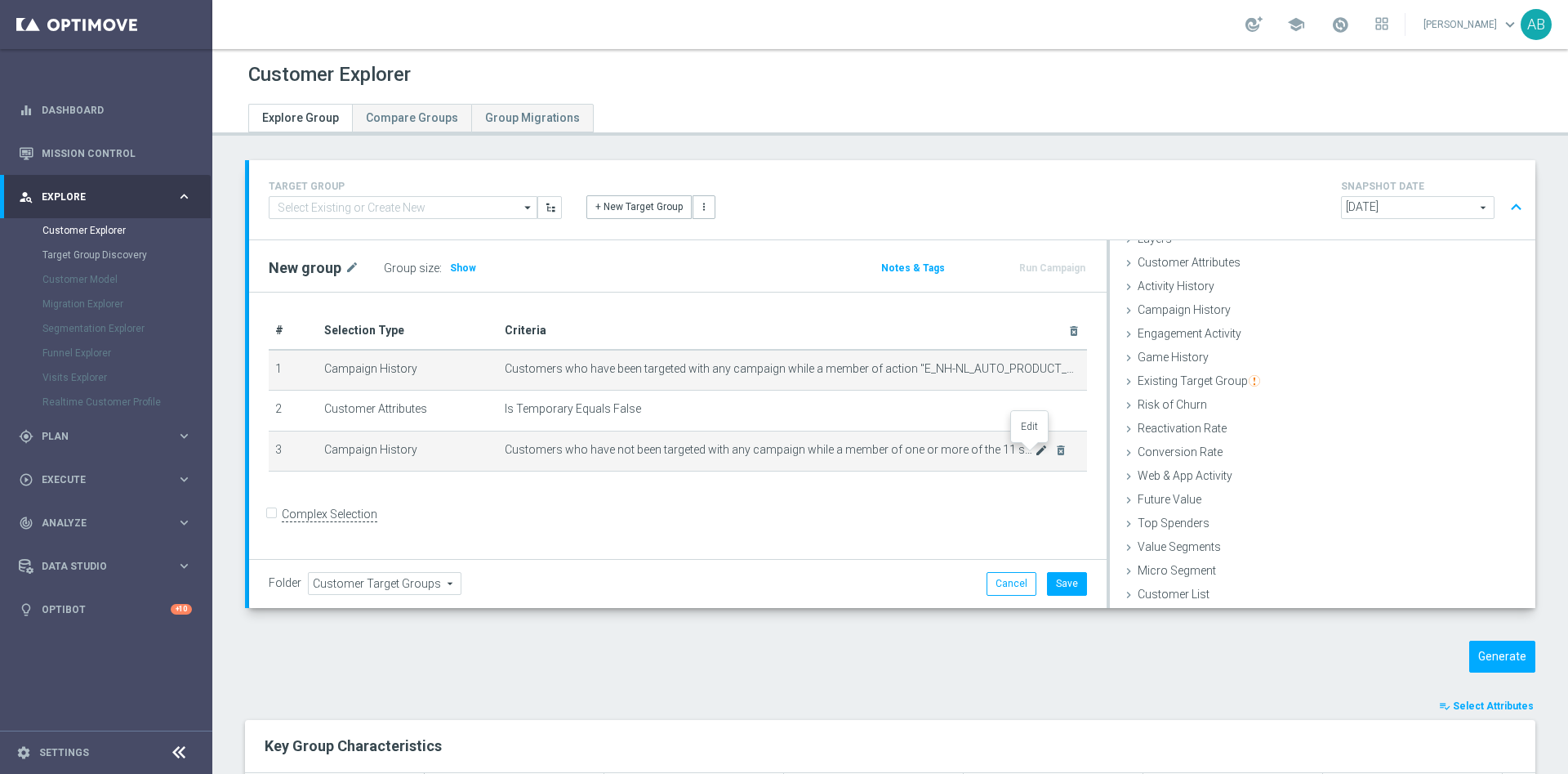
click at [1035, 452] on icon "mode_edit" at bounding box center [1041, 450] width 13 height 13
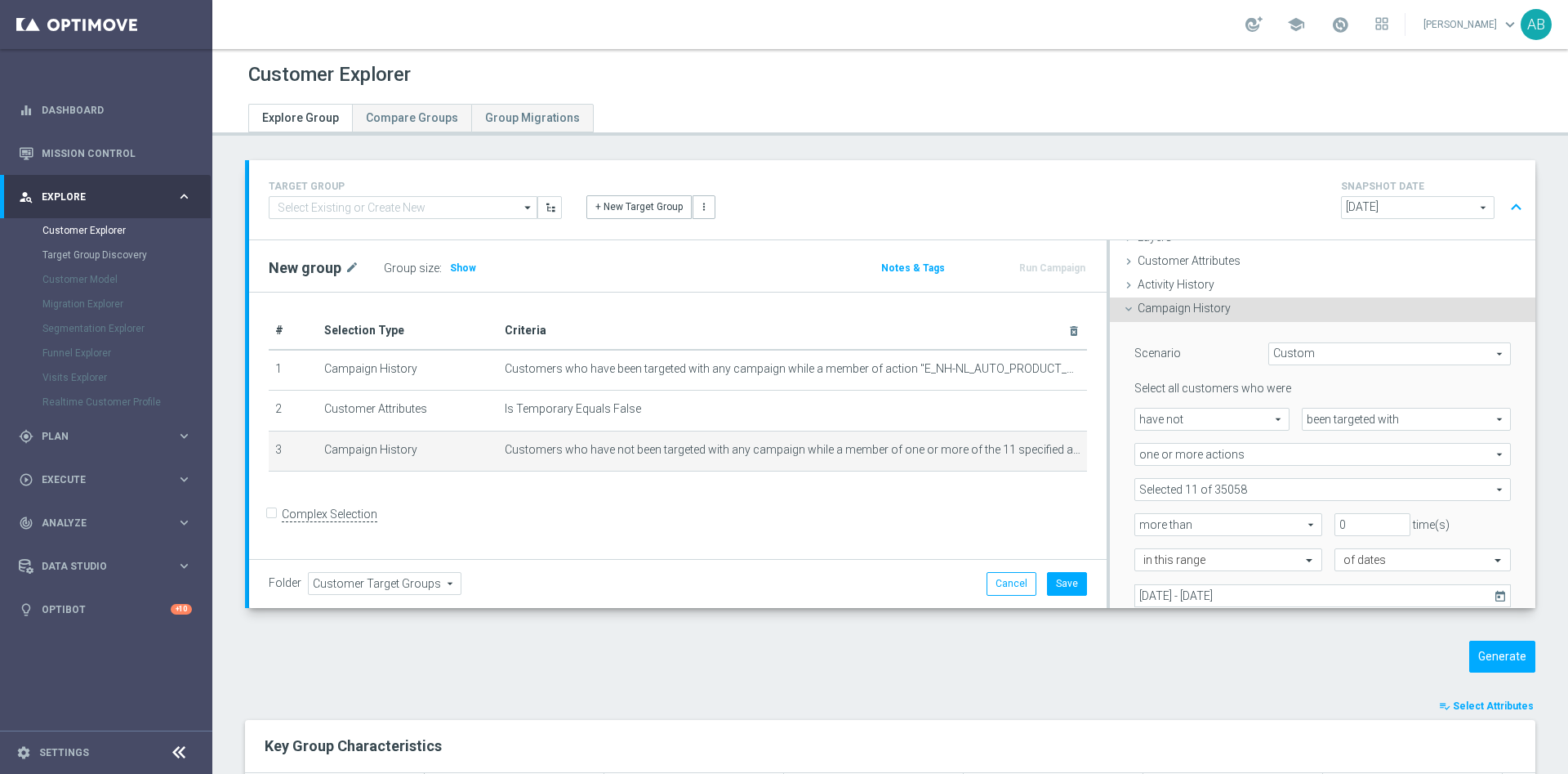
click at [1244, 496] on span at bounding box center [1323, 489] width 375 height 21
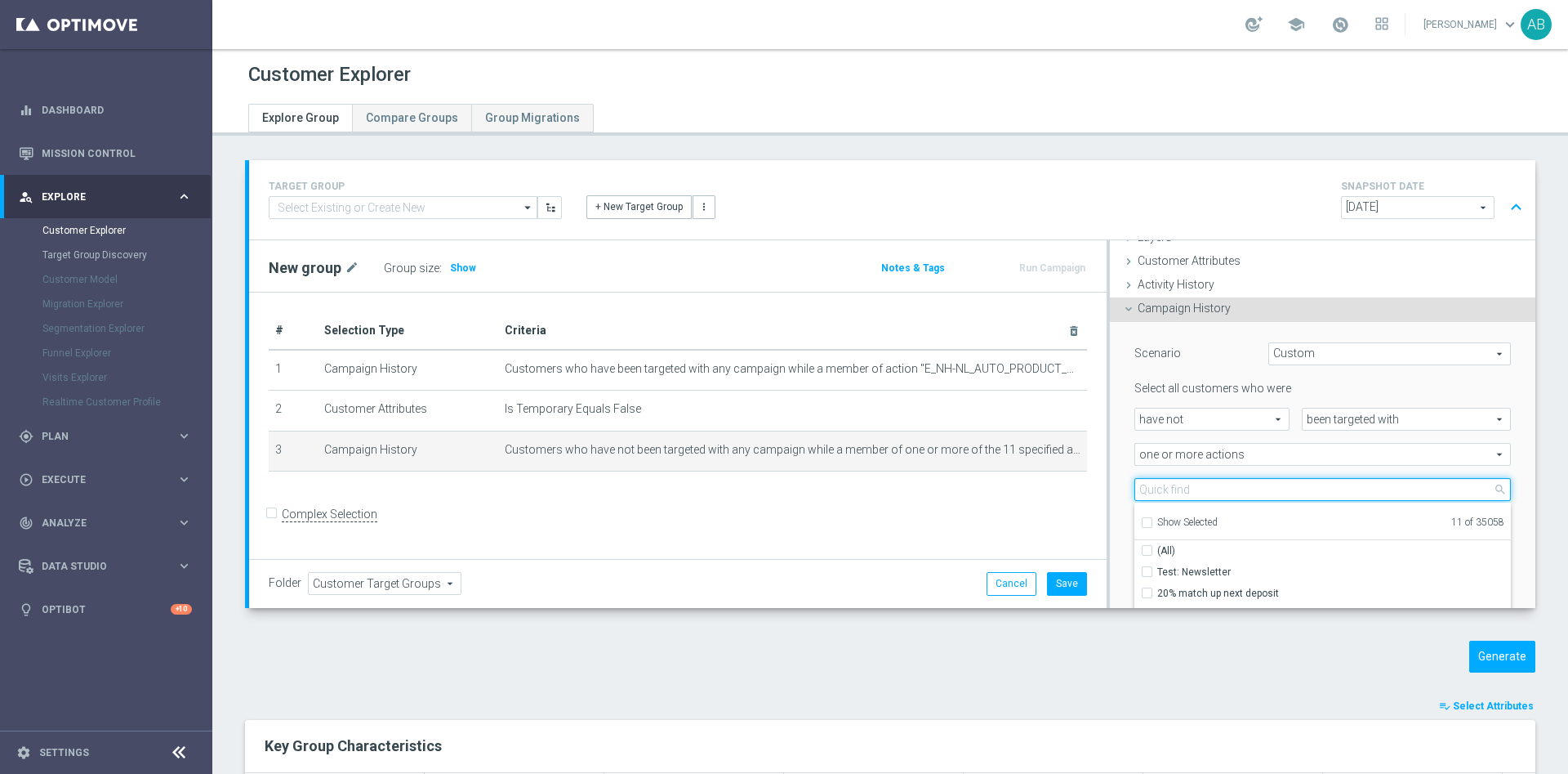
click at [1233, 494] on input "search" at bounding box center [1323, 489] width 377 height 23
paste input "E_NH-NL_AUTO_PRODUCT_VF DAY20 1PLUS DEPO B_DAILY"
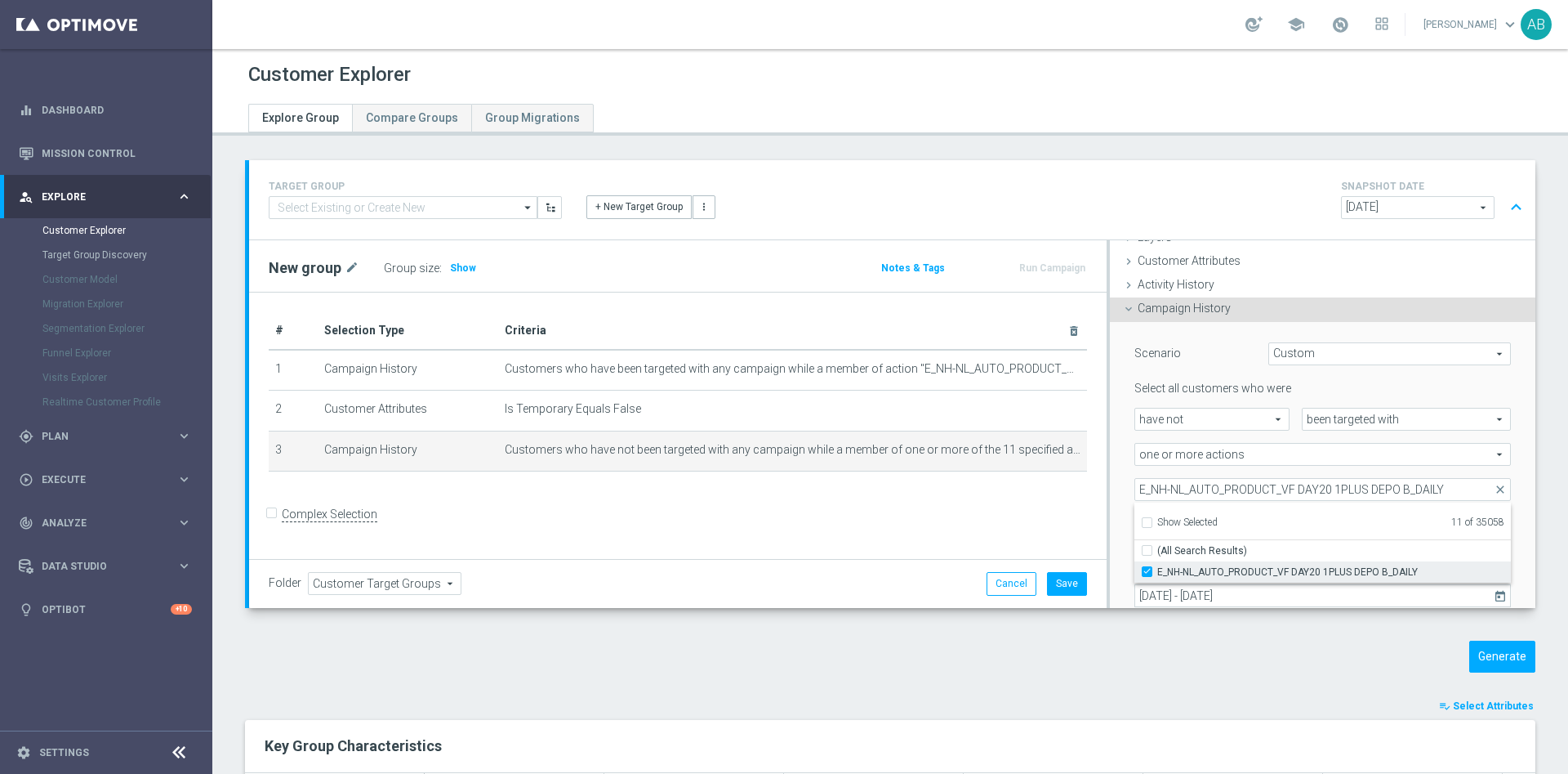
click at [1157, 572] on span "E_NH-NL_AUTO_PRODUCT_VF DAY20 1PLUS DEPO B_DAILY" at bounding box center [1334, 572] width 354 height 13
click at [1151, 572] on input "E_NH-NL_AUTO_PRODUCT_VF DAY20 1PLUS DEPO B_DAILY" at bounding box center [1153, 571] width 11 height 11
click at [1122, 422] on div "have not have not arrow_drop_down search" at bounding box center [1206, 418] width 168 height 23
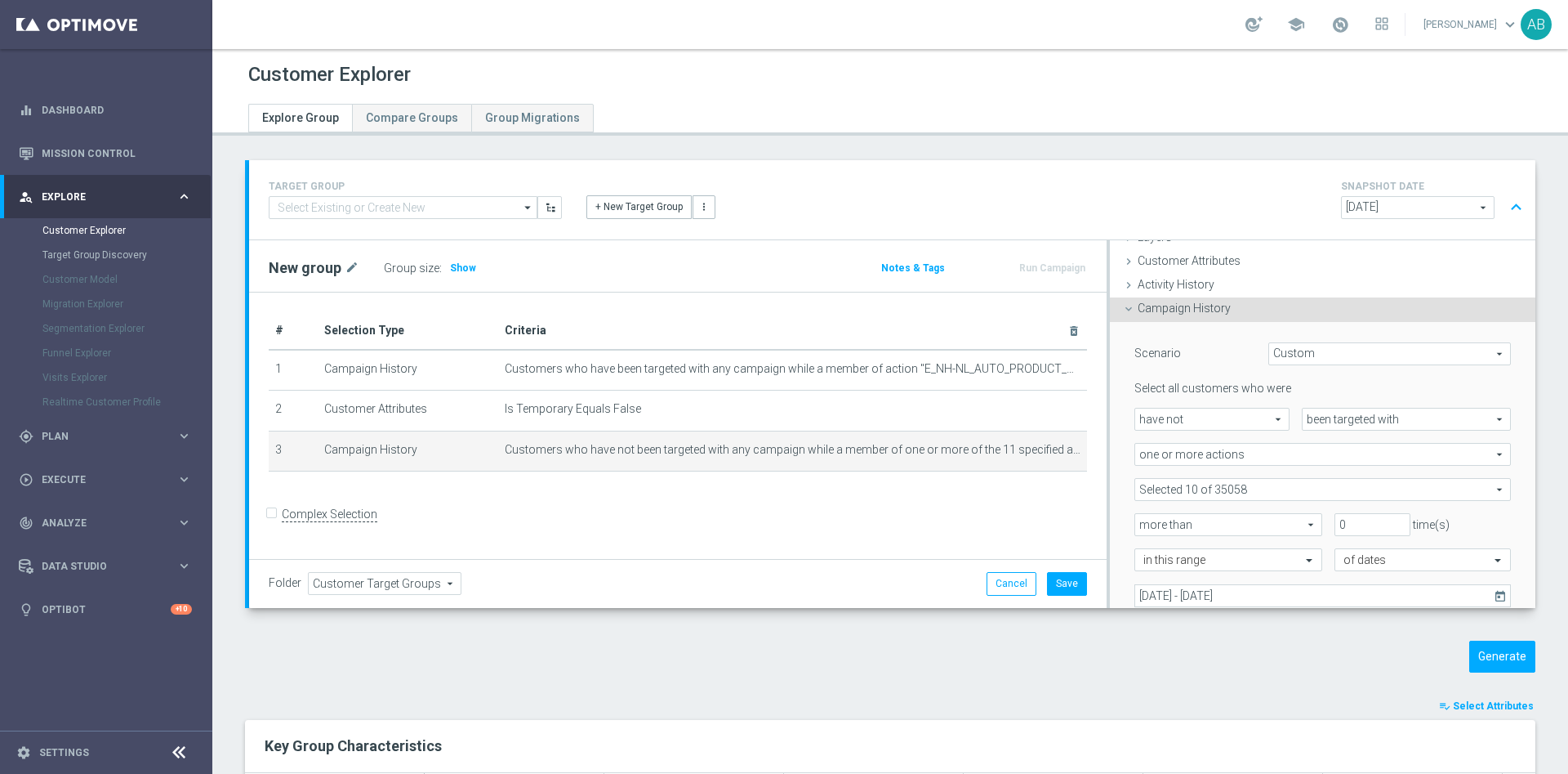
scroll to position [313, 0]
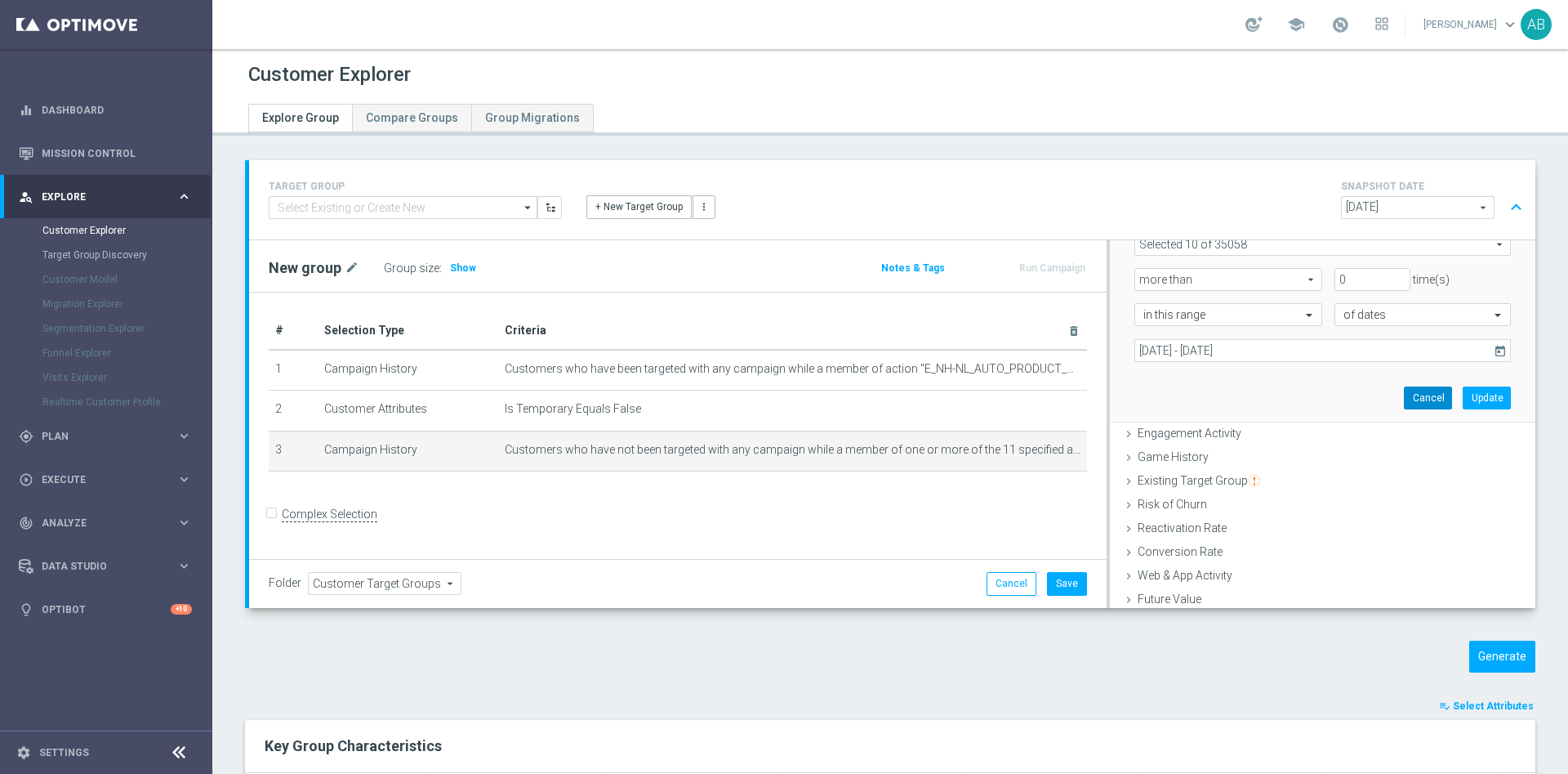
click at [1404, 402] on button "Cancel" at bounding box center [1428, 397] width 48 height 23
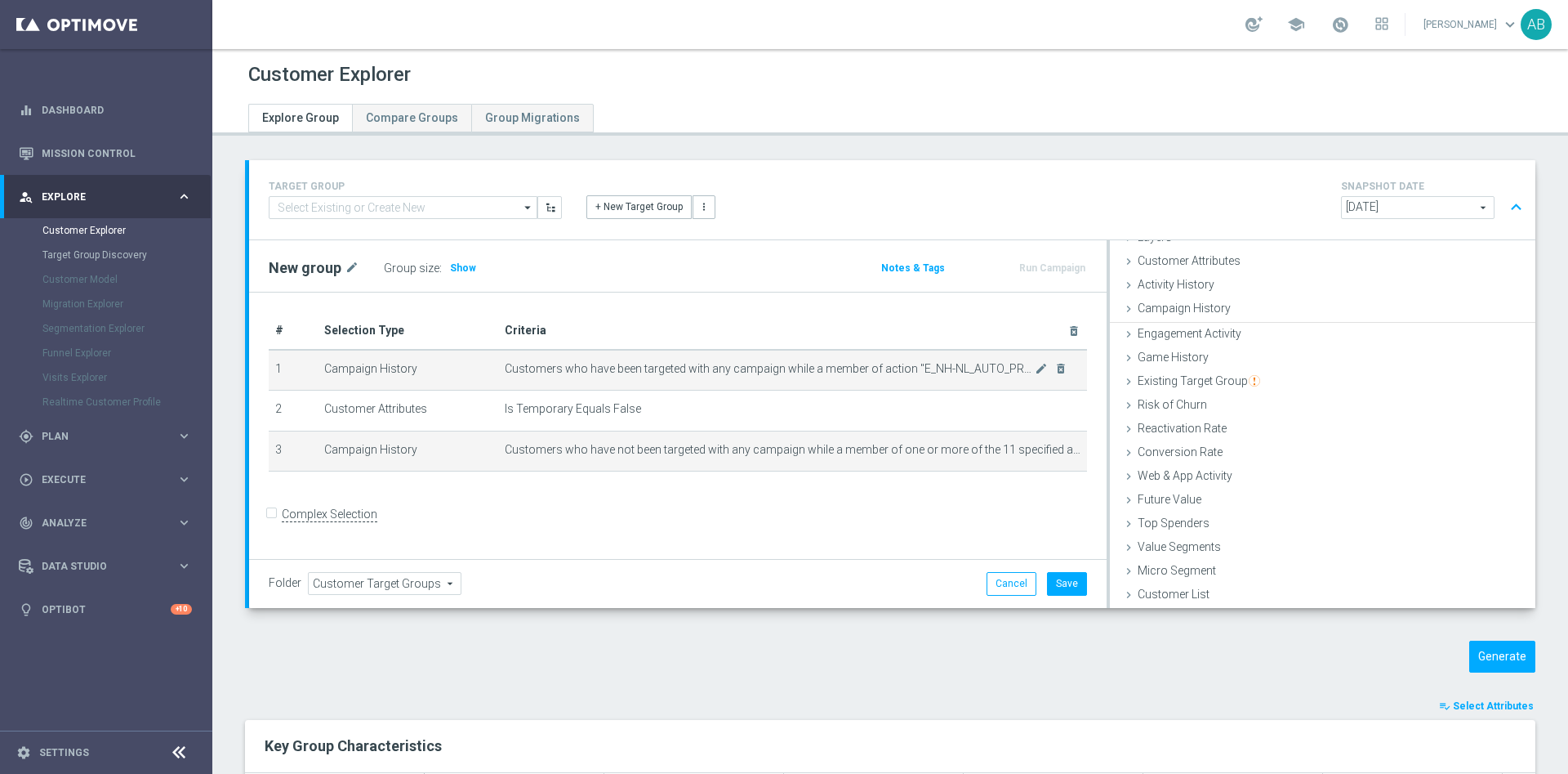
scroll to position [67, 0]
click at [1035, 371] on icon "mode_edit" at bounding box center [1041, 369] width 13 height 13
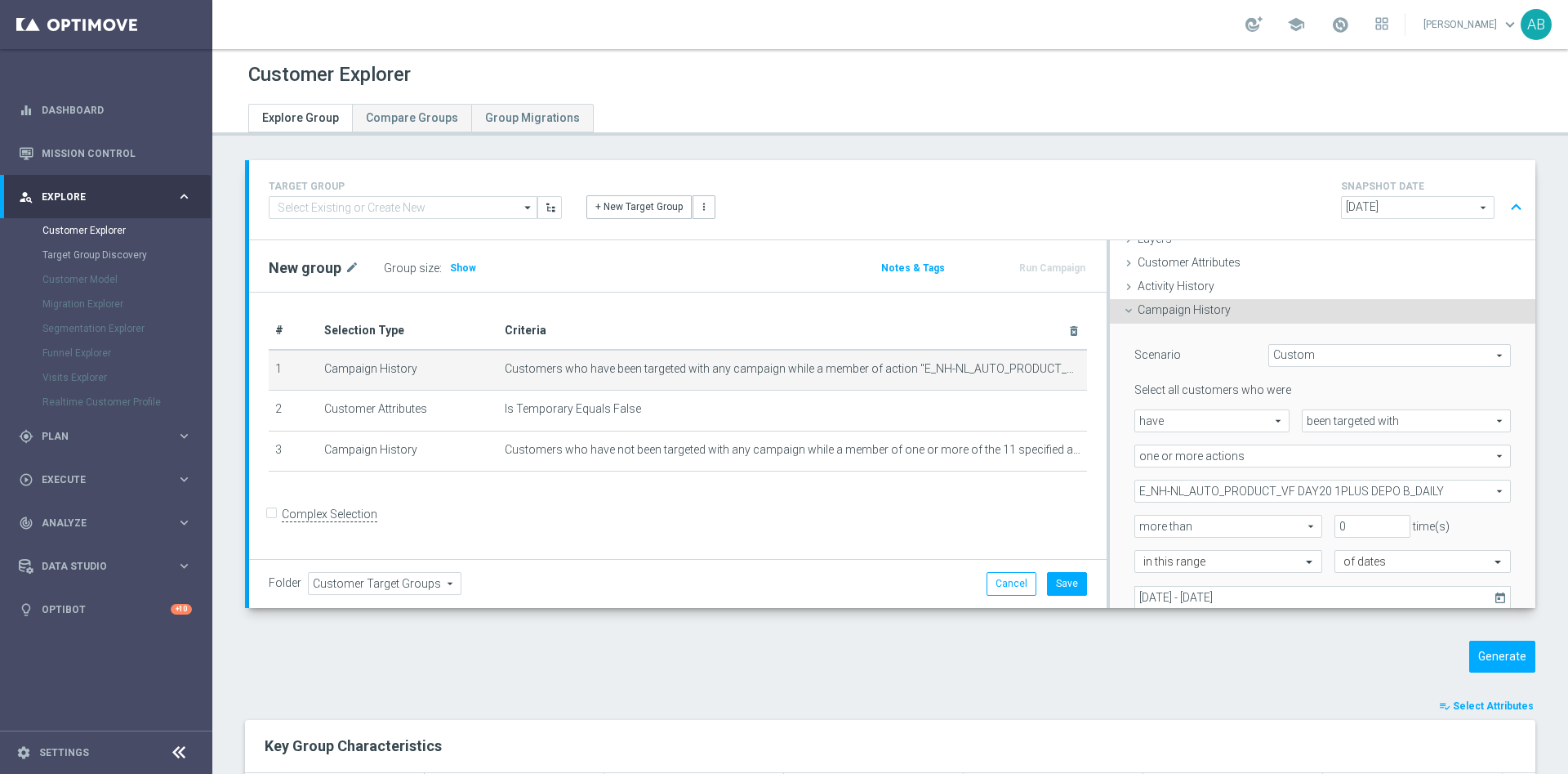
click at [1264, 491] on span "E_NH-NL_AUTO_PRODUCT_VF DAY20 1PLUS DEPO B_DAILY" at bounding box center [1323, 490] width 375 height 21
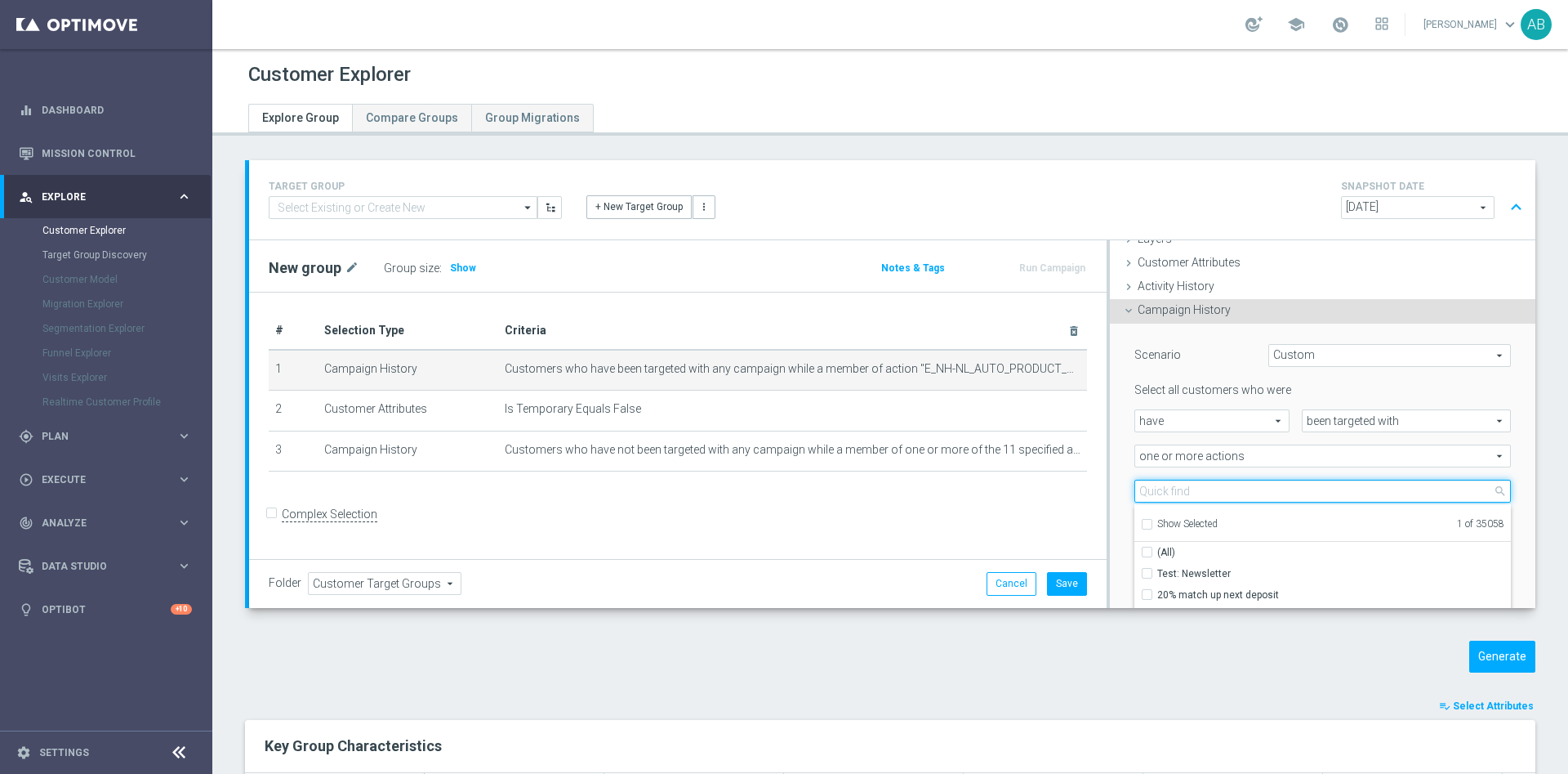
click at [1230, 493] on input "search" at bounding box center [1323, 491] width 377 height 23
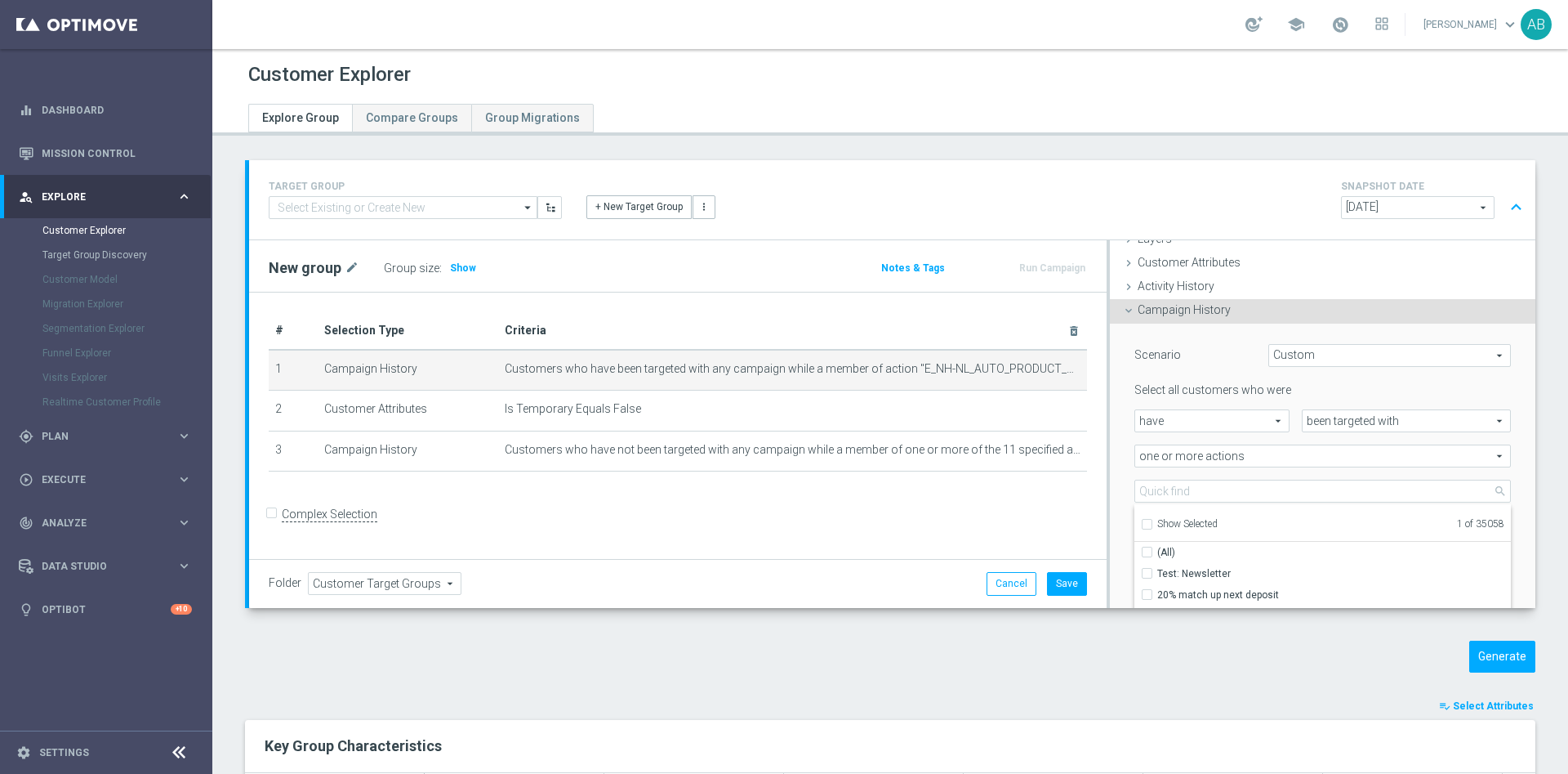
click at [1141, 526] on div "Show Selected" at bounding box center [1179, 522] width 76 height 20
click at [1141, 522] on input "Show Selected" at bounding box center [1147, 527] width 11 height 11
click at [1147, 556] on input "(All)" at bounding box center [1153, 552] width 11 height 11
click at [1141, 523] on input "Show Selected" at bounding box center [1147, 527] width 11 height 11
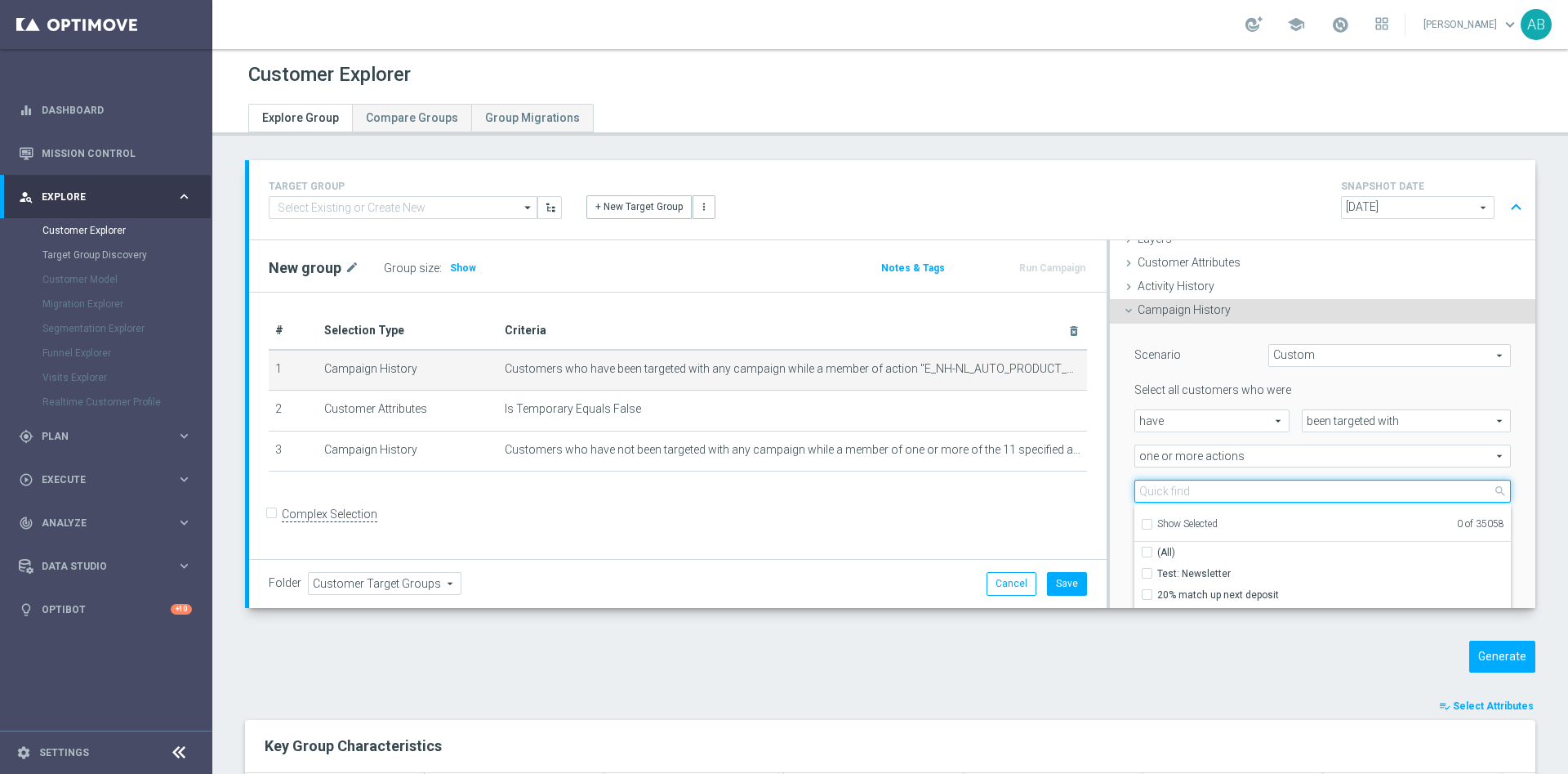
click at [1150, 487] on input "search" at bounding box center [1323, 491] width 377 height 23
paste input "E_MIN-LOW_AUTO_PRODUCT_VF DAY20 1PLUS DEPO B_DAILY"
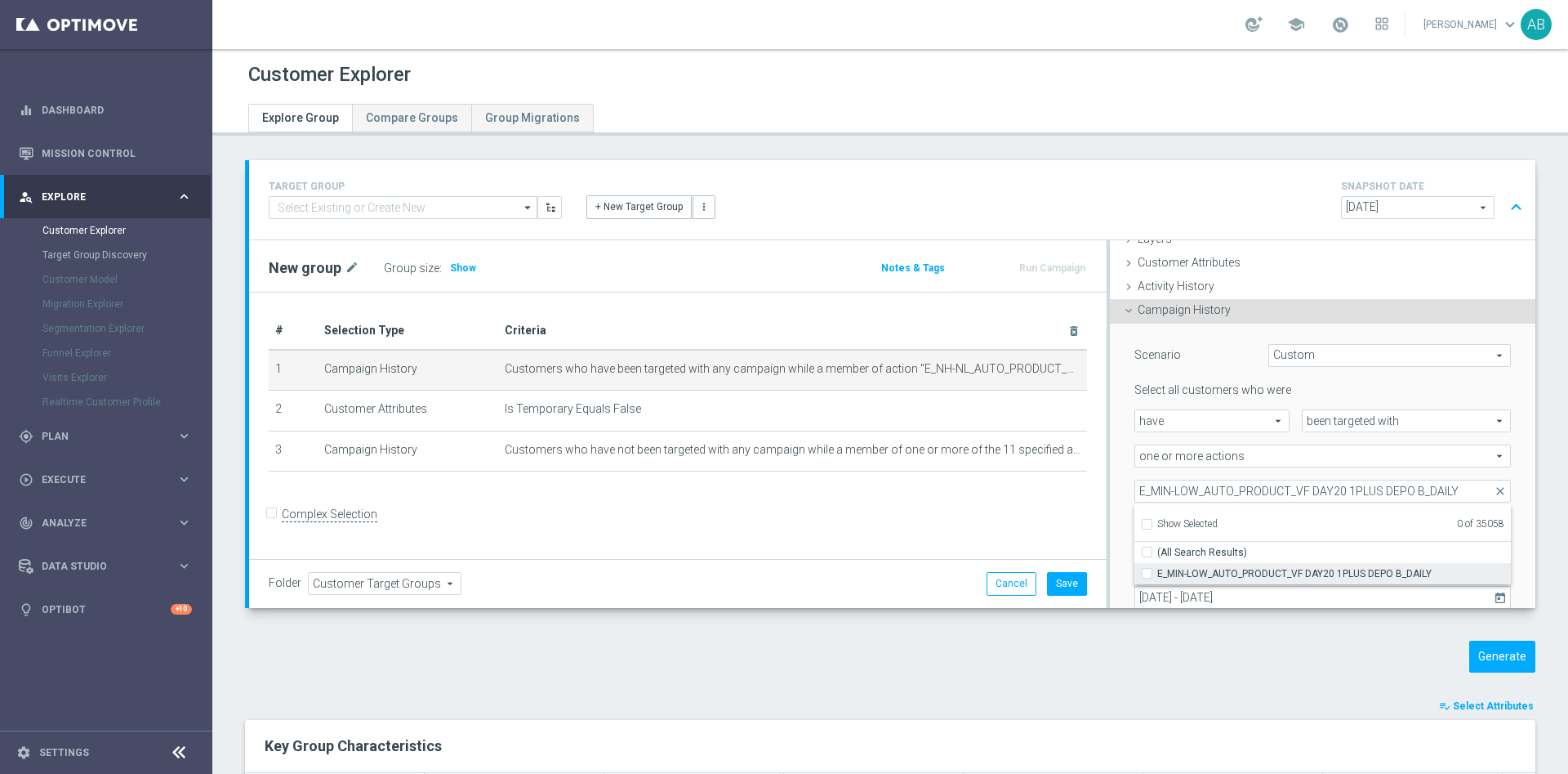
click at [1157, 573] on label "E_MIN-LOW_AUTO_PRODUCT_VF DAY20 1PLUS DEPO B_DAILY" at bounding box center [1334, 573] width 354 height 21
click at [1147, 573] on input "E_MIN-LOW_AUTO_PRODUCT_VF DAY20 1PLUS DEPO B_DAILY" at bounding box center [1153, 573] width 11 height 11
click at [1122, 473] on div "Scenario Custom Custom arrow_drop_down search Select all customers who were hav…" at bounding box center [1322, 496] width 401 height 346
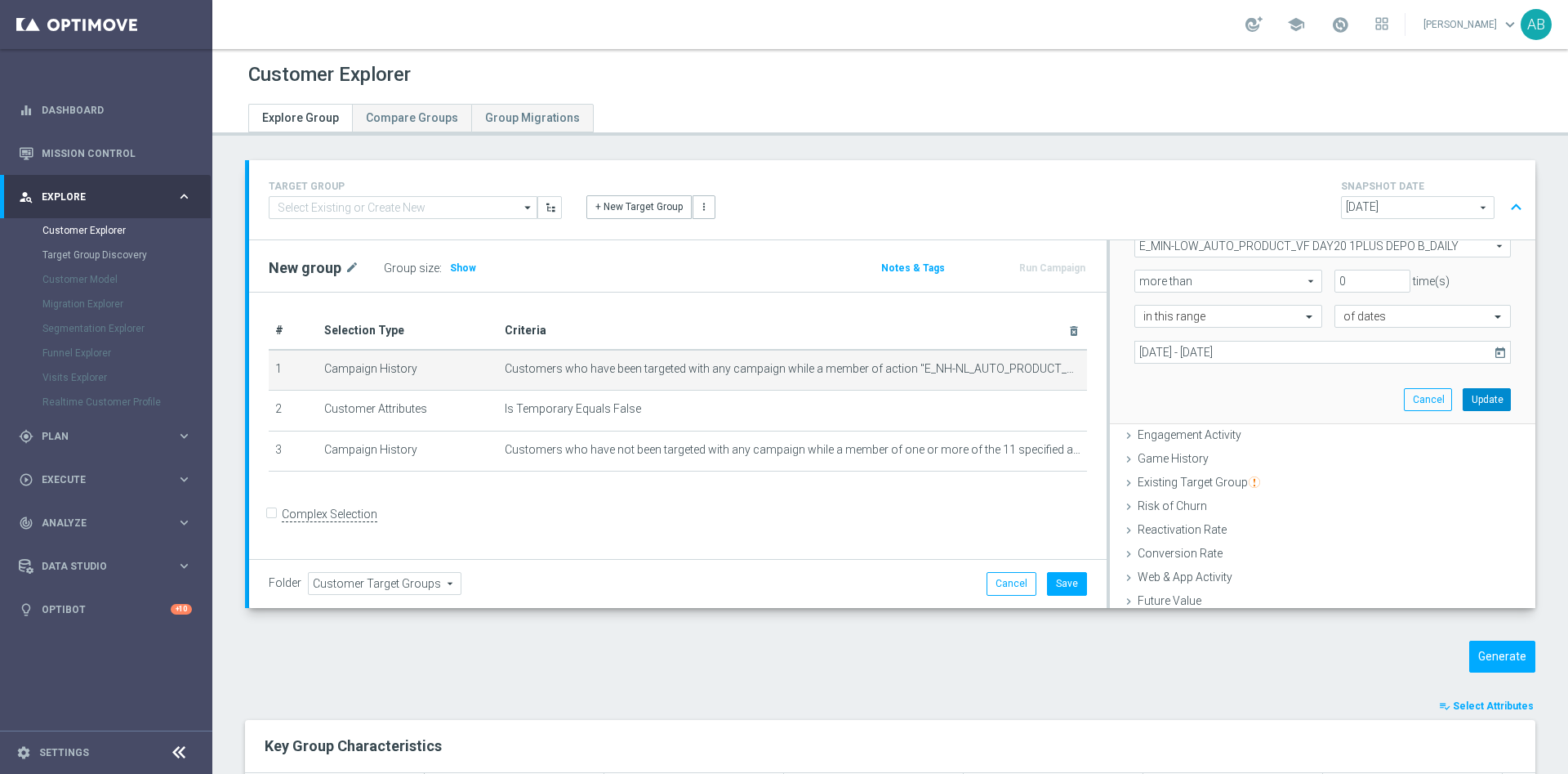
click at [1463, 407] on button "Update" at bounding box center [1487, 399] width 48 height 23
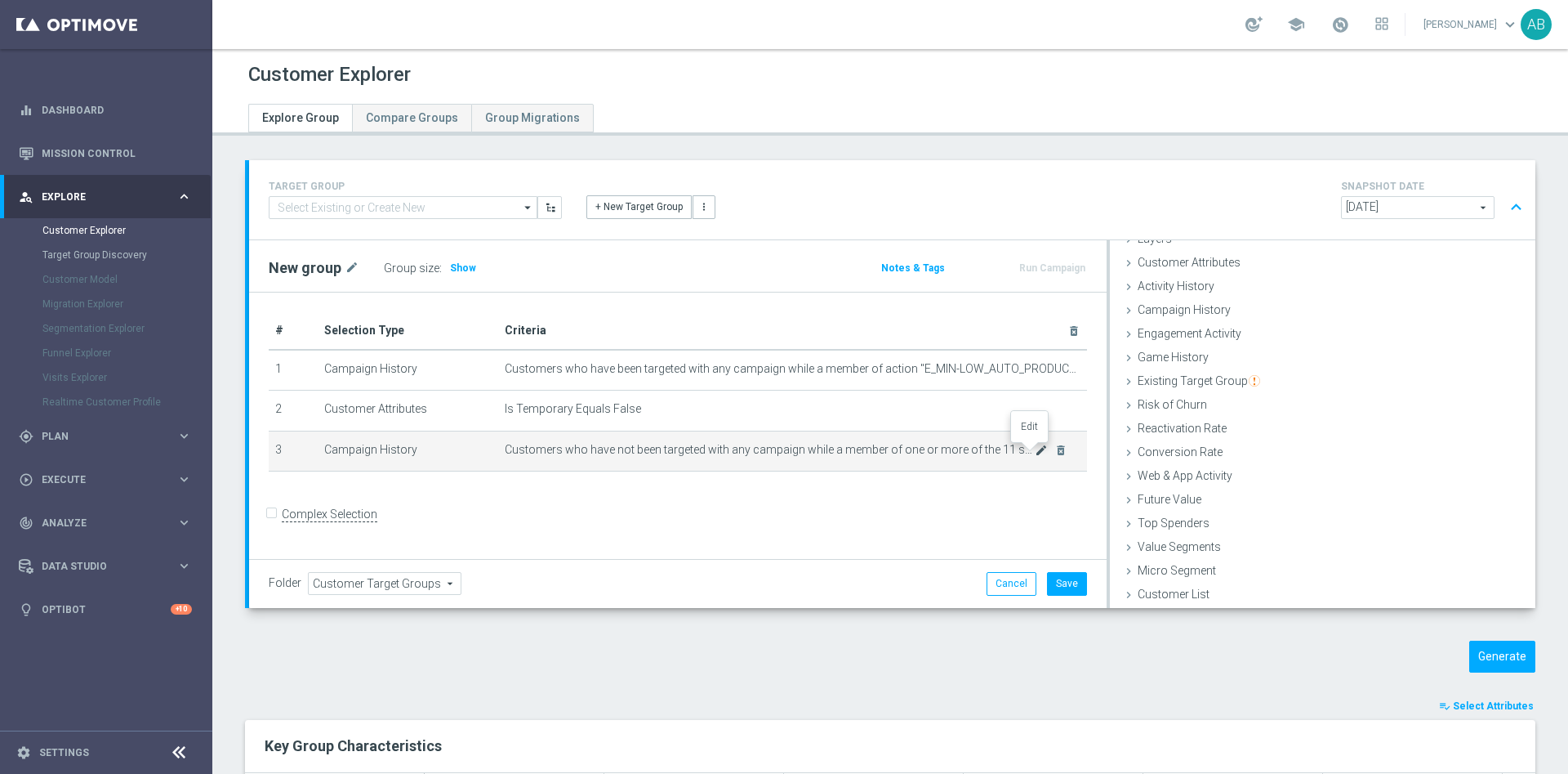
click at [1035, 452] on icon "mode_edit" at bounding box center [1041, 450] width 13 height 13
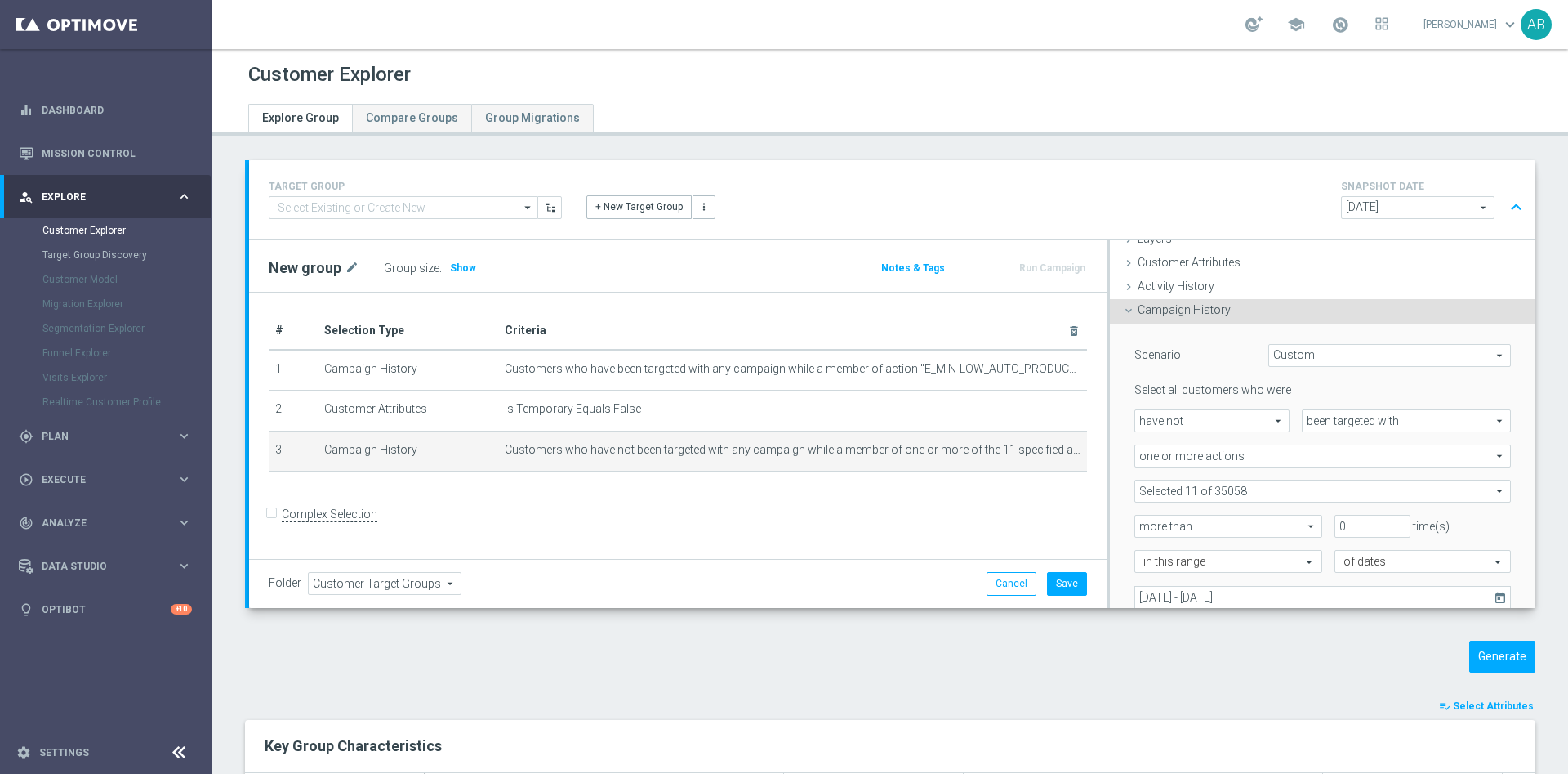
scroll to position [68, 0]
click at [1222, 487] on span at bounding box center [1323, 489] width 375 height 21
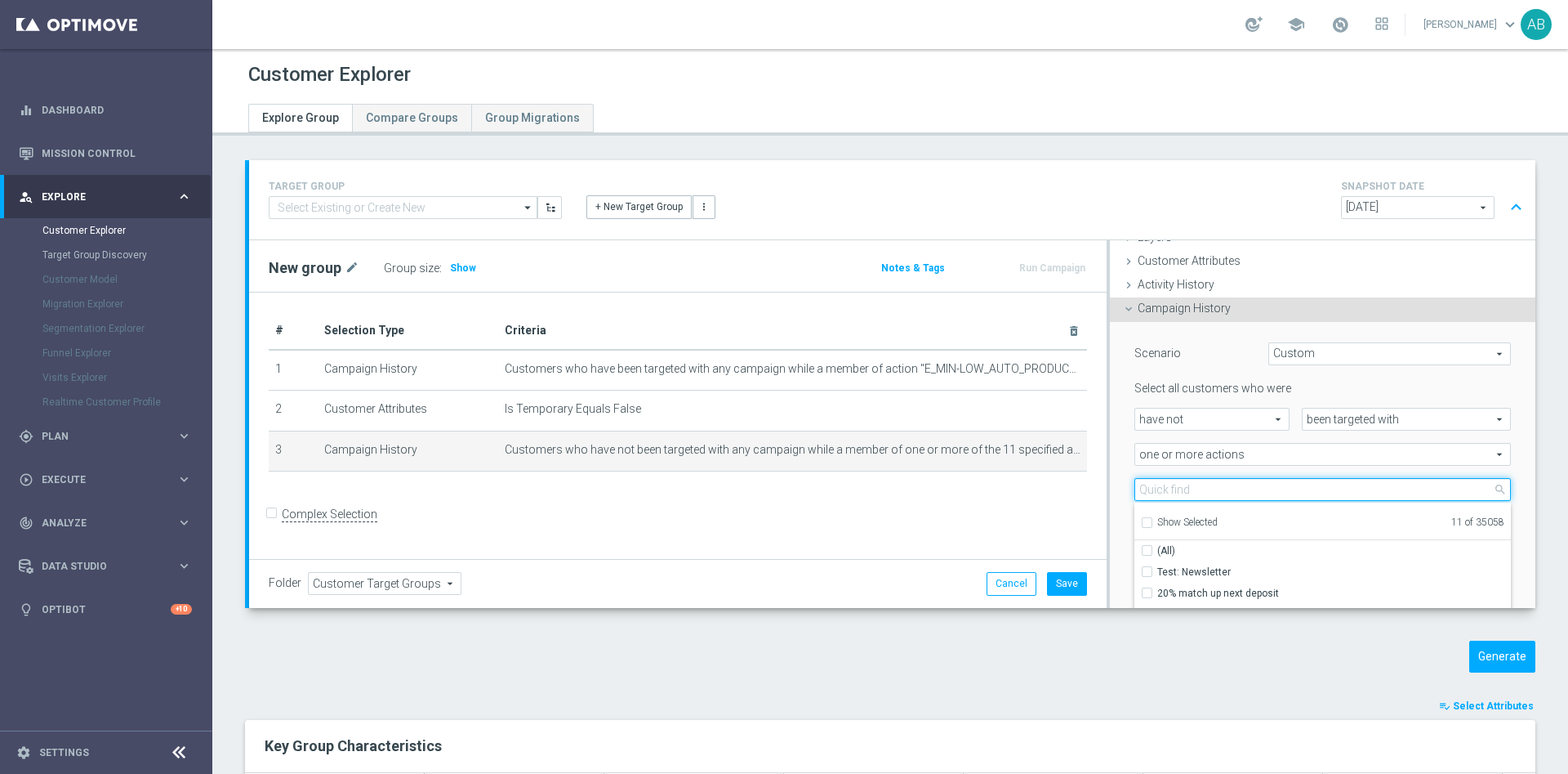
click at [1206, 490] on input "search" at bounding box center [1323, 489] width 377 height 23
paste input "E_MIN-LOW_AUTO_PRODUCT_VF DAY20 1PLUS DEPO B_DAILY"
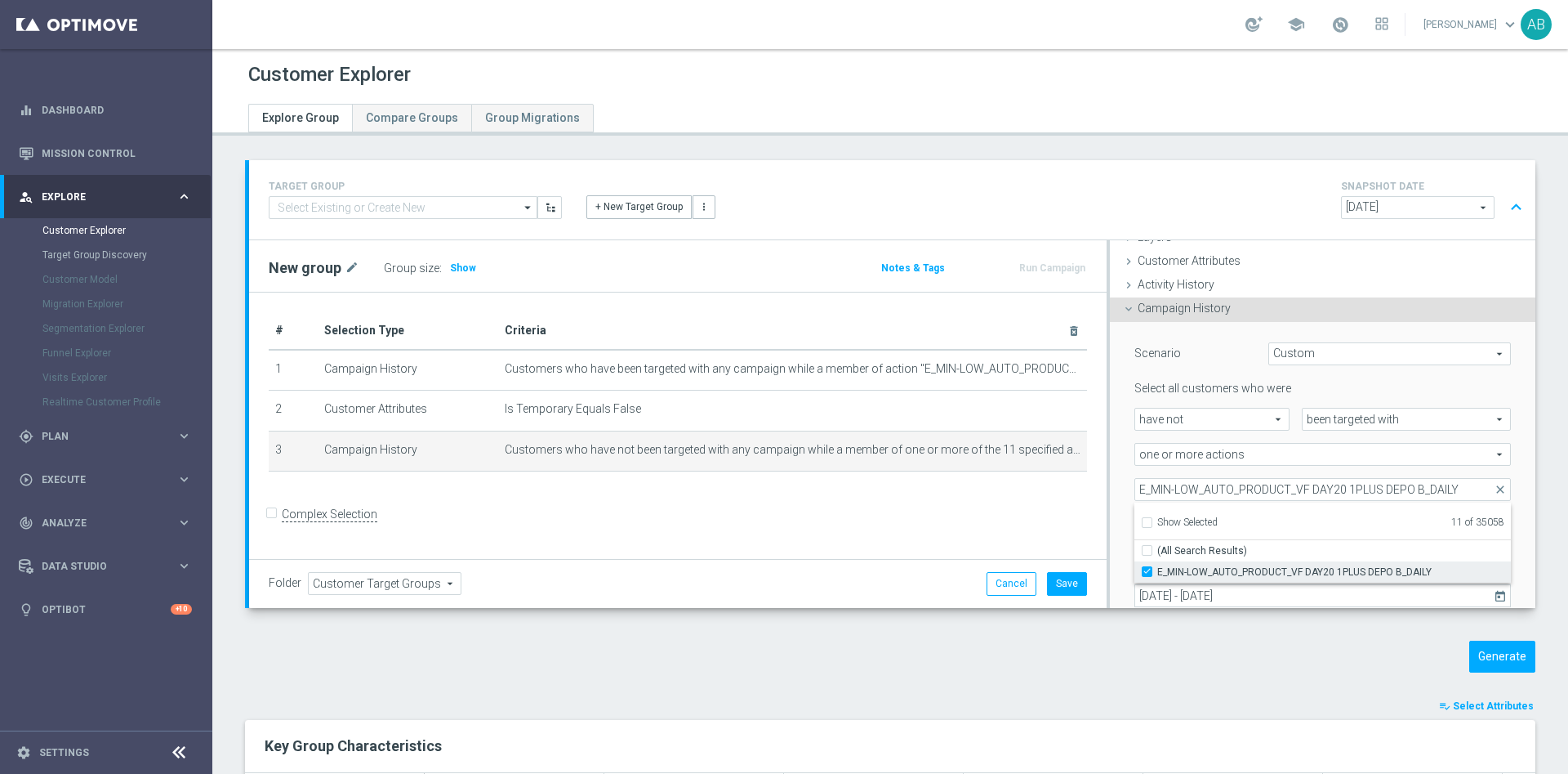
click at [1147, 569] on input "E_MIN-LOW_AUTO_PRODUCT_VF DAY20 1PLUS DEPO B_DAILY" at bounding box center [1153, 571] width 11 height 11
click at [1122, 478] on div "Selected 10 of 35058 arrow_drop_down E_MIN-LOW_AUTO_PRODUCT_VF DAY20 1PLUS DEPO…" at bounding box center [1322, 489] width 401 height 23
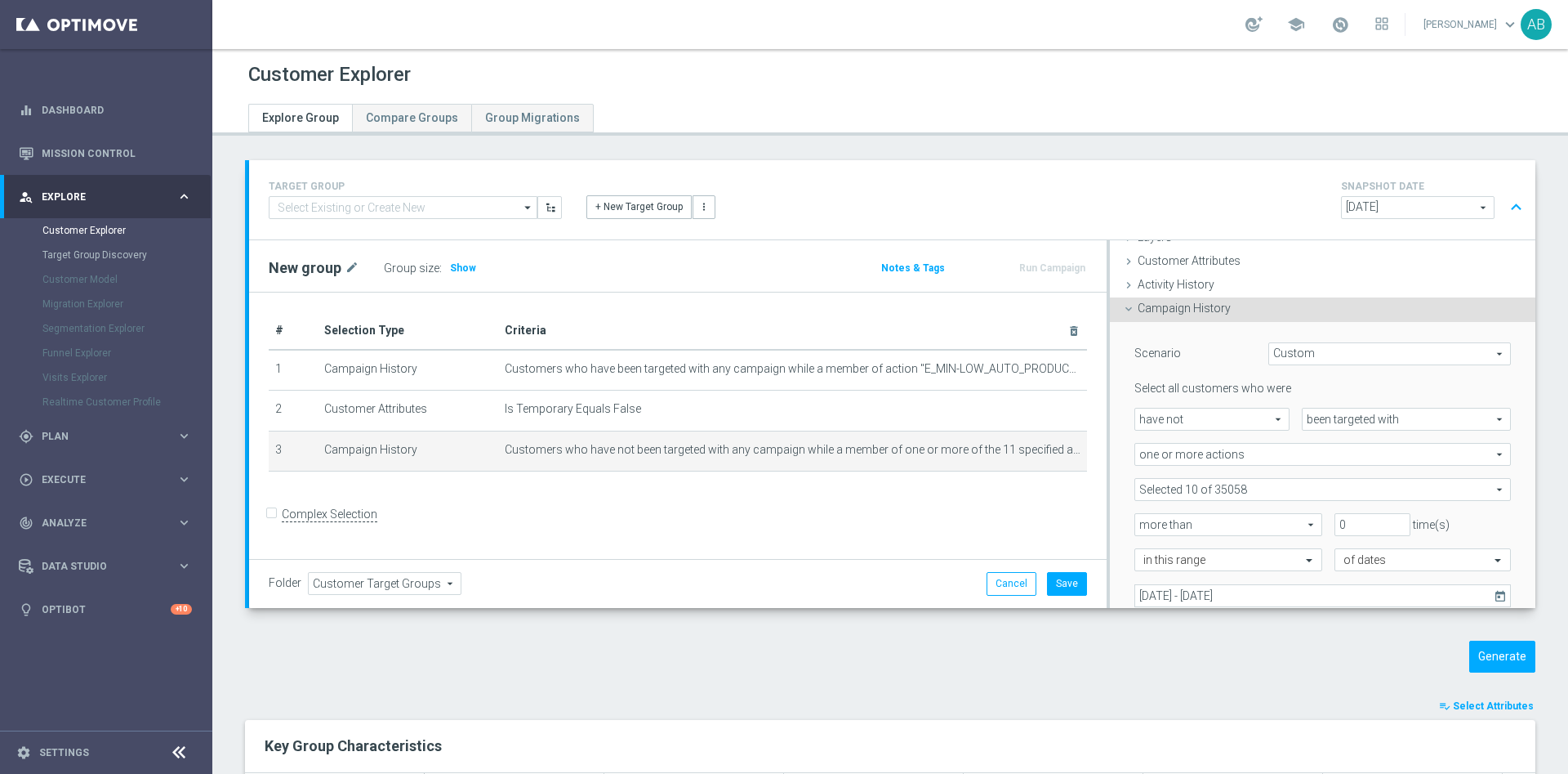
click at [1181, 487] on span at bounding box center [1323, 489] width 375 height 21
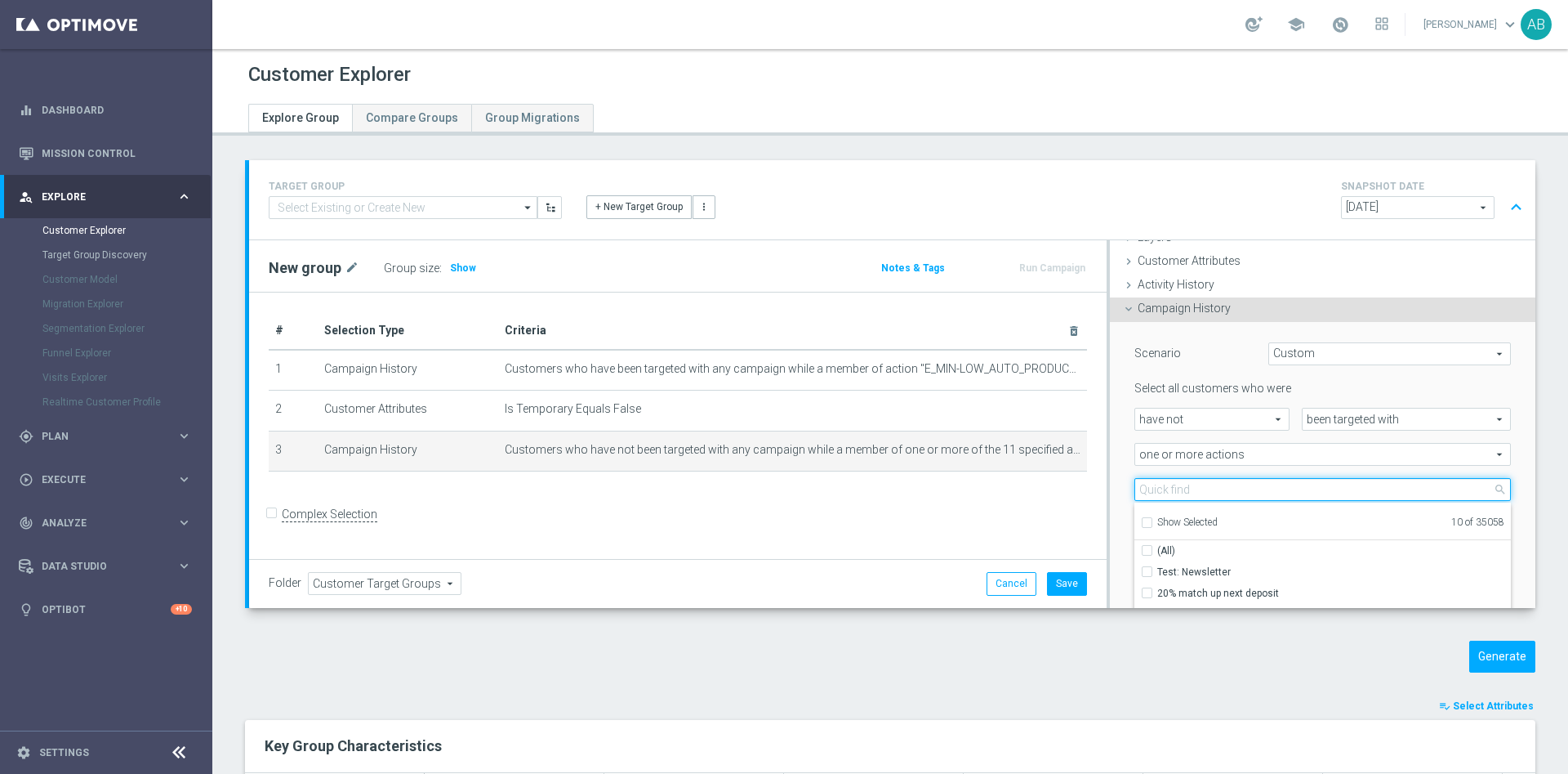
click at [1181, 487] on input "search" at bounding box center [1323, 489] width 377 height 23
paste input "E_MIN-LOW_AUTO_PRODUCT_VF DAY20 1PLUS DEPO A_DAILY"
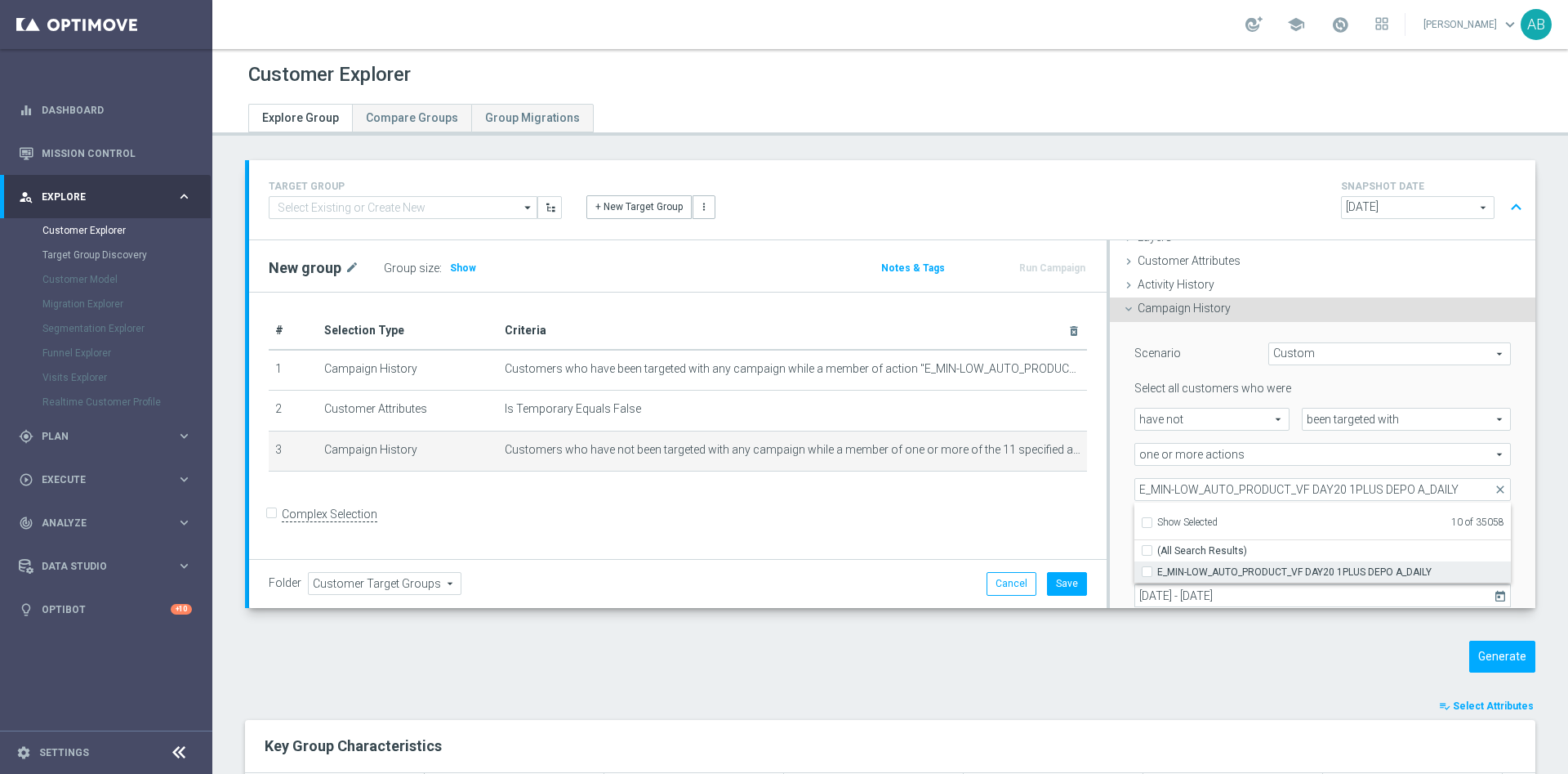
click at [1147, 572] on input "E_MIN-LOW_AUTO_PRODUCT_VF DAY20 1PLUS DEPO A_DAILY" at bounding box center [1153, 571] width 11 height 11
click at [1106, 466] on div "Selection Criteria close Lifecycle done Cancel Update Layers done Cancel Update" at bounding box center [1321, 424] width 429 height 368
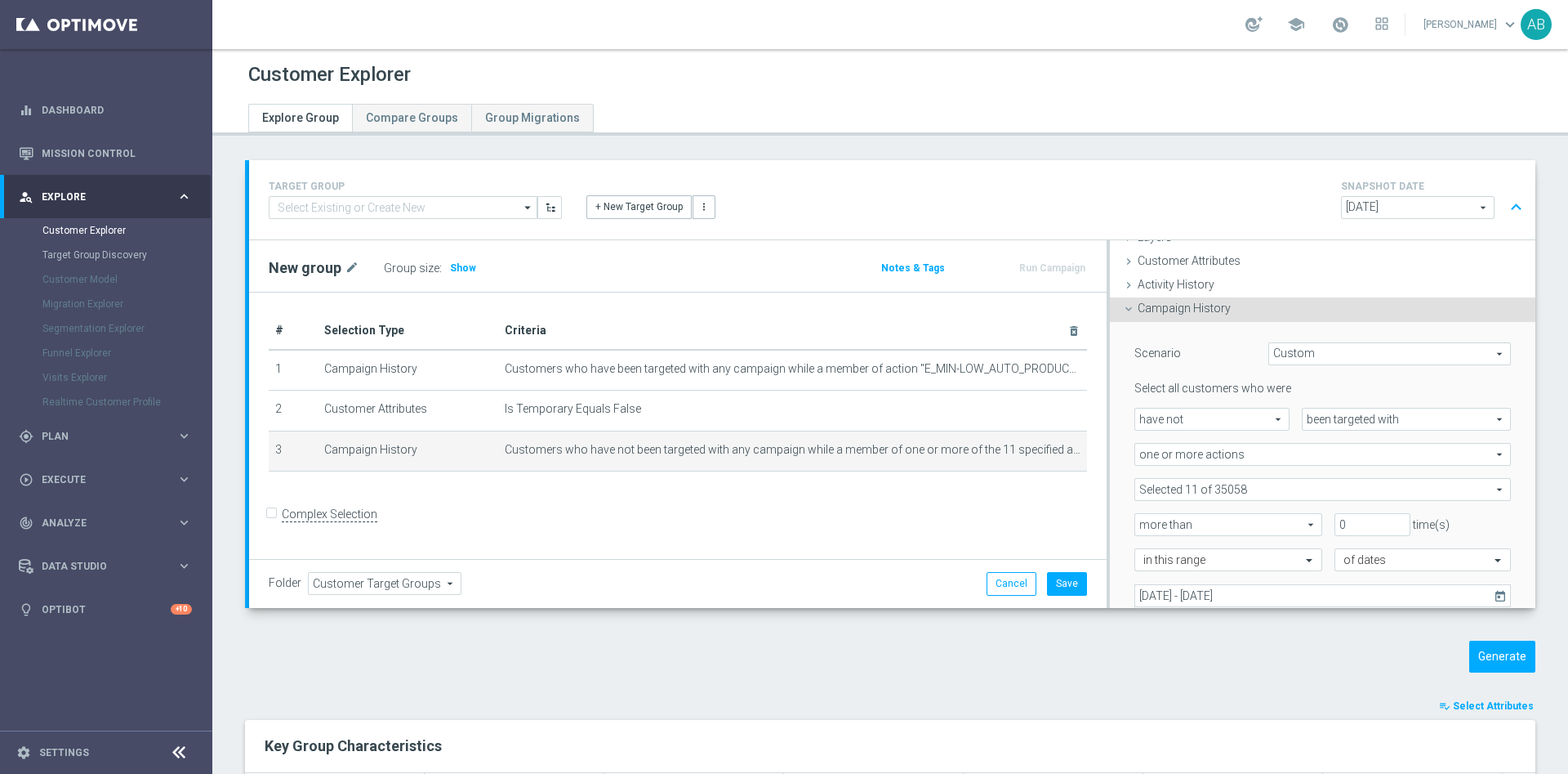
scroll to position [191, 0]
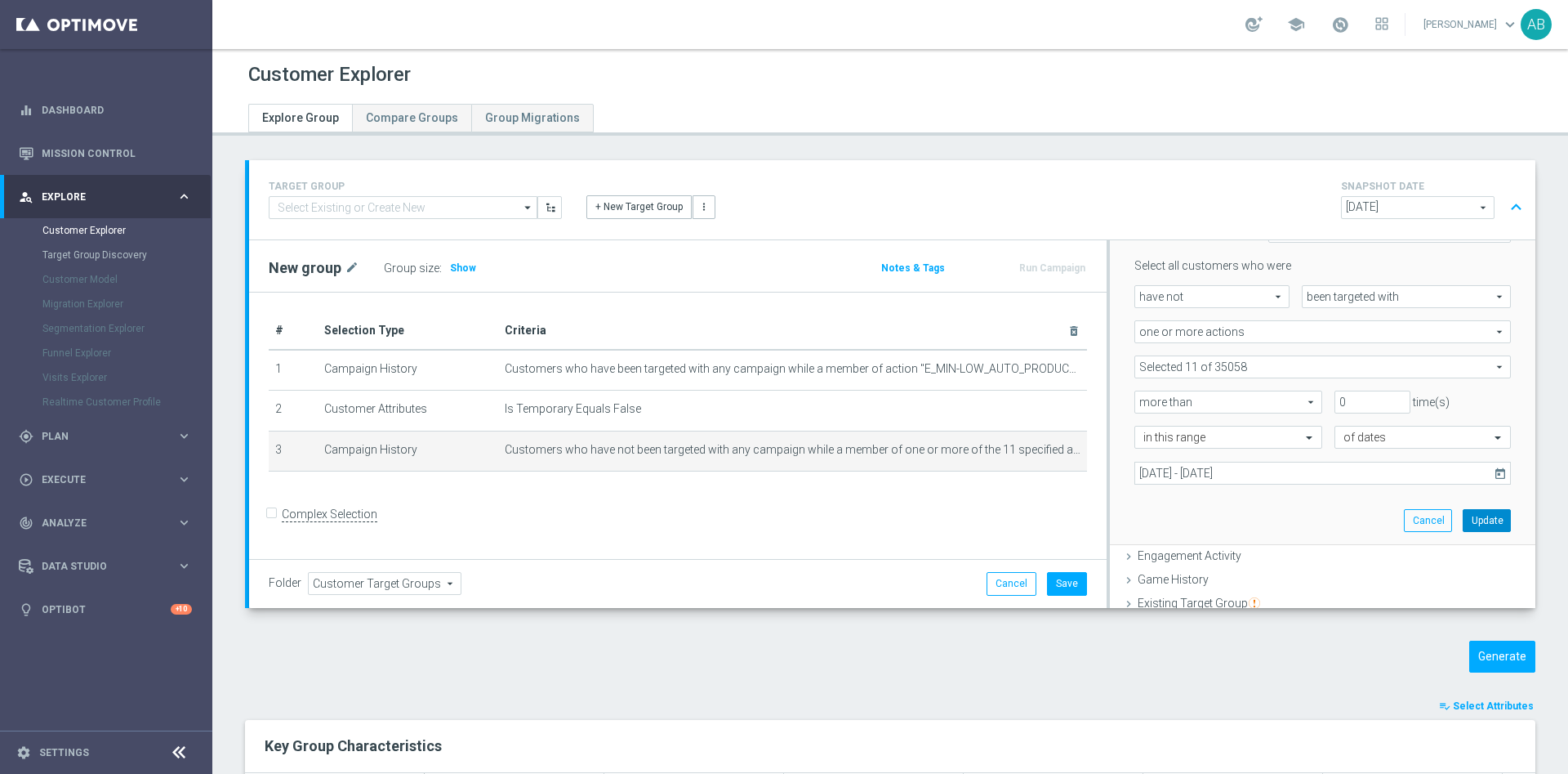
click at [1463, 524] on button "Update" at bounding box center [1487, 520] width 48 height 23
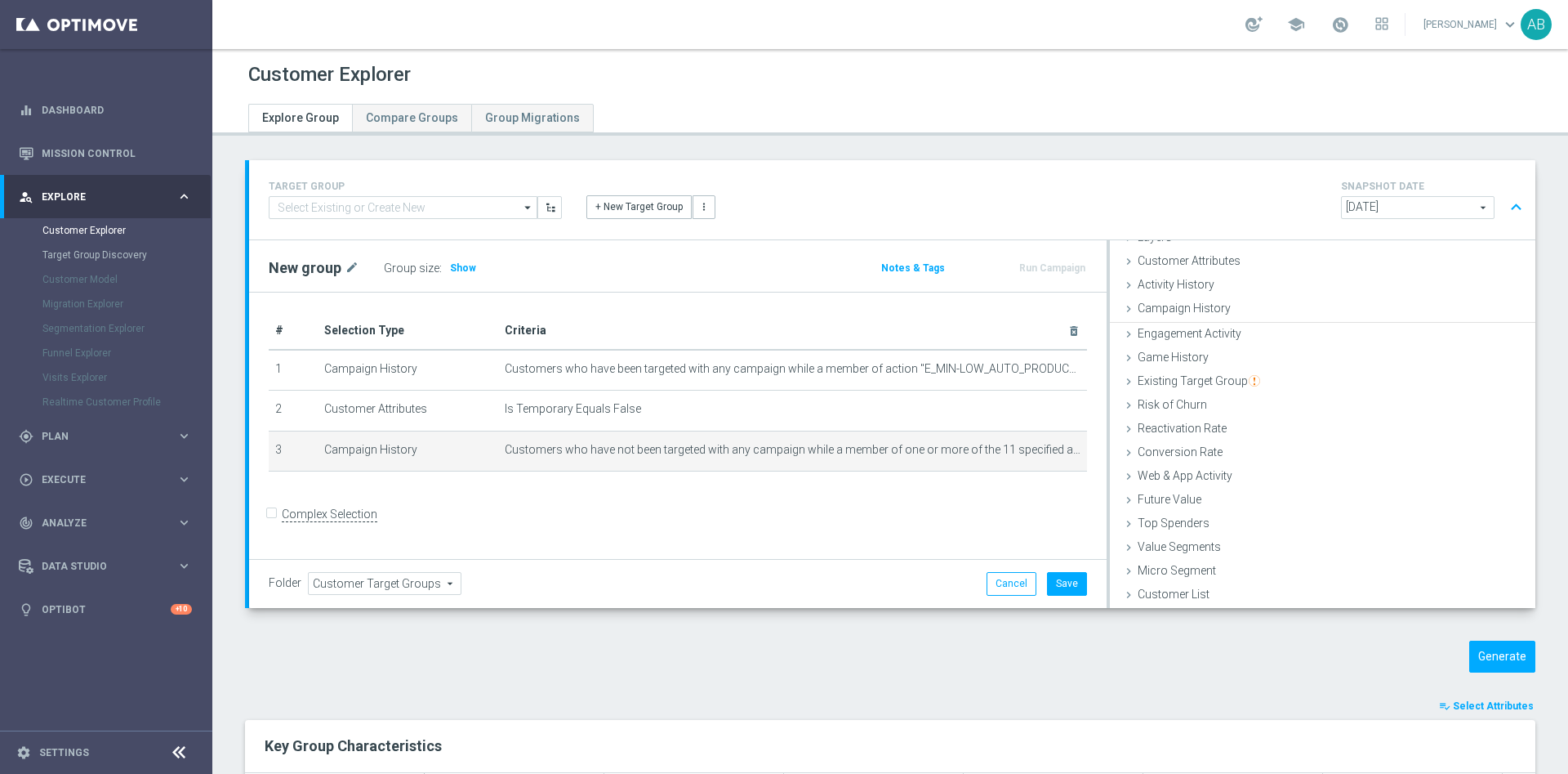
scroll to position [67, 0]
click at [458, 270] on span "Show" at bounding box center [463, 268] width 26 height 11
click at [1494, 648] on button "Generate" at bounding box center [1503, 656] width 66 height 32
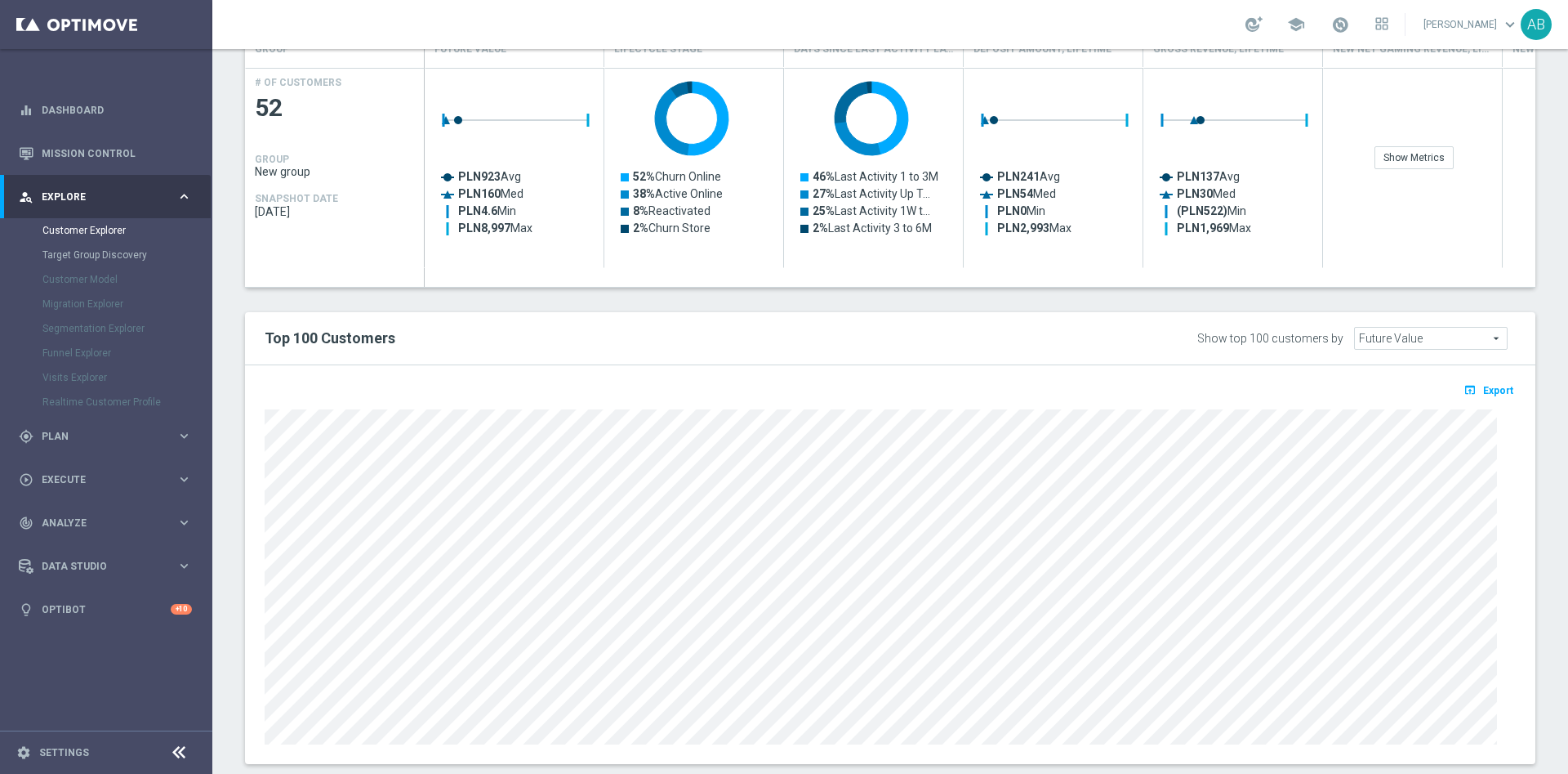
scroll to position [368, 0]
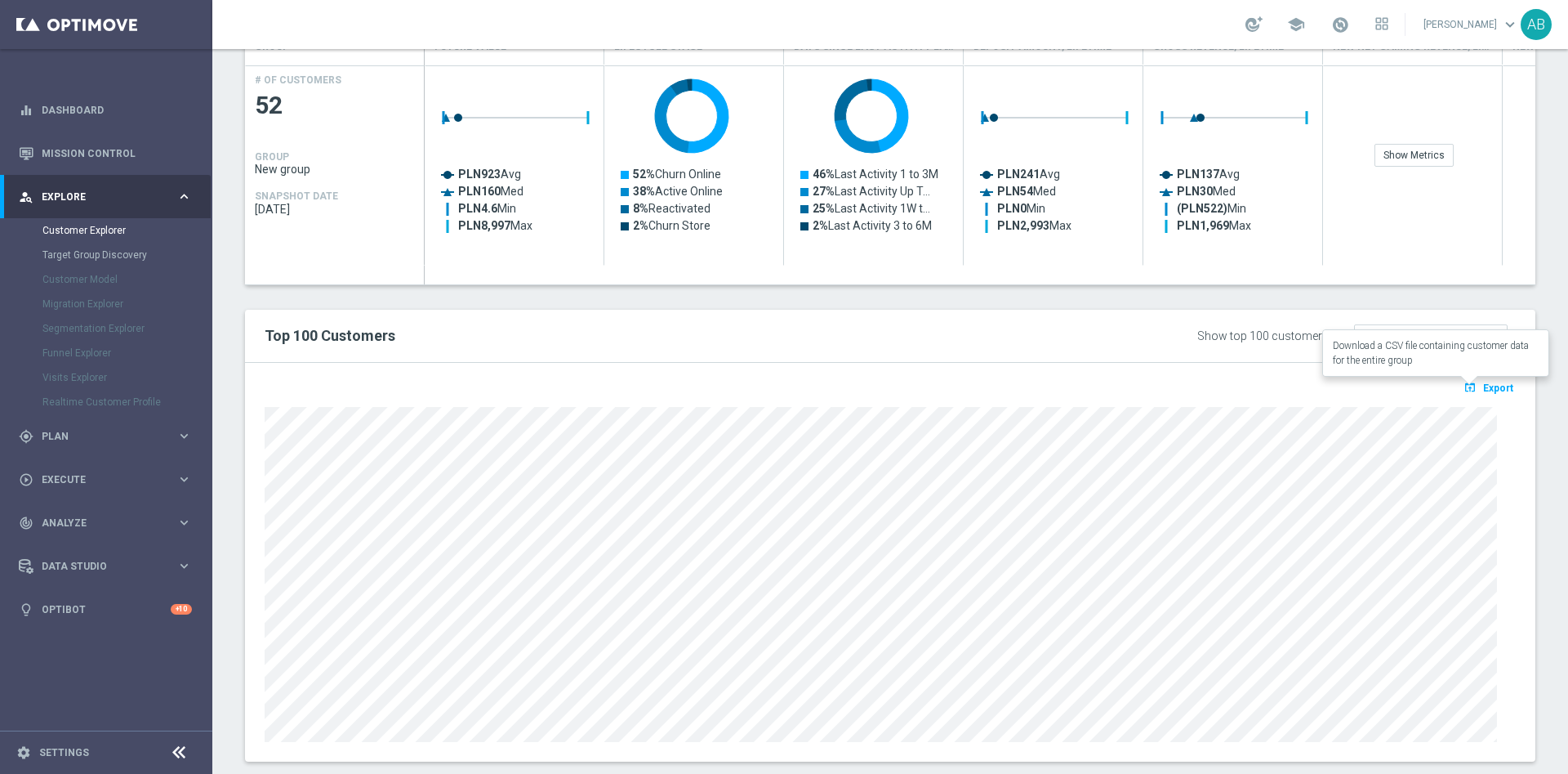
click at [1483, 387] on span "Export" at bounding box center [1498, 388] width 30 height 11
click at [1538, 346] on div "TARGET GROUP arrow_drop_down Drag here to set row groups Drag here to set colum…" at bounding box center [891, 289] width 1356 height 993
drag, startPoint x: 1515, startPoint y: 351, endPoint x: 1530, endPoint y: 389, distance: 40.9
click at [1530, 389] on div "TARGET GROUP arrow_drop_down Drag here to set row groups Drag here to set colum…" at bounding box center [891, 289] width 1356 height 993
click at [1541, 285] on div "TARGET GROUP arrow_drop_down Drag here to set row groups Drag here to set colum…" at bounding box center [891, 289] width 1356 height 993
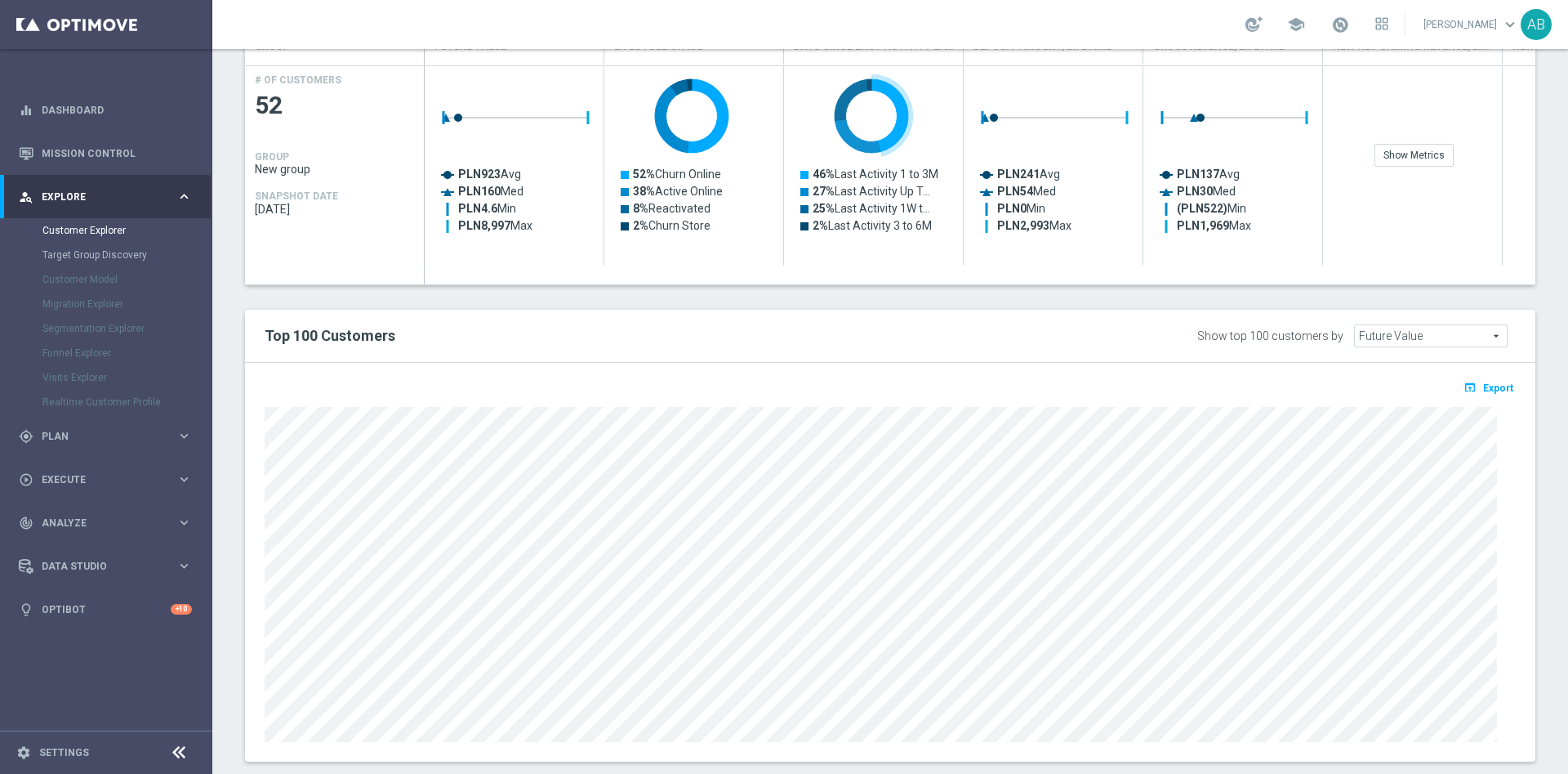
scroll to position [0, 0]
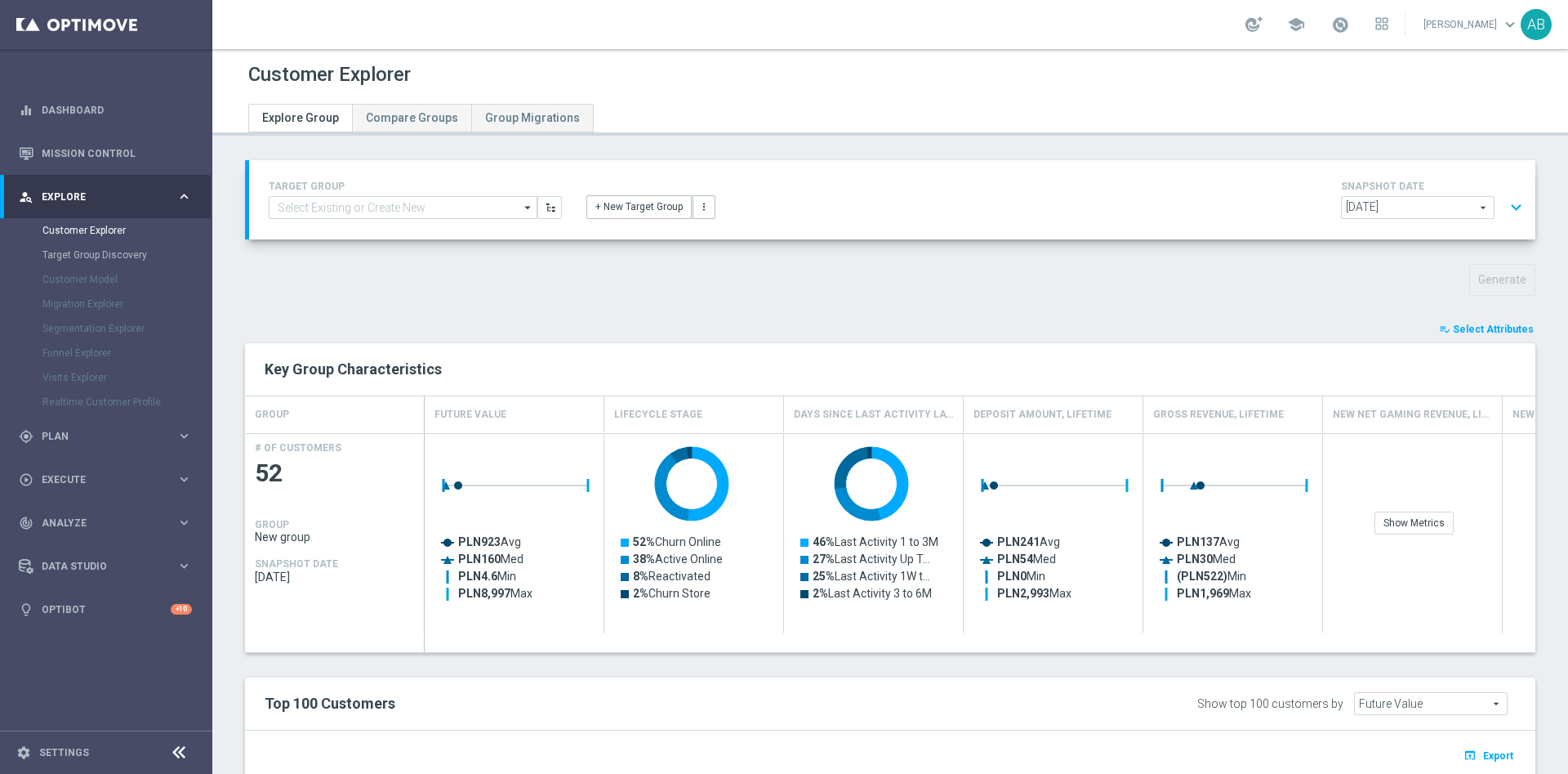
click at [1504, 205] on button "expand_more" at bounding box center [1516, 207] width 24 height 31
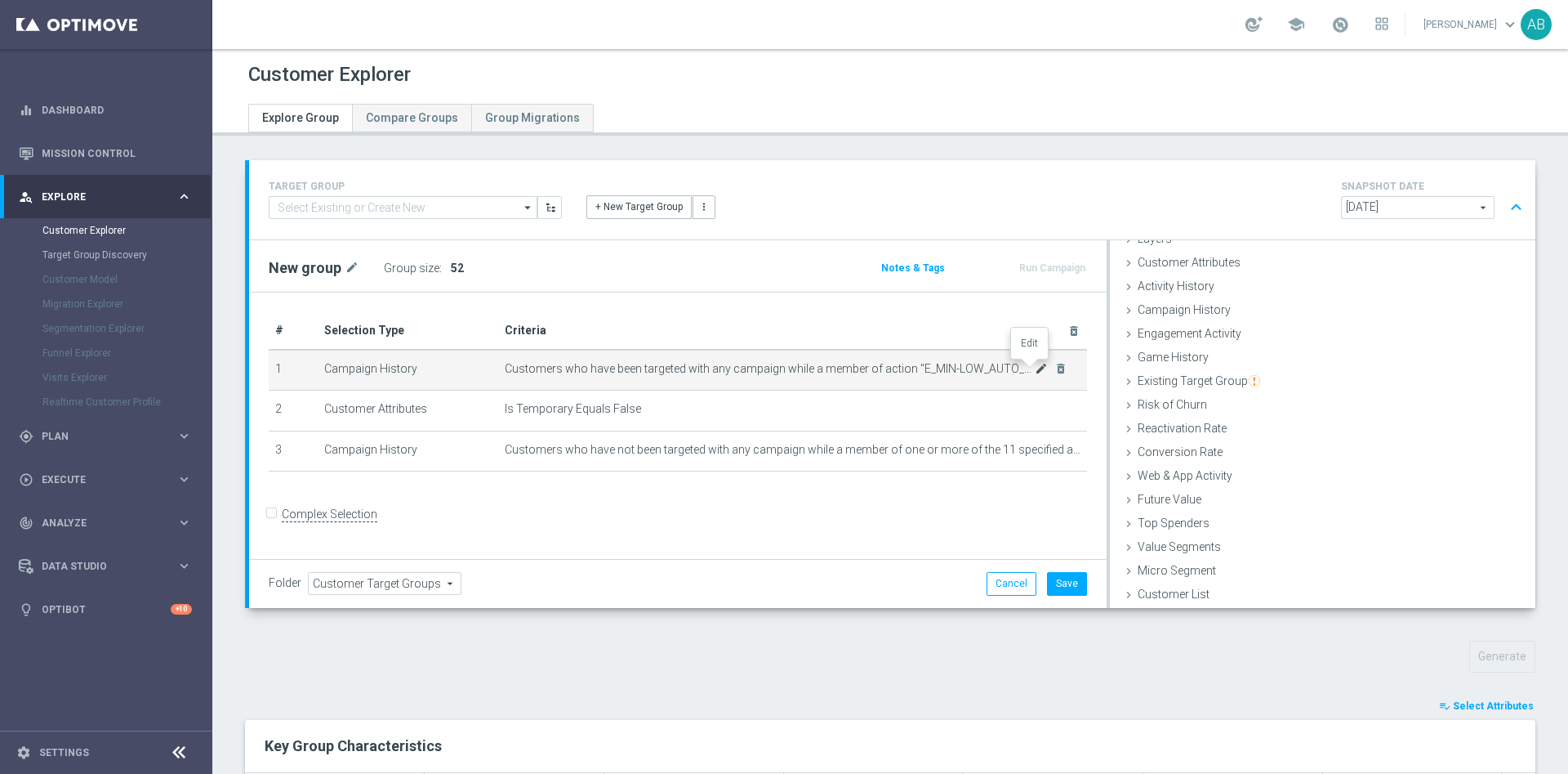
click at [1035, 371] on icon "mode_edit" at bounding box center [1041, 369] width 13 height 13
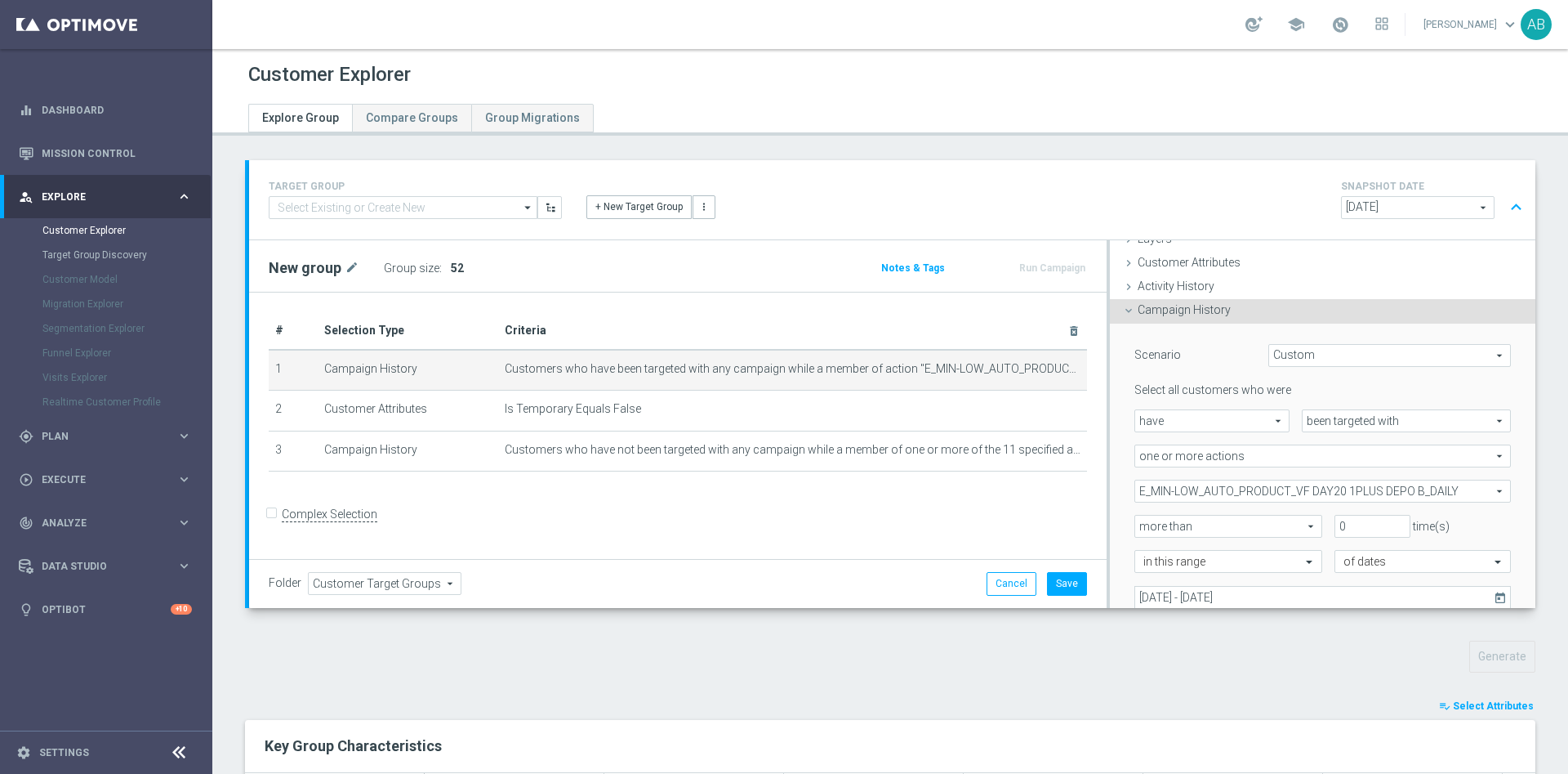
scroll to position [68, 0]
click at [1193, 486] on span "E_MIN-LOW_AUTO_PRODUCT_VF DAY20 1PLUS DEPO B_DAILY" at bounding box center [1323, 489] width 375 height 21
click at [1141, 523] on input "Show Selected" at bounding box center [1147, 525] width 11 height 11
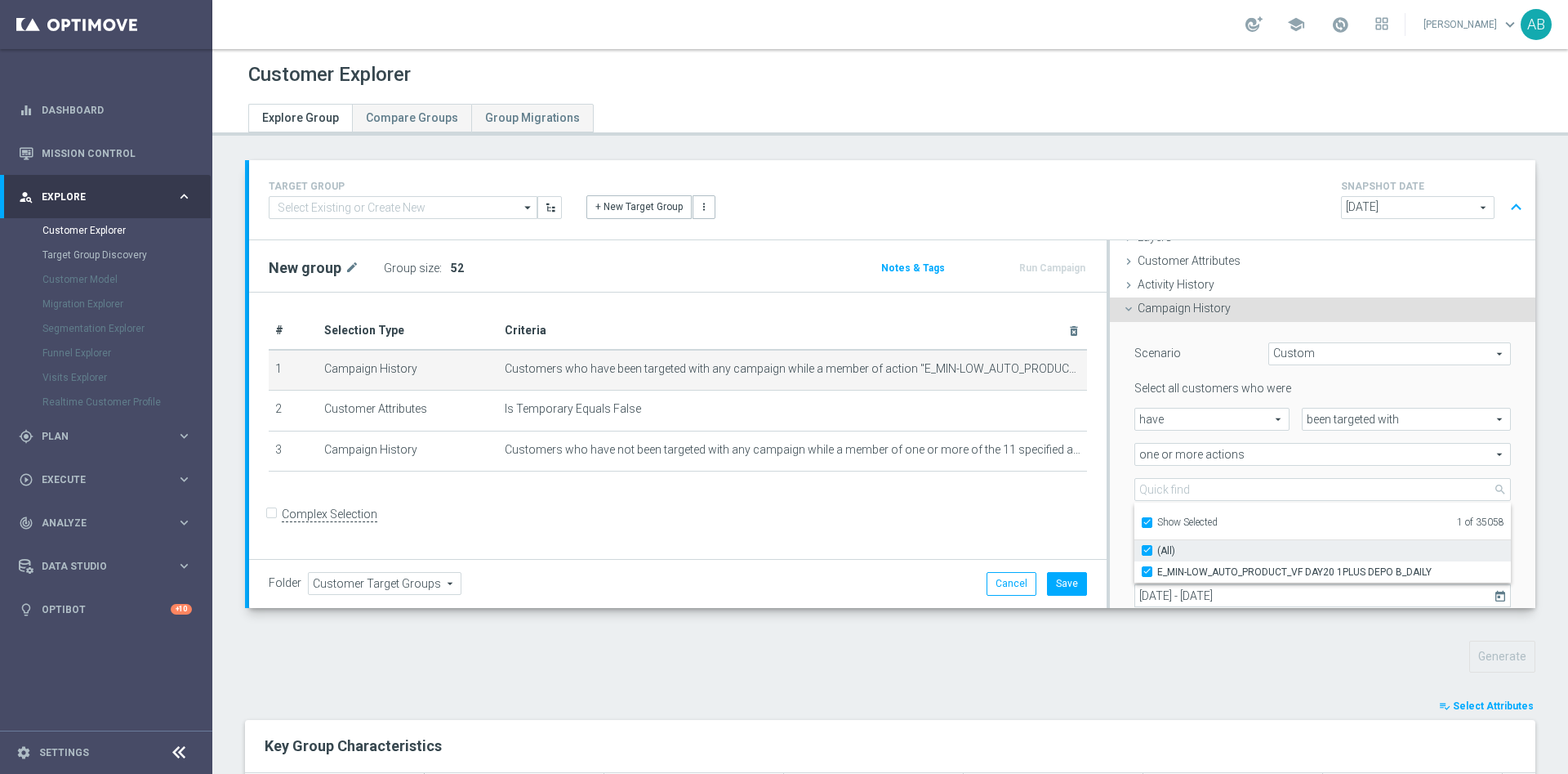
click at [1147, 552] on input "(All)" at bounding box center [1153, 550] width 11 height 11
click at [1141, 522] on input "Show Selected" at bounding box center [1147, 525] width 11 height 11
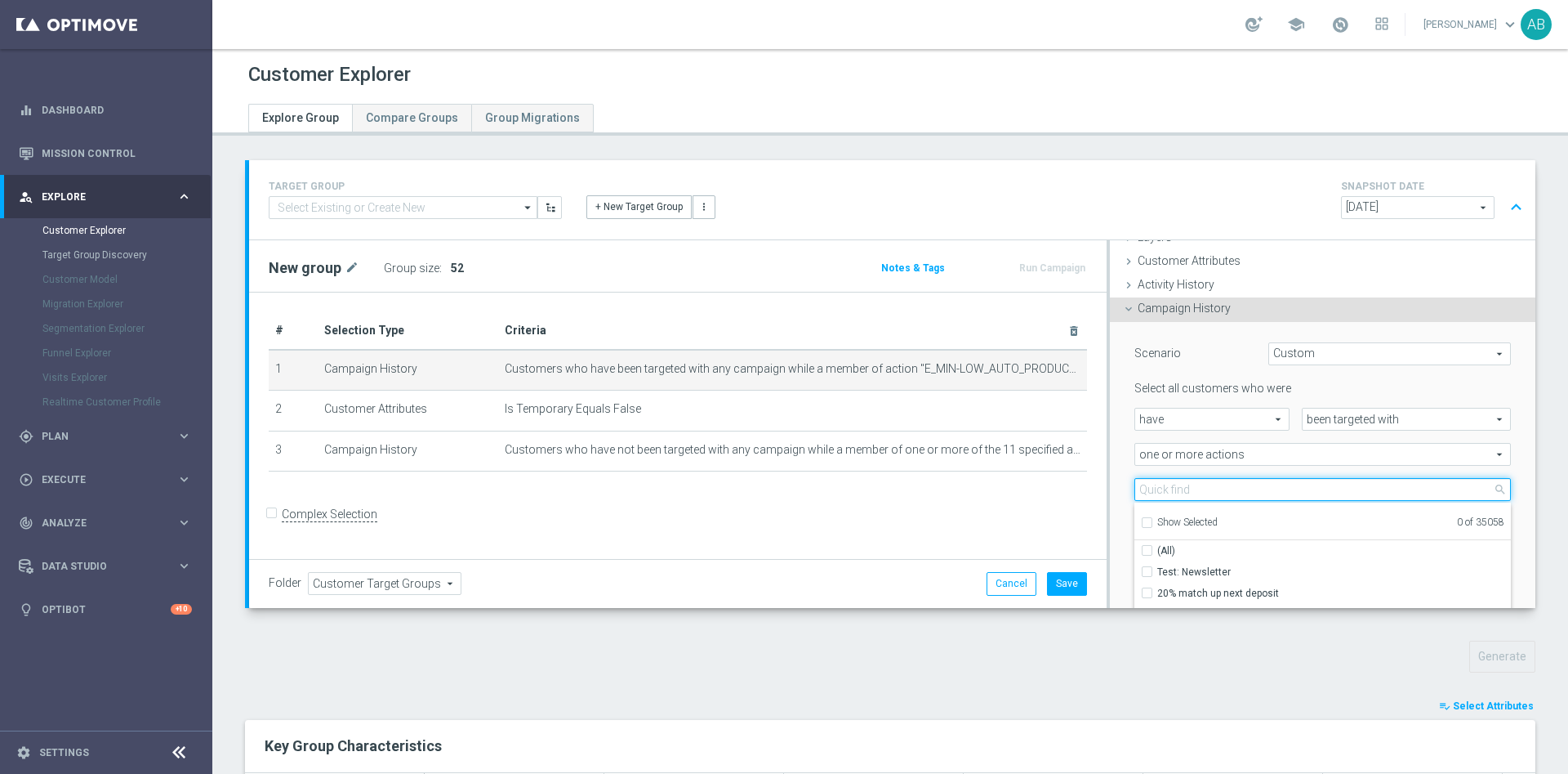
click at [1154, 488] on input "search" at bounding box center [1323, 489] width 377 height 23
paste input "E_MED-HIGH_AUTO_PRODUCT_VF DAY20 1PLUS DEPO A_DAILY"
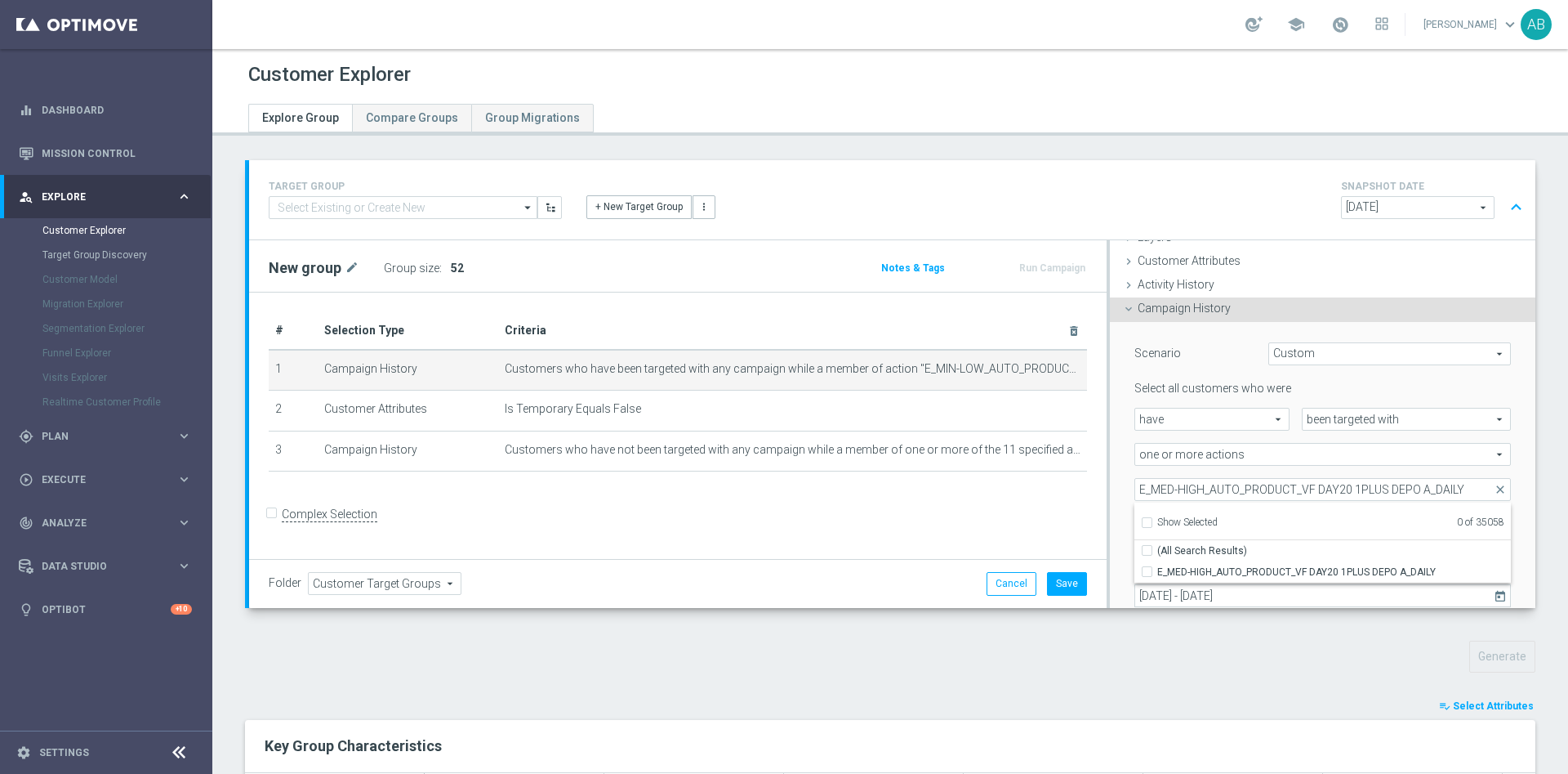
drag, startPoint x: 1137, startPoint y: 573, endPoint x: 1117, endPoint y: 527, distance: 50.2
click at [1147, 573] on input "E_MED-HIGH_AUTO_PRODUCT_VF DAY20 1PLUS DEPO A_DAILY" at bounding box center [1153, 571] width 11 height 11
click at [1110, 475] on div "Scenario Custom Custom arrow_drop_down search Select all customers who were hav…" at bounding box center [1323, 495] width 426 height 347
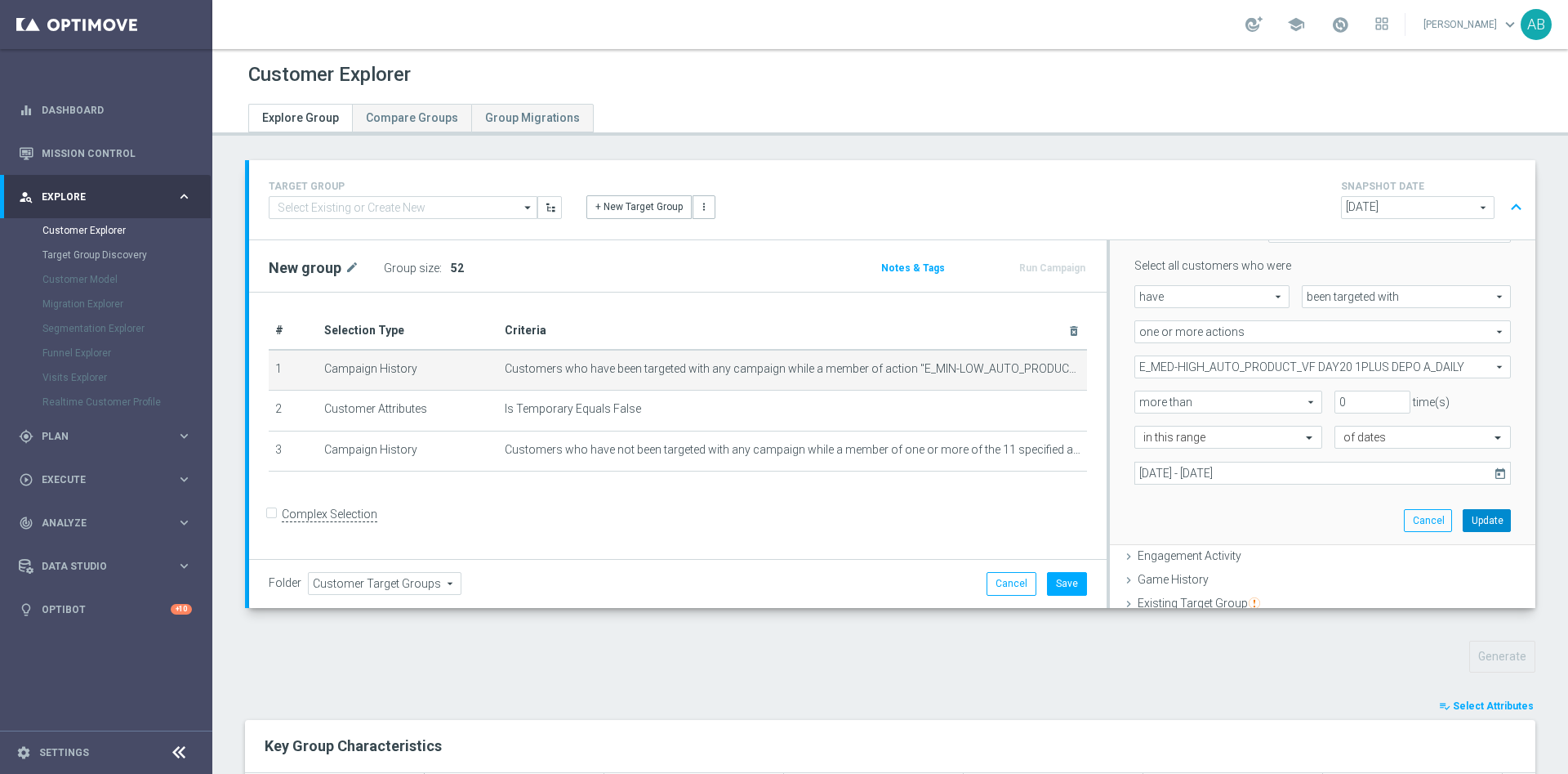
click at [1463, 513] on button "Update" at bounding box center [1487, 520] width 48 height 23
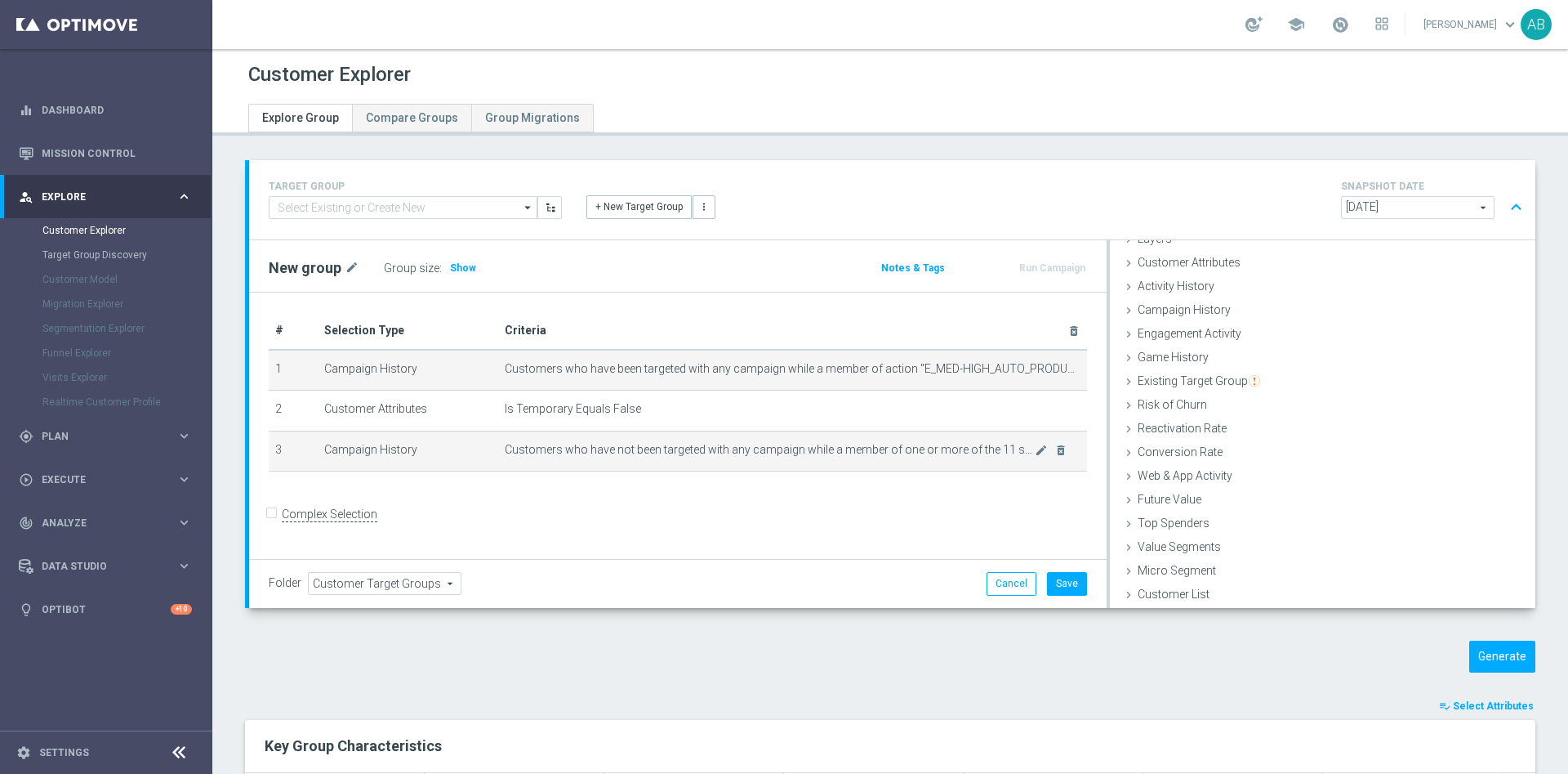
scroll to position [67, 0]
click at [1035, 452] on icon "mode_edit" at bounding box center [1041, 450] width 13 height 13
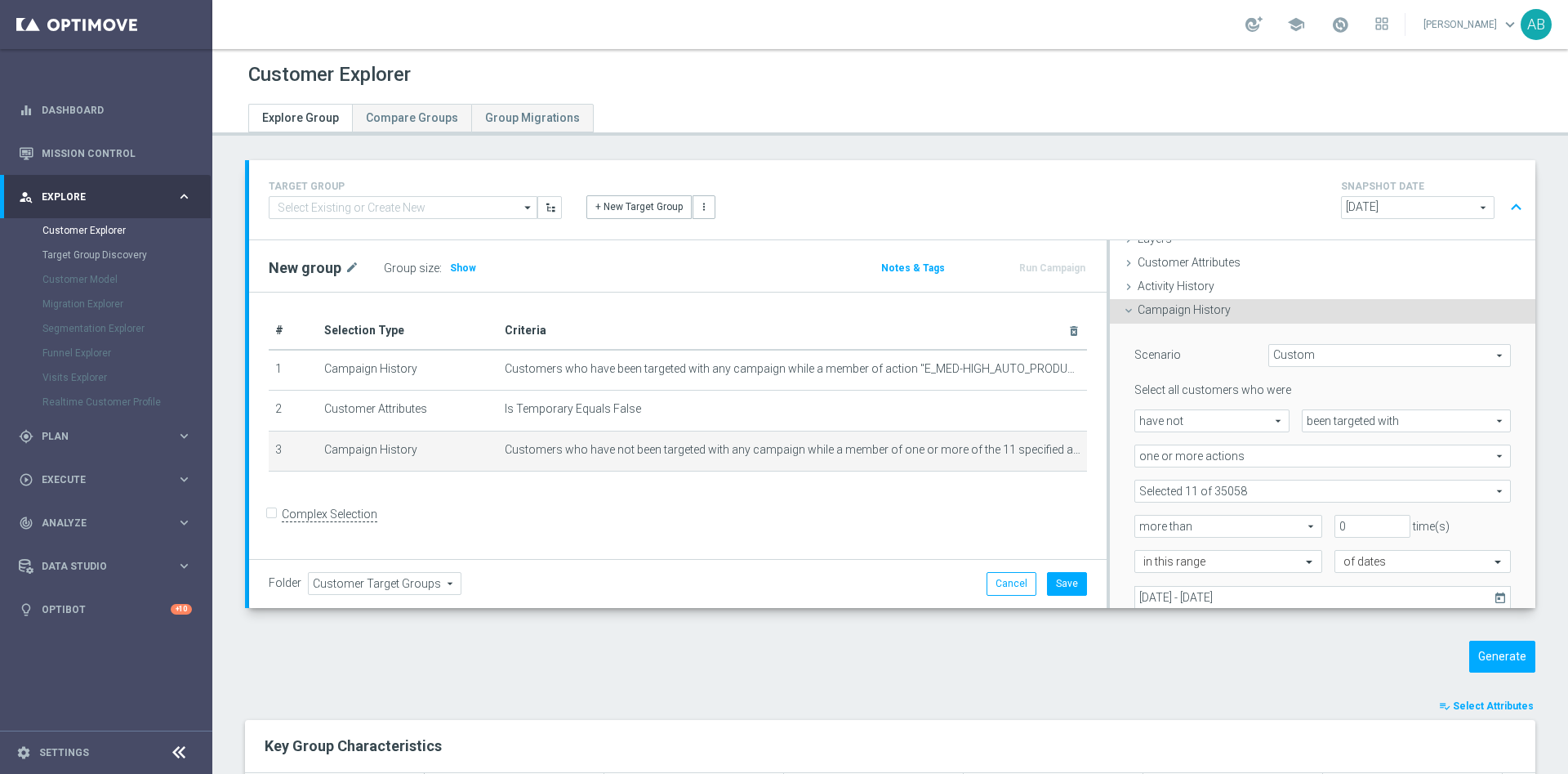
scroll to position [68, 0]
click at [1228, 494] on span at bounding box center [1323, 489] width 375 height 21
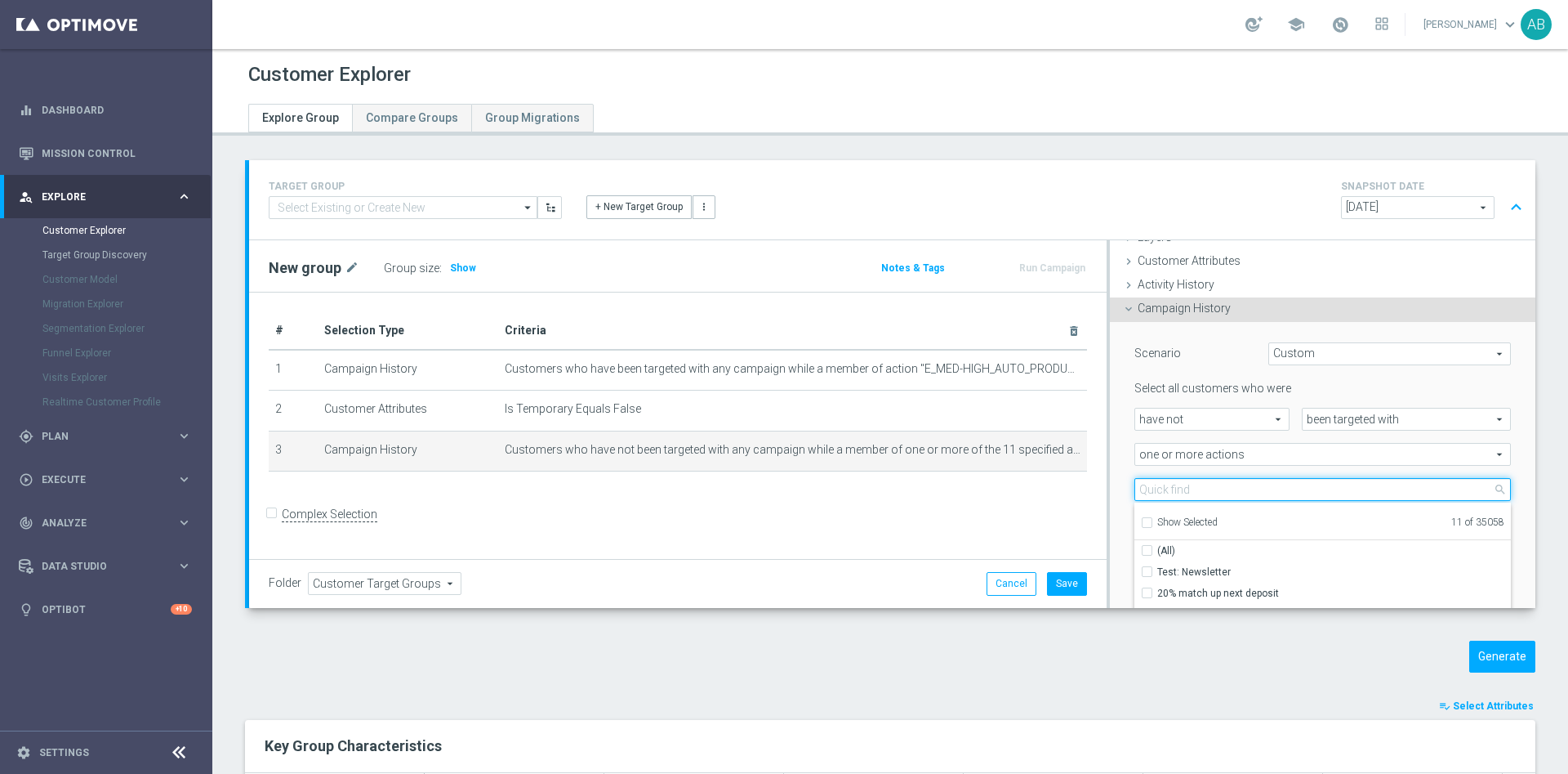
click at [1219, 486] on input "search" at bounding box center [1323, 489] width 377 height 23
paste input "E_MED-HIGH_AUTO_PRODUCT_VF DAY20 1PLUS DEPO A_DAILY"
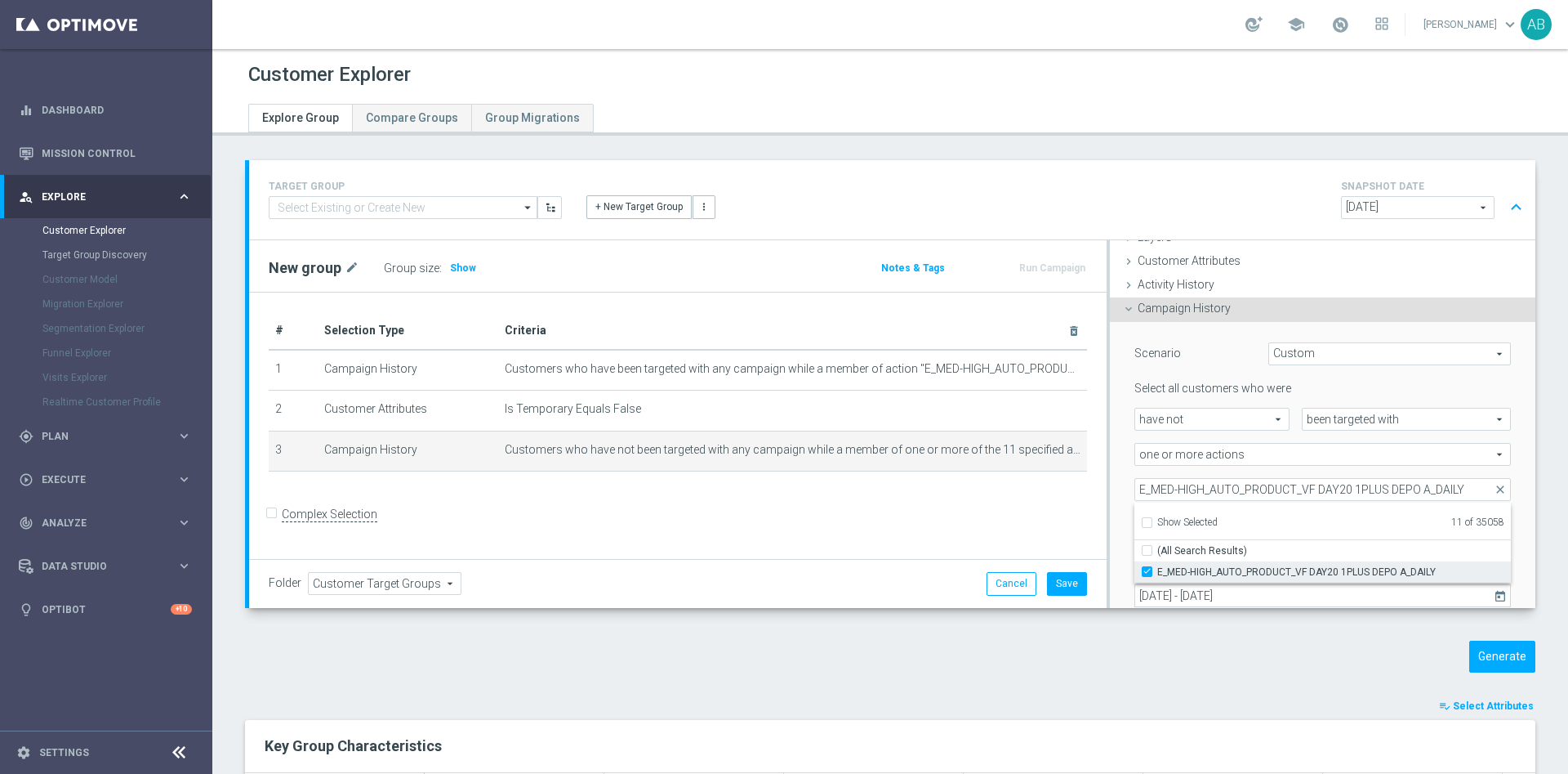
click at [1147, 569] on input "E_MED-HIGH_AUTO_PRODUCT_VF DAY20 1PLUS DEPO A_DAILY" at bounding box center [1153, 571] width 11 height 11
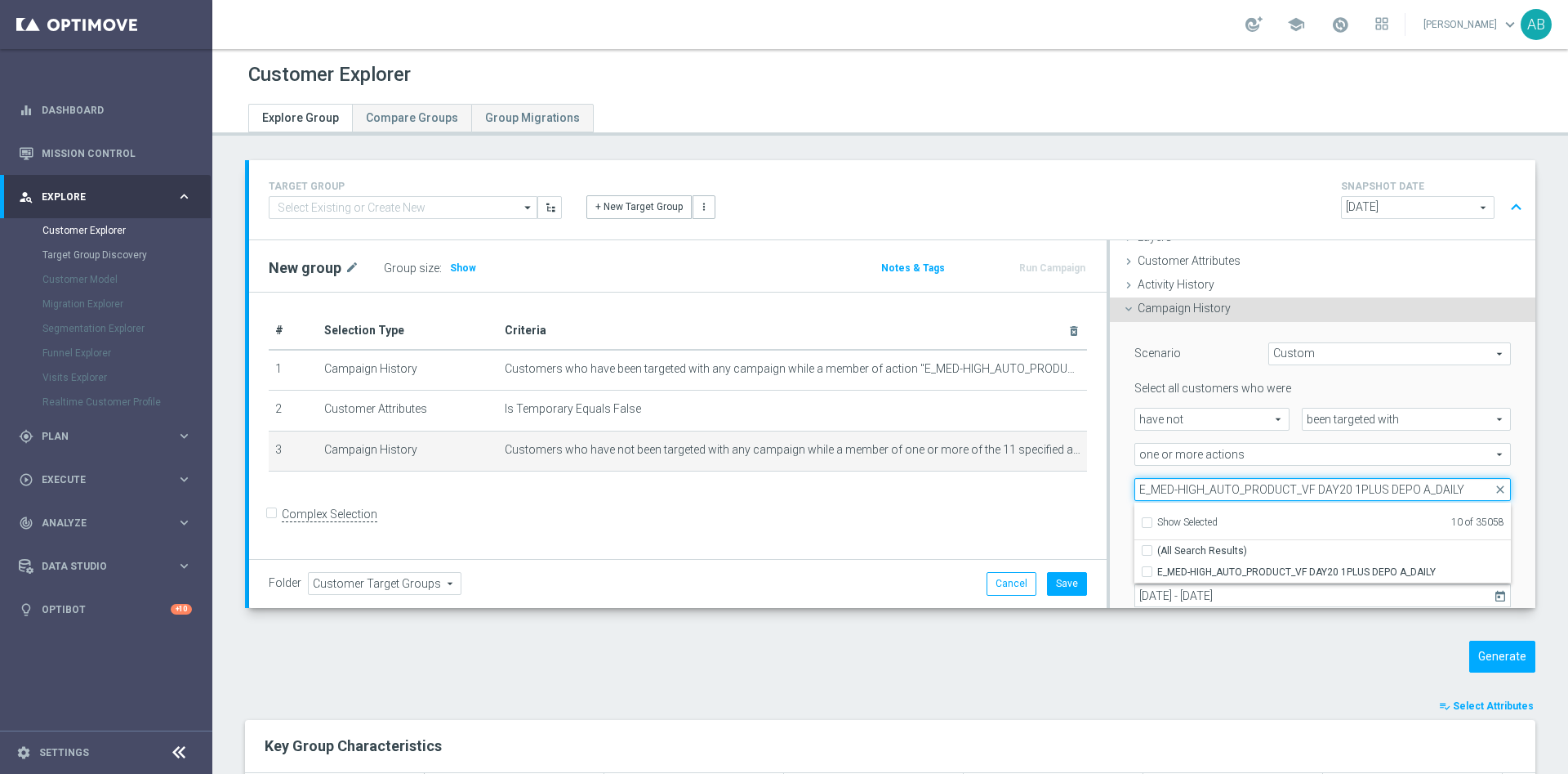
click at [1210, 480] on input "E_MED-HIGH_AUTO_PRODUCT_VF DAY20 1PLUS DEPO A_DAILY" at bounding box center [1323, 489] width 377 height 23
click at [1188, 490] on input "E_MED-HIGH_AUTO_PRODUCT_VF DAY20 1PLUS DEPO A_DAILY" at bounding box center [1323, 489] width 377 height 23
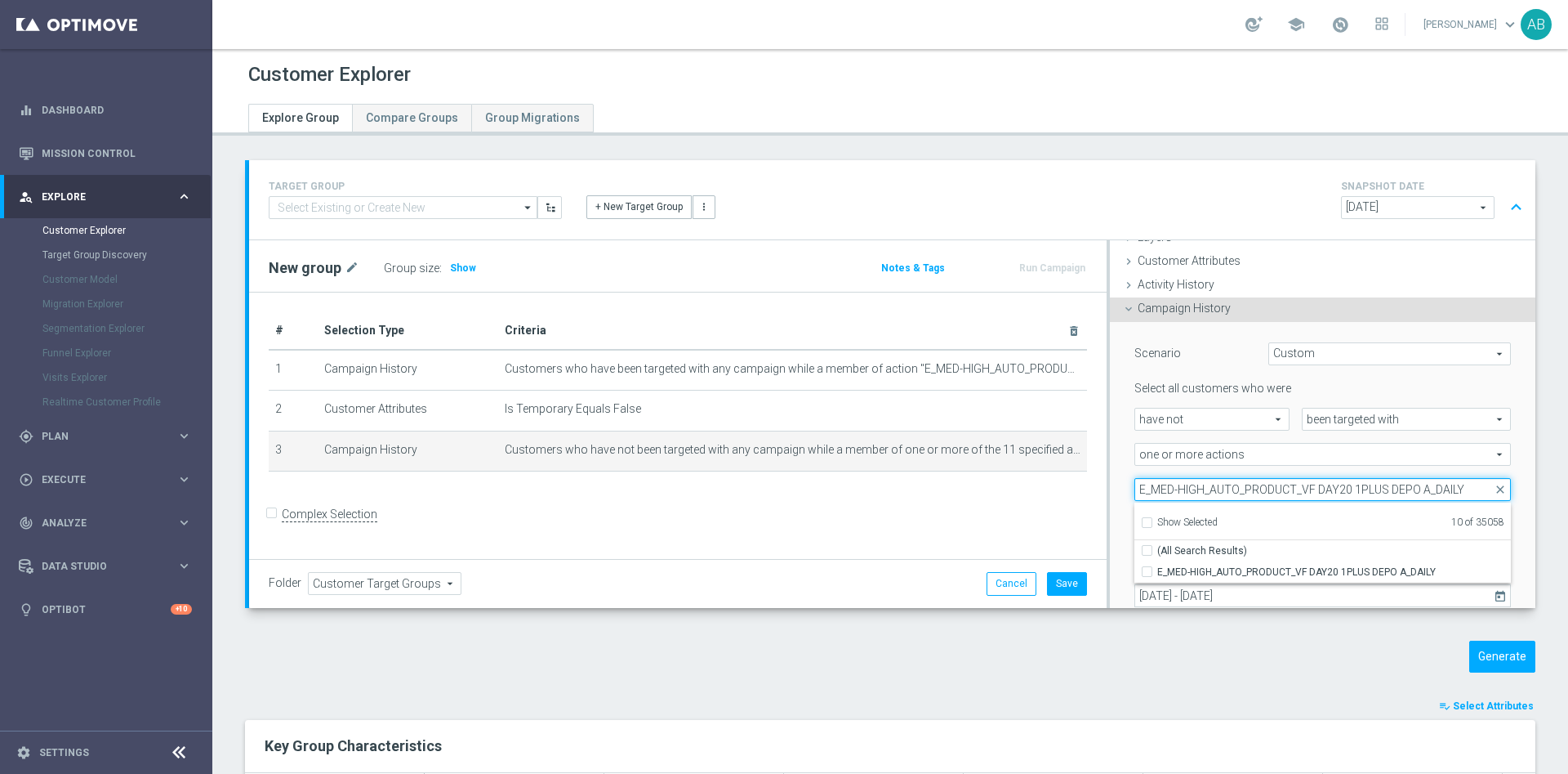
paste input "IN-LOW_AUTO_PRODUCT_VF DAY20 1PLUS DEPO B"
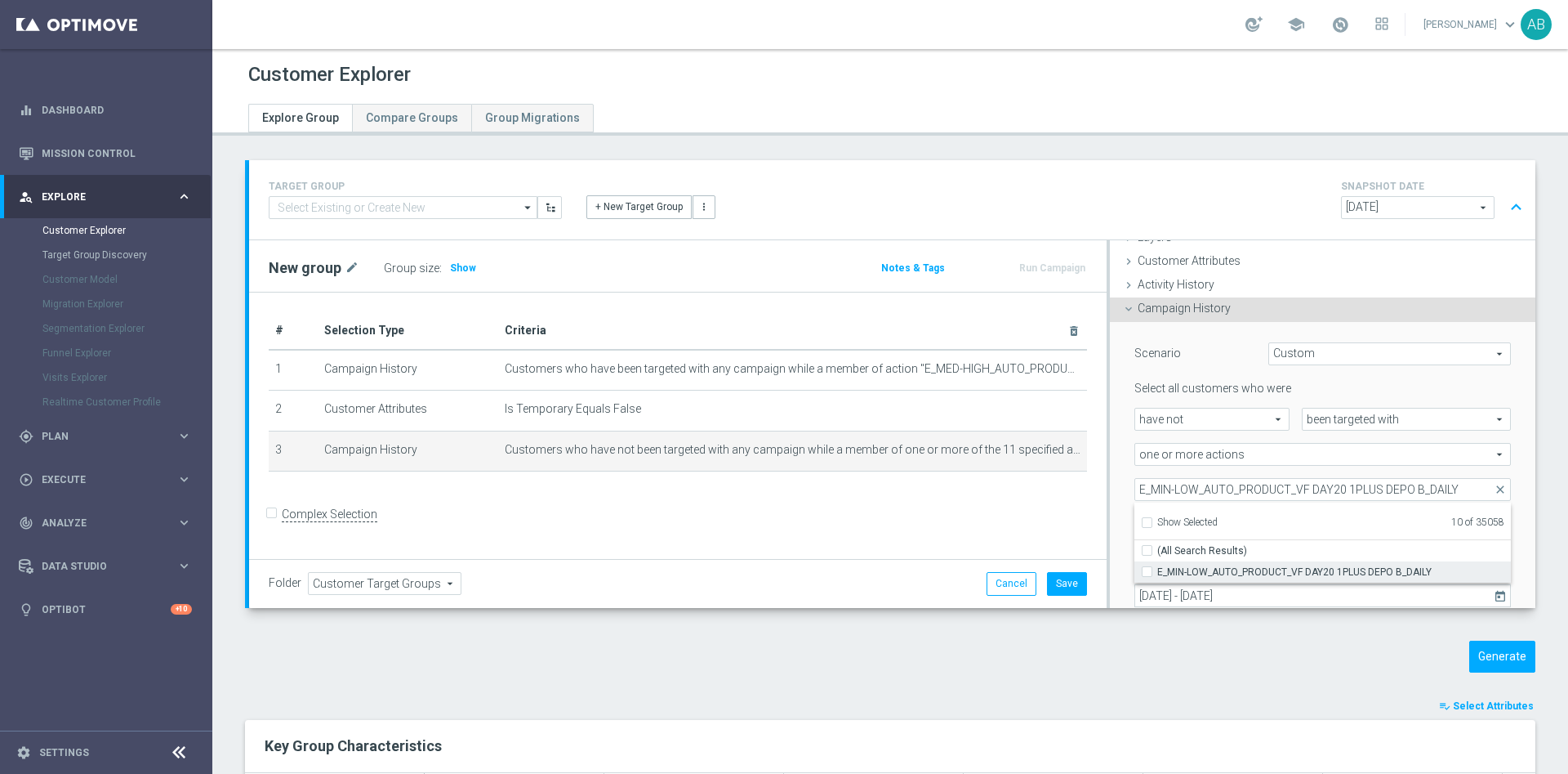
click at [1147, 571] on input "E_MIN-LOW_AUTO_PRODUCT_VF DAY20 1PLUS DEPO B_DAILY" at bounding box center [1153, 571] width 11 height 11
click at [1110, 457] on div "Scenario Custom Custom arrow_drop_down search Select all customers who were hav…" at bounding box center [1323, 495] width 426 height 347
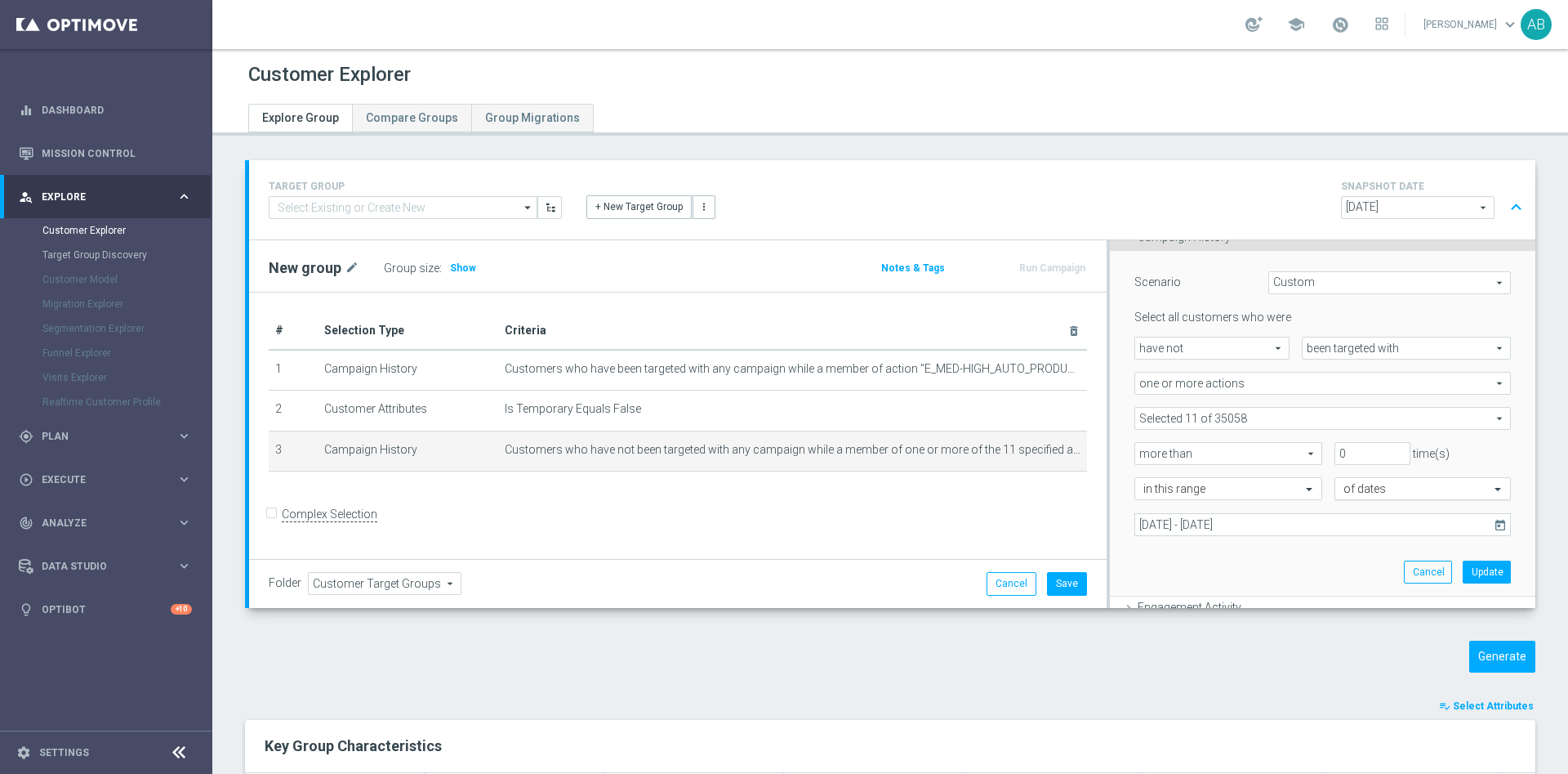
scroll to position [191, 0]
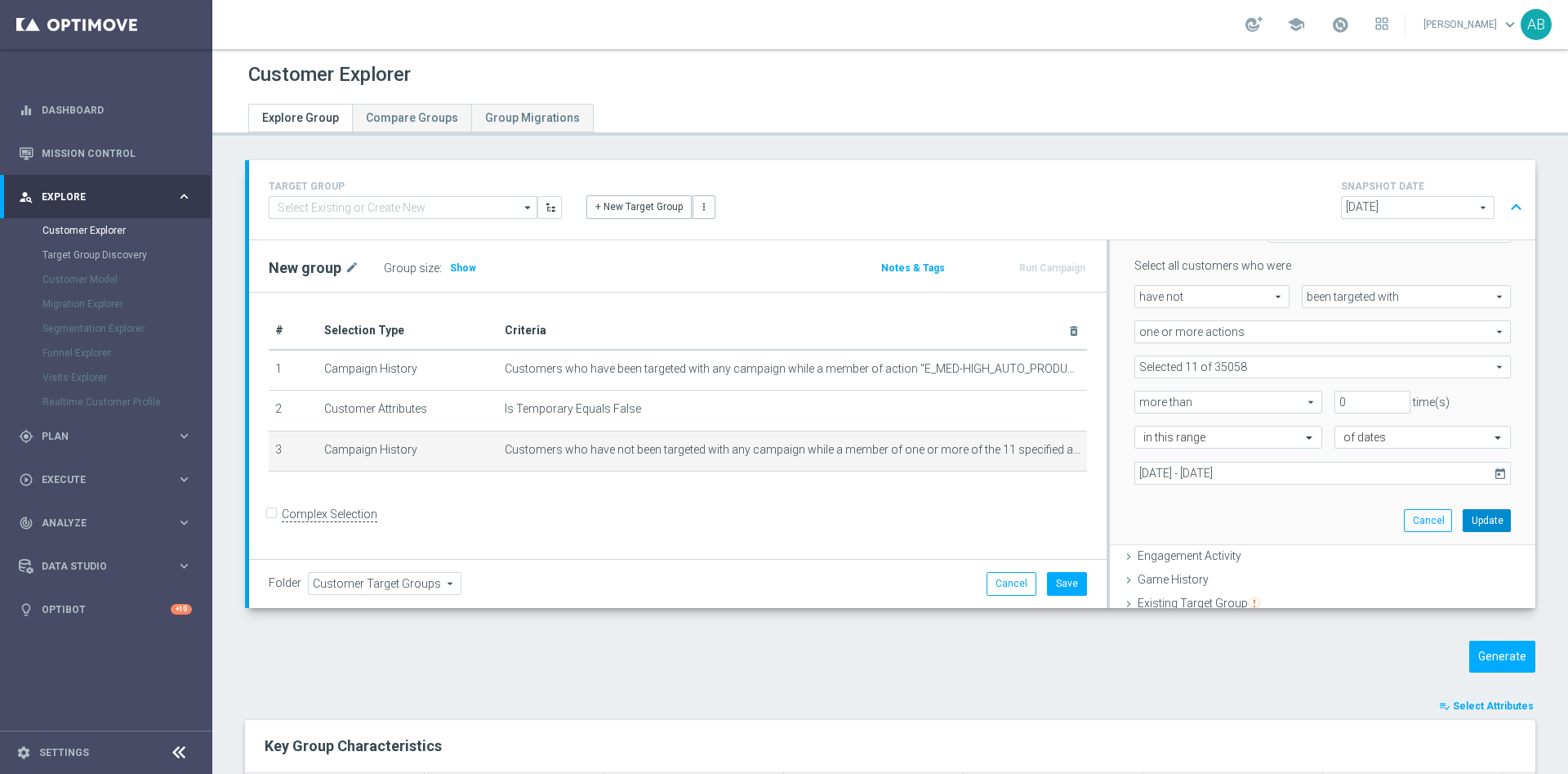
click at [1461, 508] on div "Scenario Custom Custom arrow_drop_down search Select all customers who were hav…" at bounding box center [1322, 371] width 401 height 346
click at [1463, 511] on button "Update" at bounding box center [1487, 520] width 48 height 23
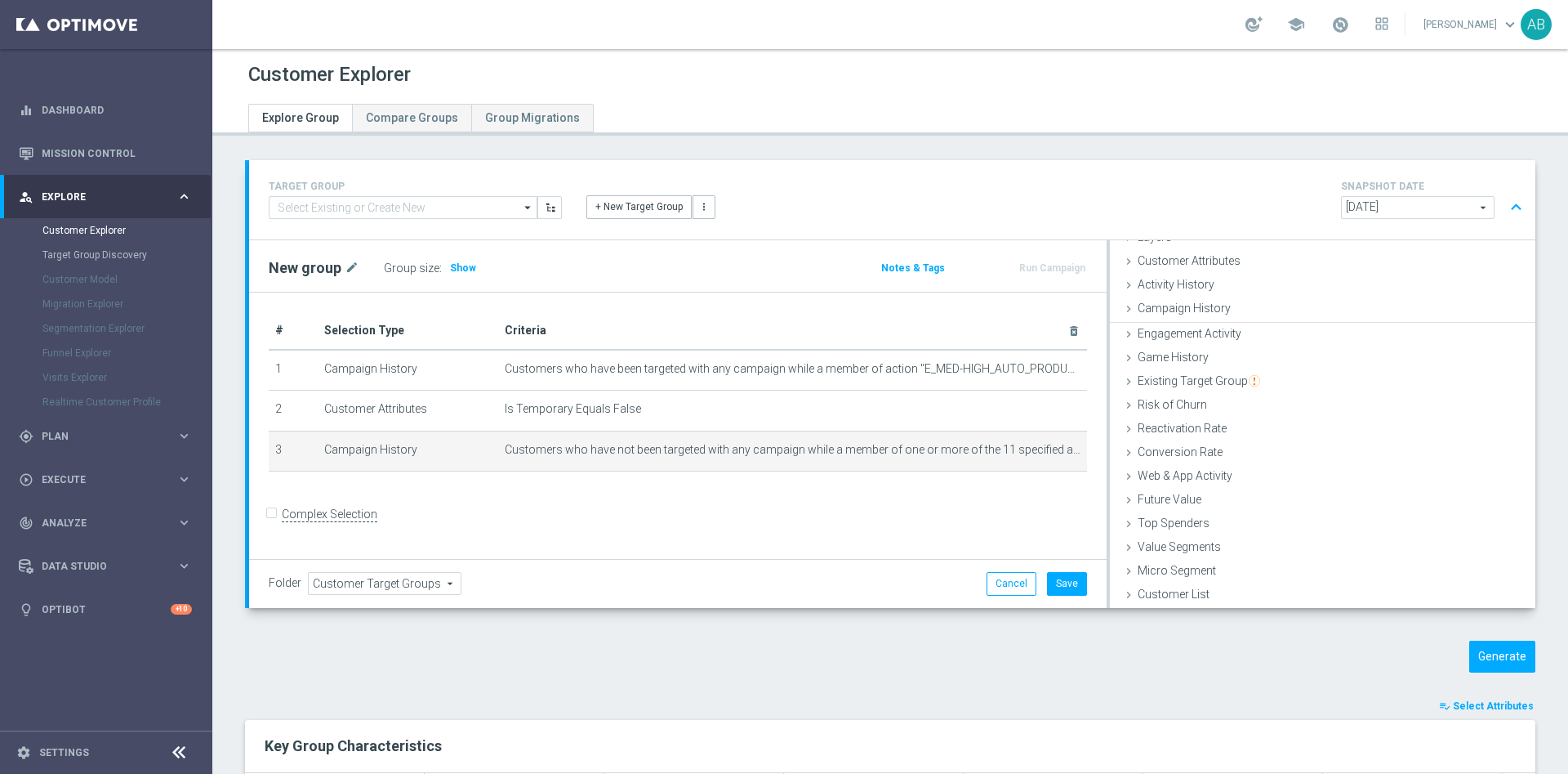
scroll to position [67, 0]
click at [474, 271] on div "Group size : Show" at bounding box center [465, 267] width 163 height 23
click at [464, 268] on span "Show" at bounding box center [463, 268] width 26 height 11
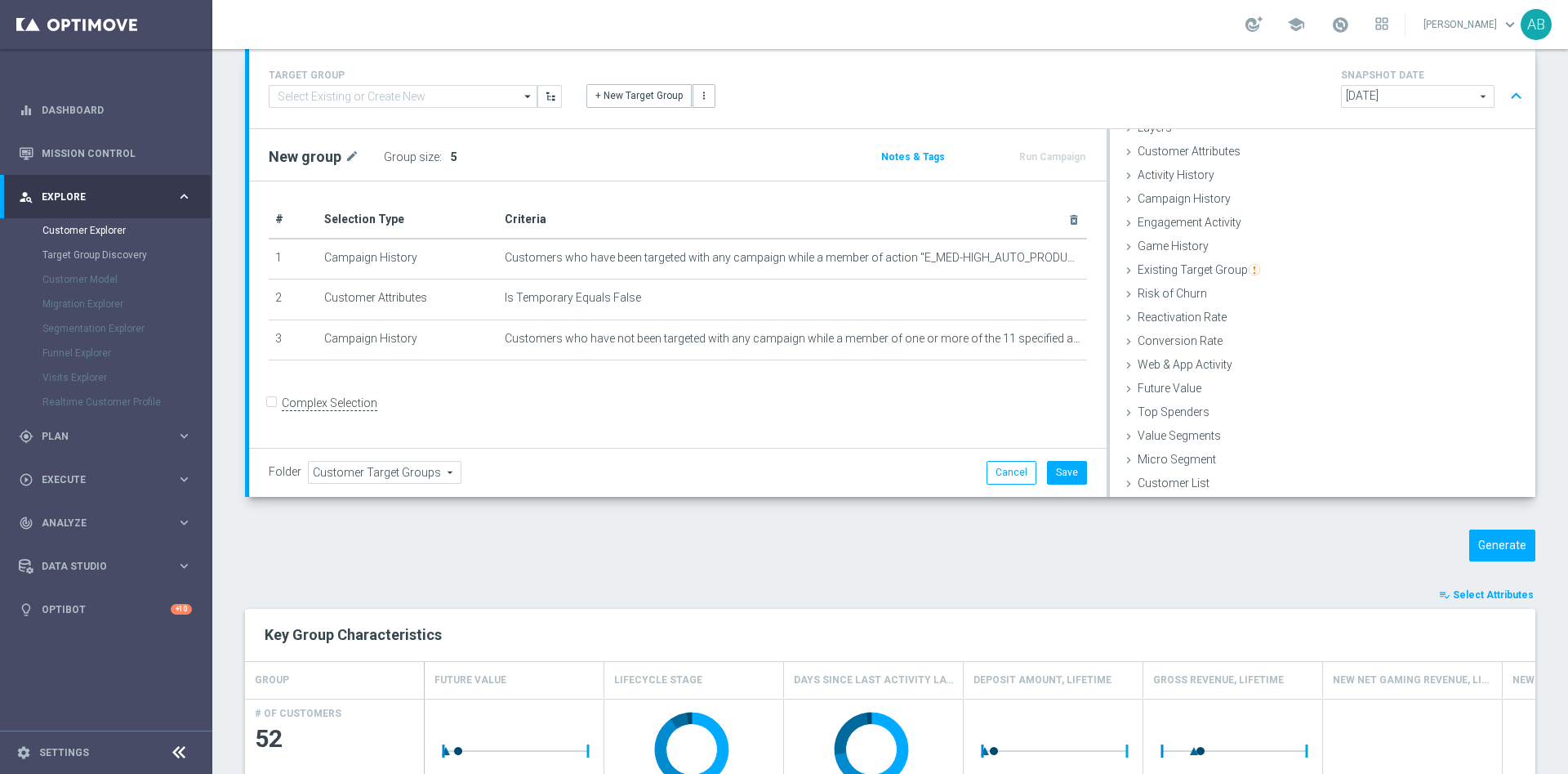
scroll to position [123, 0]
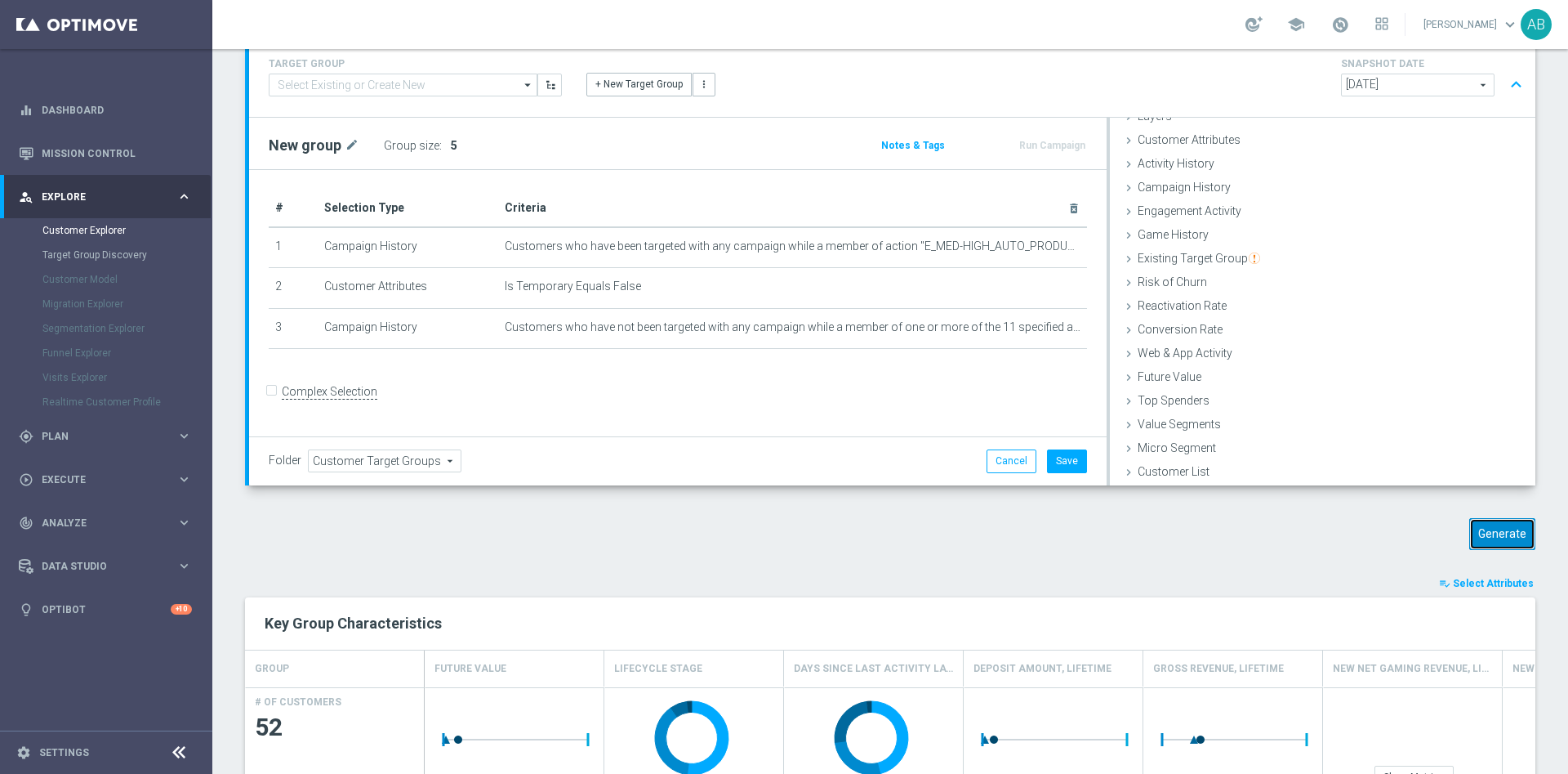
click at [1497, 532] on button "Generate" at bounding box center [1503, 534] width 66 height 32
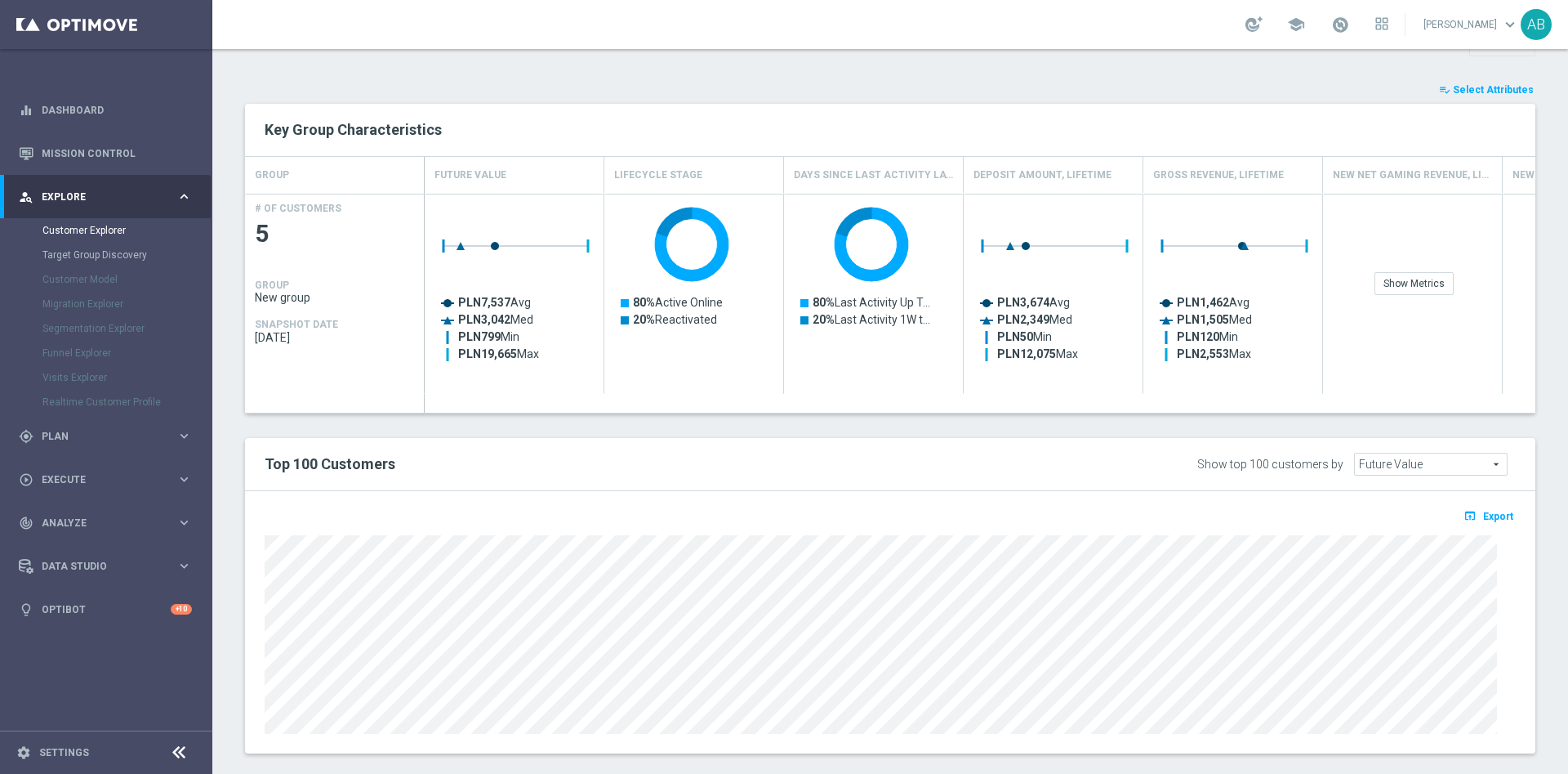
scroll to position [260, 0]
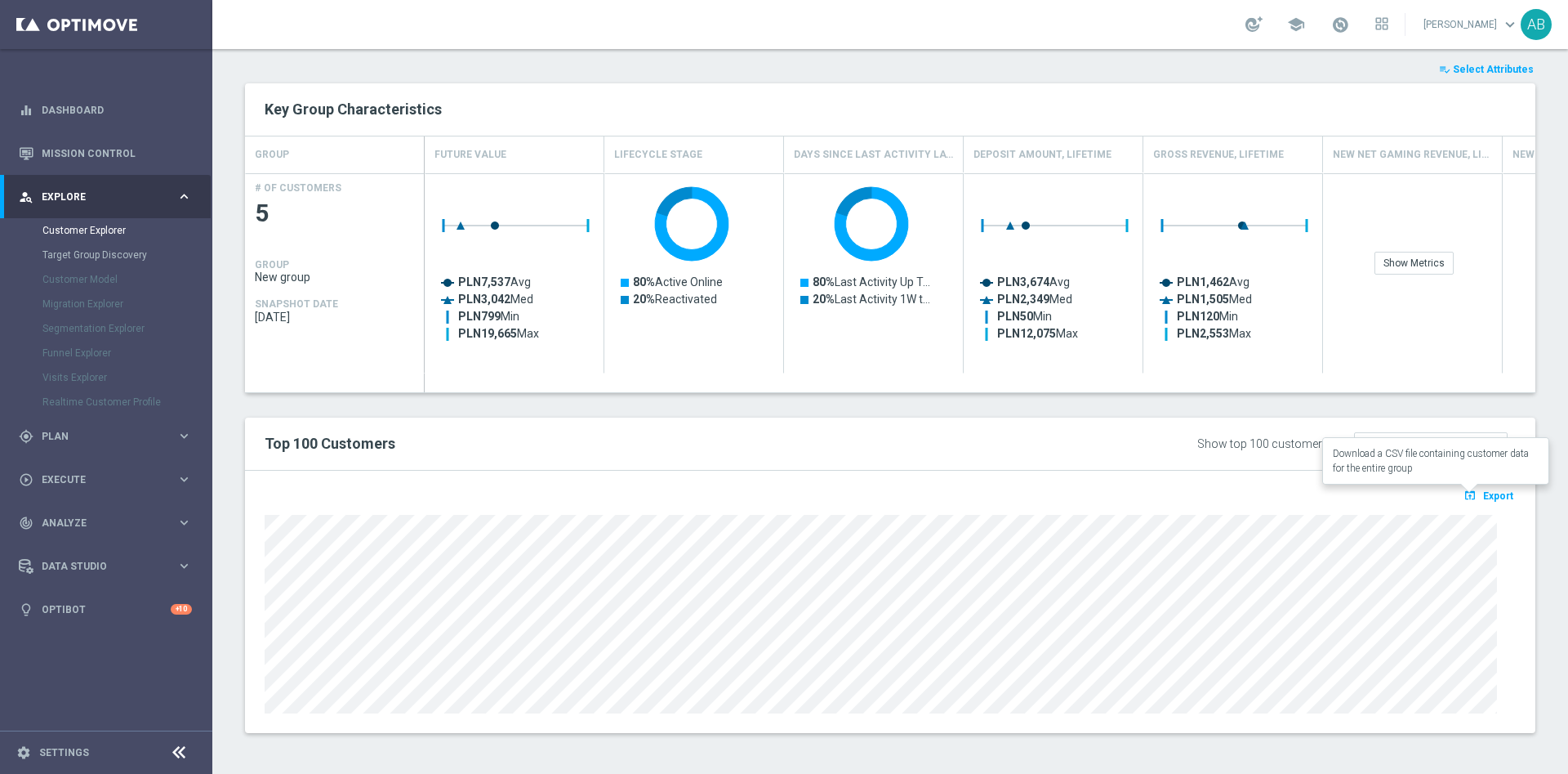
click at [1483, 494] on span "Export" at bounding box center [1498, 496] width 30 height 11
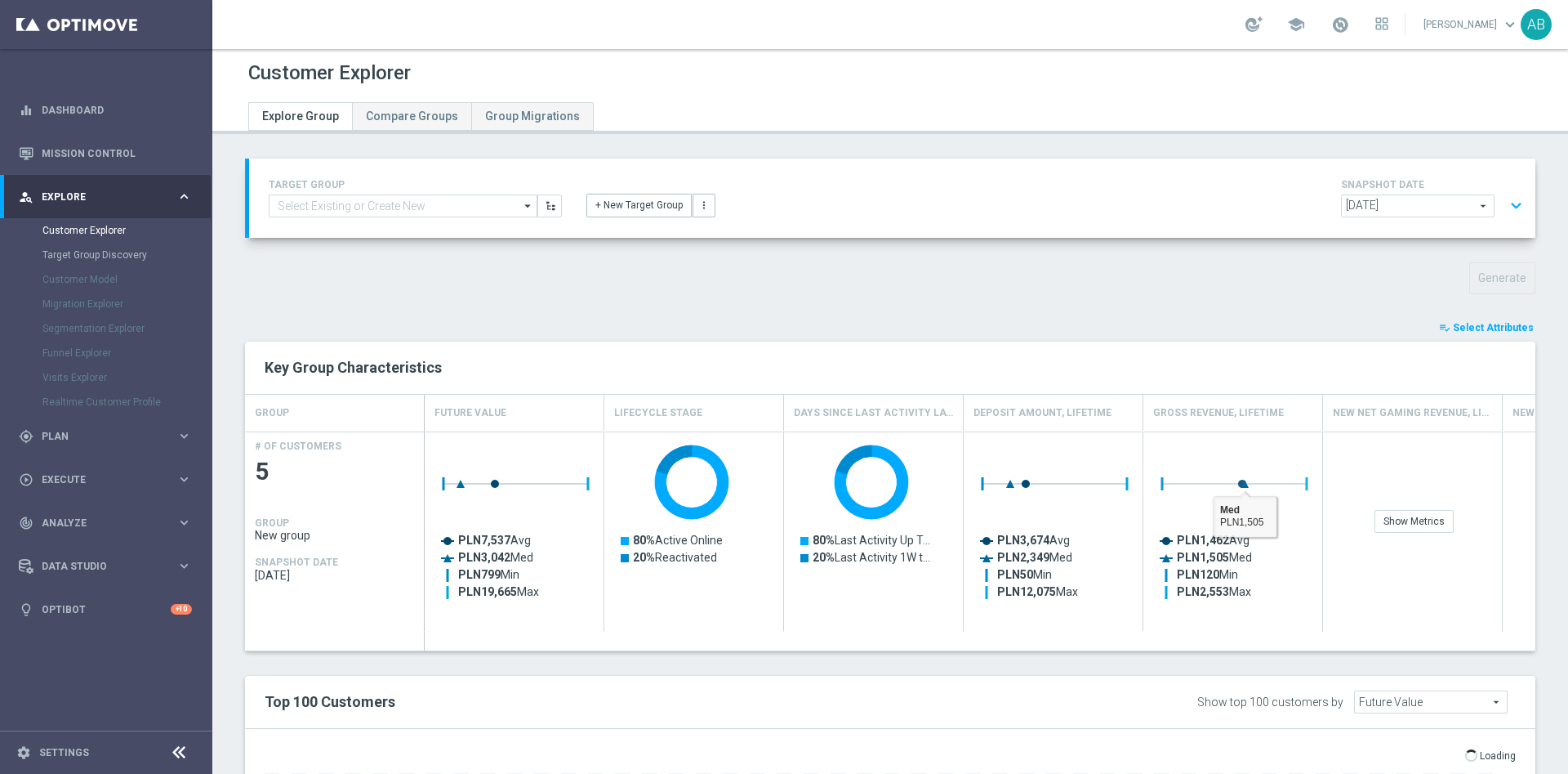
scroll to position [0, 0]
click at [1507, 198] on button "expand_more" at bounding box center [1516, 207] width 24 height 31
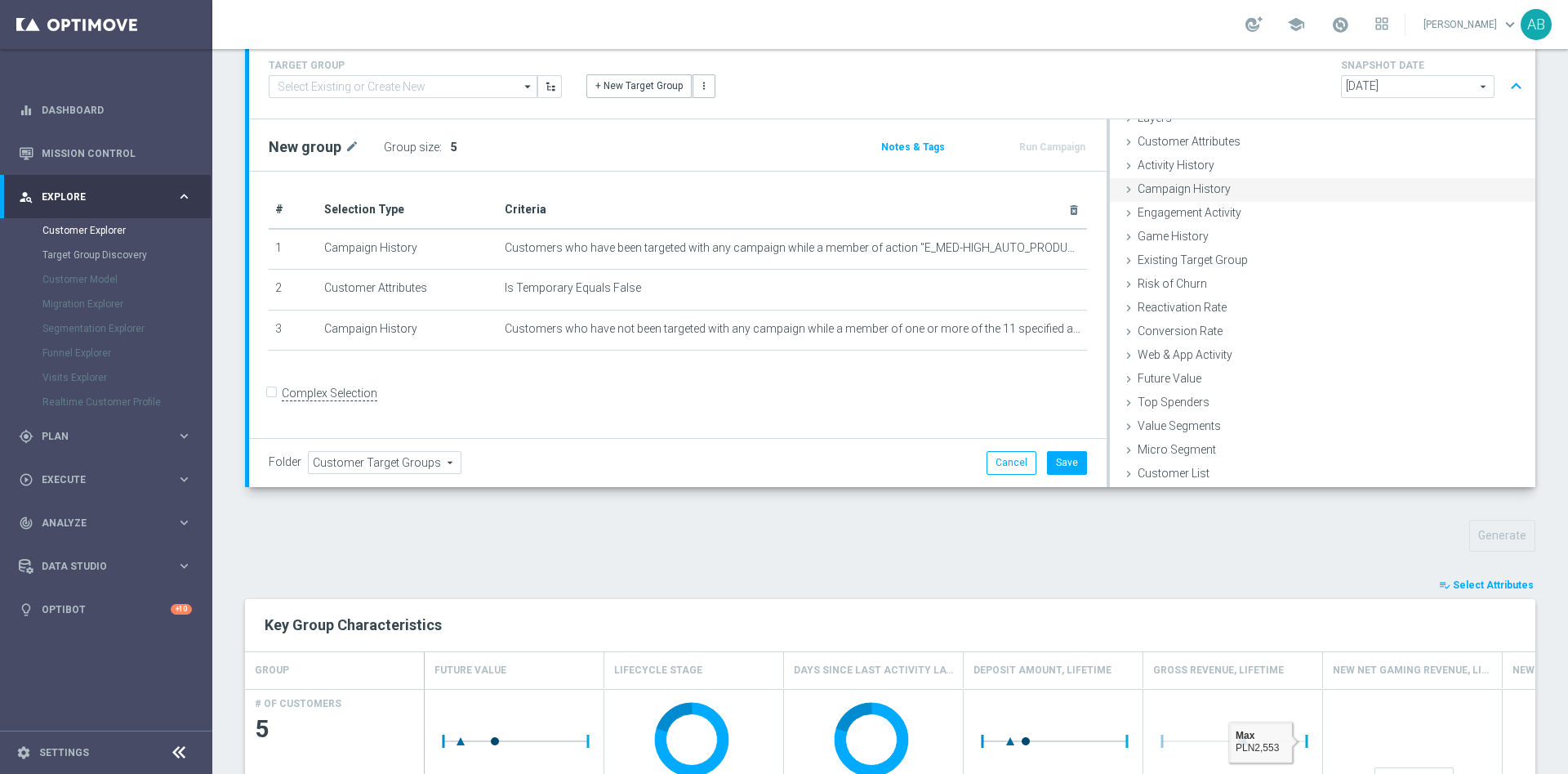
scroll to position [24, 0]
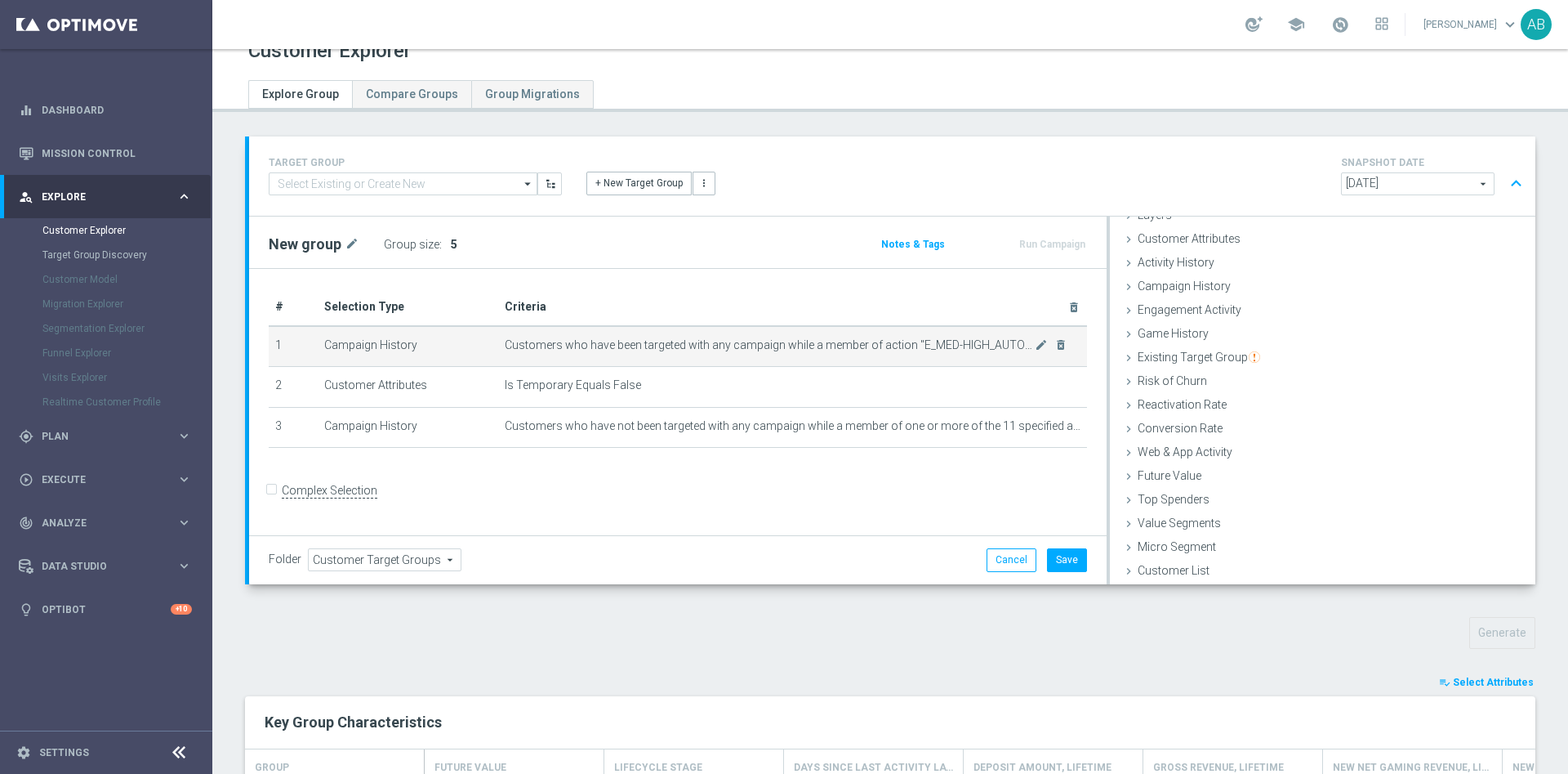
click at [1035, 348] on icon "mode_edit" at bounding box center [1041, 345] width 13 height 13
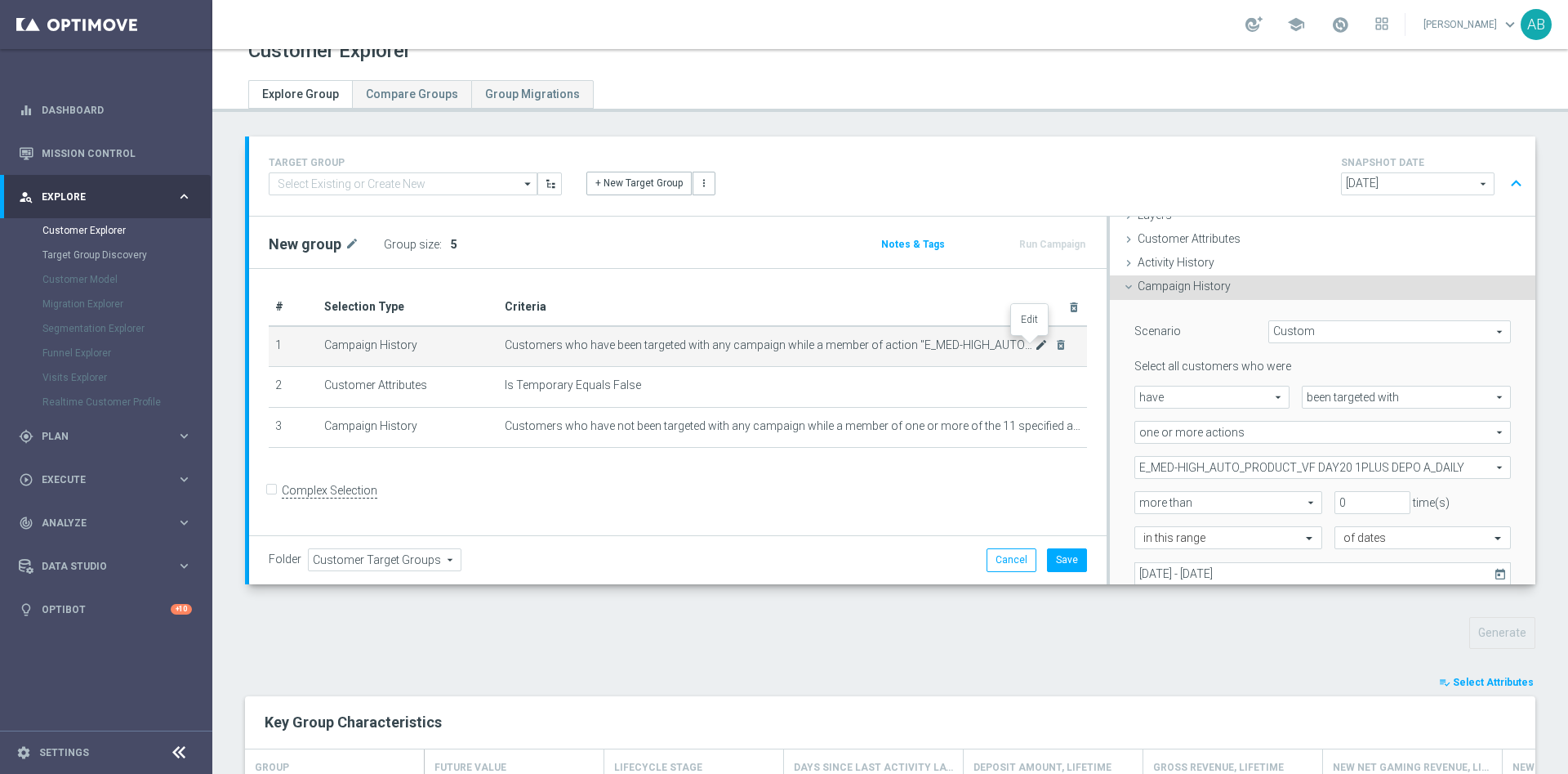
scroll to position [68, 0]
click at [1211, 462] on span "E_MED-HIGH_AUTO_PRODUCT_VF DAY20 1PLUS DEPO A_DAILY" at bounding box center [1323, 465] width 375 height 21
click at [1141, 497] on div "Show Selected" at bounding box center [1179, 497] width 76 height 20
click at [1141, 496] on input "Show Selected" at bounding box center [1147, 501] width 11 height 11
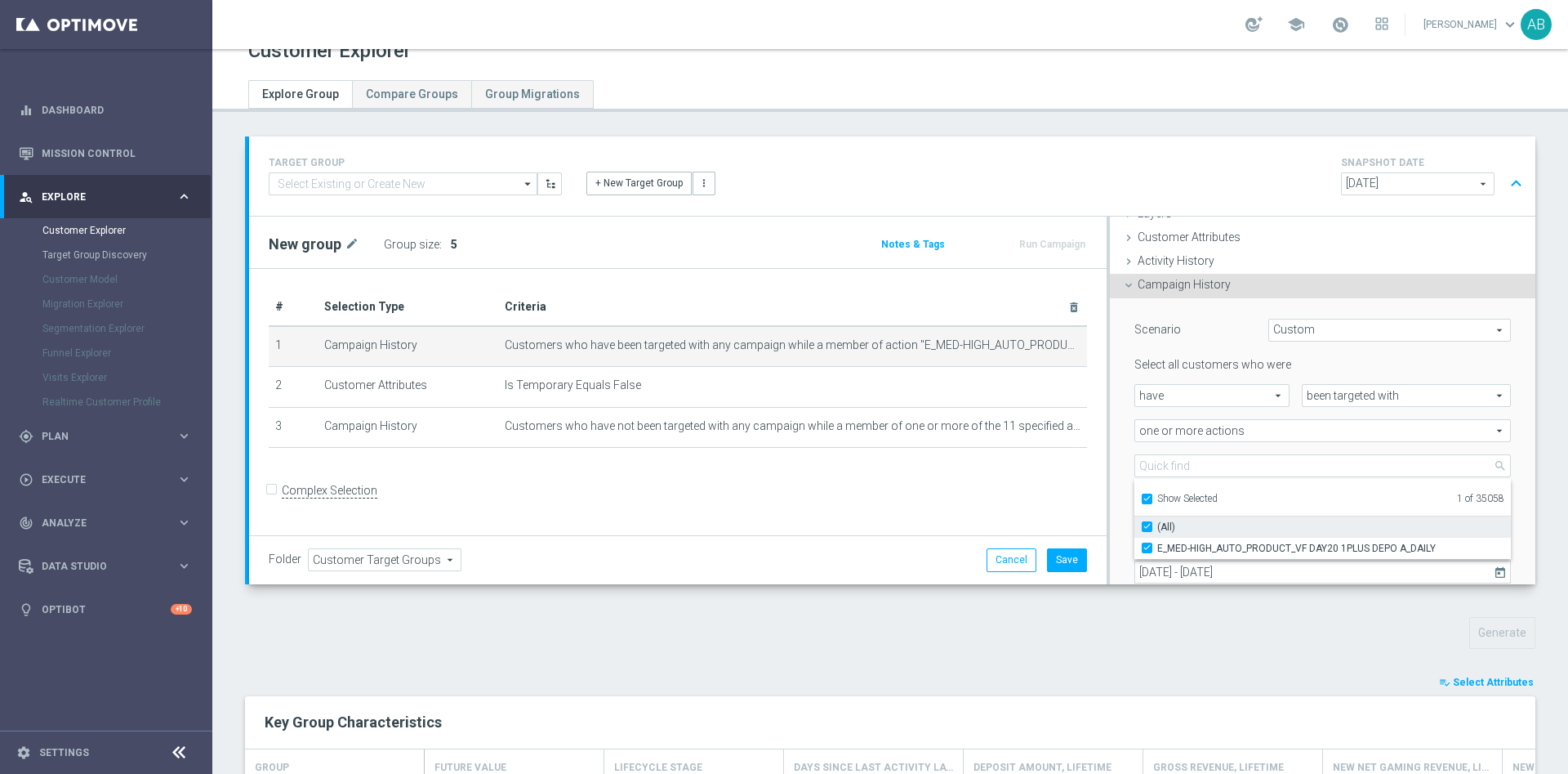
click at [1147, 525] on input "(All)" at bounding box center [1153, 527] width 11 height 11
click at [1141, 498] on input "Show Selected" at bounding box center [1147, 501] width 11 height 11
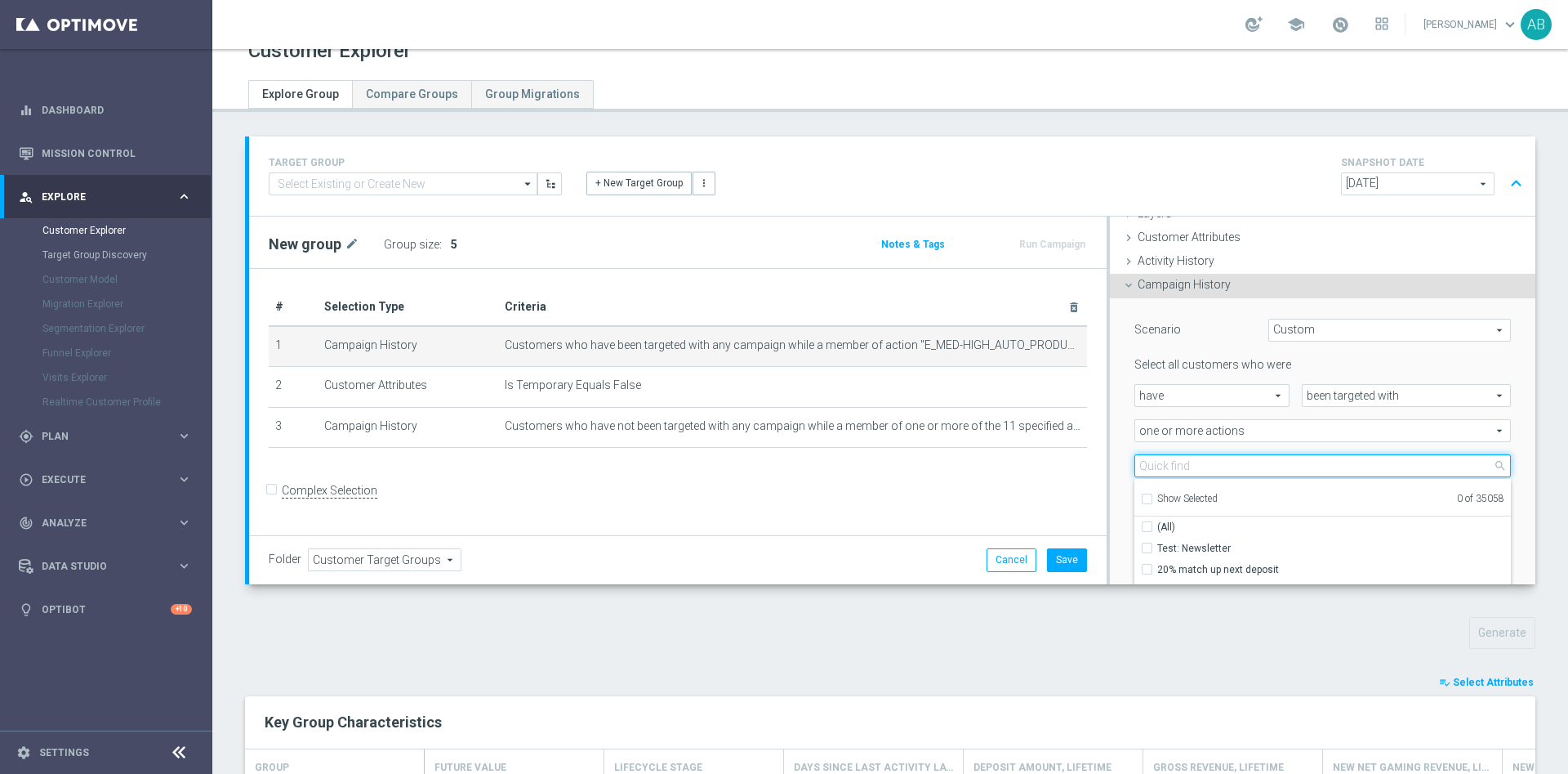
click at [1148, 468] on input "search" at bounding box center [1323, 465] width 377 height 23
paste input "E_MED-HIGH_AUTO_PRODUCT_VF DAY20 1PLUS DEPO B_DAILY"
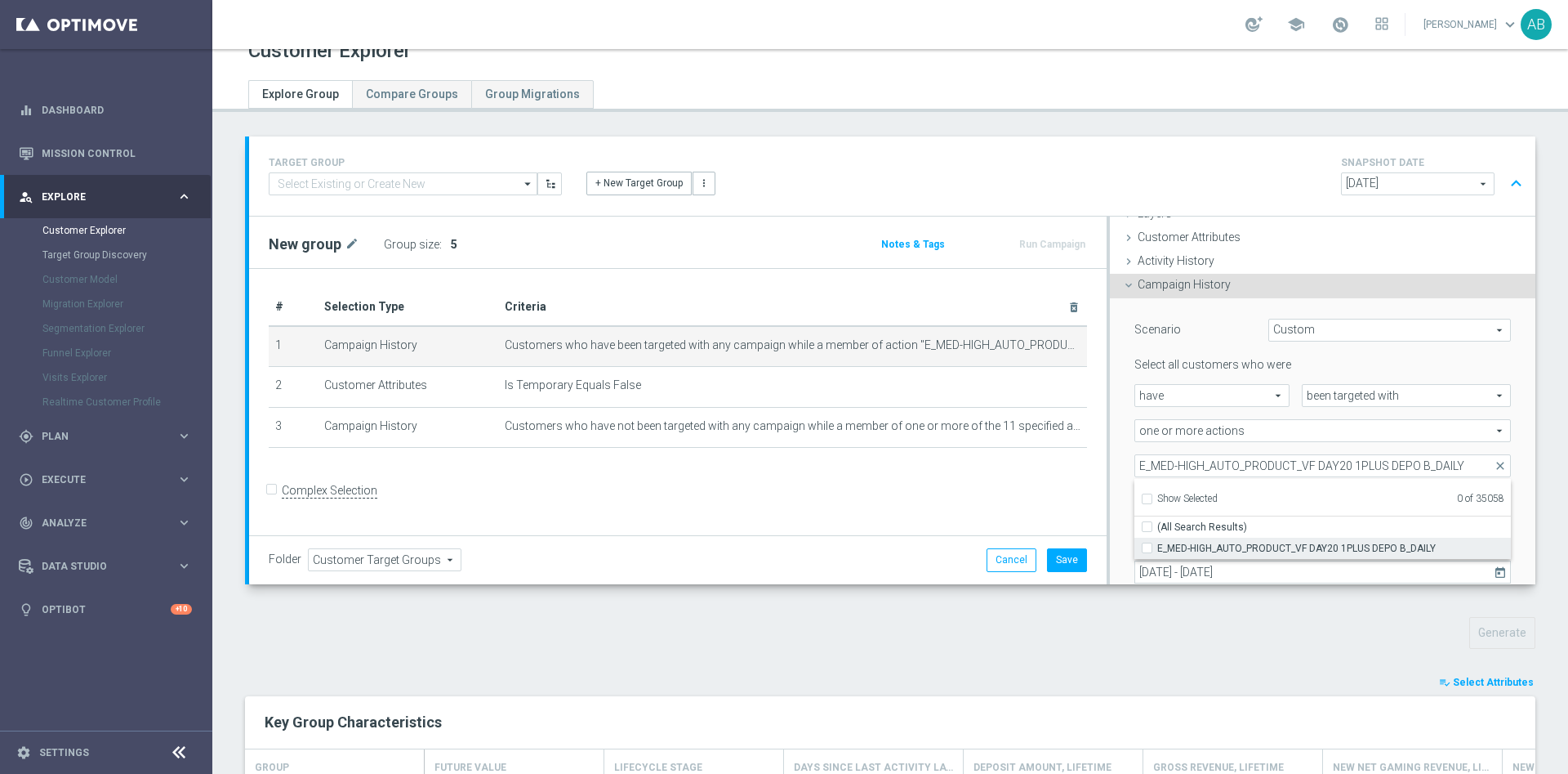
click at [1147, 544] on input "E_MED-HIGH_AUTO_PRODUCT_VF DAY20 1PLUS DEPO B_DAILY" at bounding box center [1153, 548] width 11 height 11
click at [1122, 465] on div "E_MED-HIGH_AUTO_PRODUCT_VF DAY20 1PLUS DEPO B_DAILY E_MED-HIGH_AUTO_PRODUCT_VF …" at bounding box center [1322, 465] width 401 height 23
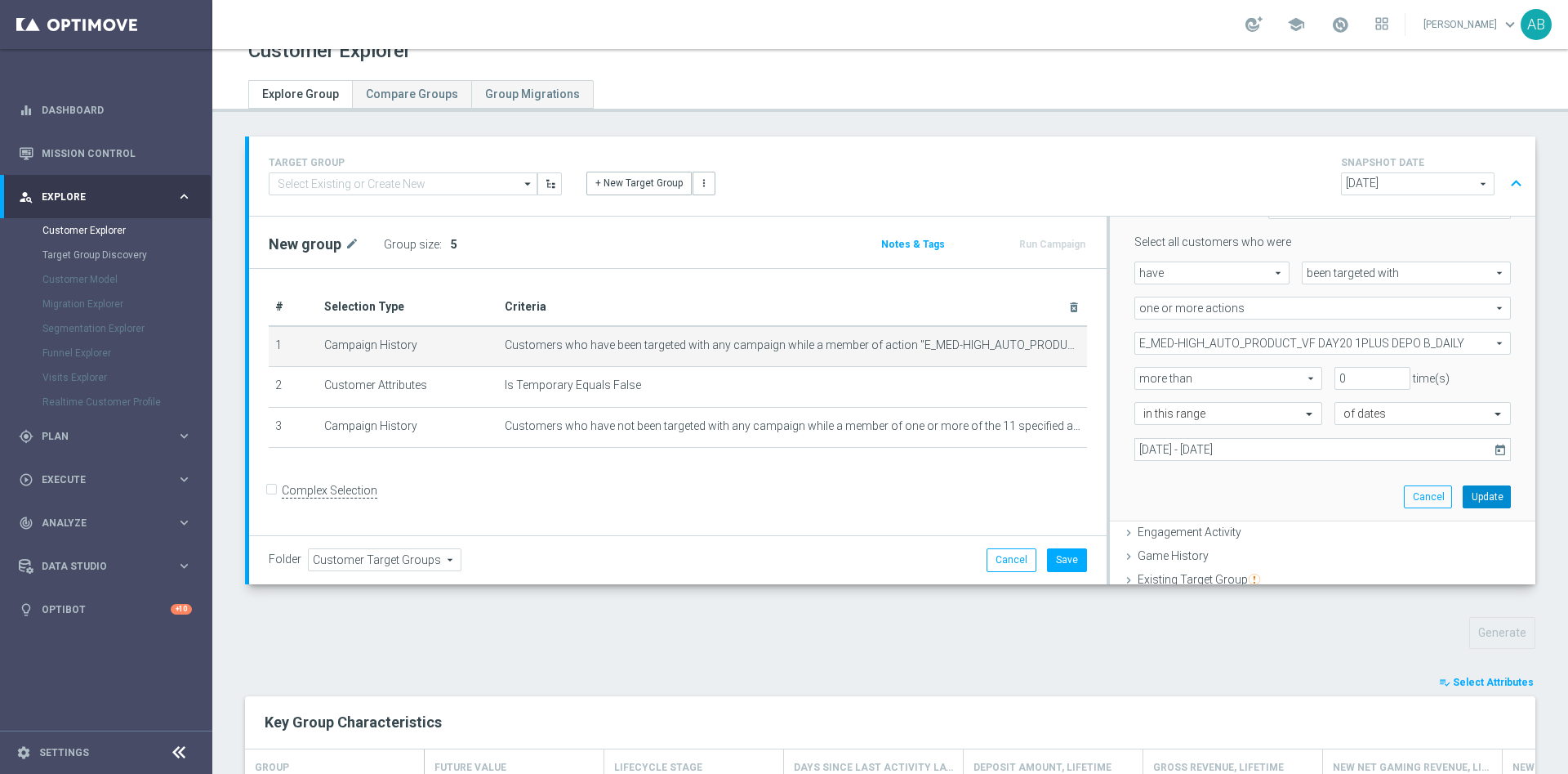
click at [1463, 492] on button "Update" at bounding box center [1487, 497] width 48 height 23
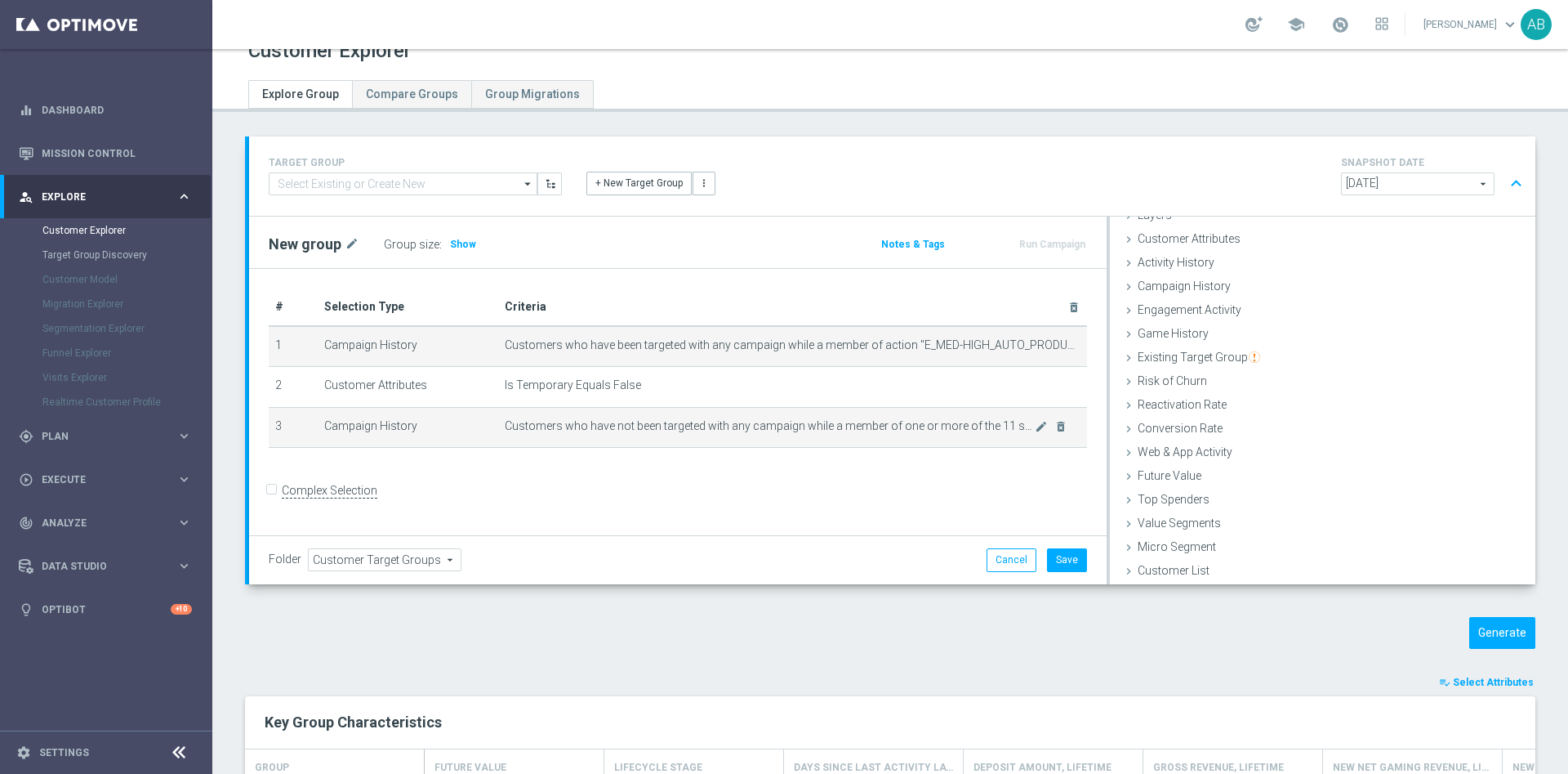
scroll to position [67, 0]
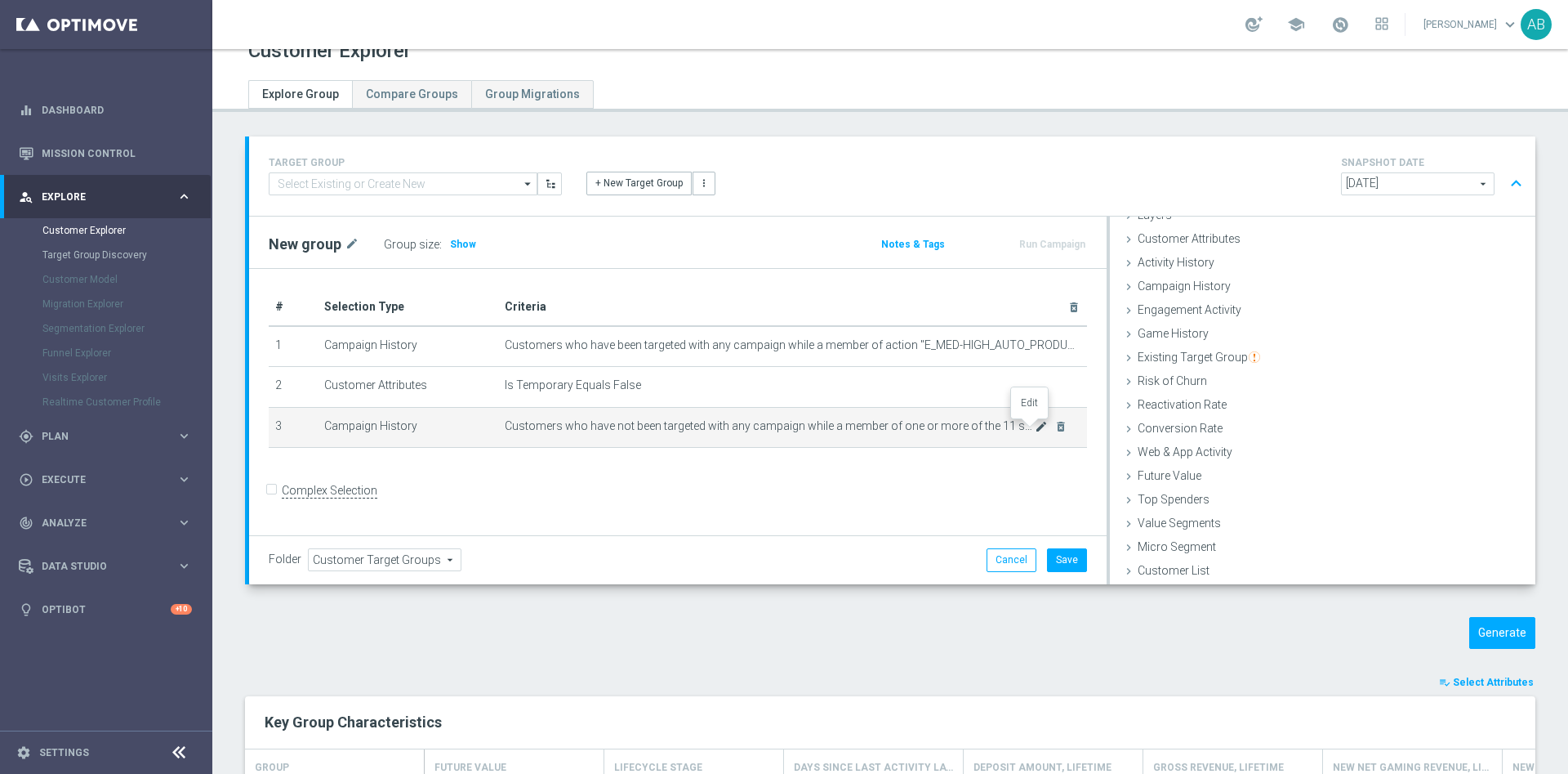
click at [1035, 433] on icon "mode_edit" at bounding box center [1041, 427] width 13 height 13
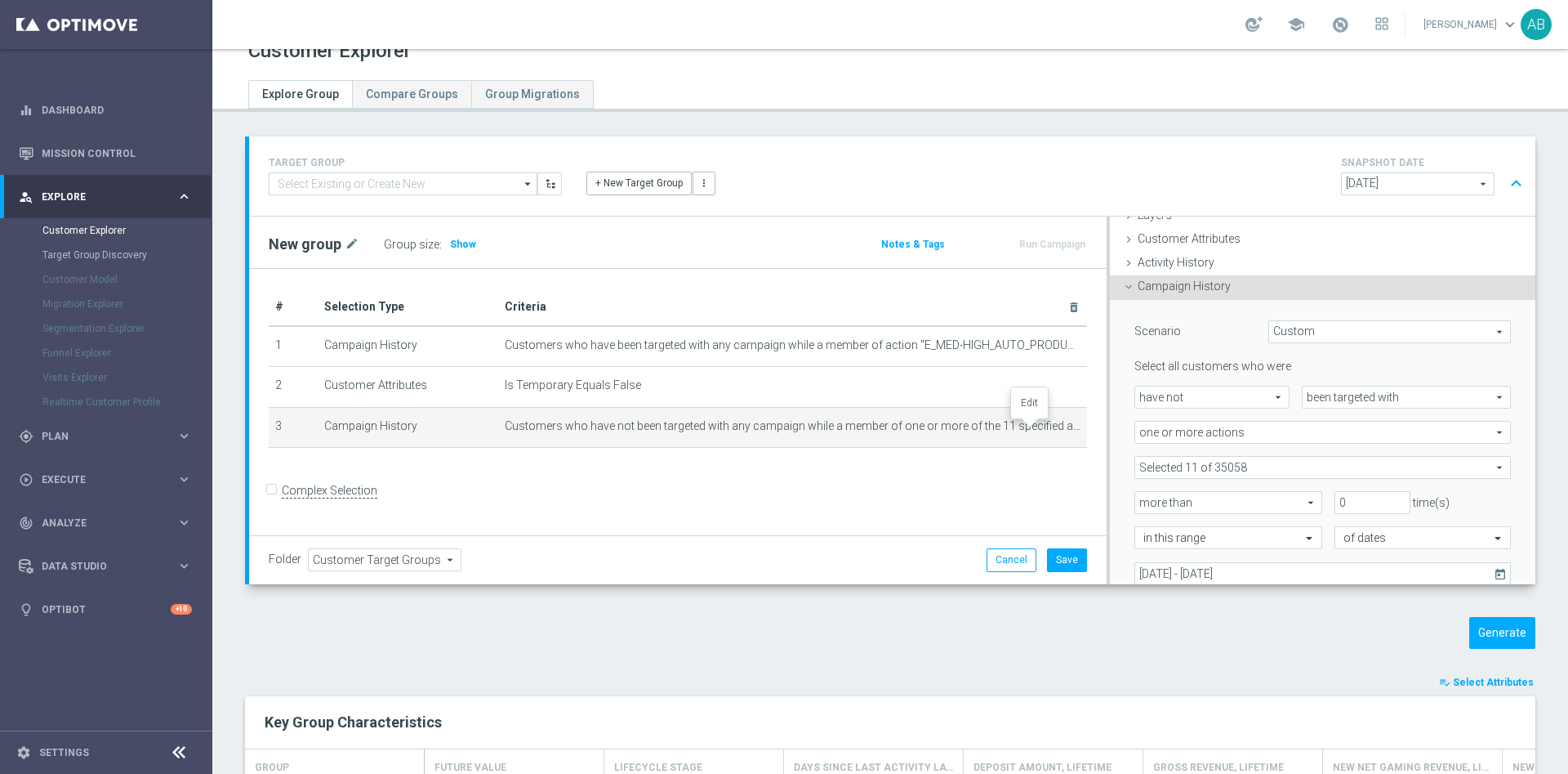
scroll to position [68, 0]
click at [1168, 459] on span at bounding box center [1323, 465] width 375 height 21
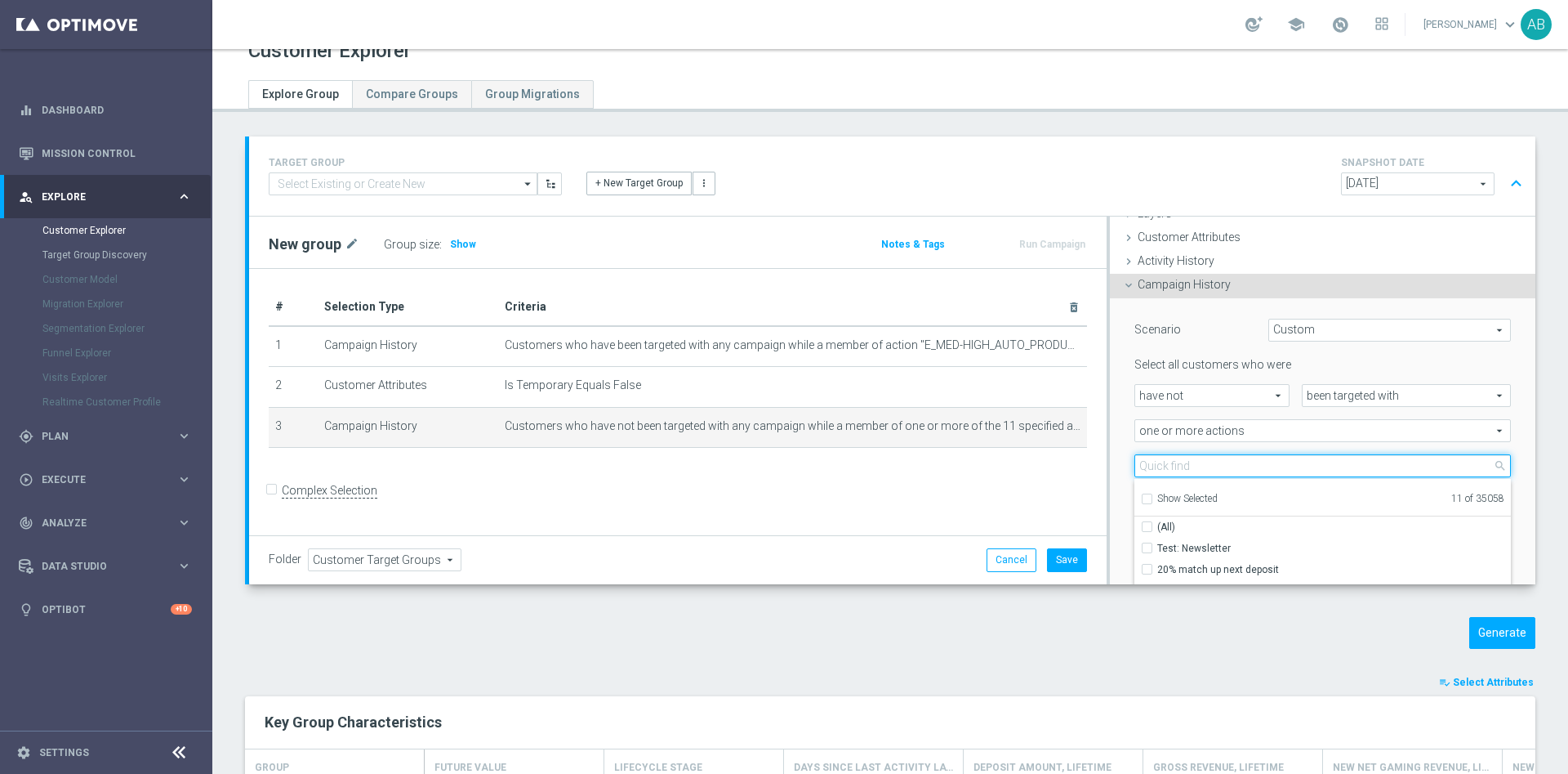
click at [1164, 470] on input "search" at bounding box center [1323, 465] width 377 height 23
paste input "E_MED-HIGH_AUTO_PRODUCT_VF DAY20 1PLUS DEPO B_DAILY"
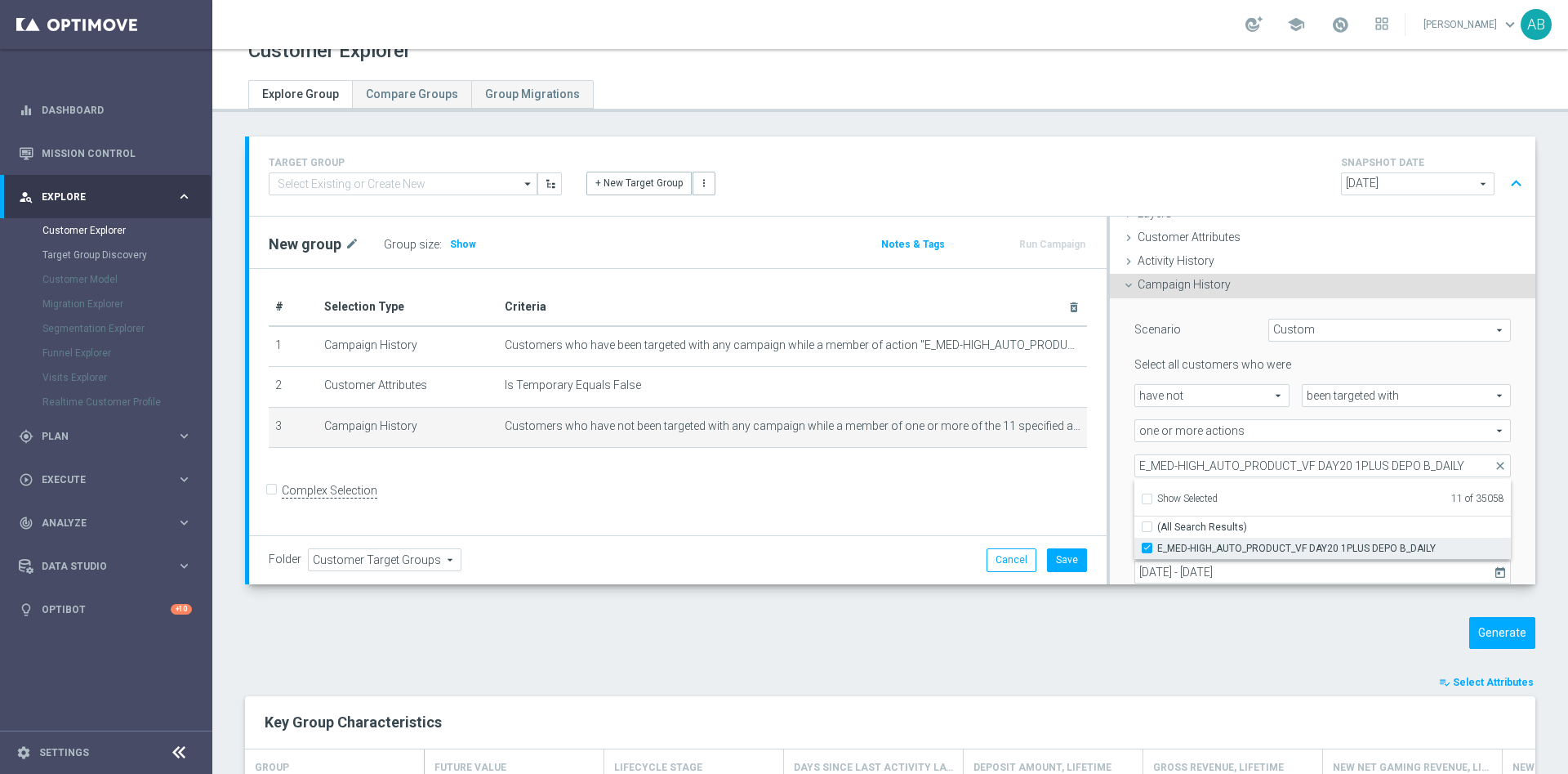
click at [1147, 547] on input "E_MED-HIGH_AUTO_PRODUCT_VF DAY20 1PLUS DEPO B_DAILY" at bounding box center [1153, 548] width 11 height 11
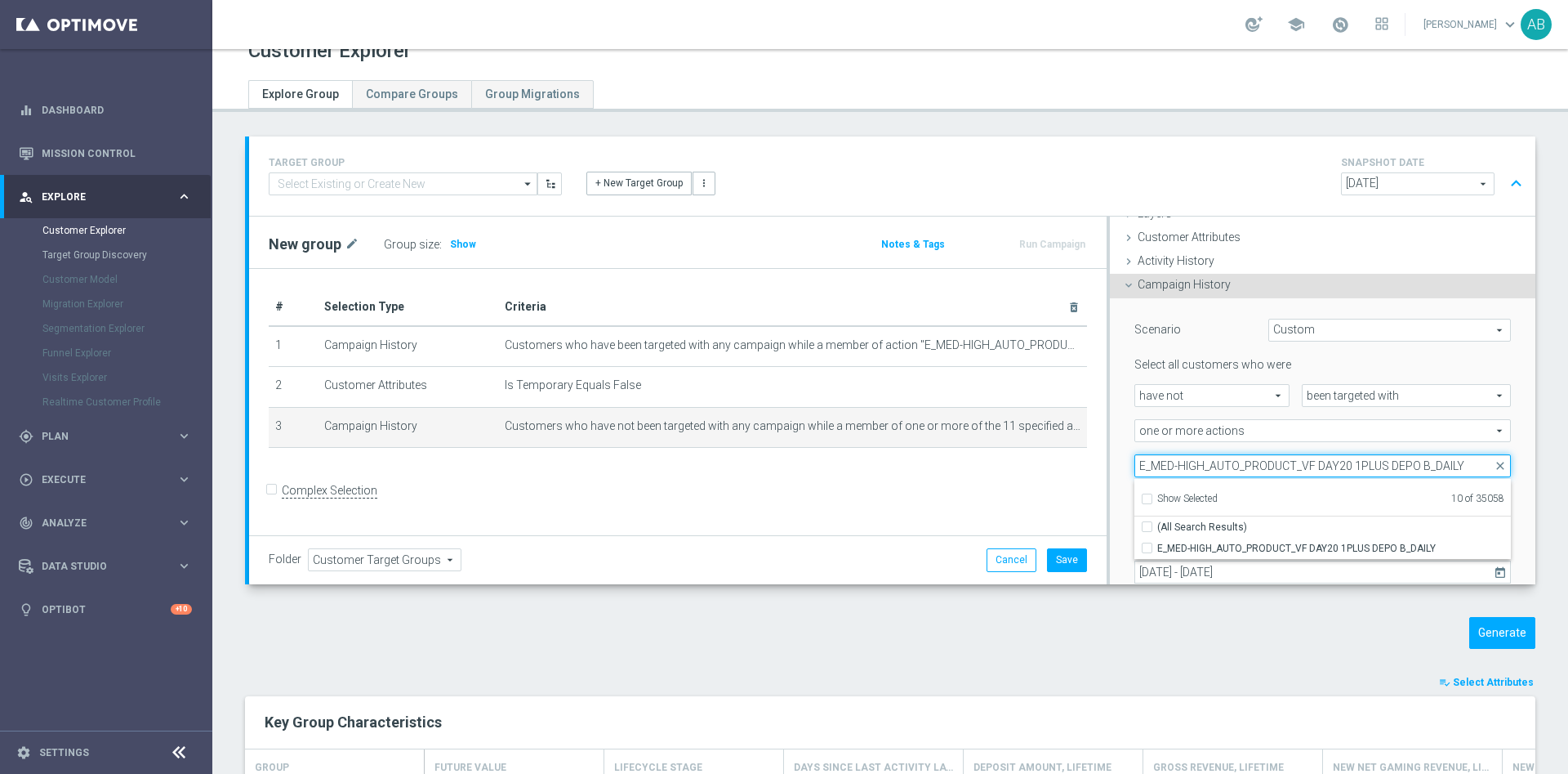
click at [1292, 469] on input "E_MED-HIGH_AUTO_PRODUCT_VF DAY20 1PLUS DEPO B_DAILY" at bounding box center [1323, 465] width 377 height 23
paste input "A"
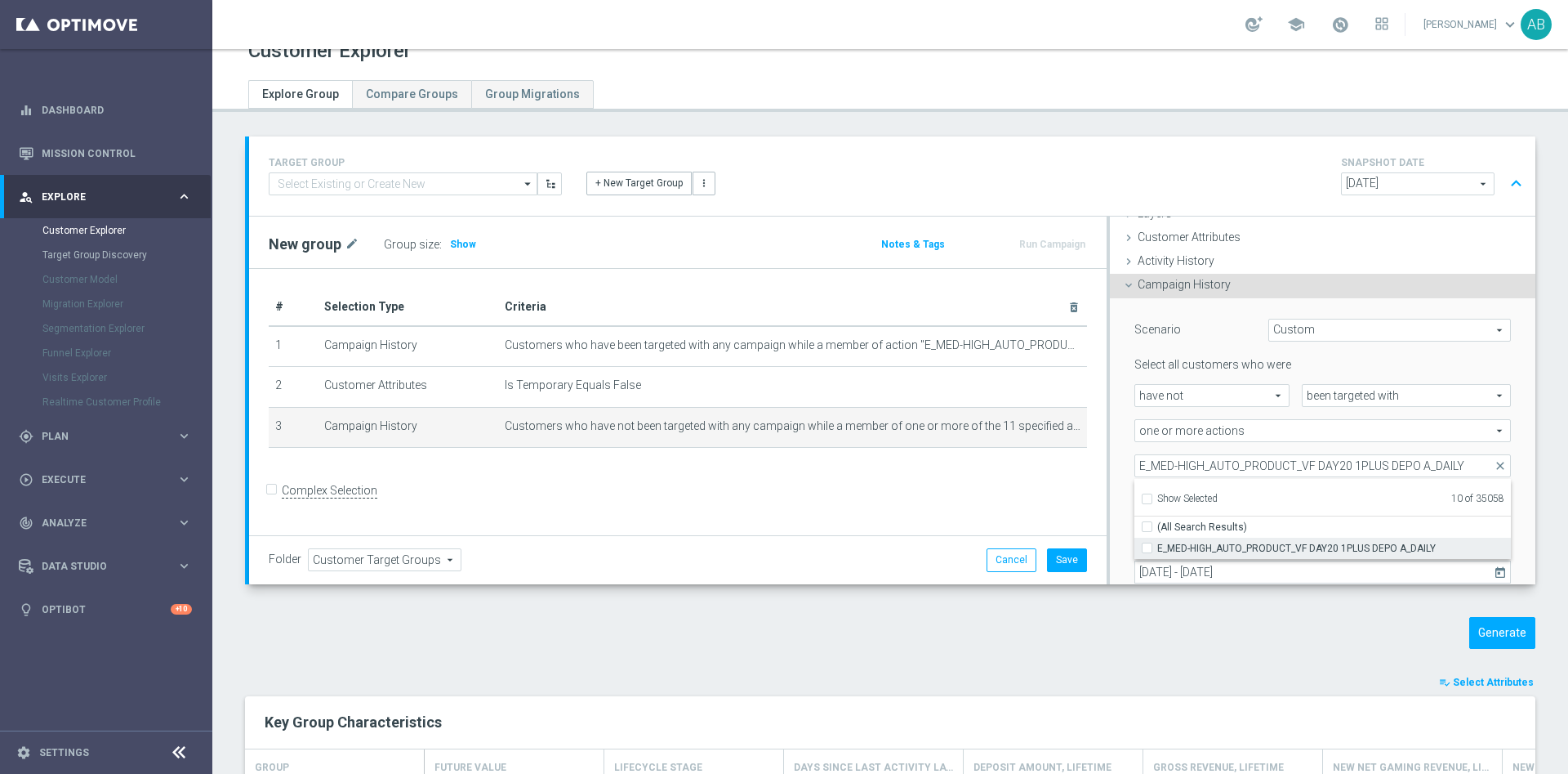
click at [1147, 549] on input "E_MED-HIGH_AUTO_PRODUCT_VF DAY20 1PLUS DEPO A_DAILY" at bounding box center [1153, 548] width 11 height 11
click at [1106, 429] on div "Selection Criteria close Lifecycle done Cancel Update Layers done Cancel Update" at bounding box center [1321, 400] width 429 height 368
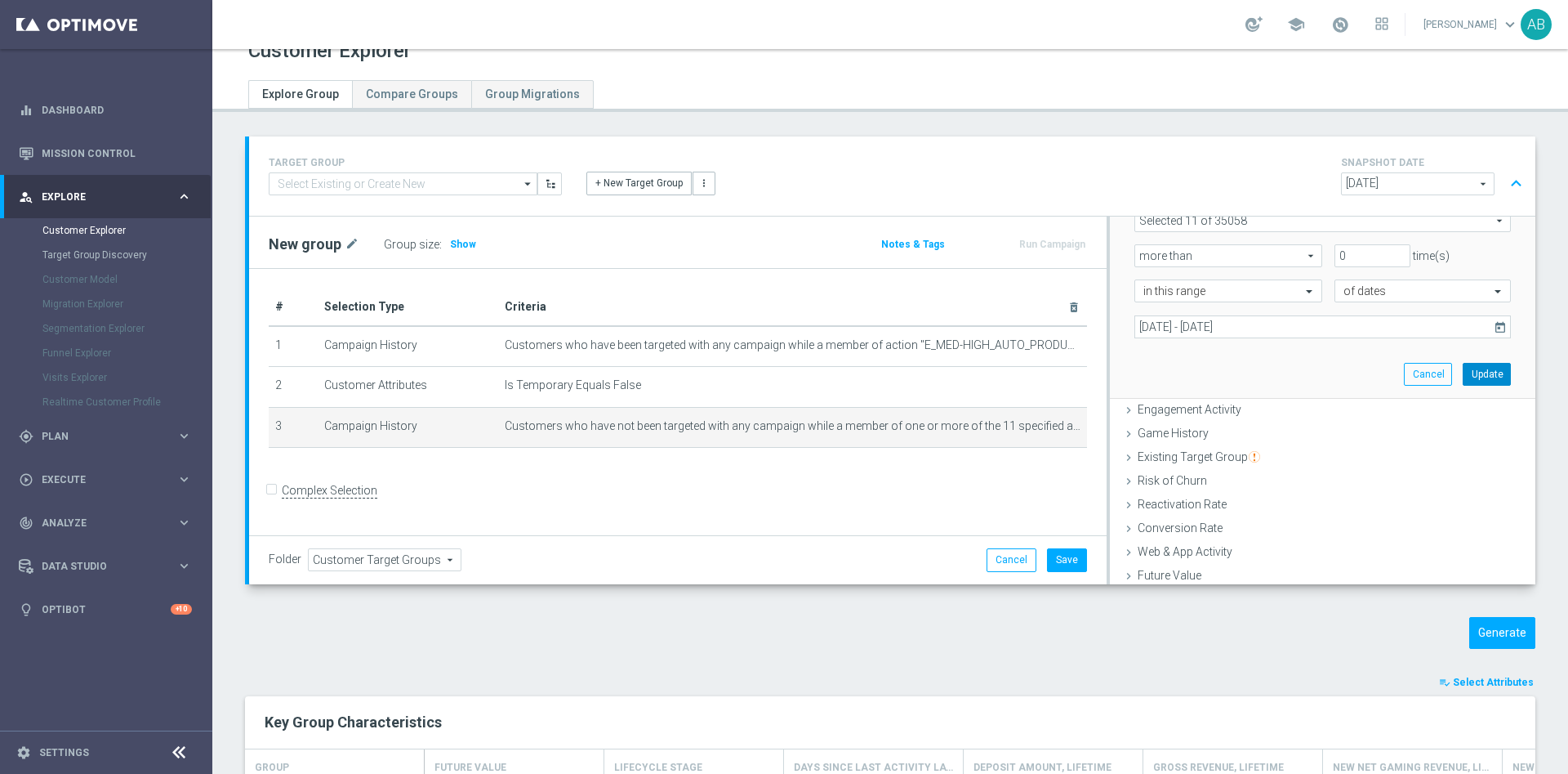
click at [1463, 365] on button "Update" at bounding box center [1487, 374] width 48 height 23
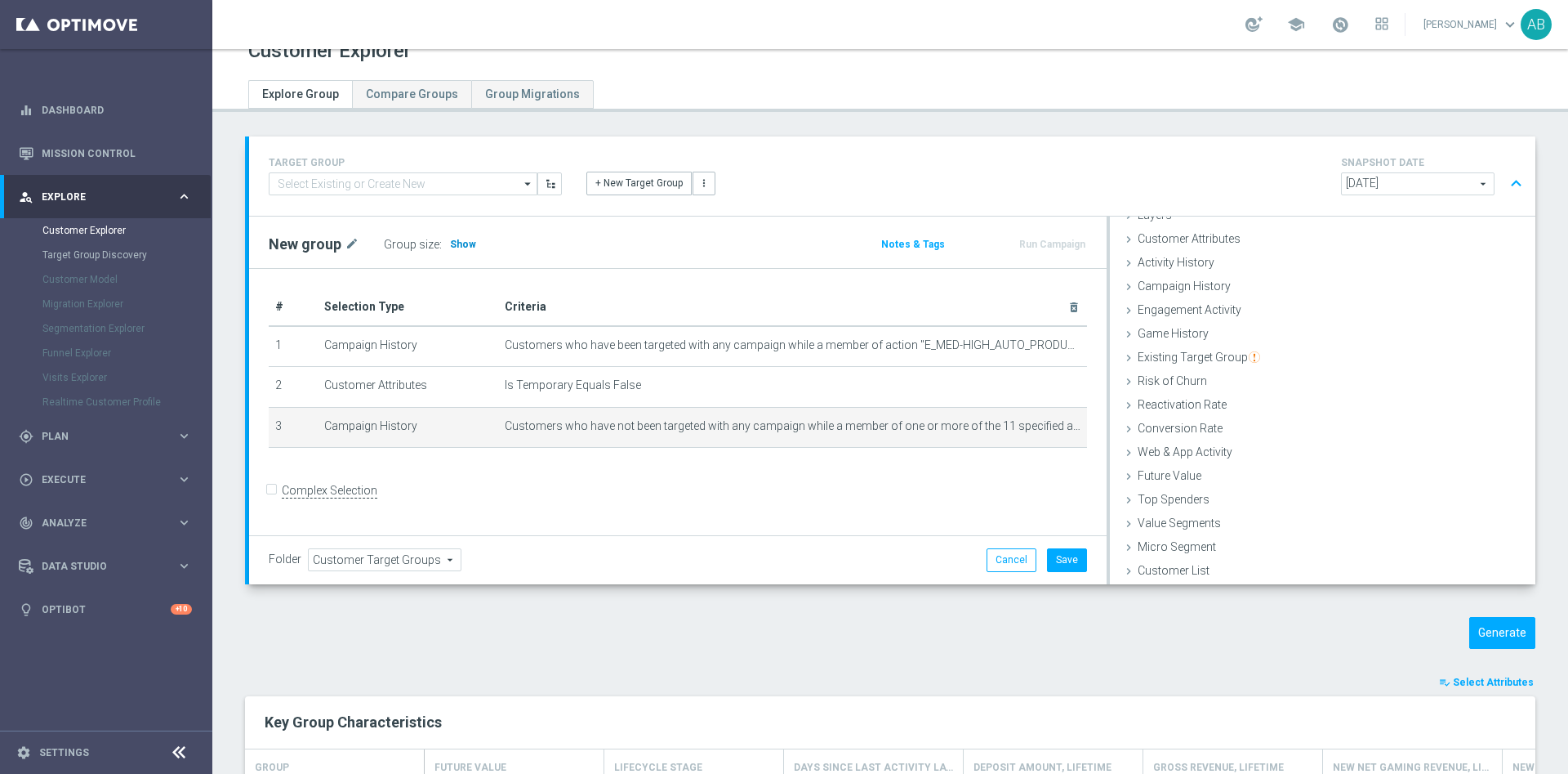
click at [458, 237] on h3 "Show" at bounding box center [463, 244] width 29 height 18
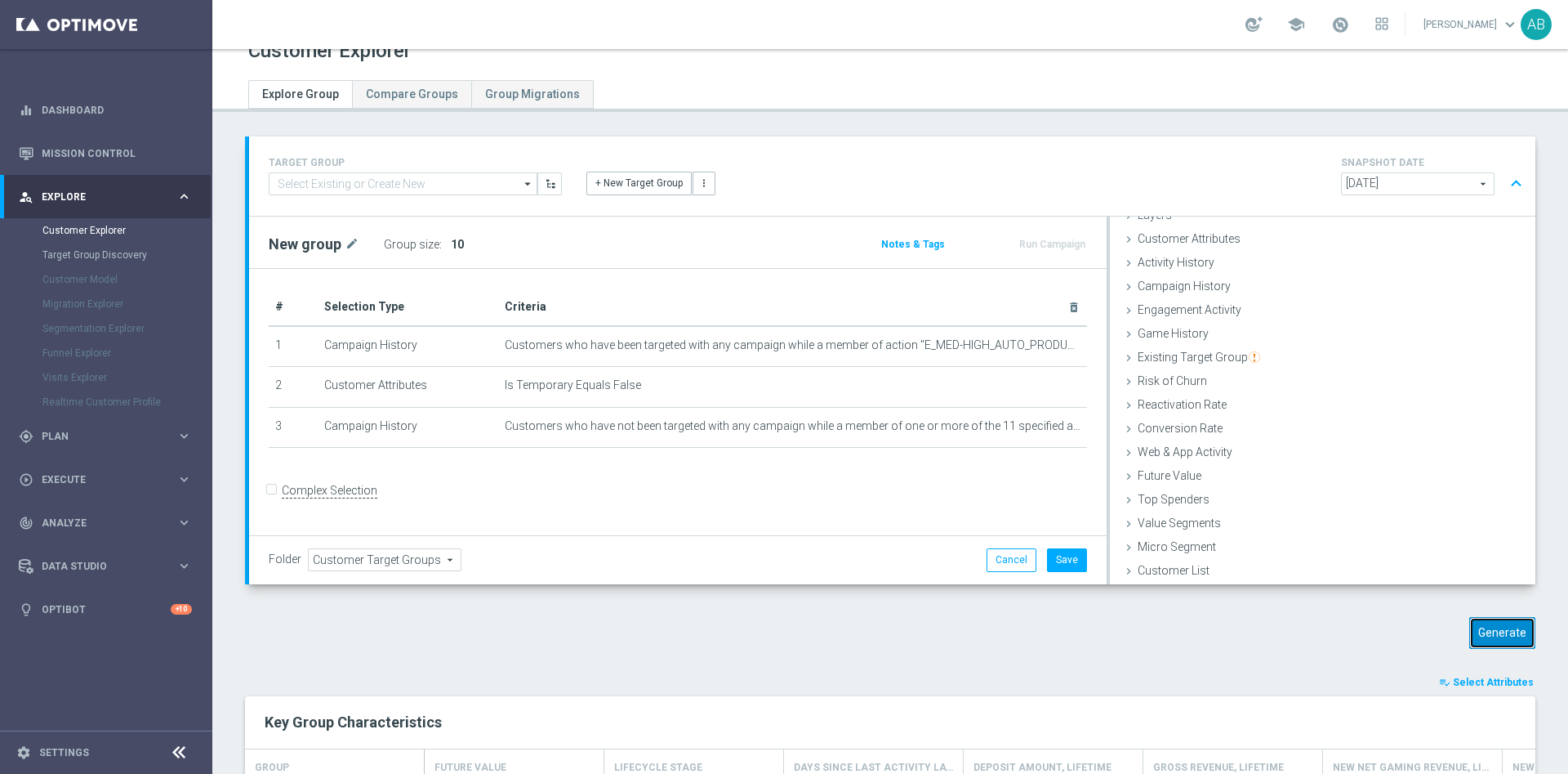
click at [1470, 631] on button "Generate" at bounding box center [1503, 632] width 66 height 32
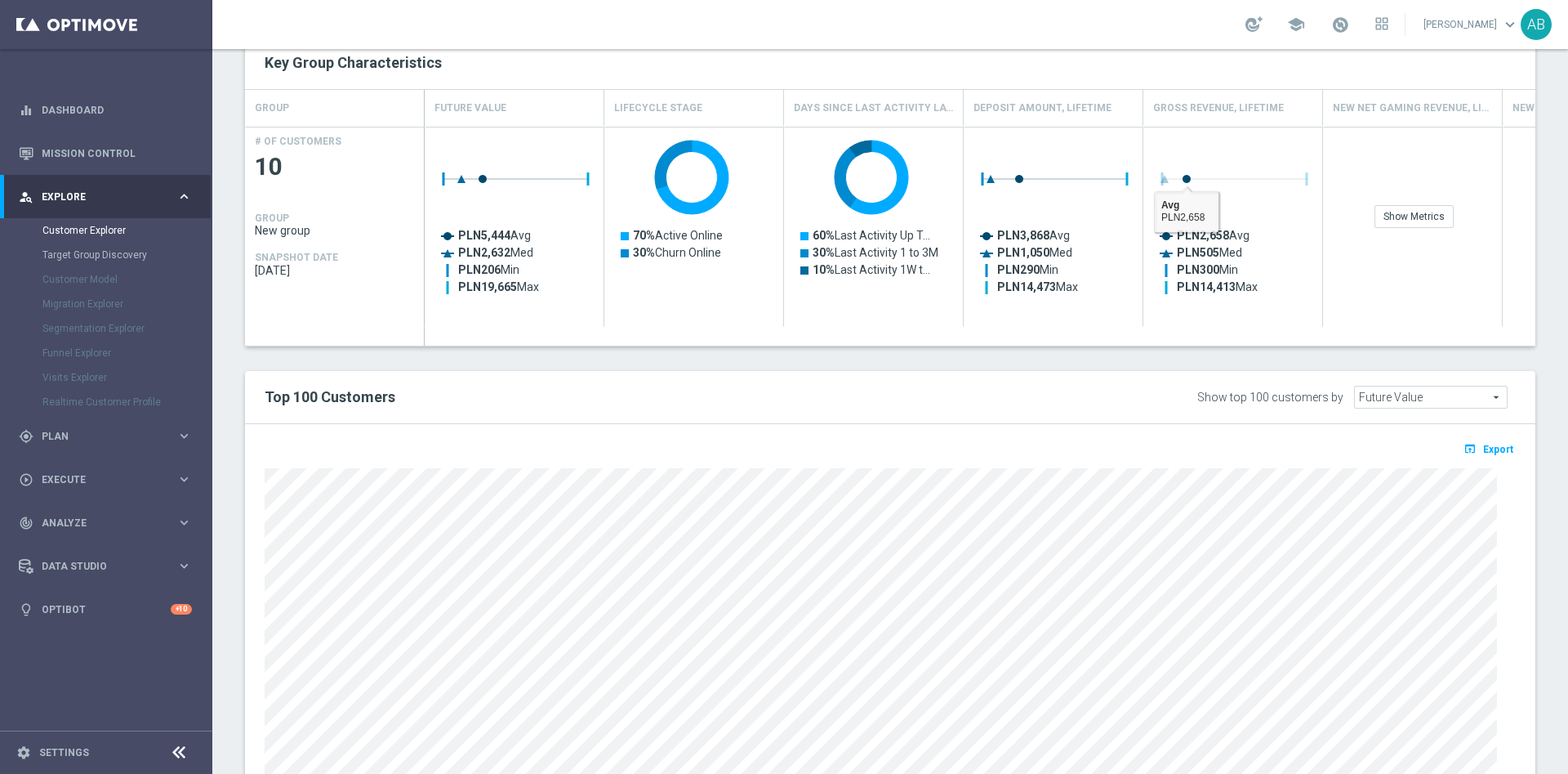
scroll to position [368, 0]
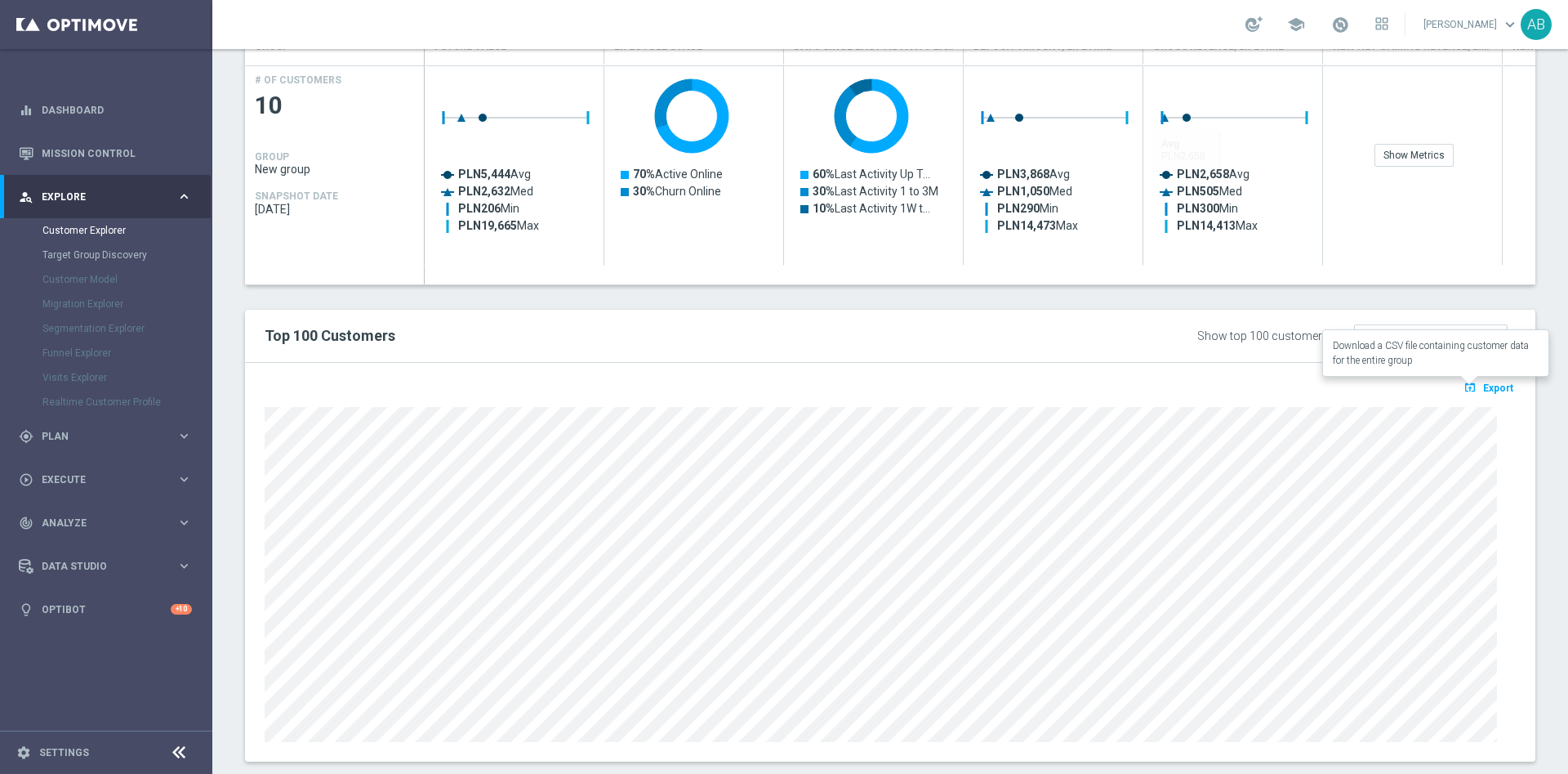
click at [1483, 386] on span "Export" at bounding box center [1498, 388] width 30 height 11
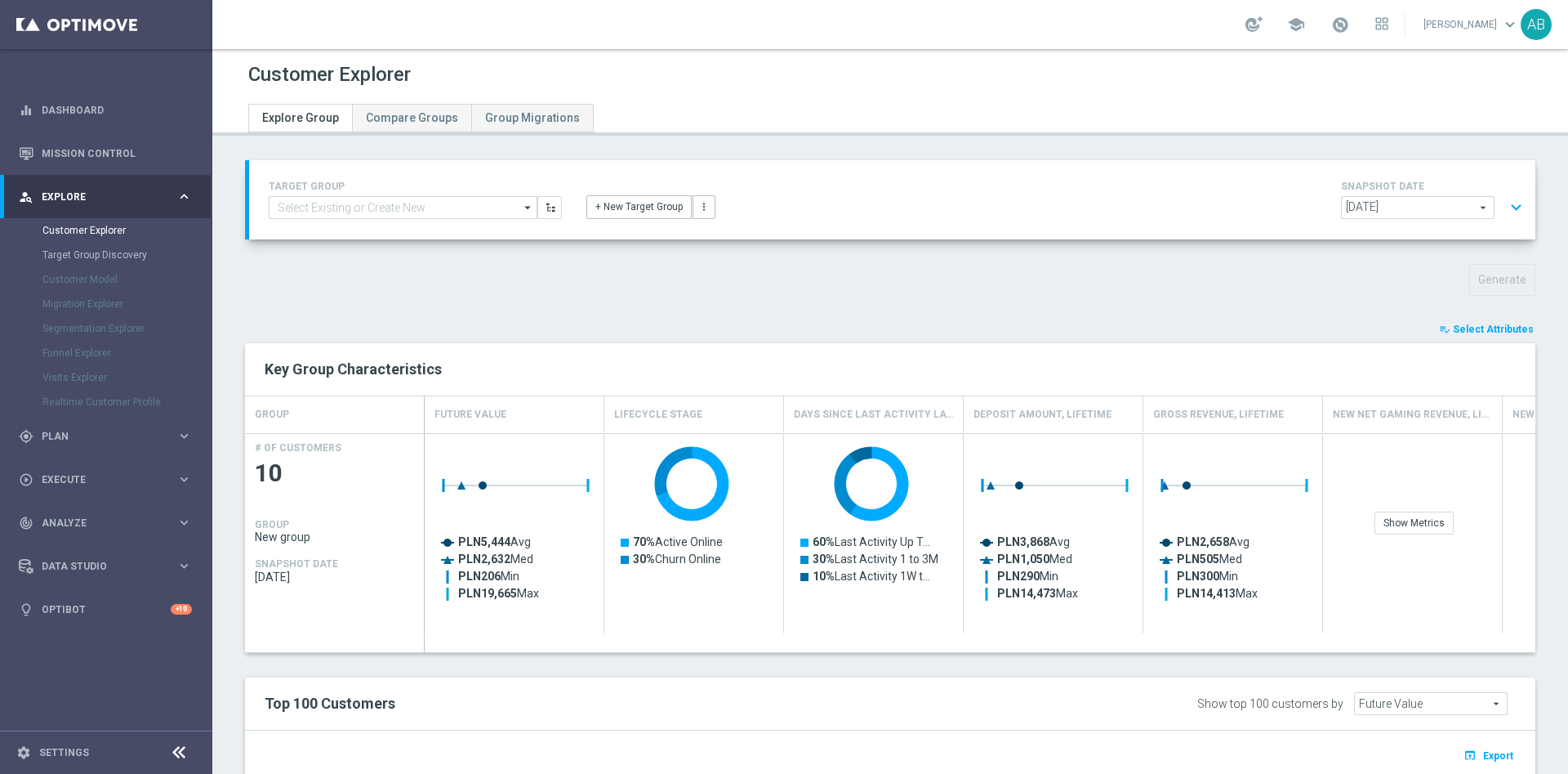
click at [1512, 201] on div "TARGET GROUP arrow_drop_down Drag here to set row groups Drag here to set colum…" at bounding box center [892, 200] width 1287 height 79
click at [1504, 208] on button "expand_more" at bounding box center [1516, 207] width 24 height 31
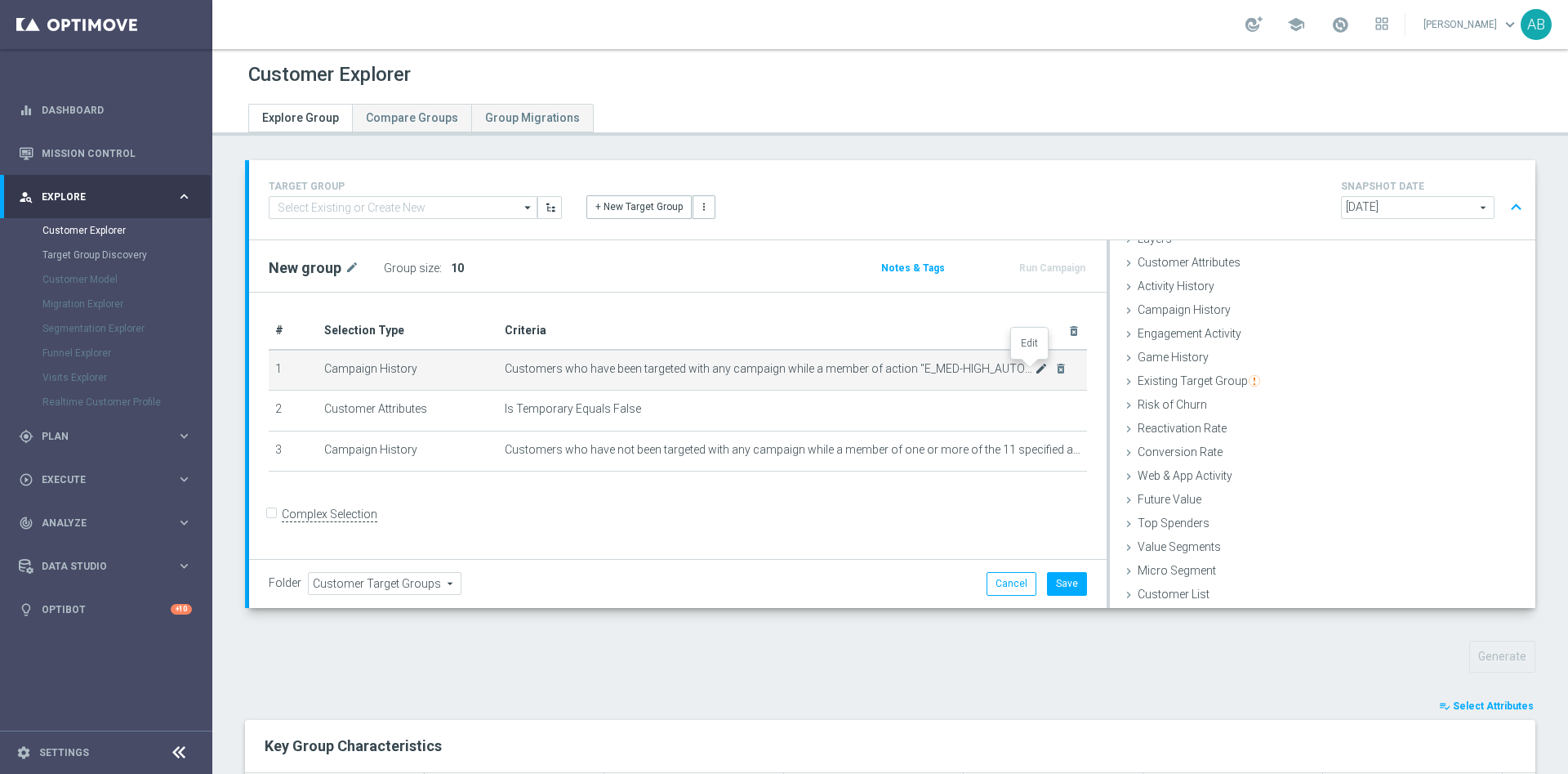
click at [1035, 369] on icon "mode_edit" at bounding box center [1041, 369] width 13 height 13
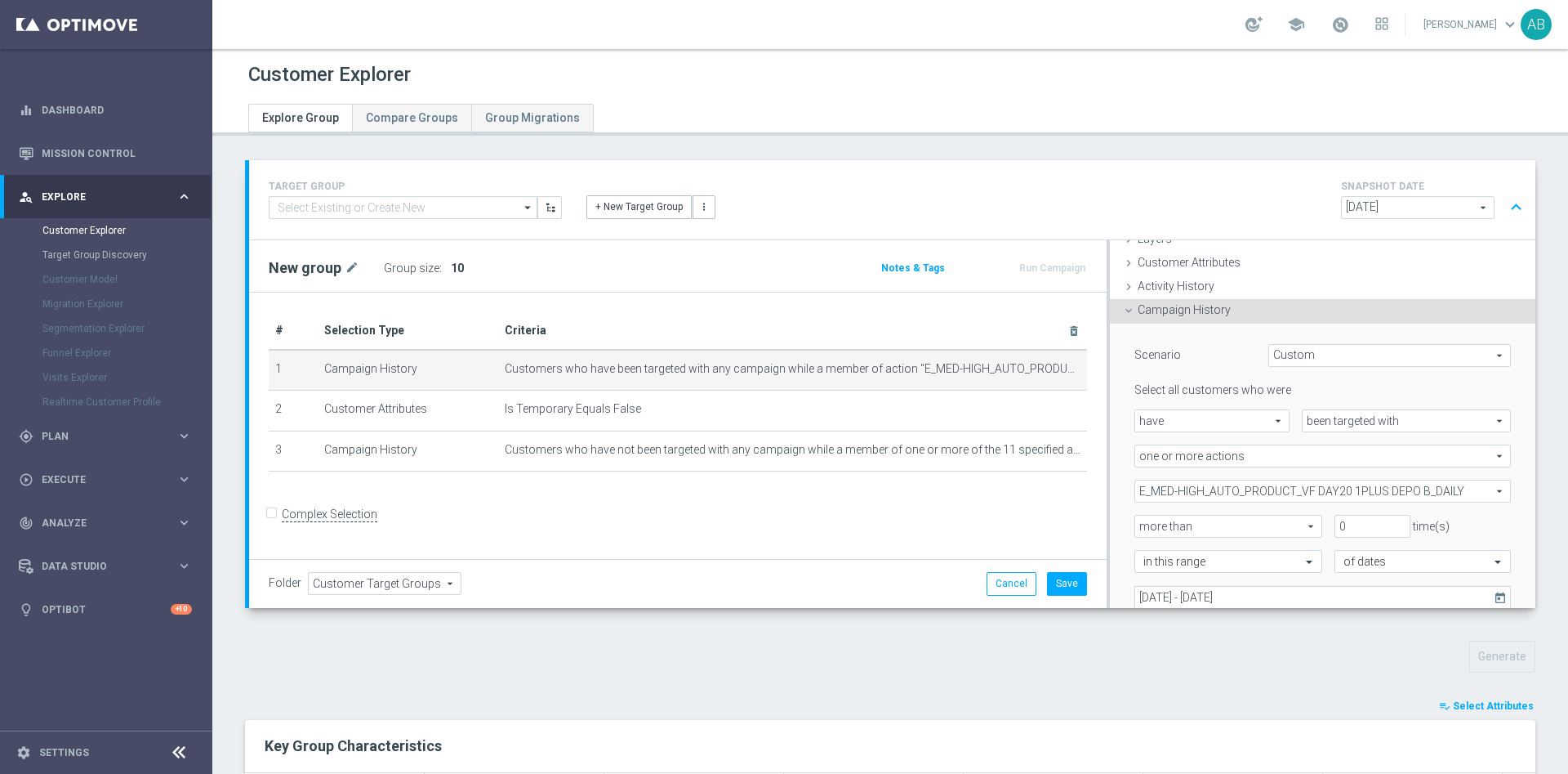
scroll to position [68, 0]
click at [1159, 492] on span "E_MED-HIGH_AUTO_PRODUCT_VF DAY20 1PLUS DEPO B_DAILY" at bounding box center [1323, 489] width 375 height 21
click at [1141, 522] on input "Show Selected" at bounding box center [1147, 525] width 11 height 11
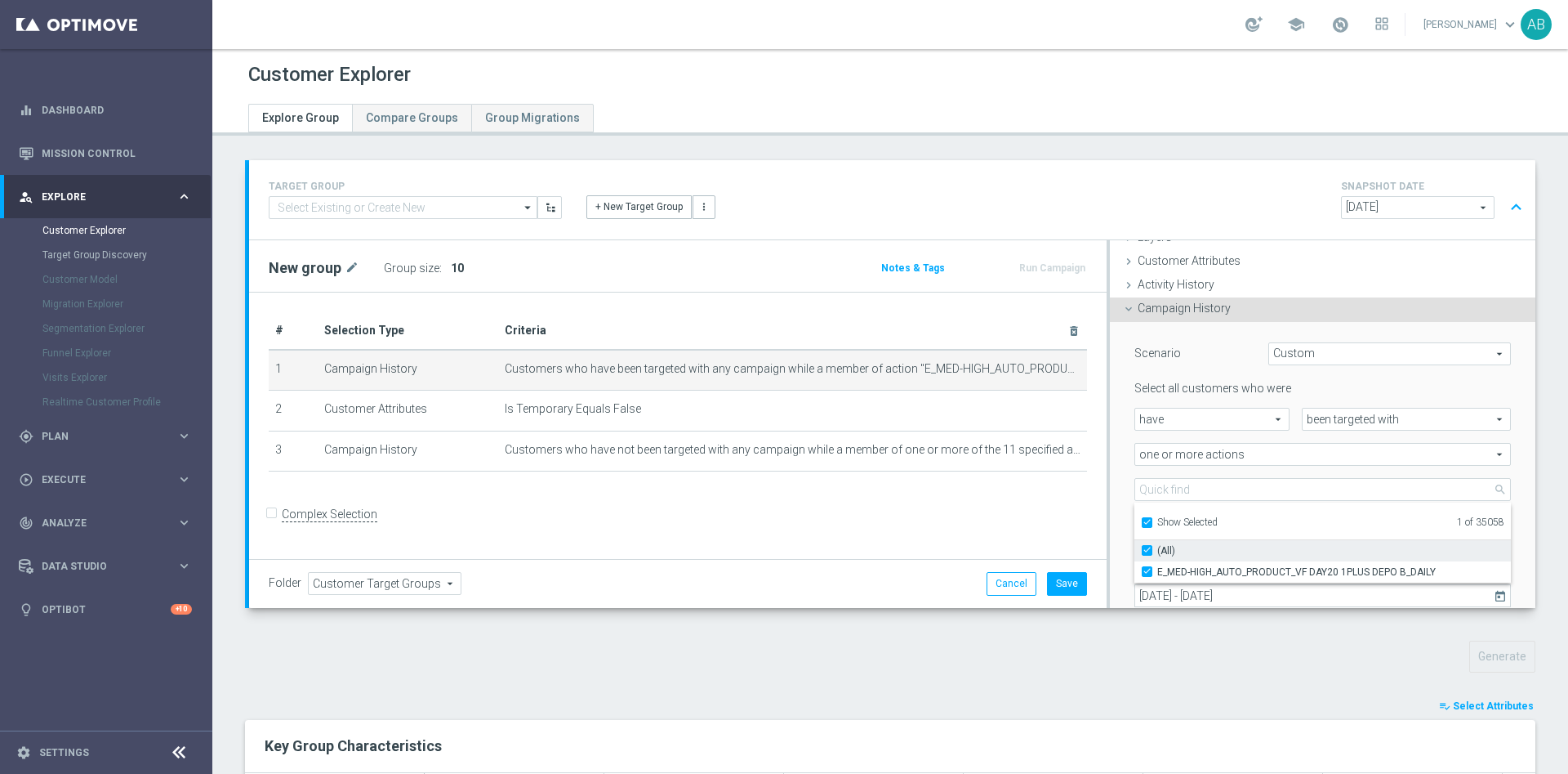
click at [1147, 552] on input "(All)" at bounding box center [1153, 550] width 11 height 11
click at [1141, 524] on input "Show Selected" at bounding box center [1147, 525] width 11 height 11
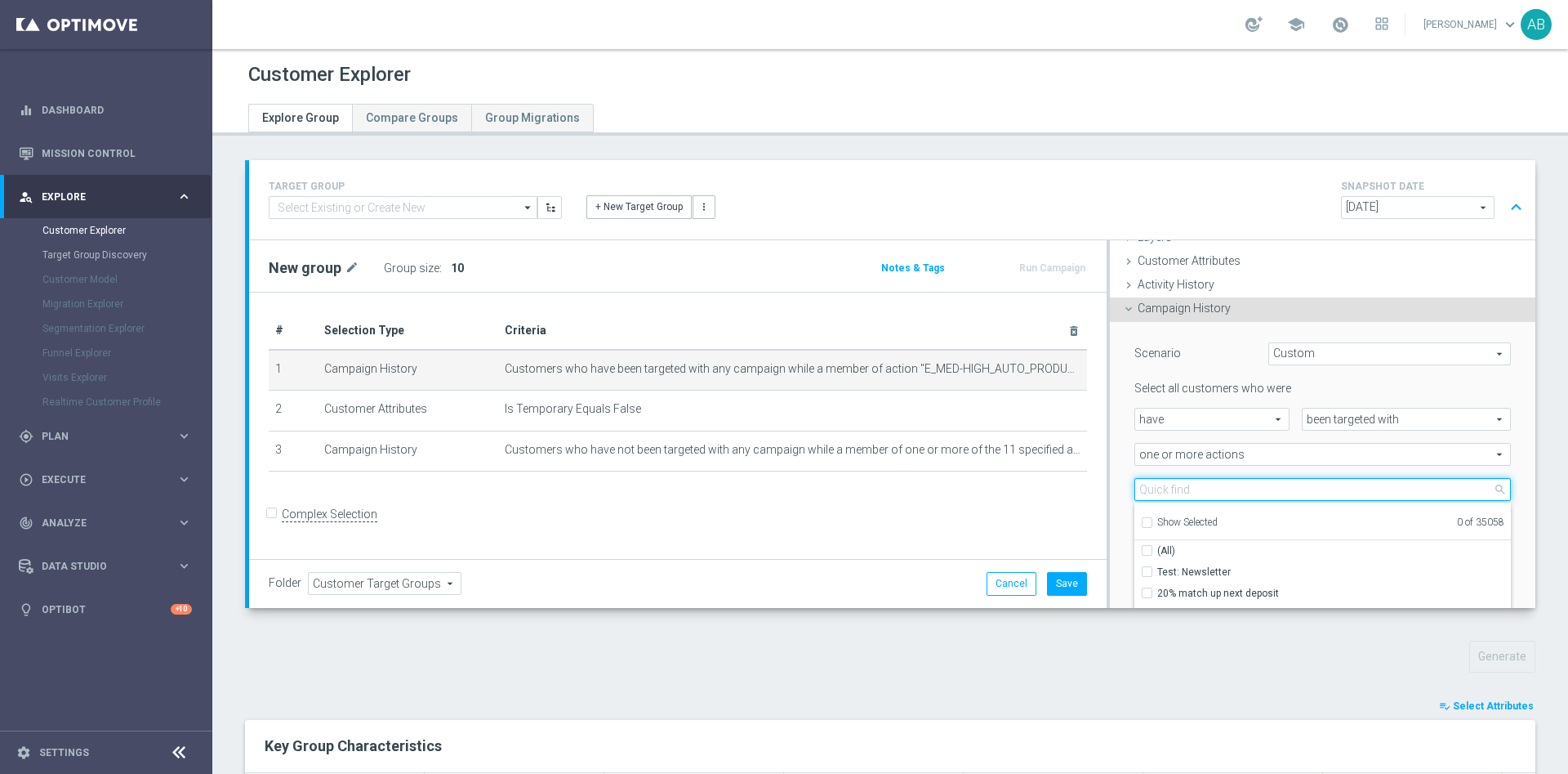
click at [1139, 496] on input "search" at bounding box center [1323, 489] width 377 height 23
paste input "E_NH-NL_AUTO_PRODUCT_CC VF DAY23 1PLUS DEPO_DAILY"
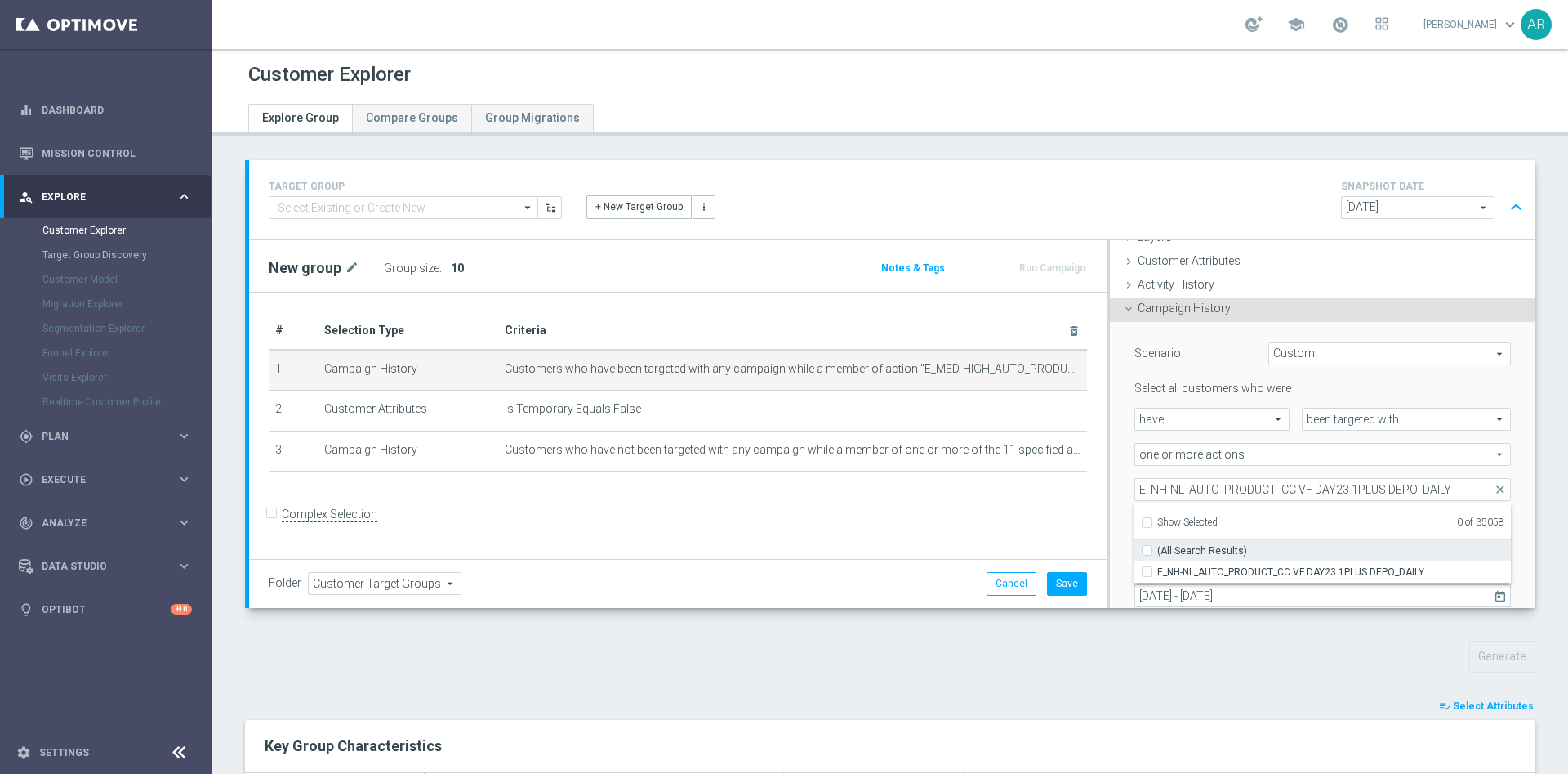
drag, startPoint x: 1135, startPoint y: 566, endPoint x: 1129, endPoint y: 539, distance: 27.7
click at [1147, 567] on input "E_NH-NL_AUTO_PRODUCT_CC VF DAY23 1PLUS DEPO_DAILY" at bounding box center [1153, 571] width 11 height 11
click at [1122, 471] on div "Scenario Custom Custom arrow_drop_down search Select all customers who were hav…" at bounding box center [1322, 494] width 401 height 346
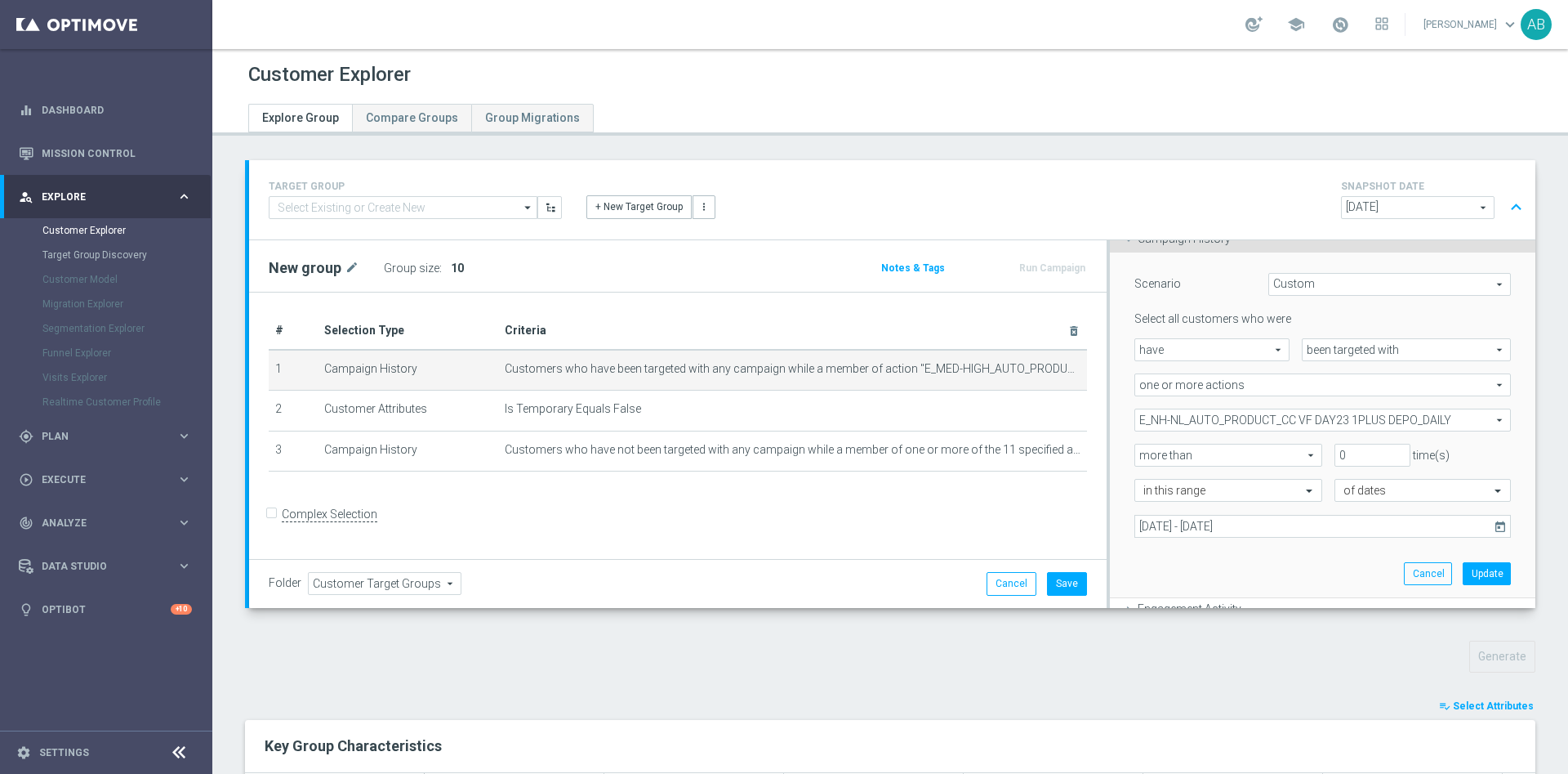
scroll to position [191, 0]
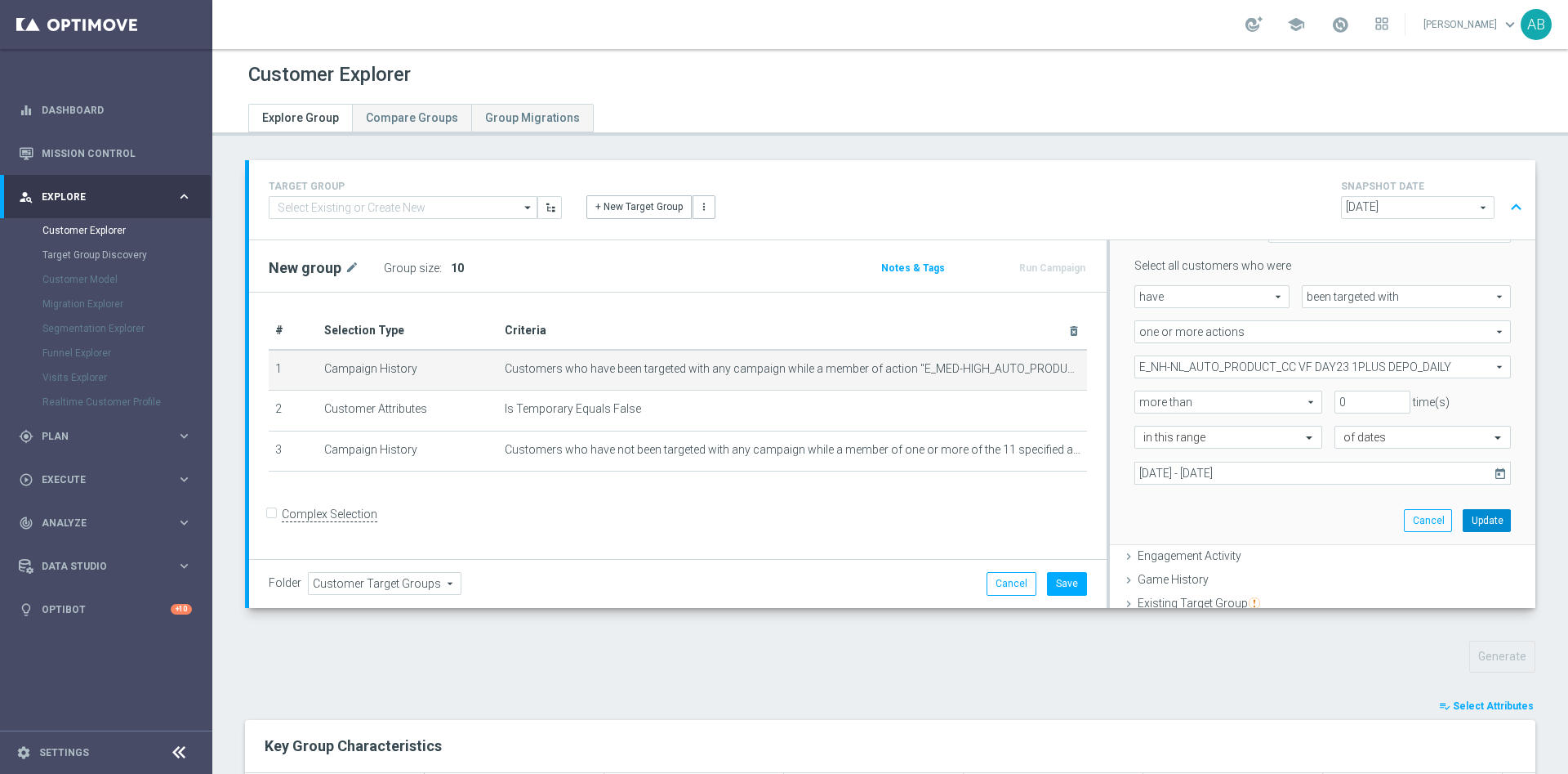
click at [1463, 519] on button "Update" at bounding box center [1487, 520] width 48 height 23
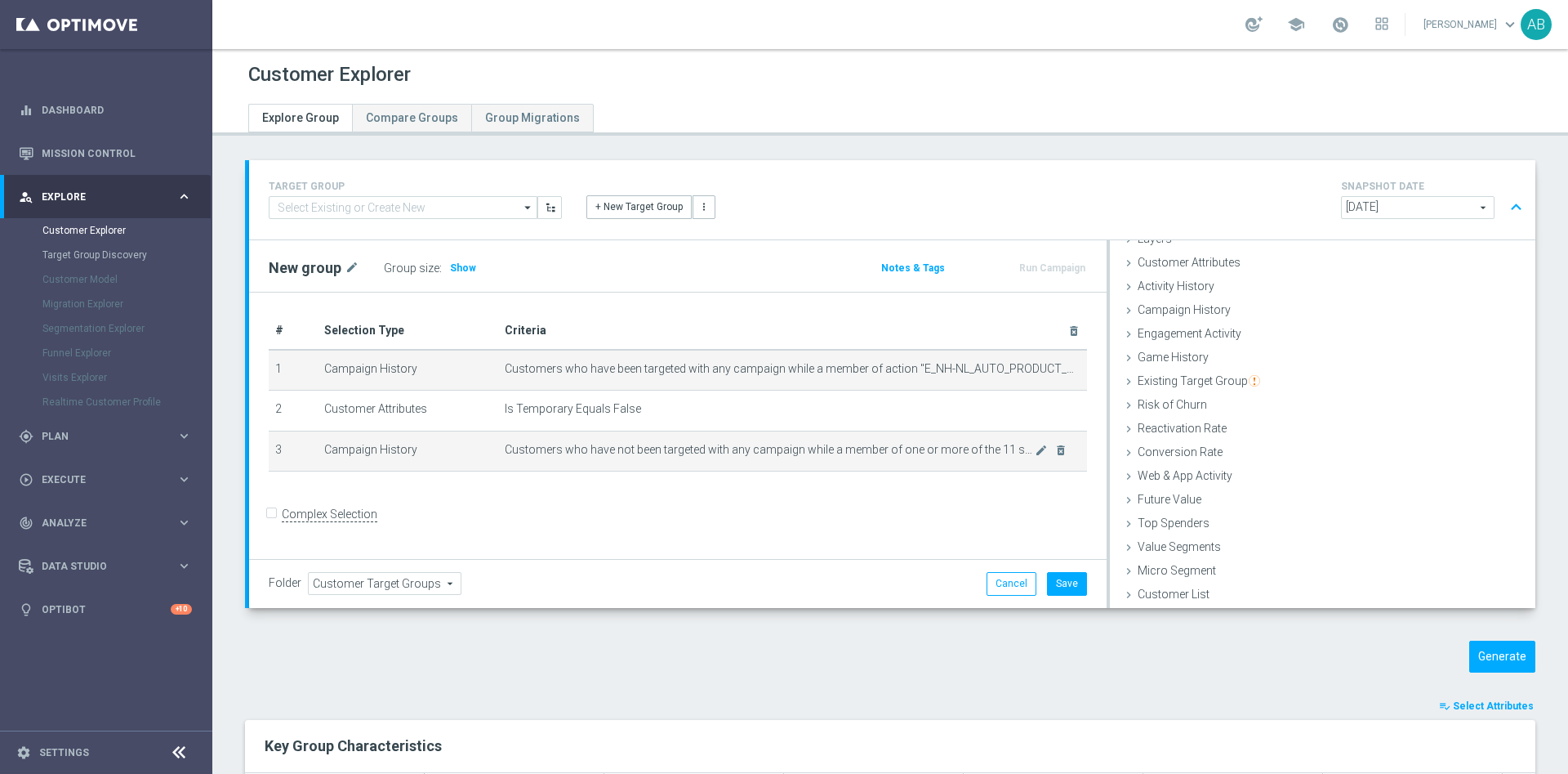
scroll to position [67, 0]
click at [1035, 452] on icon "mode_edit" at bounding box center [1041, 450] width 13 height 13
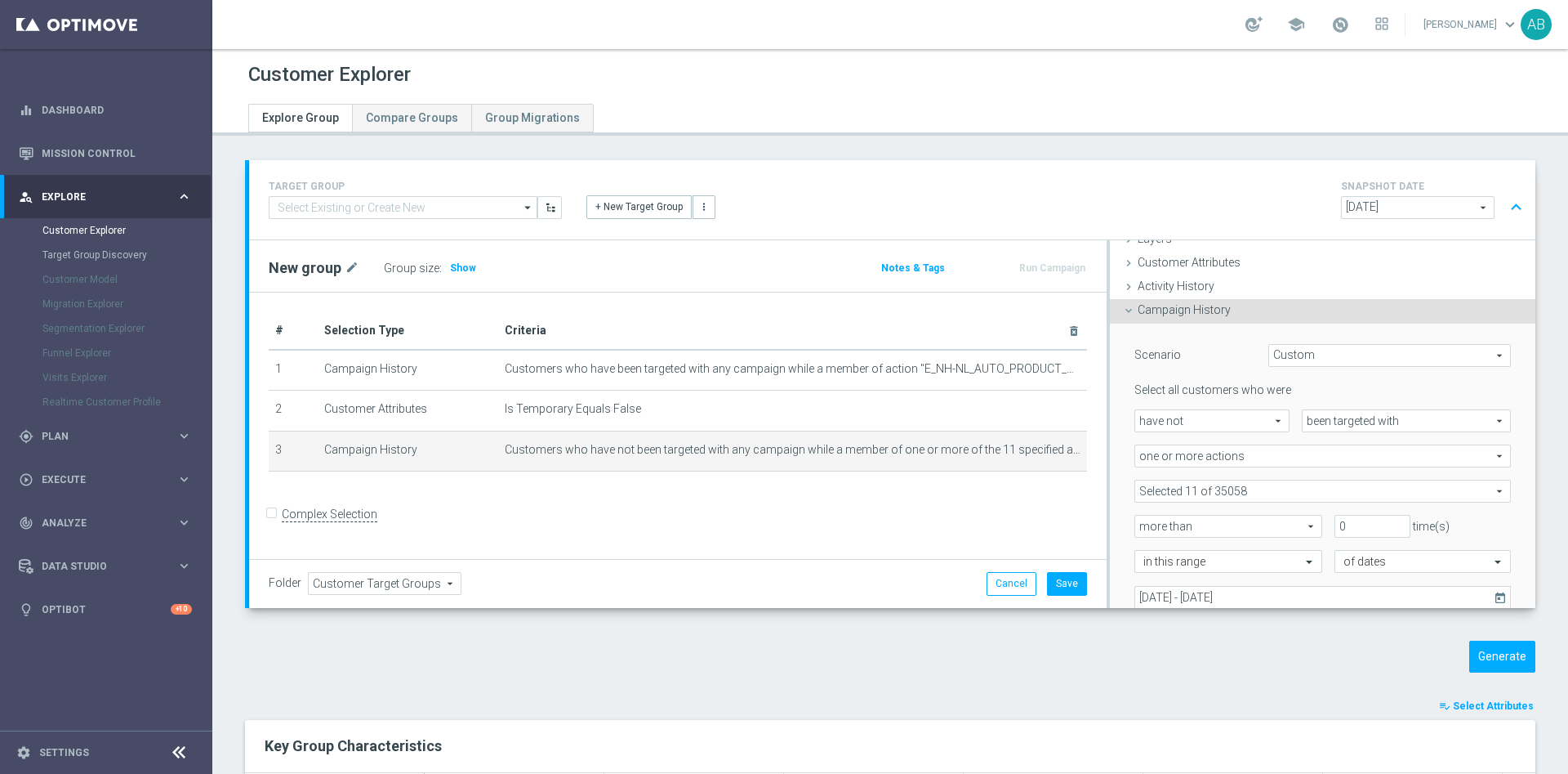
scroll to position [68, 0]
click at [1164, 493] on span at bounding box center [1323, 489] width 375 height 21
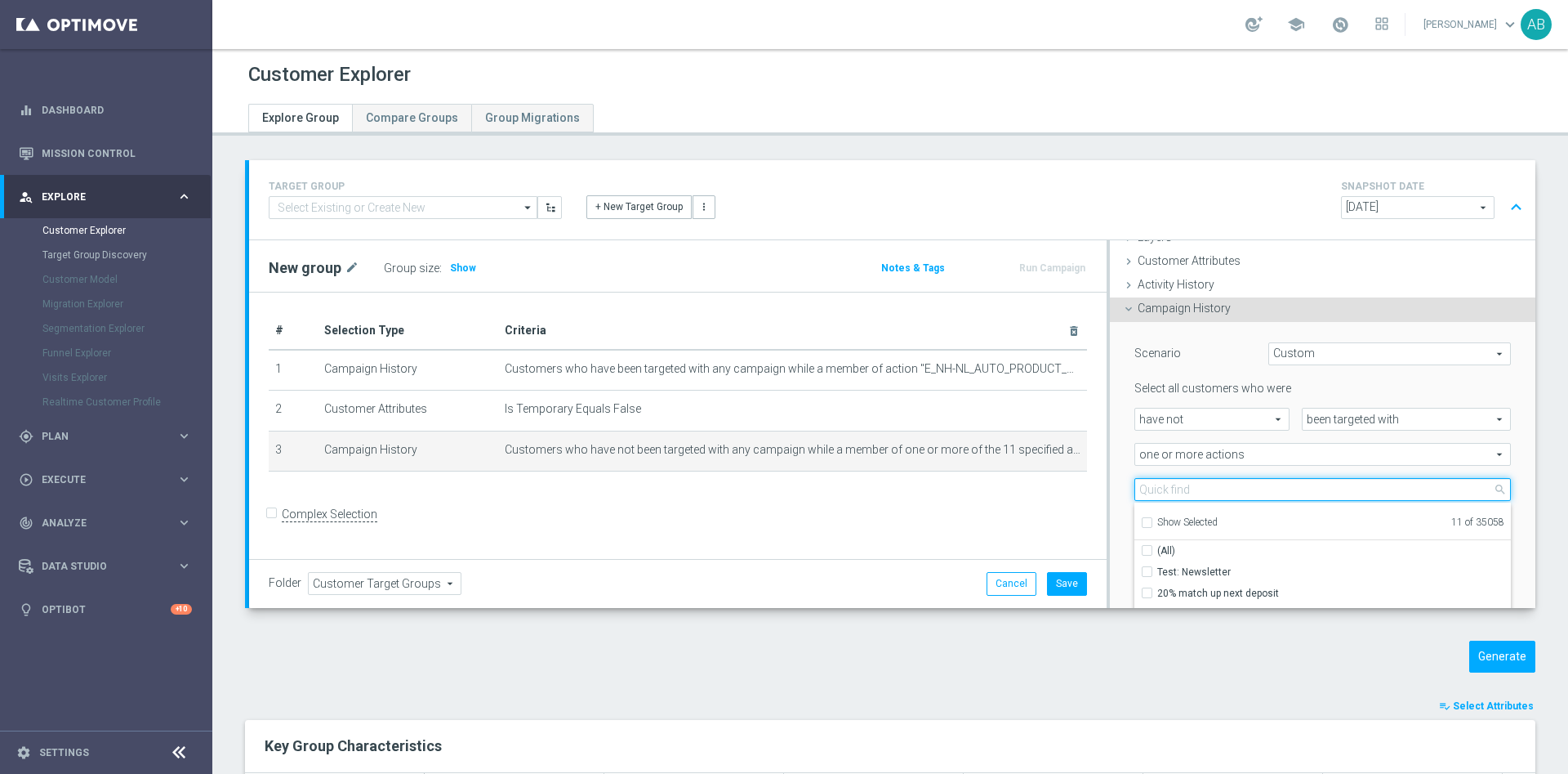
click at [1163, 490] on input "search" at bounding box center [1323, 489] width 377 height 23
paste input "E_NH-NL_AUTO_PRODUCT_CC VF DAY23 1PLUS DEPO_DAILY"
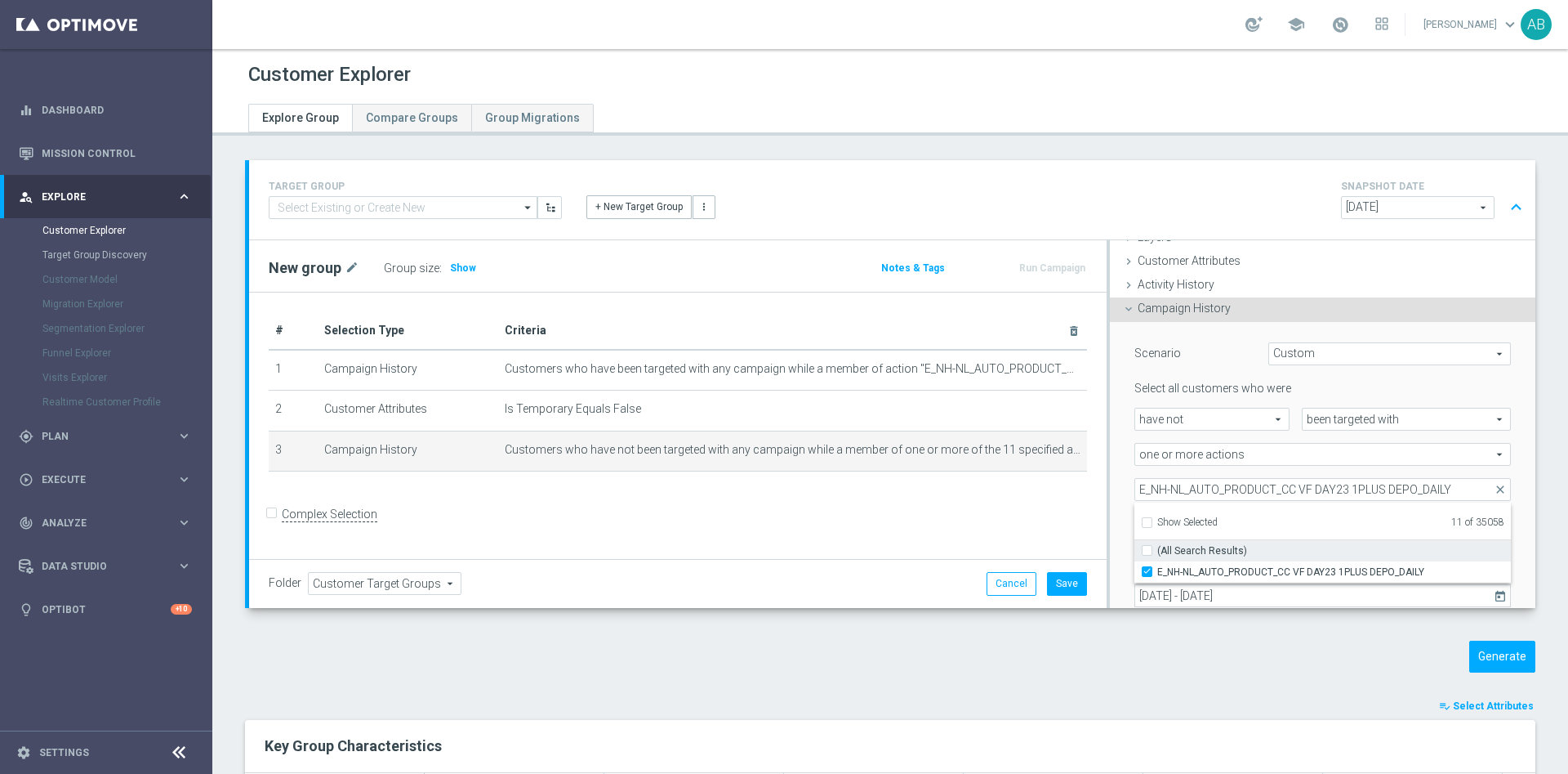
drag, startPoint x: 1132, startPoint y: 567, endPoint x: 1129, endPoint y: 540, distance: 27.2
click at [1157, 569] on label "E_NH-NL_AUTO_PRODUCT_CC VF DAY23 1PLUS DEPO_DAILY" at bounding box center [1334, 571] width 354 height 21
click at [1147, 569] on input "E_NH-NL_AUTO_PRODUCT_CC VF DAY23 1PLUS DEPO_DAILY" at bounding box center [1153, 571] width 11 height 11
click at [1110, 468] on div "Scenario Custom Custom arrow_drop_down search Select all customers who were hav…" at bounding box center [1323, 495] width 426 height 347
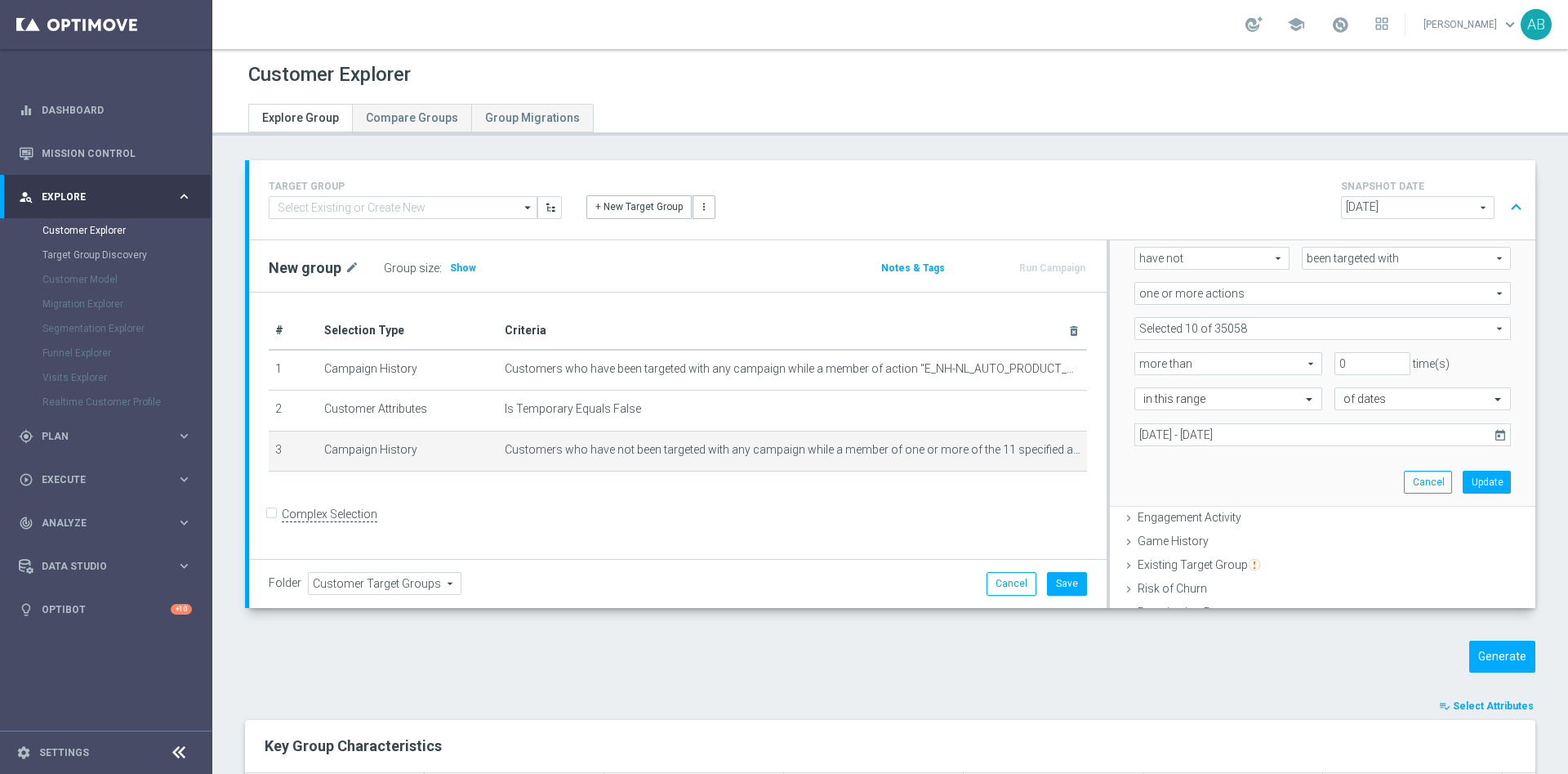
scroll to position [191, 0]
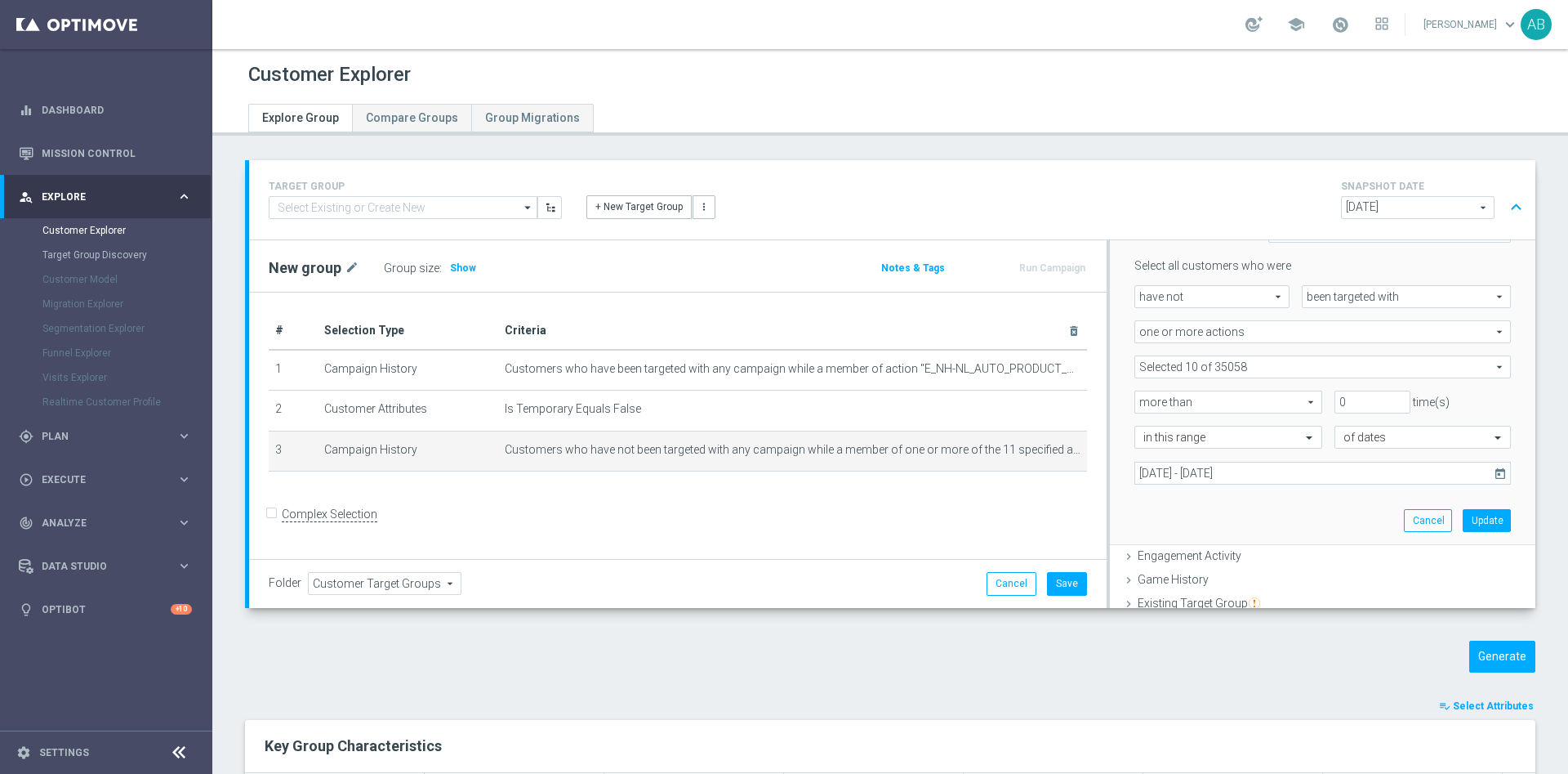
click at [1266, 368] on span at bounding box center [1323, 367] width 375 height 21
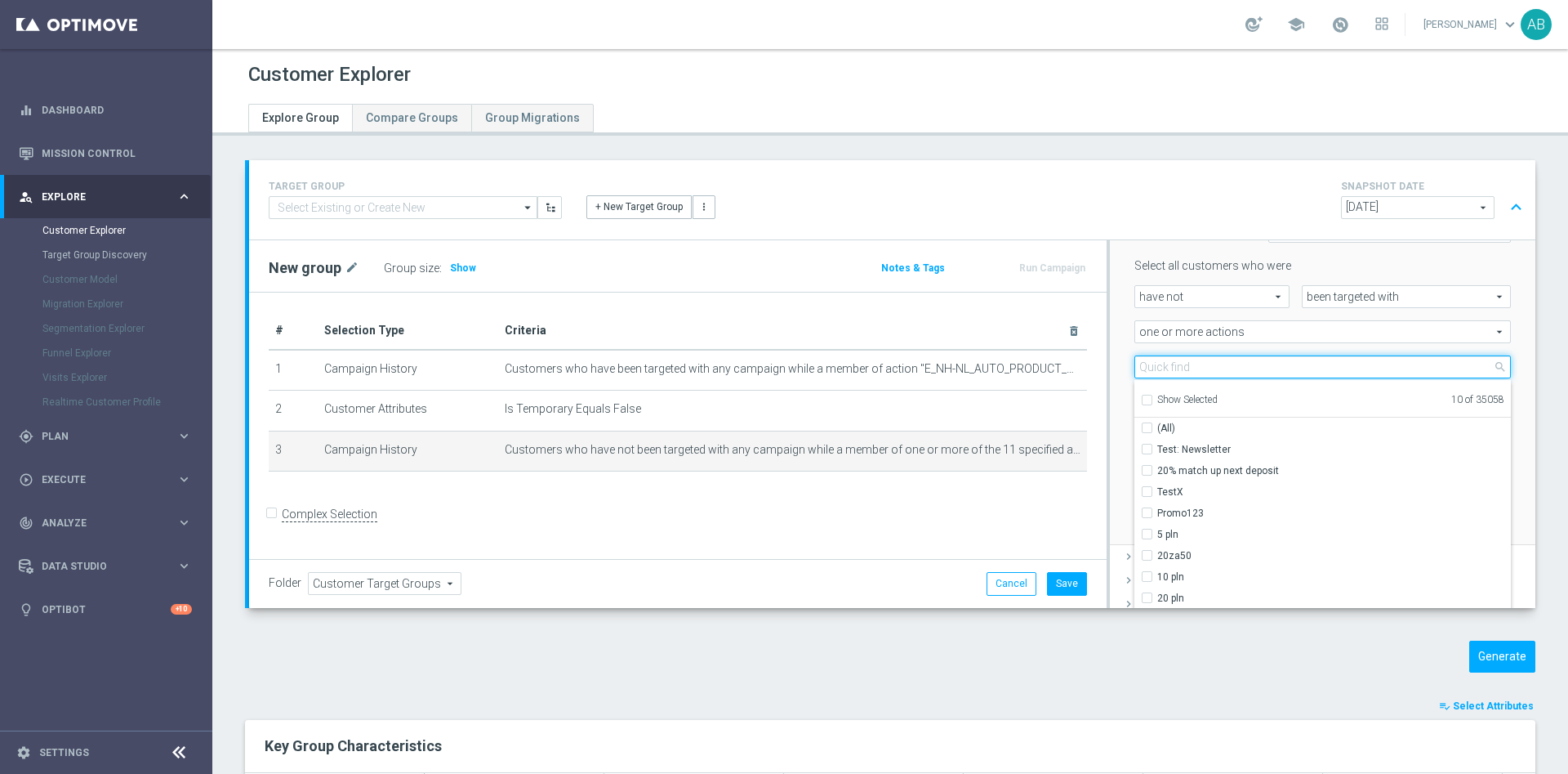
click at [1163, 363] on input "search" at bounding box center [1323, 367] width 377 height 23
paste input "E_NH-NL_AUTO_PRODUCT_VF DAY20 1PLUS DEPO A_DAILY"
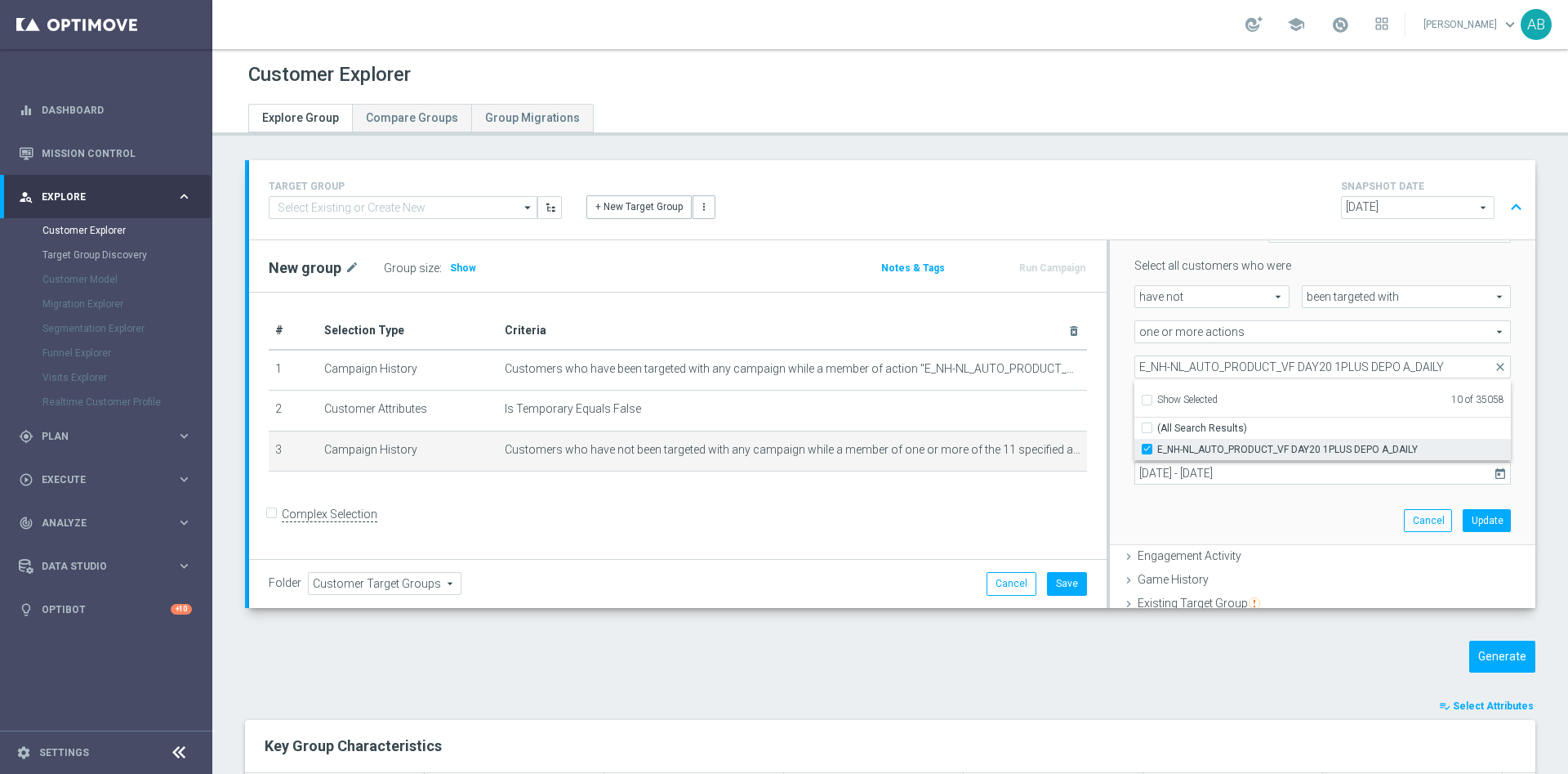
click at [1147, 452] on input "E_NH-NL_AUTO_PRODUCT_VF DAY20 1PLUS DEPO A_DAILY" at bounding box center [1153, 449] width 11 height 11
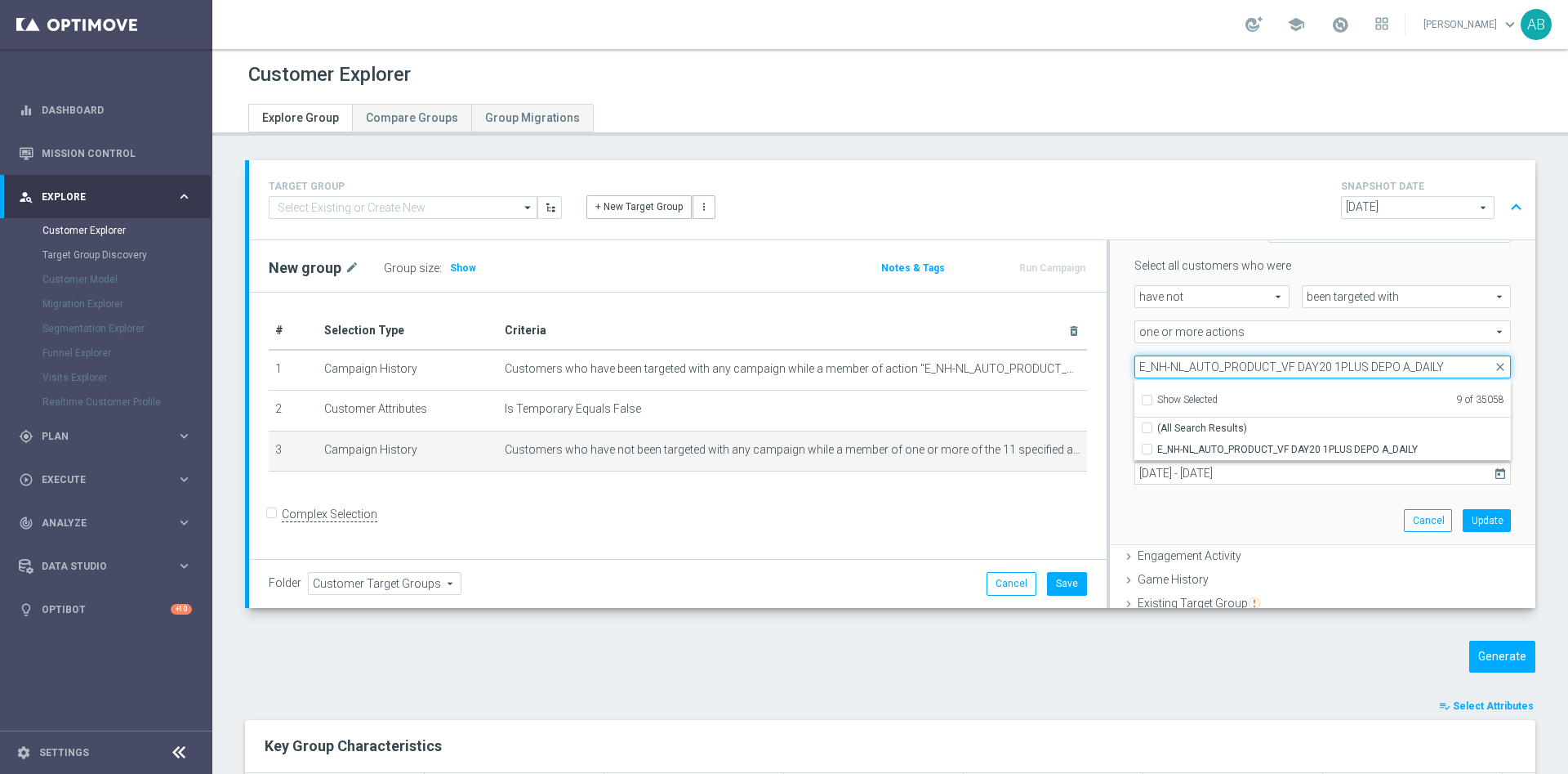
click at [1215, 364] on input "E_NH-NL_AUTO_PRODUCT_VF DAY20 1PLUS DEPO A_DAILY" at bounding box center [1323, 367] width 377 height 23
paste input "B"
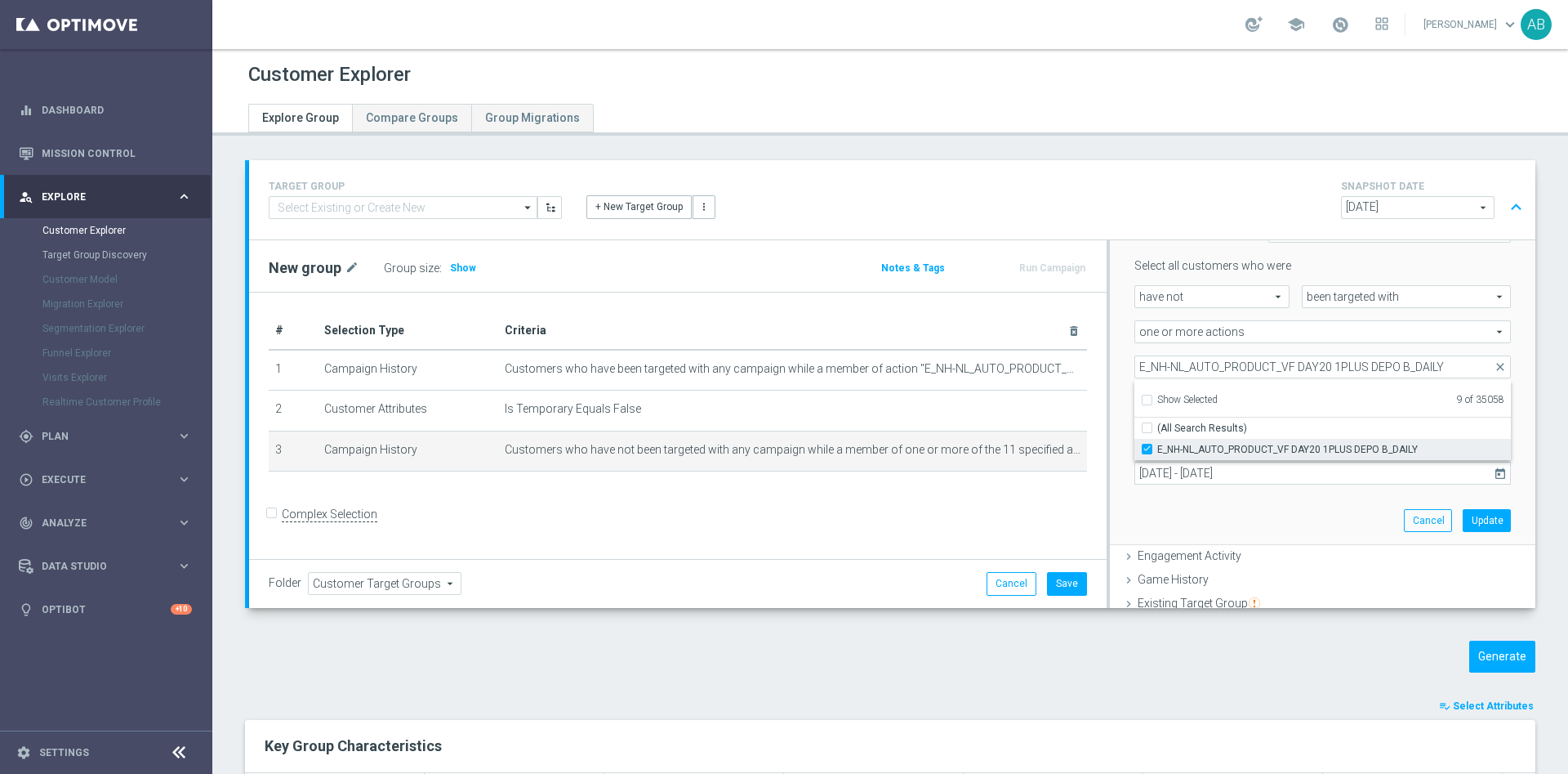
click at [1147, 446] on input "E_NH-NL_AUTO_PRODUCT_VF DAY20 1PLUS DEPO B_DAILY" at bounding box center [1153, 449] width 11 height 11
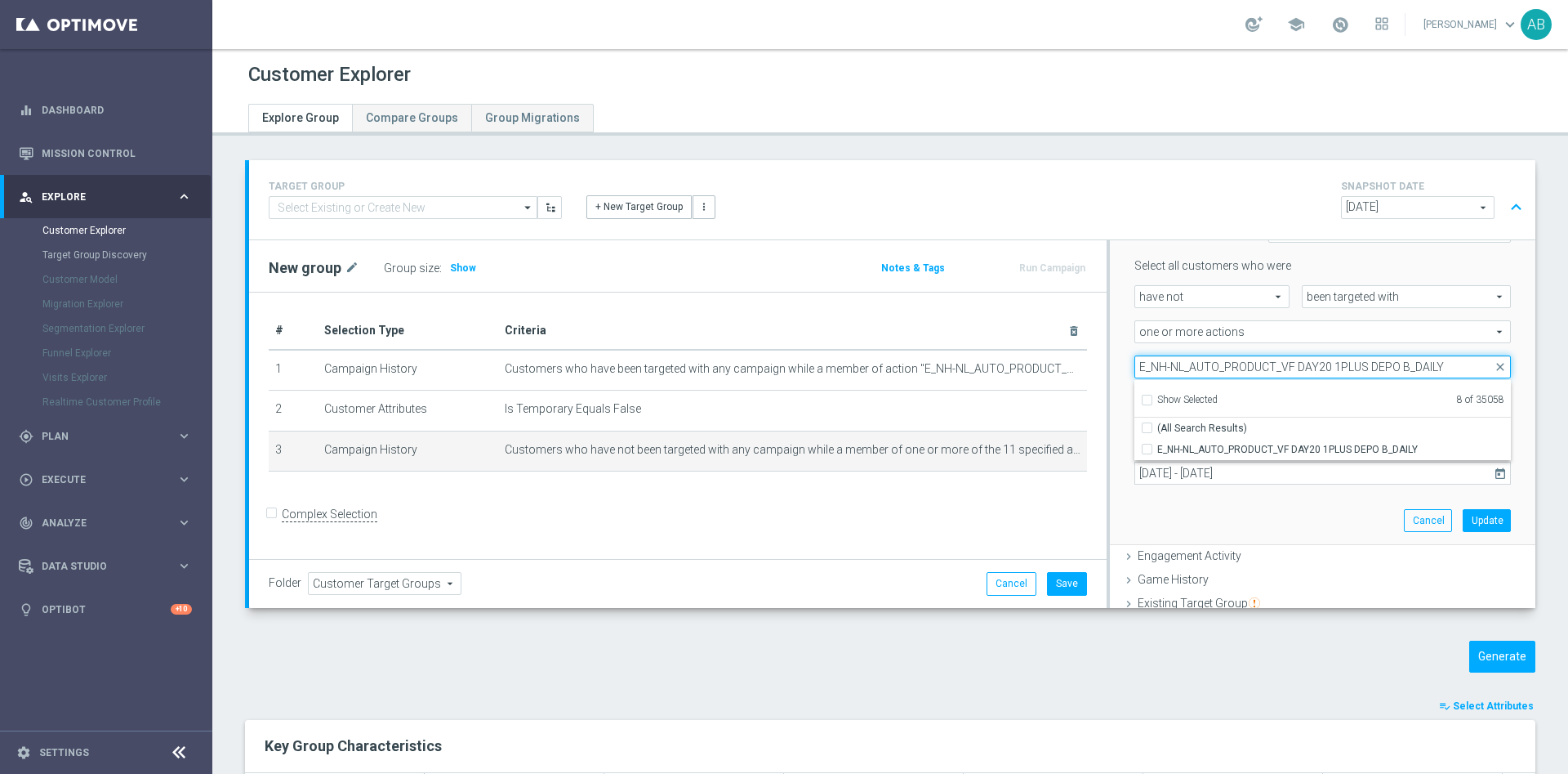
click at [1194, 359] on input "E_NH-NL_AUTO_PRODUCT_VF DAY20 1PLUS DEPO B_DAILY" at bounding box center [1323, 367] width 377 height 23
paste input "MIN-LOW_AUTO_PRODUCT_VF DAY20 1PLUS DEPO A"
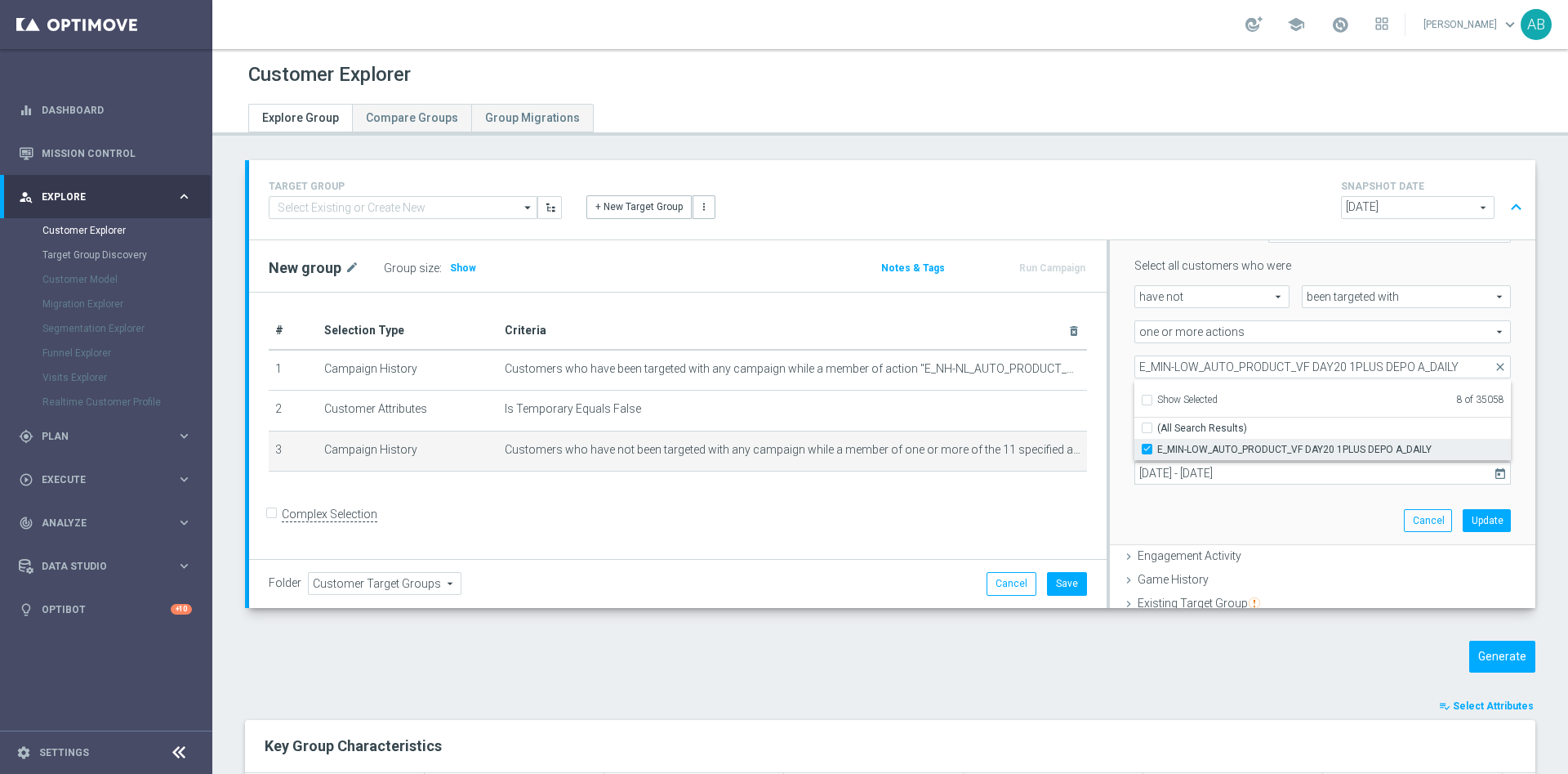
click at [1147, 451] on input "E_MIN-LOW_AUTO_PRODUCT_VF DAY20 1PLUS DEPO A_DAILY" at bounding box center [1153, 449] width 11 height 11
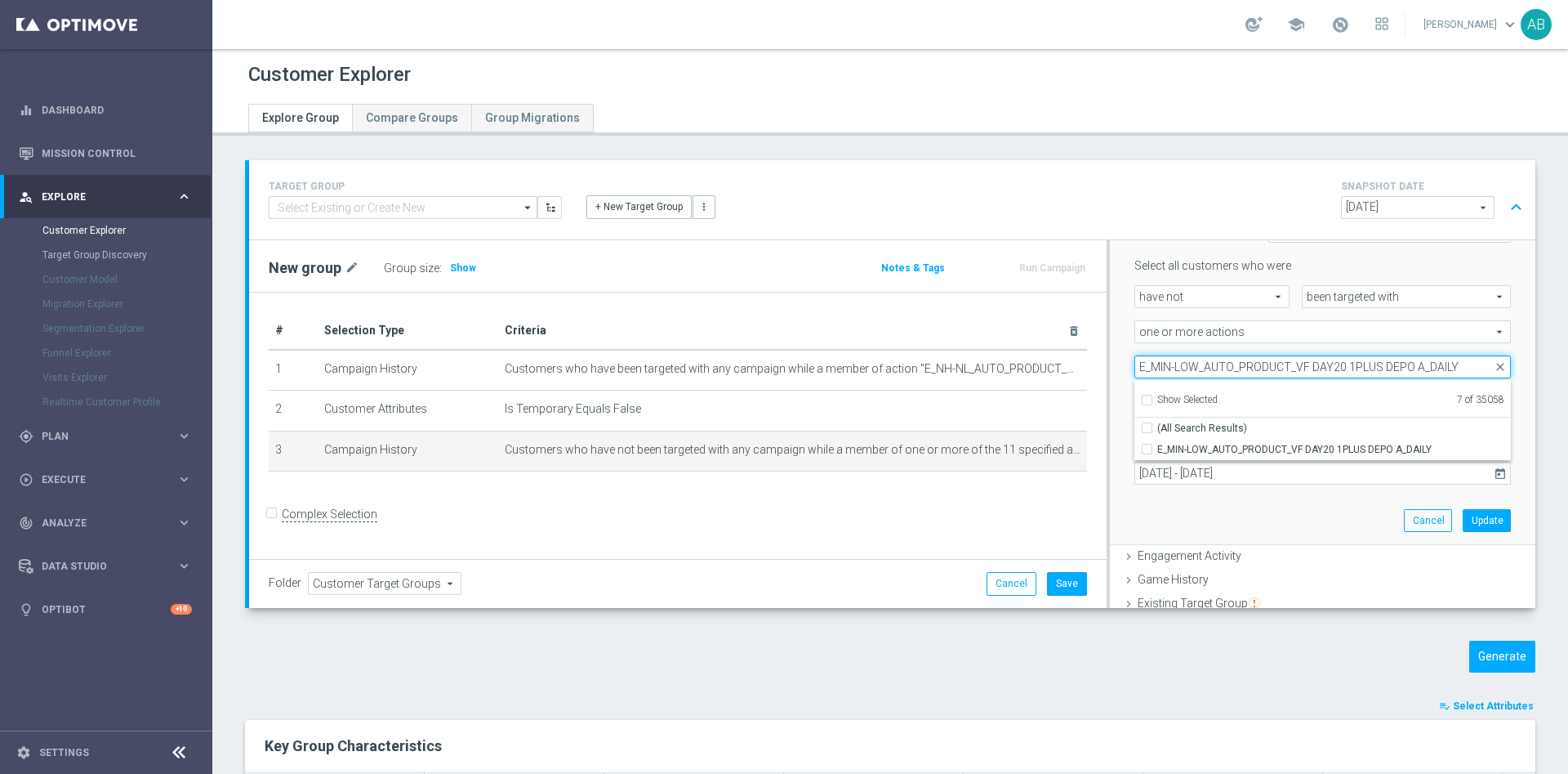
click at [1258, 371] on input "E_MIN-LOW_AUTO_PRODUCT_VF DAY20 1PLUS DEPO A_DAILY" at bounding box center [1323, 367] width 377 height 23
paste input "B"
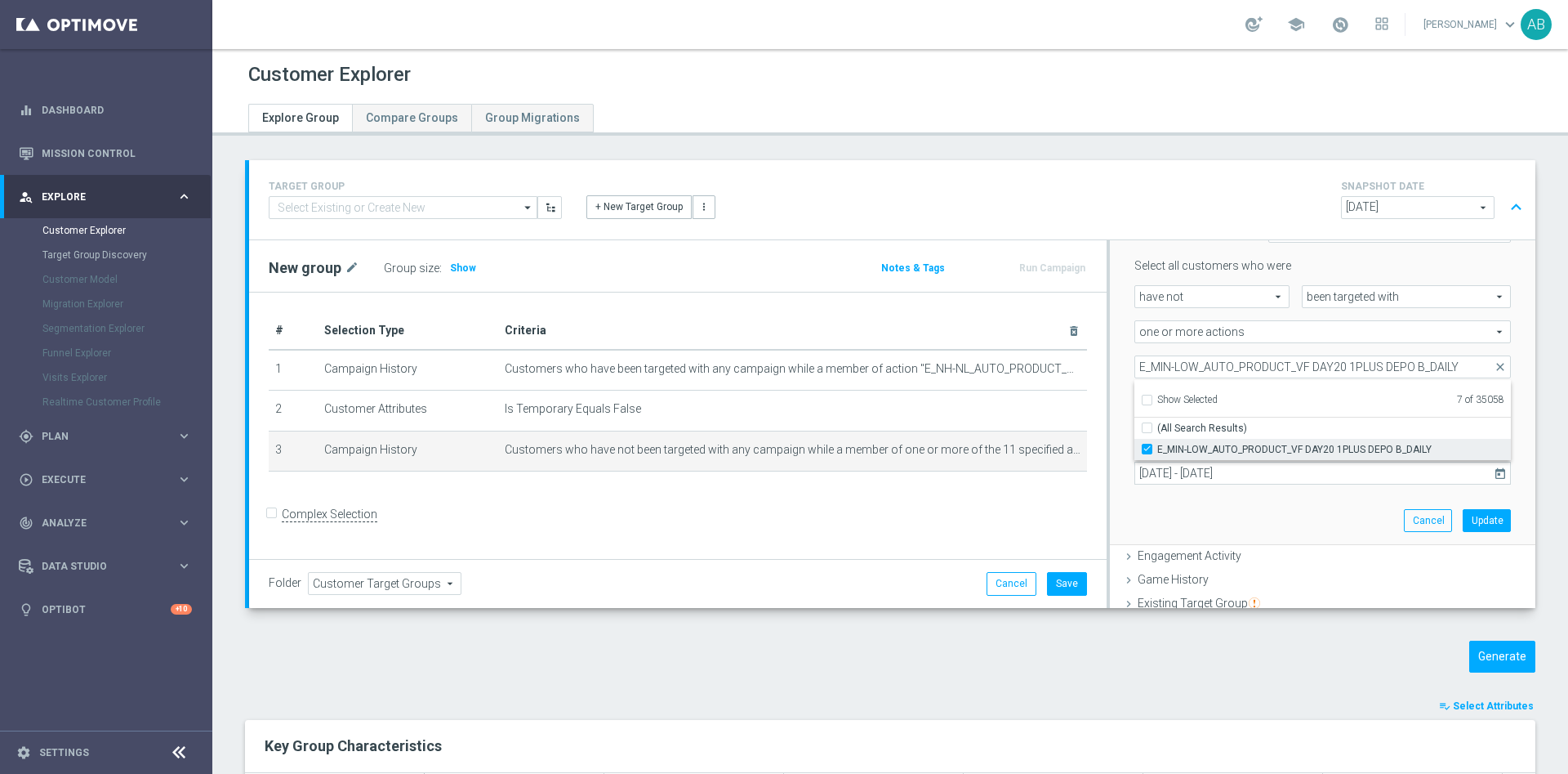
click at [1157, 446] on label "E_MIN-LOW_AUTO_PRODUCT_VF DAY20 1PLUS DEPO B_DAILY" at bounding box center [1334, 449] width 354 height 21
click at [1147, 446] on input "E_MIN-LOW_AUTO_PRODUCT_VF DAY20 1PLUS DEPO B_DAILY" at bounding box center [1153, 449] width 11 height 11
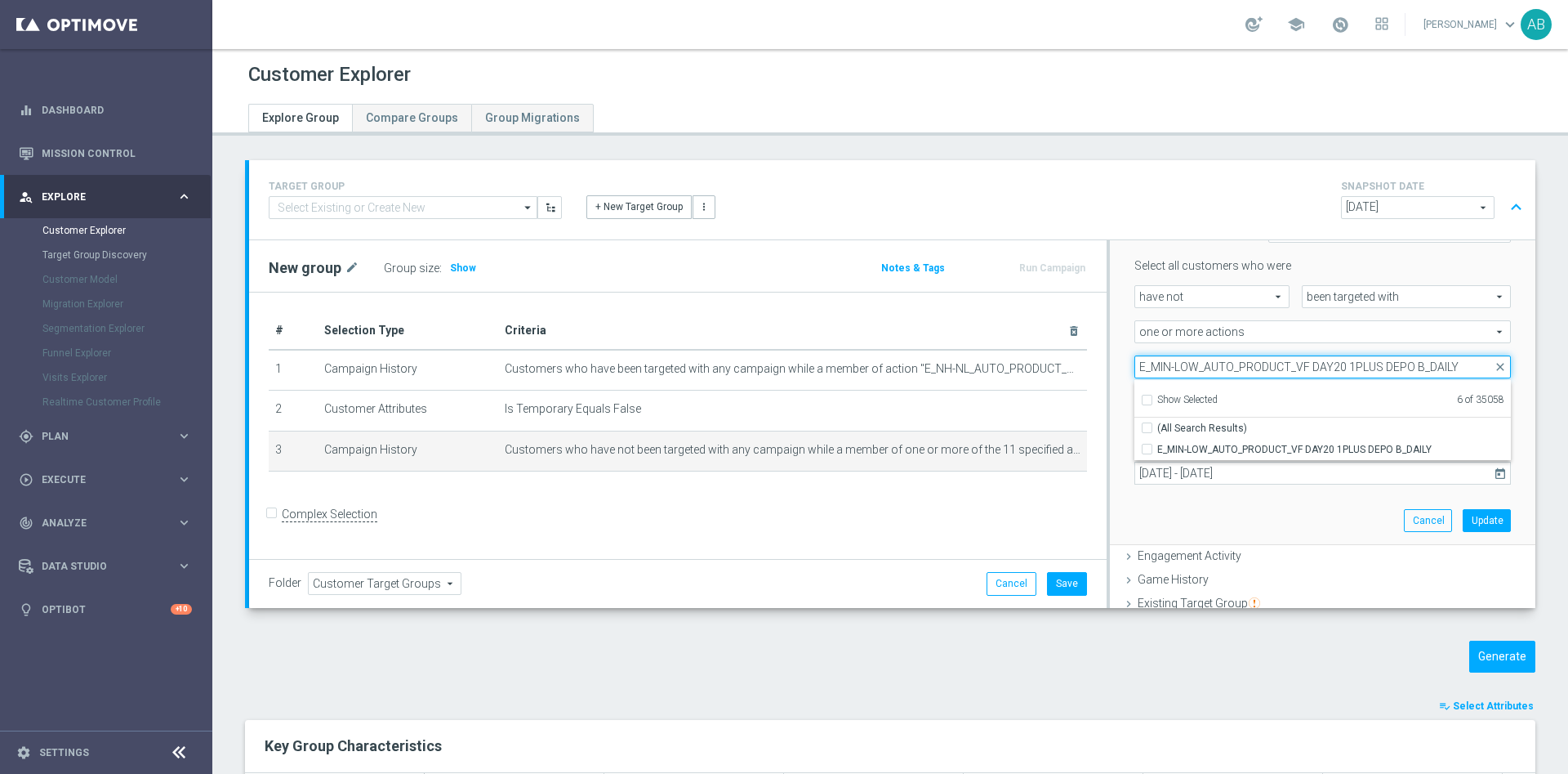
click at [1243, 366] on input "E_MIN-LOW_AUTO_PRODUCT_VF DAY20 1PLUS DEPO B_DAILY" at bounding box center [1323, 367] width 377 height 23
paste input "ED-HIGH_AUTO_PRODUCT_VF DAY20 1PLUS DEPO A"
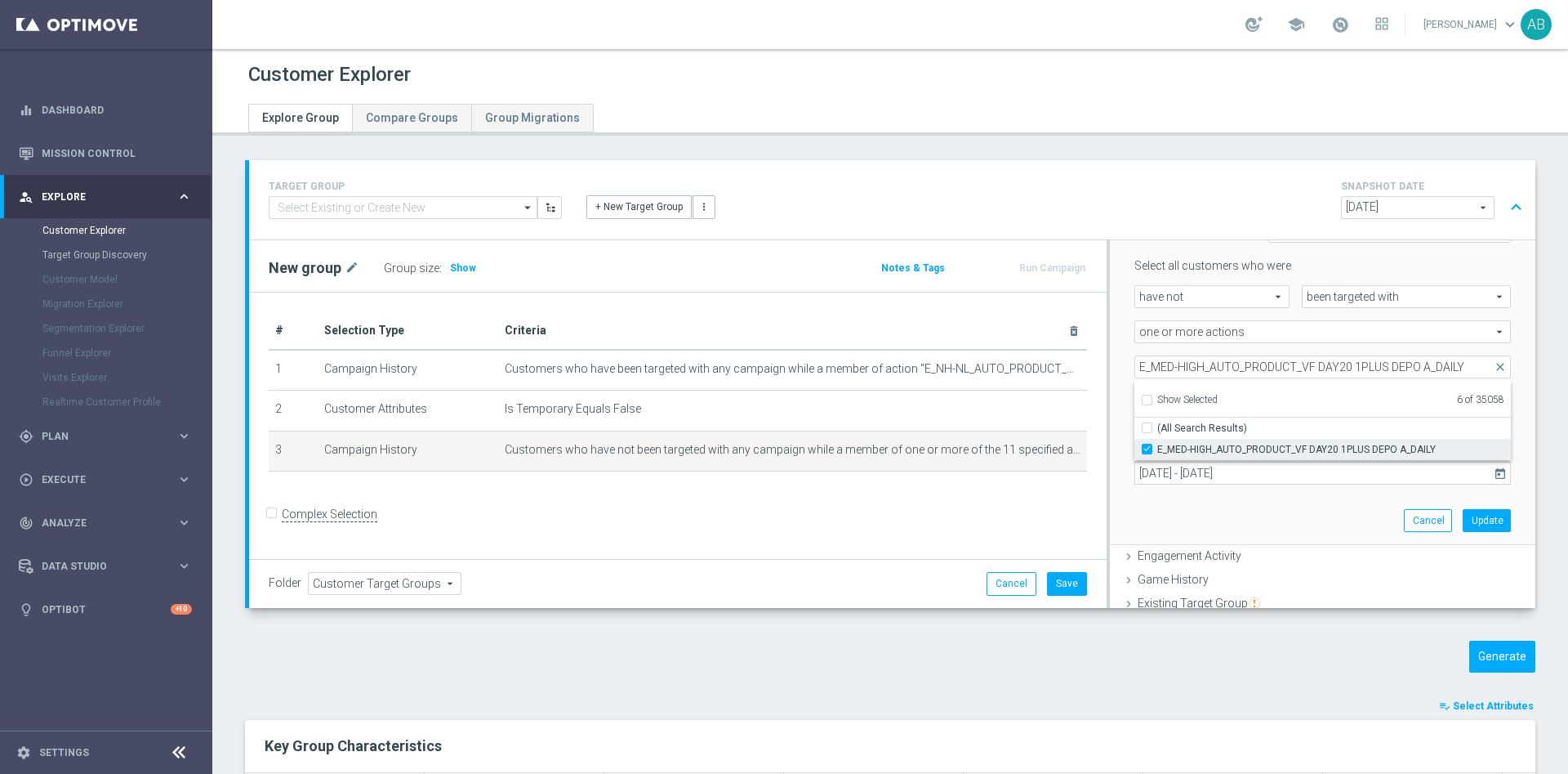
click at [1136, 456] on div "E_MED-HIGH_AUTO_PRODUCT_VF DAY20 1PLUS DEPO A_DAILY" at bounding box center [1323, 449] width 377 height 21
click at [1147, 450] on input "E_MED-HIGH_AUTO_PRODUCT_VF DAY20 1PLUS DEPO A_DAILY" at bounding box center [1153, 449] width 11 height 11
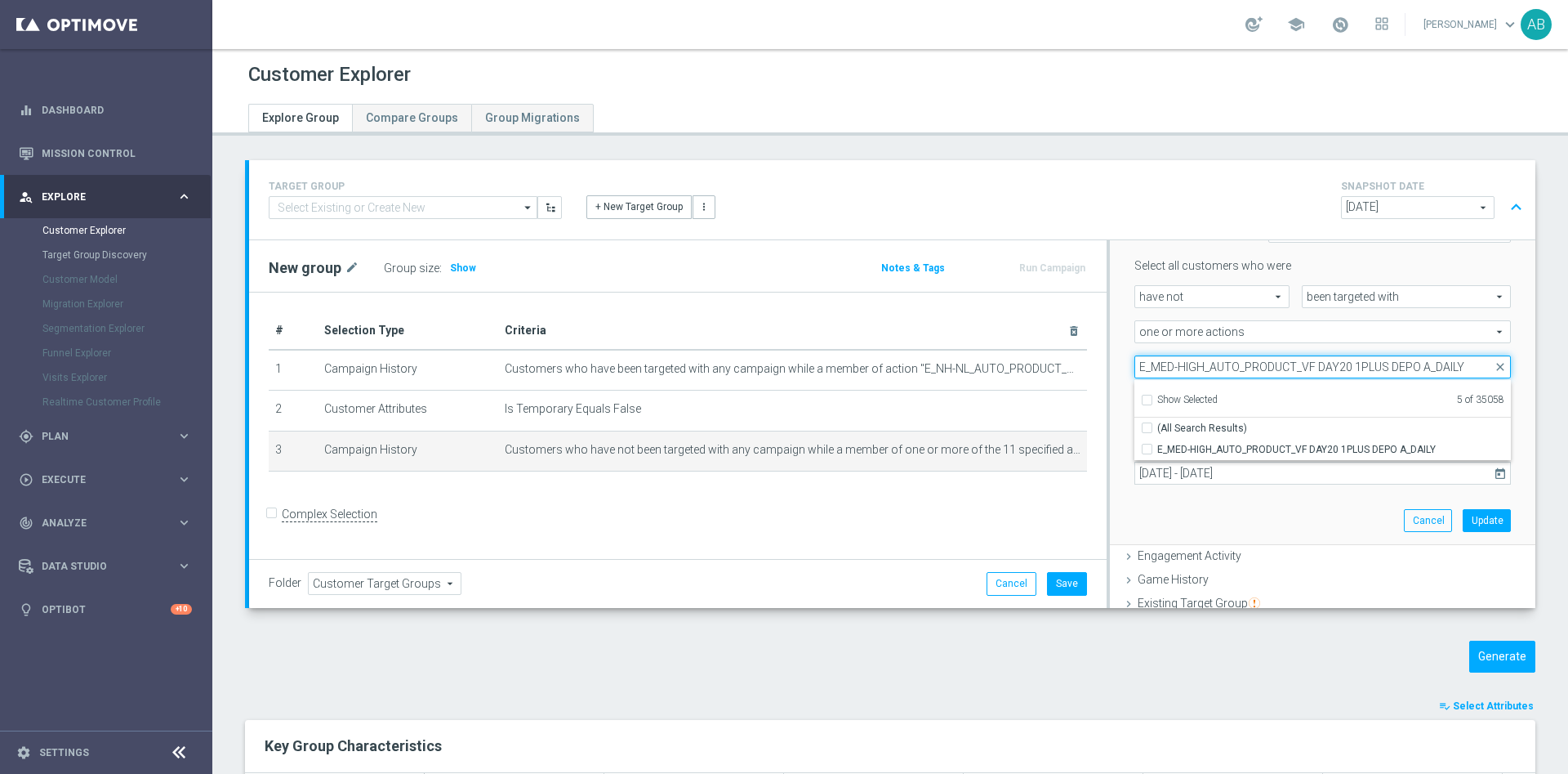
click at [1223, 369] on input "E_MED-HIGH_AUTO_PRODUCT_VF DAY20 1PLUS DEPO A_DAILY" at bounding box center [1323, 367] width 377 height 23
paste
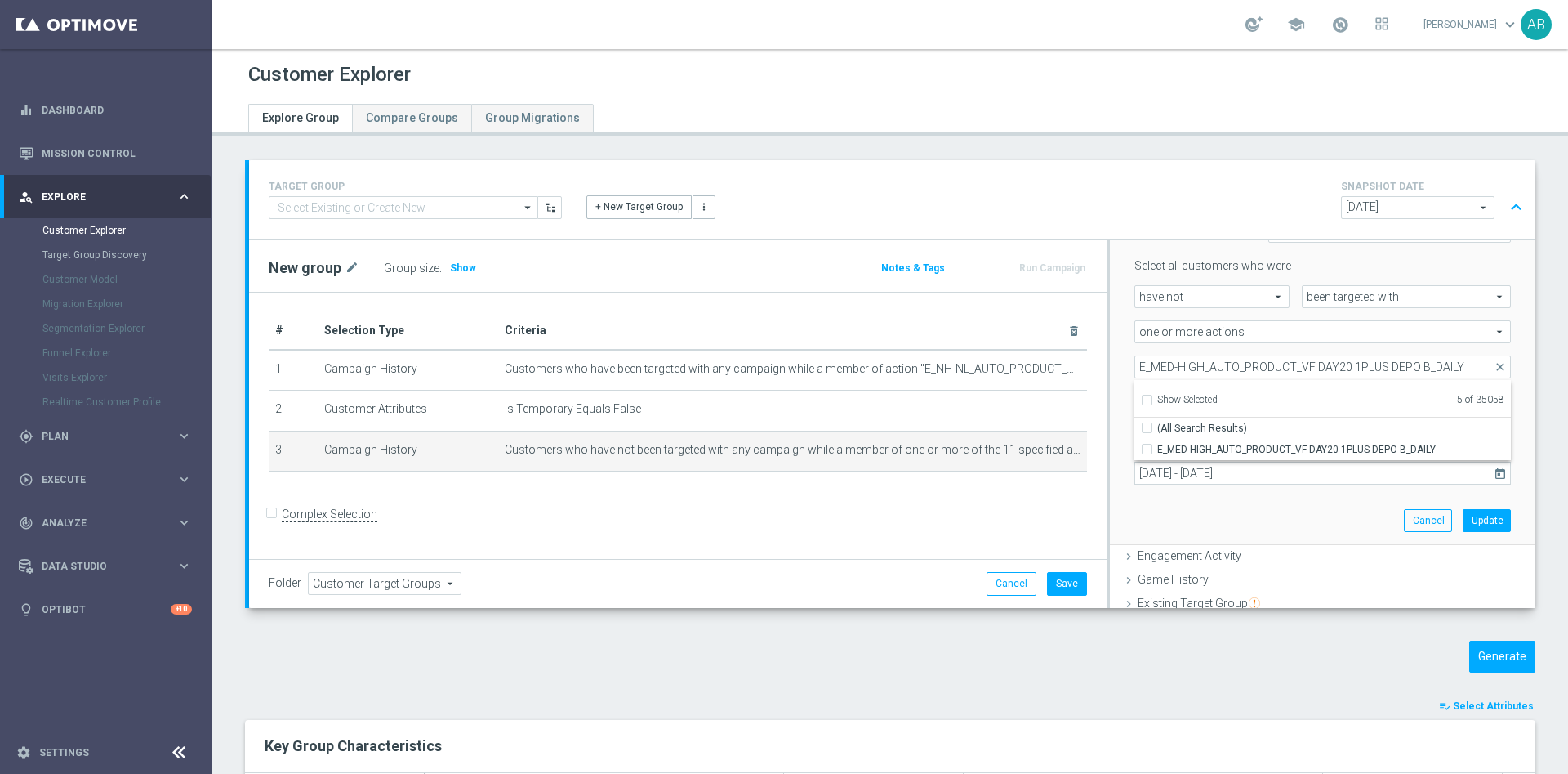
click at [1110, 338] on div "Scenario Custom Custom arrow_drop_down search Select all customers who were hav…" at bounding box center [1323, 372] width 426 height 347
click at [1463, 520] on button "Update" at bounding box center [1487, 520] width 48 height 23
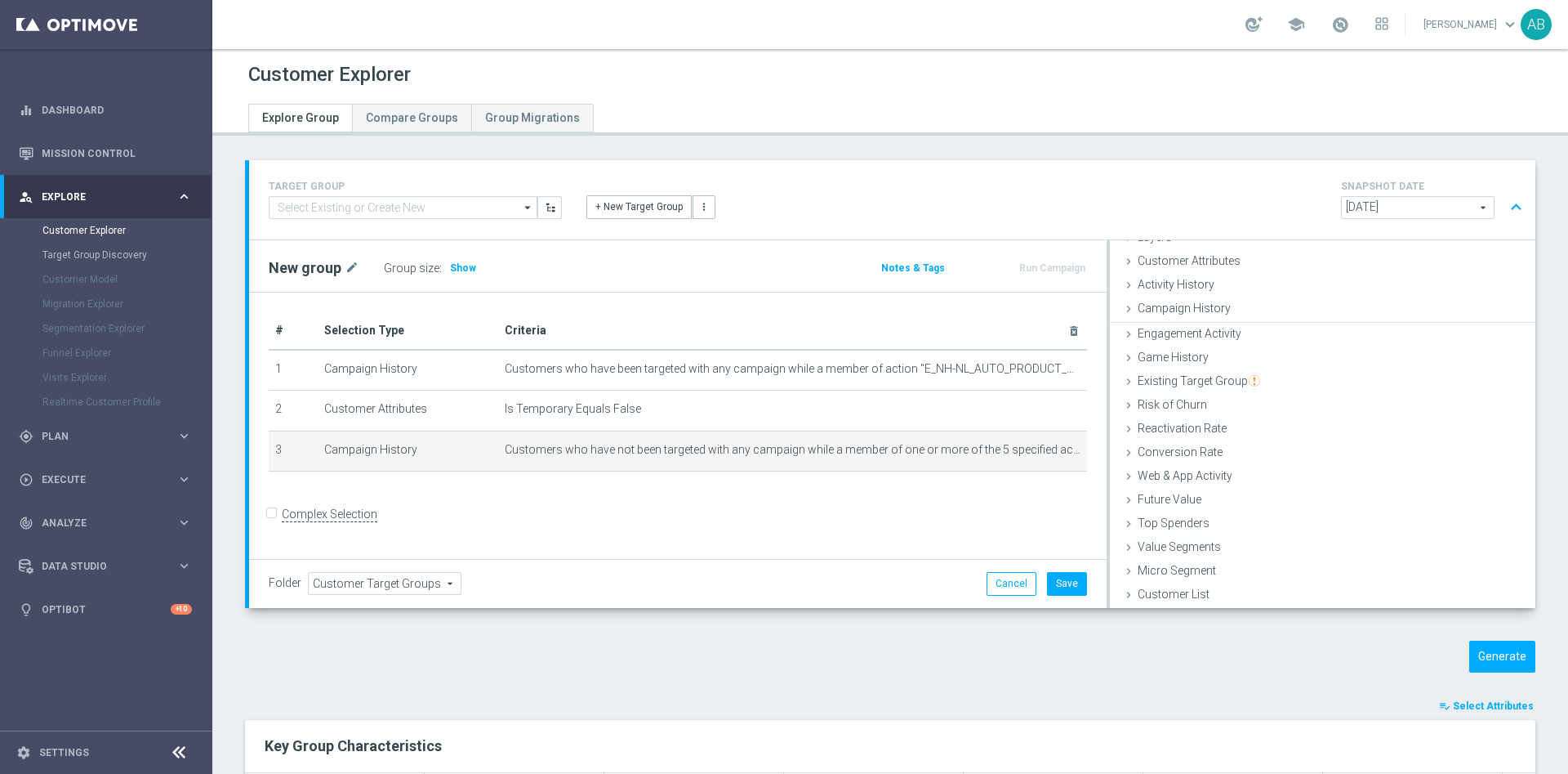
scroll to position [67, 0]
click at [463, 271] on span "Show" at bounding box center [463, 268] width 26 height 11
click at [1475, 661] on button "Generate" at bounding box center [1503, 656] width 66 height 32
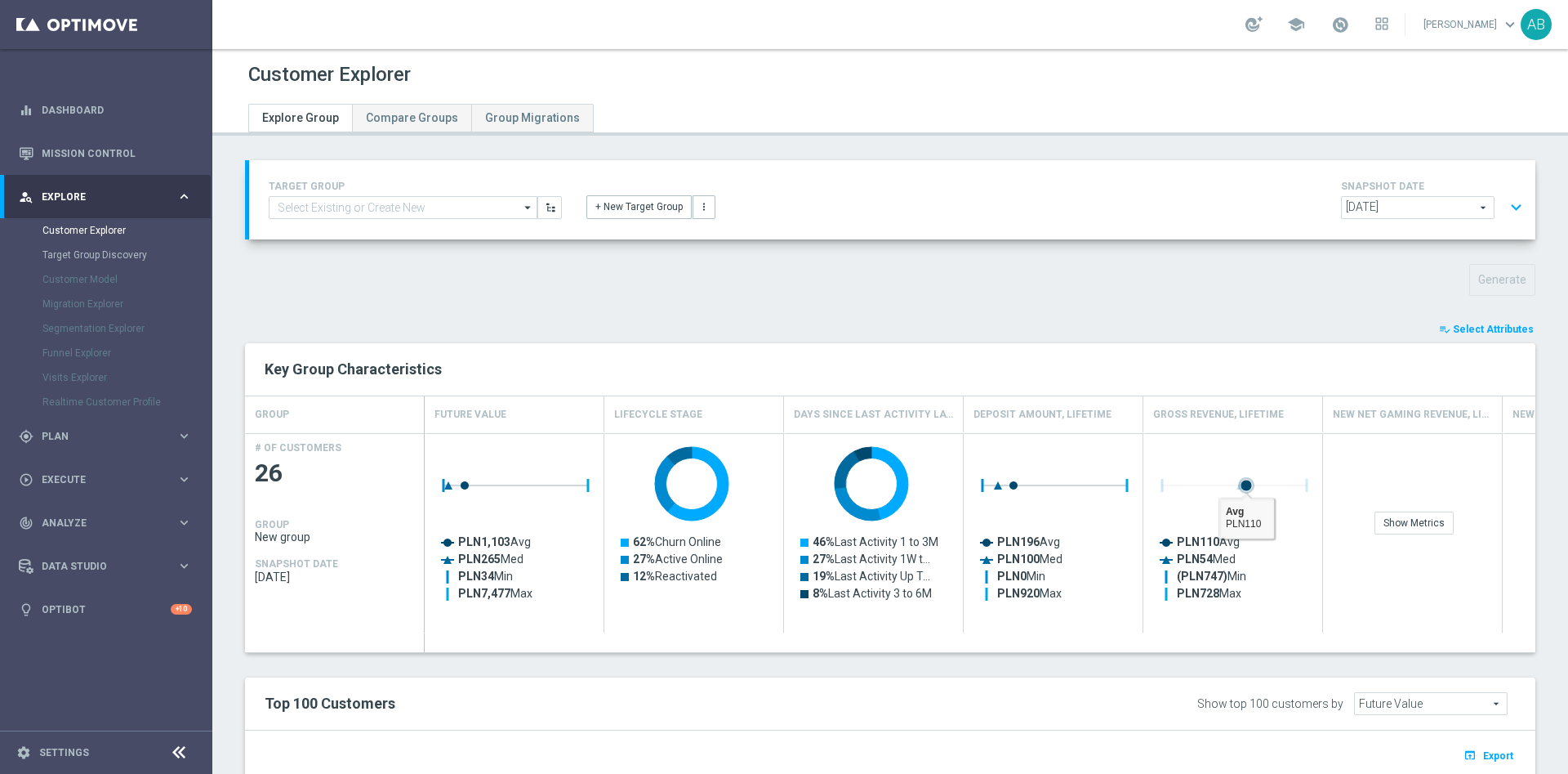
scroll to position [396, 0]
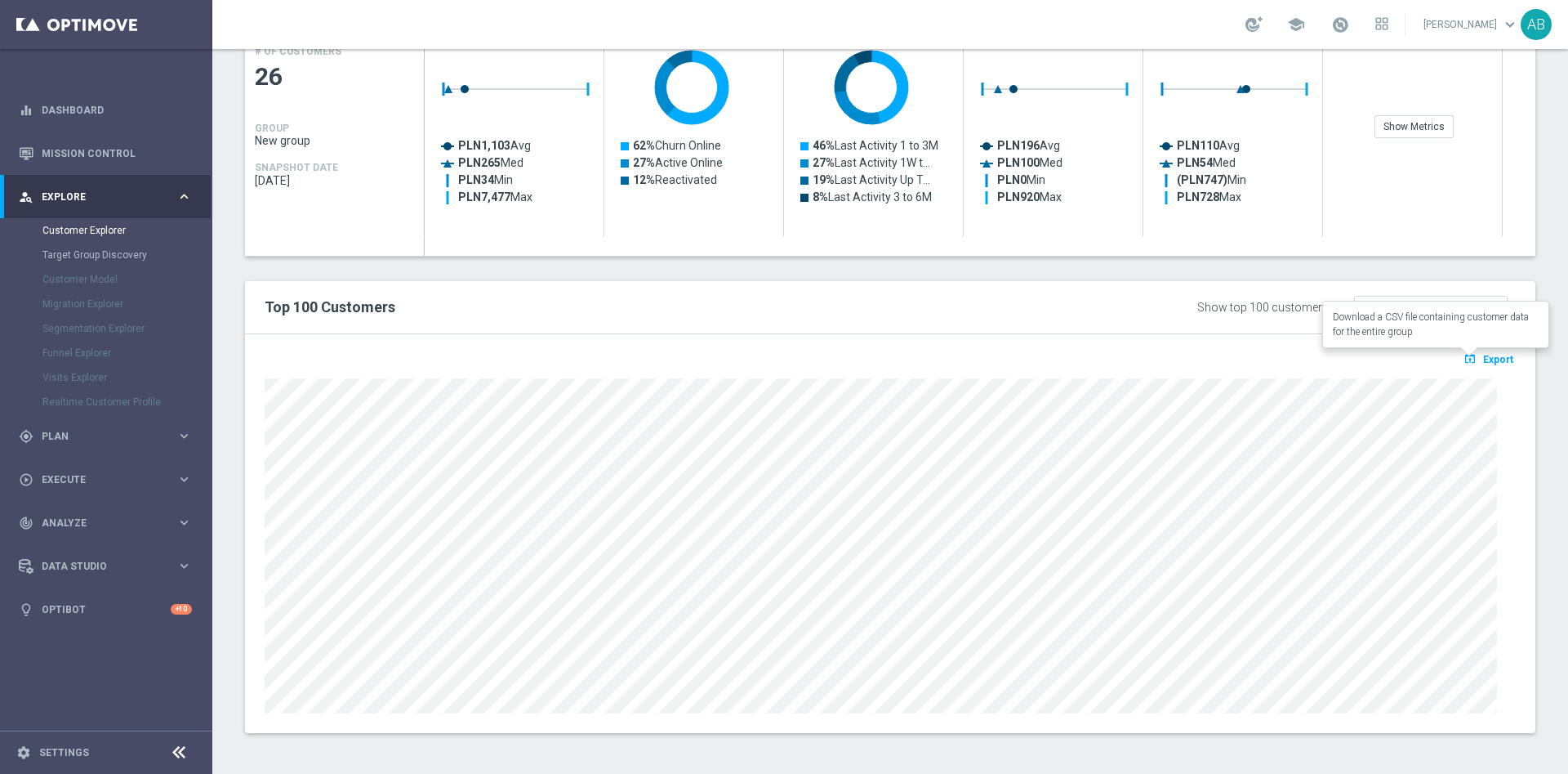
click at [1464, 358] on icon "open_in_browser" at bounding box center [1472, 358] width 18 height 13
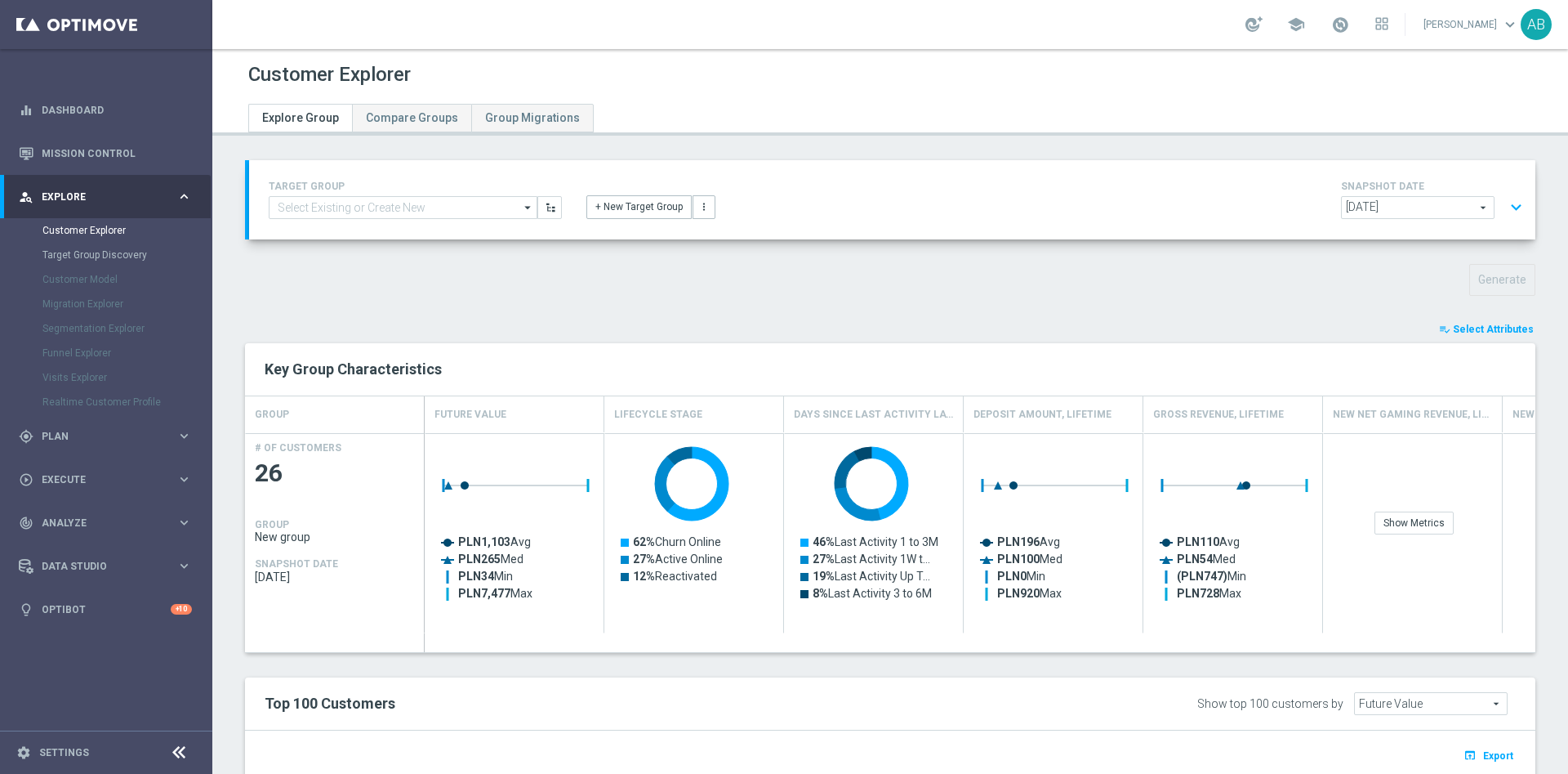
click at [1504, 192] on button "expand_more" at bounding box center [1516, 207] width 24 height 31
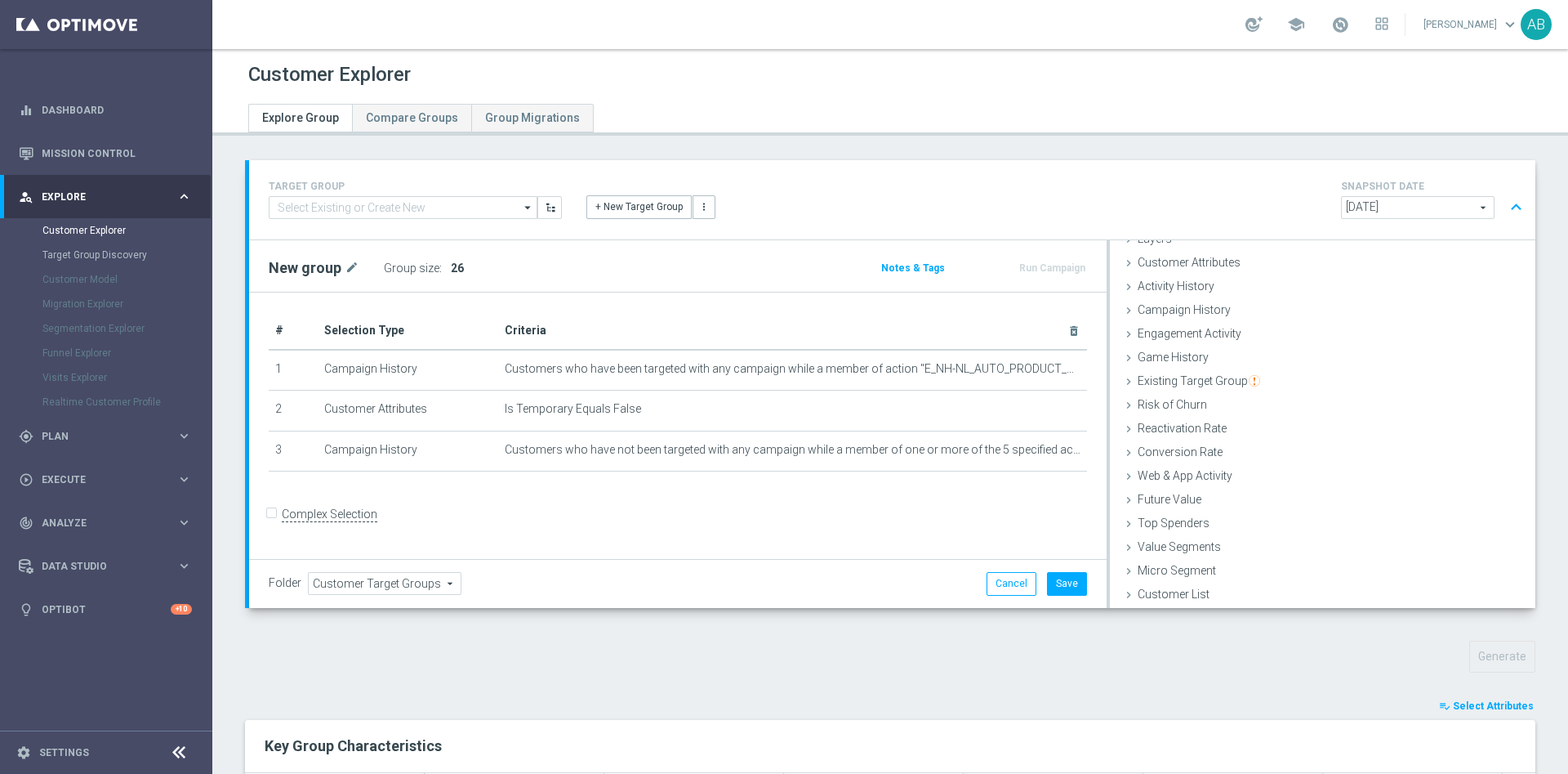
click at [1028, 366] on body "equalizer Dashboard Mission Control" at bounding box center [784, 387] width 1568 height 774
click at [1035, 369] on icon "mode_edit" at bounding box center [1041, 369] width 13 height 13
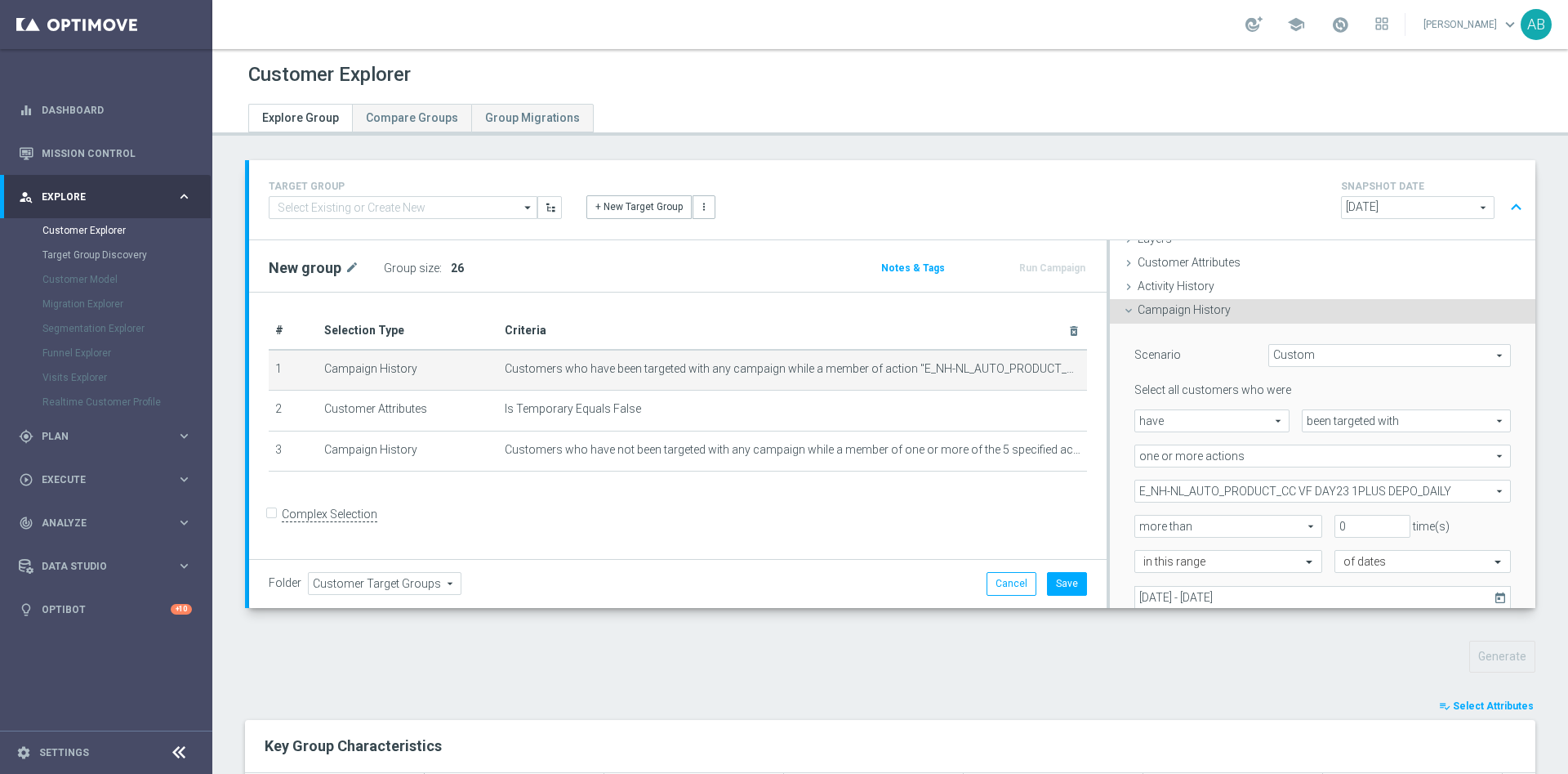
scroll to position [68, 0]
click at [1193, 494] on span "E_NH-NL_AUTO_PRODUCT_CC VF DAY23 1PLUS DEPO_DAILY" at bounding box center [1323, 489] width 375 height 21
click at [1141, 522] on input "Show Selected" at bounding box center [1147, 525] width 11 height 11
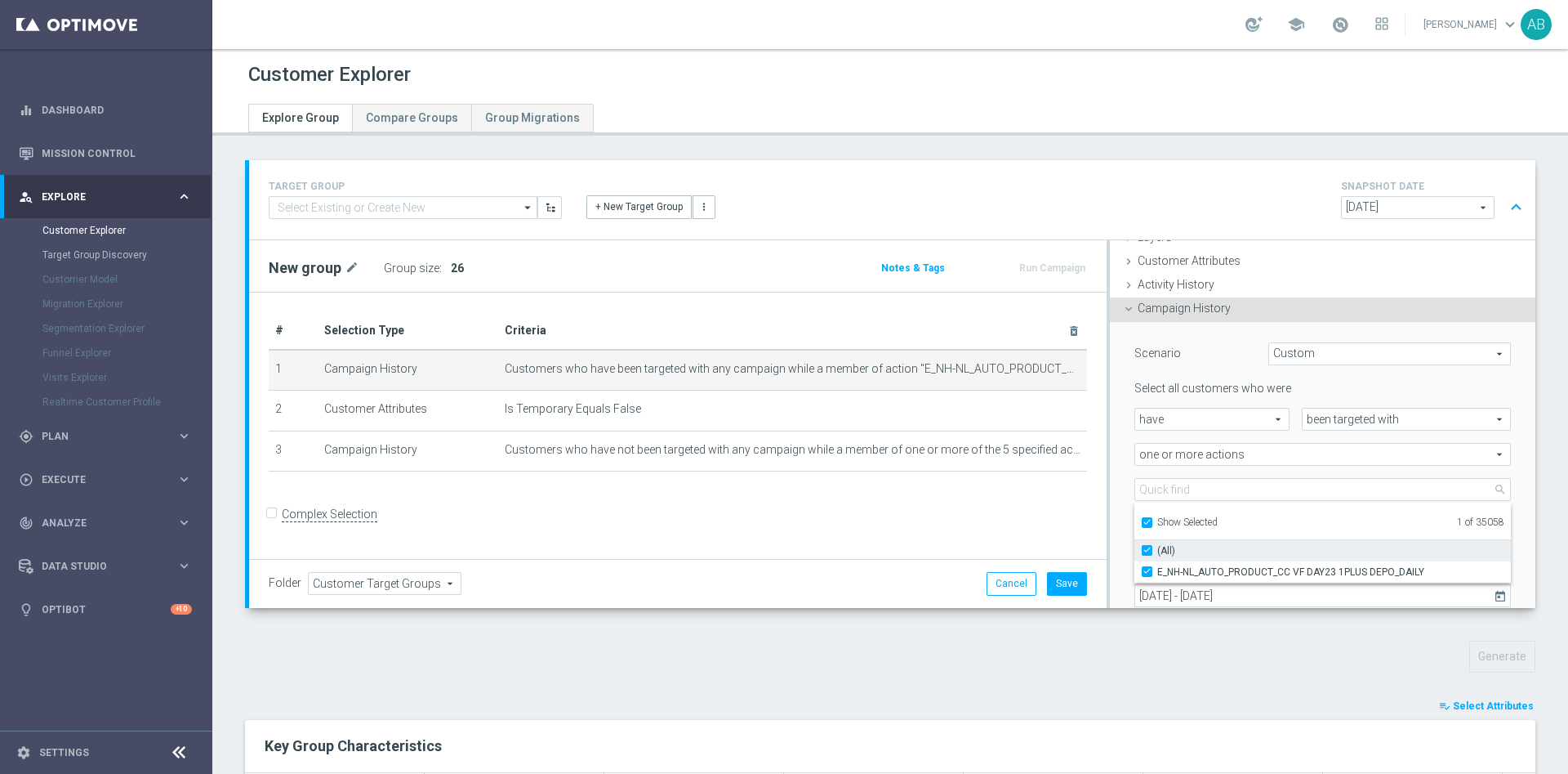
click at [1147, 548] on input "(All)" at bounding box center [1153, 550] width 11 height 11
click at [1141, 522] on input "Show Selected" at bounding box center [1147, 525] width 11 height 11
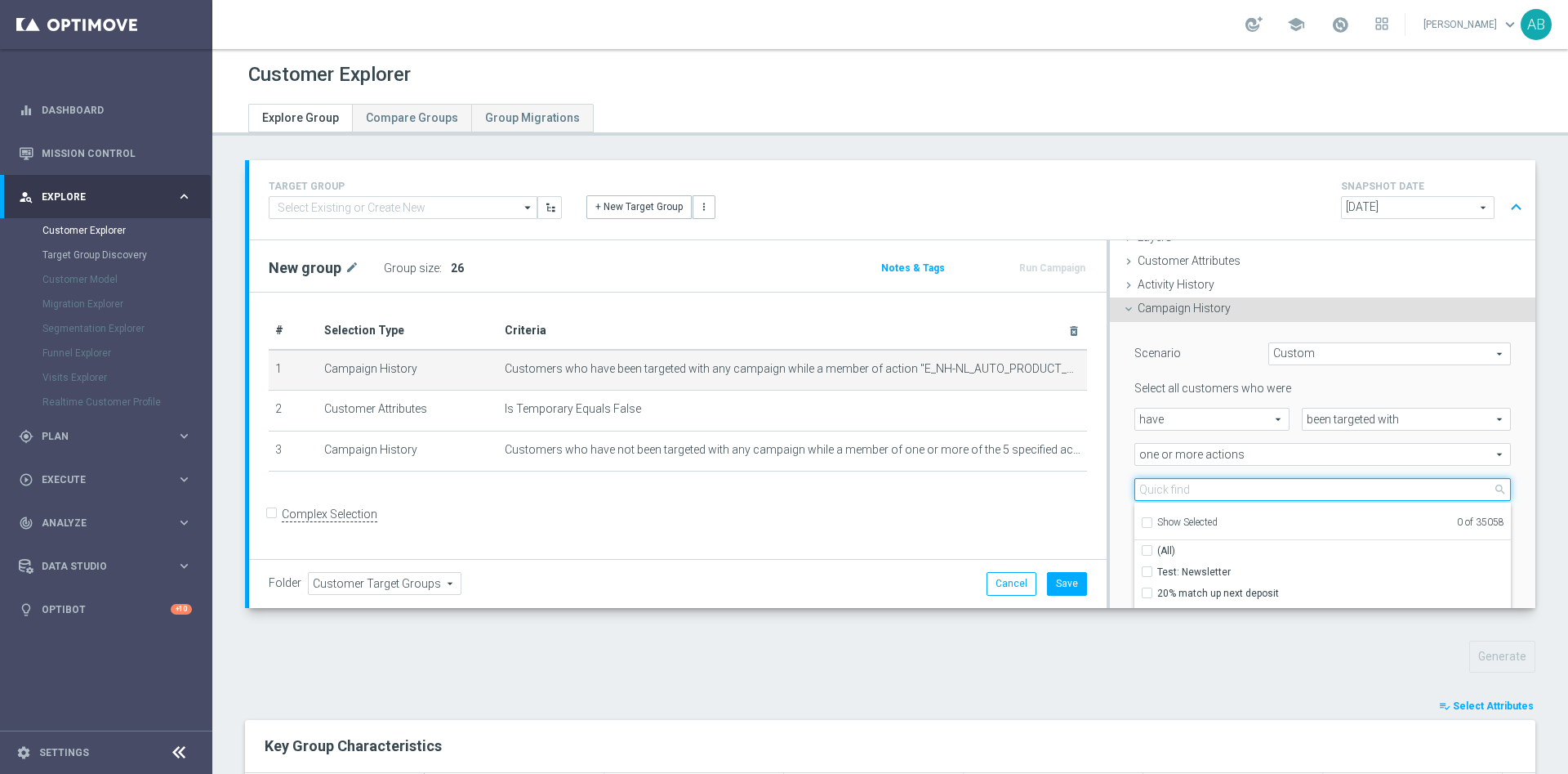
click at [1149, 491] on input "search" at bounding box center [1323, 489] width 377 height 23
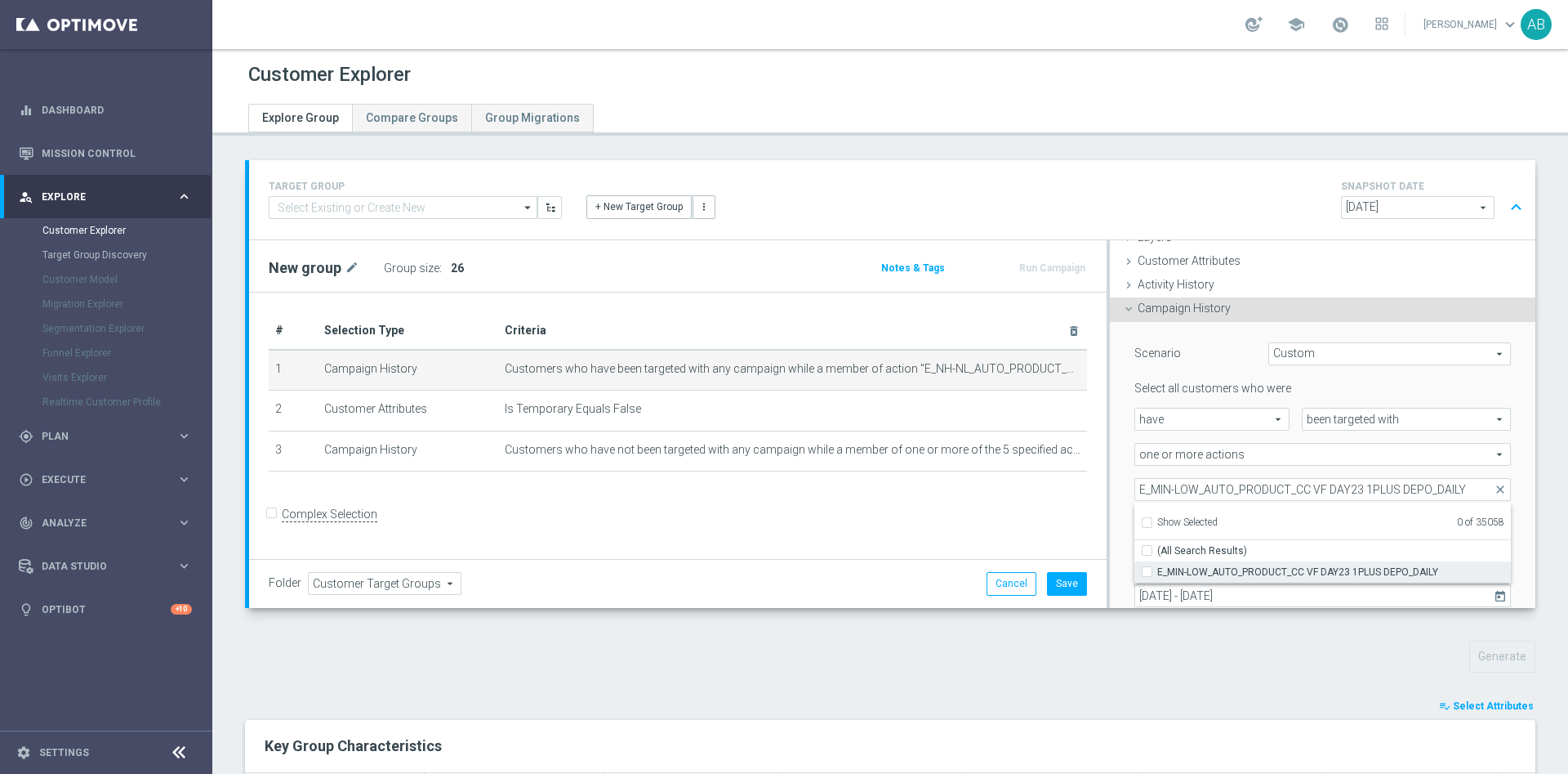
click at [1147, 570] on input "E_MIN-LOW_AUTO_PRODUCT_CC VF DAY23 1PLUS DEPO_DAILY" at bounding box center [1153, 571] width 11 height 11
click at [1084, 467] on div "# Selection Type Criteria delete_forever 1 Campaign History Customers who have …" at bounding box center [677, 400] width 843 height 175
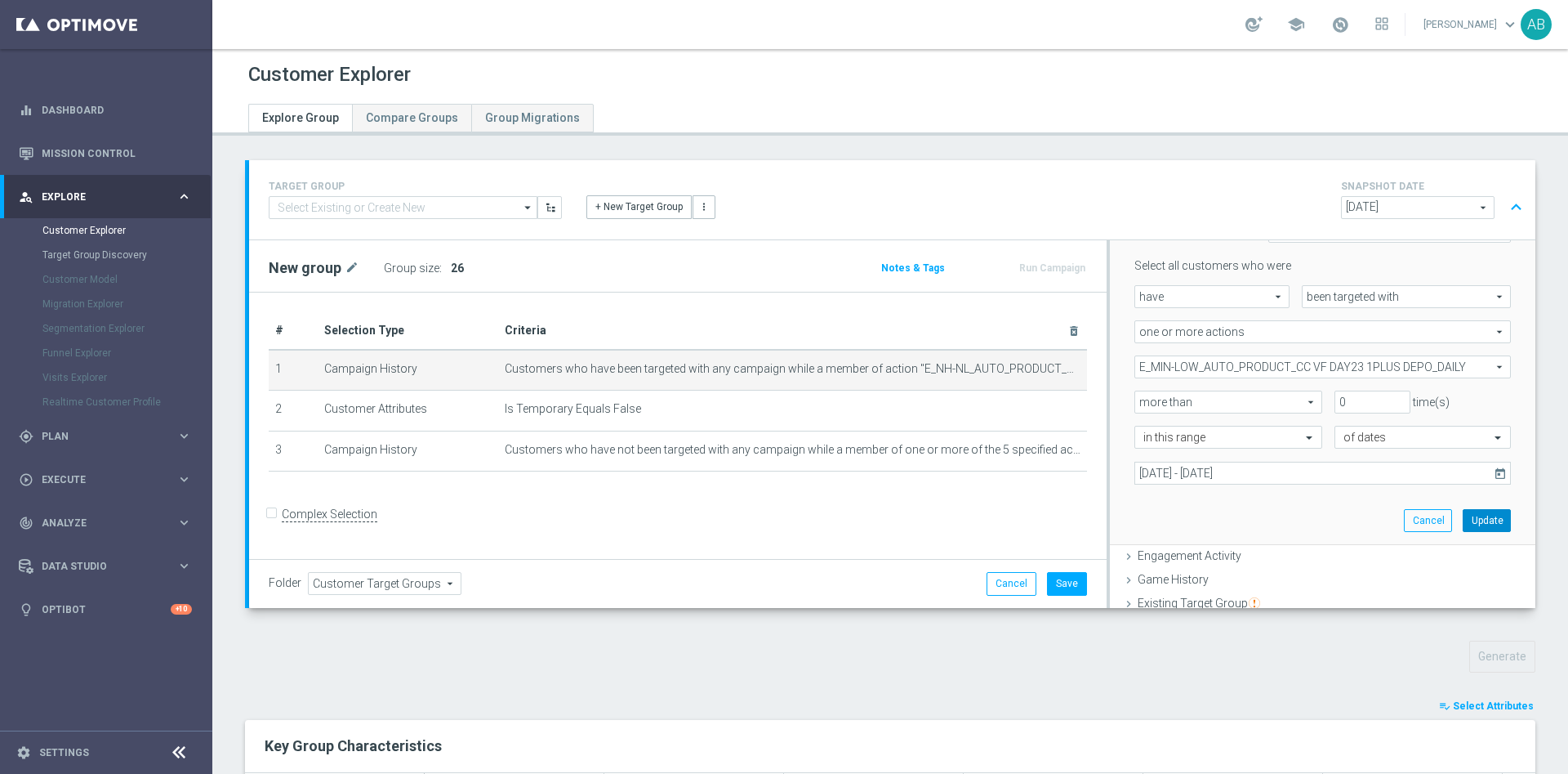
click at [1463, 510] on button "Update" at bounding box center [1487, 520] width 48 height 23
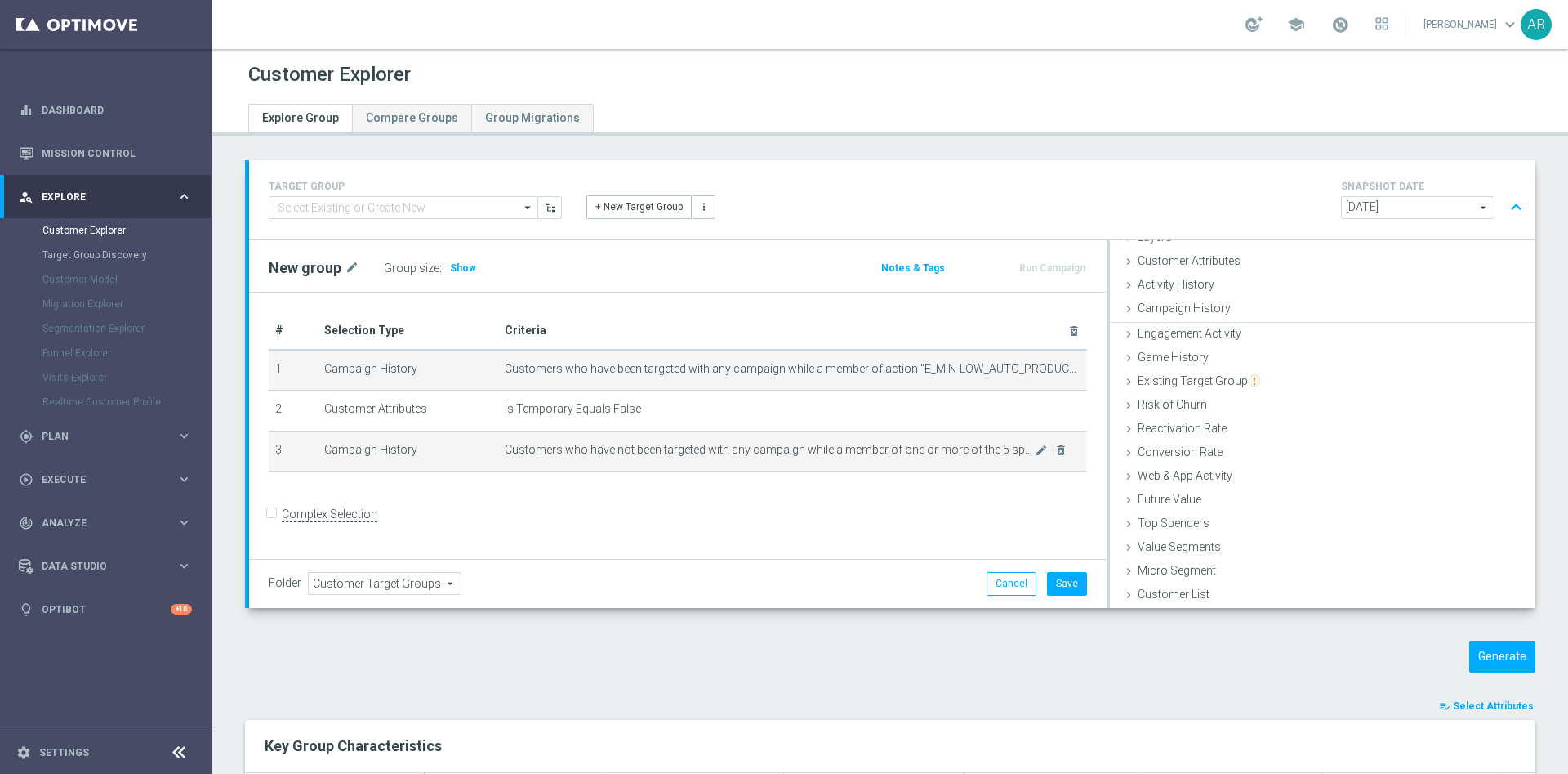
scroll to position [67, 0]
click at [1035, 452] on icon "mode_edit" at bounding box center [1041, 450] width 13 height 13
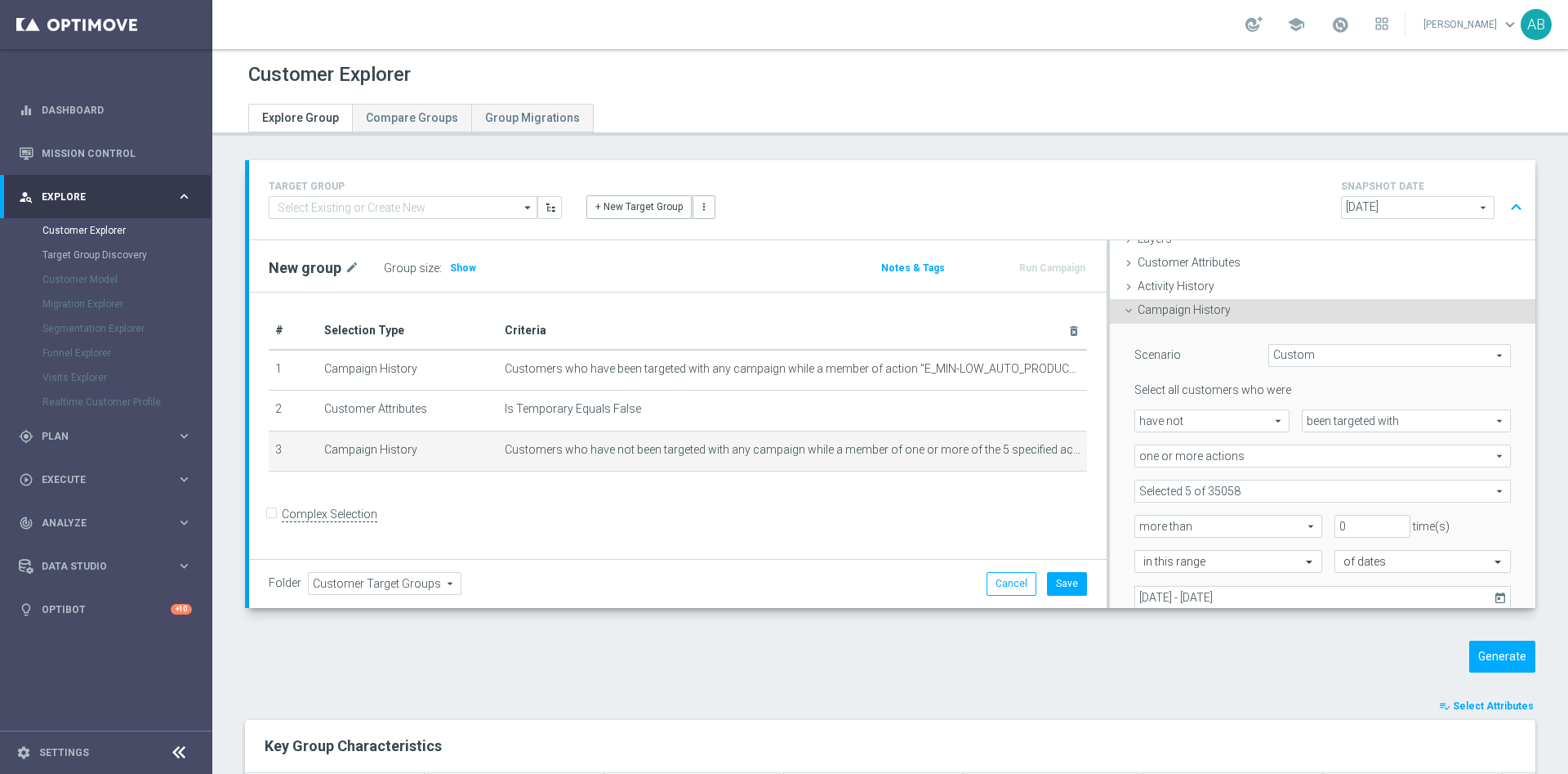
scroll to position [68, 0]
click at [1200, 488] on span at bounding box center [1323, 489] width 375 height 21
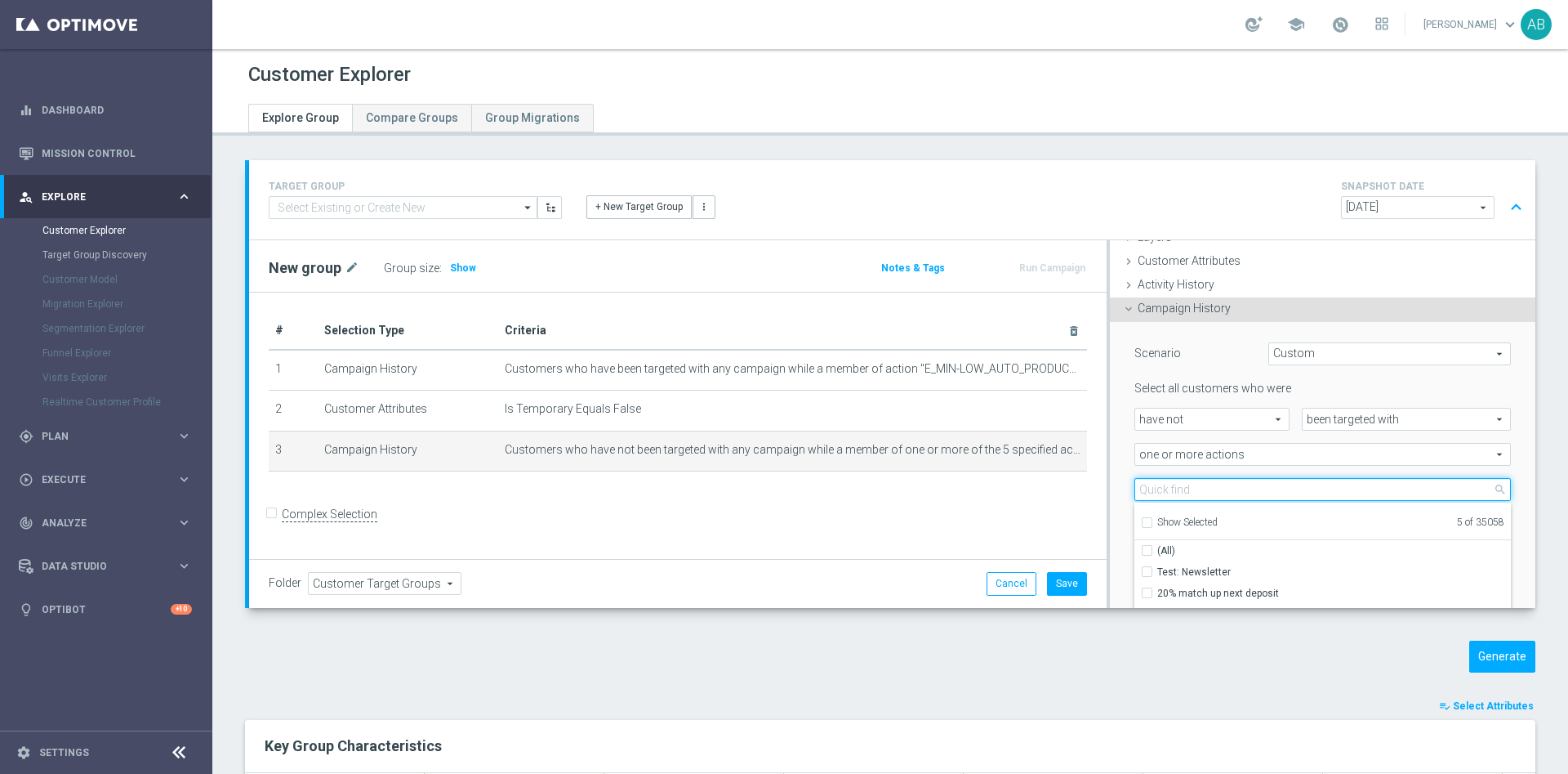
click at [1192, 486] on input "search" at bounding box center [1323, 489] width 377 height 23
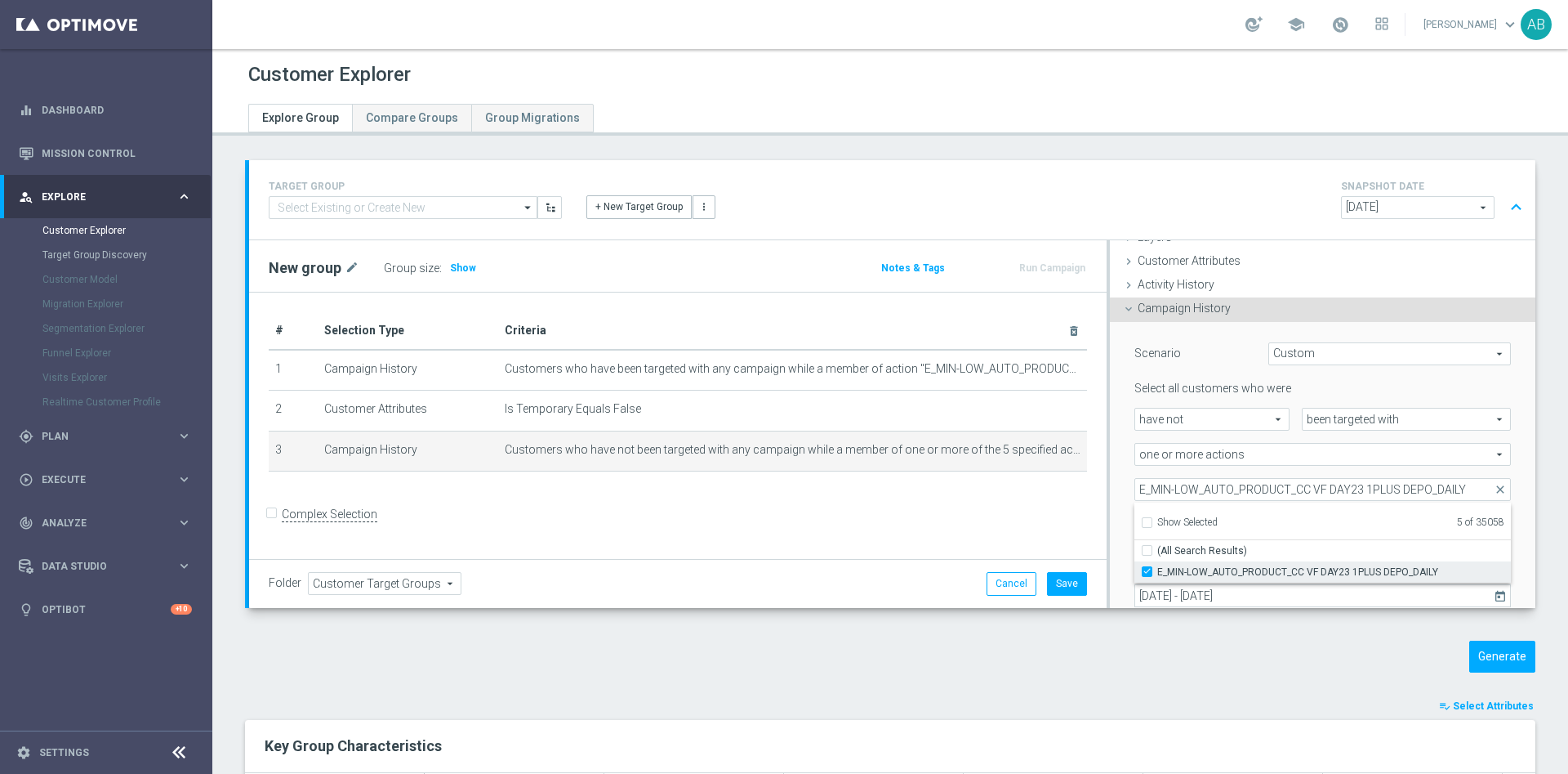
click at [1147, 569] on input "E_MIN-LOW_AUTO_PRODUCT_CC VF DAY23 1PLUS DEPO_DAILY" at bounding box center [1153, 571] width 11 height 11
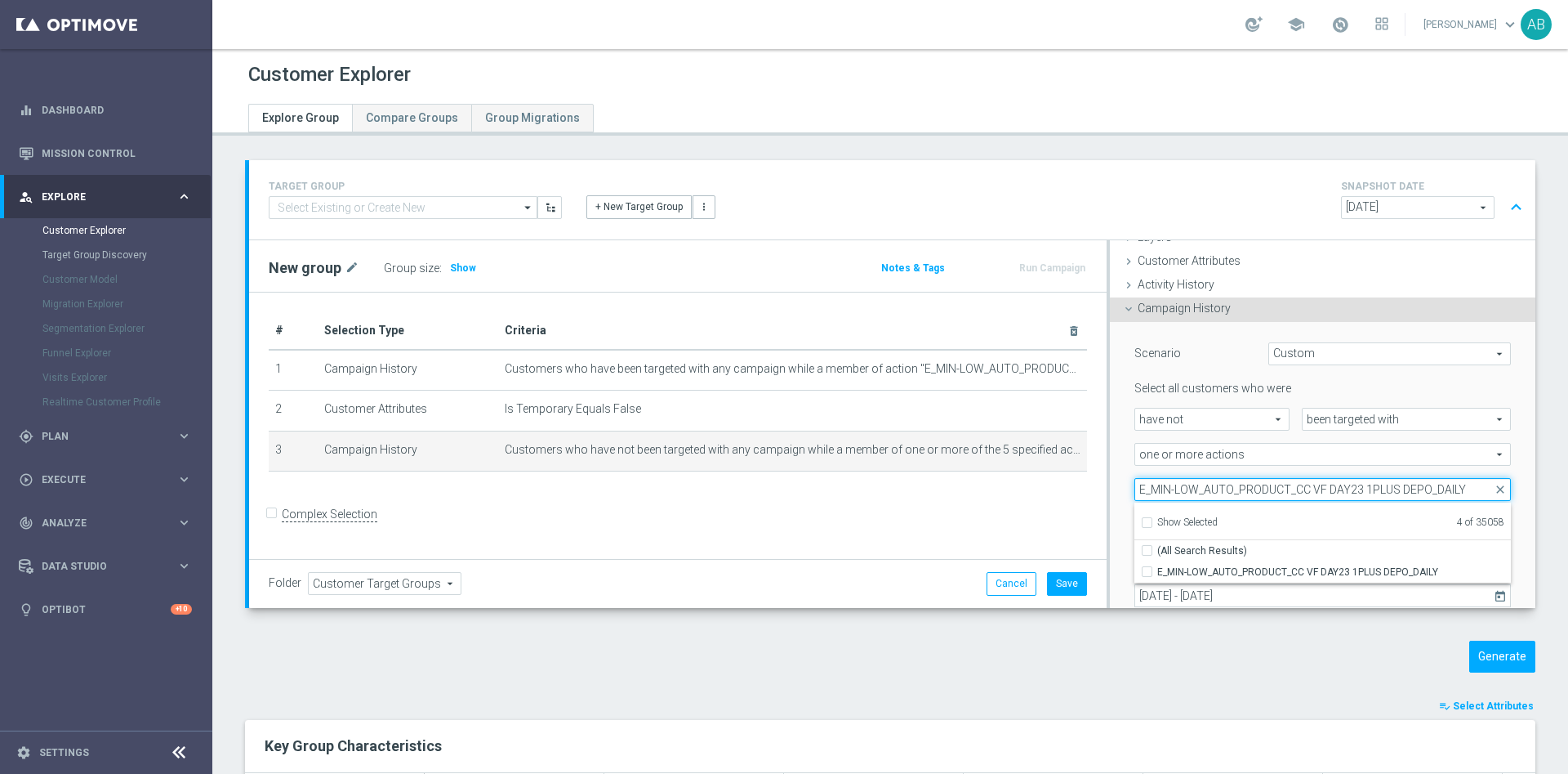
click at [1187, 492] on input "E_MIN-LOW_AUTO_PRODUCT_CC VF DAY23 1PLUS DEPO_DAILY" at bounding box center [1323, 489] width 377 height 23
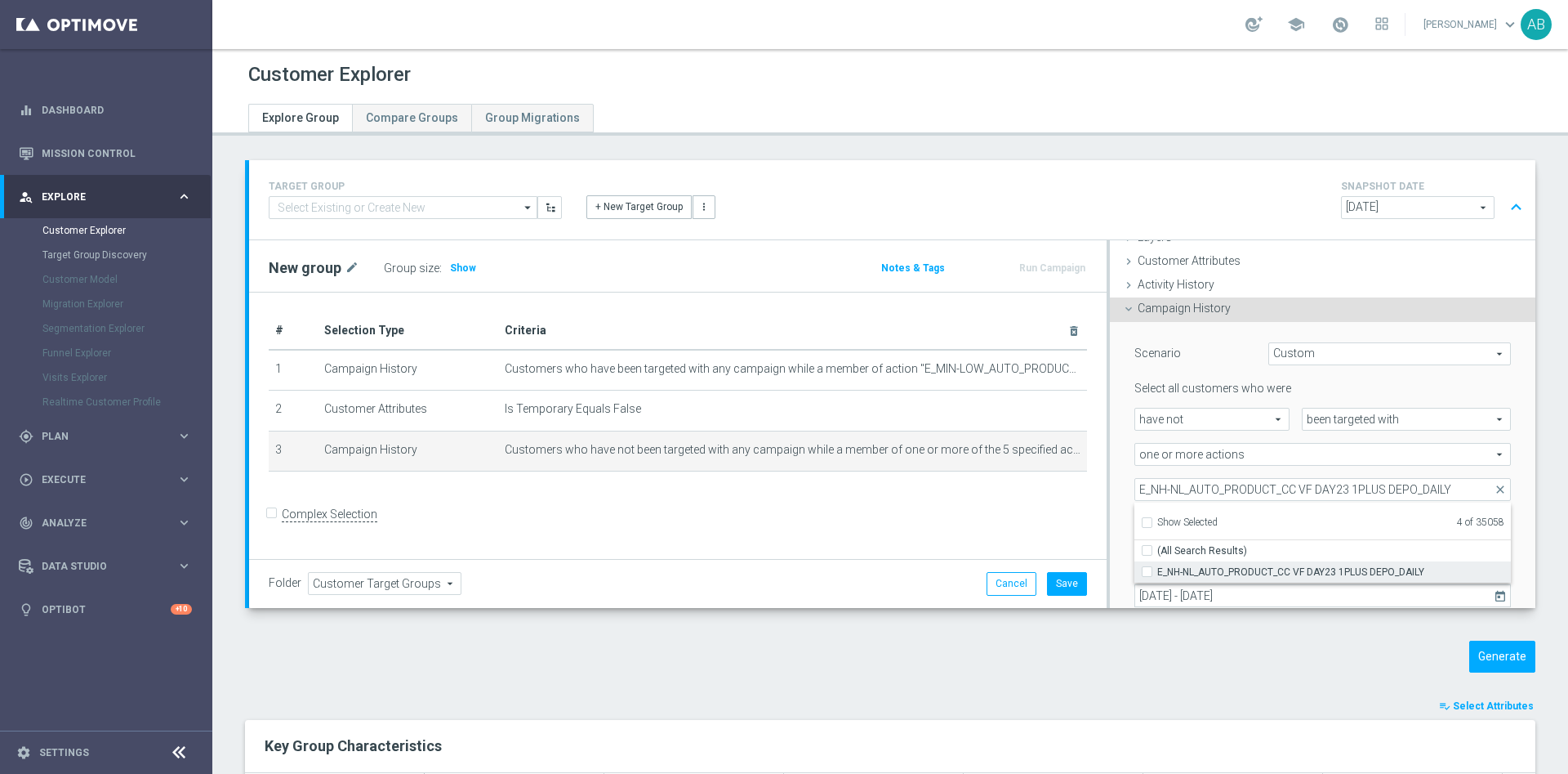
click at [1147, 572] on input "E_NH-NL_AUTO_PRODUCT_CC VF DAY23 1PLUS DEPO_DAILY" at bounding box center [1153, 571] width 11 height 11
click at [1122, 463] on div "one or more actions one or more actions arrow_drop_down search" at bounding box center [1322, 454] width 401 height 23
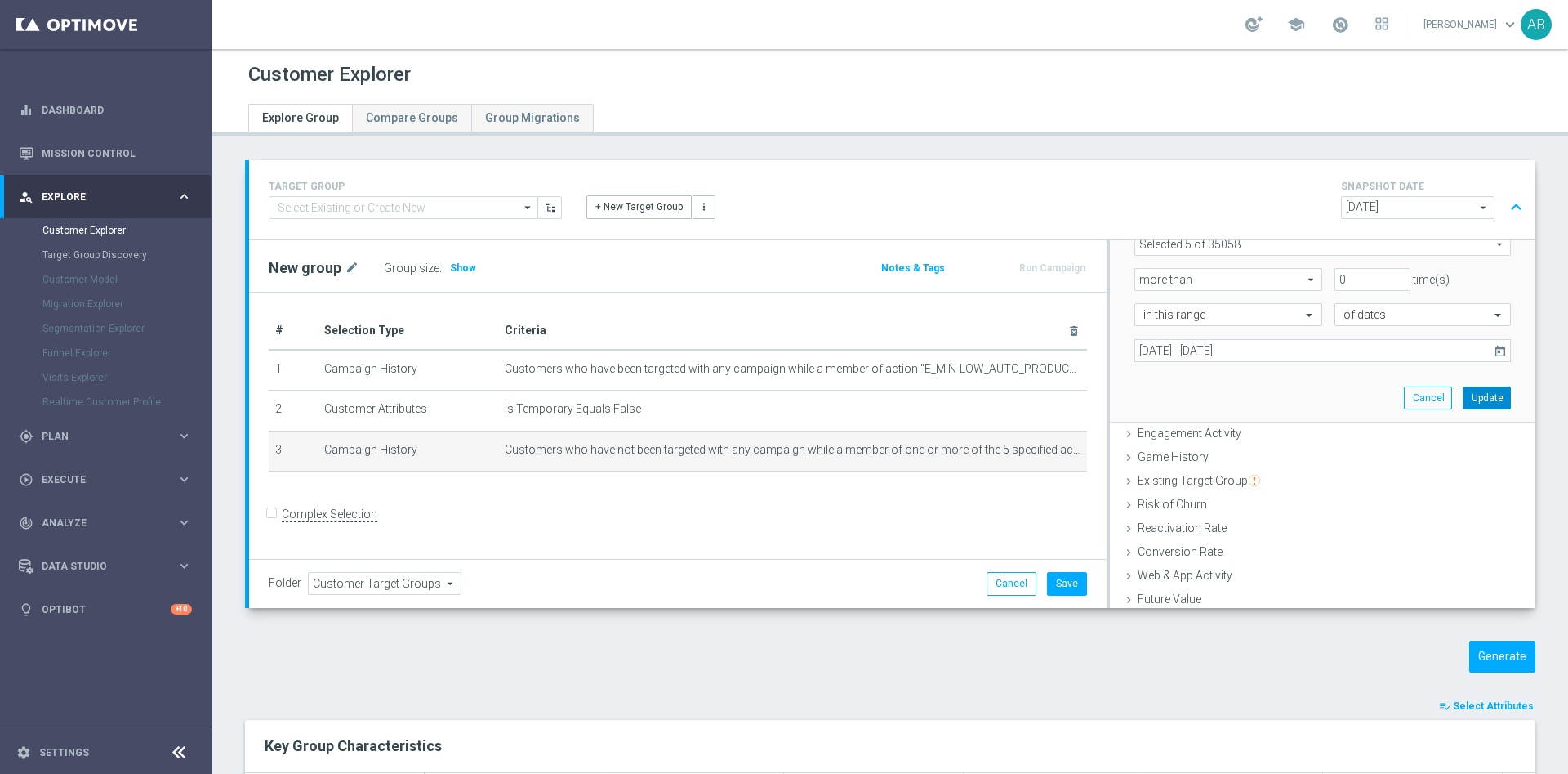
click at [1463, 403] on button "Update" at bounding box center [1487, 397] width 48 height 23
click at [466, 264] on span "Show" at bounding box center [463, 268] width 26 height 11
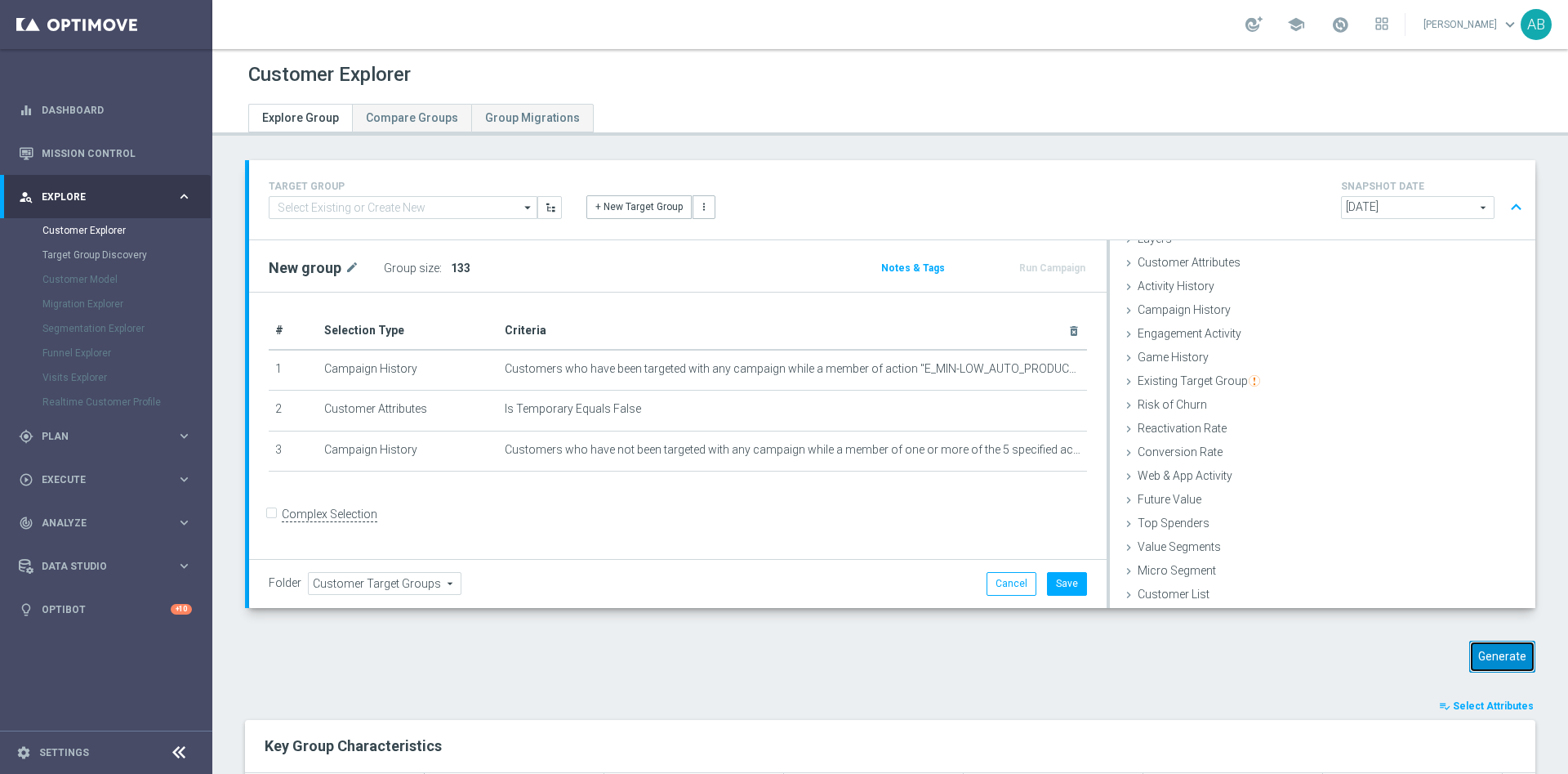
click at [1473, 659] on button "Generate" at bounding box center [1503, 656] width 66 height 32
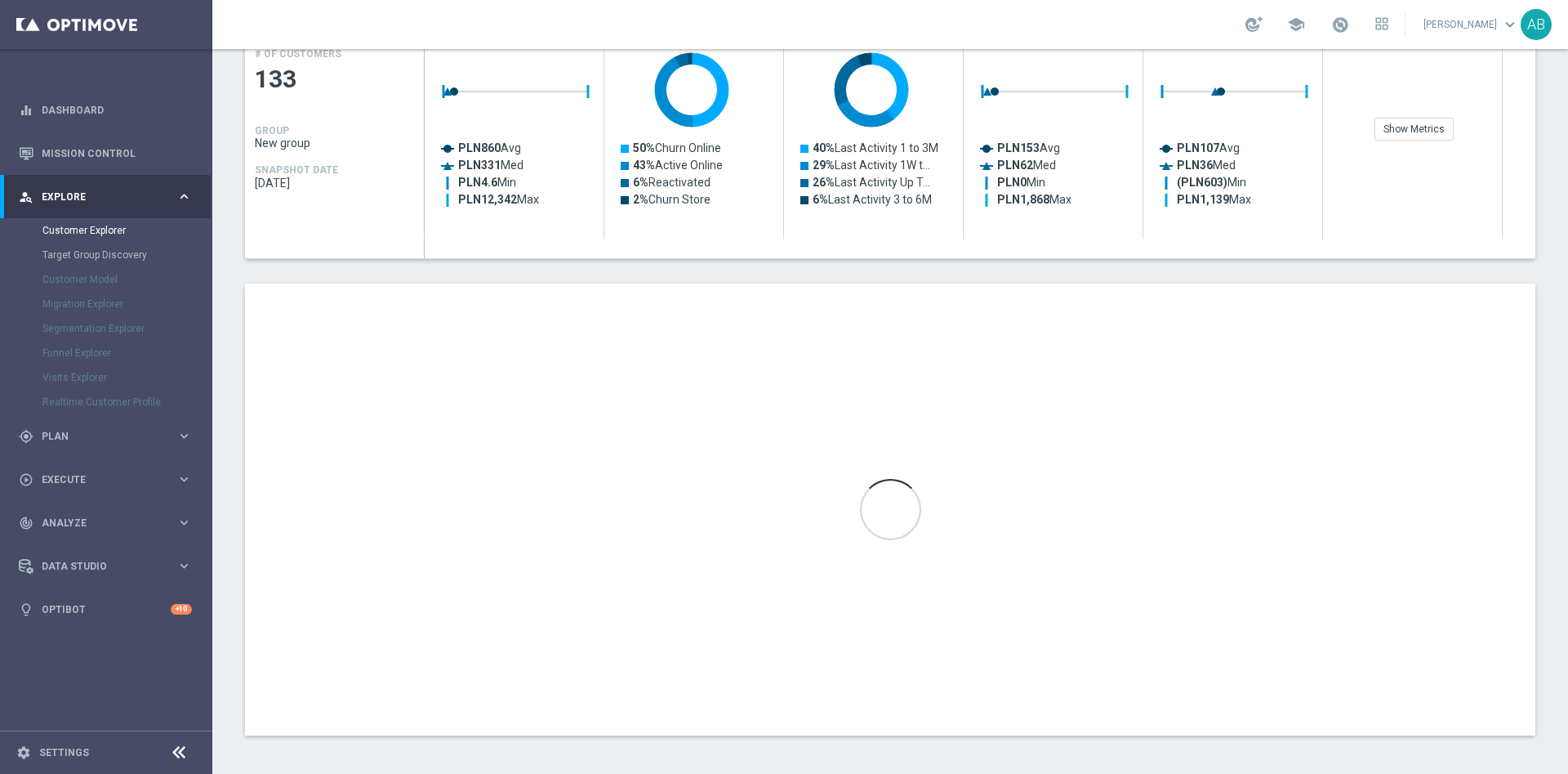
scroll to position [396, 0]
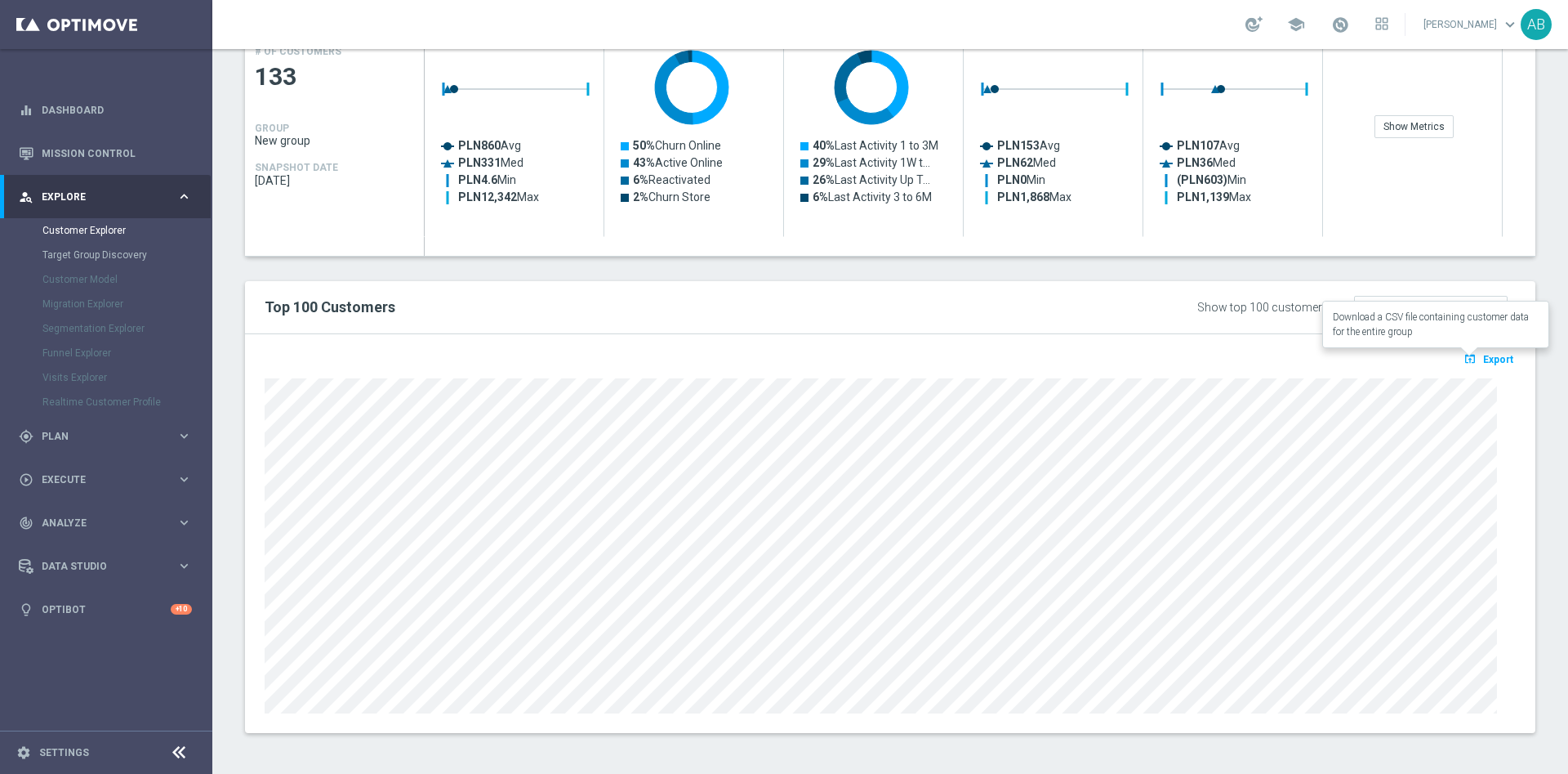
click at [1483, 363] on span "Export" at bounding box center [1498, 359] width 30 height 11
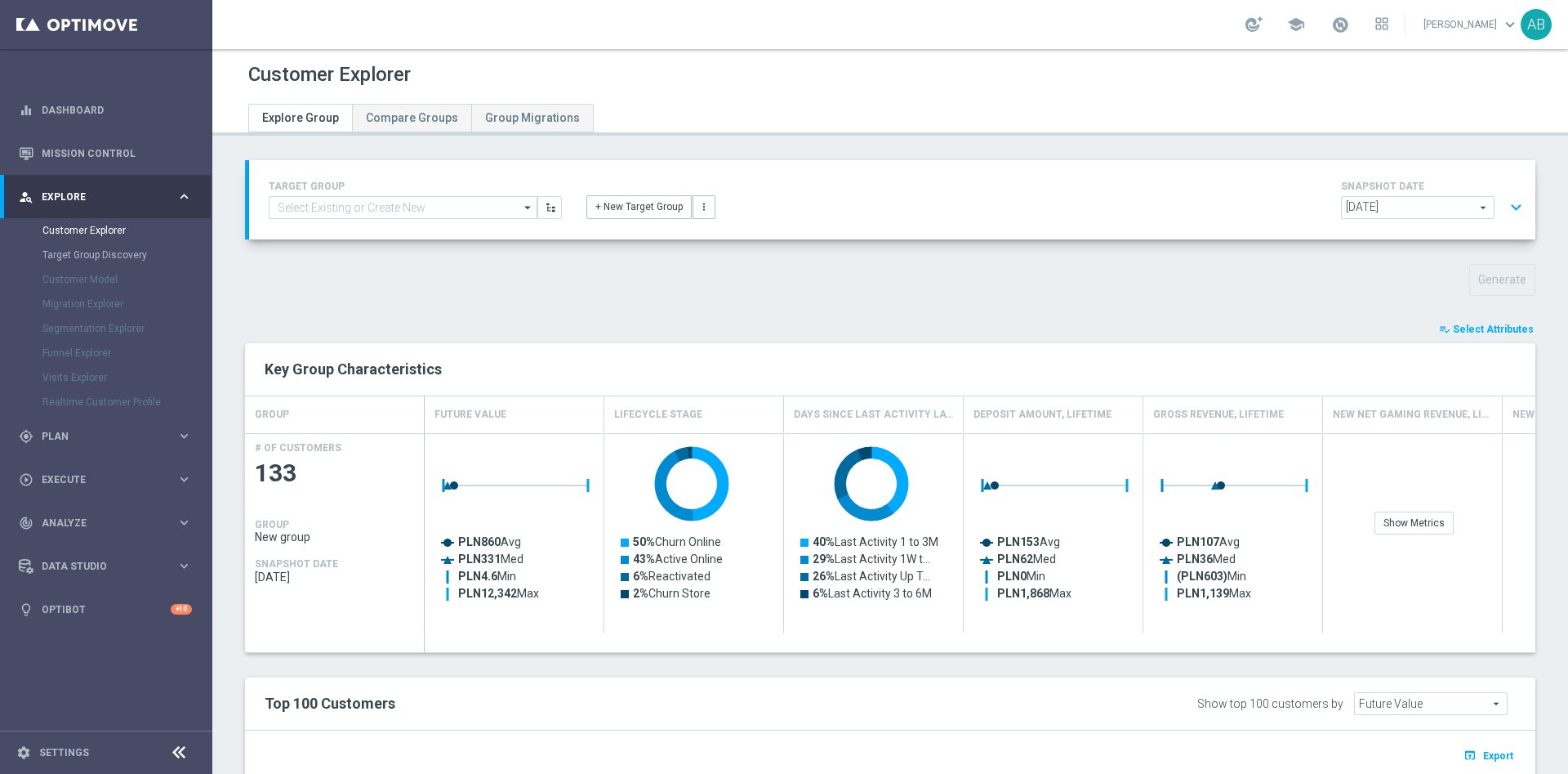
click at [1504, 203] on button "expand_more" at bounding box center [1516, 207] width 24 height 31
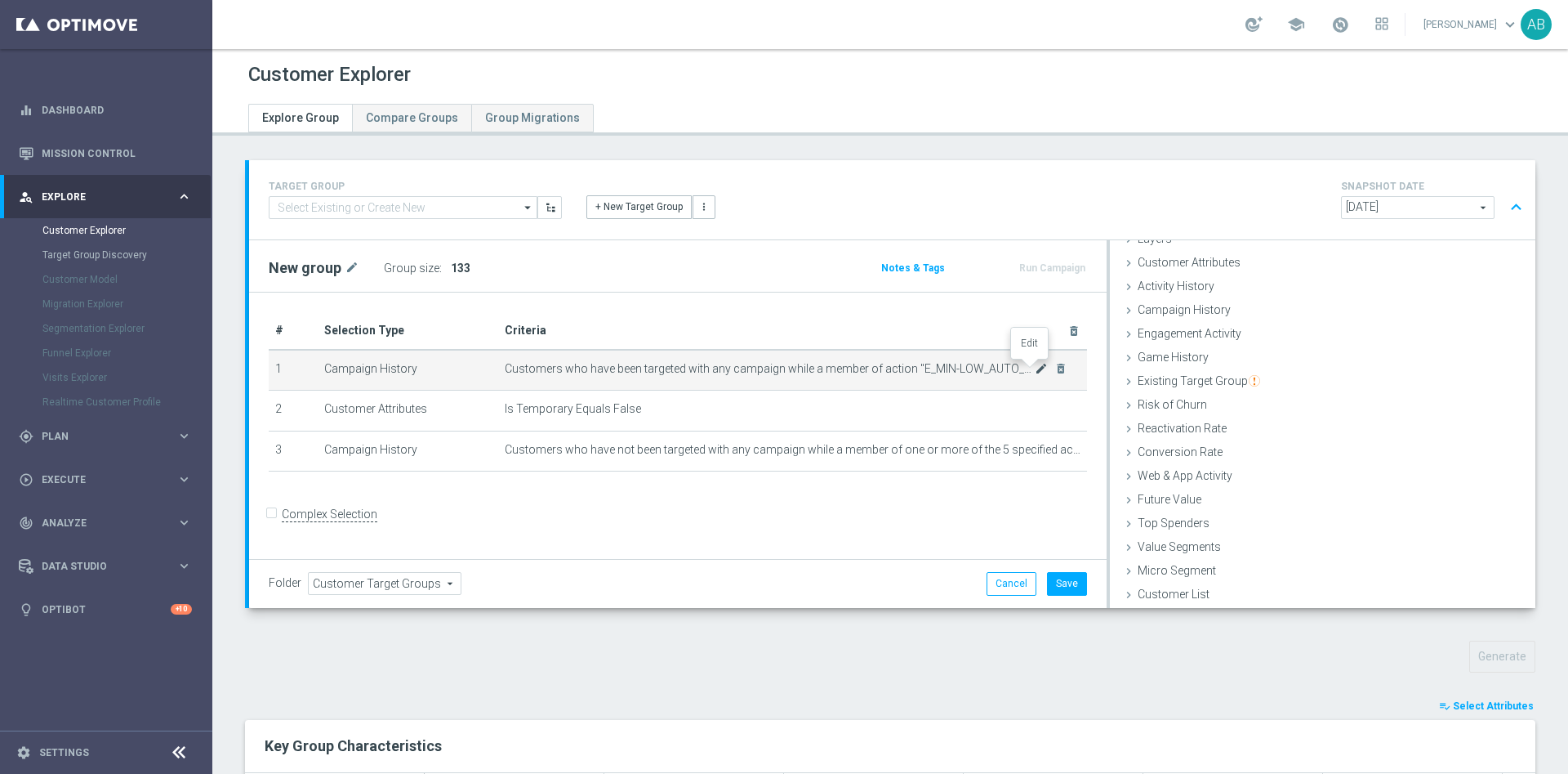
click at [1035, 372] on icon "mode_edit" at bounding box center [1041, 369] width 13 height 13
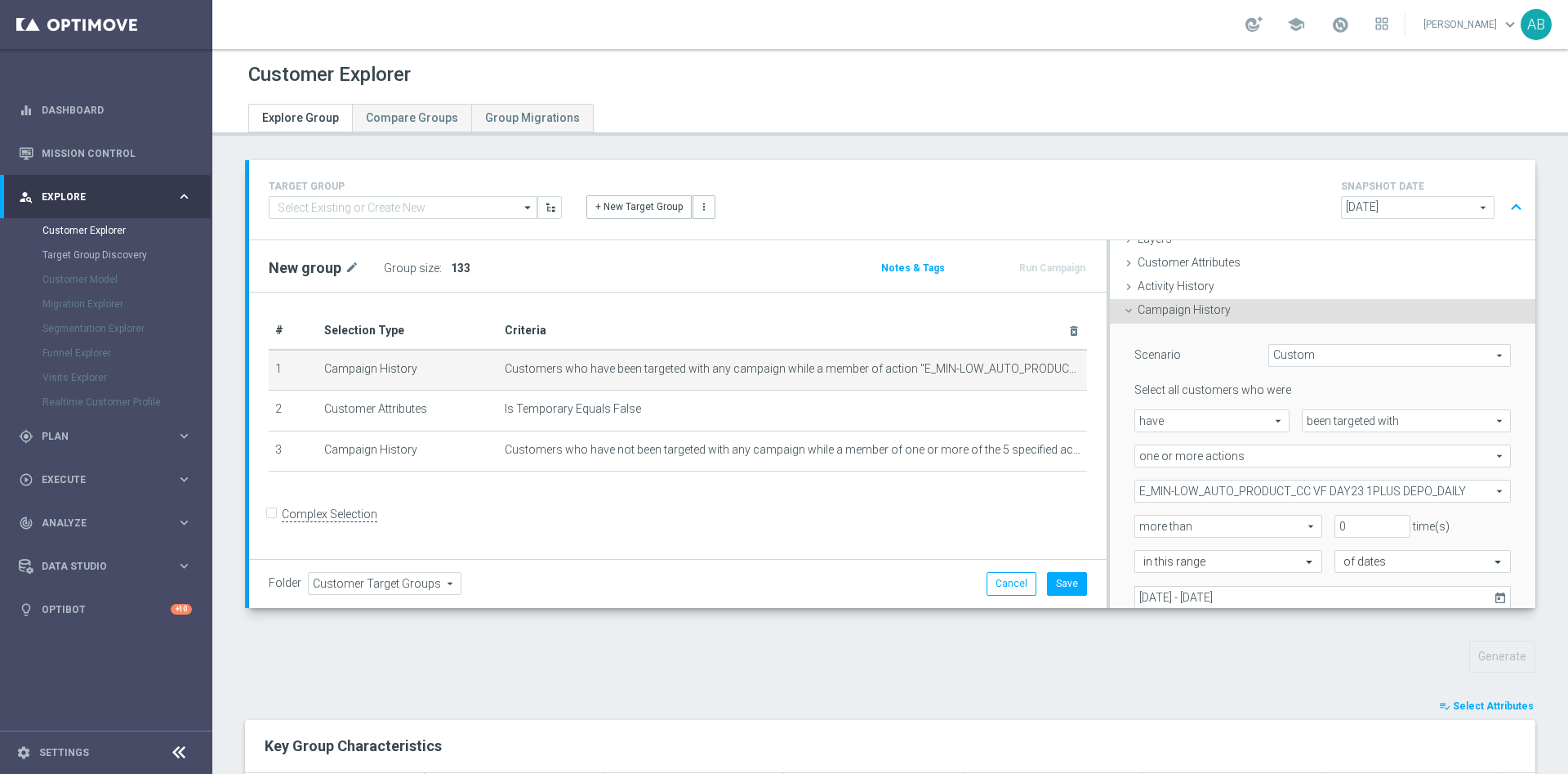
scroll to position [68, 0]
click at [1211, 491] on span "E_MIN-LOW_AUTO_PRODUCT_CC VF DAY23 1PLUS DEPO_DAILY" at bounding box center [1323, 489] width 375 height 21
click at [1143, 520] on div "Show Selected" at bounding box center [1179, 521] width 76 height 20
click at [1141, 522] on input "Show Selected" at bounding box center [1147, 525] width 11 height 11
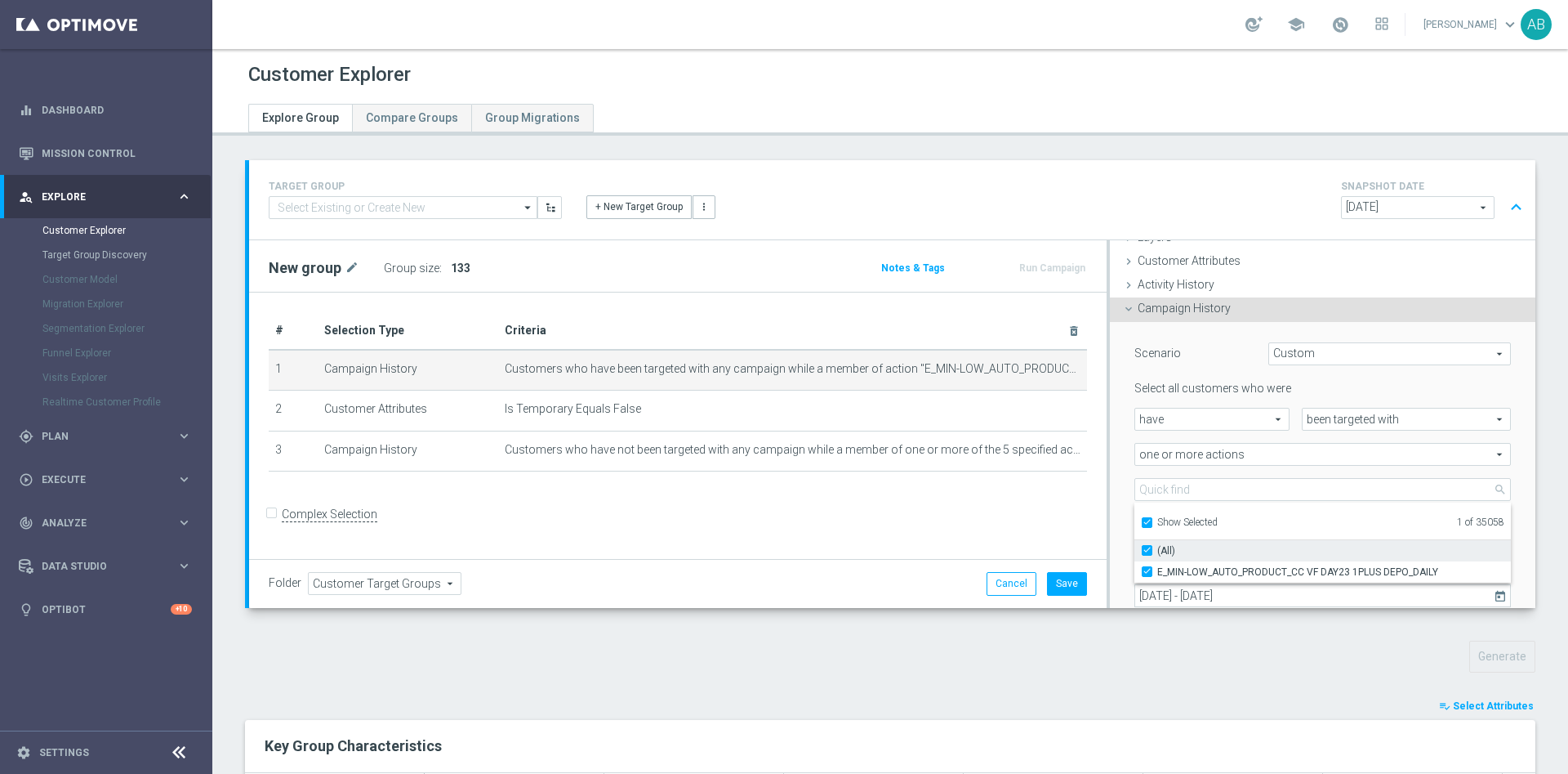
click at [1147, 549] on input "(All)" at bounding box center [1153, 550] width 11 height 11
click at [1157, 517] on label "Show Selected" at bounding box center [1188, 523] width 61 height 15
click at [1141, 520] on input "Show Selected" at bounding box center [1147, 525] width 11 height 11
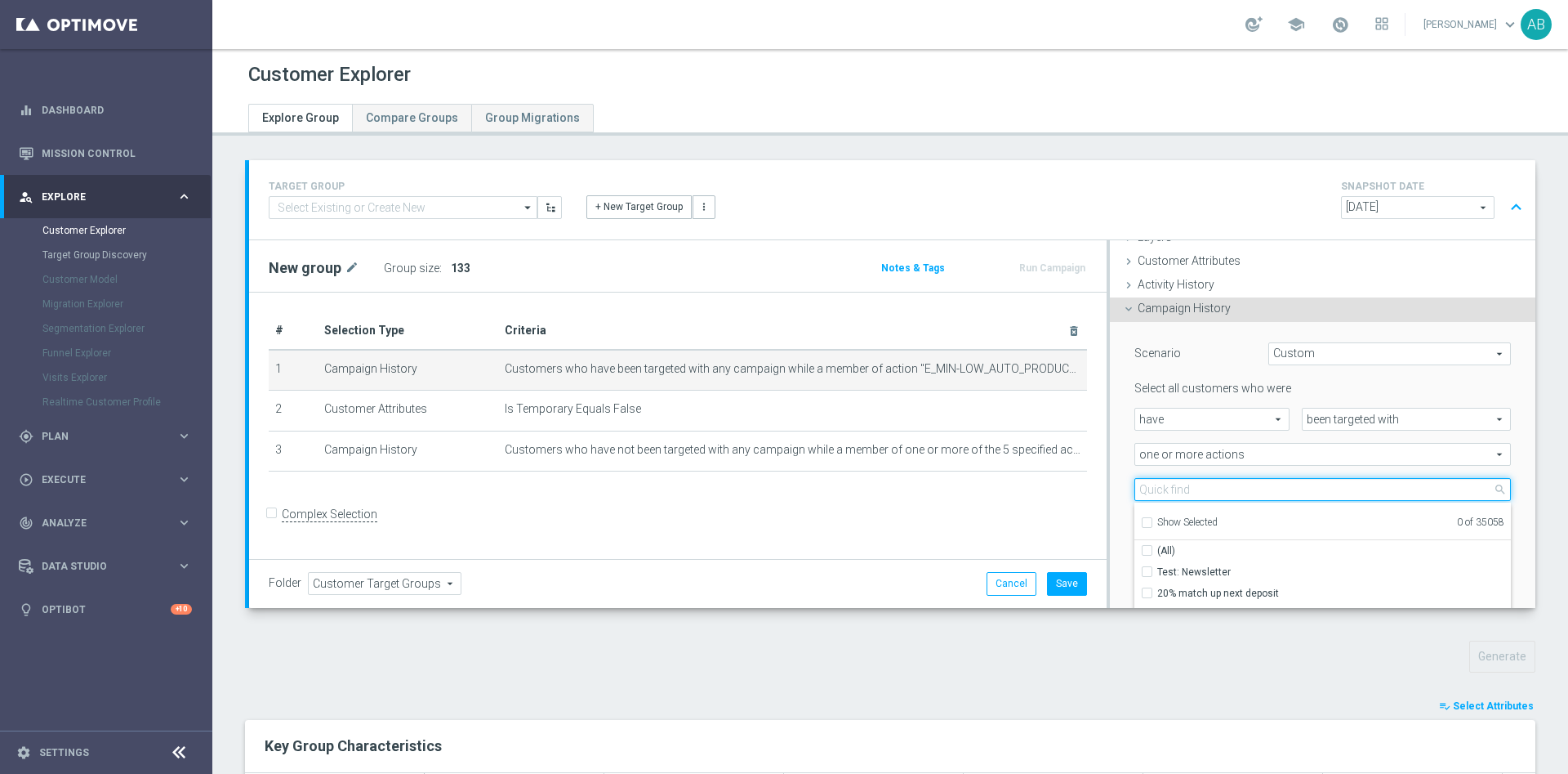
click at [1145, 483] on input "search" at bounding box center [1323, 489] width 377 height 23
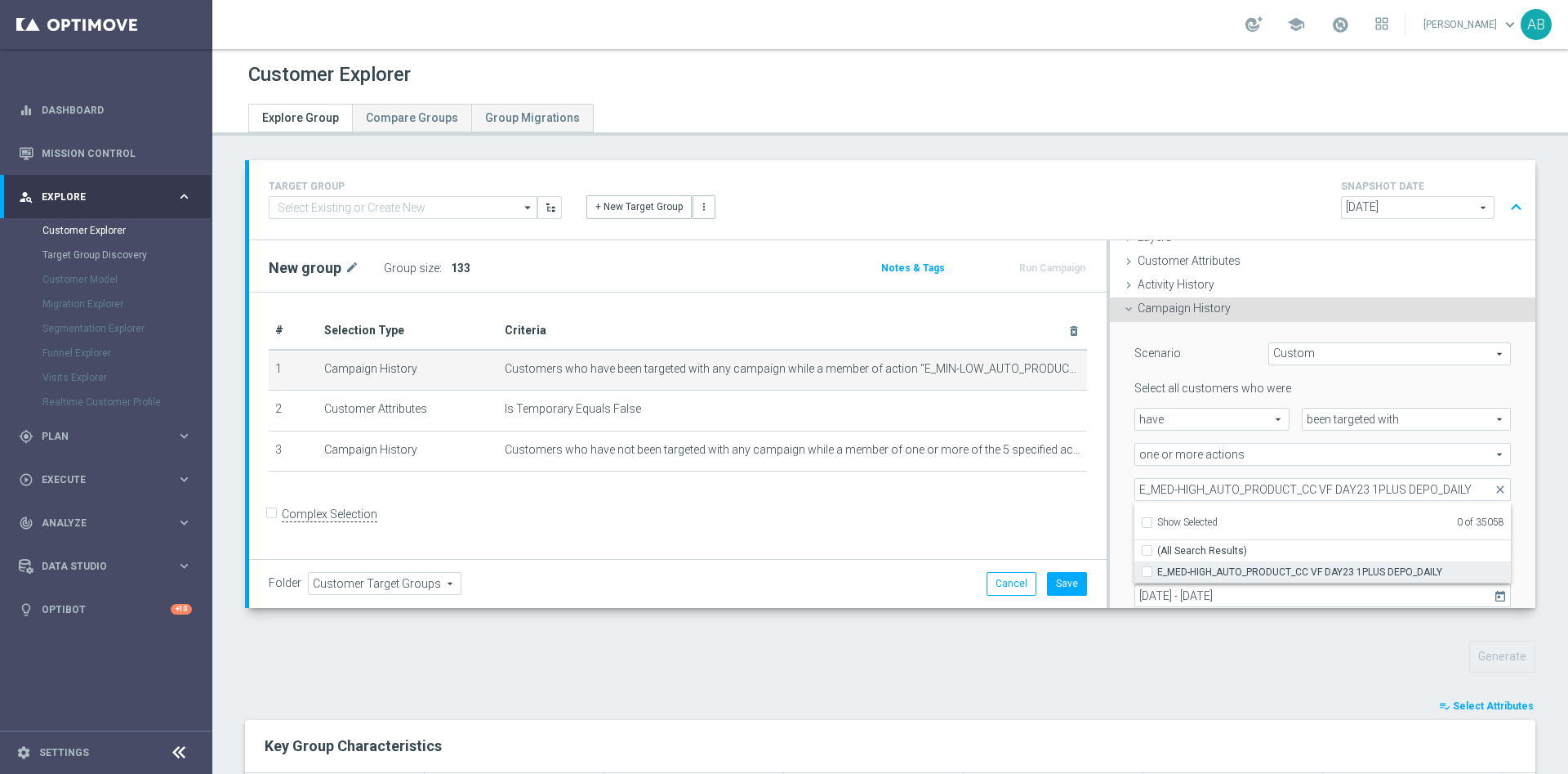
click at [1157, 569] on label "E_MED-HIGH_AUTO_PRODUCT_CC VF DAY23 1PLUS DEPO_DAILY" at bounding box center [1334, 571] width 354 height 21
click at [1147, 569] on input "E_MED-HIGH_AUTO_PRODUCT_CC VF DAY23 1PLUS DEPO_DAILY" at bounding box center [1153, 571] width 11 height 11
click at [1110, 473] on div "Scenario Custom Custom arrow_drop_down search Select all customers who were hav…" at bounding box center [1323, 495] width 426 height 347
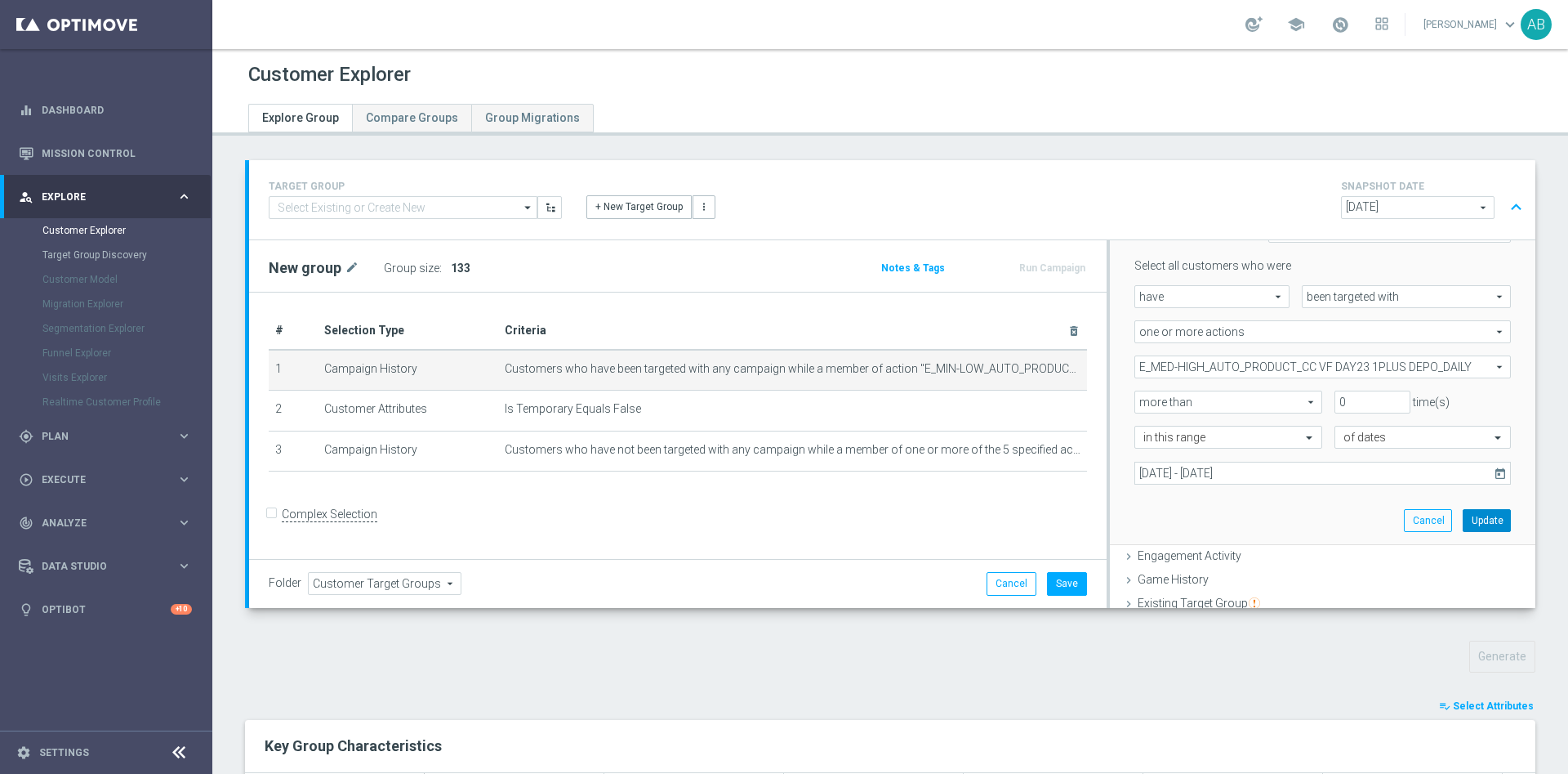
click at [1463, 516] on button "Update" at bounding box center [1487, 520] width 48 height 23
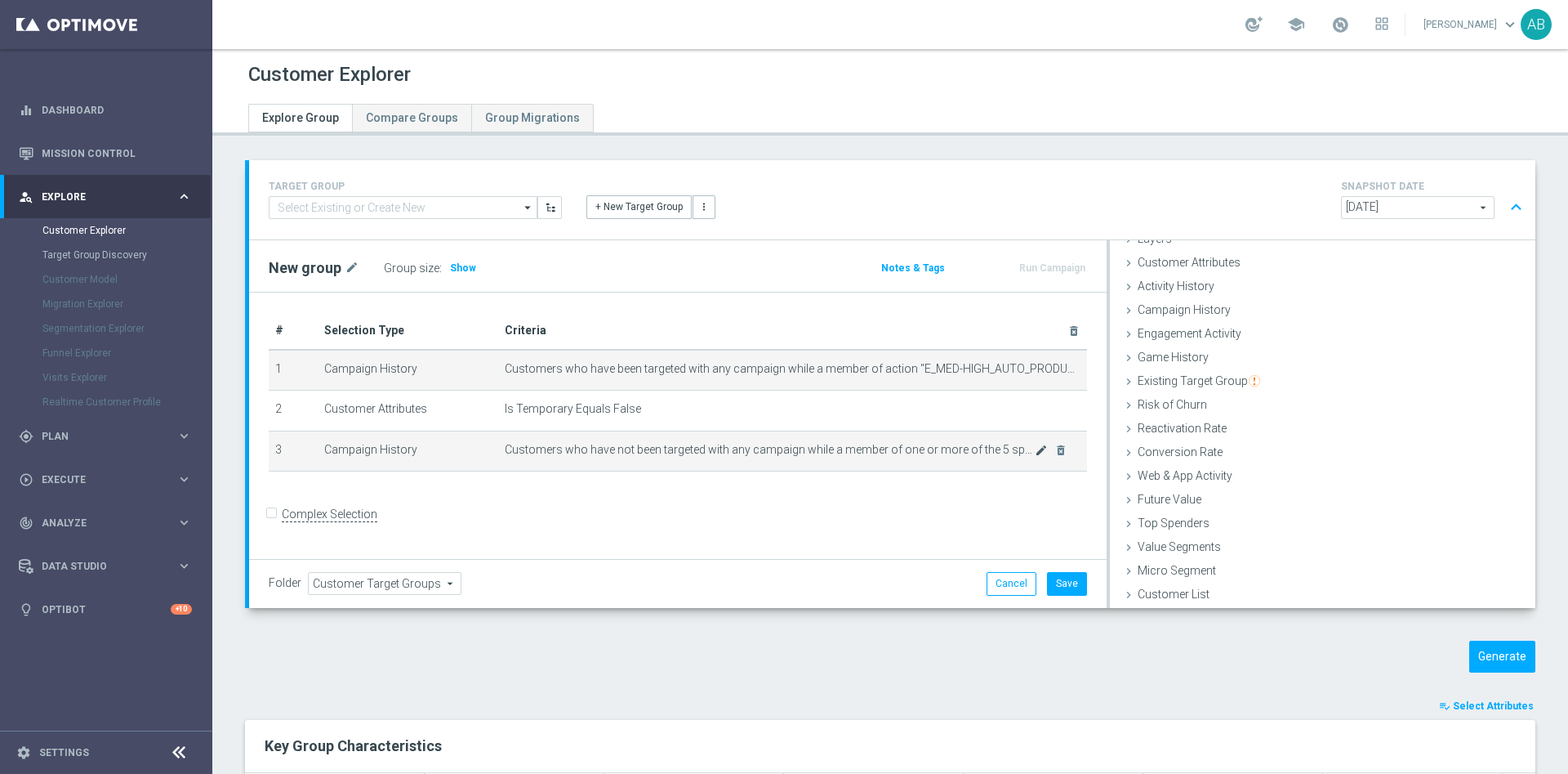
click at [1035, 452] on icon "mode_edit" at bounding box center [1041, 450] width 13 height 13
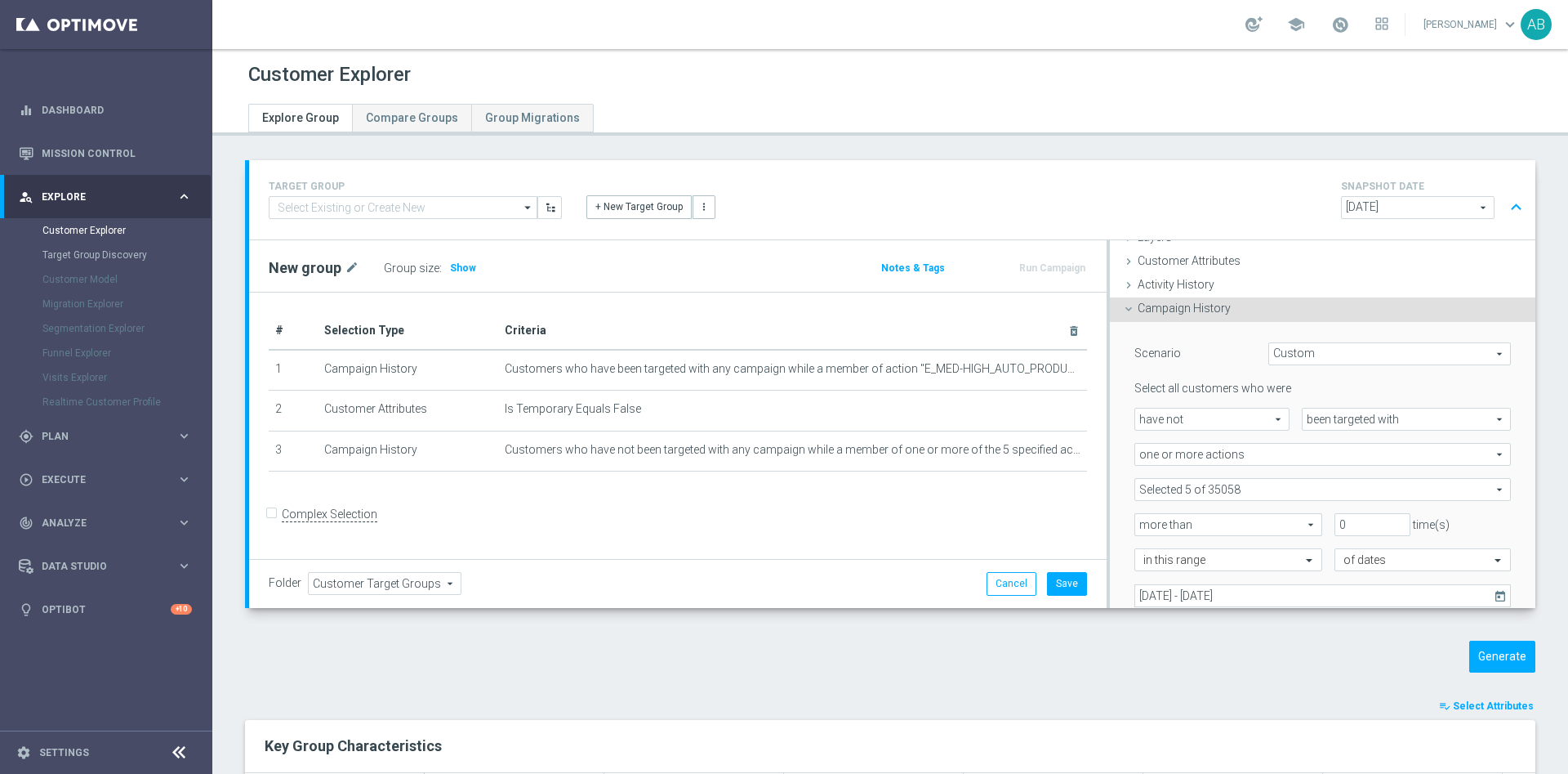
click at [1225, 488] on span at bounding box center [1323, 489] width 375 height 21
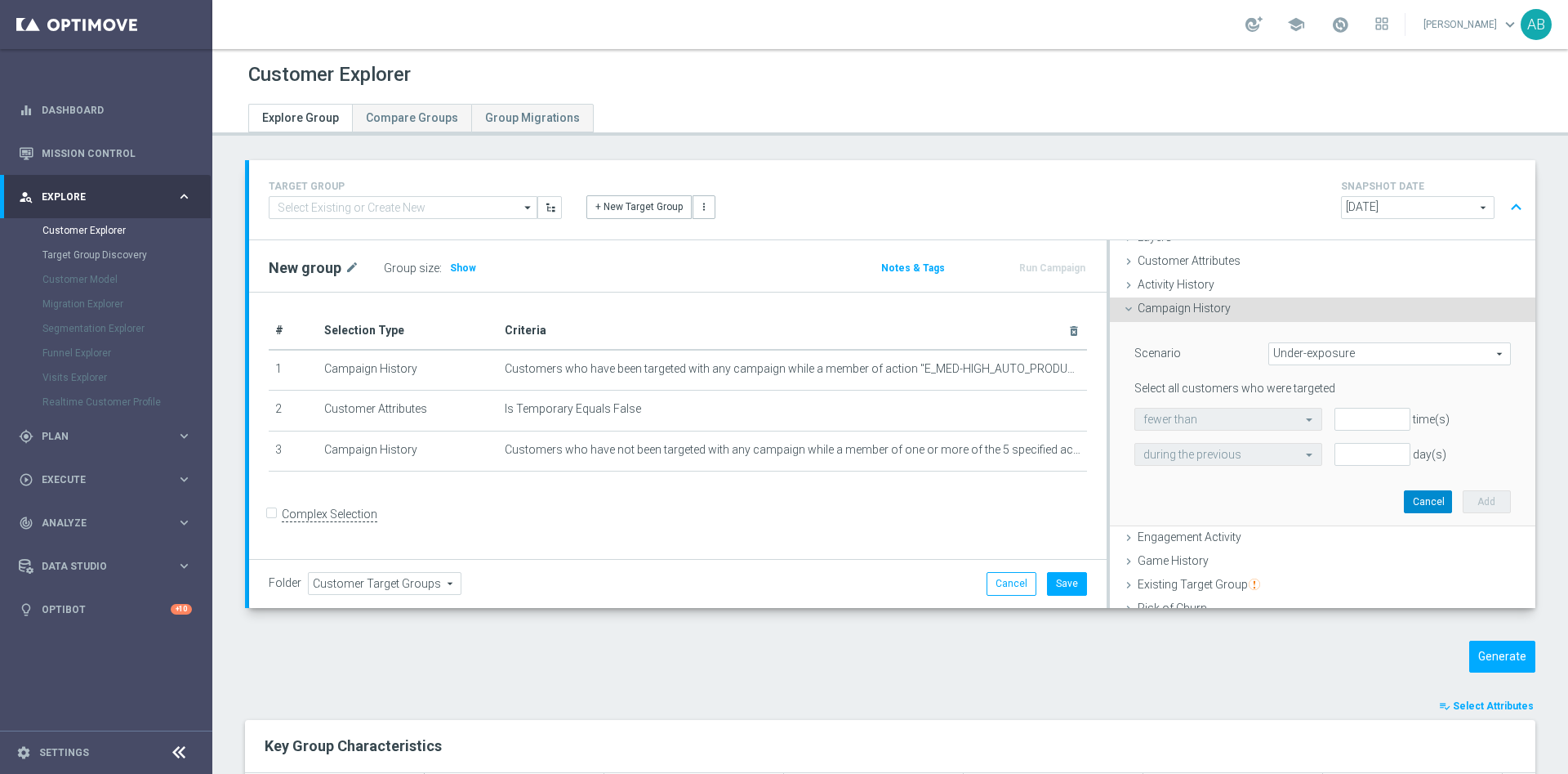
click at [1404, 502] on button "Cancel" at bounding box center [1428, 501] width 48 height 23
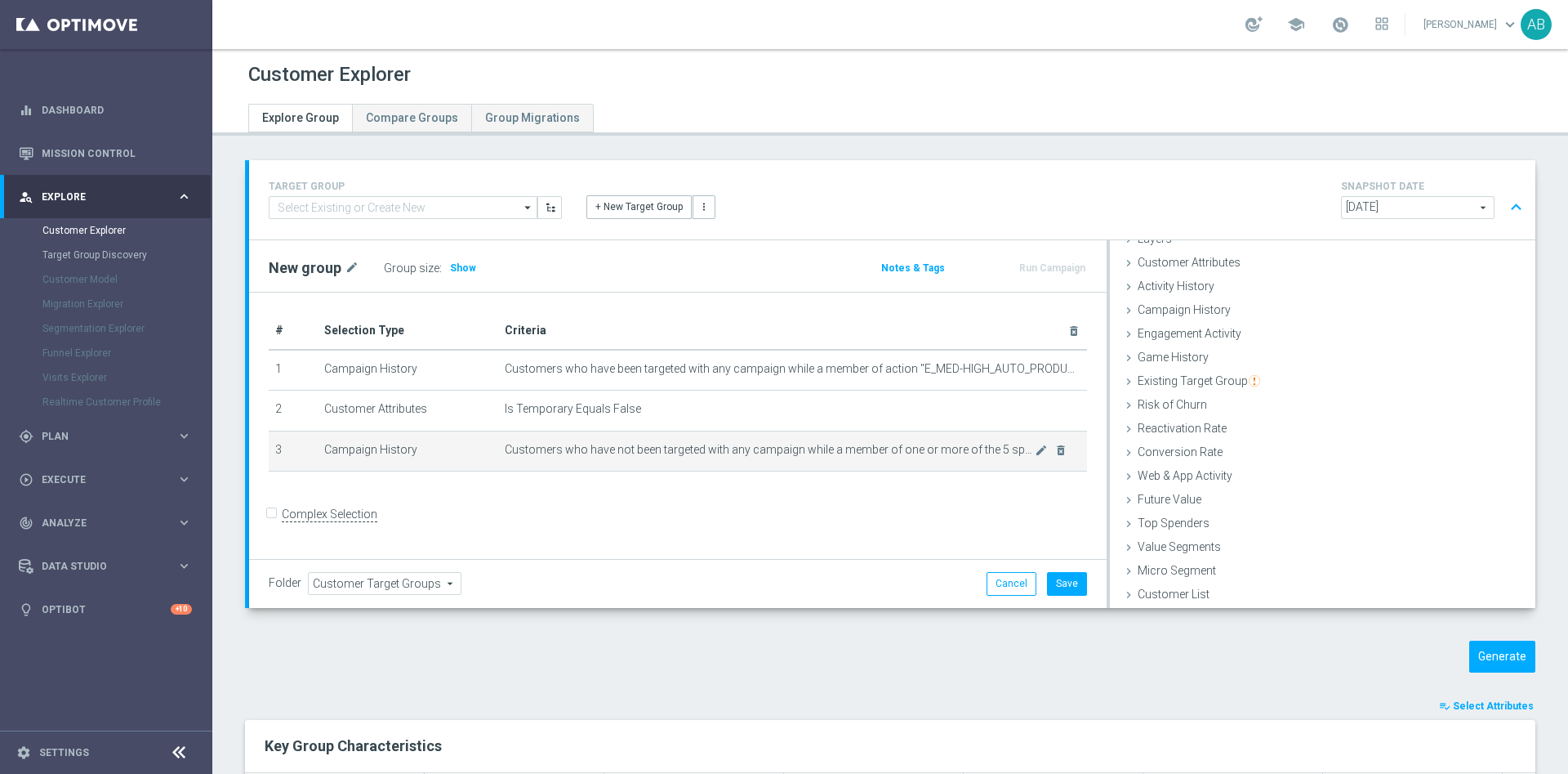
scroll to position [67, 0]
click at [1035, 455] on icon "mode_edit" at bounding box center [1041, 450] width 13 height 13
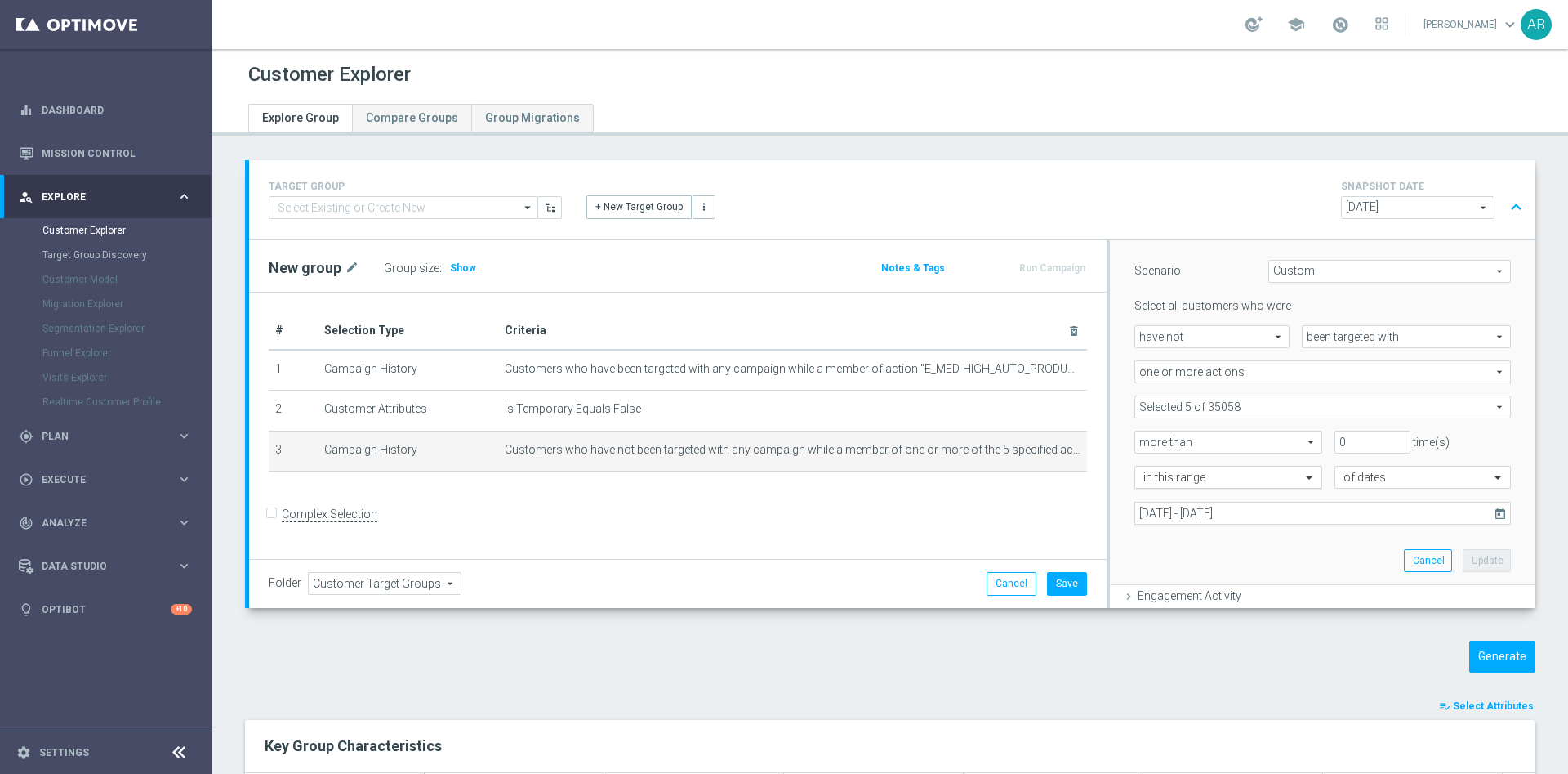
scroll to position [190, 0]
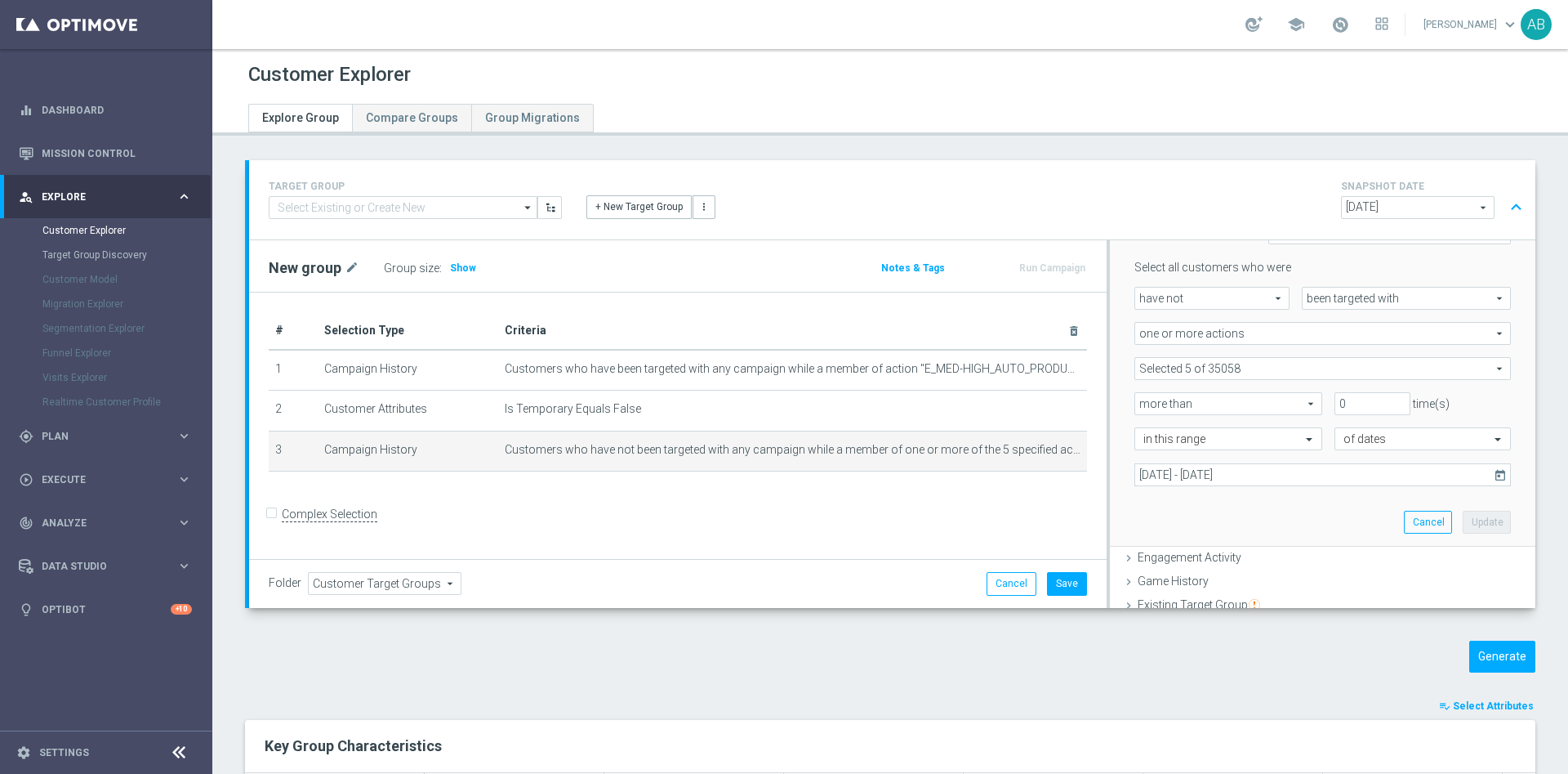
click at [1220, 368] on span at bounding box center [1323, 368] width 375 height 21
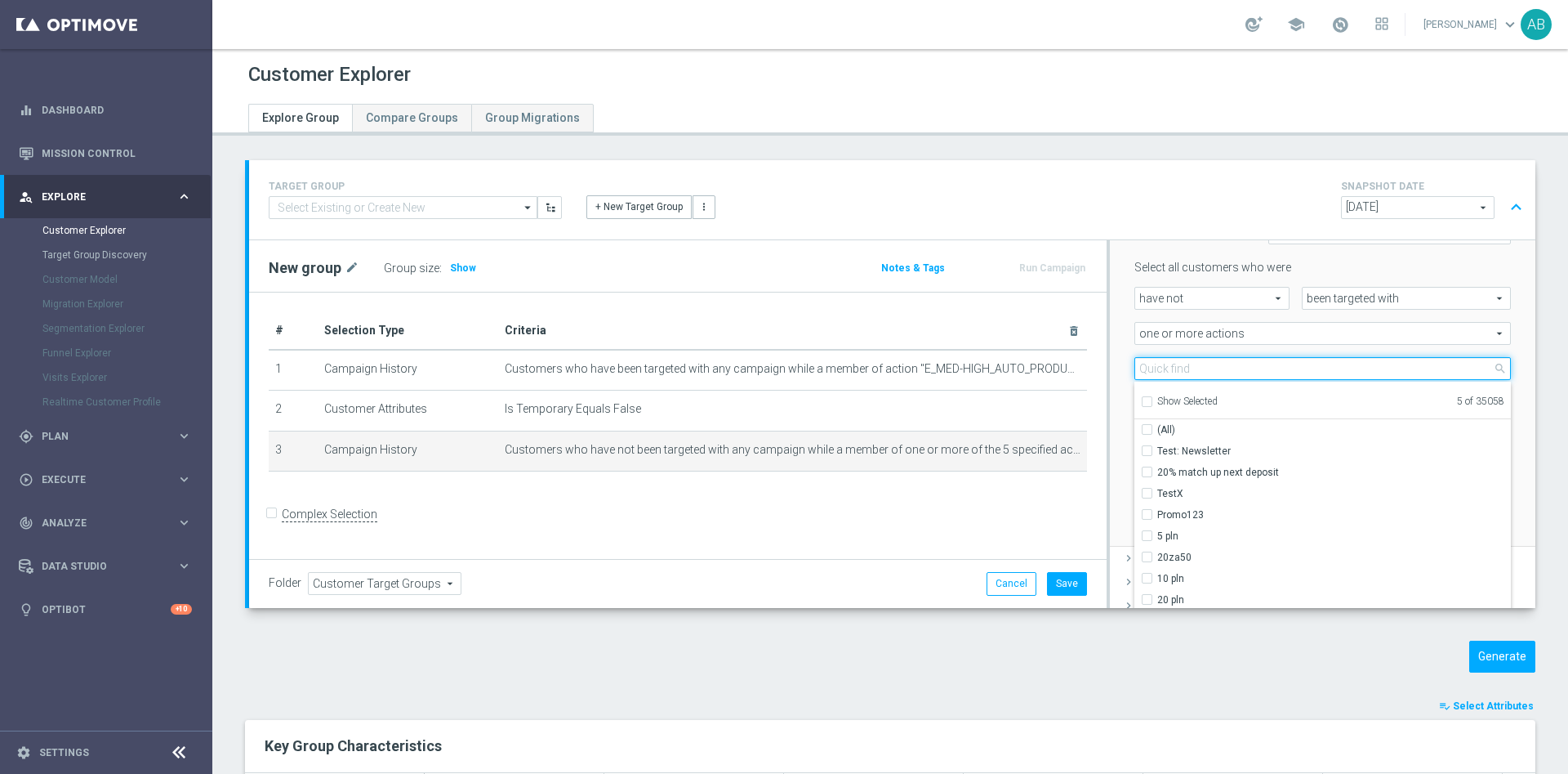
click at [1214, 371] on input "search" at bounding box center [1323, 368] width 377 height 23
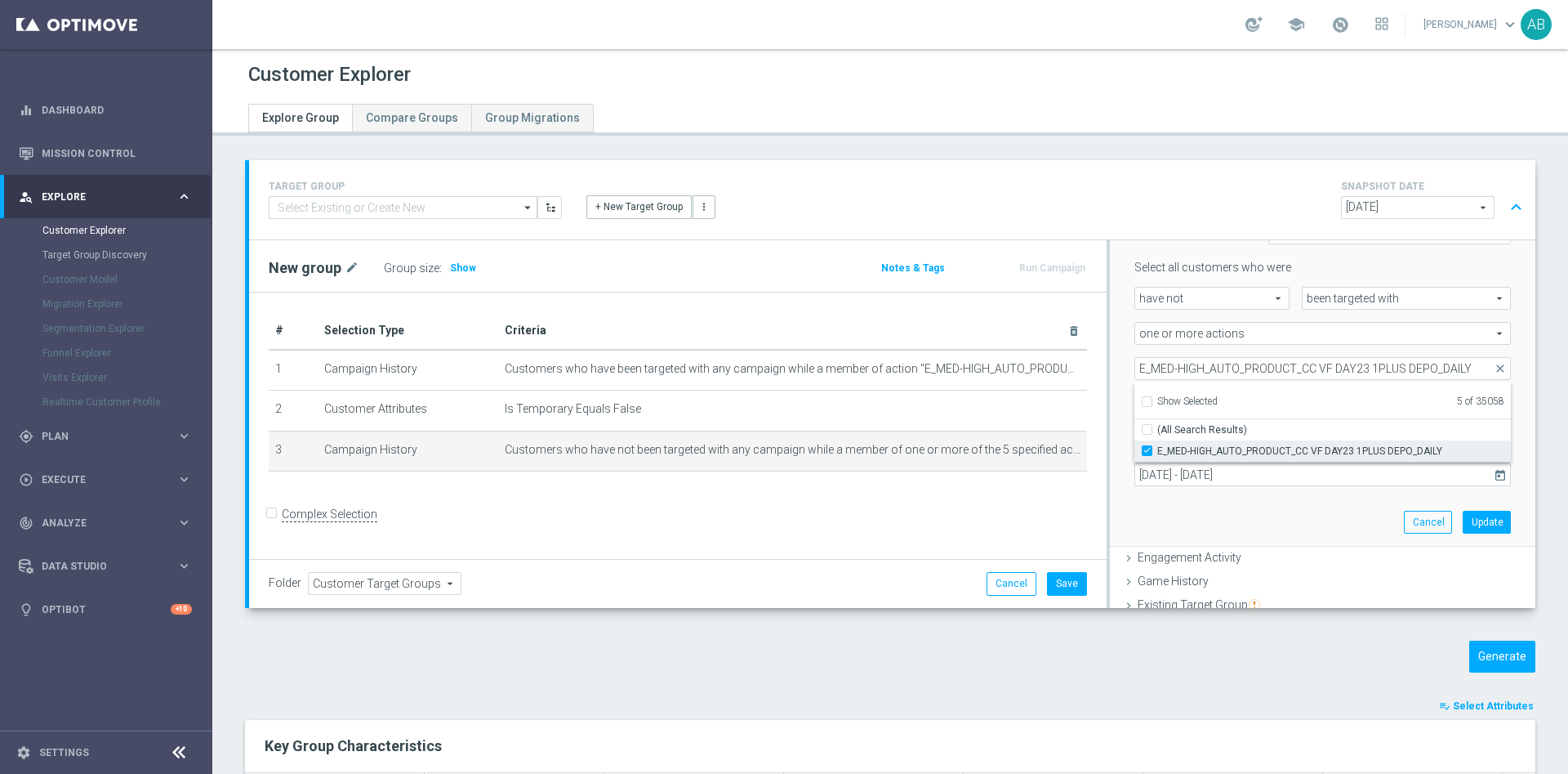
click at [1147, 448] on input "E_MED-HIGH_AUTO_PRODUCT_CC VF DAY23 1PLUS DEPO_DAILY" at bounding box center [1153, 451] width 11 height 11
click at [1110, 396] on div "Scenario Custom Custom arrow_drop_down search Select all customers who were hav…" at bounding box center [1323, 374] width 426 height 347
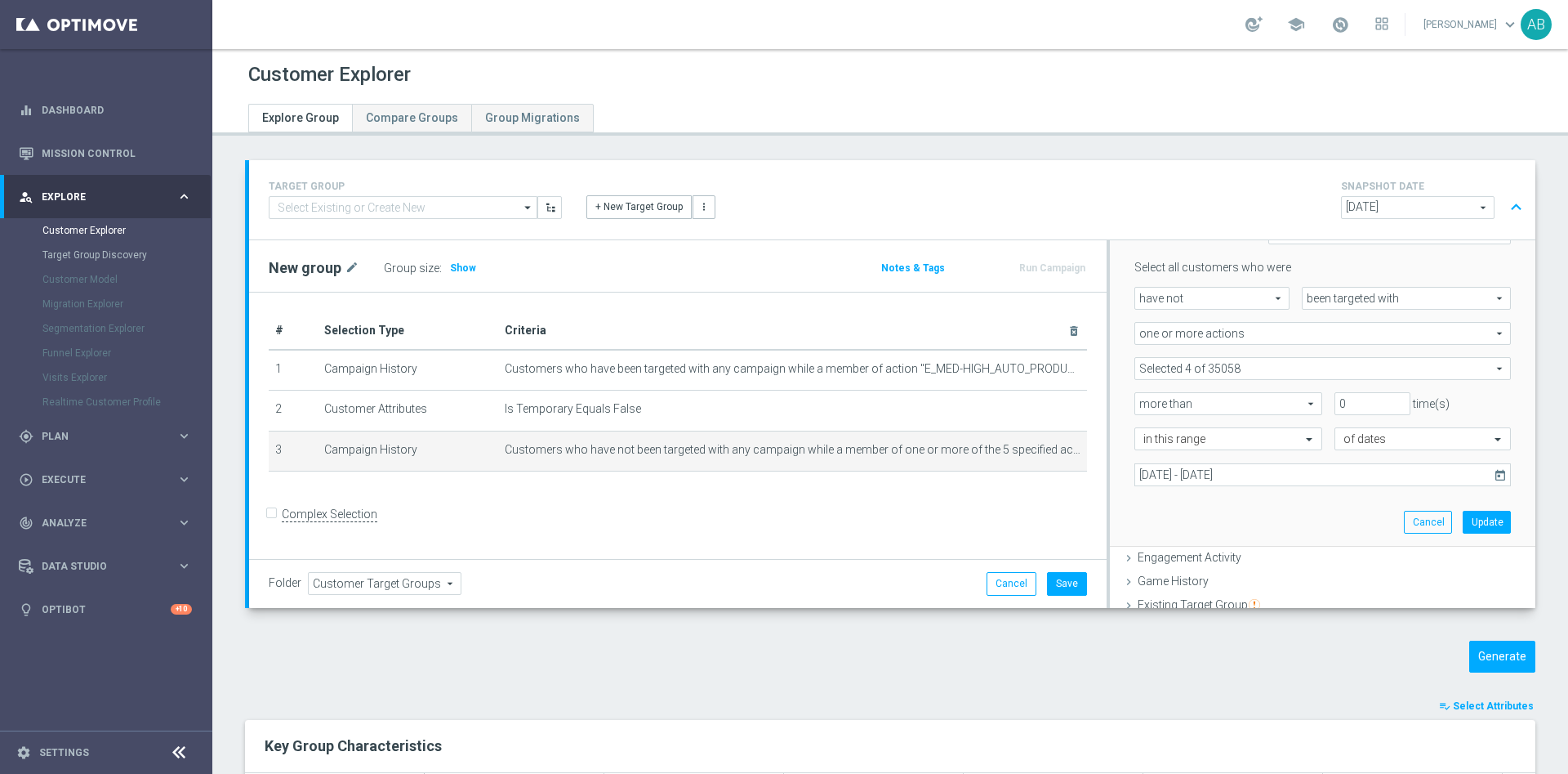
click at [1246, 369] on span at bounding box center [1323, 368] width 375 height 21
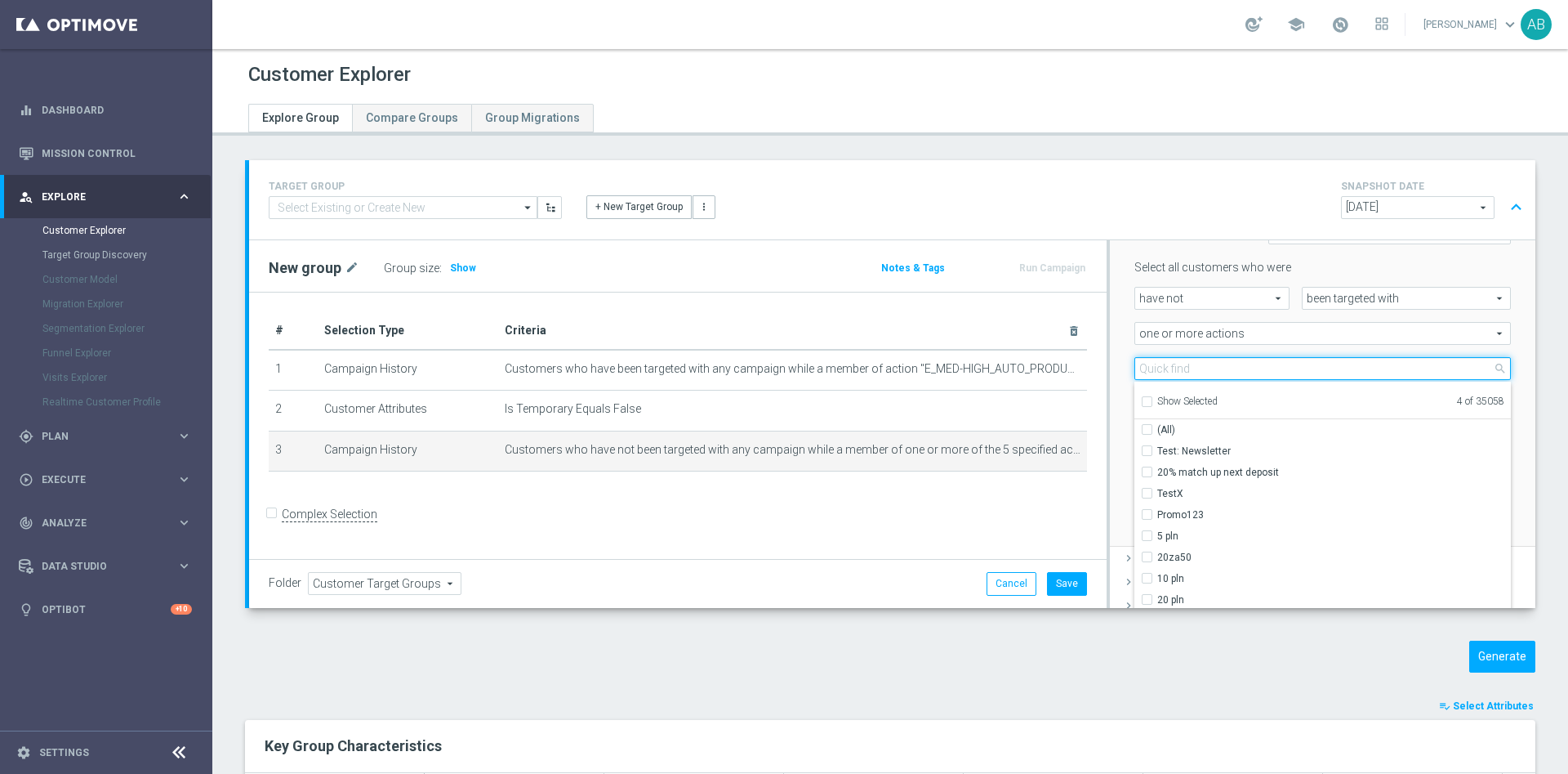
click at [1246, 369] on input "search" at bounding box center [1323, 368] width 377 height 23
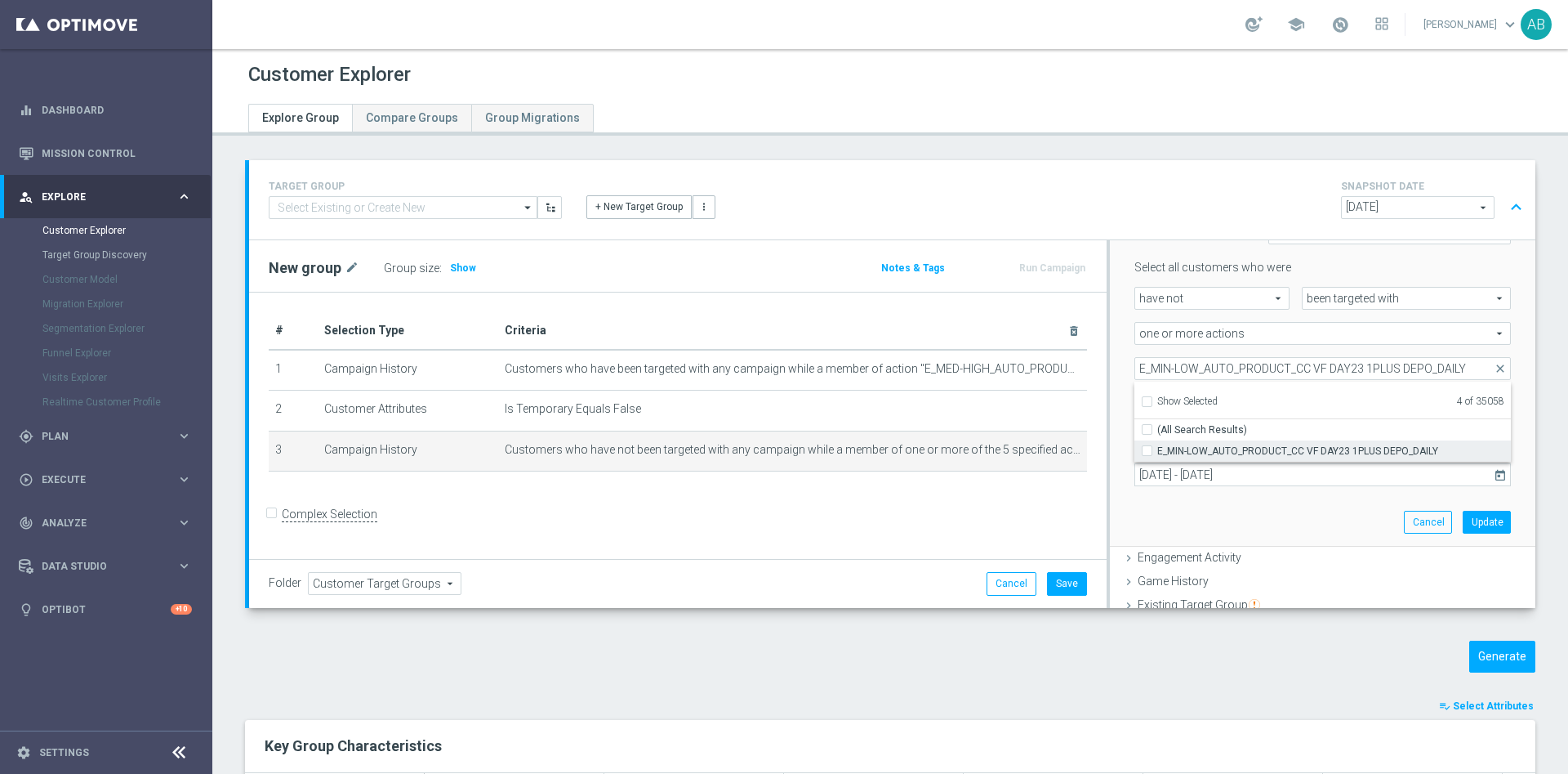
click at [1147, 453] on input "E_MIN-LOW_AUTO_PRODUCT_CC VF DAY23 1PLUS DEPO_DAILY" at bounding box center [1153, 451] width 11 height 11
click at [1122, 393] on div "more than more than arrow_drop_down search" at bounding box center [1222, 404] width 200 height 23
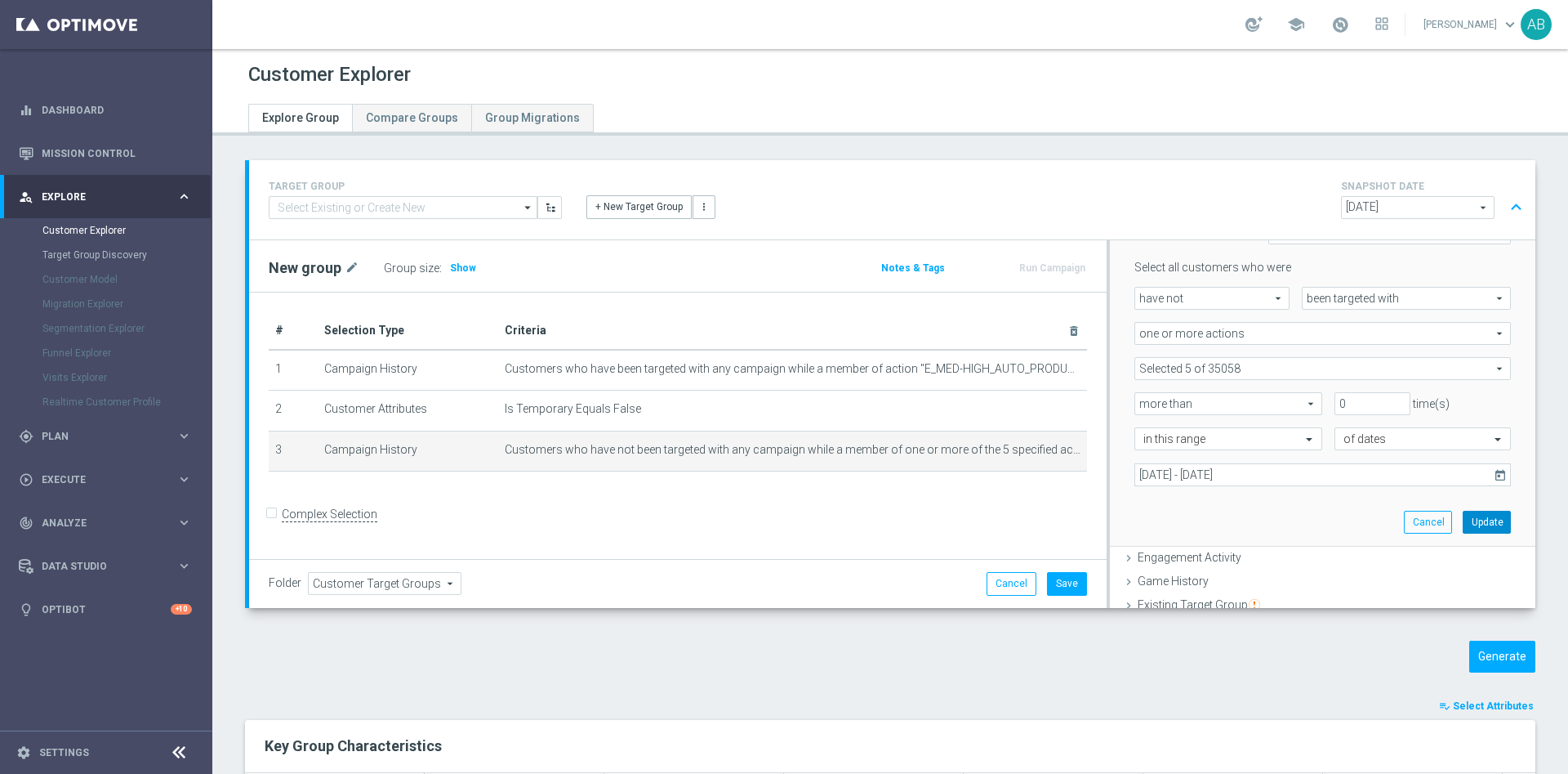
click at [1463, 519] on button "Update" at bounding box center [1487, 522] width 48 height 23
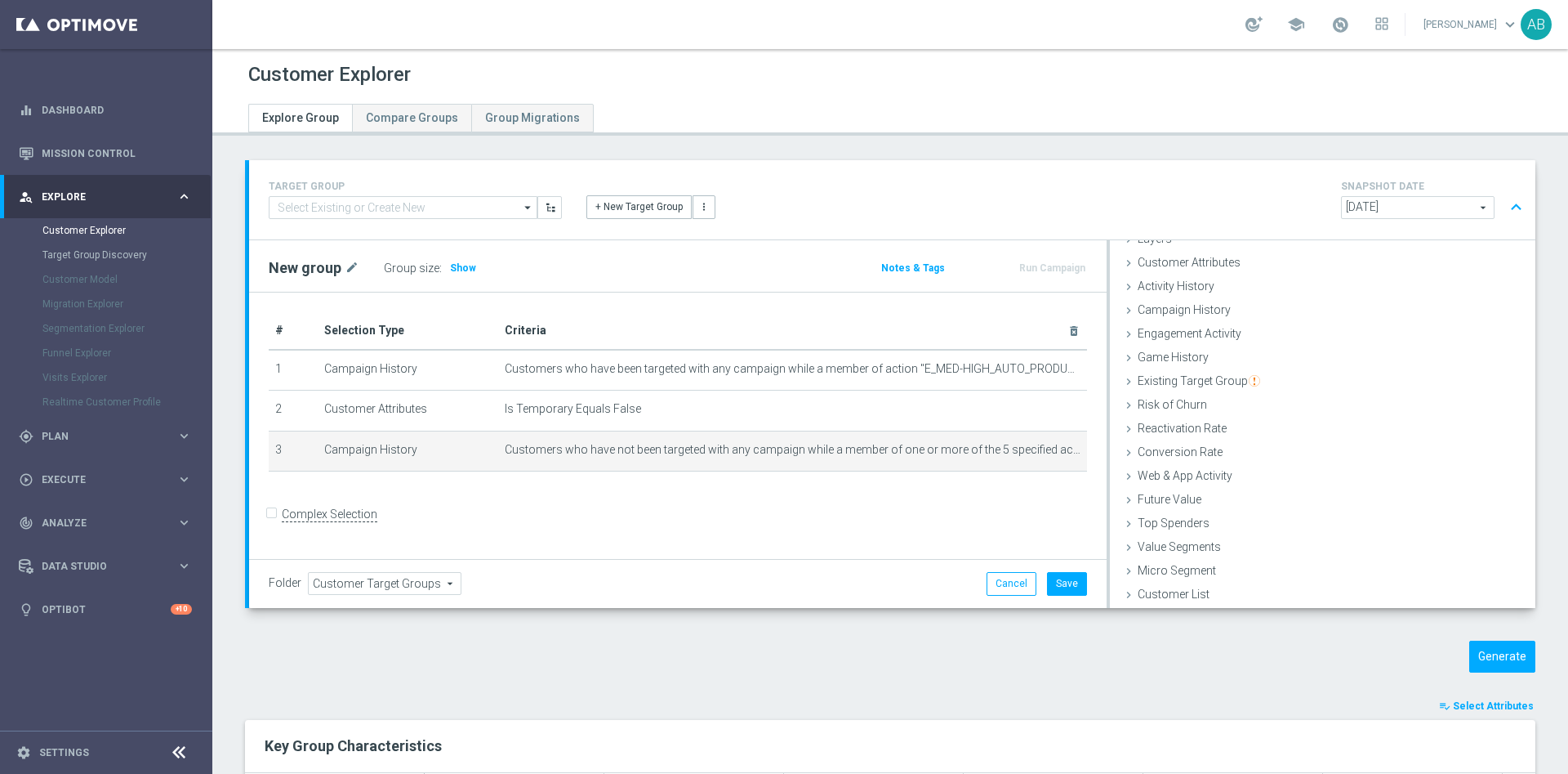
scroll to position [67, 0]
click at [465, 269] on span "Show" at bounding box center [463, 268] width 26 height 11
click at [1469, 654] on button "Generate" at bounding box center [1503, 656] width 66 height 32
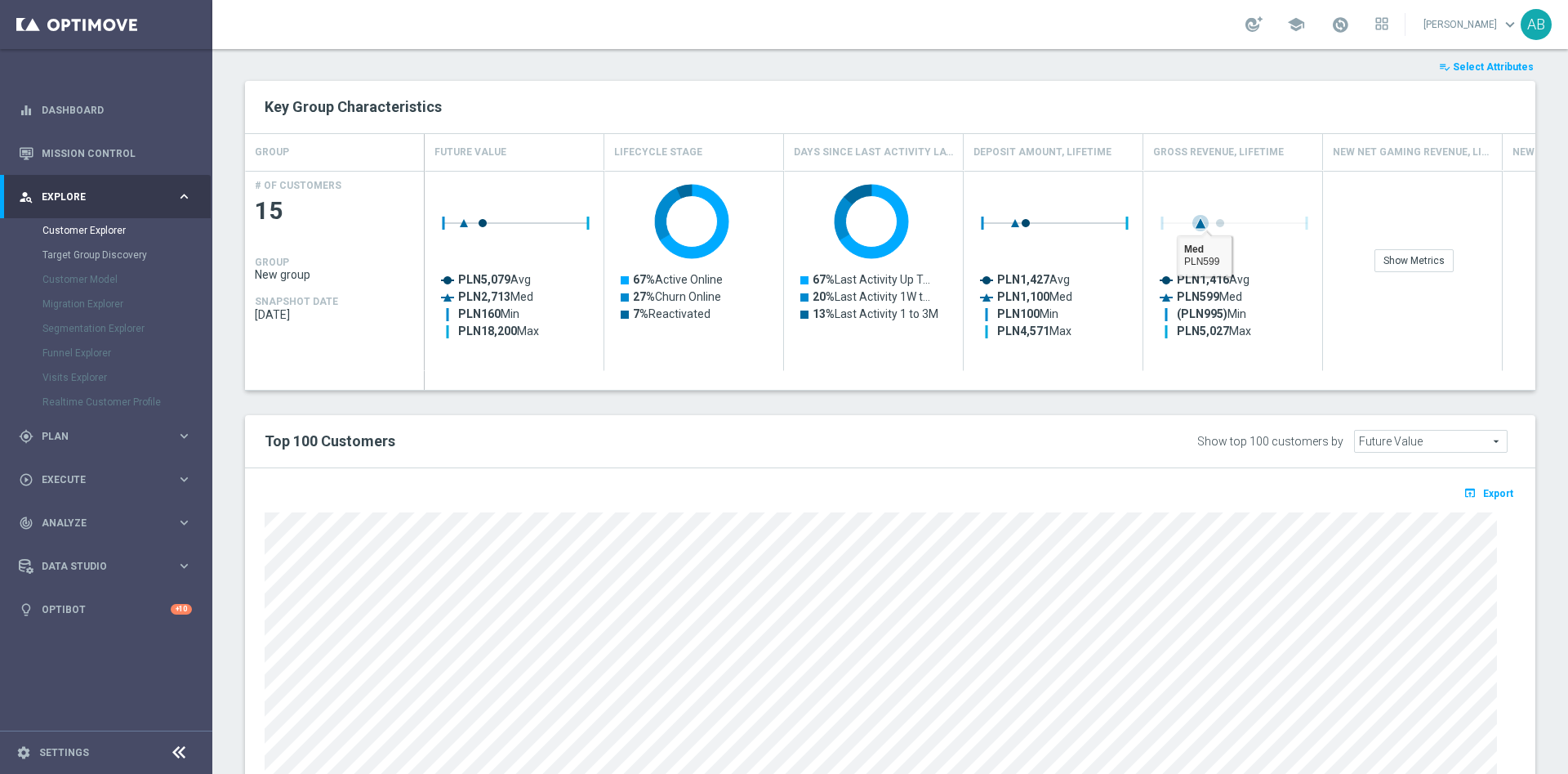
scroll to position [368, 0]
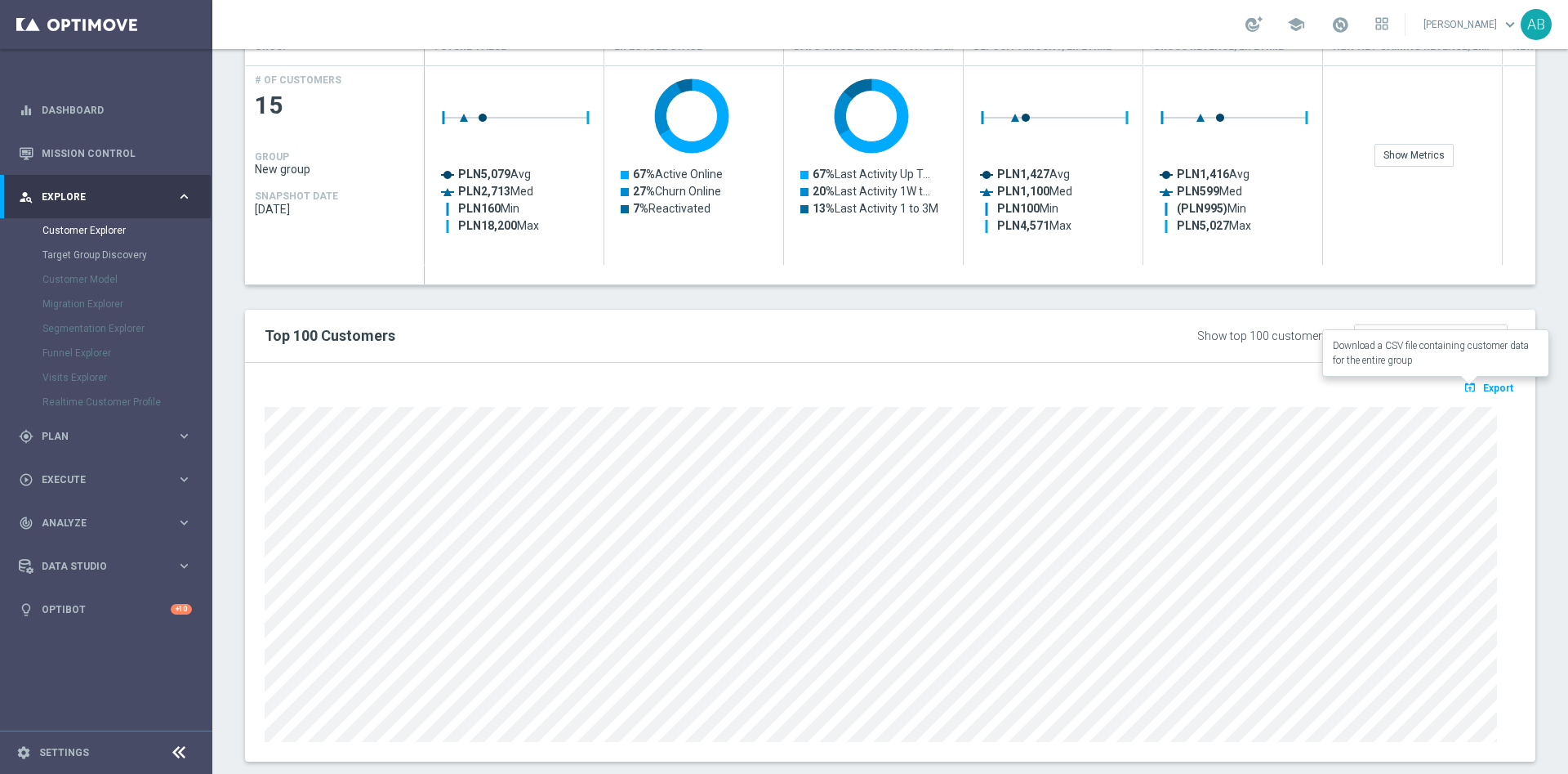
click at [1464, 381] on icon "open_in_browser" at bounding box center [1472, 387] width 18 height 13
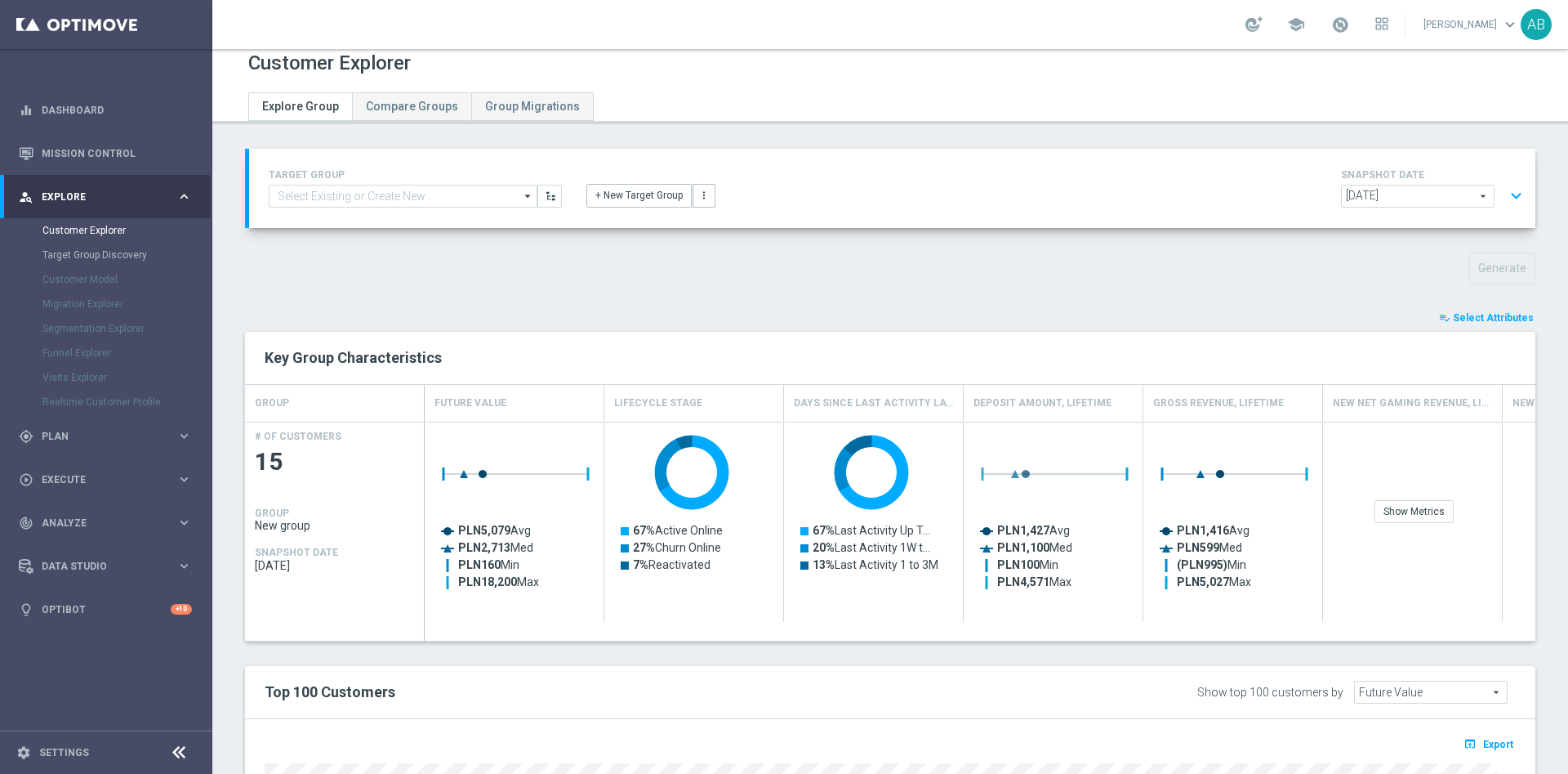
scroll to position [0, 0]
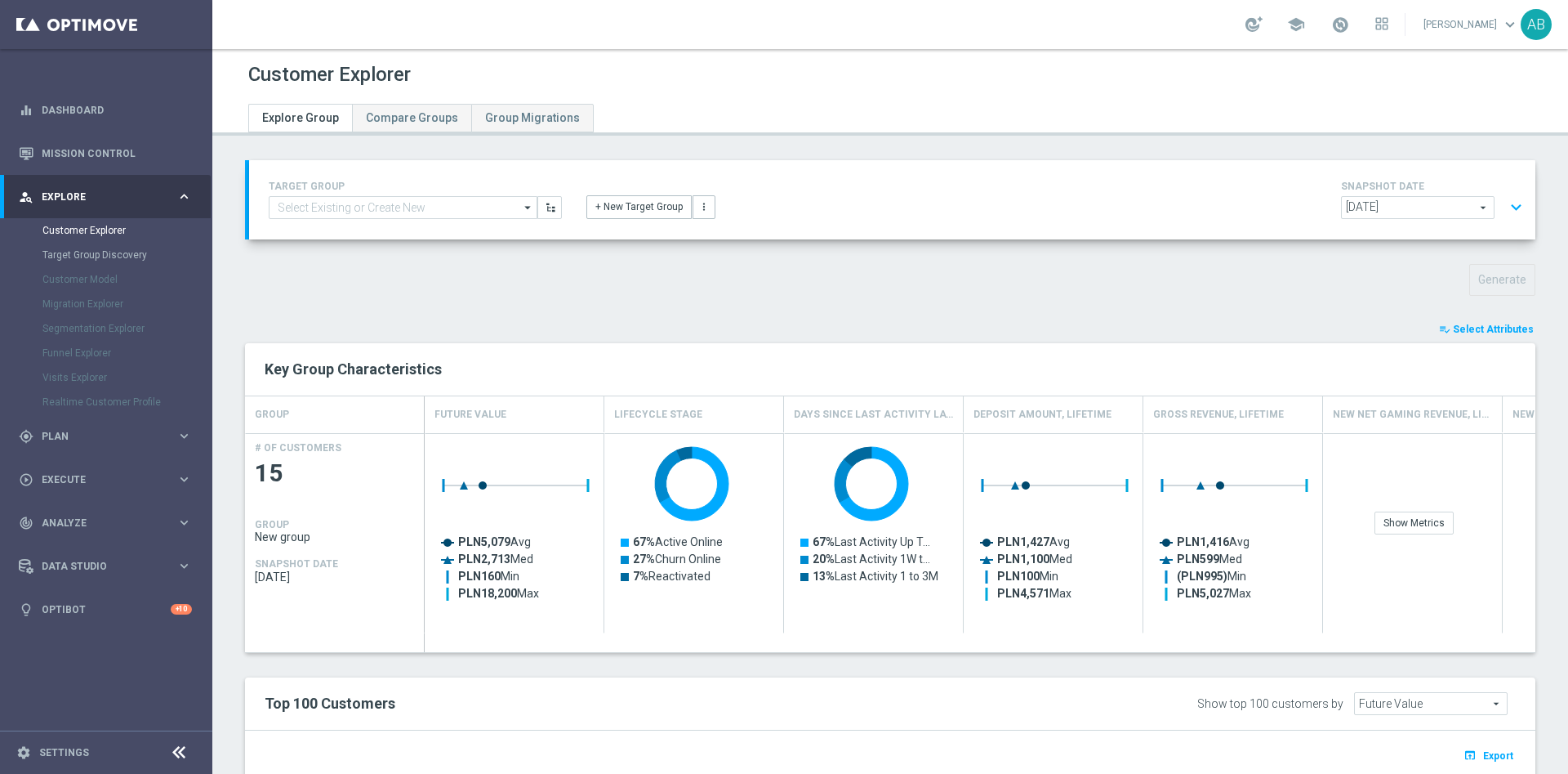
click at [1504, 203] on button "expand_more" at bounding box center [1516, 207] width 24 height 31
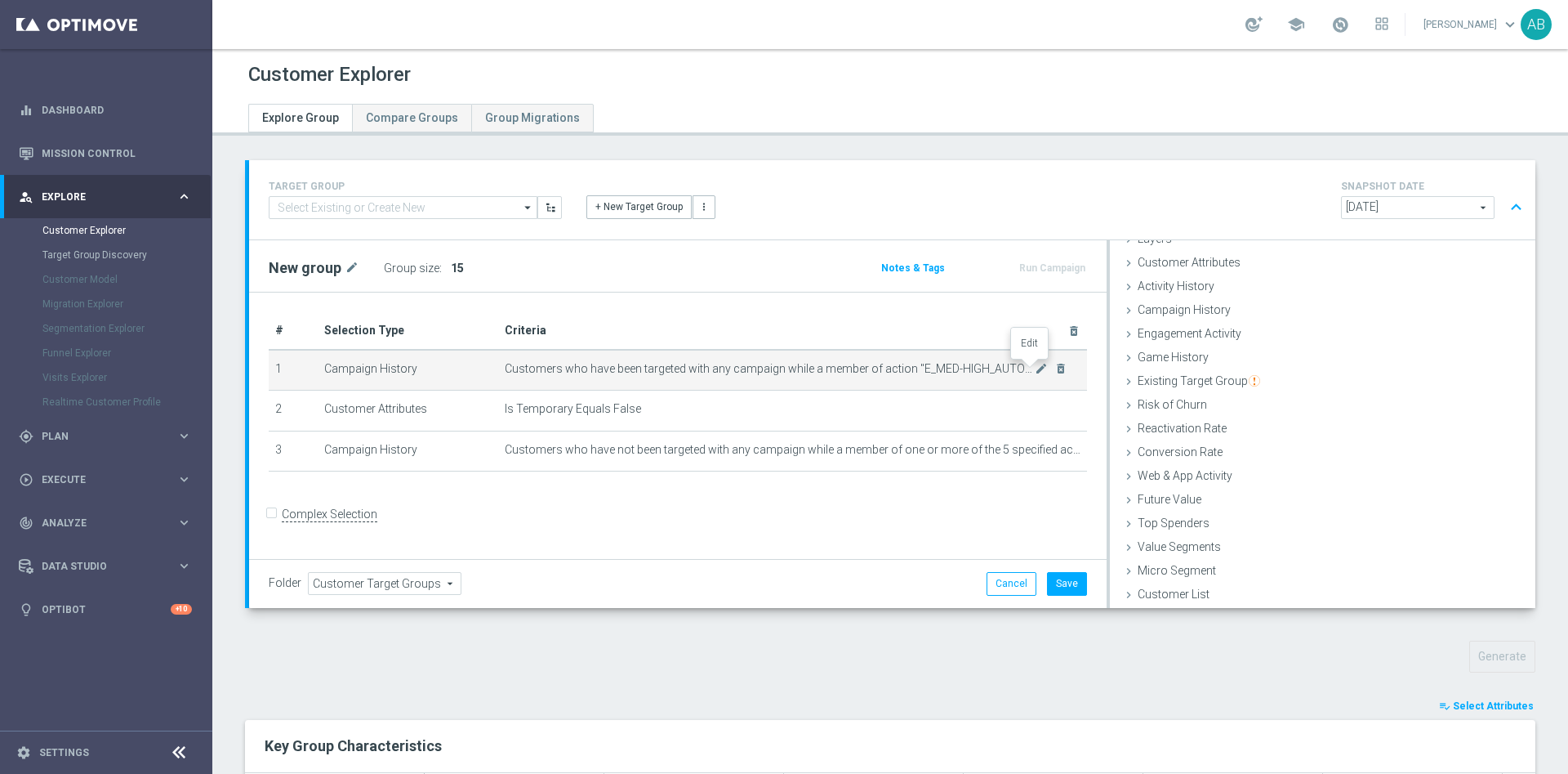
click at [1035, 371] on icon "mode_edit" at bounding box center [1041, 369] width 13 height 13
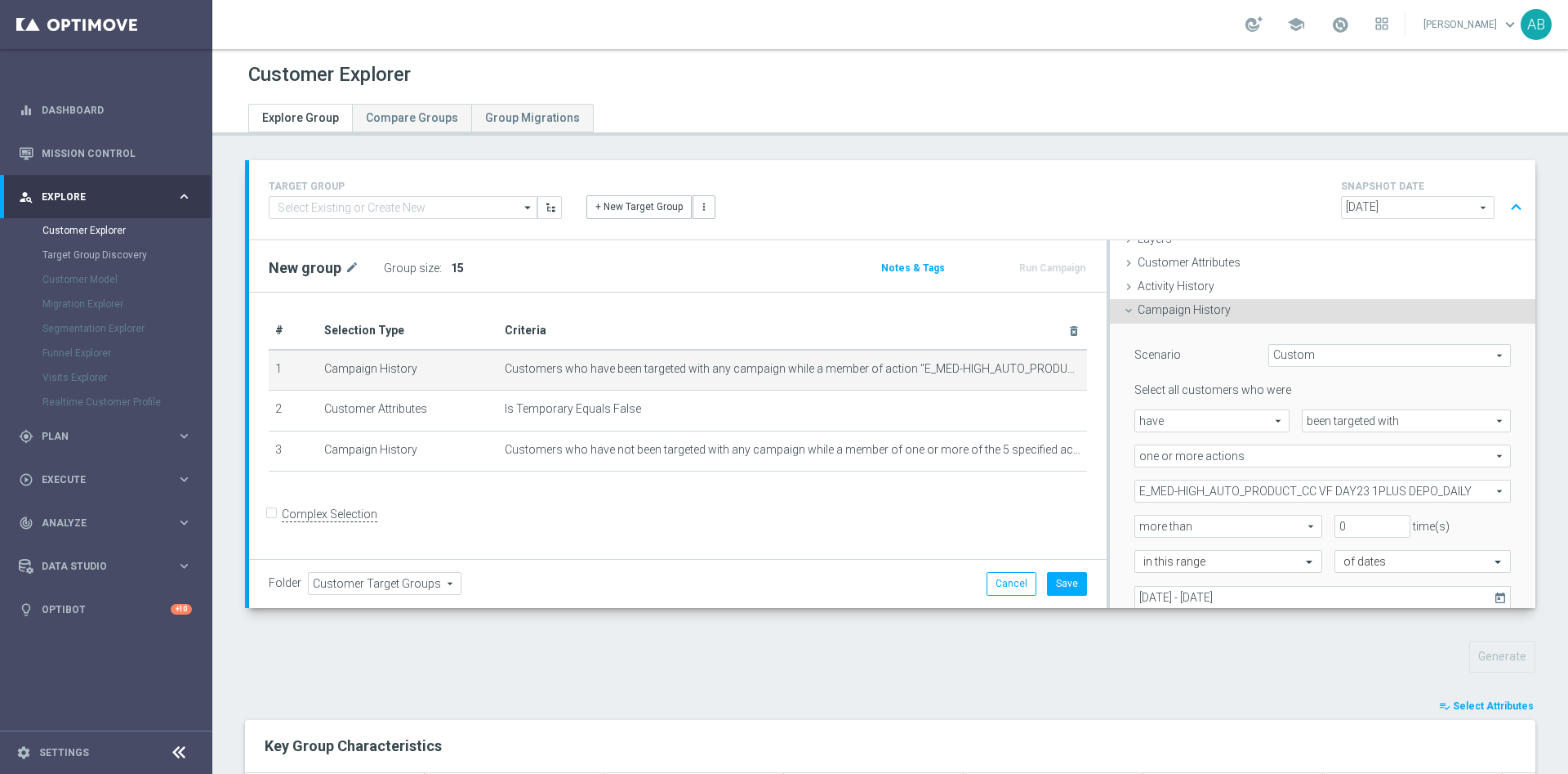
scroll to position [68, 0]
click at [1208, 494] on span "E_MED-HIGH_AUTO_PRODUCT_CC VF DAY23 1PLUS DEPO_DAILY" at bounding box center [1323, 489] width 375 height 21
click at [1141, 521] on input "Show Selected" at bounding box center [1147, 525] width 11 height 11
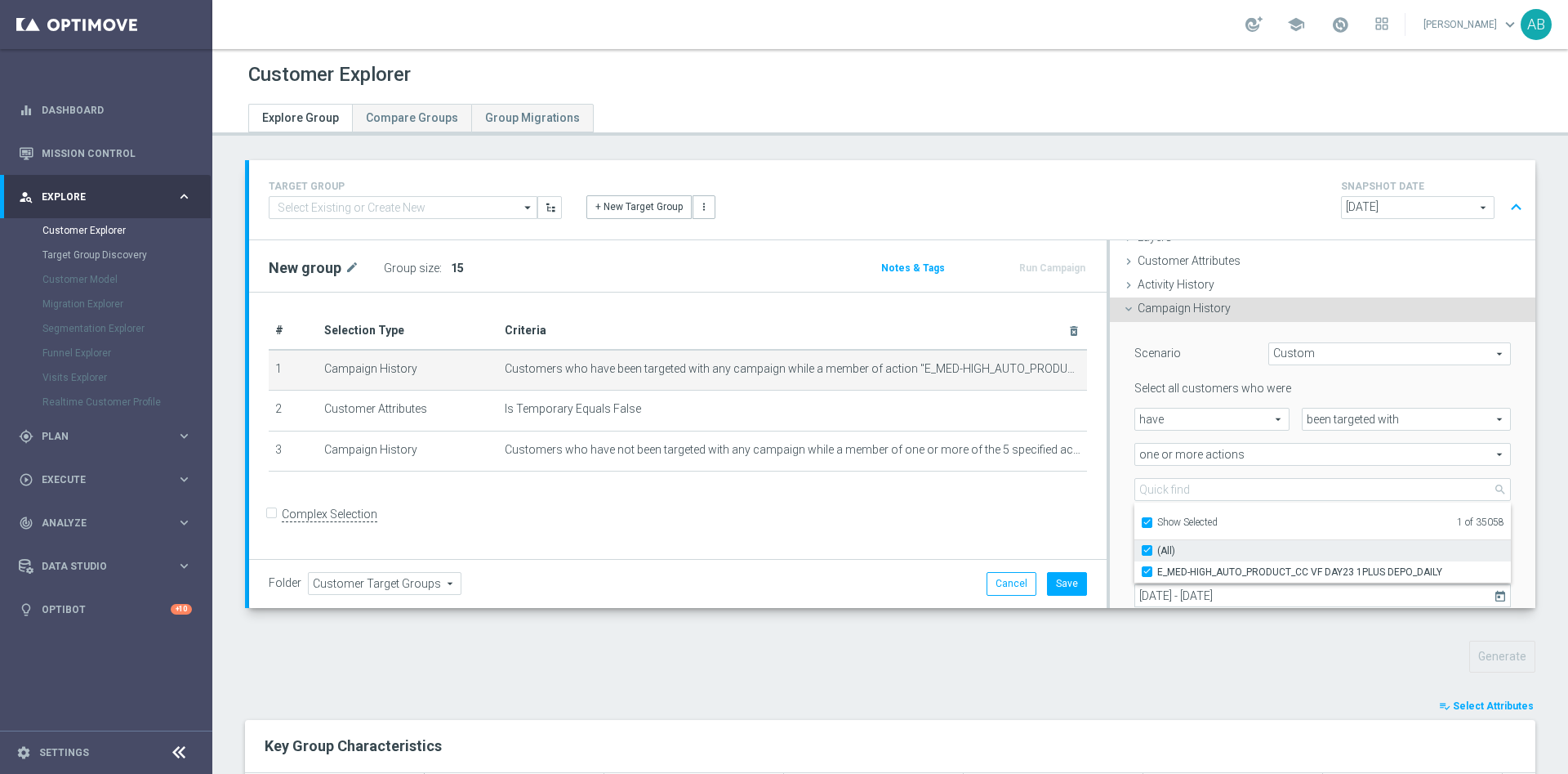
click at [1147, 548] on input "(All)" at bounding box center [1153, 550] width 11 height 11
click at [1141, 522] on input "Show Selected" at bounding box center [1147, 525] width 11 height 11
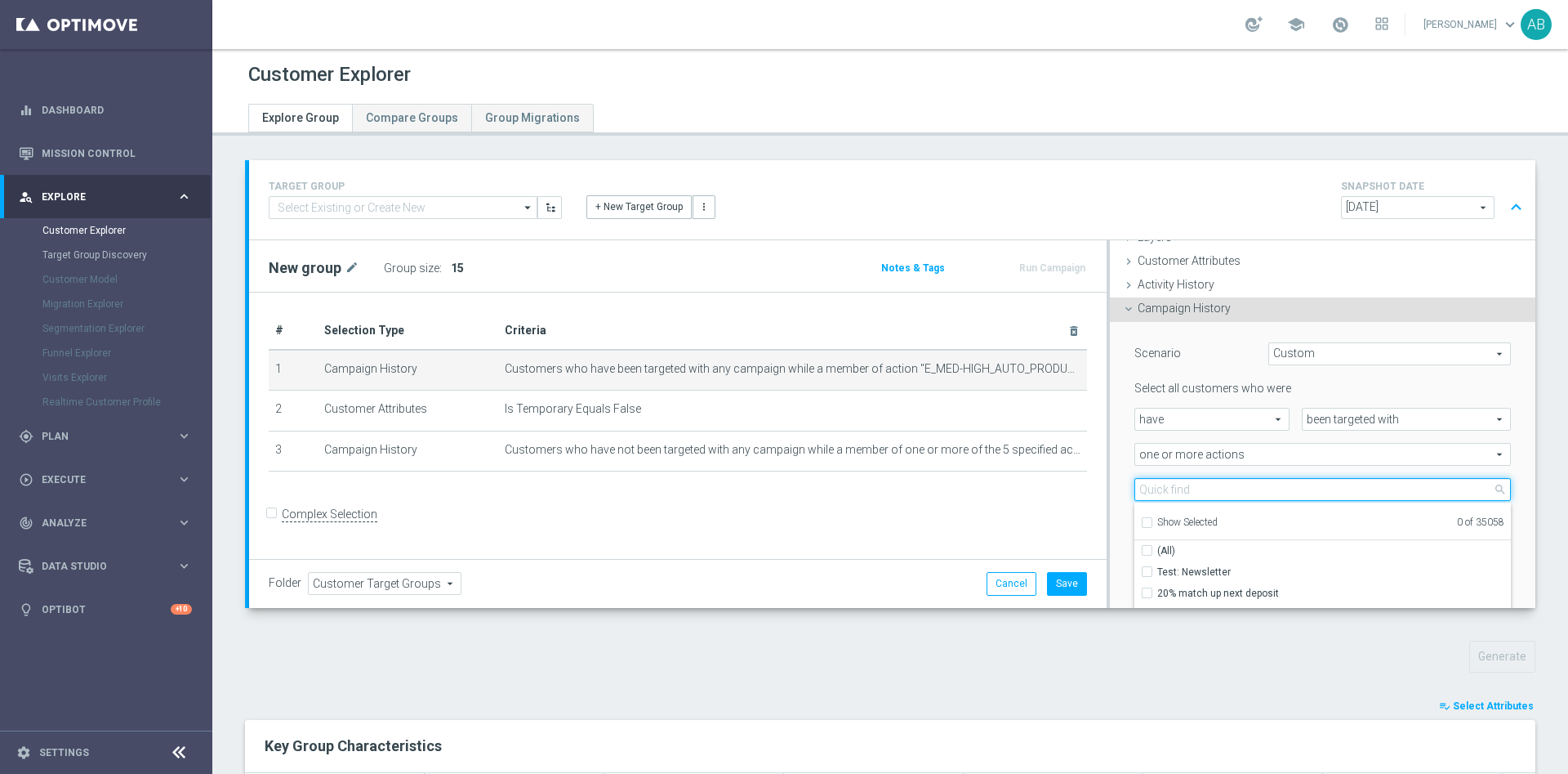
click at [1150, 492] on input "search" at bounding box center [1323, 489] width 377 height 23
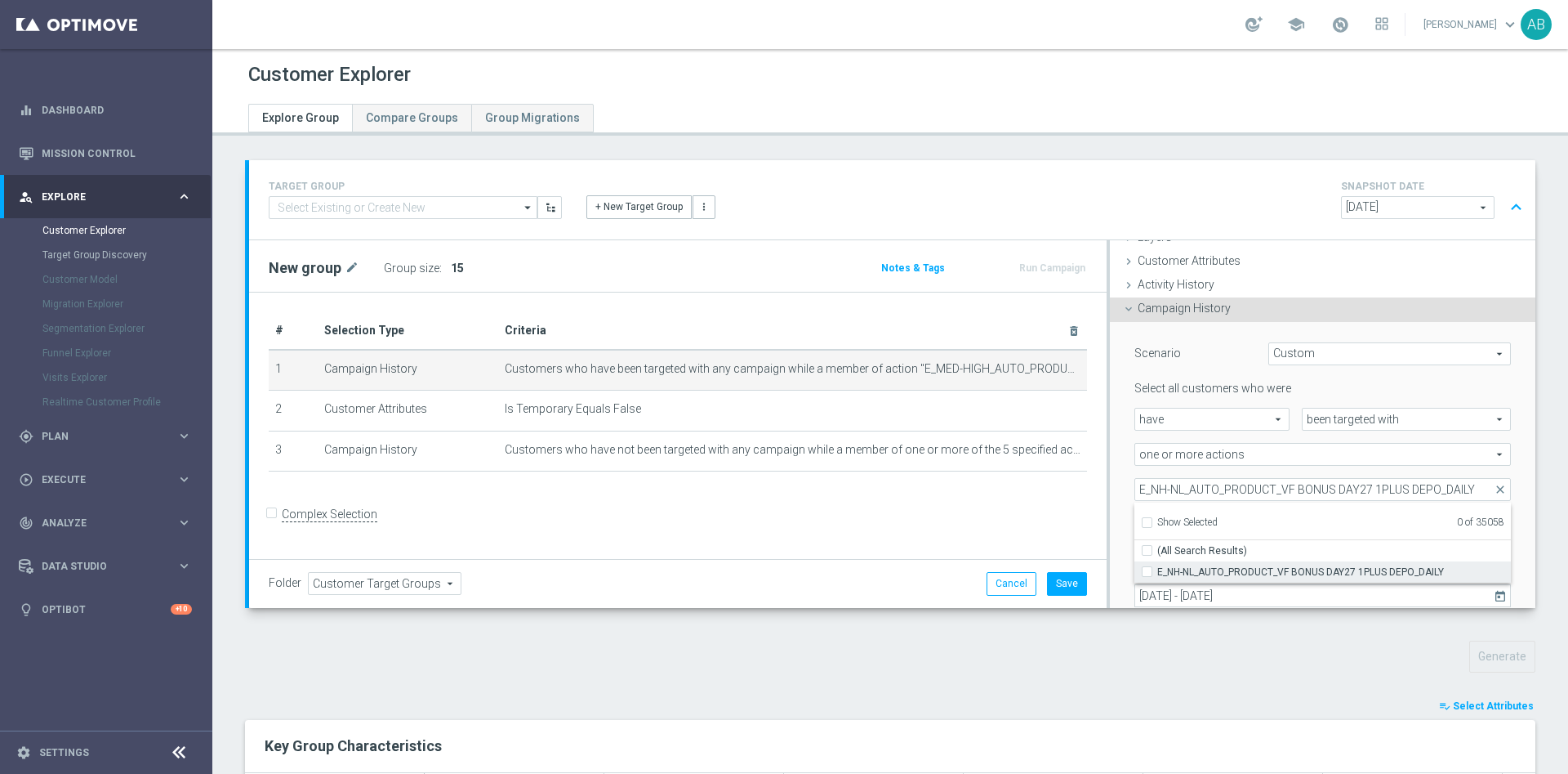
click at [1147, 572] on input "E_NH-NL_AUTO_PRODUCT_VF BONUS DAY27 1PLUS DEPO_DAILY" at bounding box center [1153, 571] width 11 height 11
click at [1110, 457] on div "Scenario Custom Custom arrow_drop_down search Select all customers who were hav…" at bounding box center [1323, 495] width 426 height 347
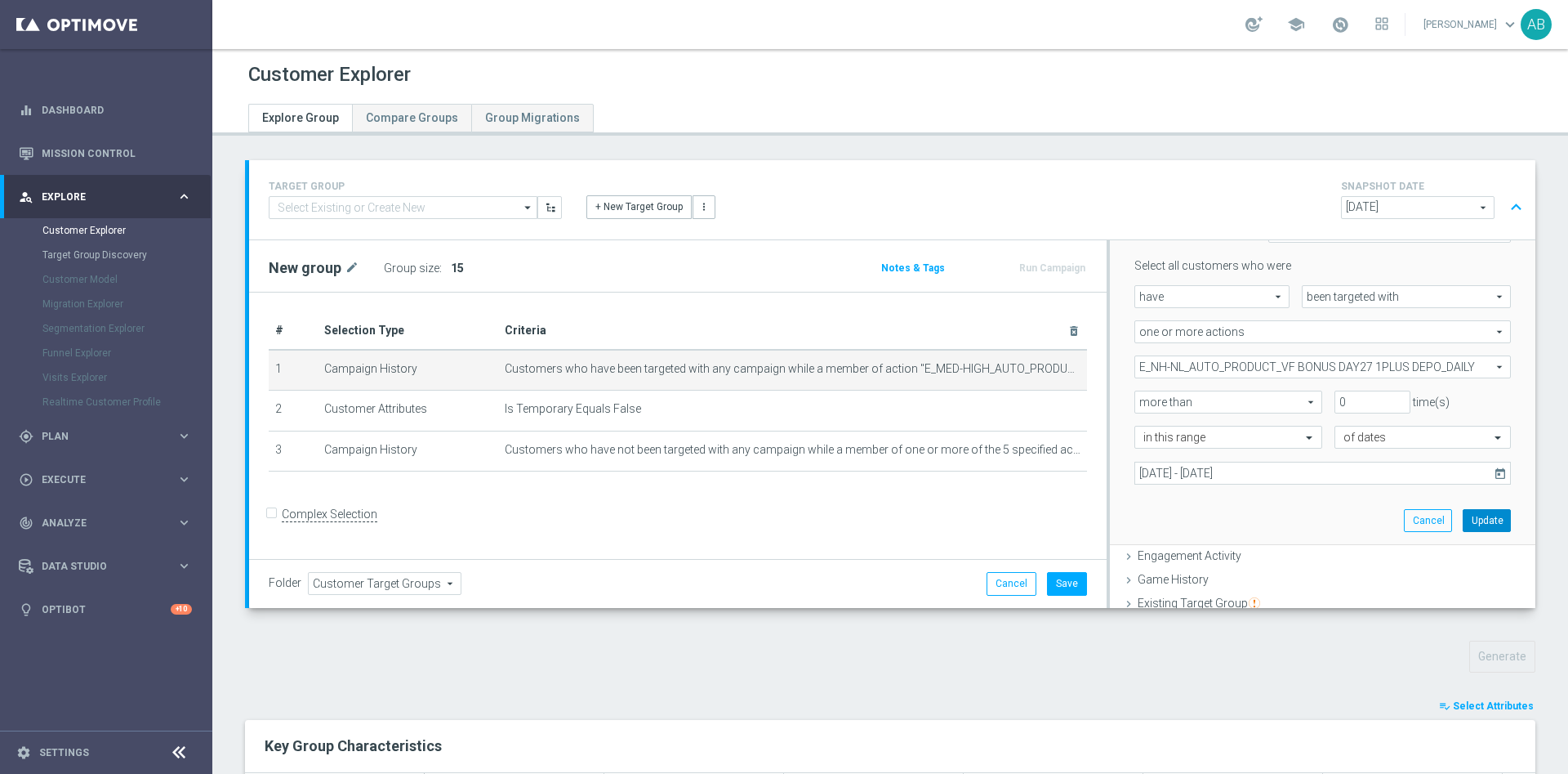
click at [1463, 510] on button "Update" at bounding box center [1487, 520] width 48 height 23
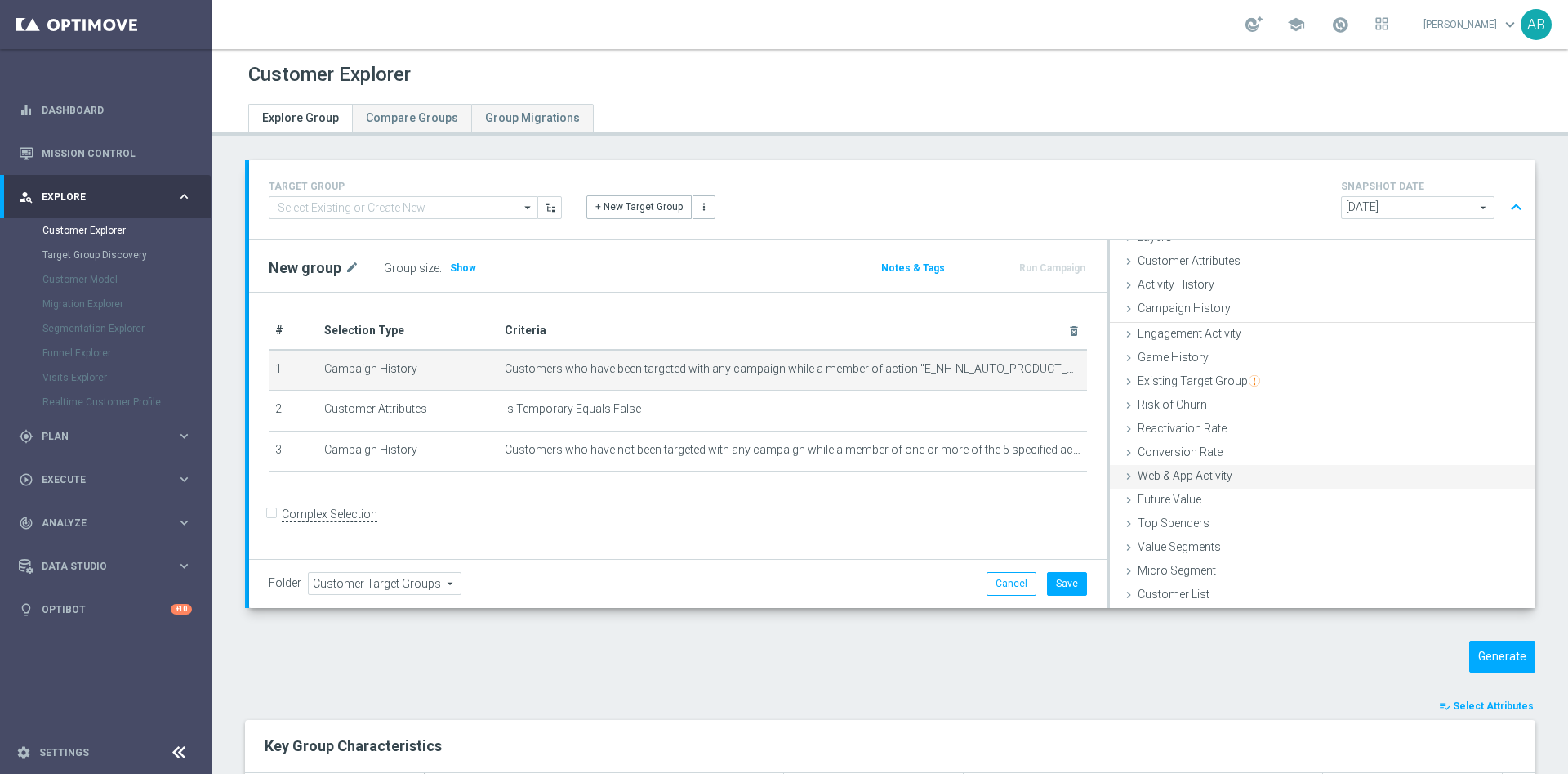
scroll to position [67, 0]
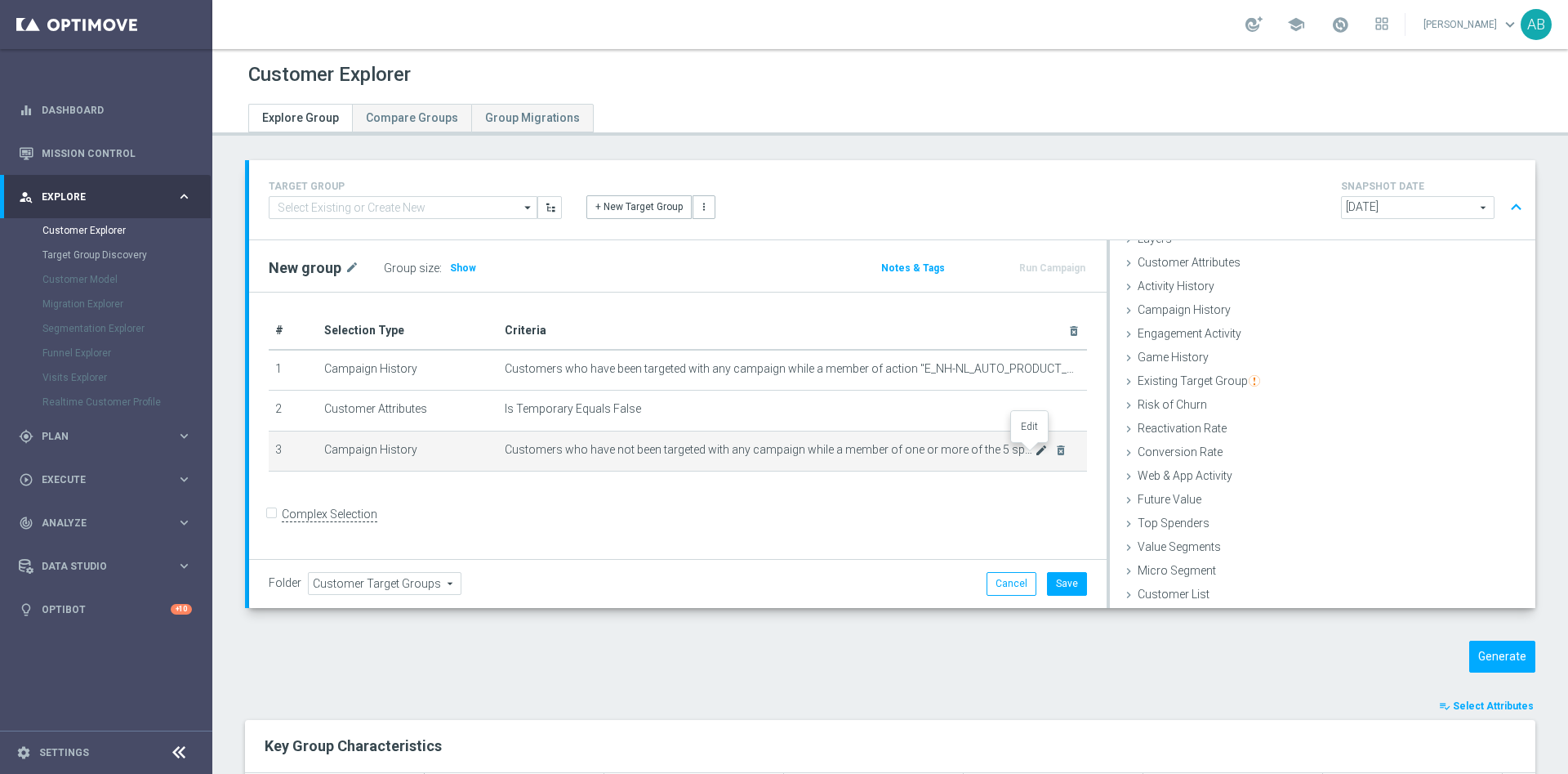
click at [1035, 452] on icon "mode_edit" at bounding box center [1041, 450] width 13 height 13
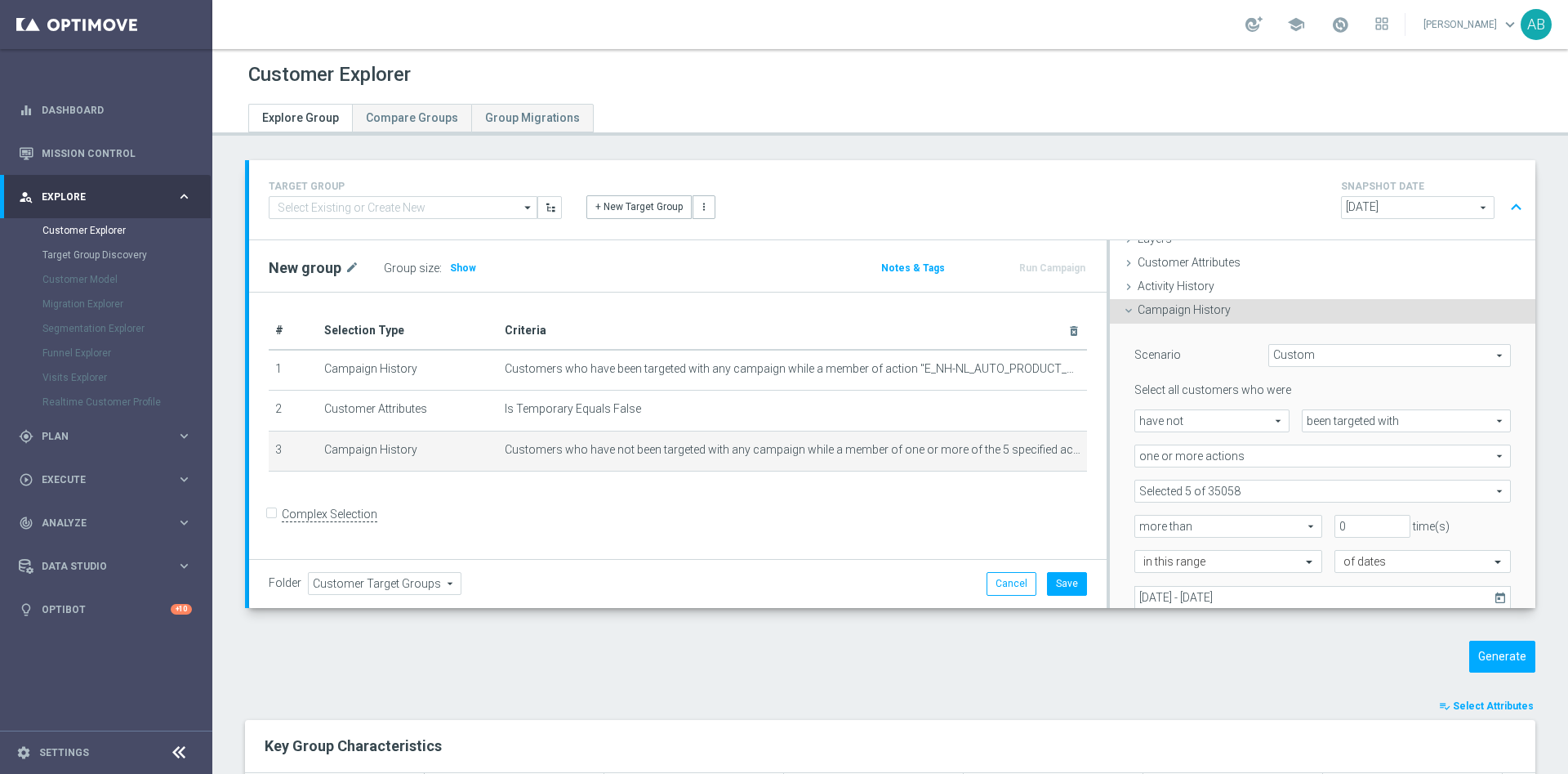
scroll to position [68, 0]
click at [1228, 487] on span at bounding box center [1323, 489] width 375 height 21
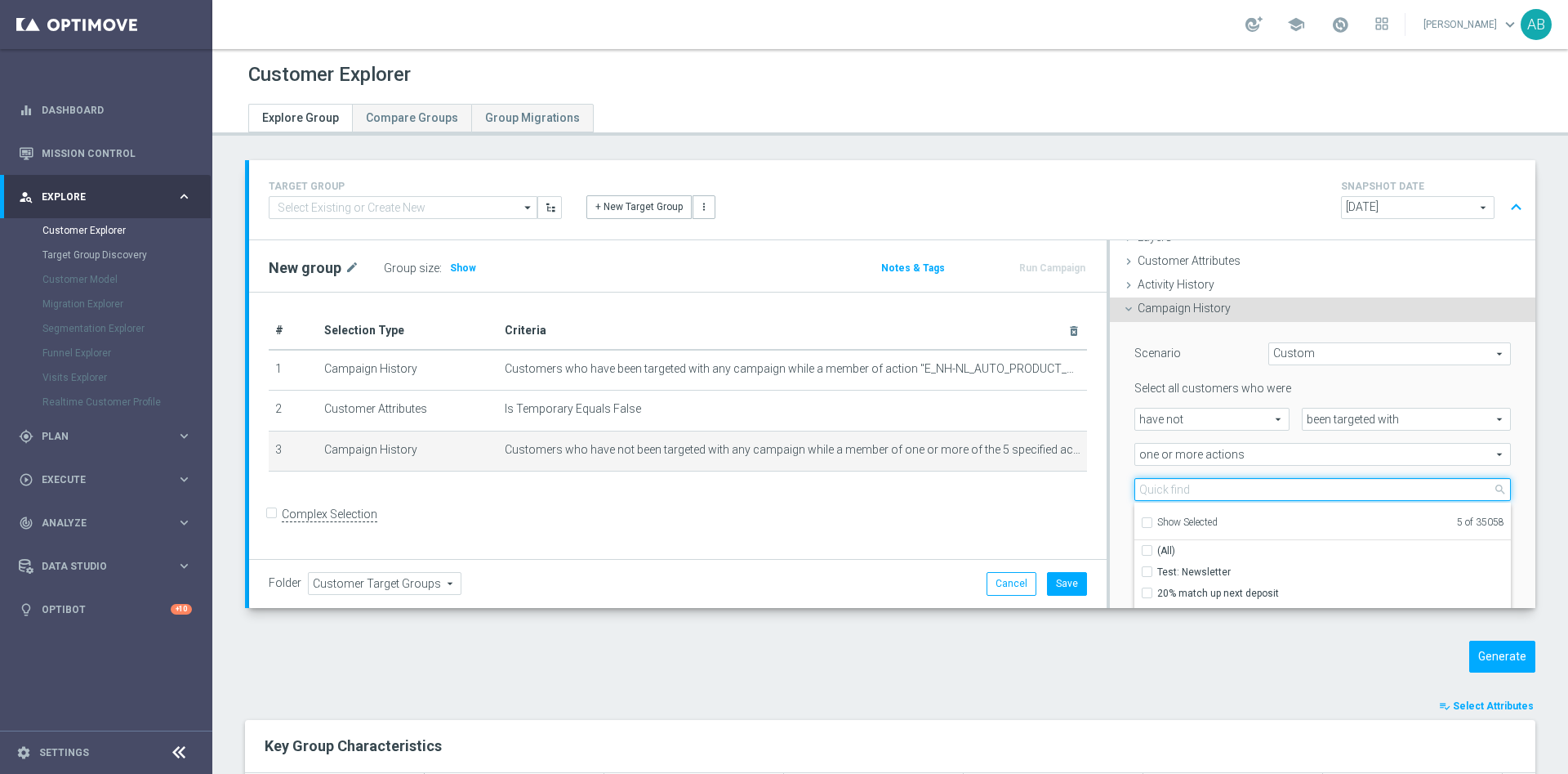
click at [1168, 487] on input "search" at bounding box center [1323, 489] width 377 height 23
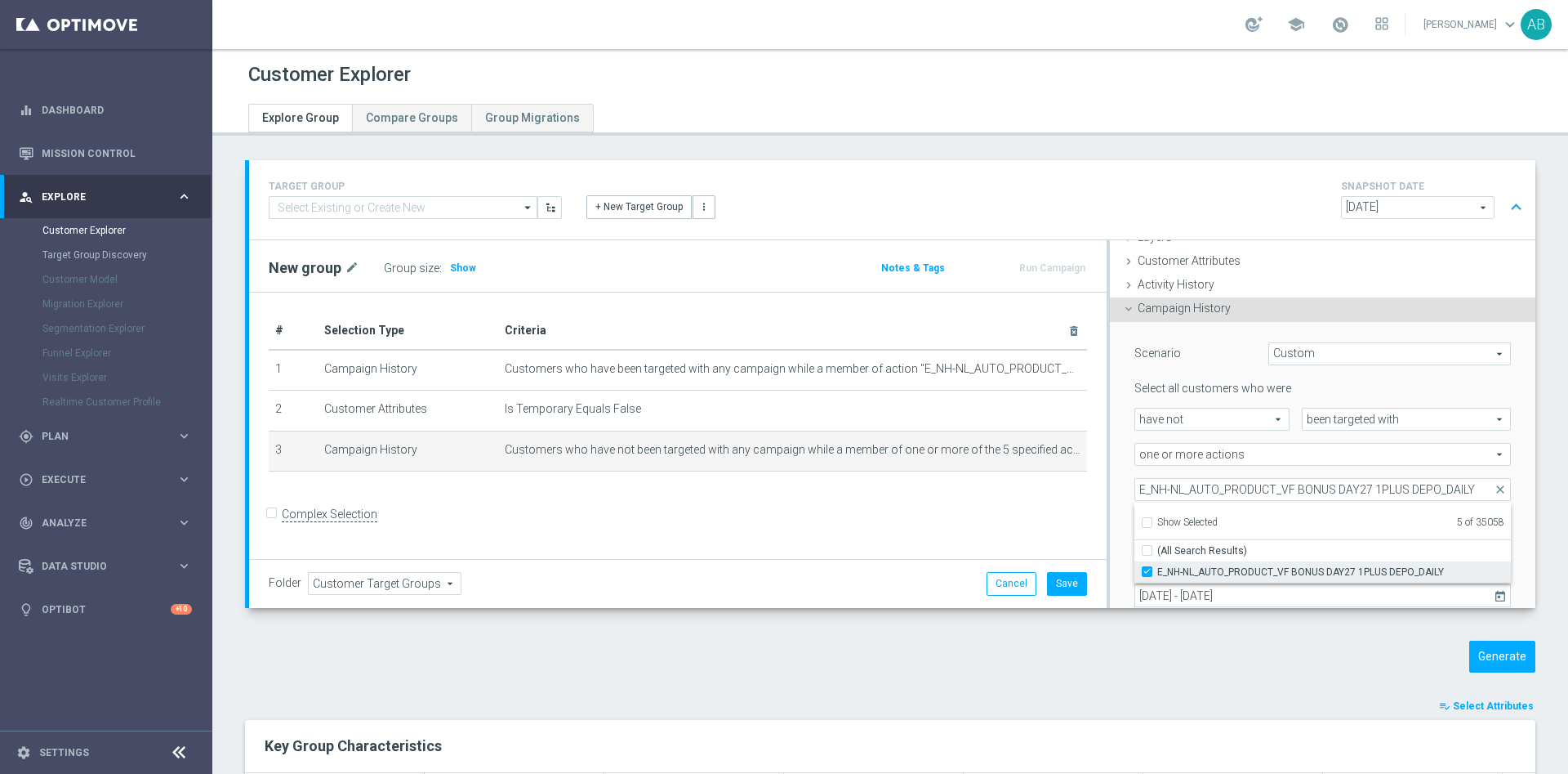
click at [1147, 567] on input "E_NH-NL_AUTO_PRODUCT_VF BONUS DAY27 1PLUS DEPO_DAILY" at bounding box center [1153, 571] width 11 height 11
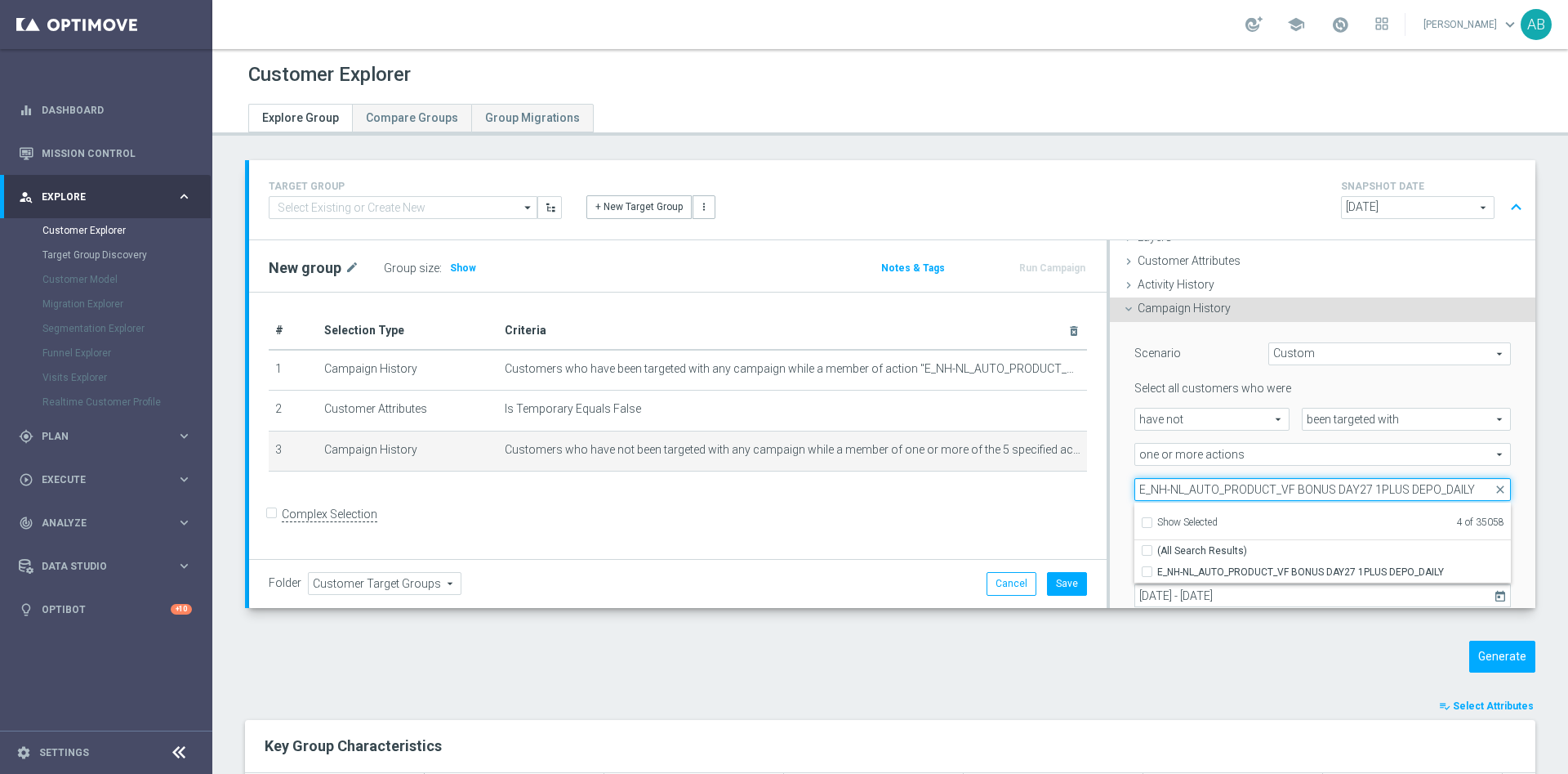
click at [1186, 487] on input "E_NH-NL_AUTO_PRODUCT_VF BONUS DAY27 1PLUS DEPO_DAILY" at bounding box center [1323, 489] width 377 height 23
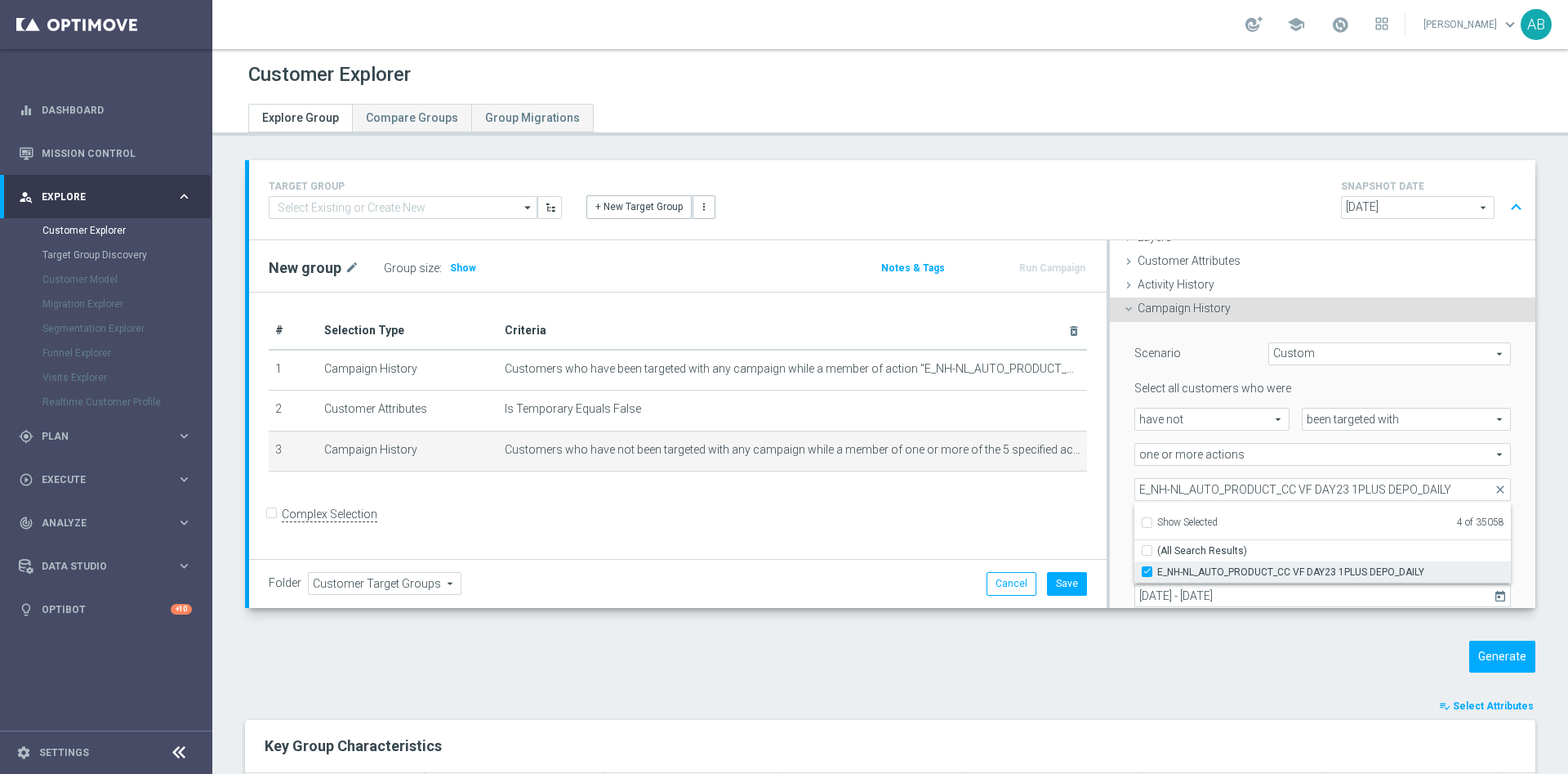
click at [1147, 572] on input "E_NH-NL_AUTO_PRODUCT_CC VF DAY23 1PLUS DEPO_DAILY" at bounding box center [1153, 571] width 11 height 11
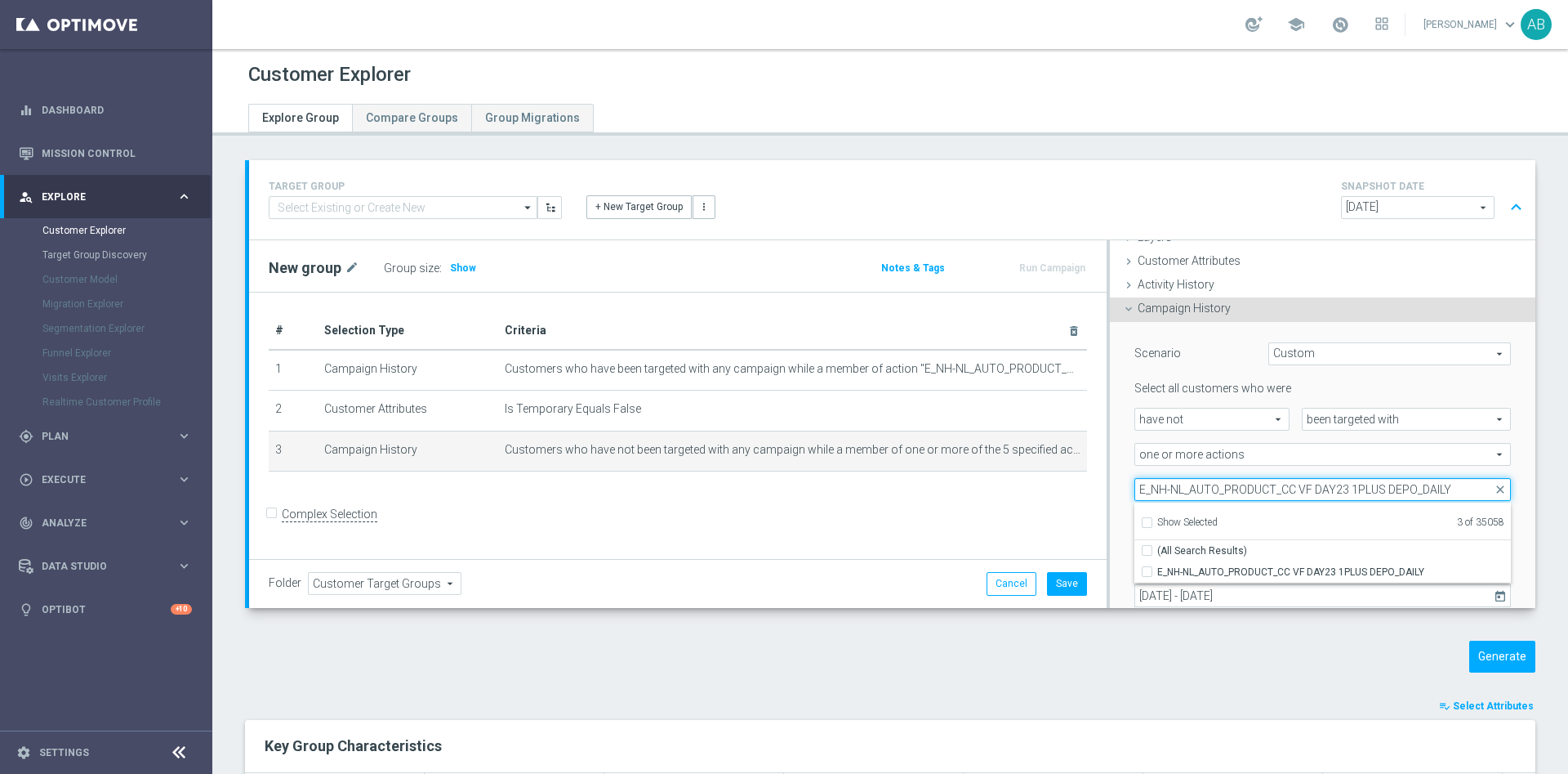
click at [1278, 488] on input "E_NH-NL_AUTO_PRODUCT_CC VF DAY23 1PLUS DEPO_DAILY" at bounding box center [1323, 489] width 377 height 23
click at [1143, 484] on input "E_MED-HIGH_AUTO_PRODUCT_CC VF DAY23 1PLUS DEPO_DAILY" at bounding box center [1323, 489] width 377 height 23
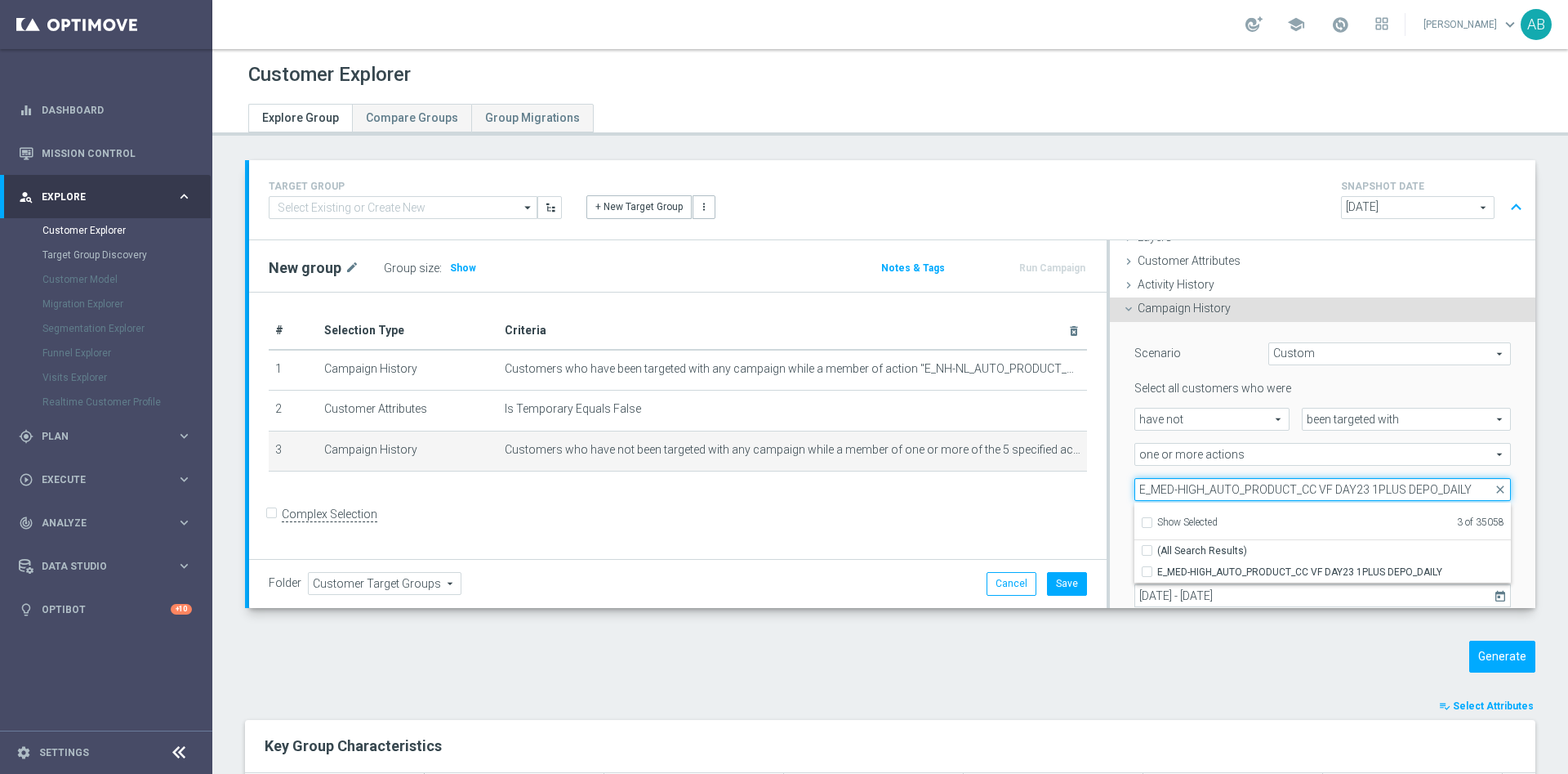
click at [1143, 484] on input "E_MED-HIGH_AUTO_PRODUCT_CC VF DAY23 1PLUS DEPO_DAILY" at bounding box center [1323, 489] width 377 height 23
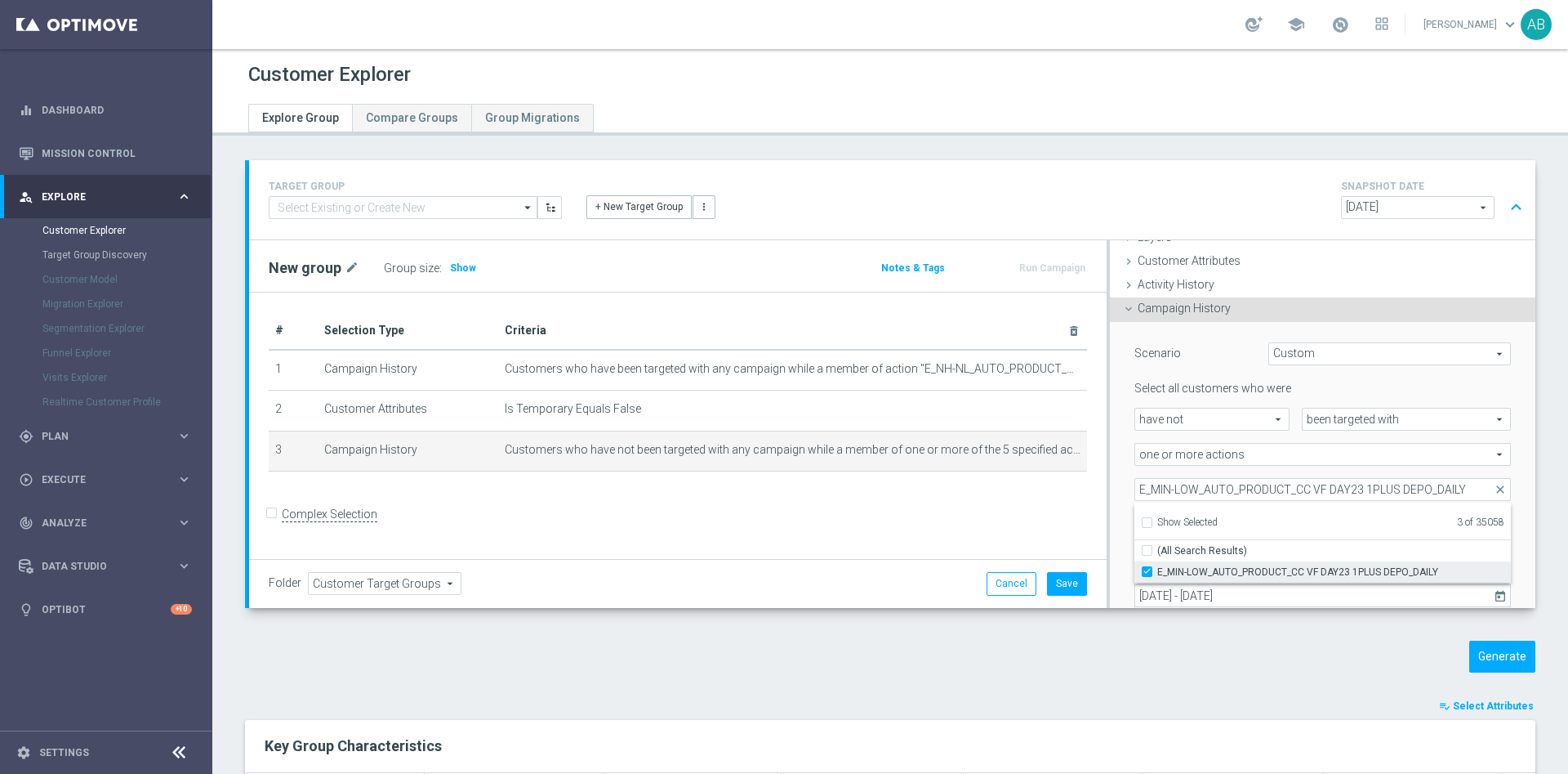
click at [1147, 571] on input "E_MIN-LOW_AUTO_PRODUCT_CC VF DAY23 1PLUS DEPO_DAILY" at bounding box center [1153, 571] width 11 height 11
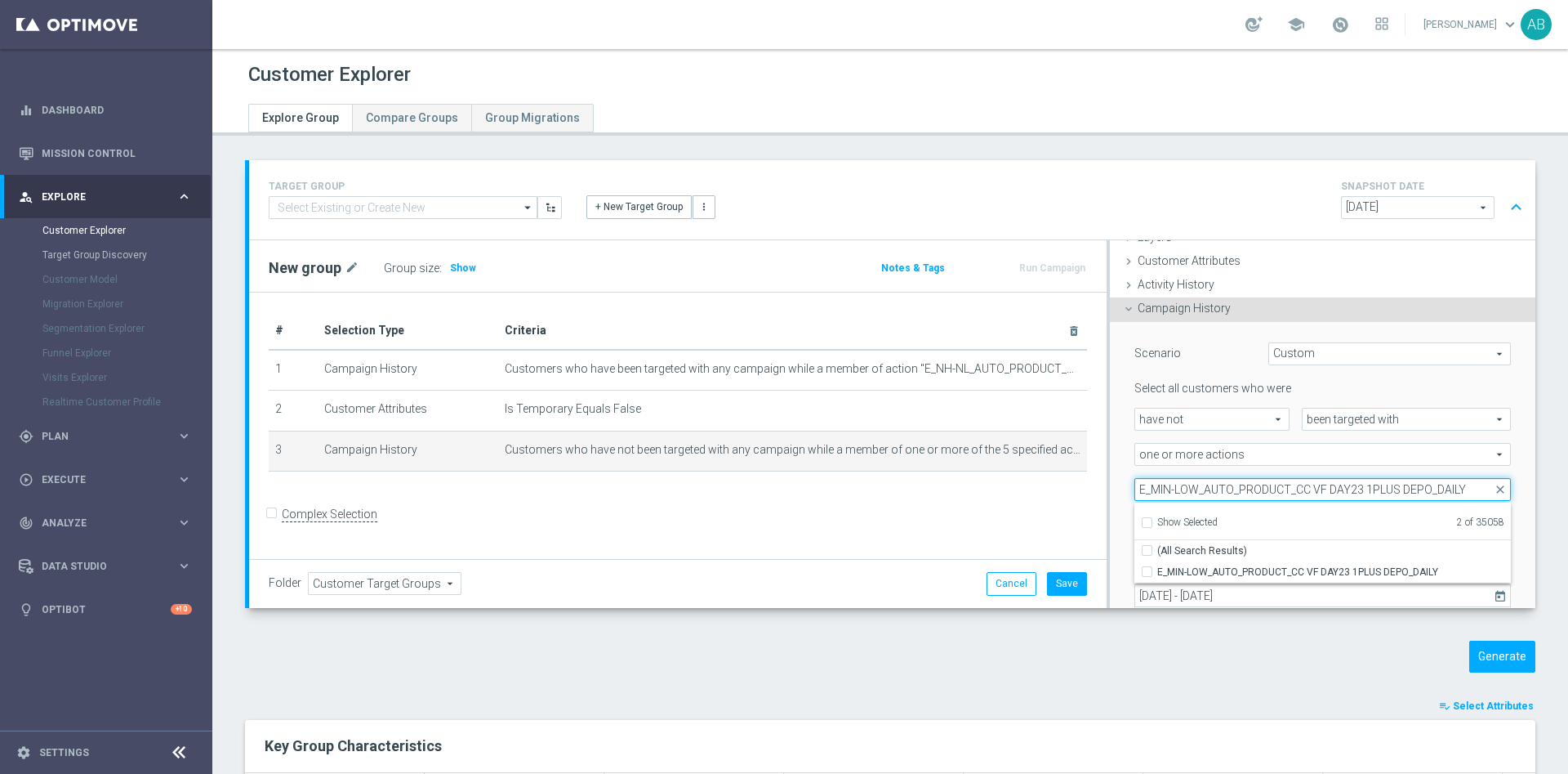
click at [1185, 481] on input "E_MIN-LOW_AUTO_PRODUCT_CC VF DAY23 1PLUS DEPO_DAILY" at bounding box center [1323, 489] width 377 height 23
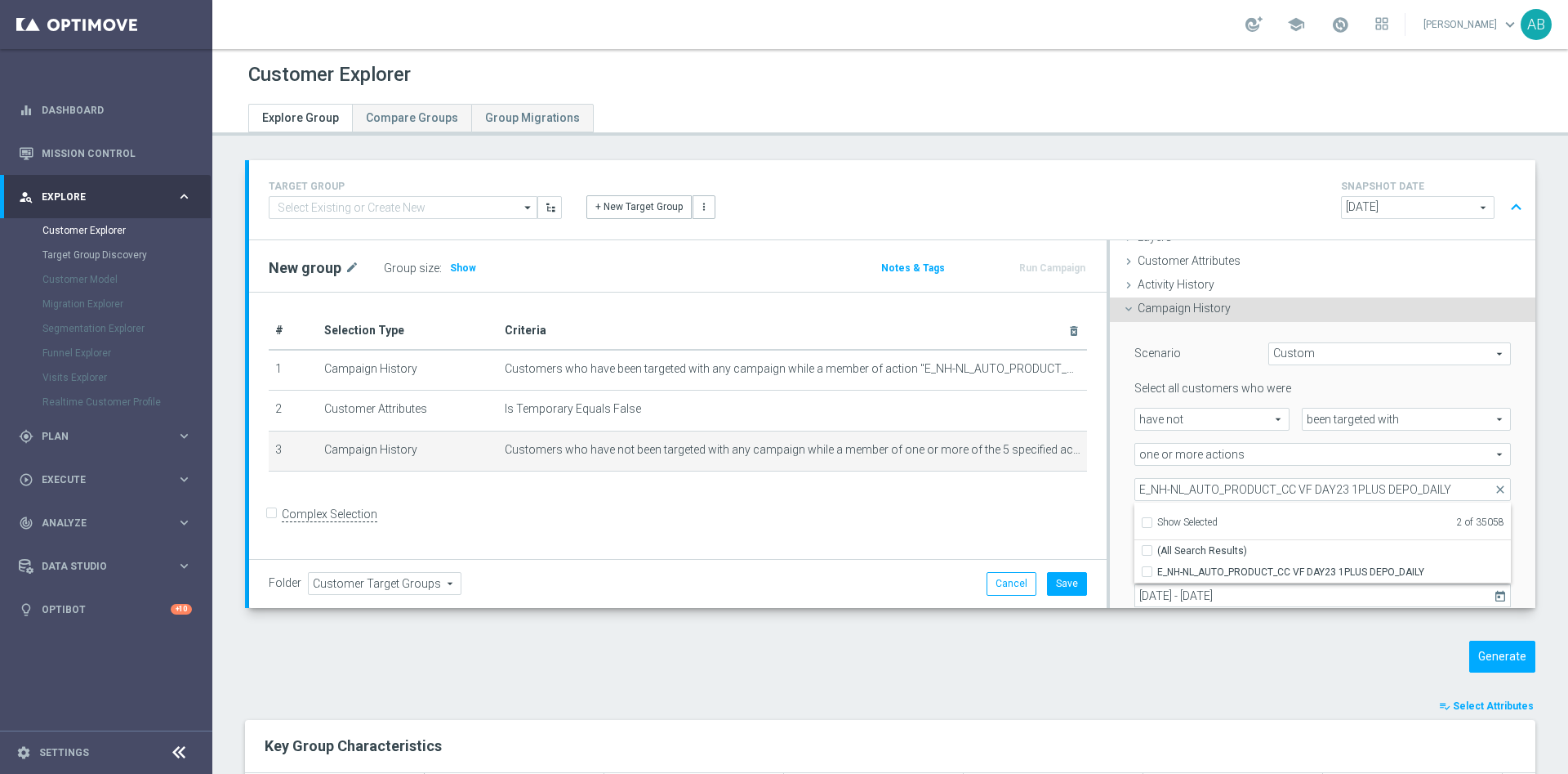
click at [1122, 475] on div "Scenario Custom Custom arrow_drop_down search Select all customers who were hav…" at bounding box center [1322, 494] width 401 height 346
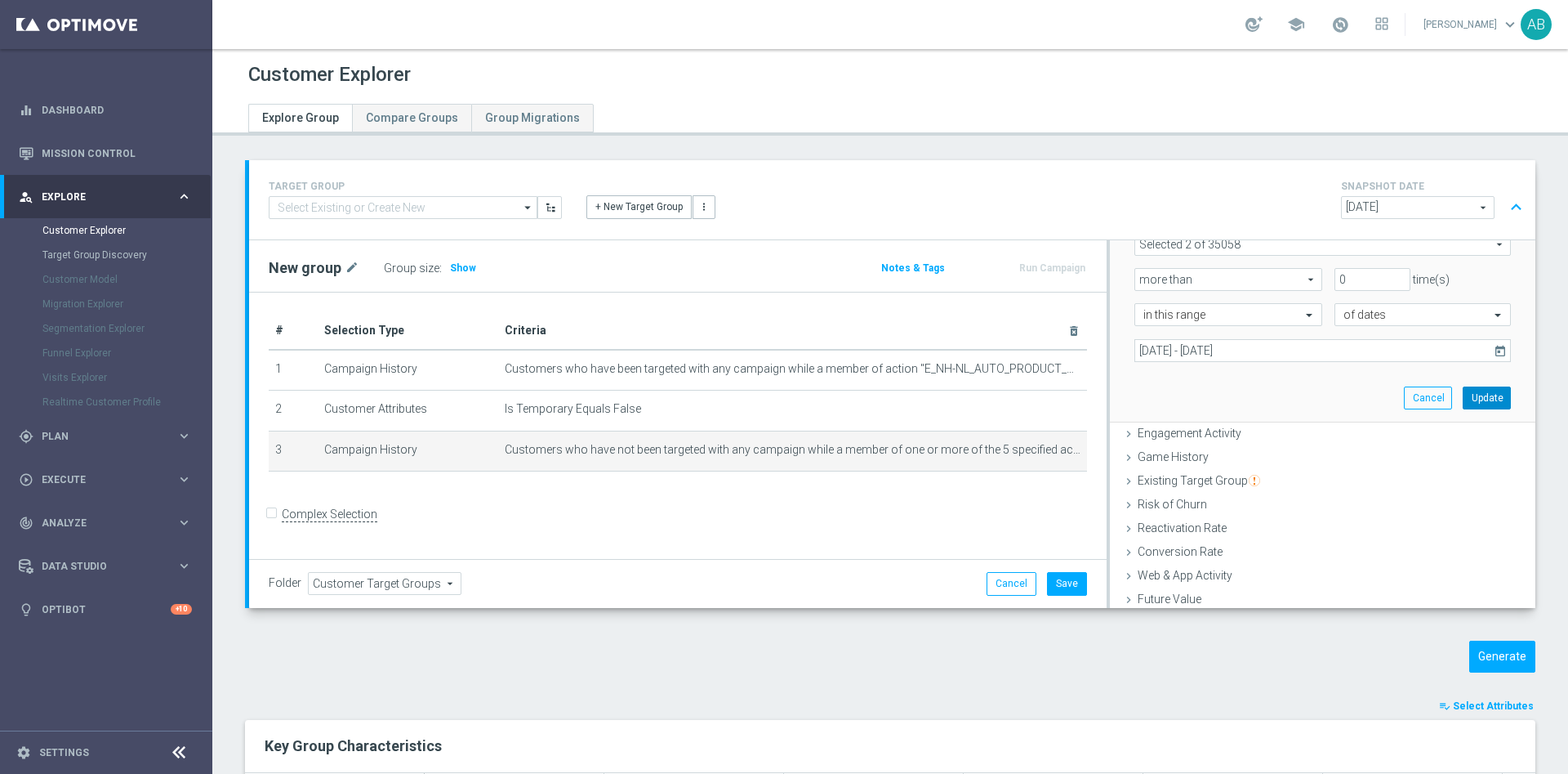
click at [1463, 401] on button "Update" at bounding box center [1487, 397] width 48 height 23
click at [458, 256] on div "Group size : Show" at bounding box center [465, 267] width 163 height 23
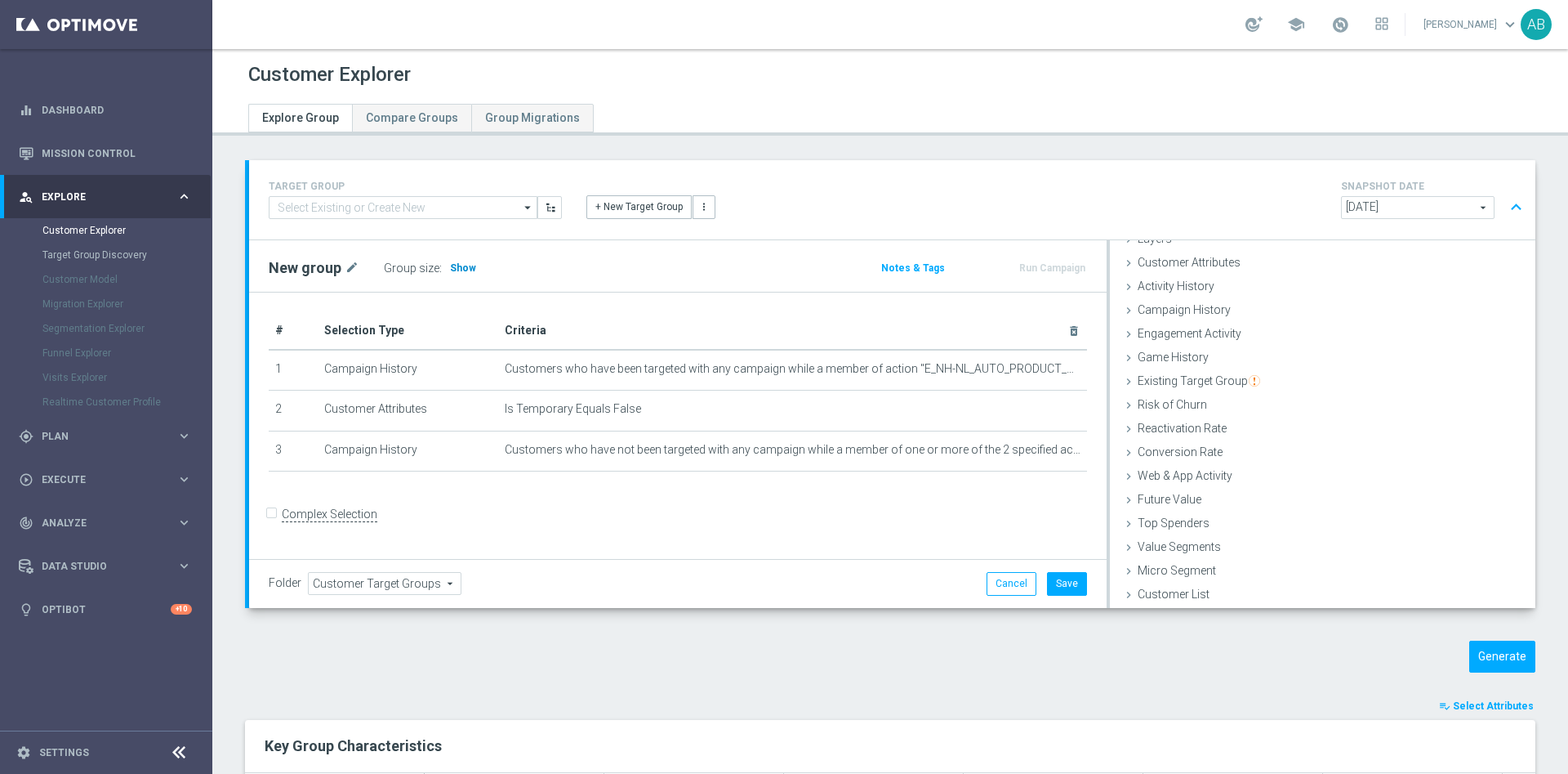
click at [453, 271] on span "Show" at bounding box center [463, 268] width 26 height 11
click at [1470, 652] on button "Generate" at bounding box center [1503, 656] width 66 height 32
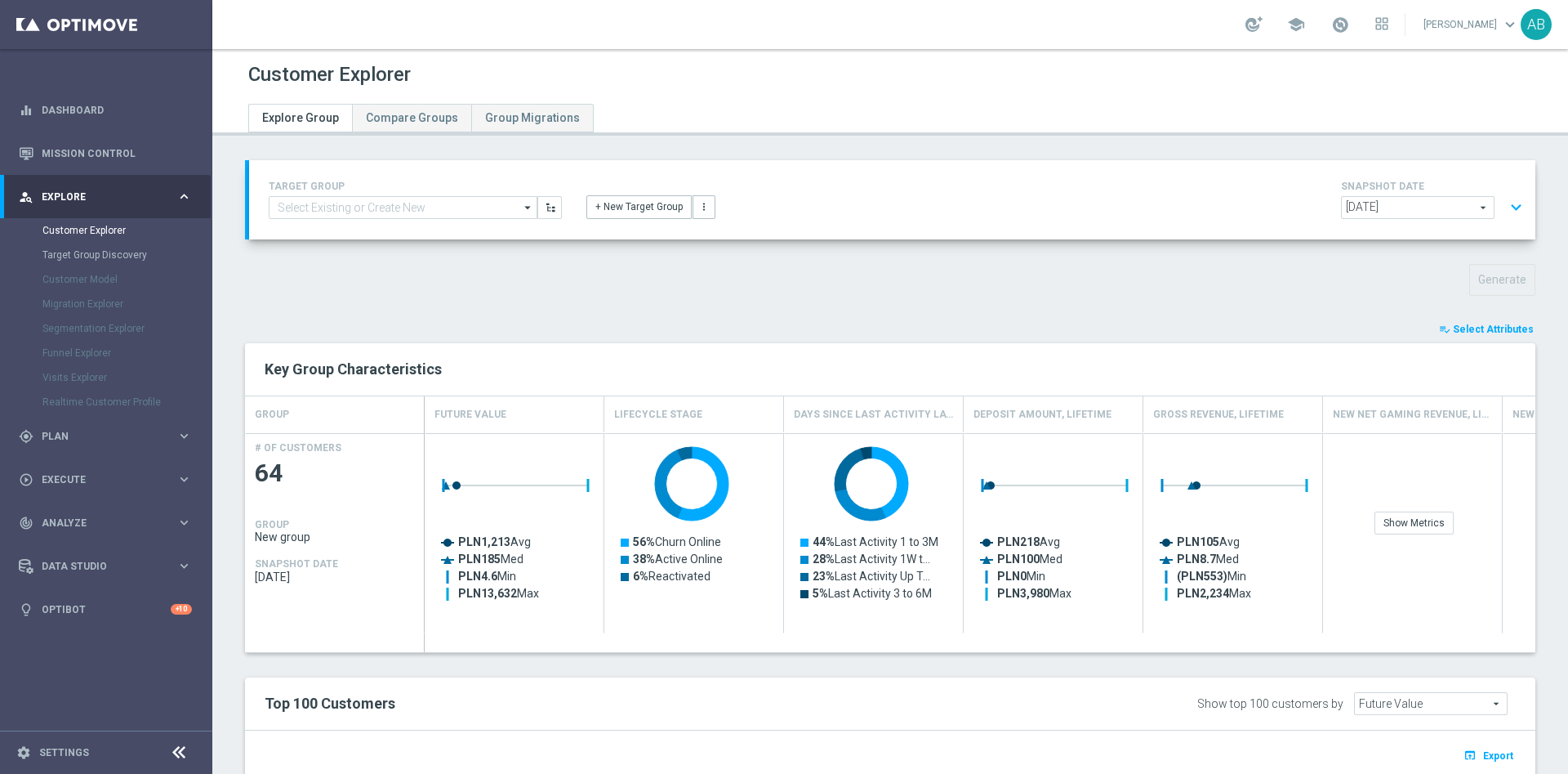
scroll to position [368, 0]
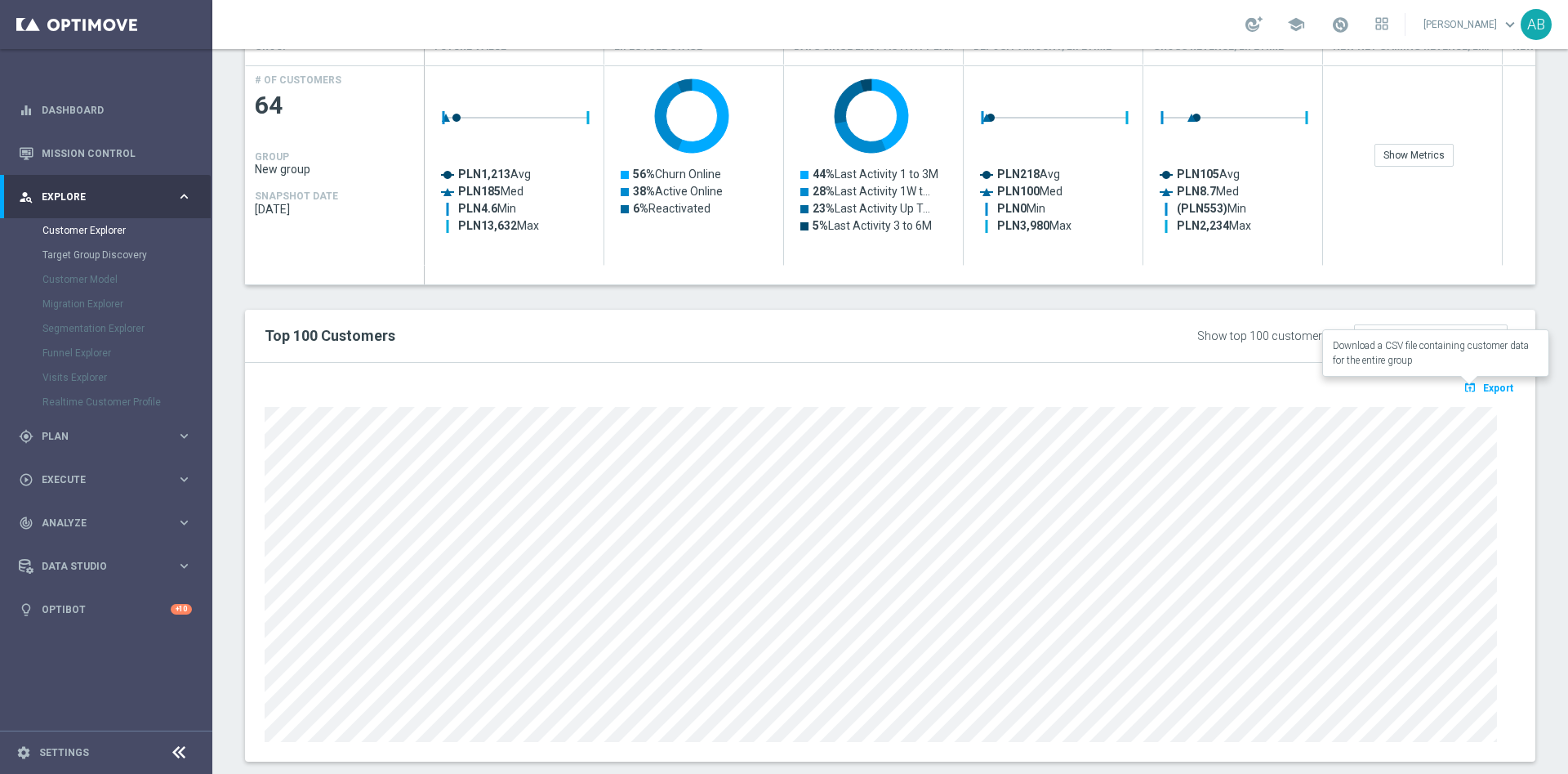
click at [1468, 395] on button "open_in_browser Export" at bounding box center [1488, 387] width 54 height 21
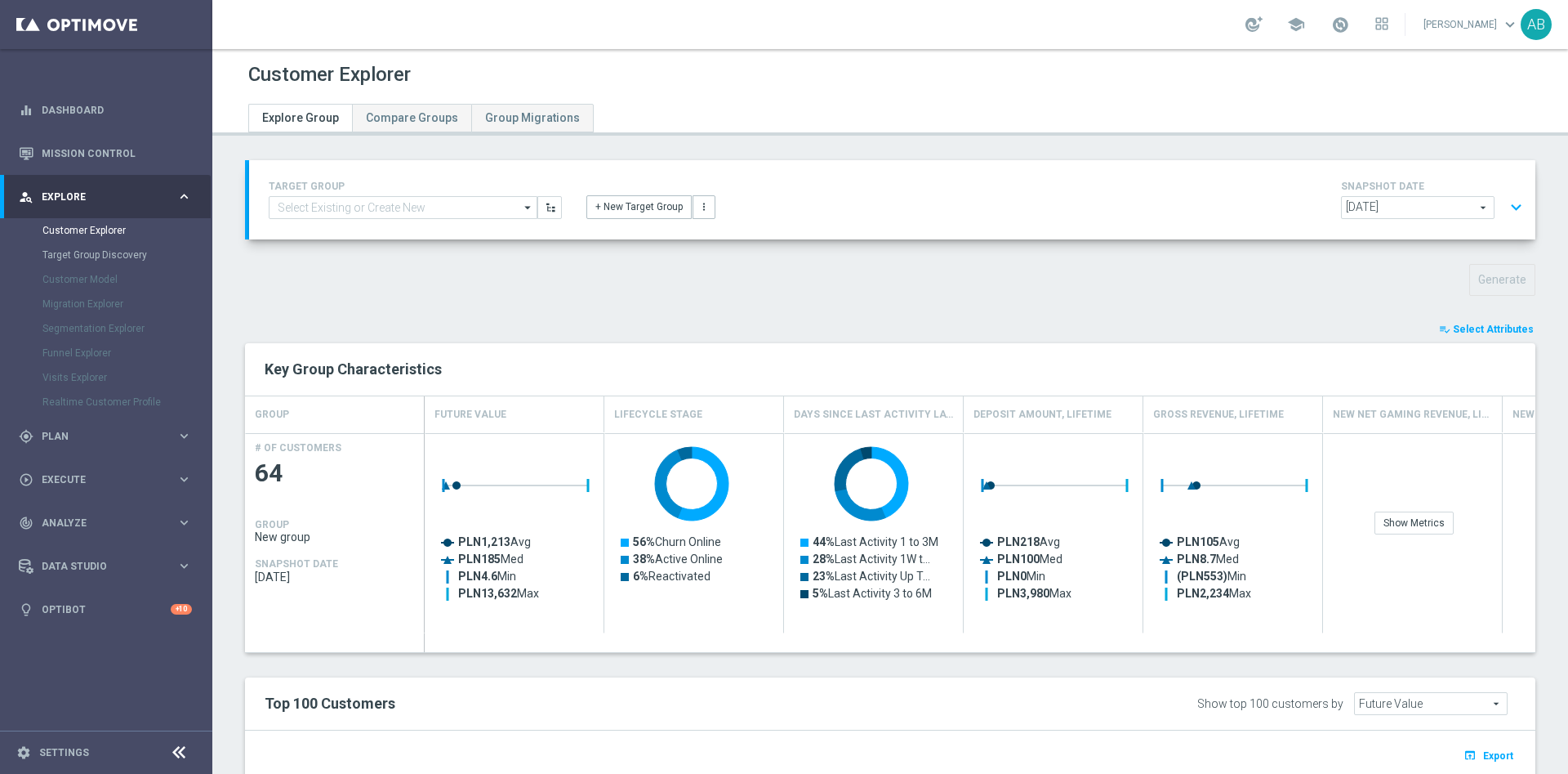
scroll to position [123, 0]
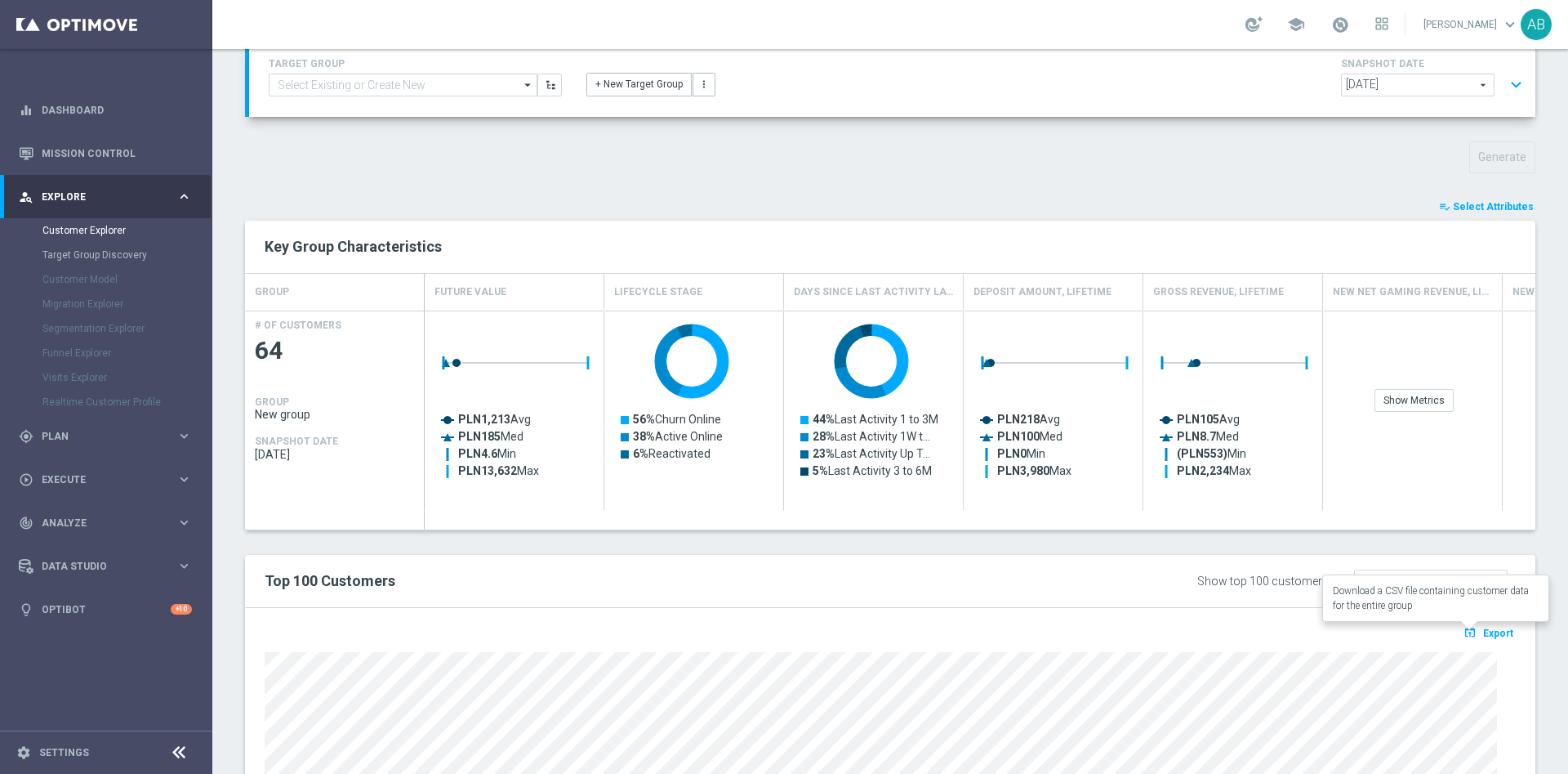
click at [1464, 627] on icon "open_in_browser" at bounding box center [1472, 632] width 18 height 13
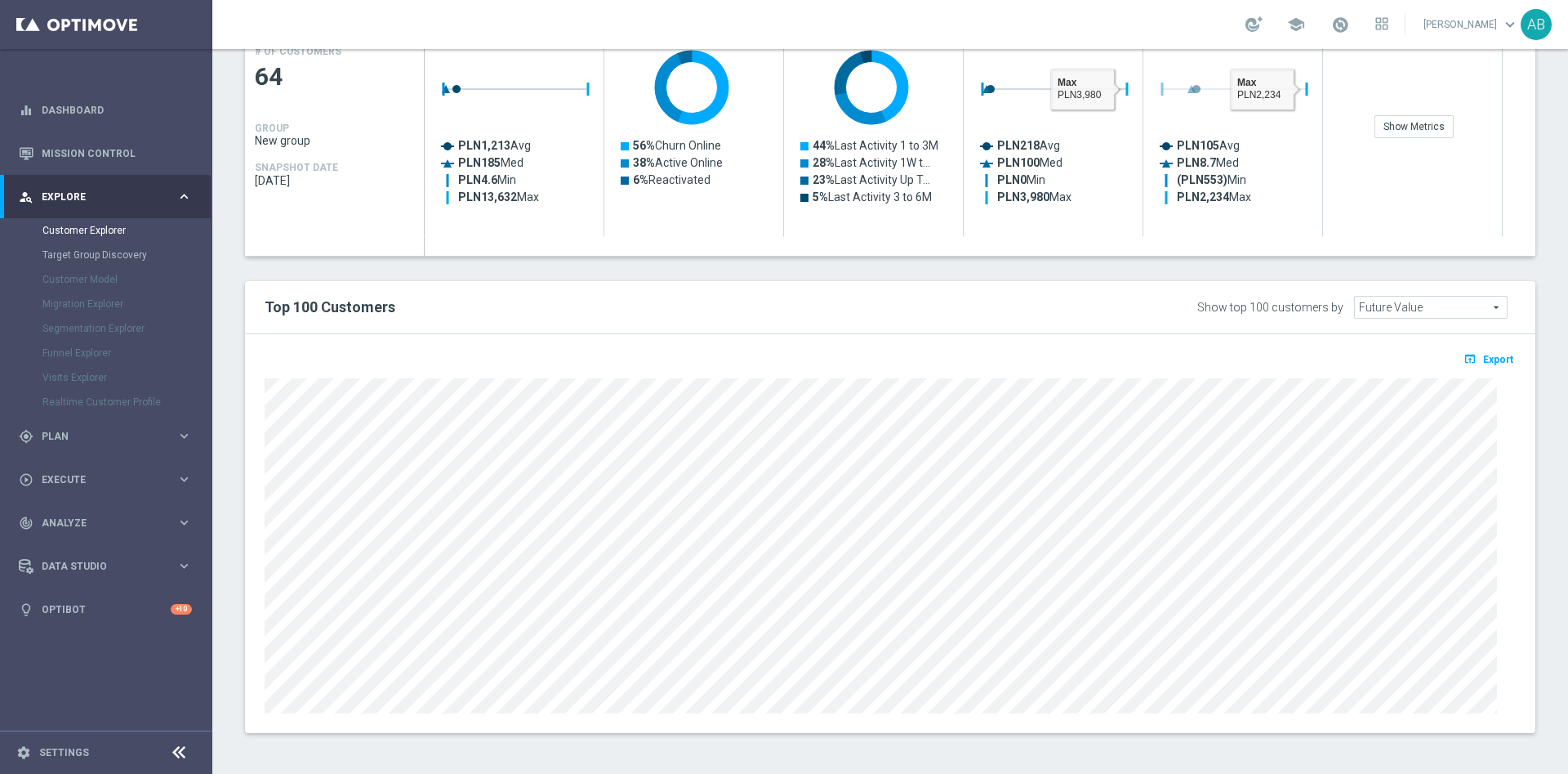
scroll to position [0, 0]
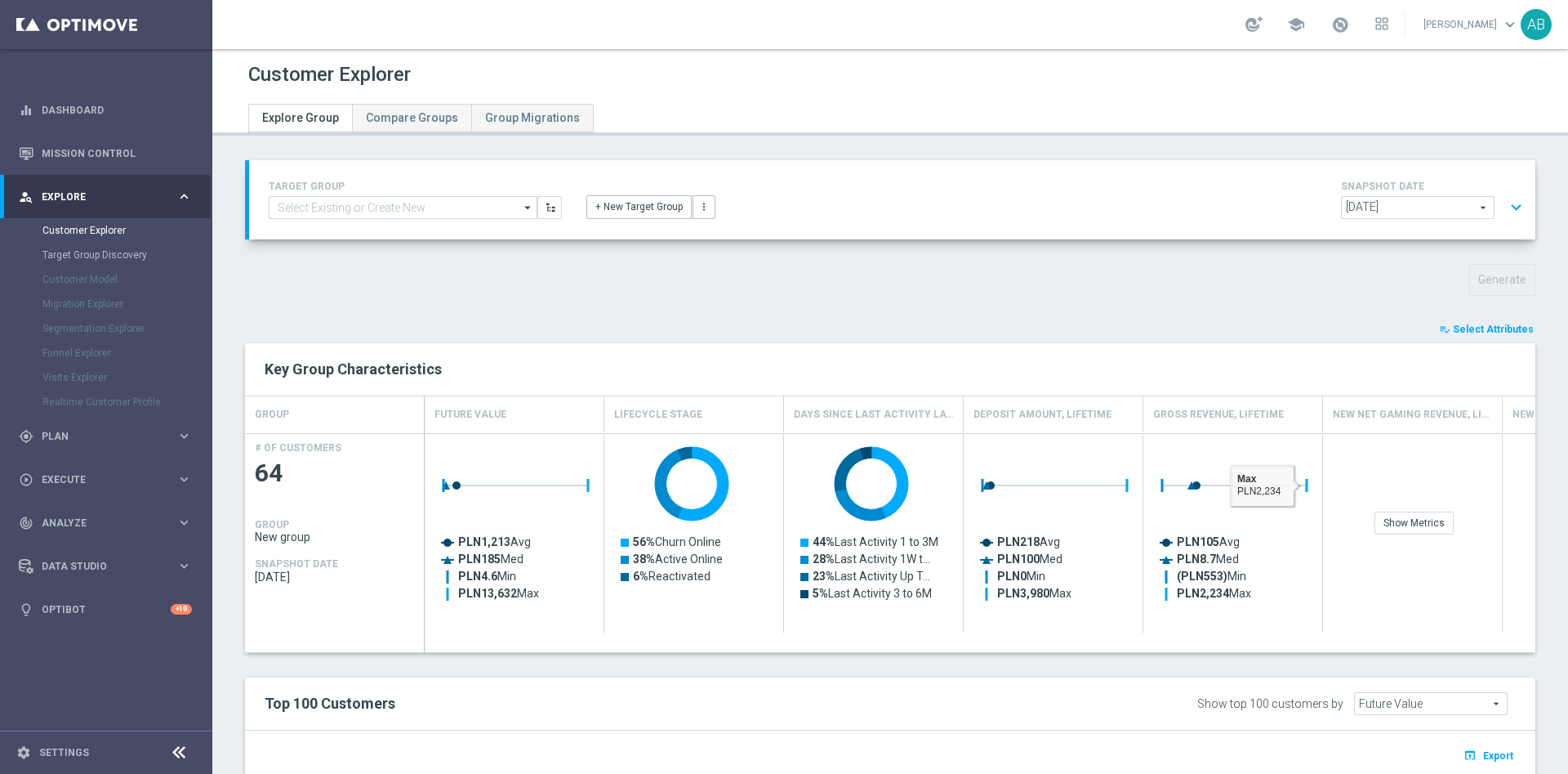
click at [1504, 204] on button "expand_more" at bounding box center [1516, 207] width 24 height 31
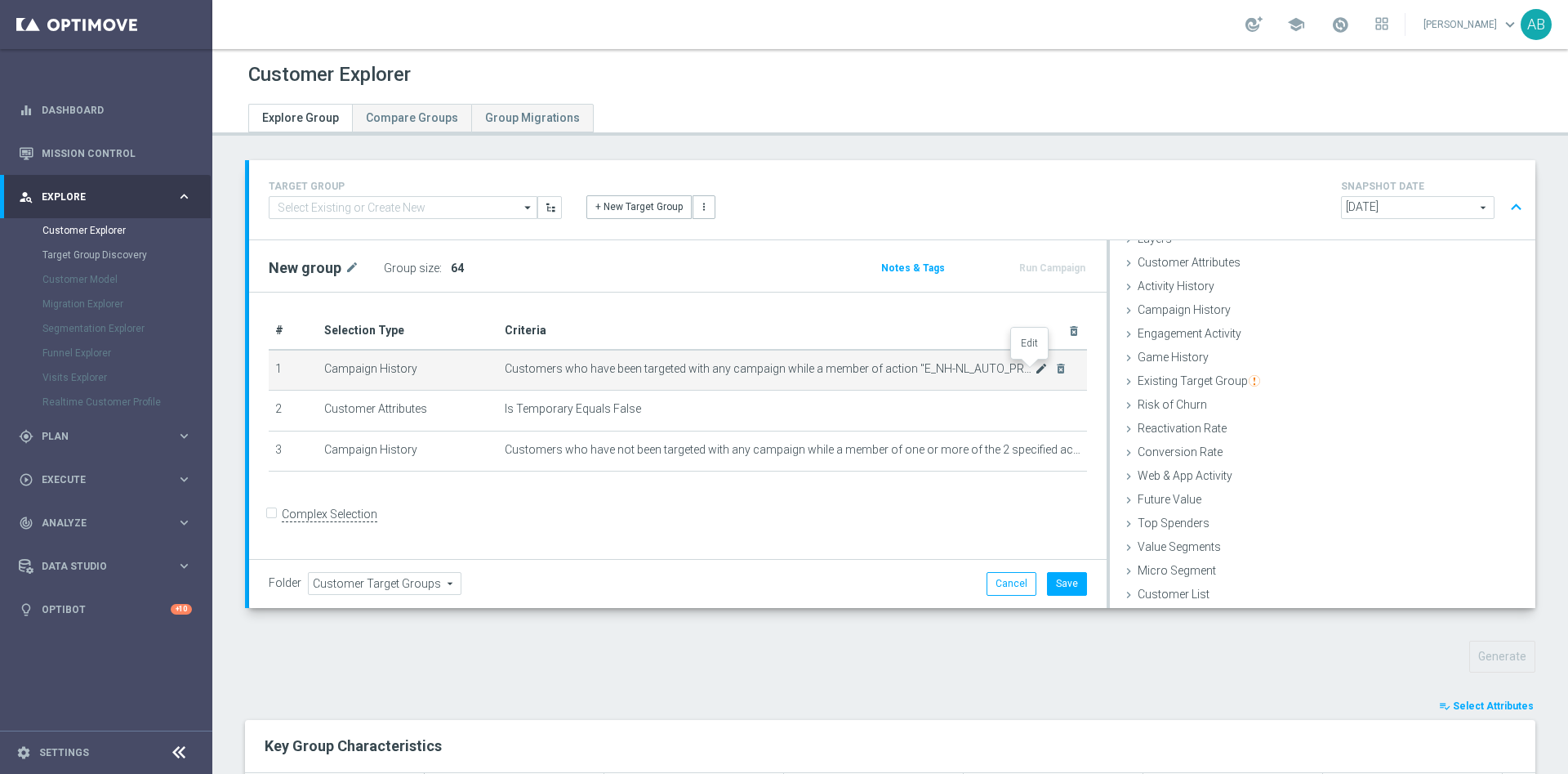
click at [1035, 369] on icon "mode_edit" at bounding box center [1041, 369] width 13 height 13
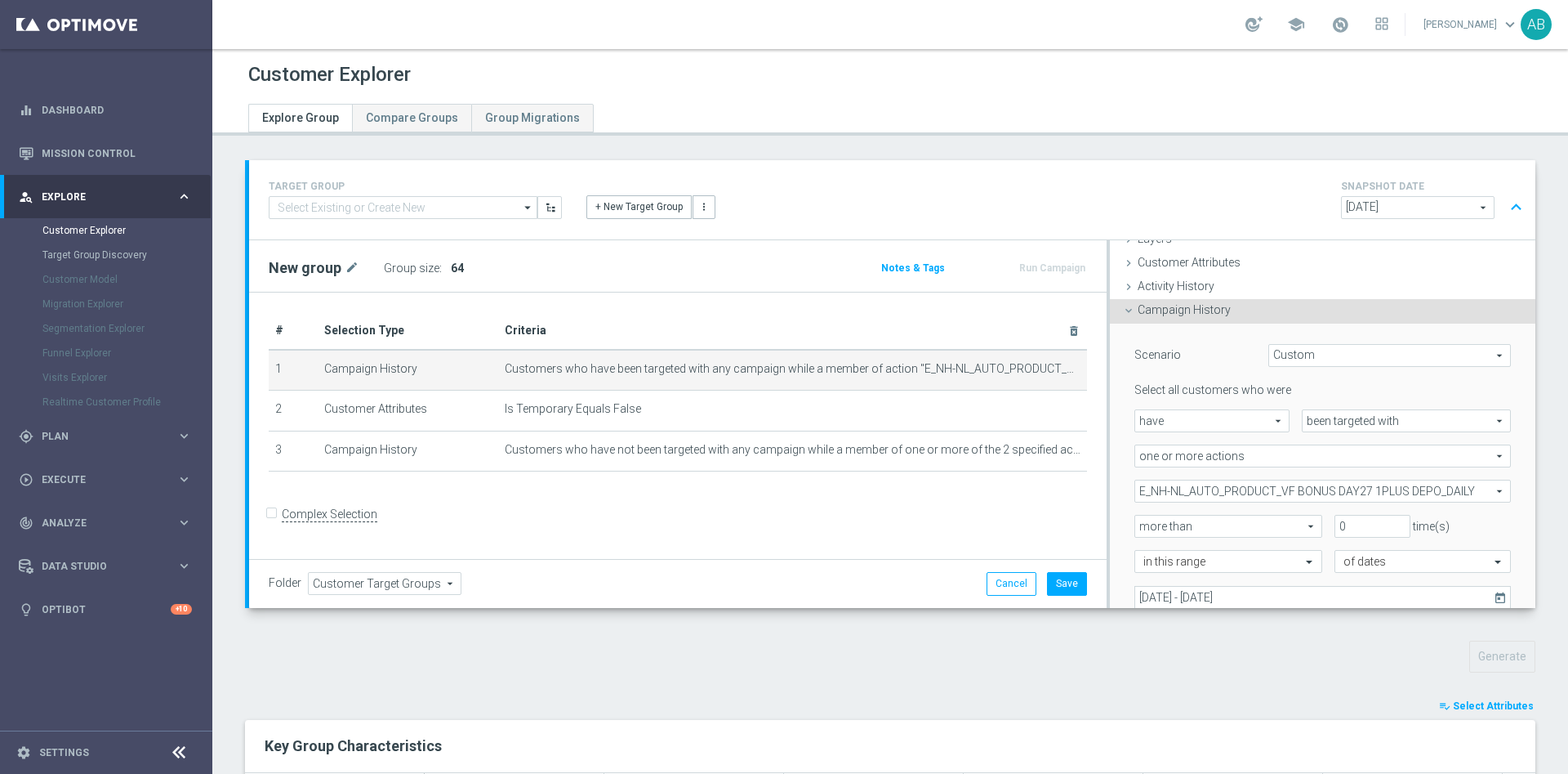
scroll to position [68, 0]
click at [1260, 490] on span "E_NH-NL_AUTO_PRODUCT_VF BONUS DAY27 1PLUS DEPO_DAILY" at bounding box center [1323, 489] width 375 height 21
click at [1141, 520] on input "Show Selected" at bounding box center [1147, 525] width 11 height 11
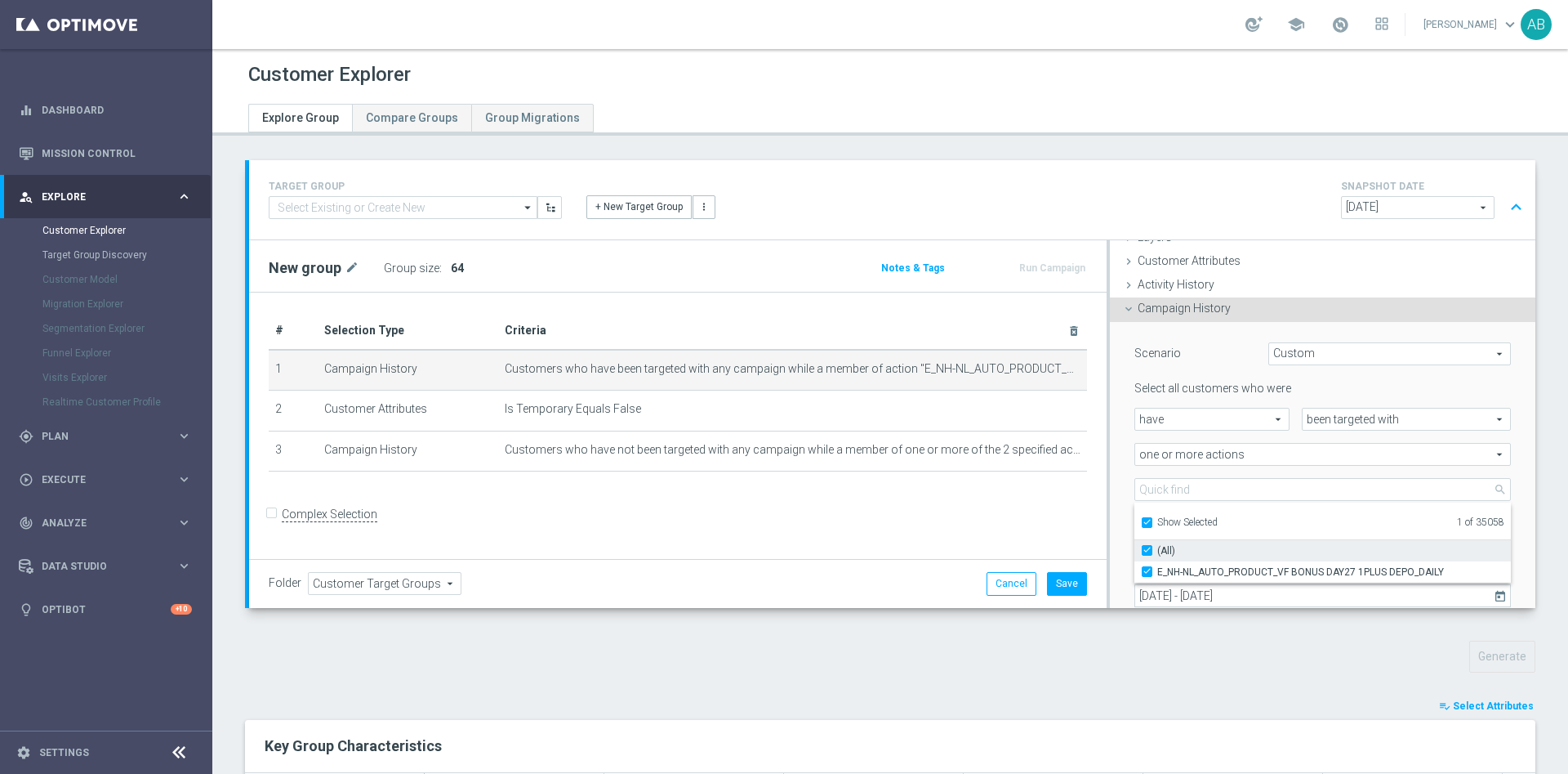
click at [1147, 545] on input "(All)" at bounding box center [1153, 550] width 11 height 11
click at [1141, 522] on input "Show Selected" at bounding box center [1147, 525] width 11 height 11
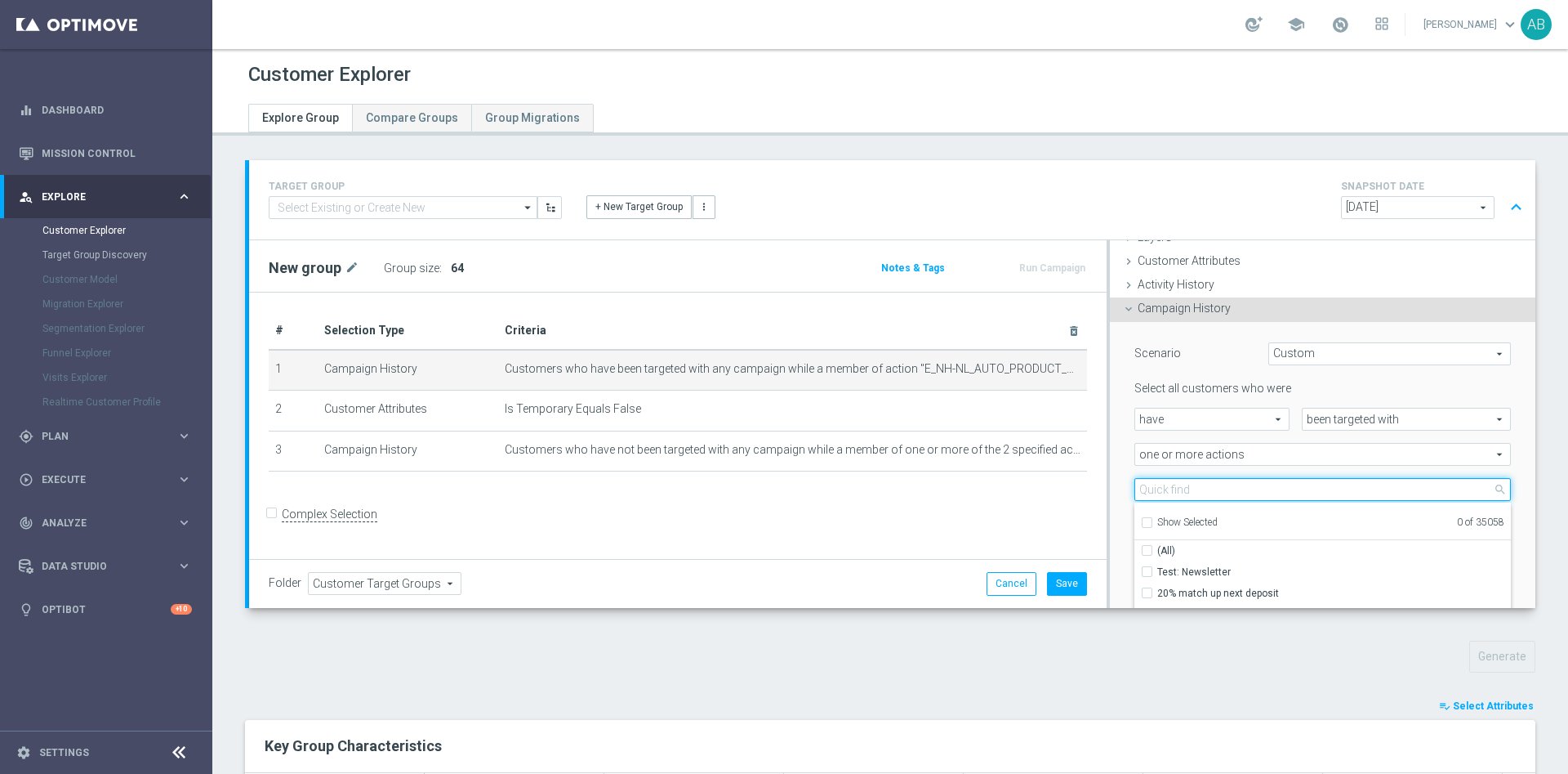
click at [1150, 493] on input "search" at bounding box center [1323, 489] width 377 height 23
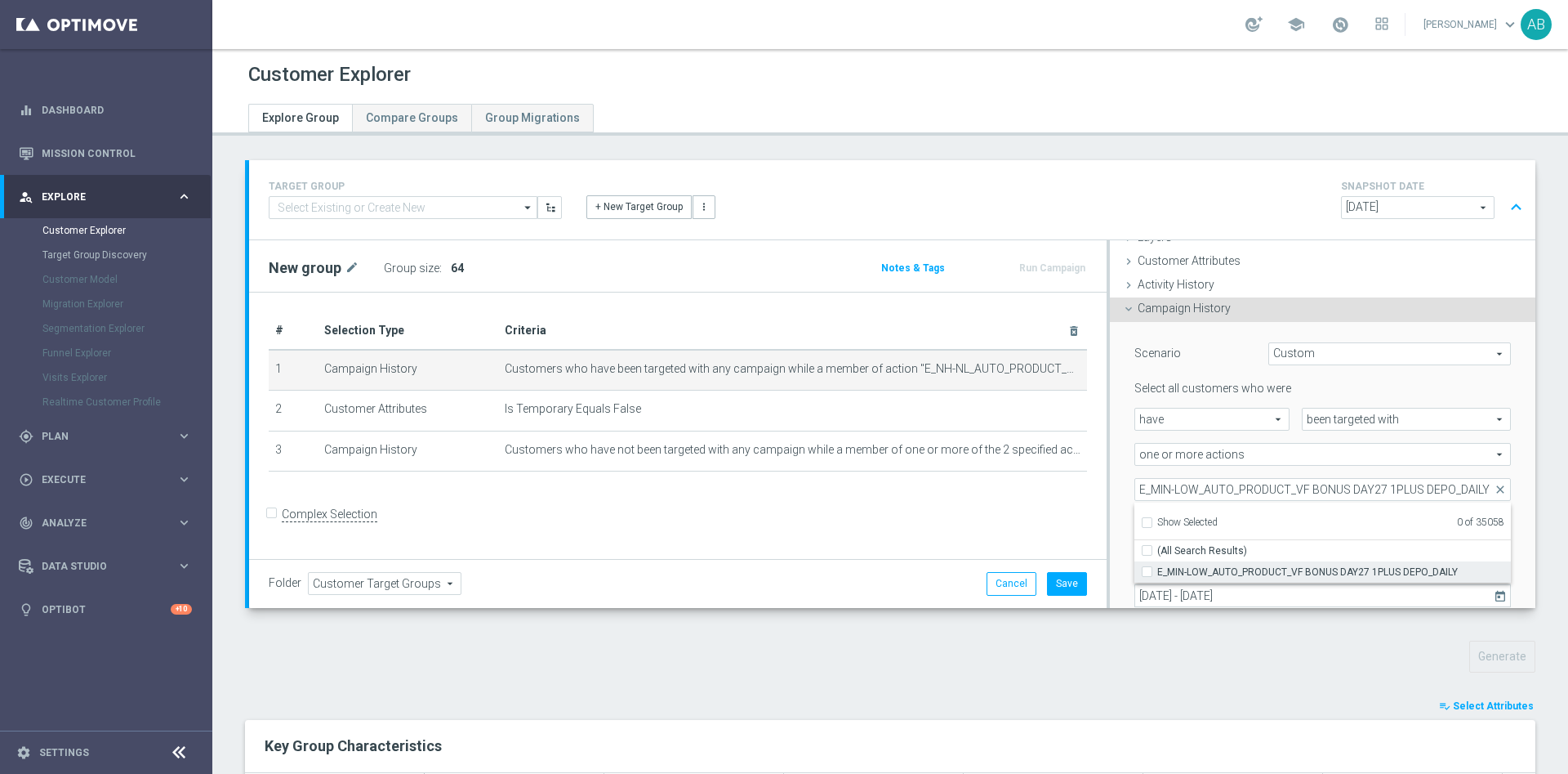
click at [1147, 574] on input "E_MIN-LOW_AUTO_PRODUCT_VF BONUS DAY27 1PLUS DEPO_DAILY" at bounding box center [1153, 571] width 11 height 11
click at [1122, 475] on div "Scenario Custom Custom arrow_drop_down search Select all customers who were hav…" at bounding box center [1322, 494] width 401 height 346
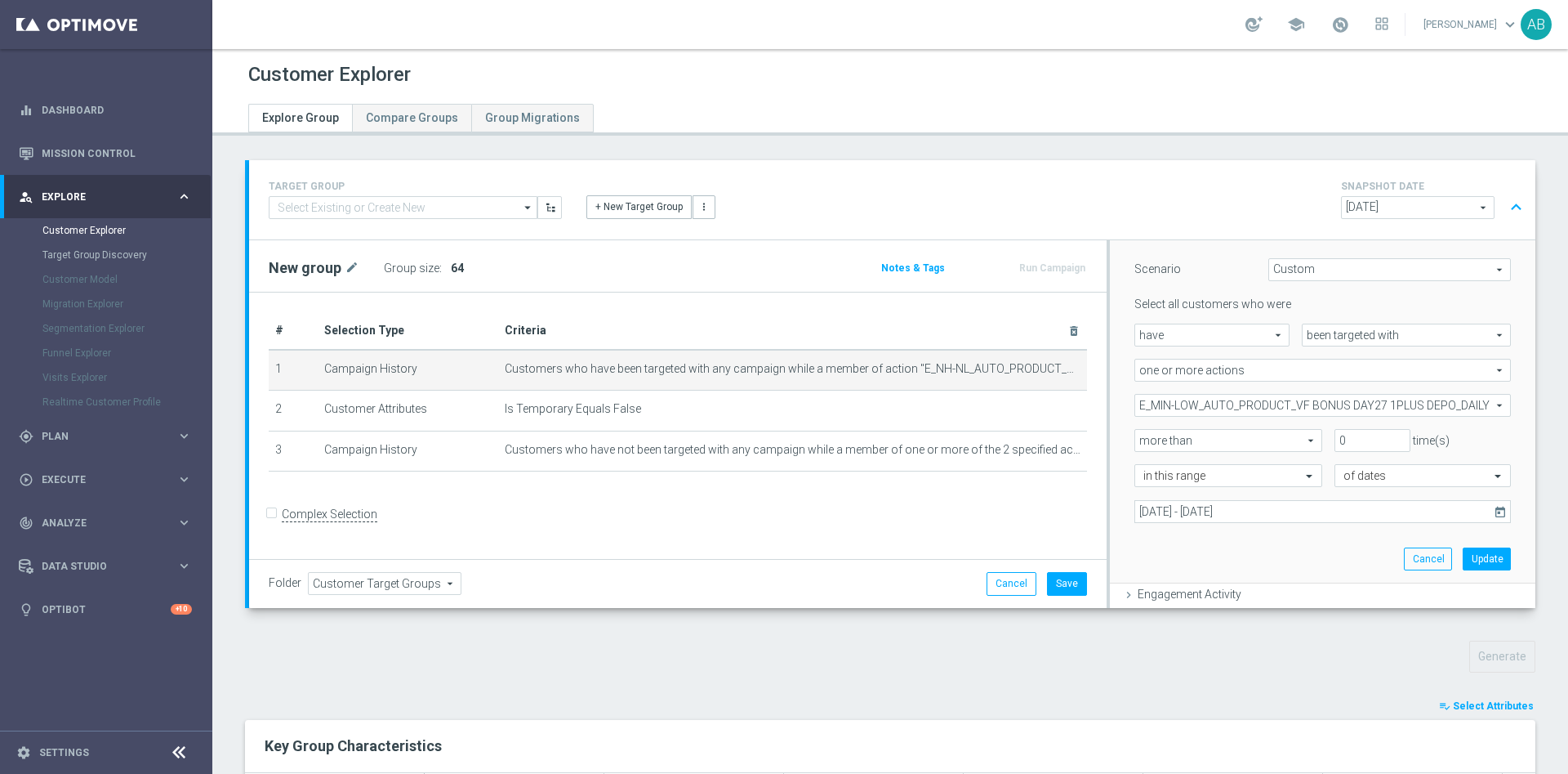
scroll to position [191, 0]
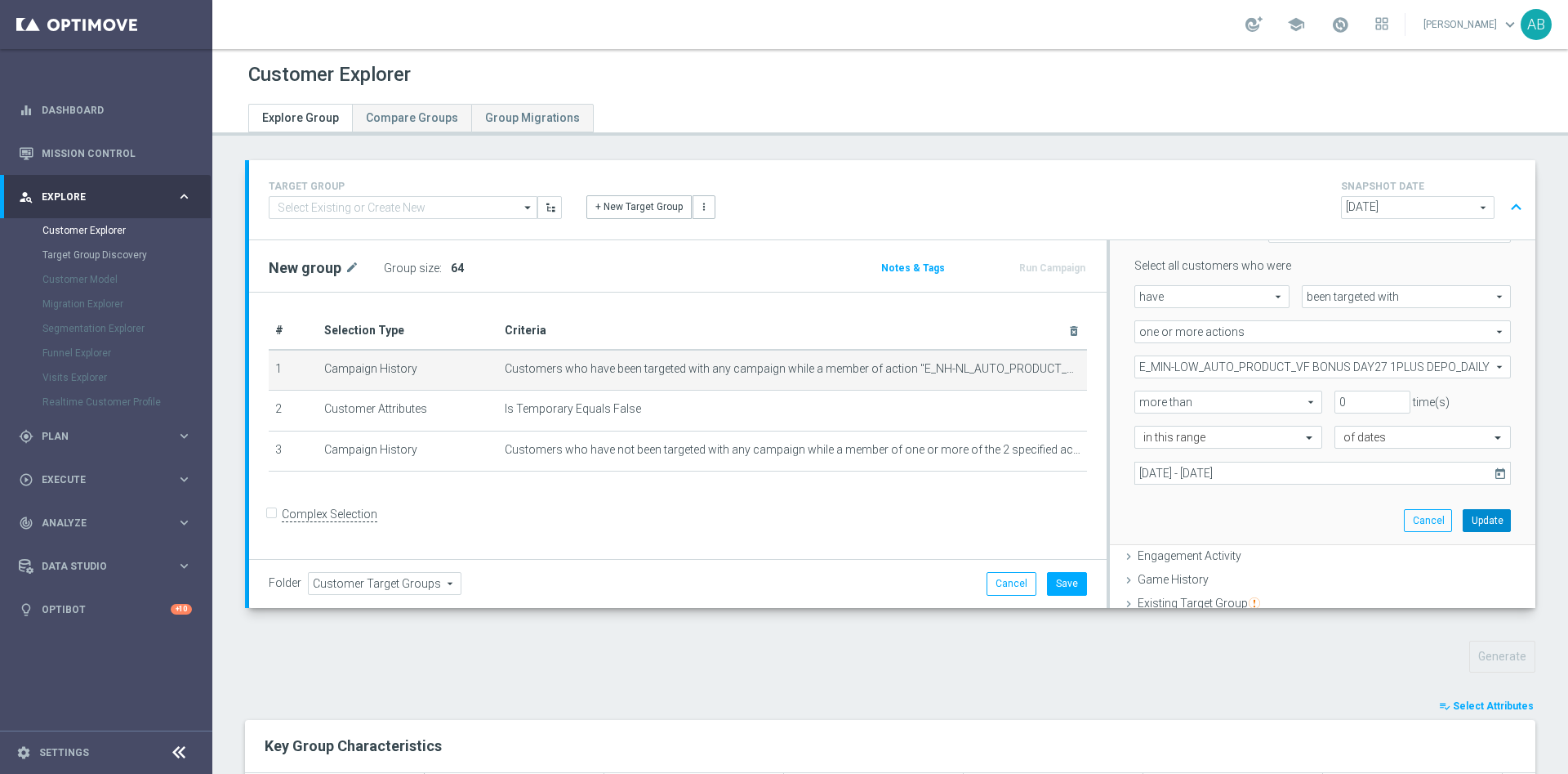
click at [1463, 521] on button "Update" at bounding box center [1487, 520] width 48 height 23
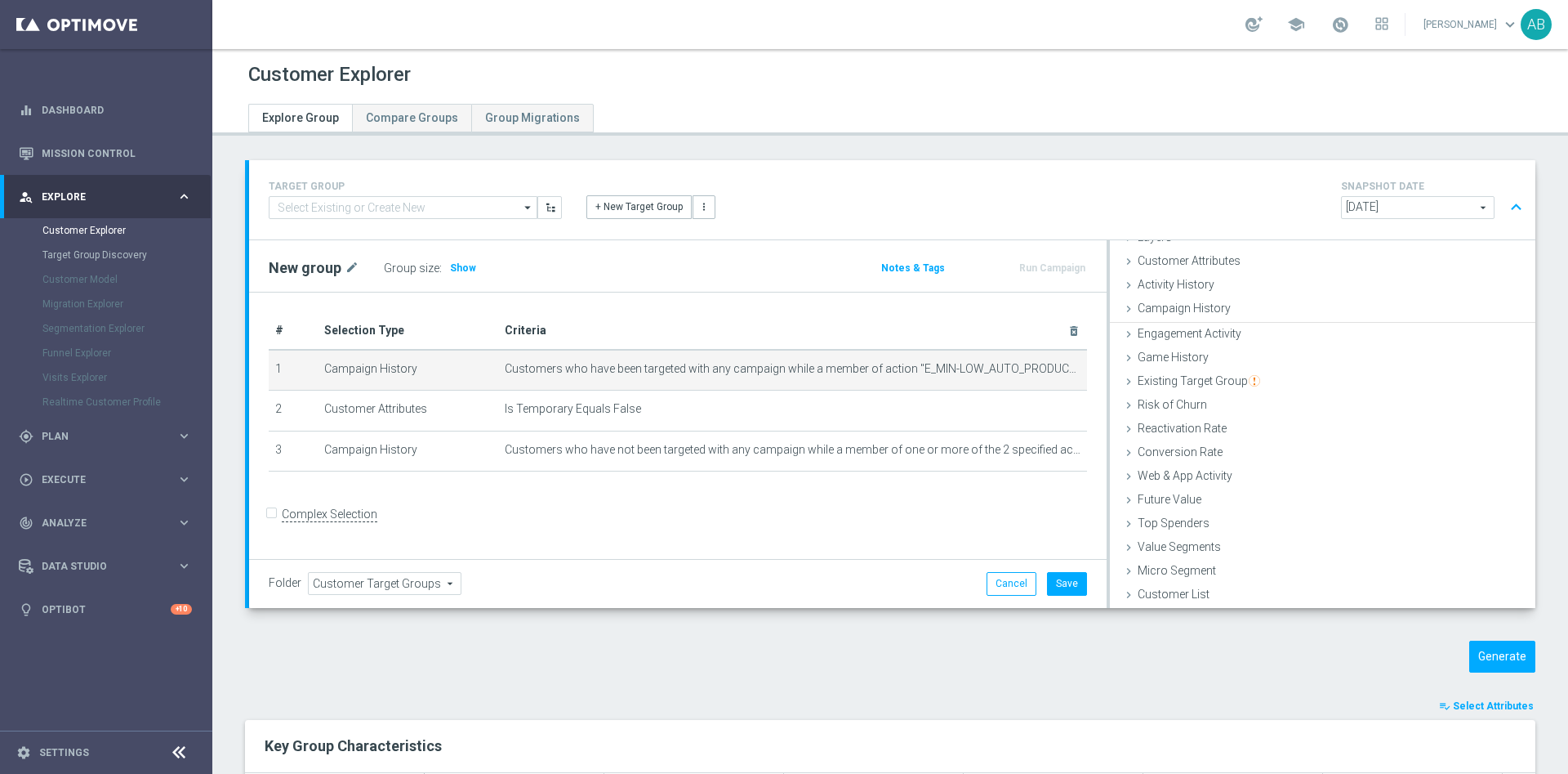
scroll to position [67, 0]
click at [452, 268] on span "Show" at bounding box center [463, 268] width 26 height 11
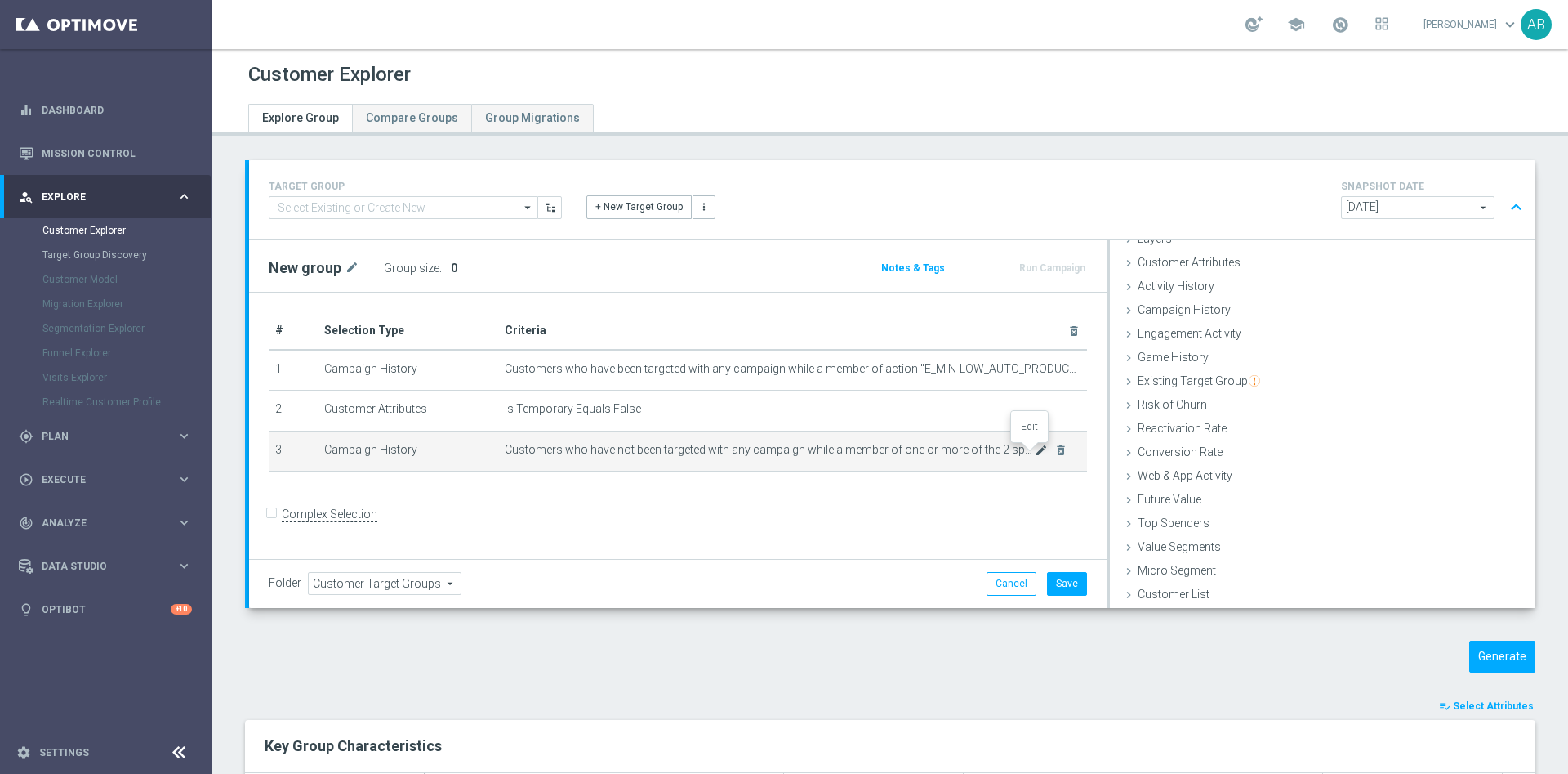
click at [1035, 456] on icon "mode_edit" at bounding box center [1041, 450] width 13 height 13
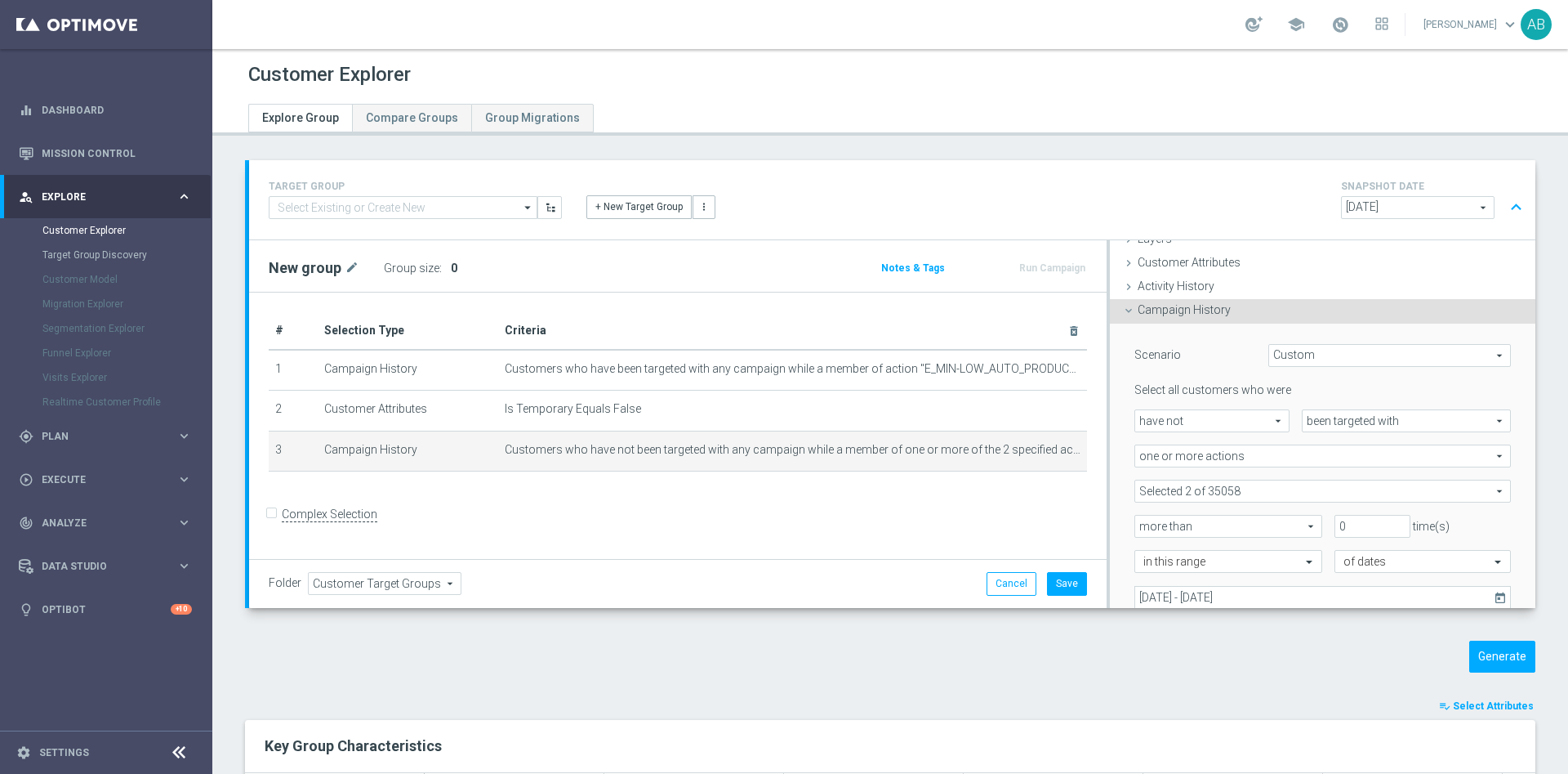
scroll to position [68, 0]
click at [1235, 487] on span at bounding box center [1323, 489] width 375 height 21
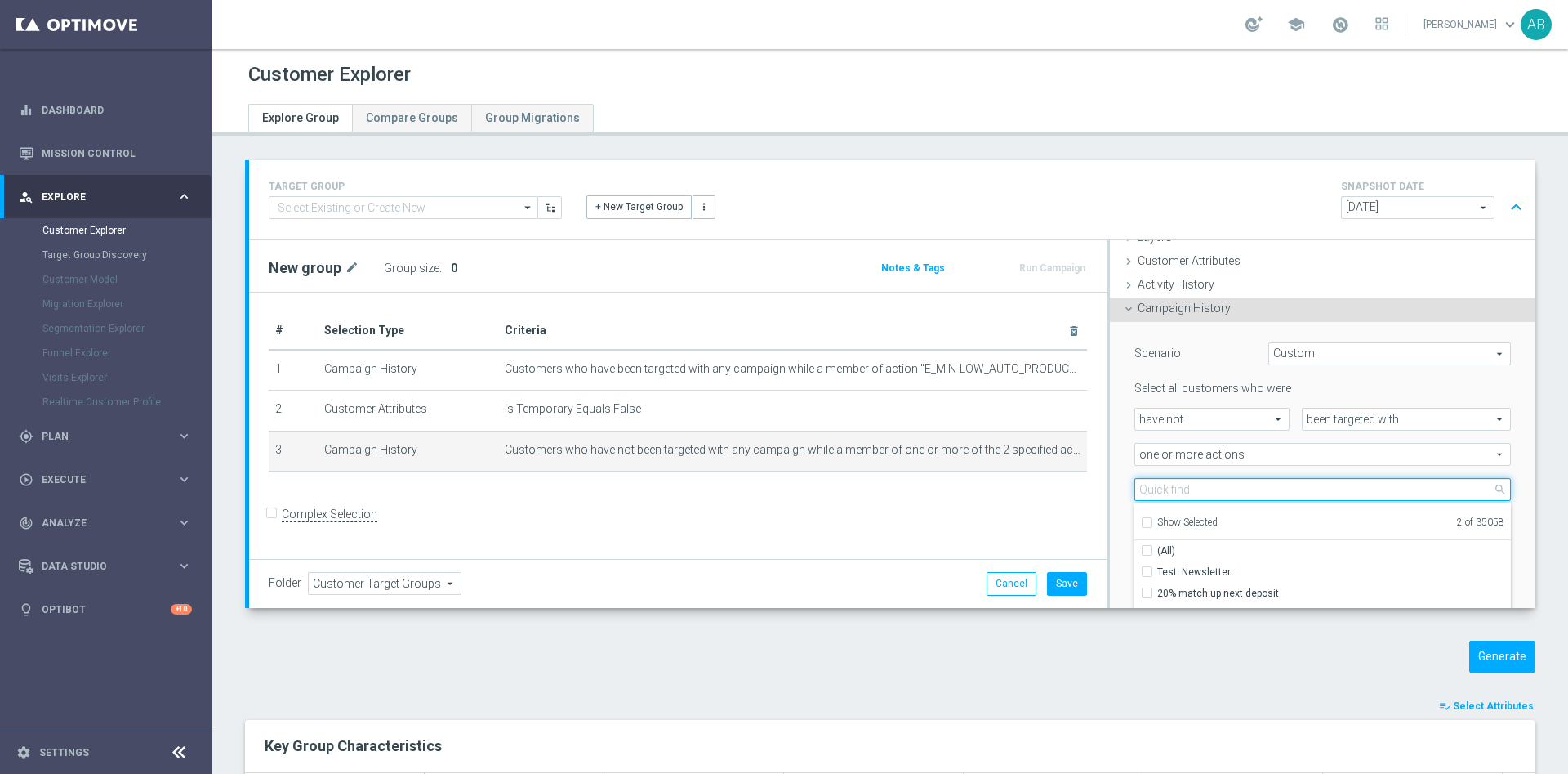
click at [1194, 498] on input "search" at bounding box center [1323, 489] width 377 height 23
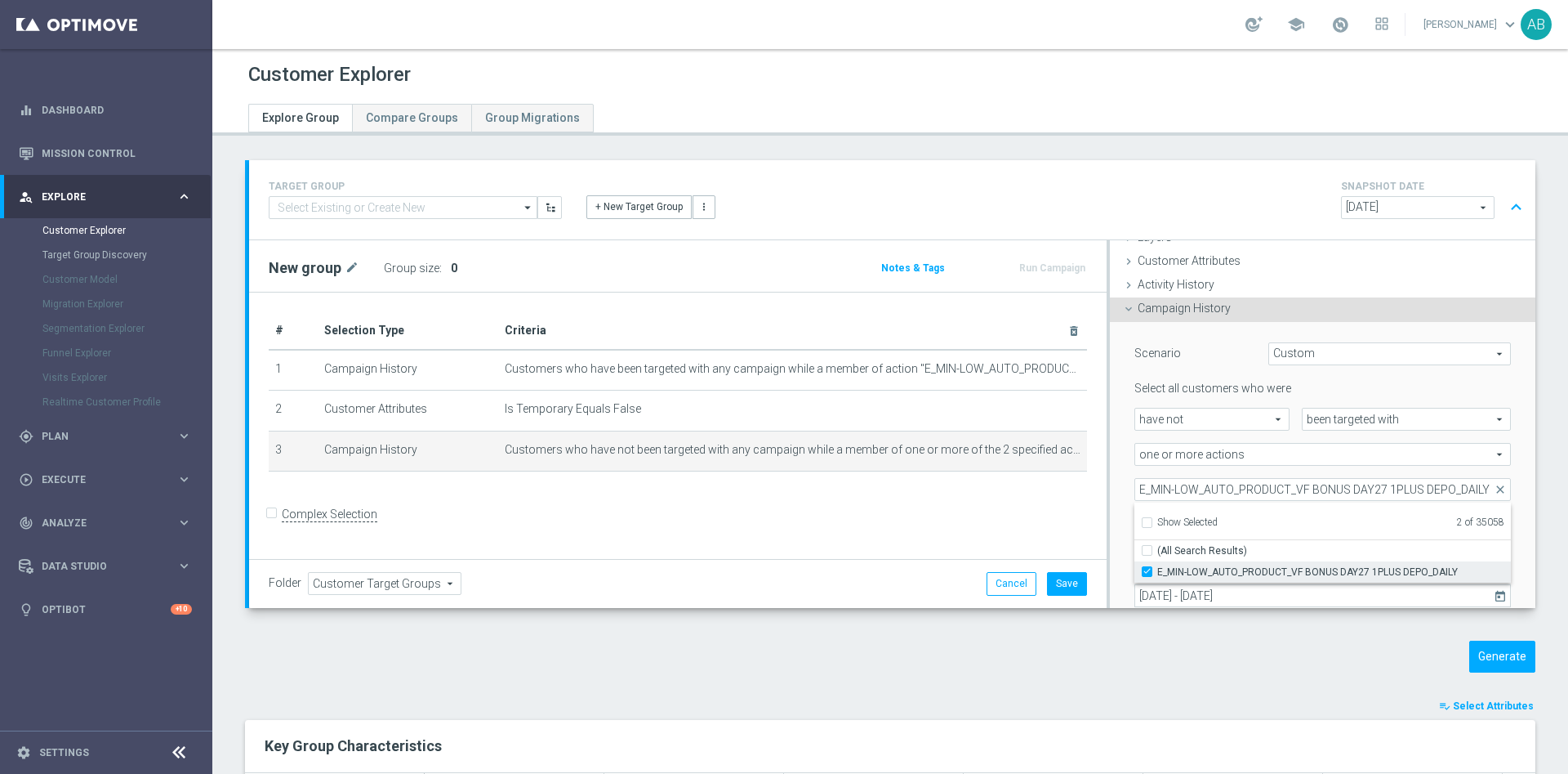
click at [1147, 569] on input "E_MIN-LOW_AUTO_PRODUCT_VF BONUS DAY27 1PLUS DEPO_DAILY" at bounding box center [1153, 571] width 11 height 11
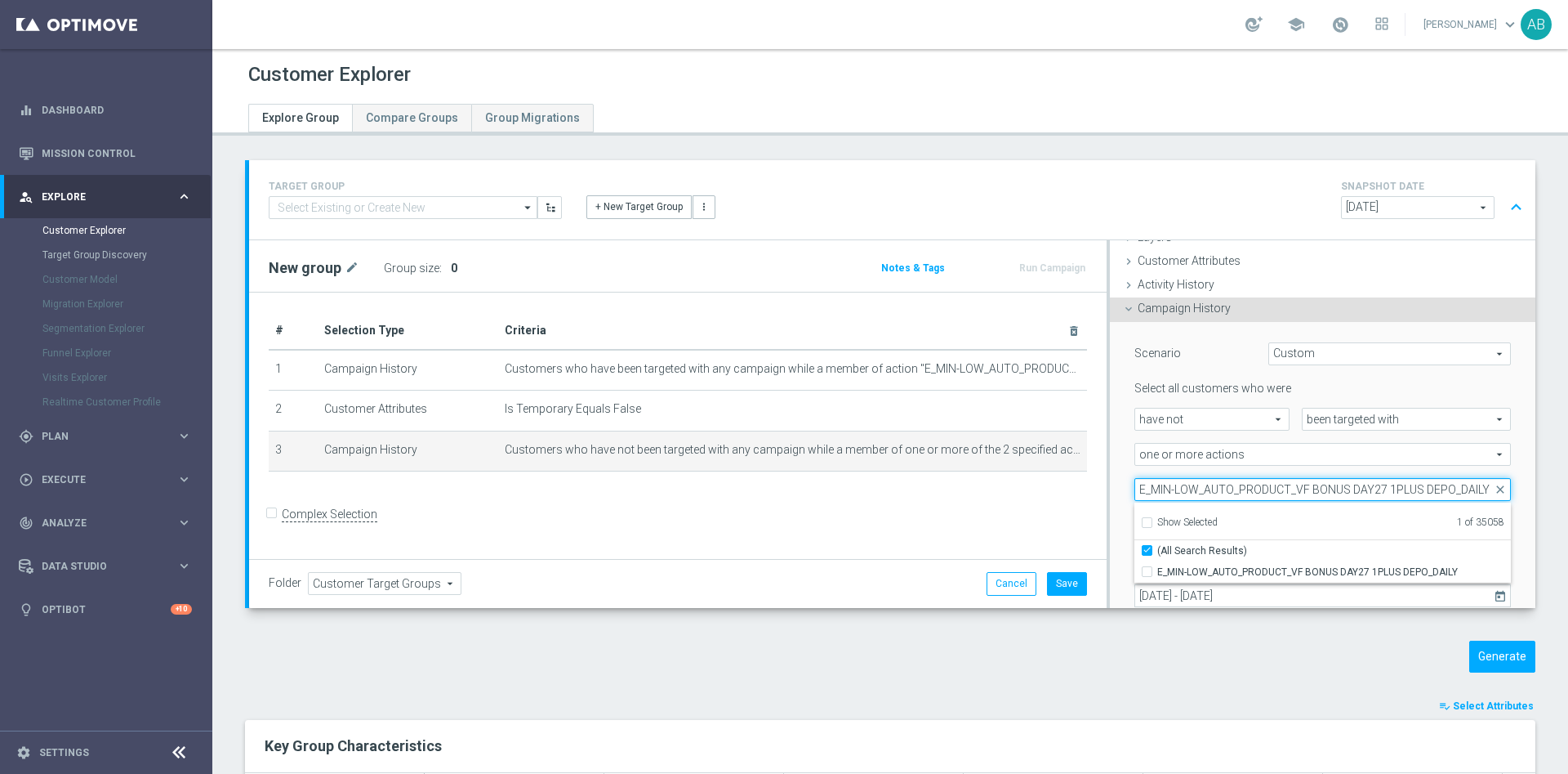
click at [1235, 489] on input "E_MIN-LOW_AUTO_PRODUCT_VF BONUS DAY27 1PLUS DEPO_DAILY" at bounding box center [1323, 489] width 377 height 23
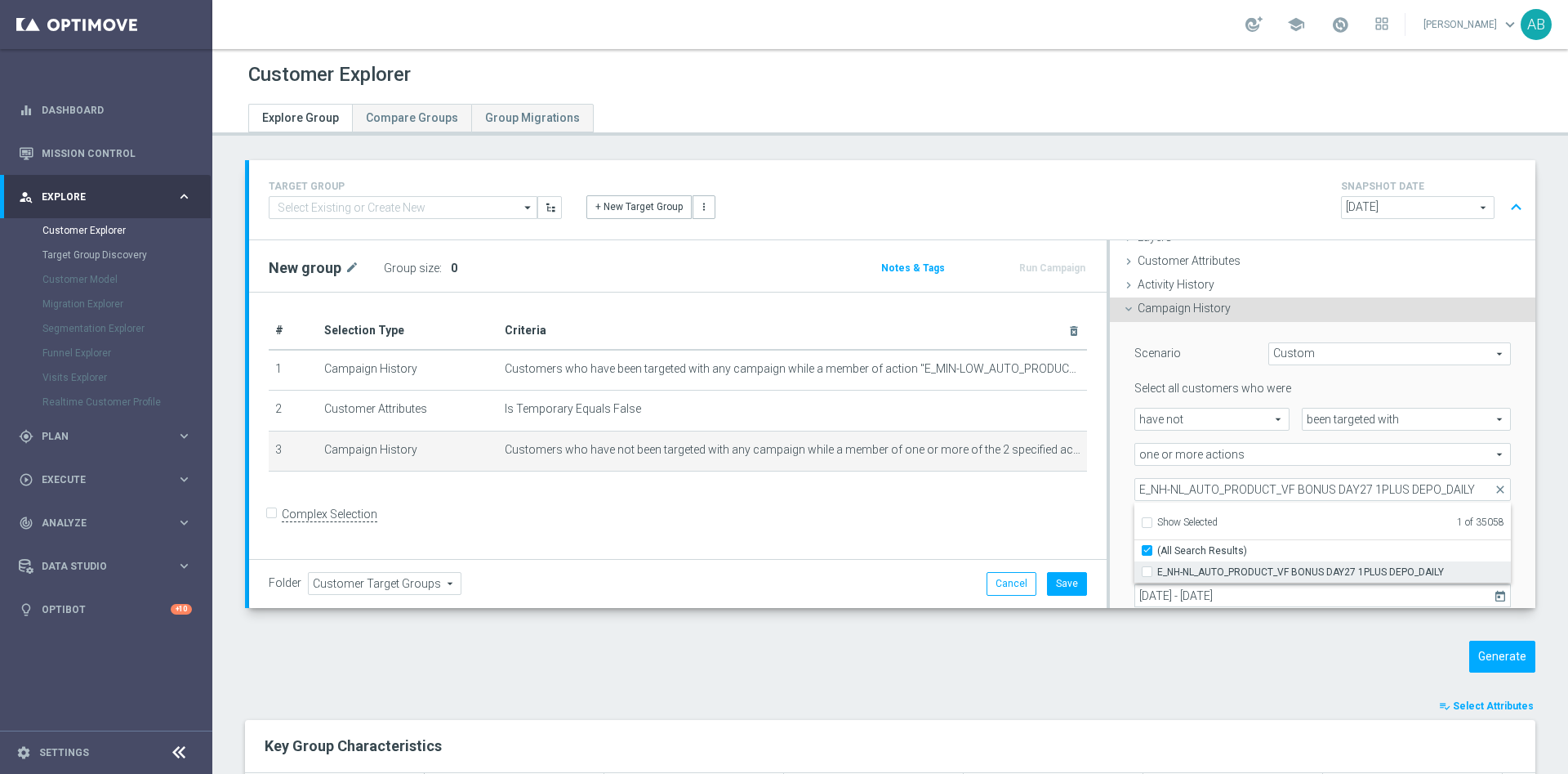
click at [1147, 571] on input "E_NH-NL_AUTO_PRODUCT_VF BONUS DAY27 1PLUS DEPO_DAILY" at bounding box center [1153, 571] width 11 height 11
click at [1110, 435] on div "Scenario Custom Custom arrow_drop_down search Select all customers who were hav…" at bounding box center [1323, 495] width 426 height 347
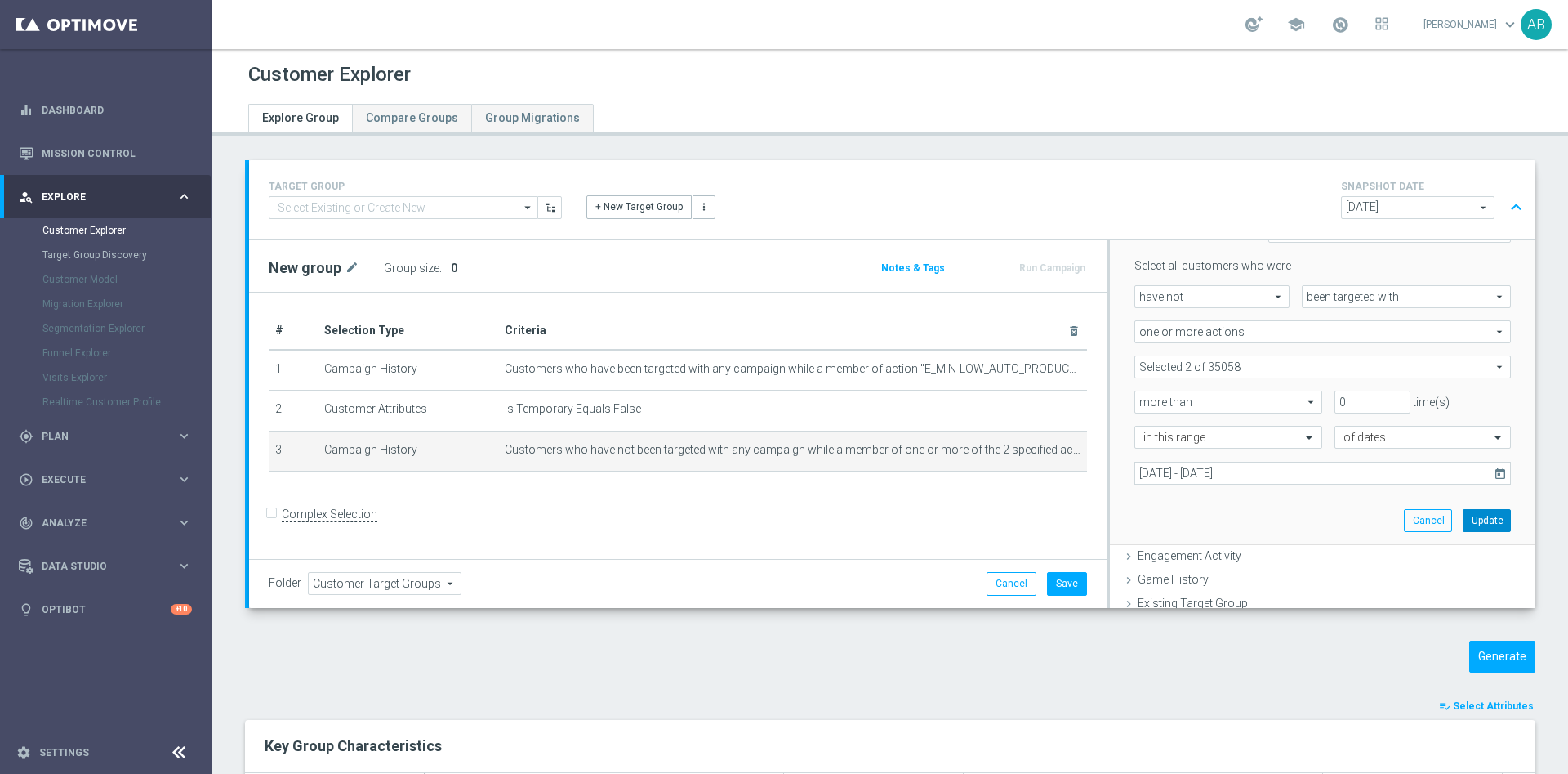
click at [1463, 517] on button "Update" at bounding box center [1487, 520] width 48 height 23
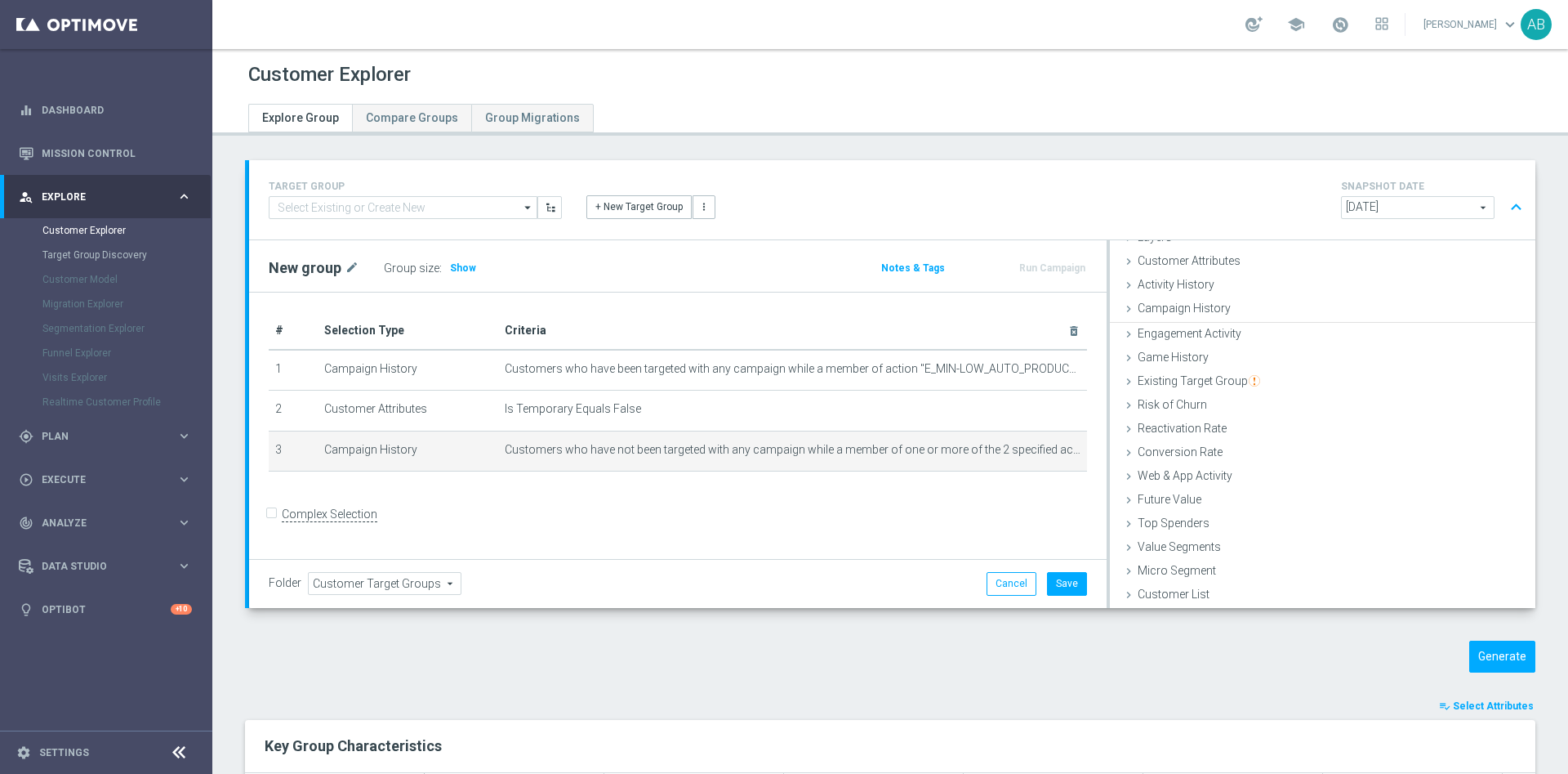
scroll to position [67, 0]
click at [473, 271] on div "Group size : Show" at bounding box center [465, 267] width 163 height 23
click at [467, 271] on span "Show" at bounding box center [463, 268] width 26 height 11
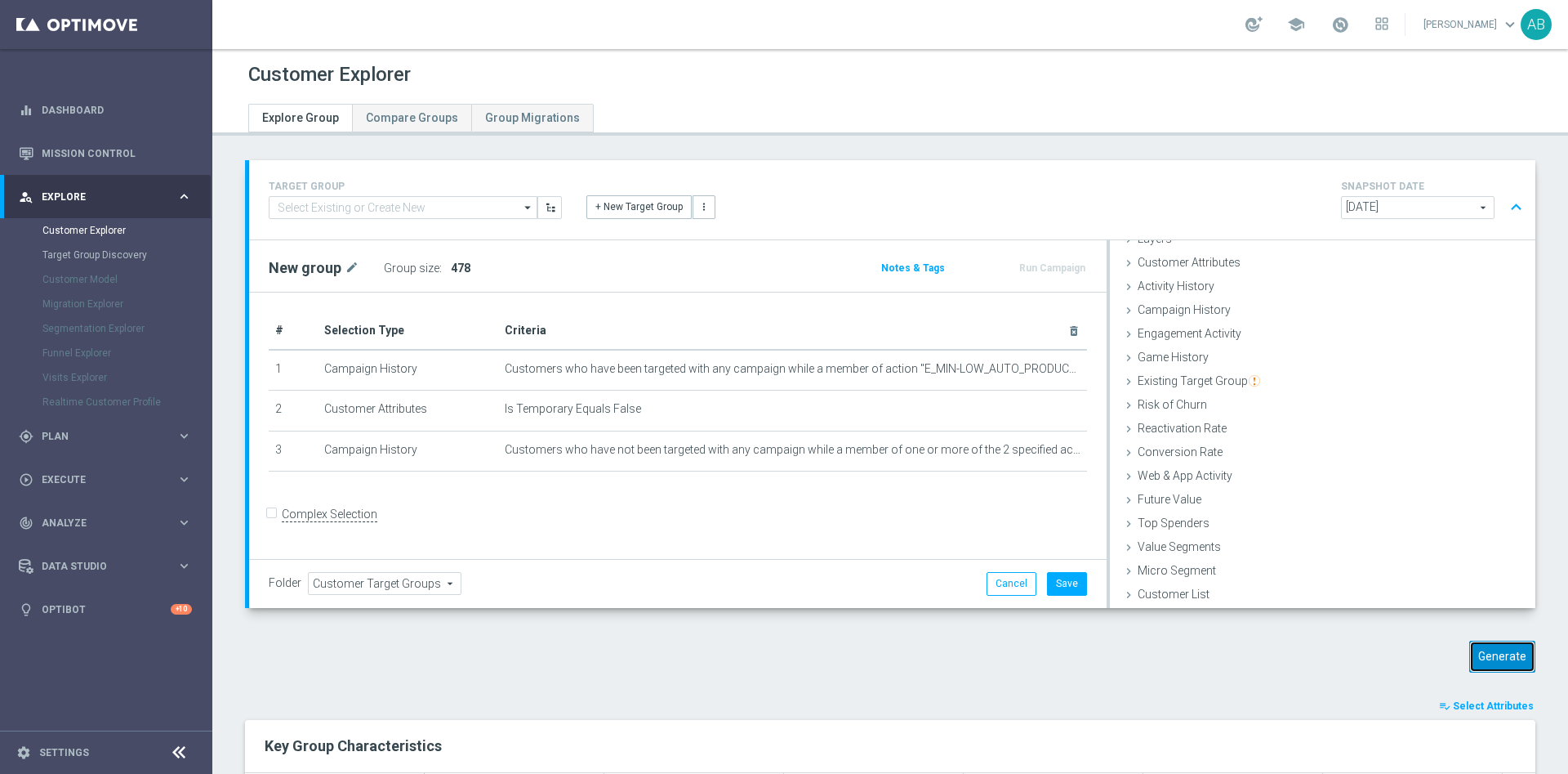
click at [1499, 662] on button "Generate" at bounding box center [1503, 656] width 66 height 32
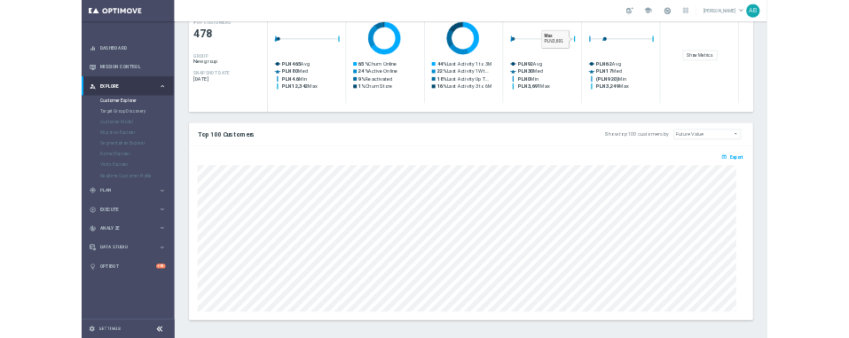
scroll to position [430, 0]
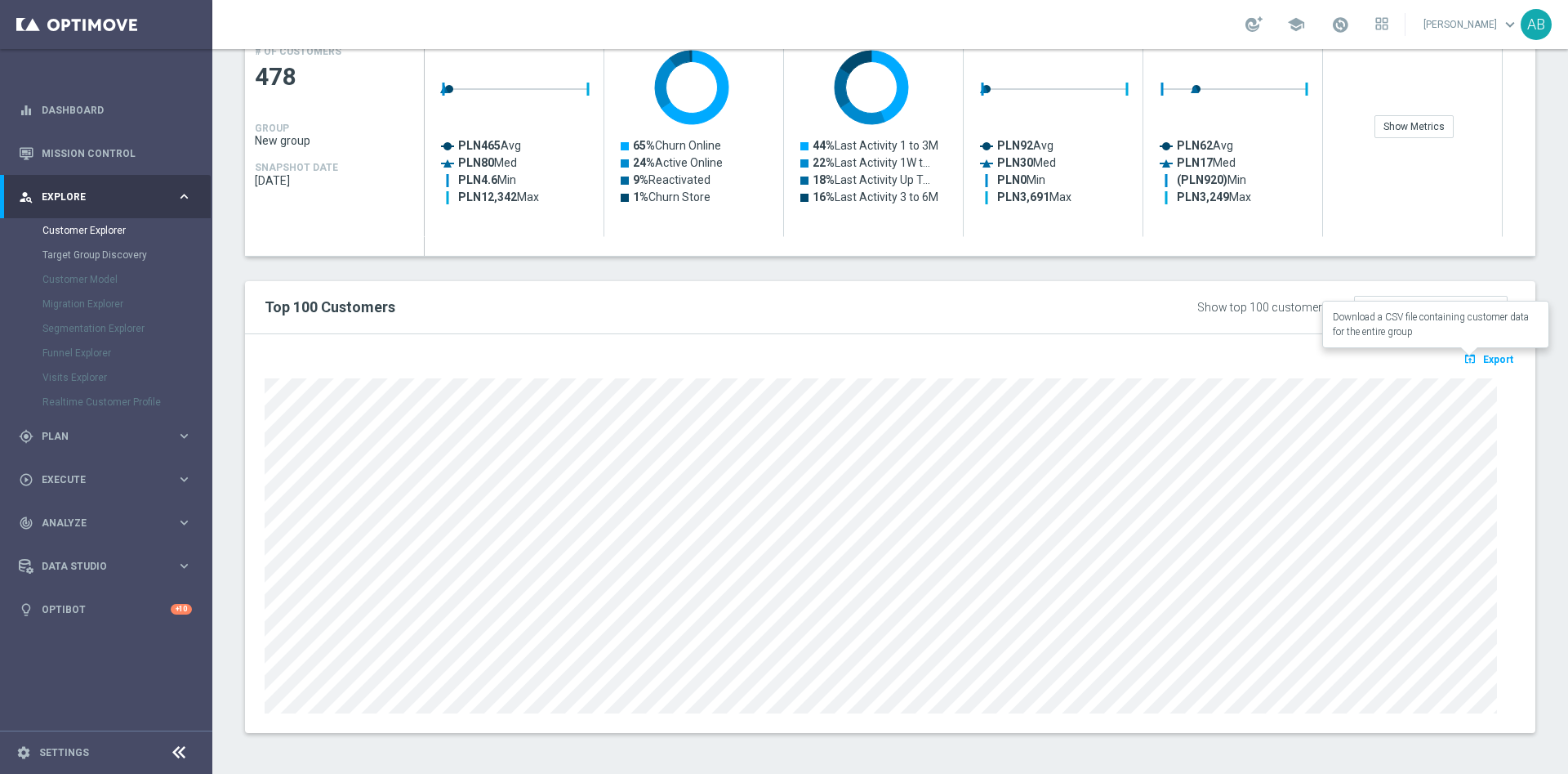
click at [1483, 357] on span "Export" at bounding box center [1498, 359] width 30 height 11
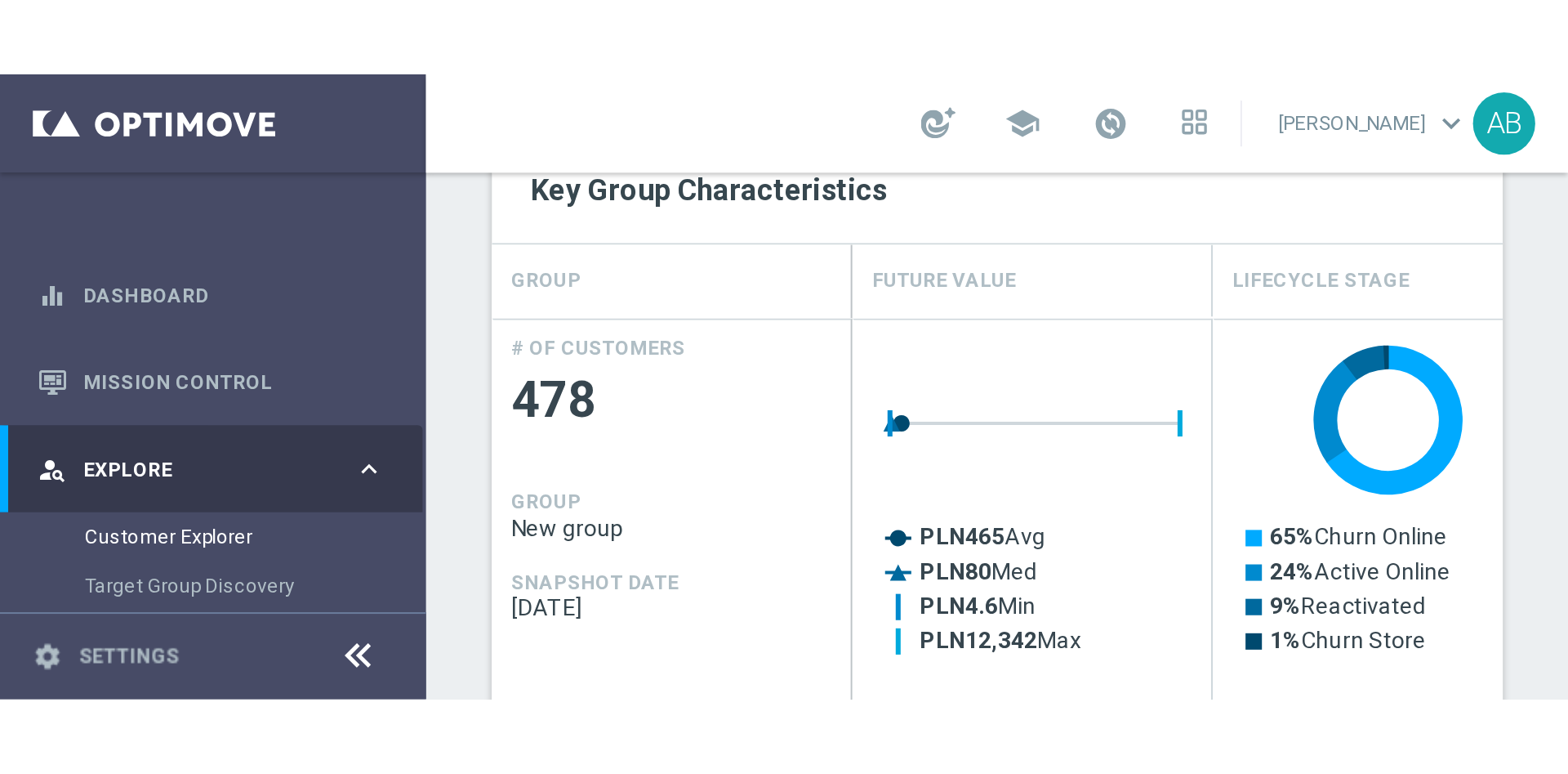
scroll to position [481, 0]
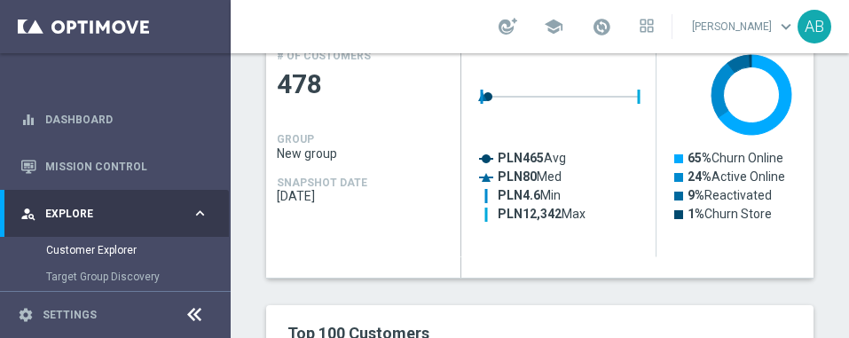
click at [604, 138] on rect "Press SPACE to select this row." at bounding box center [560, 142] width 177 height 195
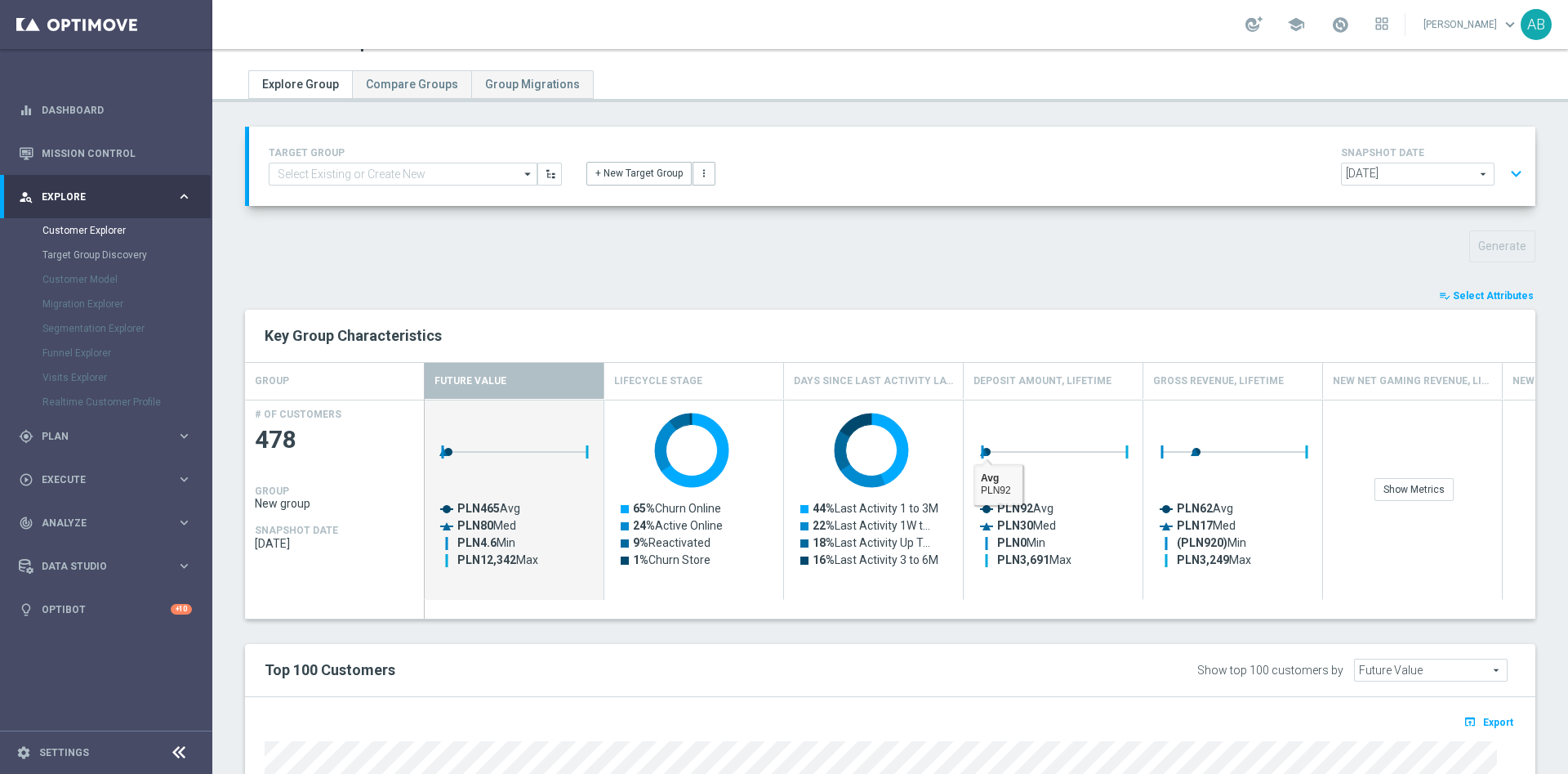
scroll to position [0, 0]
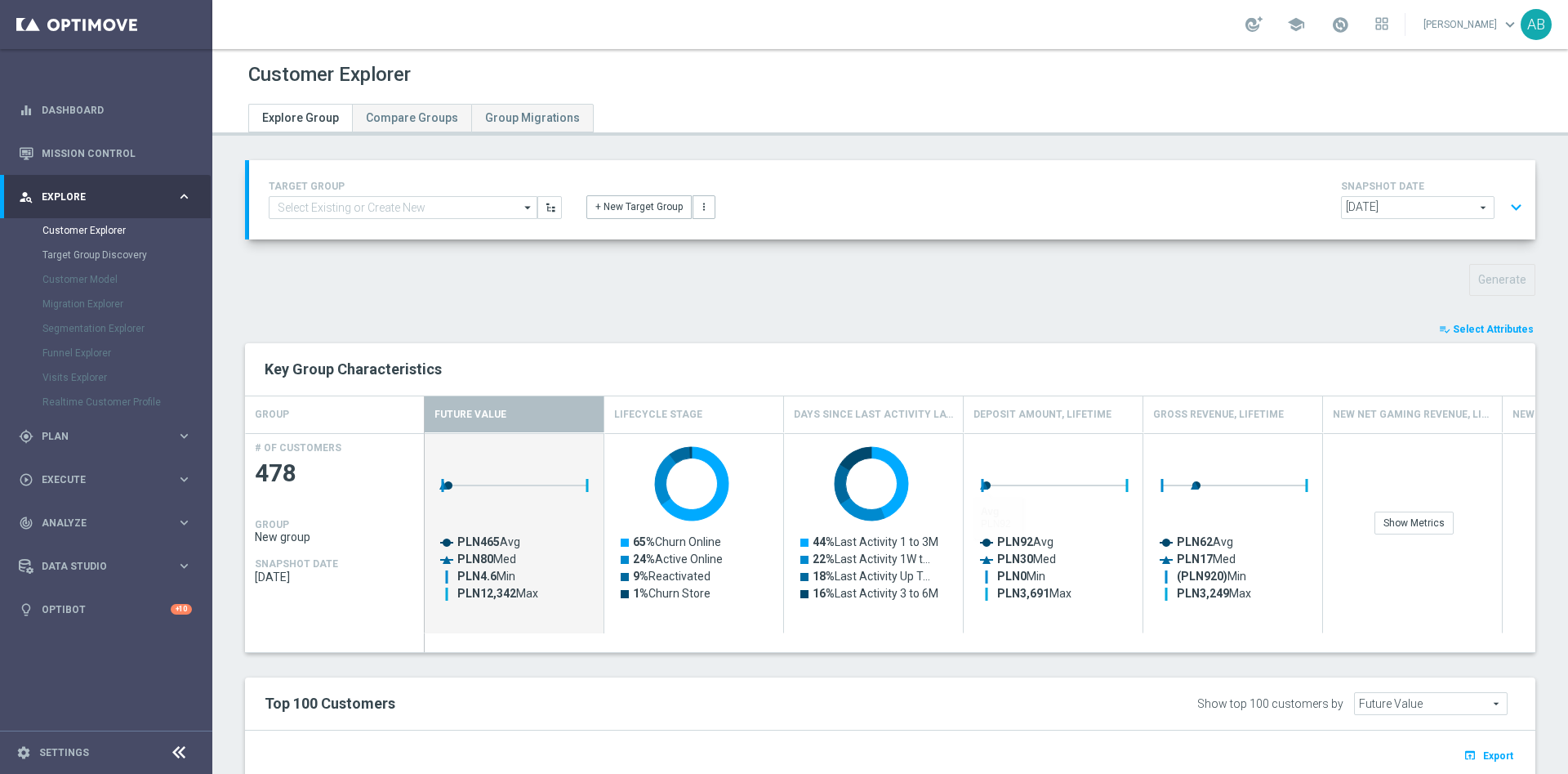
click at [1504, 204] on button "expand_more" at bounding box center [1516, 207] width 24 height 31
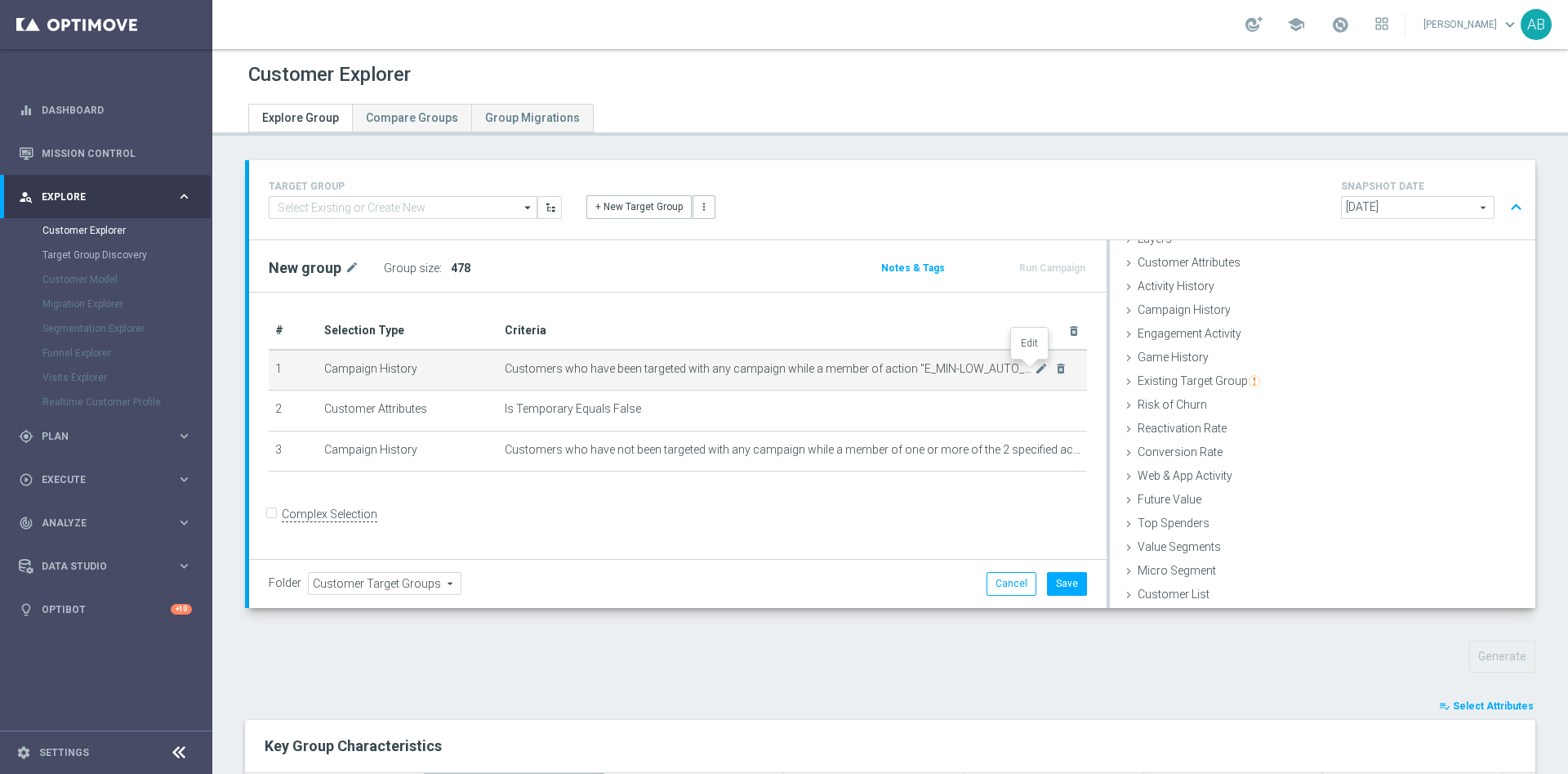
click at [1023, 366] on body "equalizer Dashboard Mission Control" at bounding box center [784, 387] width 1568 height 774
click at [1035, 372] on icon "mode_edit" at bounding box center [1041, 369] width 13 height 13
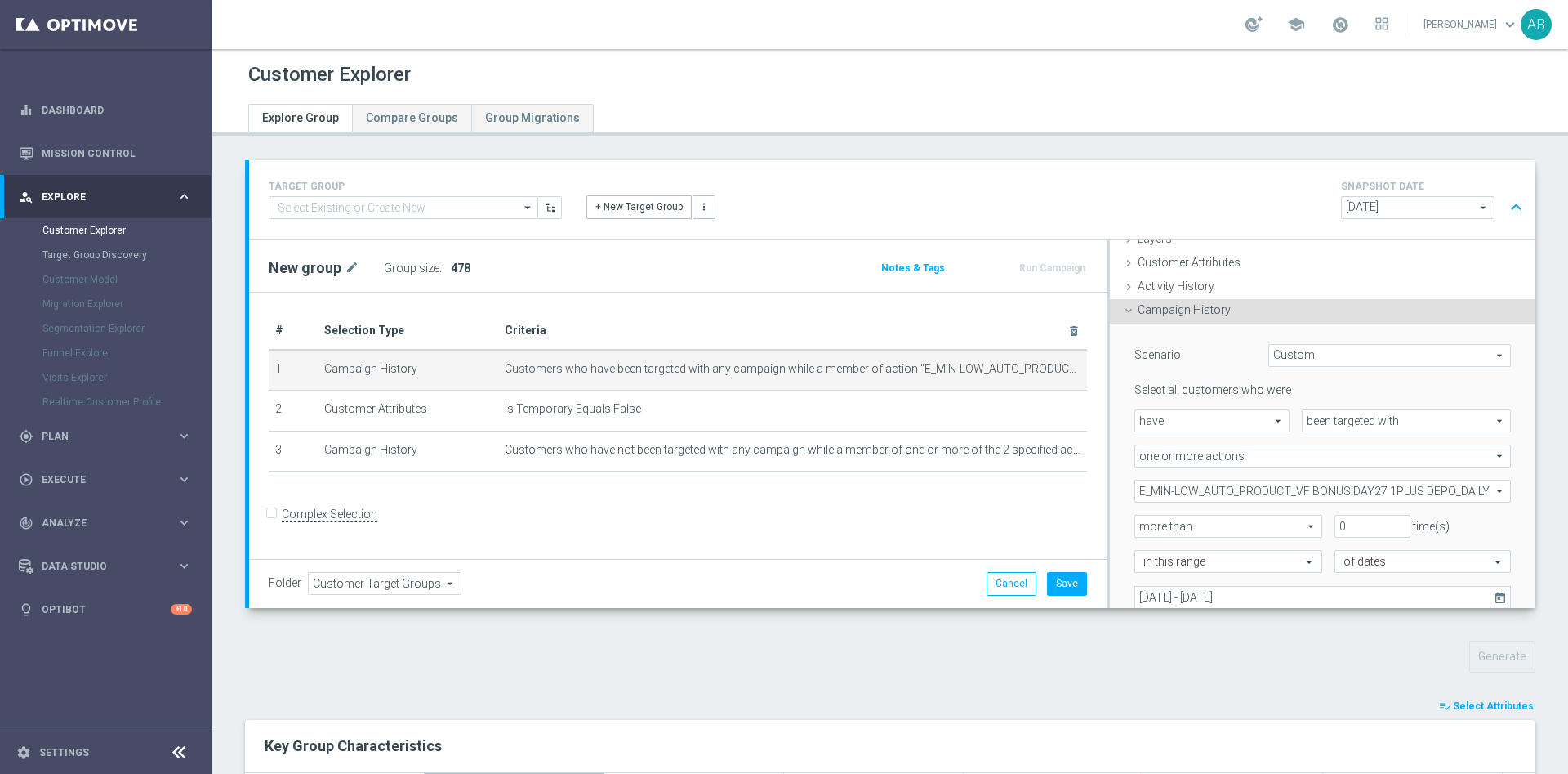
scroll to position [68, 0]
click at [1195, 487] on span "E_MIN-LOW_AUTO_PRODUCT_VF BONUS DAY27 1PLUS DEPO_DAILY" at bounding box center [1323, 489] width 375 height 21
click at [1141, 520] on input "Show Selected" at bounding box center [1147, 525] width 11 height 11
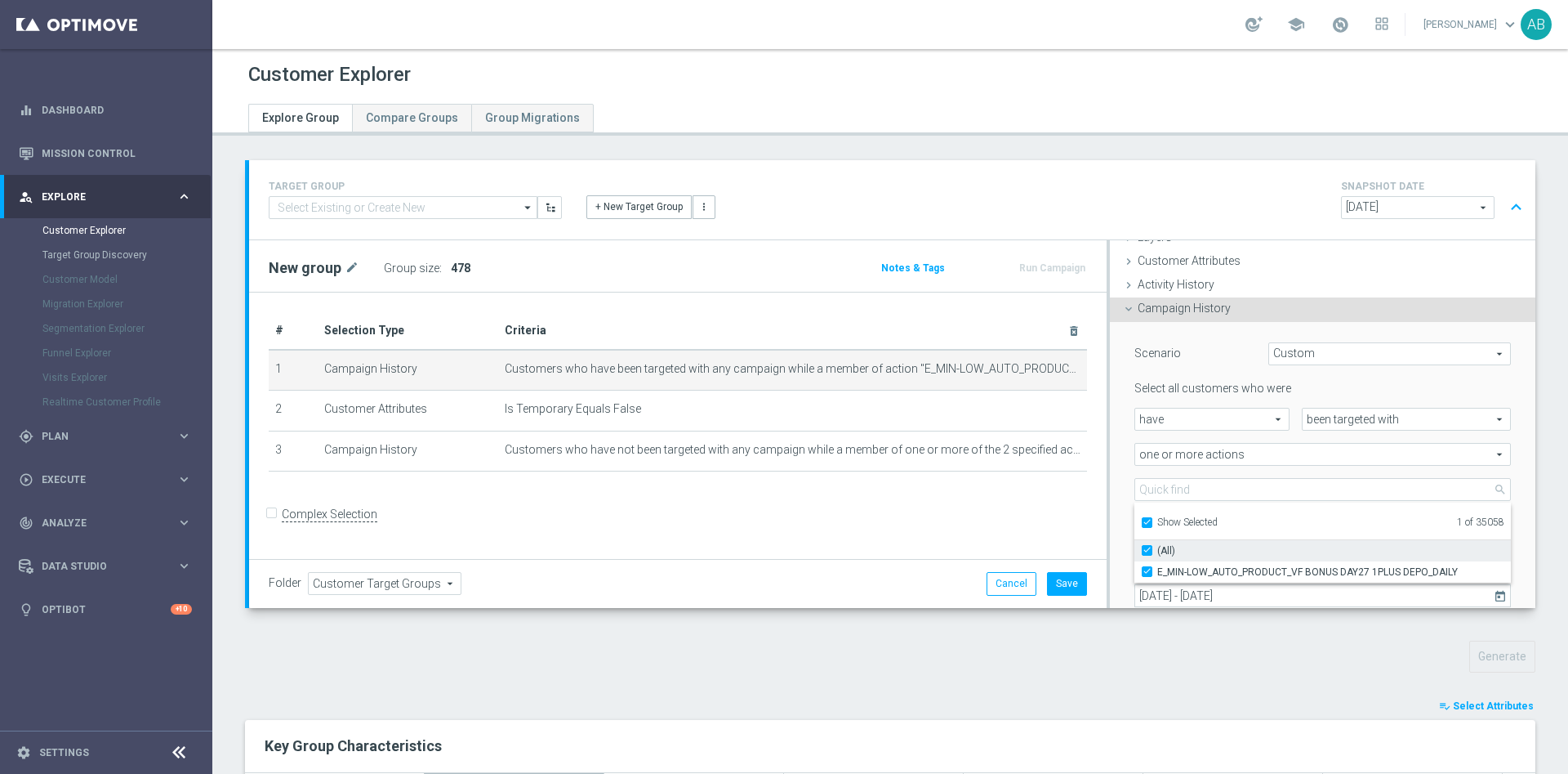
click at [1147, 546] on input "(All)" at bounding box center [1153, 550] width 11 height 11
click at [1141, 523] on input "Show Selected" at bounding box center [1147, 525] width 11 height 11
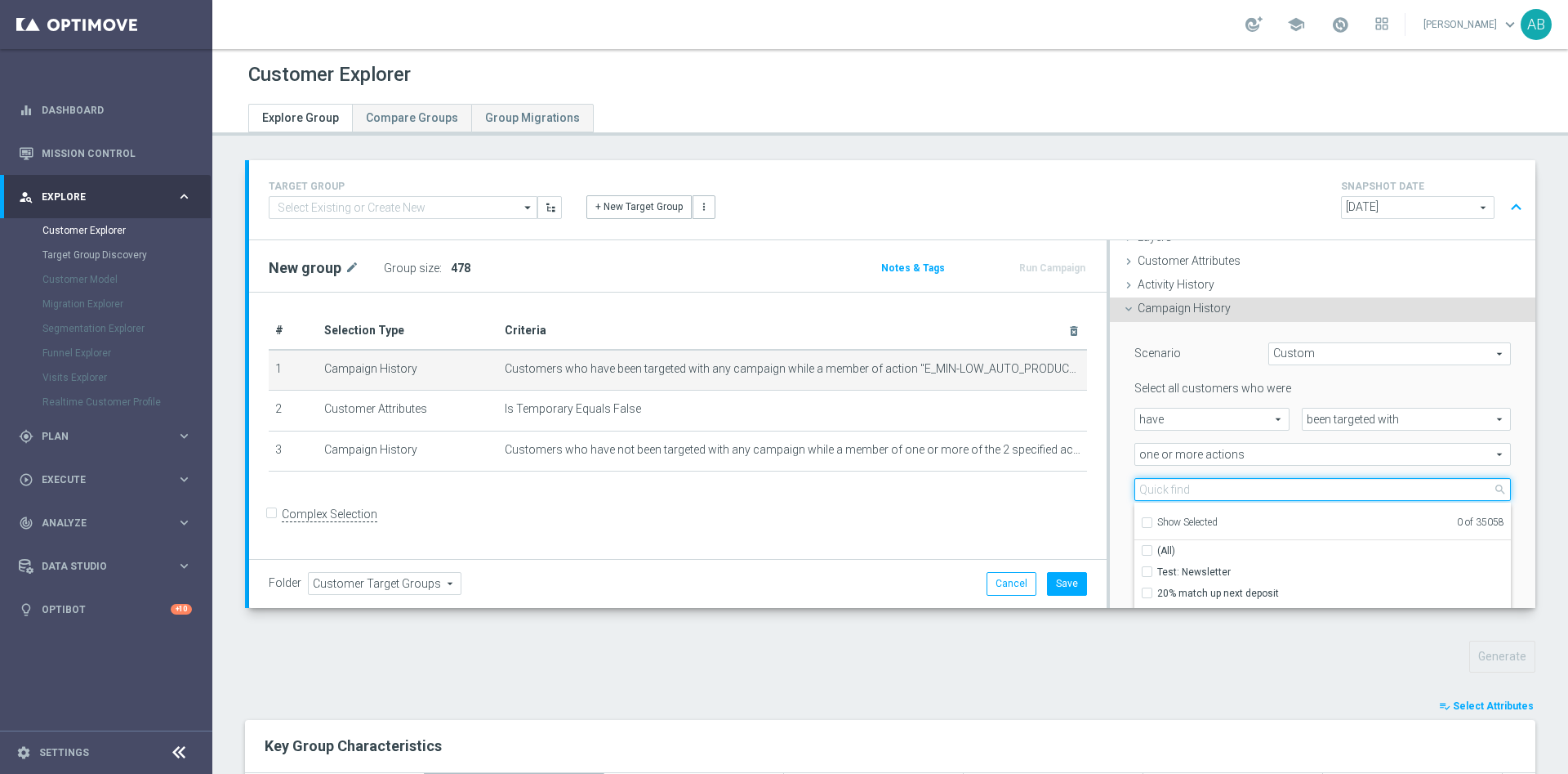
click at [1141, 487] on input "search" at bounding box center [1323, 489] width 377 height 23
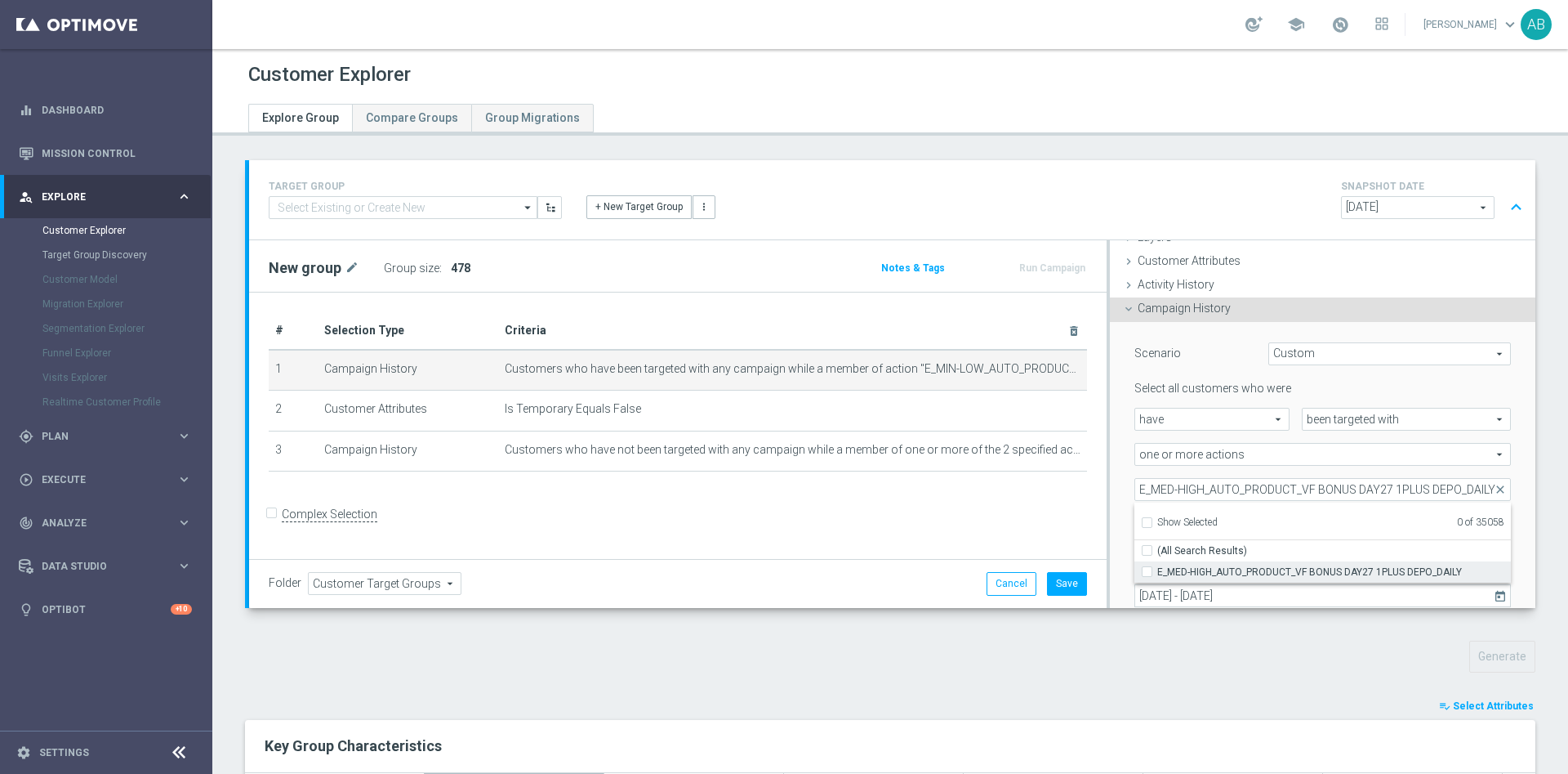
click at [1157, 569] on label "E_MED-HIGH_AUTO_PRODUCT_VF BONUS DAY27 1PLUS DEPO_DAILY" at bounding box center [1334, 571] width 354 height 21
click at [1147, 569] on input "E_MED-HIGH_AUTO_PRODUCT_VF BONUS DAY27 1PLUS DEPO_DAILY" at bounding box center [1153, 571] width 11 height 11
click at [1110, 465] on div "Scenario Custom Custom arrow_drop_down search Select all customers who were hav…" at bounding box center [1323, 495] width 426 height 347
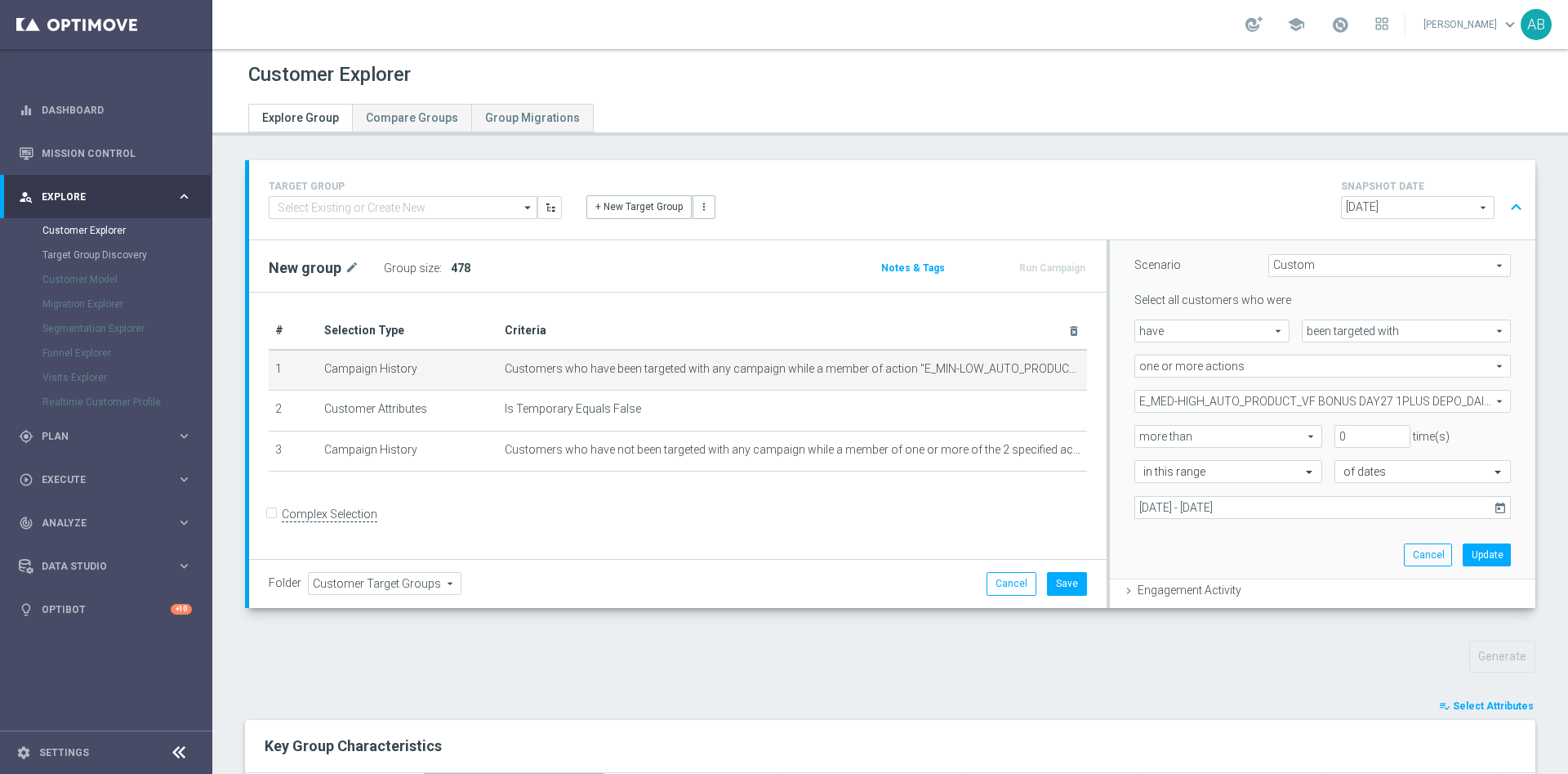
scroll to position [191, 0]
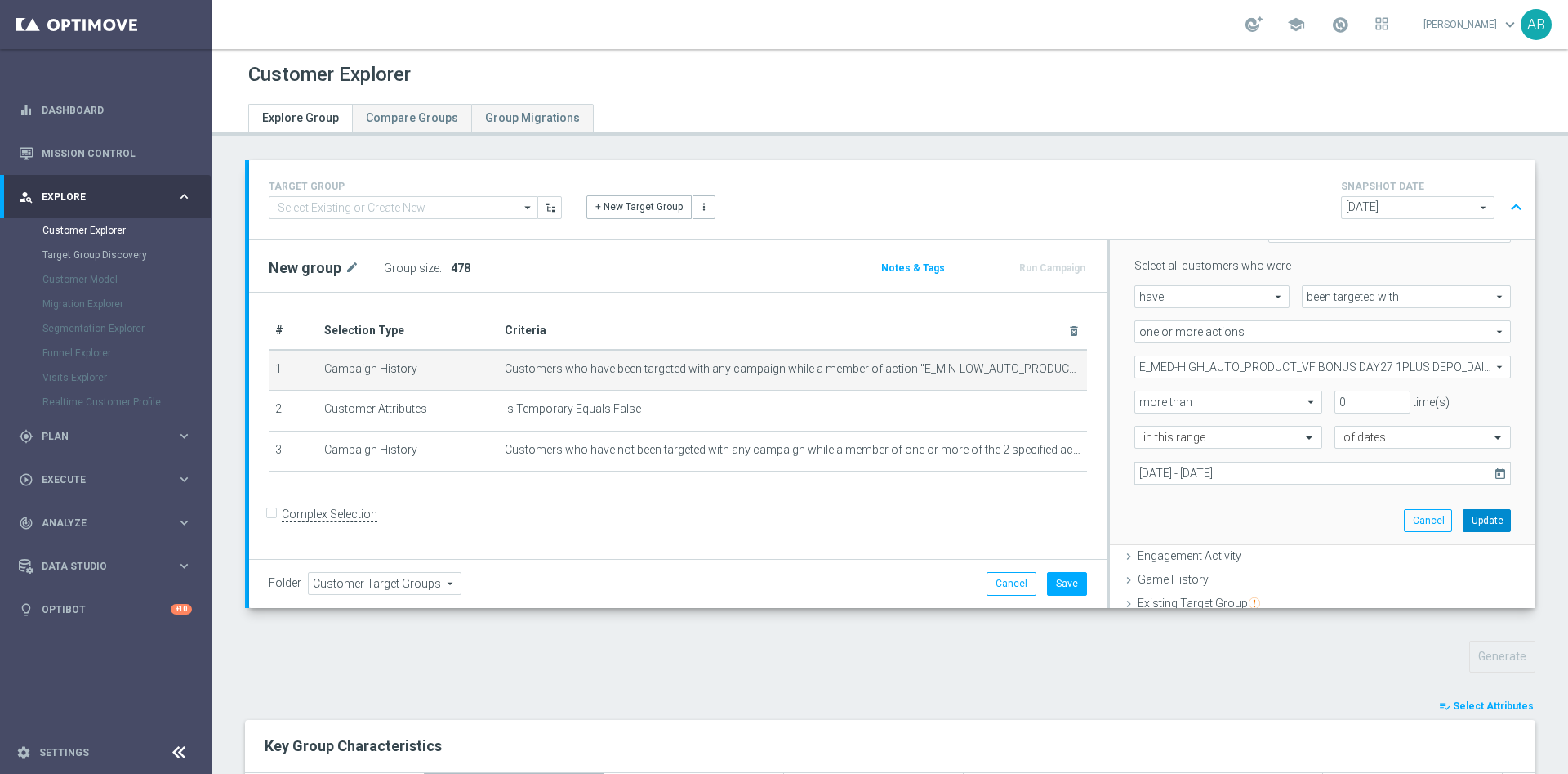
click at [1463, 519] on button "Update" at bounding box center [1487, 520] width 48 height 23
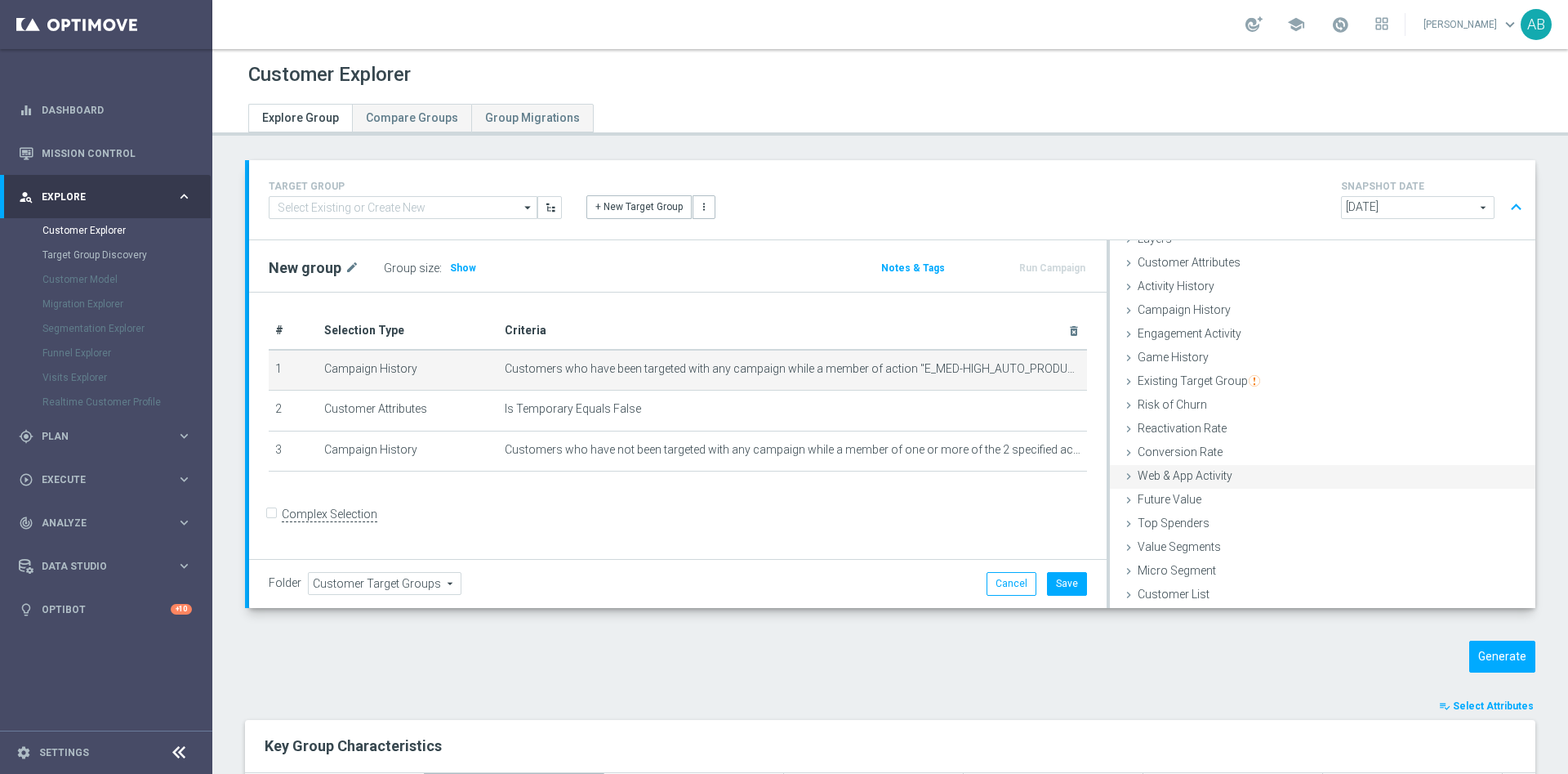
scroll to position [67, 0]
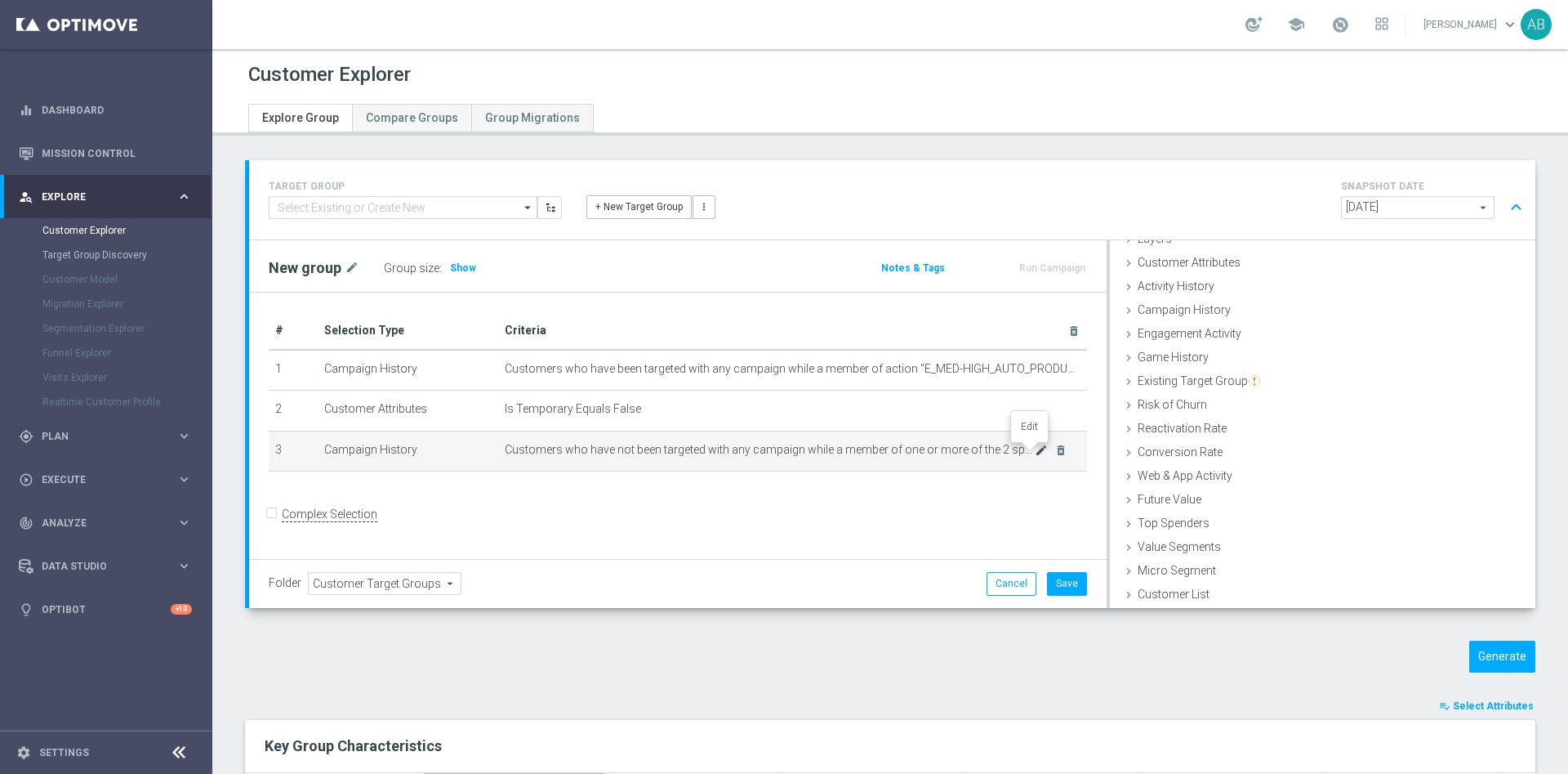
click at [1035, 451] on icon "mode_edit" at bounding box center [1041, 450] width 13 height 13
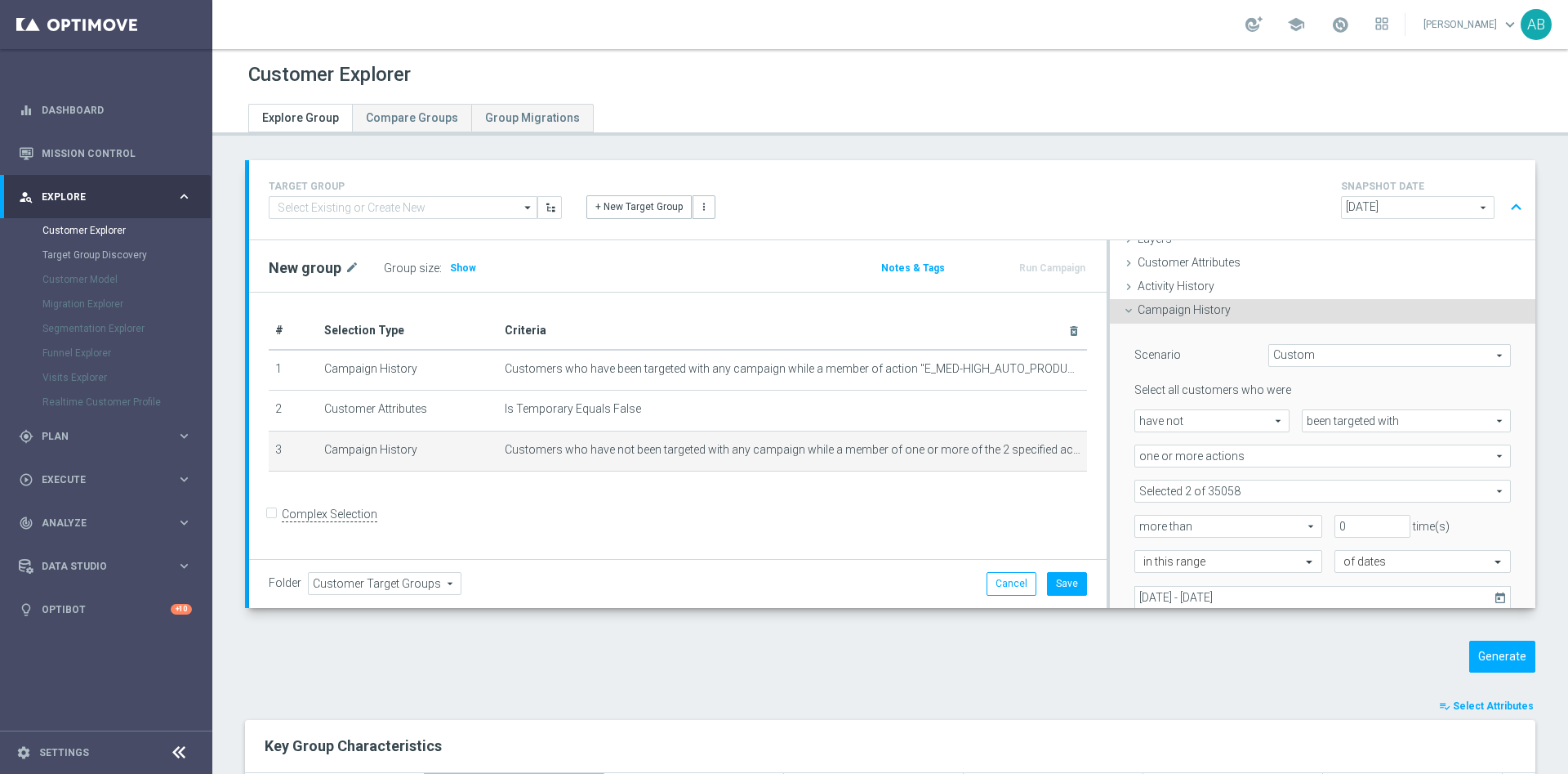
scroll to position [68, 0]
click at [1233, 494] on span at bounding box center [1323, 489] width 375 height 21
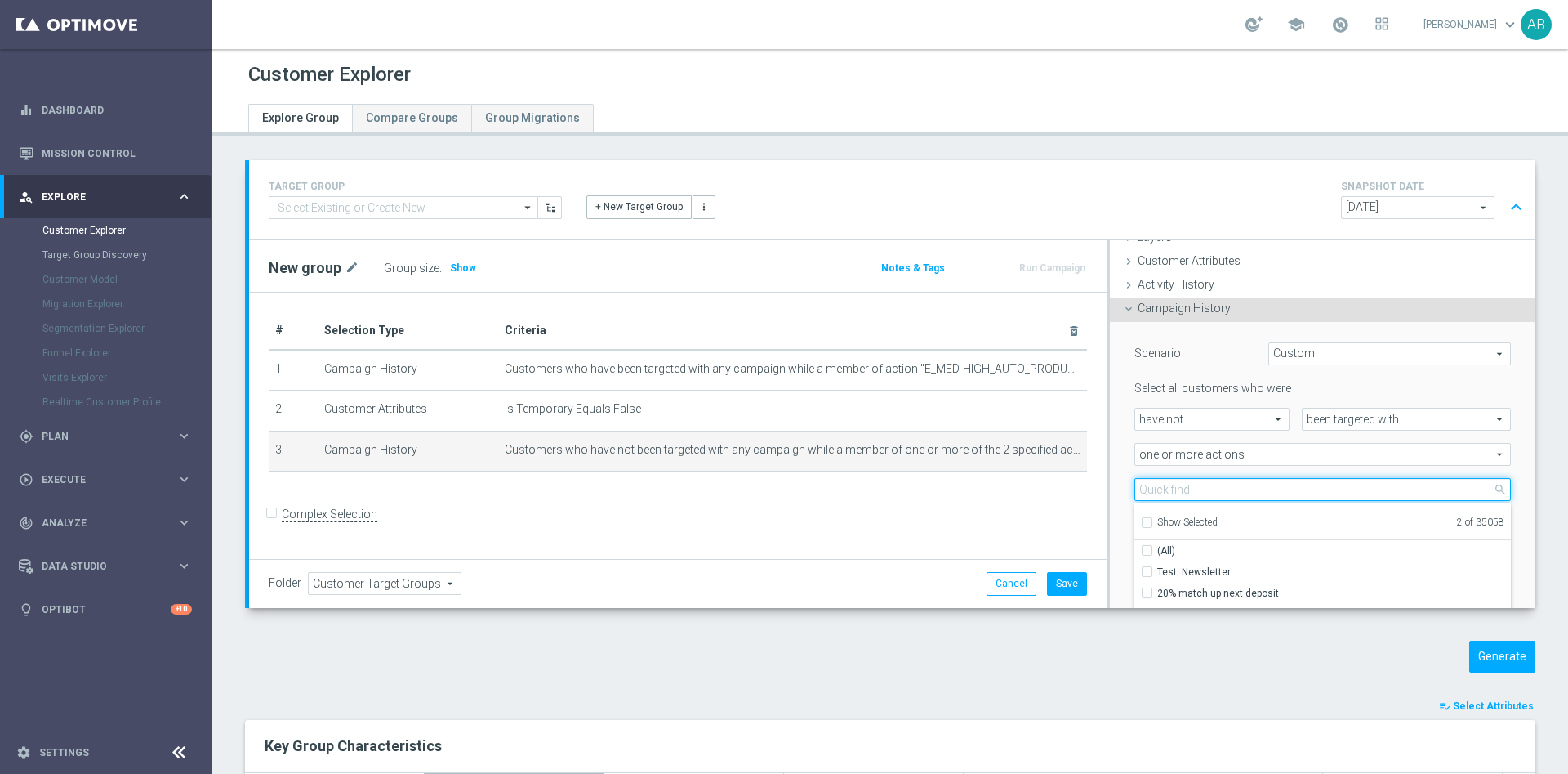
click at [1216, 491] on input "search" at bounding box center [1323, 489] width 377 height 23
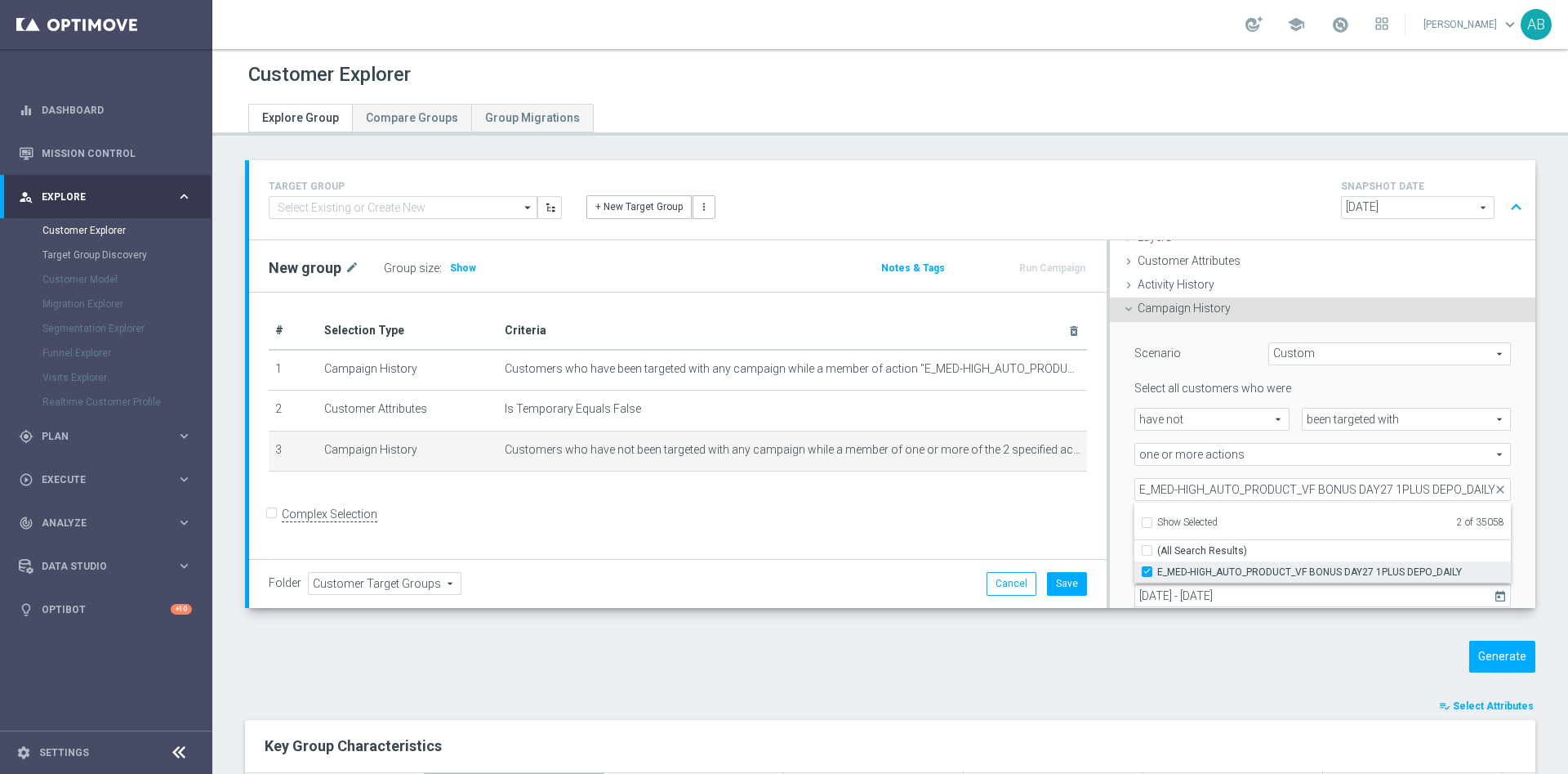
click at [1147, 567] on input "E_MED-HIGH_AUTO_PRODUCT_VF BONUS DAY27 1PLUS DEPO_DAILY" at bounding box center [1153, 571] width 11 height 11
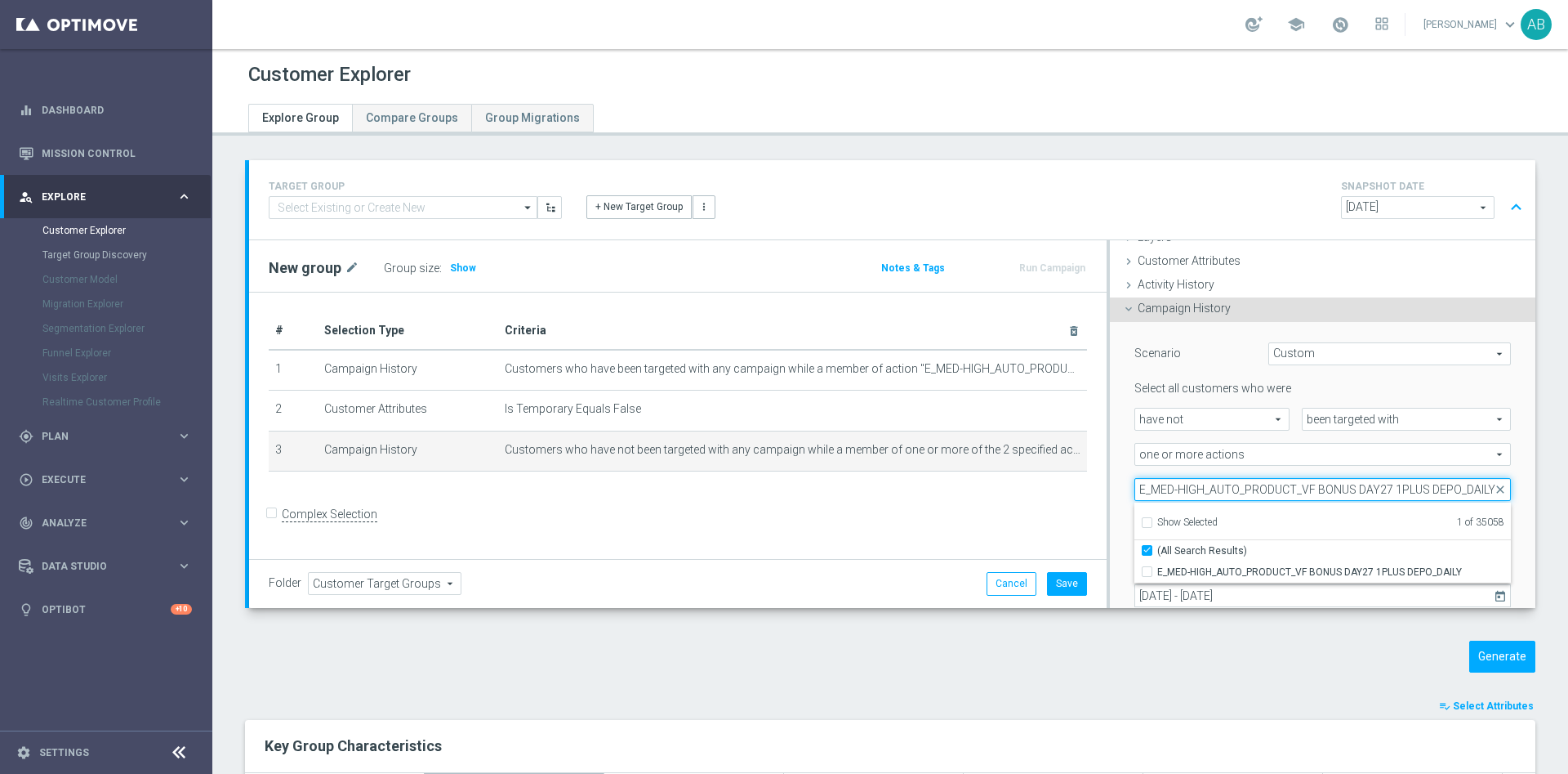
click at [1270, 486] on input "E_MED-HIGH_AUTO_PRODUCT_VF BONUS DAY27 1PLUS DEPO_DAILY" at bounding box center [1323, 489] width 377 height 23
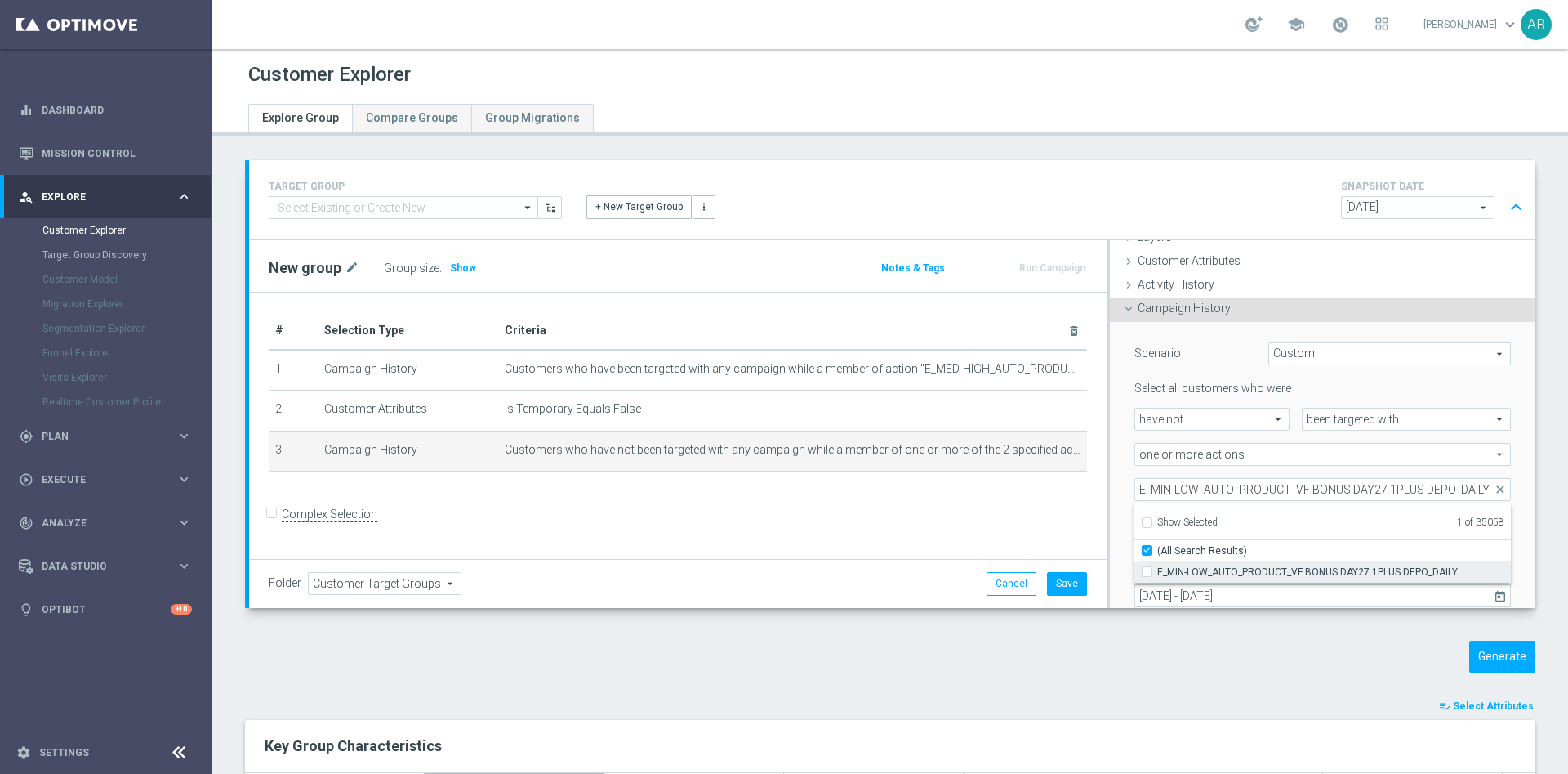
click at [1157, 574] on label "E_MIN-LOW_AUTO_PRODUCT_VF BONUS DAY27 1PLUS DEPO_DAILY" at bounding box center [1334, 571] width 354 height 21
click at [1147, 574] on input "E_MIN-LOW_AUTO_PRODUCT_VF BONUS DAY27 1PLUS DEPO_DAILY" at bounding box center [1153, 571] width 11 height 11
click at [1106, 461] on div "Selection Criteria close Lifecycle done Cancel Update Layers done Cancel Update" at bounding box center [1321, 424] width 429 height 368
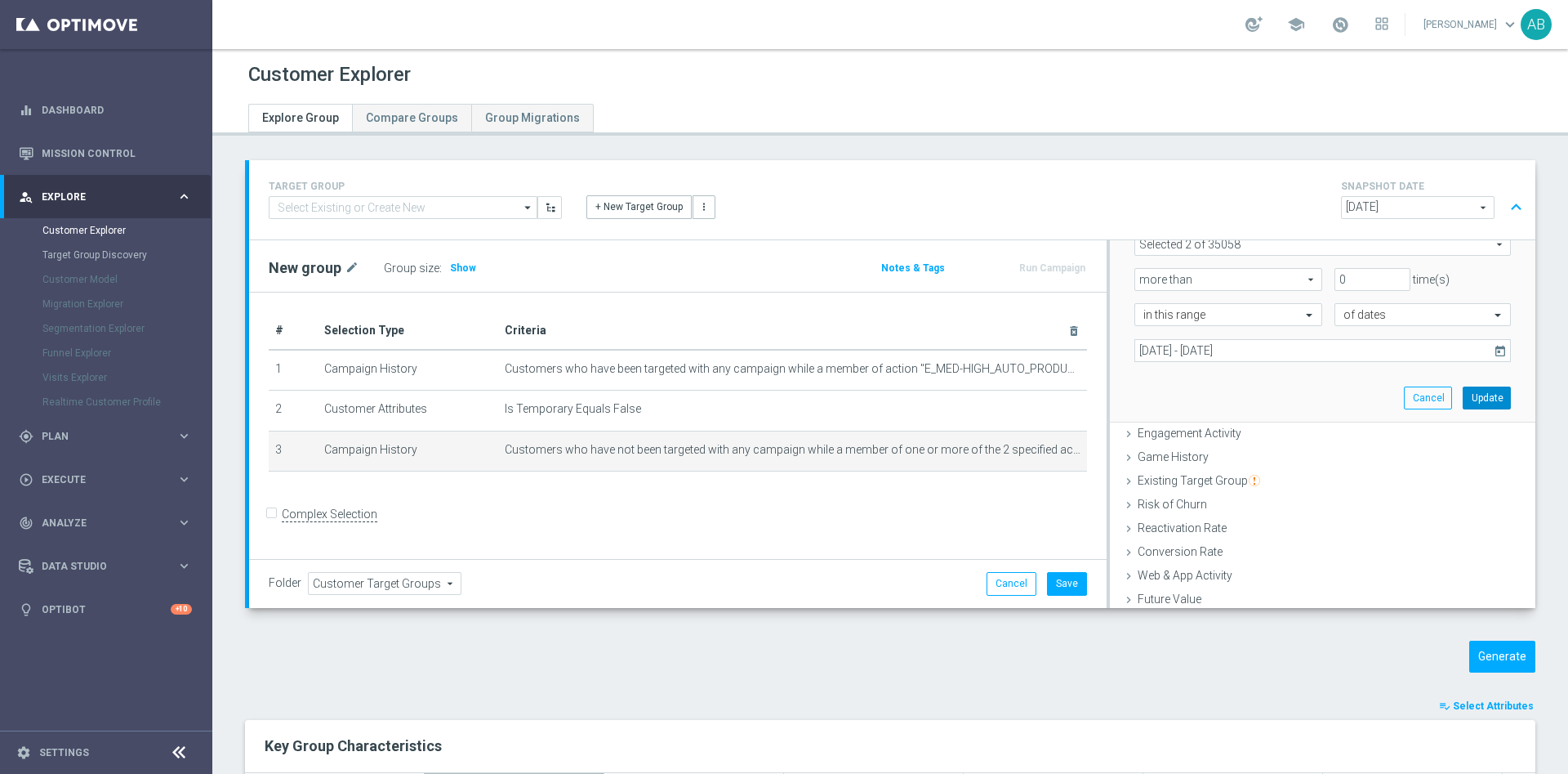
click at [1463, 395] on button "Update" at bounding box center [1487, 397] width 48 height 23
click at [474, 270] on div "Group size : Show" at bounding box center [465, 267] width 163 height 23
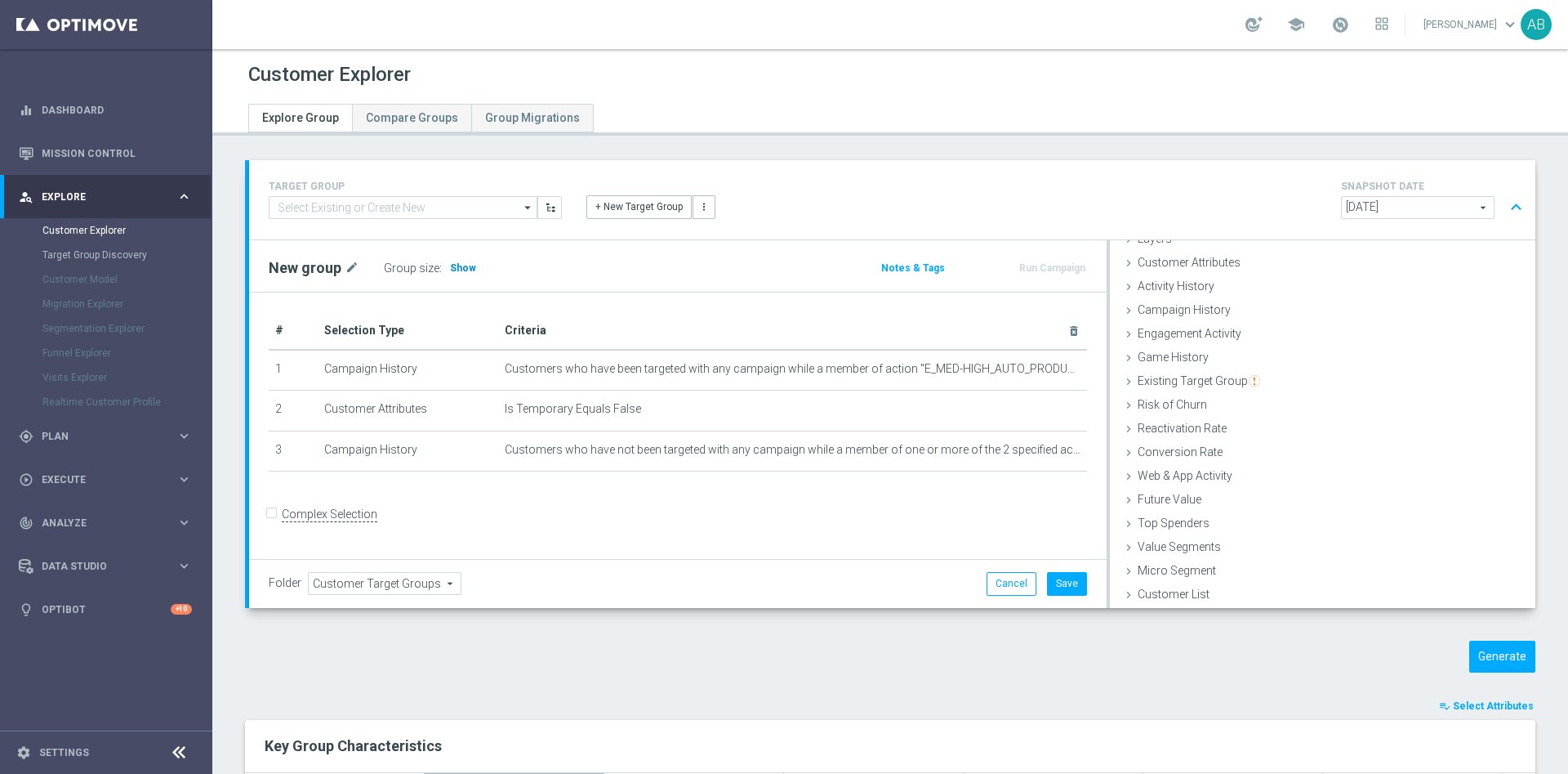
click at [459, 270] on span "Show" at bounding box center [463, 268] width 26 height 11
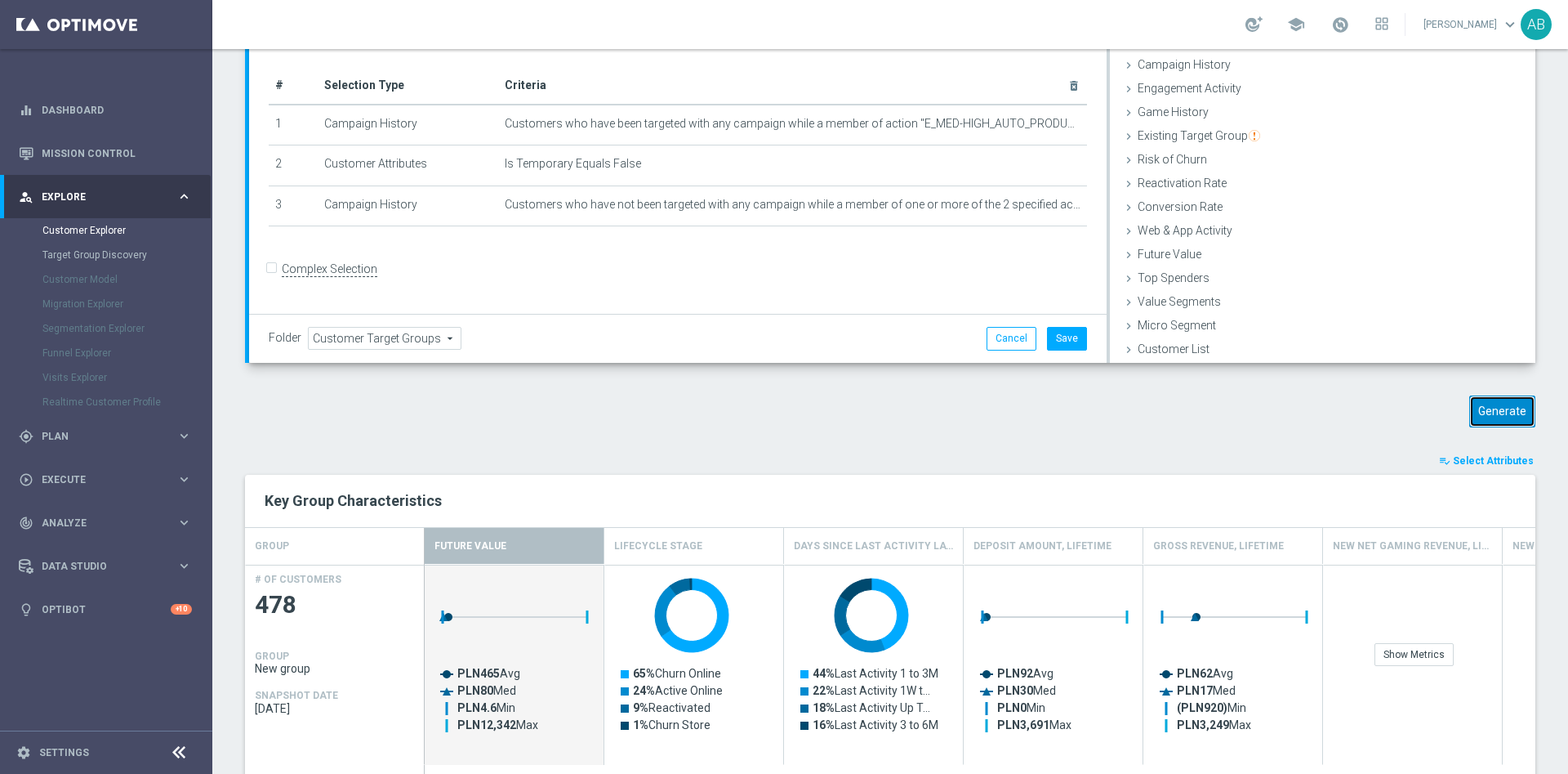
click at [1503, 422] on button "Generate" at bounding box center [1503, 411] width 66 height 32
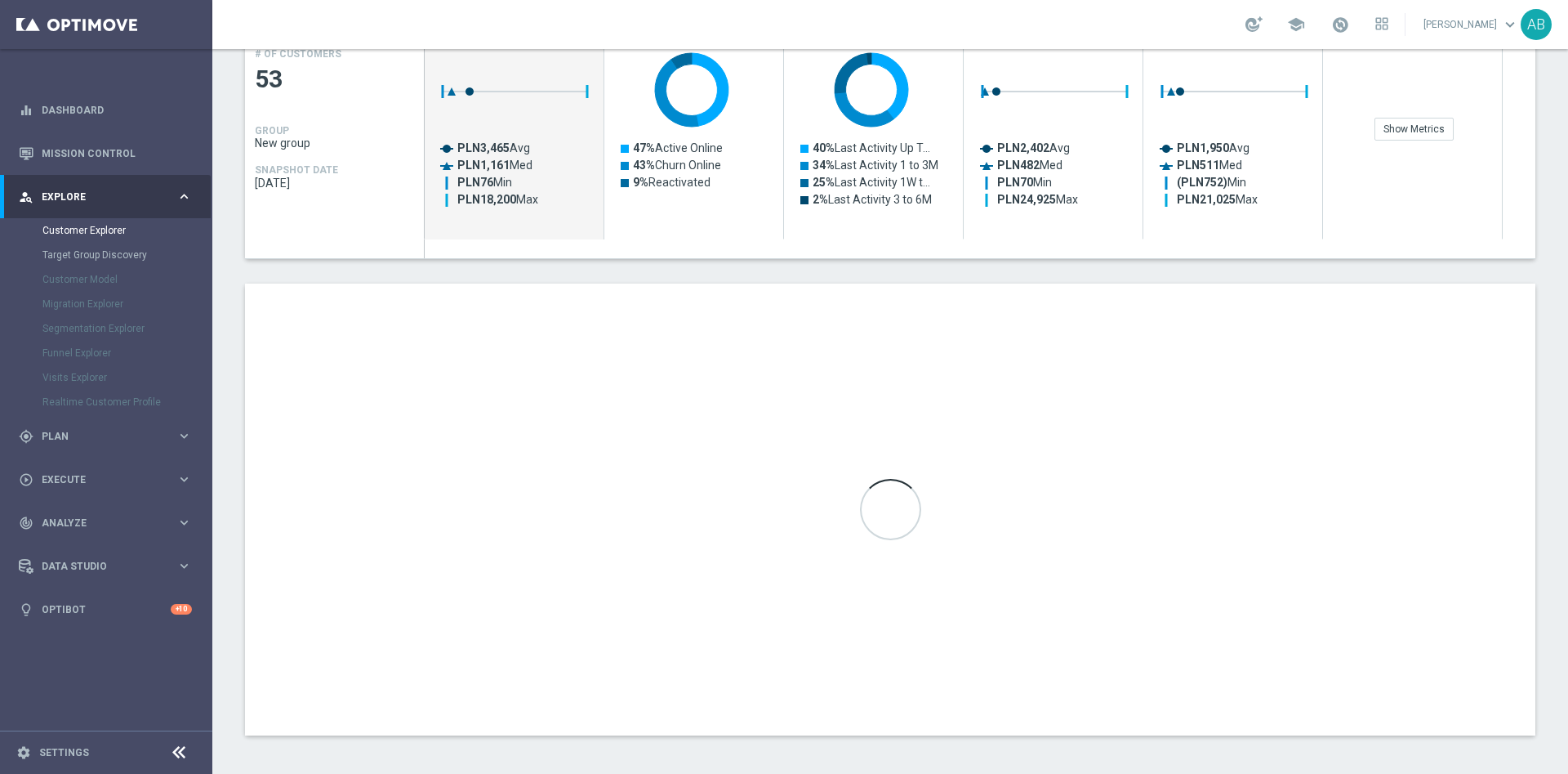
scroll to position [396, 0]
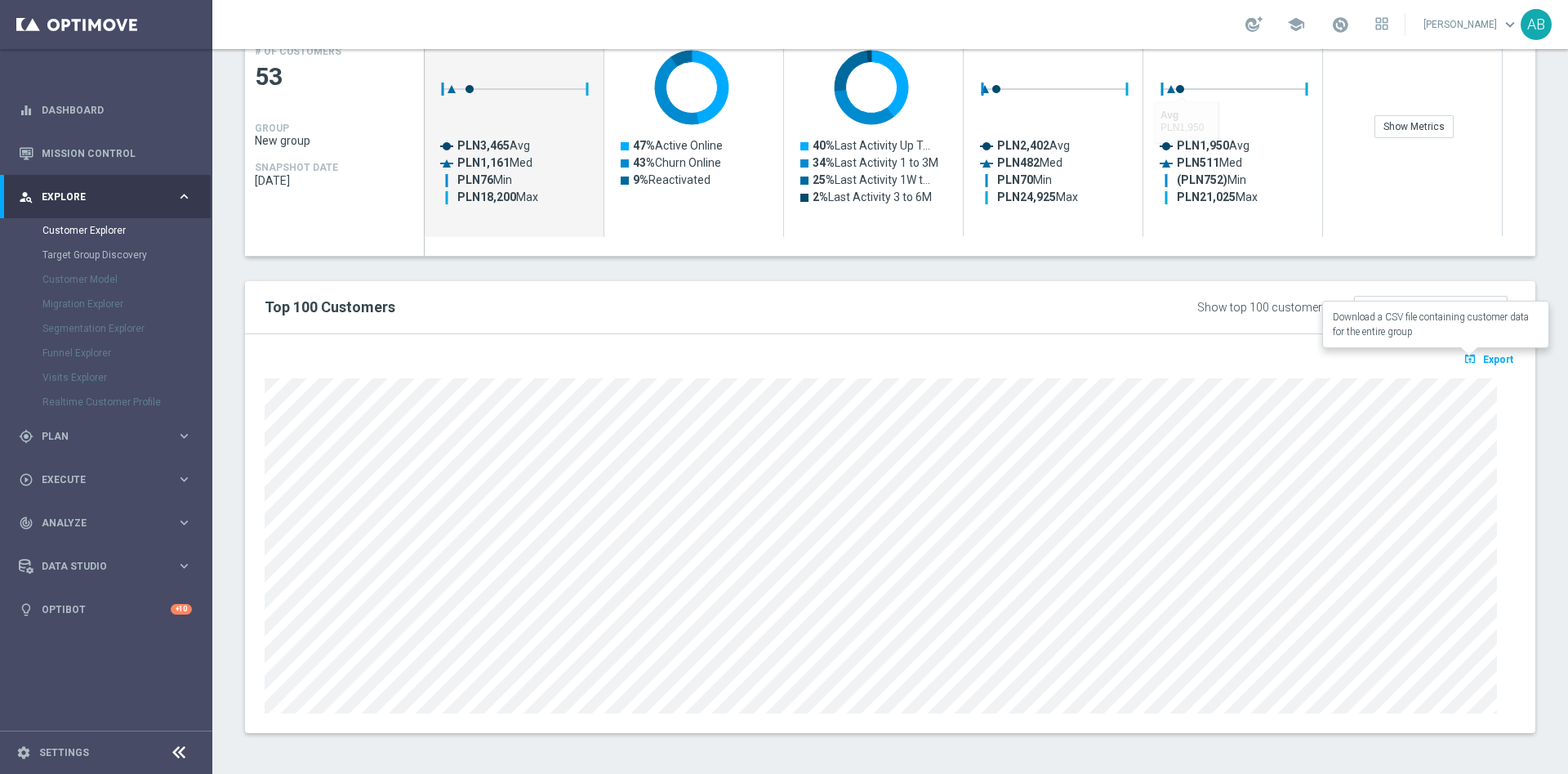
click at [1483, 358] on span "Export" at bounding box center [1498, 359] width 30 height 11
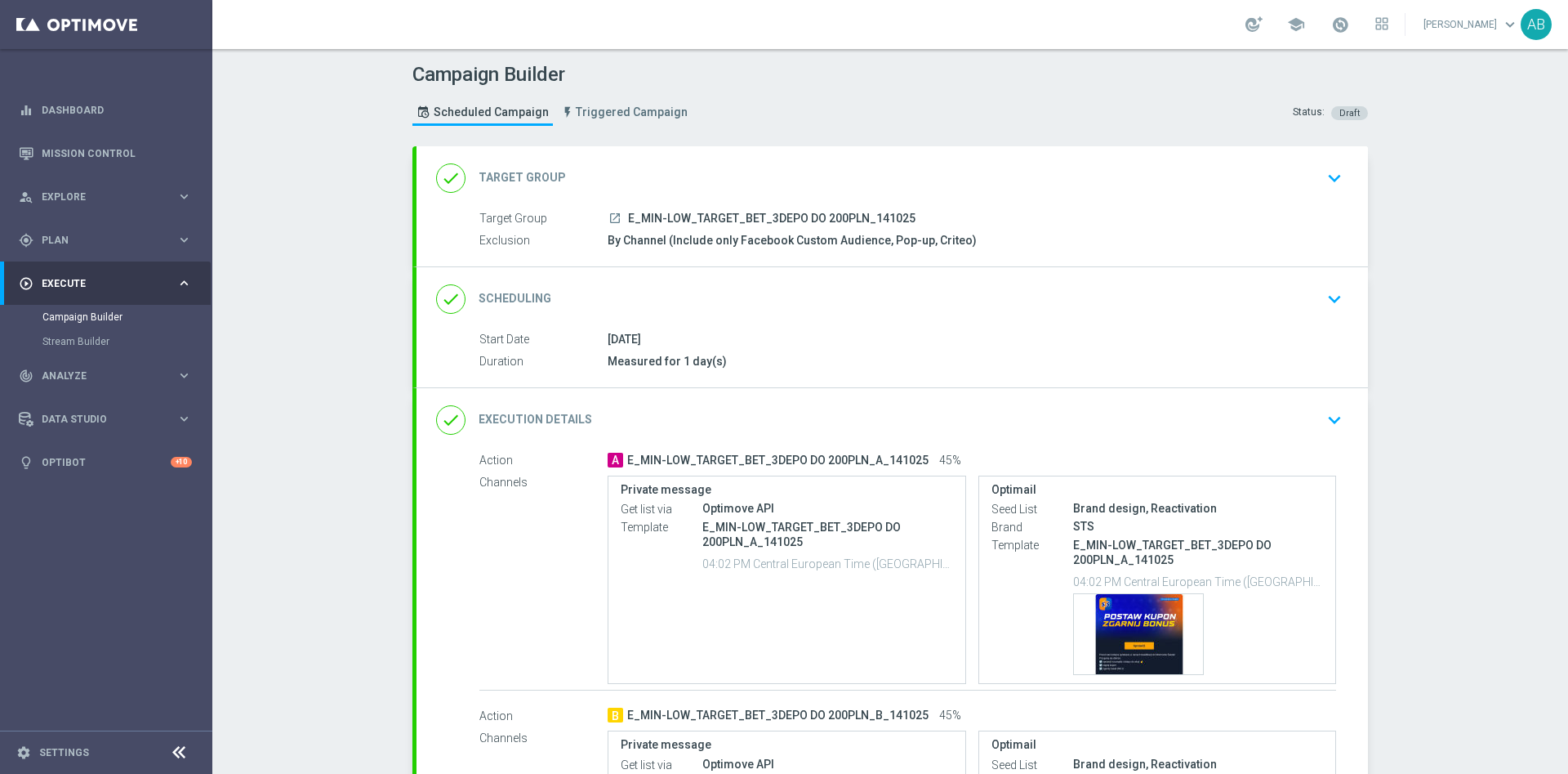
click at [1351, 292] on div "done Scheduling keyboard_arrow_down" at bounding box center [892, 299] width 952 height 64
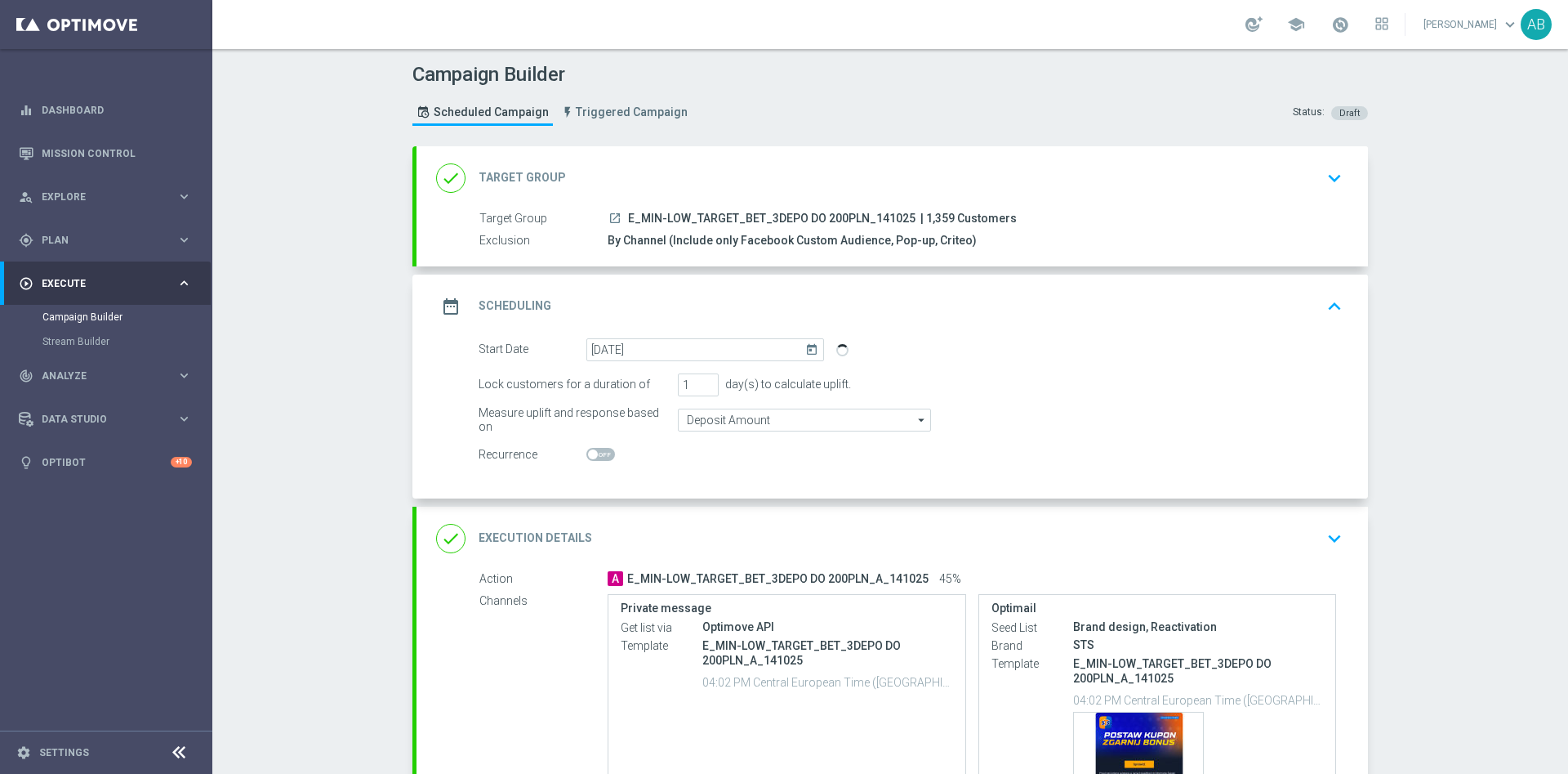
click at [1328, 537] on icon "keyboard_arrow_down" at bounding box center [1335, 538] width 25 height 25
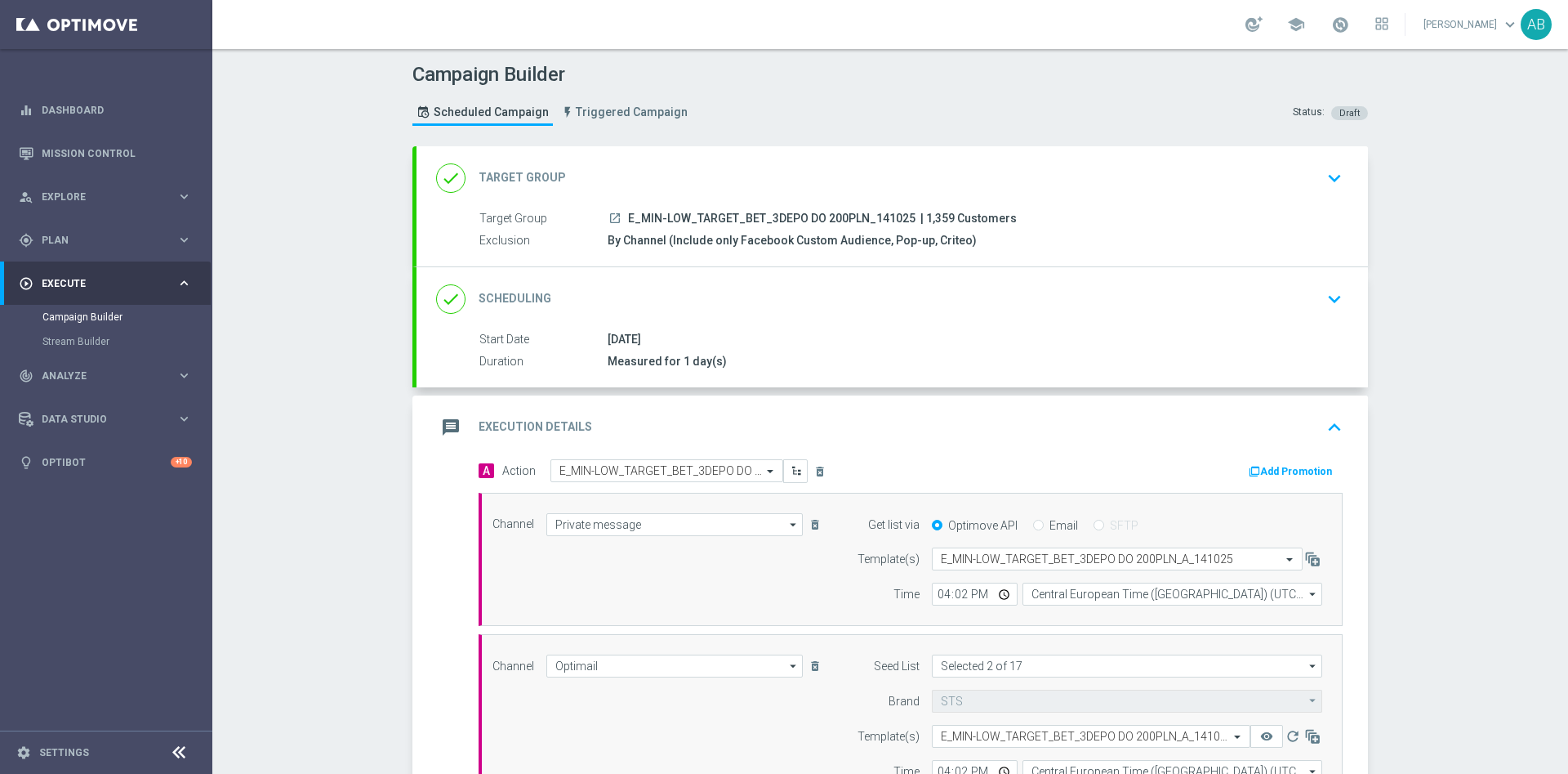
scroll to position [123, 0]
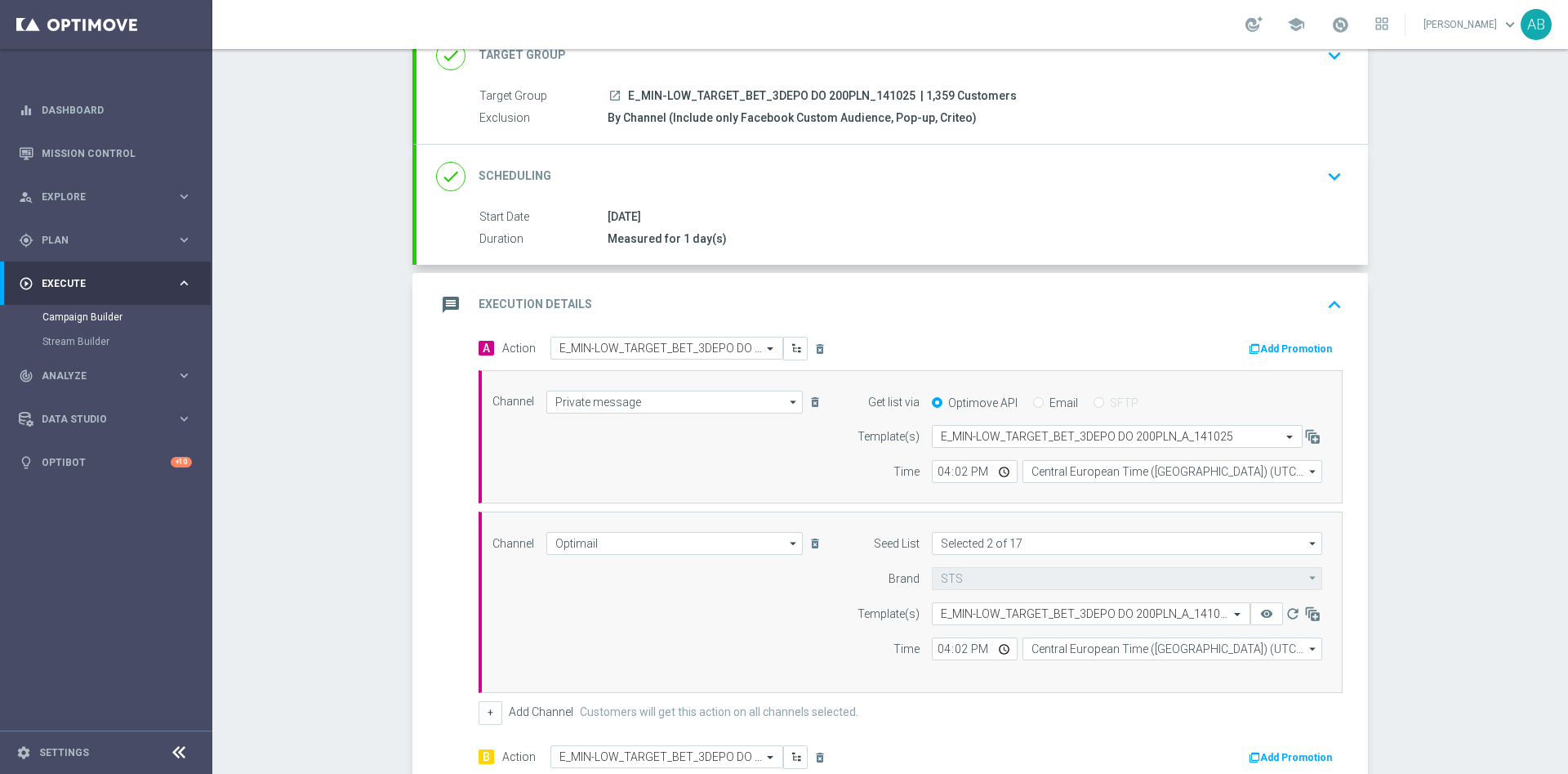
click at [1415, 338] on div "Campaign Builder Scheduled Campaign Triggered Campaign Status: Draft done Targe…" at bounding box center [891, 411] width 1356 height 725
click at [1321, 191] on button "keyboard_arrow_down" at bounding box center [1335, 177] width 28 height 31
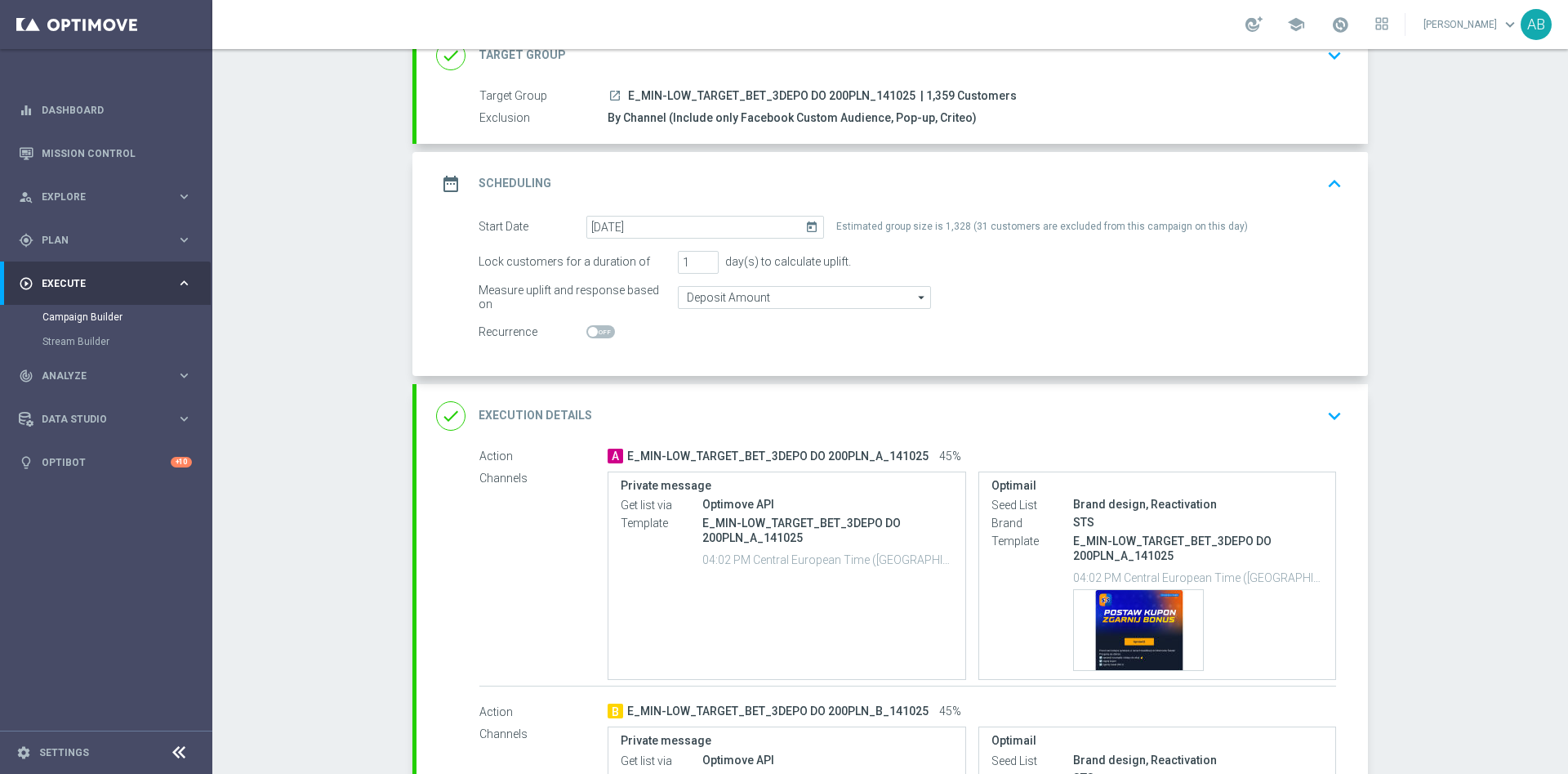
click at [1325, 408] on icon "keyboard_arrow_down" at bounding box center [1335, 416] width 25 height 25
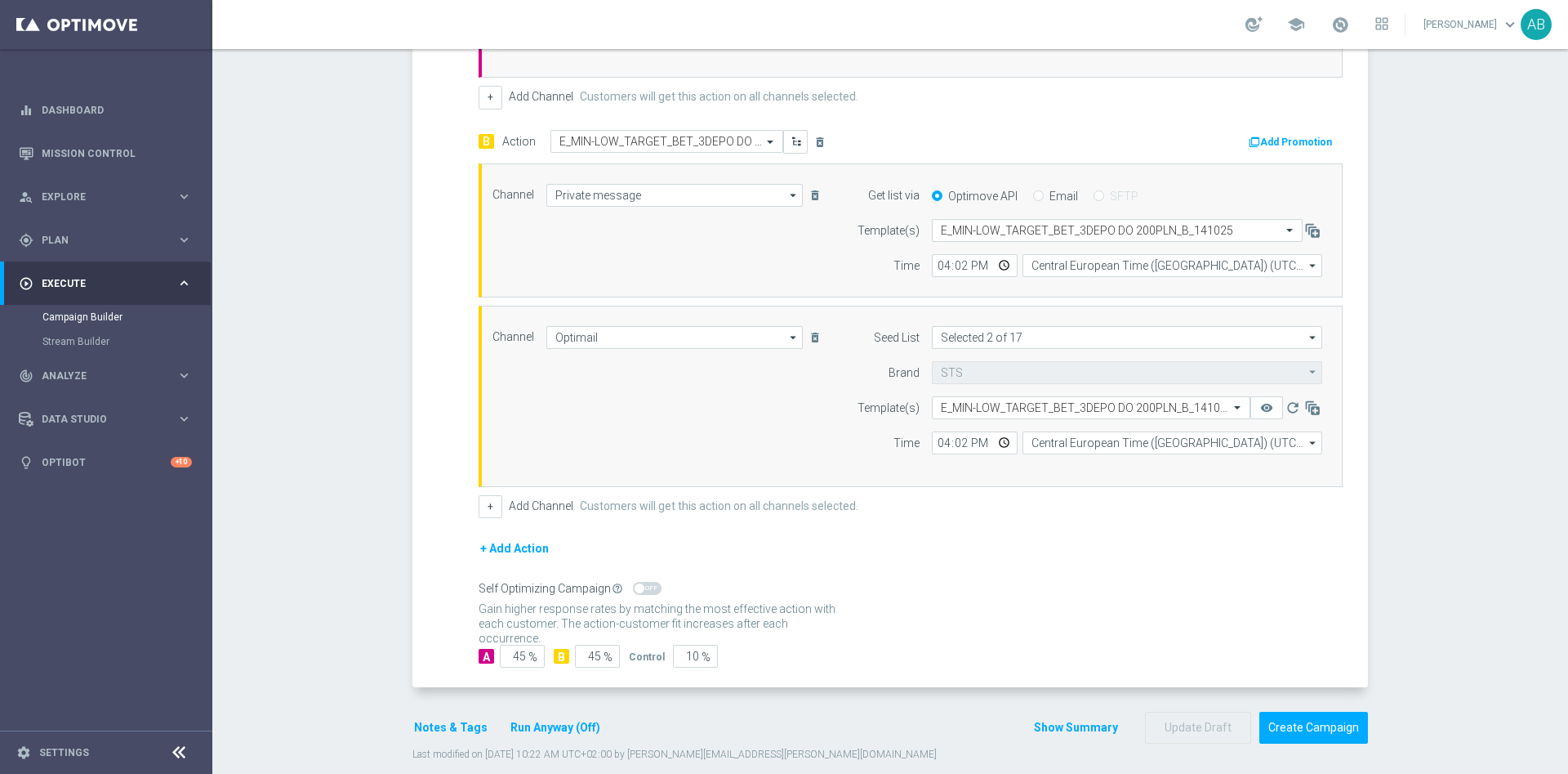
scroll to position [758, 0]
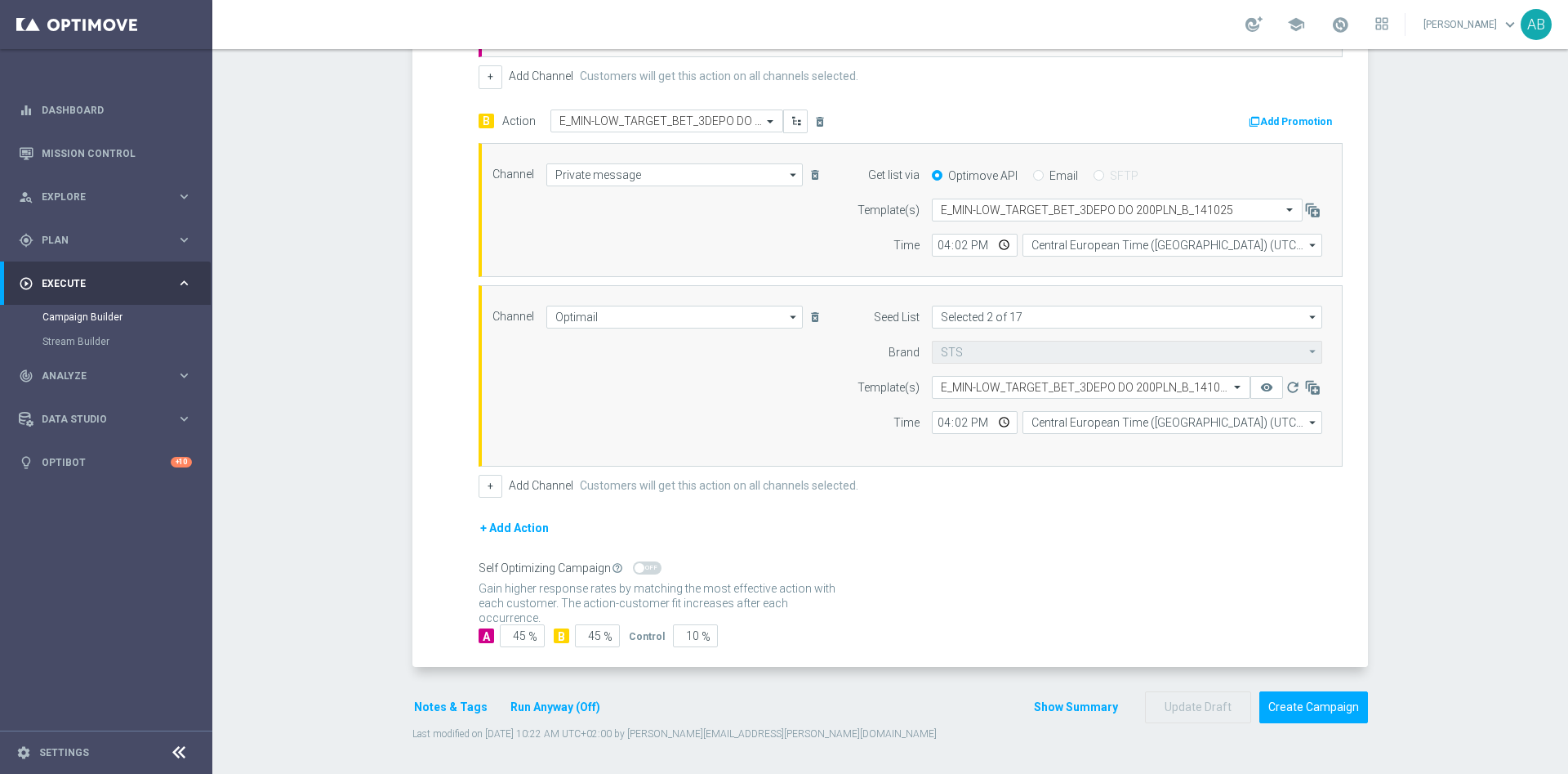
click at [461, 702] on button "Notes & Tags" at bounding box center [451, 707] width 76 height 20
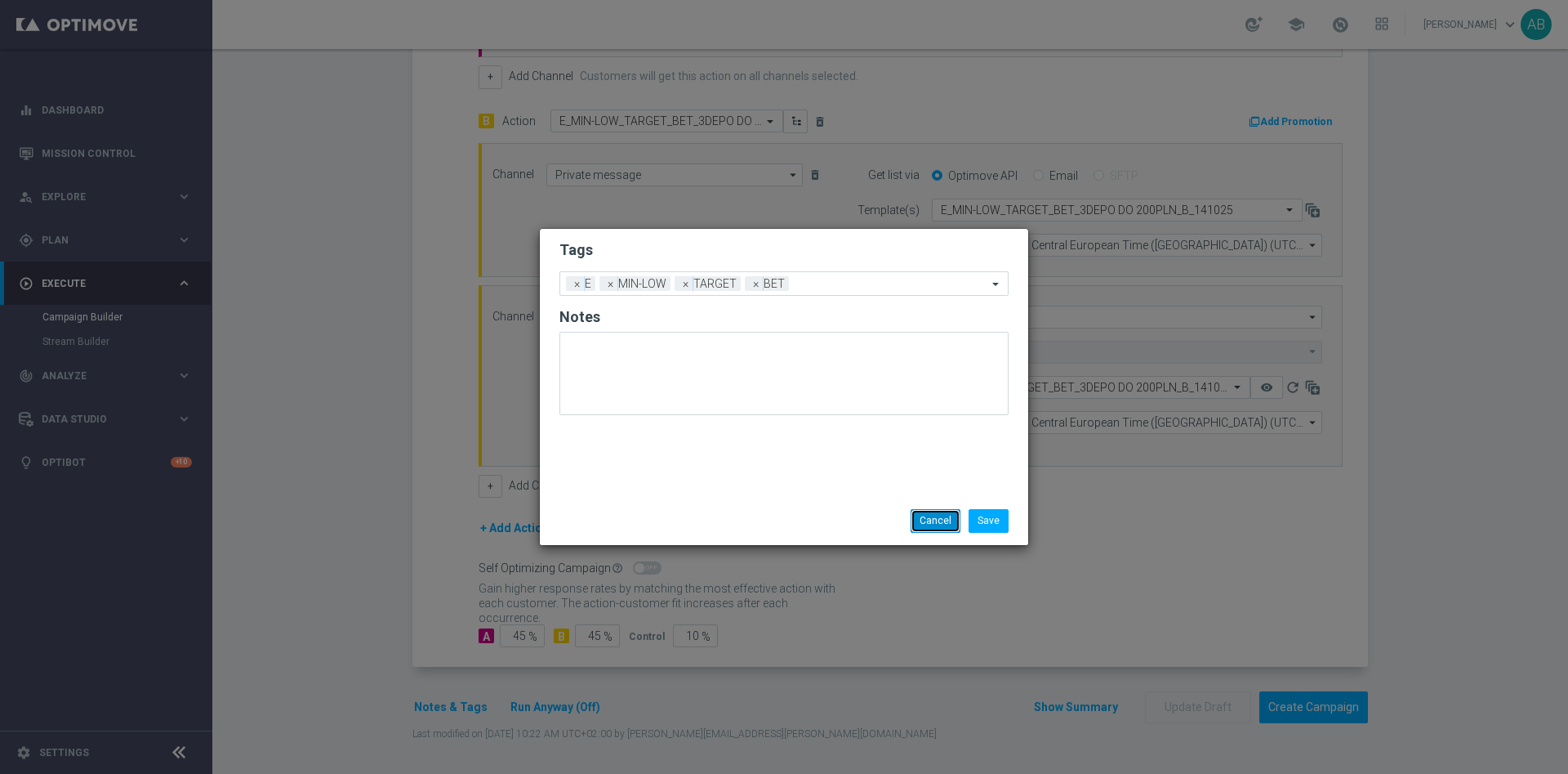
click at [924, 518] on button "Cancel" at bounding box center [936, 520] width 50 height 23
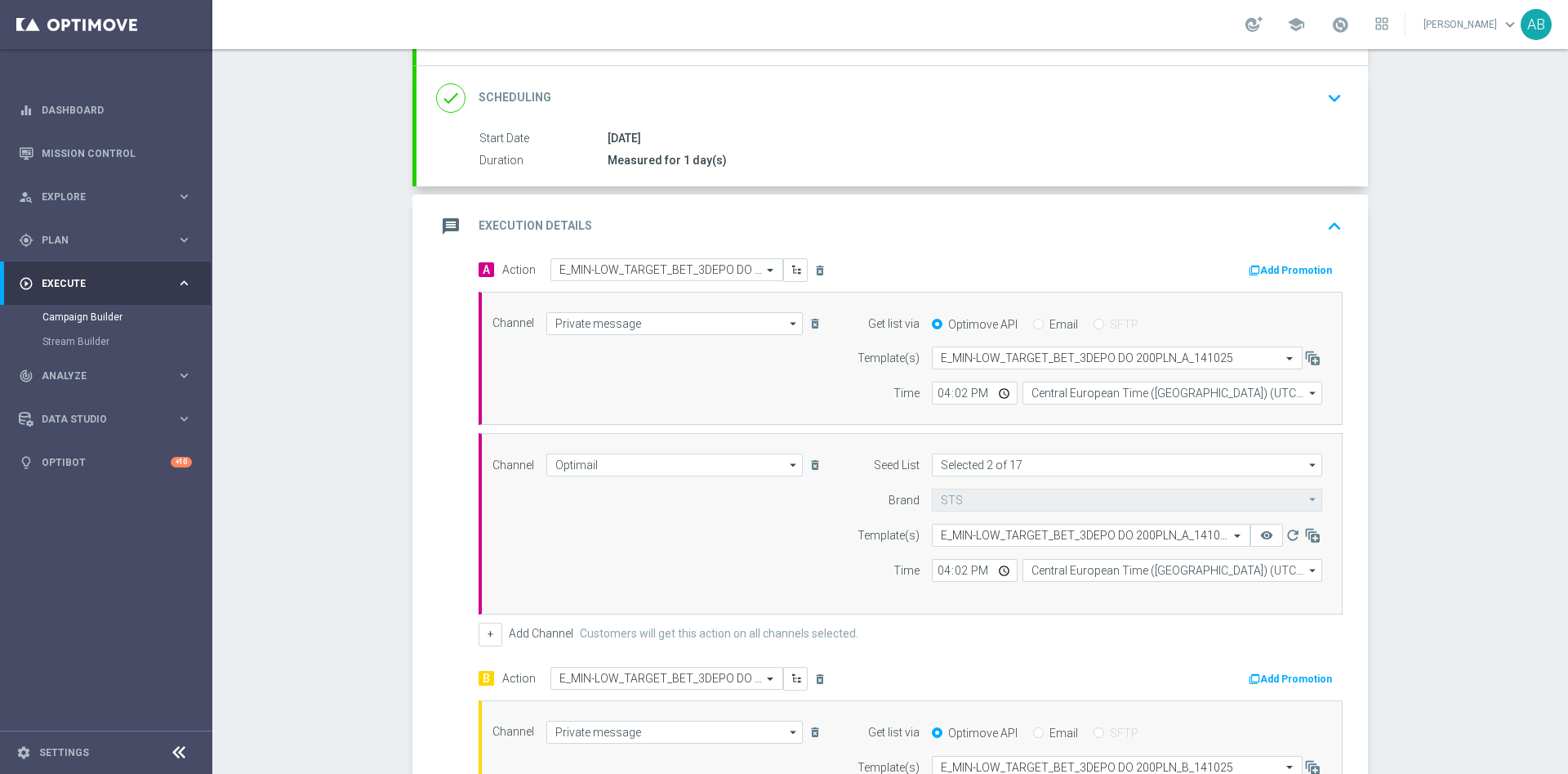
scroll to position [146, 0]
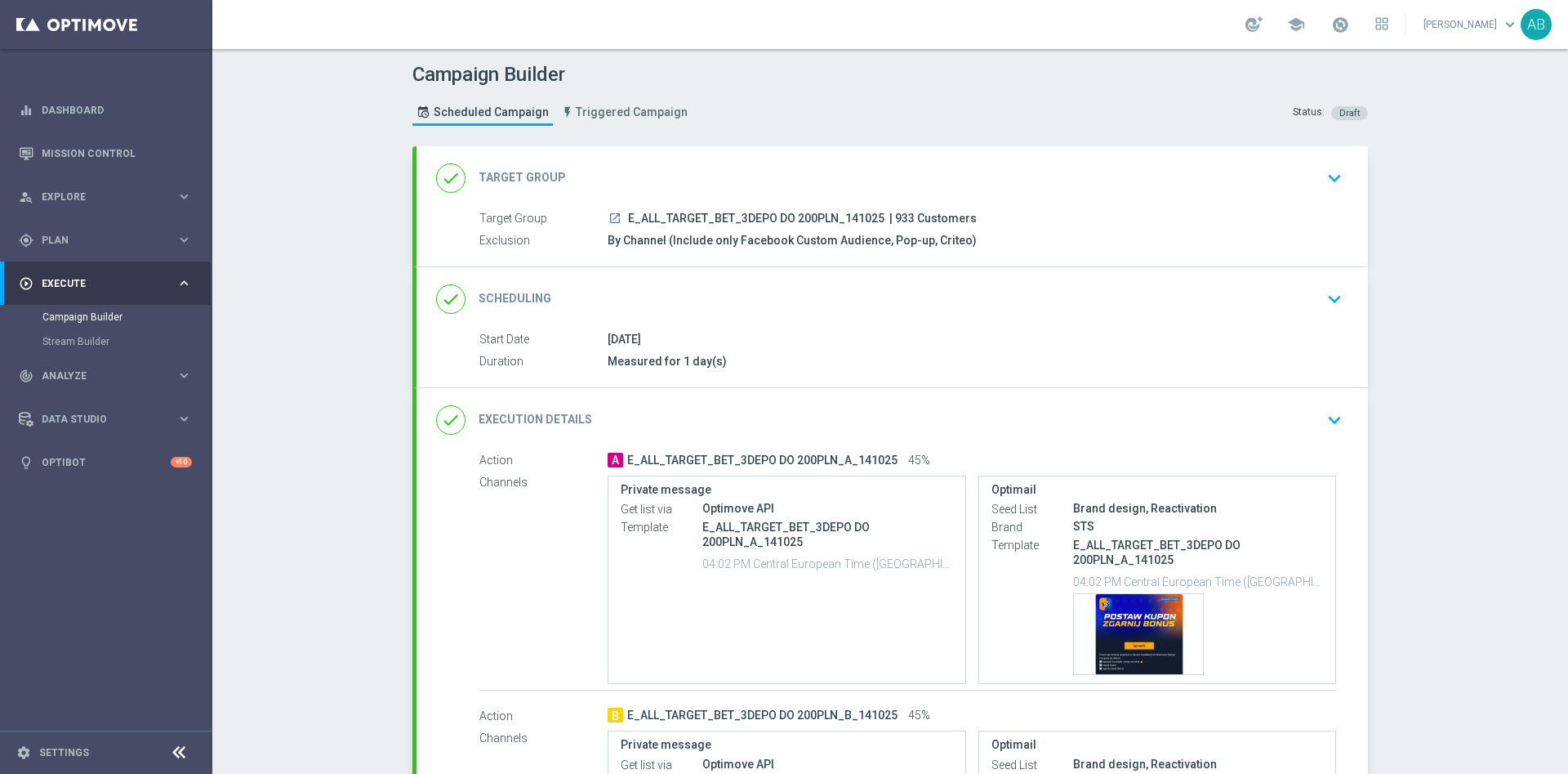
click at [1452, 362] on div "Campaign Builder Scheduled Campaign Triggered Campaign Status: Draft done Targe…" at bounding box center [891, 411] width 1356 height 725
click at [1329, 304] on icon "keyboard_arrow_down" at bounding box center [1335, 299] width 25 height 25
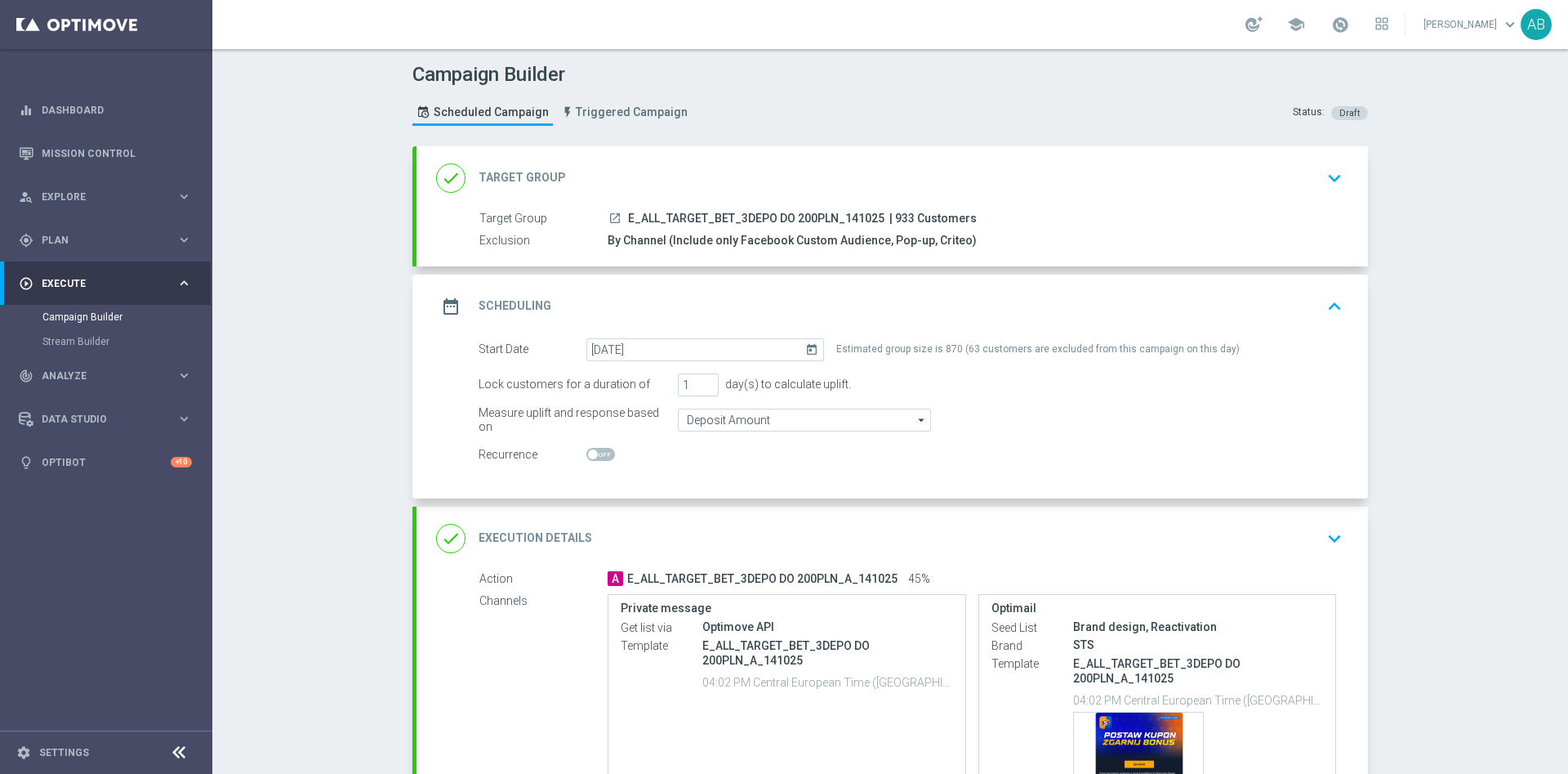
click at [1332, 559] on div "done Execution Details keyboard_arrow_down" at bounding box center [892, 538] width 952 height 64
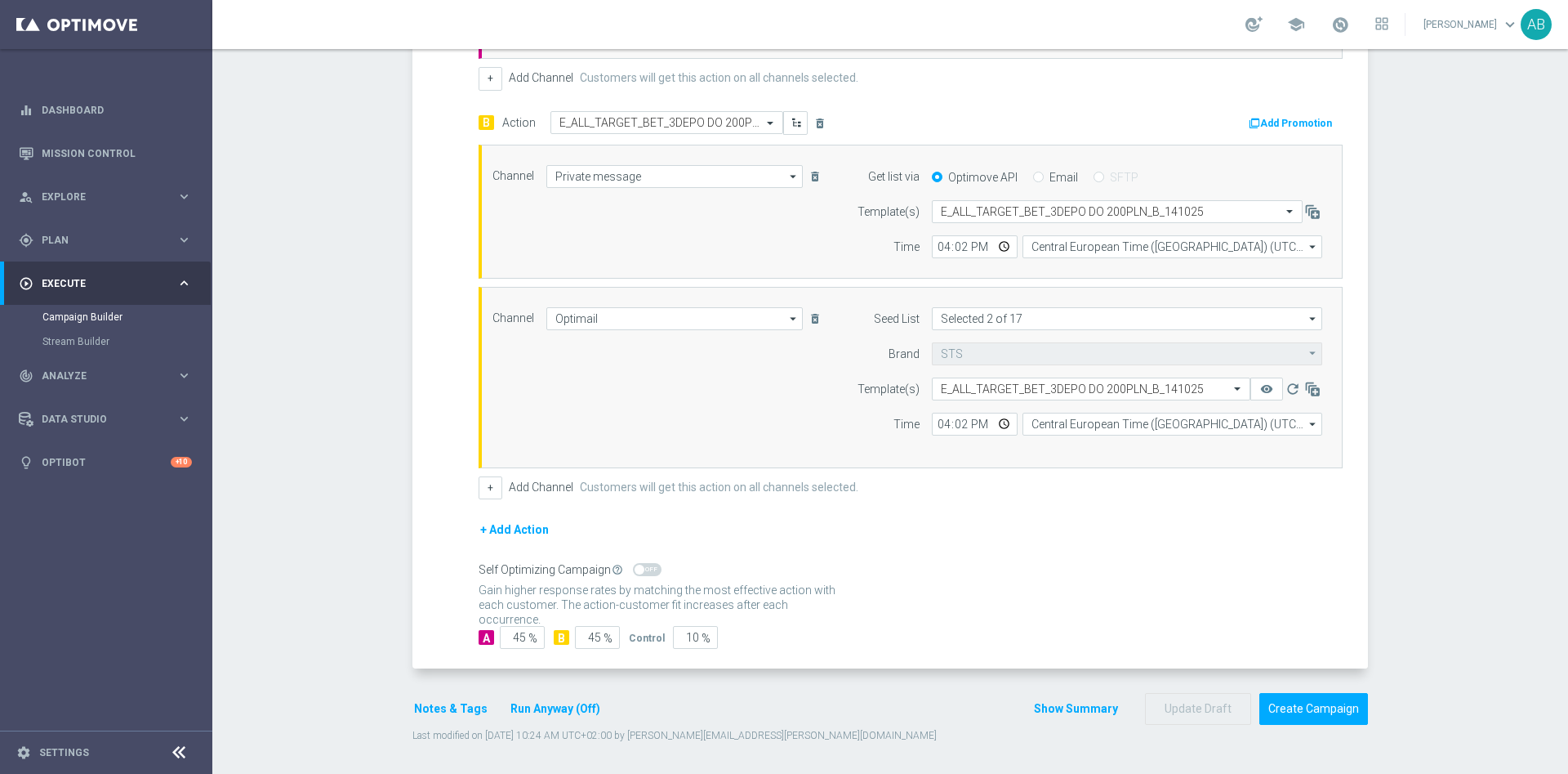
scroll to position [758, 0]
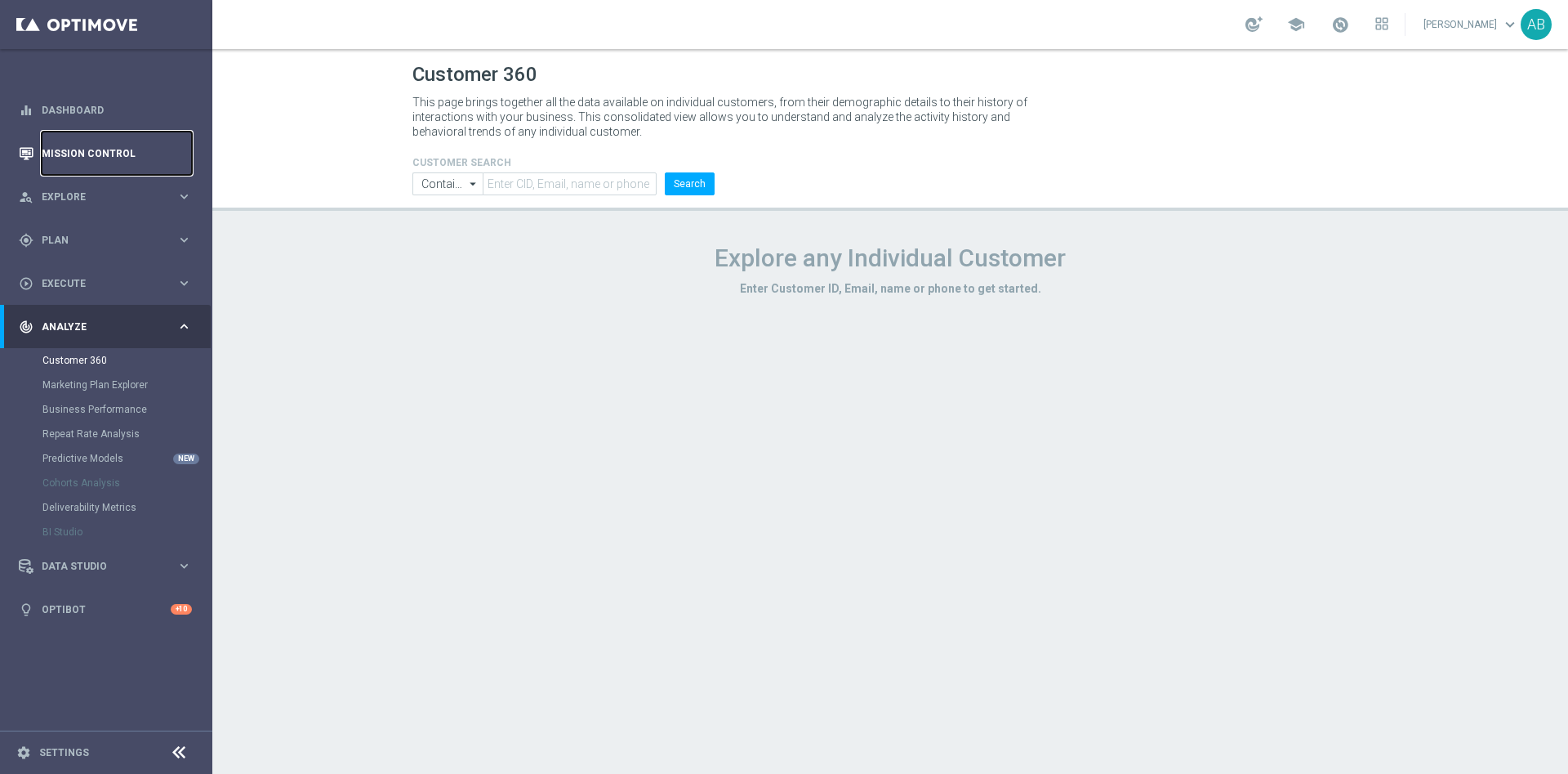
click at [108, 160] on link "Mission Control" at bounding box center [116, 153] width 150 height 43
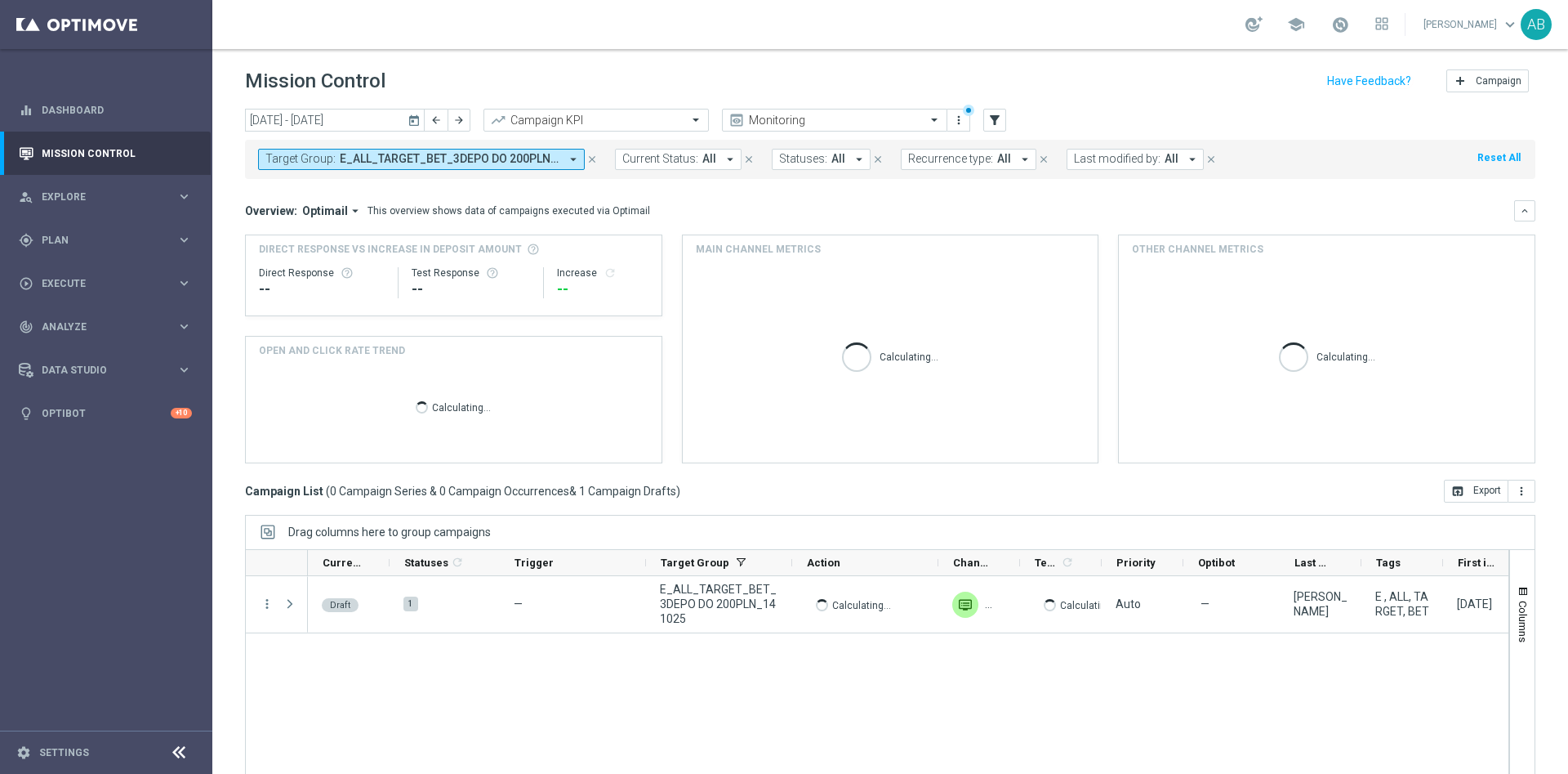
click at [353, 164] on span "E_ALL_TARGET_BET_3DEPO DO 200PLN_141025" at bounding box center [450, 158] width 220 height 14
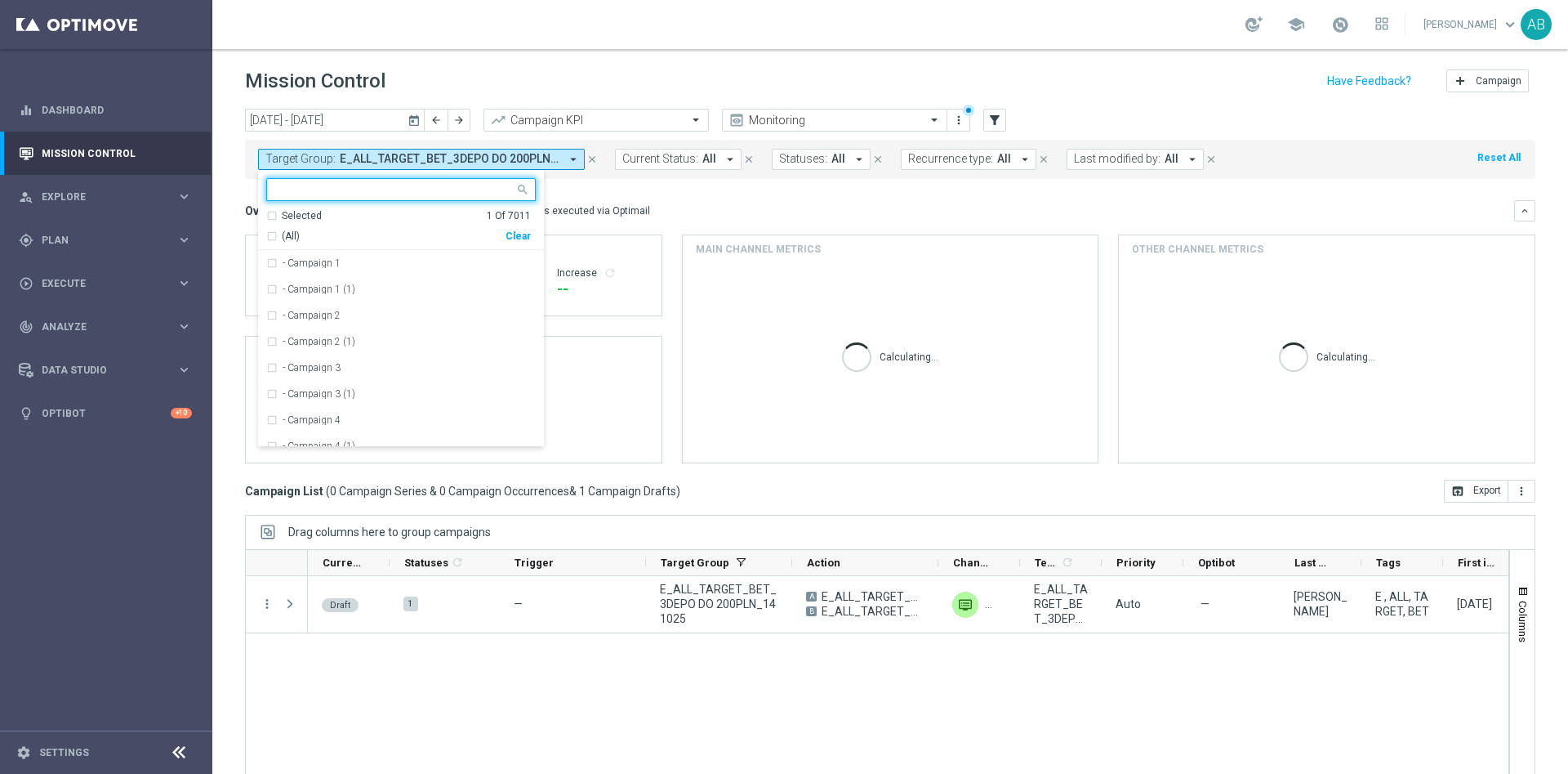
click at [0, 0] on div "Clear" at bounding box center [0, 0] width 0 height 0
click at [472, 182] on div at bounding box center [391, 189] width 248 height 20
paste input "E_NH-NL_AUTO_PRODUCT_VF DAY7 1PLUS DEPO_DAILY"
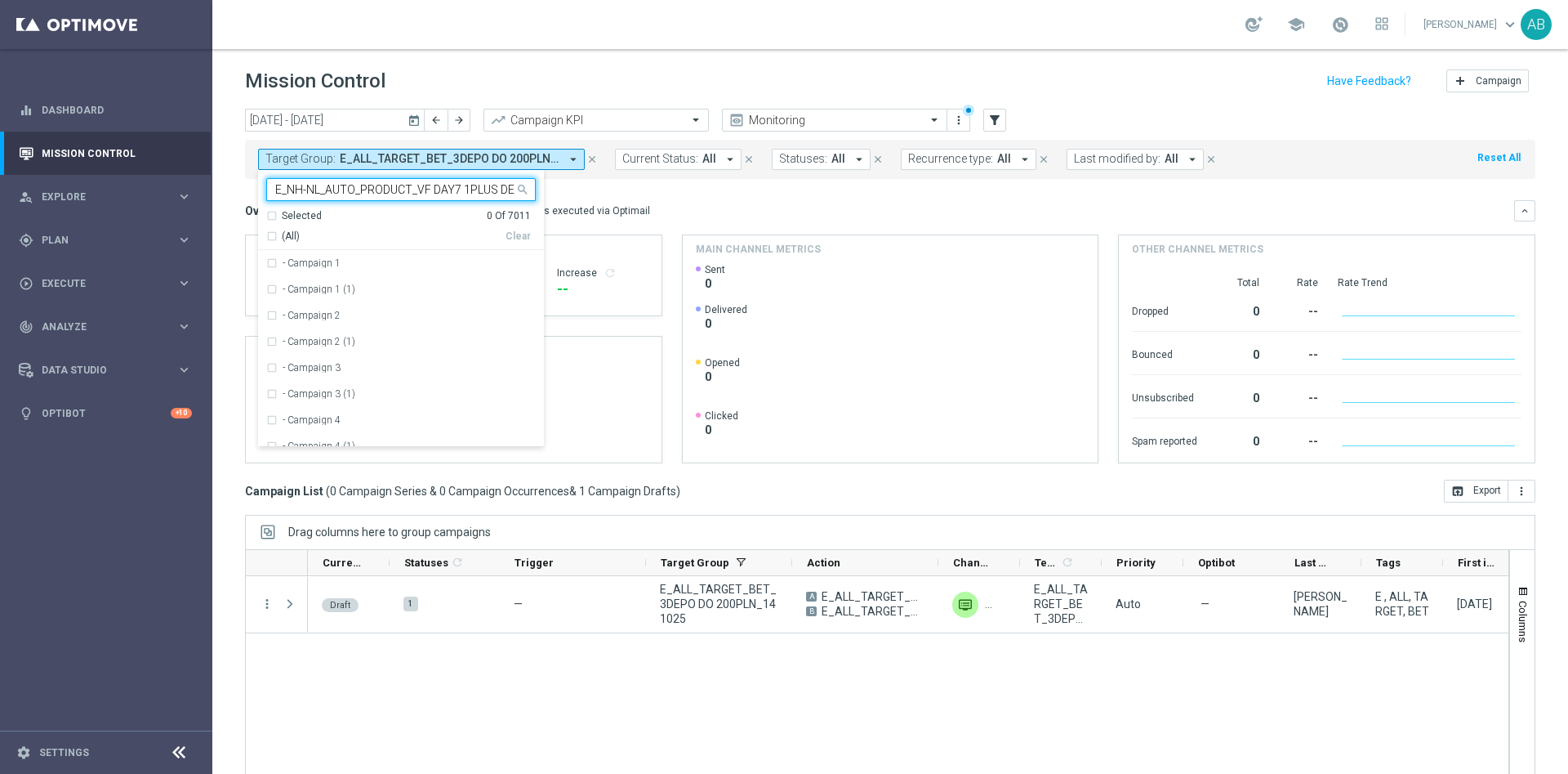
scroll to position [0, 46]
click at [460, 264] on label "E_NH-NL_AUTO_PRODUCT_VF DAY7 1PLUS DEPO_DAILY" at bounding box center [407, 263] width 249 height 10
type input "E_NH-NL_AUTO_PRODUCT_VF DAY7 1PLUS DEPO_DAILY"
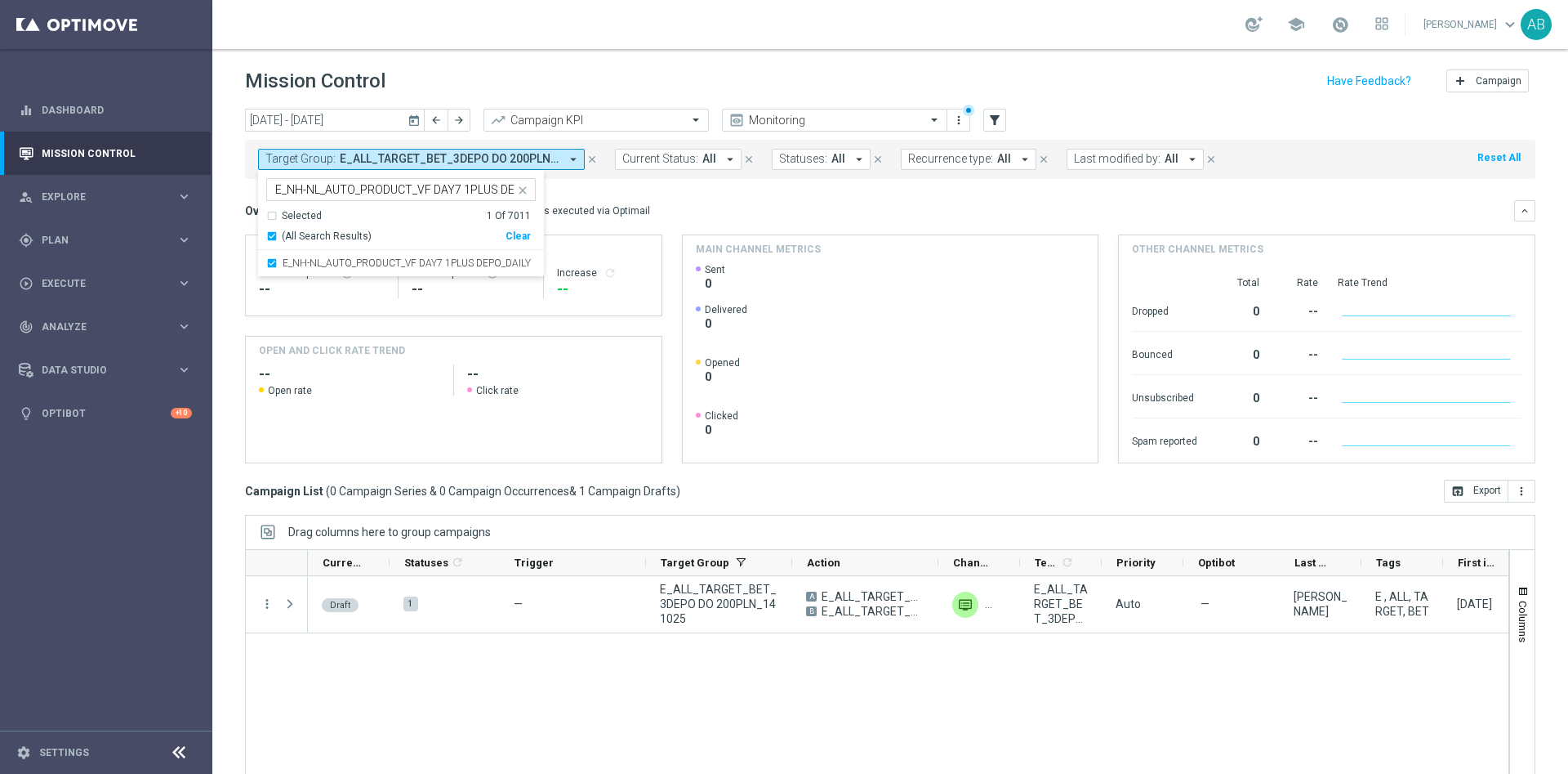
click at [781, 205] on div "Overview: Optimail arrow_drop_down This overview shows data of campaigns execut…" at bounding box center [880, 211] width 1270 height 15
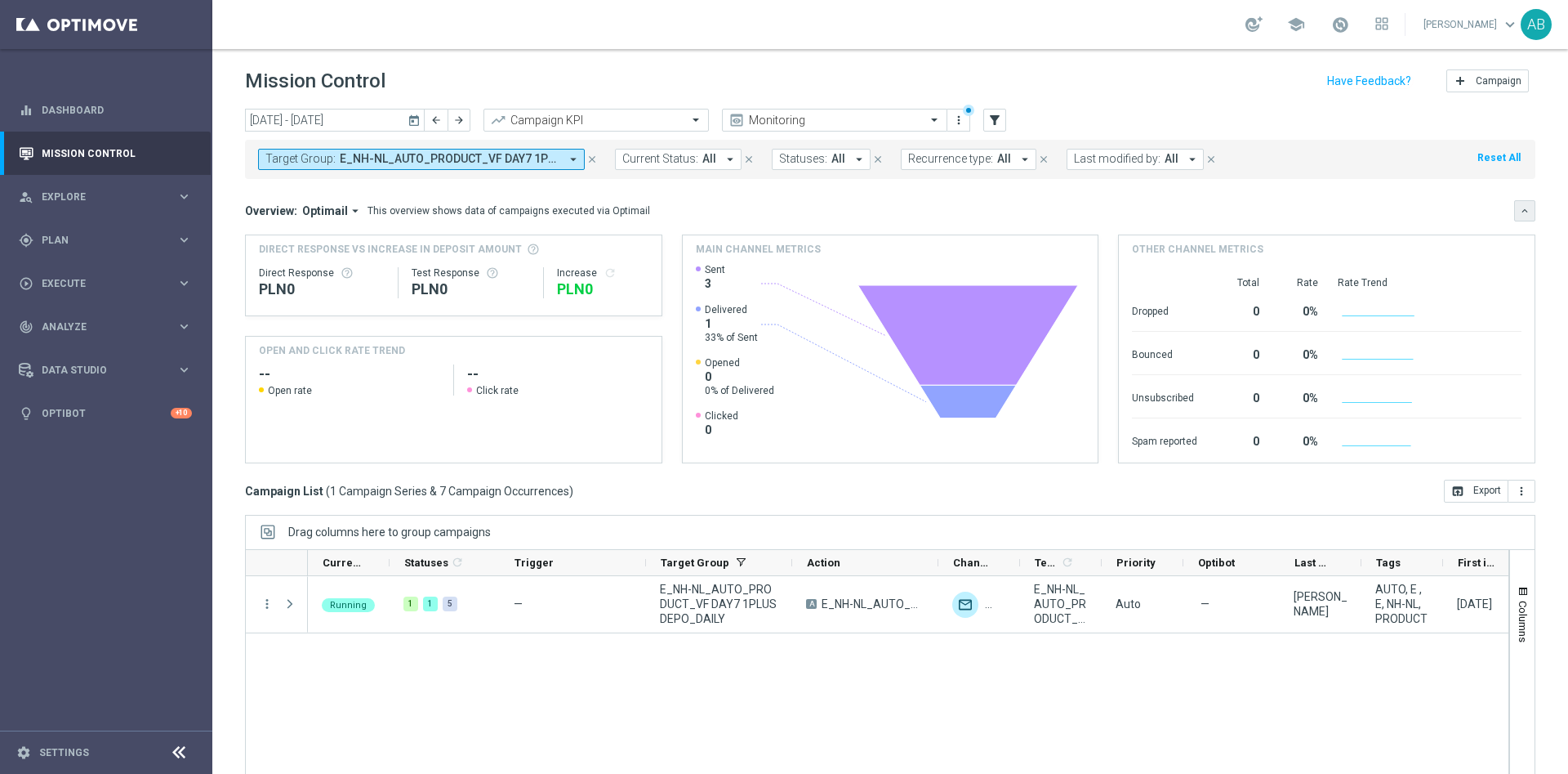
click at [1519, 213] on icon "keyboard_arrow_down" at bounding box center [1525, 211] width 11 height 11
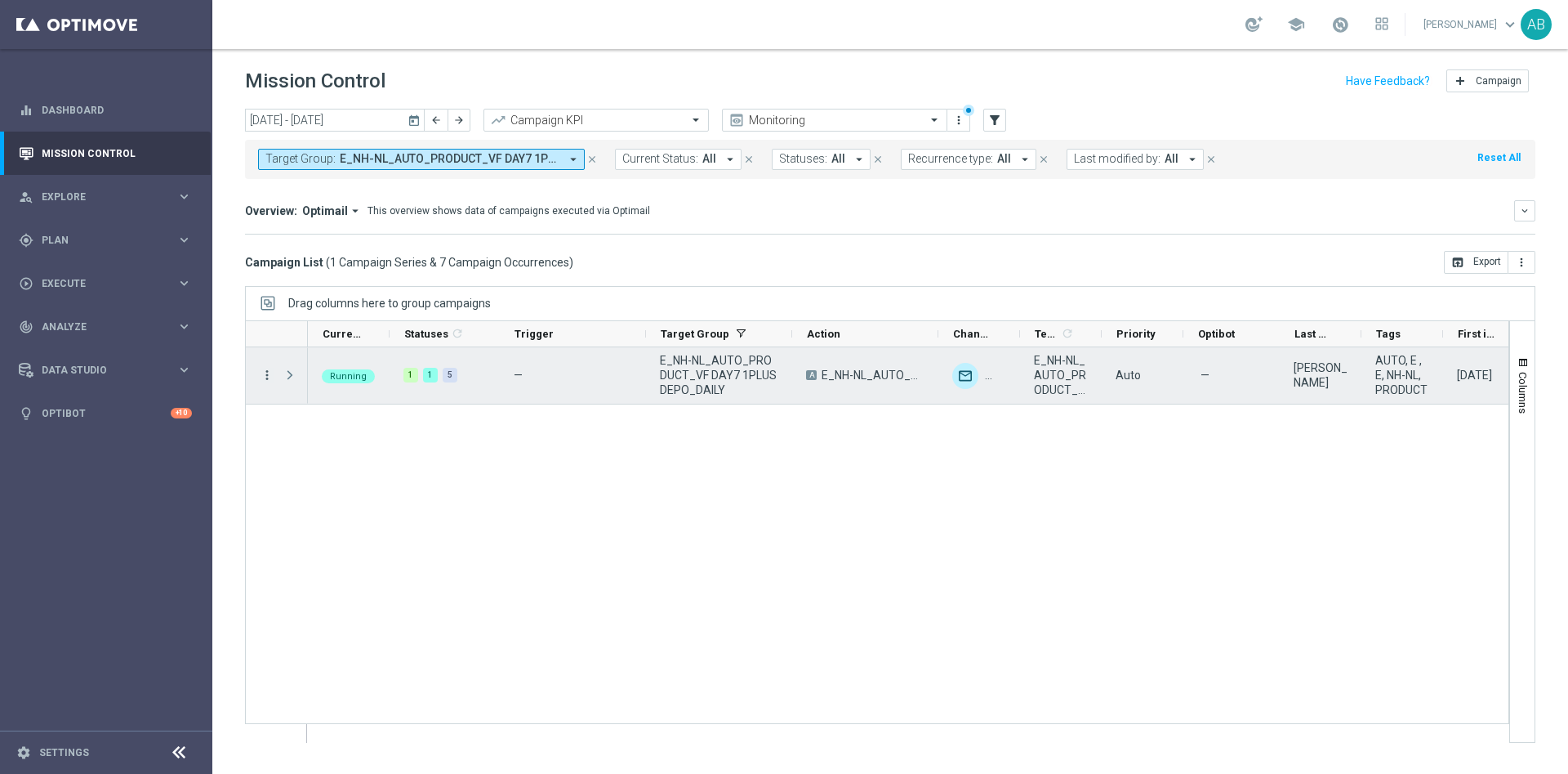
click at [265, 371] on icon "more_vert" at bounding box center [267, 375] width 15 height 15
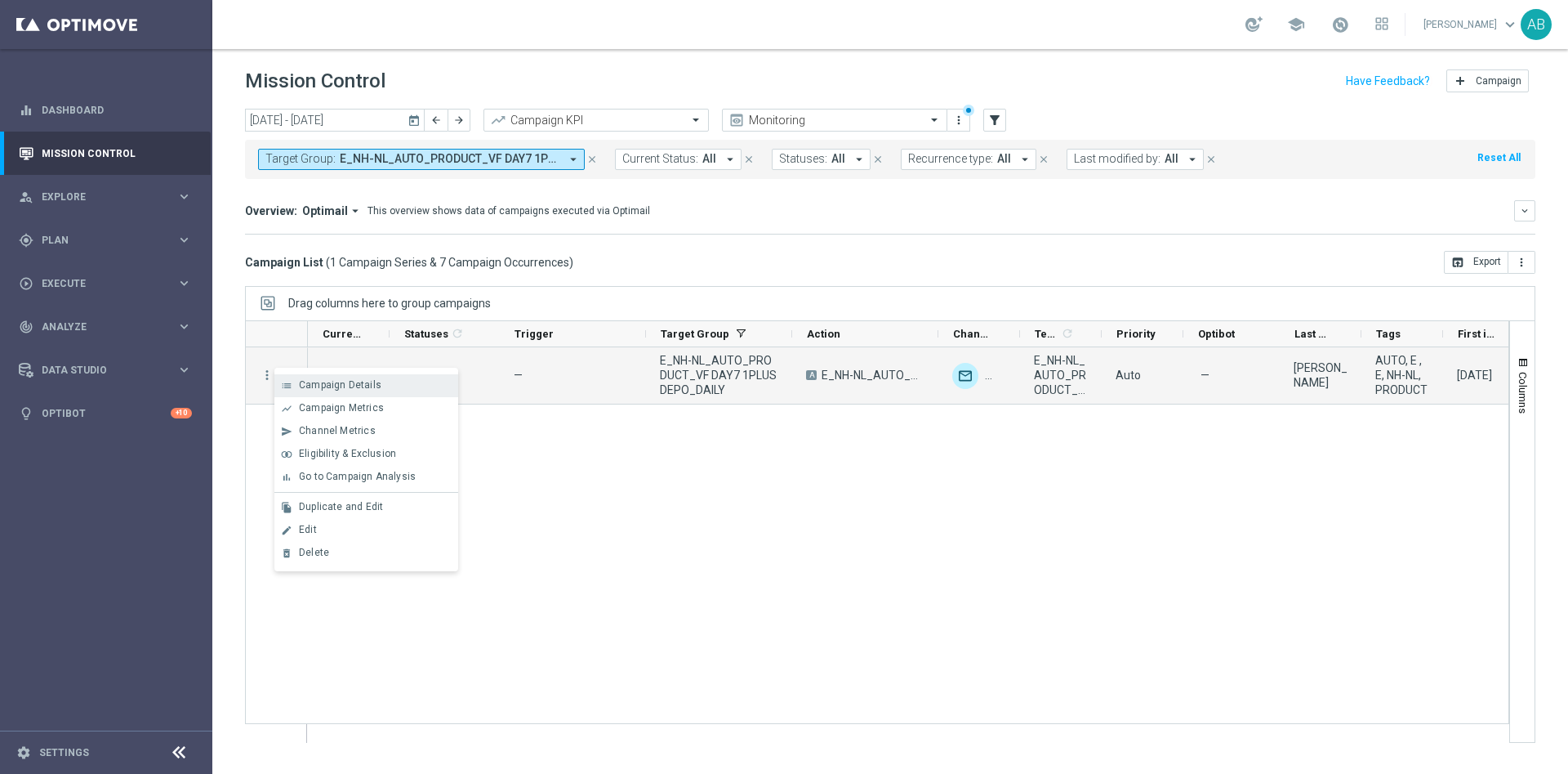
click at [307, 390] on span "Campaign Details" at bounding box center [341, 384] width 83 height 11
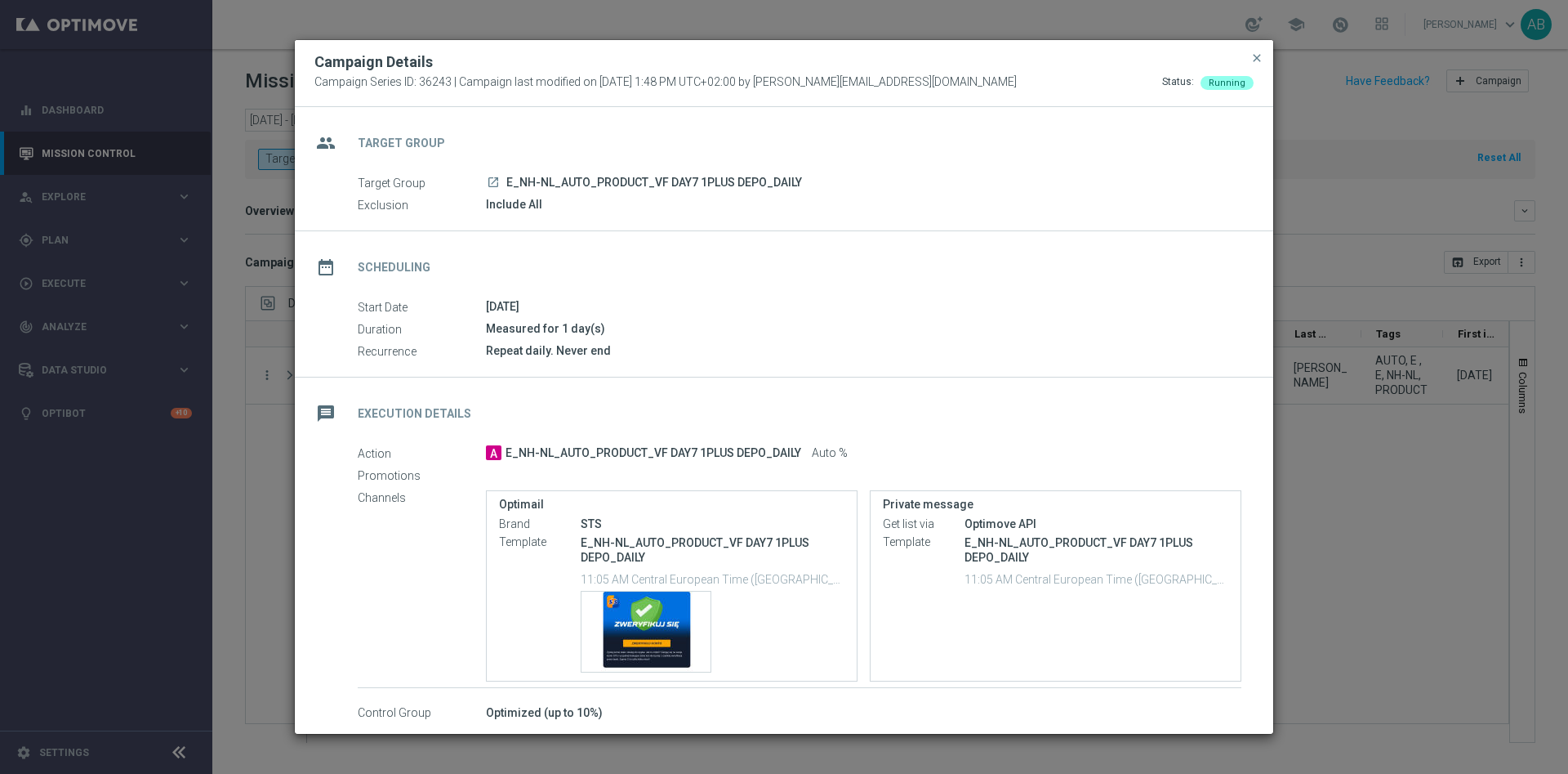
click at [1338, 352] on modal-container "Campaign Details Campaign Series ID: 36243 | Campaign last modified on [DATE] 1…" at bounding box center [784, 387] width 1568 height 774
